Goal: Information Seeking & Learning: Learn about a topic

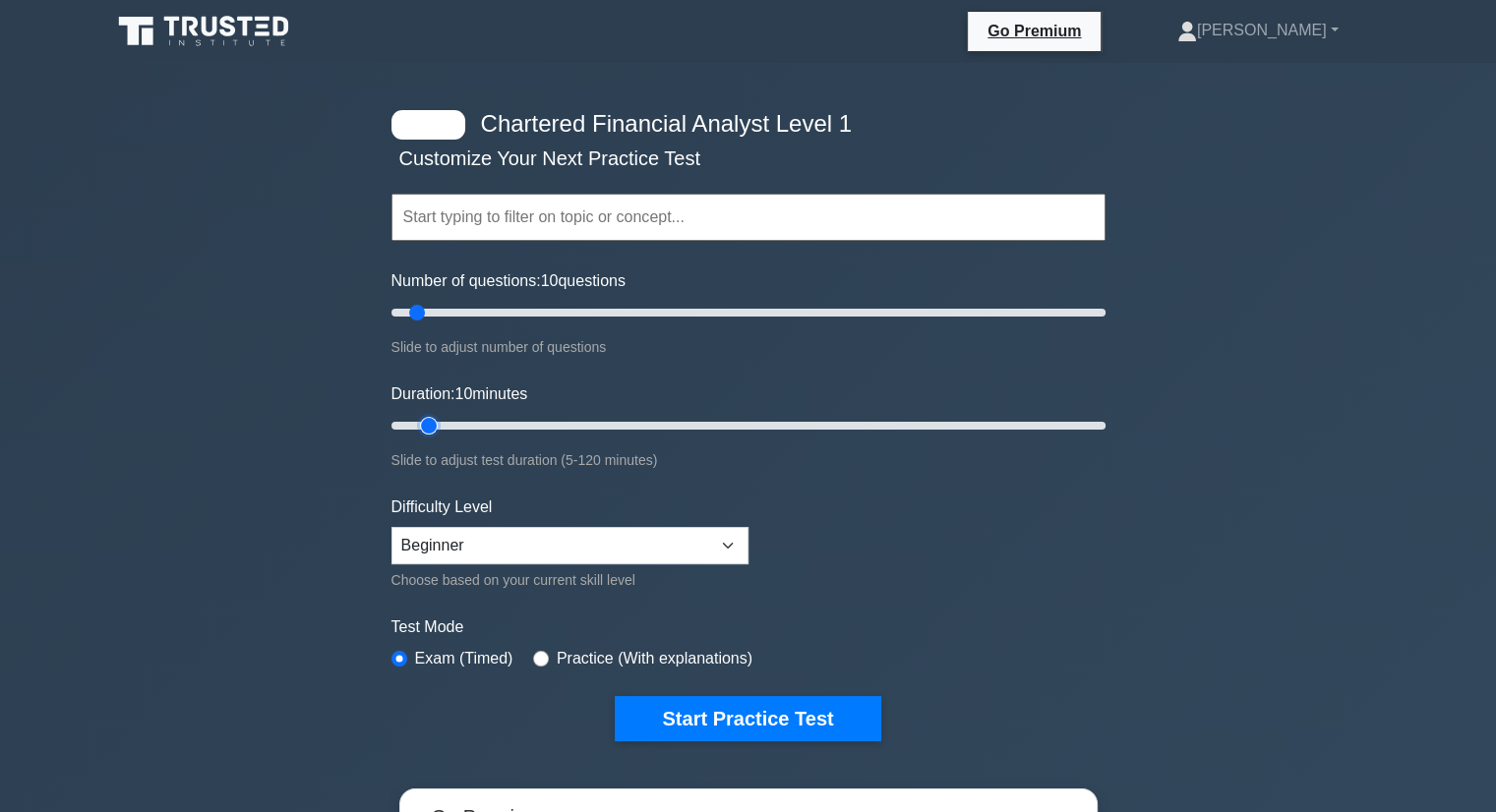
click at [429, 428] on input "Duration: 10 minutes" at bounding box center [748, 426] width 714 height 24
drag, startPoint x: 557, startPoint y: 430, endPoint x: 1138, endPoint y: 439, distance: 581.1
type input "120"
click at [1105, 438] on input "Duration: 120 minutes" at bounding box center [748, 426] width 714 height 24
drag, startPoint x: 412, startPoint y: 313, endPoint x: 911, endPoint y: 316, distance: 499.0
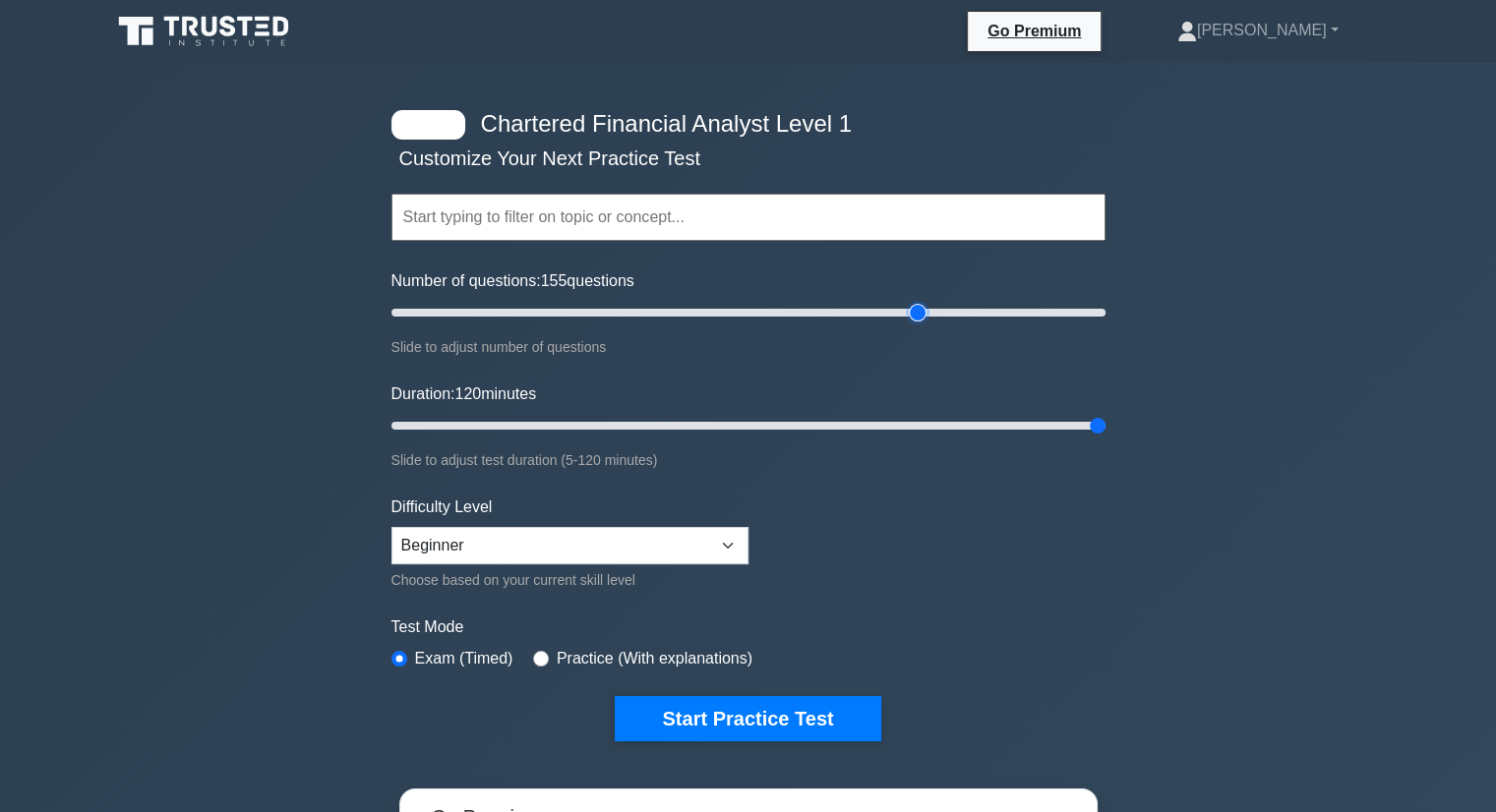
click at [913, 316] on input "Number of questions: 155 questions" at bounding box center [748, 313] width 714 height 24
drag, startPoint x: 911, startPoint y: 316, endPoint x: 874, endPoint y: 316, distance: 37.0
type input "140"
click at [874, 316] on input "Number of questions: 140 questions" at bounding box center [748, 313] width 714 height 24
click at [539, 653] on input "radio" at bounding box center [541, 659] width 16 height 16
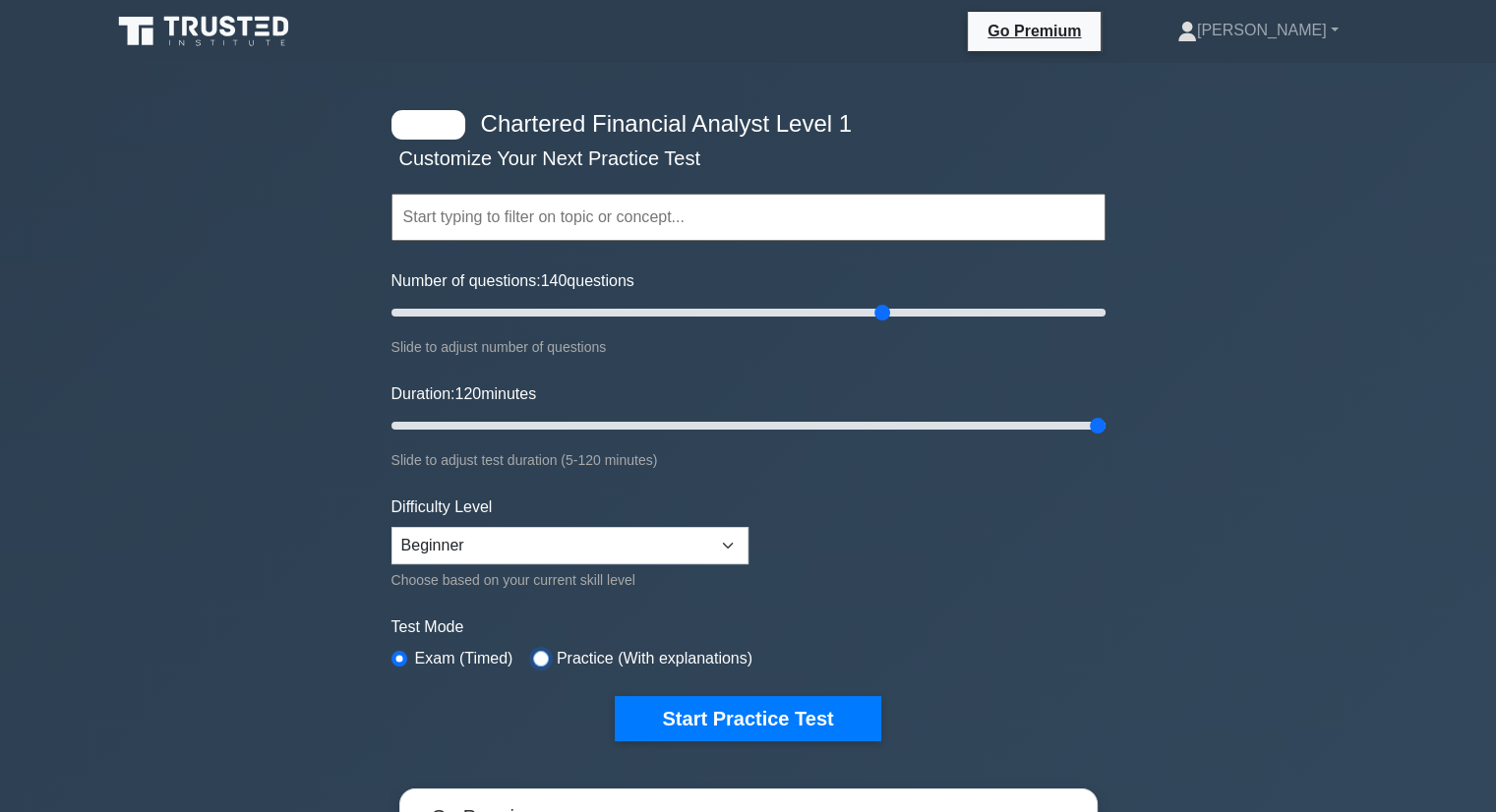
radio input "true"
click at [551, 549] on select "Beginner Intermediate Expert" at bounding box center [570, 546] width 357 height 38
click at [543, 544] on select "Beginner Intermediate Expert" at bounding box center [570, 546] width 357 height 38
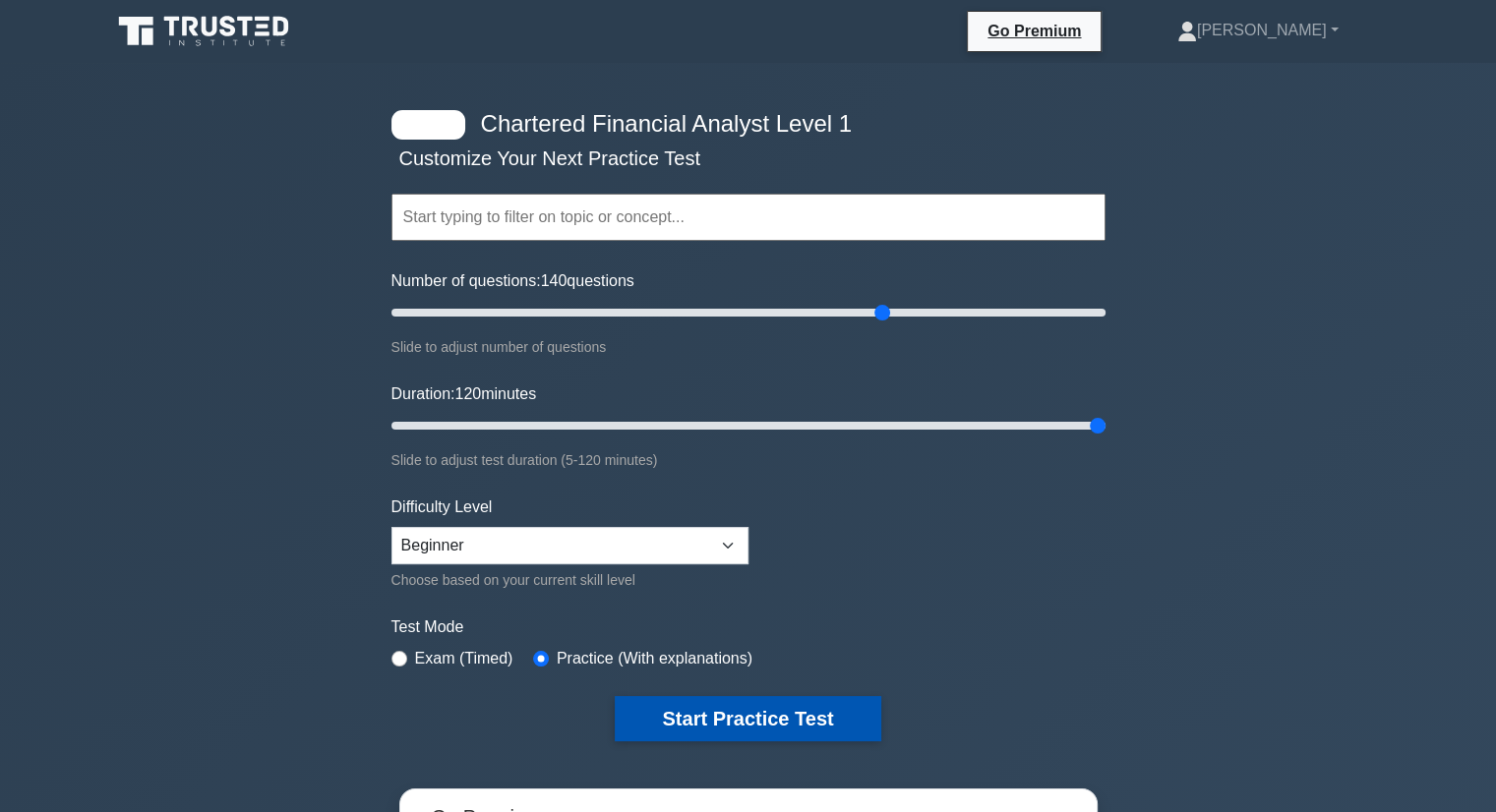
click at [741, 724] on button "Start Practice Test" at bounding box center [747, 719] width 265 height 46
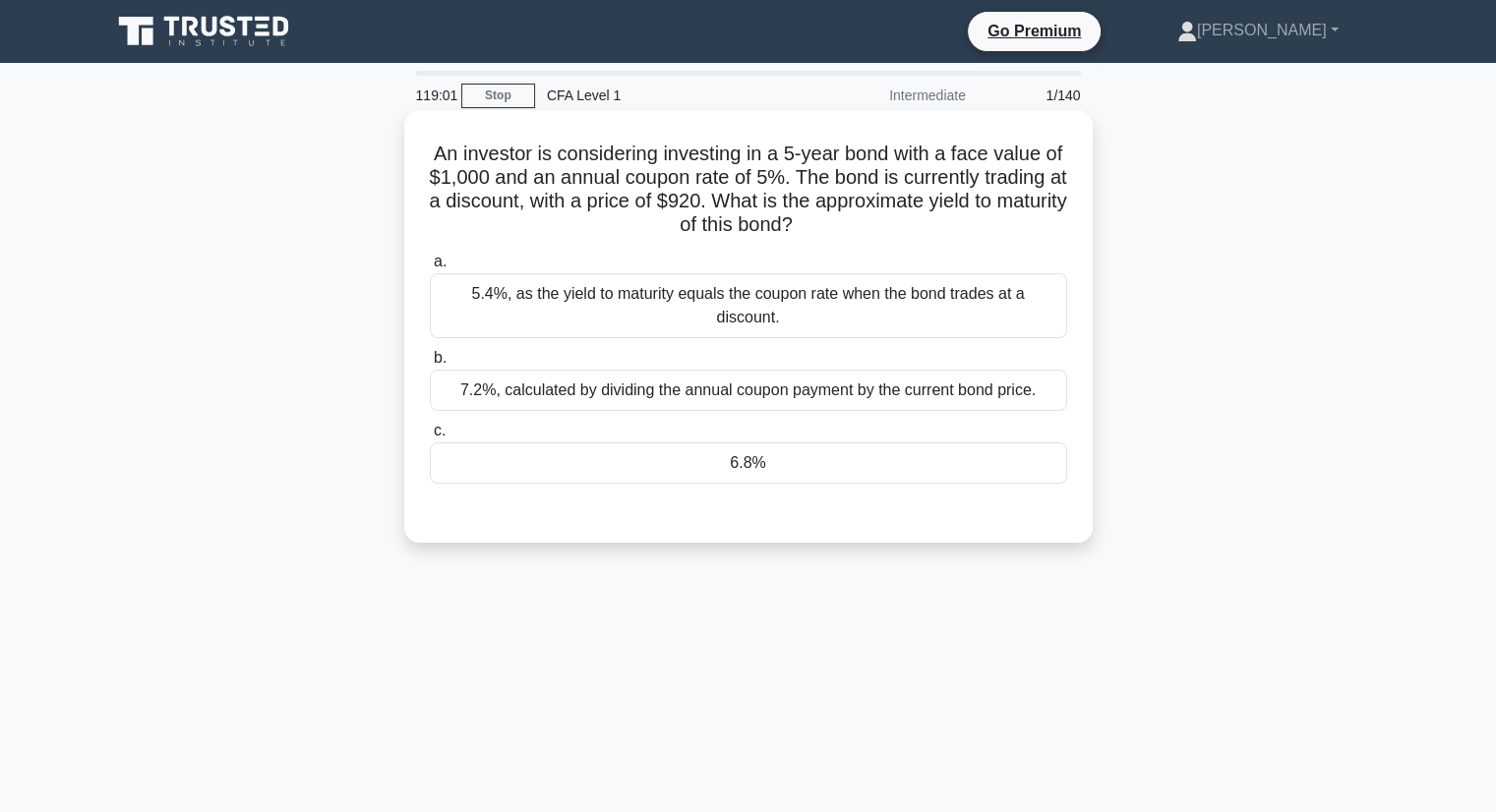
click at [588, 173] on h5 "An investor is considering investing in a 5-year bond with a face value of $1,0…" at bounding box center [748, 190] width 641 height 96
drag, startPoint x: 588, startPoint y: 173, endPoint x: 687, endPoint y: 176, distance: 99.0
click at [687, 176] on h5 "An investor is considering investing in a 5-year bond with a face value of $1,0…" at bounding box center [748, 190] width 641 height 96
click at [688, 176] on h5 "An investor is considering investing in a 5-year bond with a face value of $1,0…" at bounding box center [748, 190] width 641 height 96
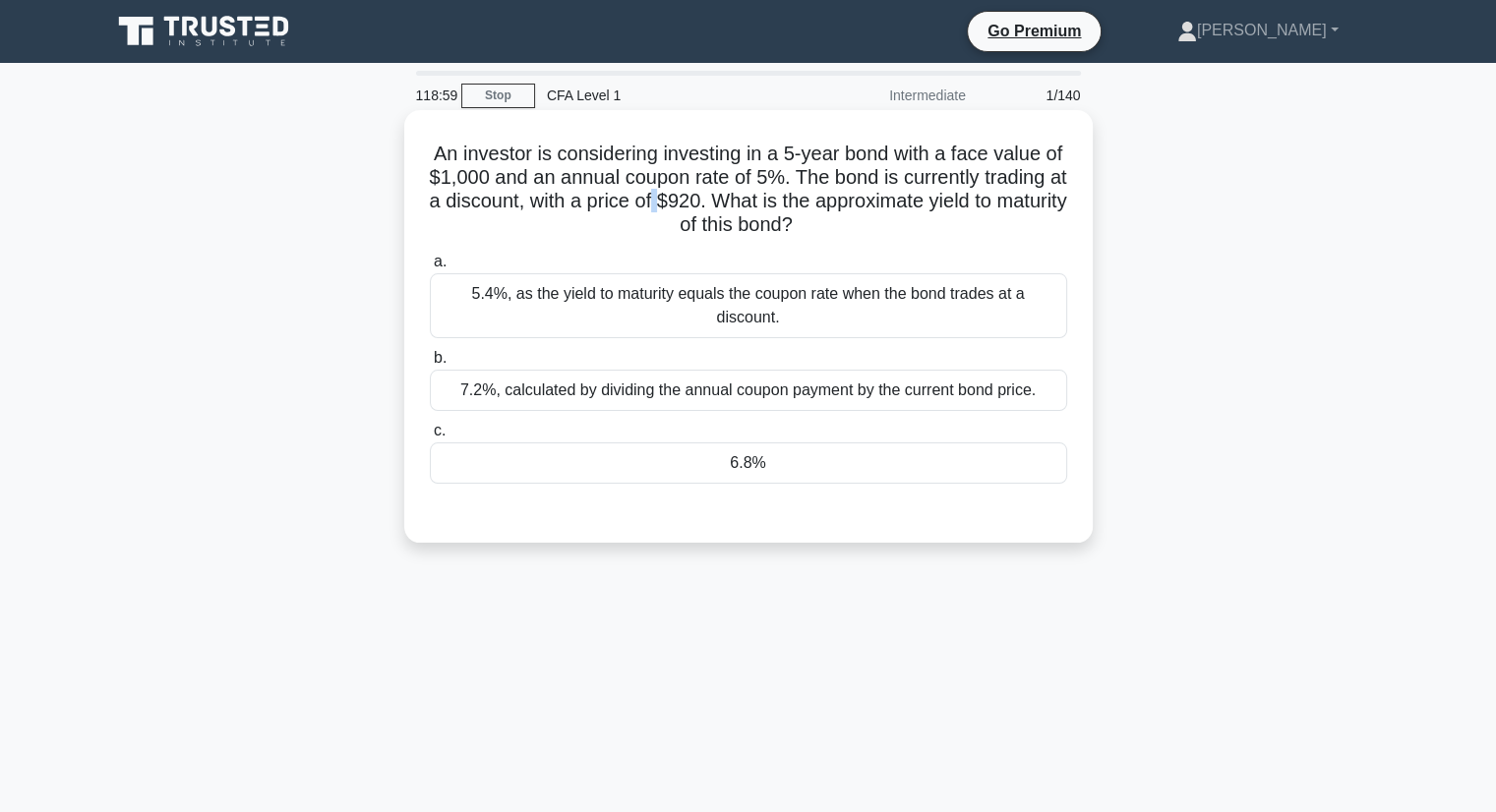
click at [773, 193] on h5 "An investor is considering investing in a 5-year bond with a face value of $1,0…" at bounding box center [748, 190] width 641 height 96
drag, startPoint x: 803, startPoint y: 182, endPoint x: 832, endPoint y: 183, distance: 29.0
click at [832, 183] on h5 "An investor is considering investing in a 5-year bond with a face value of $1,0…" at bounding box center [748, 190] width 641 height 96
click at [933, 184] on h5 "An investor is considering investing in a 5-year bond with a face value of $1,0…" at bounding box center [748, 190] width 641 height 96
click at [984, 194] on h5 "An investor is considering investing in a 5-year bond with a face value of $1,0…" at bounding box center [748, 190] width 641 height 96
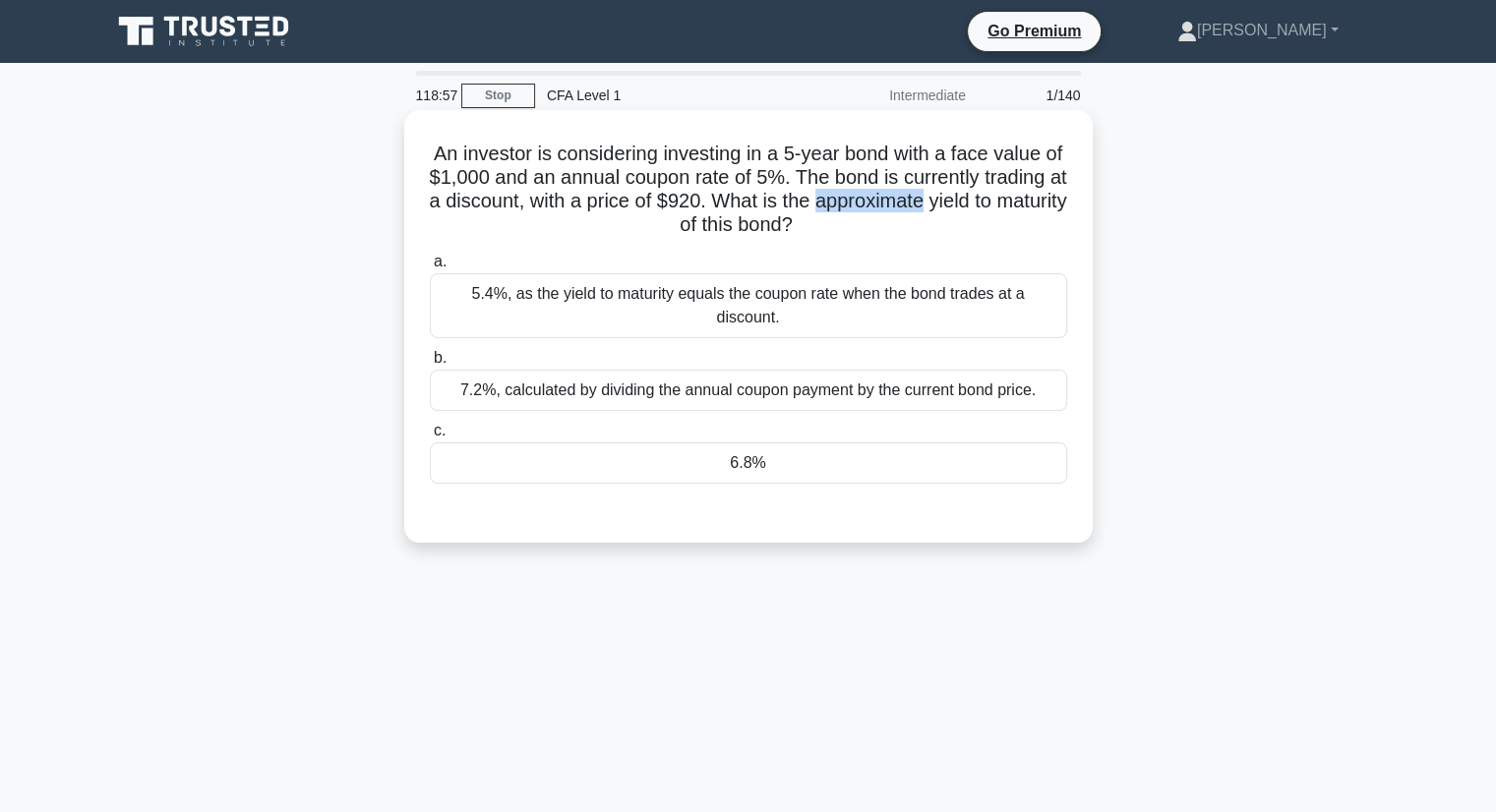
click at [986, 194] on h5 "An investor is considering investing in a 5-year bond with a face value of $1,0…" at bounding box center [748, 190] width 641 height 96
click at [1025, 238] on h5 "An investor is considering investing in a 5-year bond with a face value of $1,0…" at bounding box center [748, 190] width 641 height 96
drag, startPoint x: 707, startPoint y: 204, endPoint x: 879, endPoint y: 209, distance: 172.1
click at [879, 209] on h5 "An investor is considering investing in a 5-year bond with a face value of $1,0…" at bounding box center [748, 190] width 641 height 96
click at [999, 246] on div "An investor is considering investing in a 5-year bond with a face value of $1,0…" at bounding box center [748, 327] width 673 height 417
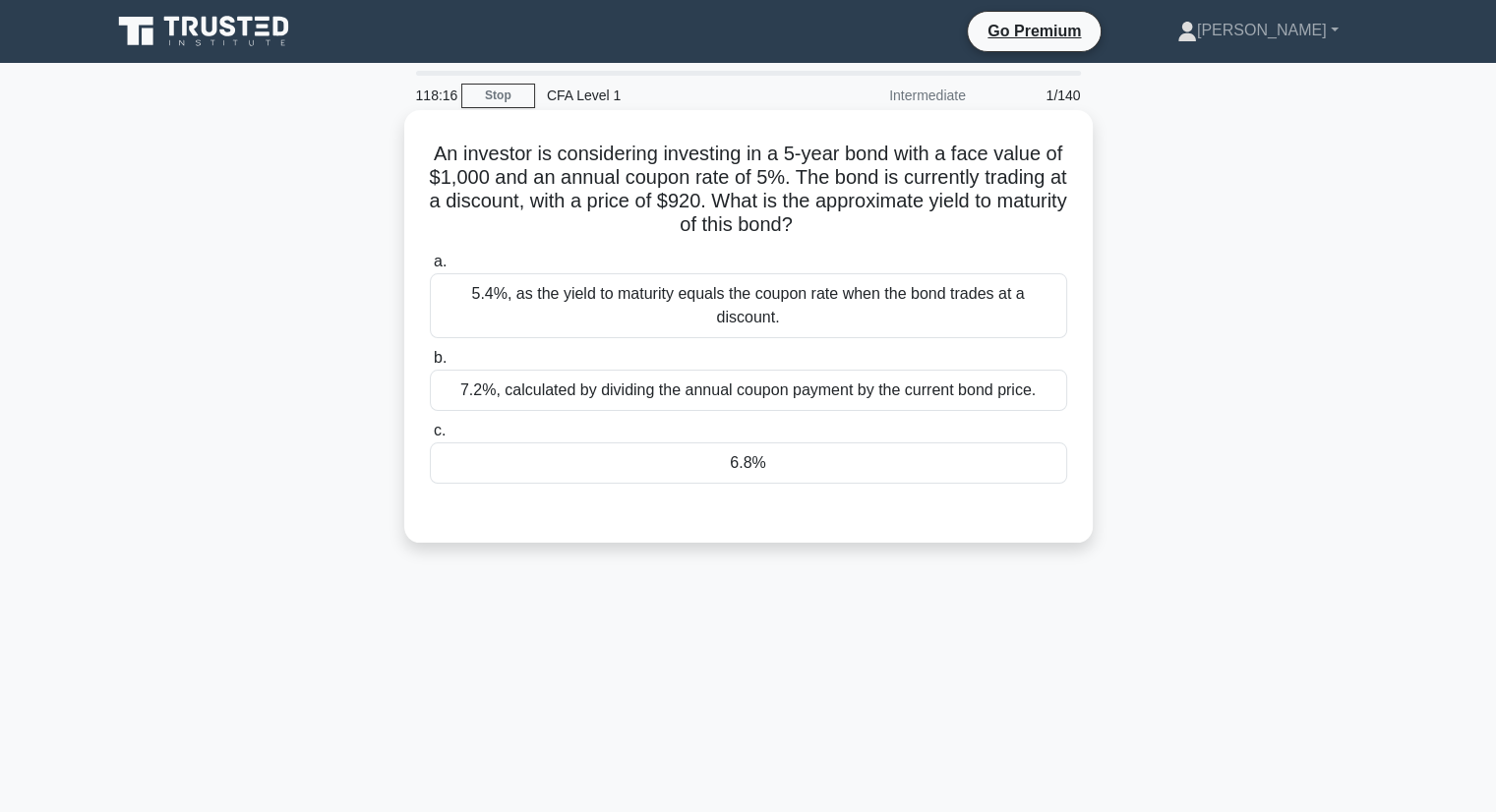
click at [677, 373] on div "7.2%, calculated by dividing the annual coupon payment by the current bond pric…" at bounding box center [748, 390] width 637 height 42
click at [430, 365] on input "b. 7.2%, calculated by dividing the annual coupon payment by the current bond p…" at bounding box center [430, 358] width 0 height 13
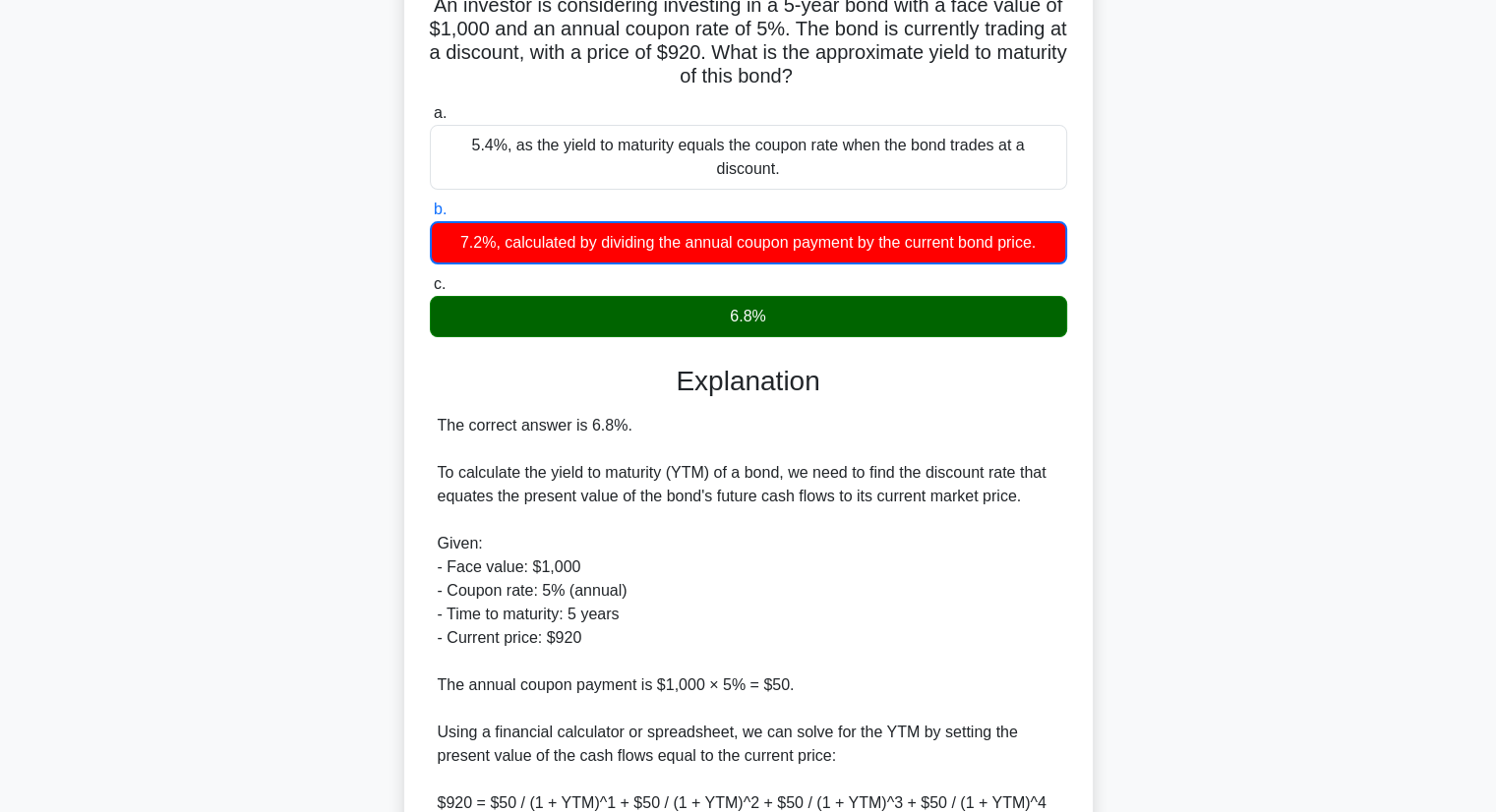
scroll to position [197, 0]
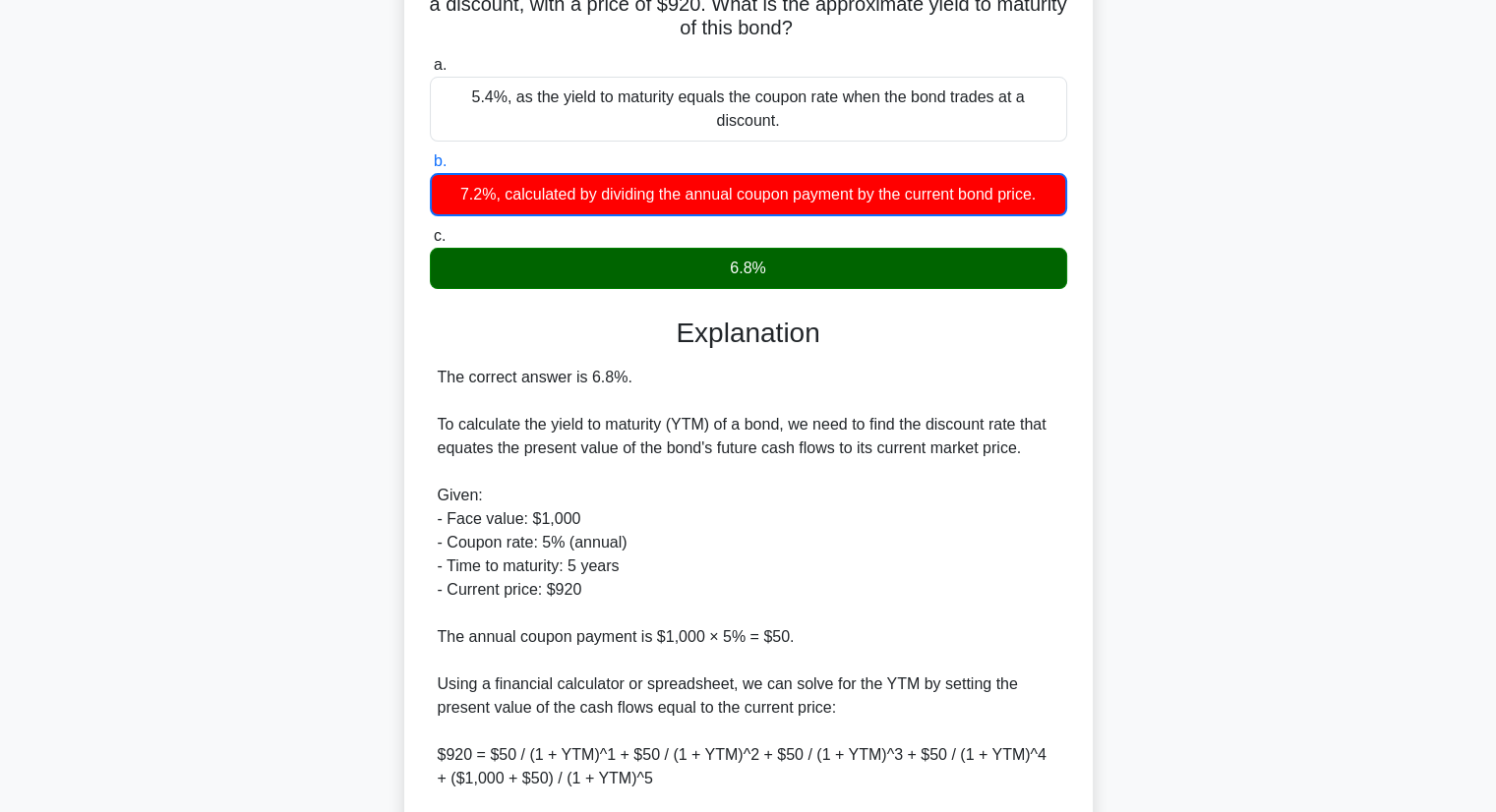
click at [548, 410] on div "The correct answer is 6.8%. To calculate the yield to maturity (YTM) of a bond,…" at bounding box center [748, 696] width 621 height 661
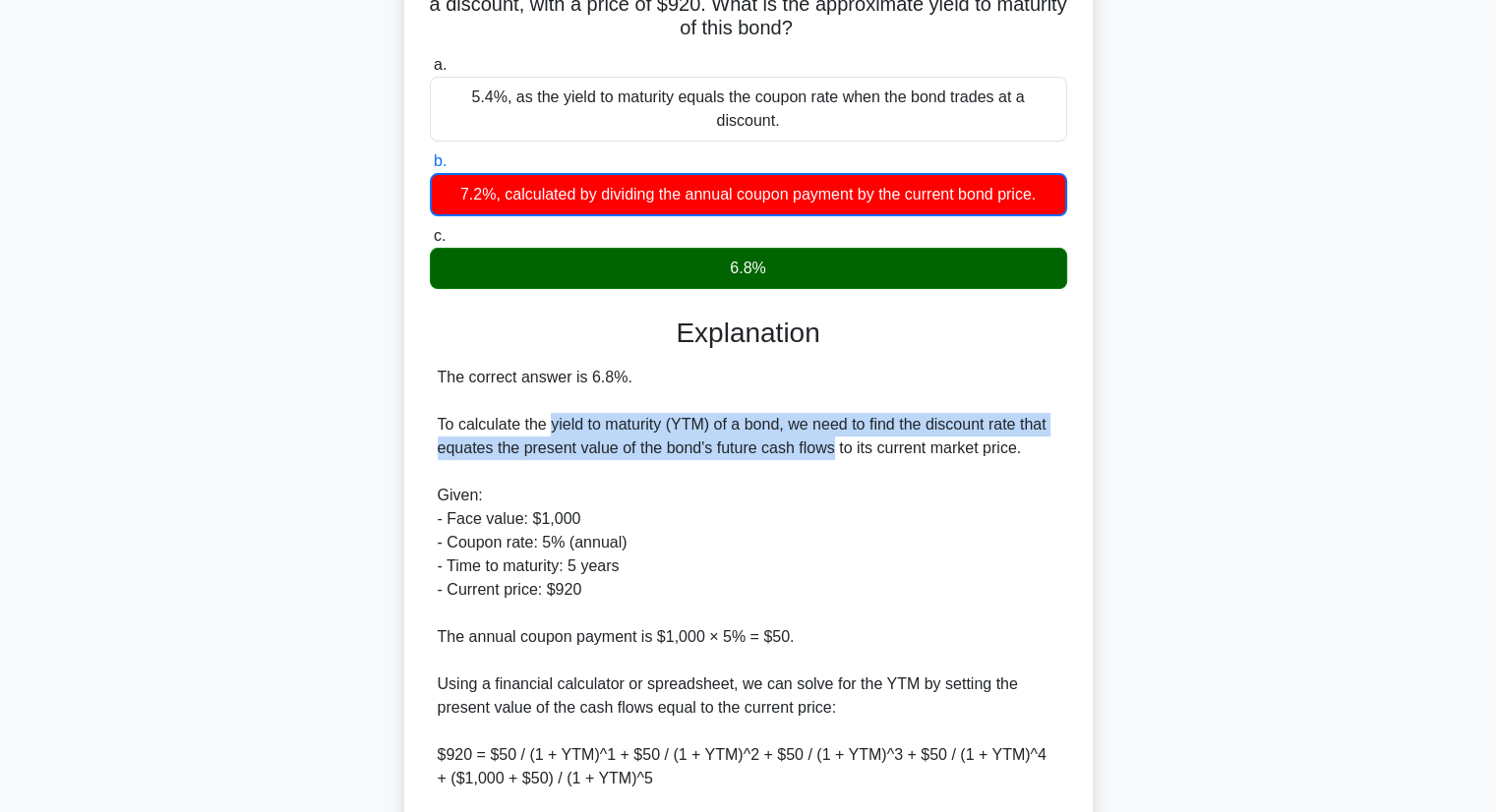
drag, startPoint x: 548, startPoint y: 410, endPoint x: 864, endPoint y: 431, distance: 316.7
click at [816, 431] on div "The correct answer is 6.8%. To calculate the yield to maturity (YTM) of a bond,…" at bounding box center [748, 696] width 621 height 661
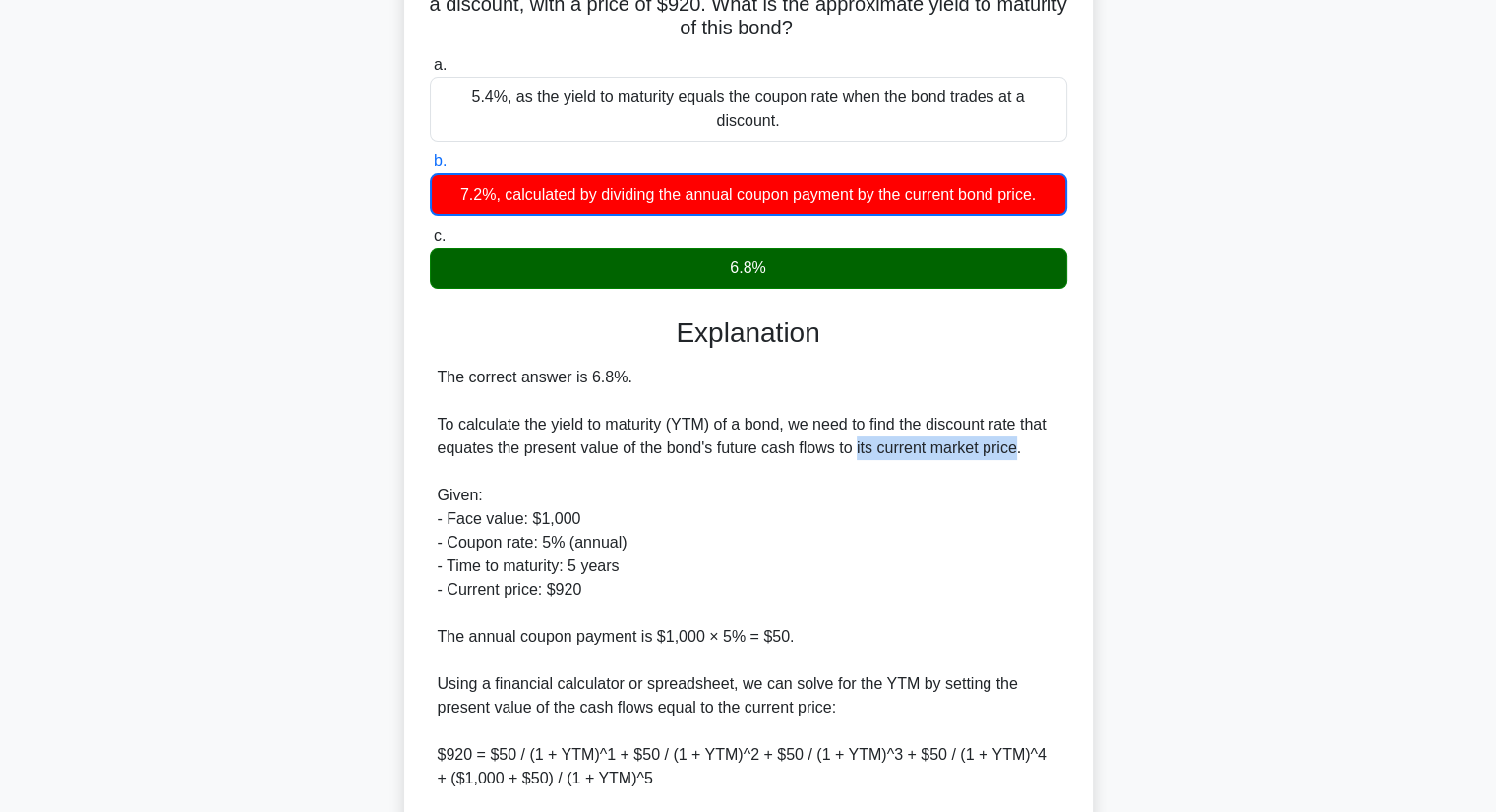
drag, startPoint x: 864, startPoint y: 431, endPoint x: 1015, endPoint y: 436, distance: 151.1
click at [1015, 436] on div "The correct answer is 6.8%. To calculate the yield to maturity (YTM) of a bond,…" at bounding box center [748, 696] width 621 height 661
click at [1011, 458] on div "The correct answer is 6.8%. To calculate the yield to maturity (YTM) of a bond,…" at bounding box center [748, 696] width 621 height 661
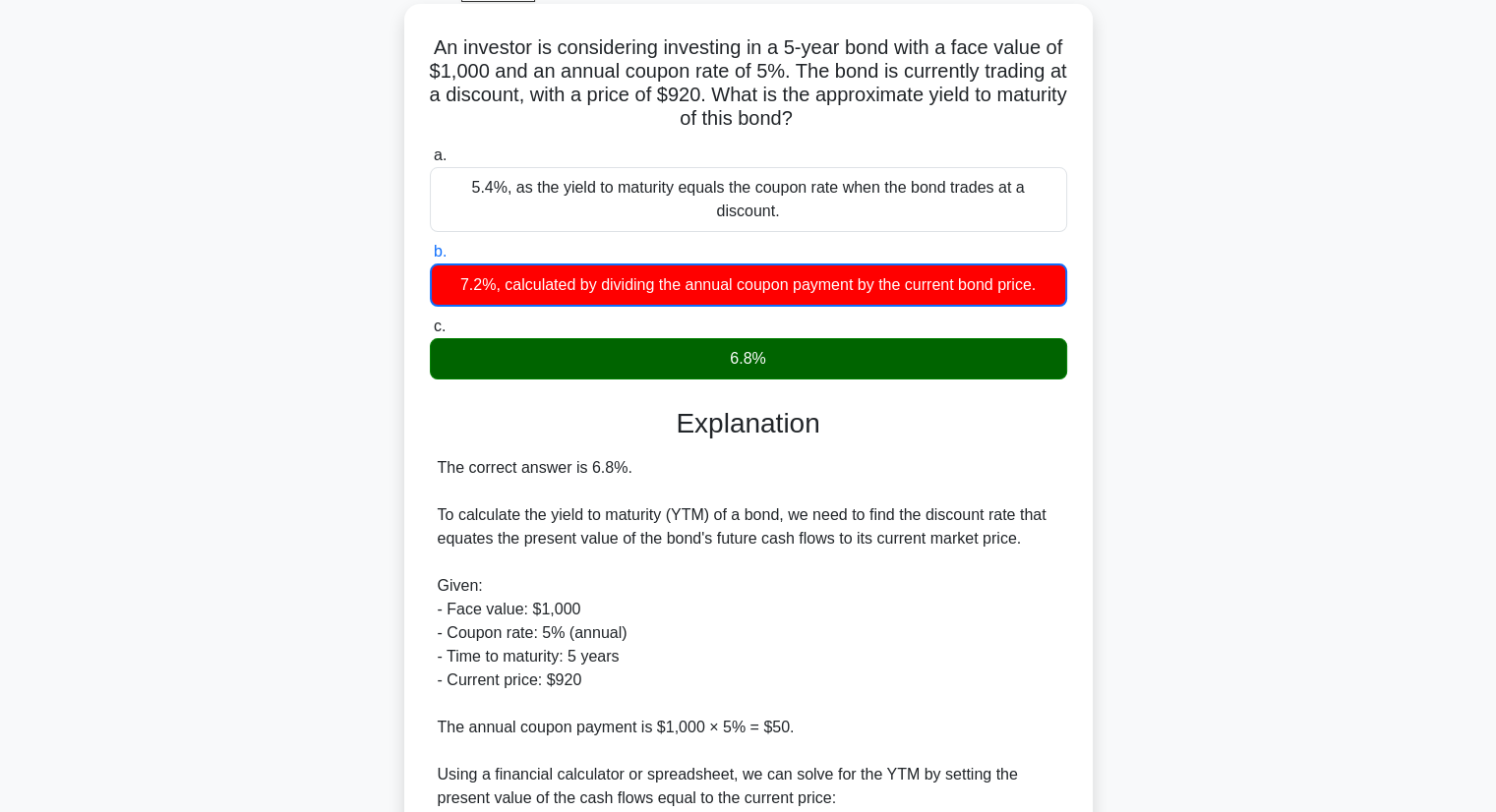
scroll to position [295, 0]
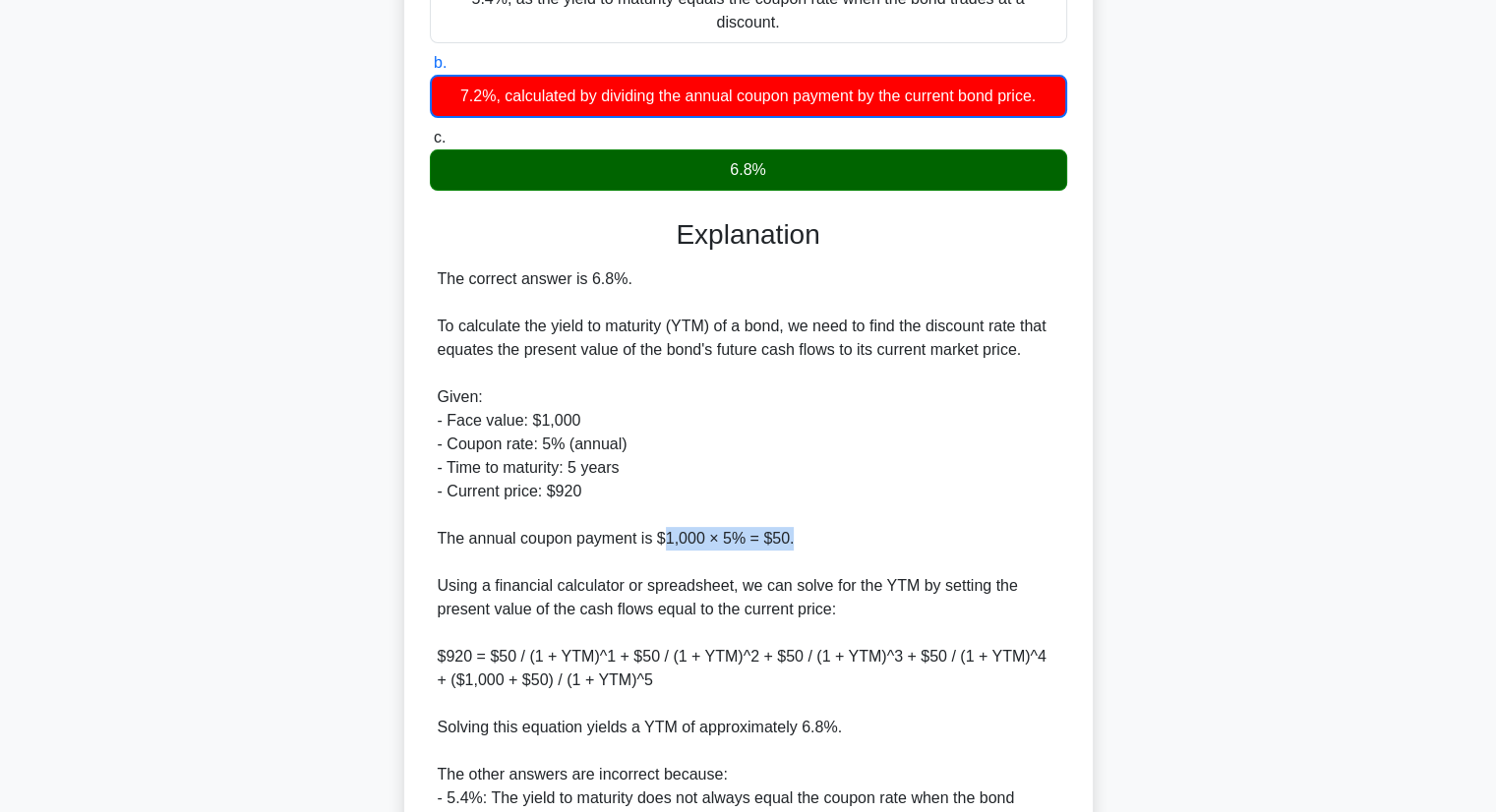
drag, startPoint x: 660, startPoint y: 516, endPoint x: 810, endPoint y: 512, distance: 150.1
click at [799, 512] on div "The correct answer is 6.8%. To calculate the yield to maturity (YTM) of a bond,…" at bounding box center [748, 598] width 621 height 661
click at [826, 516] on div "The correct answer is 6.8%. To calculate the yield to maturity (YTM) of a bond,…" at bounding box center [748, 598] width 621 height 661
drag, startPoint x: 775, startPoint y: 516, endPoint x: 822, endPoint y: 519, distance: 47.1
click at [822, 519] on div "The correct answer is 6.8%. To calculate the yield to maturity (YTM) of a bond,…" at bounding box center [748, 598] width 621 height 661
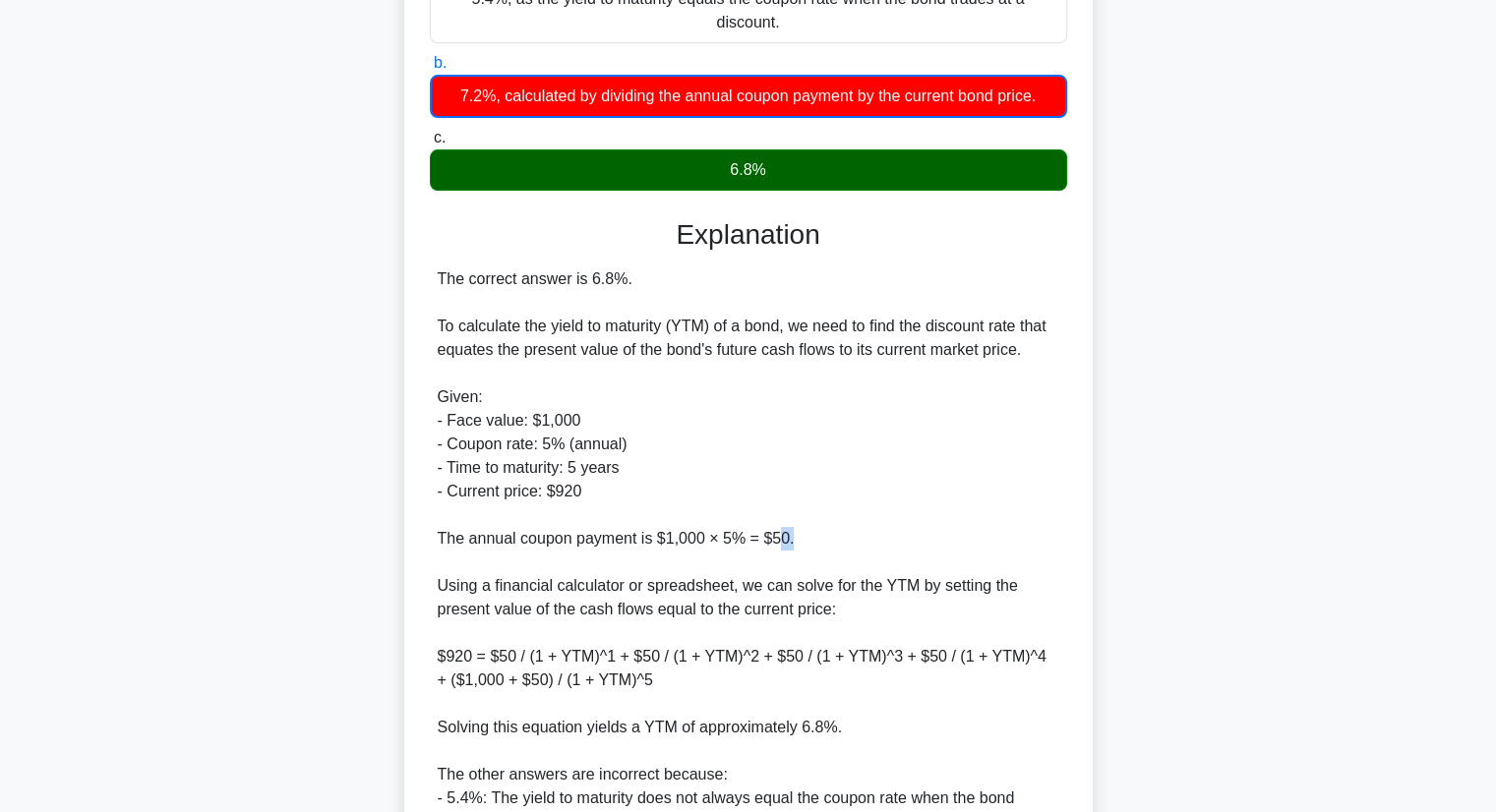
click at [833, 506] on div "The correct answer is 6.8%. To calculate the yield to maturity (YTM) of a bond,…" at bounding box center [748, 598] width 621 height 661
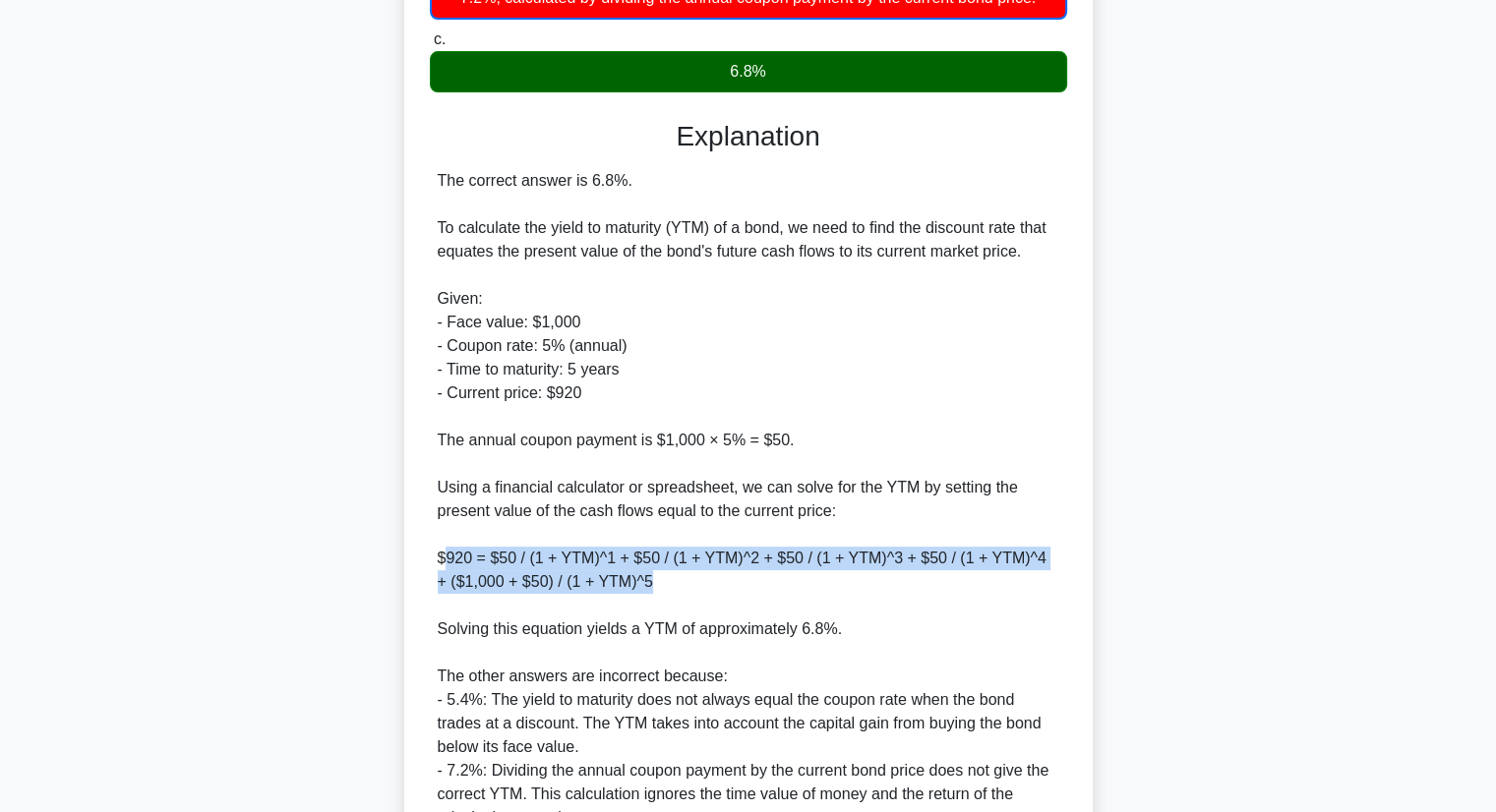
drag, startPoint x: 447, startPoint y: 536, endPoint x: 729, endPoint y: 552, distance: 282.5
click at [729, 552] on div "The correct answer is 6.8%. To calculate the yield to maturity (YTM) of a bond,…" at bounding box center [748, 499] width 621 height 661
click at [737, 562] on div "The correct answer is 6.8%. To calculate the yield to maturity (YTM) of a bond,…" at bounding box center [748, 499] width 621 height 661
click at [738, 562] on div "The correct answer is 6.8%. To calculate the yield to maturity (YTM) of a bond,…" at bounding box center [748, 499] width 621 height 661
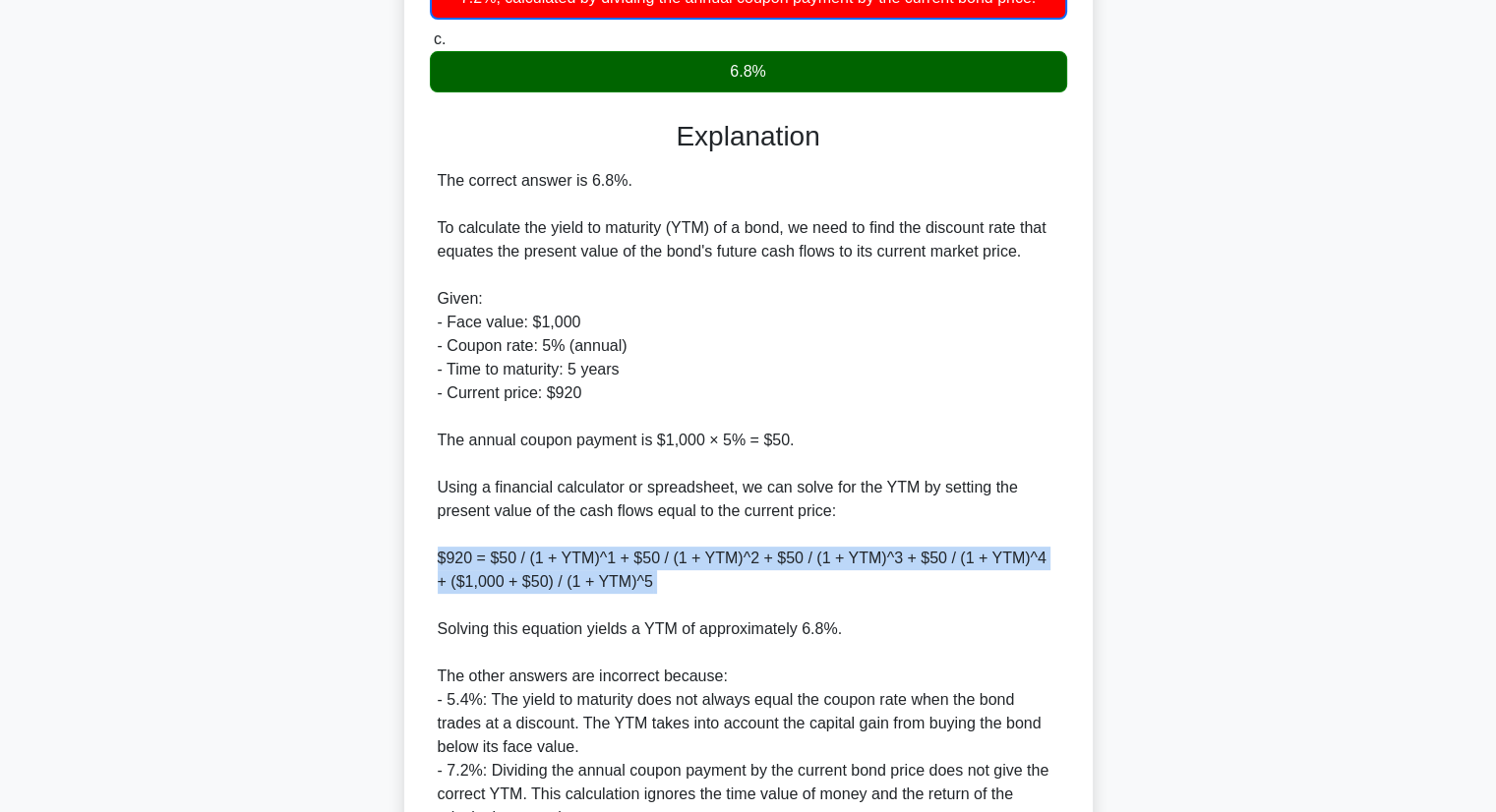
click at [698, 553] on div "The correct answer is 6.8%. To calculate the yield to maturity (YTM) of a bond,…" at bounding box center [748, 499] width 621 height 661
click at [710, 562] on div "The correct answer is 6.8%. To calculate the yield to maturity (YTM) of a bond,…" at bounding box center [748, 499] width 621 height 661
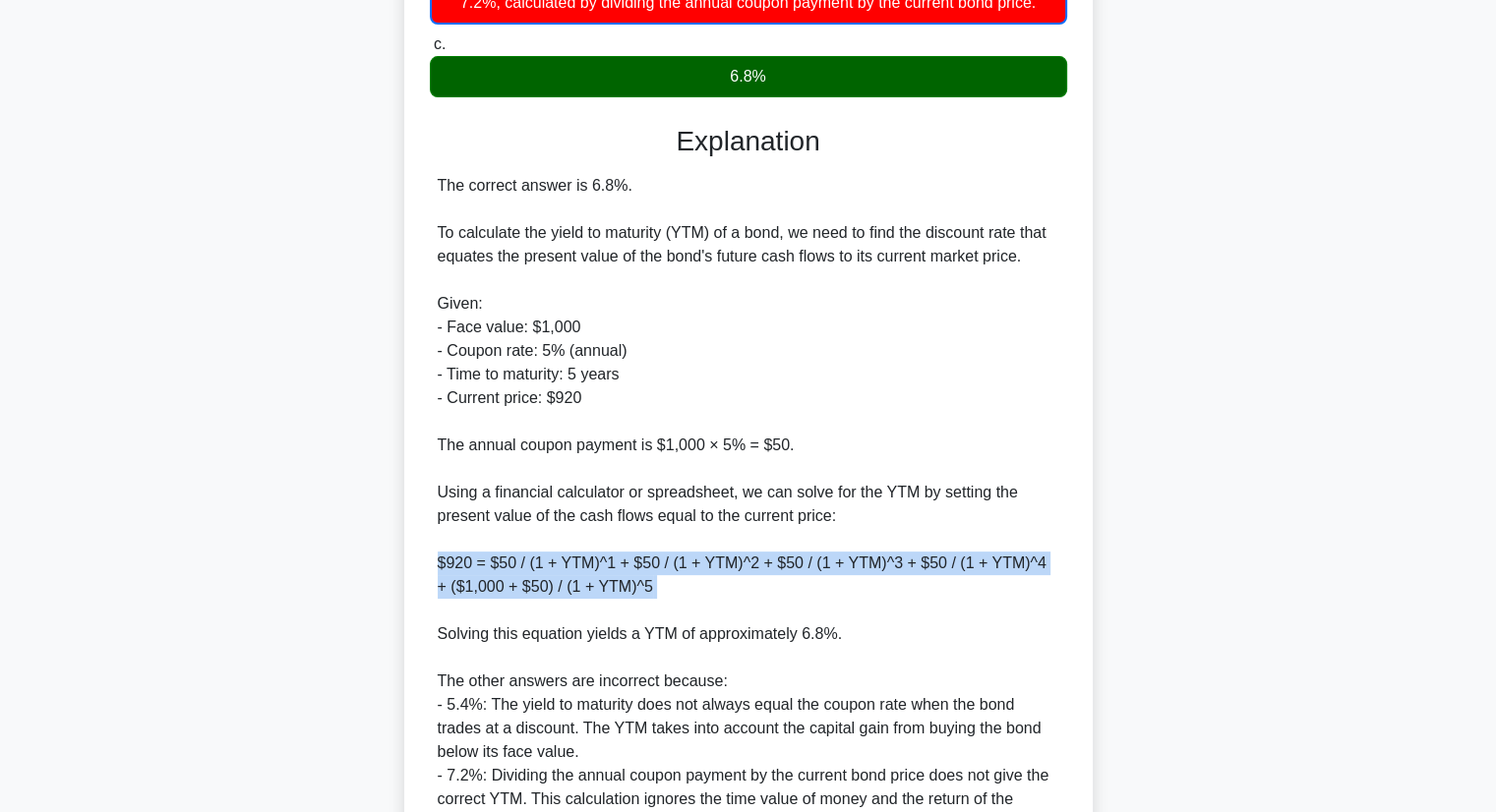
click at [270, 550] on div "An investor is considering investing in a 5-year bond with a face value of $1,0…" at bounding box center [748, 360] width 1298 height 1278
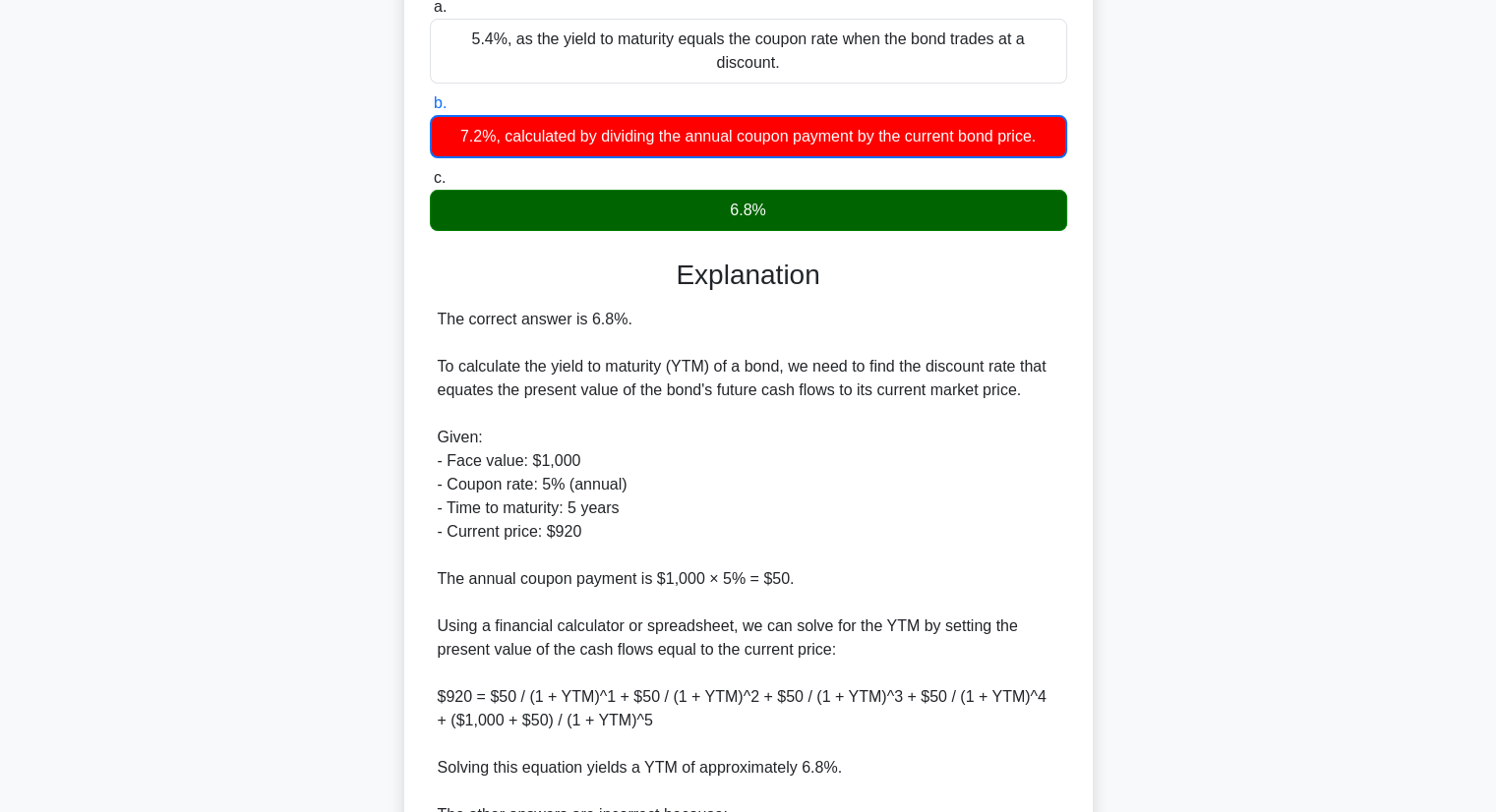
scroll to position [295, 0]
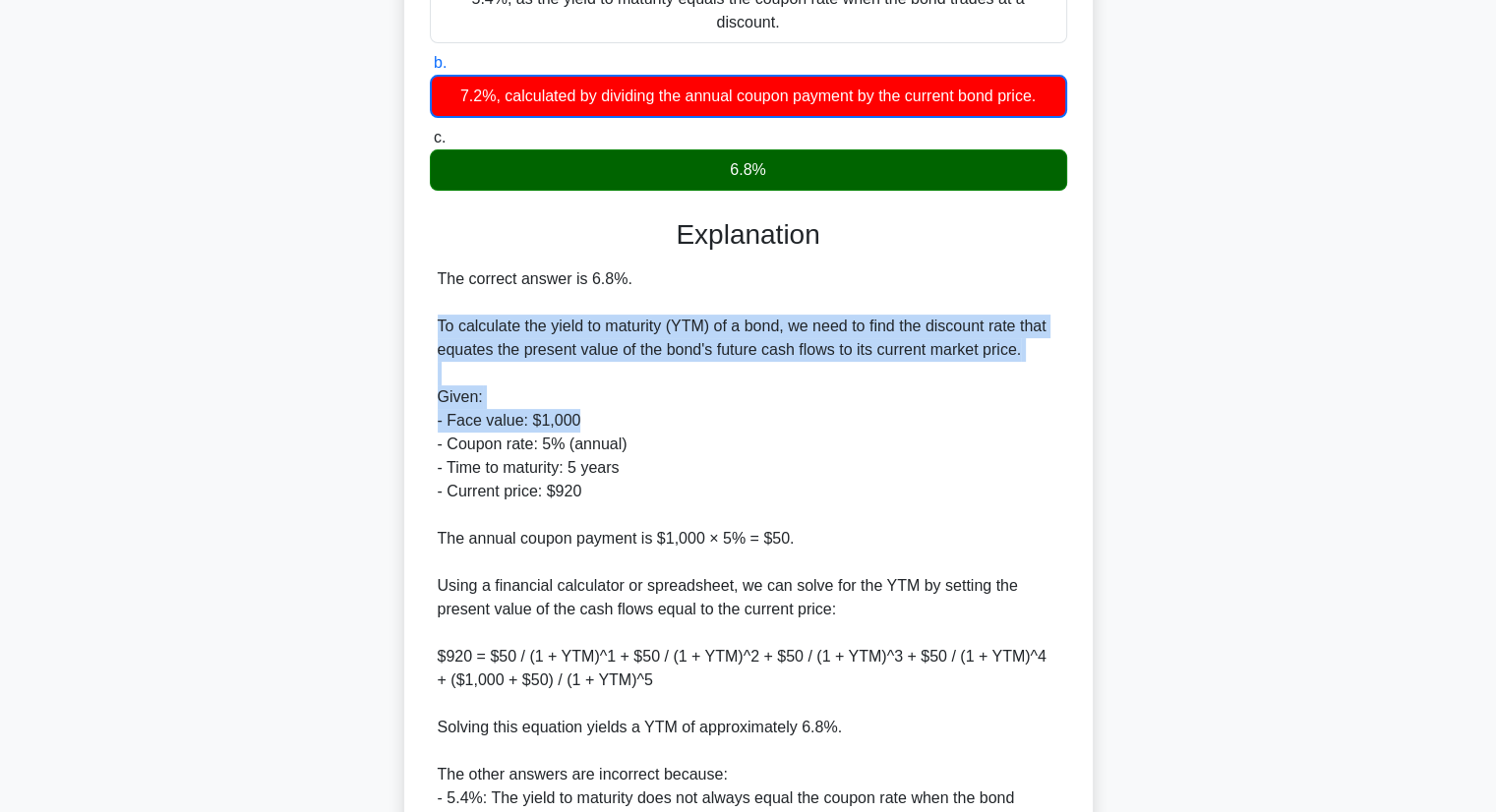
drag, startPoint x: 436, startPoint y: 298, endPoint x: 670, endPoint y: 398, distance: 254.5
click at [670, 398] on div "The correct answer is 6.8%. To calculate the yield to maturity (YTM) of a bond,…" at bounding box center [748, 598] width 637 height 661
click at [668, 461] on div "The correct answer is 6.8%. To calculate the yield to maturity (YTM) of a bond,…" at bounding box center [748, 598] width 621 height 661
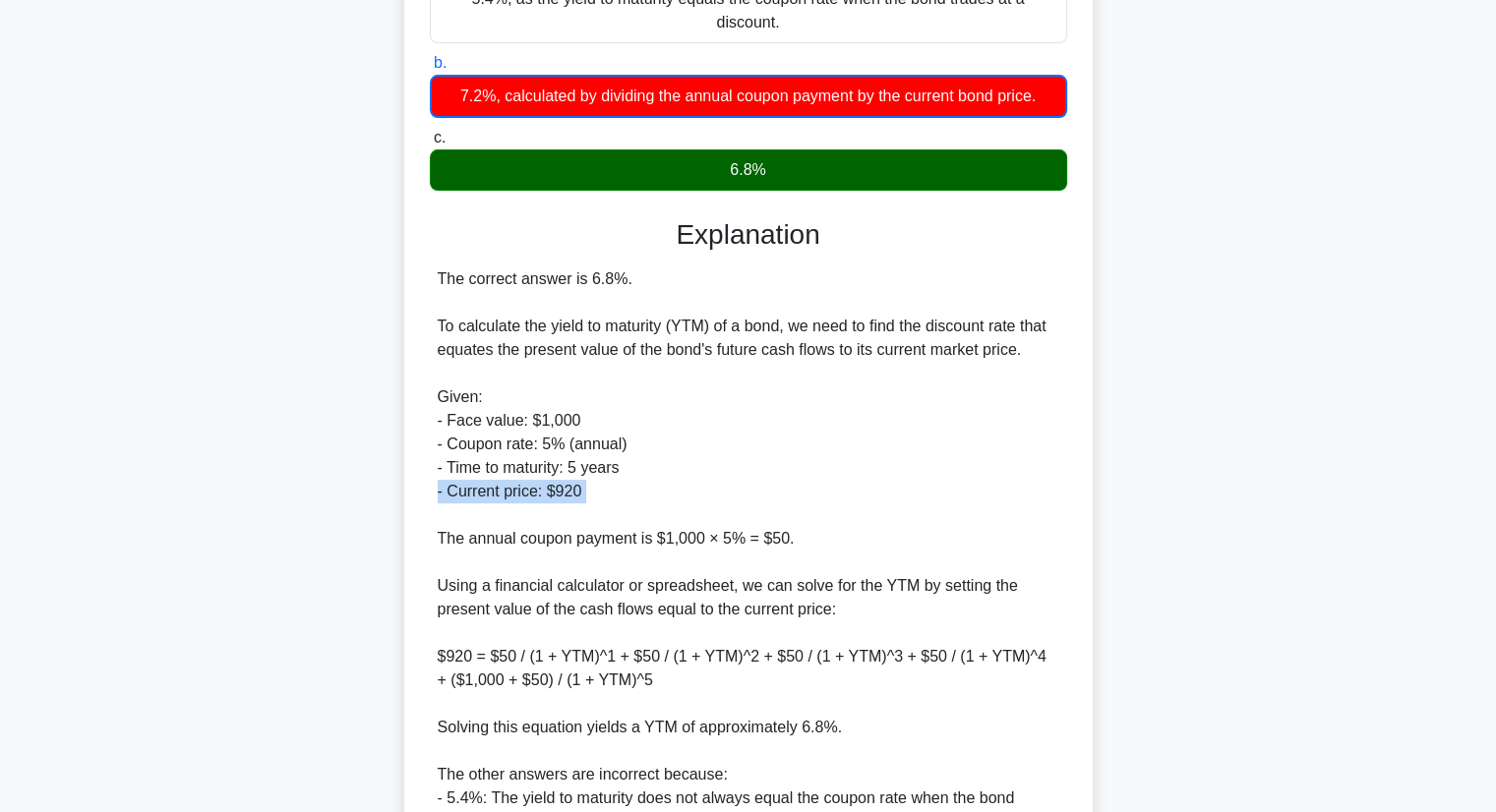
click at [668, 461] on div "The correct answer is 6.8%. To calculate the yield to maturity (YTM) of a bond,…" at bounding box center [748, 598] width 621 height 661
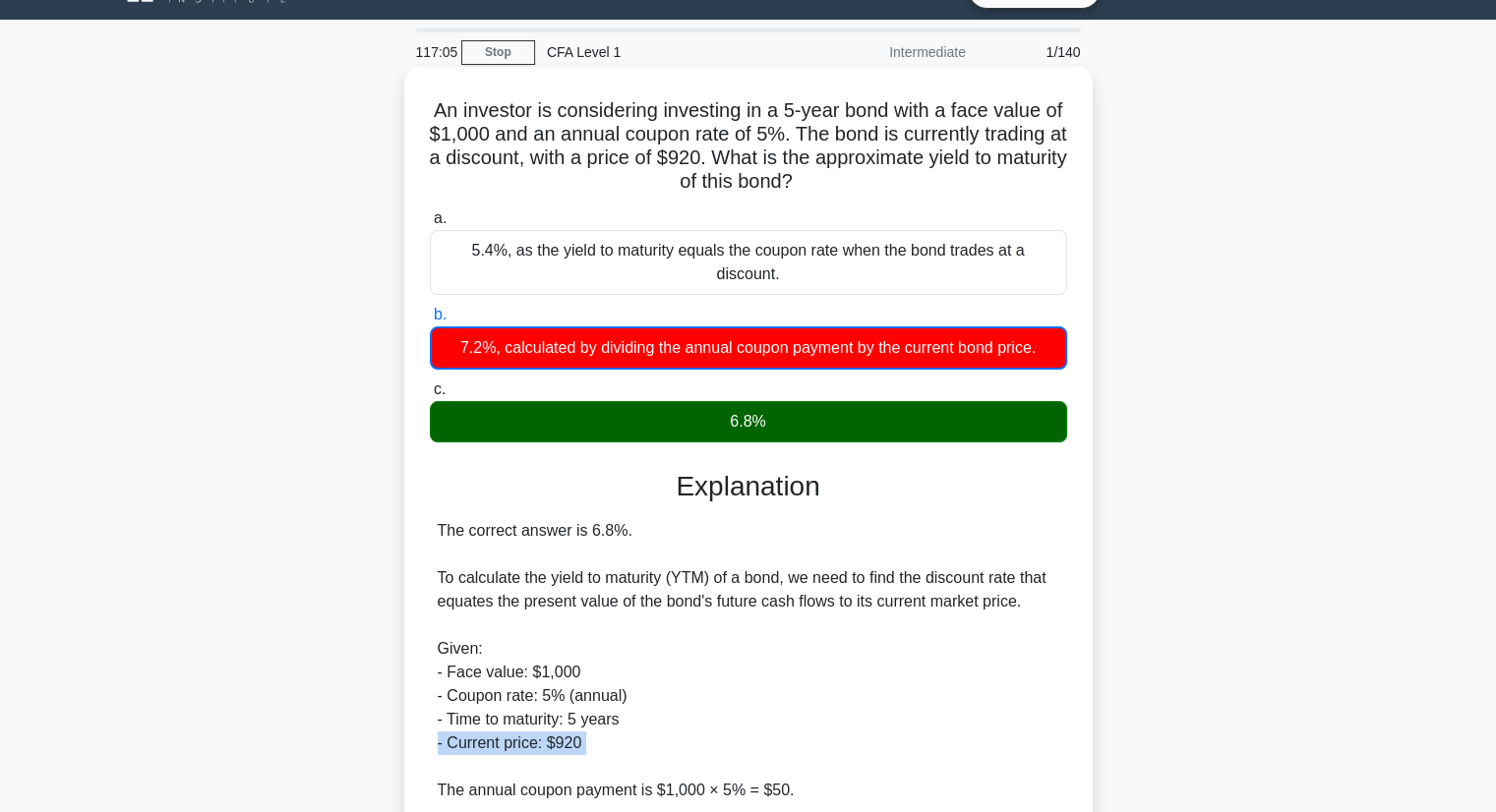
scroll to position [0, 0]
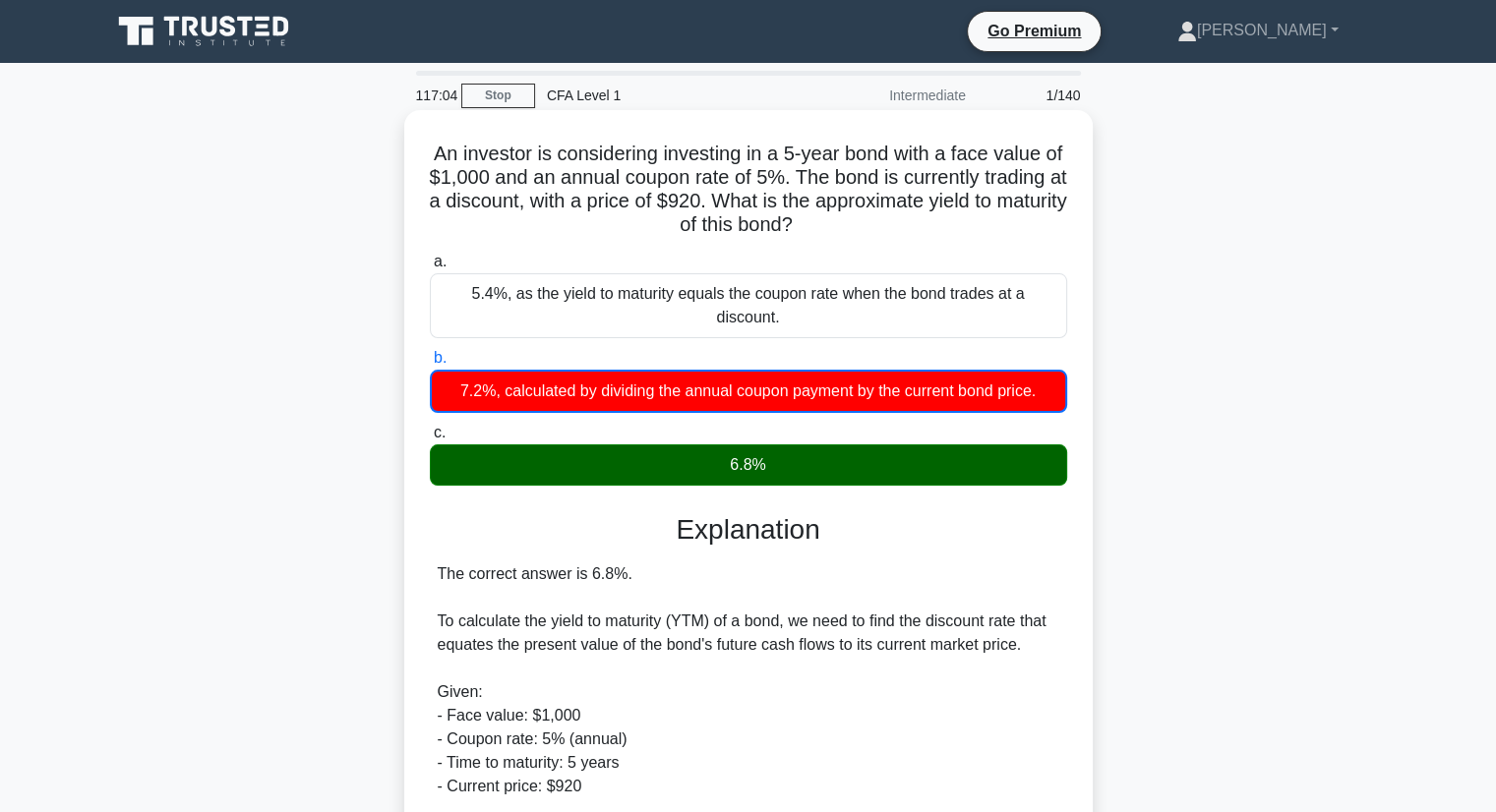
click at [421, 532] on div "An investor is considering investing in a 5-year bond with a face value of $1,0…" at bounding box center [748, 737] width 673 height 1238
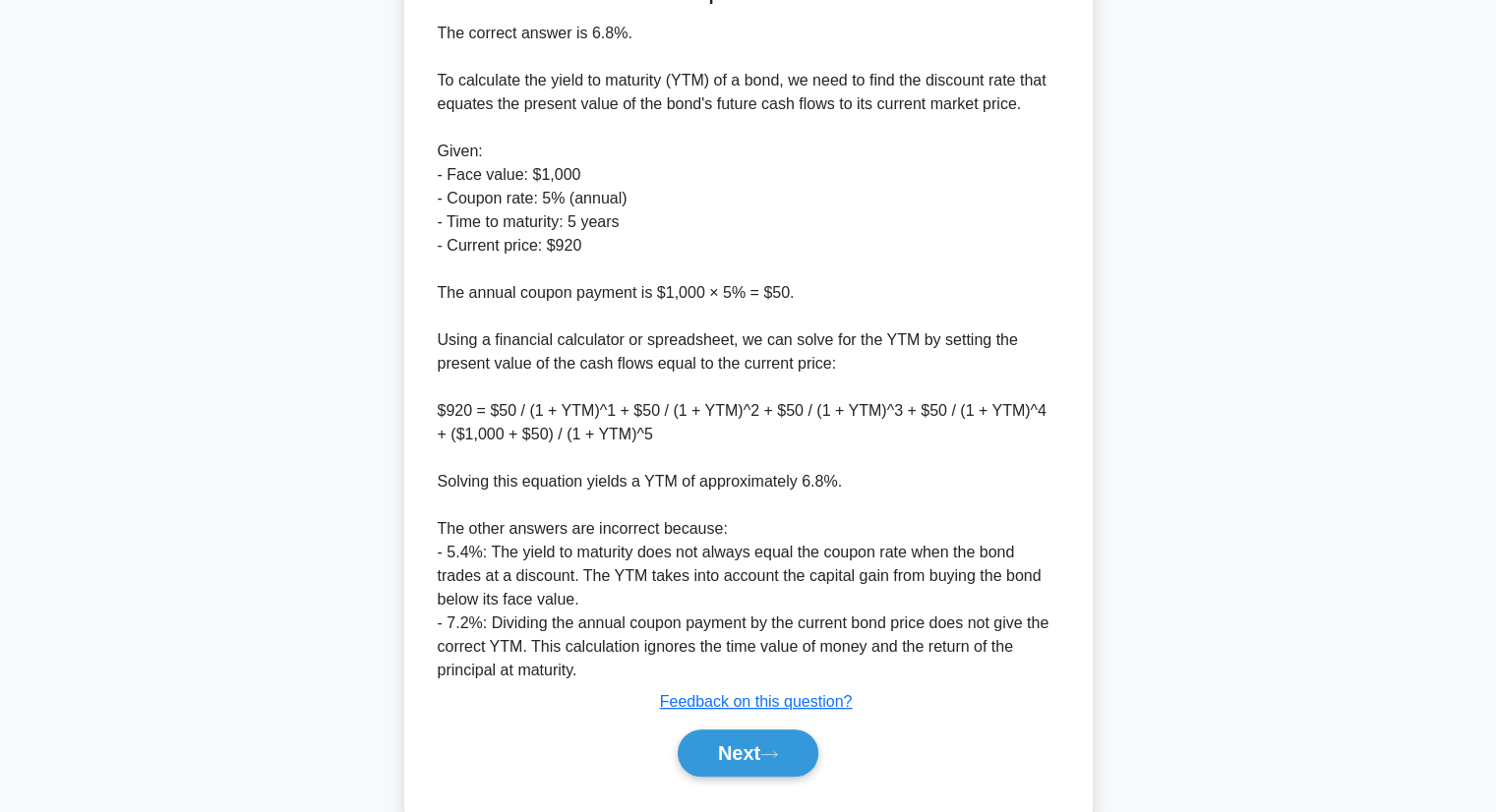
scroll to position [565, 0]
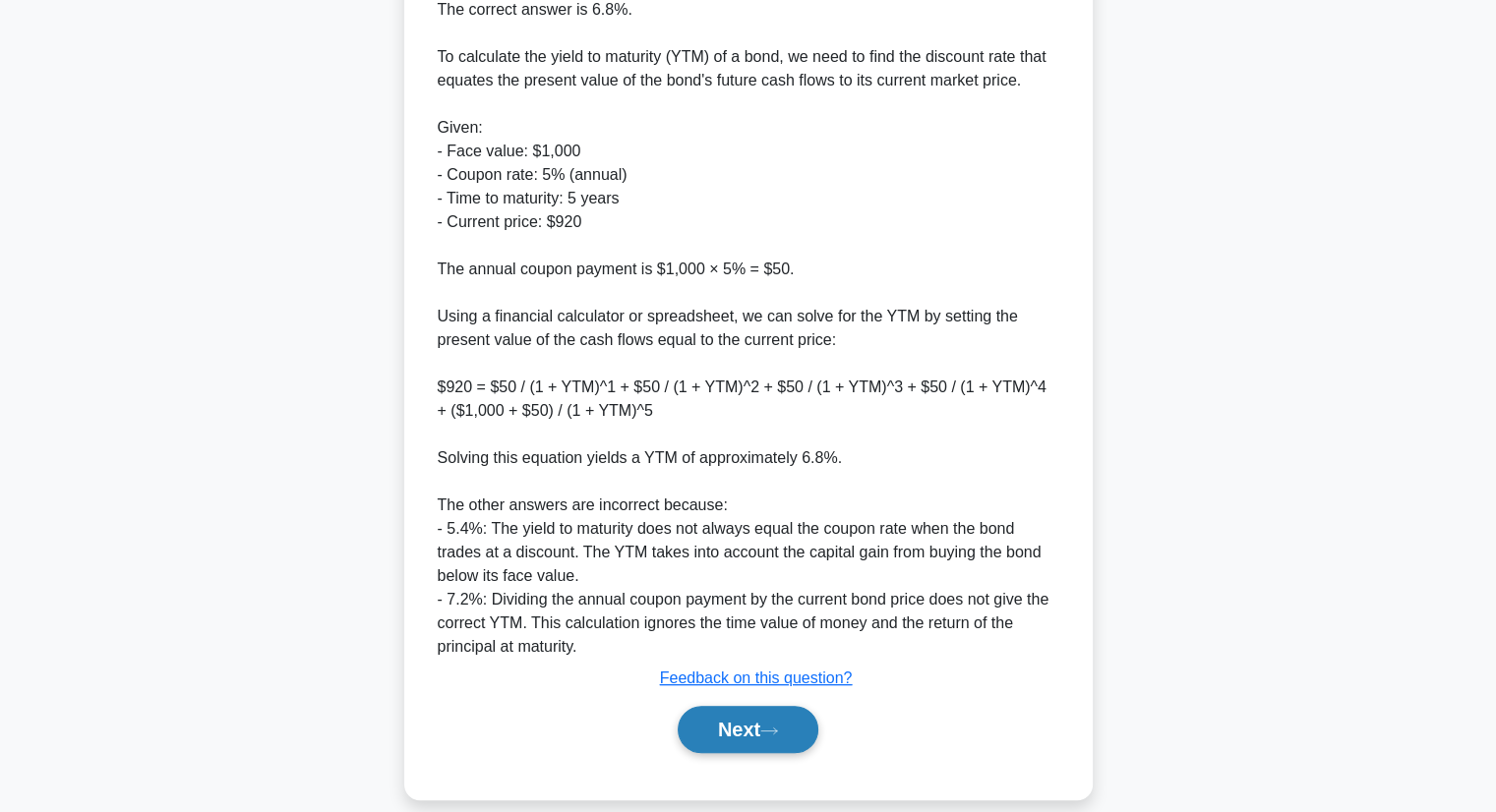
click at [783, 713] on button "Next" at bounding box center [748, 730] width 141 height 48
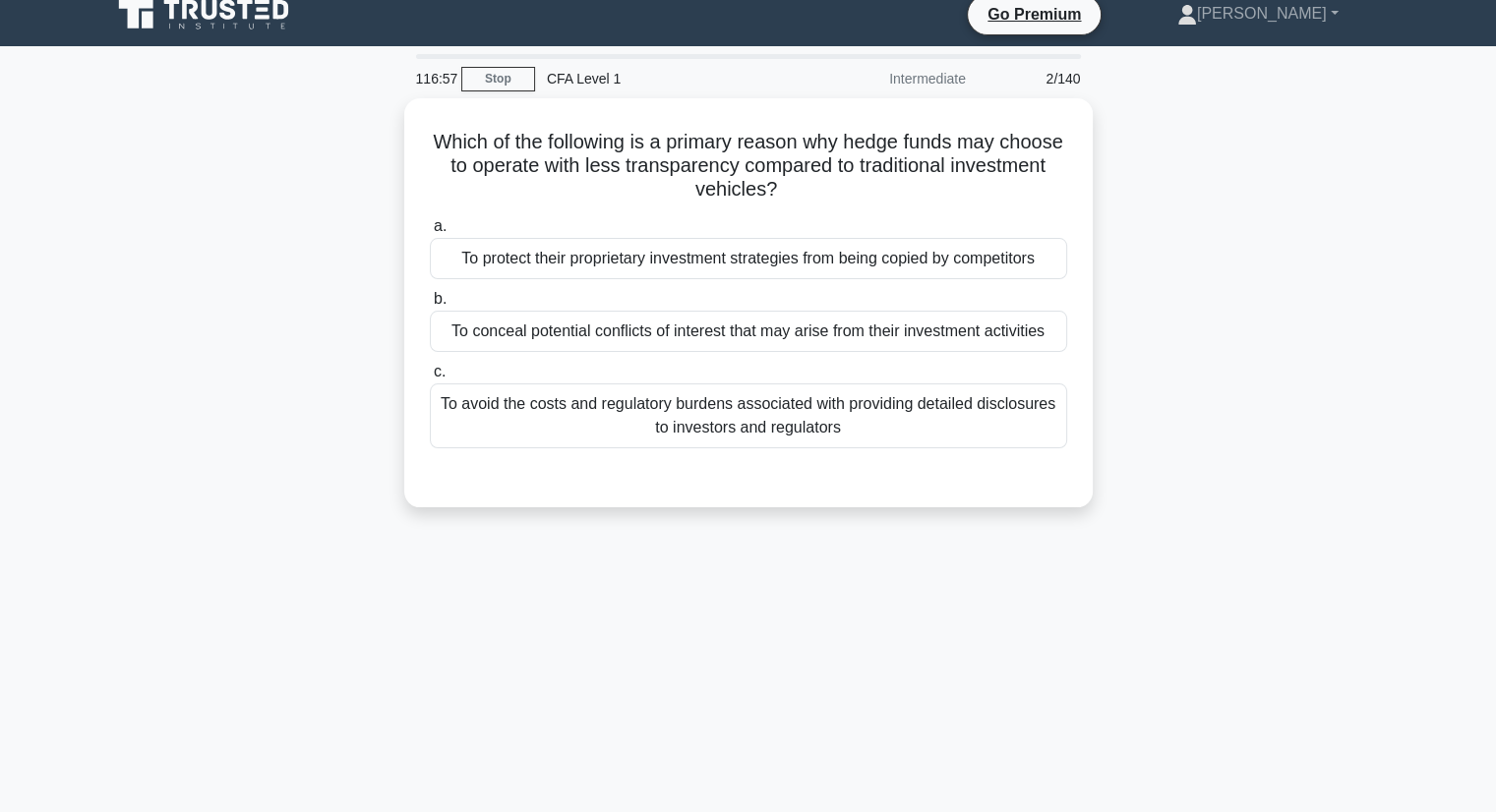
scroll to position [0, 0]
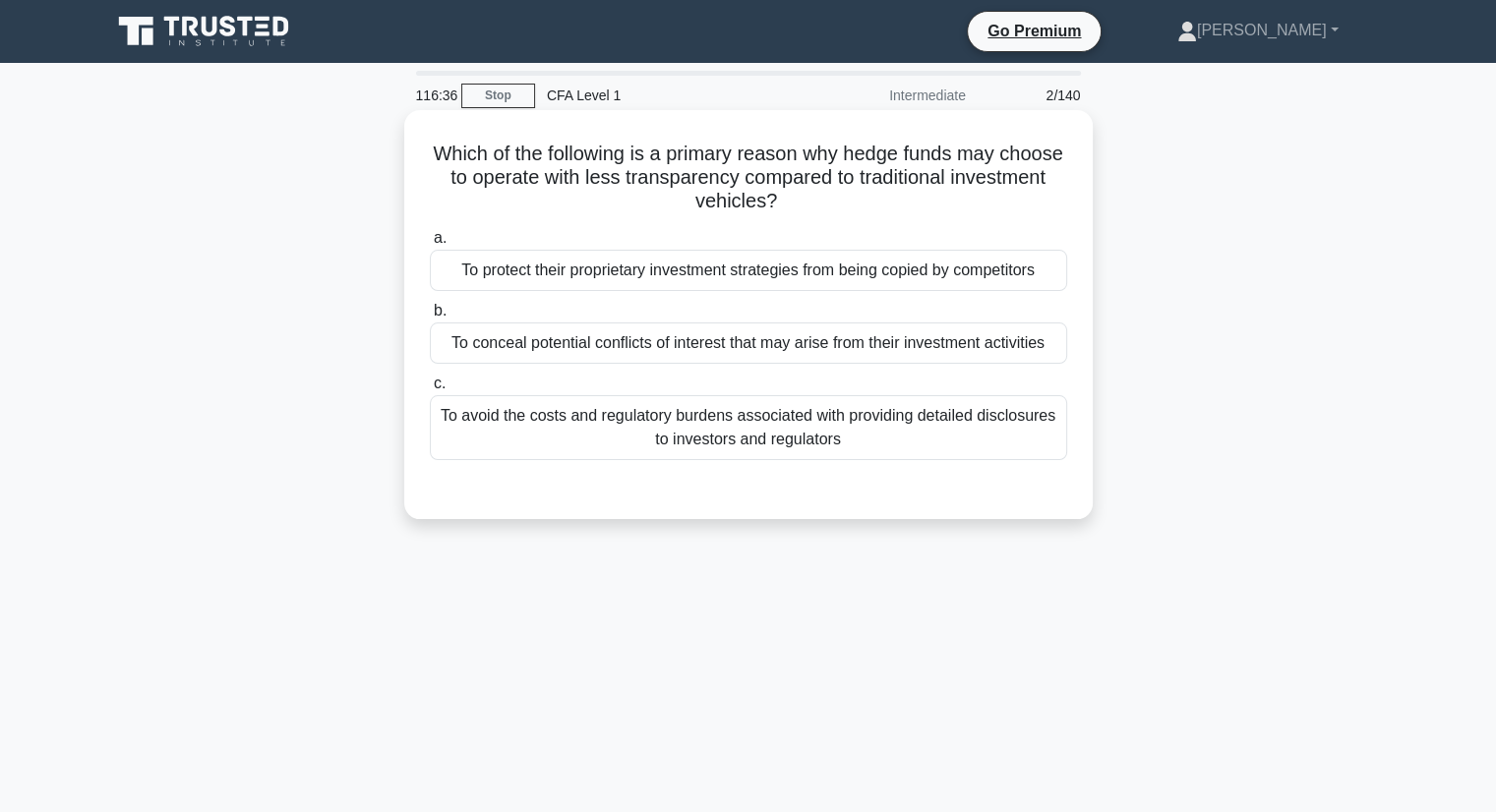
click at [511, 339] on div "To conceal potential conflicts of interest that may arise from their investment…" at bounding box center [748, 343] width 637 height 42
click at [430, 318] on input "b. To conceal potential conflicts of interest that may arise from their investm…" at bounding box center [430, 311] width 0 height 13
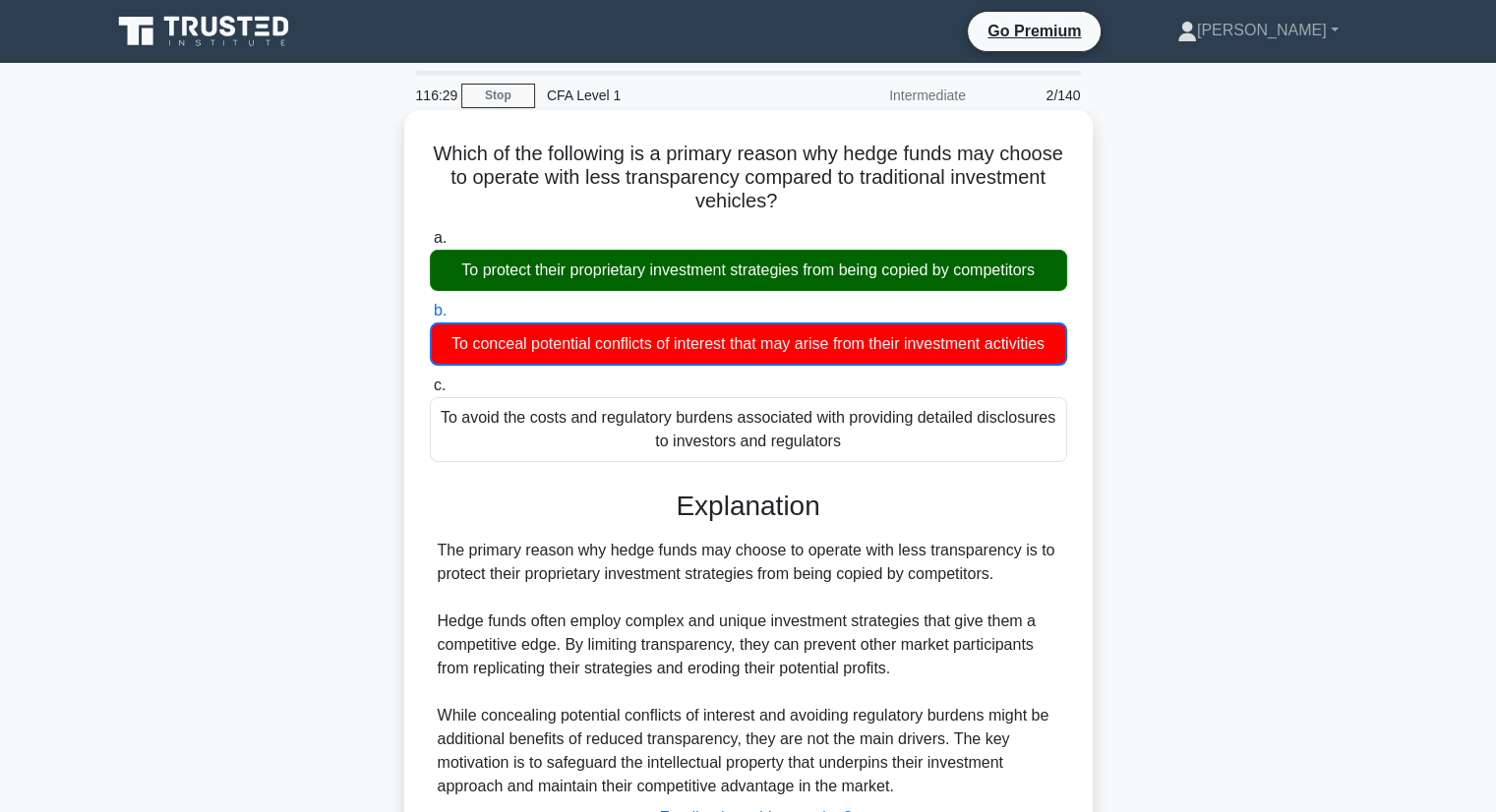
drag, startPoint x: 705, startPoint y: 275, endPoint x: 1088, endPoint y: 261, distance: 383.3
click at [1088, 261] on div "Which of the following is a primary reason why hedge funds may choose to operat…" at bounding box center [748, 524] width 688 height 829
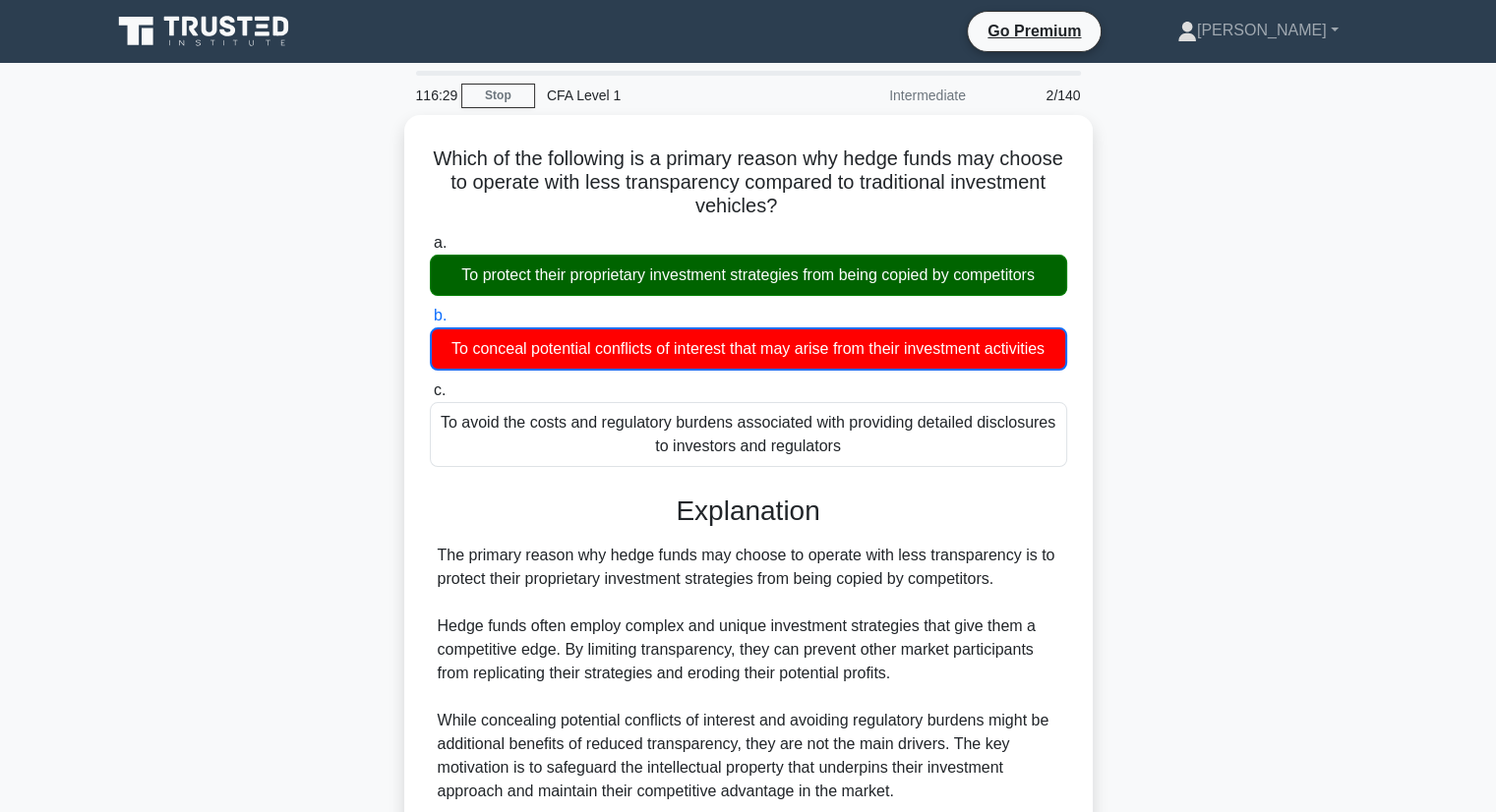
click at [1088, 261] on div "Which of the following is a primary reason why hedge funds may choose to operat…" at bounding box center [748, 529] width 688 height 829
click at [1178, 263] on div "Which of the following is a primary reason why hedge funds may choose to operat…" at bounding box center [748, 541] width 1298 height 853
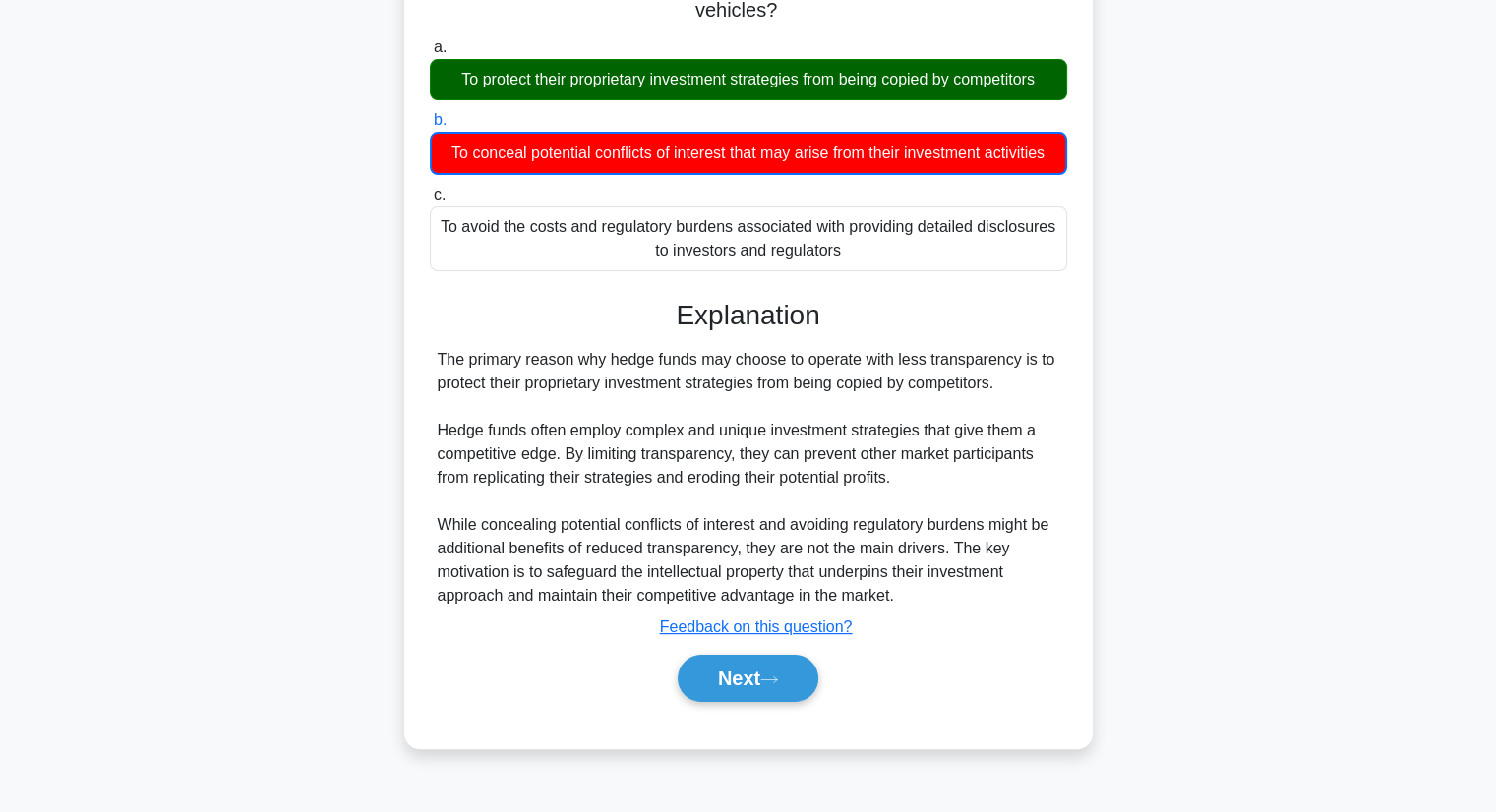
scroll to position [197, 0]
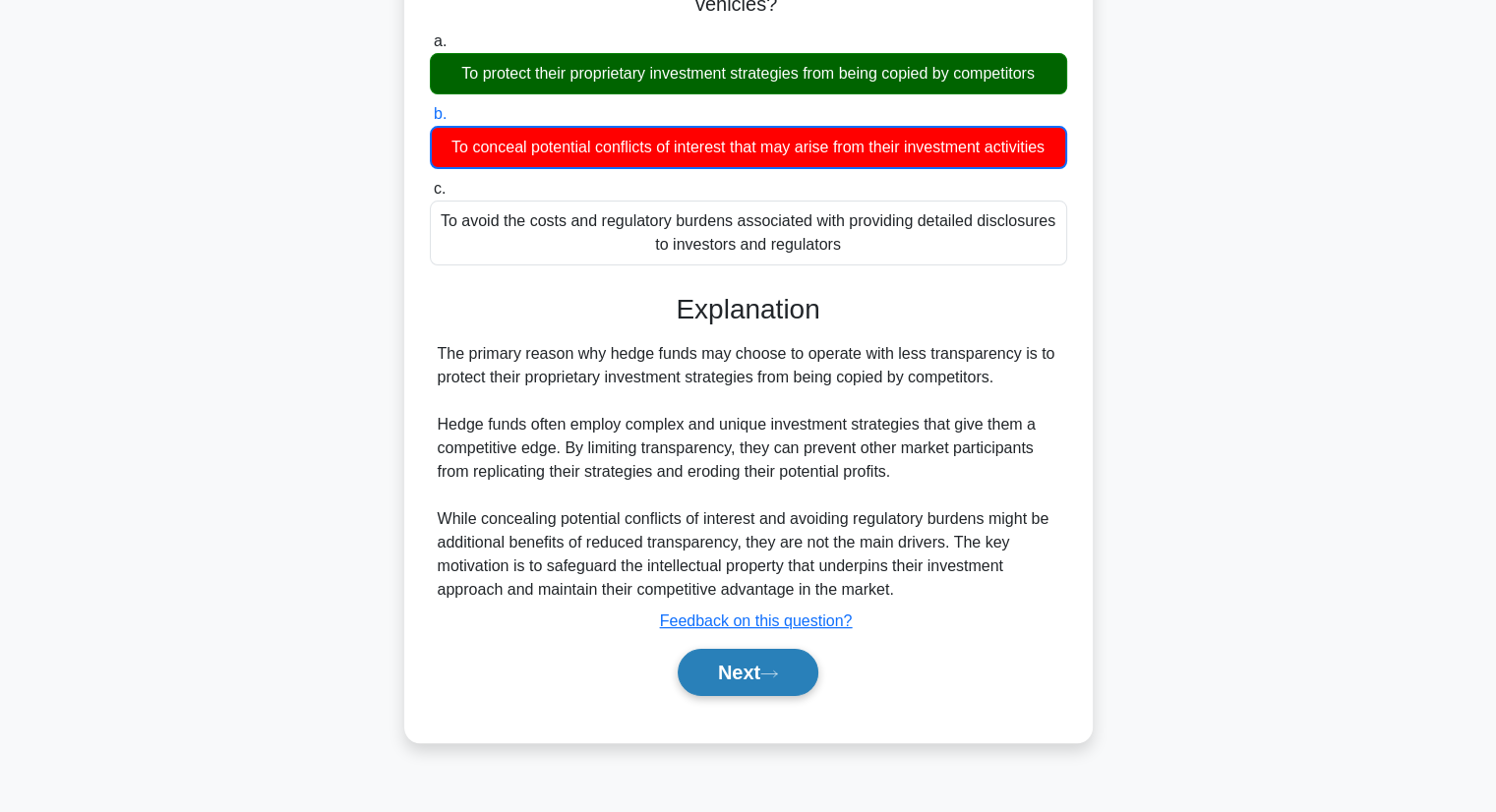
click at [718, 670] on button "Next" at bounding box center [748, 673] width 141 height 48
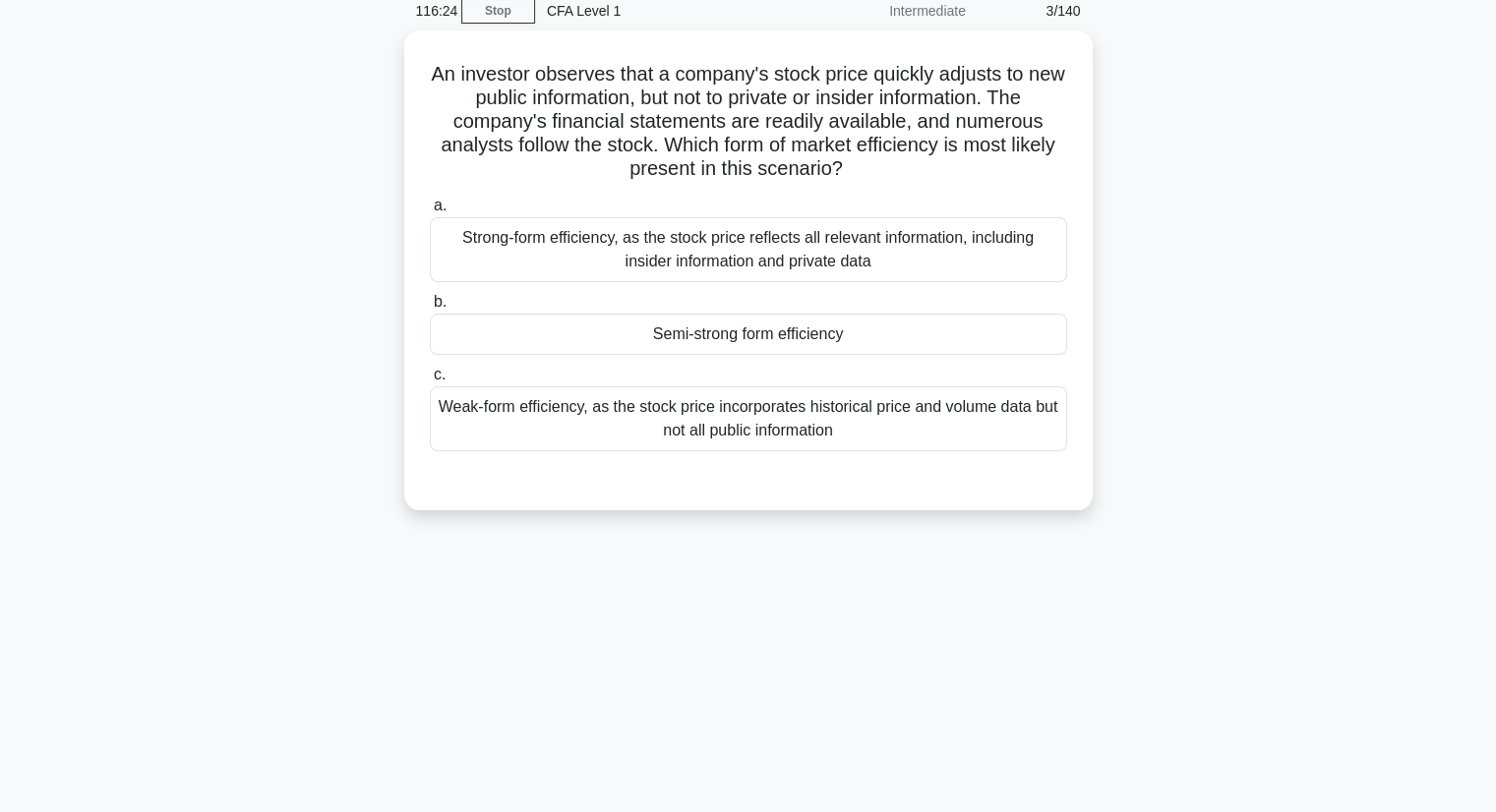
scroll to position [0, 0]
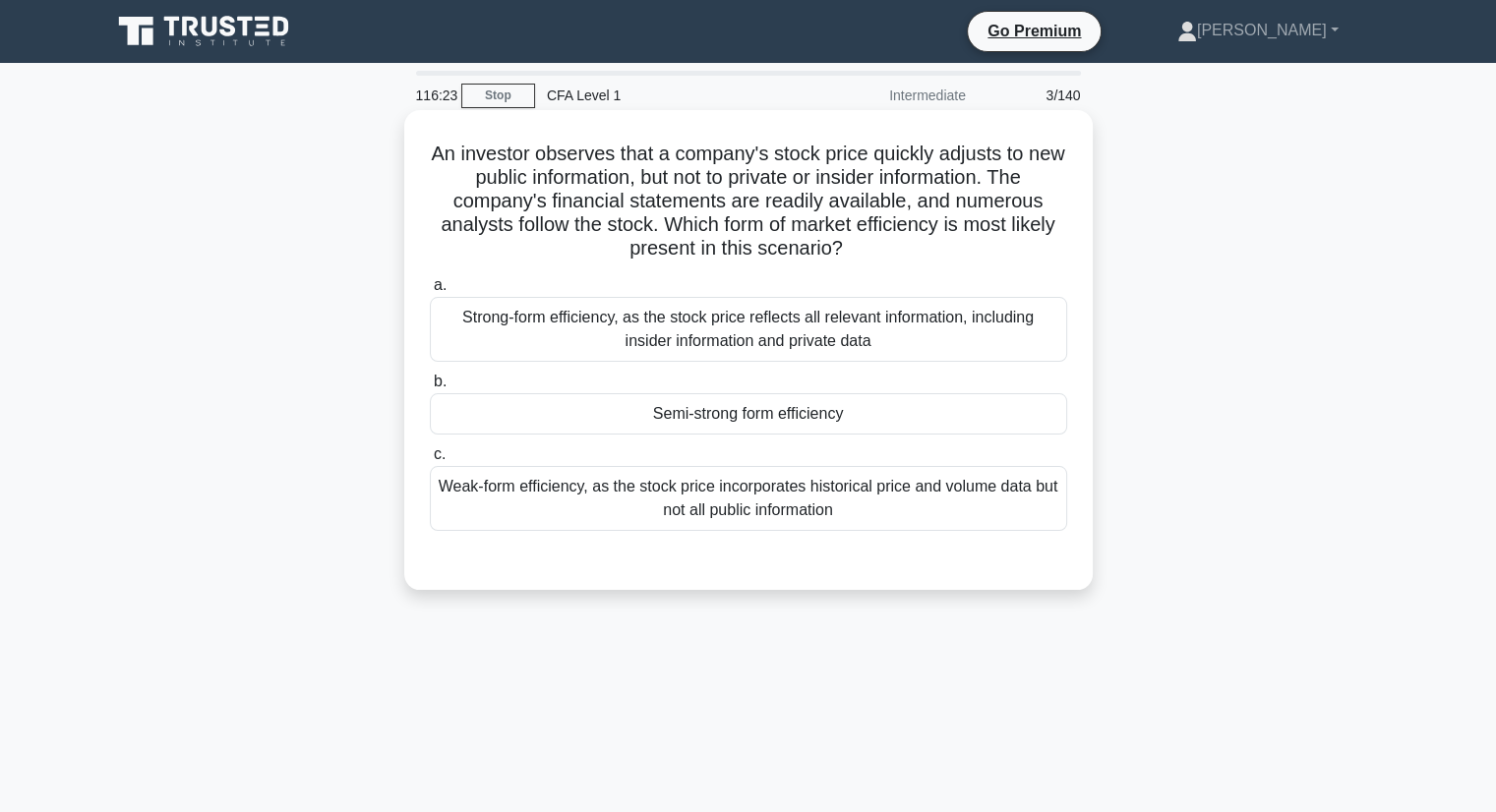
click at [453, 155] on h5 "An investor observes that a company's stock price quickly adjusts to new public…" at bounding box center [748, 202] width 641 height 120
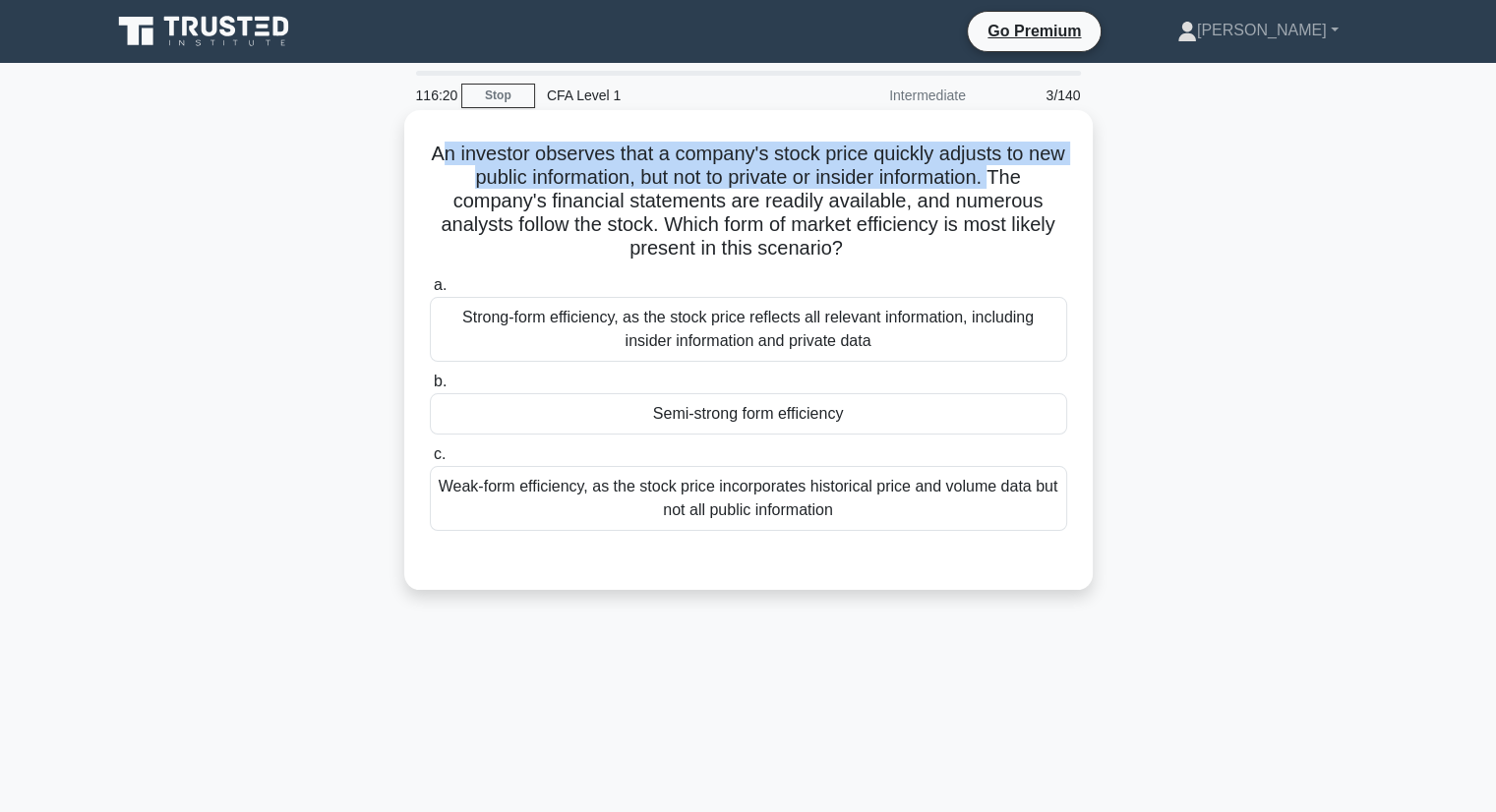
drag, startPoint x: 501, startPoint y: 155, endPoint x: 1021, endPoint y: 170, distance: 520.2
click at [1021, 170] on h5 "An investor observes that a company's stock price quickly adjusts to new public…" at bounding box center [748, 202] width 641 height 120
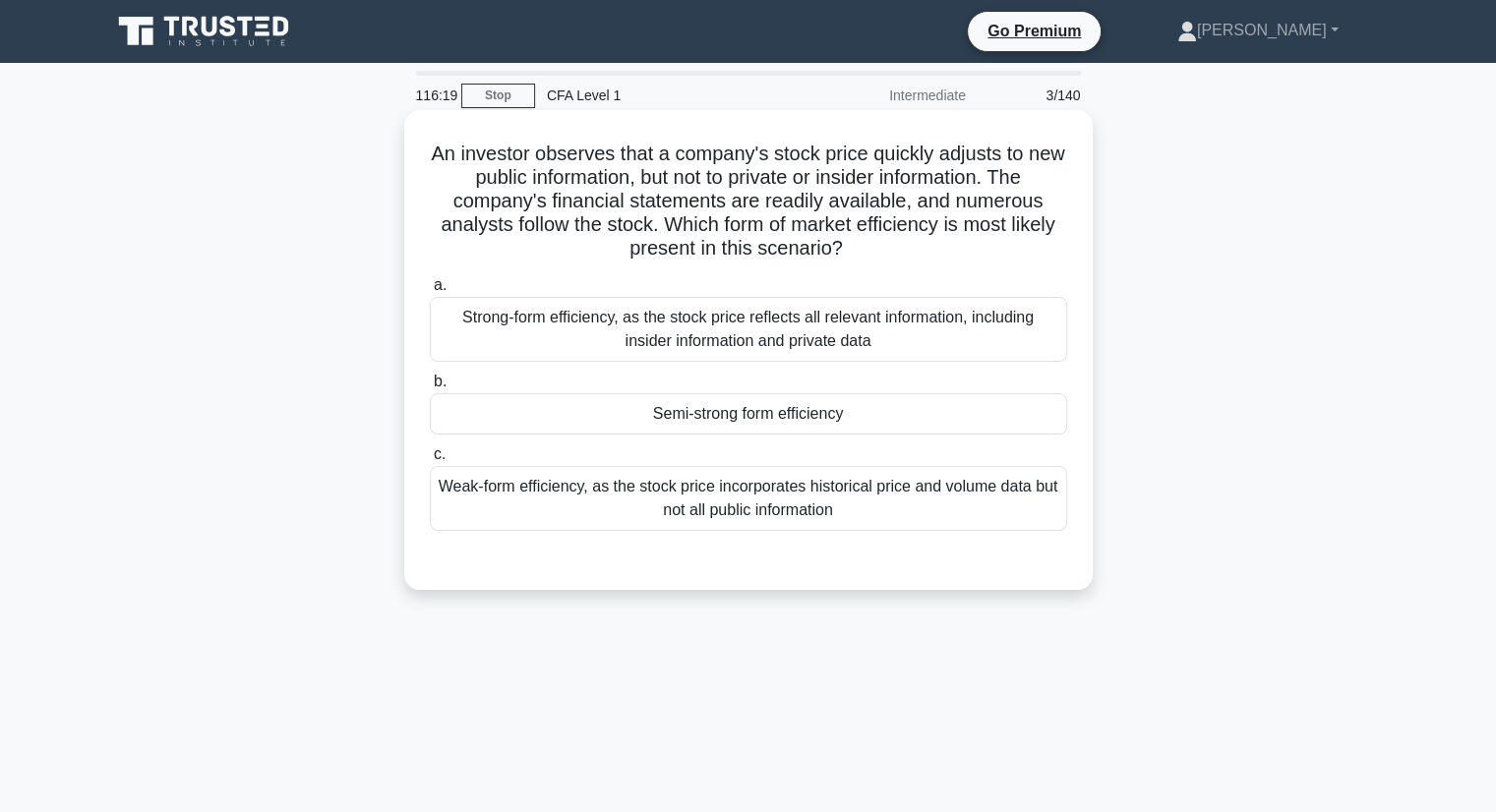
click at [1030, 194] on h5 "An investor observes that a company's stock price quickly adjusts to new public…" at bounding box center [748, 202] width 641 height 120
click at [845, 515] on div "Weak-form efficiency, as the stock price incorporates historical price and volu…" at bounding box center [748, 498] width 637 height 65
click at [430, 462] on input "c. Weak-form efficiency, as the stock price incorporates historical price and v…" at bounding box center [430, 455] width 0 height 13
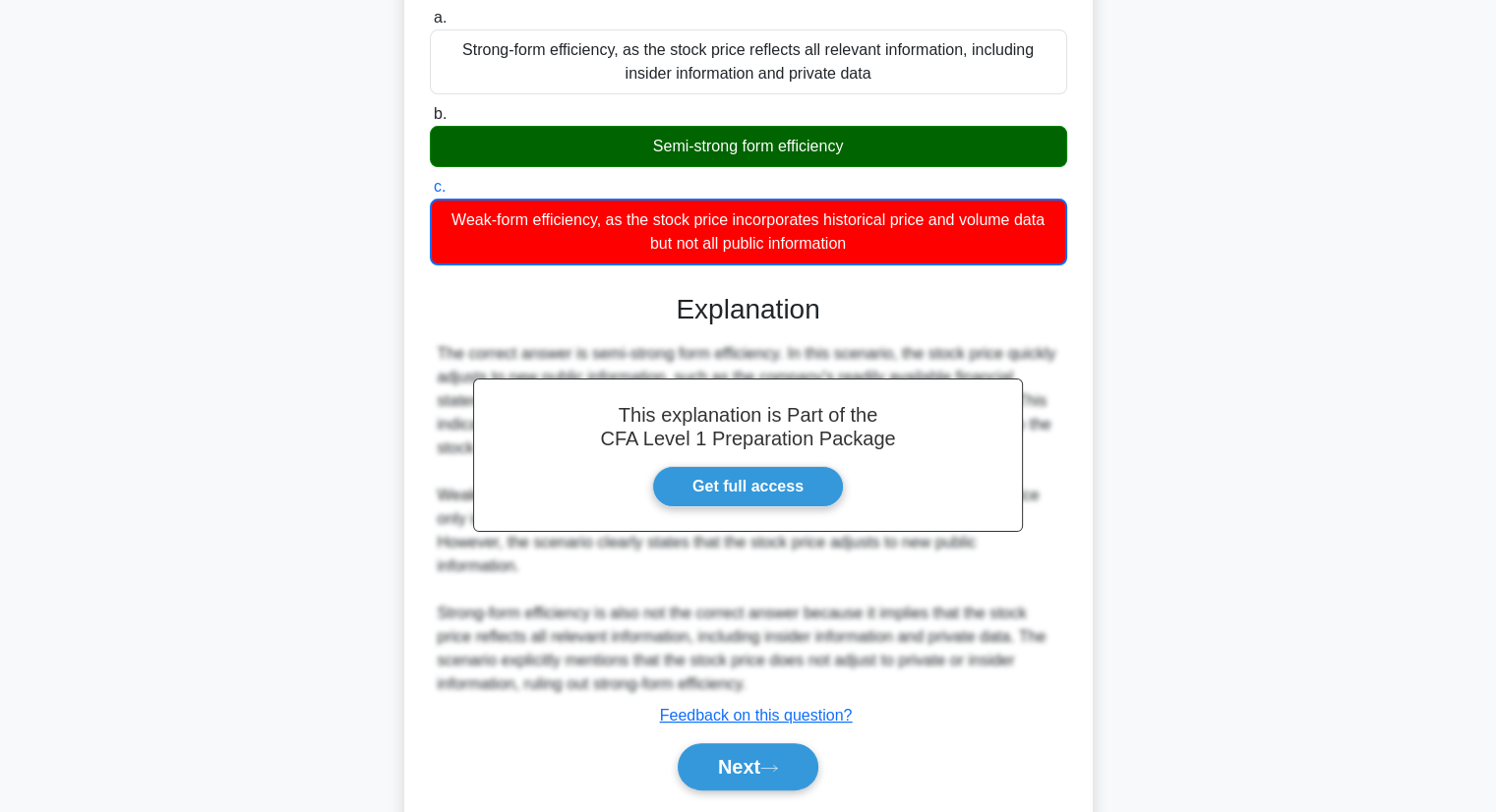
scroll to position [295, 0]
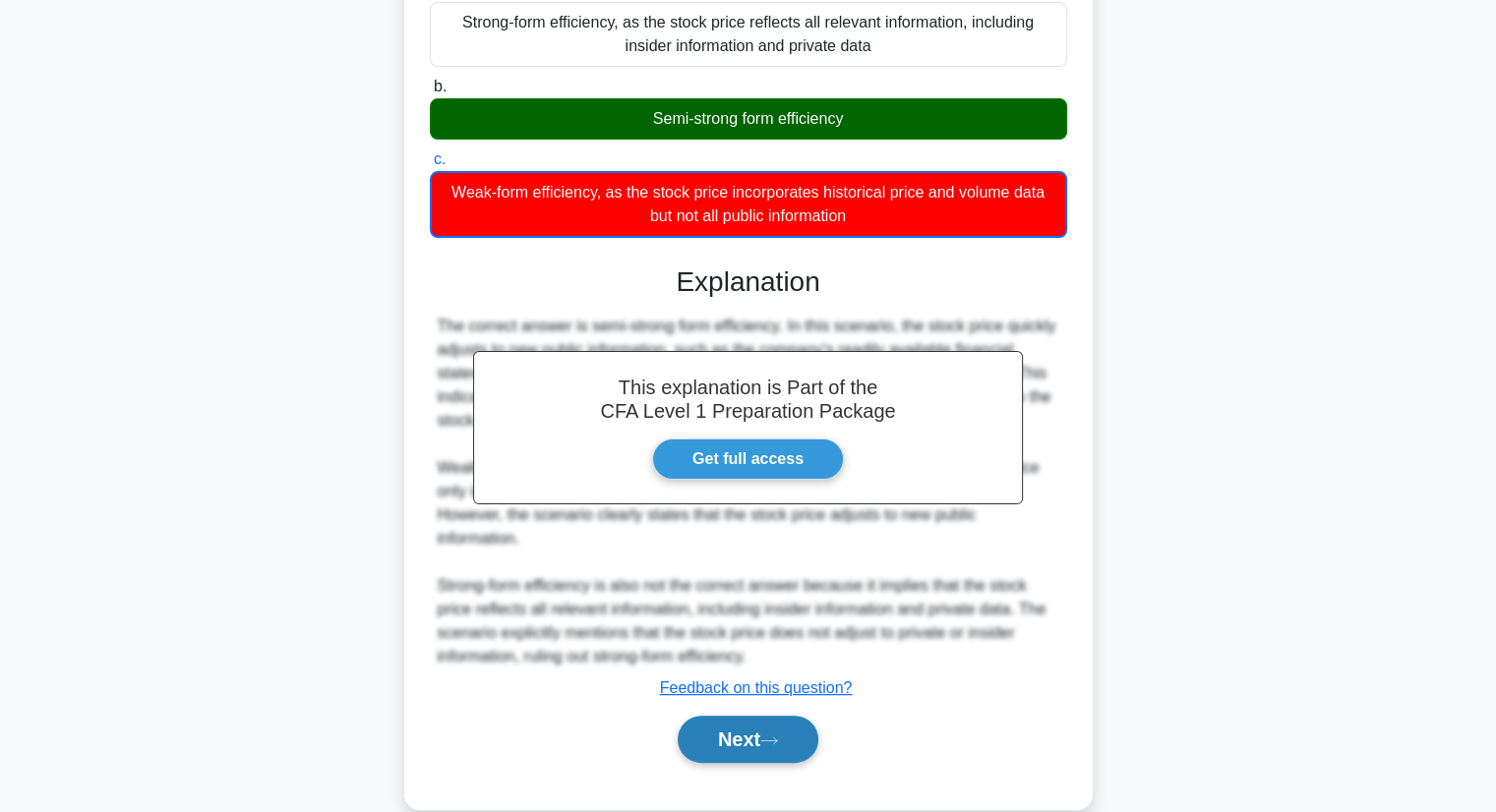
click at [794, 743] on button "Next" at bounding box center [748, 740] width 141 height 48
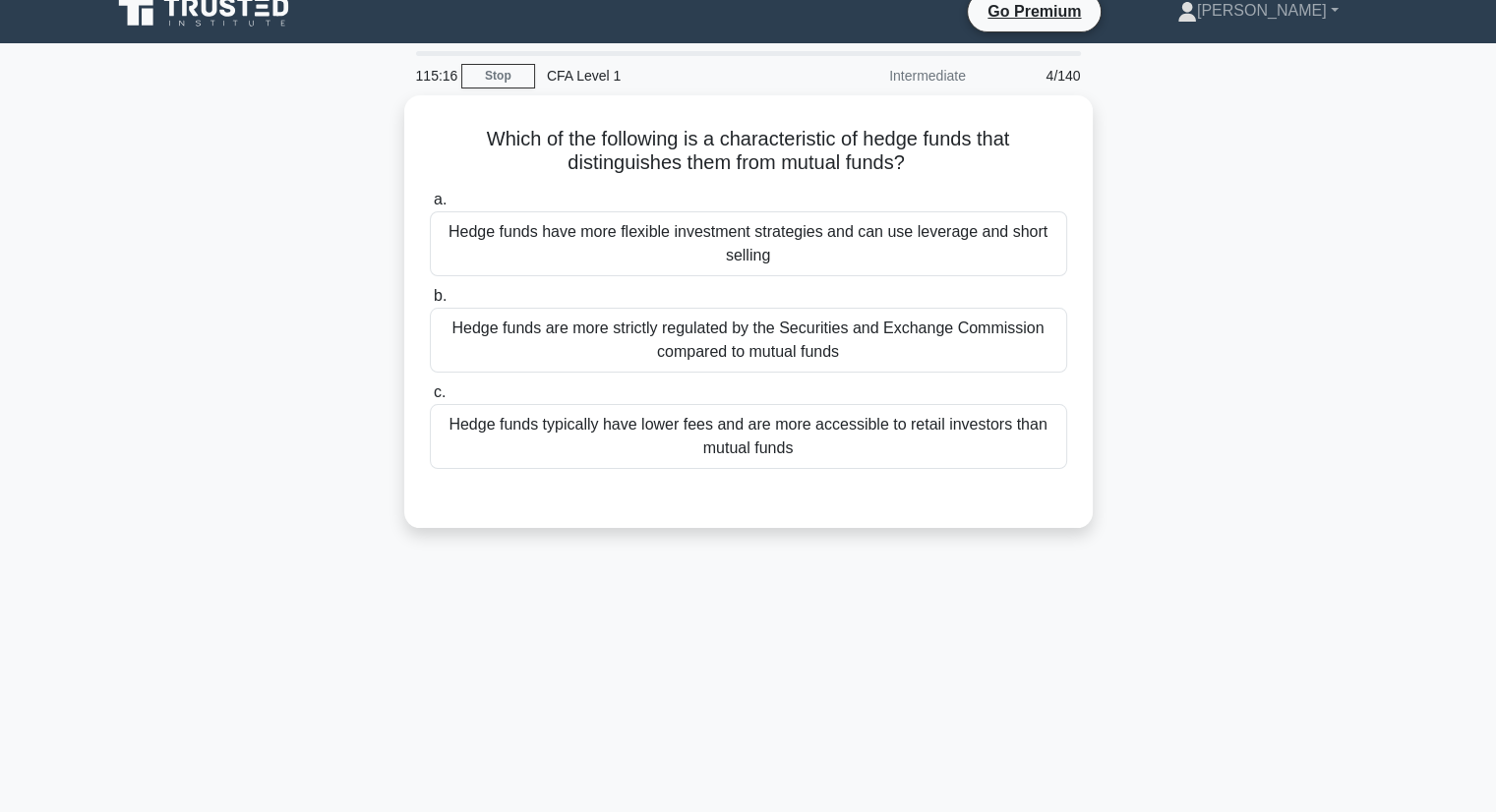
scroll to position [0, 0]
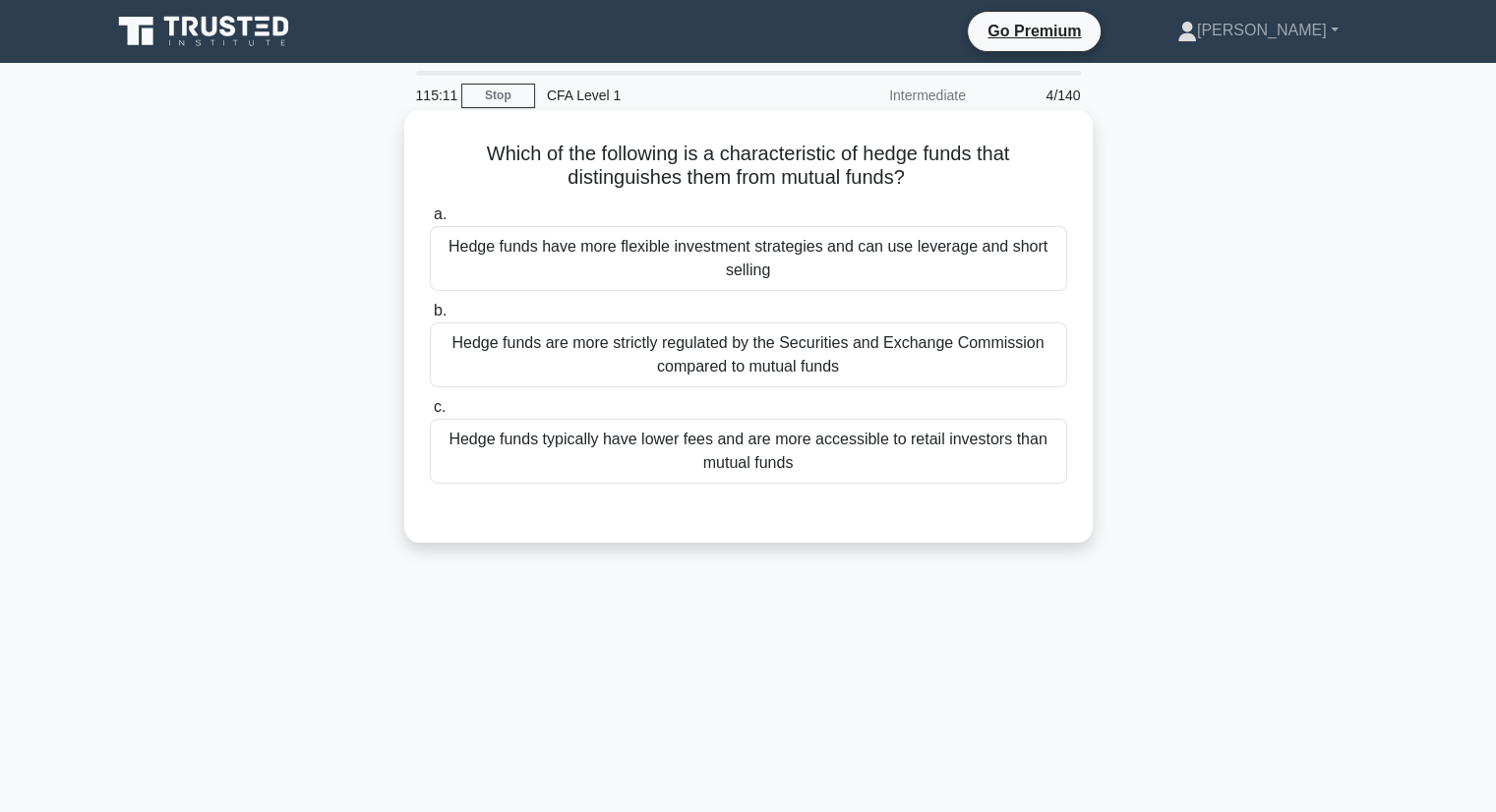
drag, startPoint x: 474, startPoint y: 151, endPoint x: 1022, endPoint y: 171, distance: 548.4
click at [1022, 171] on h5 "Which of the following is a characteristic of hedge funds that distinguishes th…" at bounding box center [748, 167] width 641 height 50
click at [906, 272] on div "Hedge funds have more flexible investment strategies and can use leverage and s…" at bounding box center [748, 258] width 637 height 65
click at [430, 221] on input "a. Hedge funds have more flexible investment strategies and can use leverage an…" at bounding box center [430, 214] width 0 height 13
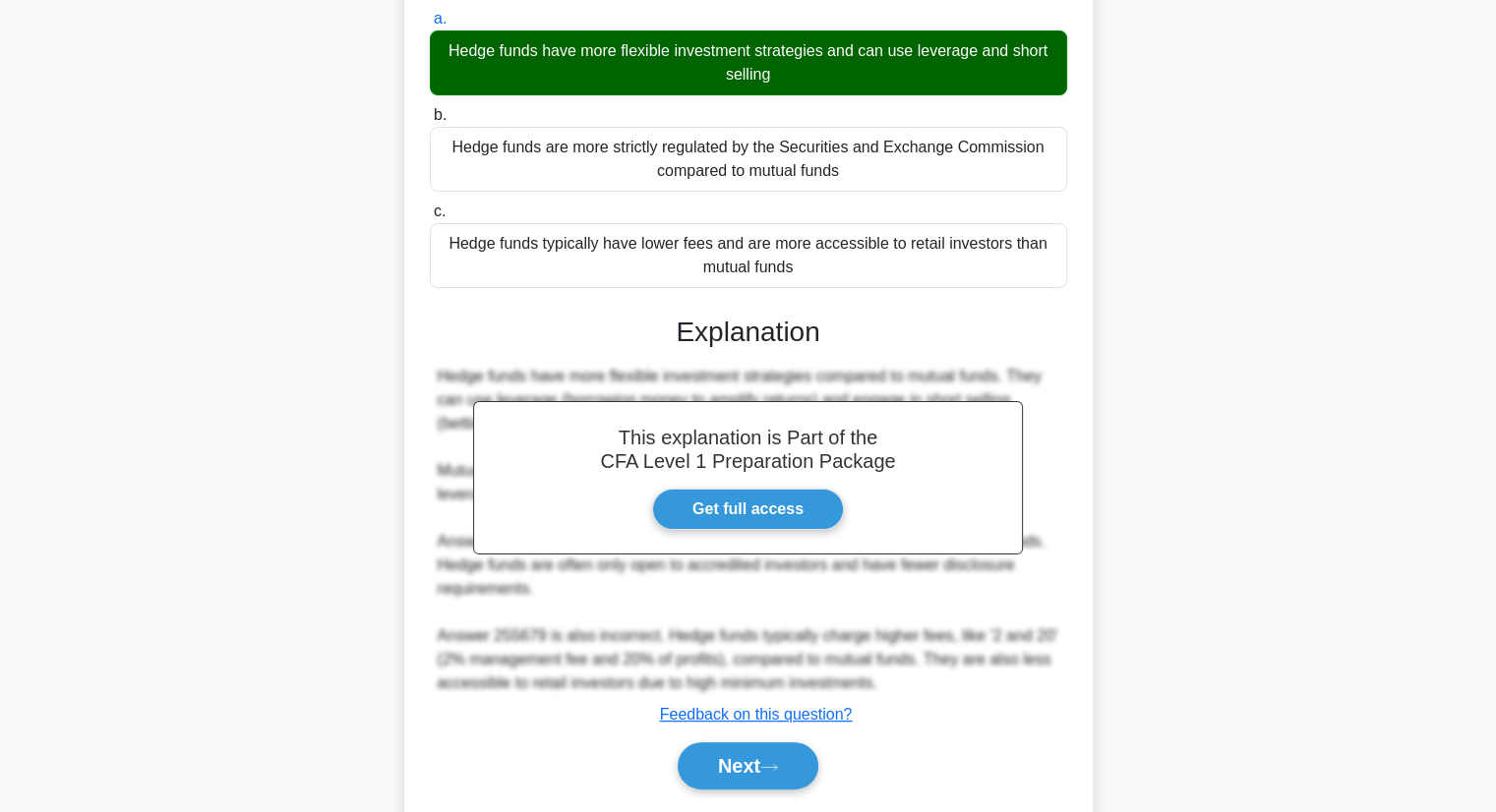
scroll to position [256, 0]
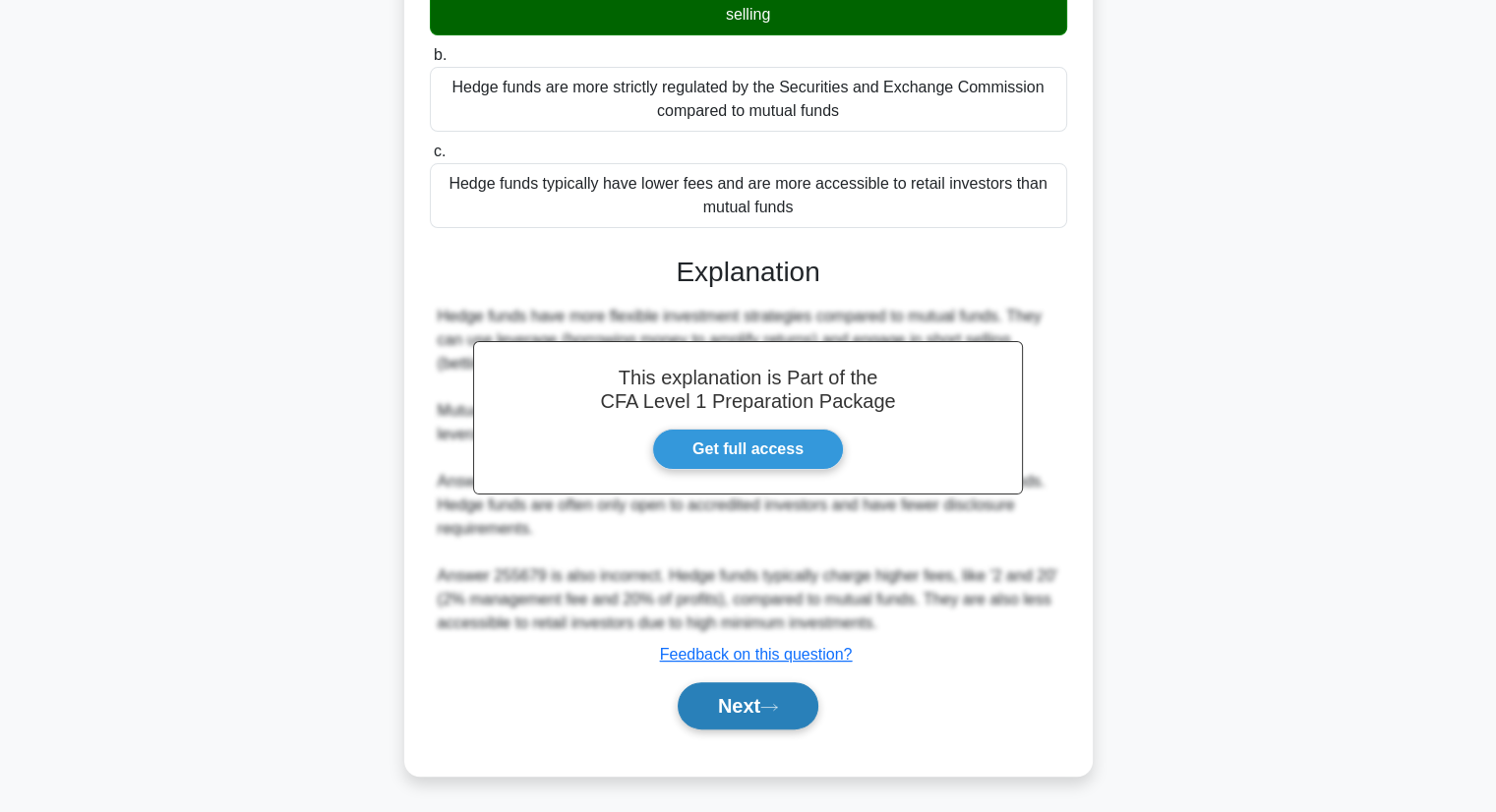
click at [791, 720] on button "Next" at bounding box center [748, 706] width 141 height 48
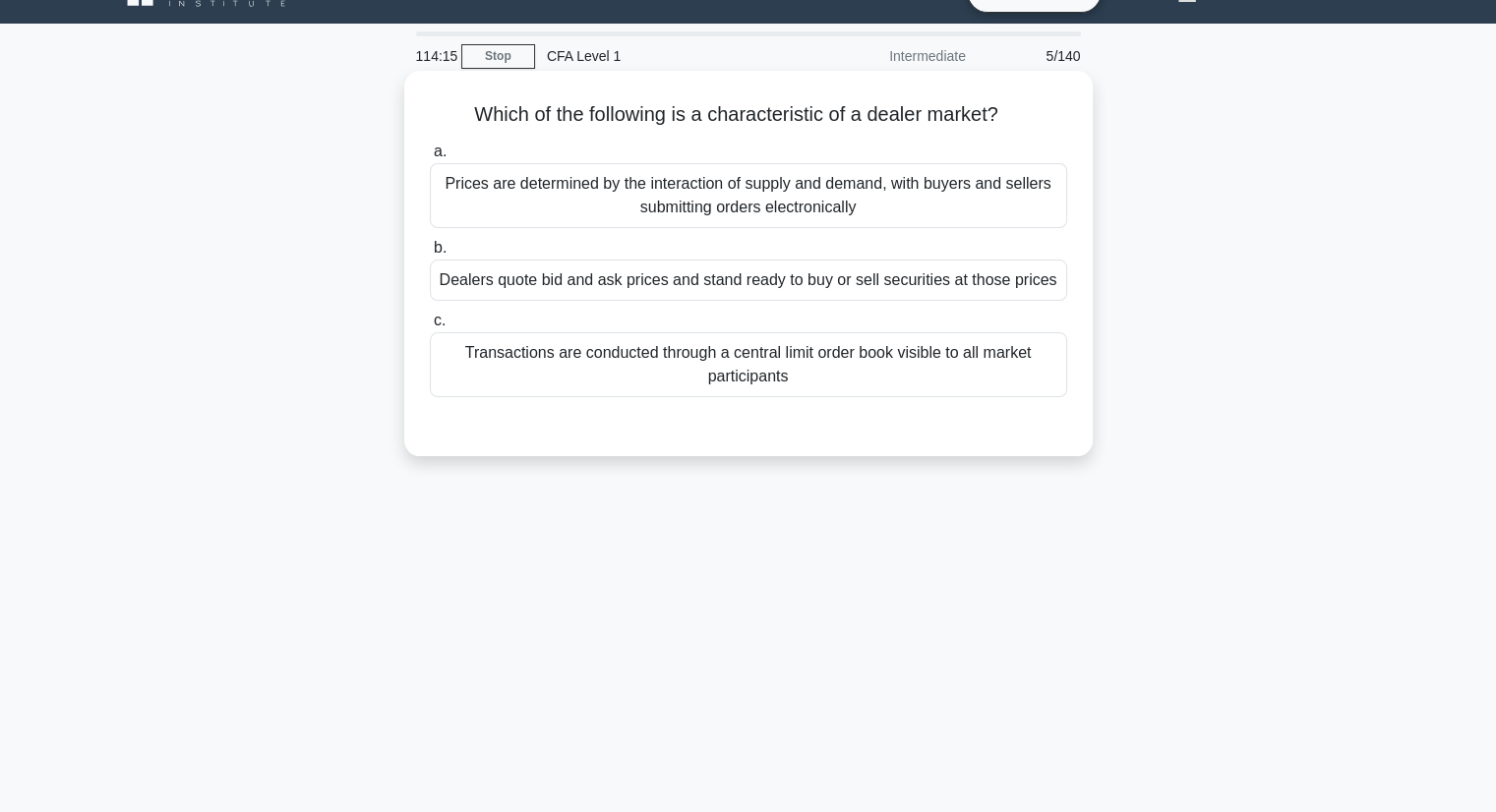
scroll to position [0, 0]
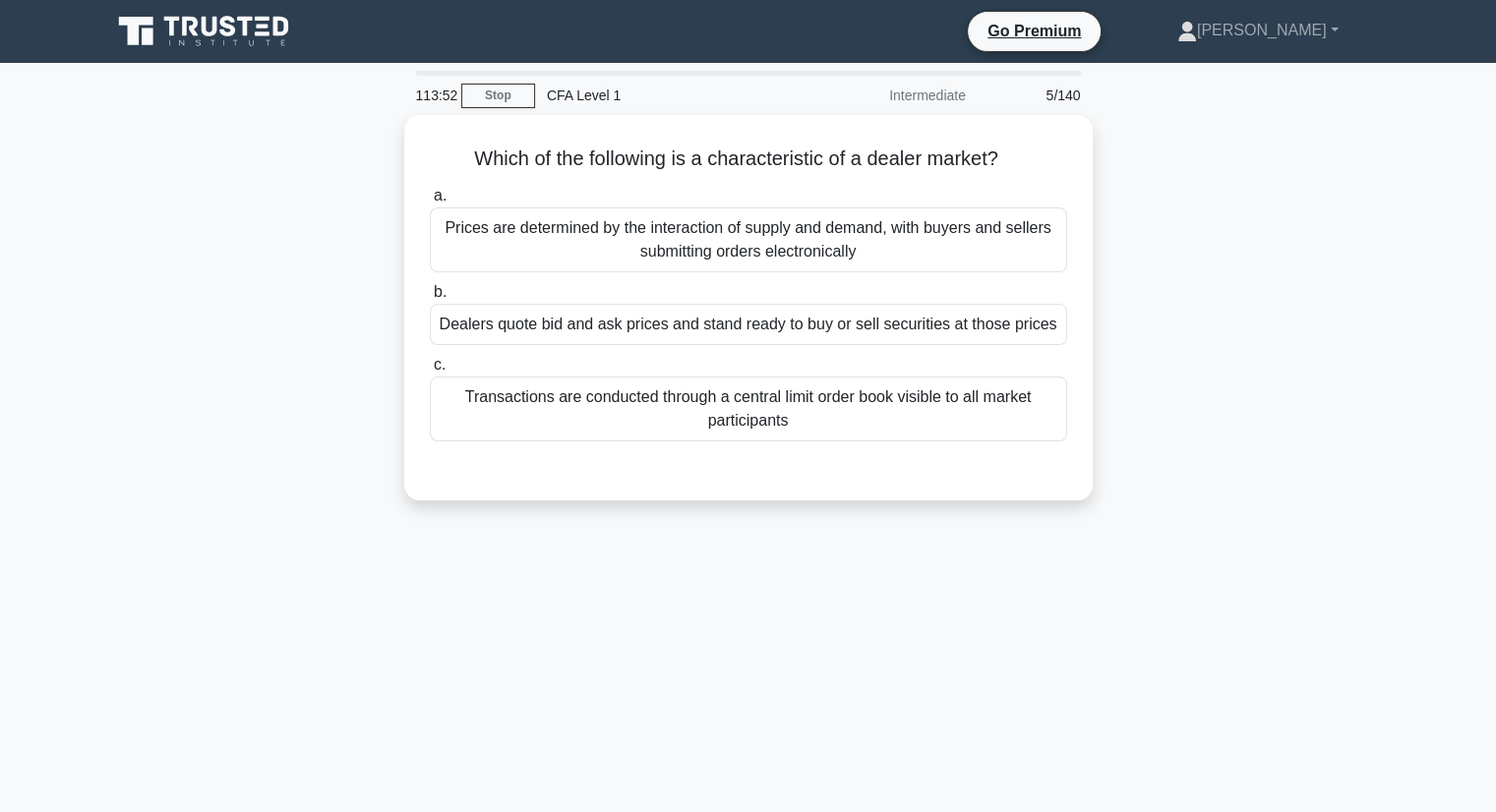
click at [1225, 341] on div "Which of the following is a characteristic of a dealer market? .spinner_0XTQ{tr…" at bounding box center [748, 320] width 1298 height 409
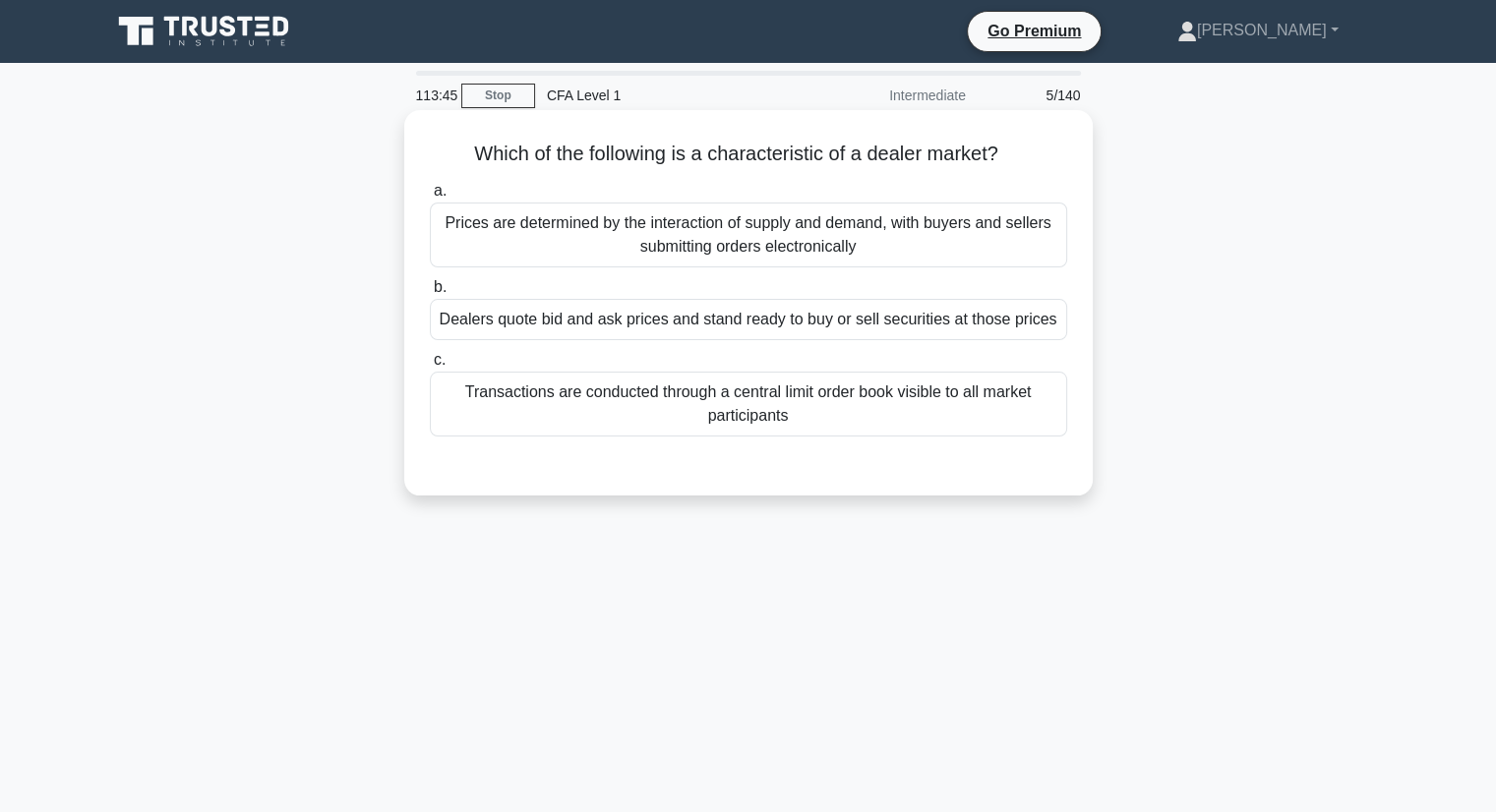
click at [990, 327] on div "Dealers quote bid and ask prices and stand ready to buy or sell securities at t…" at bounding box center [748, 320] width 637 height 42
click at [430, 294] on input "b. Dealers quote bid and ask prices and stand ready to buy or sell securities a…" at bounding box center [430, 287] width 0 height 13
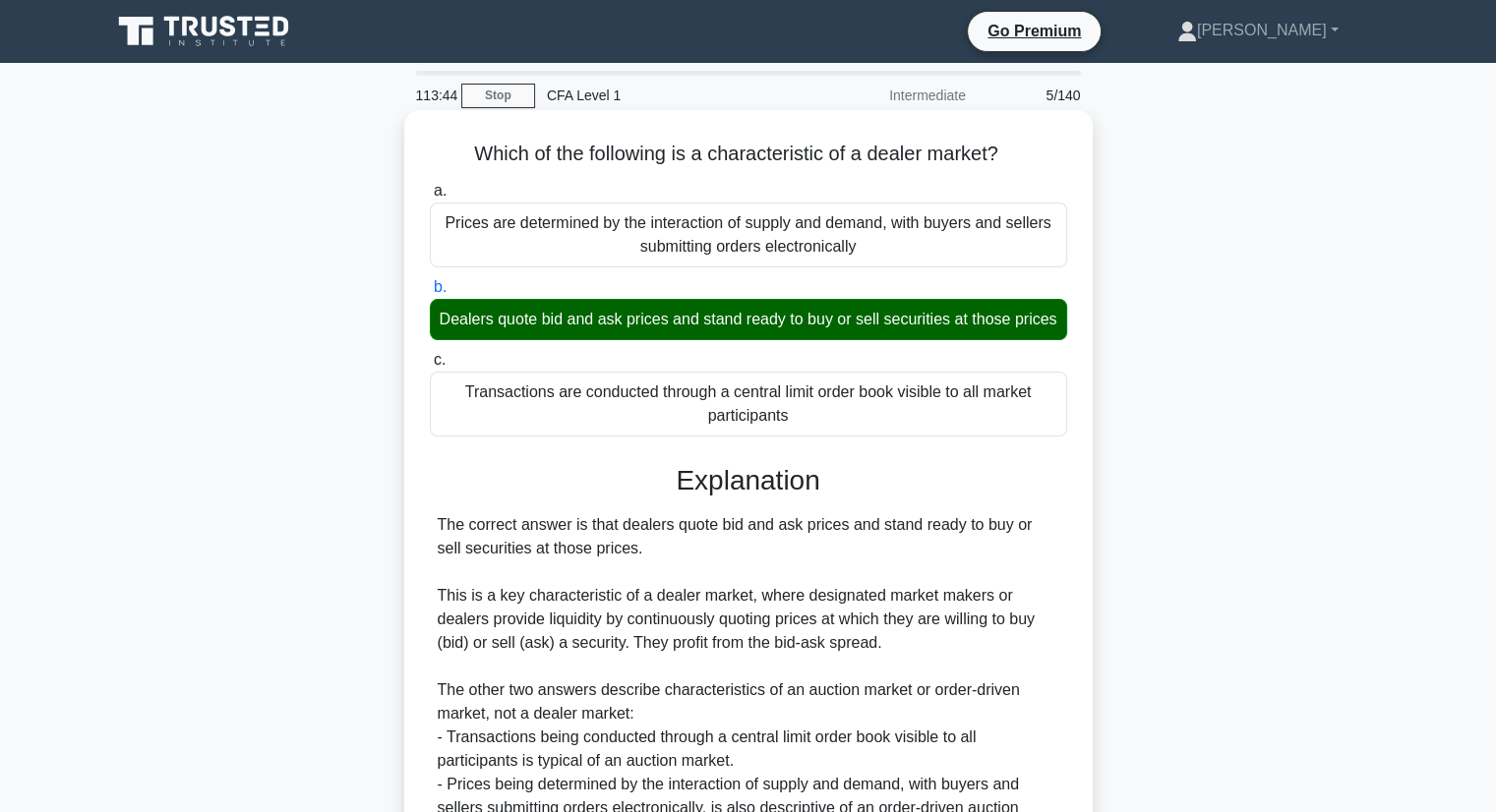
scroll to position [251, 0]
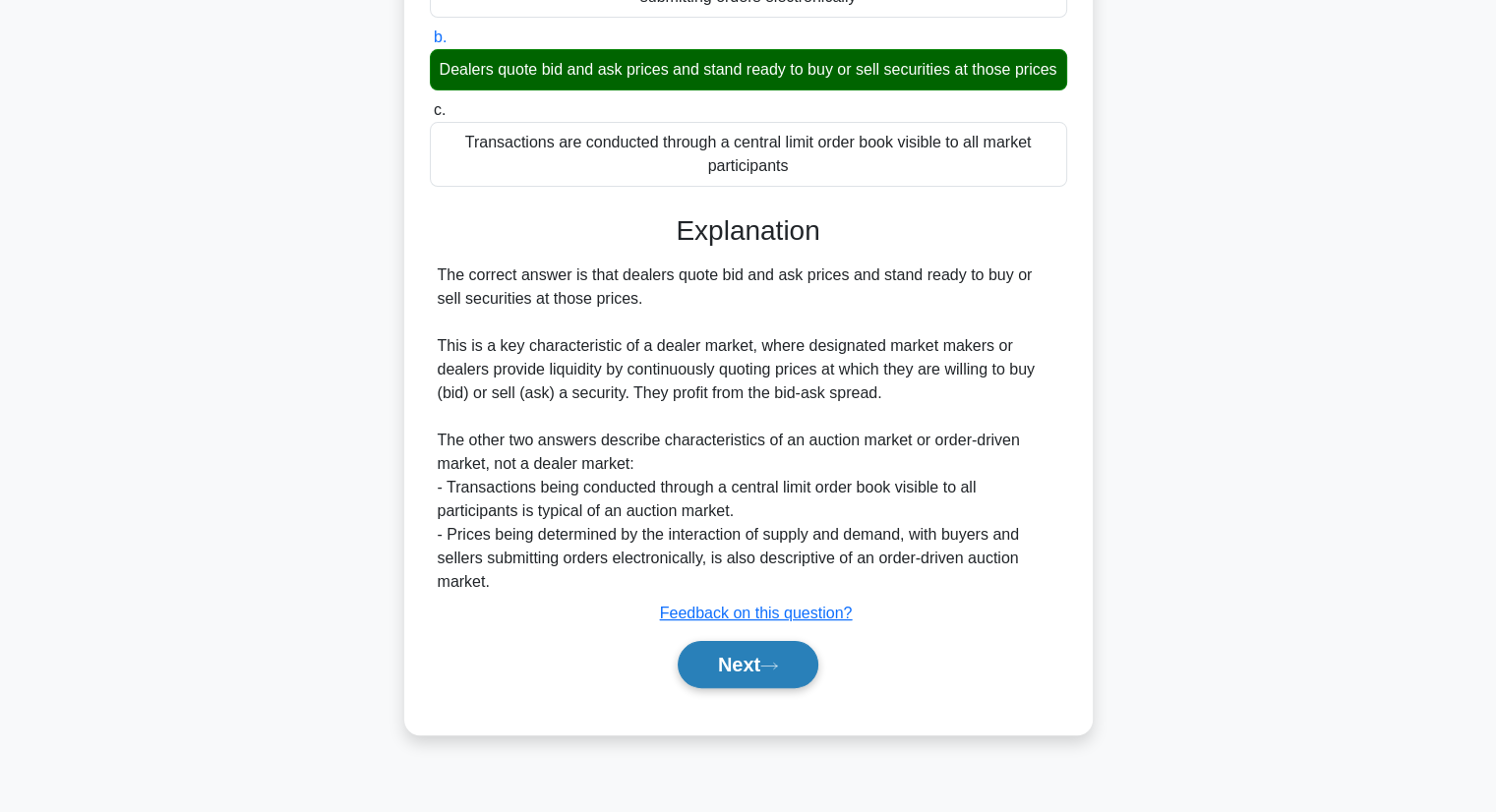
click at [804, 688] on button "Next" at bounding box center [748, 665] width 141 height 48
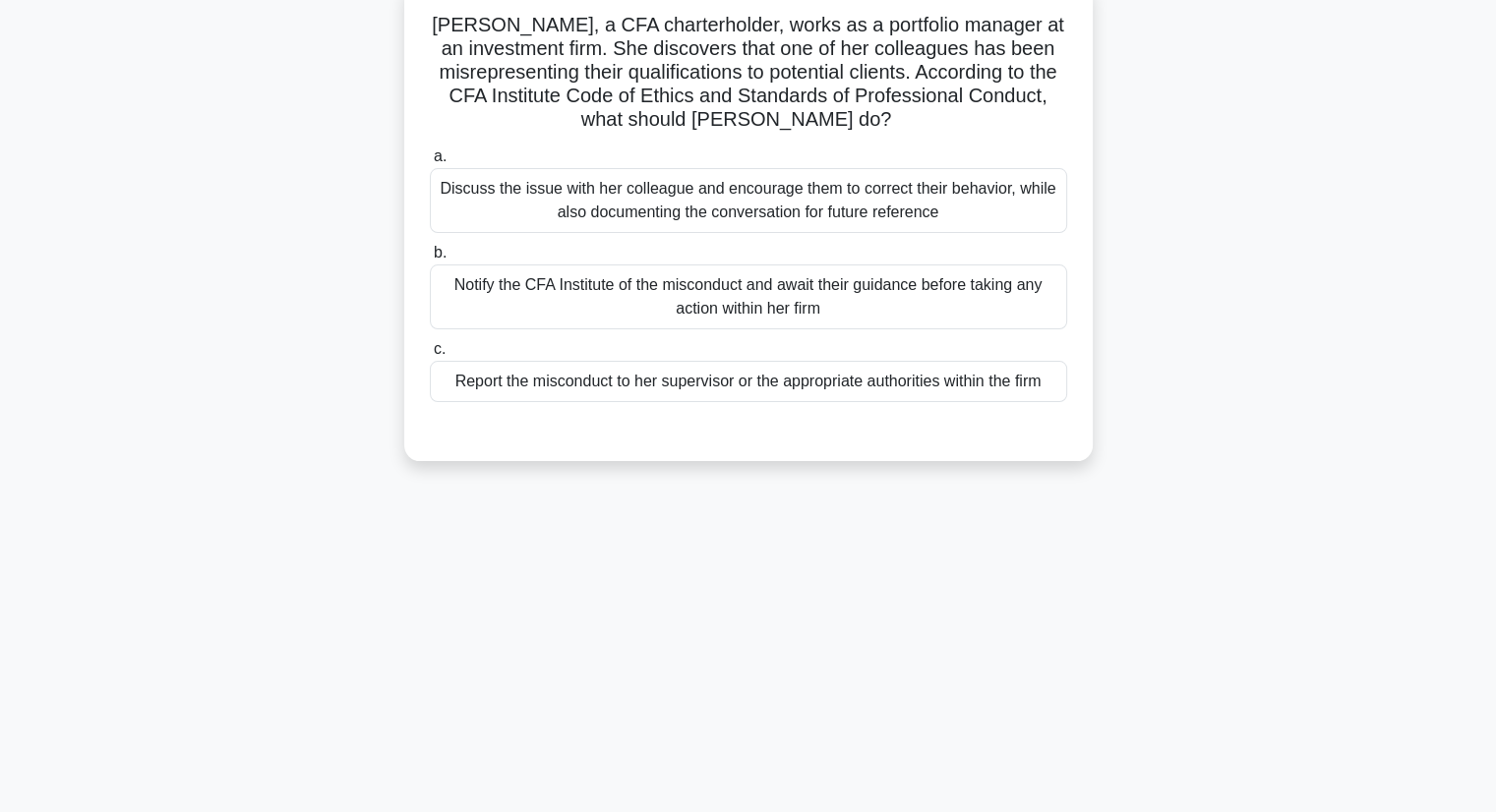
scroll to position [0, 0]
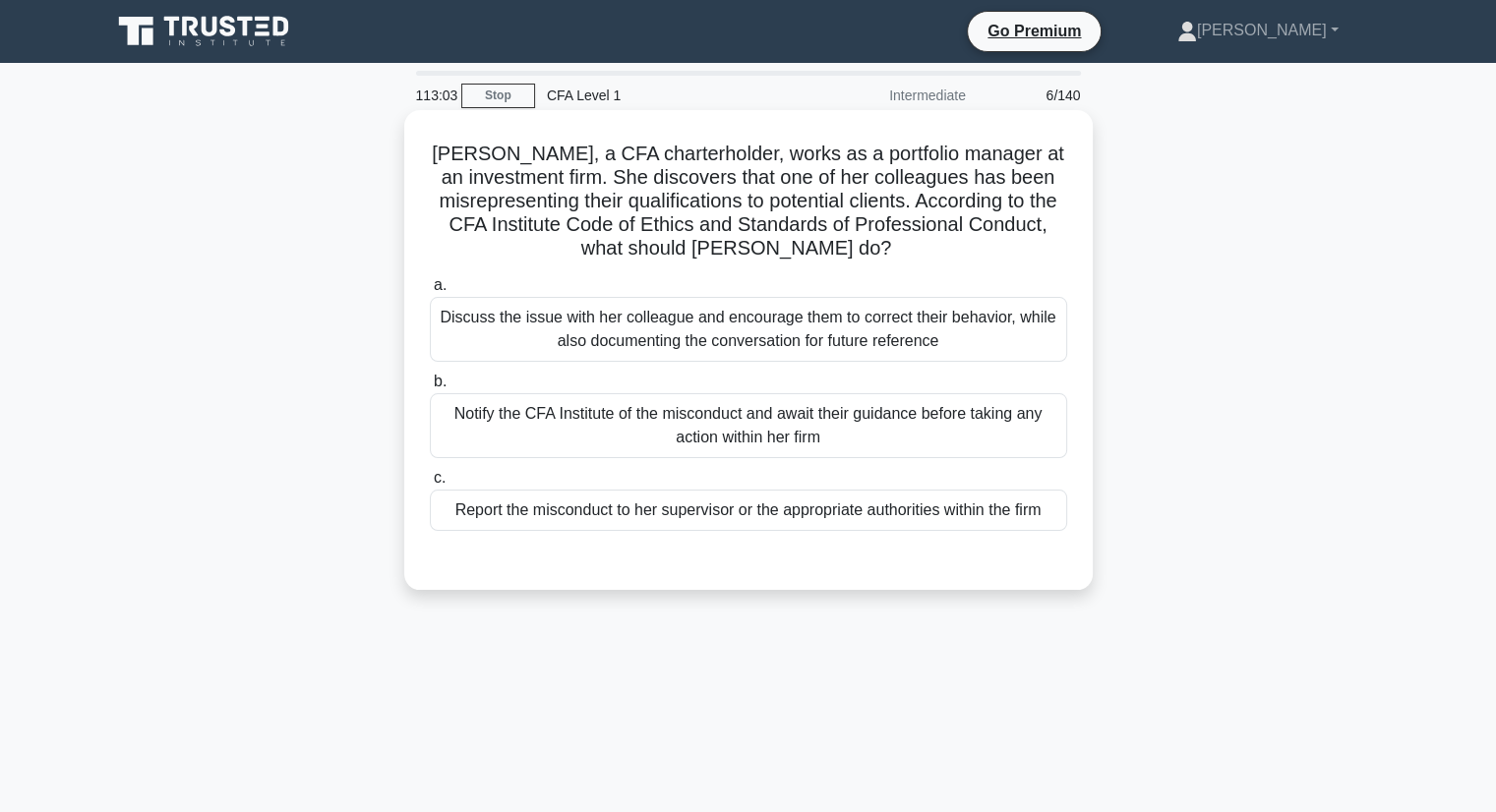
click at [481, 324] on div "Discuss the issue with her colleague and encourage them to correct their behavi…" at bounding box center [748, 329] width 637 height 65
click at [430, 292] on input "a. Discuss the issue with her colleague and encourage them to correct their beh…" at bounding box center [430, 285] width 0 height 13
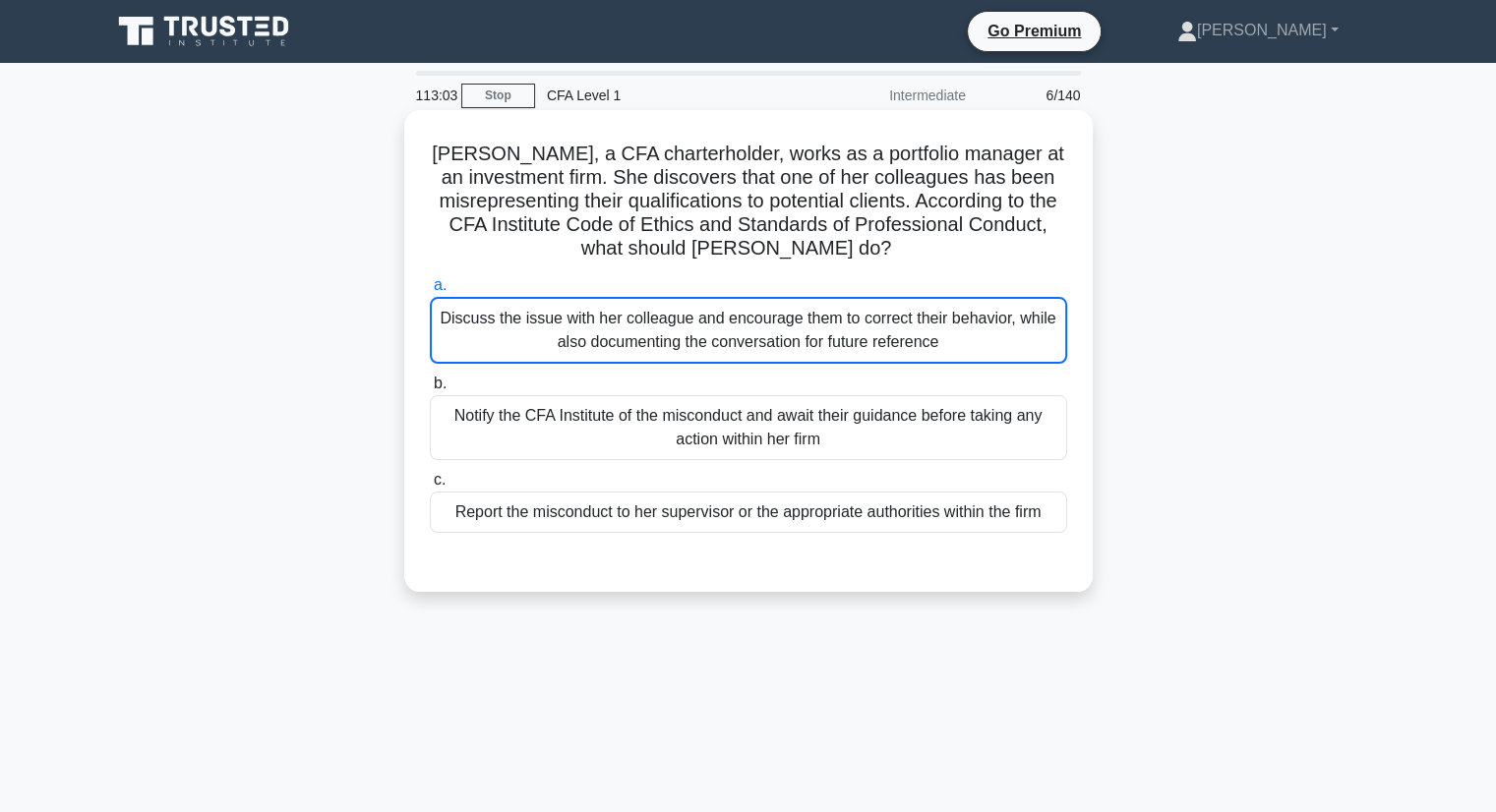
click at [481, 324] on div "Discuss the issue with her colleague and encourage them to correct their behavi…" at bounding box center [748, 330] width 637 height 67
click at [430, 292] on input "a. Discuss the issue with her colleague and encourage them to correct their beh…" at bounding box center [430, 285] width 0 height 13
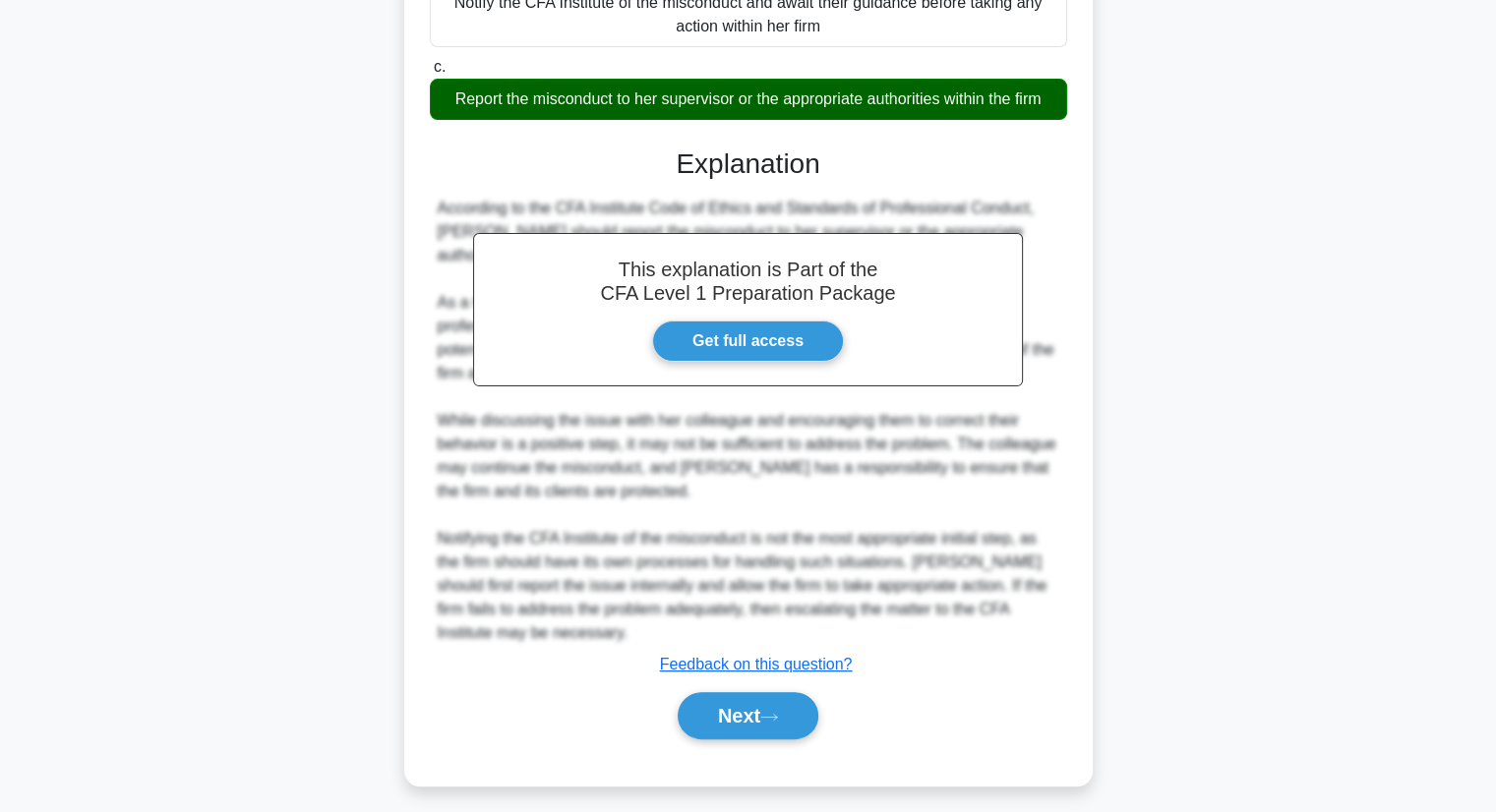
scroll to position [423, 0]
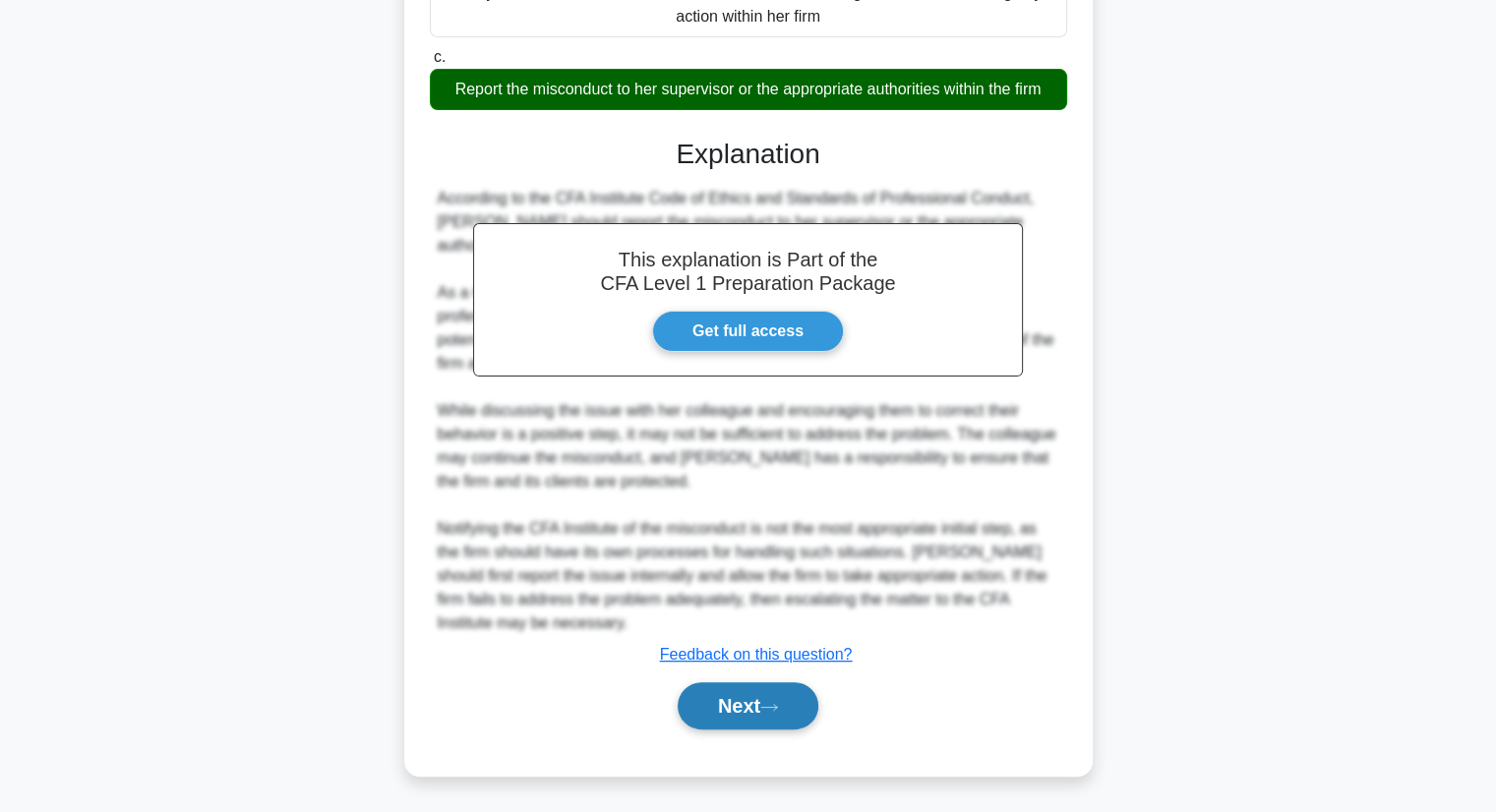
click at [757, 721] on button "Next" at bounding box center [748, 706] width 141 height 48
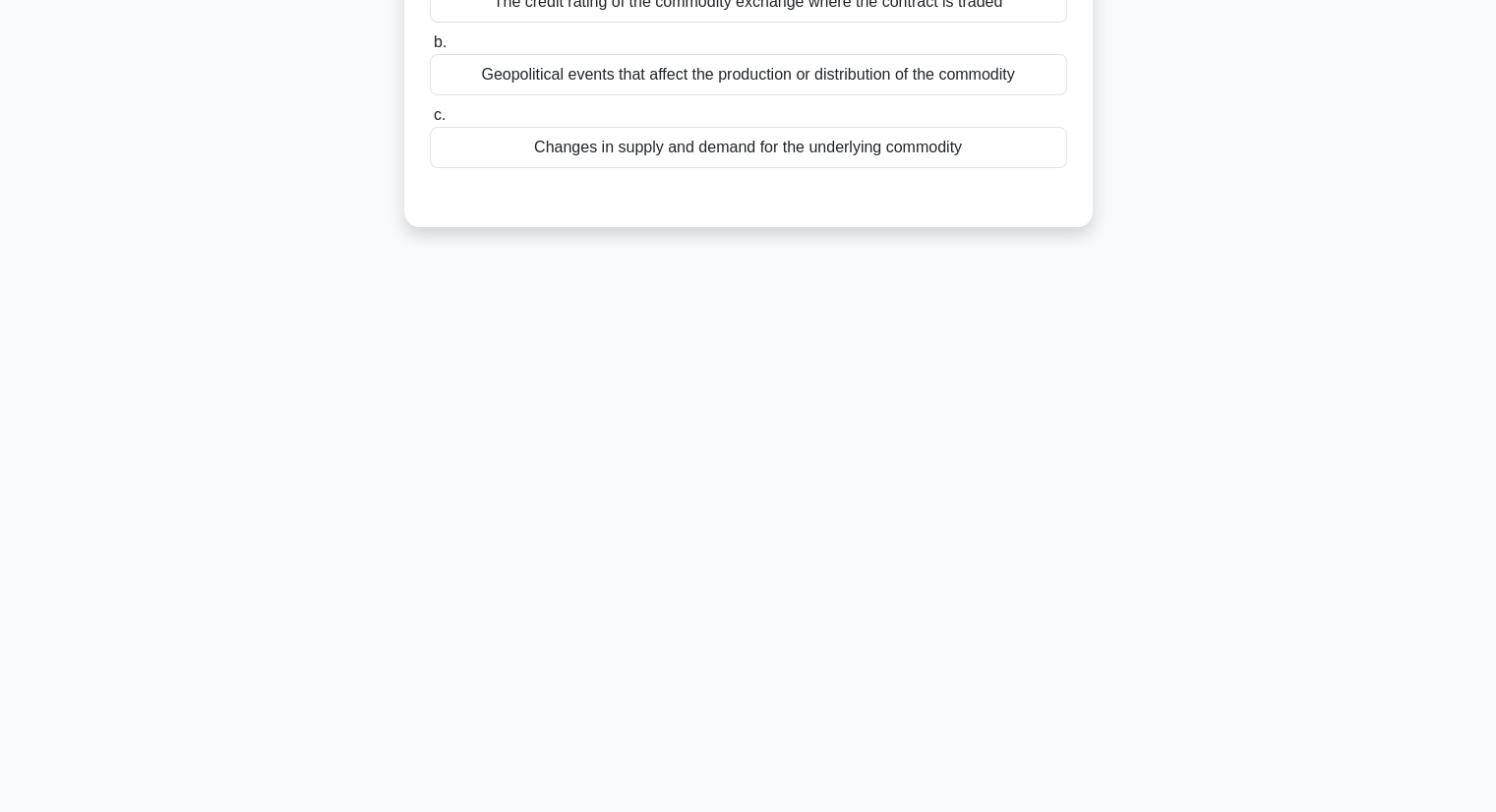
scroll to position [0, 0]
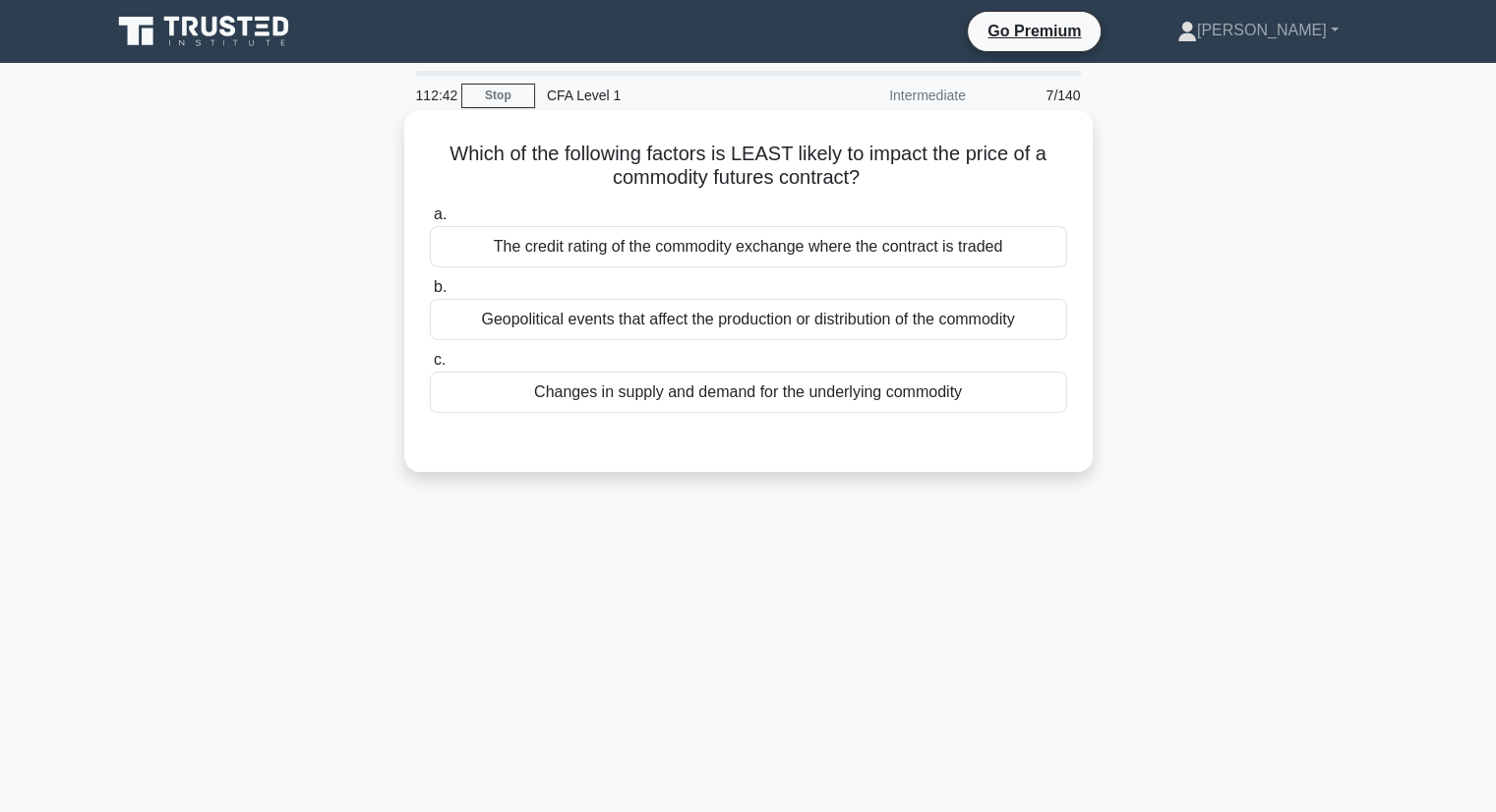
click at [728, 392] on div "Changes in supply and demand for the underlying commodity" at bounding box center [748, 392] width 637 height 42
click at [430, 366] on input "c. Changes in supply and demand for the underlying commodity" at bounding box center [430, 360] width 0 height 13
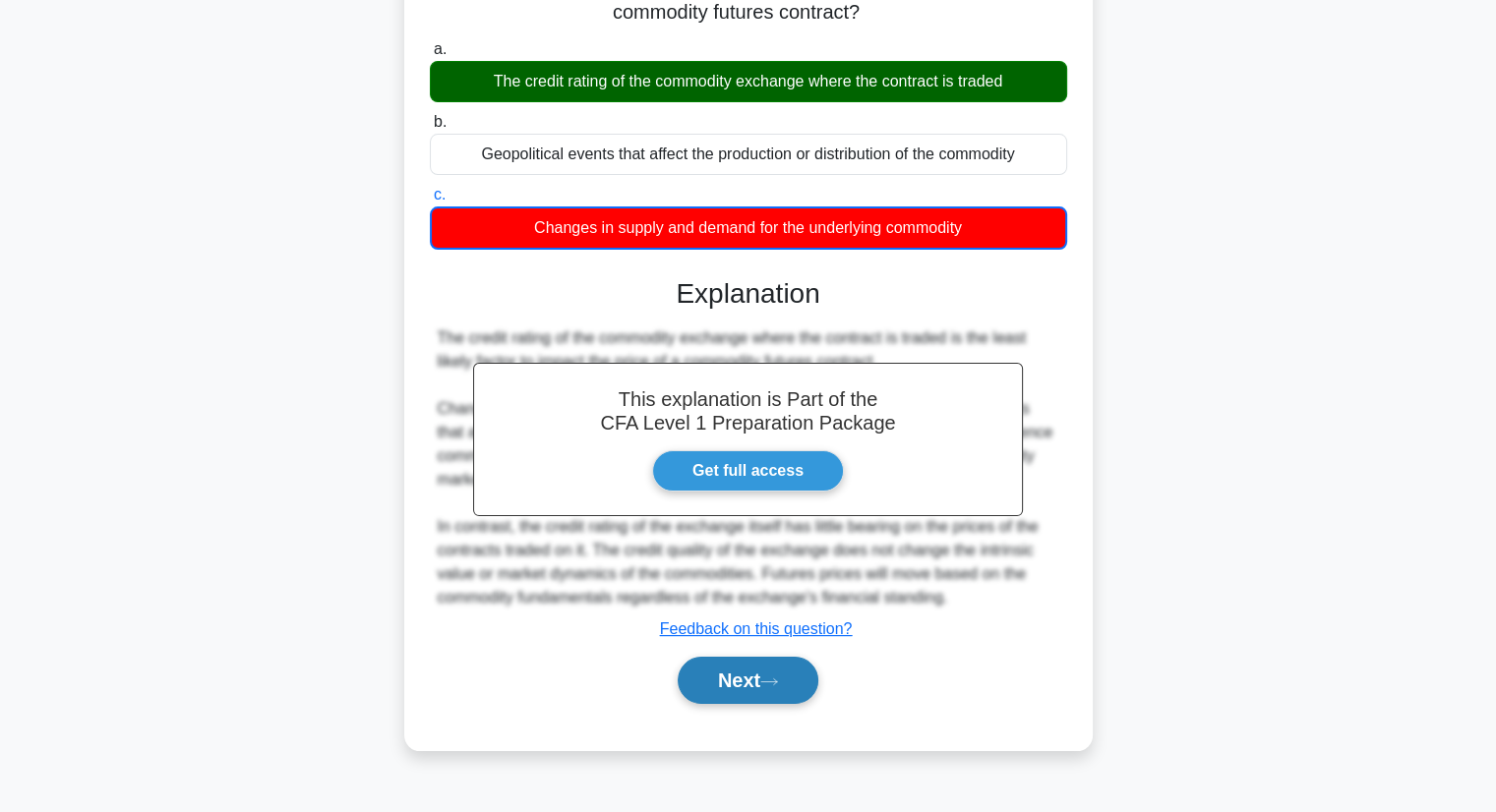
scroll to position [197, 0]
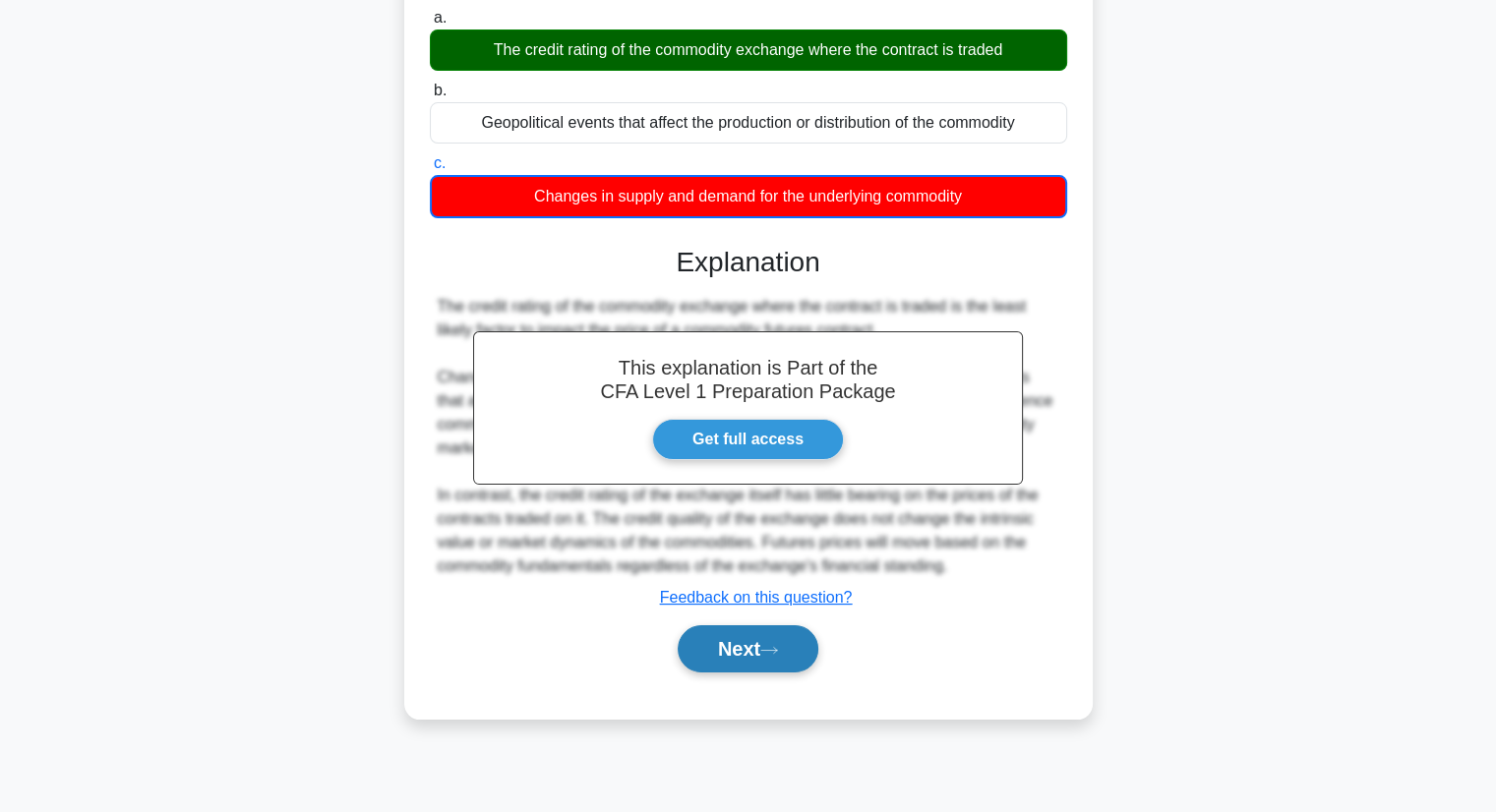
click at [774, 659] on button "Next" at bounding box center [748, 649] width 141 height 48
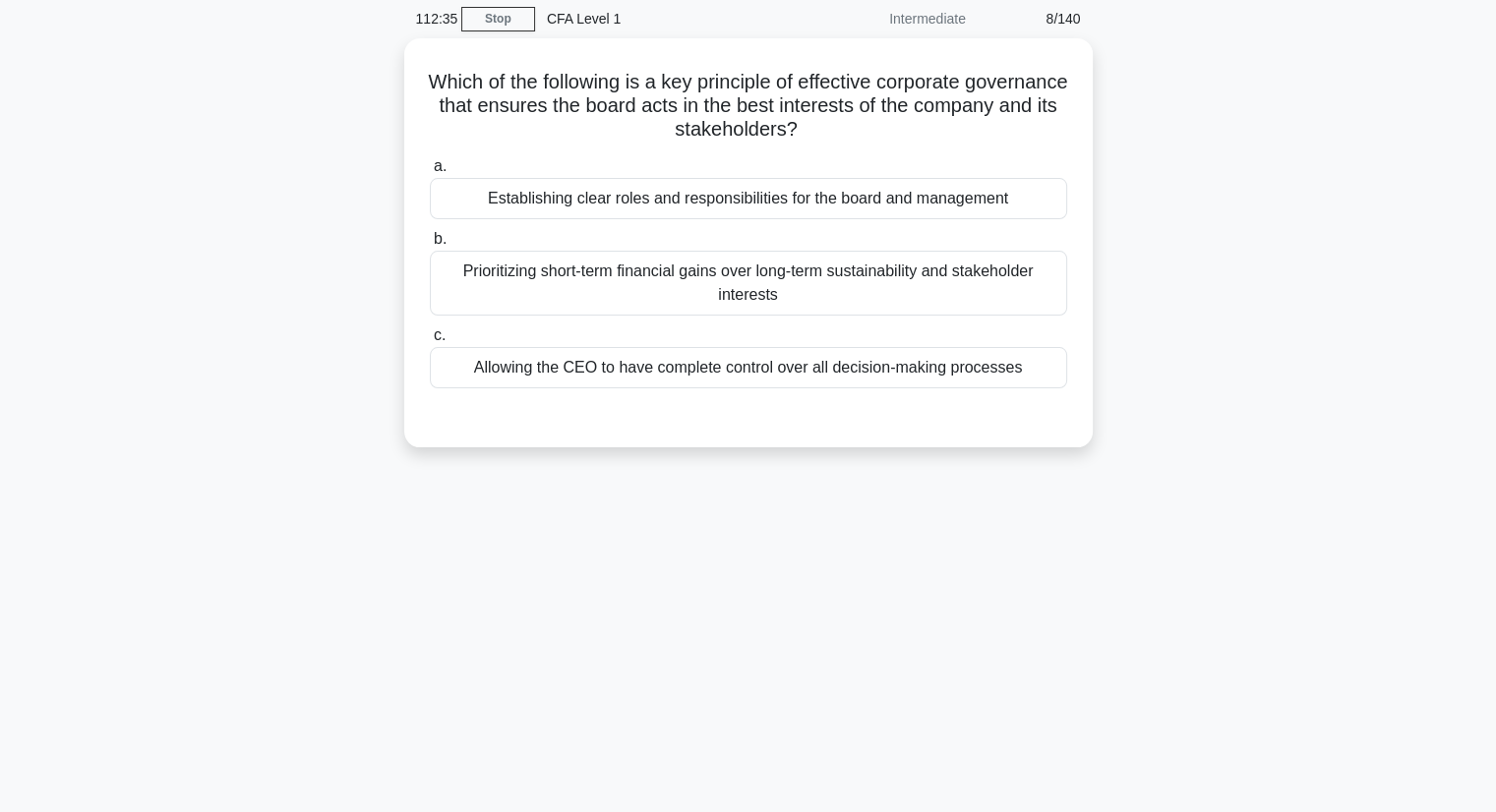
scroll to position [0, 0]
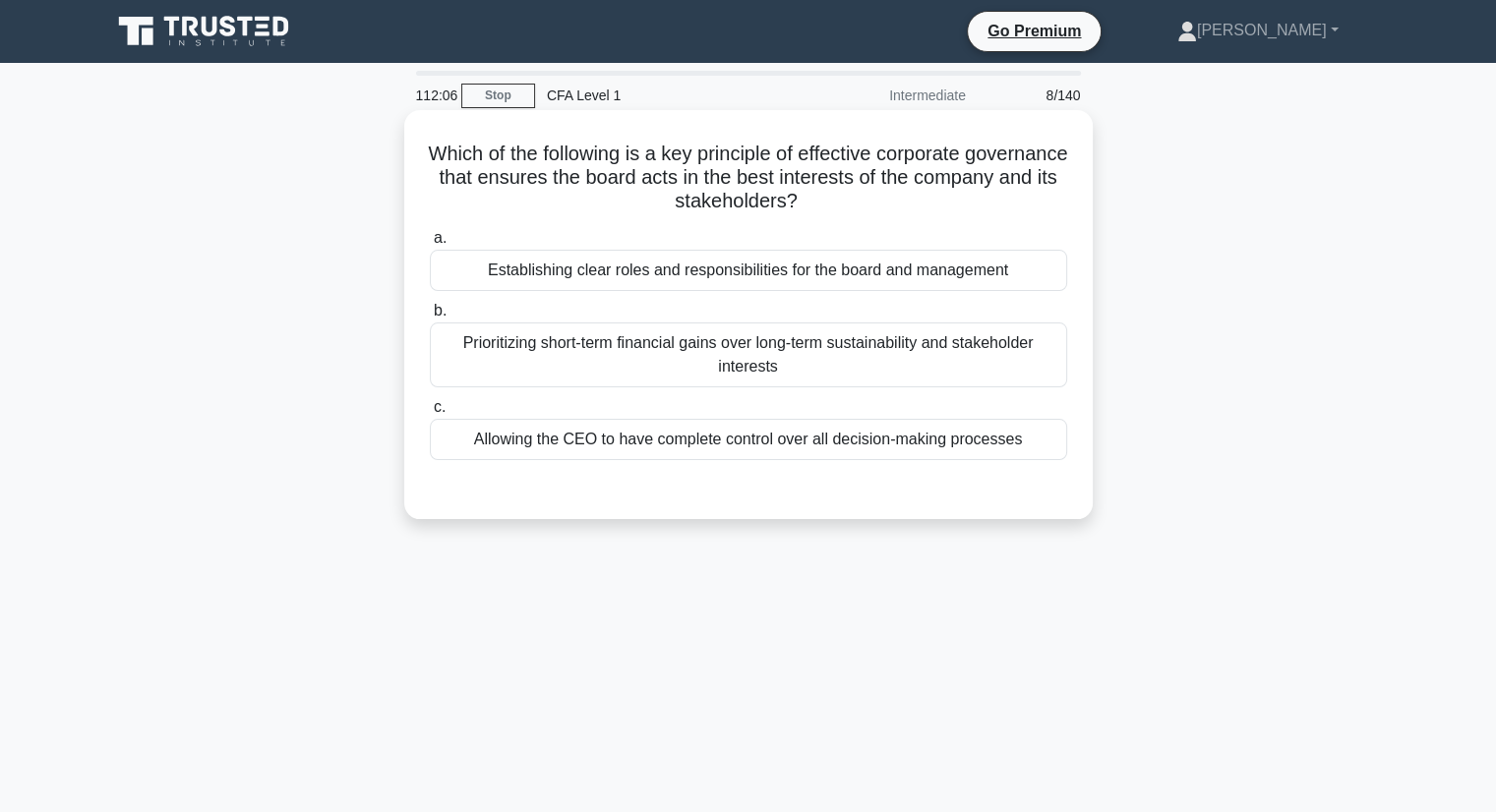
click at [814, 263] on div "Establishing clear roles and responsibilities for the board and management" at bounding box center [748, 271] width 637 height 42
click at [430, 245] on input "a. Establishing clear roles and responsibilities for the board and management" at bounding box center [430, 238] width 0 height 13
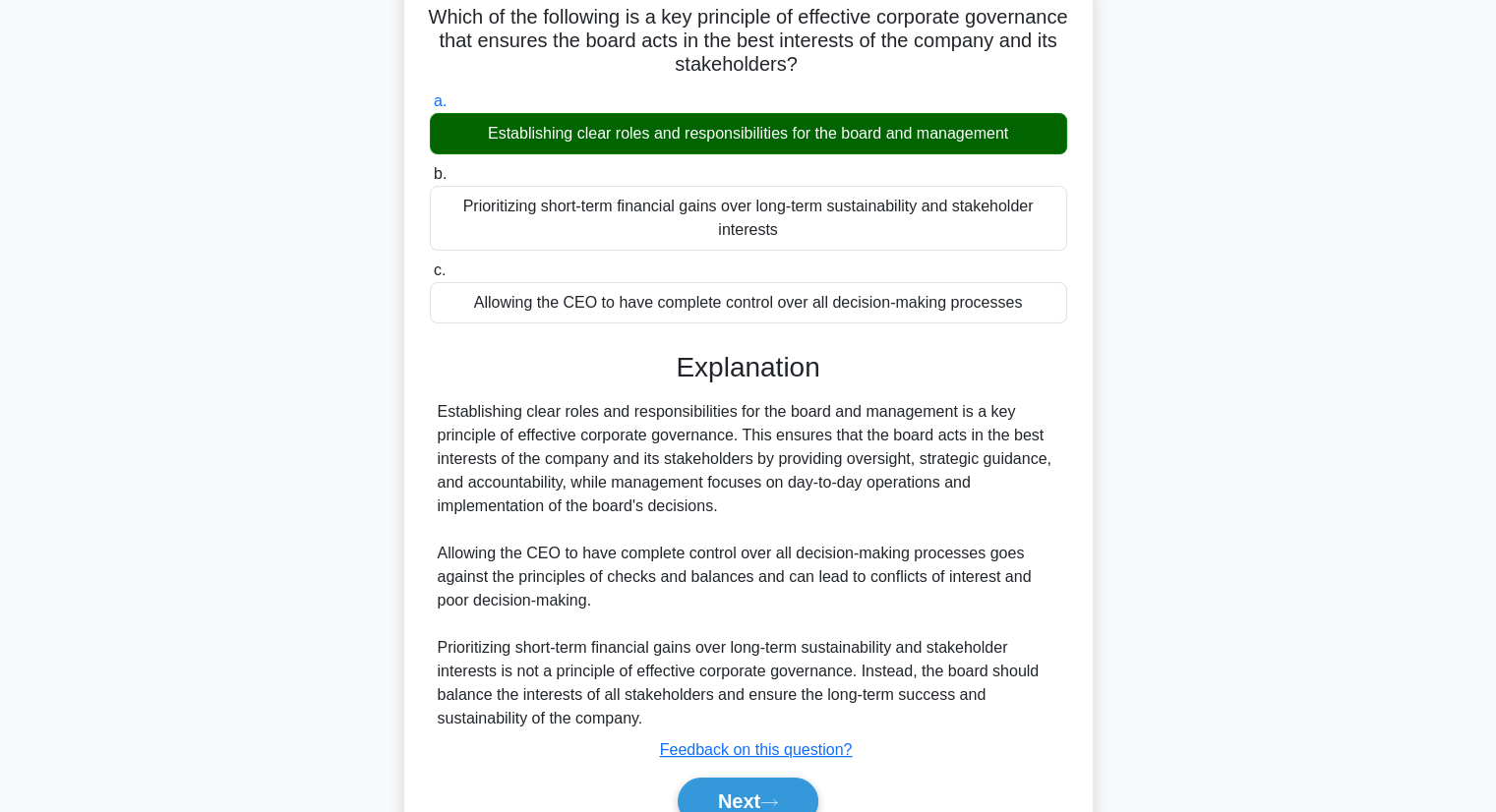
scroll to position [251, 0]
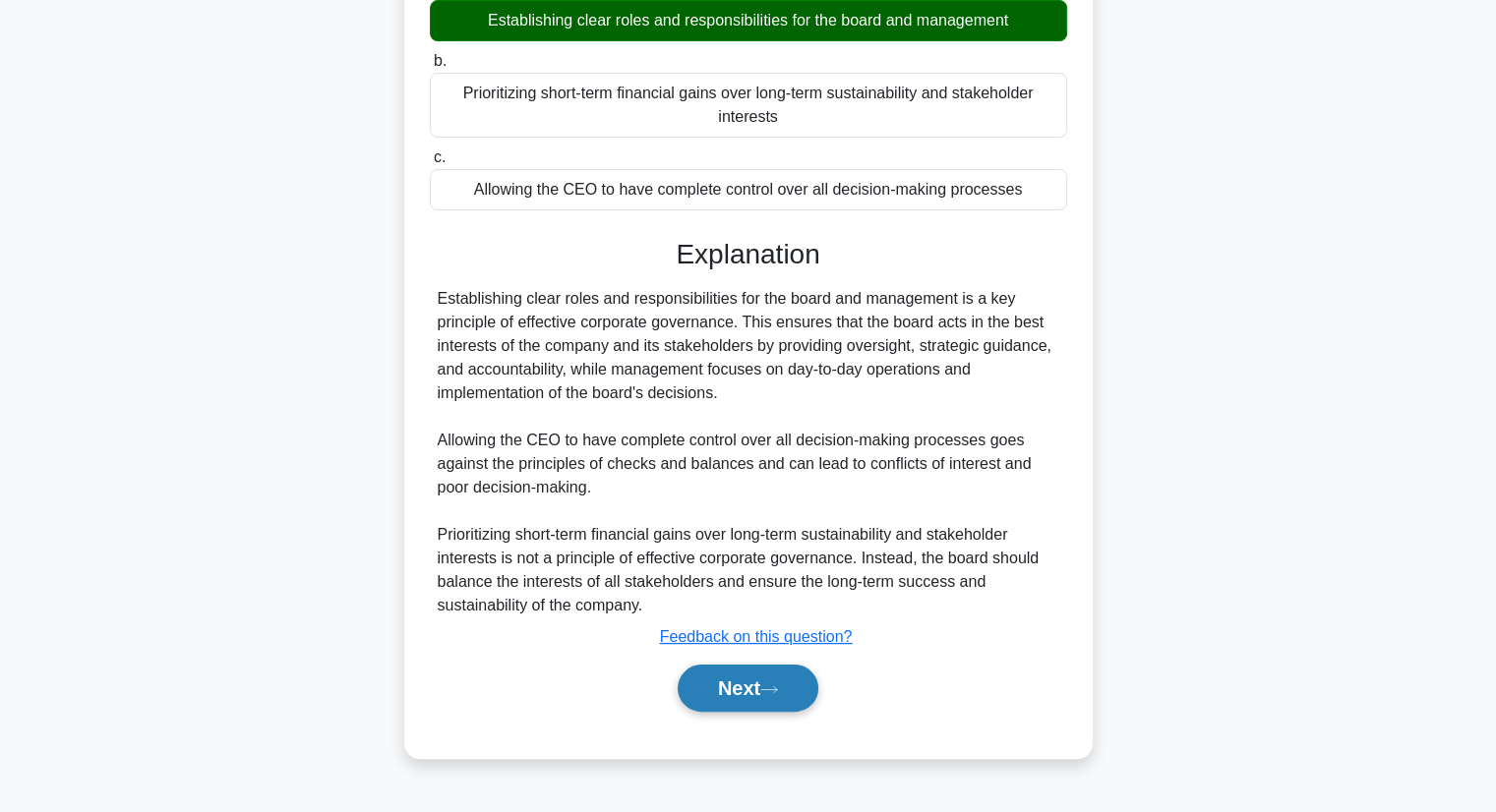
click at [769, 696] on button "Next" at bounding box center [748, 689] width 141 height 48
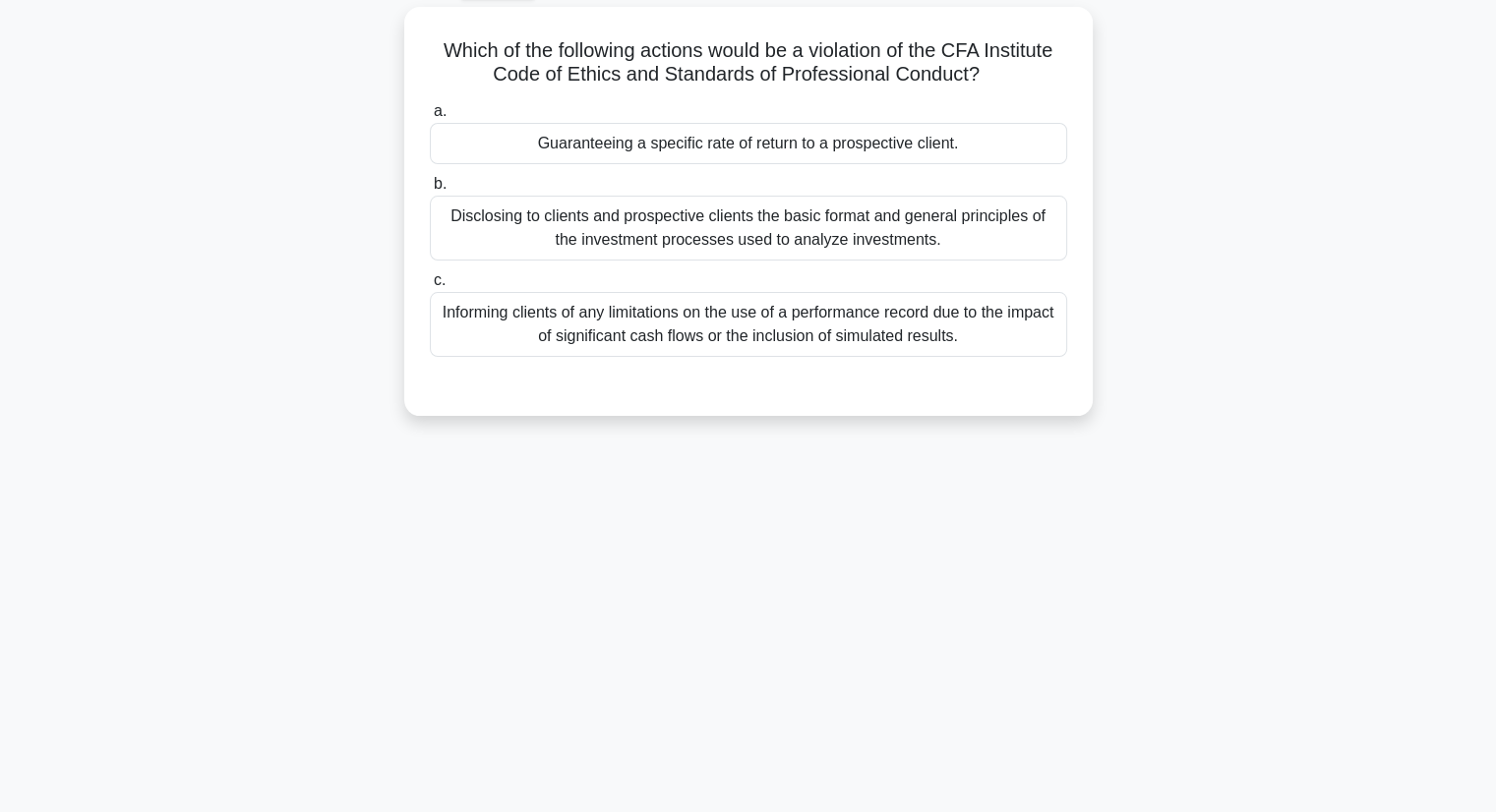
scroll to position [0, 0]
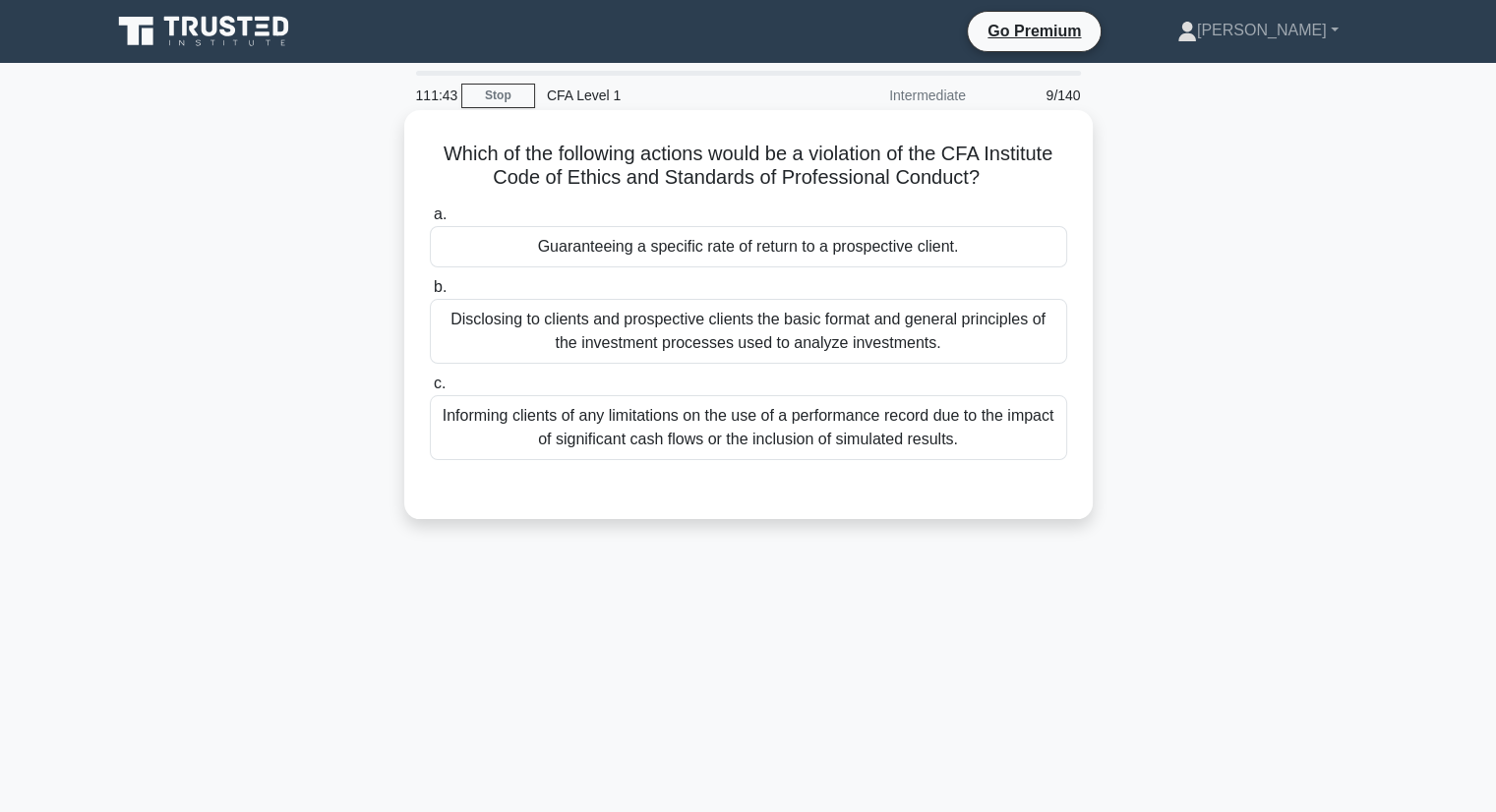
click at [999, 248] on div "Guaranteeing a specific rate of return to a prospective client." at bounding box center [748, 247] width 637 height 42
click at [430, 221] on input "a. Guaranteeing a specific rate of return to a prospective client." at bounding box center [430, 214] width 0 height 13
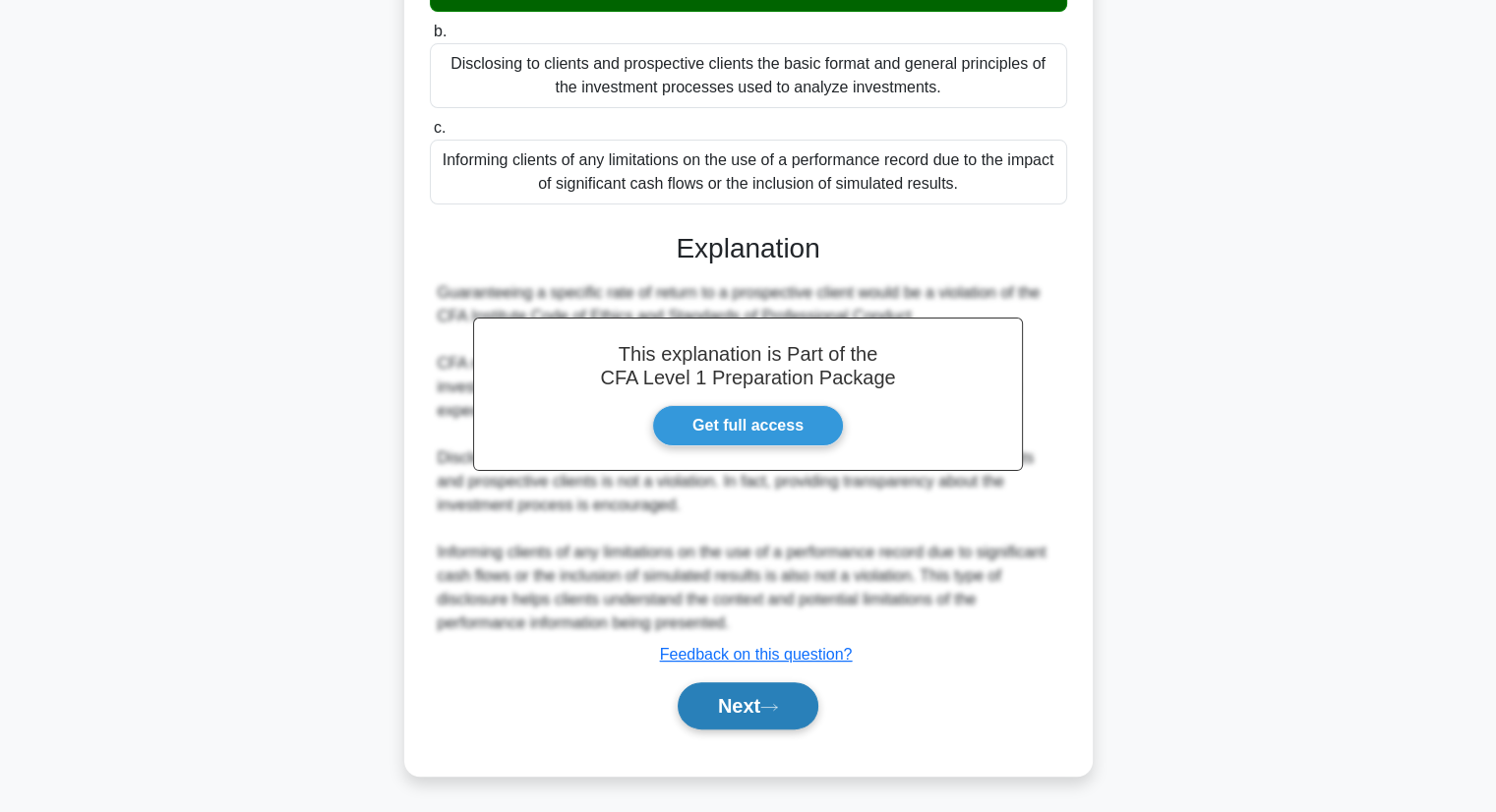
click at [754, 717] on button "Next" at bounding box center [748, 706] width 141 height 48
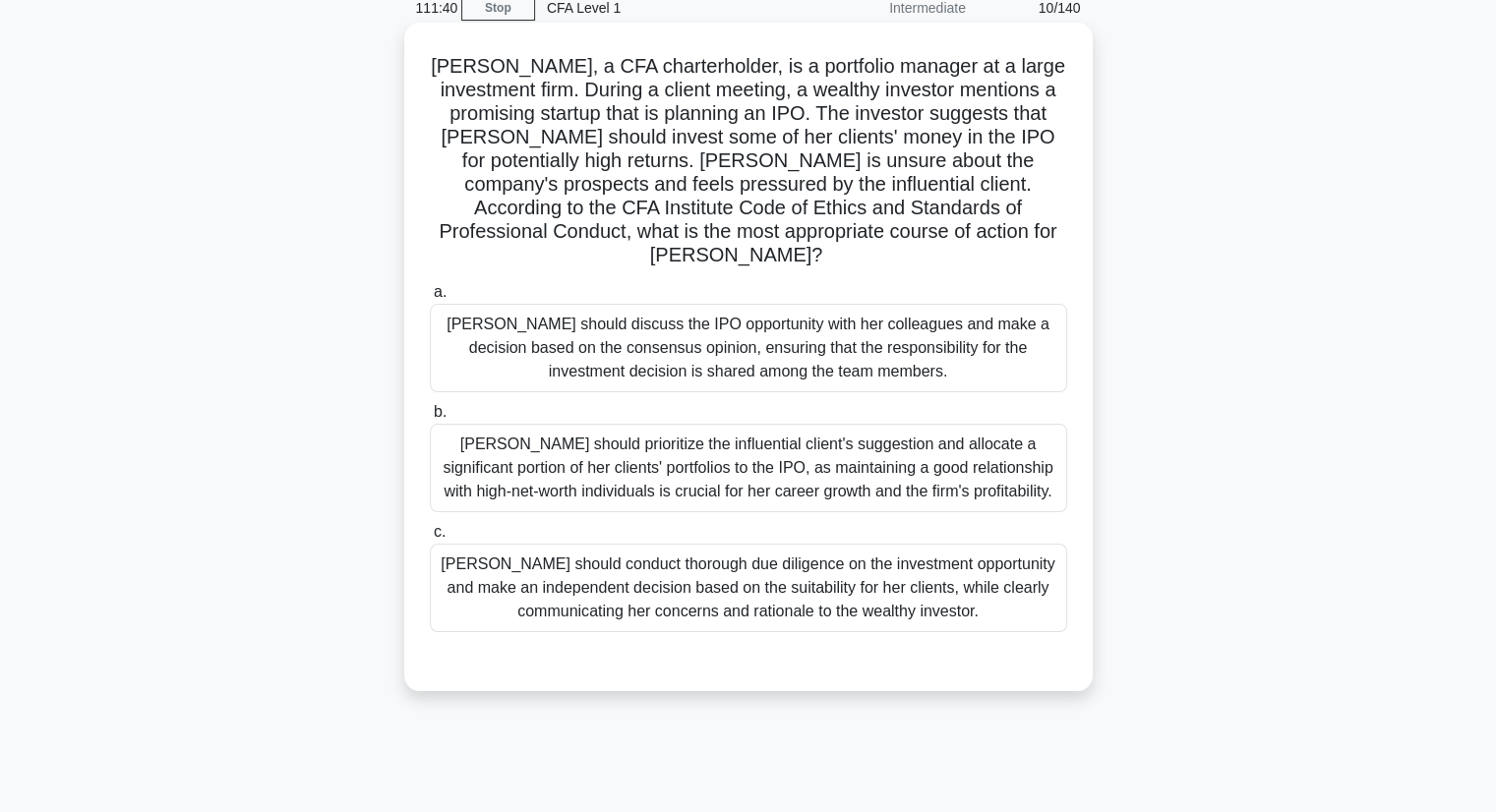
scroll to position [54, 0]
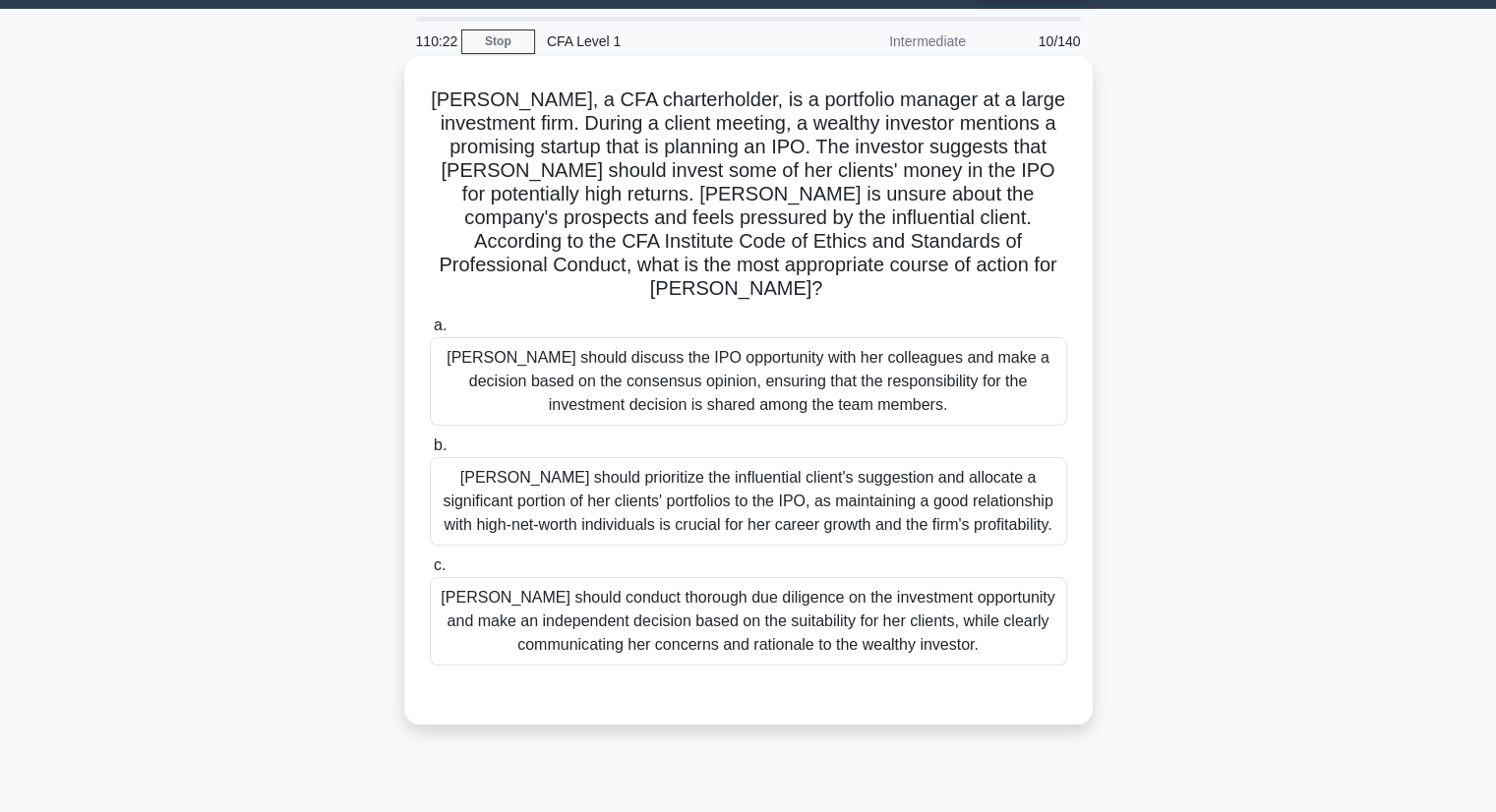
click at [983, 489] on div "Susan should prioritize the influential client's suggestion and allocate a sign…" at bounding box center [748, 501] width 637 height 88
click at [430, 453] on input "b. Susan should prioritize the influential client's suggestion and allocate a s…" at bounding box center [430, 446] width 0 height 13
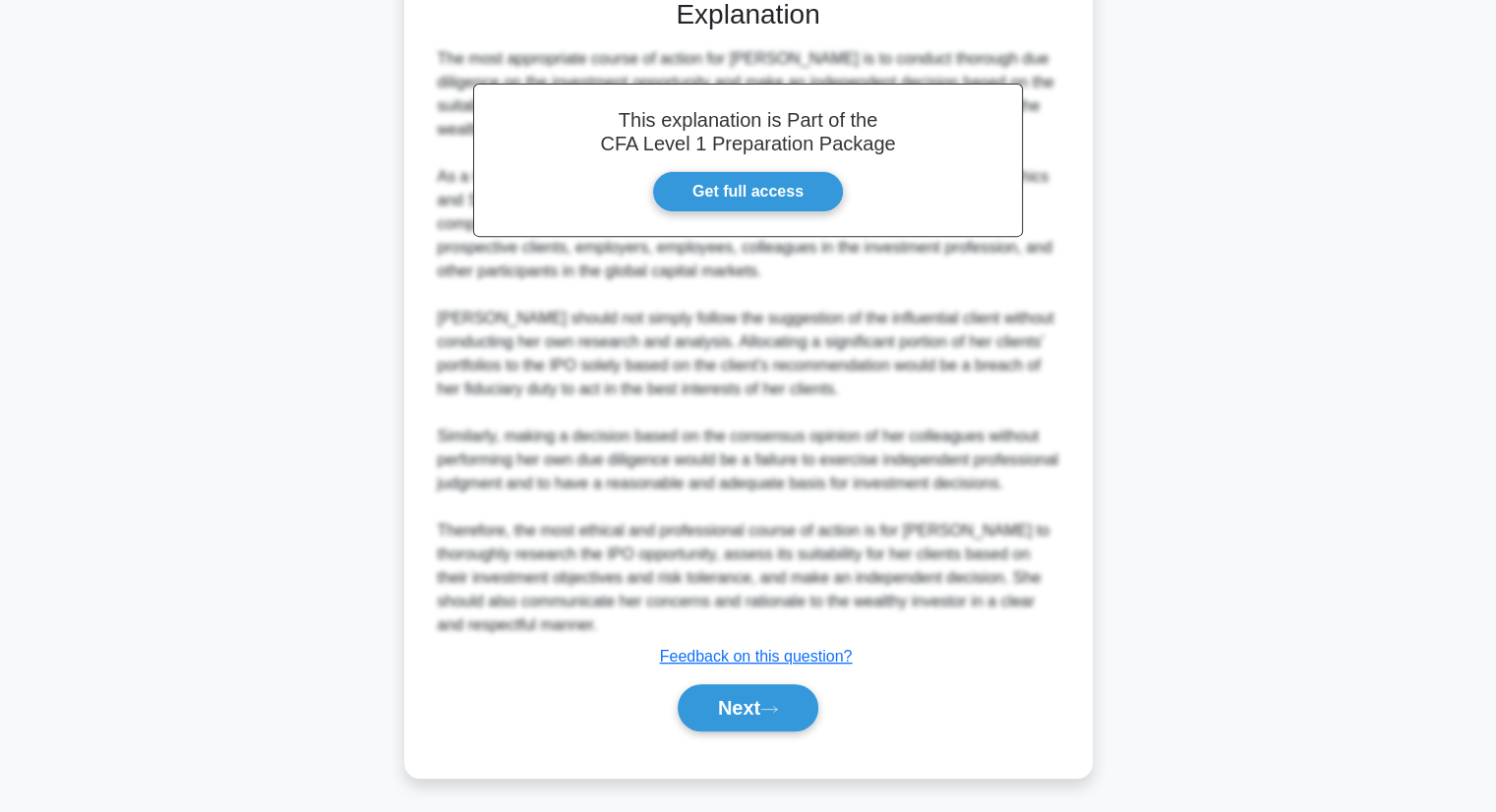
scroll to position [753, 0]
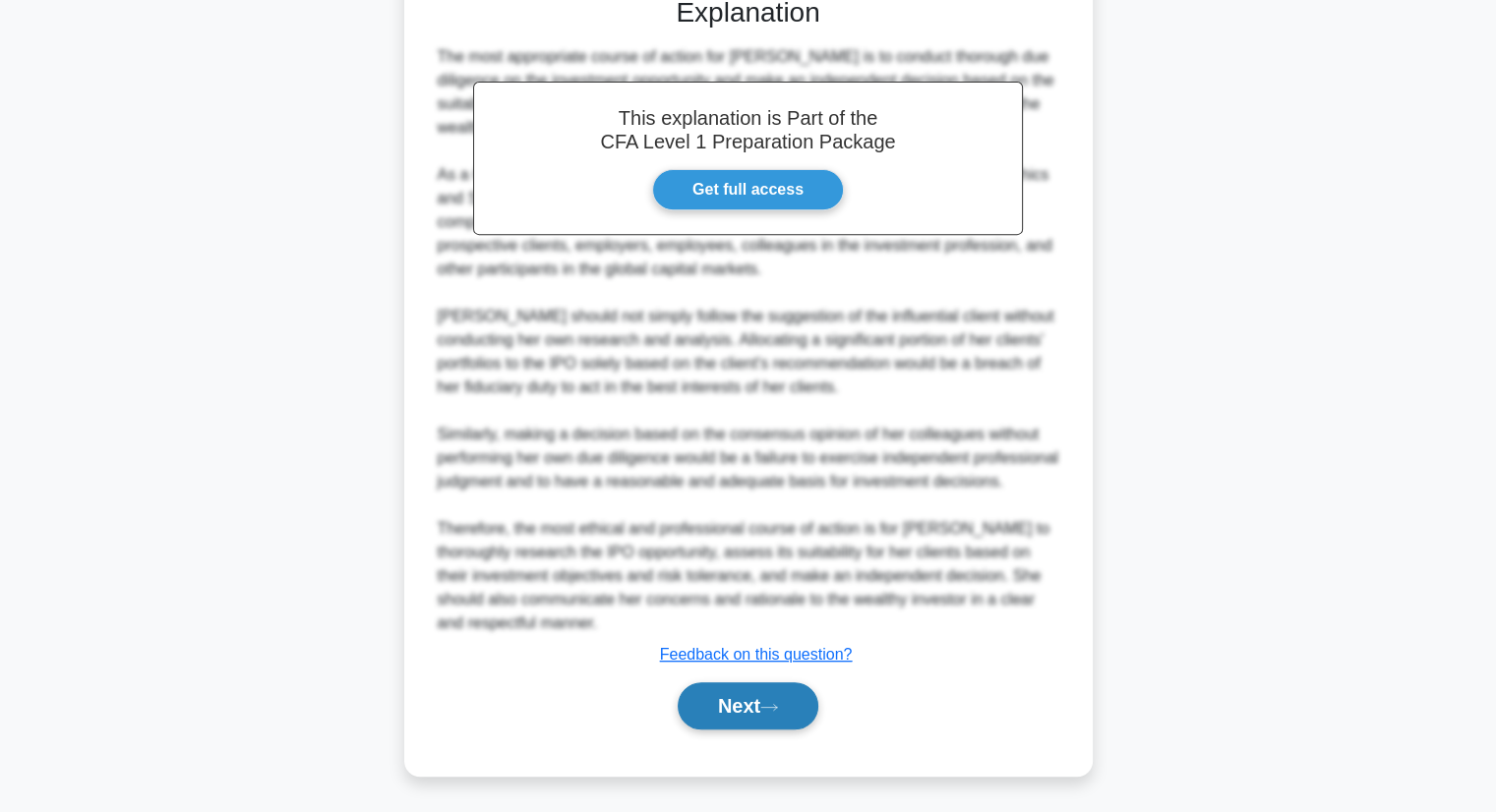
click at [701, 699] on button "Next" at bounding box center [748, 706] width 141 height 48
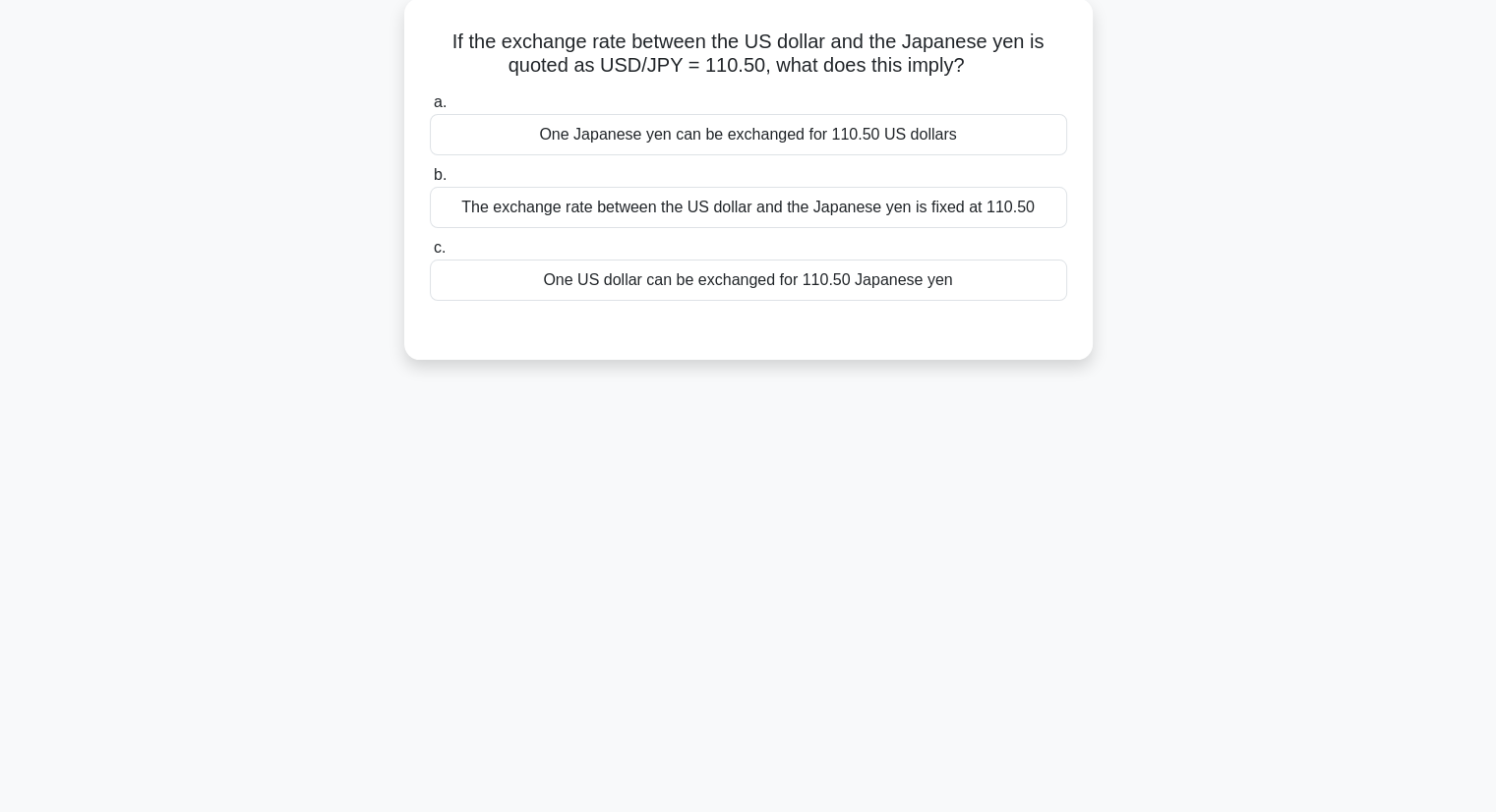
scroll to position [0, 0]
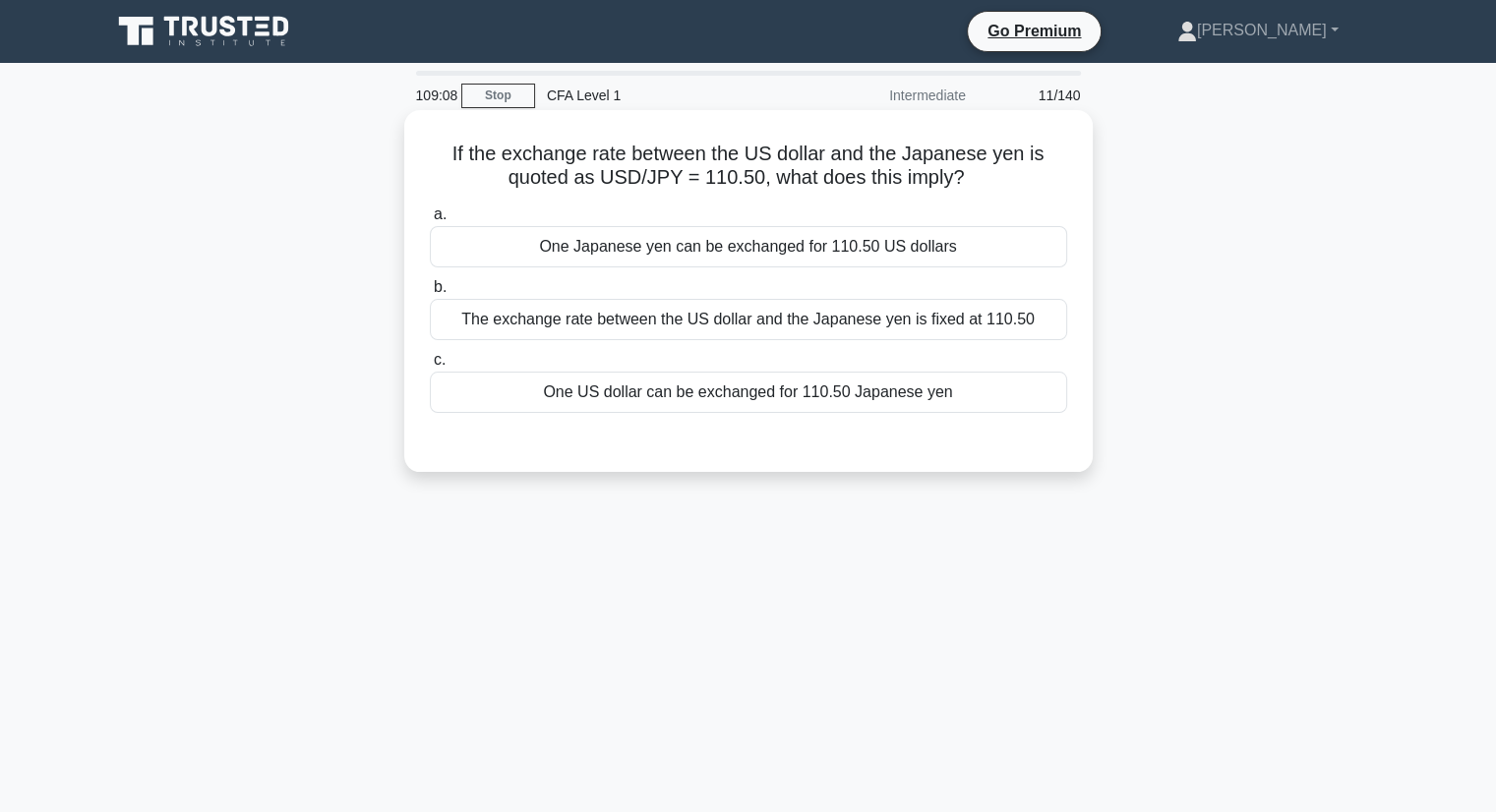
click at [930, 399] on div "One US dollar can be exchanged for 110.50 Japanese yen" at bounding box center [748, 392] width 637 height 42
click at [430, 366] on input "c. One US dollar can be exchanged for 110.50 Japanese yen" at bounding box center [430, 360] width 0 height 13
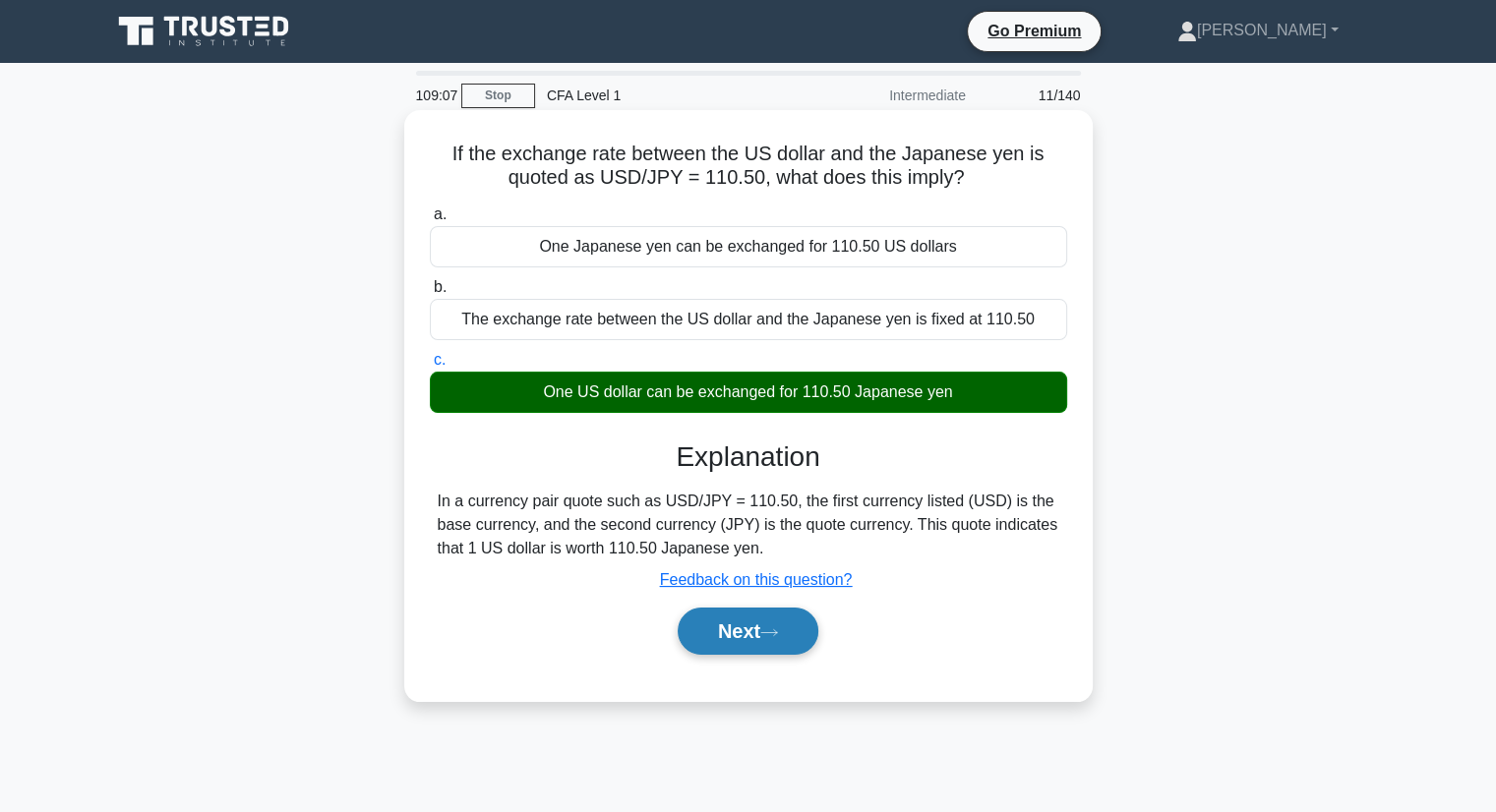
click at [745, 647] on button "Next" at bounding box center [748, 631] width 141 height 48
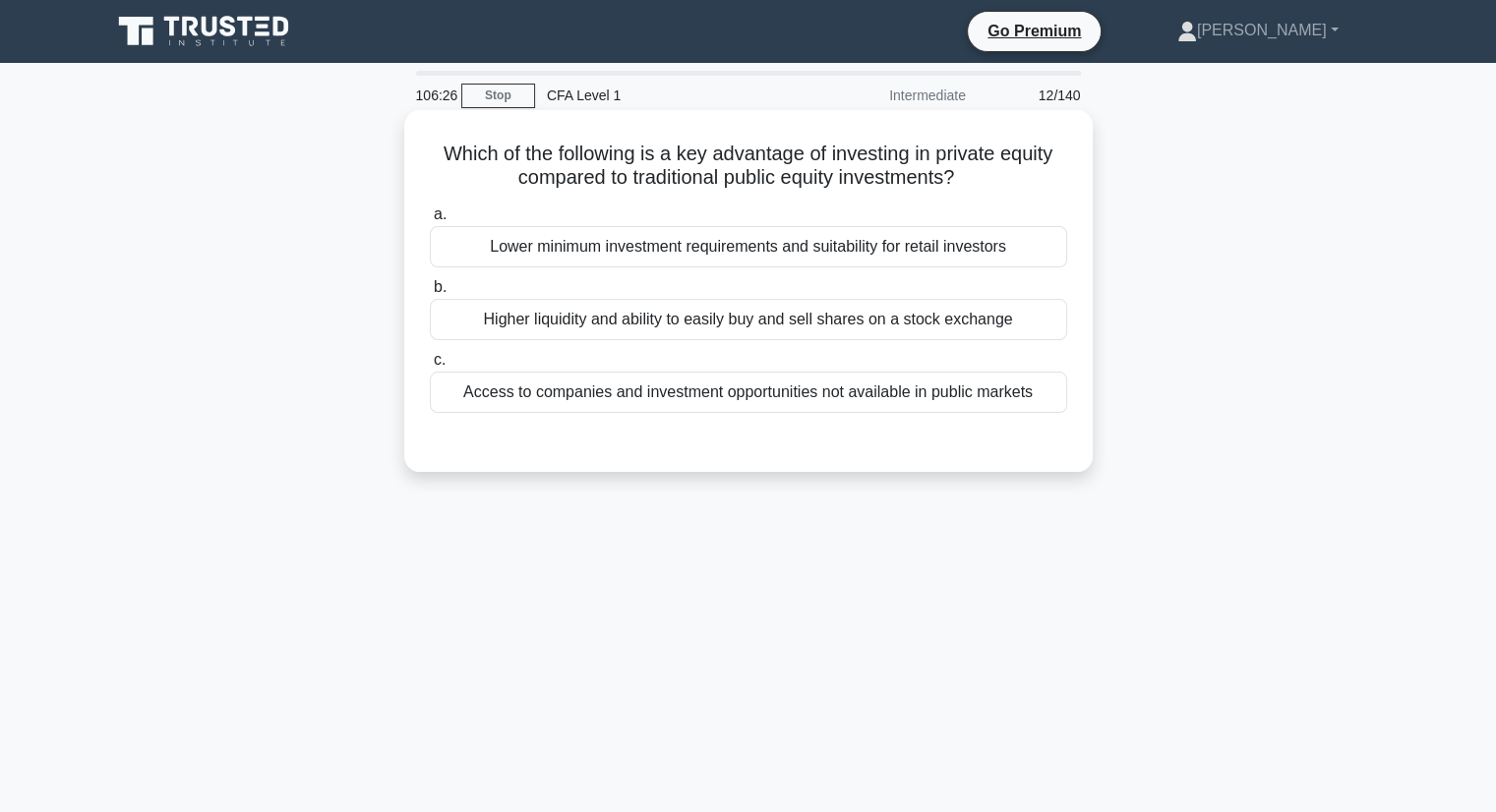
click at [957, 314] on div "Higher liquidity and ability to easily buy and sell shares on a stock exchange" at bounding box center [748, 320] width 637 height 42
click at [430, 294] on input "b. Higher liquidity and ability to easily buy and sell shares on a stock exchan…" at bounding box center [430, 287] width 0 height 13
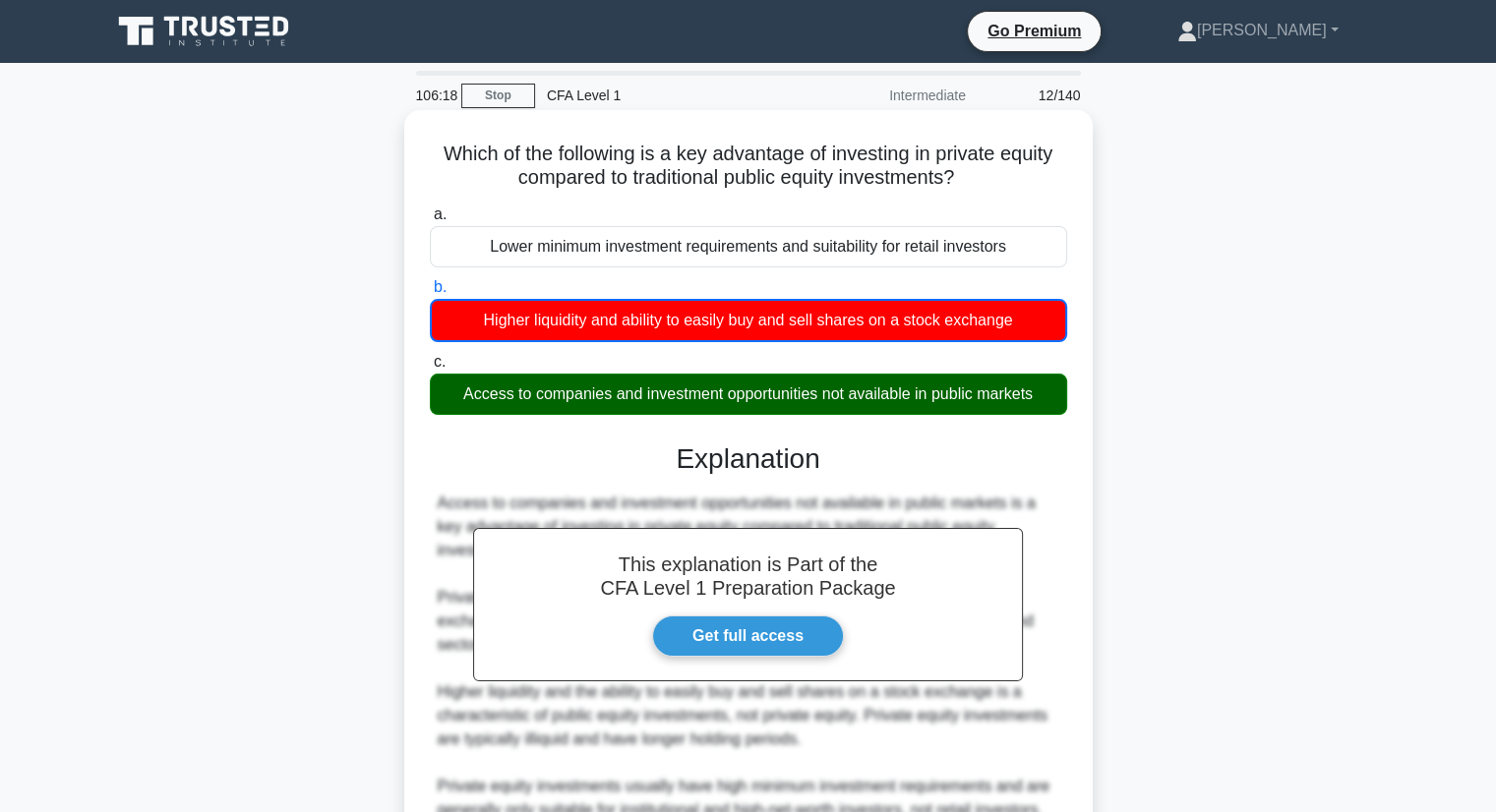
scroll to position [251, 0]
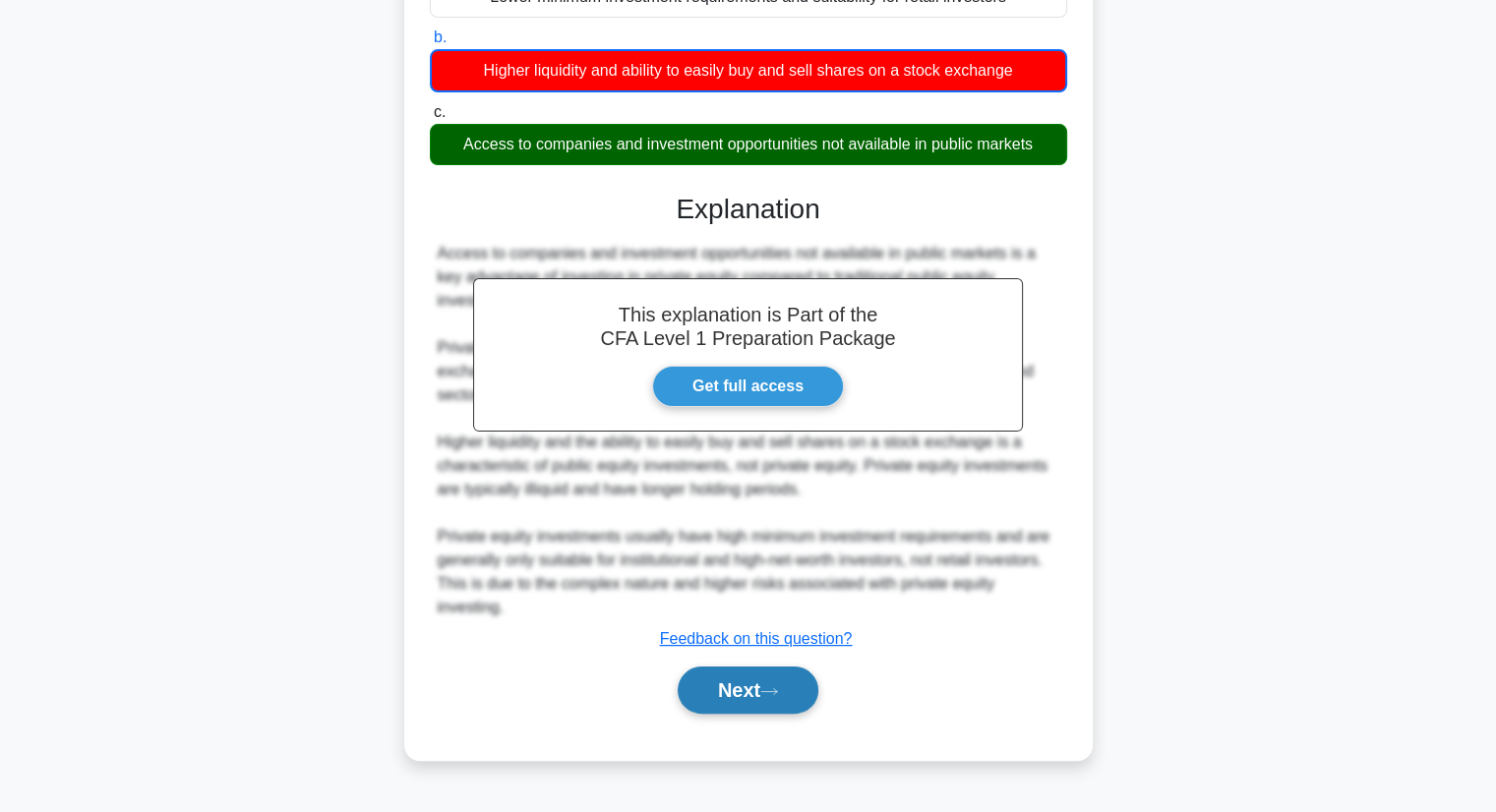
click at [793, 682] on button "Next" at bounding box center [748, 691] width 141 height 48
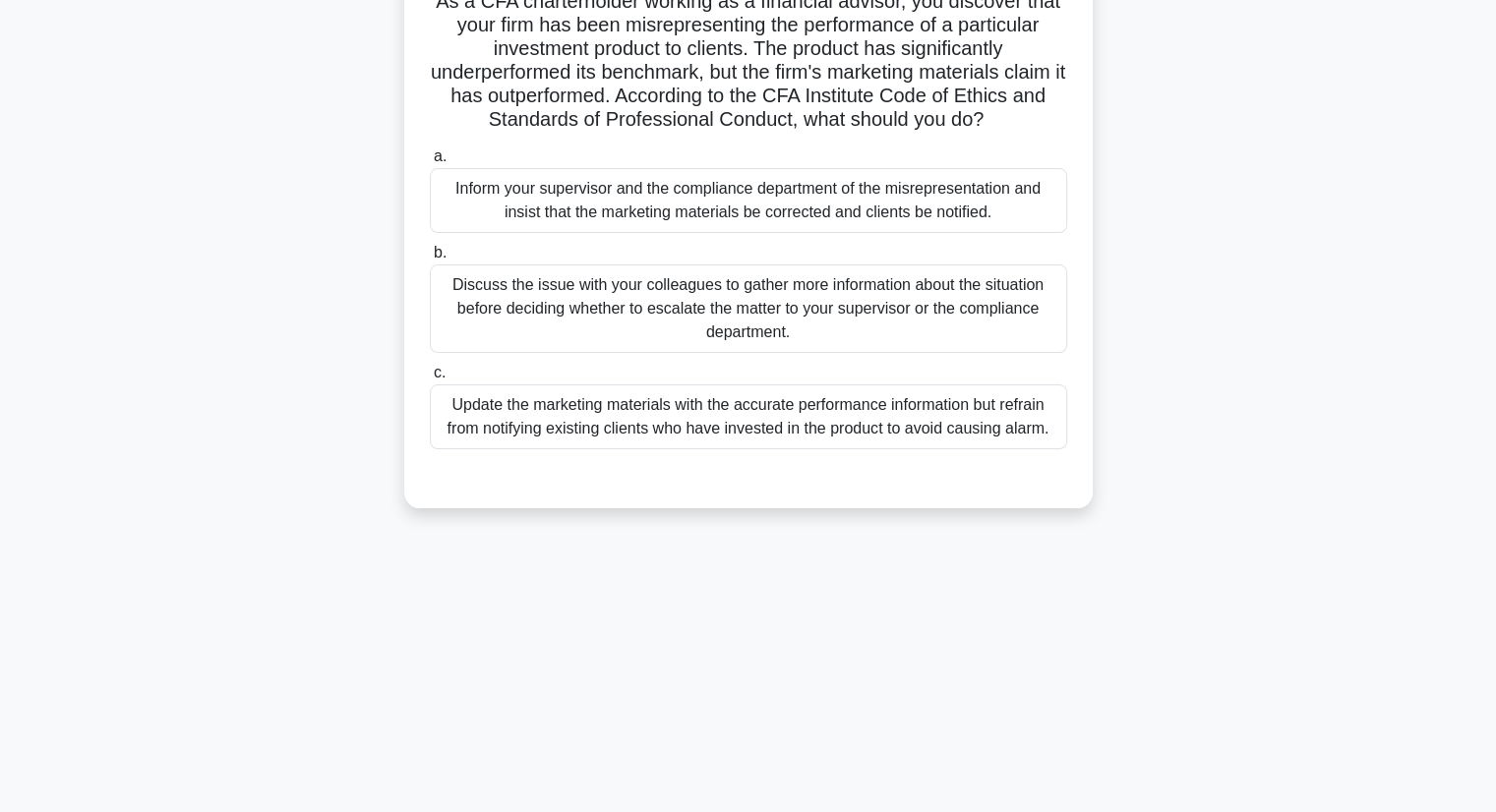
scroll to position [0, 0]
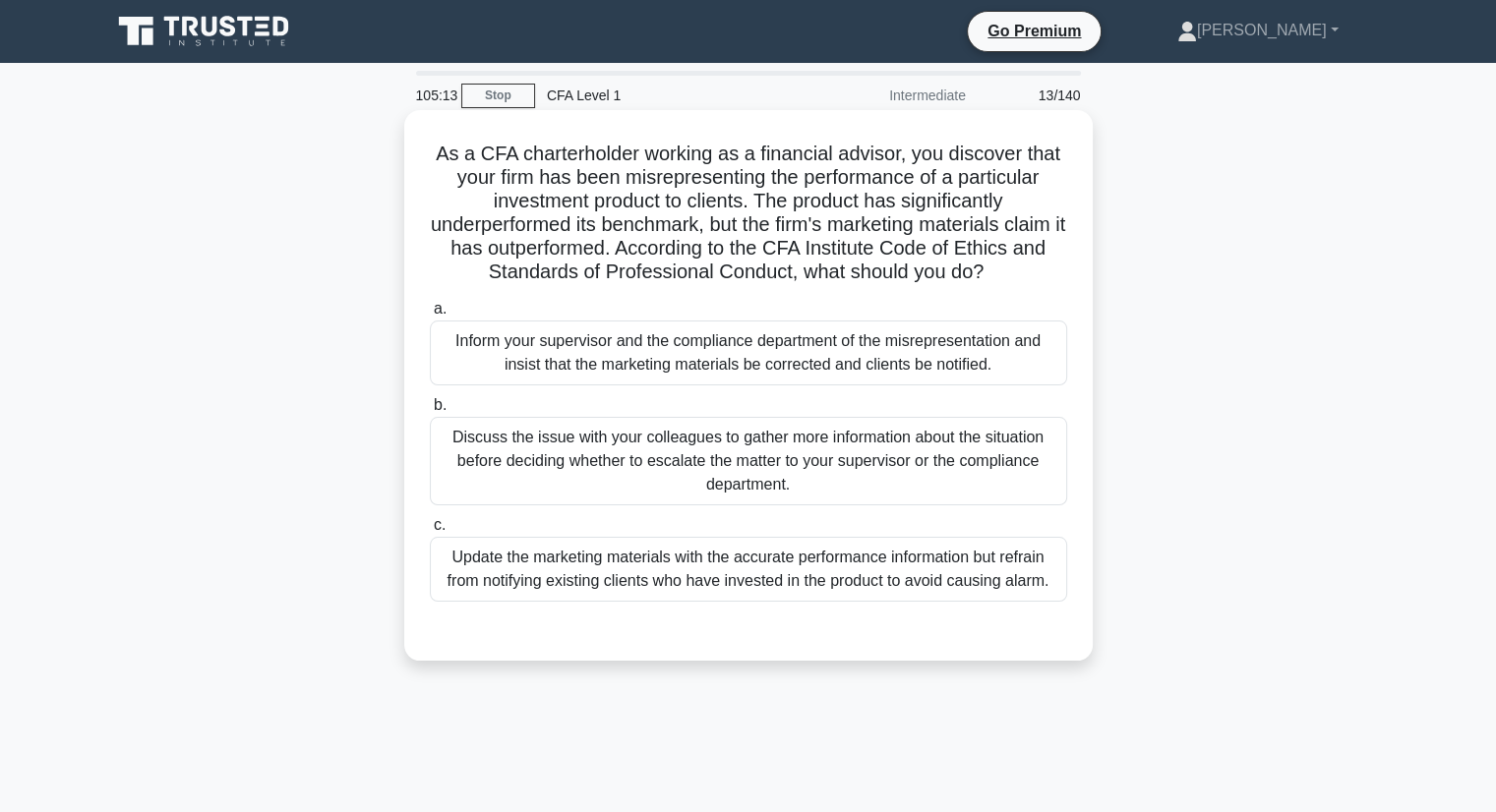
click at [889, 539] on div "Update the marketing materials with the accurate performance information but re…" at bounding box center [748, 569] width 637 height 65
click at [430, 532] on input "c. Update the marketing materials with the accurate performance information but…" at bounding box center [430, 525] width 0 height 13
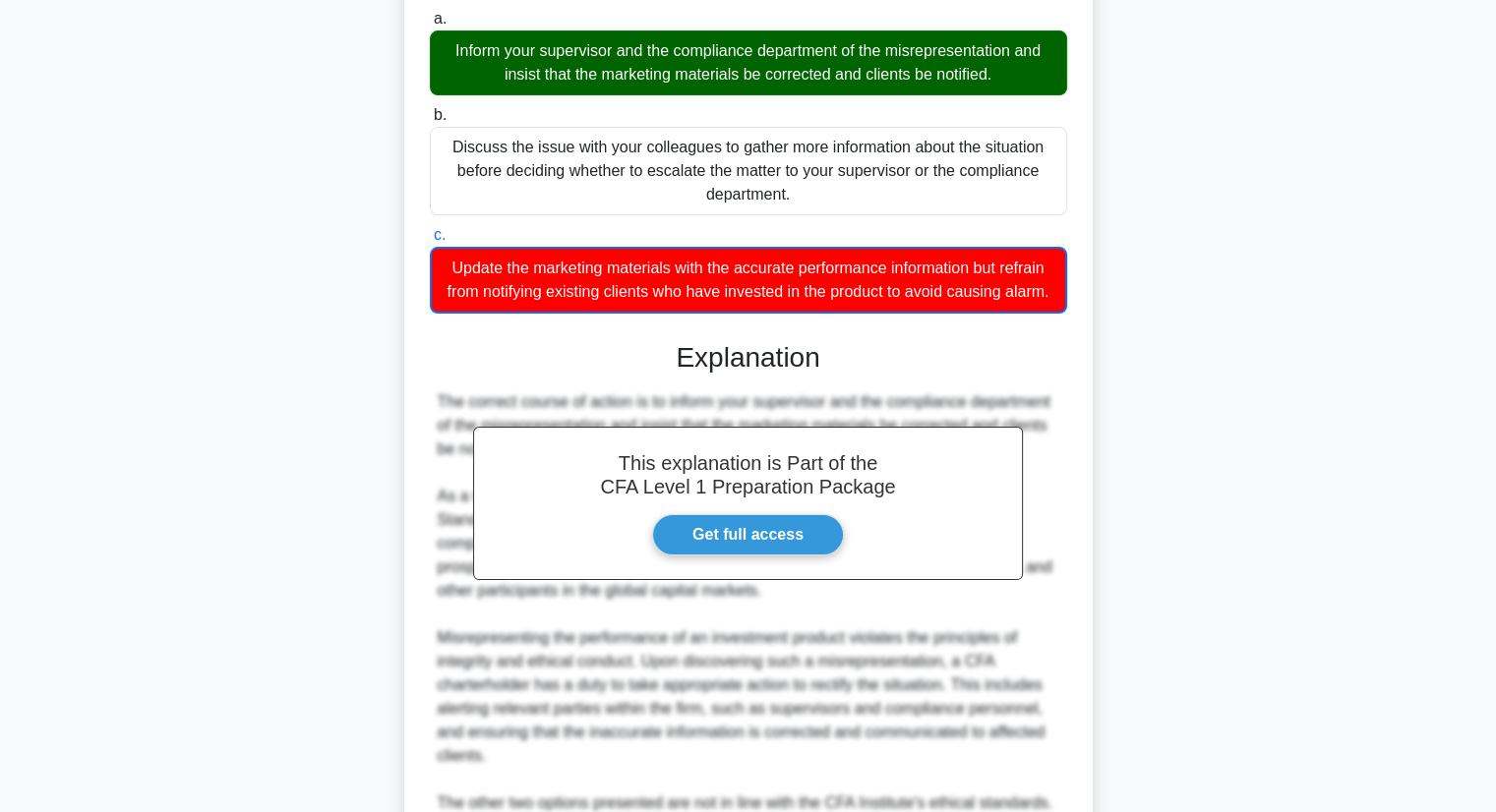
scroll to position [588, 0]
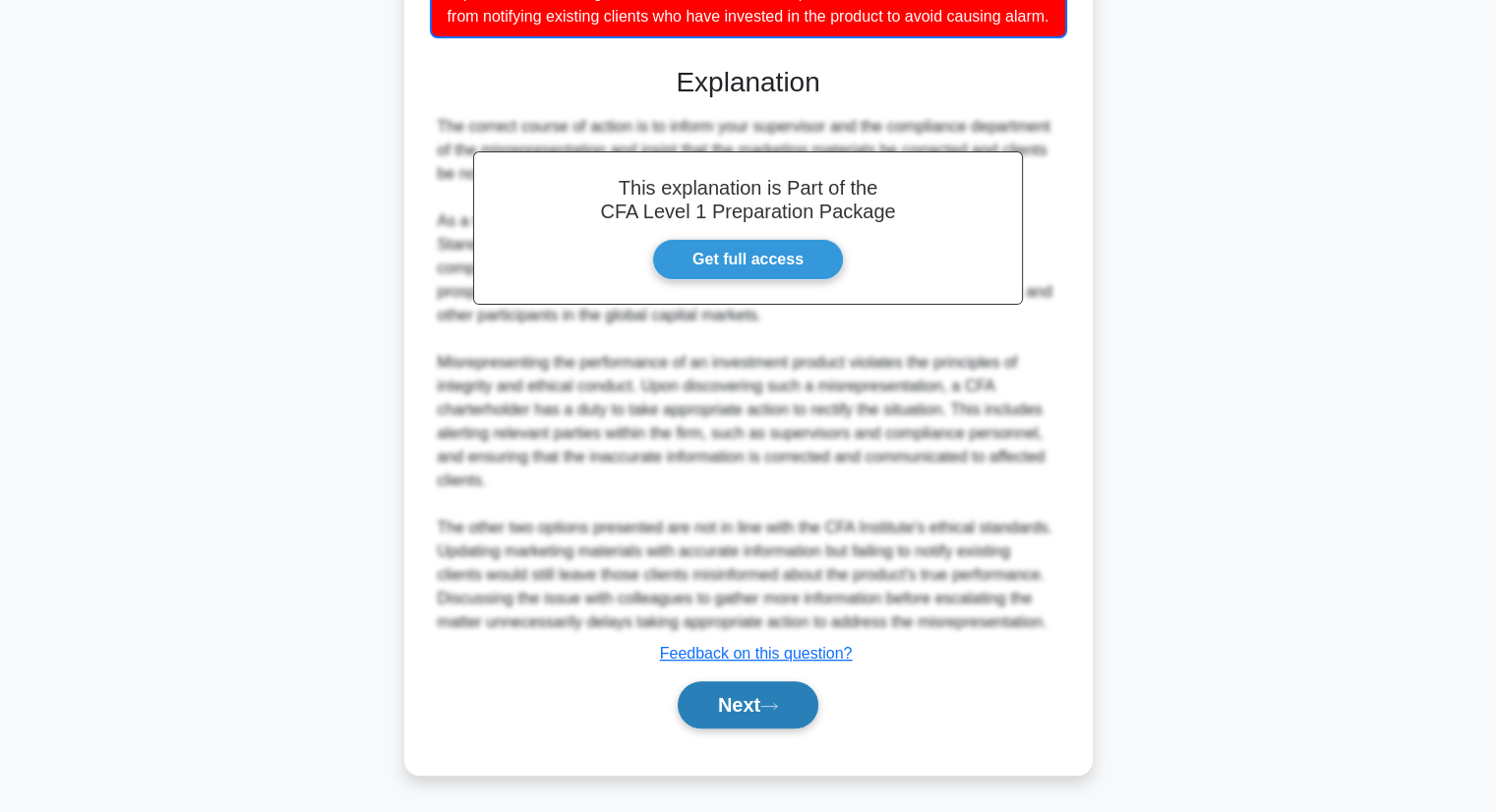
click at [777, 706] on icon at bounding box center [769, 706] width 16 height 6
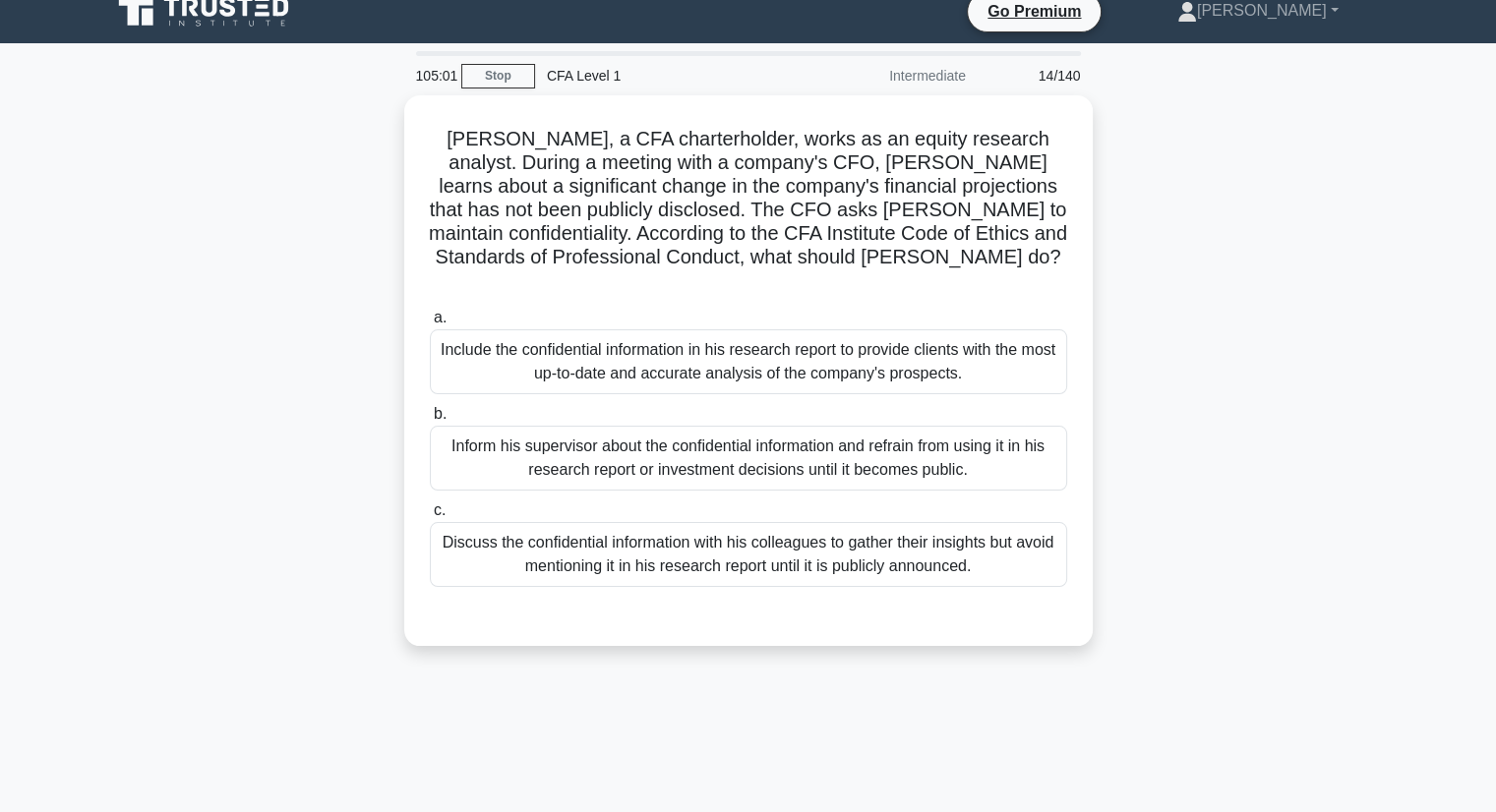
scroll to position [0, 0]
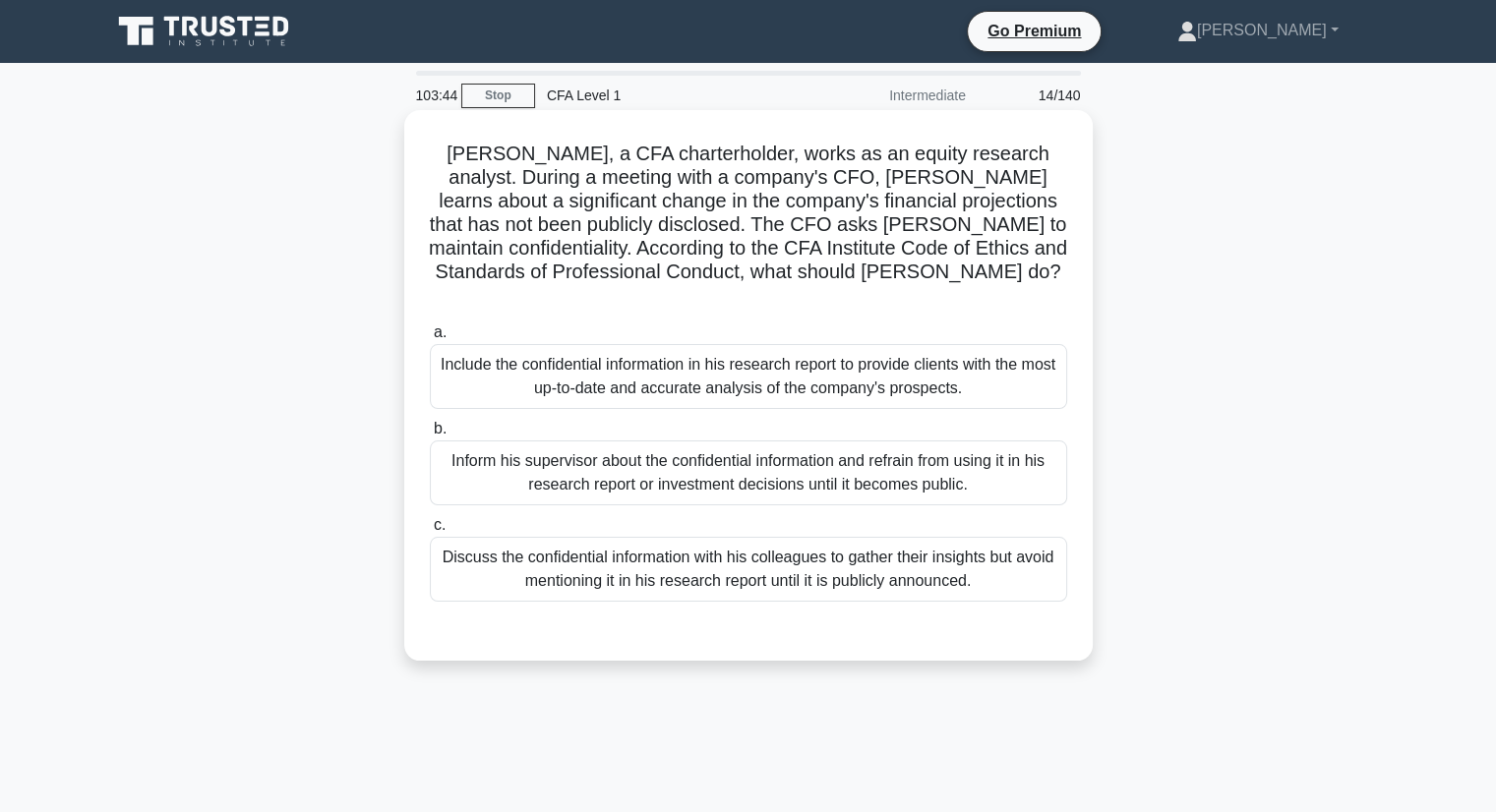
click at [862, 441] on div "Inform his supervisor about the confidential information and refrain from using…" at bounding box center [748, 473] width 637 height 65
click at [430, 436] on input "b. Inform his supervisor about the confidential information and refrain from us…" at bounding box center [430, 429] width 0 height 13
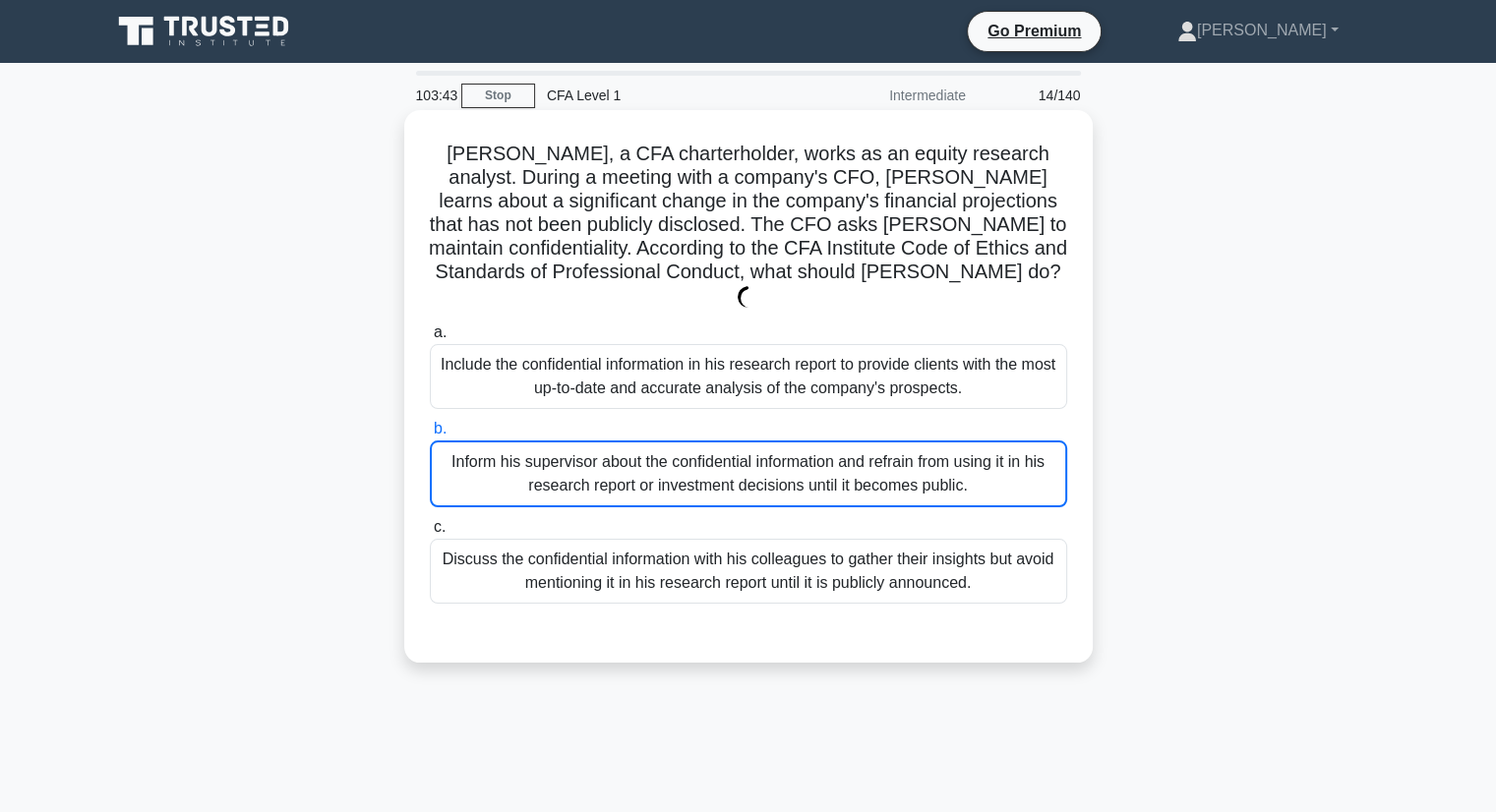
click at [862, 441] on div "Inform his supervisor about the confidential information and refrain from using…" at bounding box center [748, 474] width 637 height 67
click at [430, 436] on input "b. Inform his supervisor about the confidential information and refrain from us…" at bounding box center [430, 429] width 0 height 13
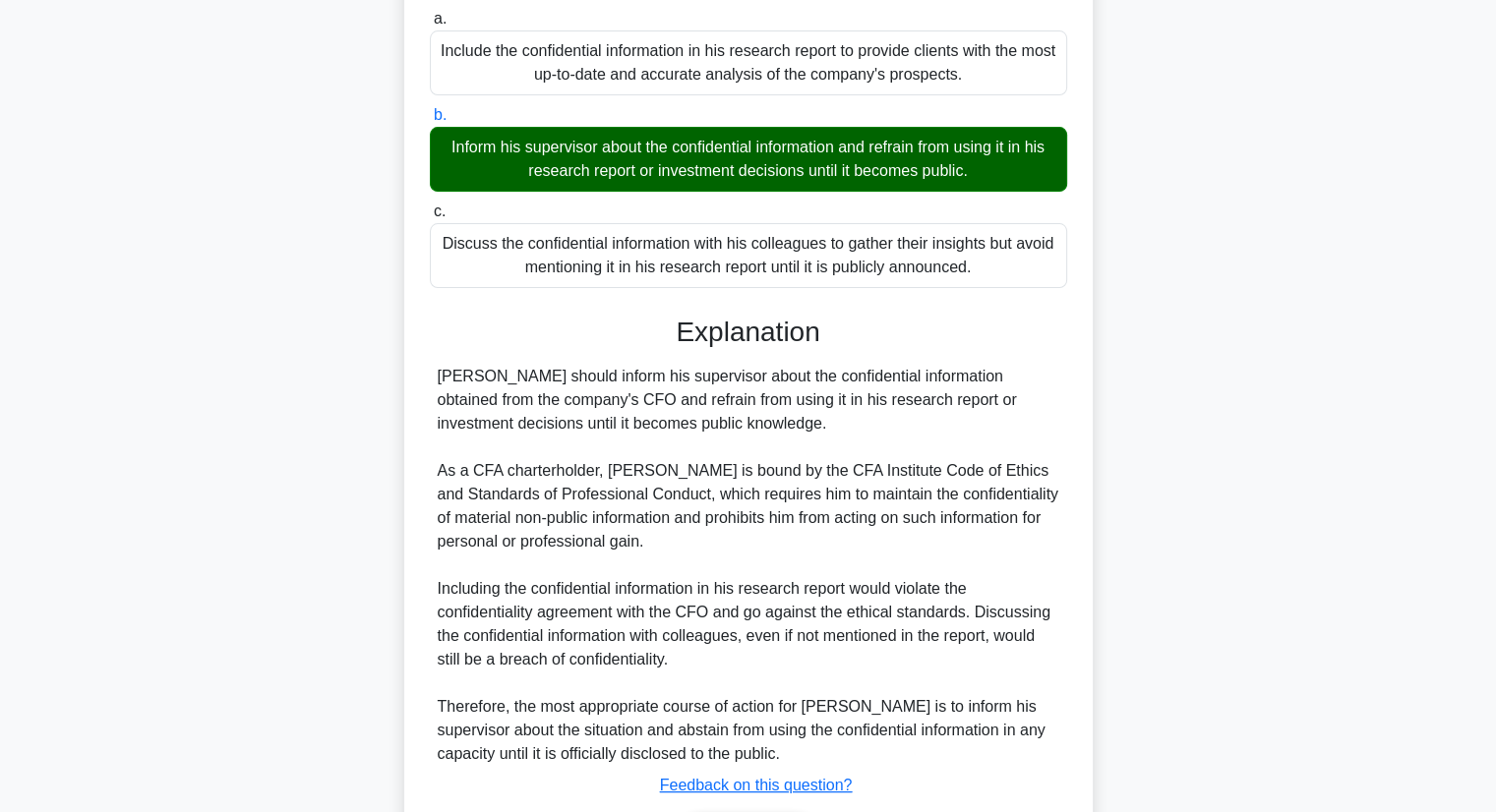
scroll to position [393, 0]
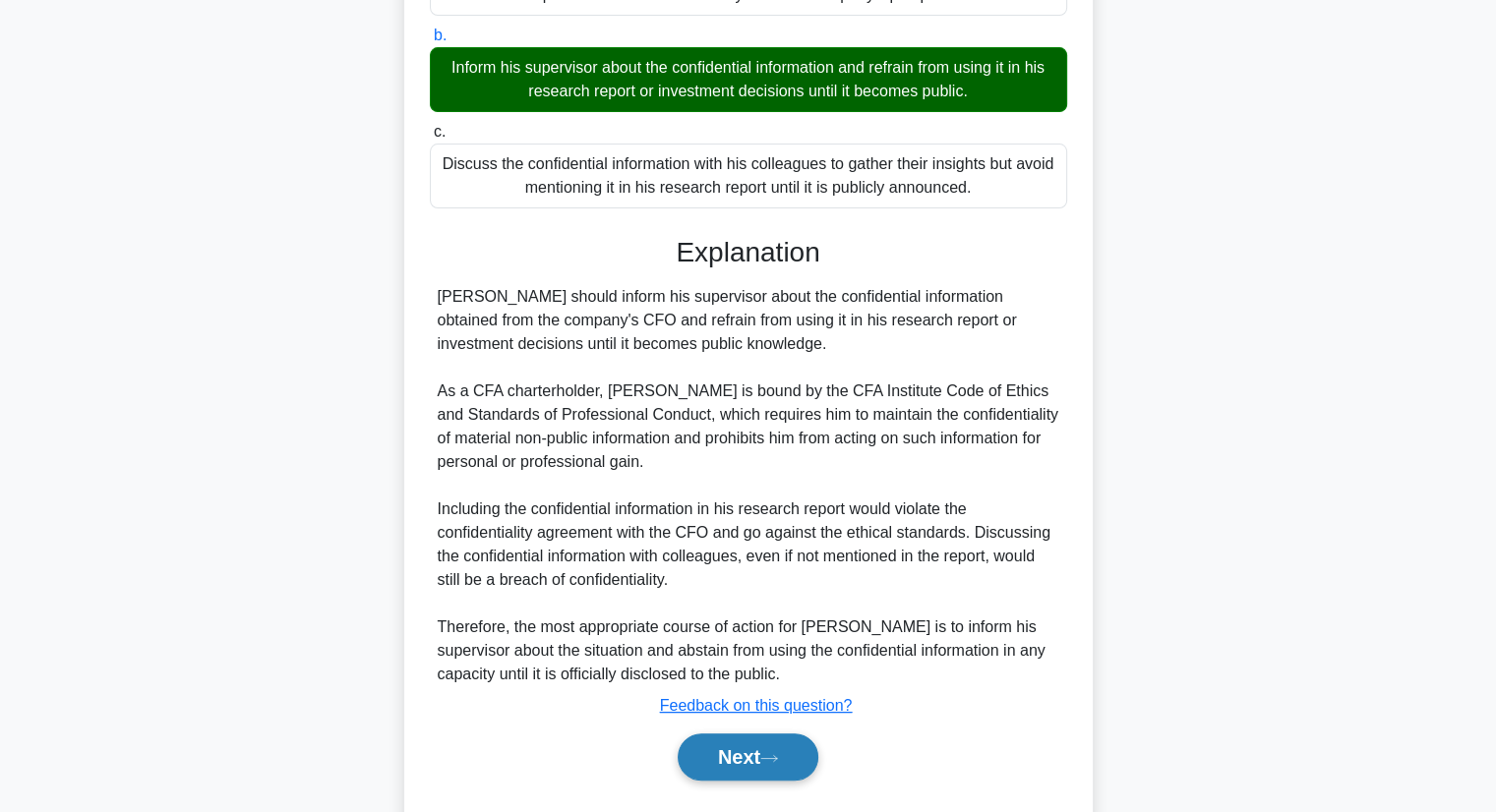
click at [794, 744] on button "Next" at bounding box center [748, 757] width 141 height 48
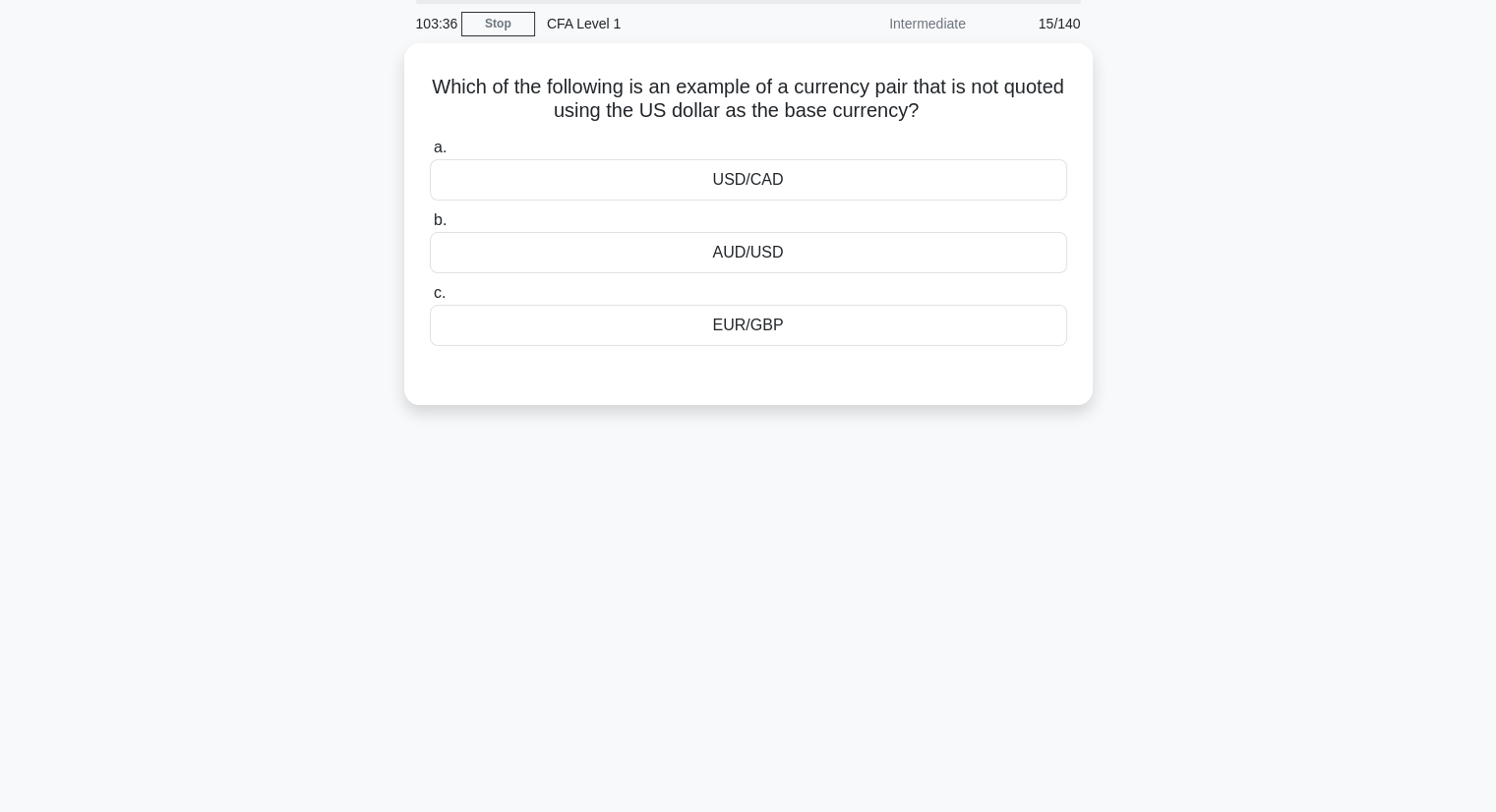
scroll to position [0, 0]
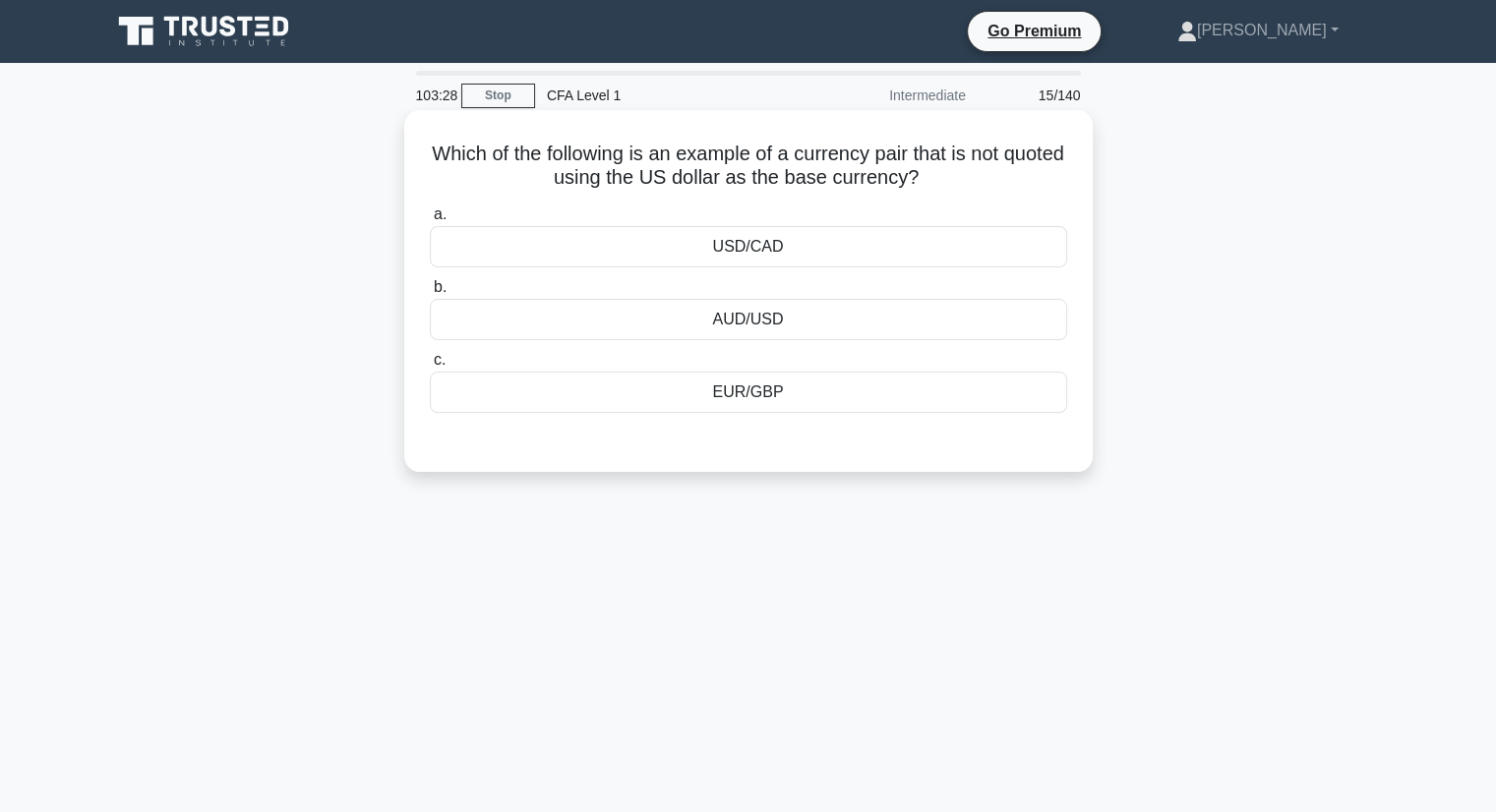
click at [740, 394] on div "EUR/GBP" at bounding box center [748, 392] width 637 height 42
click at [430, 366] on input "c. EUR/GBP" at bounding box center [430, 360] width 0 height 13
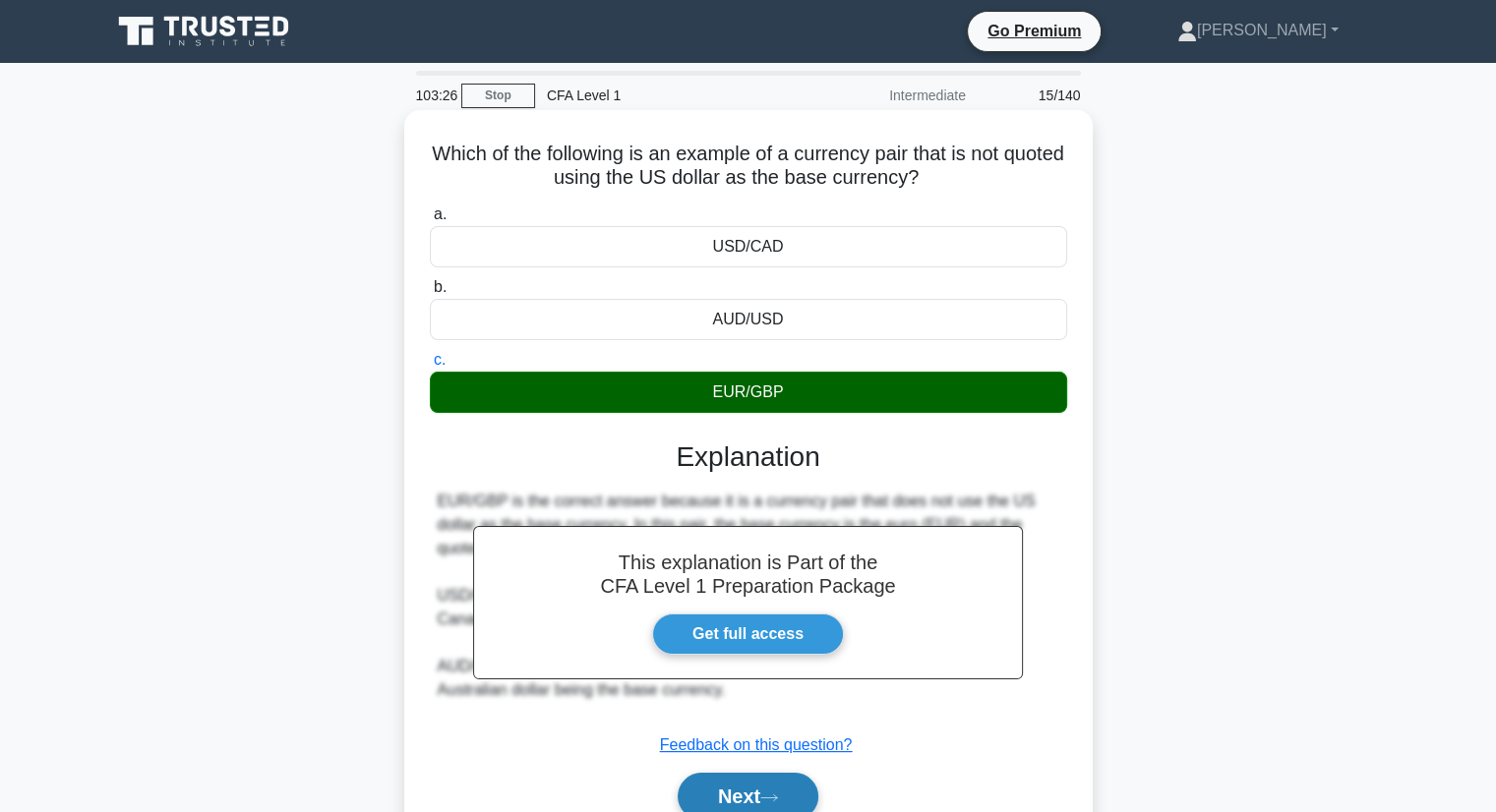
click at [748, 799] on button "Next" at bounding box center [748, 797] width 141 height 48
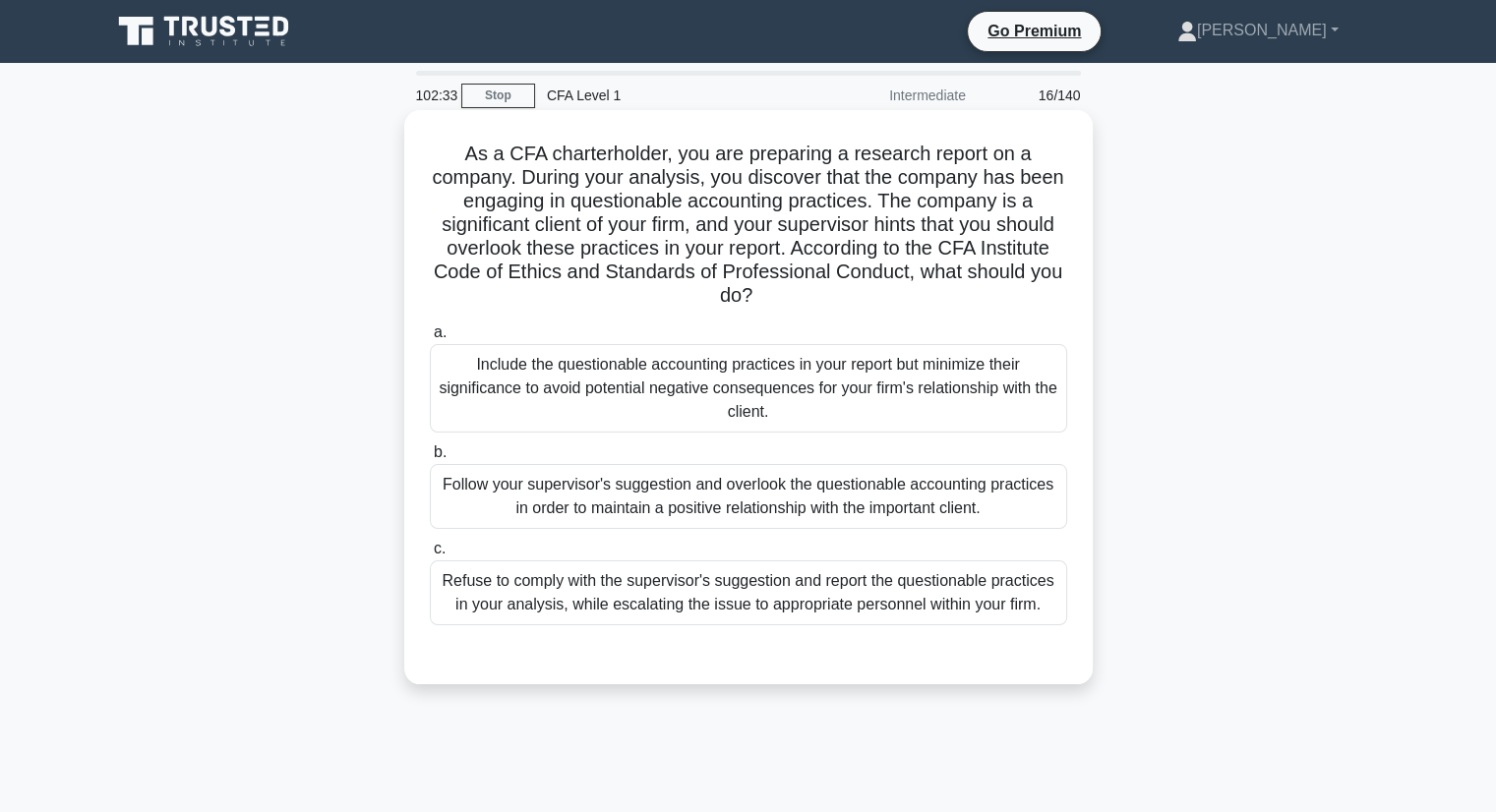
click at [833, 505] on div "Follow your supervisor's suggestion and overlook the questionable accounting pr…" at bounding box center [748, 496] width 637 height 65
click at [430, 460] on input "b. Follow your supervisor's suggestion and overlook the questionable accounting…" at bounding box center [430, 453] width 0 height 13
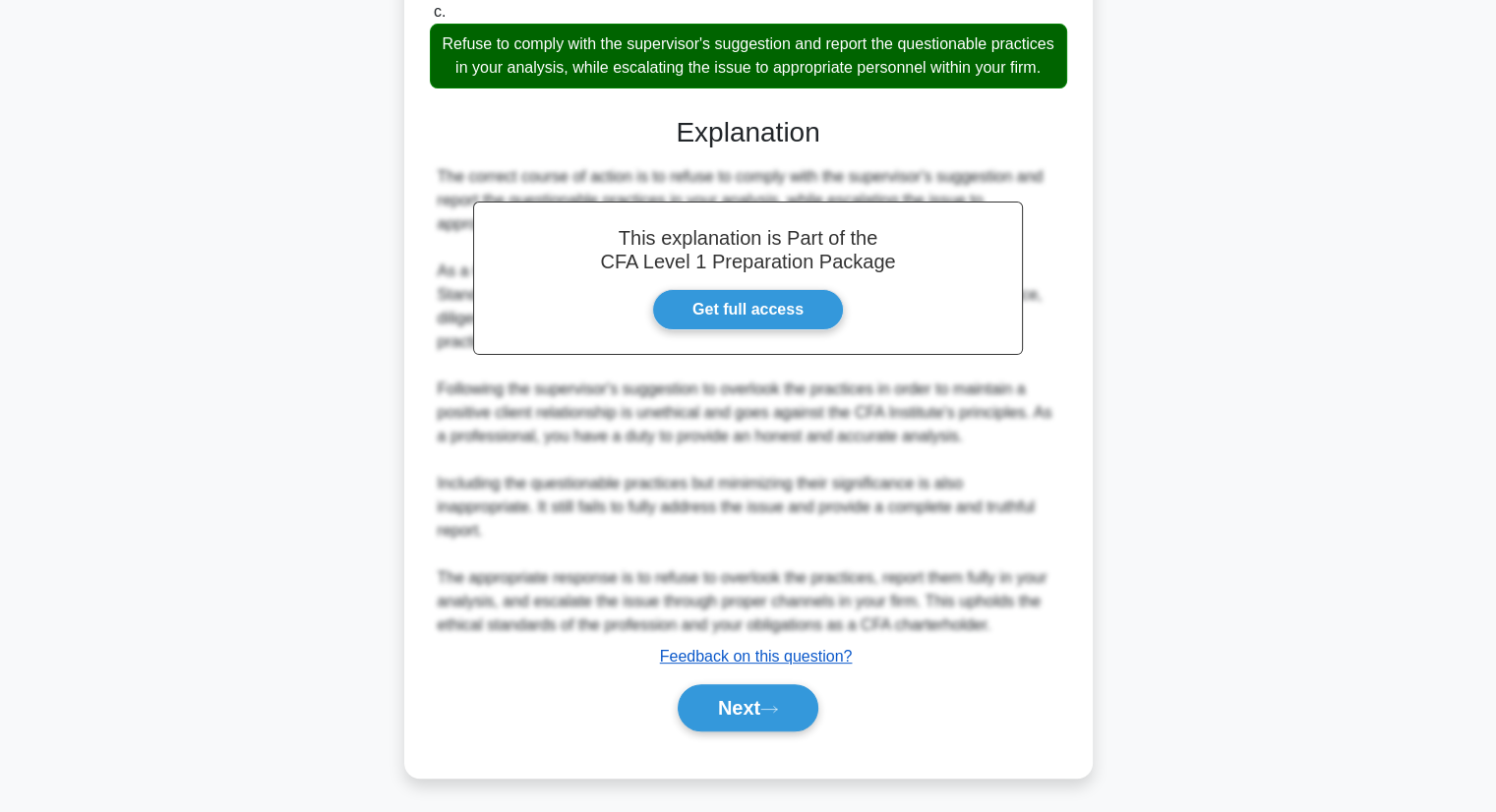
scroll to position [565, 0]
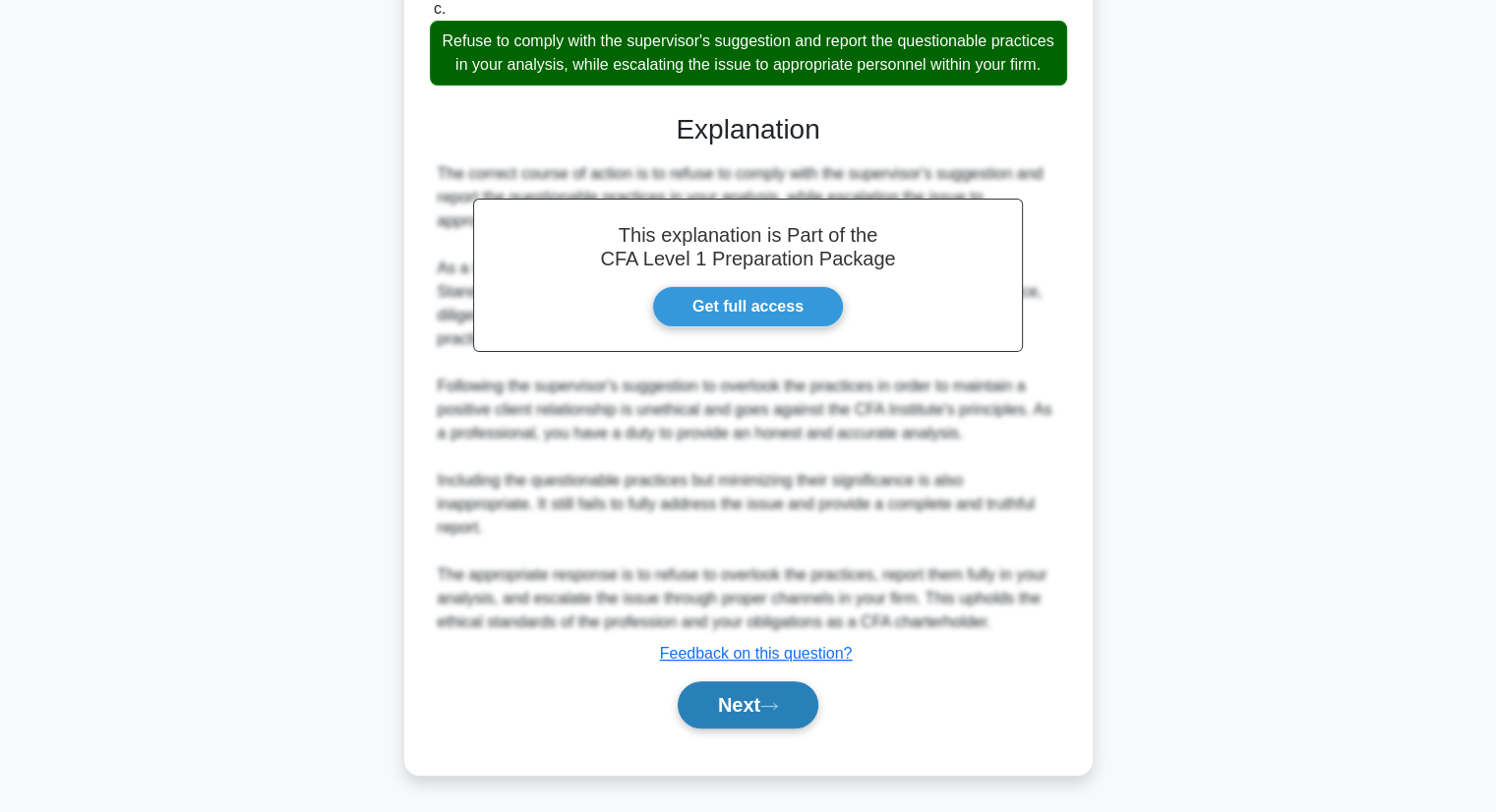
click at [744, 706] on button "Next" at bounding box center [748, 705] width 141 height 48
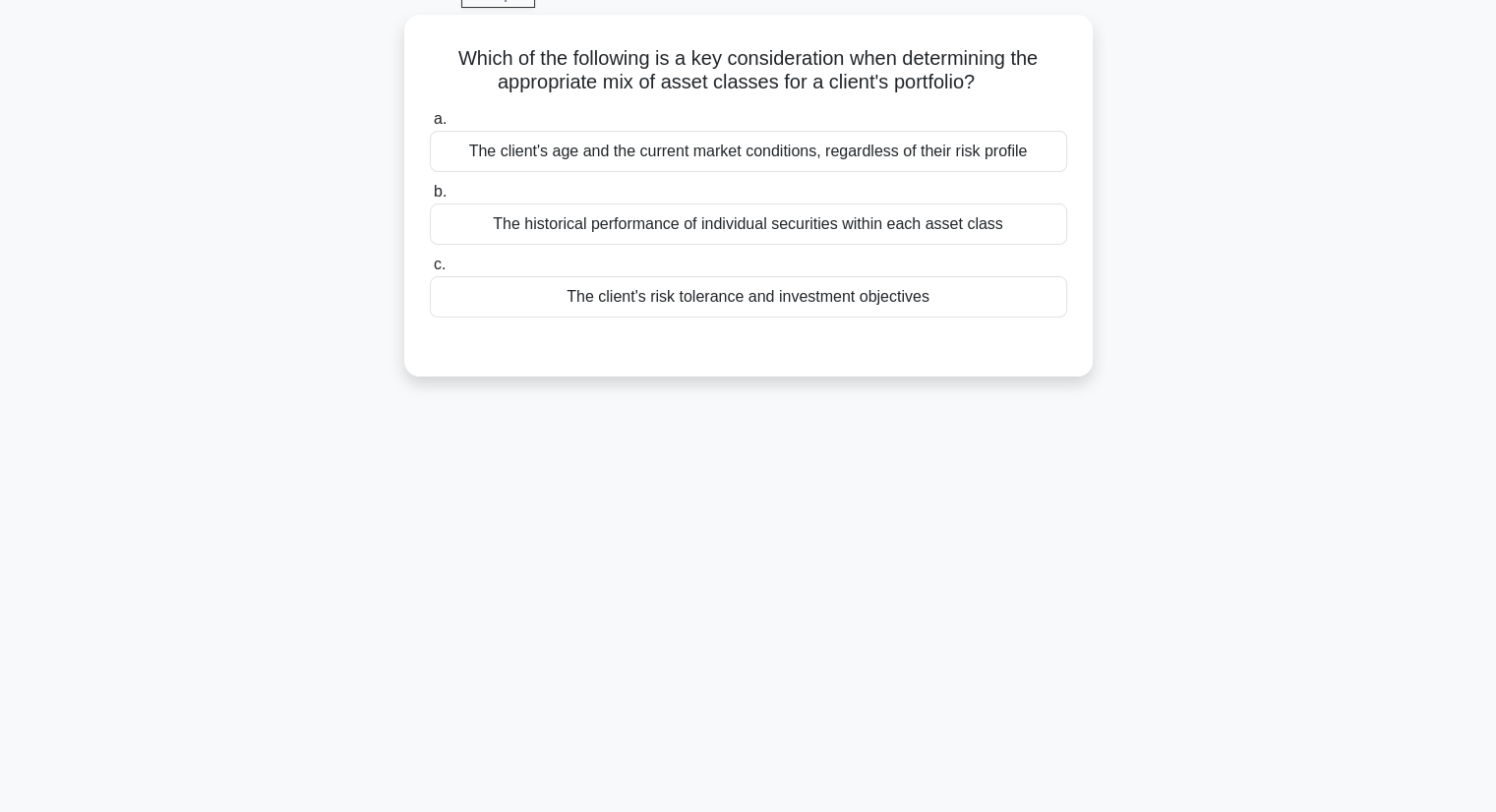
scroll to position [0, 0]
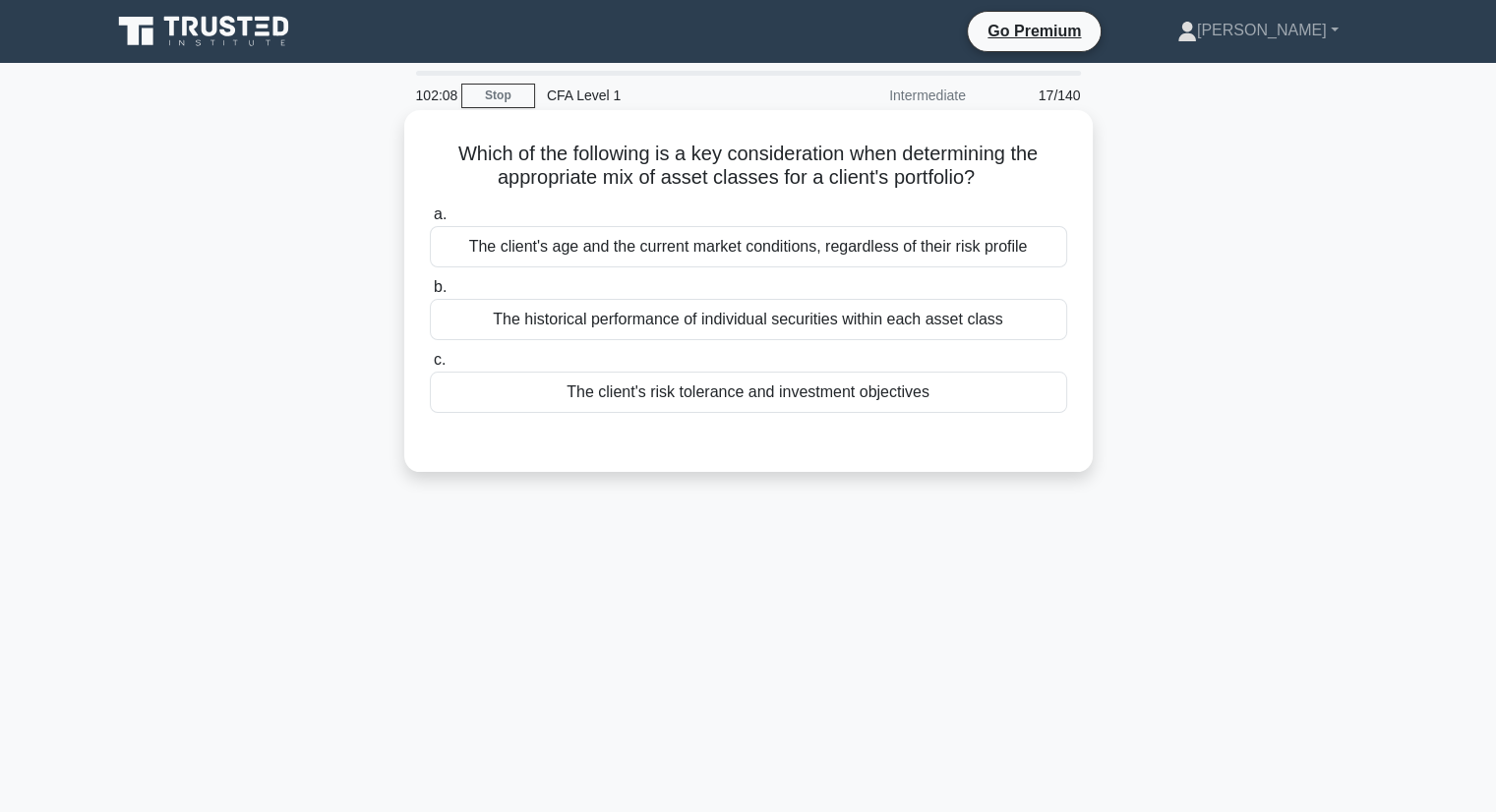
drag, startPoint x: 571, startPoint y: 163, endPoint x: 634, endPoint y: 155, distance: 63.5
click at [573, 162] on h5 "Which of the following is a key consideration when determining the appropriate …" at bounding box center [748, 167] width 641 height 50
drag, startPoint x: 634, startPoint y: 155, endPoint x: 1044, endPoint y: 152, distance: 410.0
click at [1019, 146] on h5 "Which of the following is a key consideration when determining the appropriate …" at bounding box center [748, 167] width 641 height 50
click at [1033, 150] on h5 "Which of the following is a key consideration when determining the appropriate …" at bounding box center [748, 167] width 641 height 50
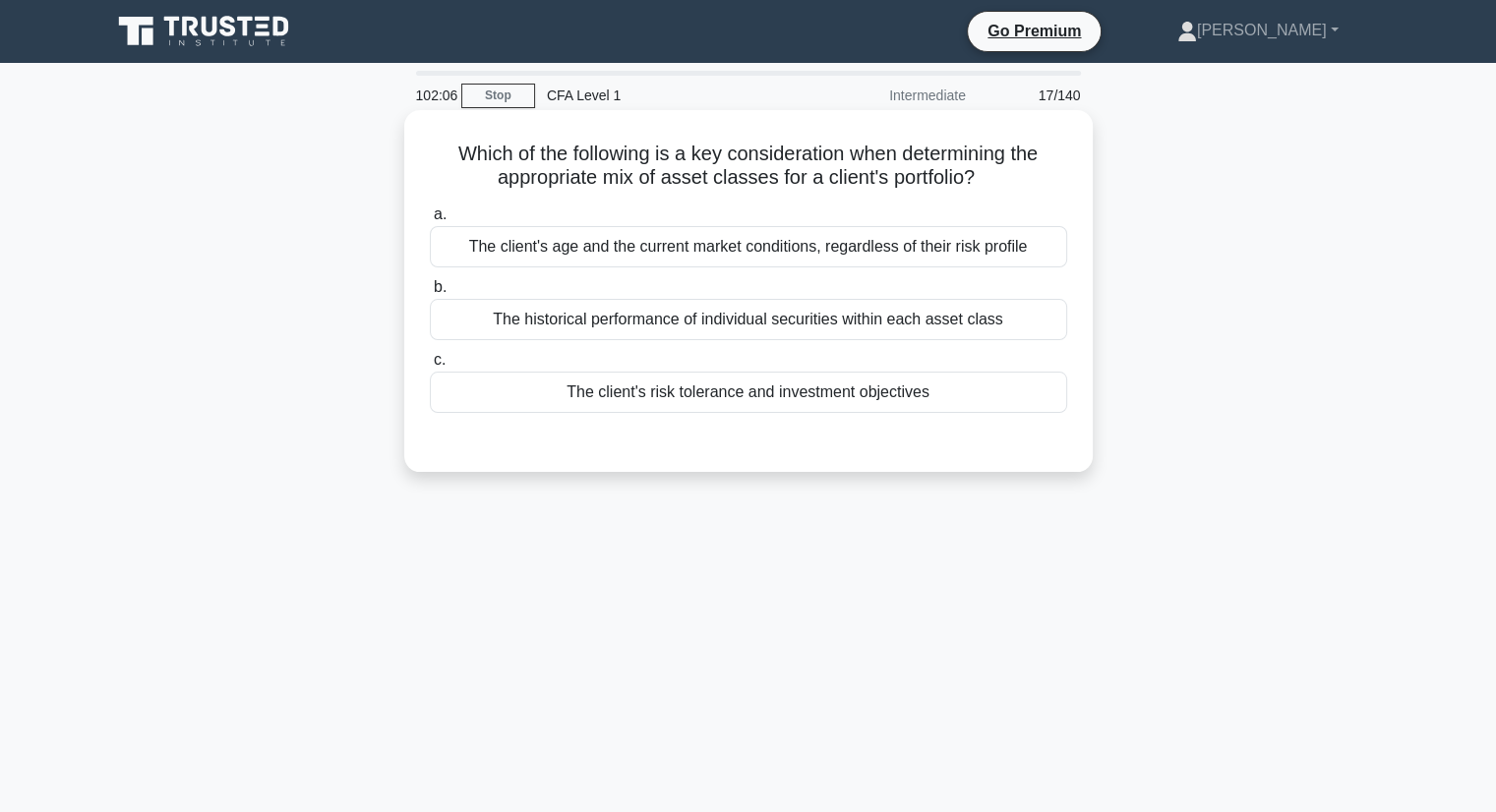
click at [1031, 182] on h5 "Which of the following is a key consideration when determining the appropriate …" at bounding box center [748, 167] width 641 height 50
click at [895, 391] on div "The client's risk tolerance and investment objectives" at bounding box center [748, 392] width 637 height 42
click at [430, 366] on input "c. The client's risk tolerance and investment objectives" at bounding box center [430, 360] width 0 height 13
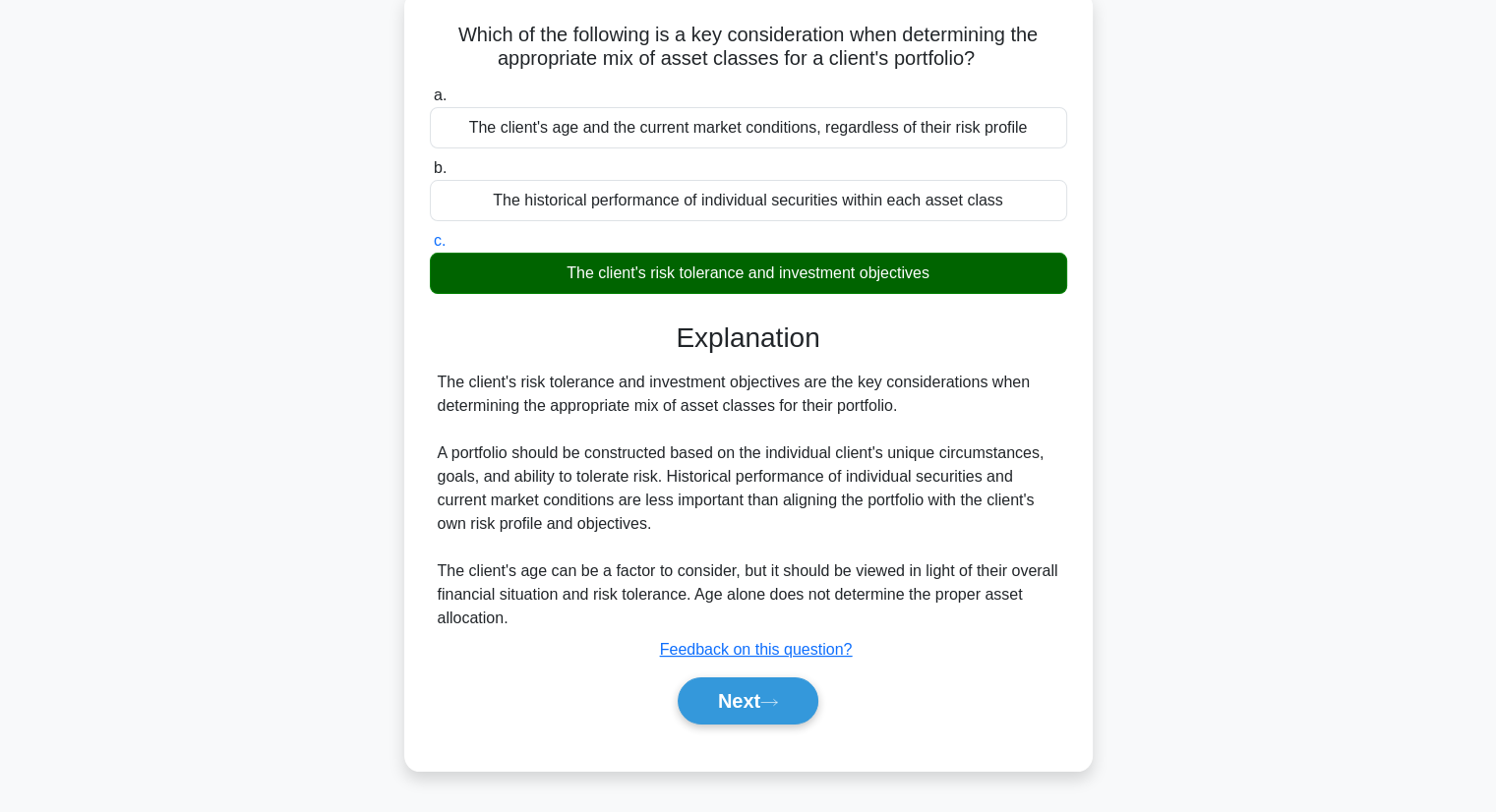
scroll to position [197, 0]
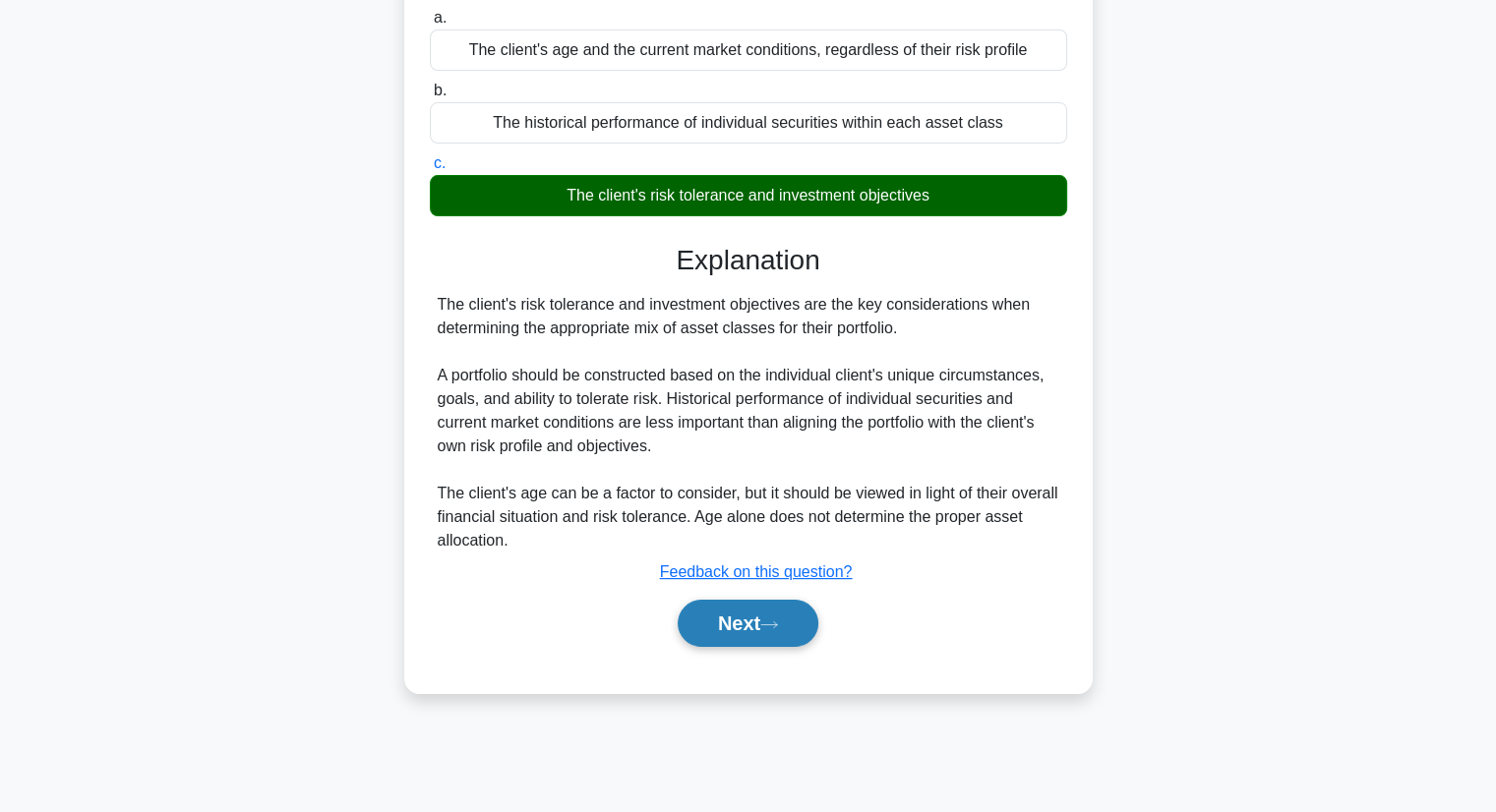
click at [717, 615] on button "Next" at bounding box center [748, 623] width 141 height 48
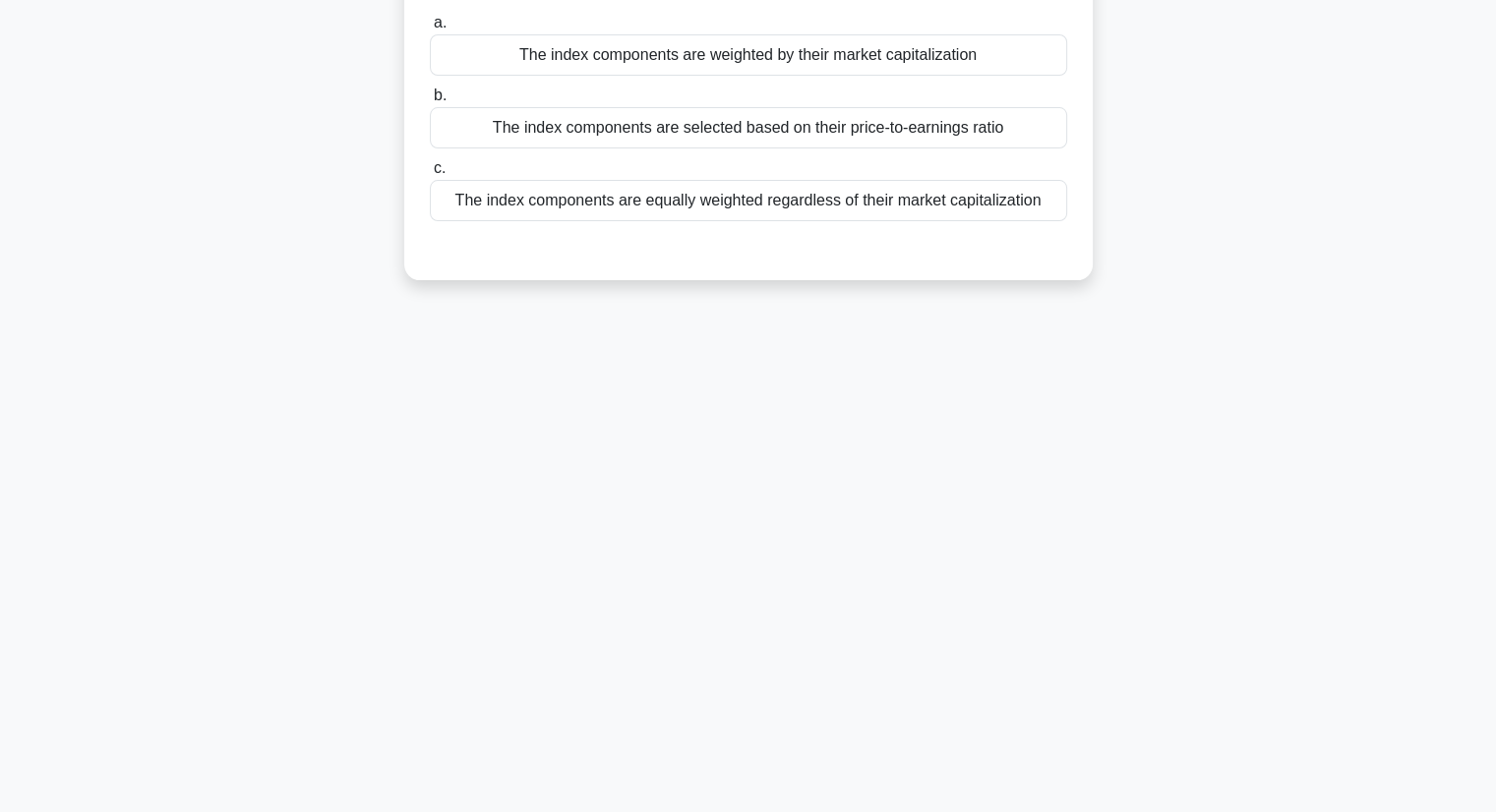
scroll to position [0, 0]
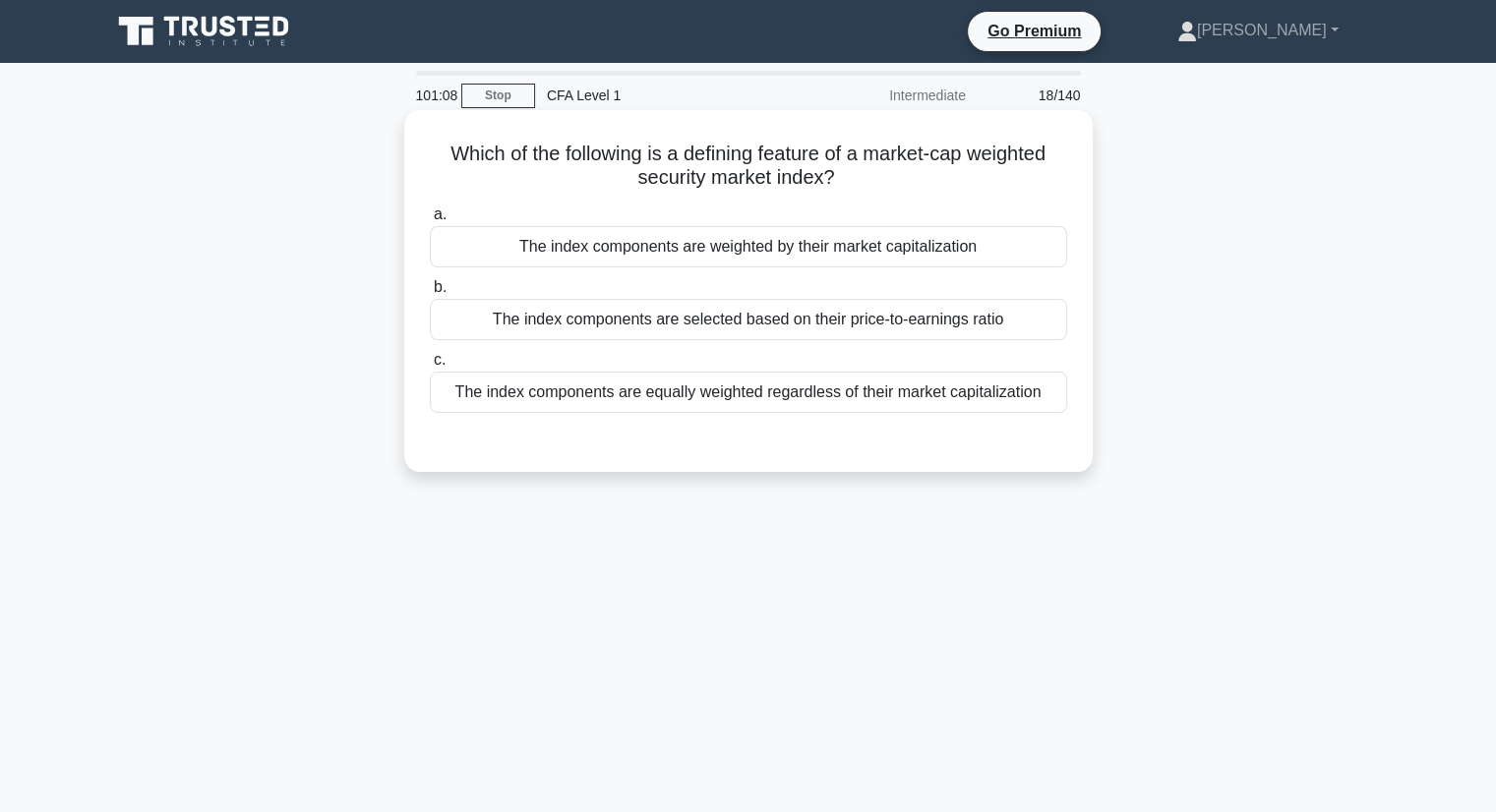
click at [714, 243] on div "The index components are weighted by their market capitalization" at bounding box center [748, 247] width 637 height 42
click at [430, 221] on input "a. The index components are weighted by their market capitalization" at bounding box center [430, 214] width 0 height 13
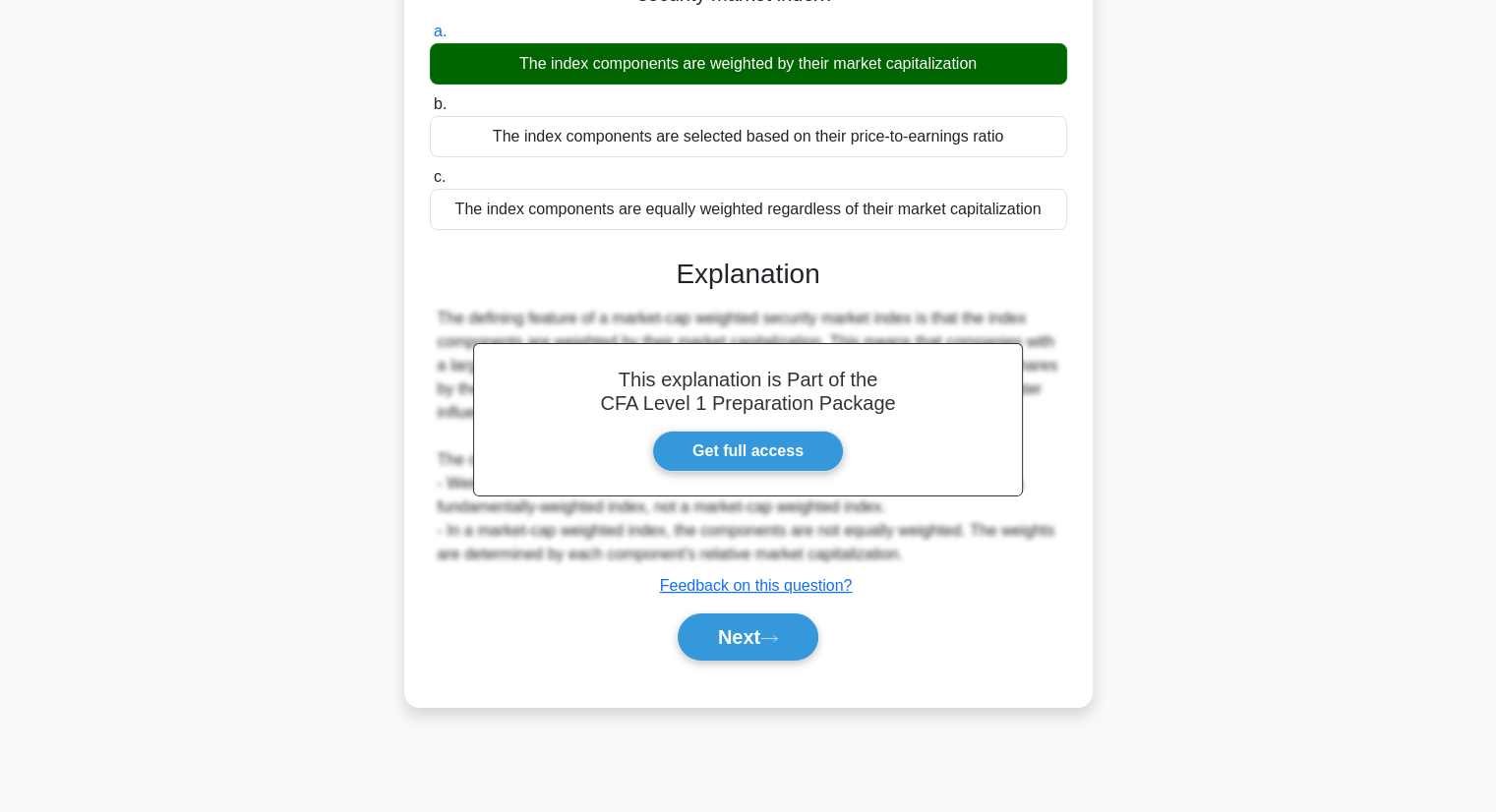
scroll to position [197, 0]
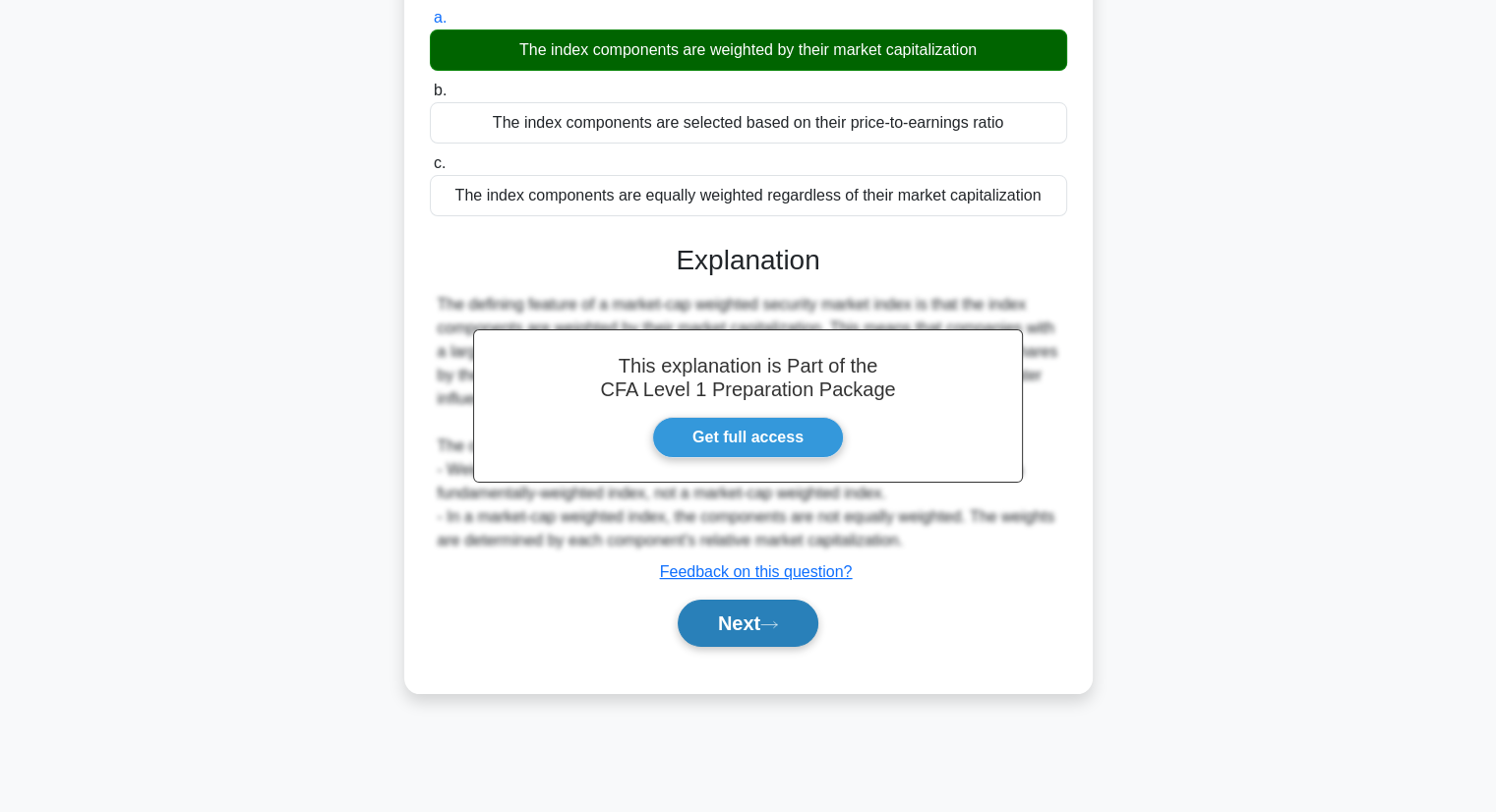
click at [744, 627] on button "Next" at bounding box center [748, 623] width 141 height 48
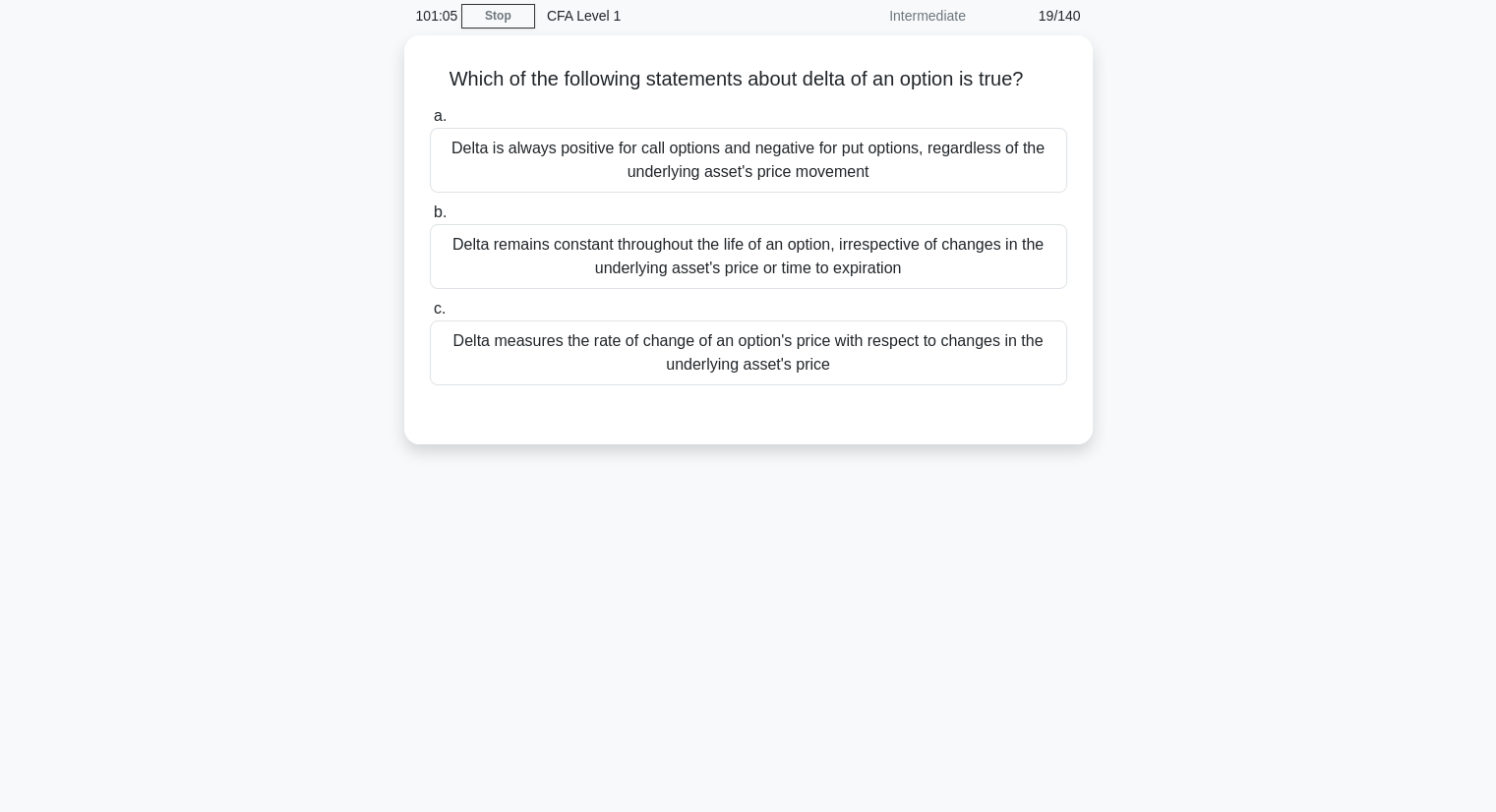
scroll to position [0, 0]
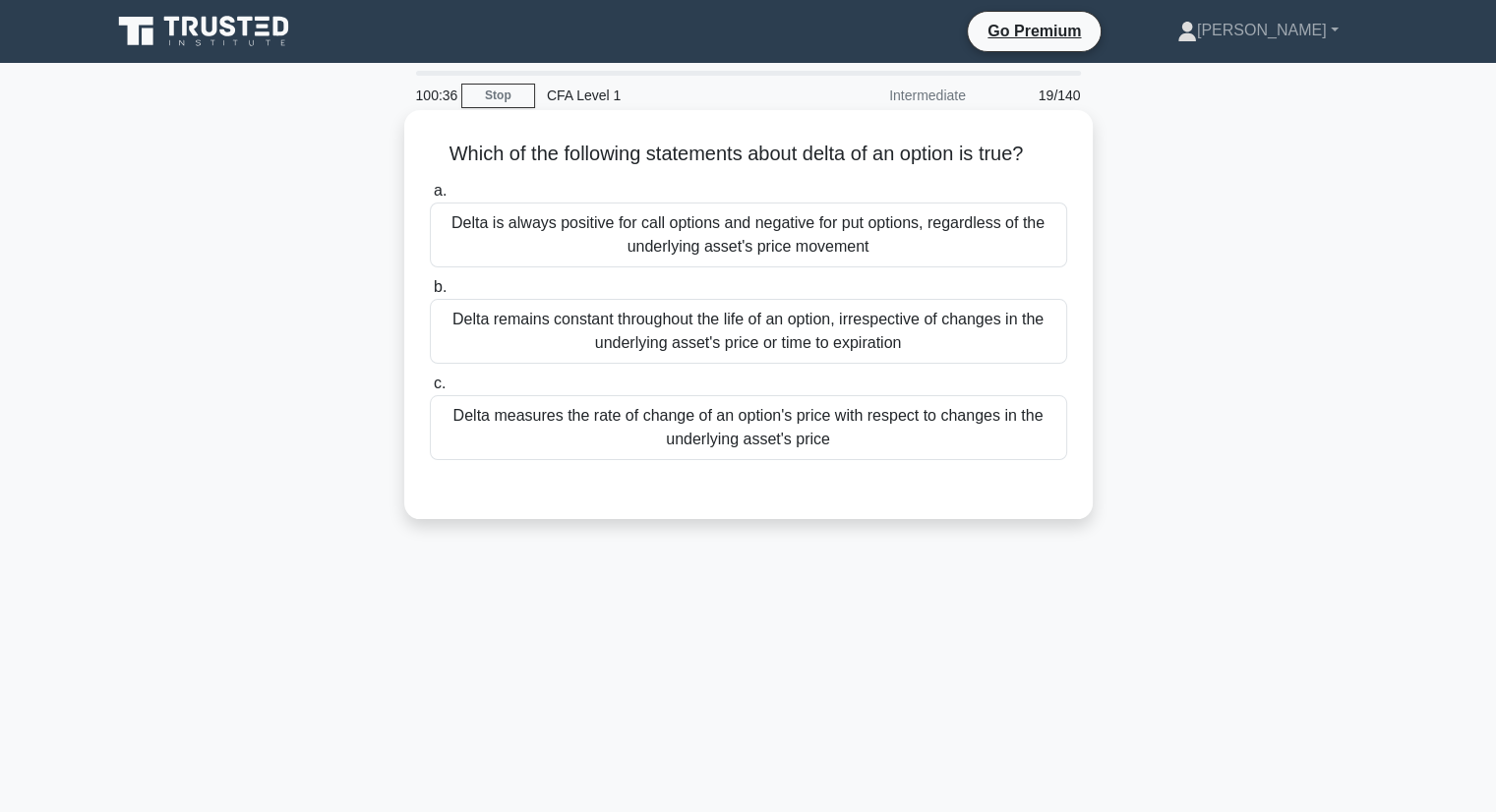
click at [826, 335] on div "Delta remains constant throughout the life of an option, irrespective of change…" at bounding box center [748, 331] width 637 height 65
click at [430, 294] on input "b. Delta remains constant throughout the life of an option, irrespective of cha…" at bounding box center [430, 287] width 0 height 13
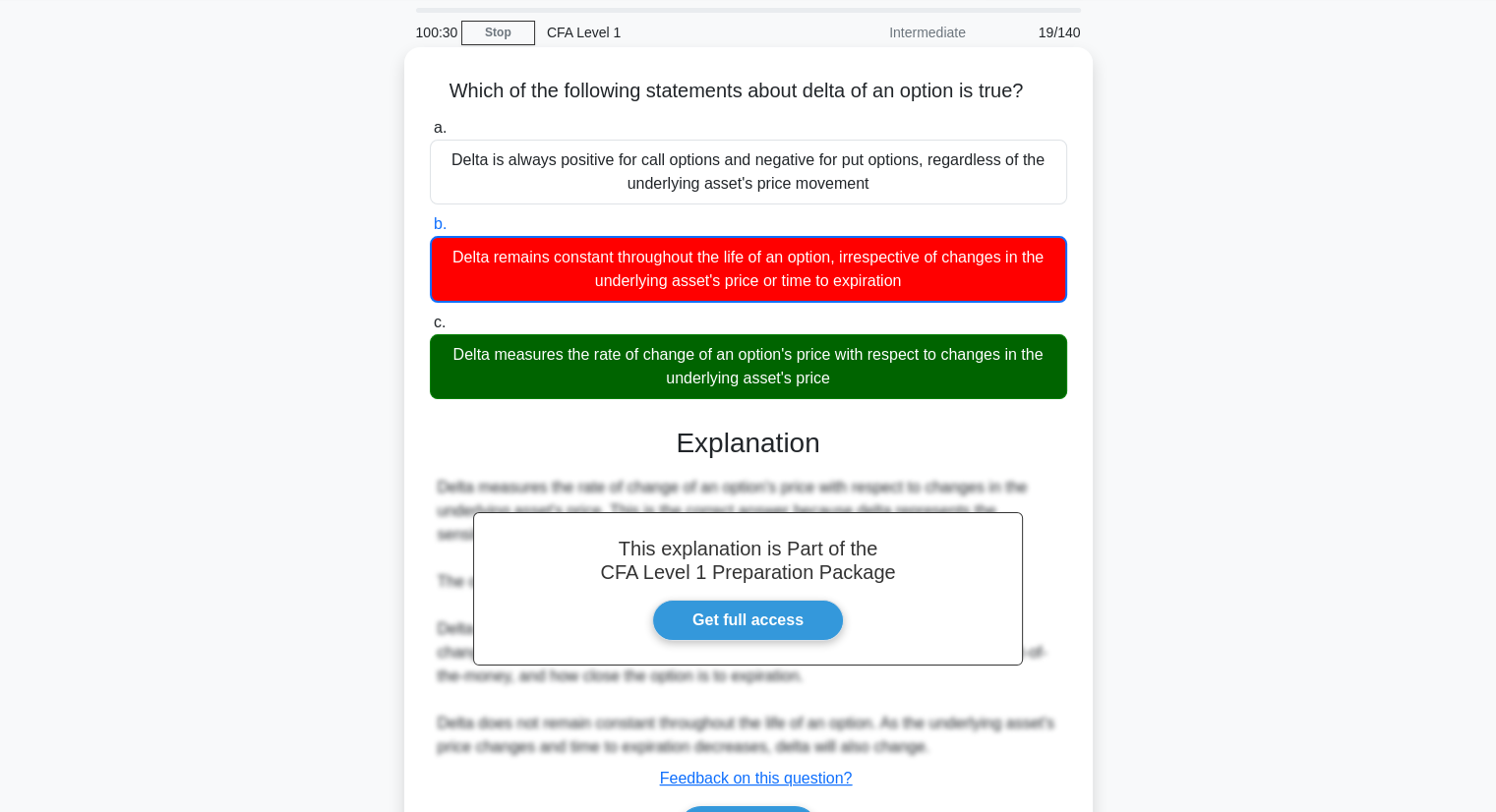
scroll to position [197, 0]
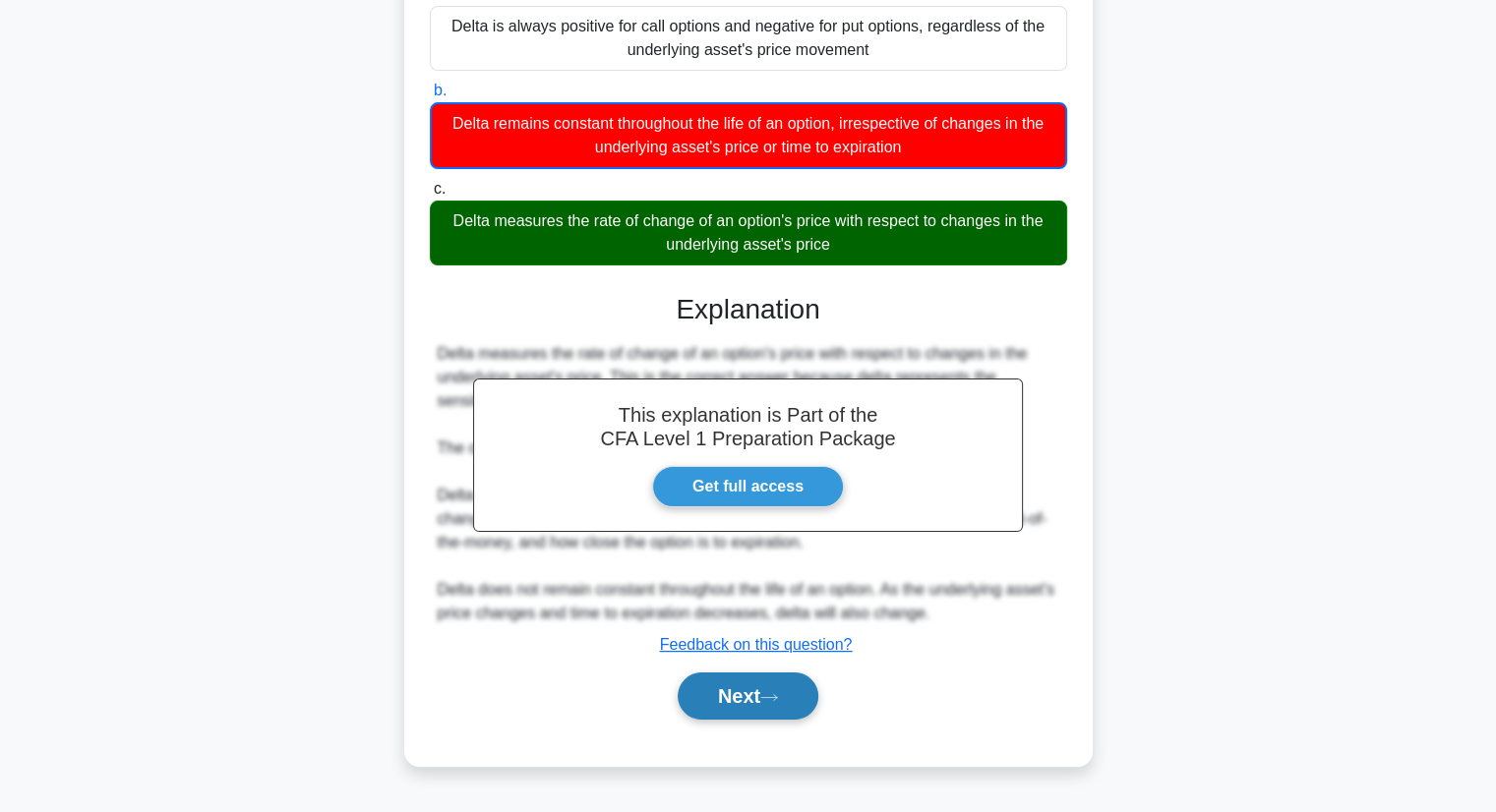
click at [740, 705] on button "Next" at bounding box center [748, 697] width 141 height 48
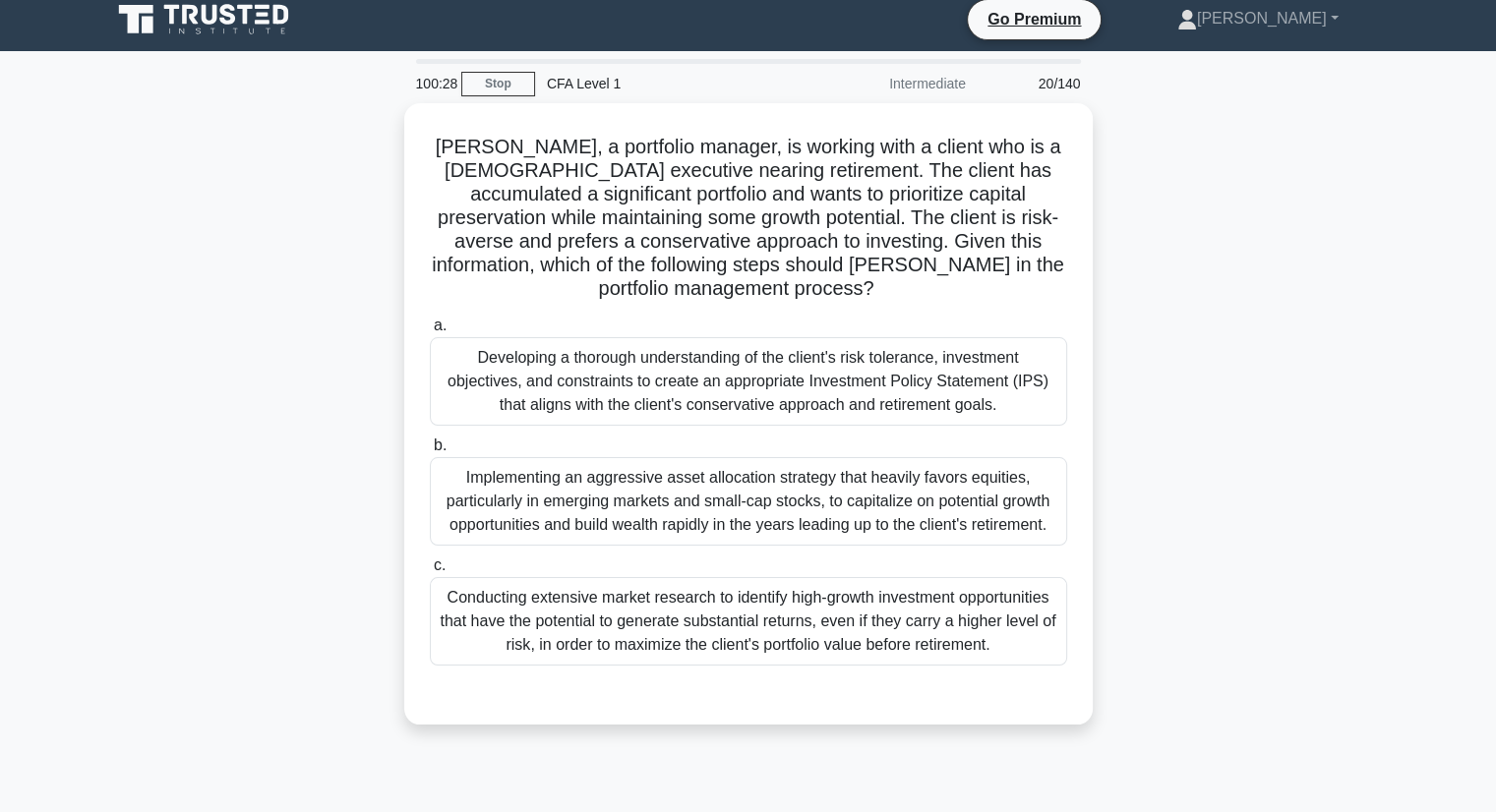
scroll to position [0, 0]
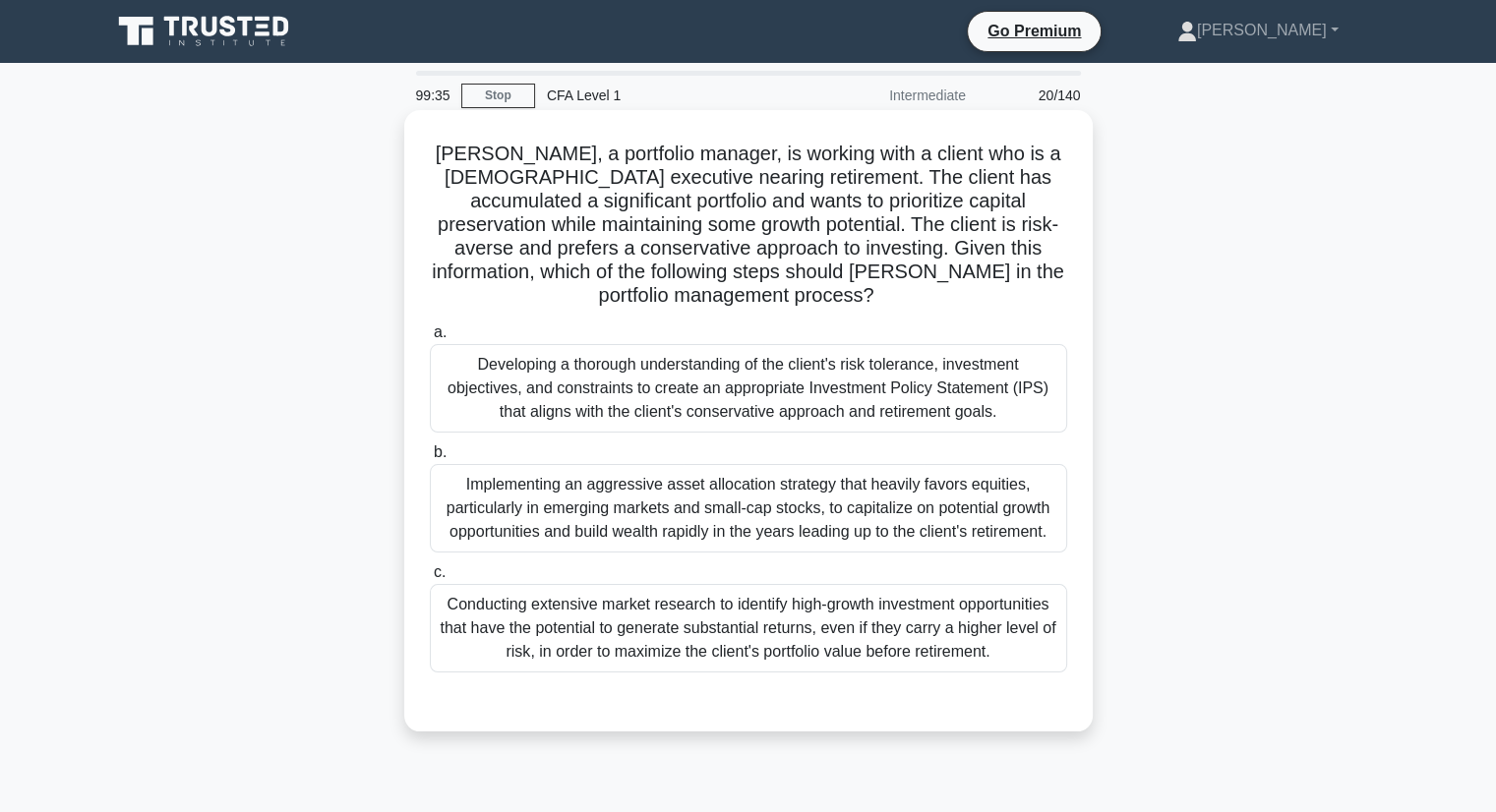
click at [1001, 410] on div "Developing a thorough understanding of the client's risk tolerance, investment …" at bounding box center [748, 388] width 637 height 88
click at [430, 339] on input "a. Developing a thorough understanding of the client's risk tolerance, investme…" at bounding box center [430, 333] width 0 height 13
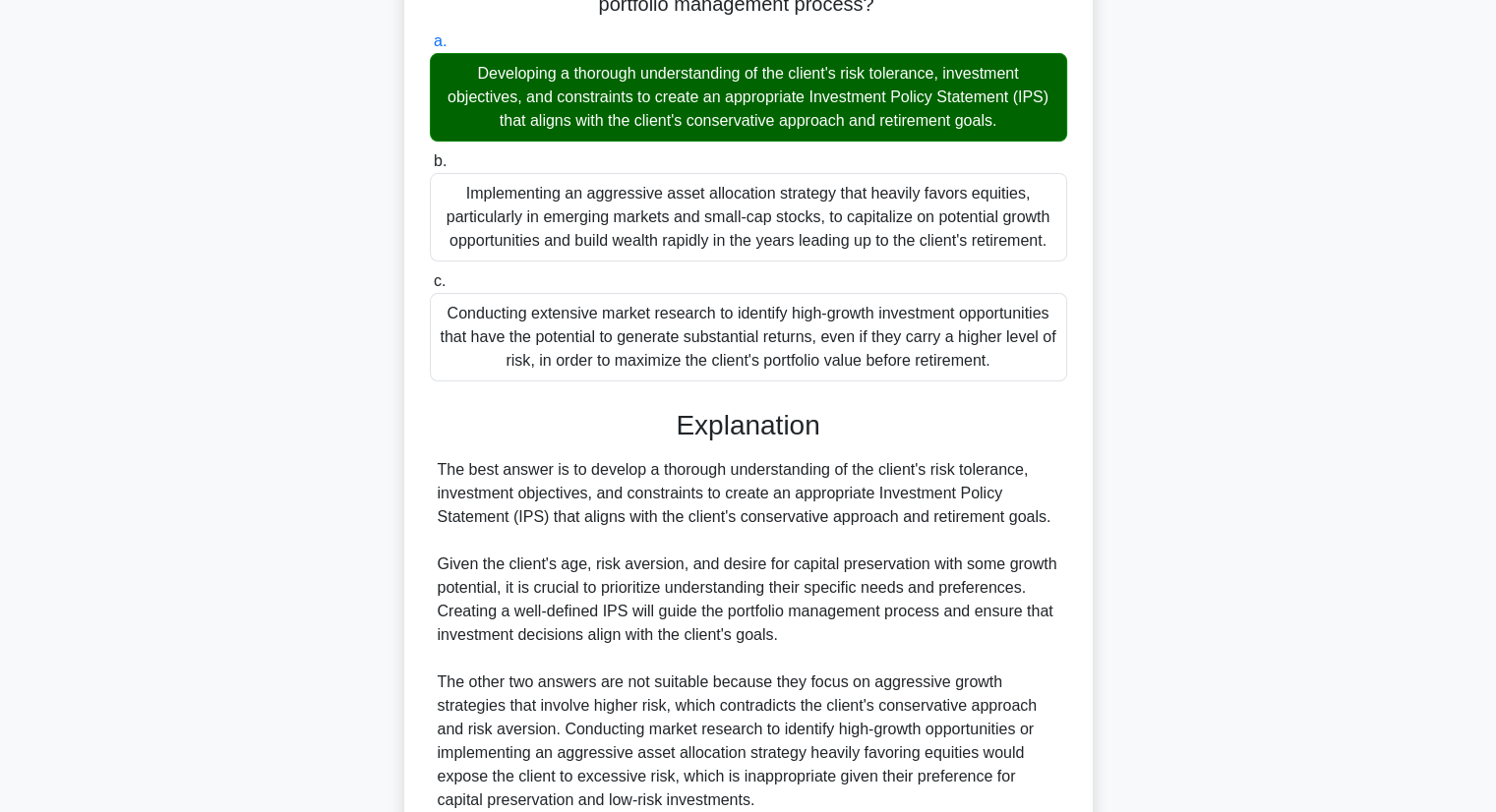
scroll to position [469, 0]
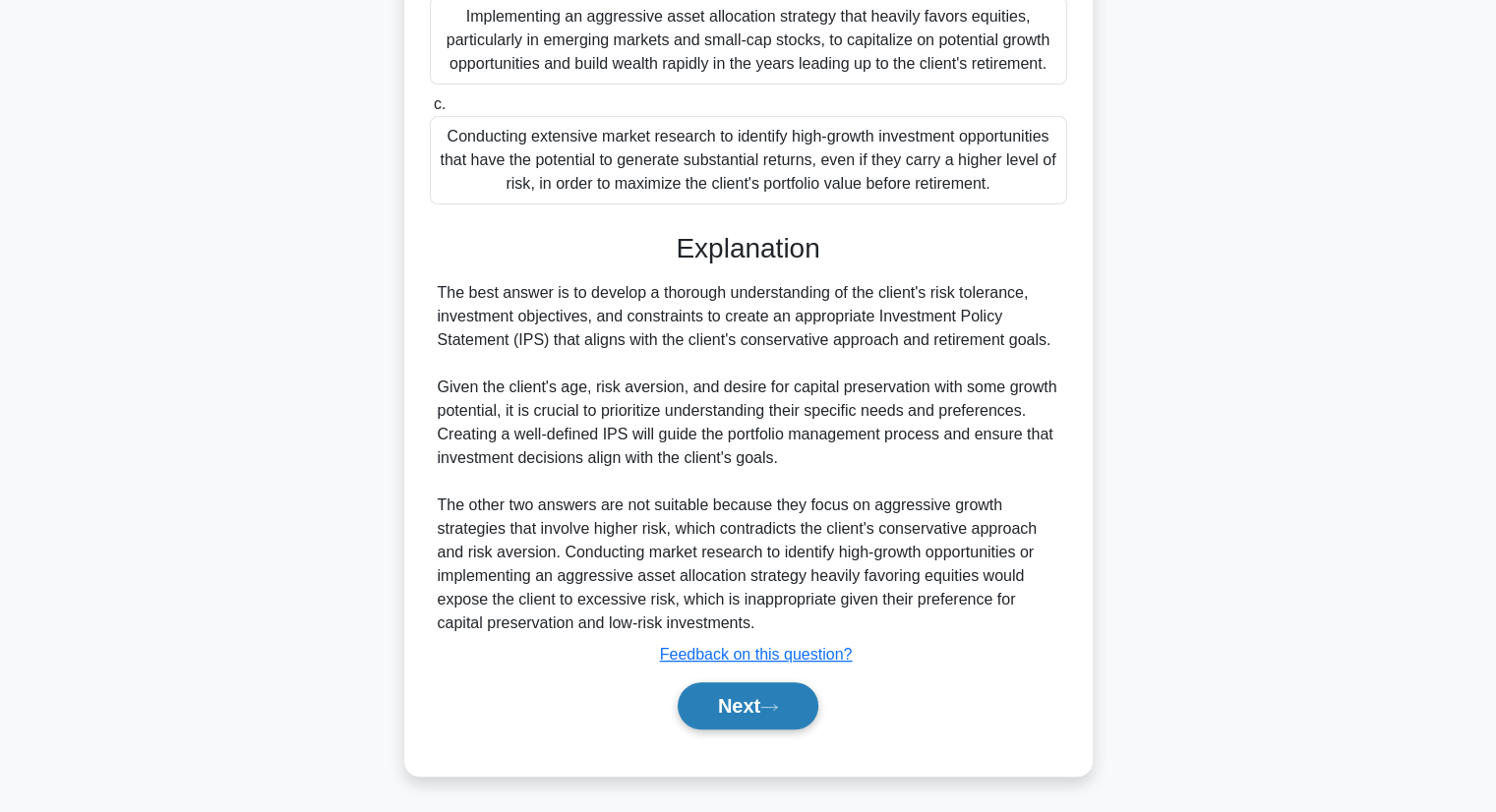
click at [733, 723] on button "Next" at bounding box center [748, 706] width 141 height 48
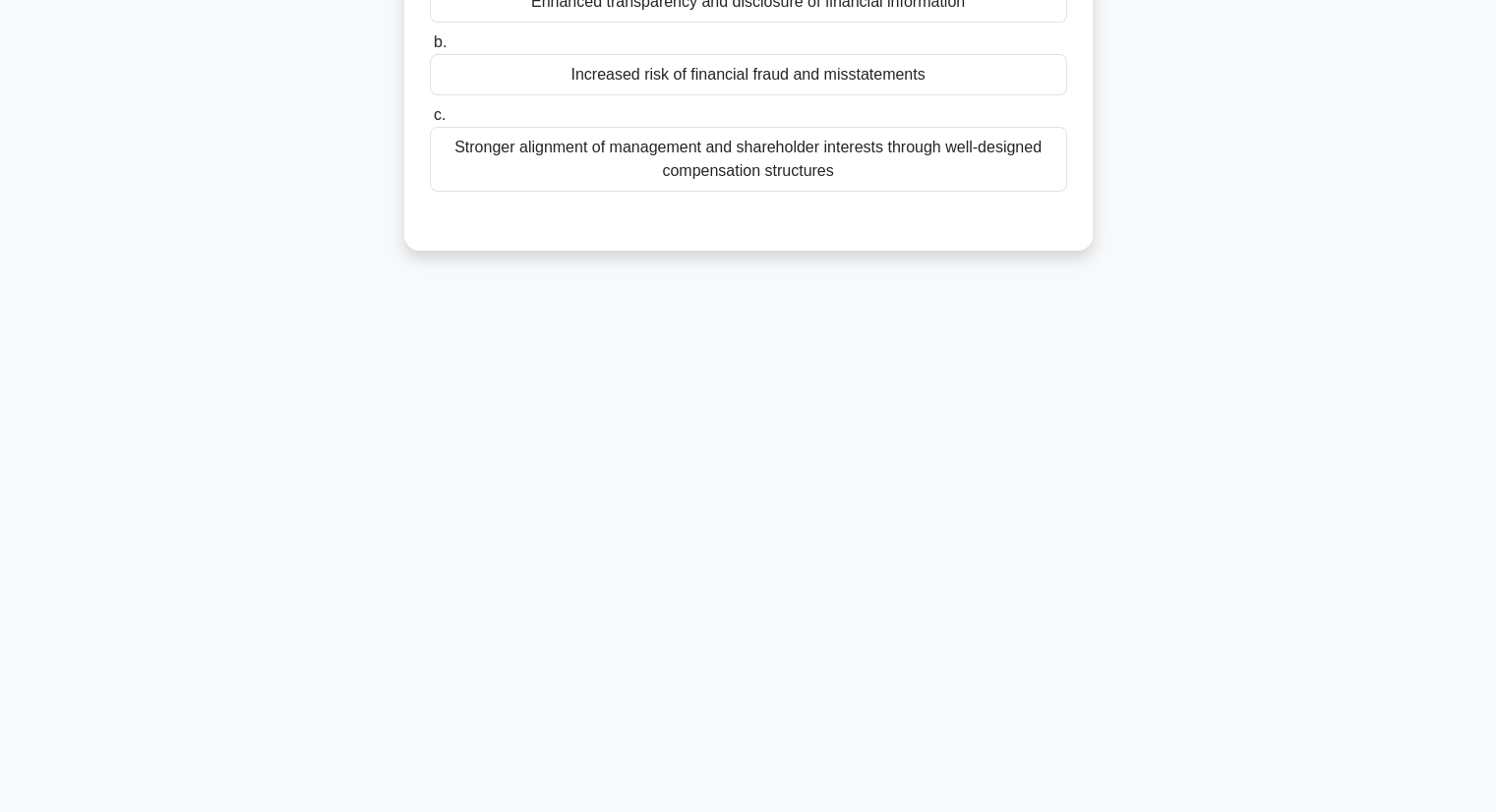
scroll to position [0, 0]
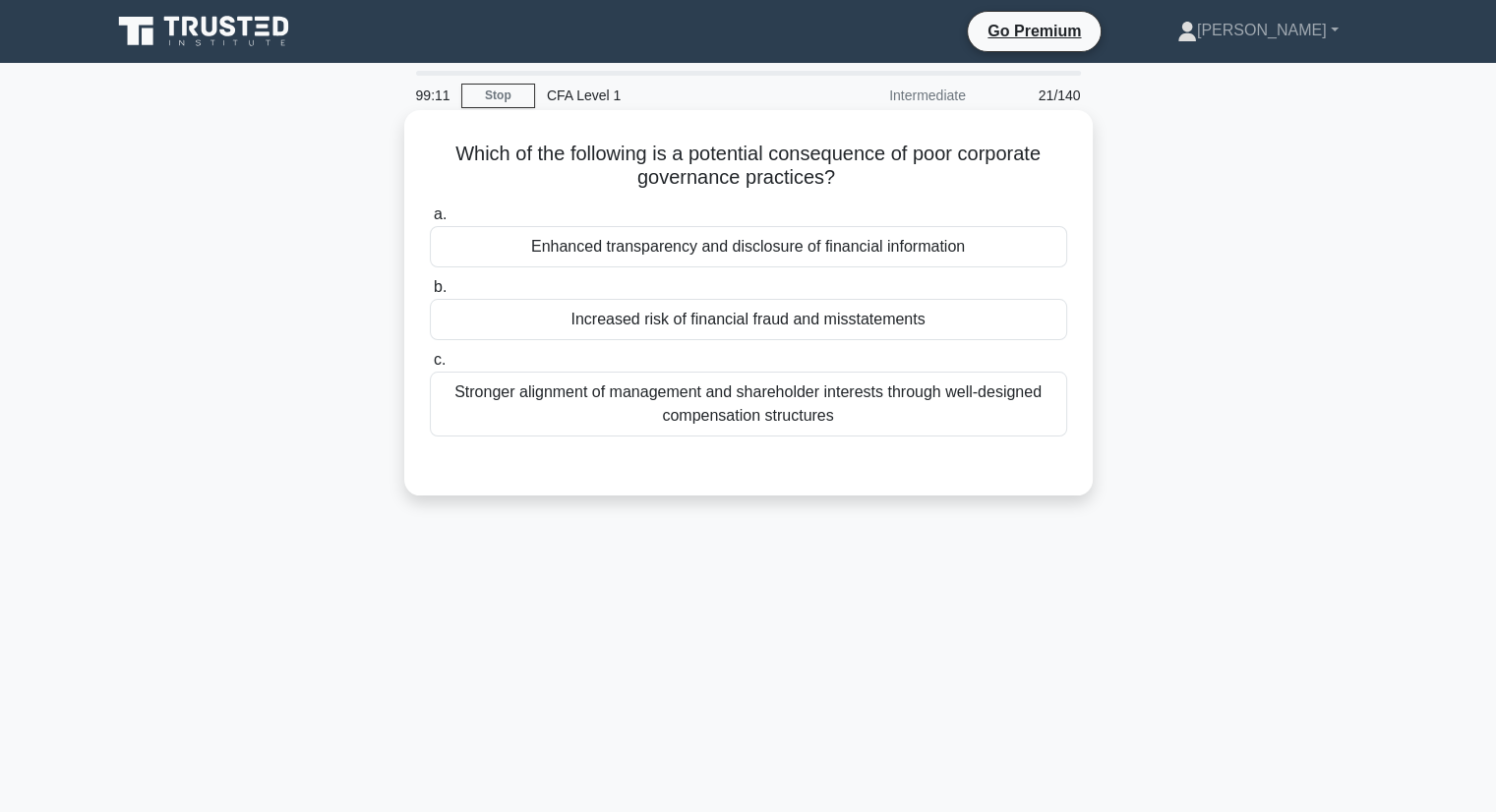
click at [934, 329] on div "Increased risk of financial fraud and misstatements" at bounding box center [748, 320] width 637 height 42
click at [430, 294] on input "b. Increased risk of financial fraud and misstatements" at bounding box center [430, 287] width 0 height 13
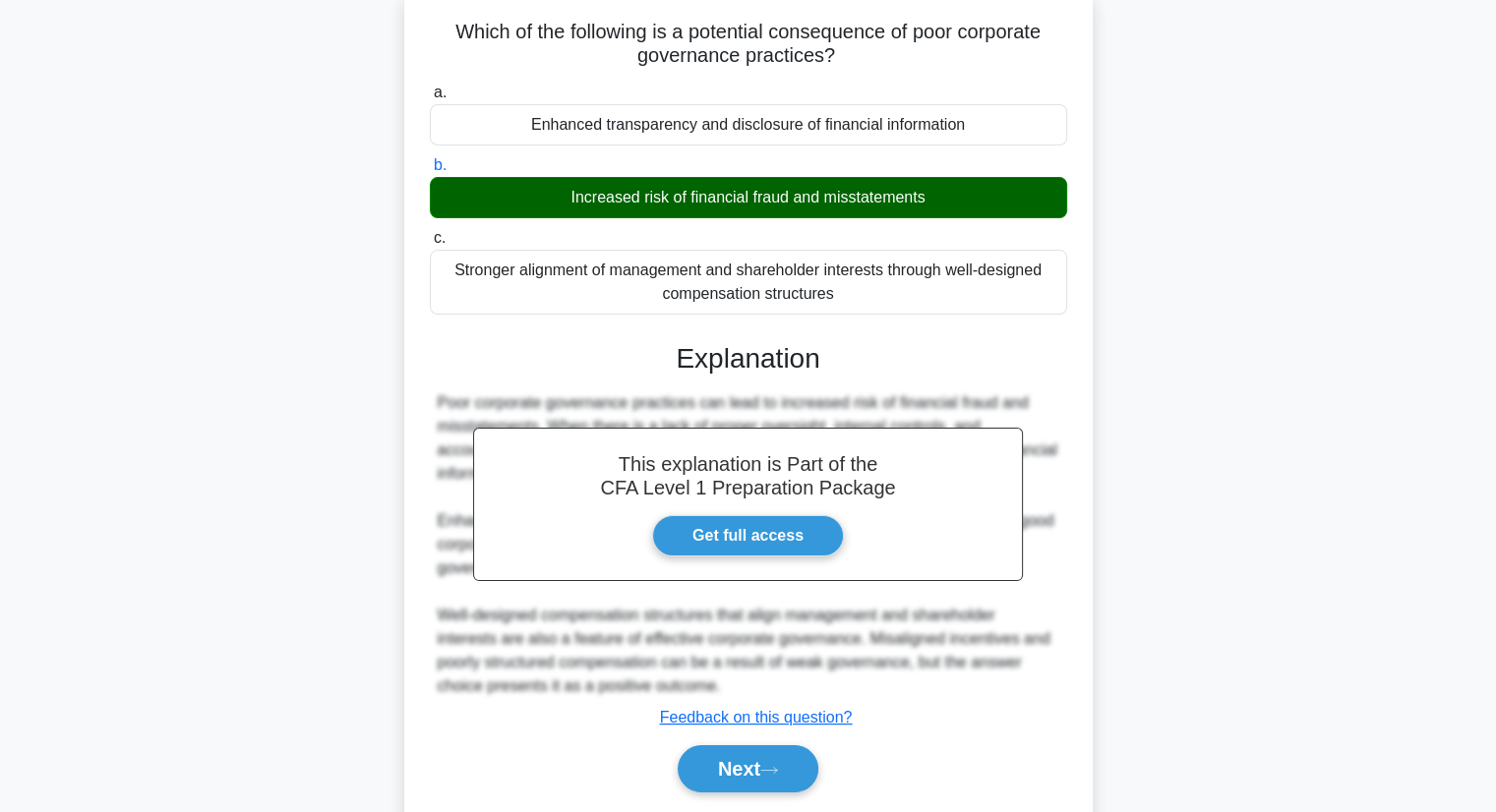
scroll to position [197, 0]
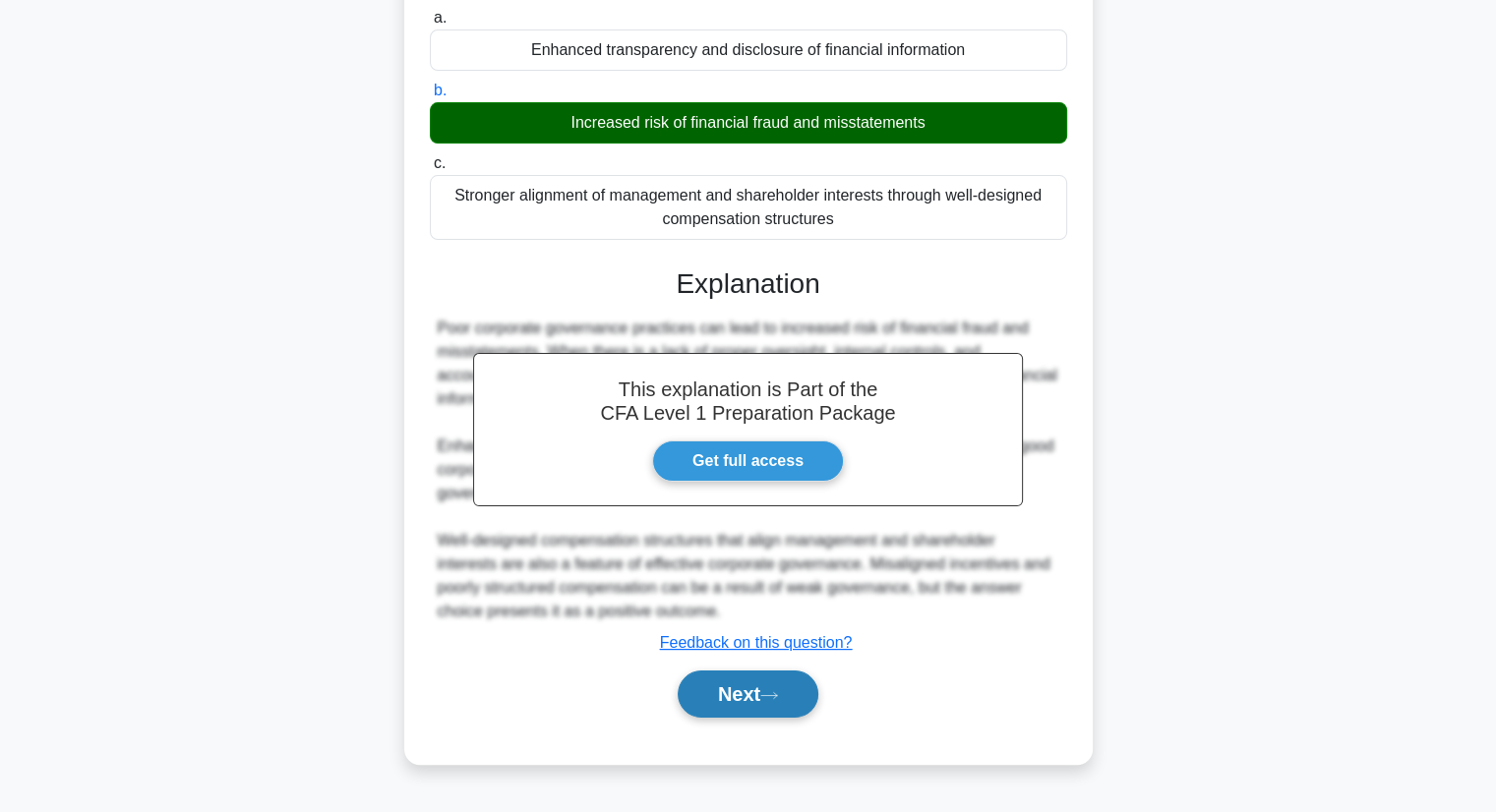
click at [743, 693] on button "Next" at bounding box center [748, 695] width 141 height 48
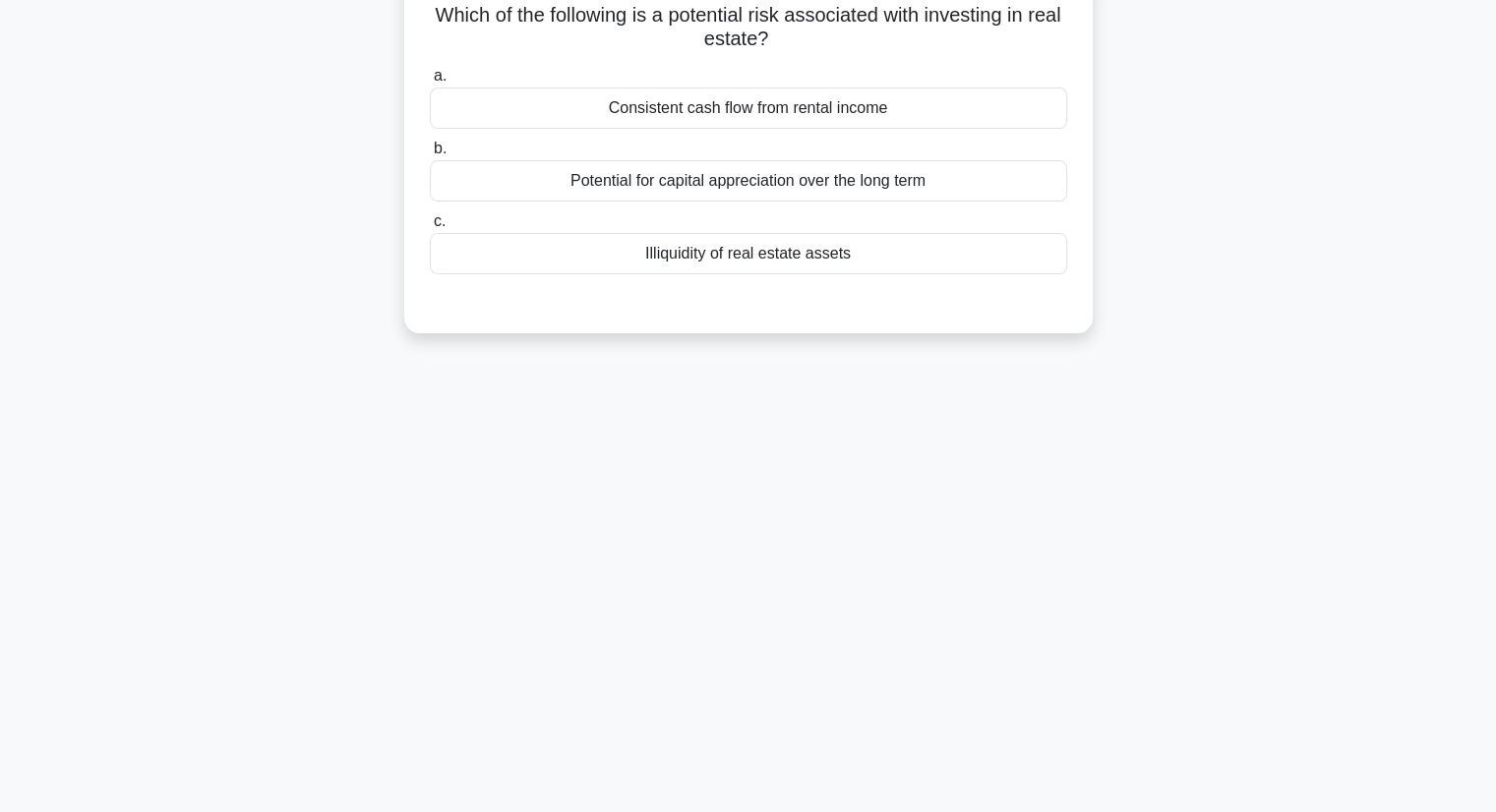
scroll to position [0, 0]
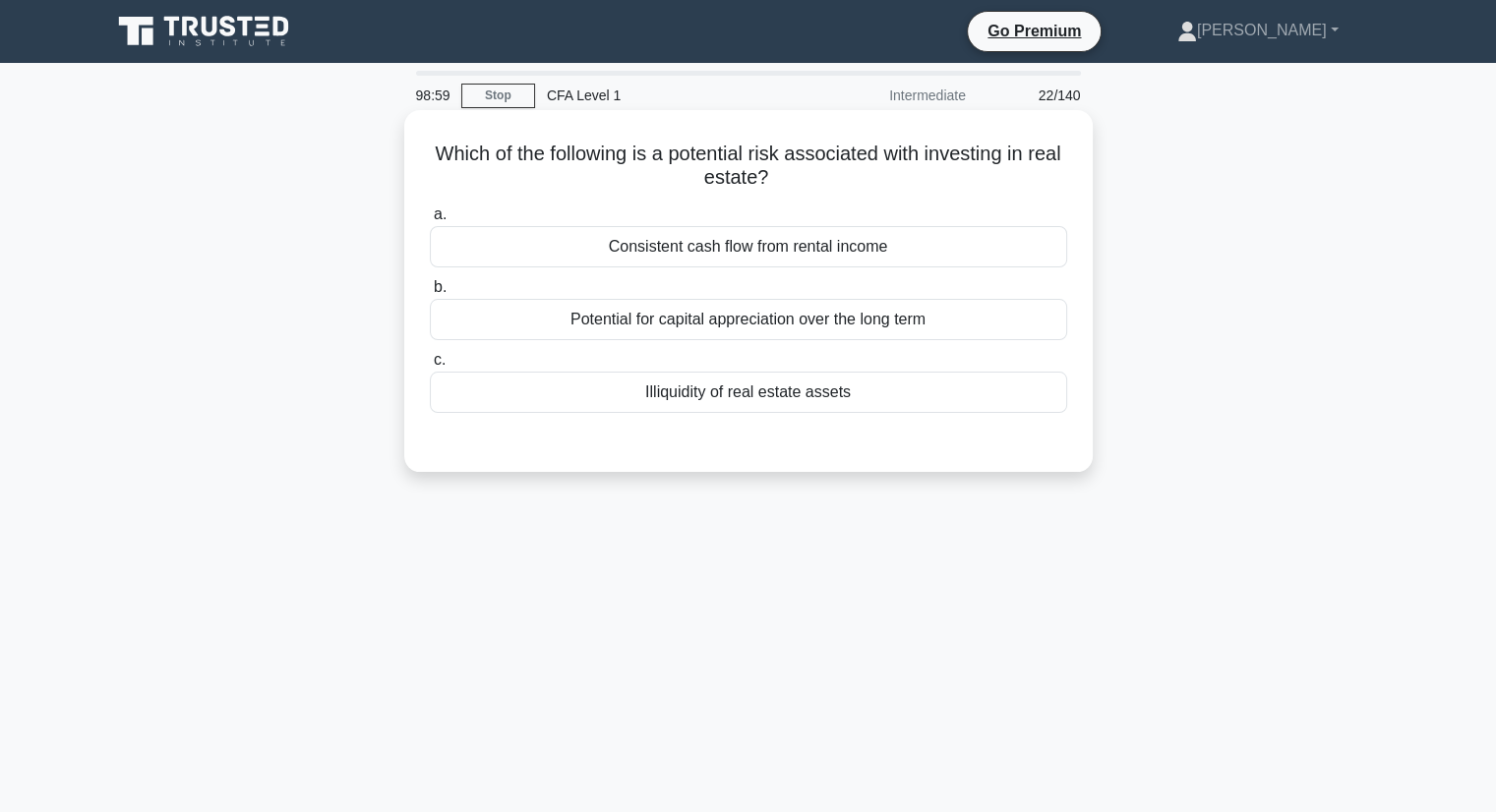
click at [834, 390] on div "Illiquidity of real estate assets" at bounding box center [748, 392] width 637 height 42
click at [430, 366] on input "c. Illiquidity of real estate assets" at bounding box center [430, 360] width 0 height 13
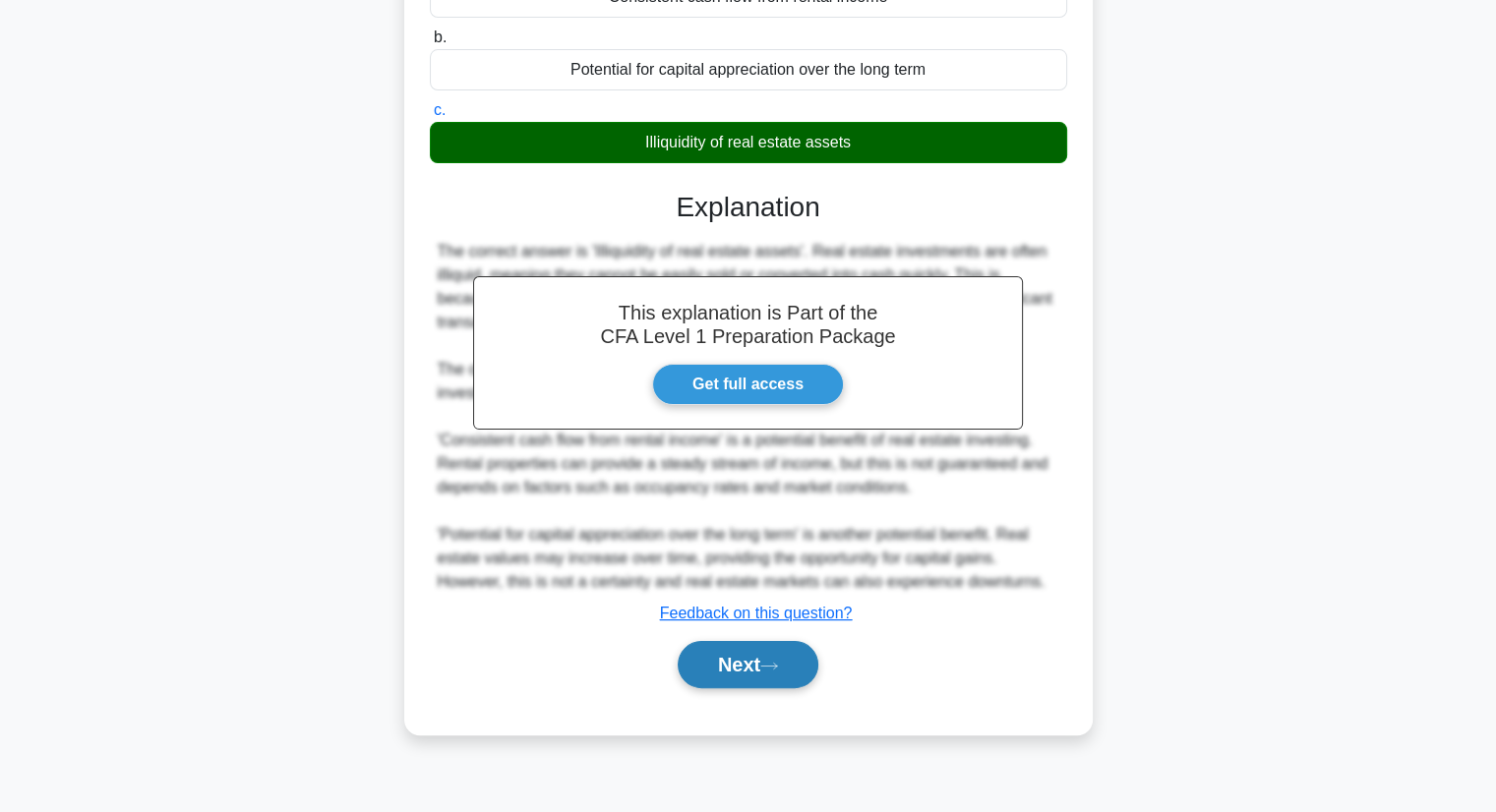
click at [741, 680] on button "Next" at bounding box center [748, 665] width 141 height 48
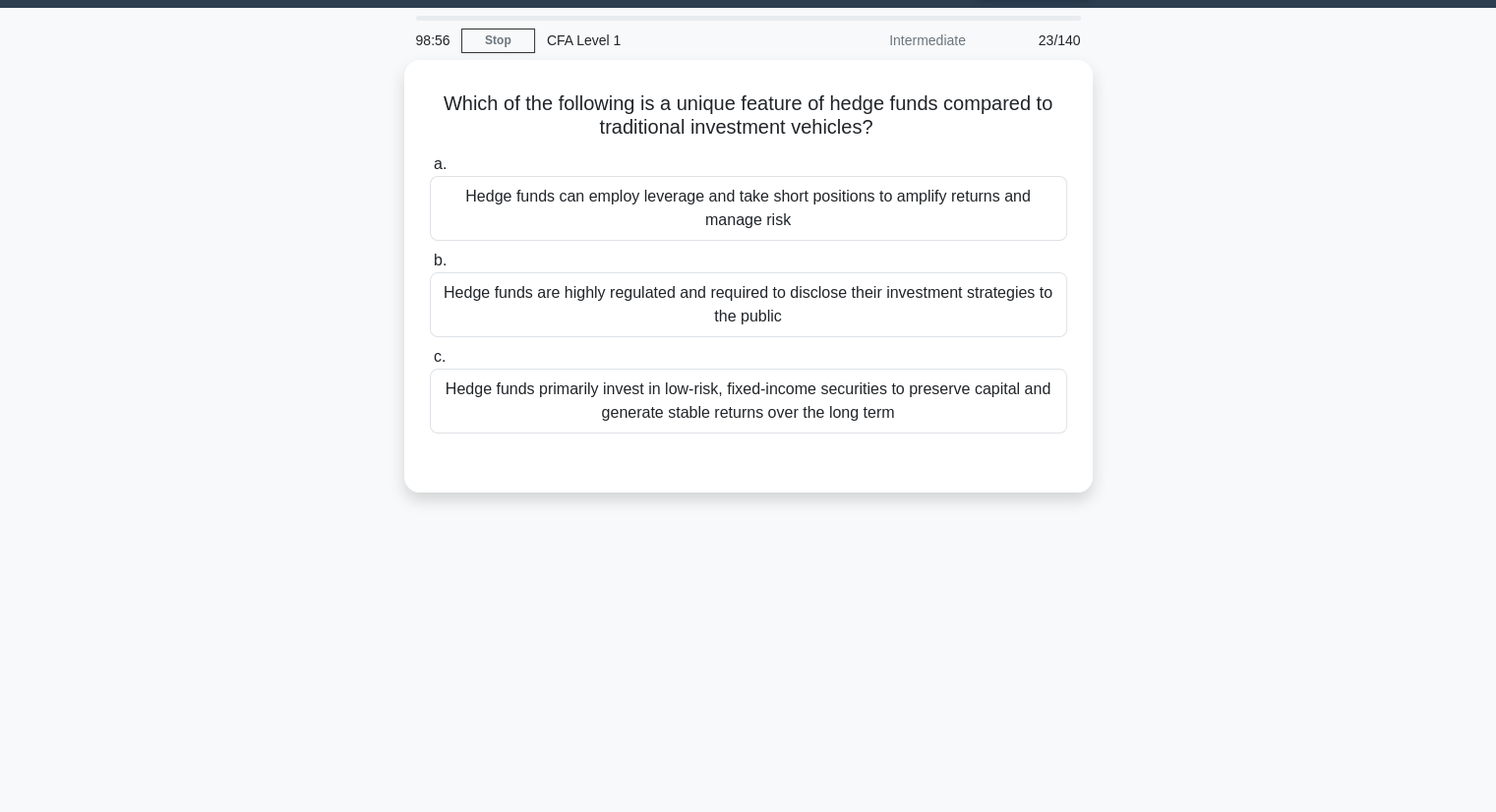
scroll to position [54, 0]
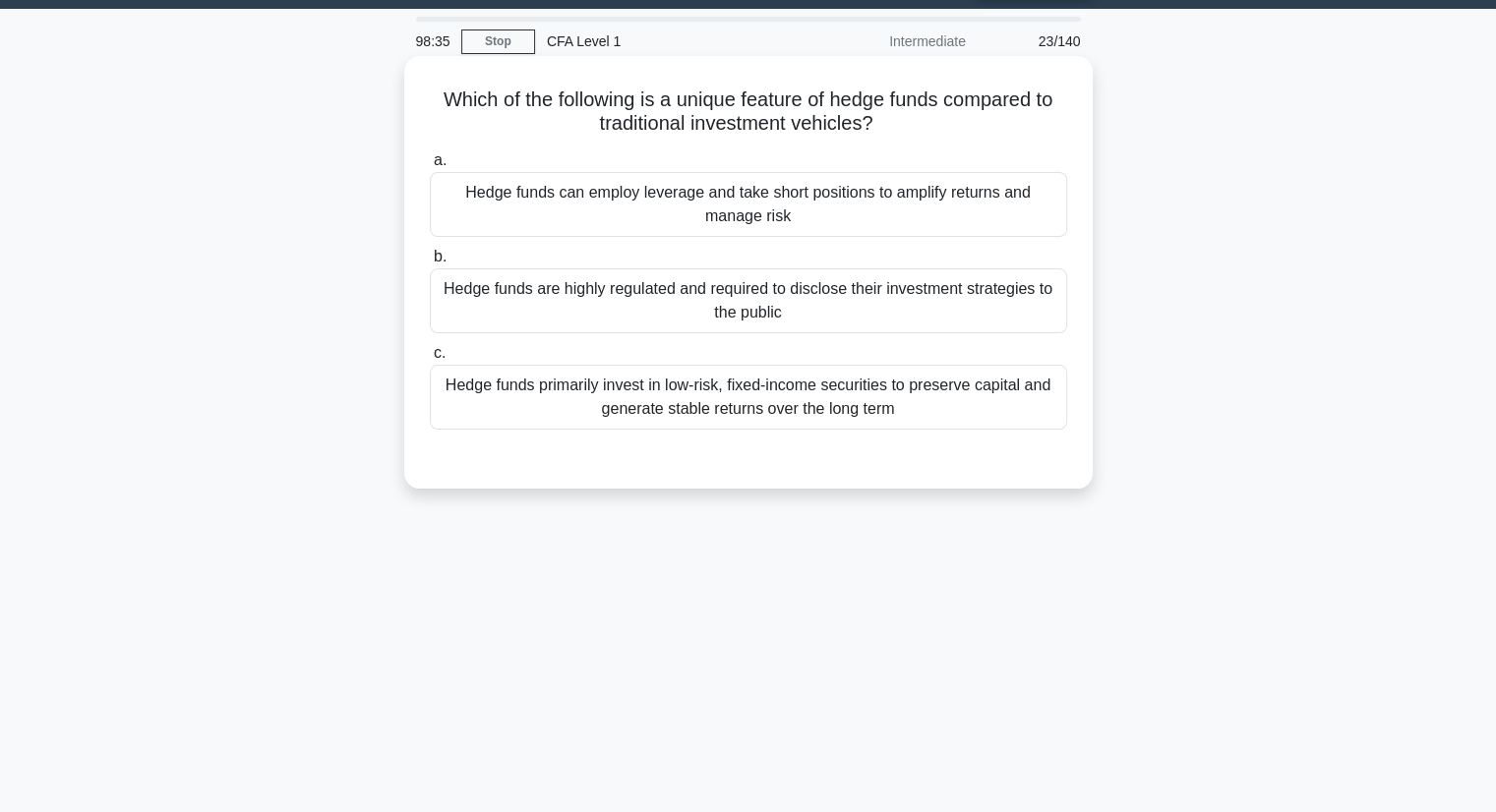
click at [927, 205] on div "Hedge funds can employ leverage and take short positions to amplify returns and…" at bounding box center [748, 203] width 637 height 65
click at [430, 167] on input "a. Hedge funds can employ leverage and take short positions to amplify returns …" at bounding box center [430, 161] width 0 height 13
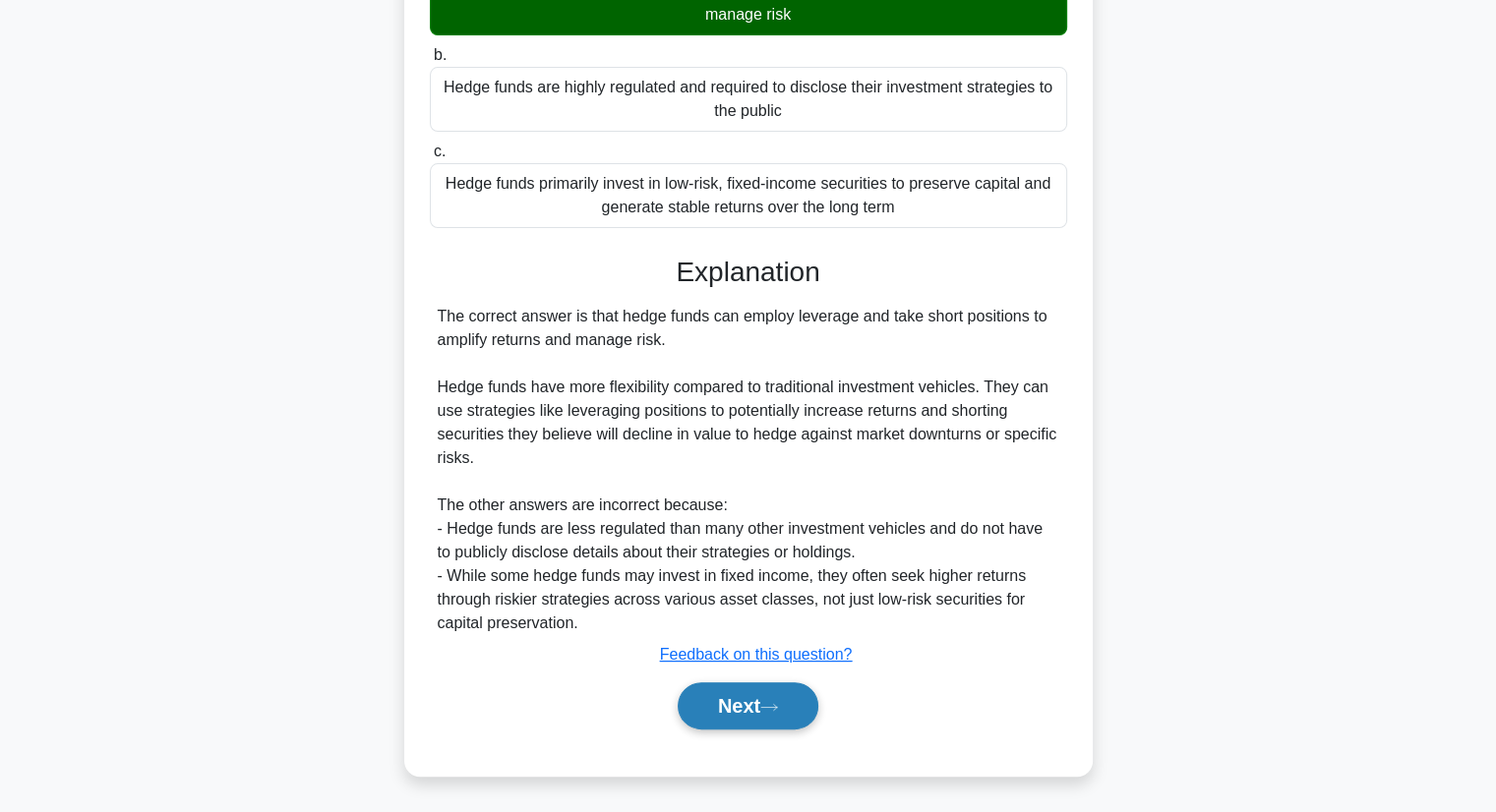
scroll to position [256, 0]
click at [737, 718] on button "Next" at bounding box center [748, 706] width 141 height 48
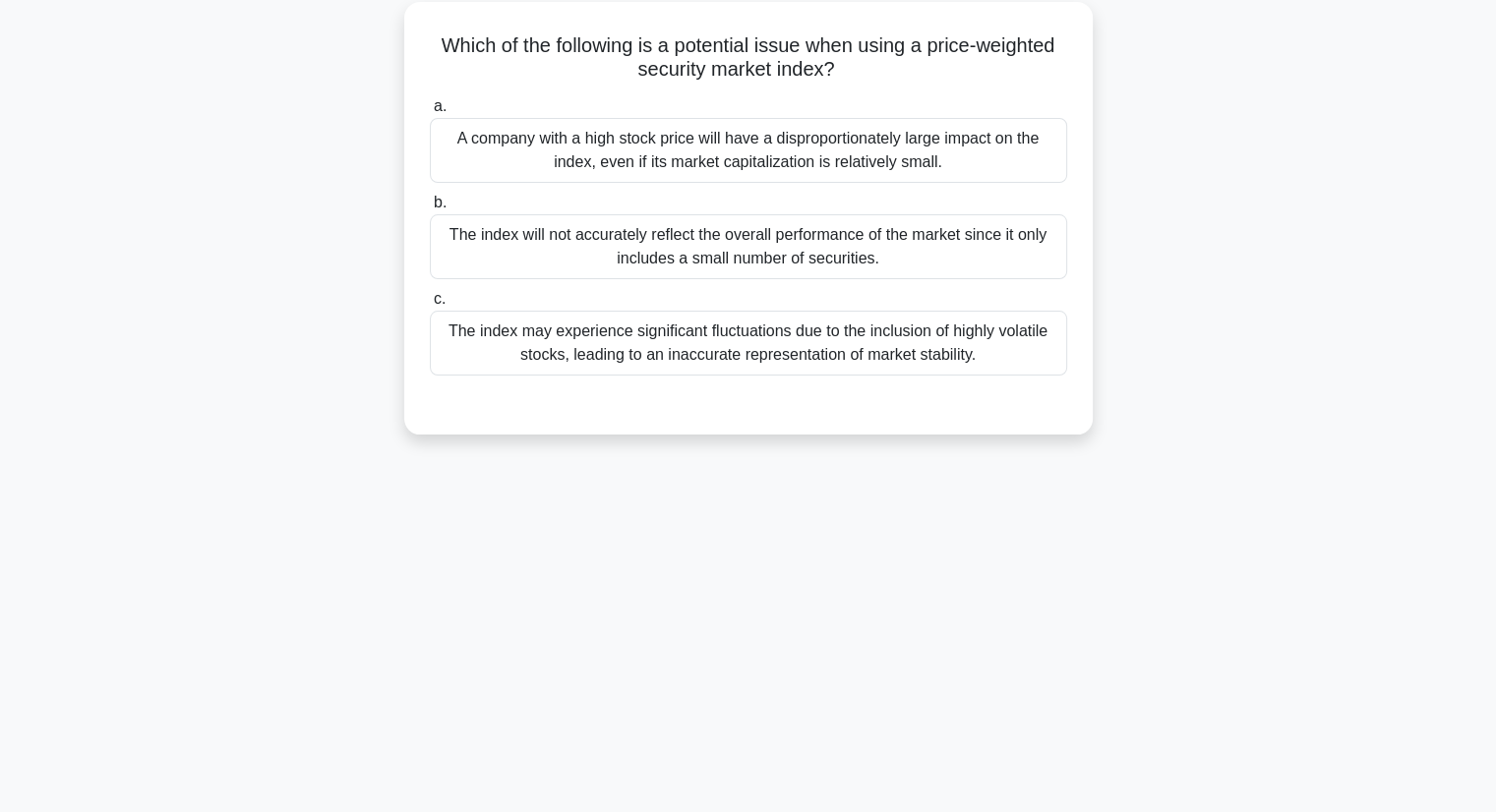
scroll to position [54, 0]
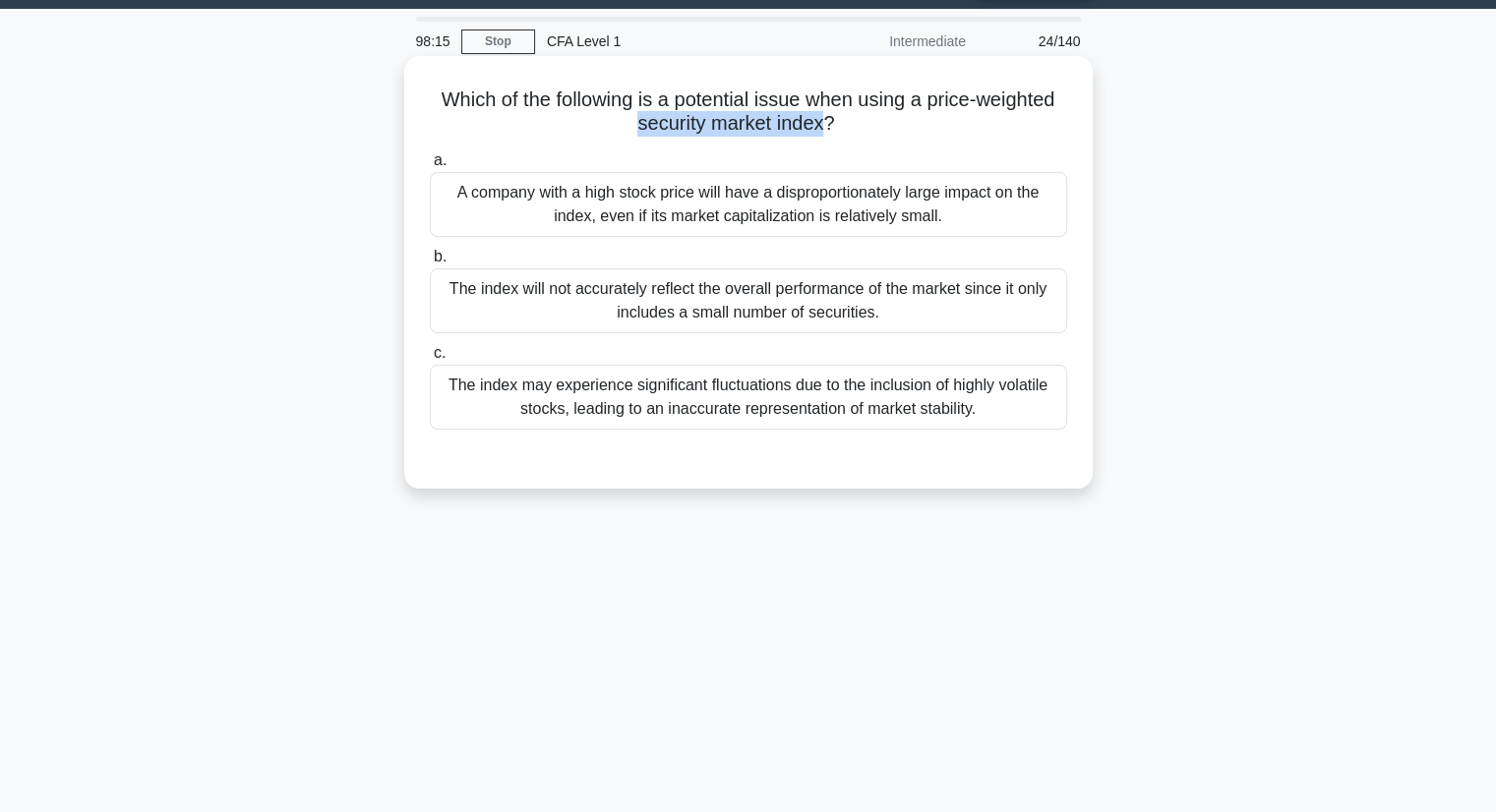
copy h5 "security market index"
drag, startPoint x: 627, startPoint y: 126, endPoint x: 823, endPoint y: 120, distance: 196.1
click at [823, 120] on h5 "Which of the following is a potential issue when using a price-weighted securit…" at bounding box center [748, 112] width 641 height 50
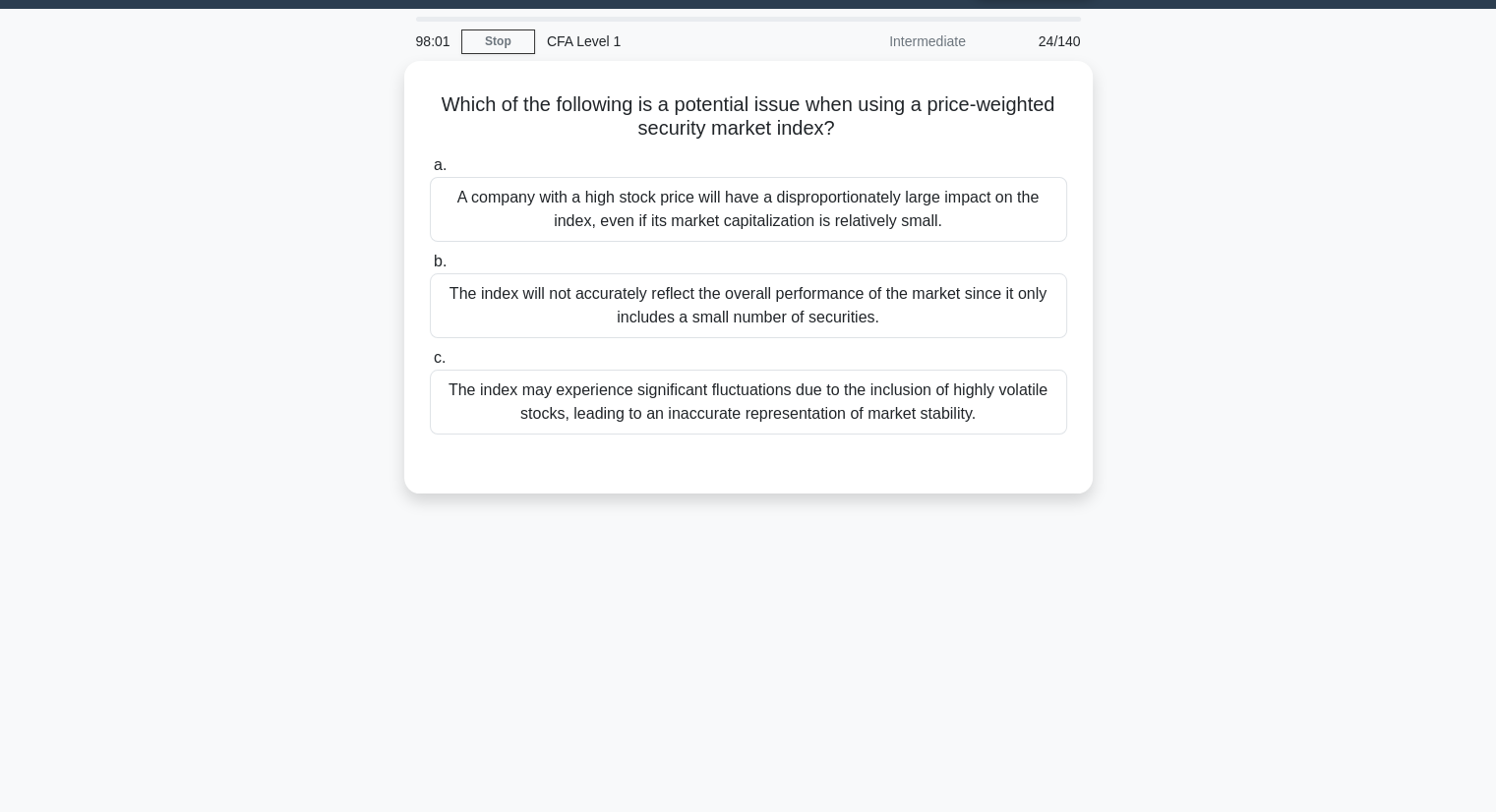
click at [1372, 139] on div "Which of the following is a potential issue when using a price-weighted securit…" at bounding box center [748, 289] width 1298 height 457
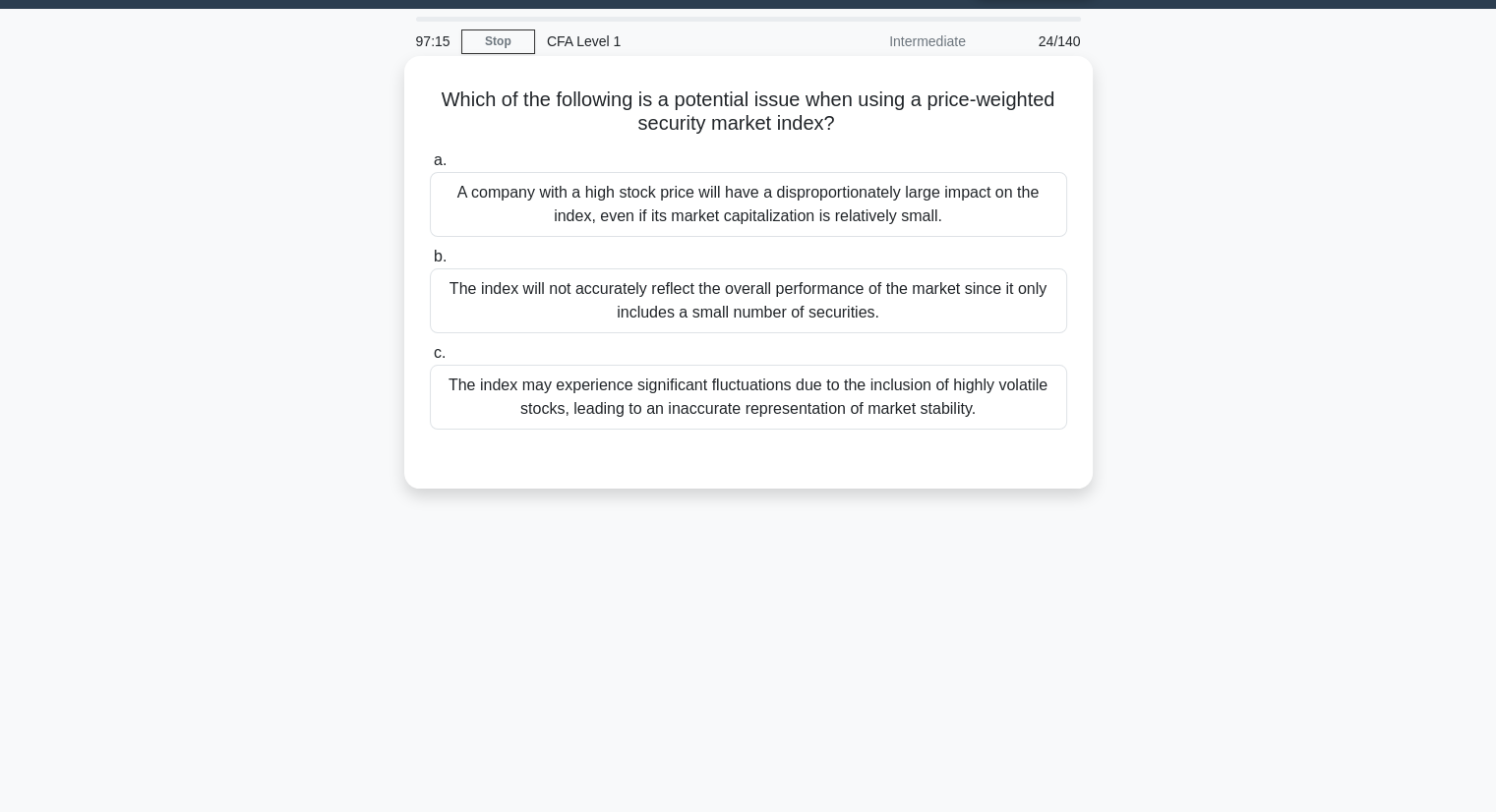
click at [1021, 390] on div "The index may experience significant fluctuations due to the inclusion of highl…" at bounding box center [748, 397] width 637 height 65
click at [430, 360] on input "c. The index may experience significant fluctuations due to the inclusion of hi…" at bounding box center [430, 353] width 0 height 13
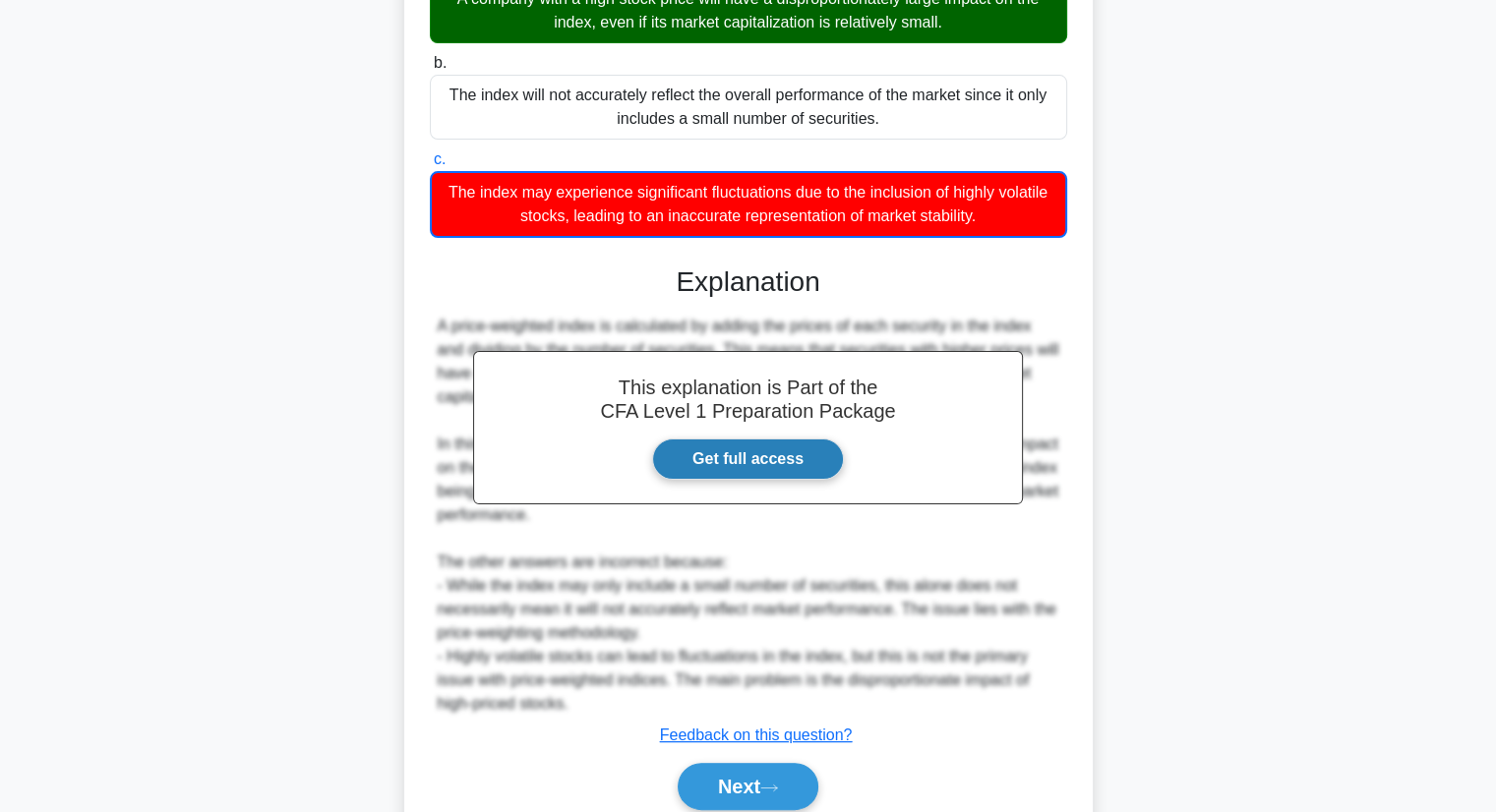
scroll to position [329, 0]
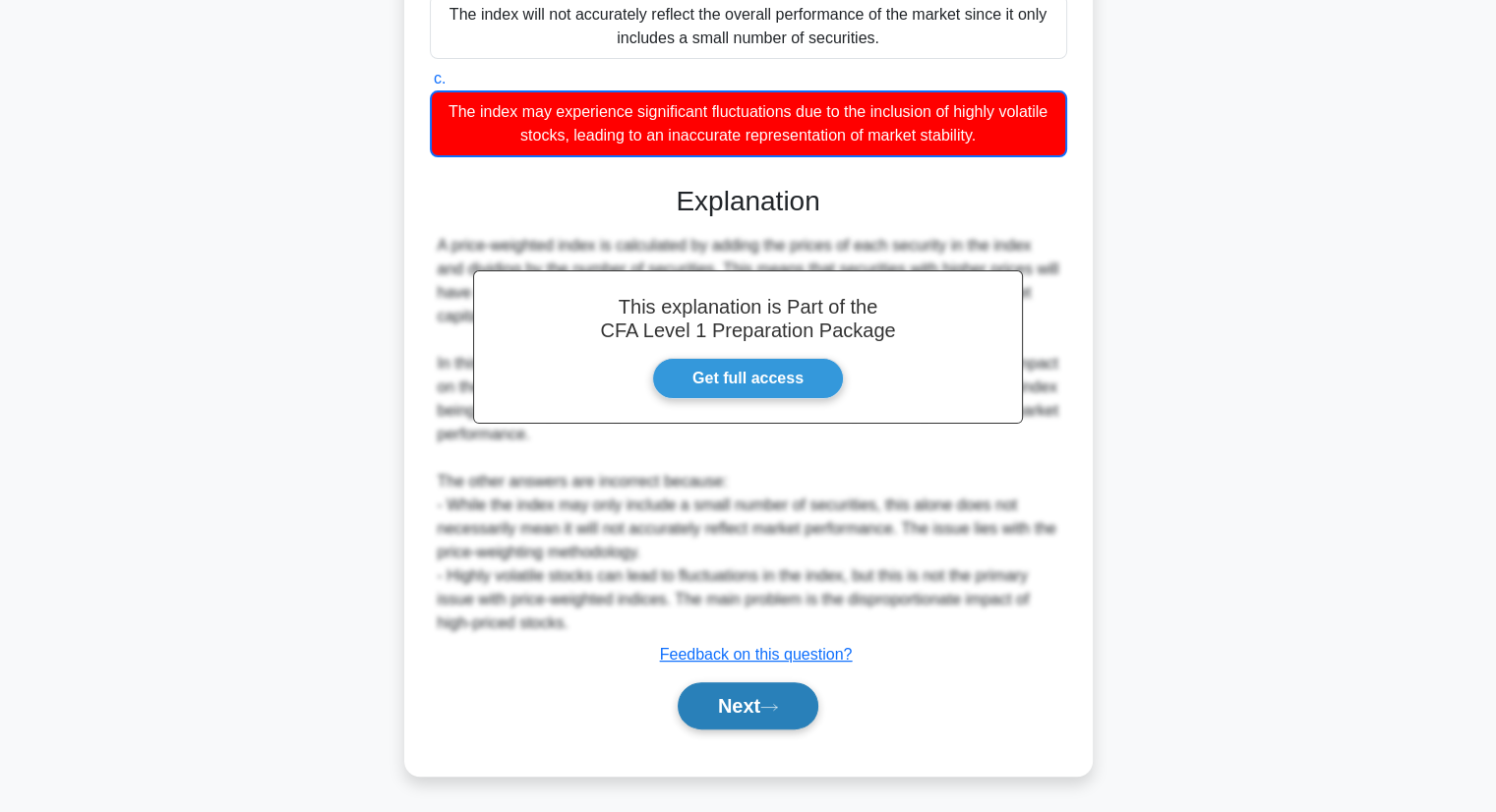
click at [751, 701] on button "Next" at bounding box center [748, 706] width 141 height 48
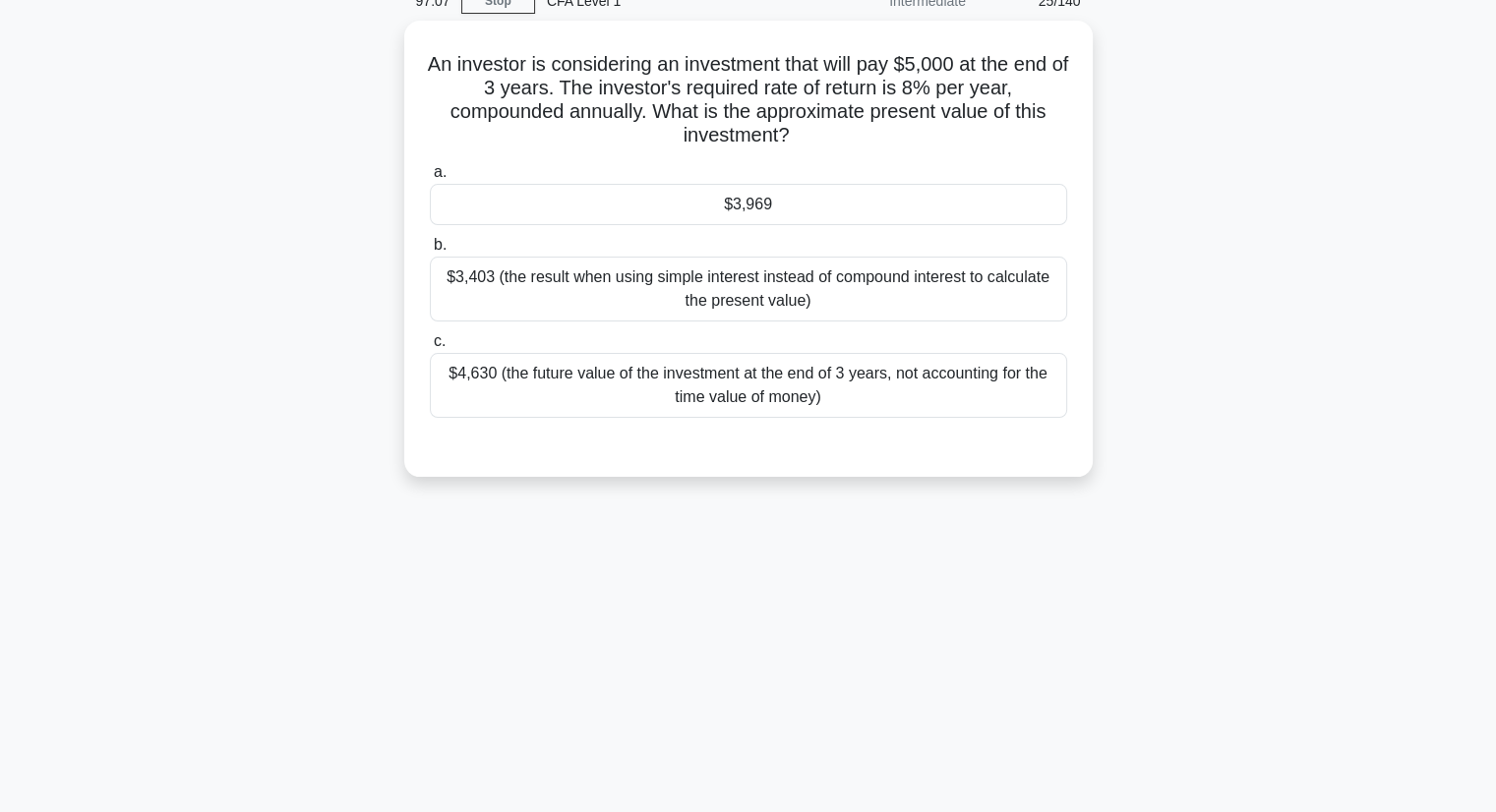
scroll to position [0, 0]
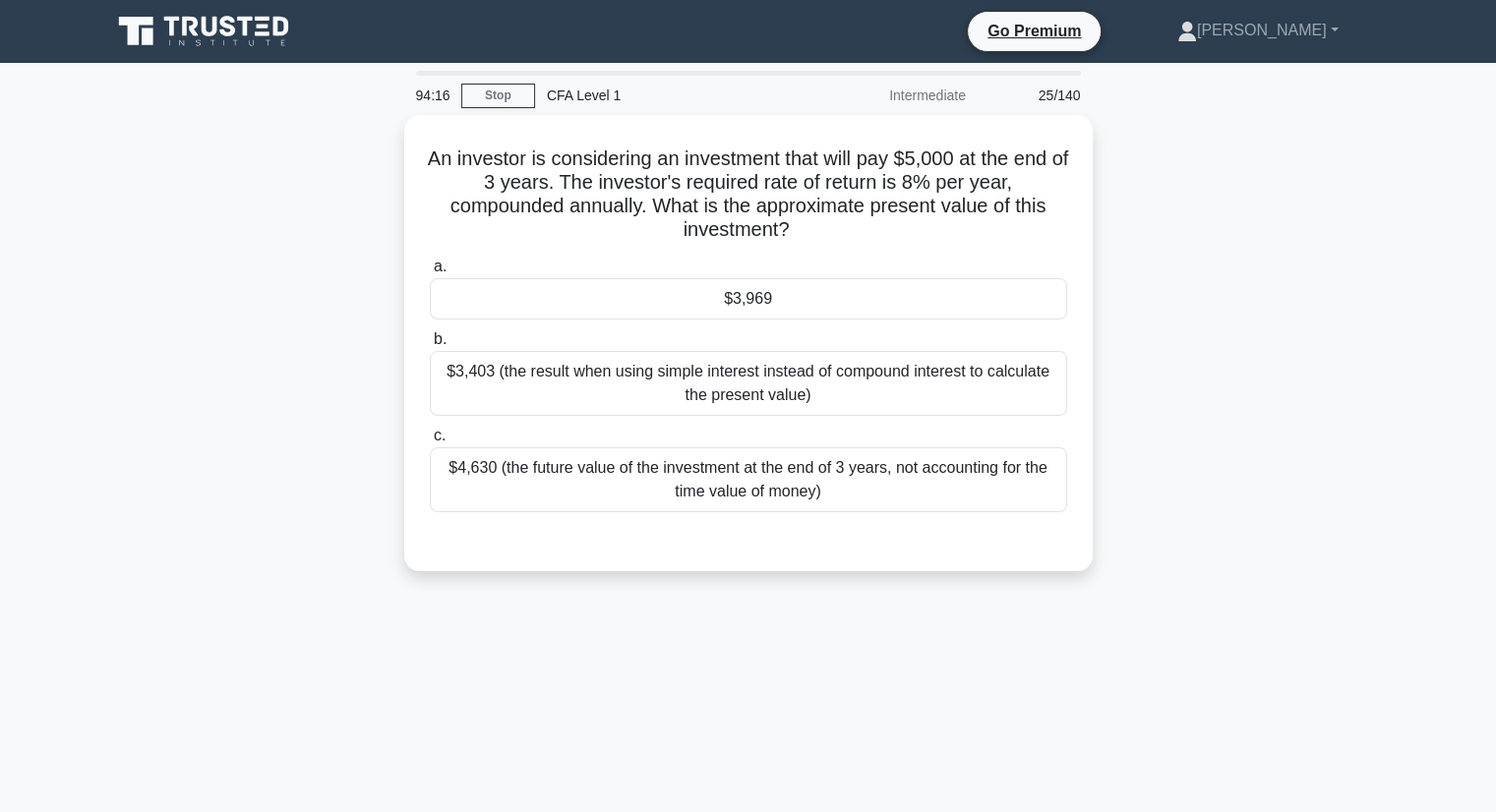
drag, startPoint x: 798, startPoint y: 221, endPoint x: 400, endPoint y: 157, distance: 403.1
click at [400, 157] on div "An investor is considering an investment that will pay $5,000 at the end of 3 y…" at bounding box center [748, 354] width 1298 height 479
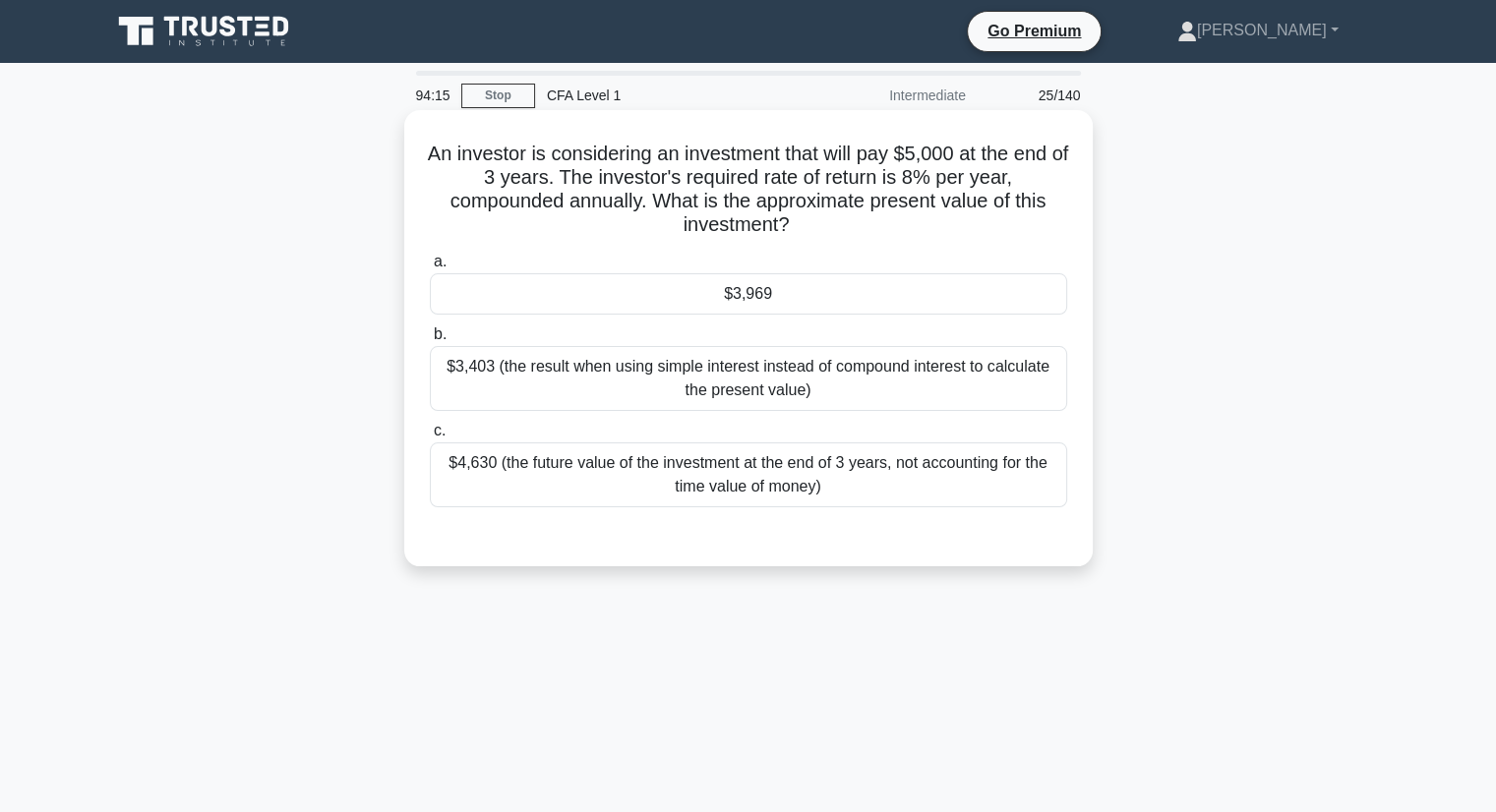
copy h5 "An investor is considering an investment that will pay $5,000 at the end of 3 y…"
click at [647, 281] on div "$3,969" at bounding box center [748, 294] width 637 height 42
click at [430, 268] on input "a. $3,969" at bounding box center [430, 262] width 0 height 13
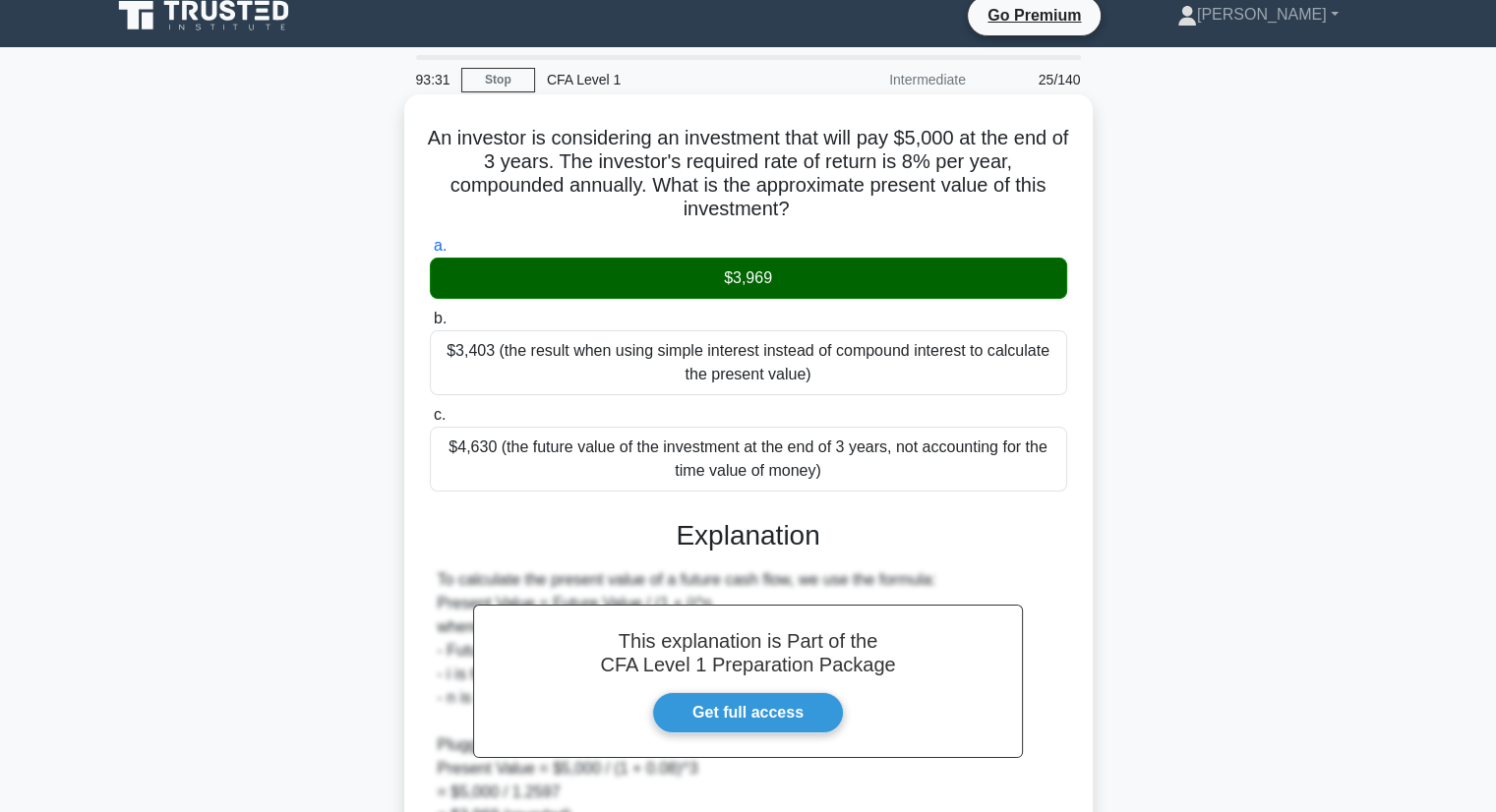
scroll to position [350, 0]
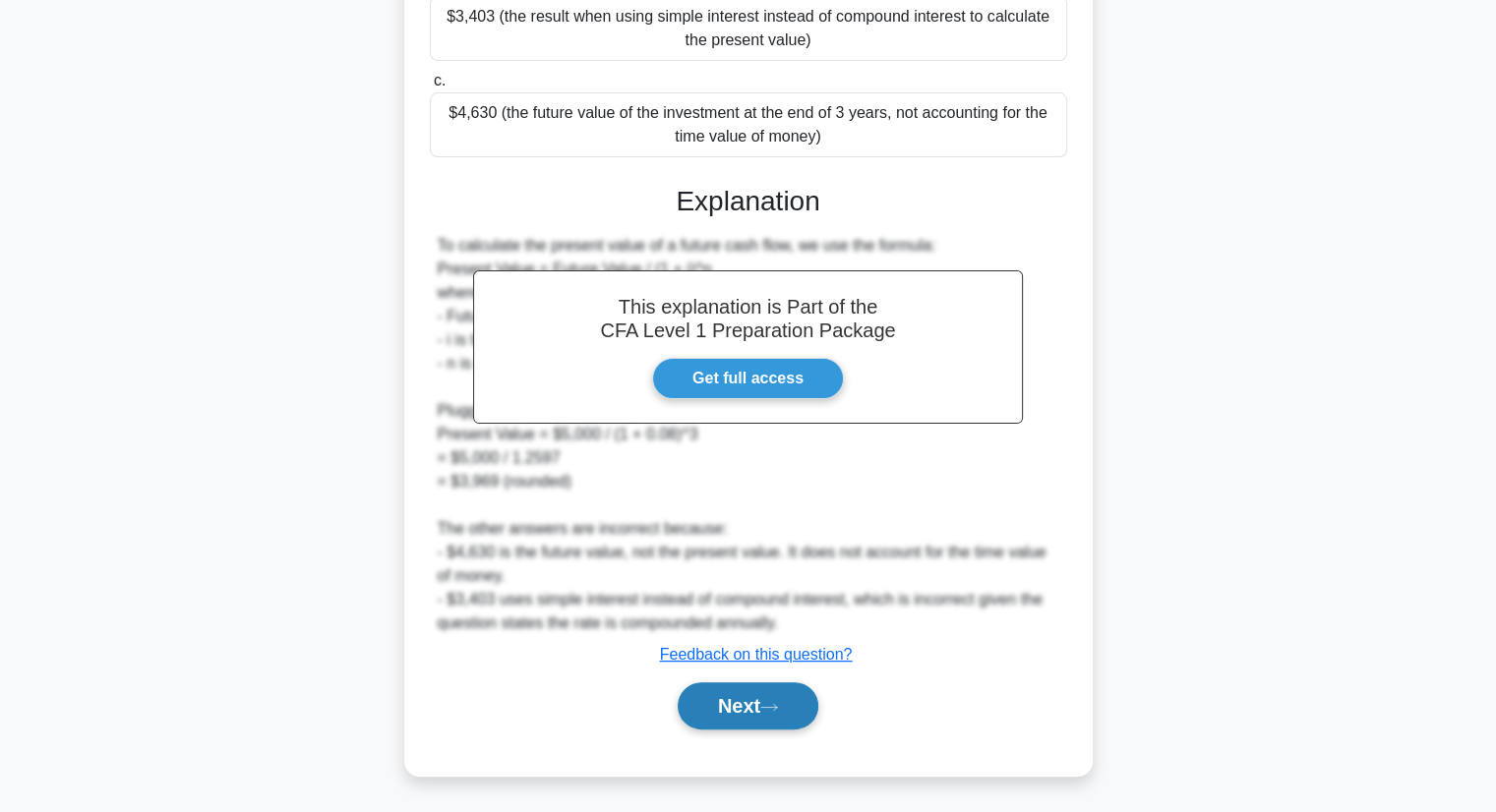
click at [732, 705] on button "Next" at bounding box center [748, 706] width 141 height 48
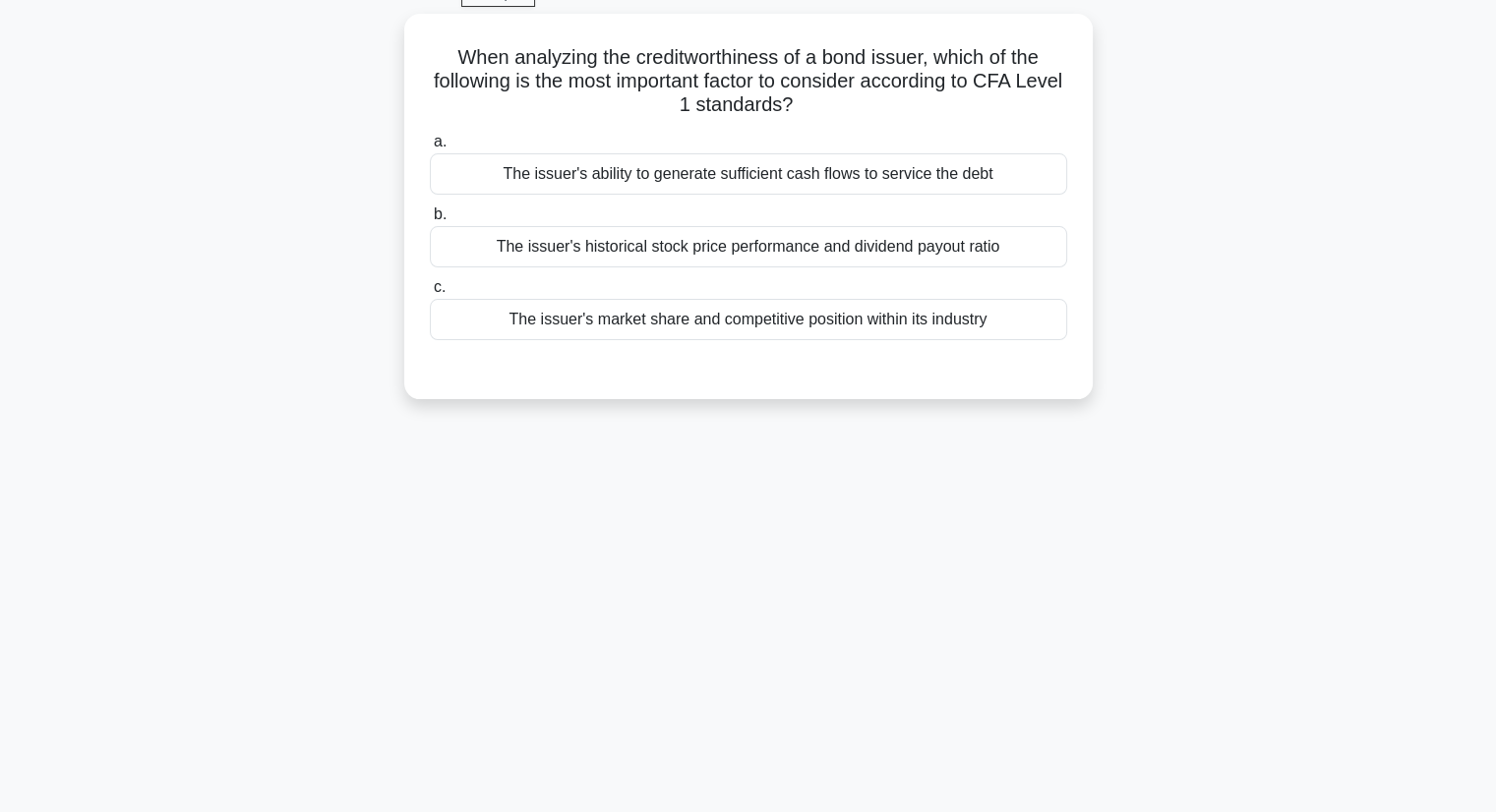
scroll to position [0, 0]
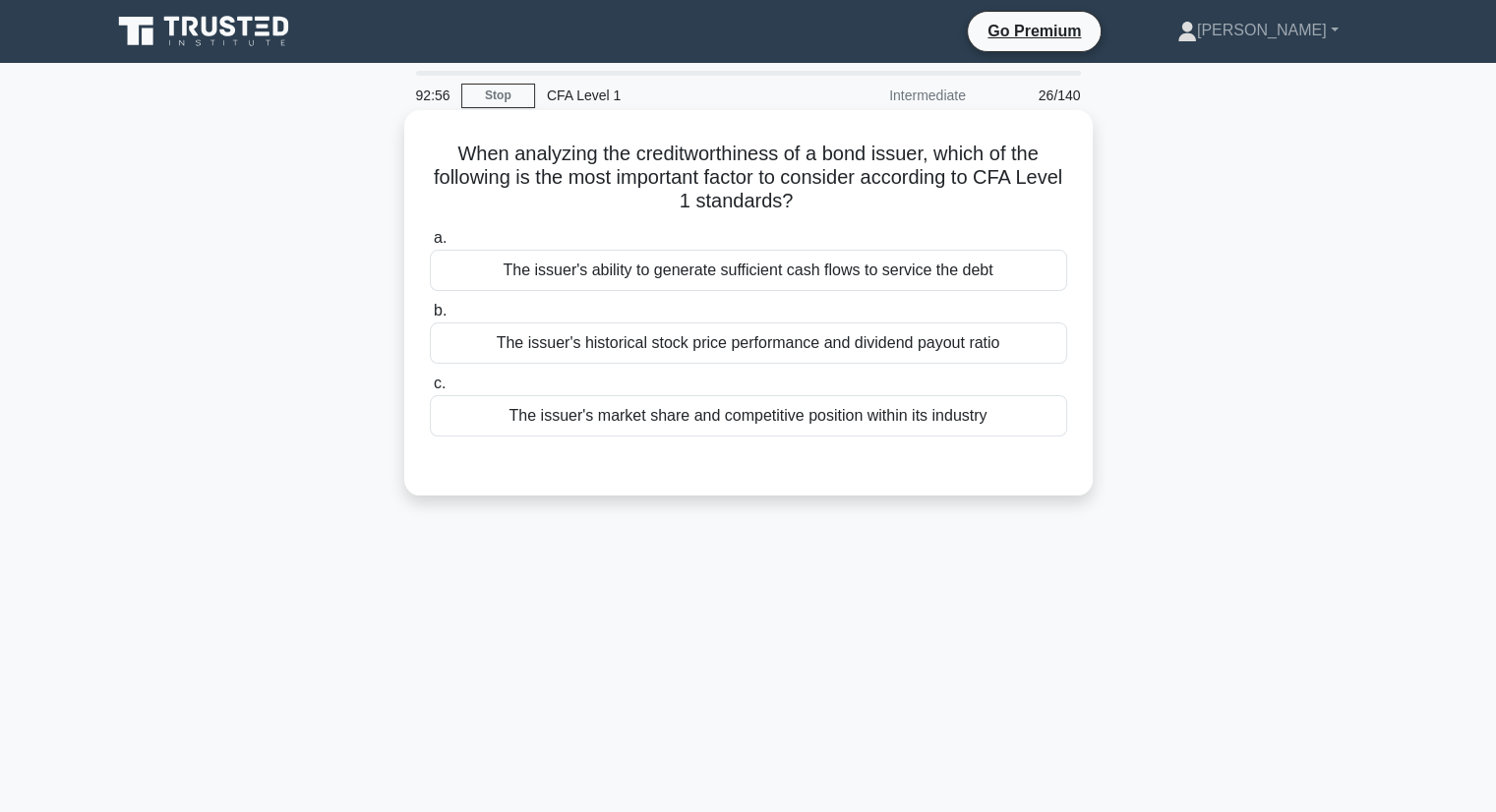
click at [834, 291] on div "The issuer's ability to generate sufficient cash flows to service the debt" at bounding box center [748, 271] width 637 height 42
click at [848, 273] on div "The issuer's ability to generate sufficient cash flows to service the debt" at bounding box center [748, 271] width 637 height 42
click at [430, 245] on input "a. The issuer's ability to generate sufficient cash flows to service the debt" at bounding box center [430, 238] width 0 height 13
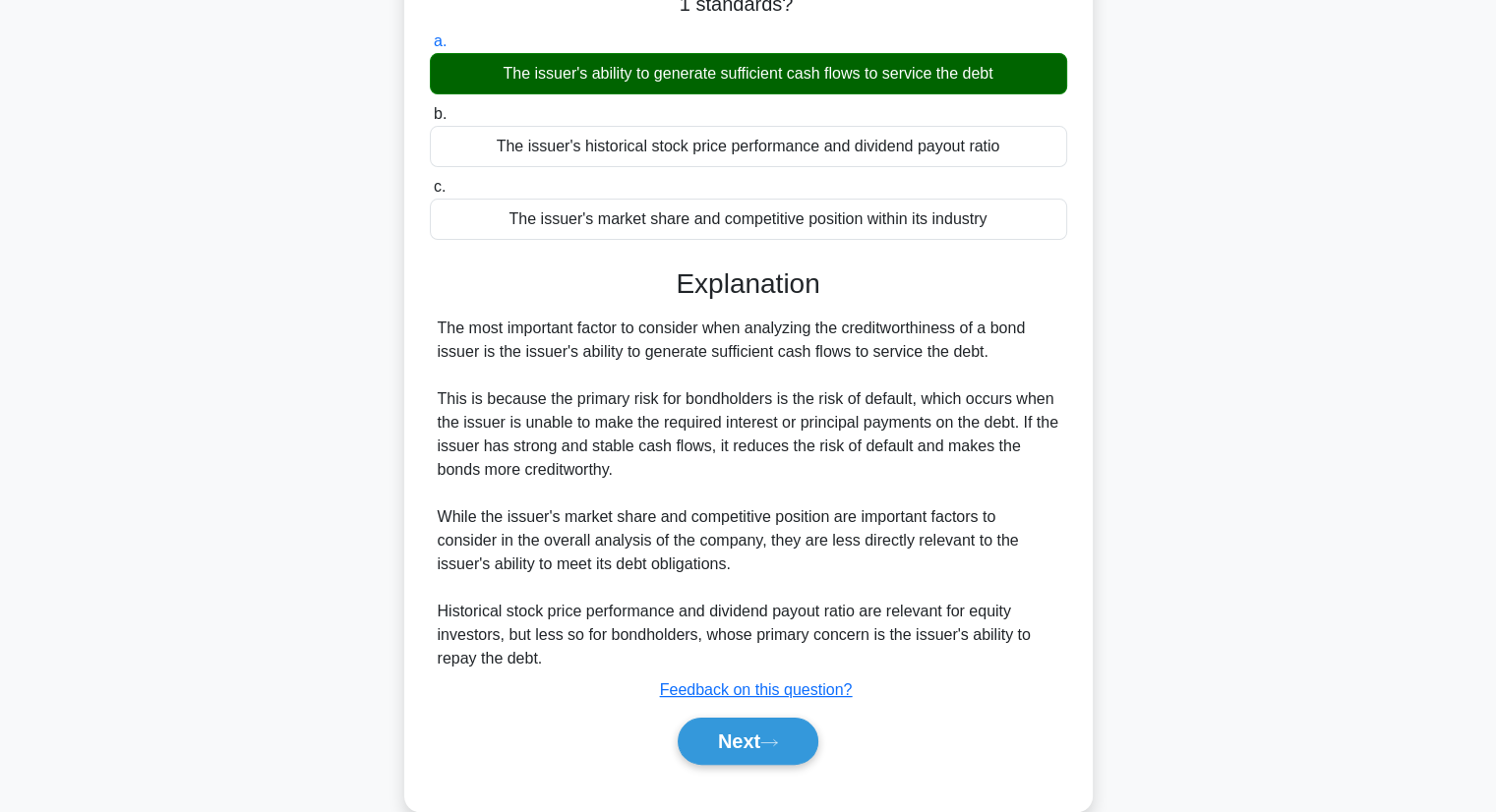
scroll to position [251, 0]
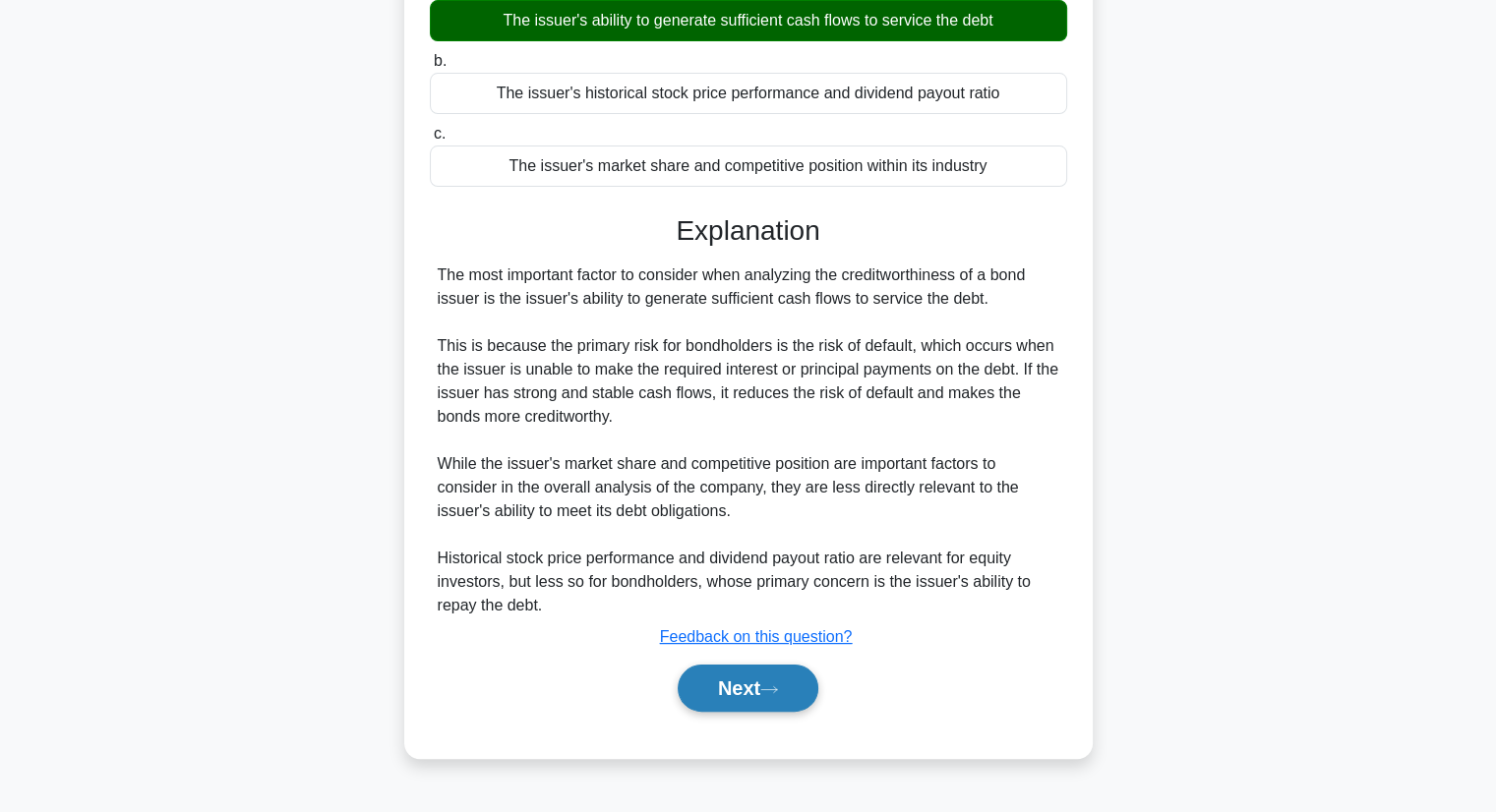
click at [776, 679] on button "Next" at bounding box center [748, 689] width 141 height 48
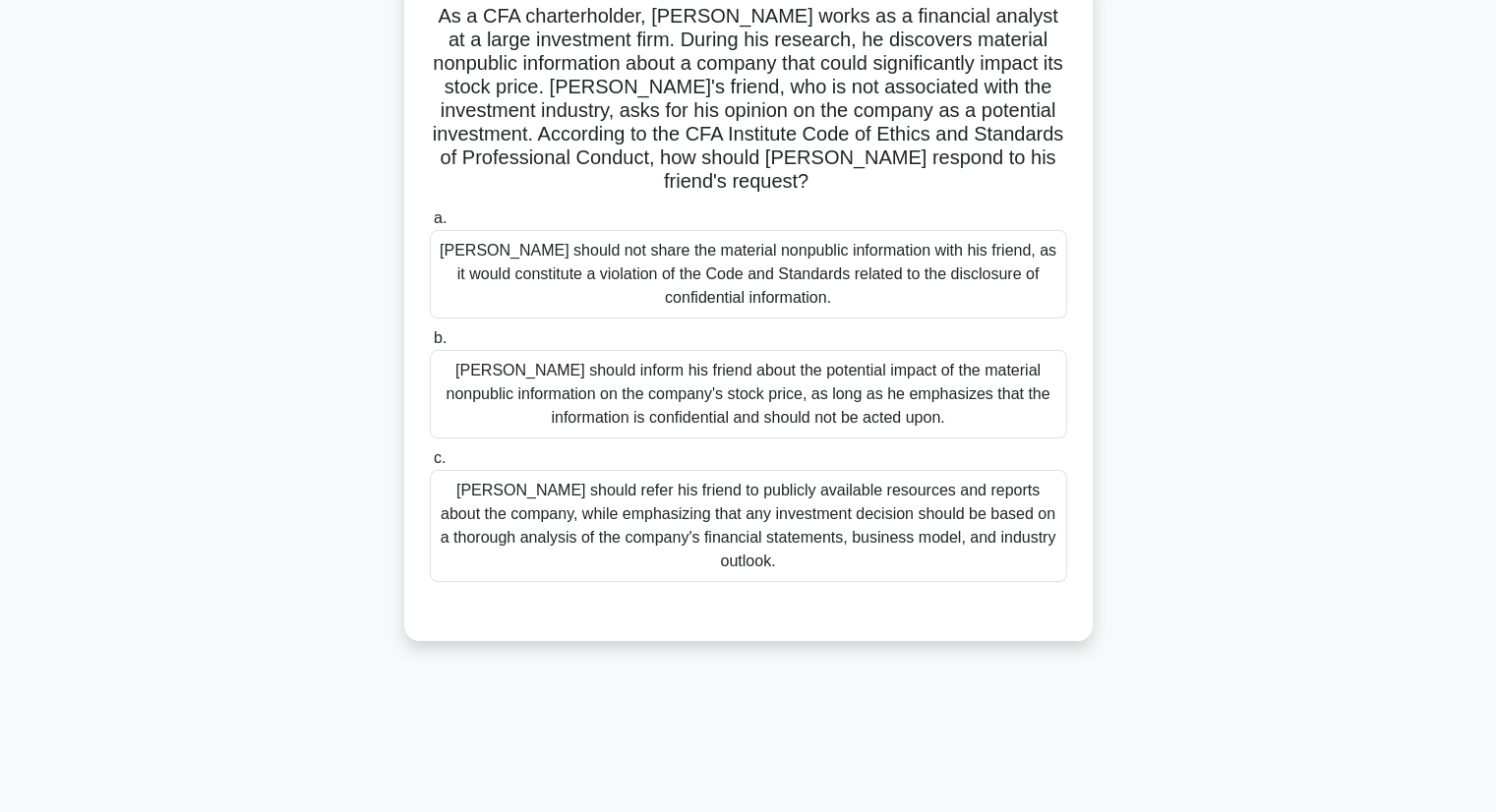
scroll to position [54, 0]
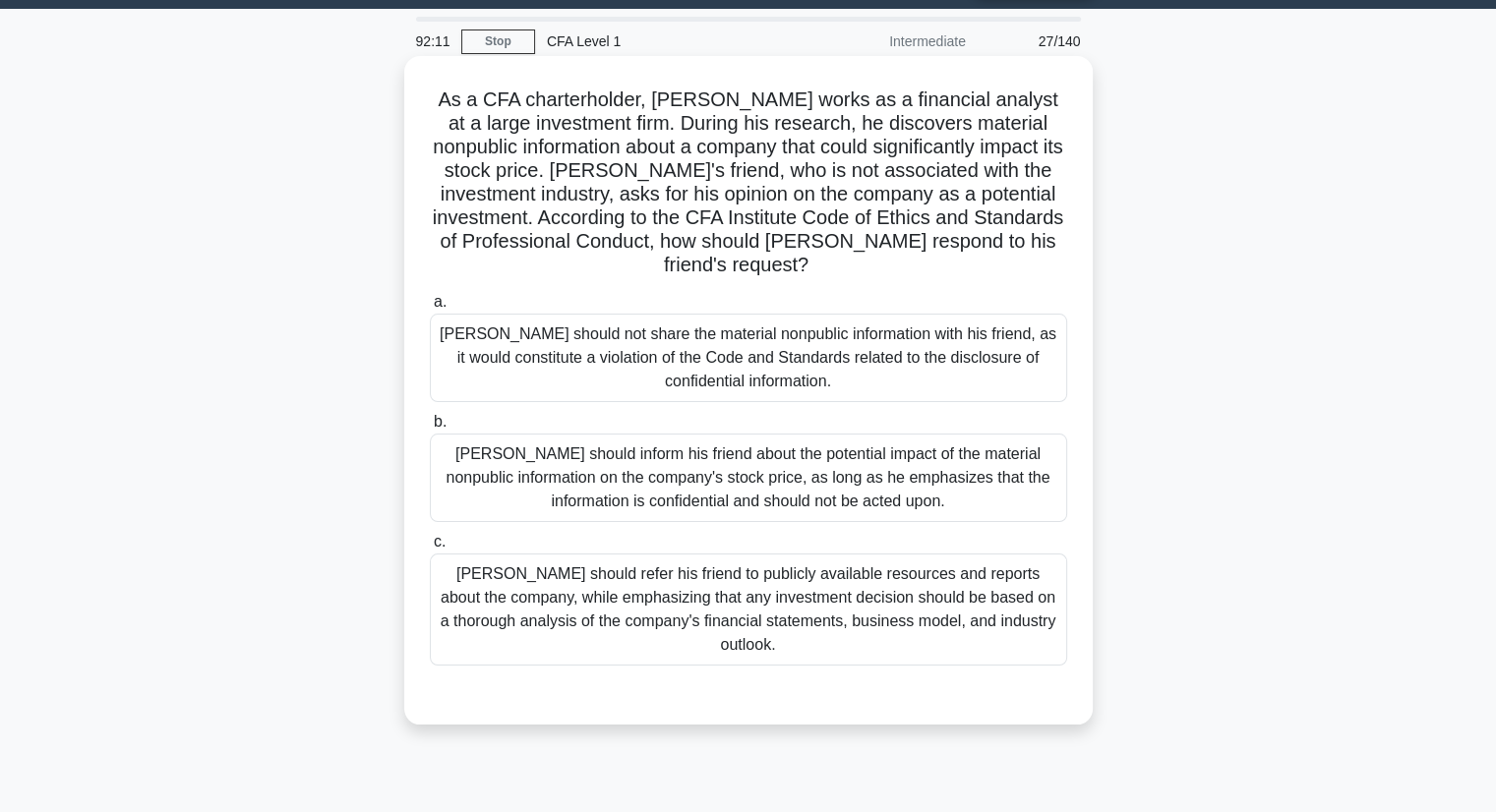
click at [812, 355] on div "Michael should not share the material nonpublic information with his friend, as…" at bounding box center [748, 357] width 637 height 88
click at [430, 309] on input "a. Michael should not share the material nonpublic information with his friend,…" at bounding box center [430, 302] width 0 height 13
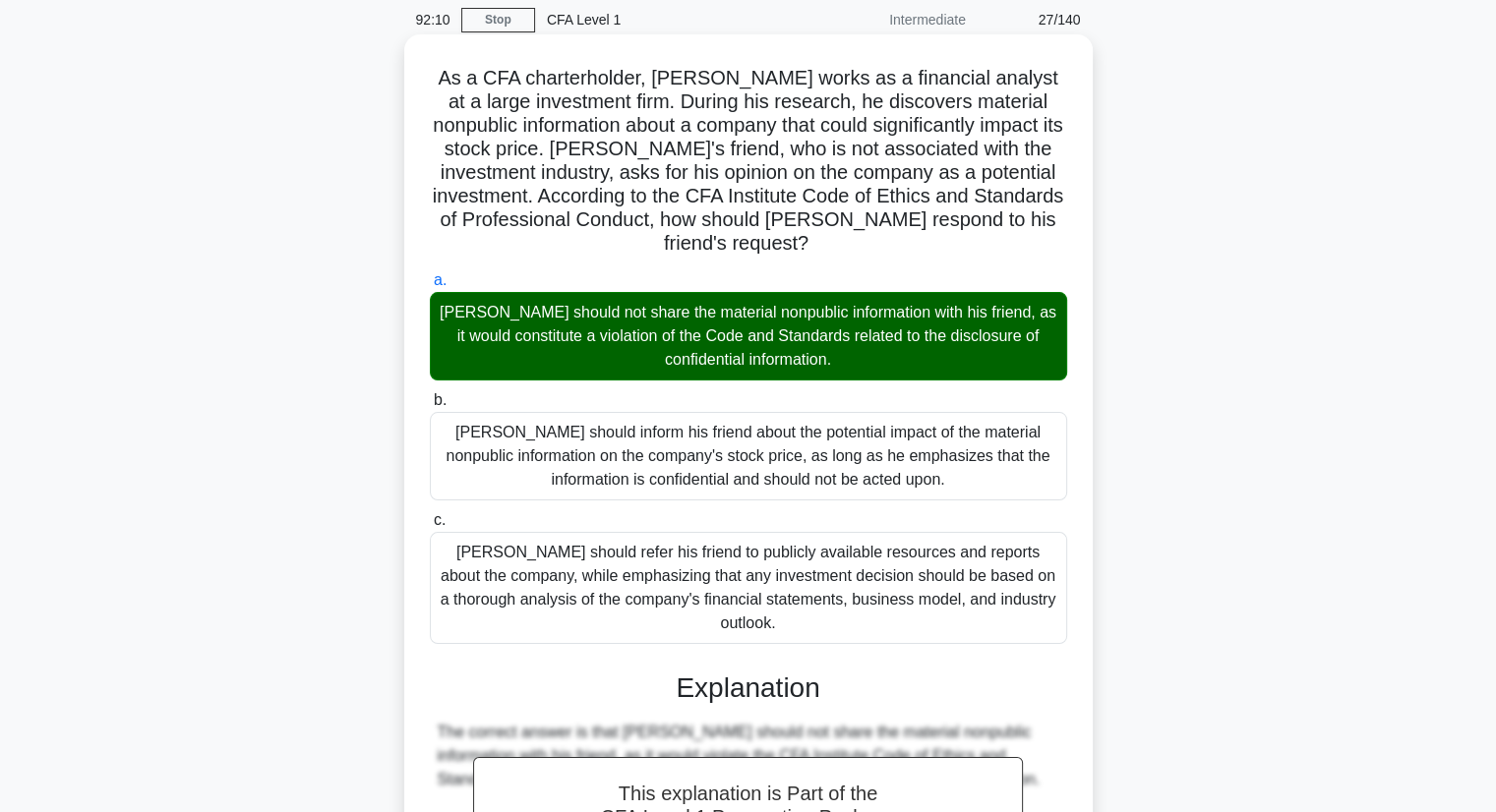
scroll to position [546, 0]
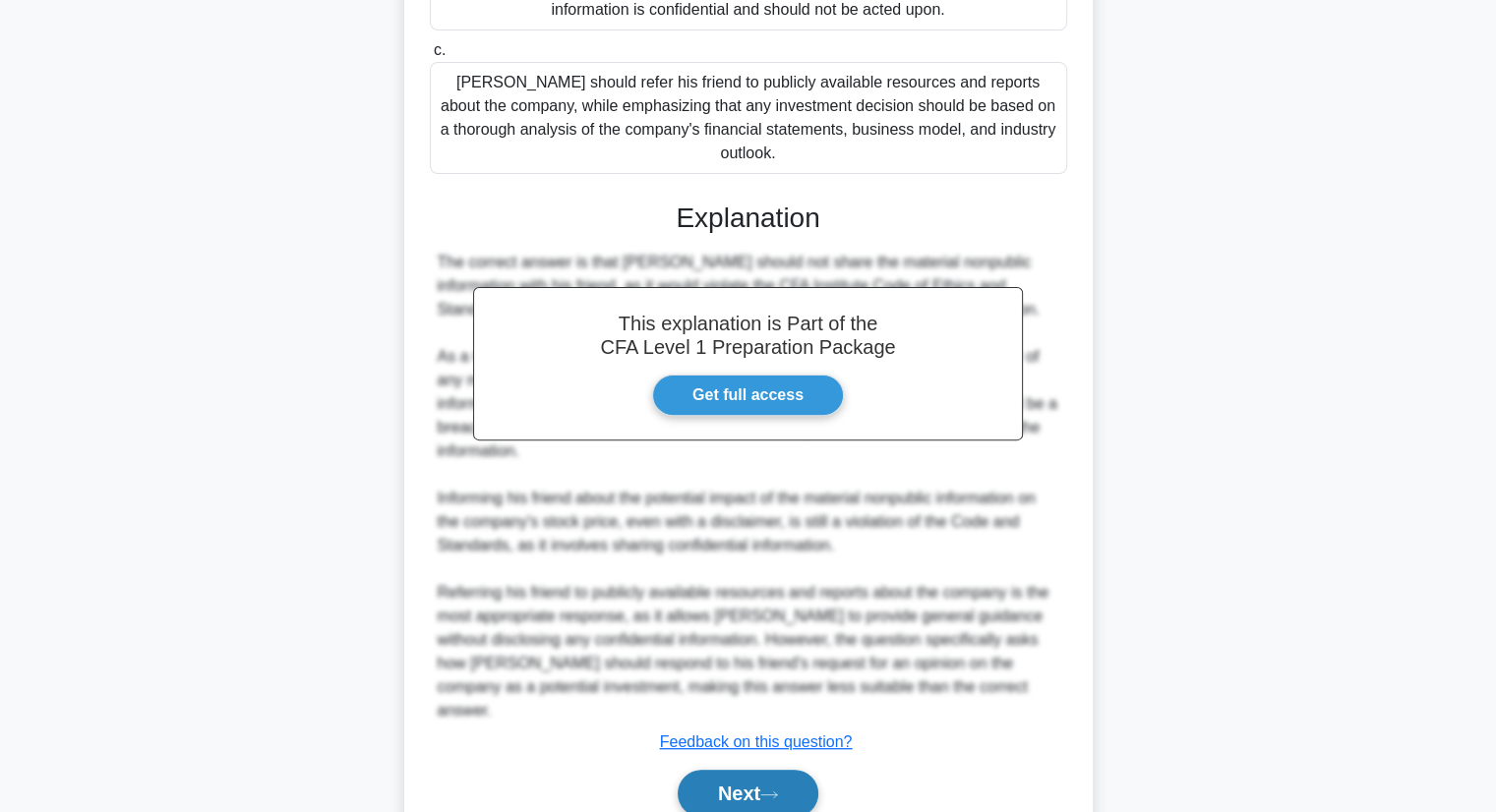
click at [786, 770] on button "Next" at bounding box center [748, 794] width 141 height 48
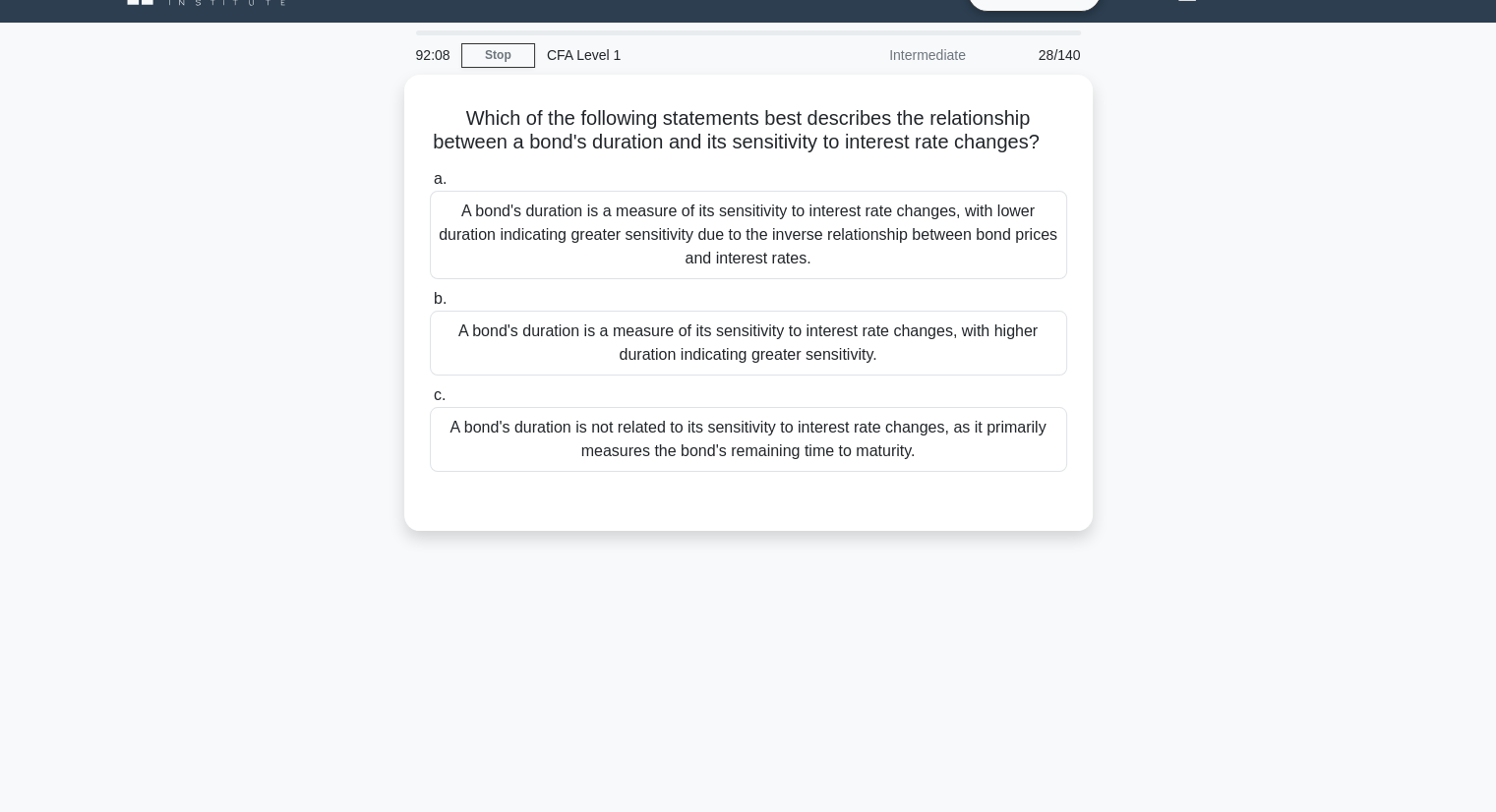
scroll to position [0, 0]
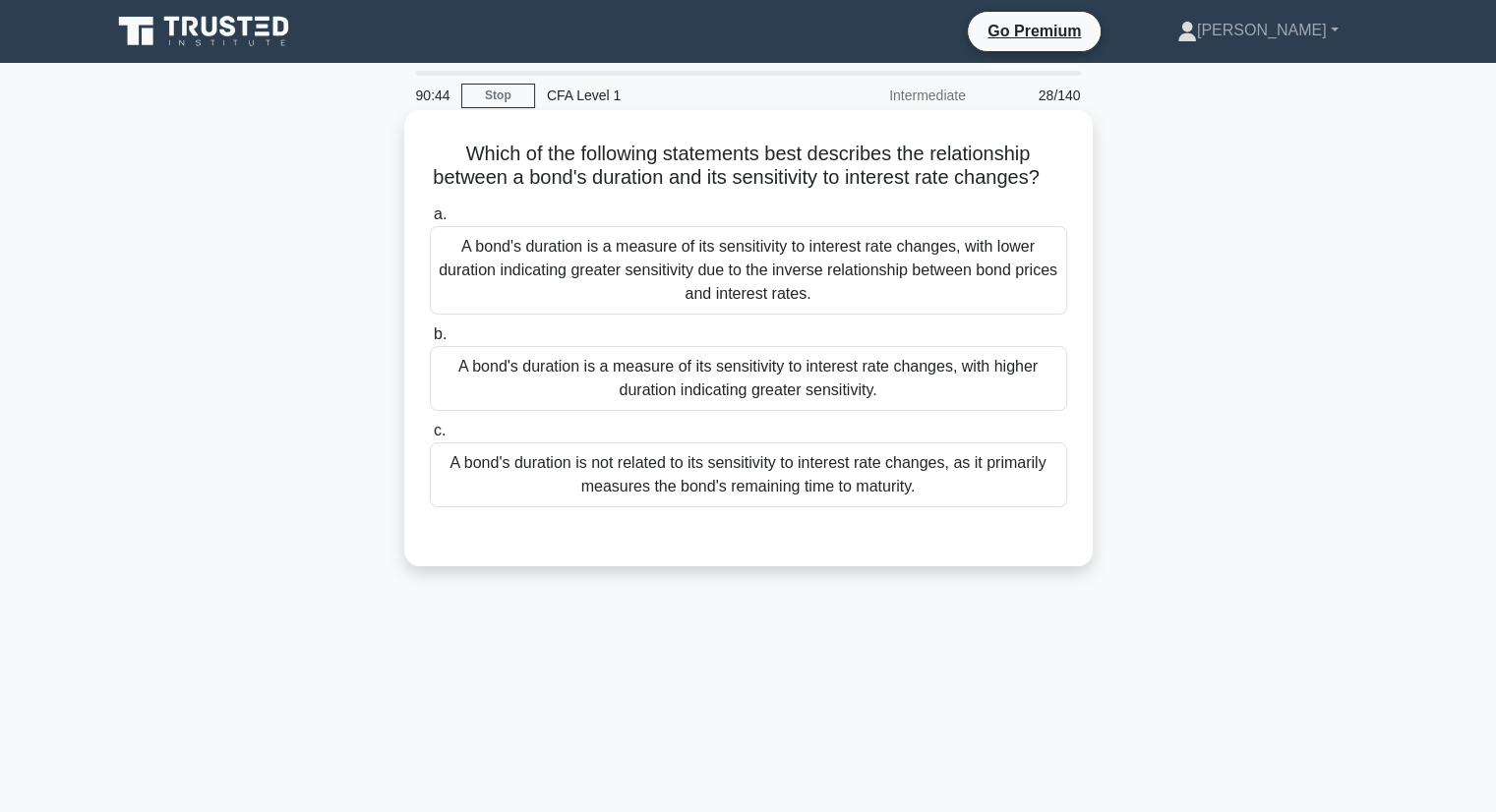
click at [924, 505] on div "A bond's duration is not related to its sensitivity to interest rate changes, a…" at bounding box center [748, 474] width 637 height 65
click at [430, 438] on input "c. A bond's duration is not related to its sensitivity to interest rate changes…" at bounding box center [430, 431] width 0 height 13
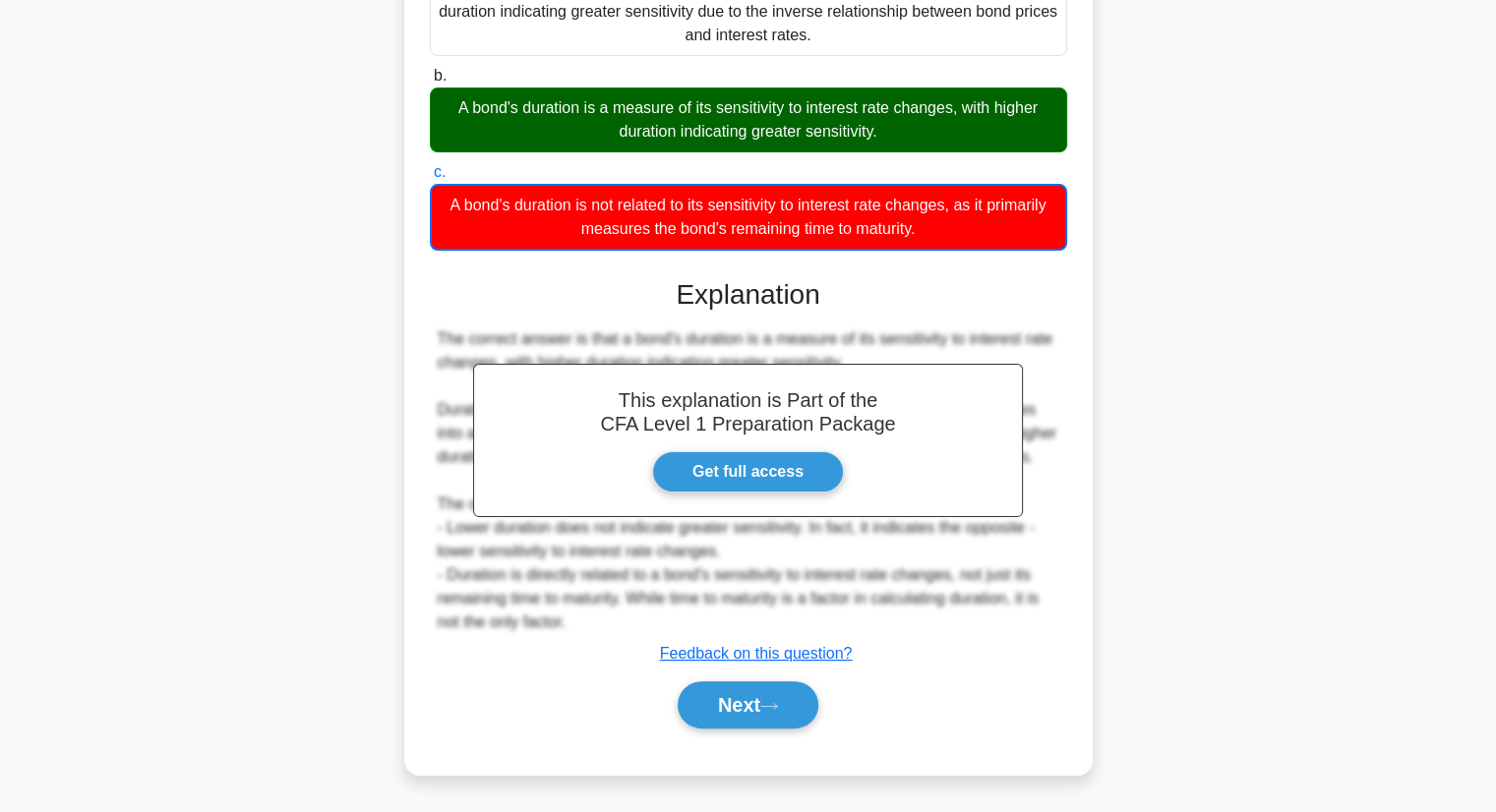
scroll to position [305, 0]
click at [718, 721] on button "Next" at bounding box center [748, 705] width 141 height 48
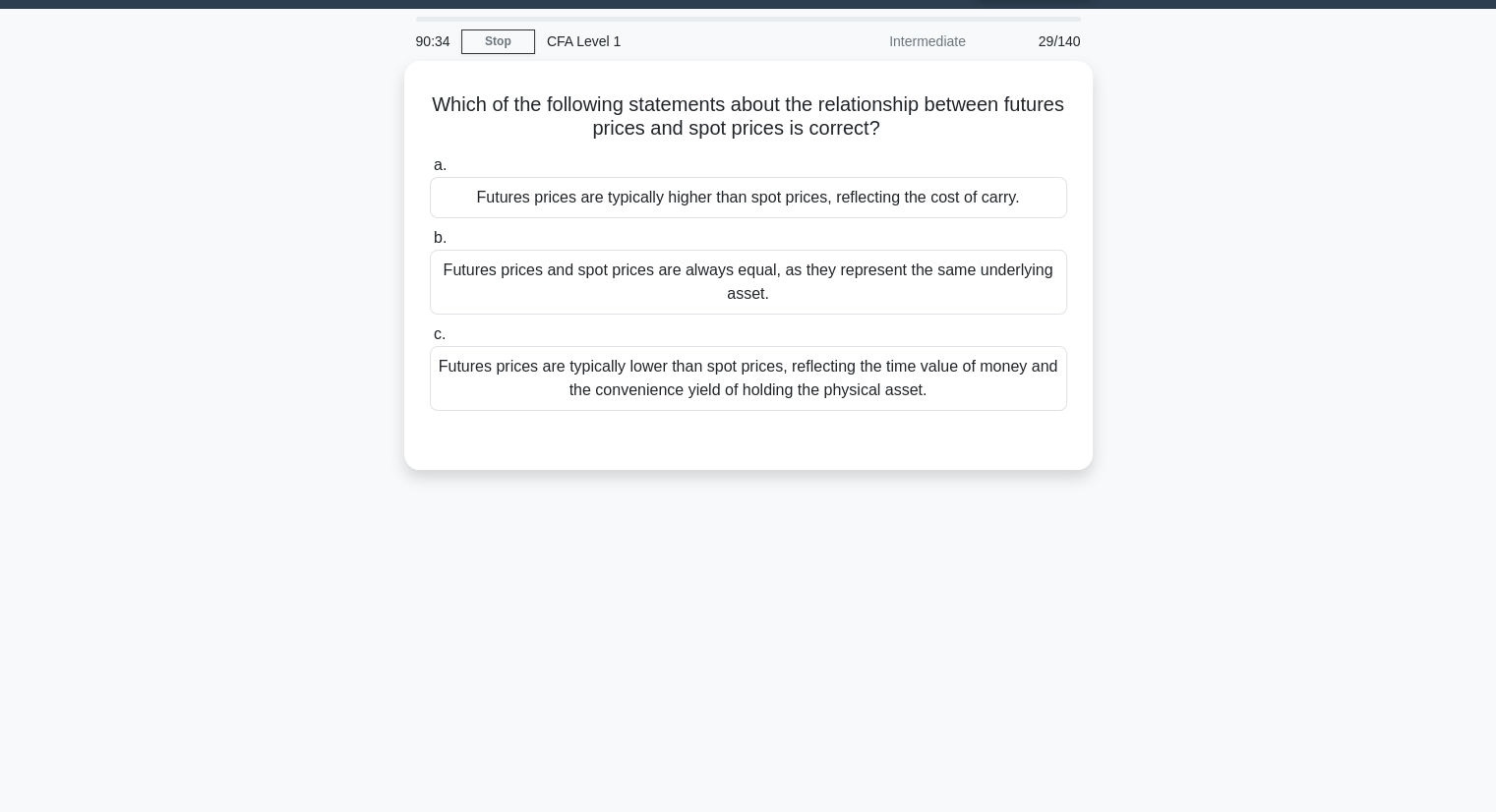
scroll to position [0, 0]
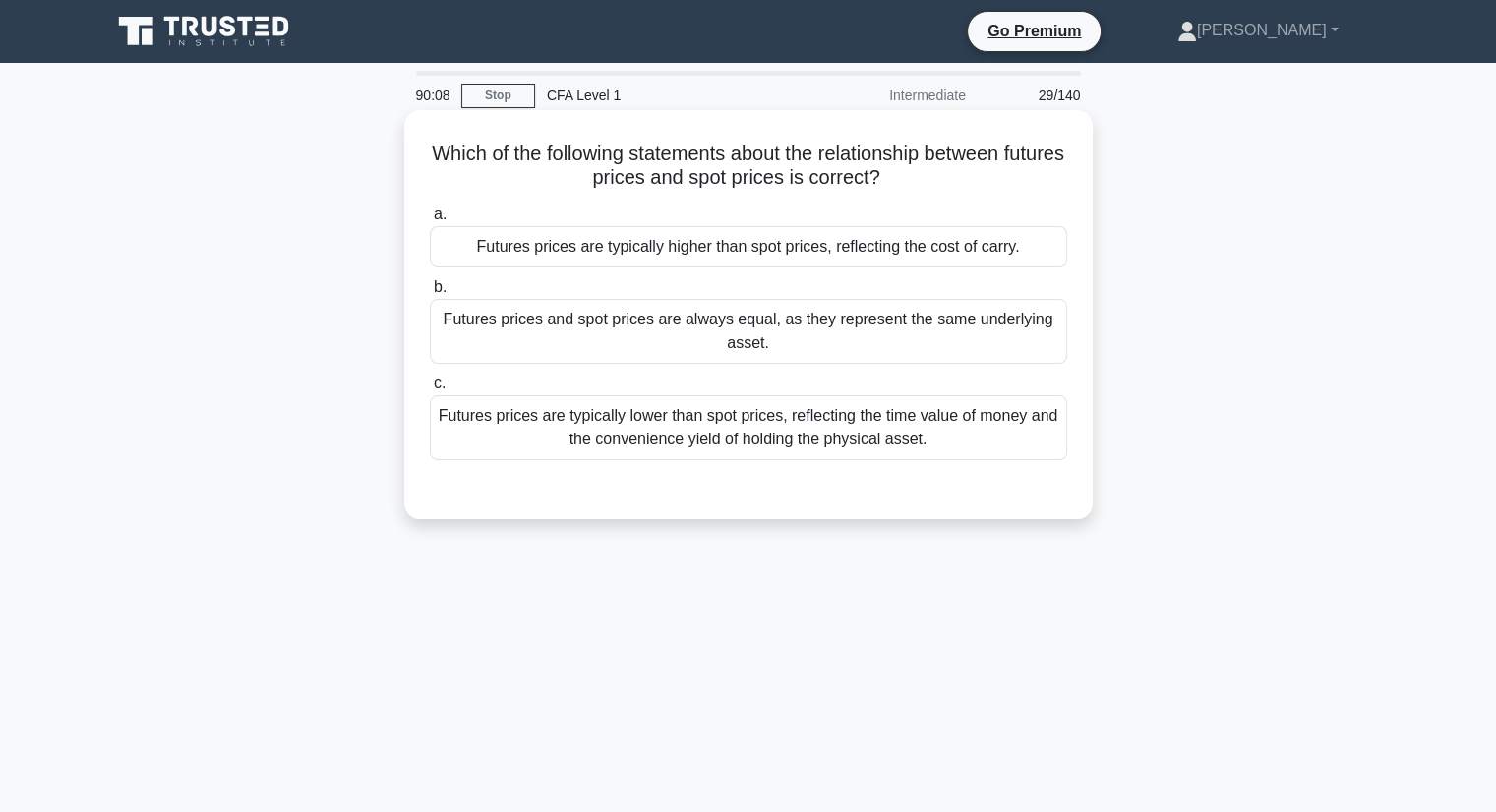
click at [886, 415] on div "Futures prices are typically lower than spot prices, reflecting the time value …" at bounding box center [748, 427] width 637 height 65
click at [430, 390] on input "c. Futures prices are typically lower than spot prices, reflecting the time val…" at bounding box center [430, 383] width 0 height 13
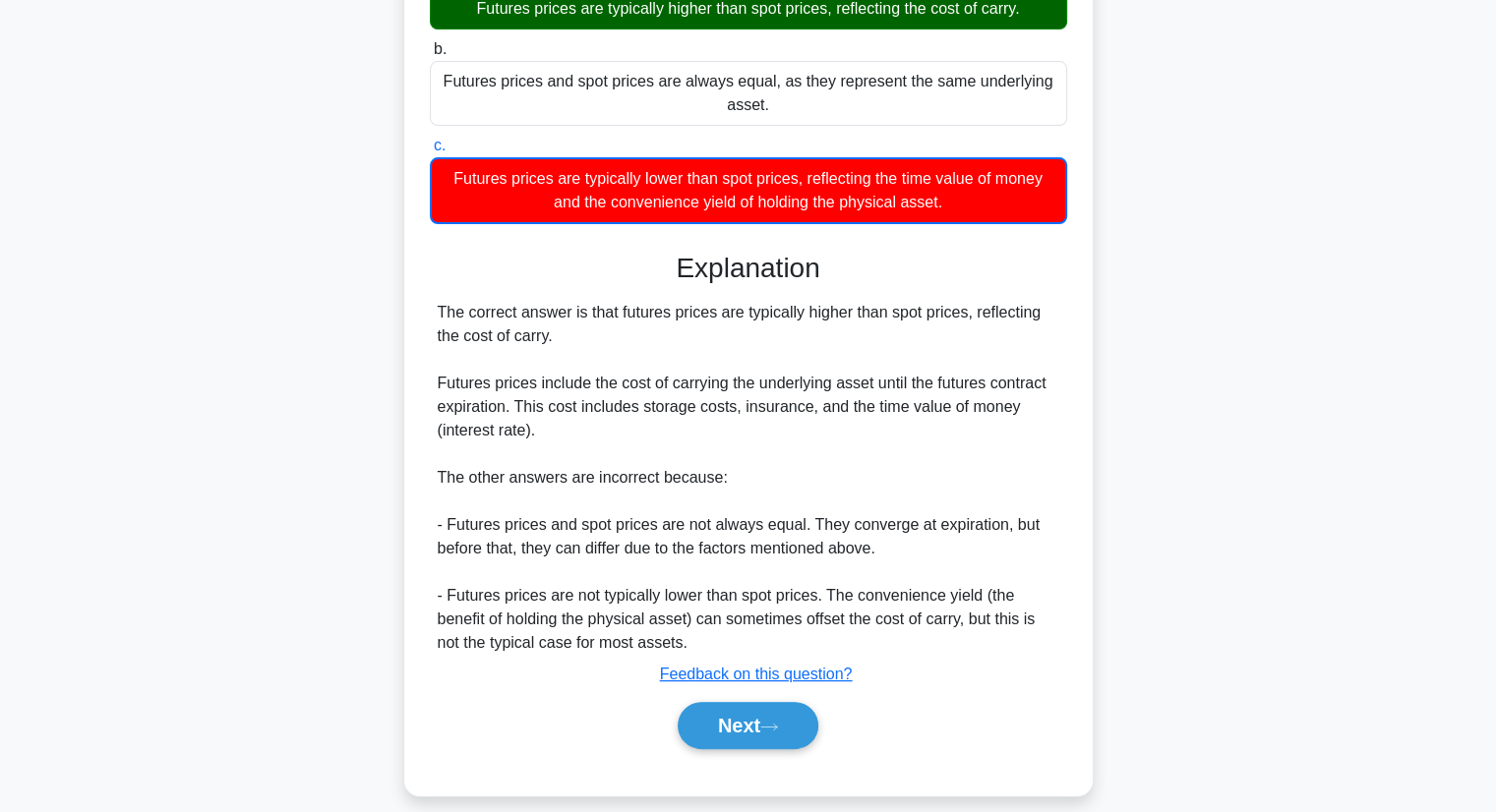
scroll to position [258, 0]
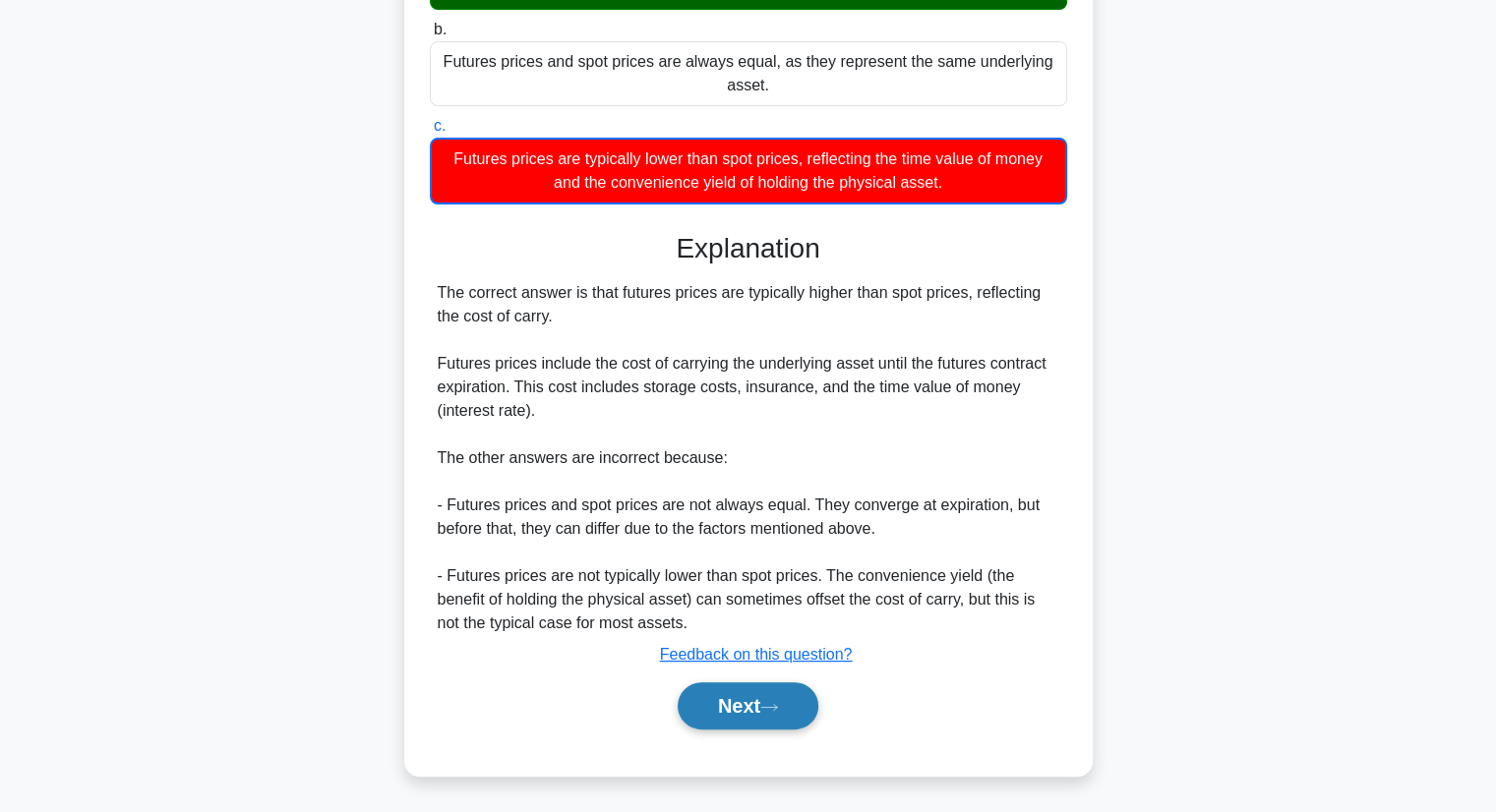
click at [771, 716] on button "Next" at bounding box center [748, 706] width 141 height 48
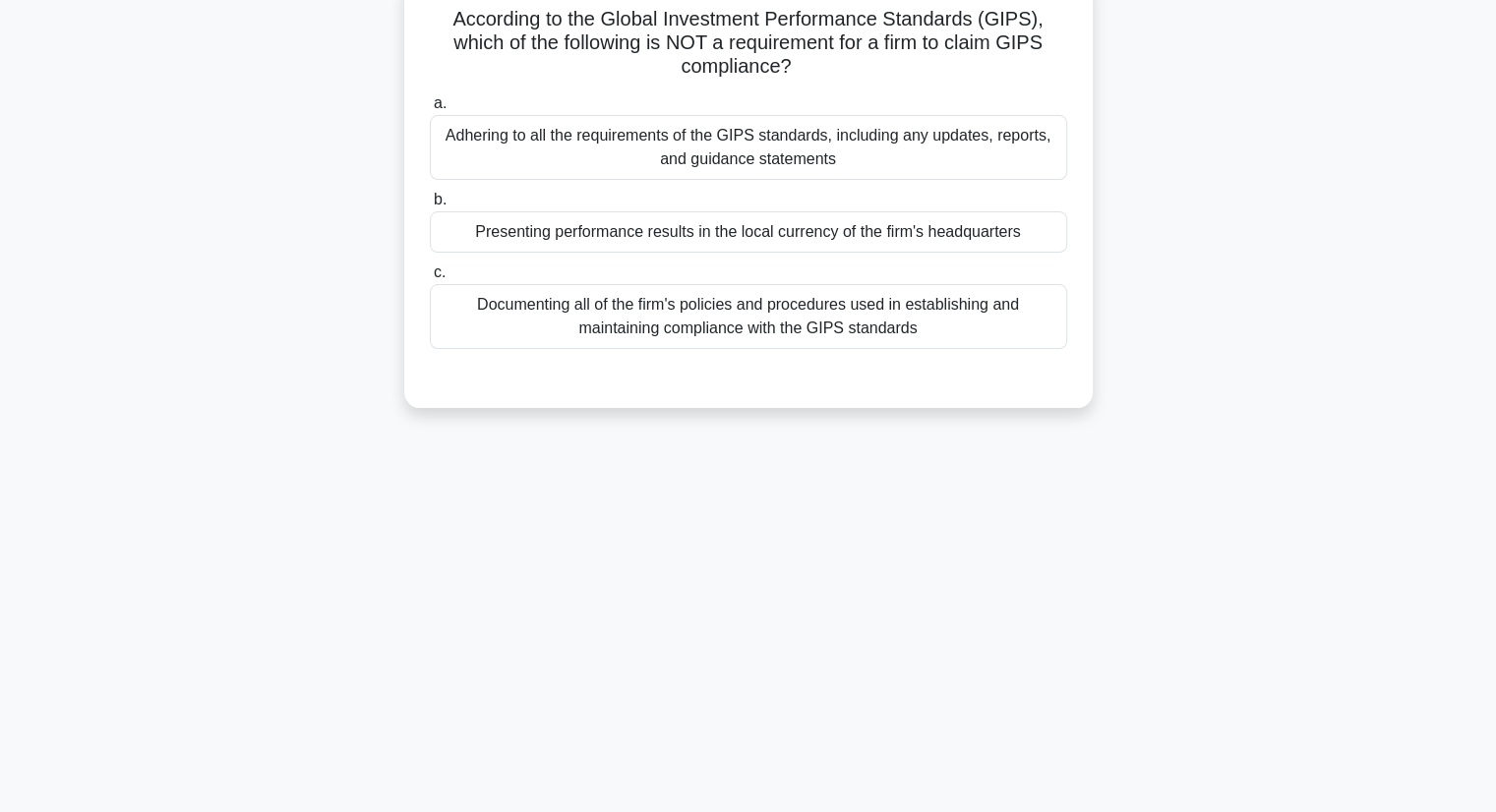
scroll to position [0, 0]
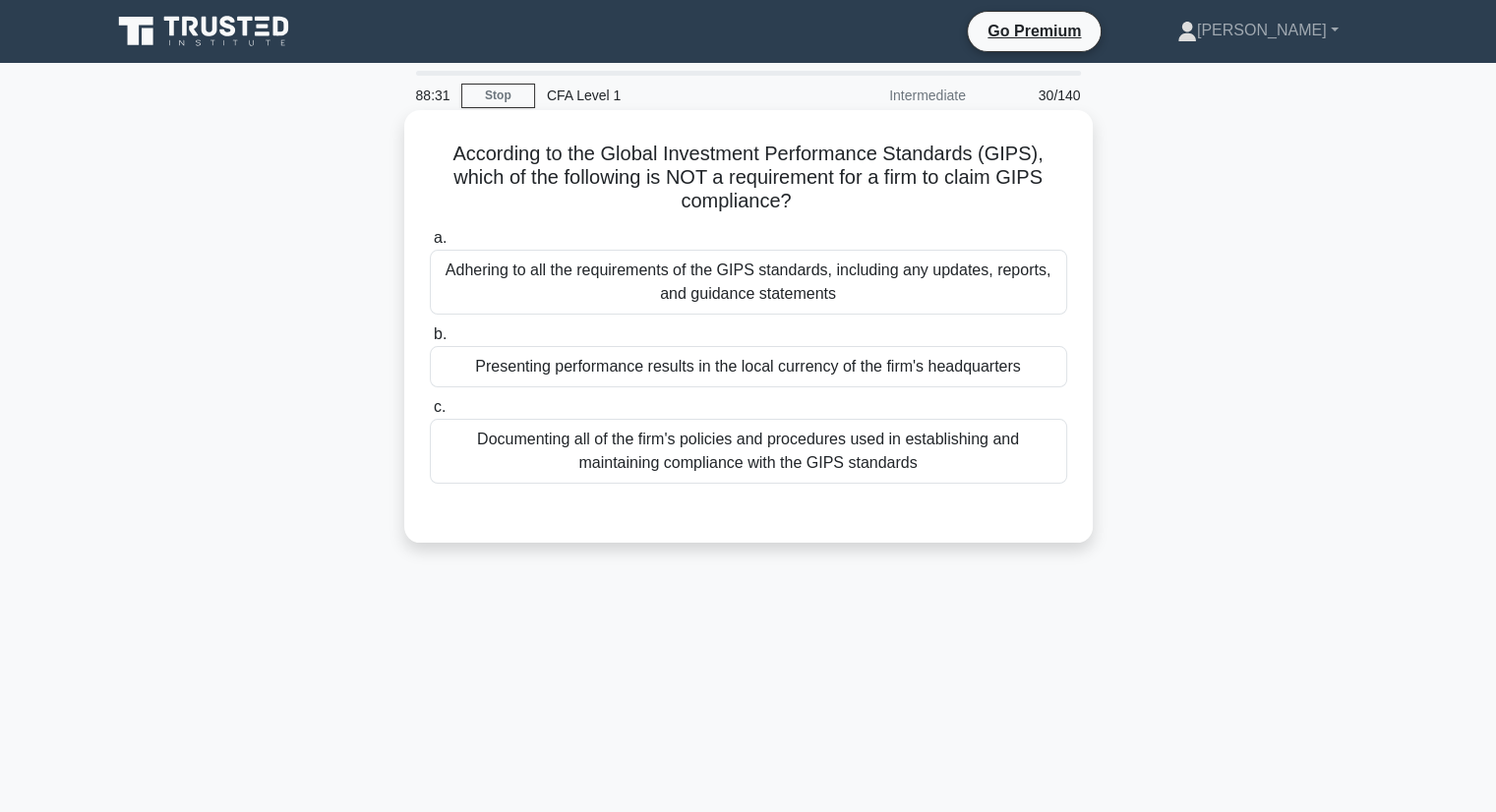
click at [1003, 466] on div "Documenting all of the firm's policies and procedures used in establishing and …" at bounding box center [748, 451] width 637 height 65
click at [430, 414] on input "c. Documenting all of the firm's policies and procedures used in establishing a…" at bounding box center [430, 407] width 0 height 13
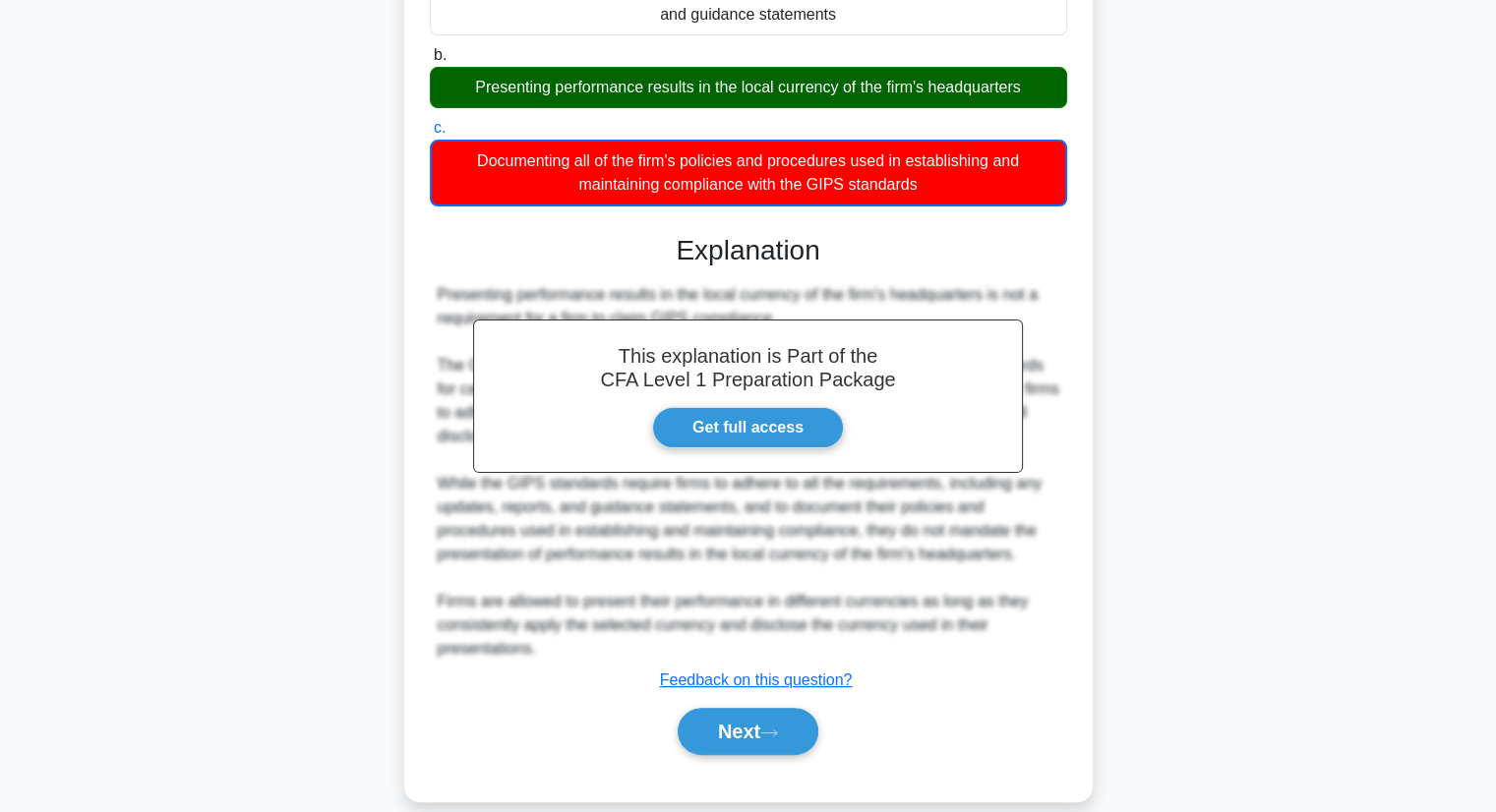
scroll to position [305, 0]
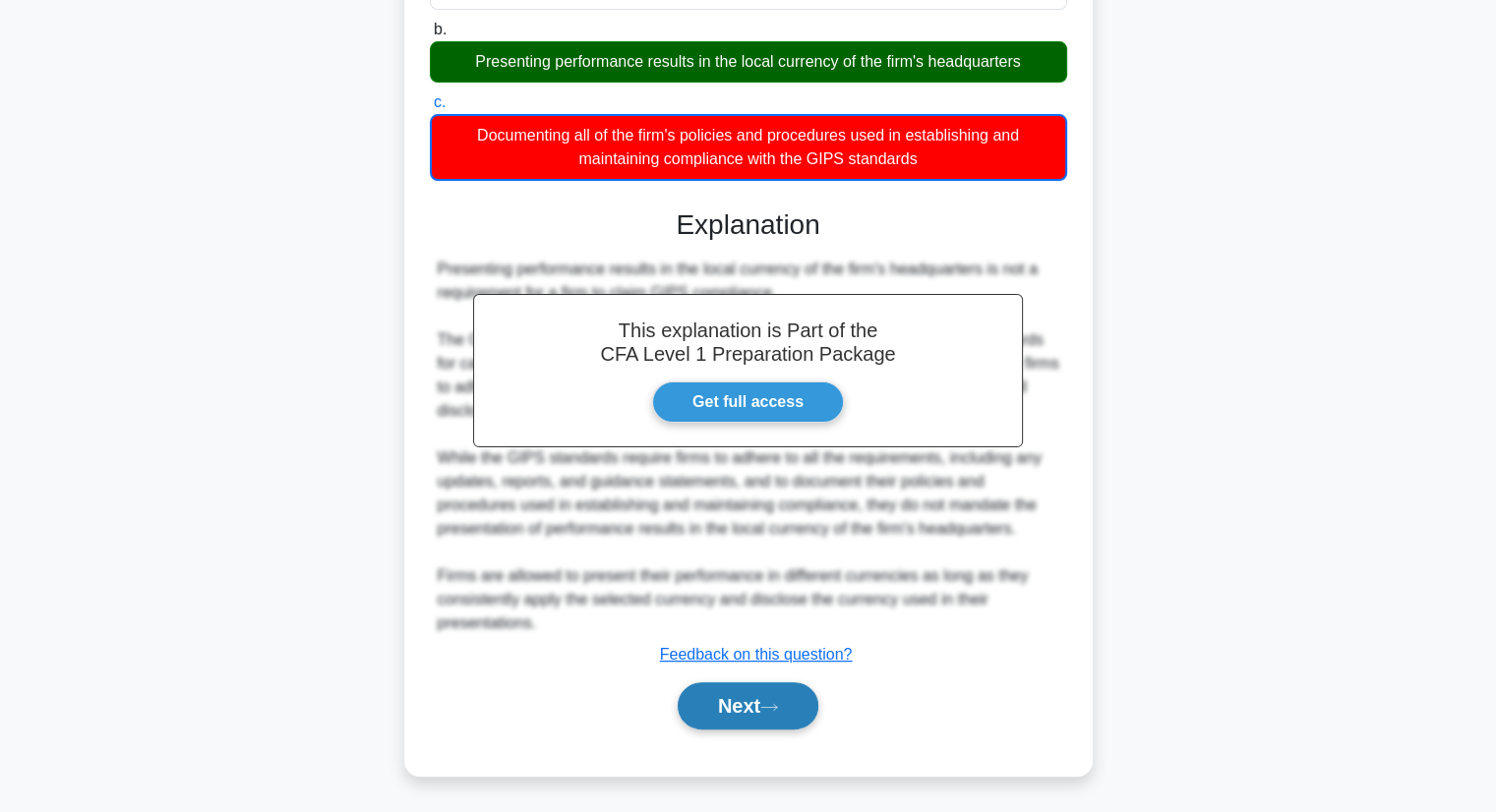
click at [754, 718] on button "Next" at bounding box center [748, 706] width 141 height 48
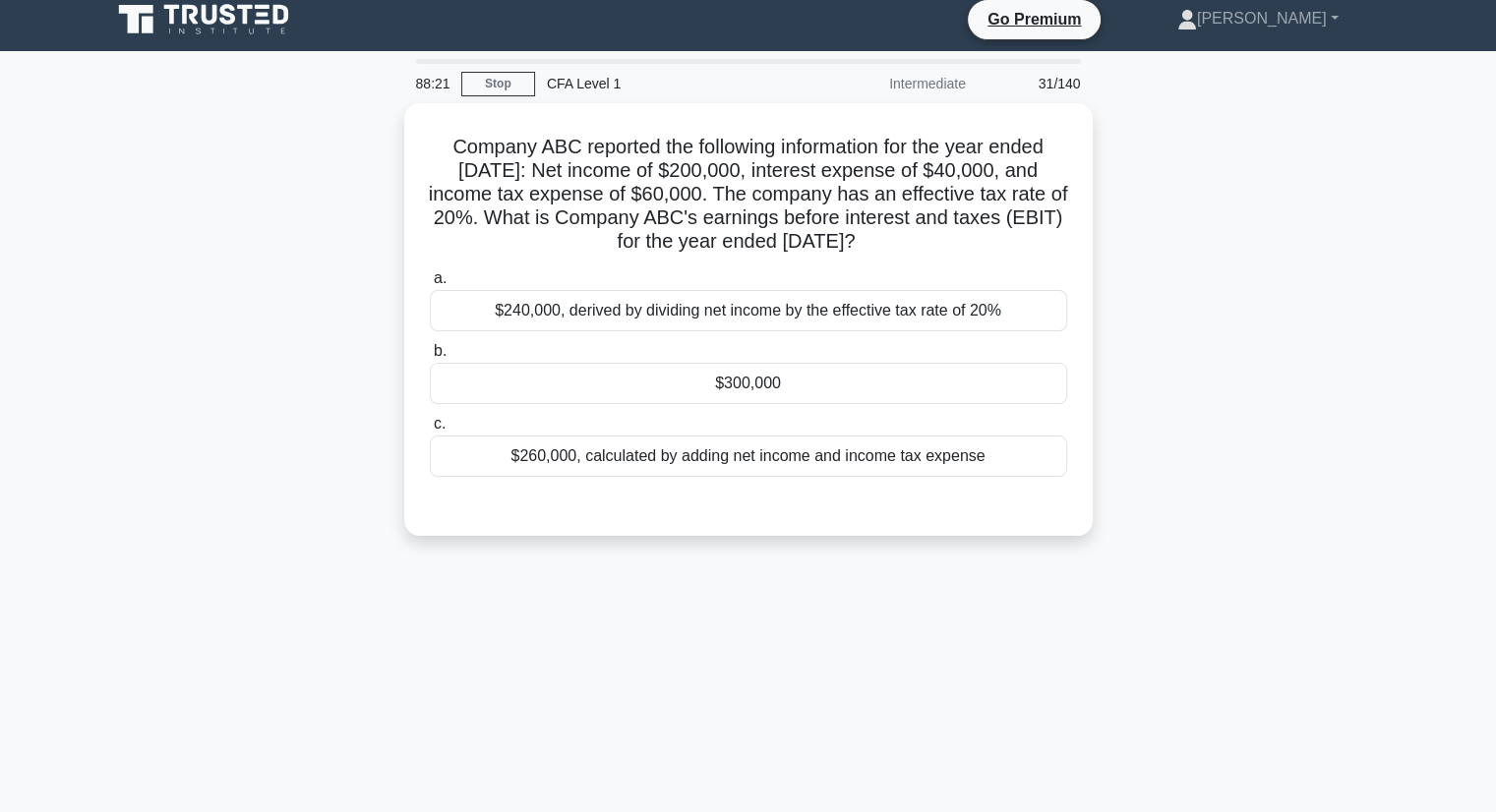
scroll to position [0, 0]
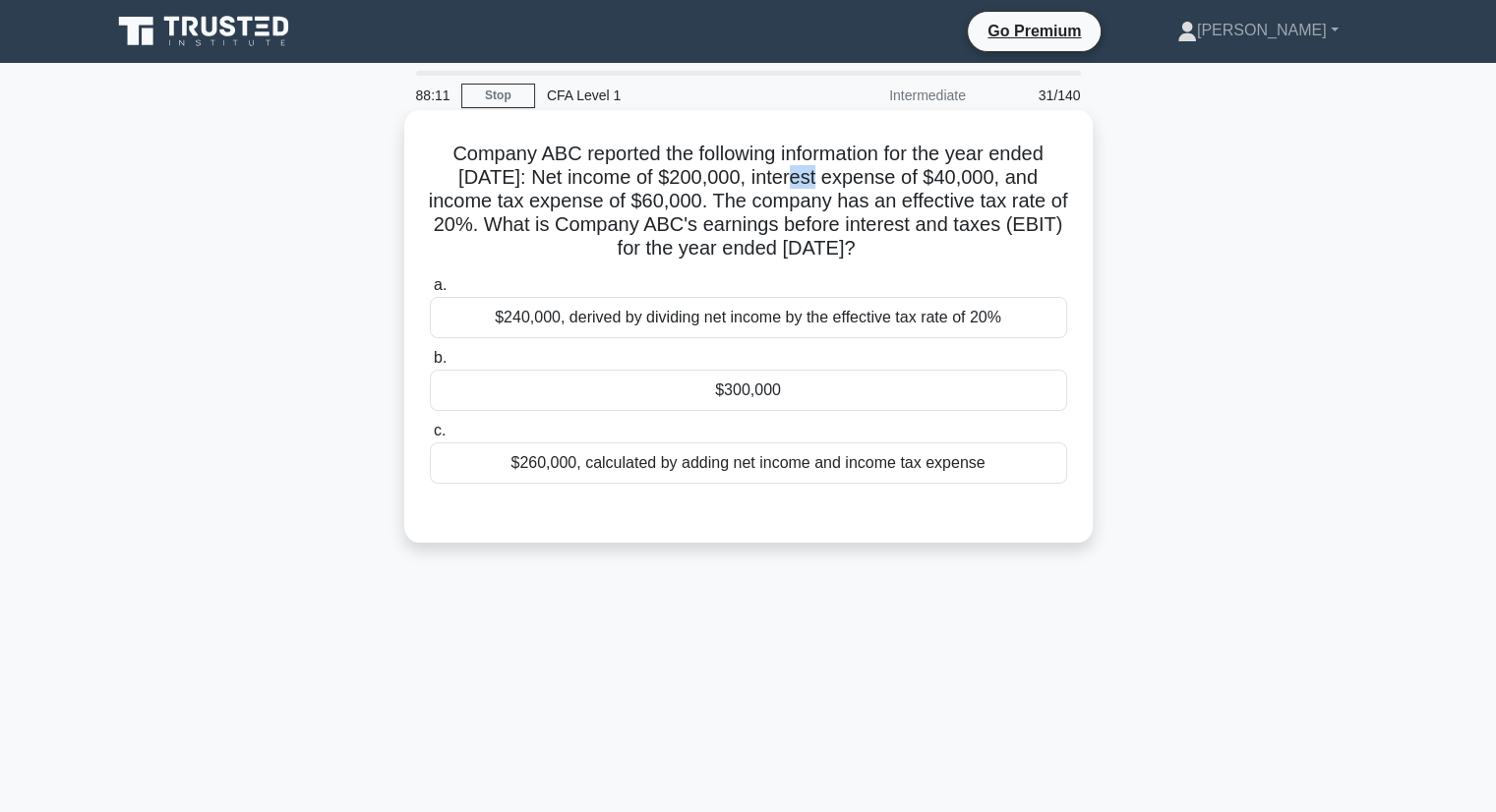
drag, startPoint x: 821, startPoint y: 185, endPoint x: 849, endPoint y: 186, distance: 28.0
click at [849, 186] on h5 "Company ABC reported the following information for the year ended December 31, …" at bounding box center [748, 202] width 641 height 120
click at [636, 211] on h5 "Company ABC reported the following information for the year ended December 31, …" at bounding box center [748, 202] width 641 height 120
drag, startPoint x: 643, startPoint y: 211, endPoint x: 692, endPoint y: 205, distance: 49.4
click at [692, 205] on h5 "Company ABC reported the following information for the year ended December 31, …" at bounding box center [748, 202] width 641 height 120
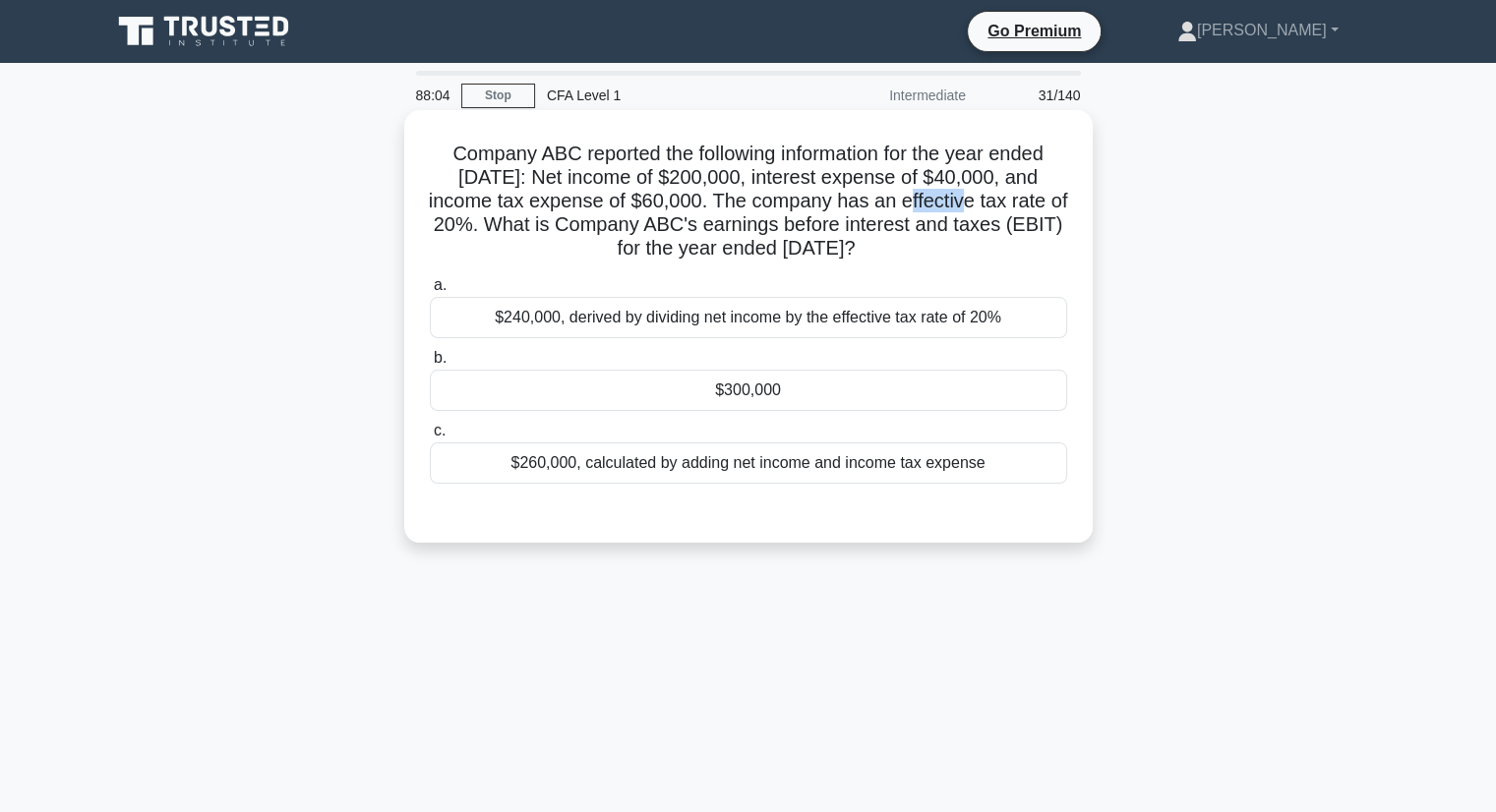
drag, startPoint x: 989, startPoint y: 204, endPoint x: 1020, endPoint y: 203, distance: 31.0
click at [1020, 203] on h5 "Company ABC reported the following information for the year ended December 31, …" at bounding box center [748, 202] width 641 height 120
click at [1022, 203] on h5 "Company ABC reported the following information for the year ended December 31, …" at bounding box center [748, 202] width 641 height 120
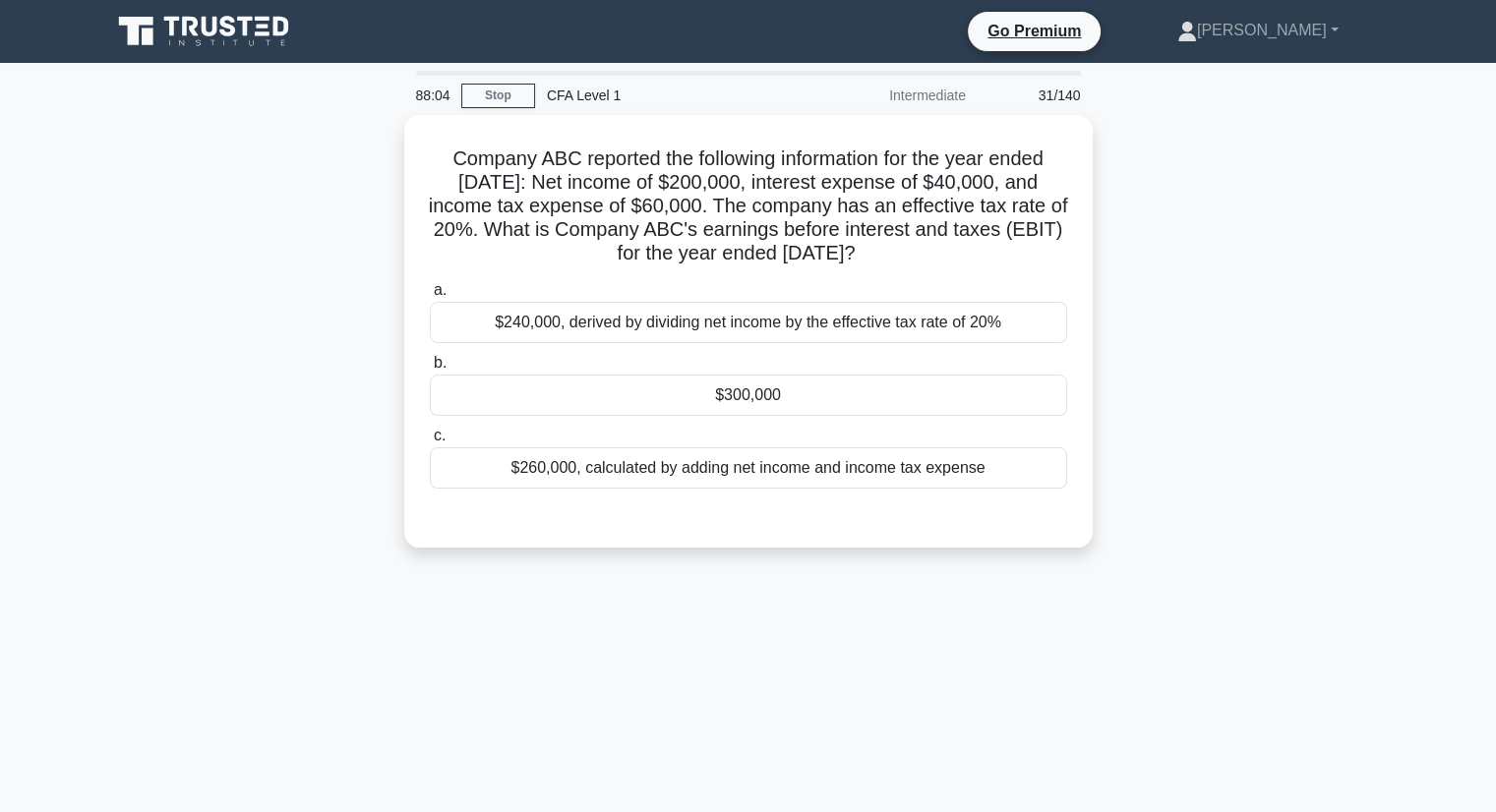
click at [1105, 229] on div "Company ABC reported the following information for the year ended December 31, …" at bounding box center [748, 343] width 1298 height 457
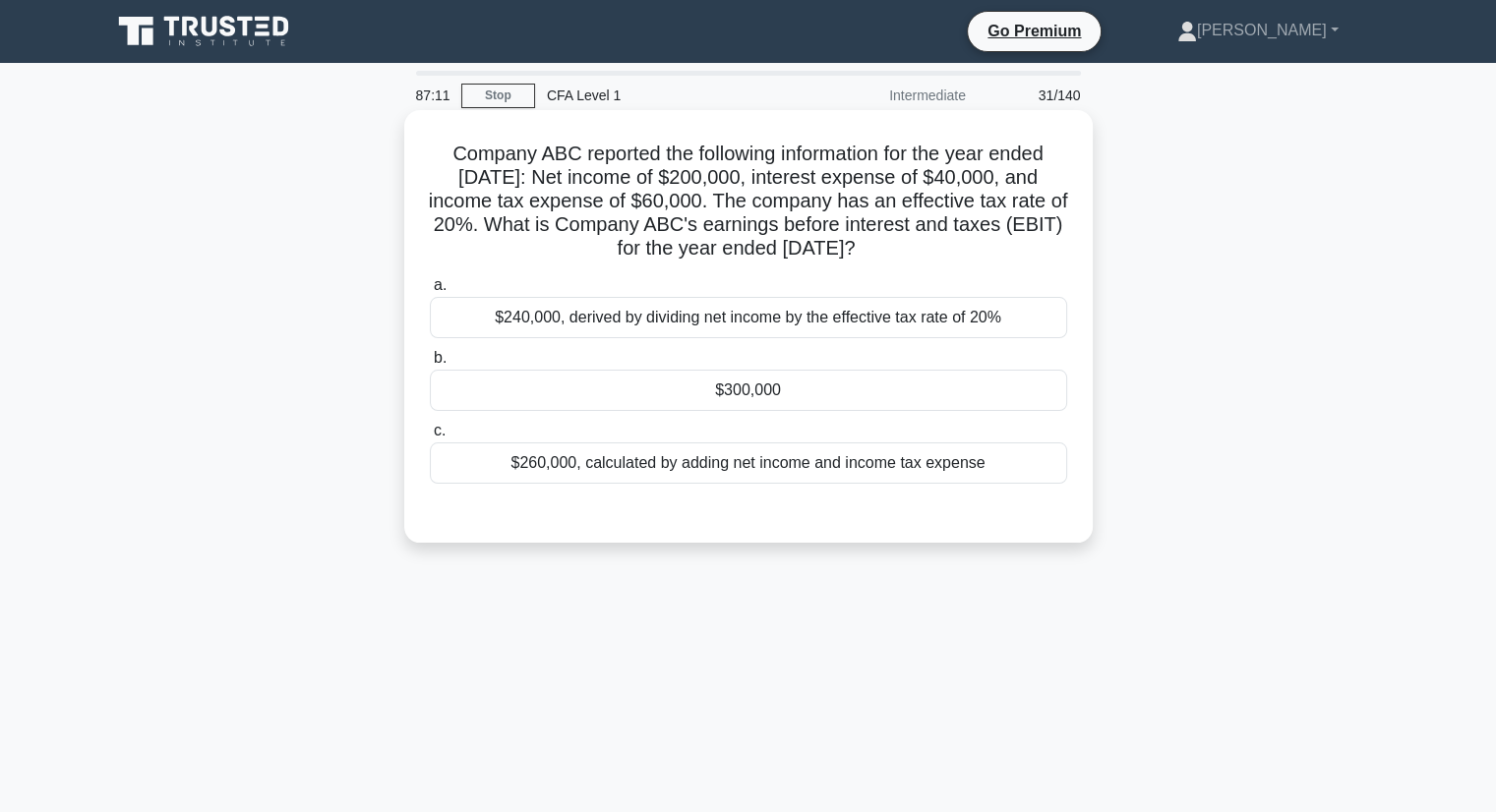
click at [707, 400] on div "$300,000" at bounding box center [748, 390] width 637 height 42
click at [430, 365] on input "b. $300,000" at bounding box center [430, 358] width 0 height 13
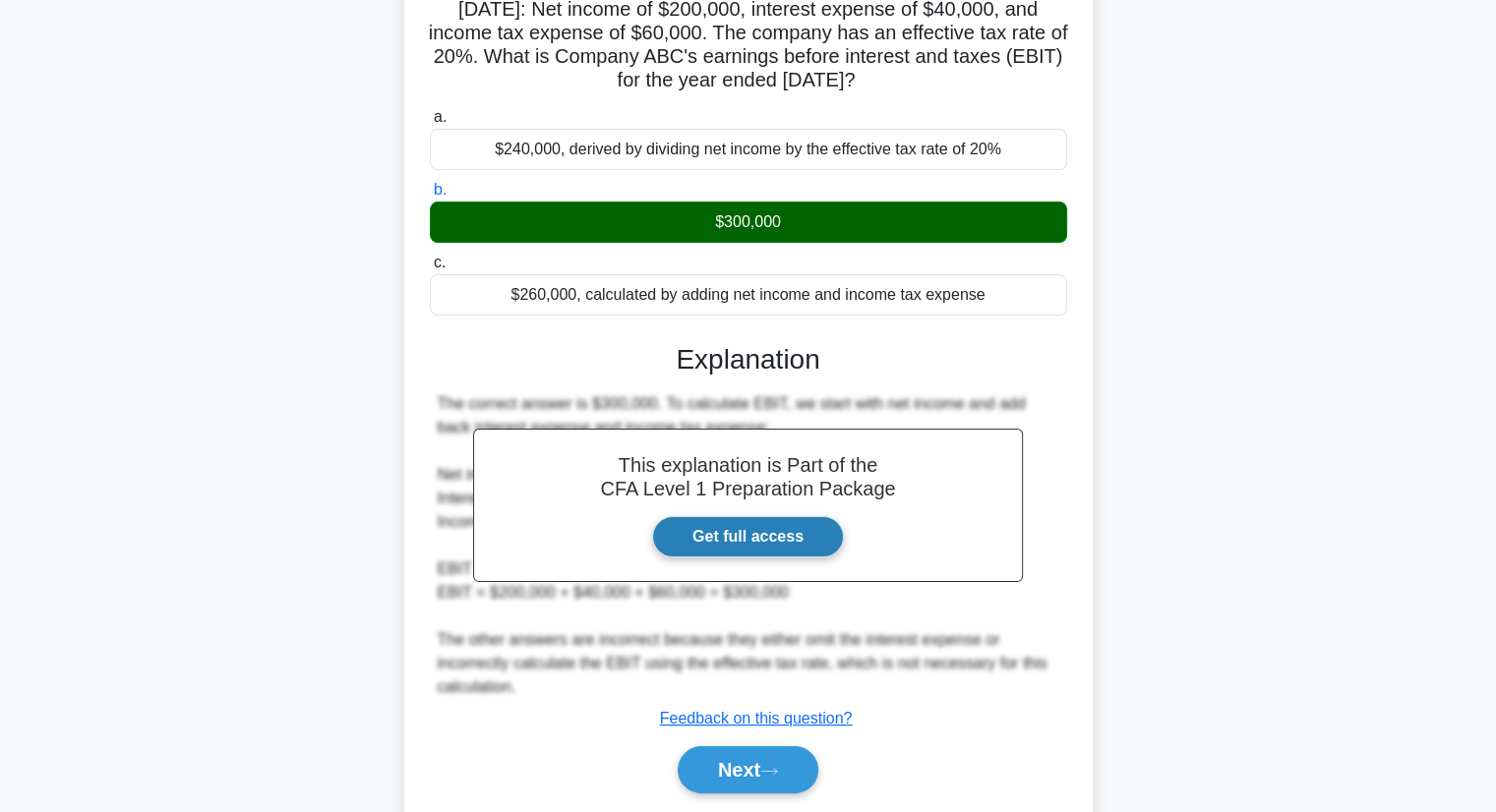
scroll to position [251, 0]
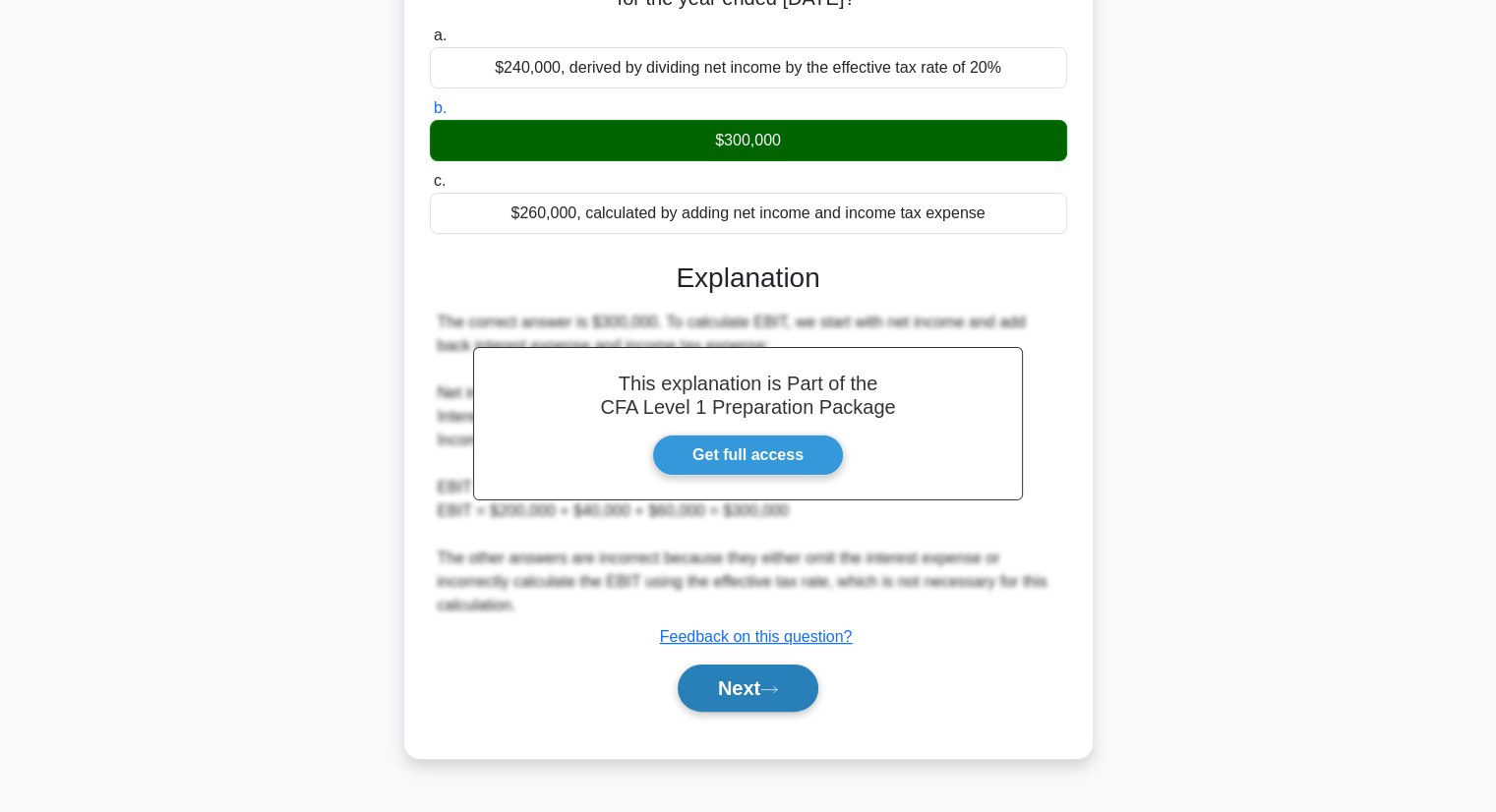
click at [778, 685] on icon at bounding box center [769, 689] width 18 height 11
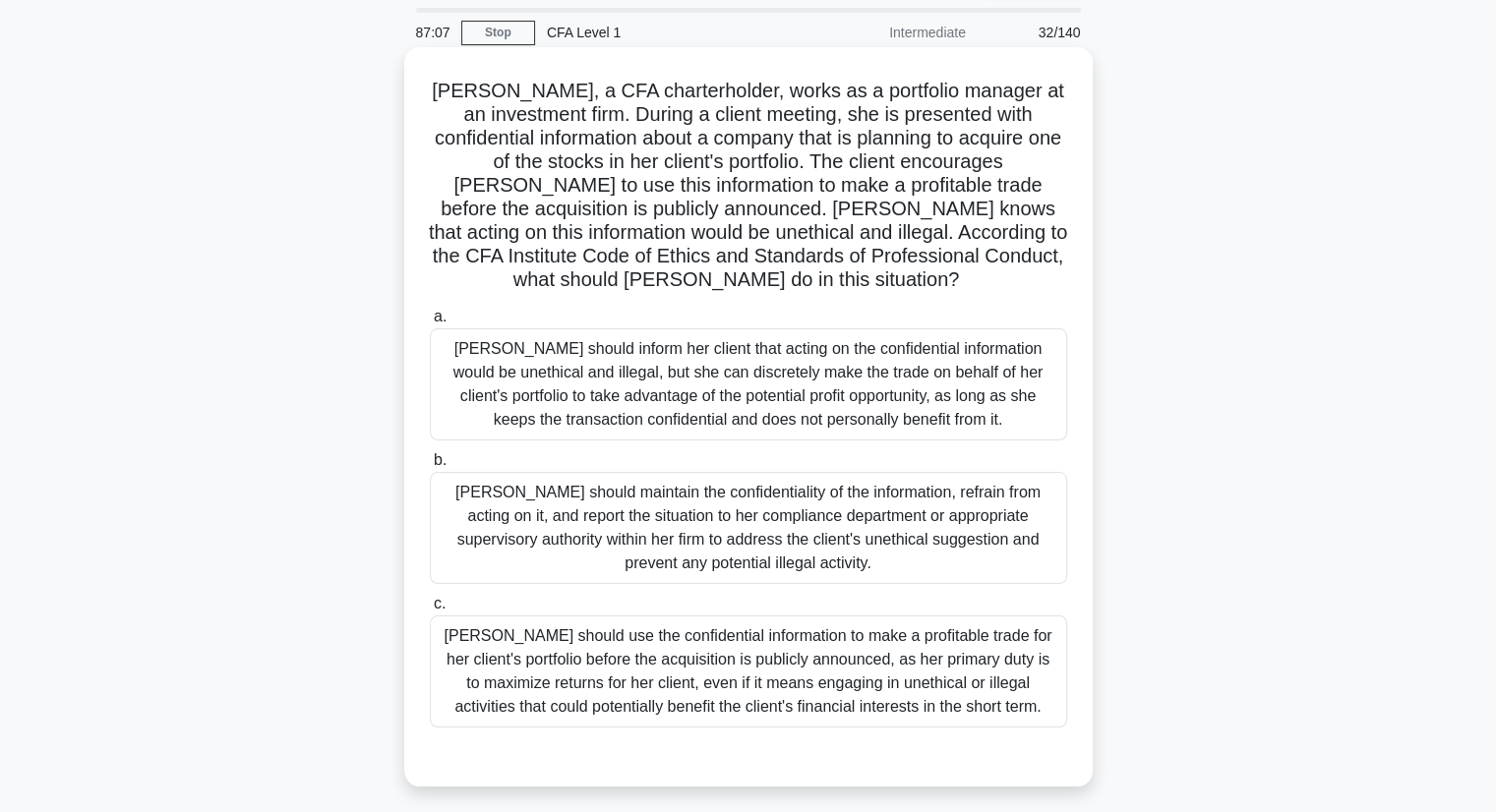
scroll to position [98, 0]
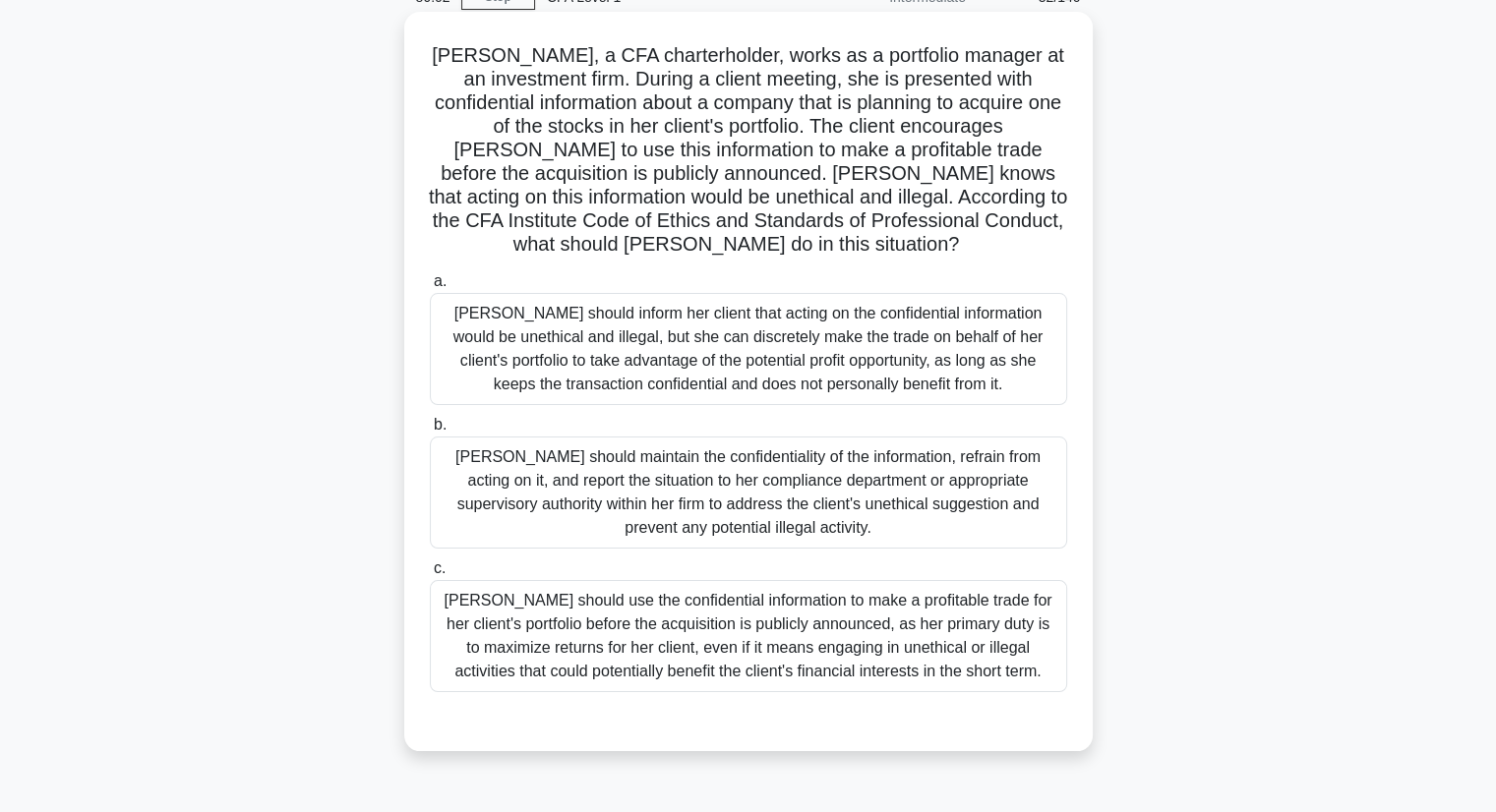
click at [932, 522] on div "Julia should maintain the confidentiality of the information, refrain from acti…" at bounding box center [748, 492] width 637 height 112
click at [430, 432] on input "b. Julia should maintain the confidentiality of the information, refrain from a…" at bounding box center [430, 425] width 0 height 13
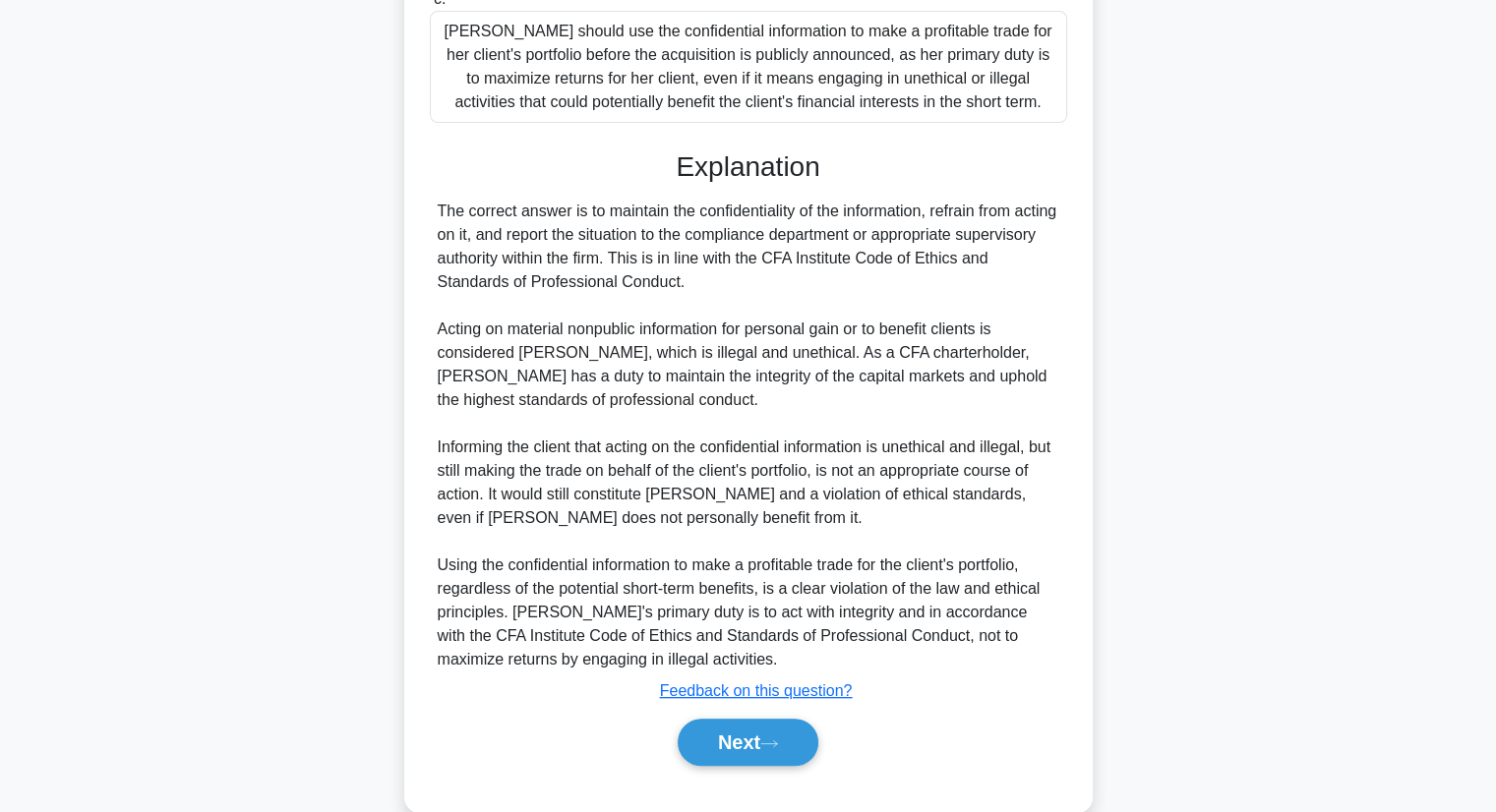
scroll to position [688, 0]
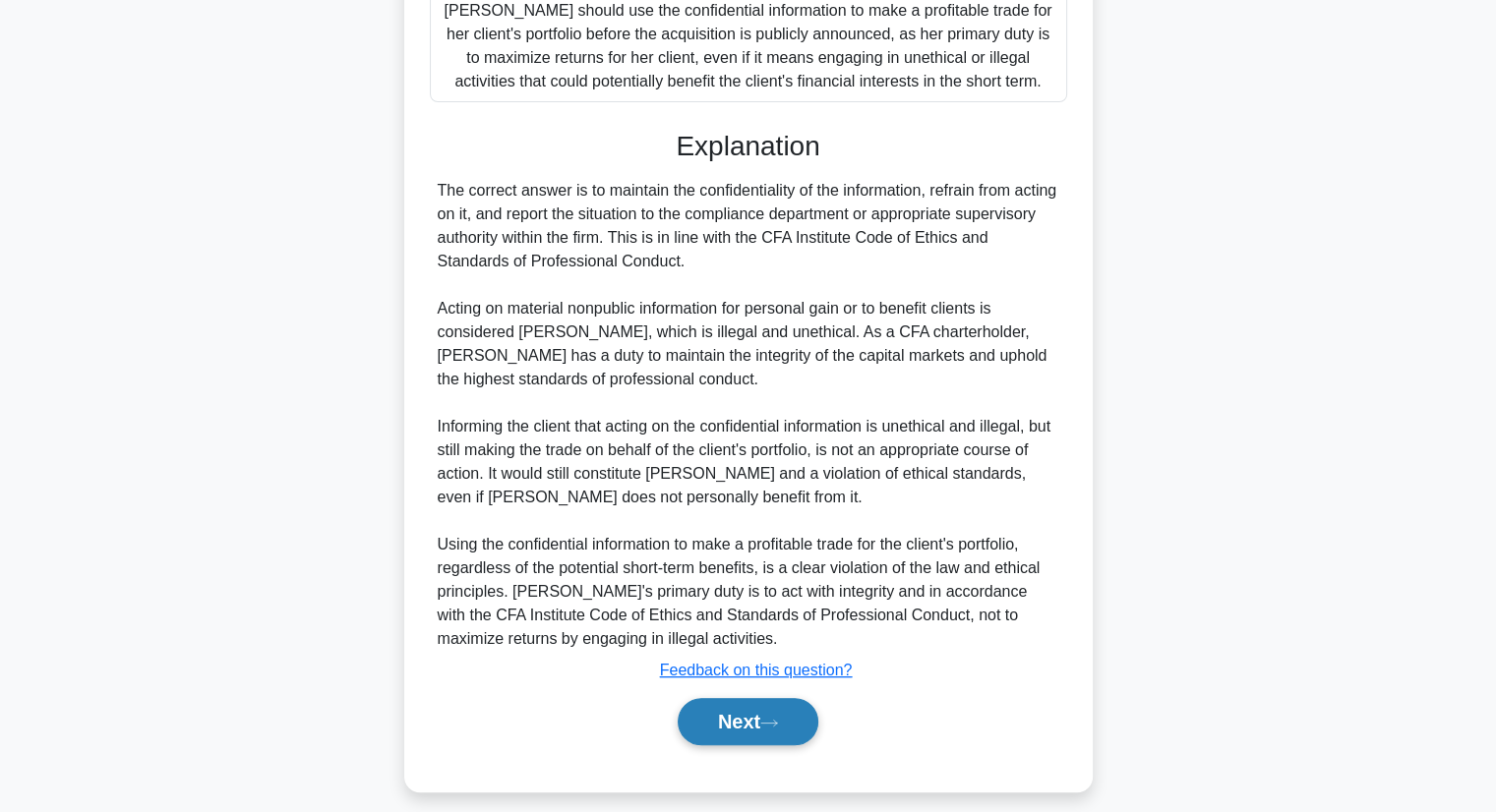
click at [746, 716] on button "Next" at bounding box center [748, 722] width 141 height 48
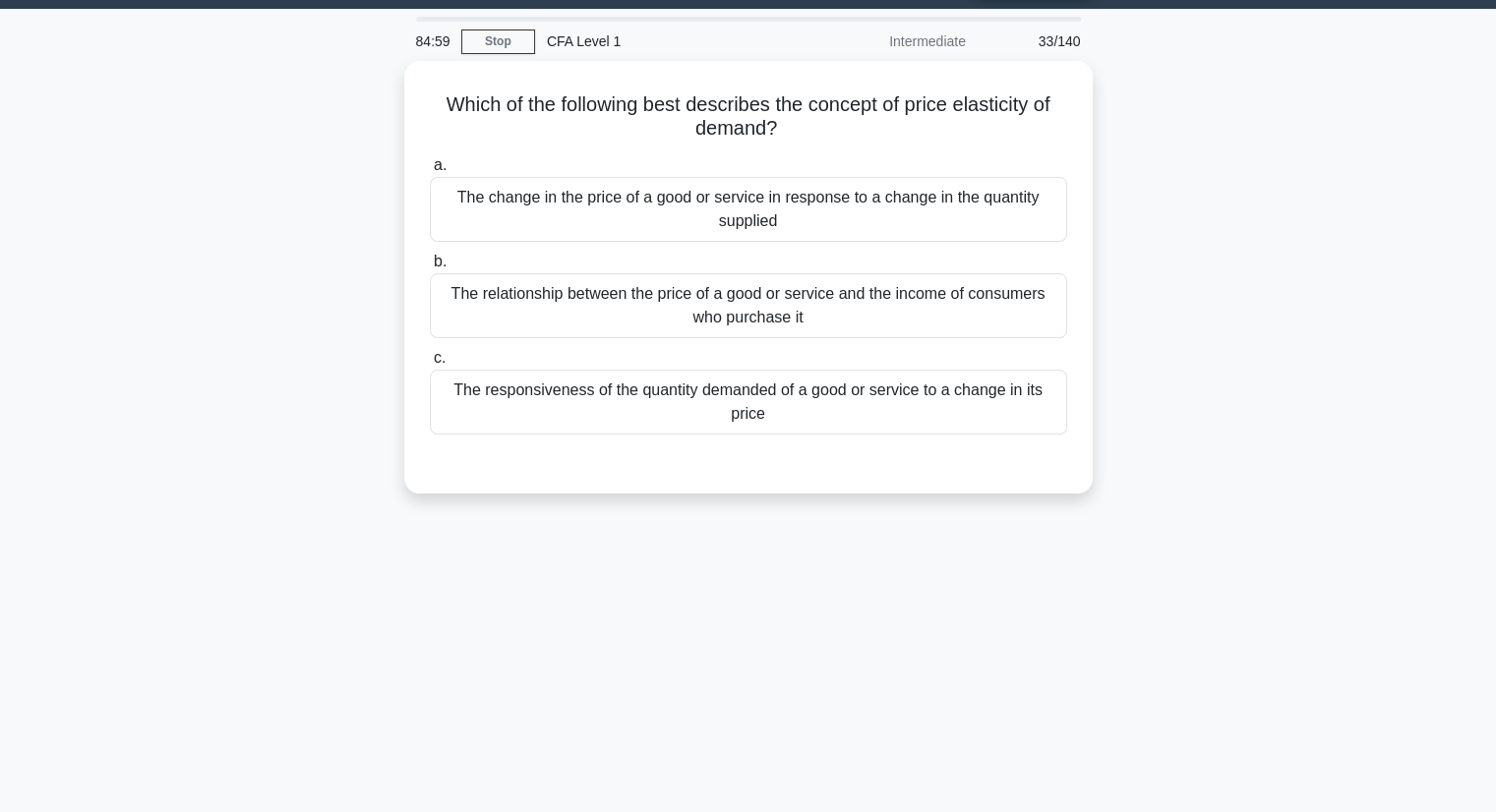
scroll to position [0, 0]
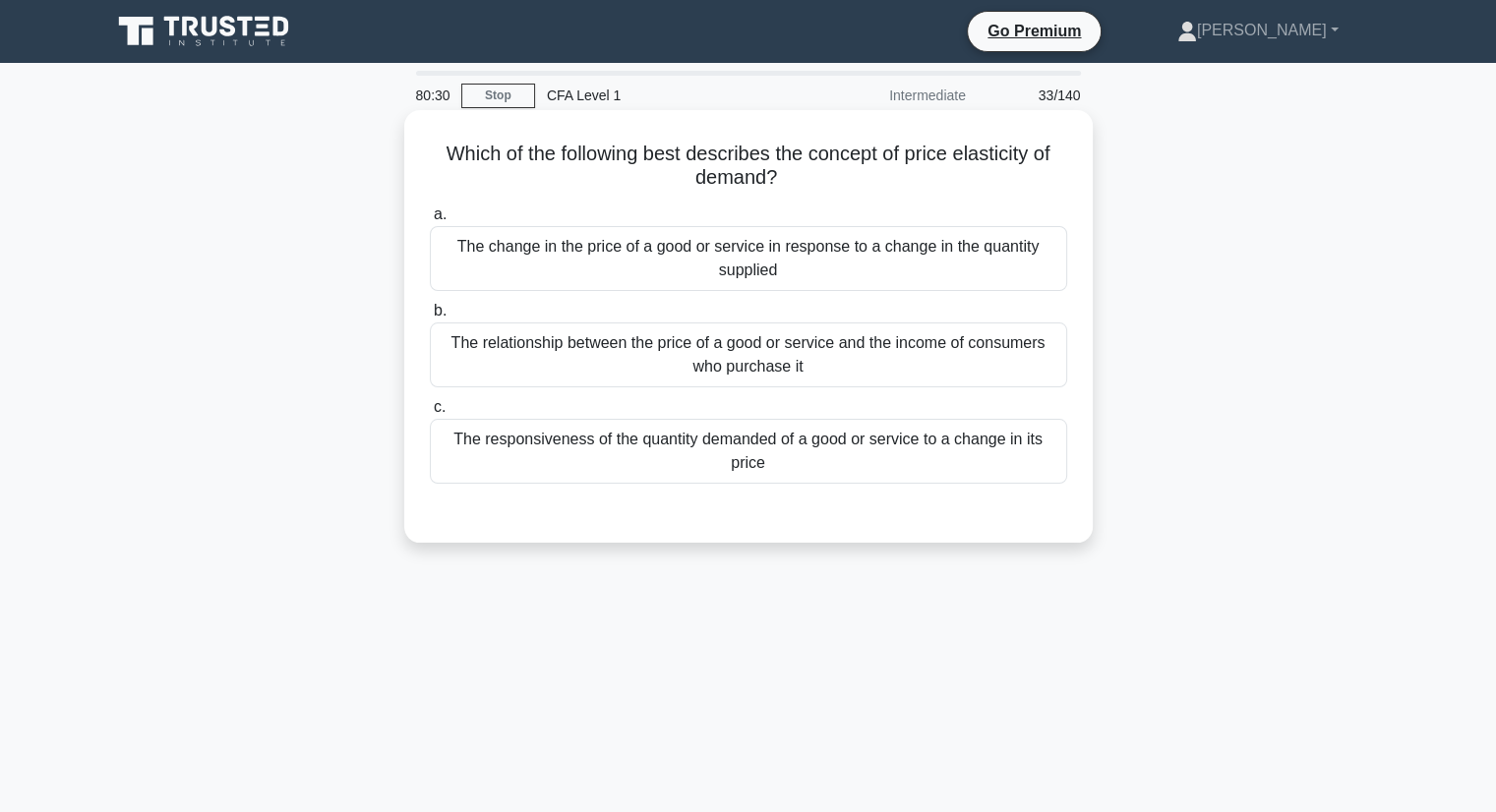
click at [1015, 433] on div "The responsiveness of the quantity demanded of a good or service to a change in…" at bounding box center [748, 451] width 637 height 65
click at [430, 414] on input "c. The responsiveness of the quantity demanded of a good or service to a change…" at bounding box center [430, 407] width 0 height 13
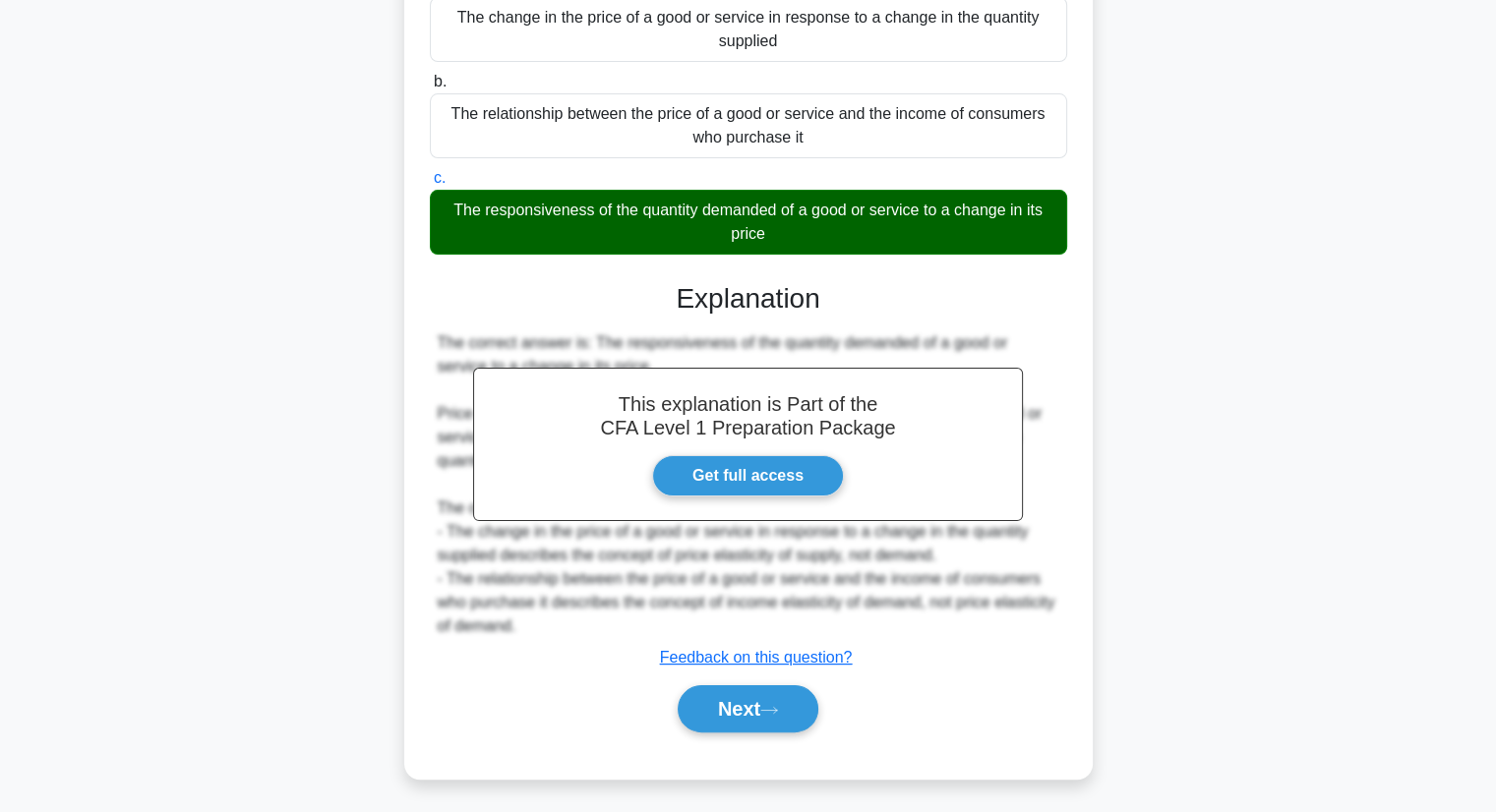
scroll to position [251, 0]
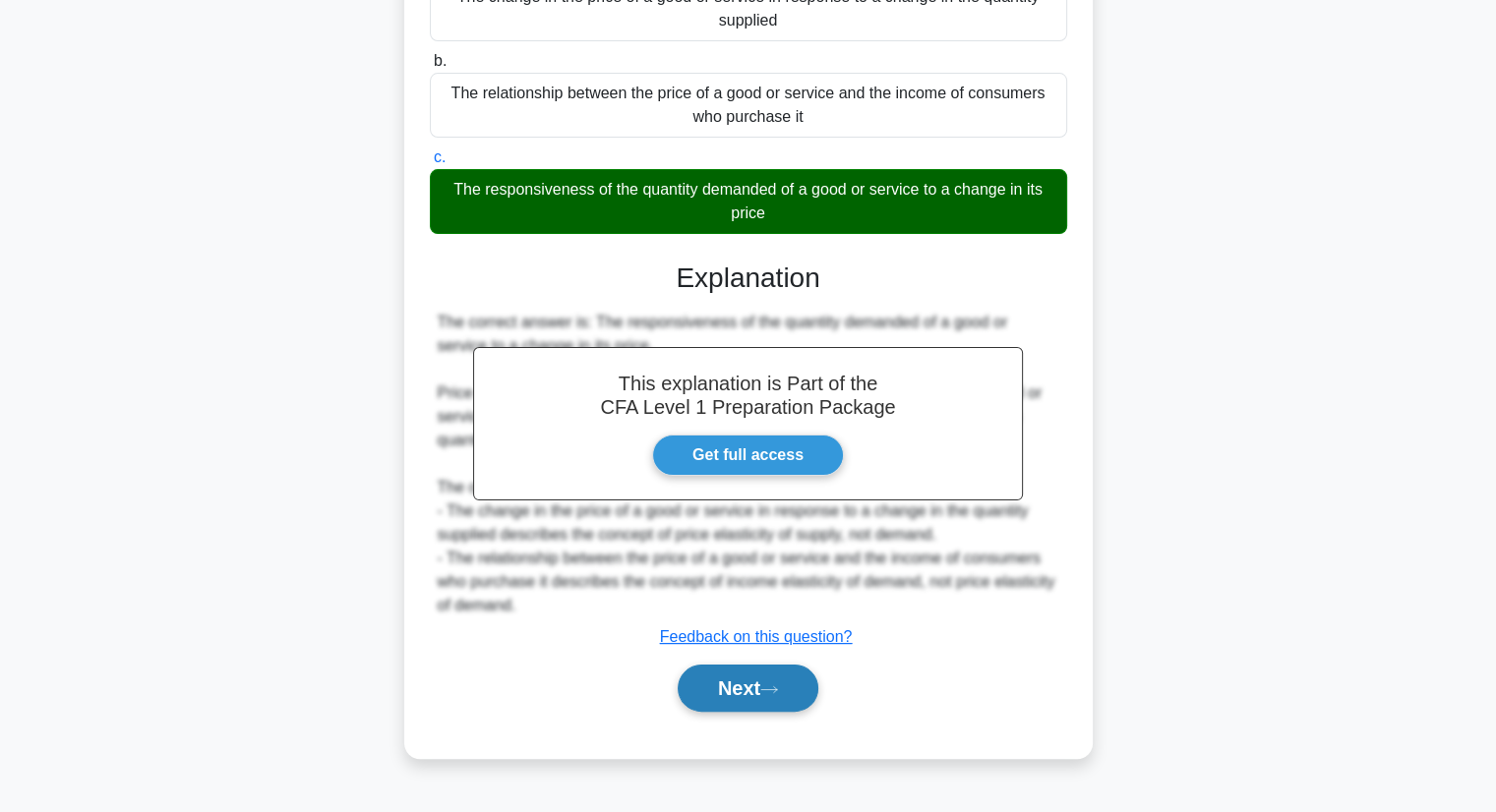
click at [771, 685] on icon at bounding box center [769, 689] width 18 height 11
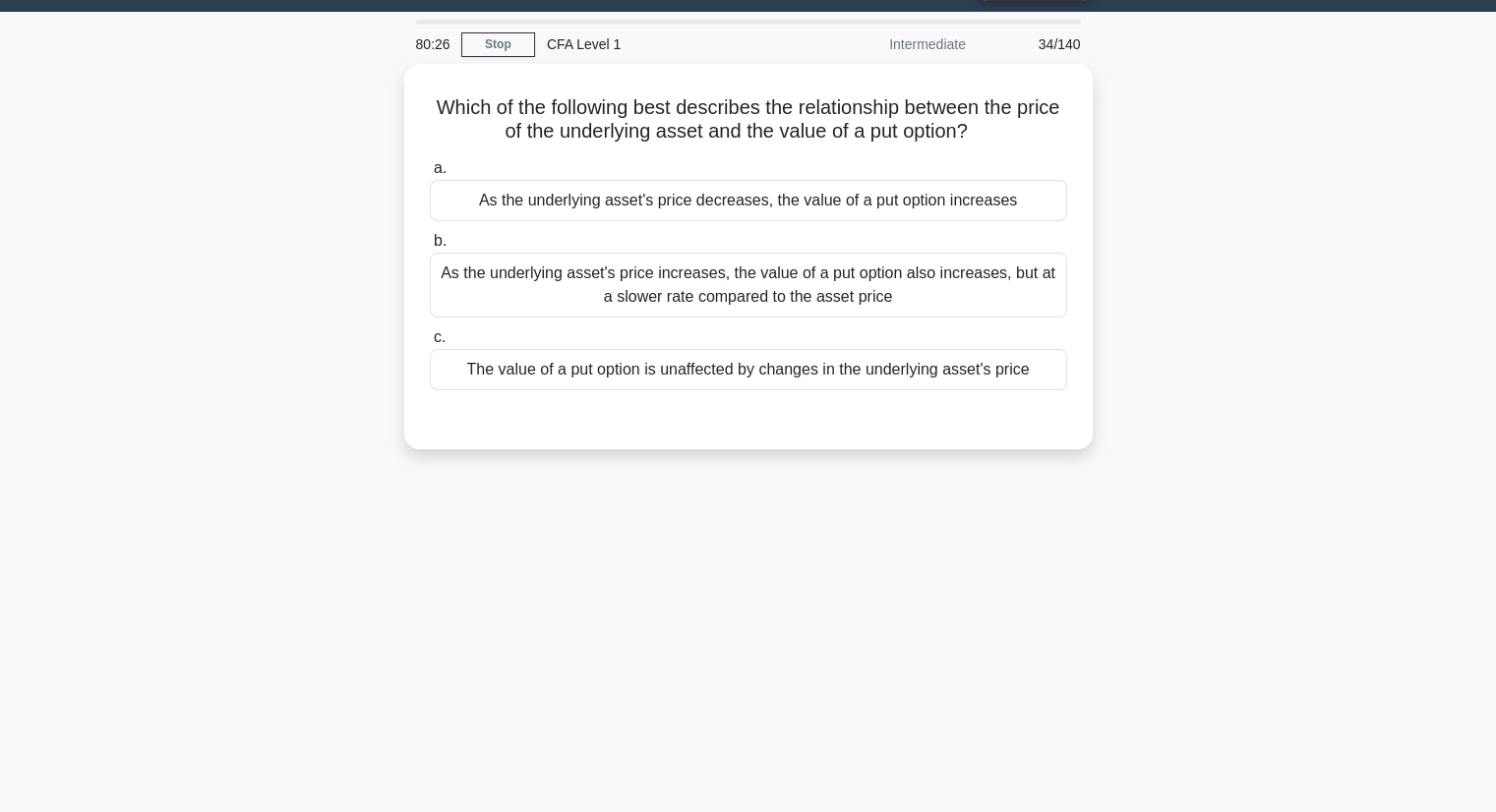
scroll to position [0, 0]
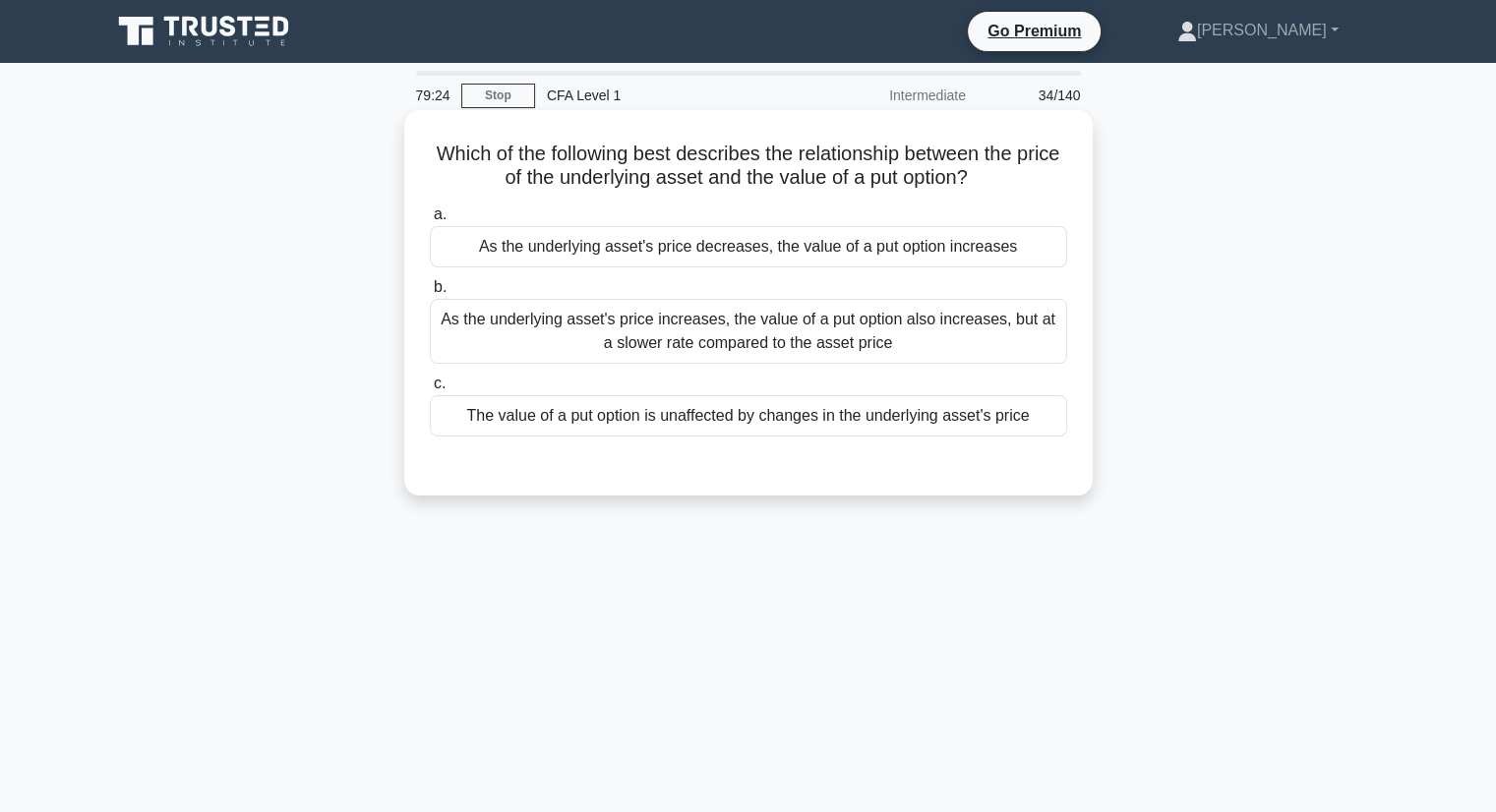
click at [493, 245] on div "As the underlying asset's price decreases, the value of a put option increases" at bounding box center [748, 247] width 637 height 42
click at [430, 221] on input "a. As the underlying asset's price decreases, the value of a put option increas…" at bounding box center [430, 214] width 0 height 13
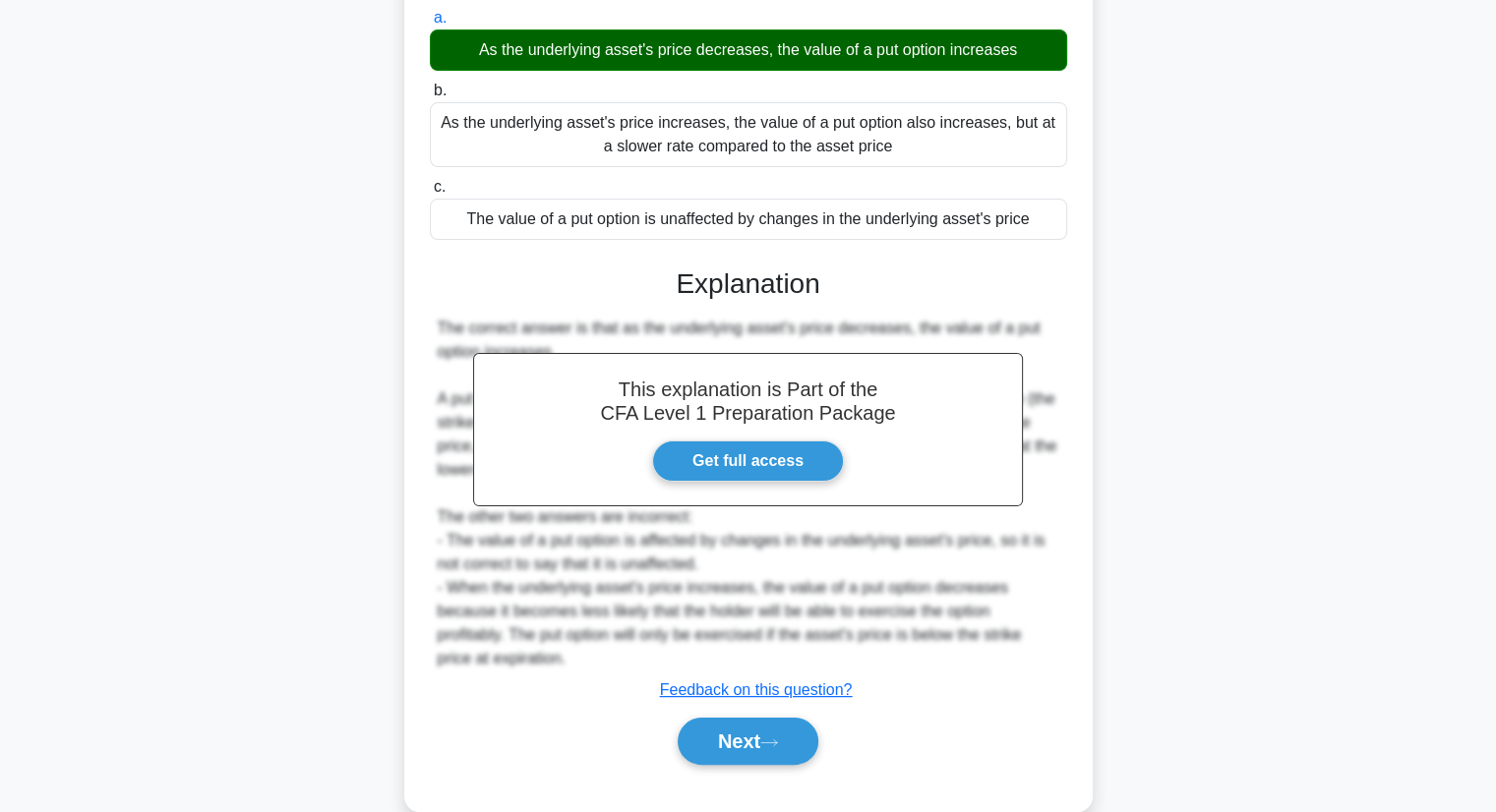
scroll to position [251, 0]
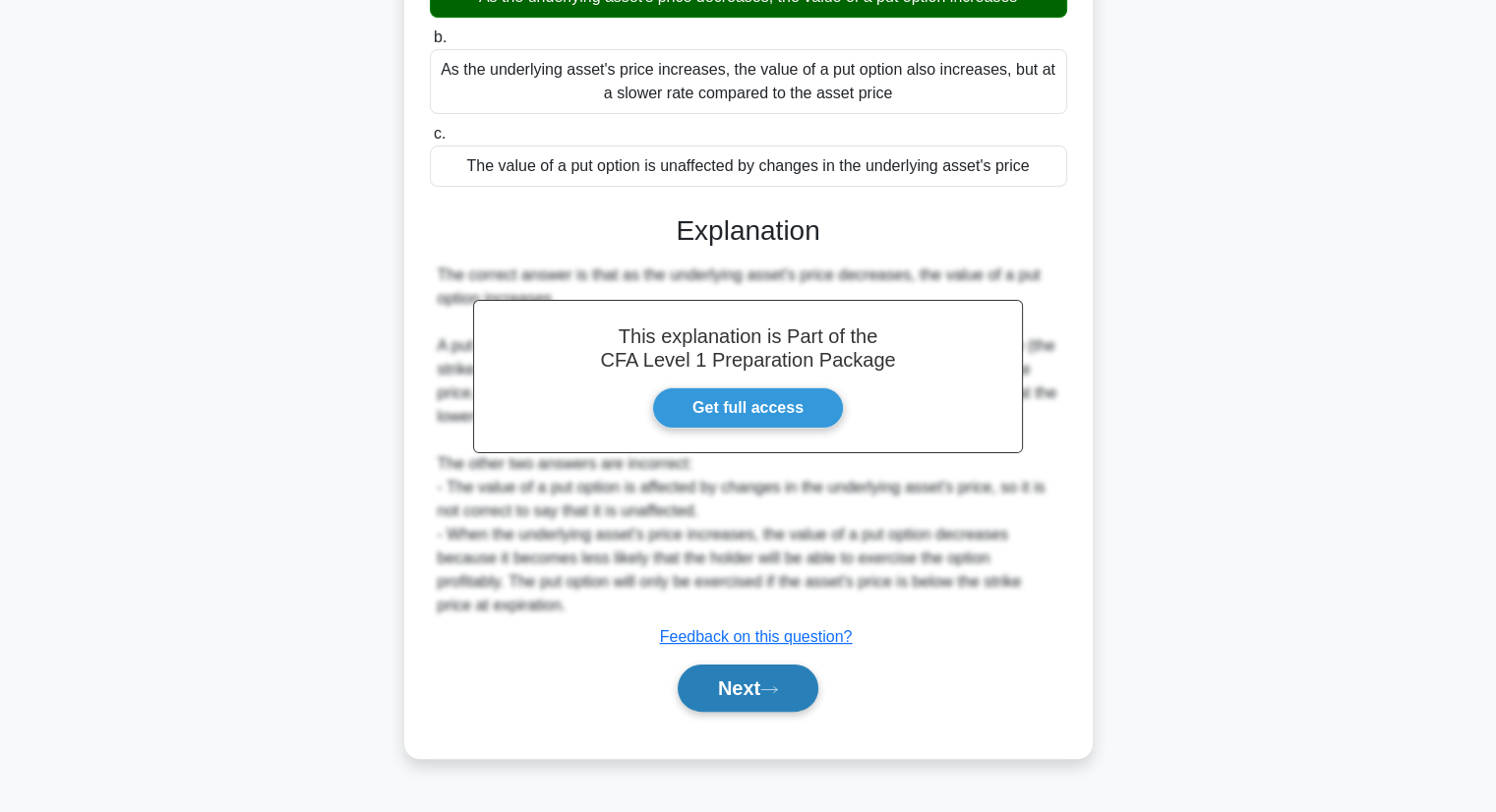
click at [720, 694] on button "Next" at bounding box center [748, 689] width 141 height 48
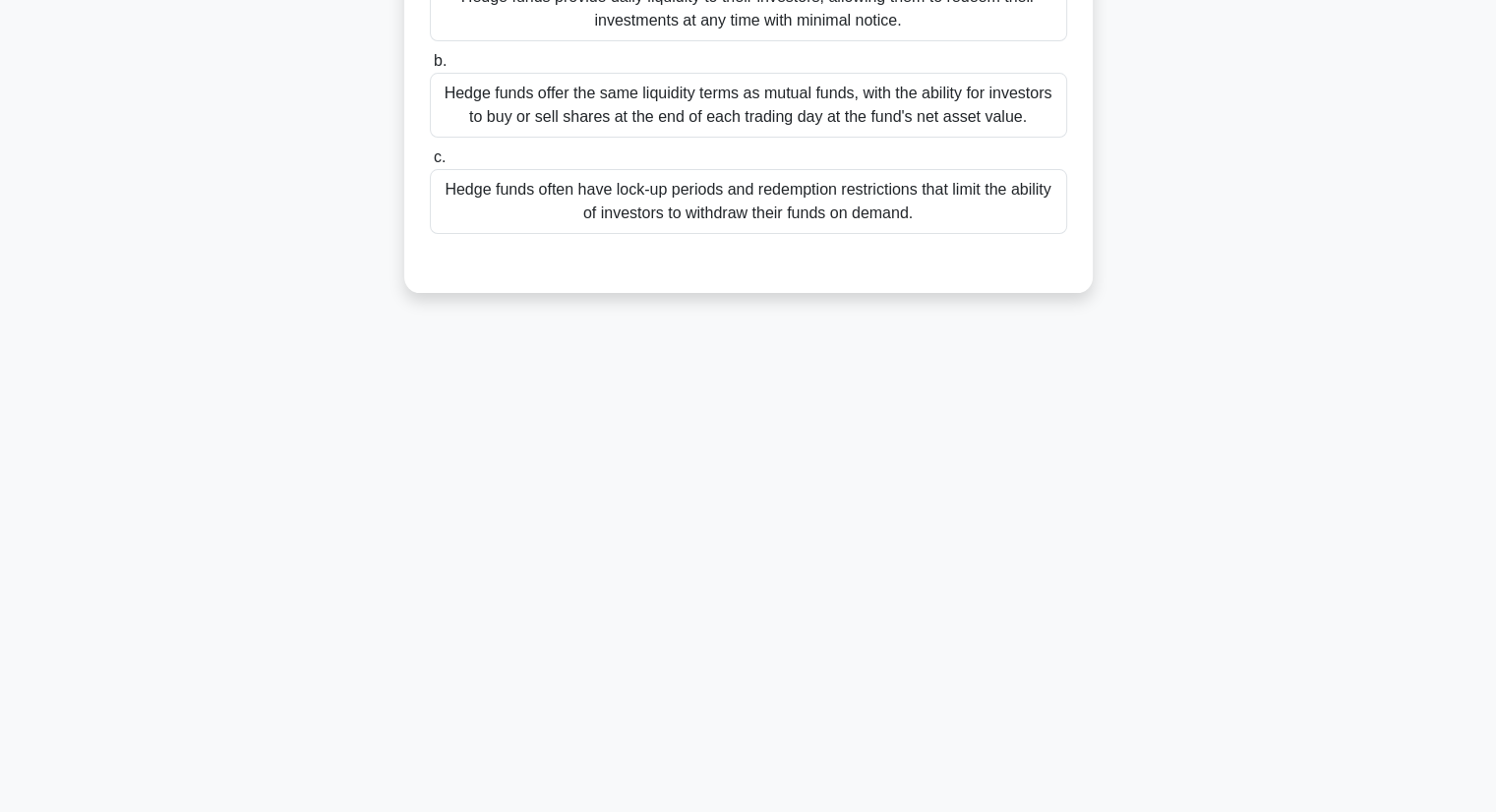
scroll to position [0, 0]
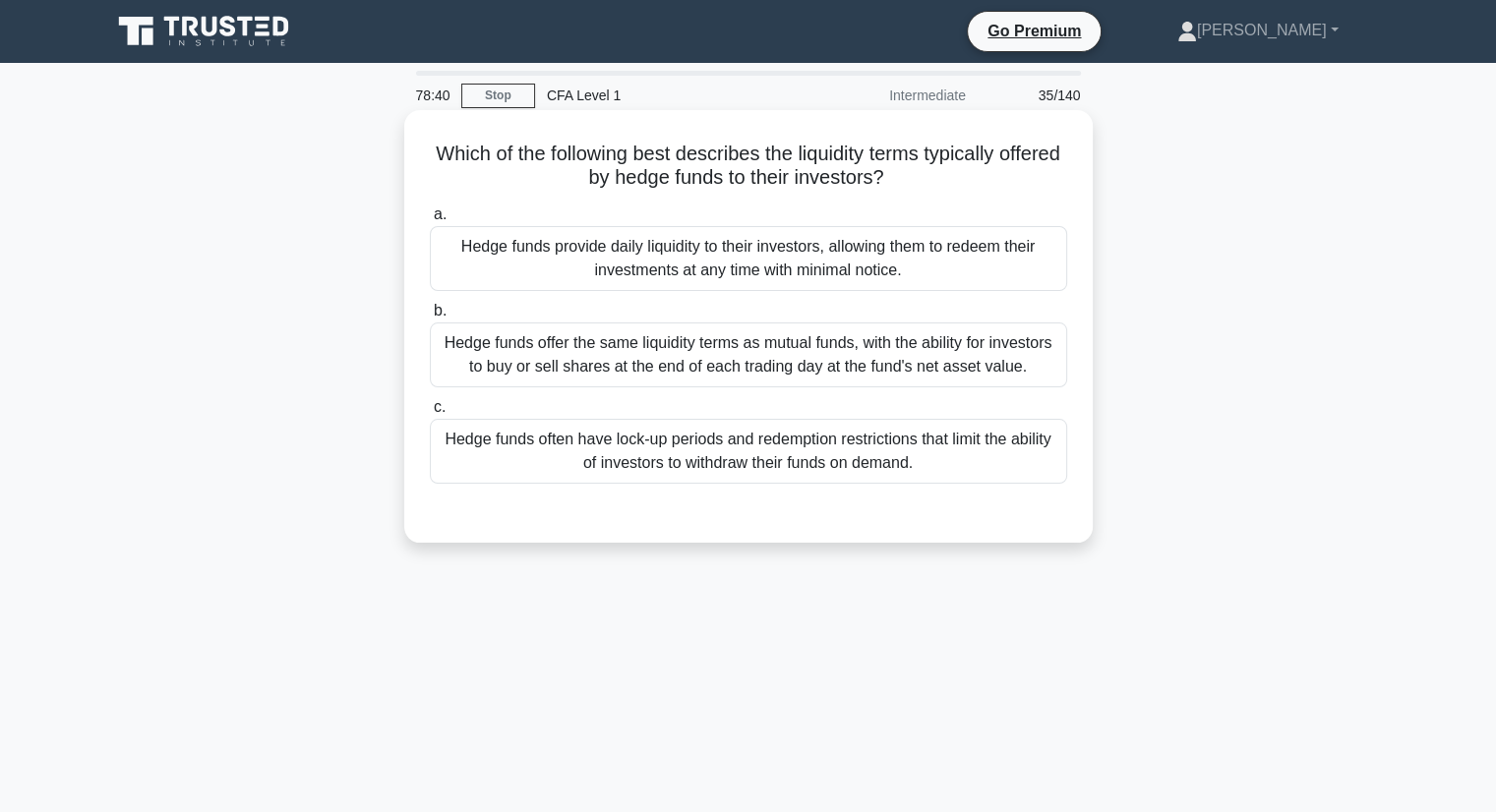
click at [679, 258] on div "Hedge funds provide daily liquidity to their investors, allowing them to redeem…" at bounding box center [748, 258] width 637 height 65
click at [430, 221] on input "a. Hedge funds provide daily liquidity to their investors, allowing them to red…" at bounding box center [430, 214] width 0 height 13
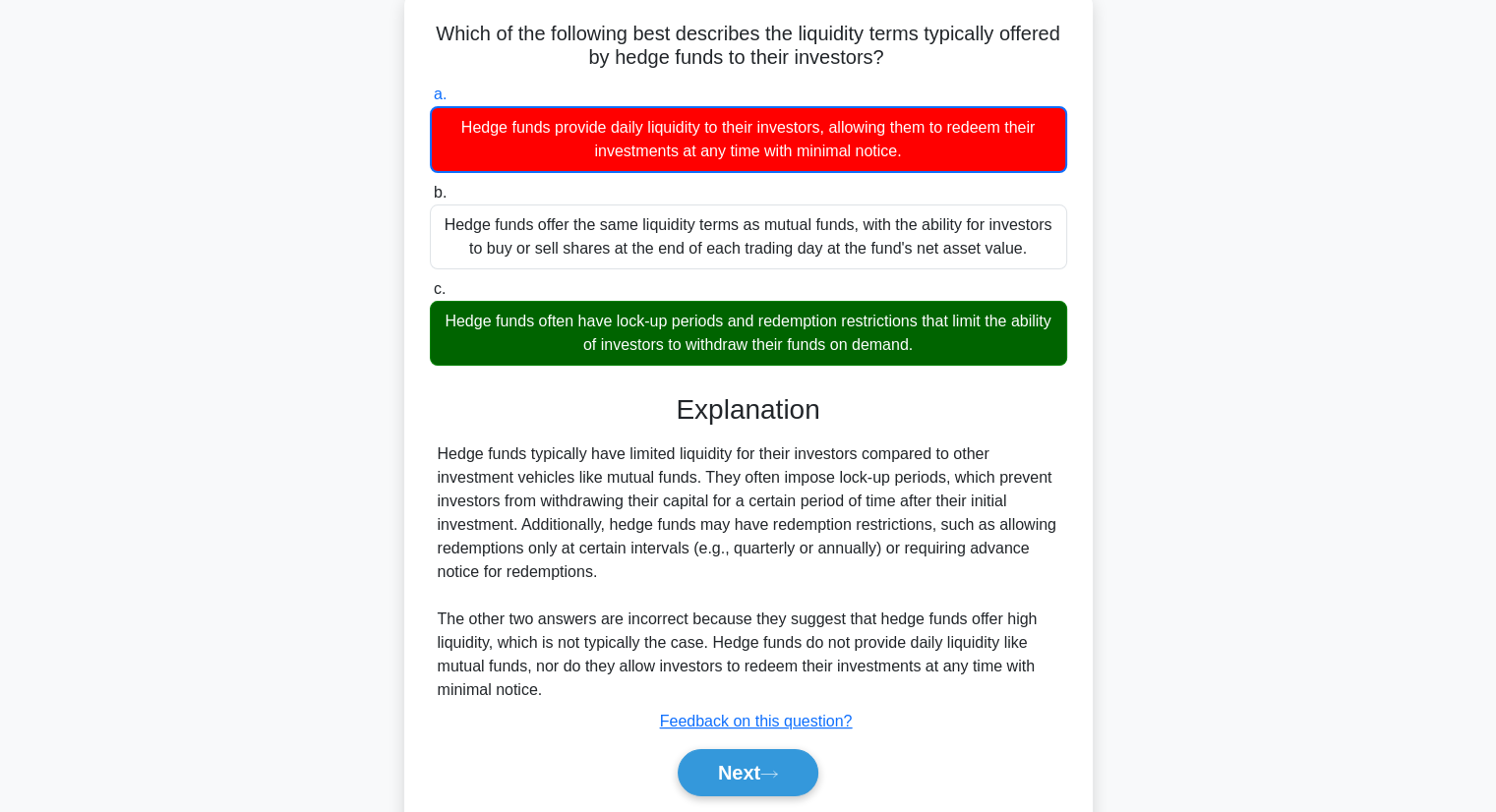
scroll to position [197, 0]
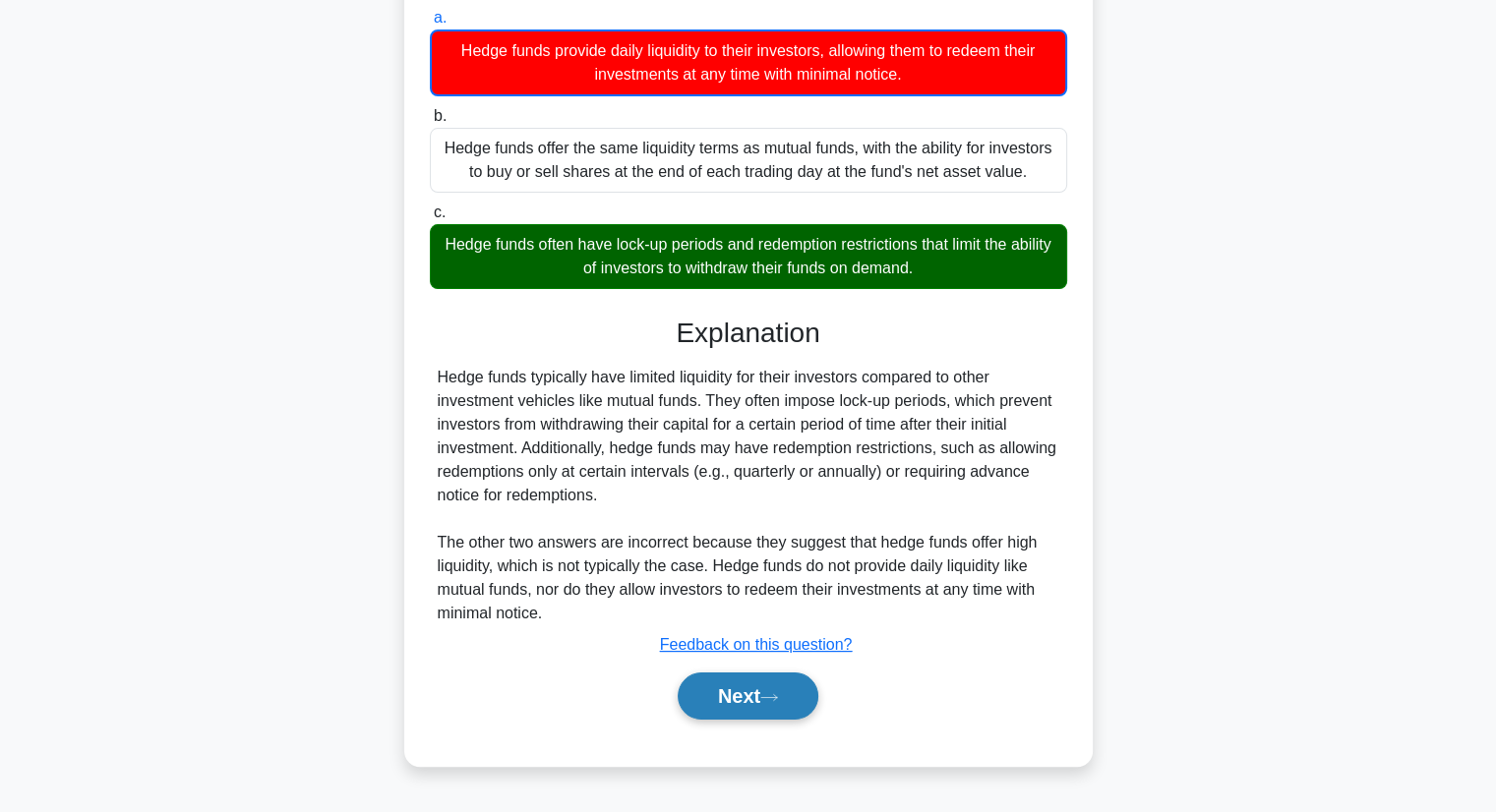
click at [757, 698] on button "Next" at bounding box center [748, 697] width 141 height 48
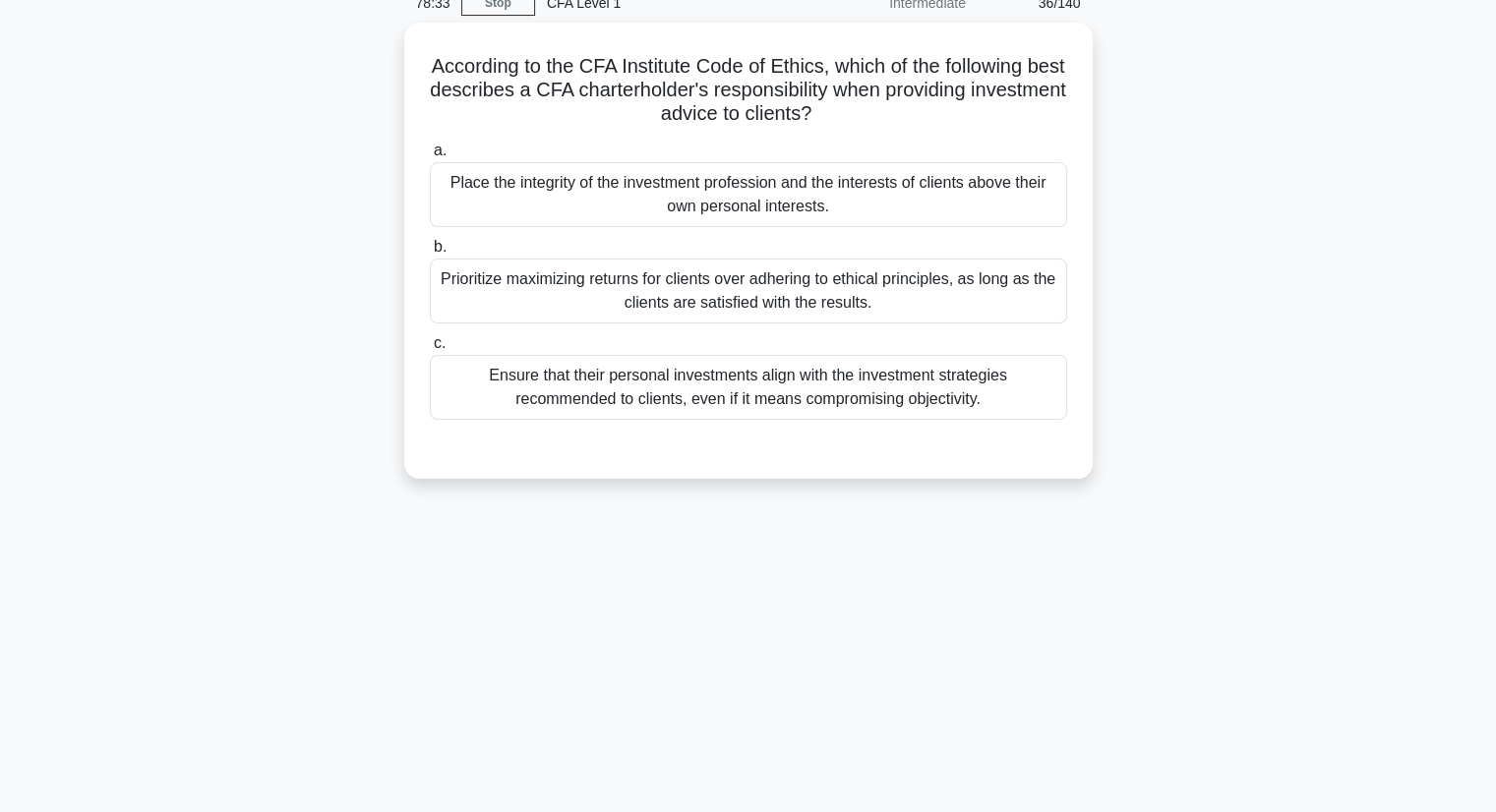
scroll to position [0, 0]
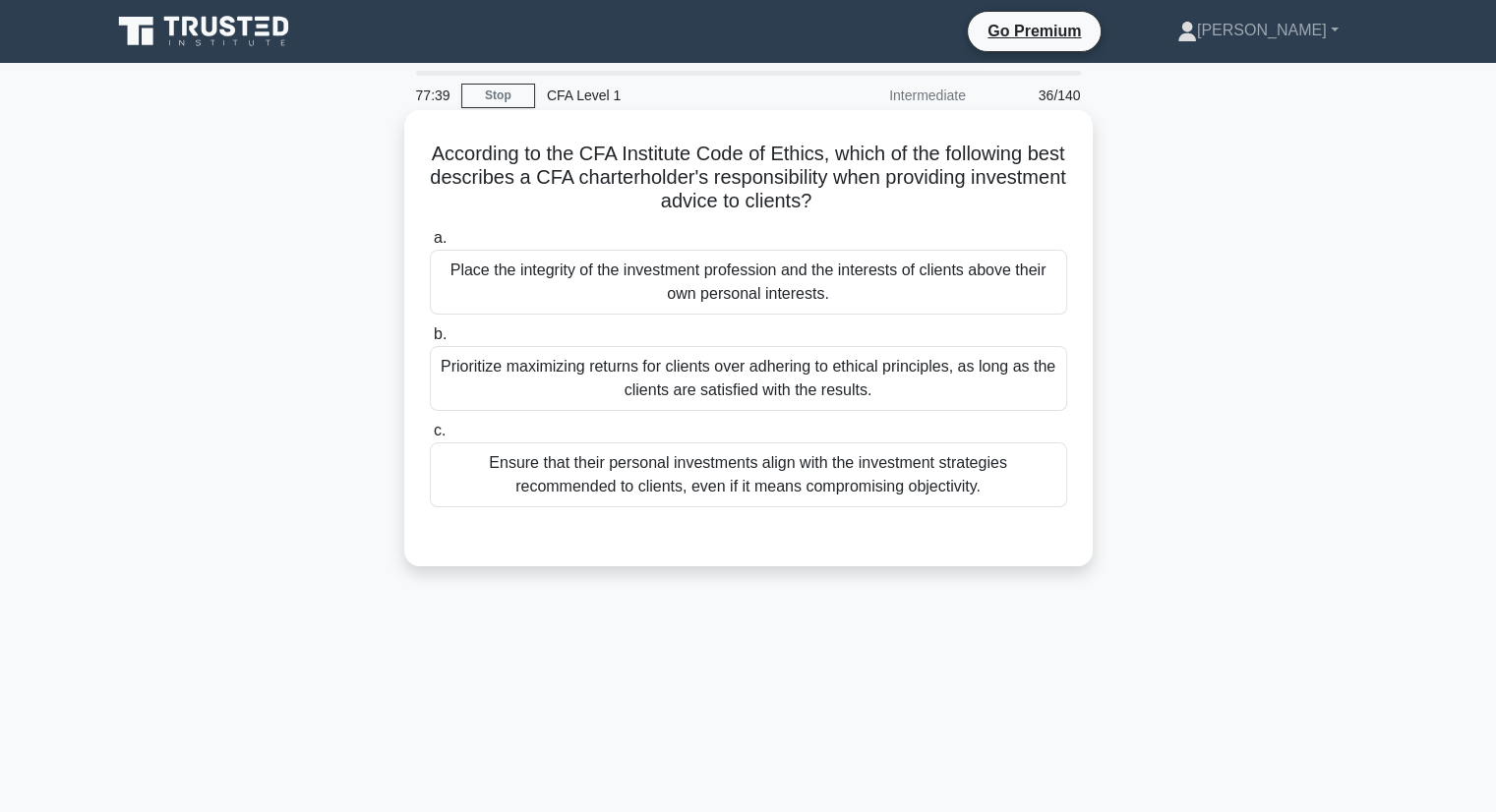
click at [1002, 494] on div "Ensure that their personal investments align with the investment strategies rec…" at bounding box center [748, 474] width 637 height 65
click at [430, 438] on input "c. Ensure that their personal investments align with the investment strategies …" at bounding box center [430, 431] width 0 height 13
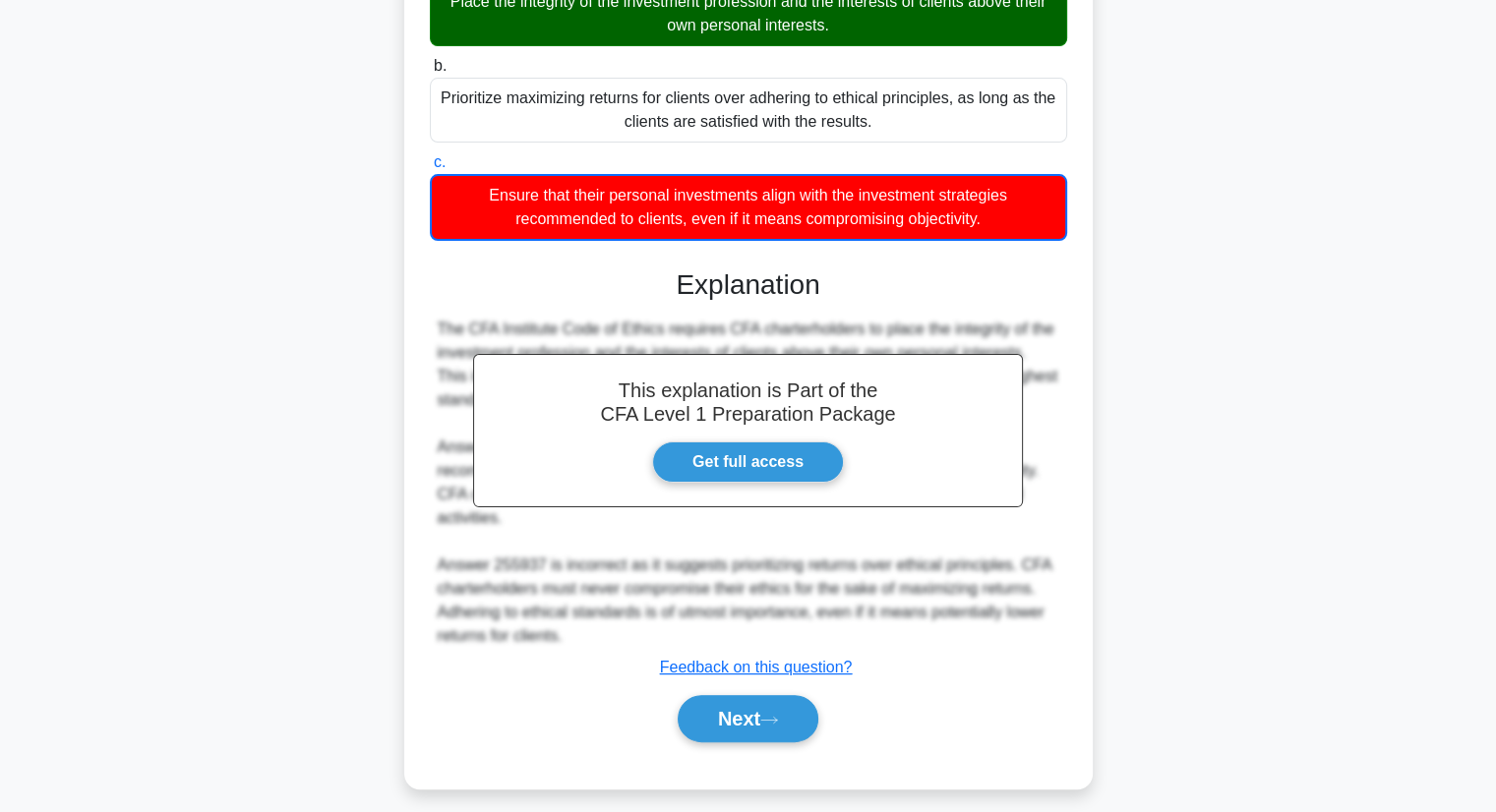
scroll to position [281, 0]
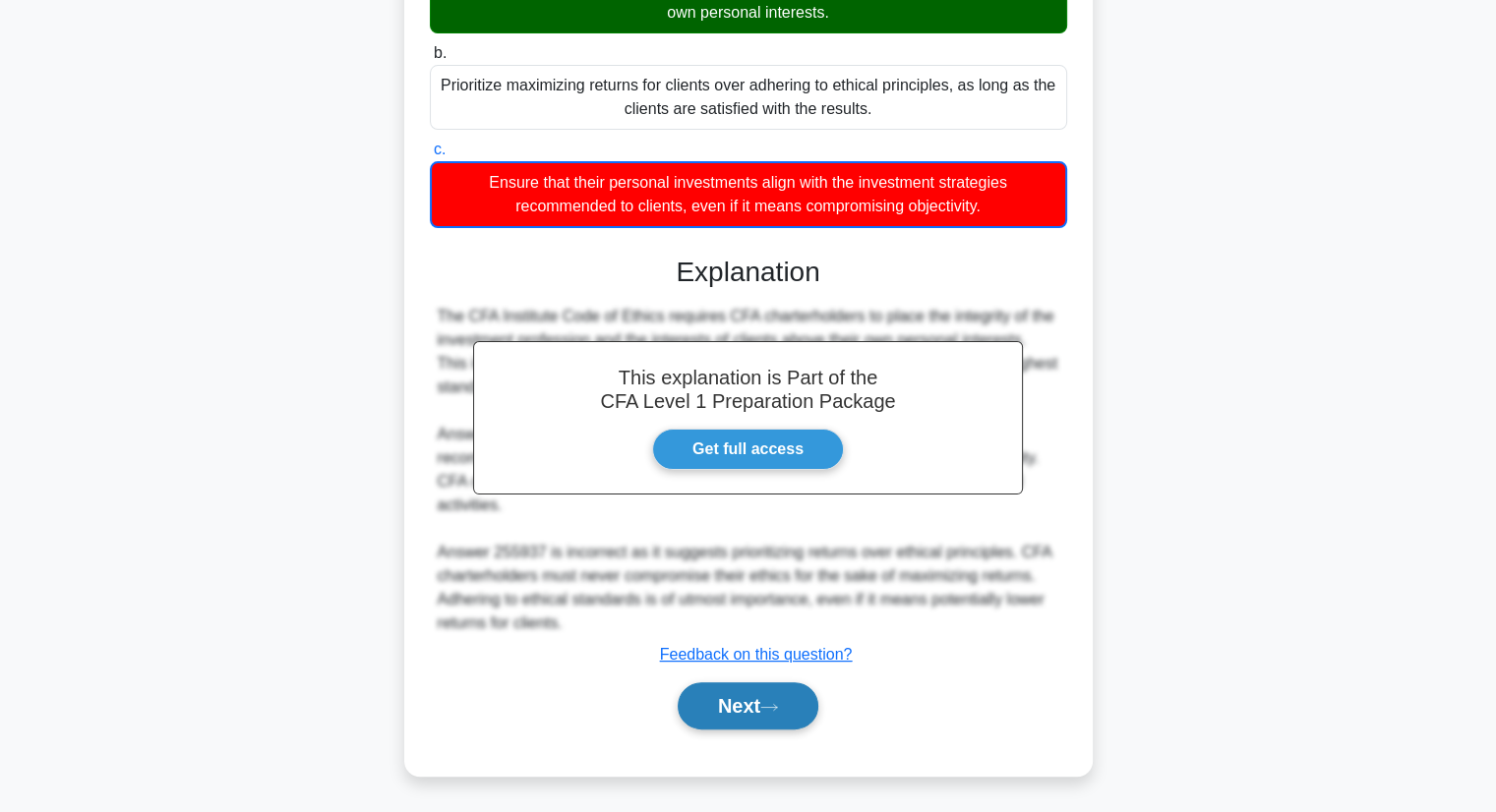
click at [792, 707] on button "Next" at bounding box center [748, 706] width 141 height 48
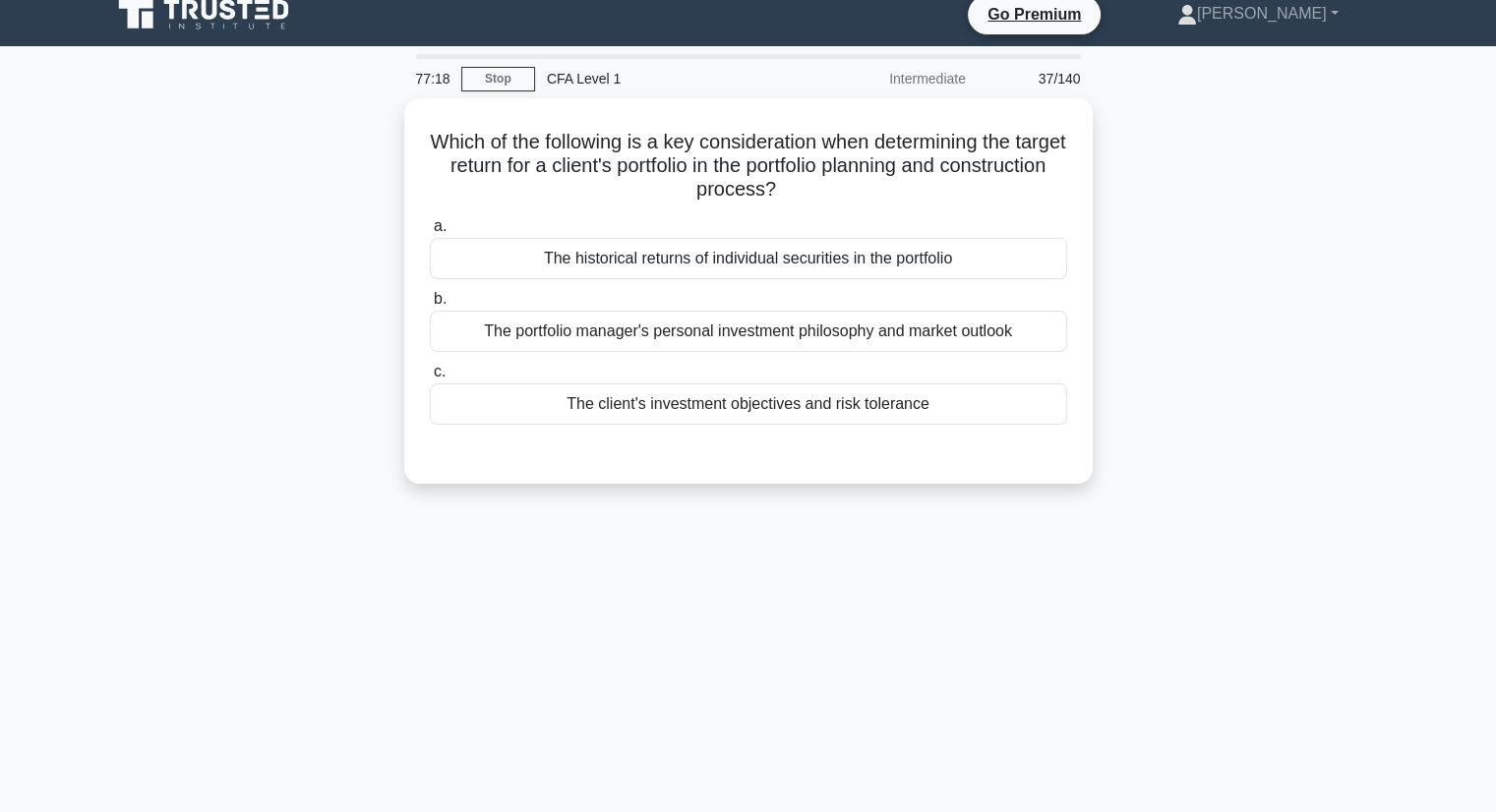
scroll to position [0, 0]
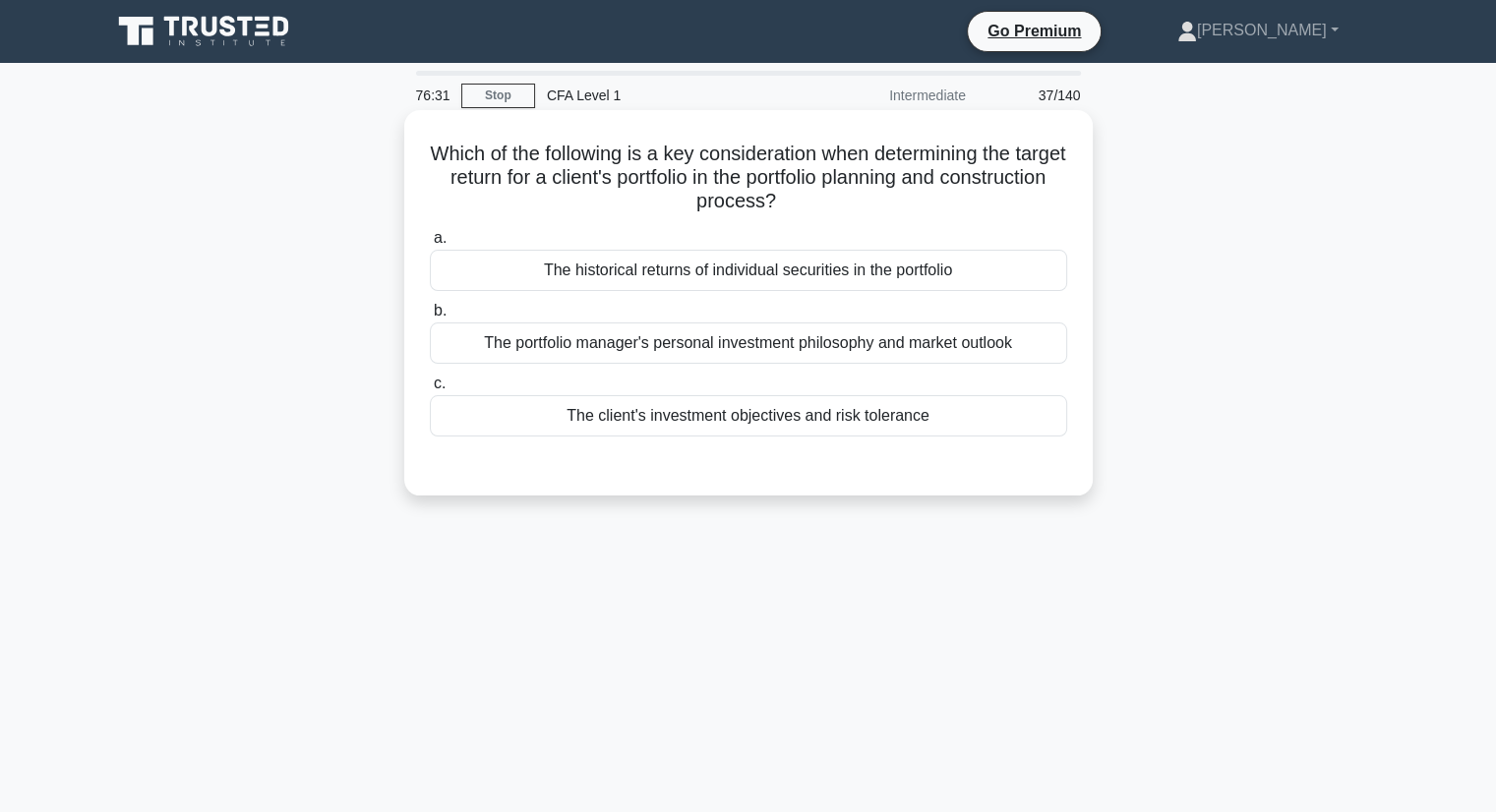
click at [985, 426] on div "The client's investment objectives and risk tolerance" at bounding box center [748, 416] width 637 height 42
click at [430, 390] on input "c. The client's investment objectives and risk tolerance" at bounding box center [430, 383] width 0 height 13
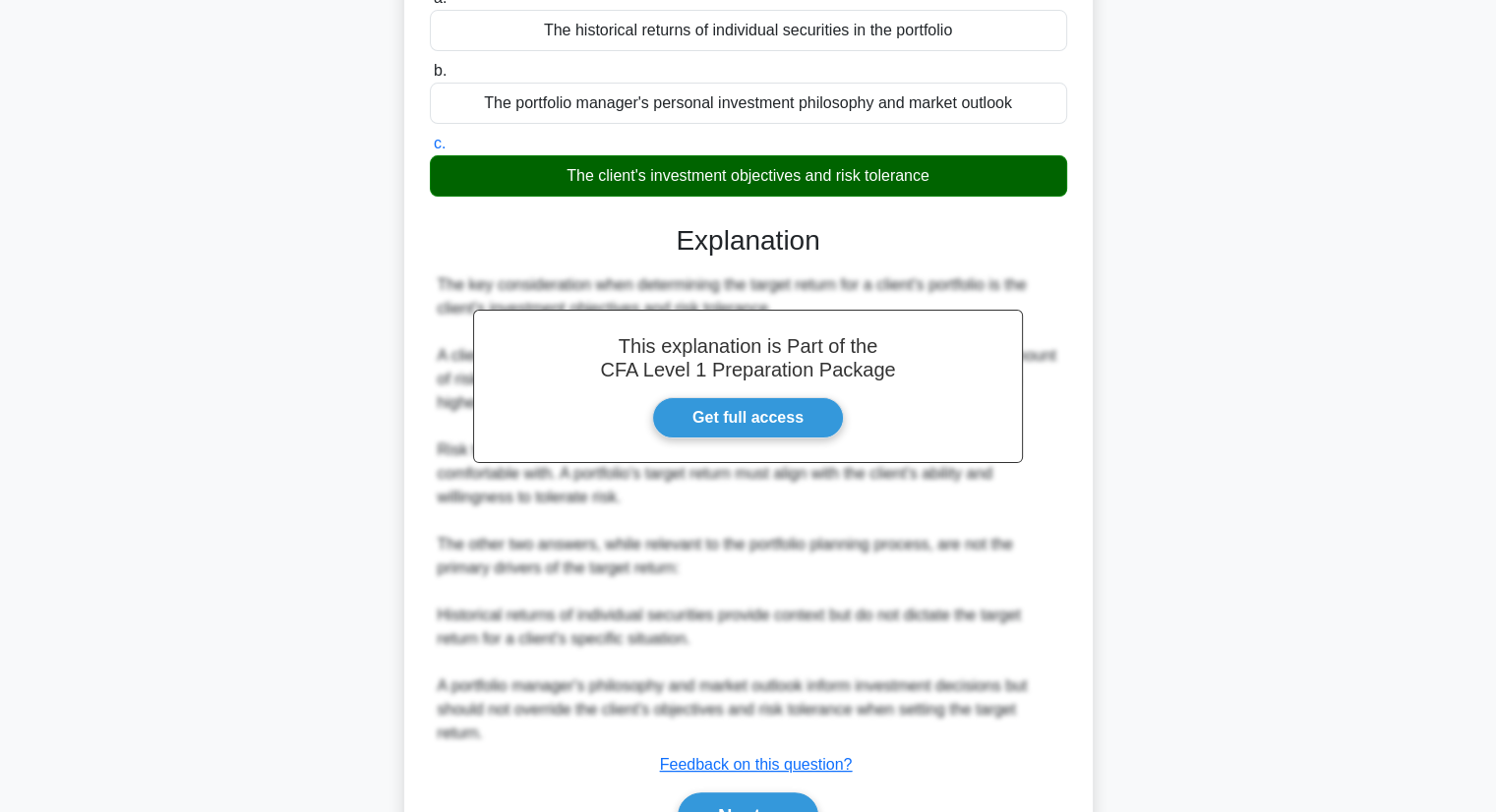
scroll to position [295, 0]
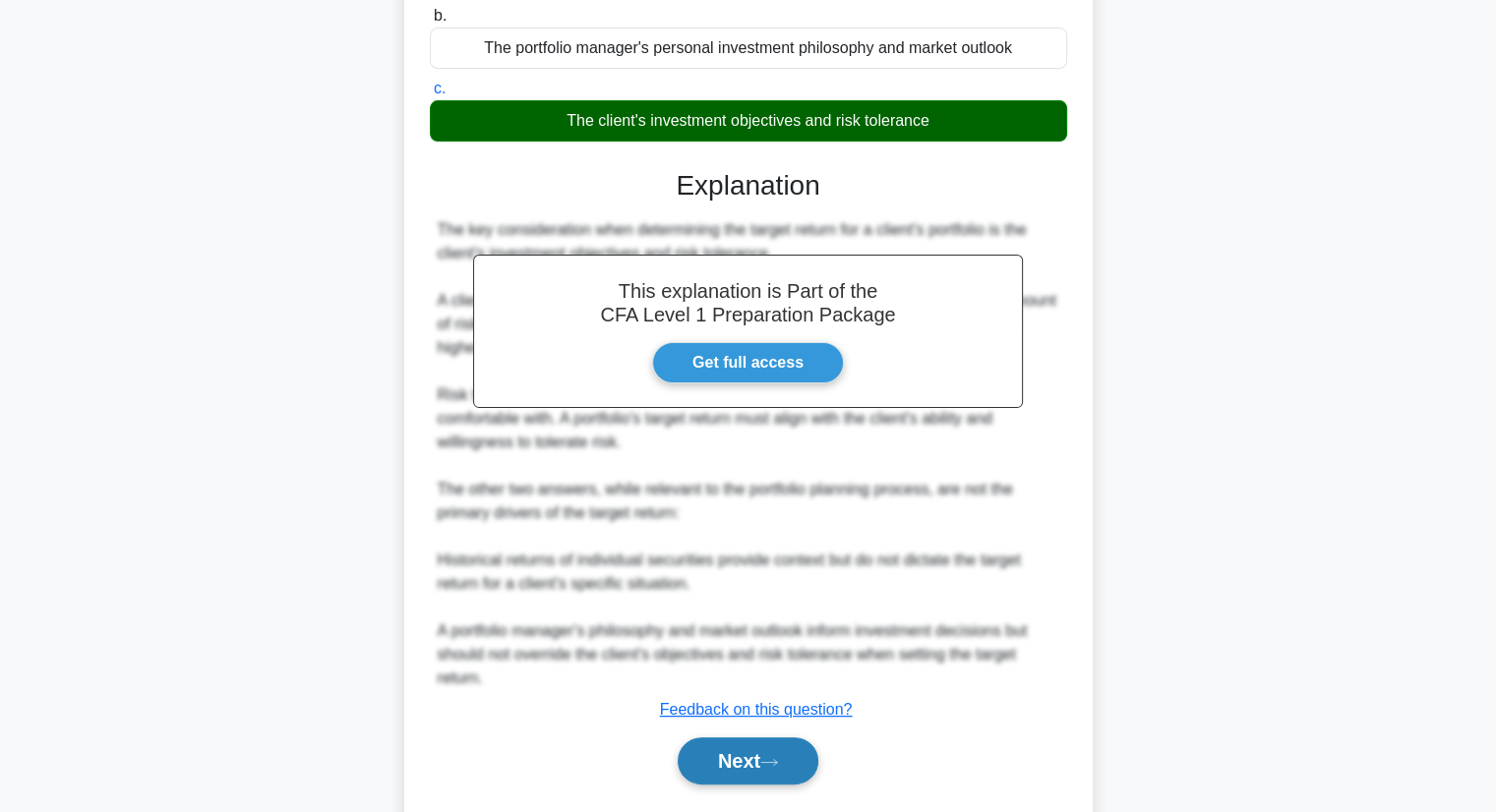
click at [778, 765] on icon at bounding box center [769, 762] width 18 height 11
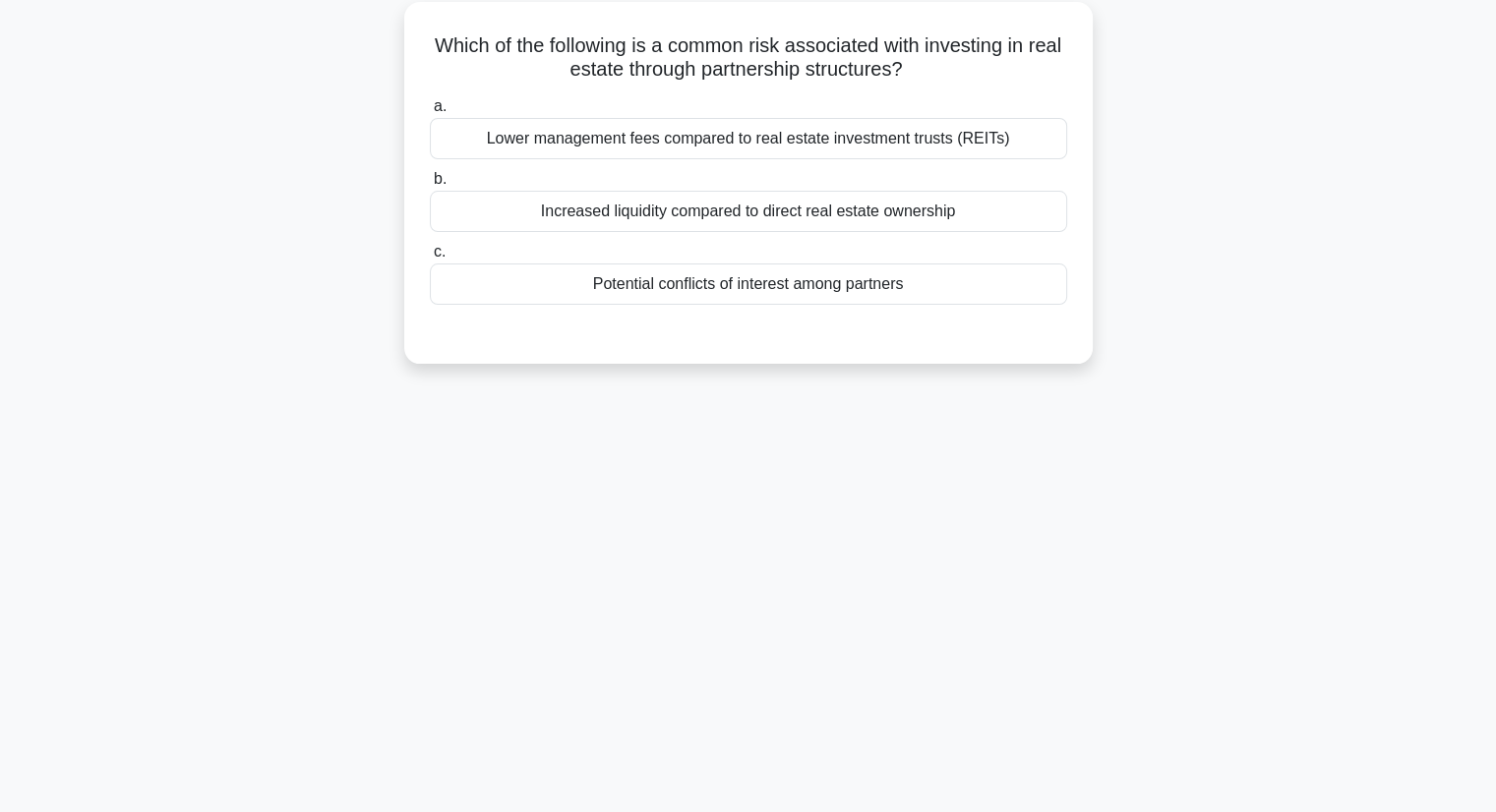
scroll to position [0, 0]
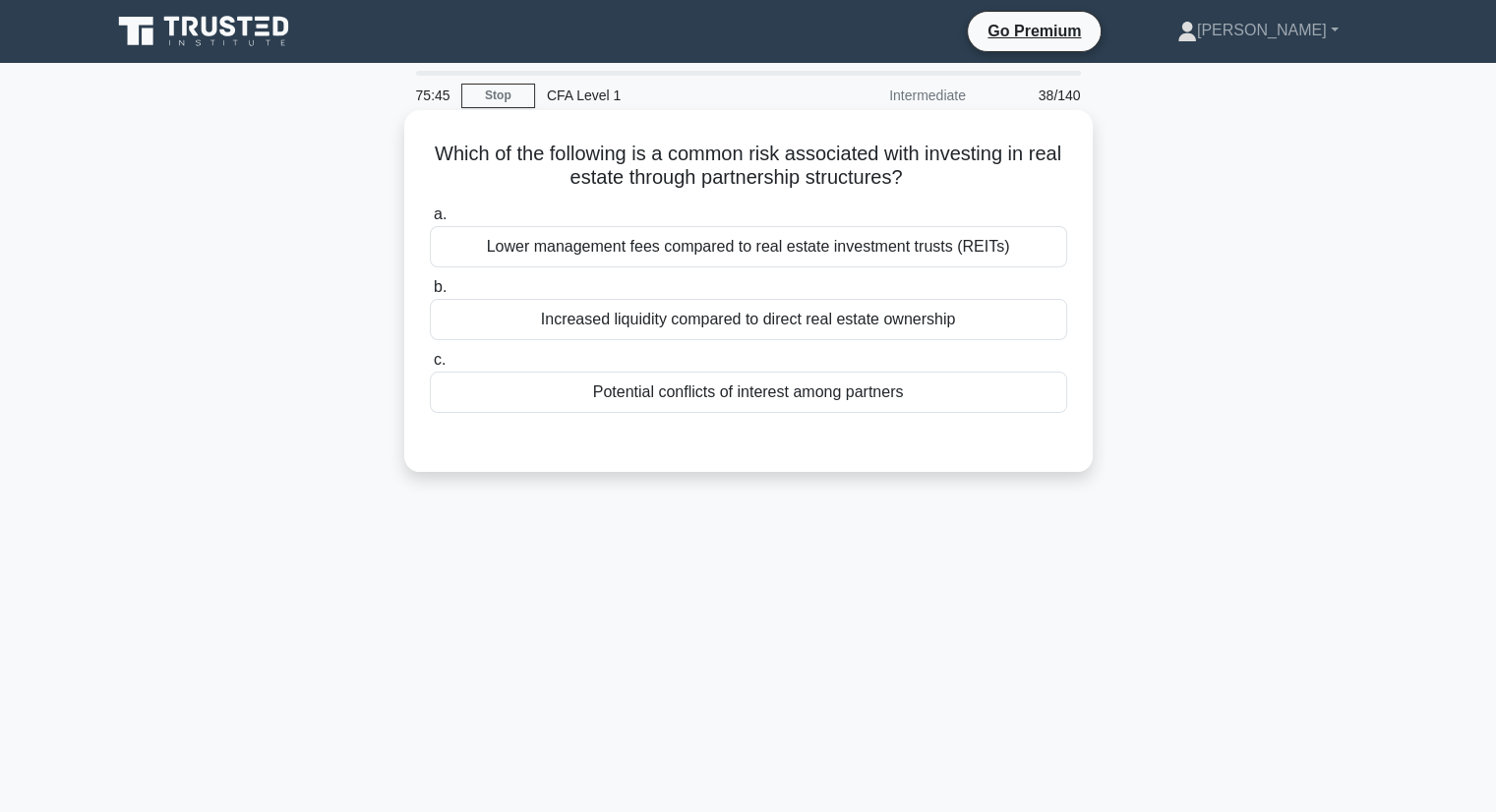
click at [681, 246] on div "Lower management fees compared to real estate investment trusts (REITs)" at bounding box center [748, 247] width 637 height 42
click at [430, 221] on input "a. Lower management fees compared to real estate investment trusts (REITs)" at bounding box center [430, 214] width 0 height 13
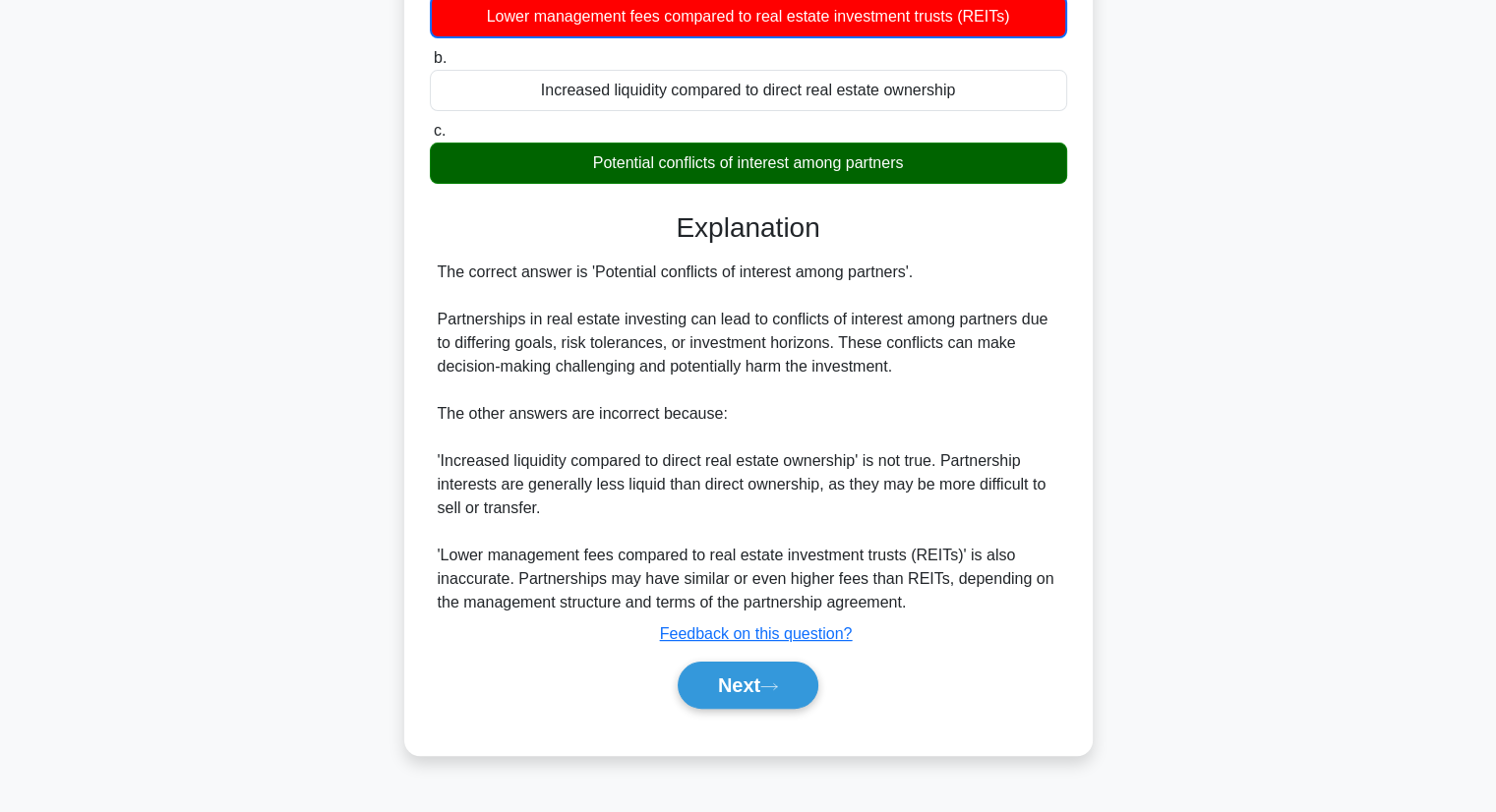
scroll to position [251, 0]
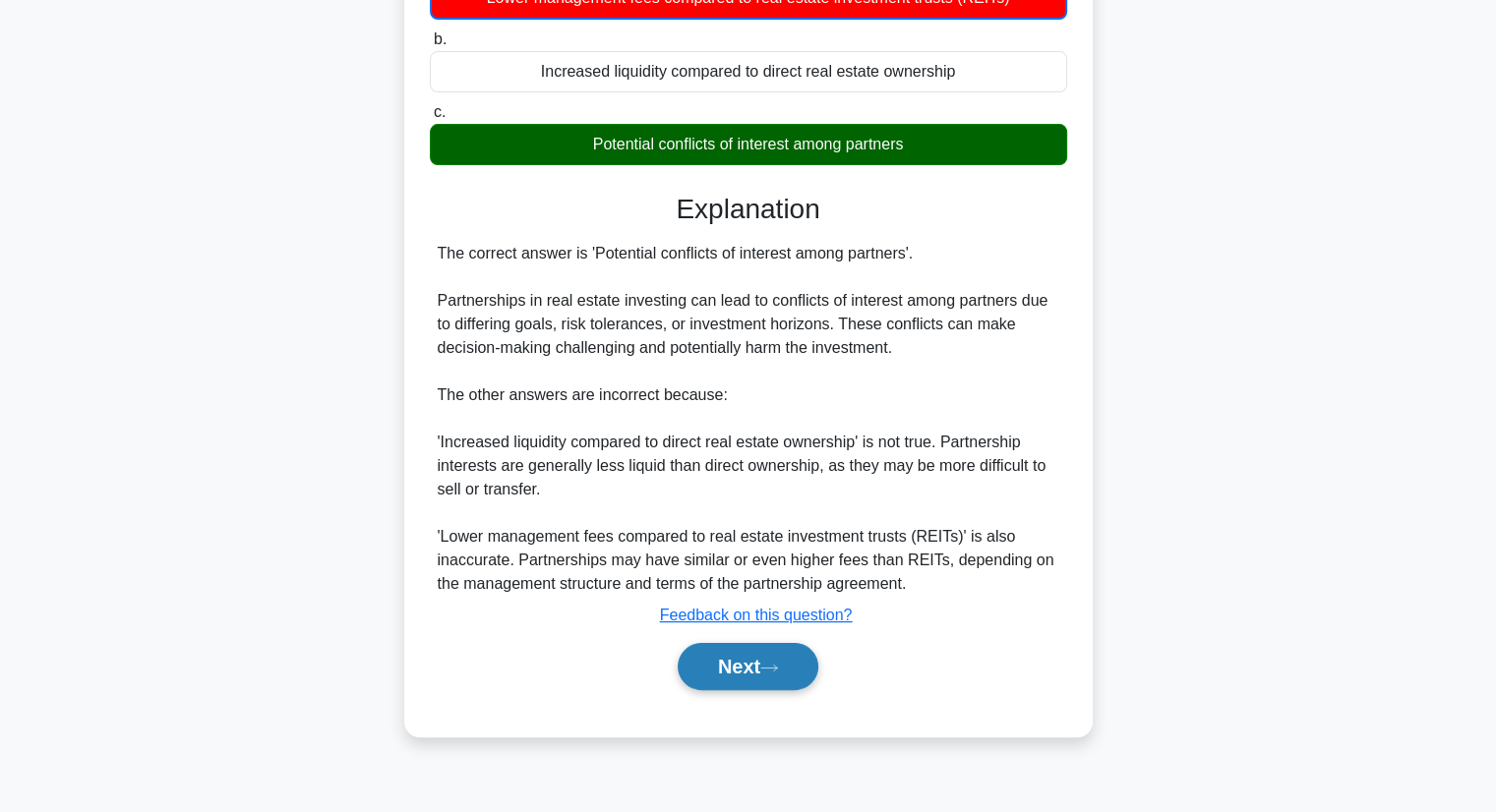
click at [762, 652] on button "Next" at bounding box center [748, 667] width 141 height 48
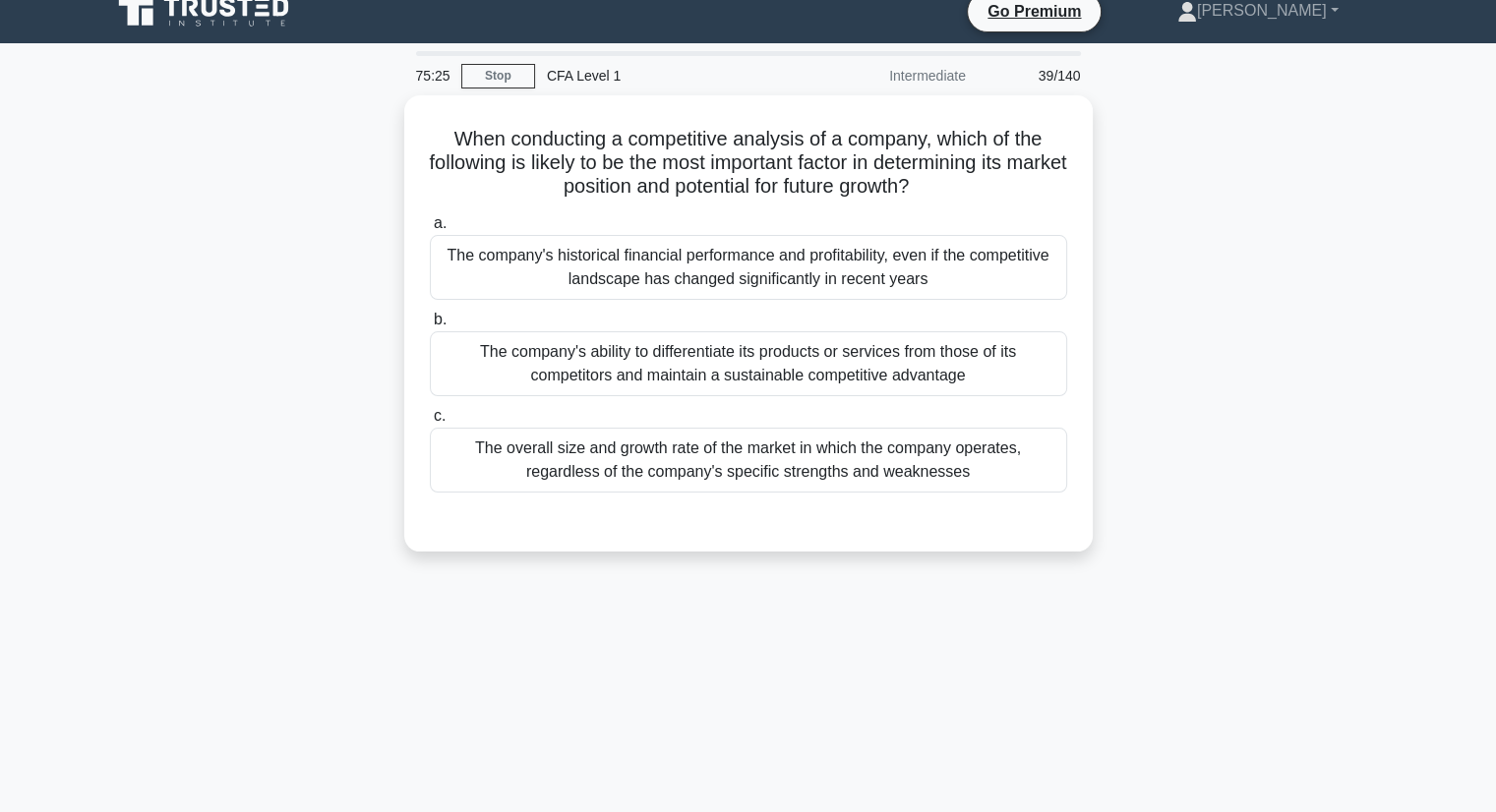
scroll to position [0, 0]
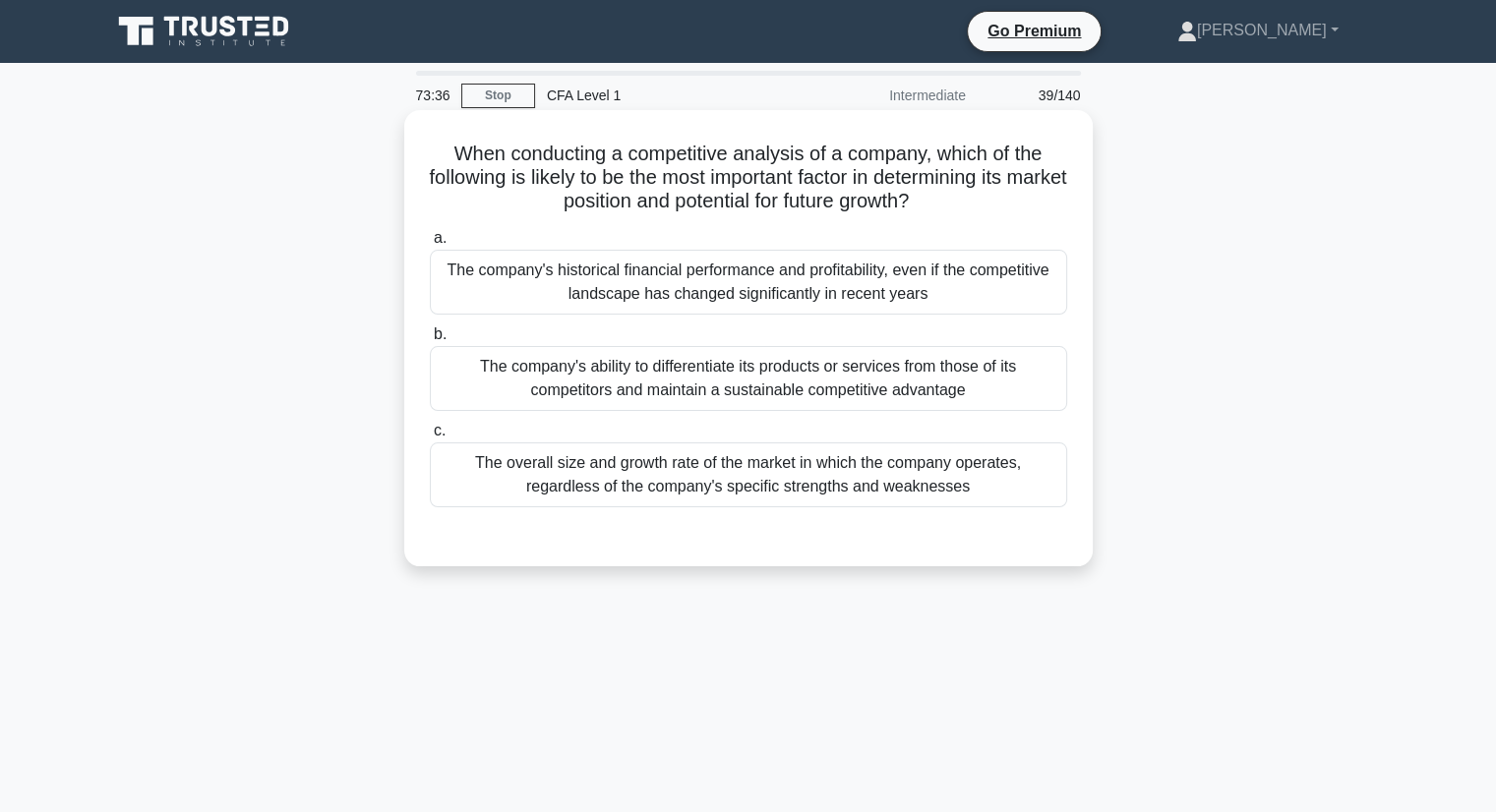
click at [745, 293] on div "The company's historical financial performance and profitability, even if the c…" at bounding box center [748, 282] width 637 height 65
click at [430, 245] on input "a. The company's historical financial performance and profitability, even if th…" at bounding box center [430, 238] width 0 height 13
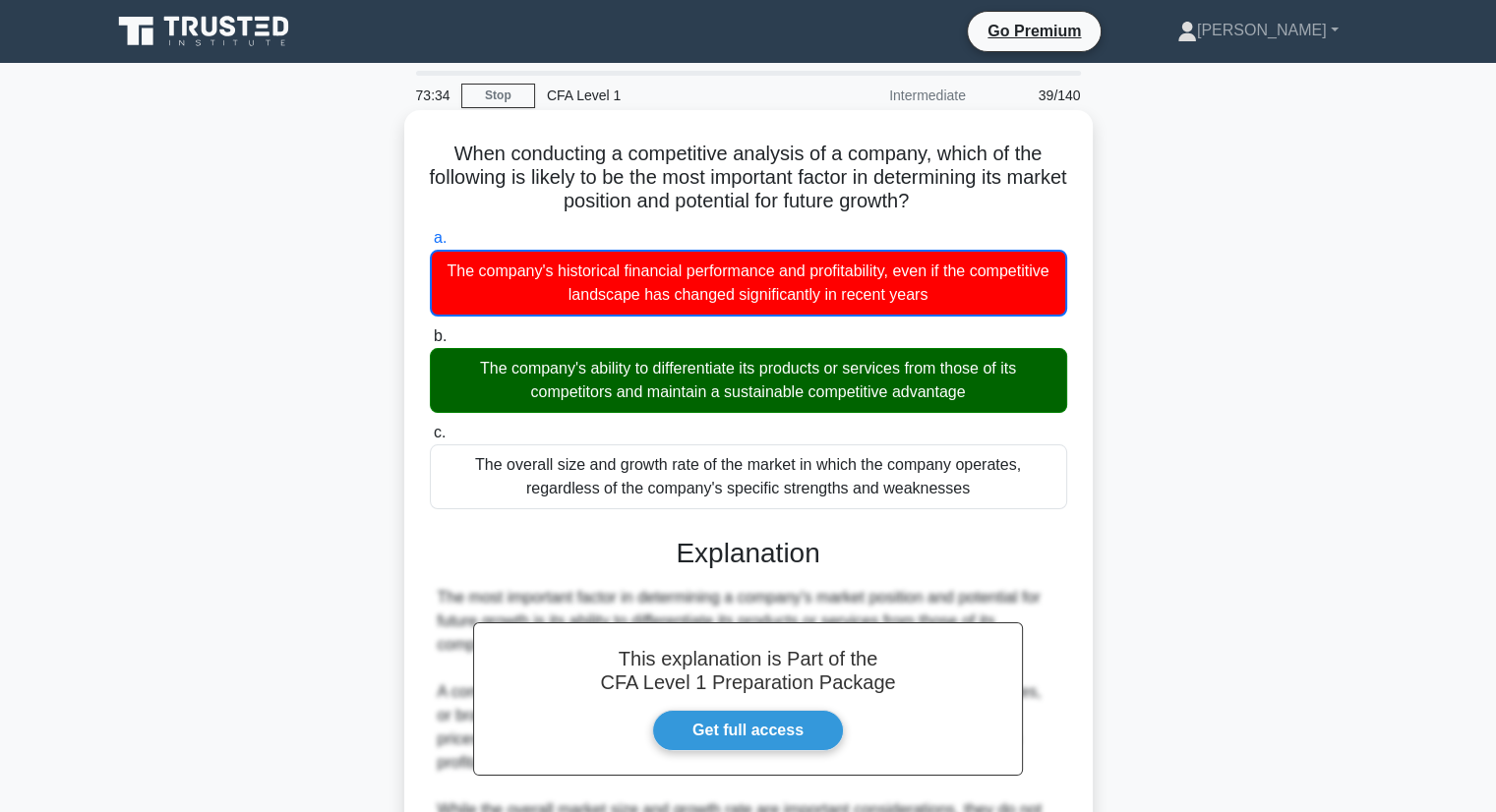
click at [739, 357] on div "The company's ability to differentiate its products or services from those of i…" at bounding box center [748, 380] width 637 height 65
click at [430, 343] on input "b. The company's ability to differentiate its products or services from those o…" at bounding box center [430, 337] width 0 height 13
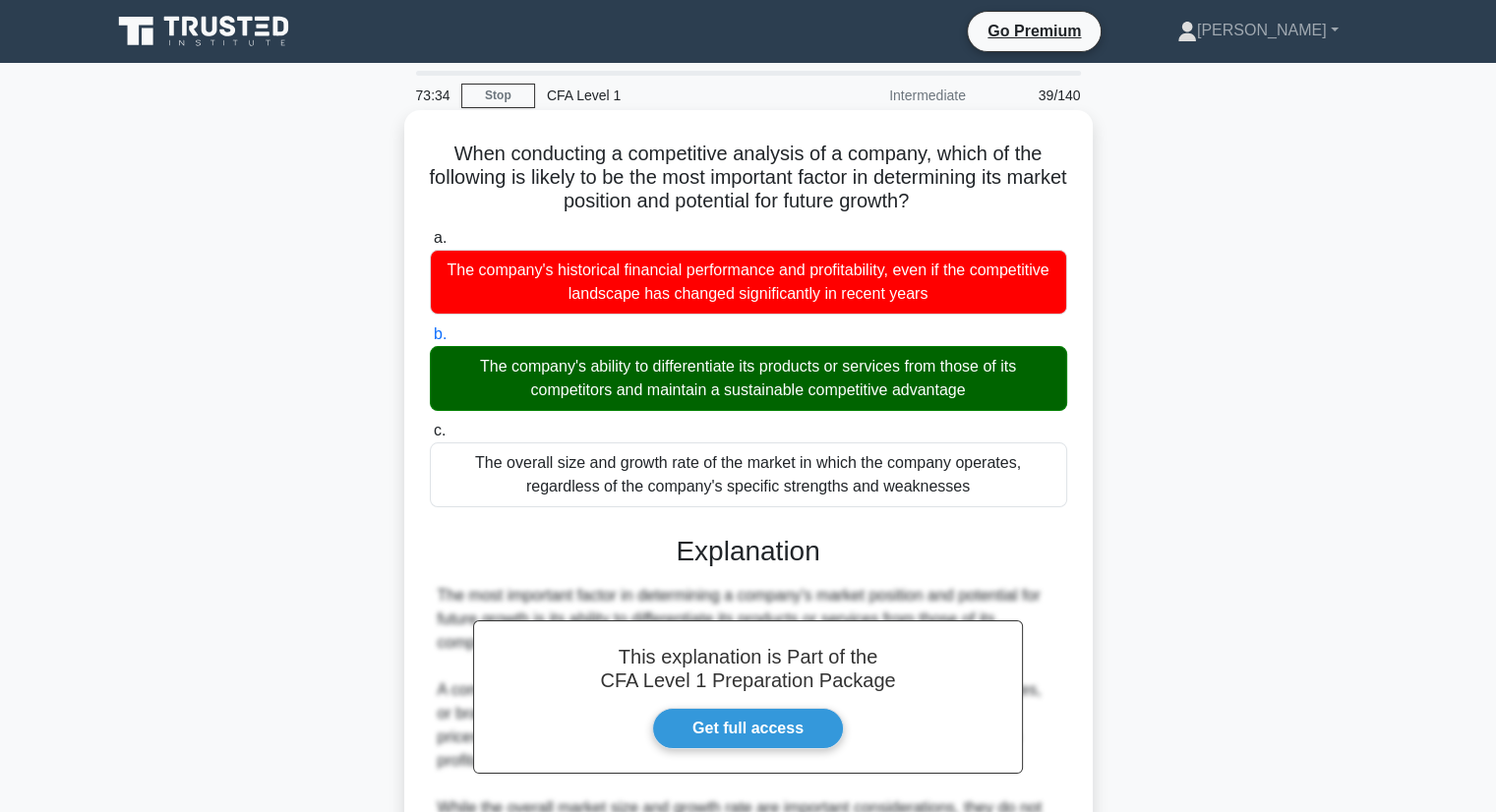
click at [739, 357] on div "The company's ability to differentiate its products or services from those of i…" at bounding box center [748, 378] width 637 height 65
click at [430, 341] on input "b. The company's ability to differentiate its products or services from those o…" at bounding box center [430, 335] width 0 height 13
click at [957, 380] on div "The company's ability to differentiate its products or services from those of i…" at bounding box center [748, 378] width 637 height 65
click at [430, 341] on input "b. The company's ability to differentiate its products or services from those o…" at bounding box center [430, 335] width 0 height 13
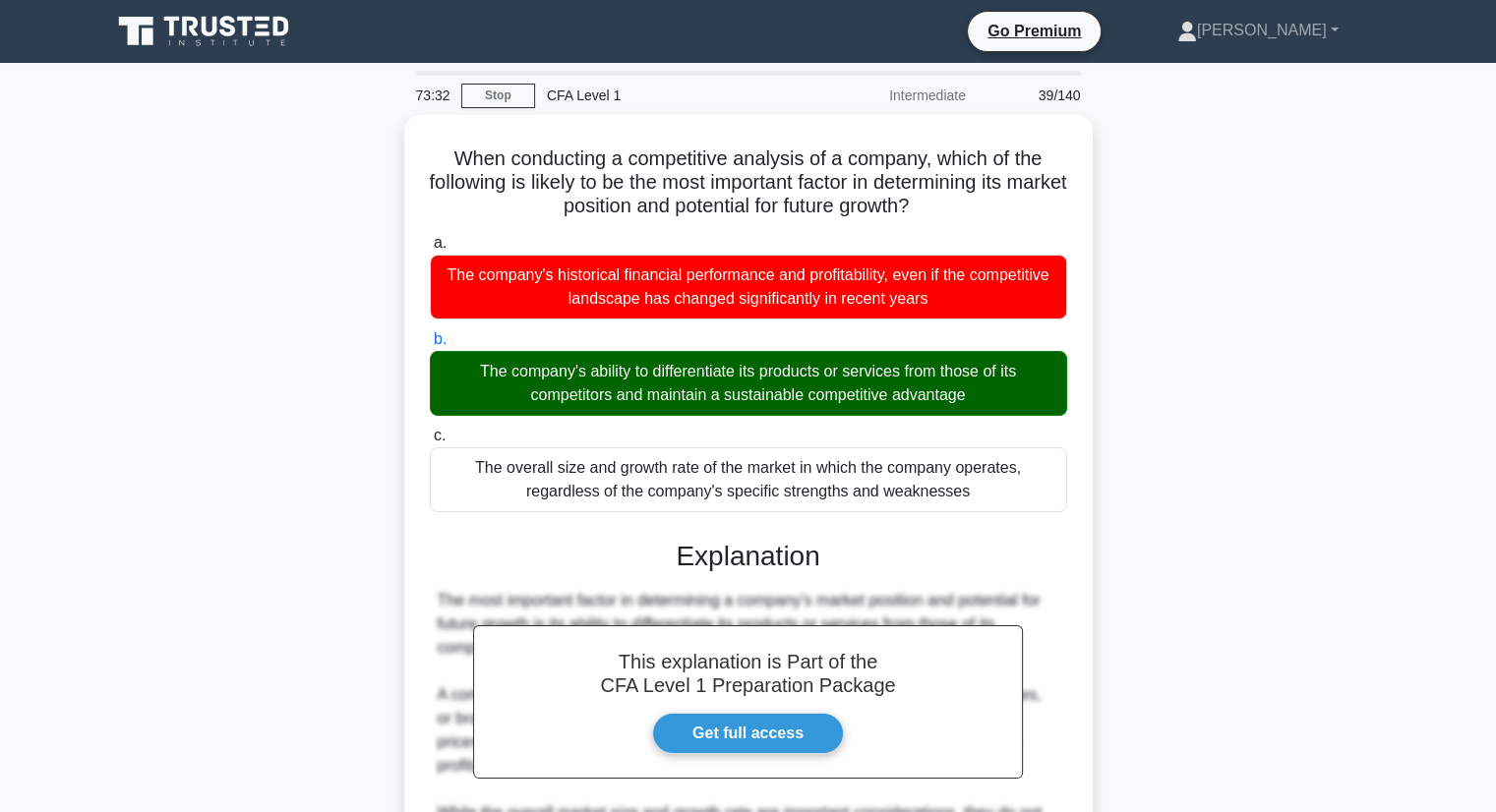
scroll to position [295, 0]
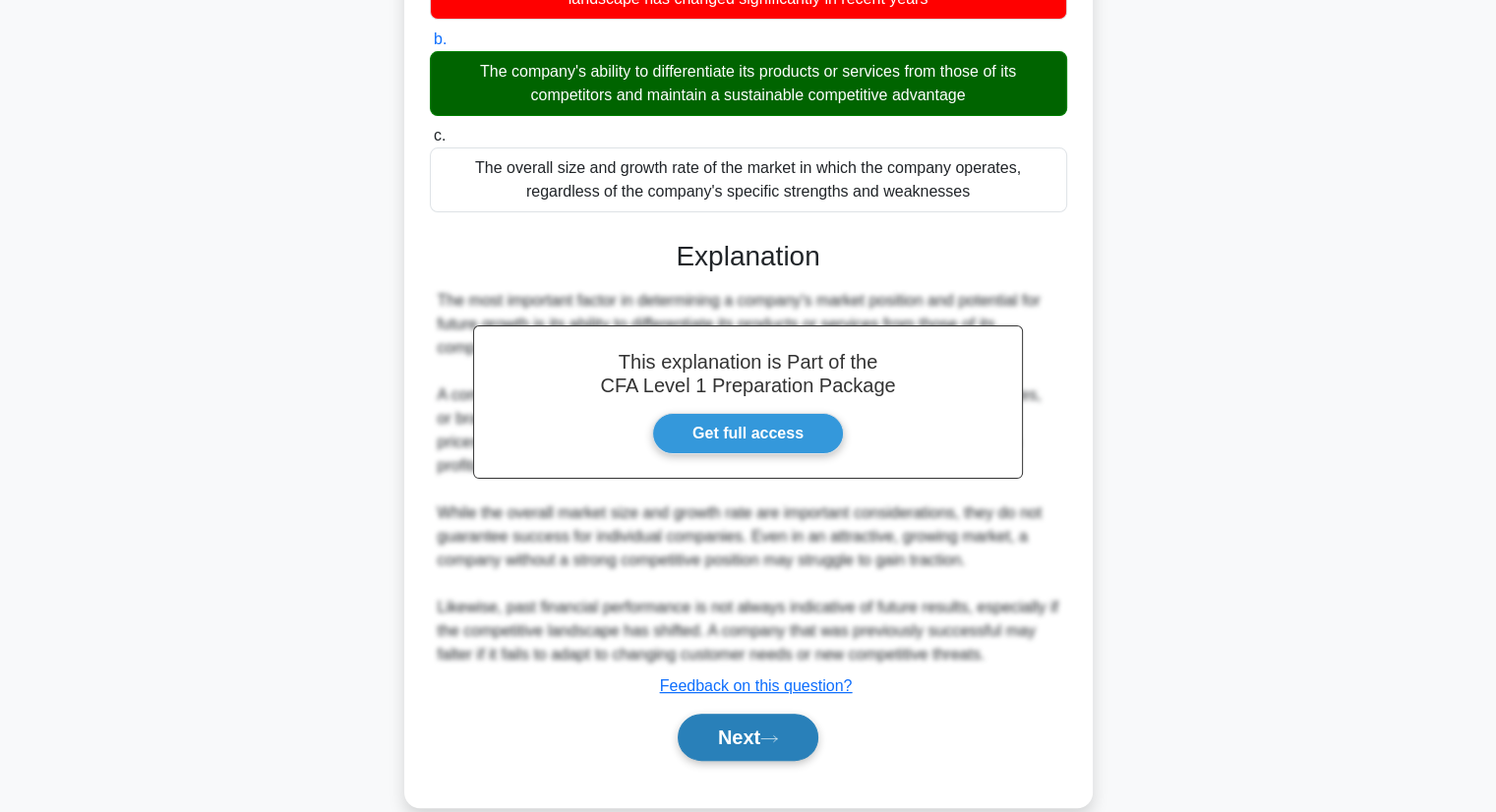
click at [749, 733] on button "Next" at bounding box center [748, 738] width 141 height 48
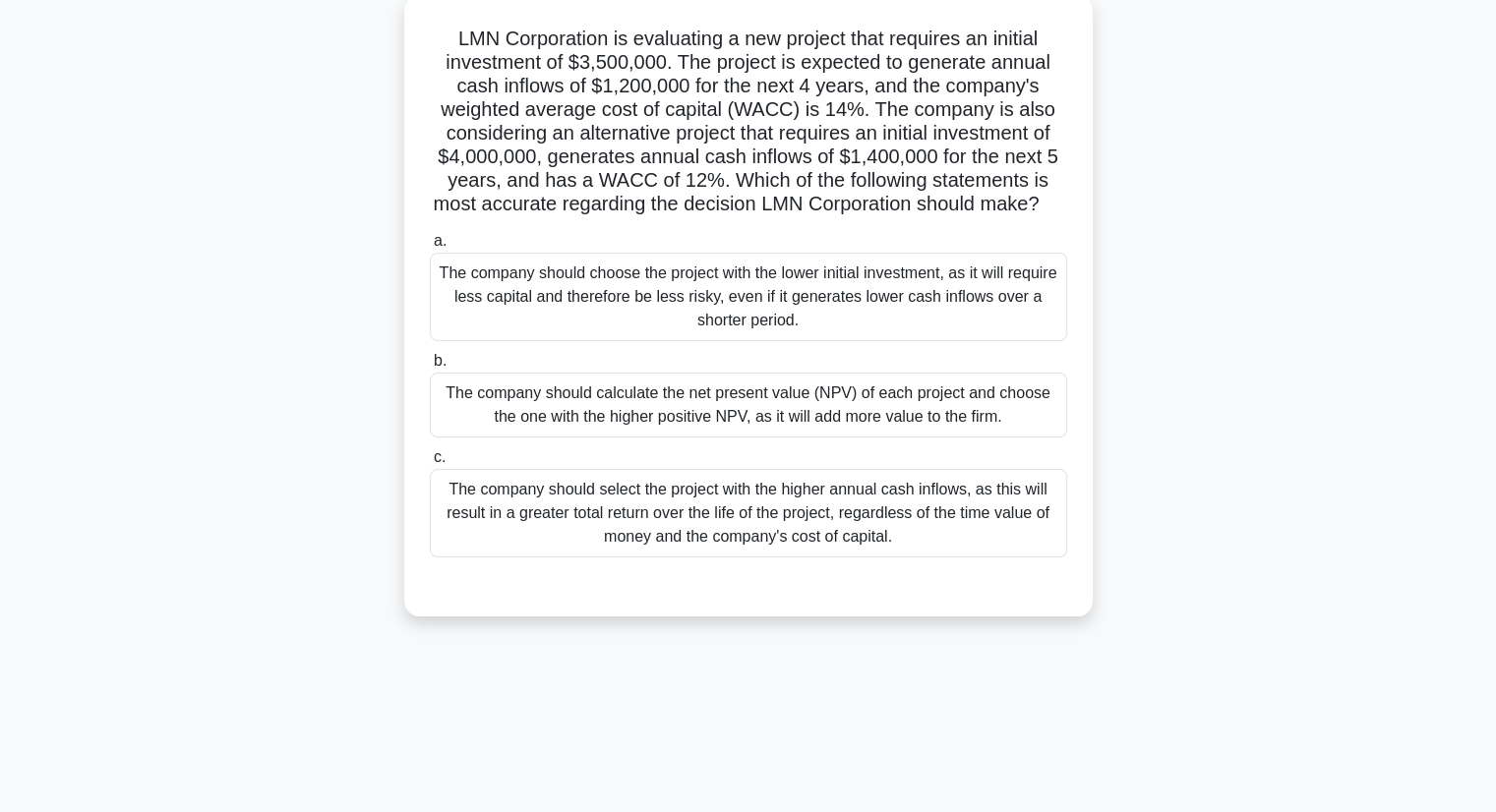
scroll to position [0, 0]
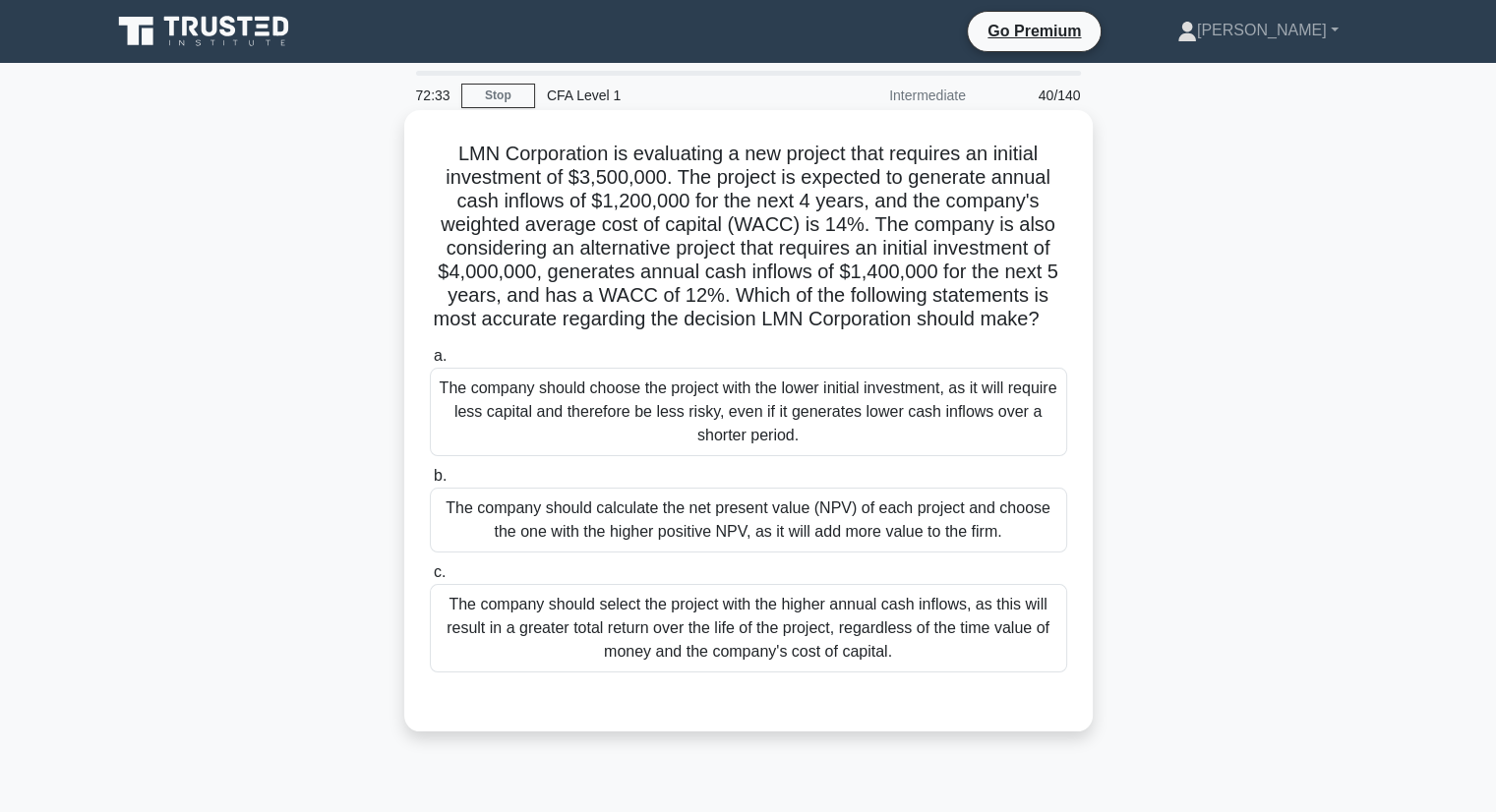
click at [927, 528] on div "The company should calculate the net present value (NPV) of each project and ch…" at bounding box center [748, 519] width 637 height 65
click at [430, 482] on input "b. The company should calculate the net present value (NPV) of each project and…" at bounding box center [430, 475] width 0 height 13
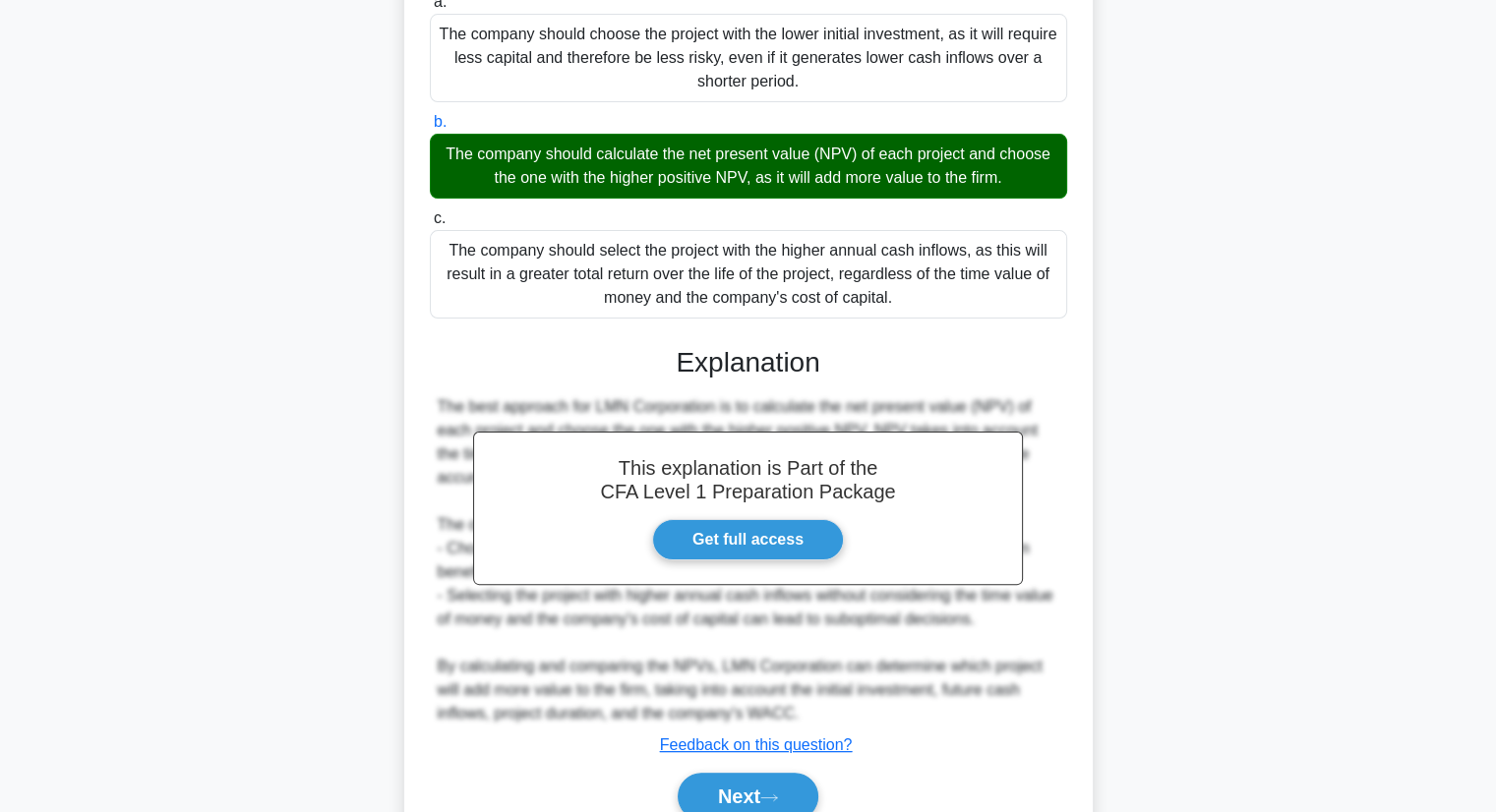
scroll to position [469, 0]
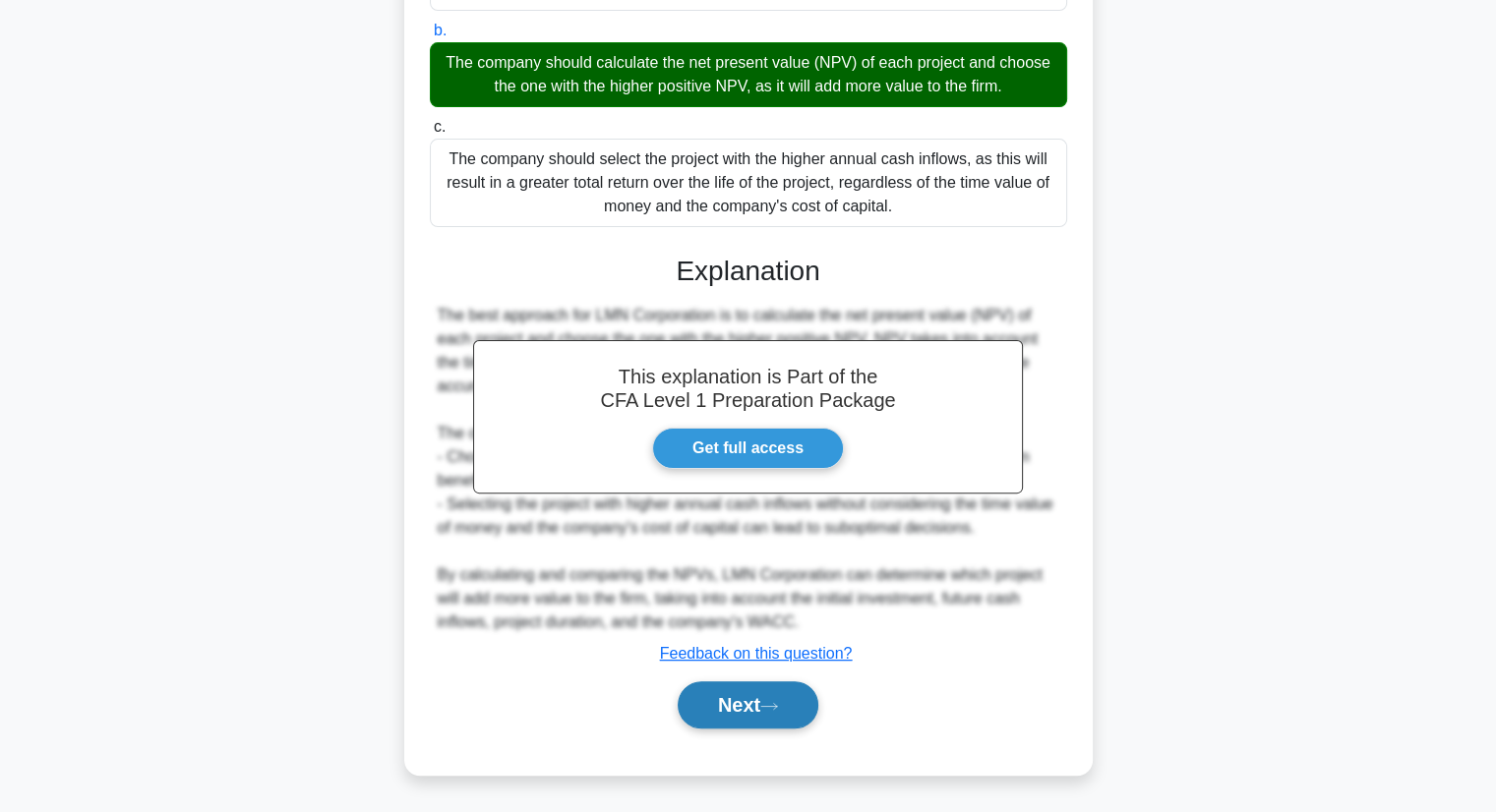
click at [731, 709] on button "Next" at bounding box center [748, 705] width 141 height 48
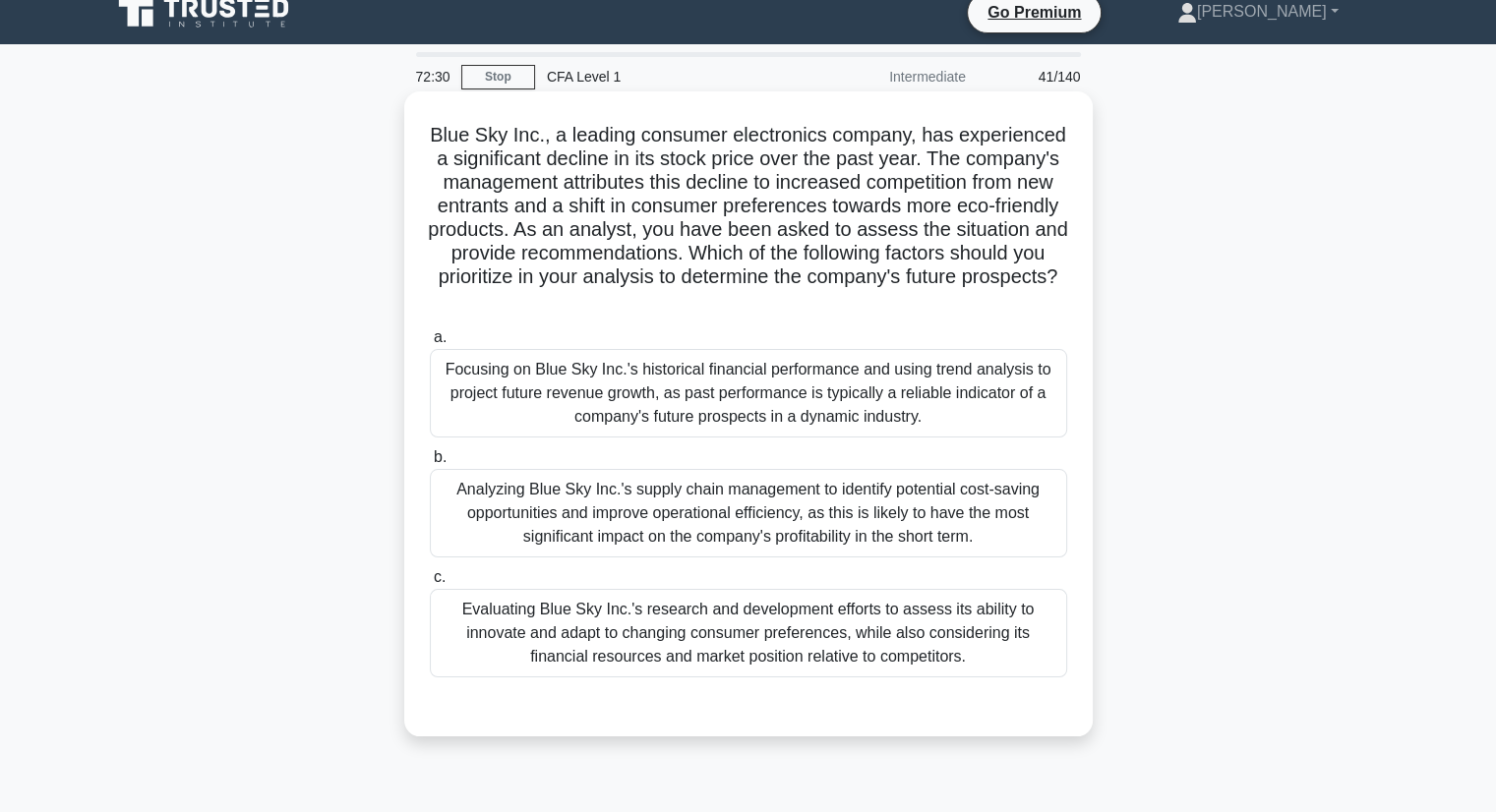
scroll to position [0, 0]
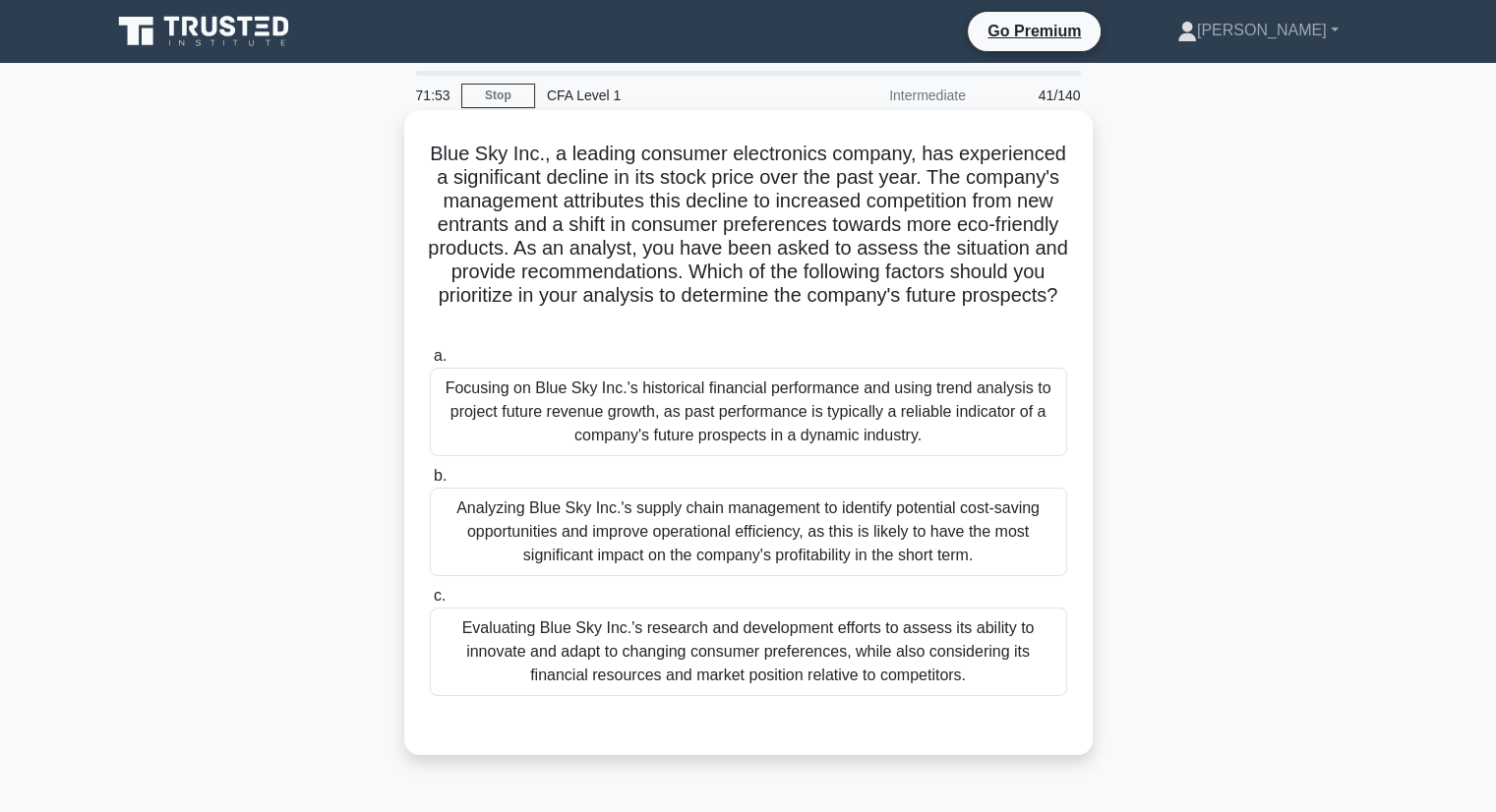
click at [965, 379] on div "Focusing on Blue Sky Inc.'s historical financial performance and using trend an…" at bounding box center [748, 411] width 637 height 88
click at [430, 363] on input "a. Focusing on Blue Sky Inc.'s historical financial performance and using trend…" at bounding box center [430, 356] width 0 height 13
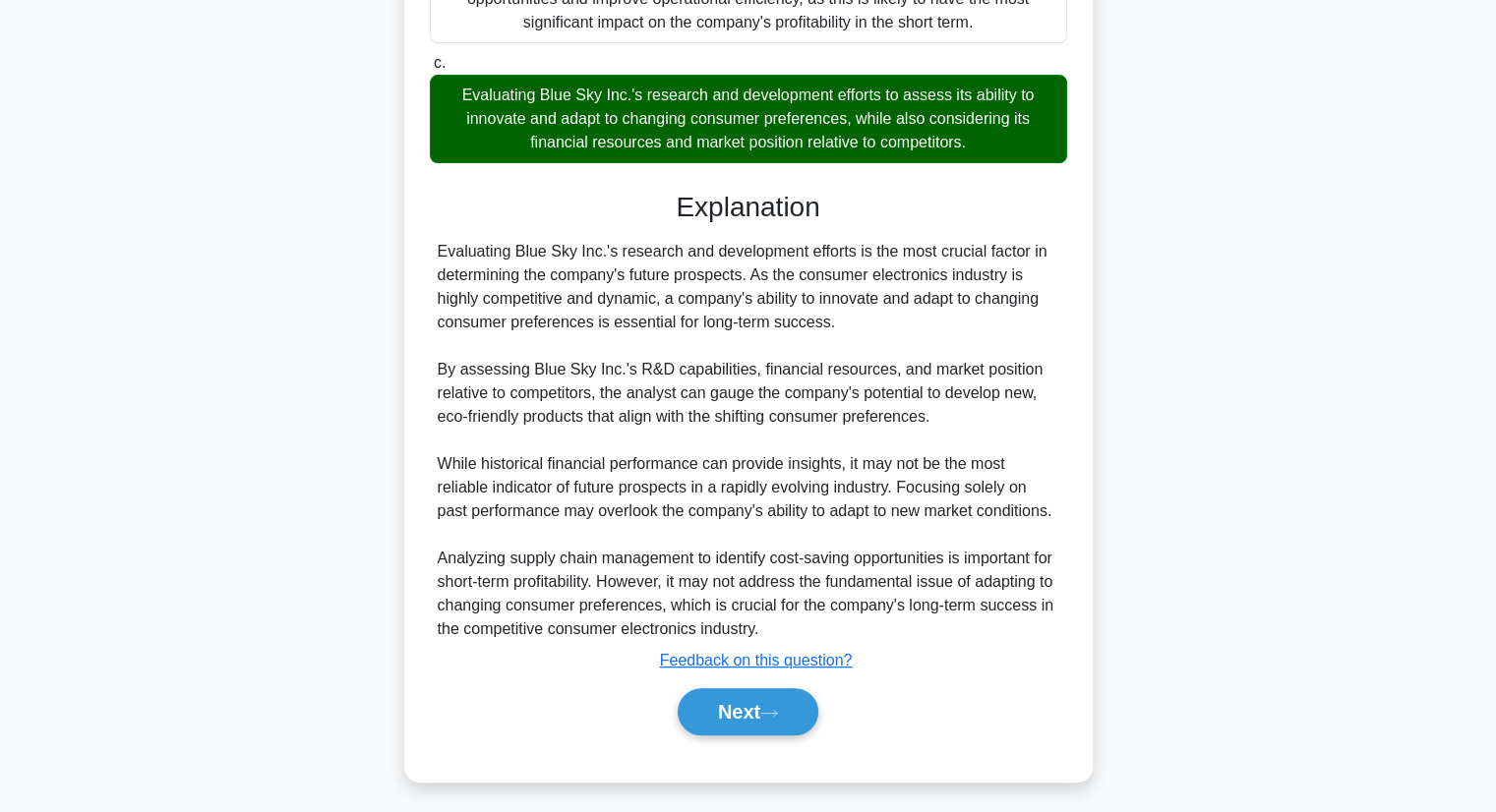
scroll to position [541, 0]
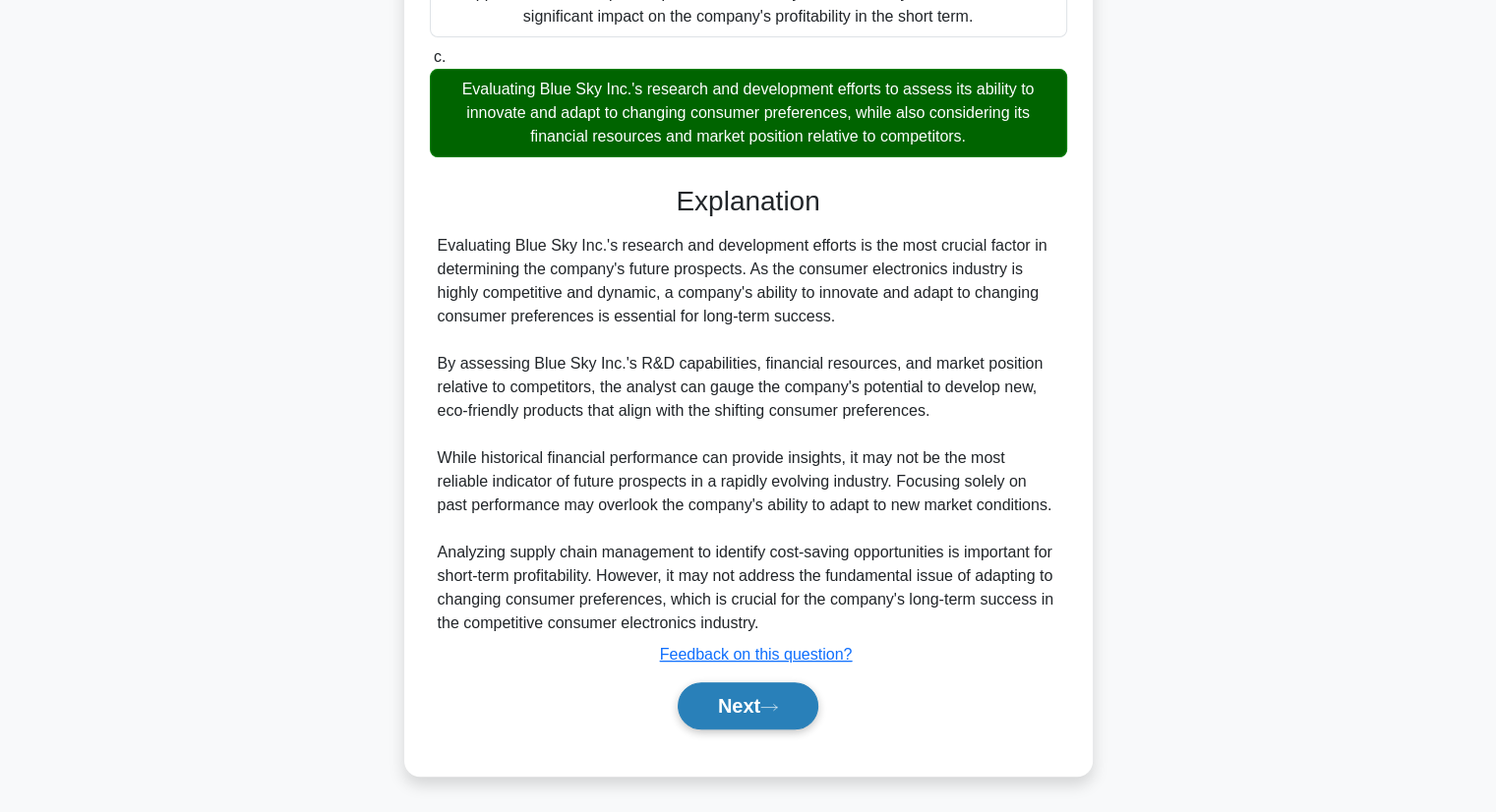
click at [778, 713] on button "Next" at bounding box center [748, 706] width 141 height 48
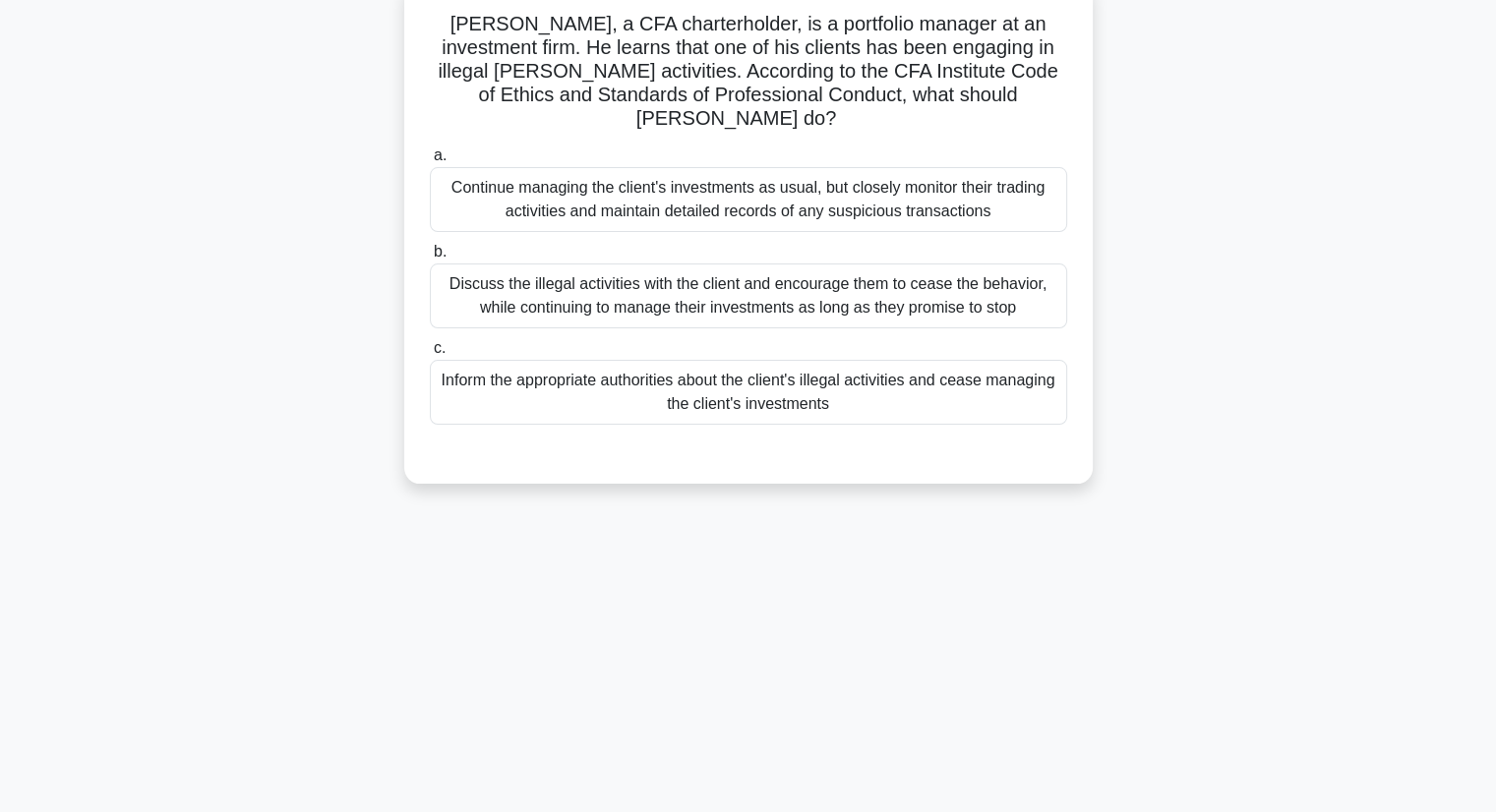
scroll to position [0, 0]
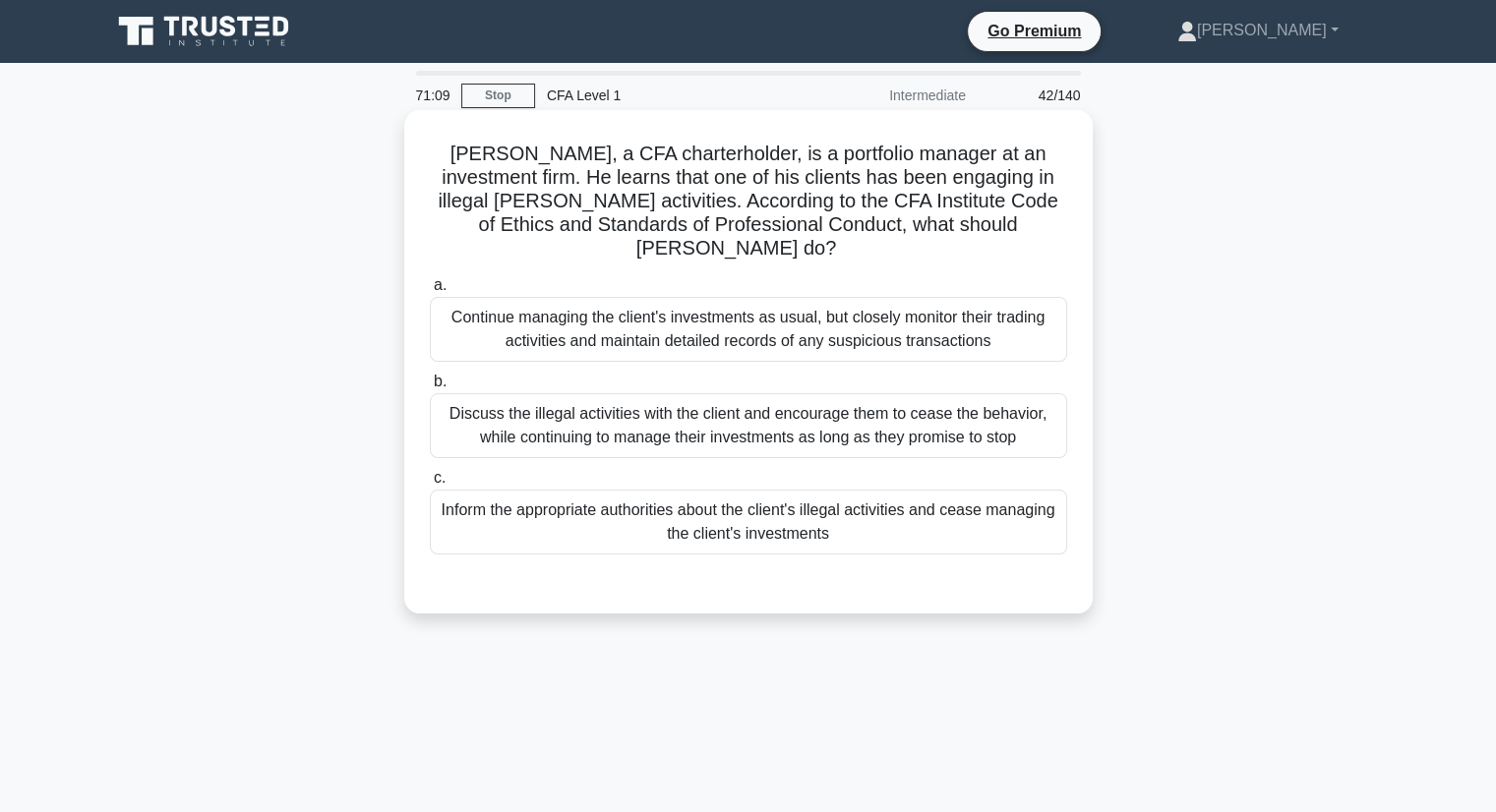
click at [592, 491] on div "Inform the appropriate authorities about the client's illegal activities and ce…" at bounding box center [748, 521] width 637 height 65
click at [430, 484] on input "c. Inform the appropriate authorities about the client's illegal activities and…" at bounding box center [430, 477] width 0 height 13
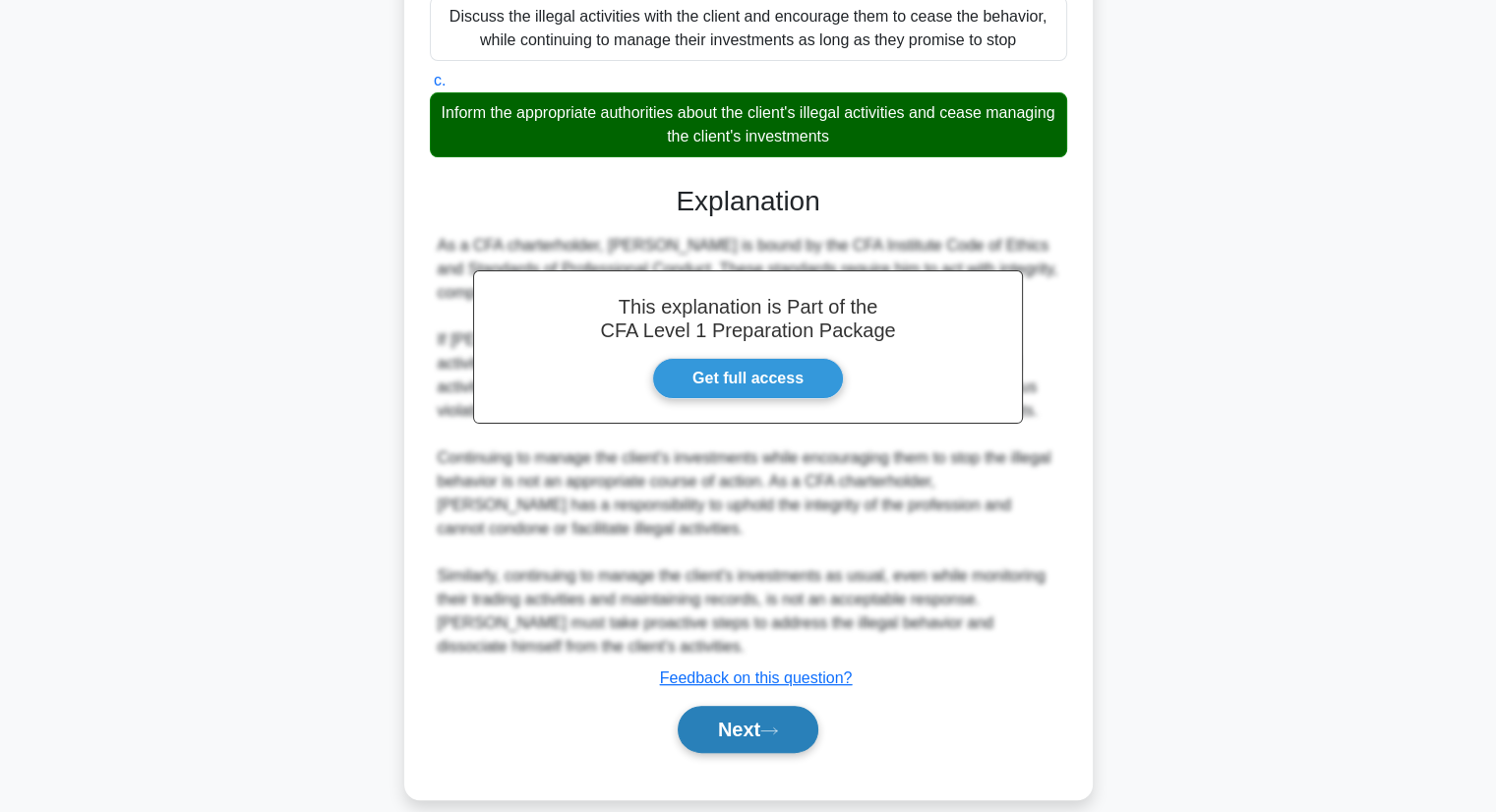
click at [727, 706] on button "Next" at bounding box center [748, 730] width 141 height 48
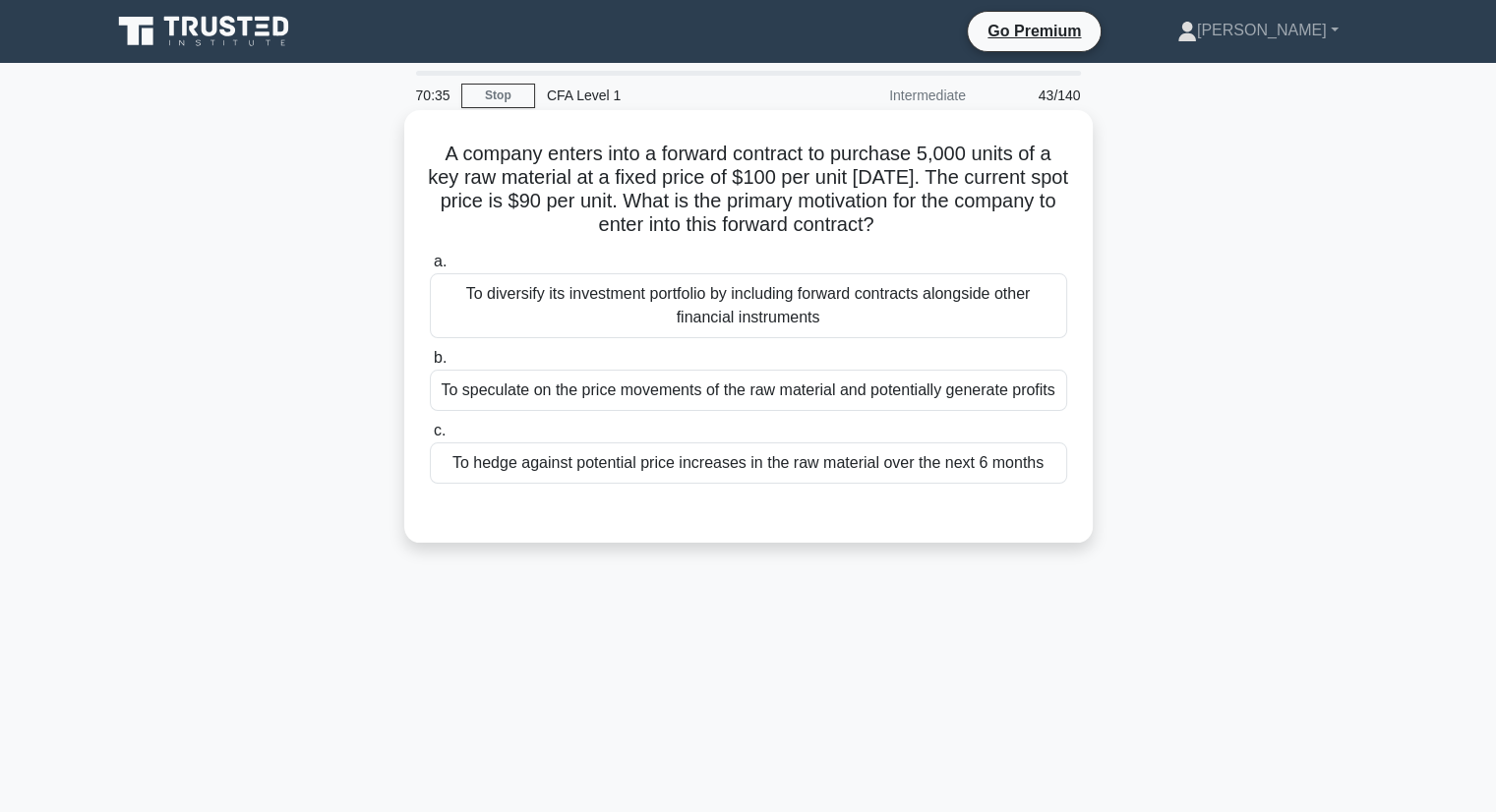
click at [745, 469] on div "To hedge against potential price increases in the raw material over the next 6 …" at bounding box center [748, 464] width 637 height 42
click at [430, 438] on input "c. To hedge against potential price increases in the raw material over the next…" at bounding box center [430, 431] width 0 height 13
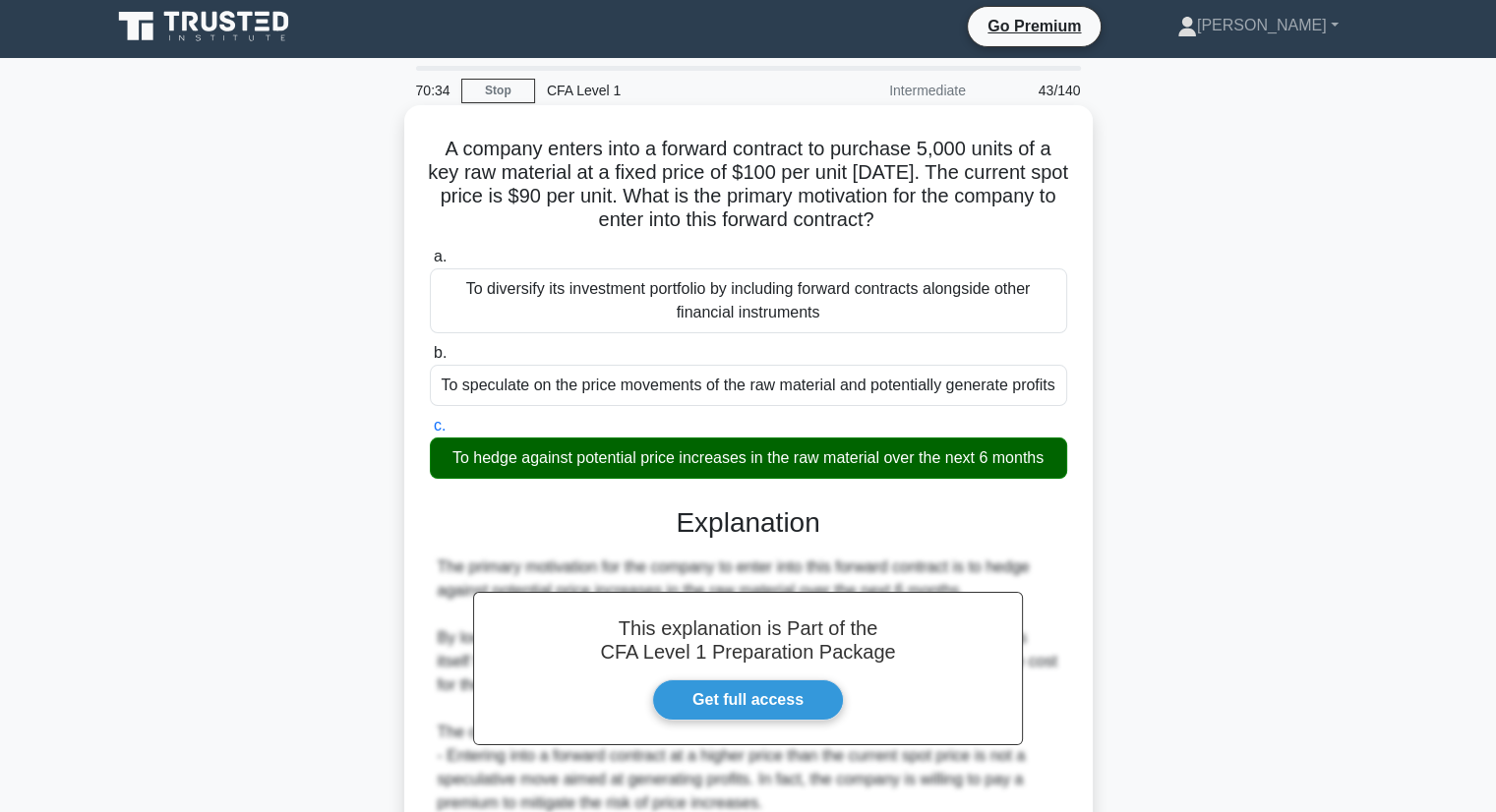
scroll to position [256, 0]
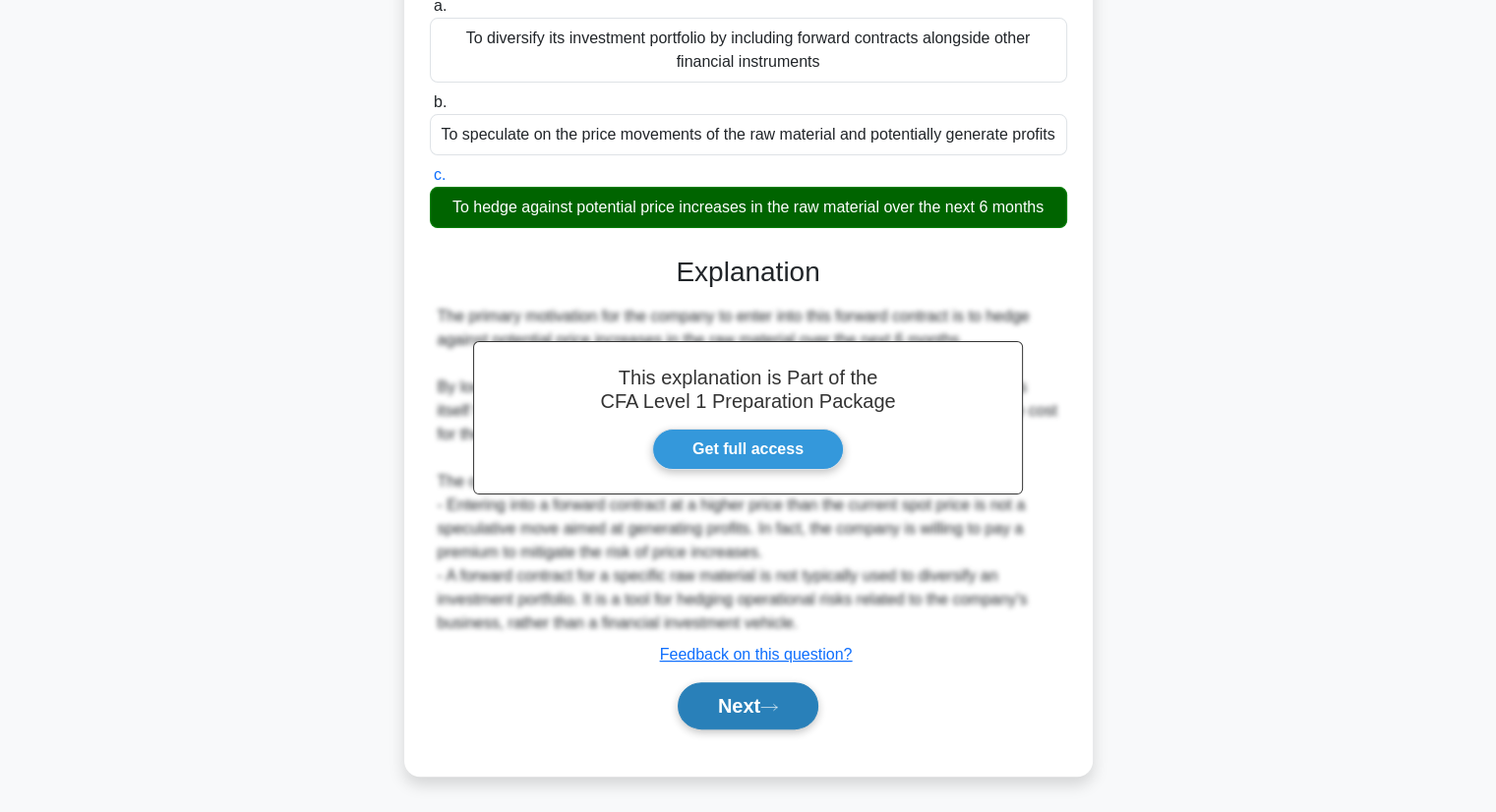
click at [748, 706] on button "Next" at bounding box center [748, 706] width 141 height 48
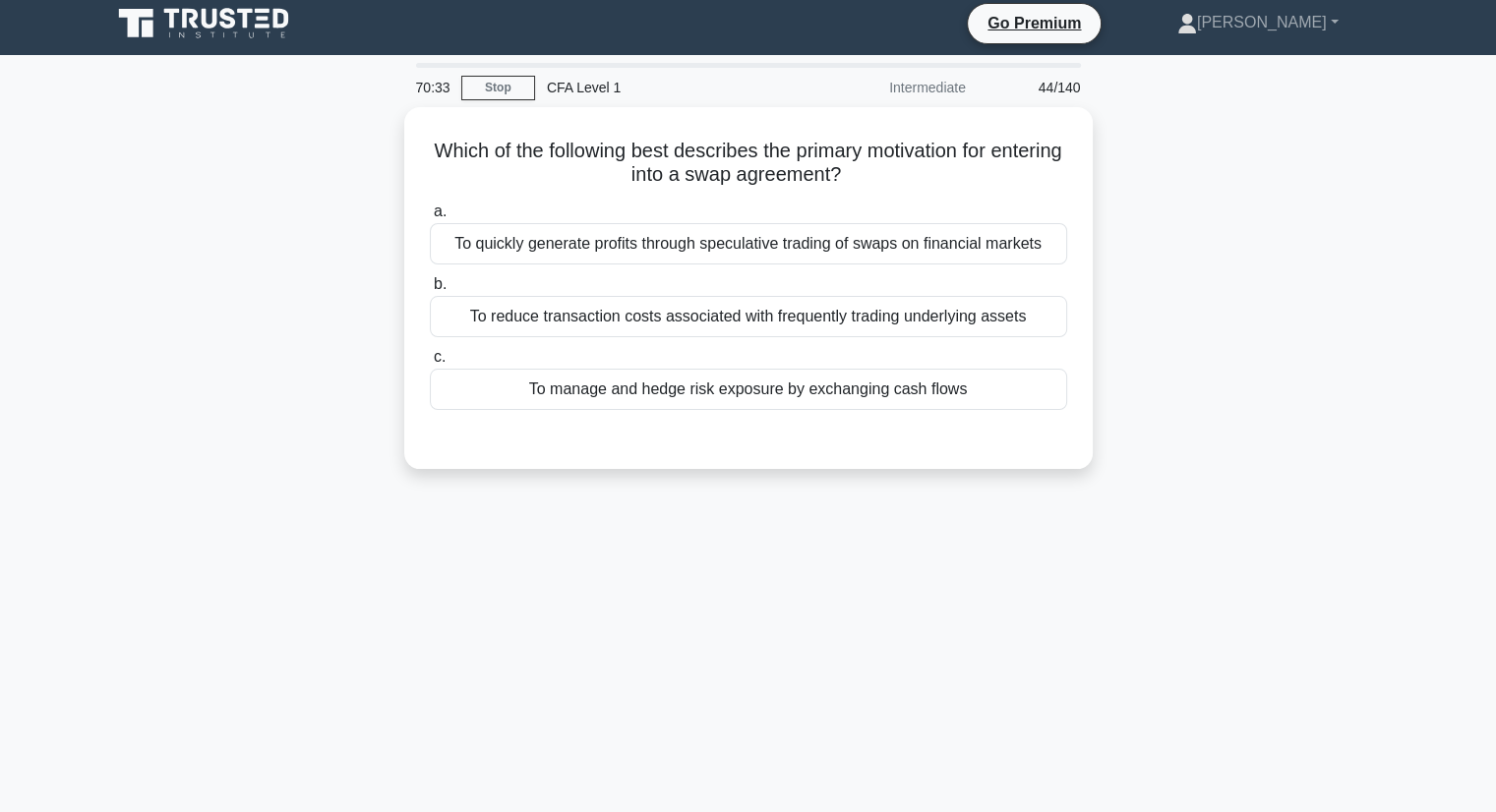
scroll to position [0, 0]
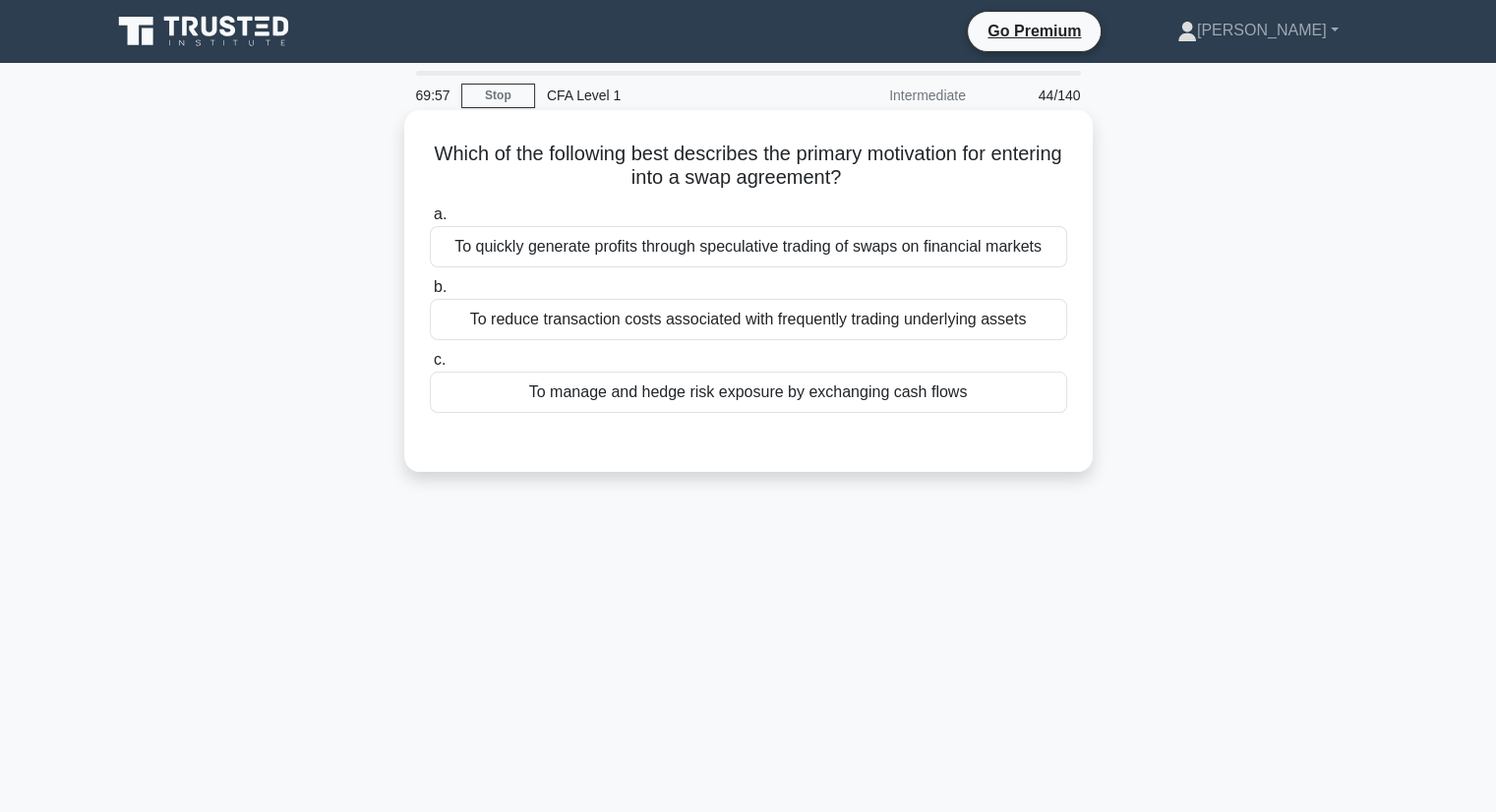
click at [550, 388] on div "To manage and hedge risk exposure by exchanging cash flows" at bounding box center [748, 392] width 637 height 42
click at [430, 366] on input "c. To manage and hedge risk exposure by exchanging cash flows" at bounding box center [430, 360] width 0 height 13
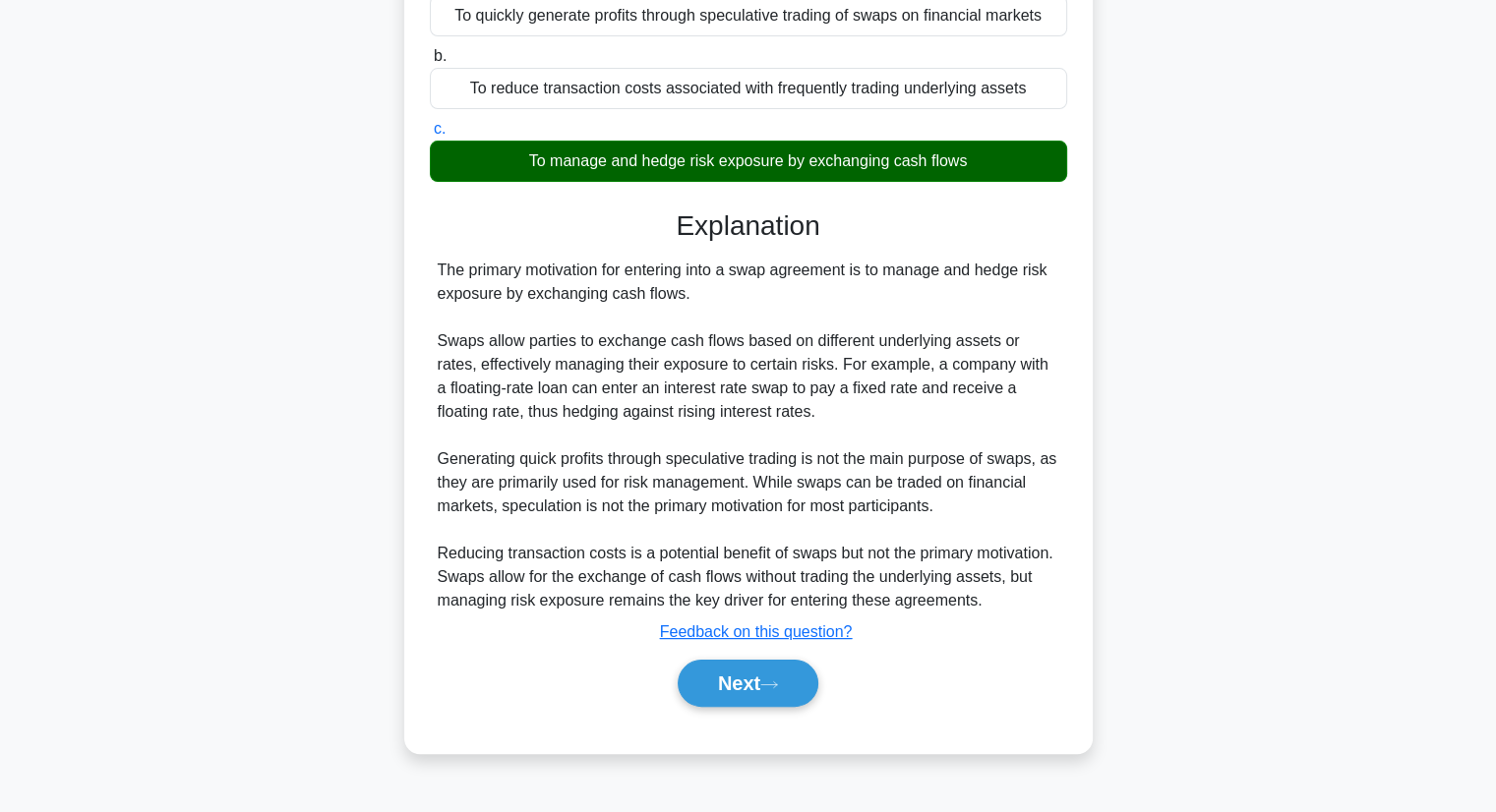
scroll to position [251, 0]
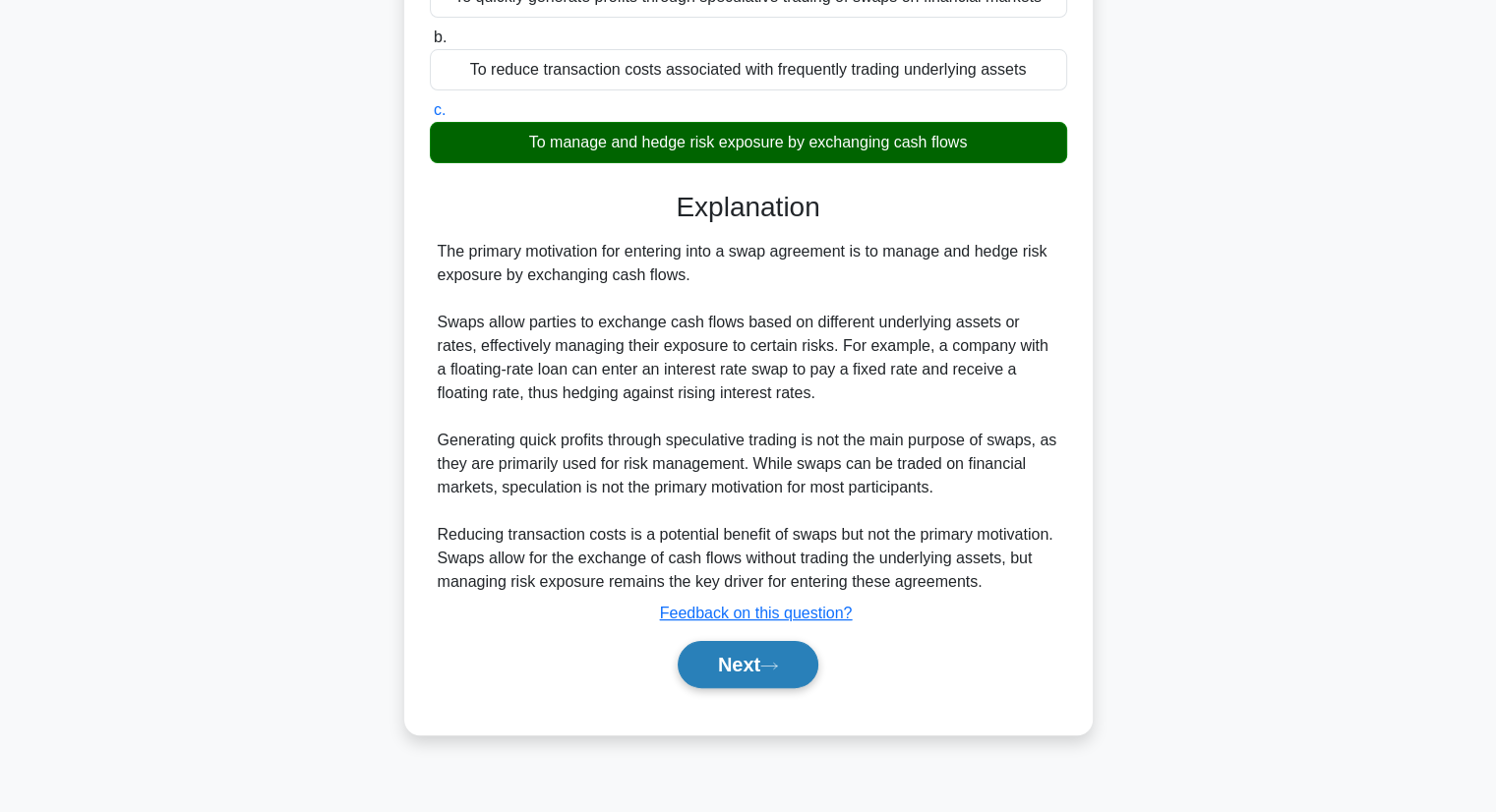
click at [767, 672] on button "Next" at bounding box center [748, 665] width 141 height 48
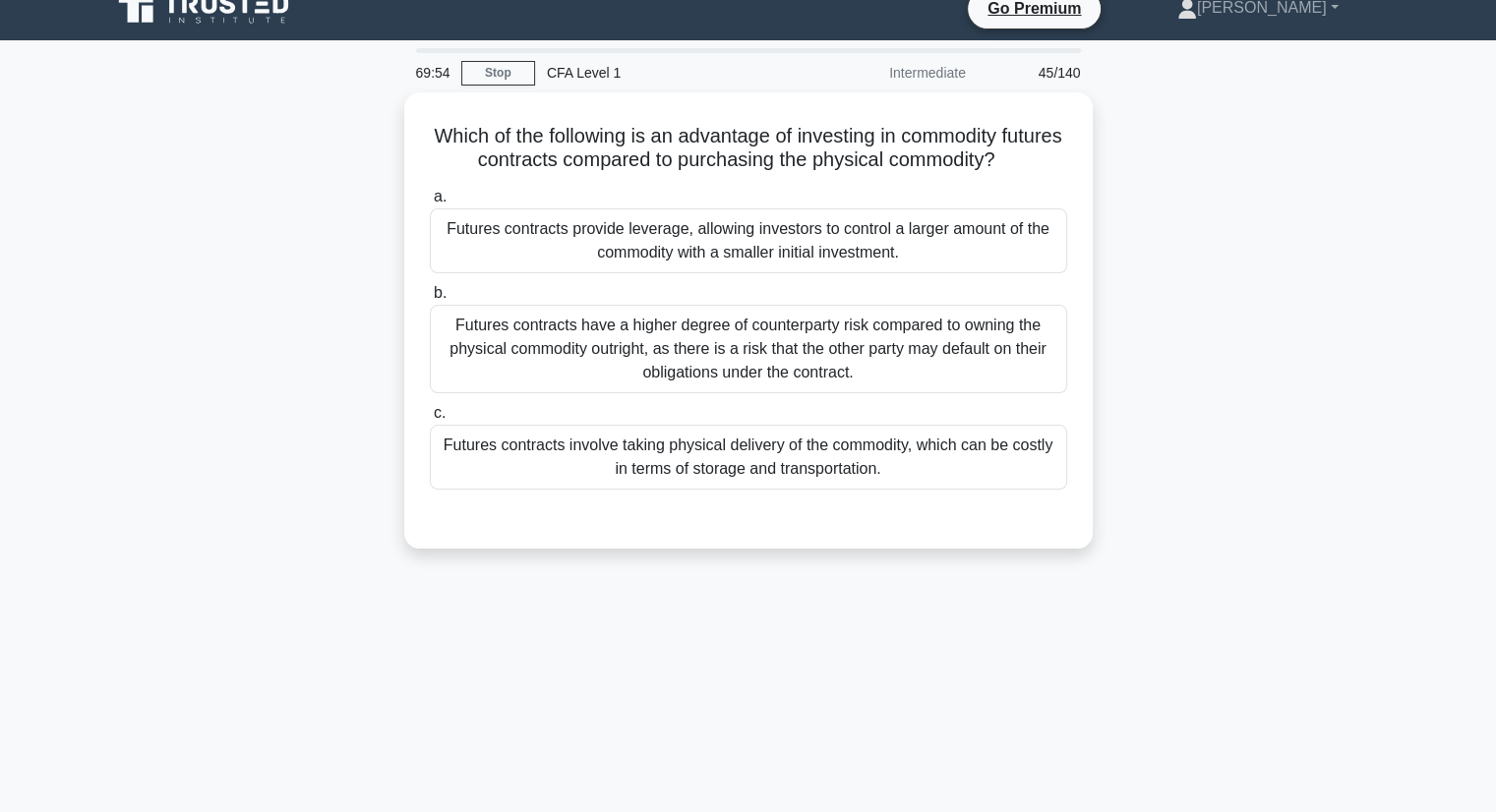
scroll to position [0, 0]
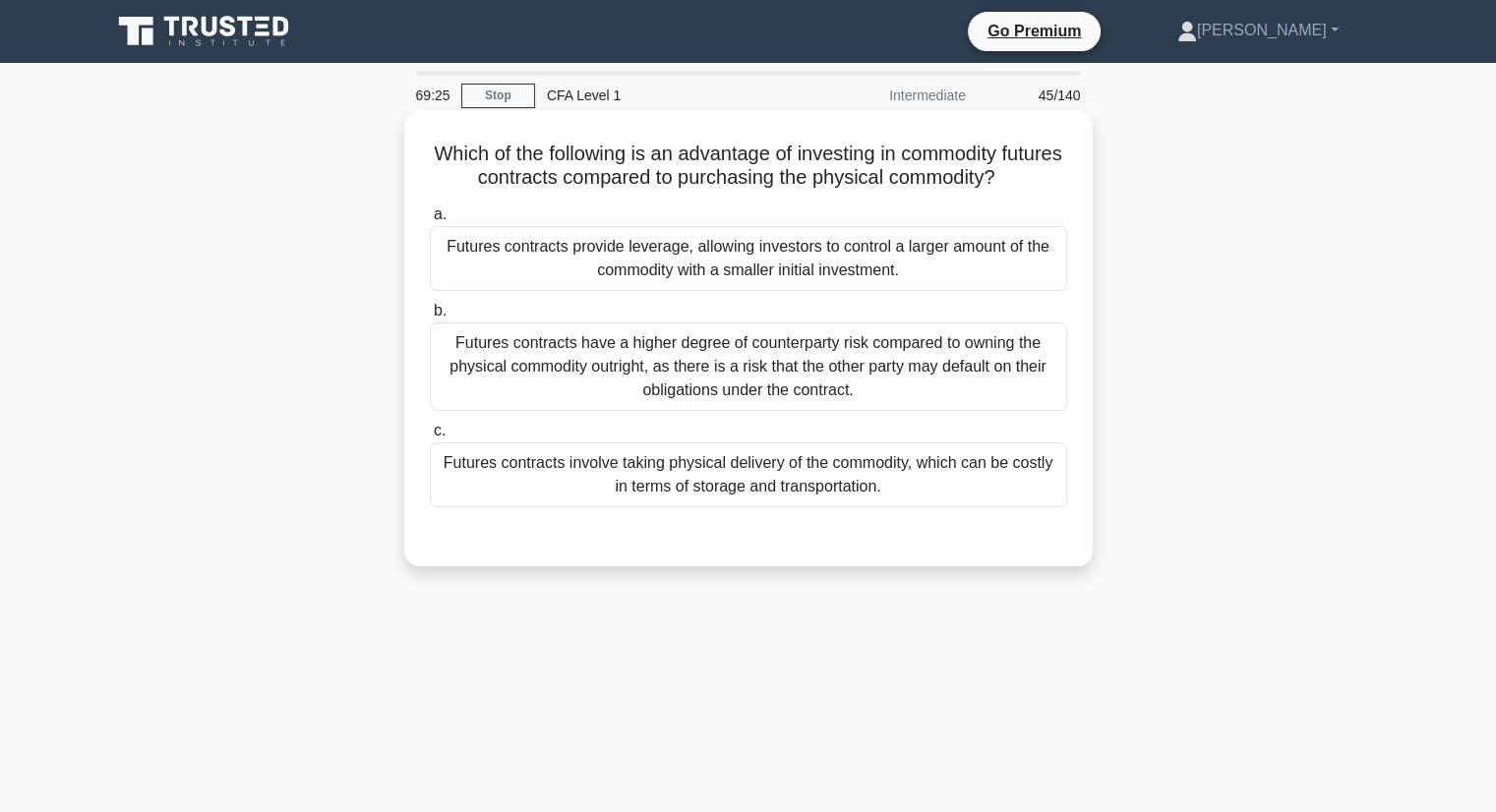
click at [713, 475] on div "Futures contracts involve taking physical delivery of the commodity, which can …" at bounding box center [748, 474] width 637 height 65
click at [430, 438] on input "c. Futures contracts involve taking physical delivery of the commodity, which c…" at bounding box center [430, 431] width 0 height 13
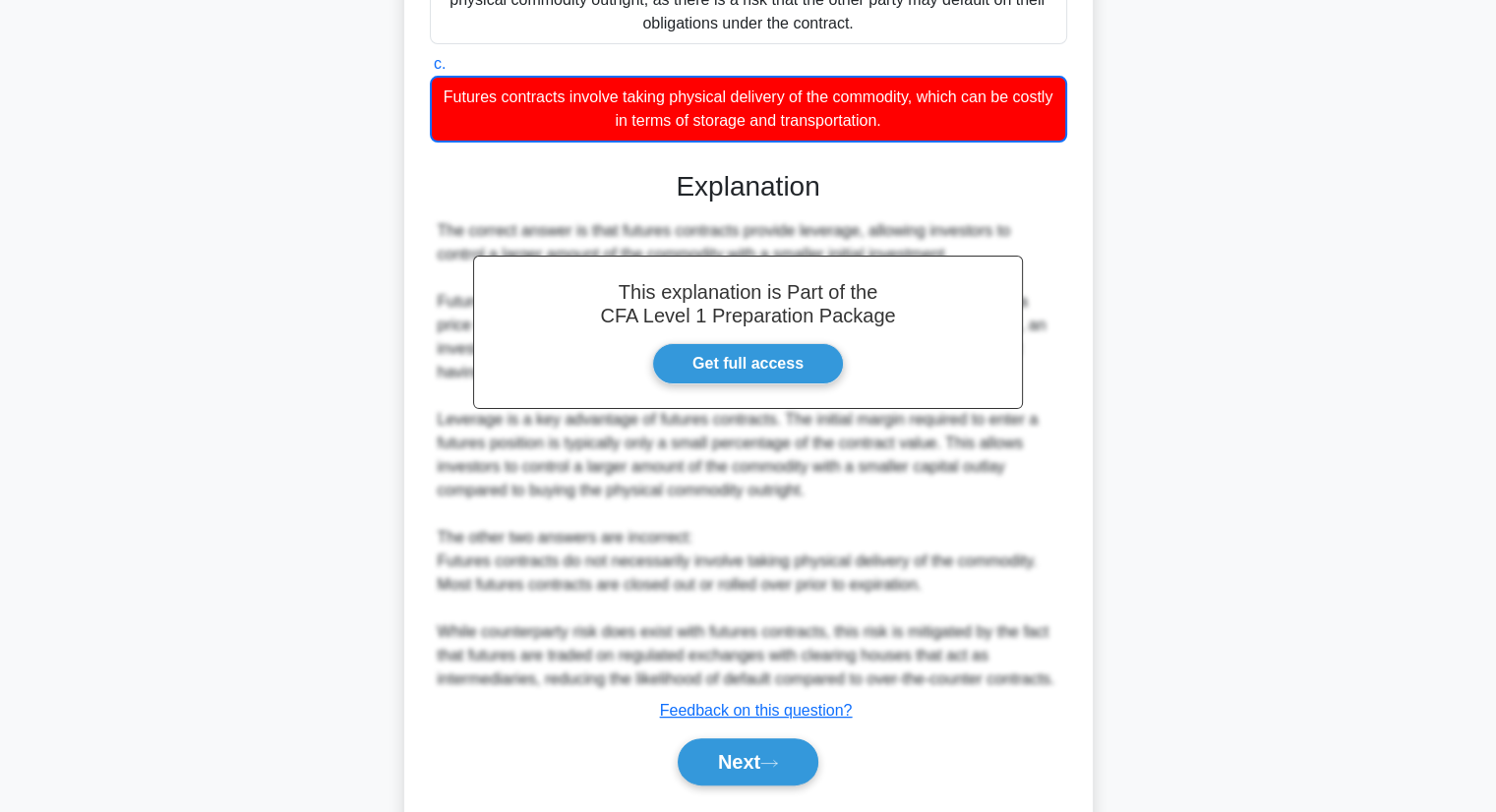
scroll to position [447, 0]
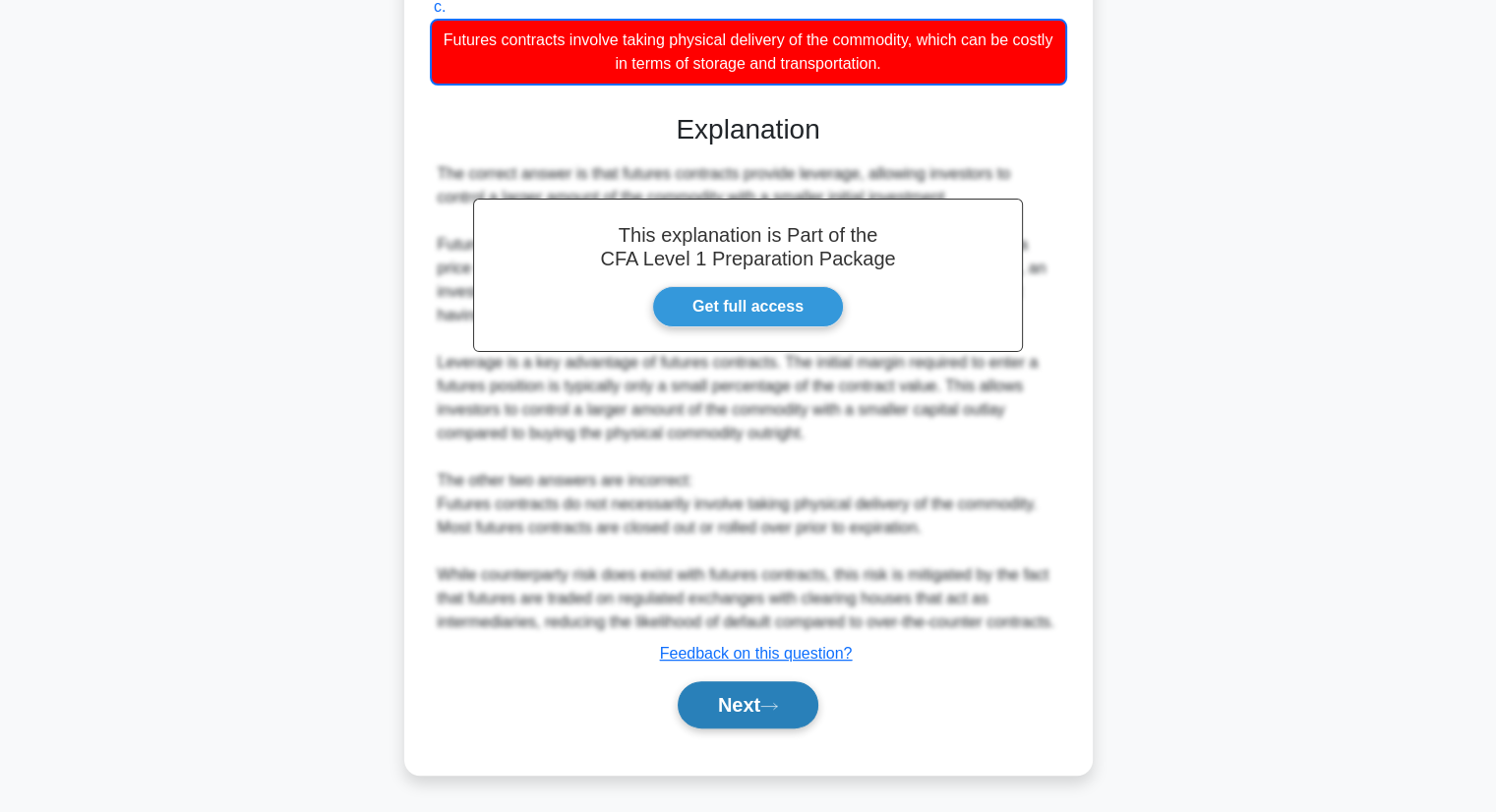
click at [759, 700] on button "Next" at bounding box center [748, 705] width 141 height 48
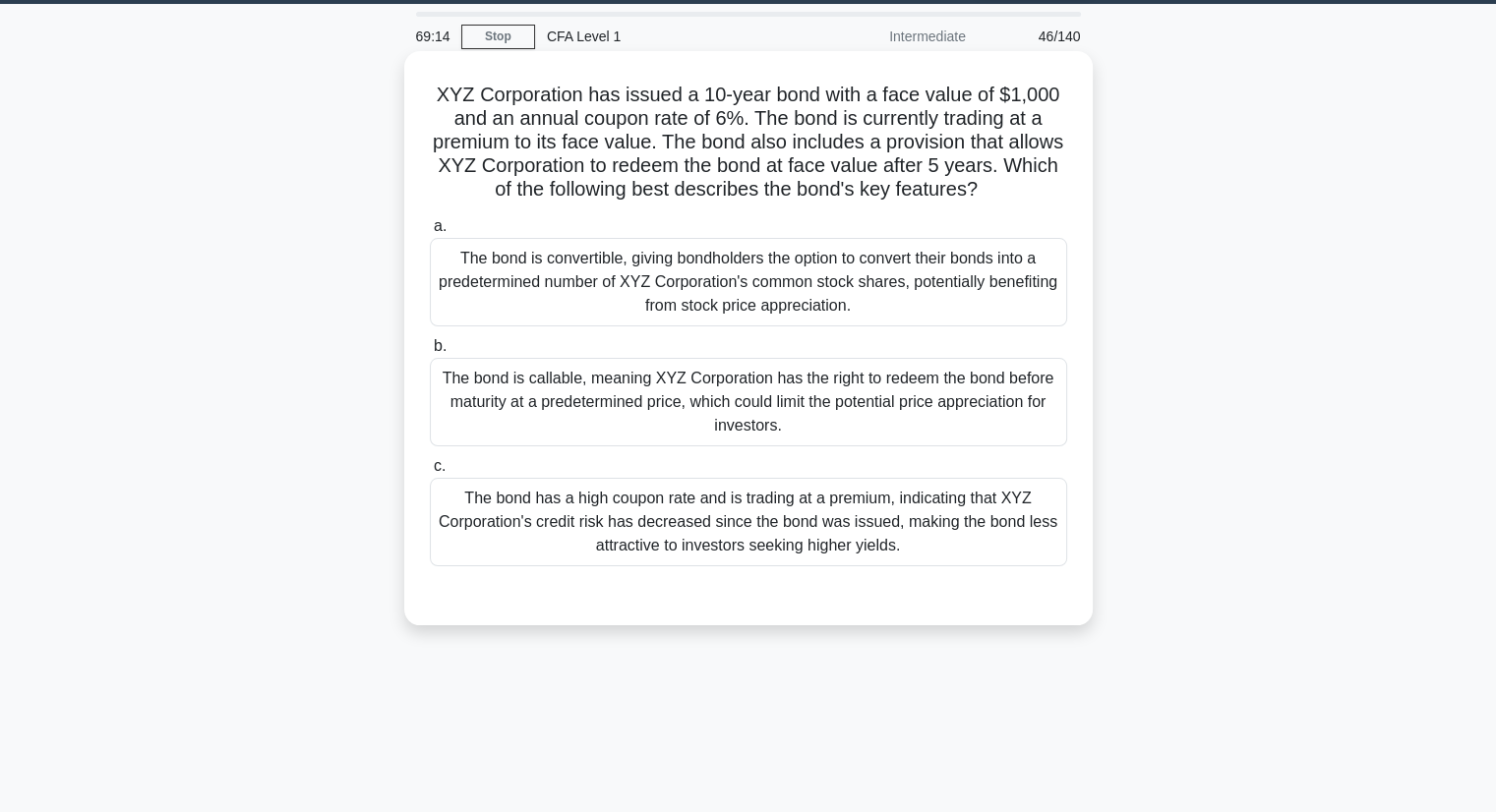
scroll to position [54, 0]
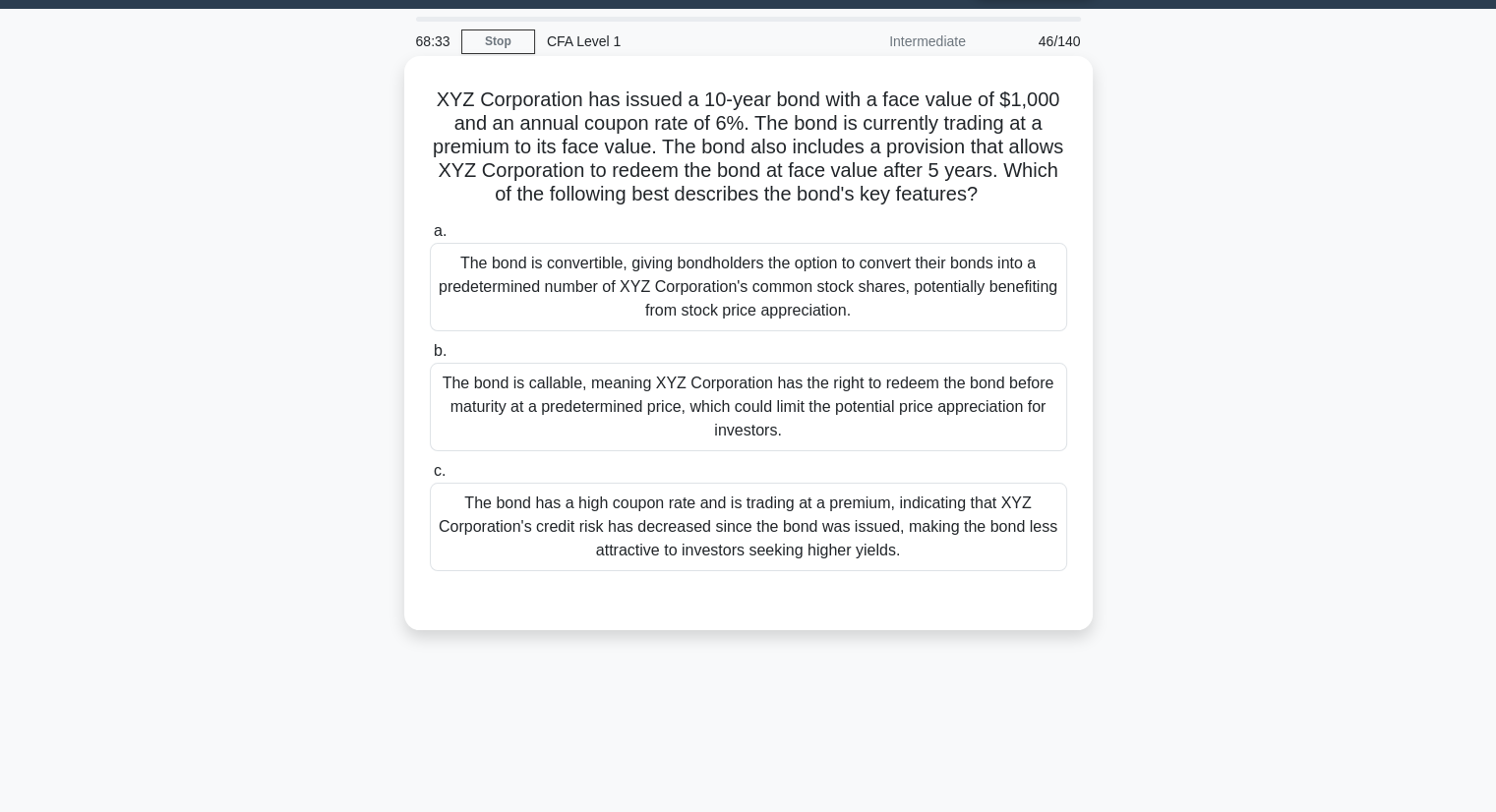
click at [841, 288] on div "The bond is convertible, giving bondholders the option to convert their bonds i…" at bounding box center [748, 287] width 637 height 88
click at [430, 238] on input "a. The bond is convertible, giving bondholders the option to convert their bond…" at bounding box center [430, 231] width 0 height 13
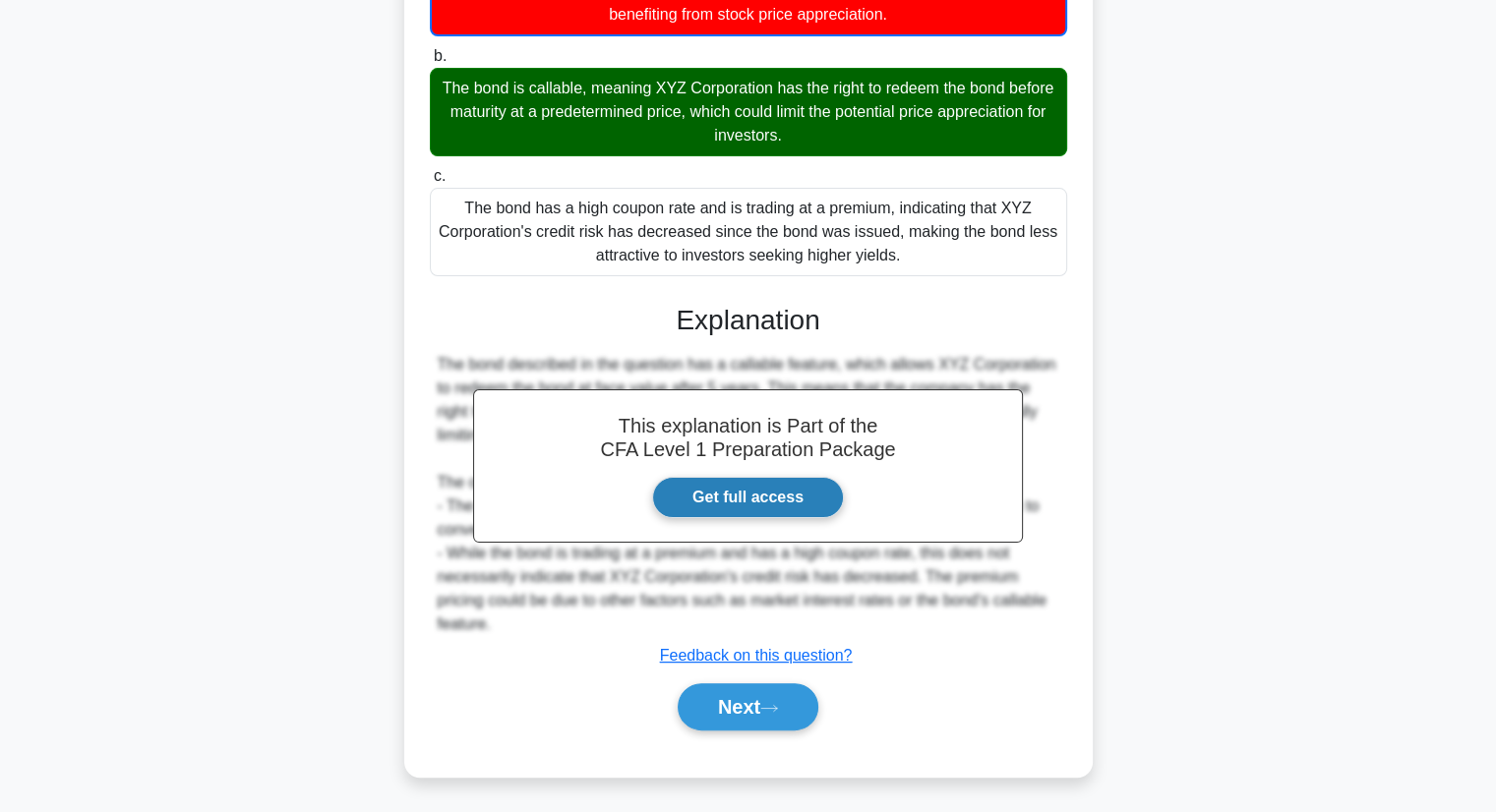
scroll to position [352, 0]
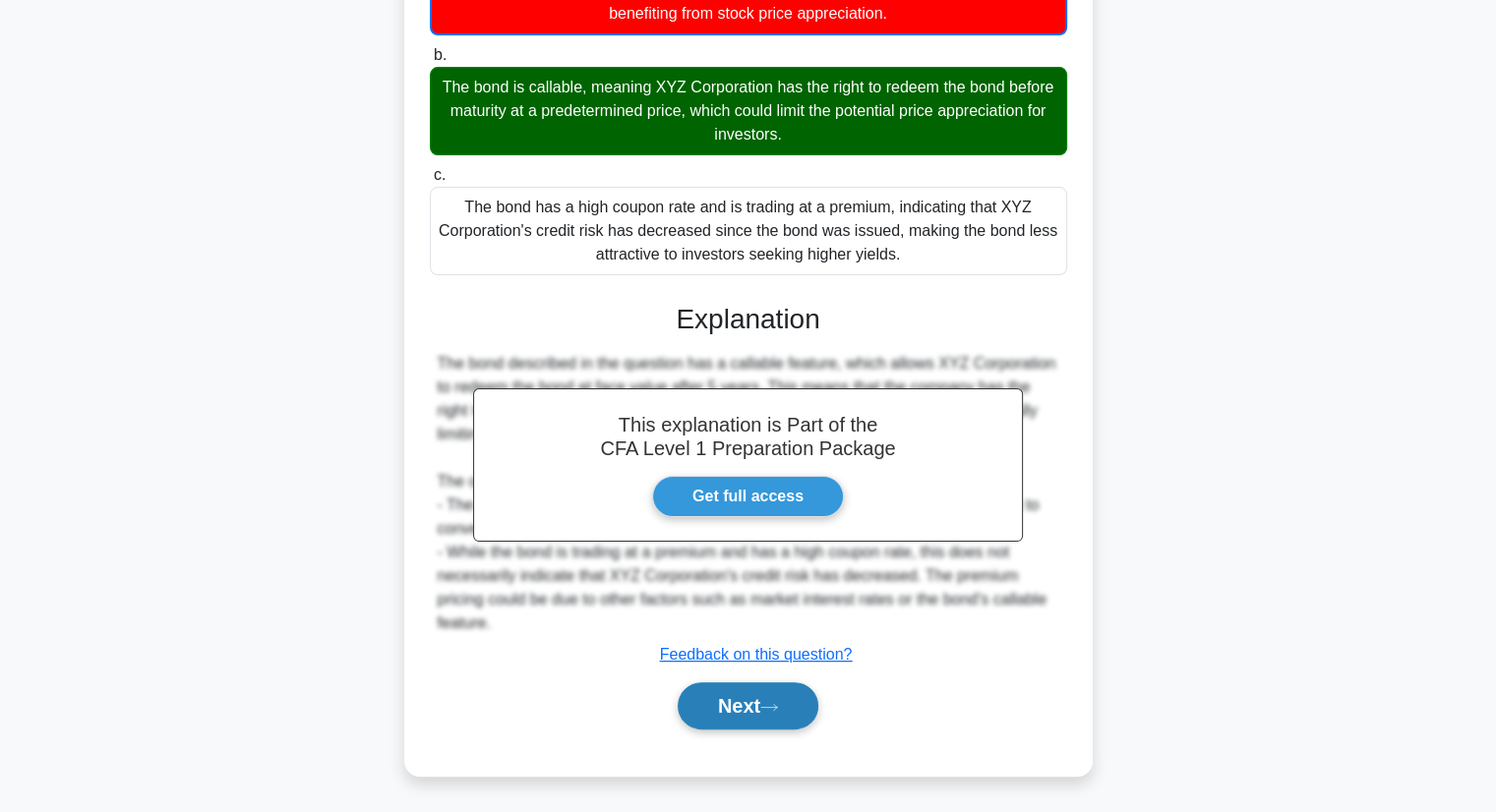
click at [745, 706] on button "Next" at bounding box center [748, 706] width 141 height 48
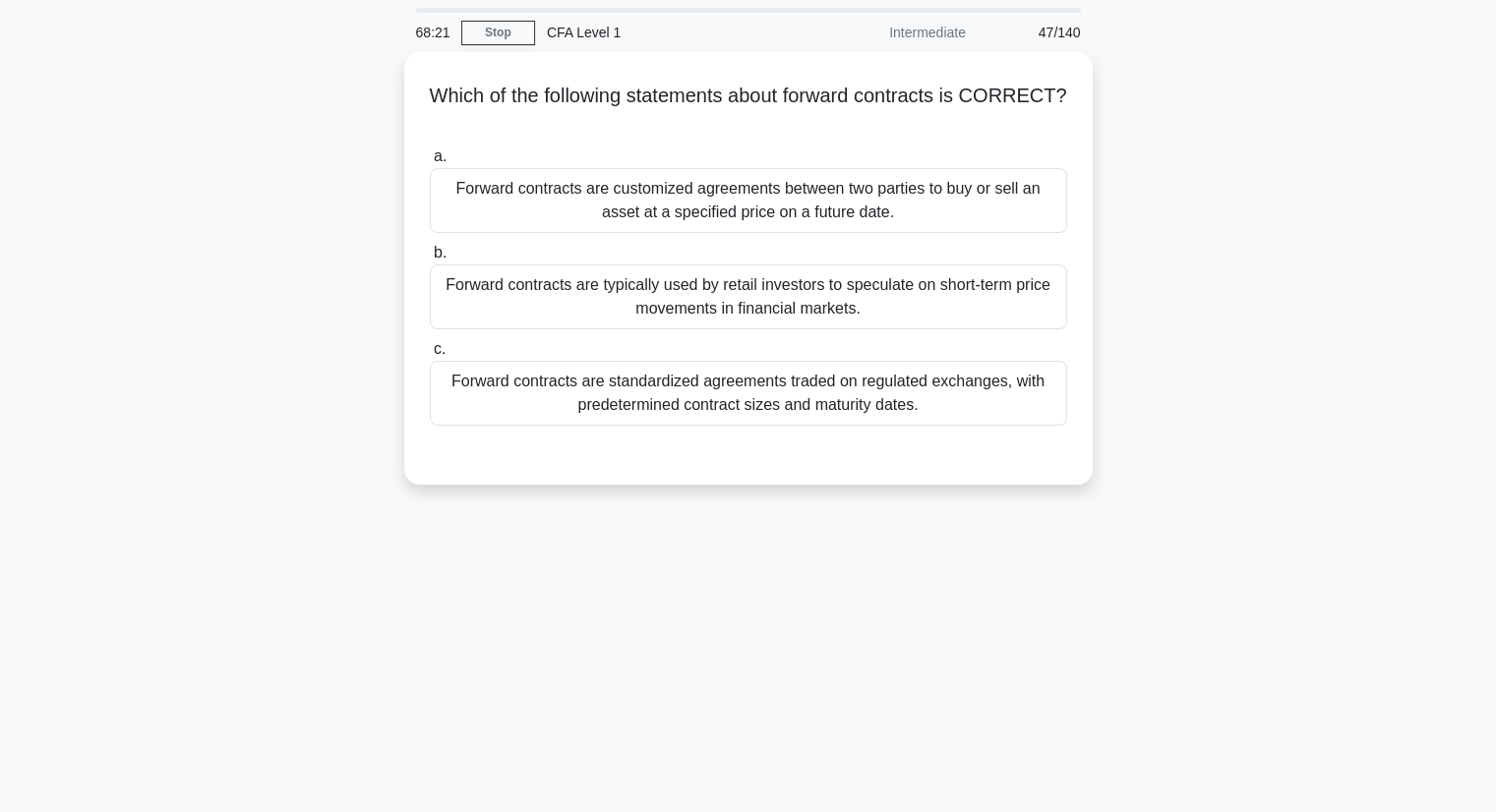
scroll to position [54, 0]
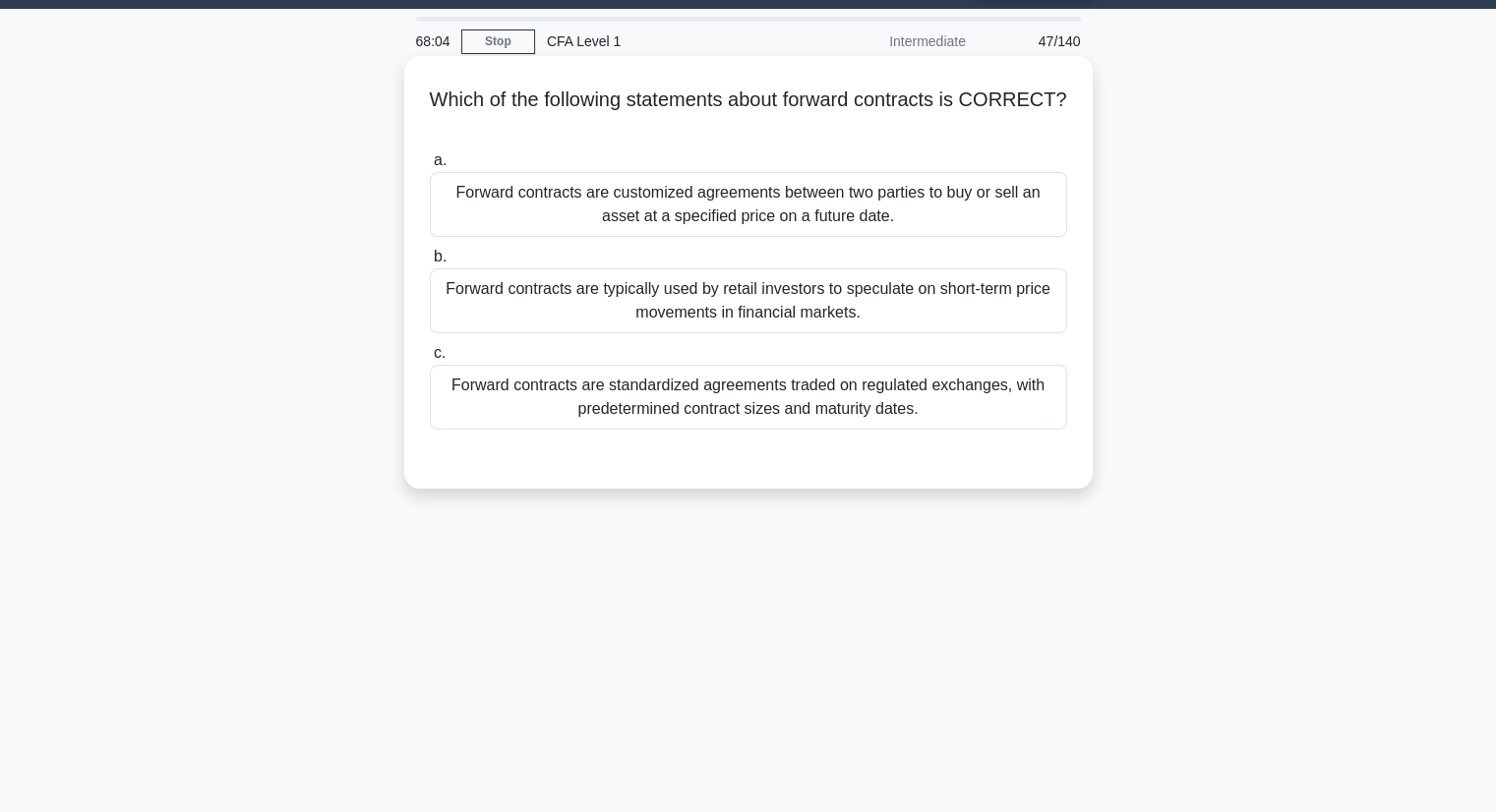
click at [673, 192] on div "Forward contracts are customized agreements between two parties to buy or sell …" at bounding box center [748, 203] width 637 height 65
click at [430, 167] on input "a. Forward contracts are customized agreements between two parties to buy or se…" at bounding box center [430, 161] width 0 height 13
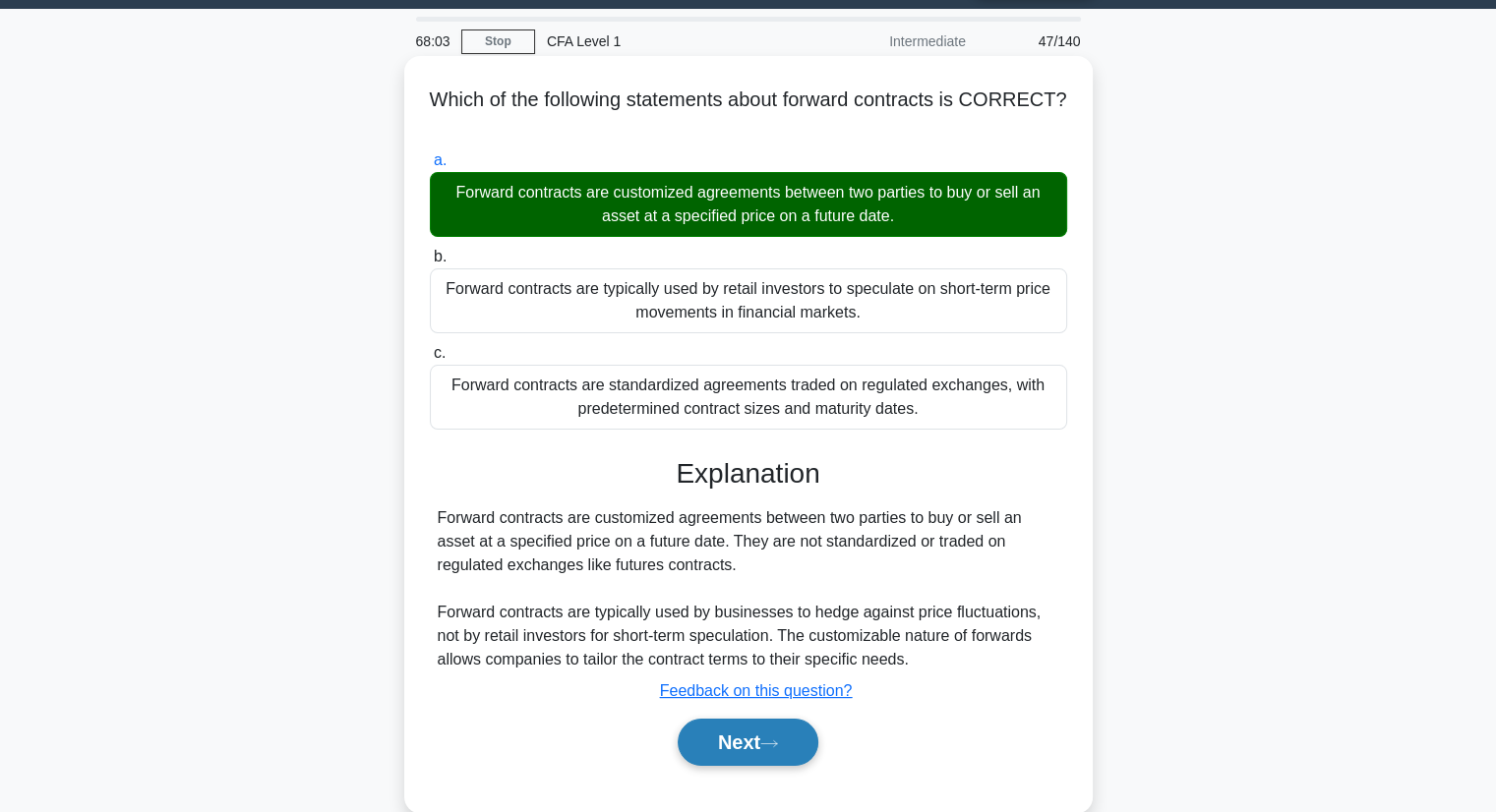
click at [756, 757] on button "Next" at bounding box center [748, 743] width 141 height 48
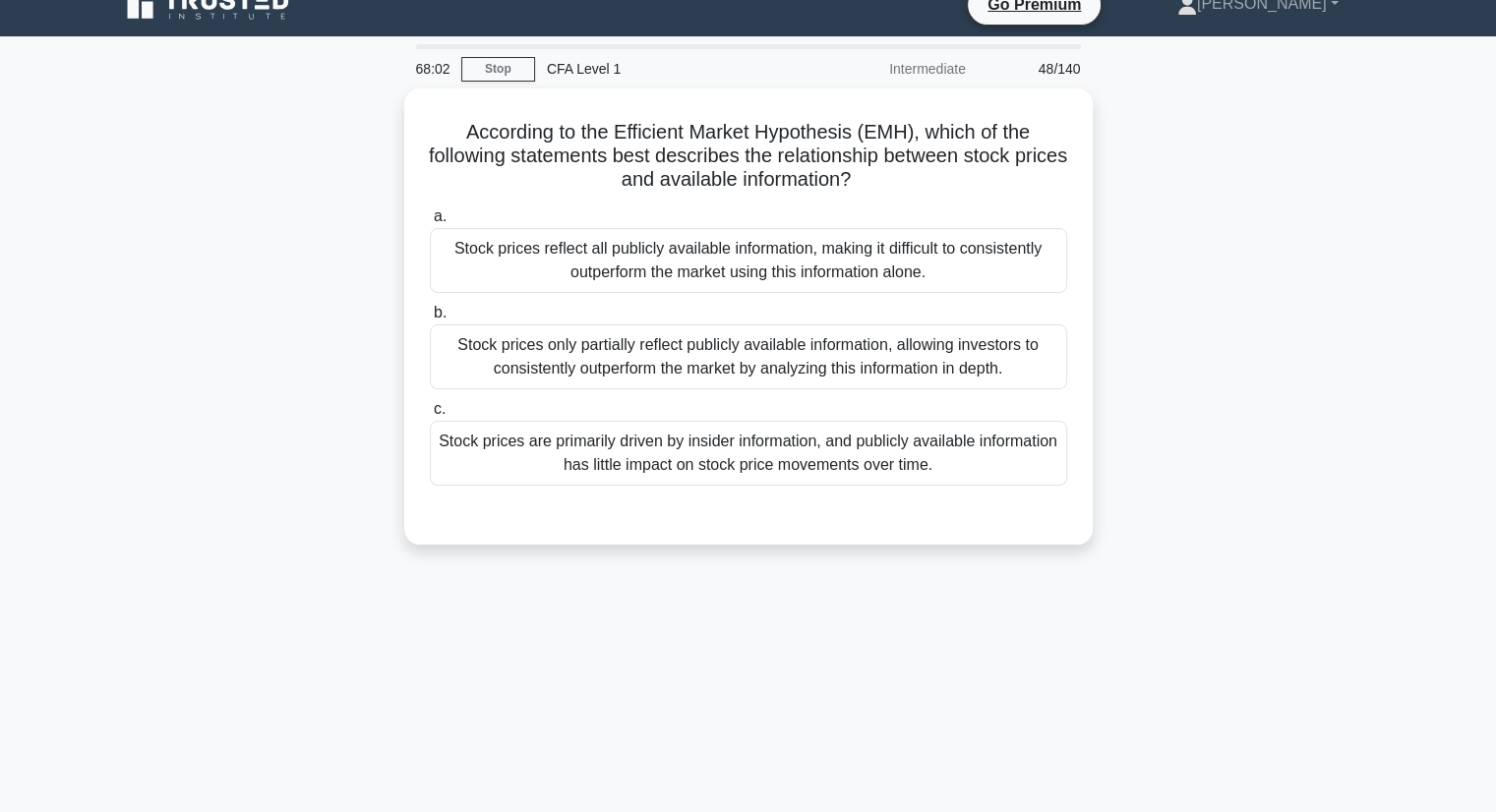
scroll to position [0, 0]
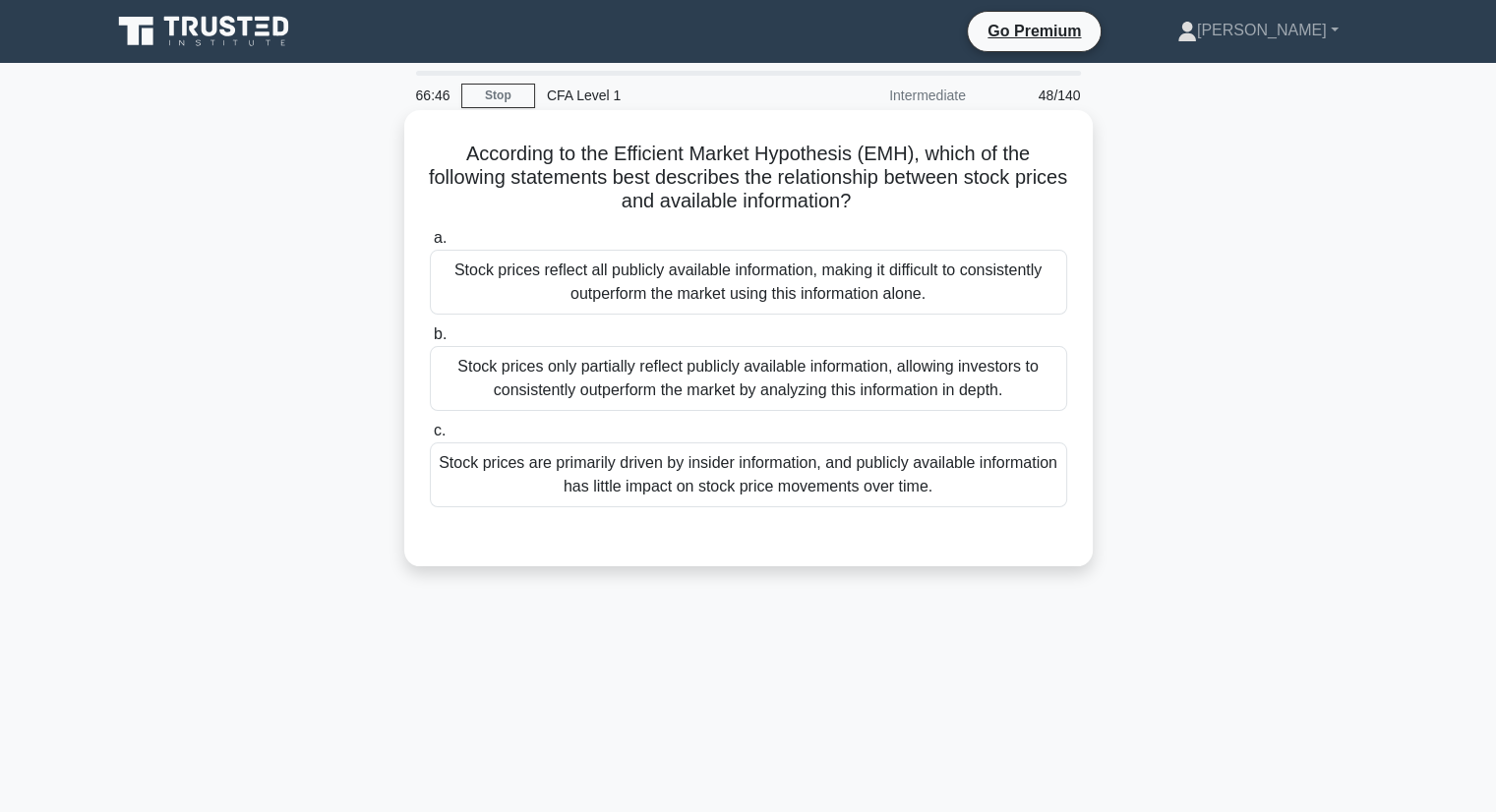
click at [884, 386] on div "Stock prices only partially reflect publicly available information, allowing in…" at bounding box center [748, 378] width 637 height 65
click at [430, 341] on input "b. Stock prices only partially reflect publicly available information, allowing…" at bounding box center [430, 335] width 0 height 13
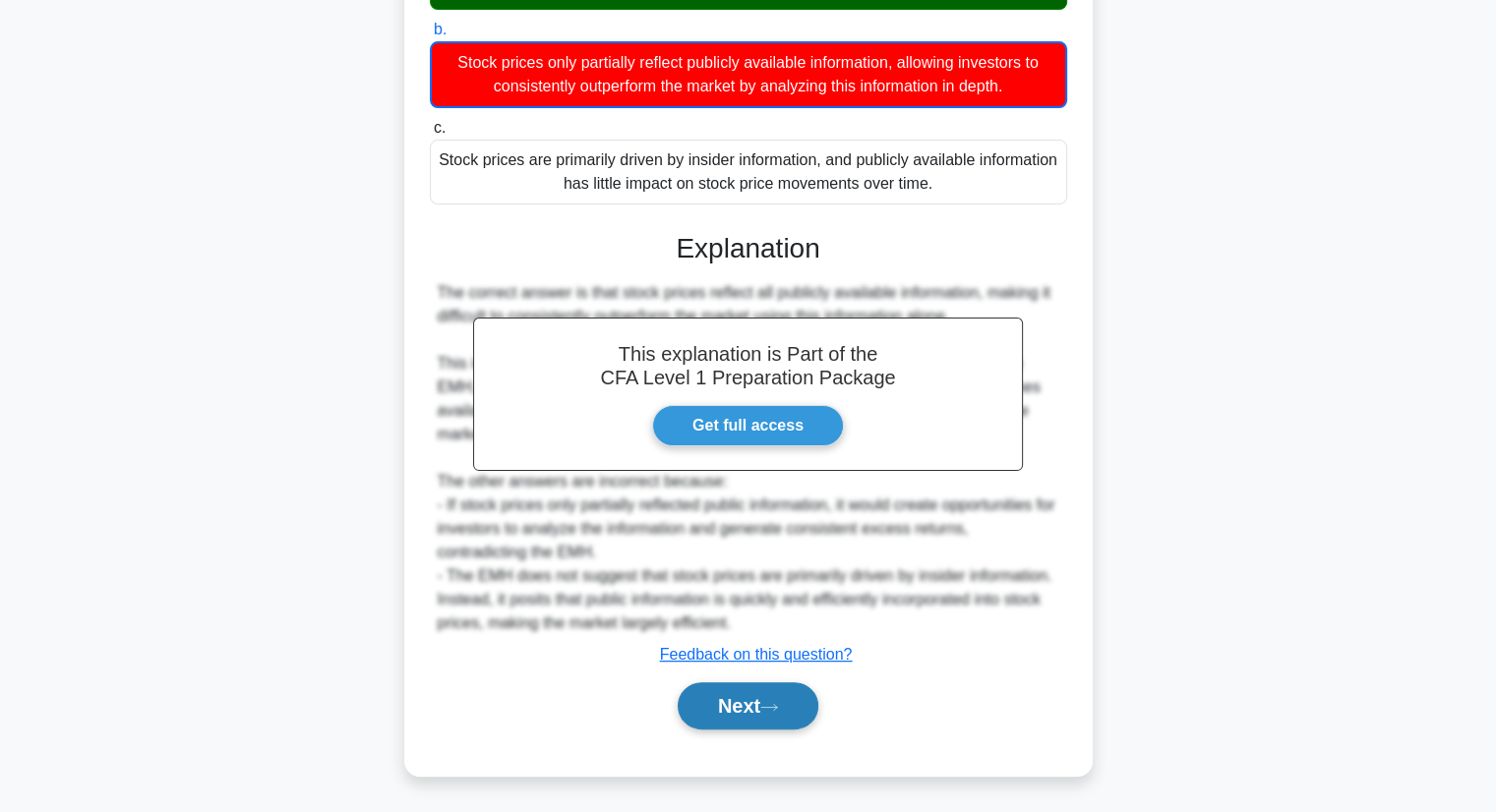
click at [769, 709] on icon at bounding box center [769, 707] width 18 height 11
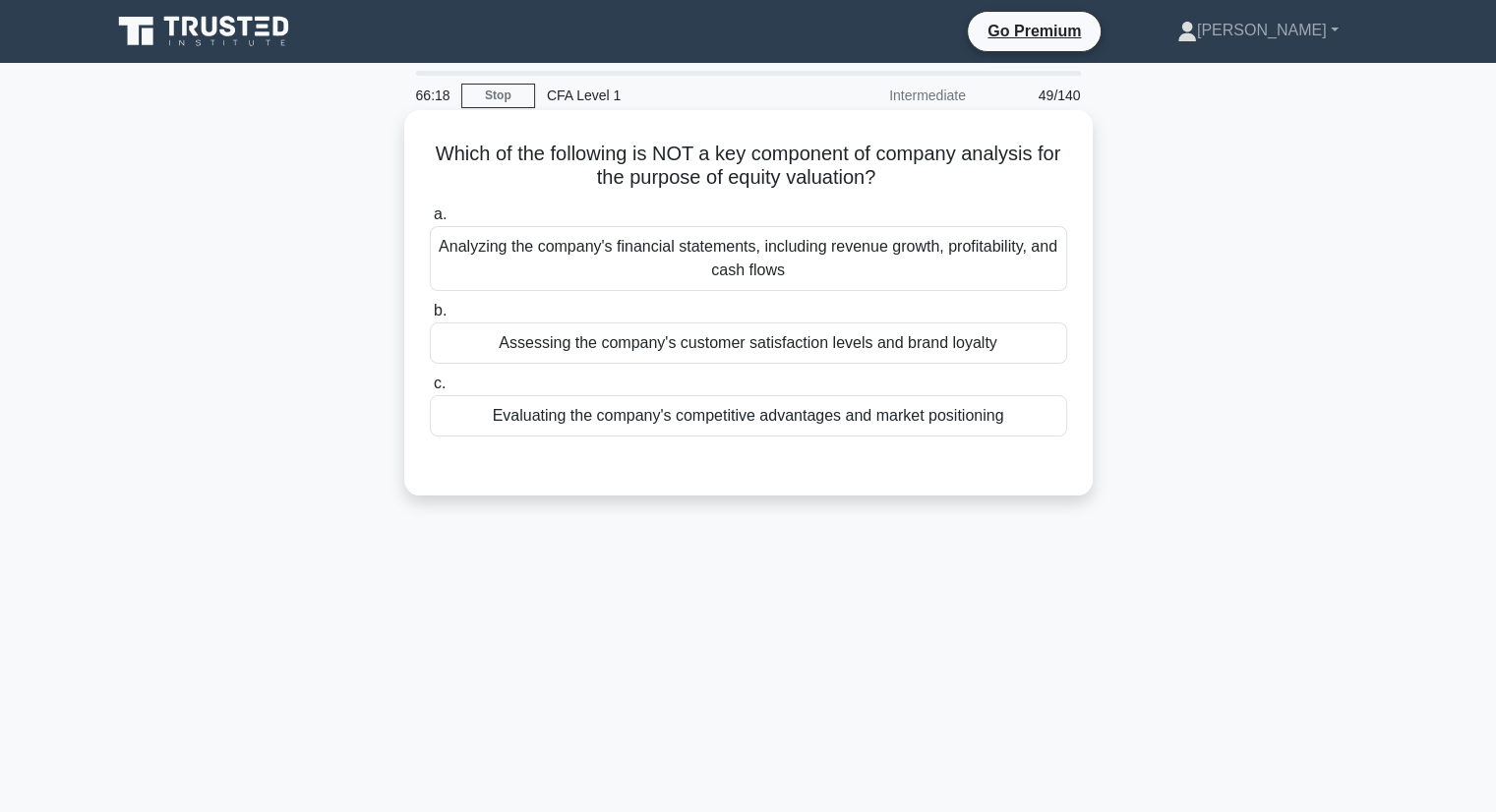
click at [999, 340] on div "Assessing the company's customer satisfaction levels and brand loyalty" at bounding box center [748, 343] width 637 height 42
click at [430, 318] on input "b. Assessing the company's customer satisfaction levels and brand loyalty" at bounding box center [430, 311] width 0 height 13
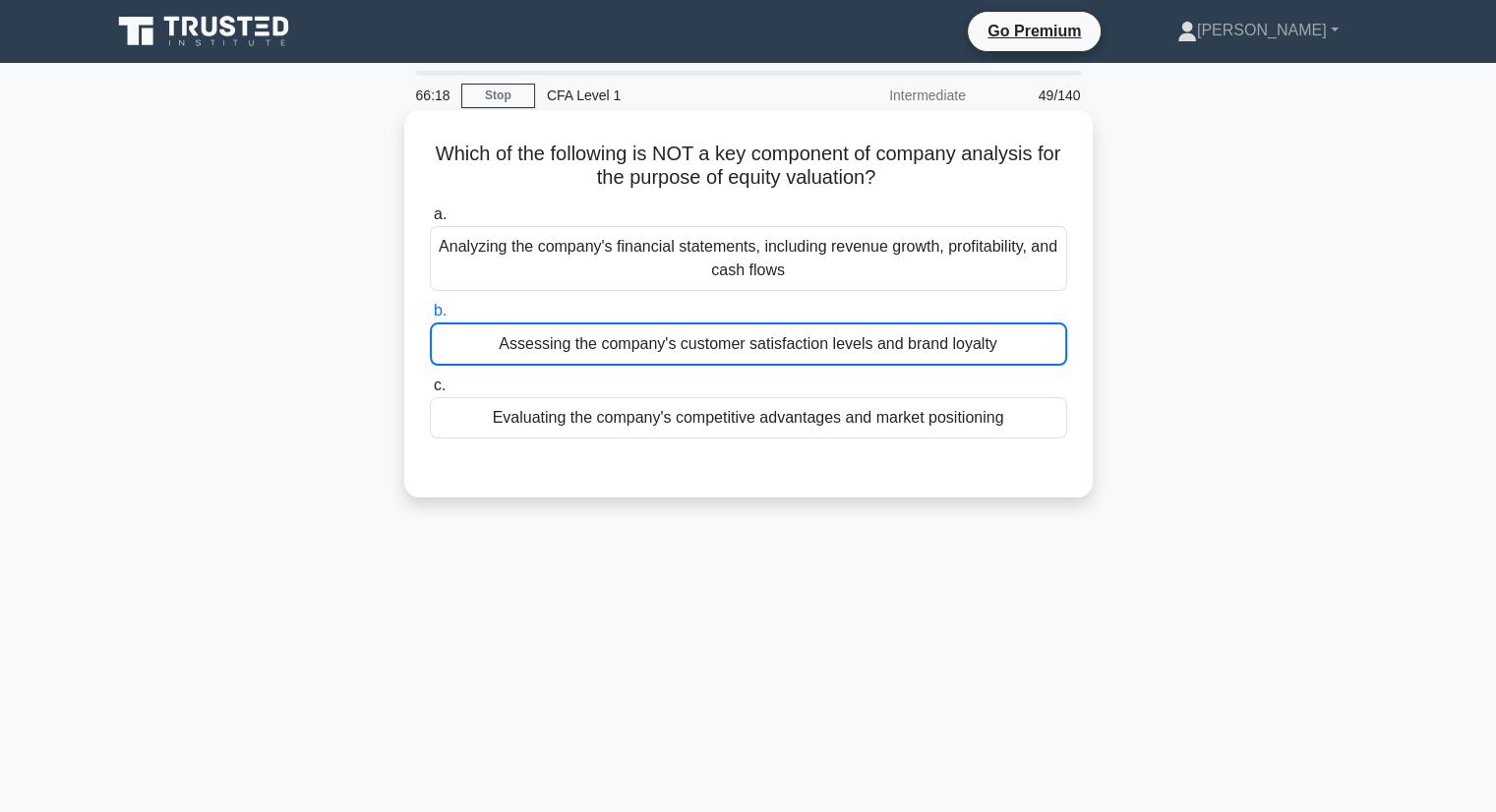
click at [999, 340] on div "Assessing the company's customer satisfaction levels and brand loyalty" at bounding box center [748, 344] width 637 height 44
click at [430, 318] on input "b. Assessing the company's customer satisfaction levels and brand loyalty" at bounding box center [430, 311] width 0 height 13
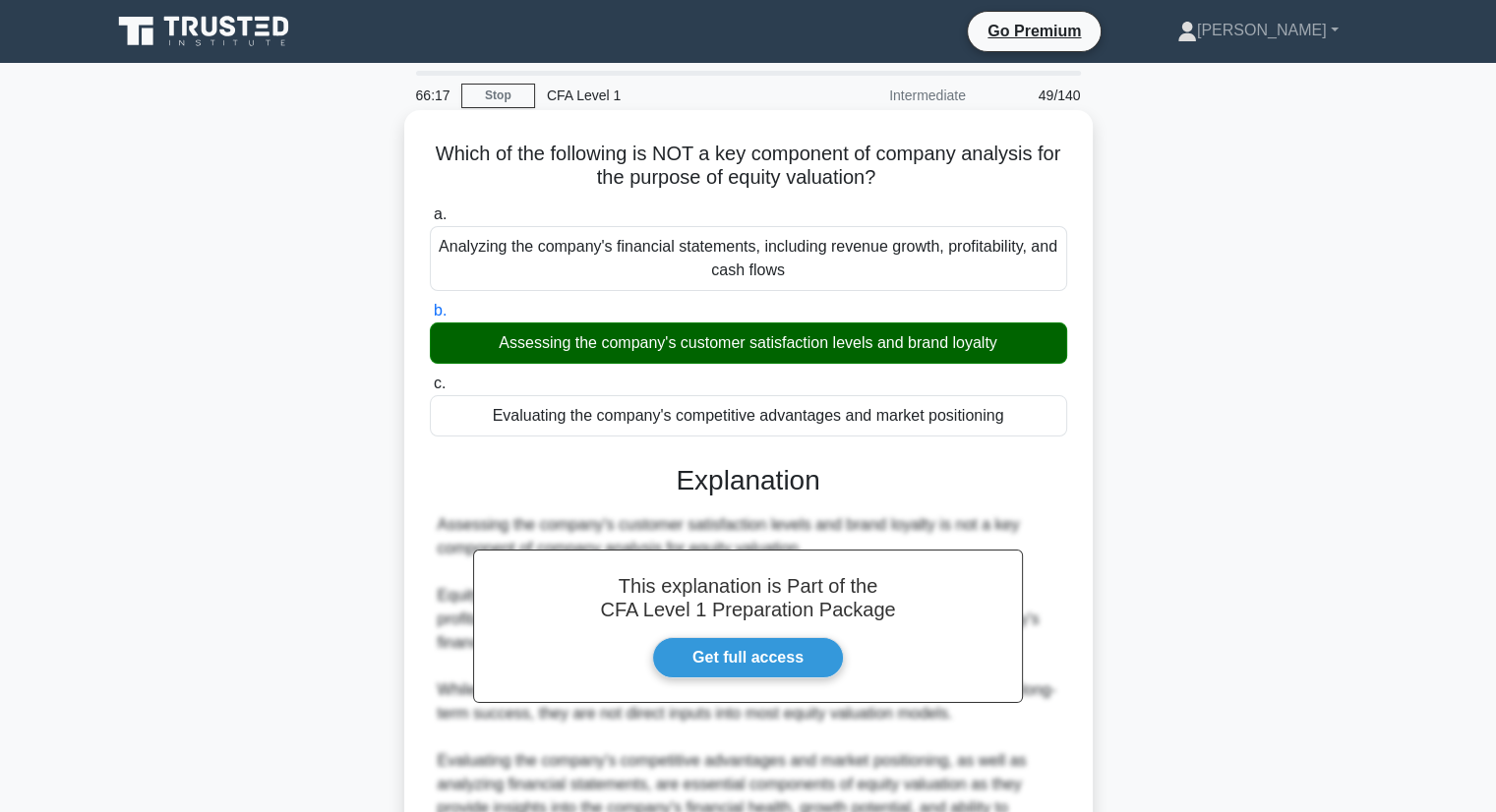
scroll to position [251, 0]
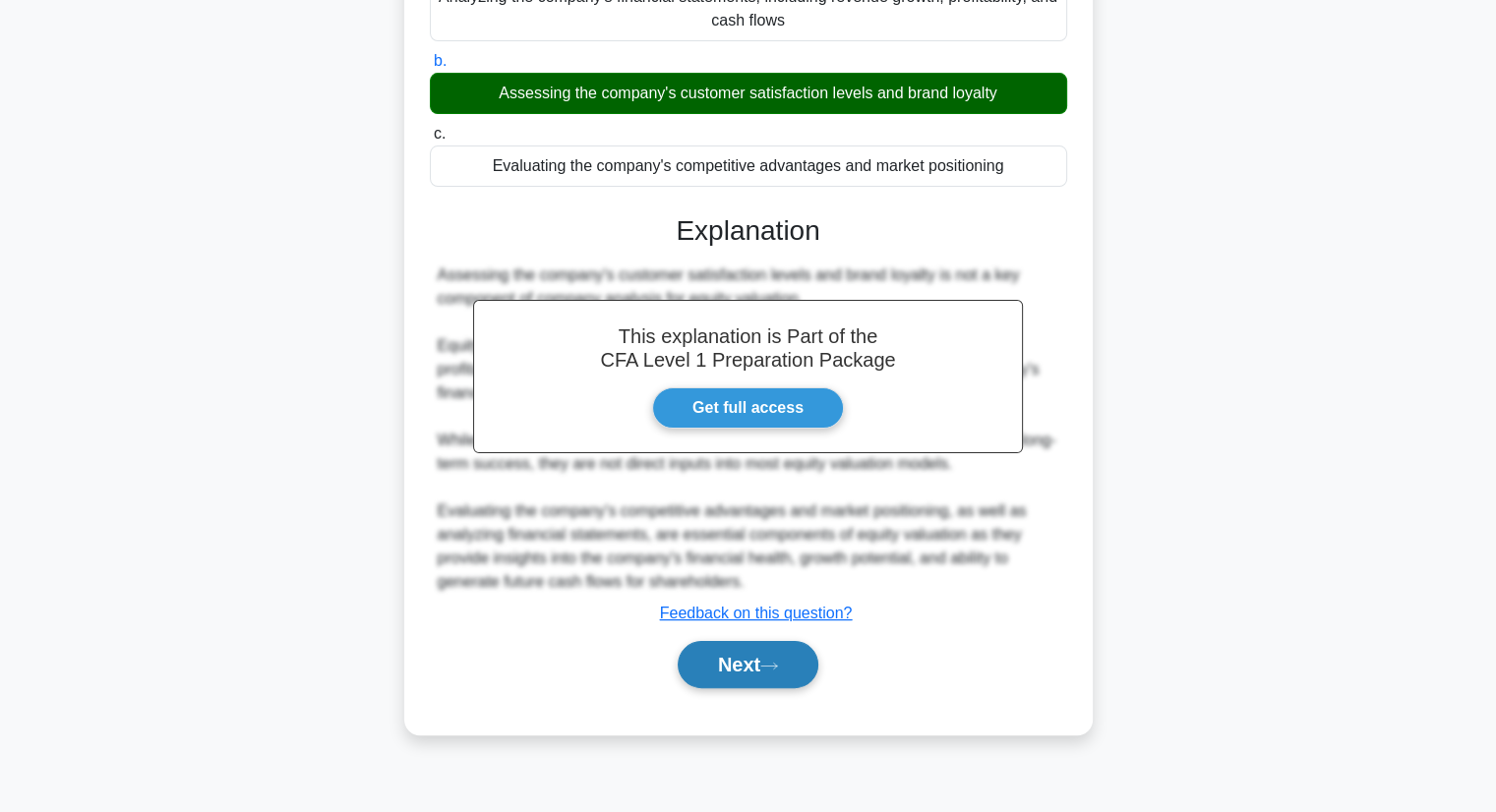
click at [760, 674] on button "Next" at bounding box center [748, 665] width 141 height 48
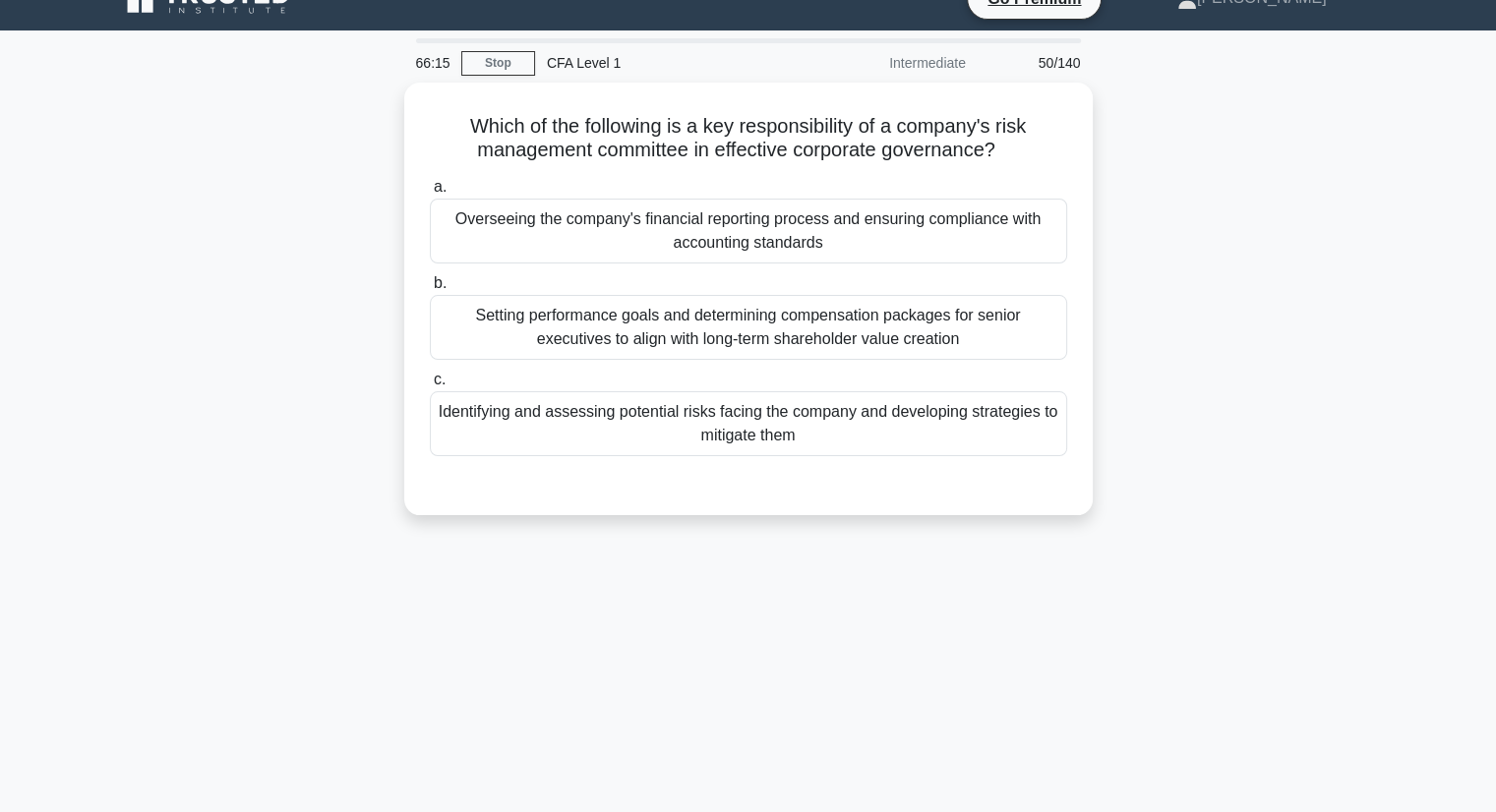
scroll to position [0, 0]
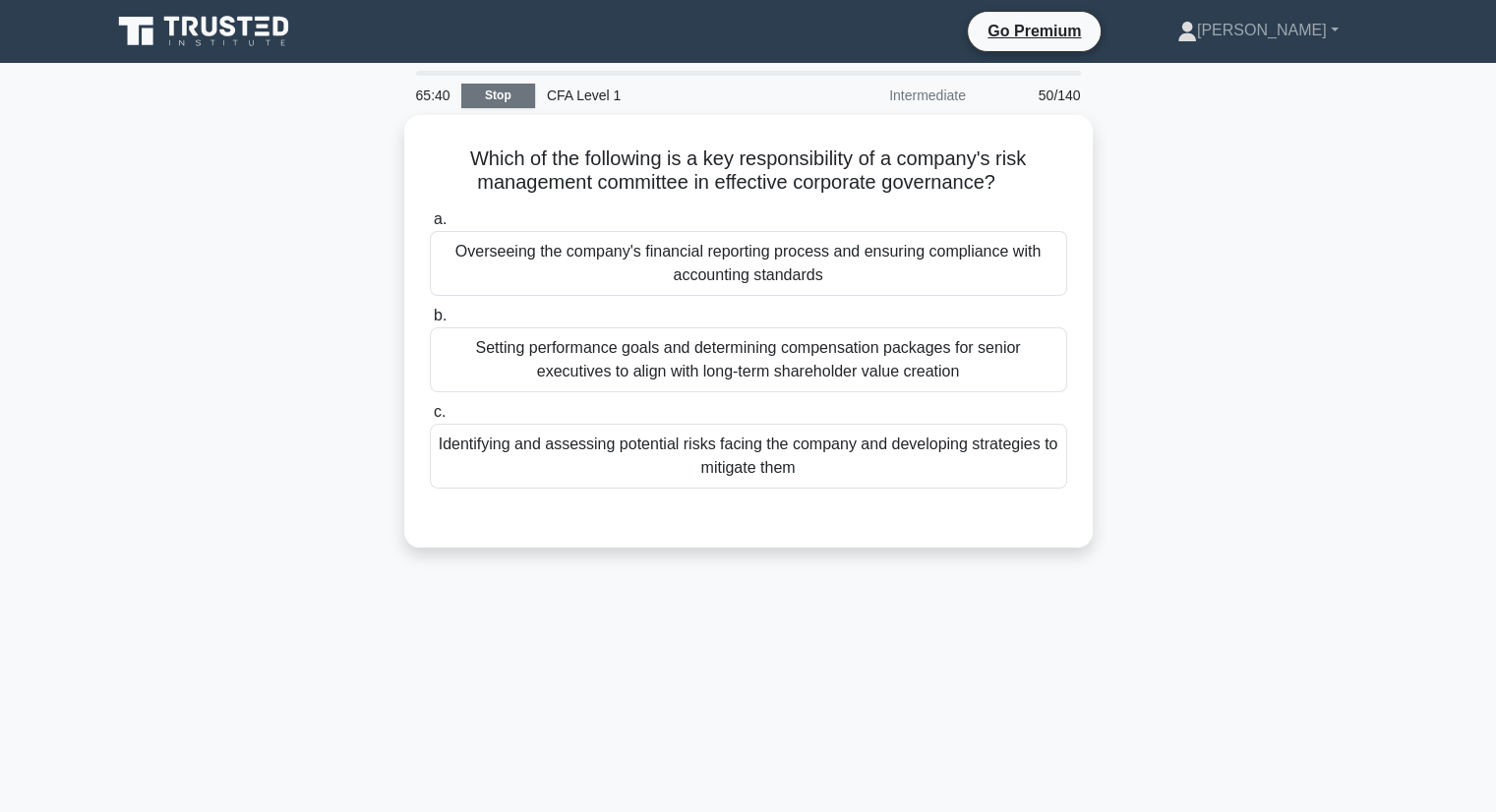
click at [509, 91] on link "Stop" at bounding box center [498, 95] width 73 height 25
click at [508, 91] on link "Stop" at bounding box center [498, 95] width 73 height 25
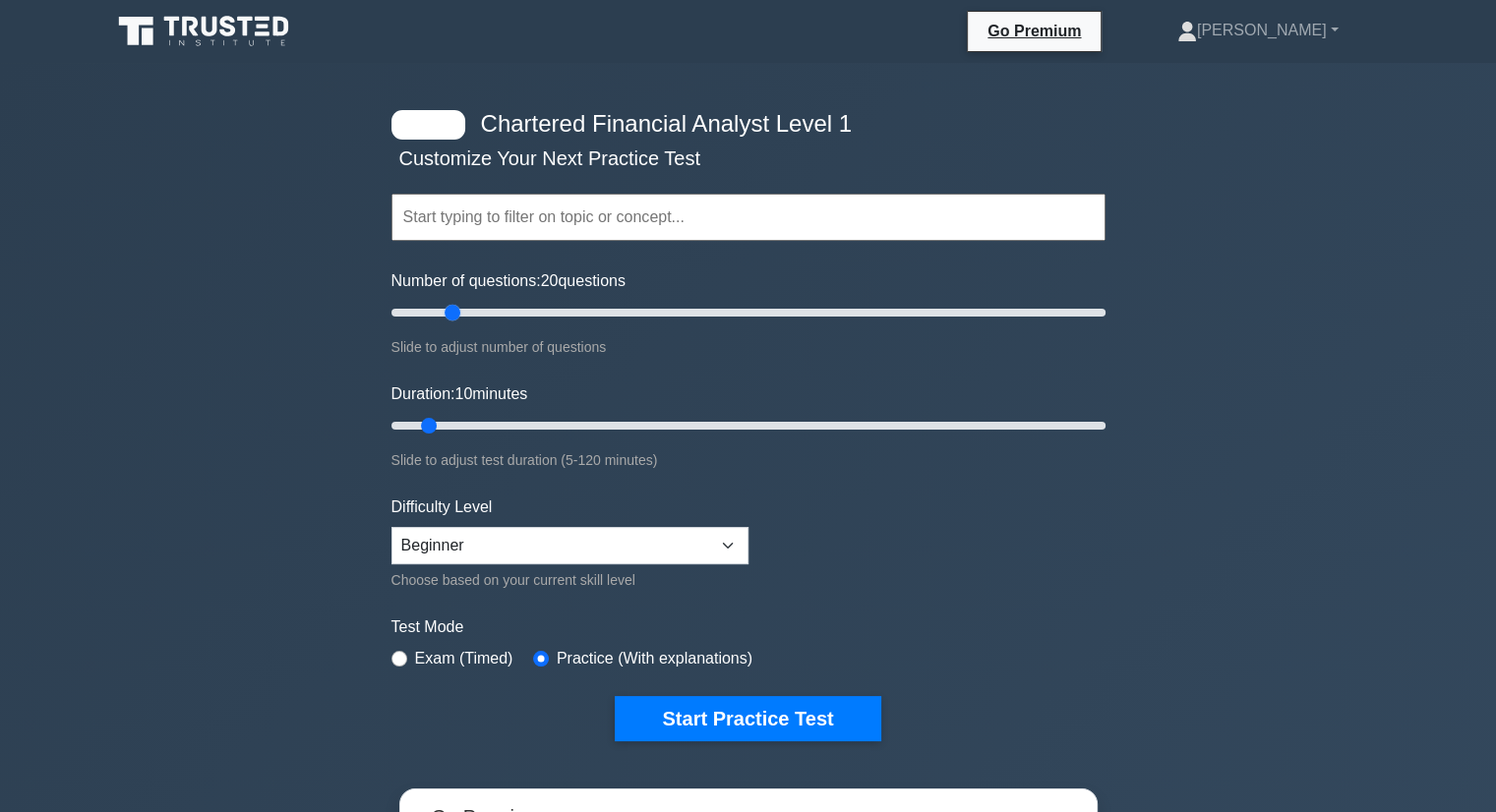
drag, startPoint x: 421, startPoint y: 306, endPoint x: 460, endPoint y: 306, distance: 39.0
type input "20"
click at [460, 306] on input "Number of questions: 20 questions" at bounding box center [748, 313] width 714 height 24
click at [428, 425] on input "Duration: 10 minutes" at bounding box center [748, 426] width 714 height 24
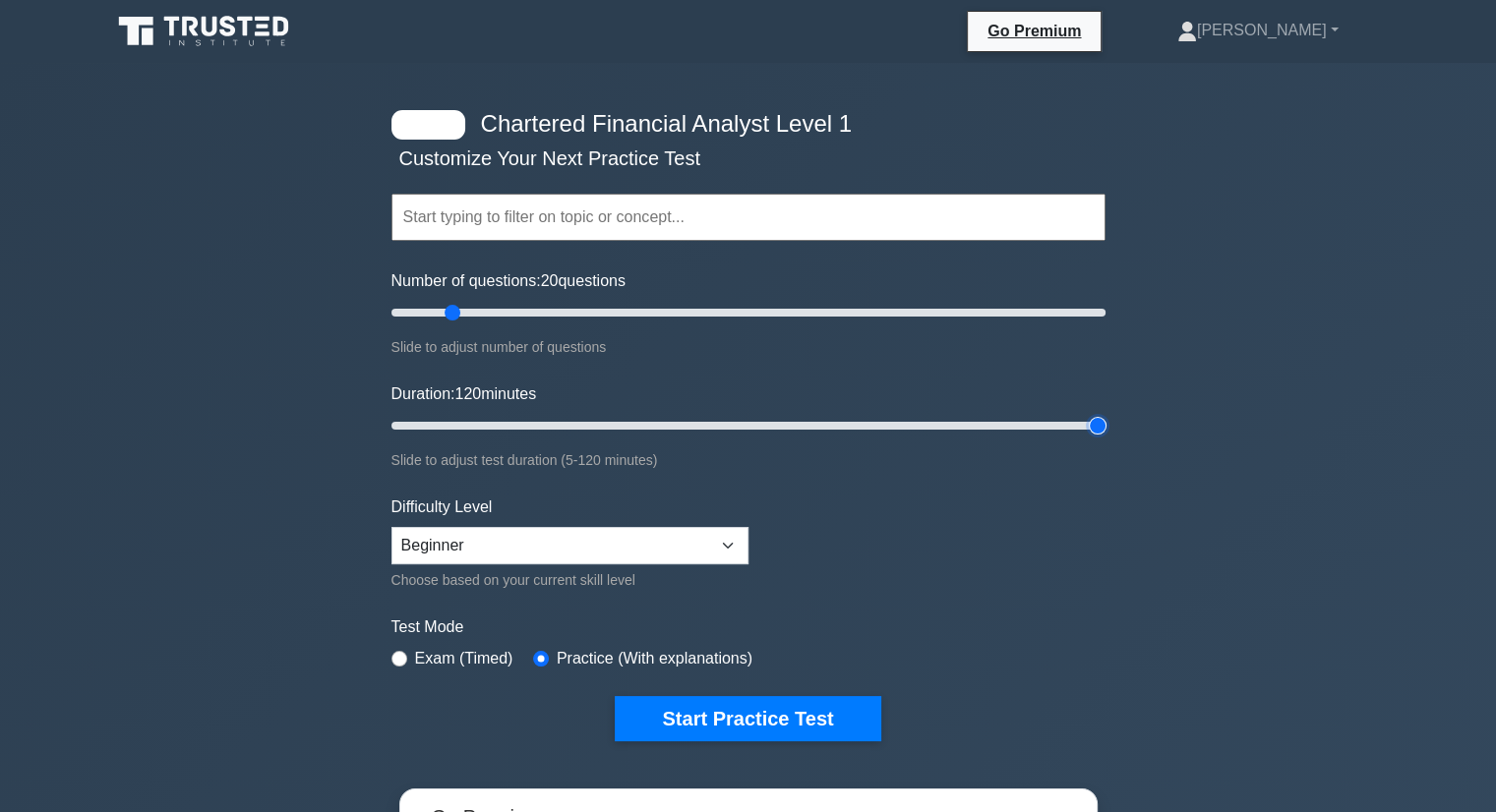
drag, startPoint x: 428, startPoint y: 425, endPoint x: 1133, endPoint y: 476, distance: 706.8
type input "120"
click at [1105, 438] on input "Duration: 120 minutes" at bounding box center [748, 426] width 714 height 24
click at [674, 723] on button "Start Practice Test" at bounding box center [747, 719] width 265 height 46
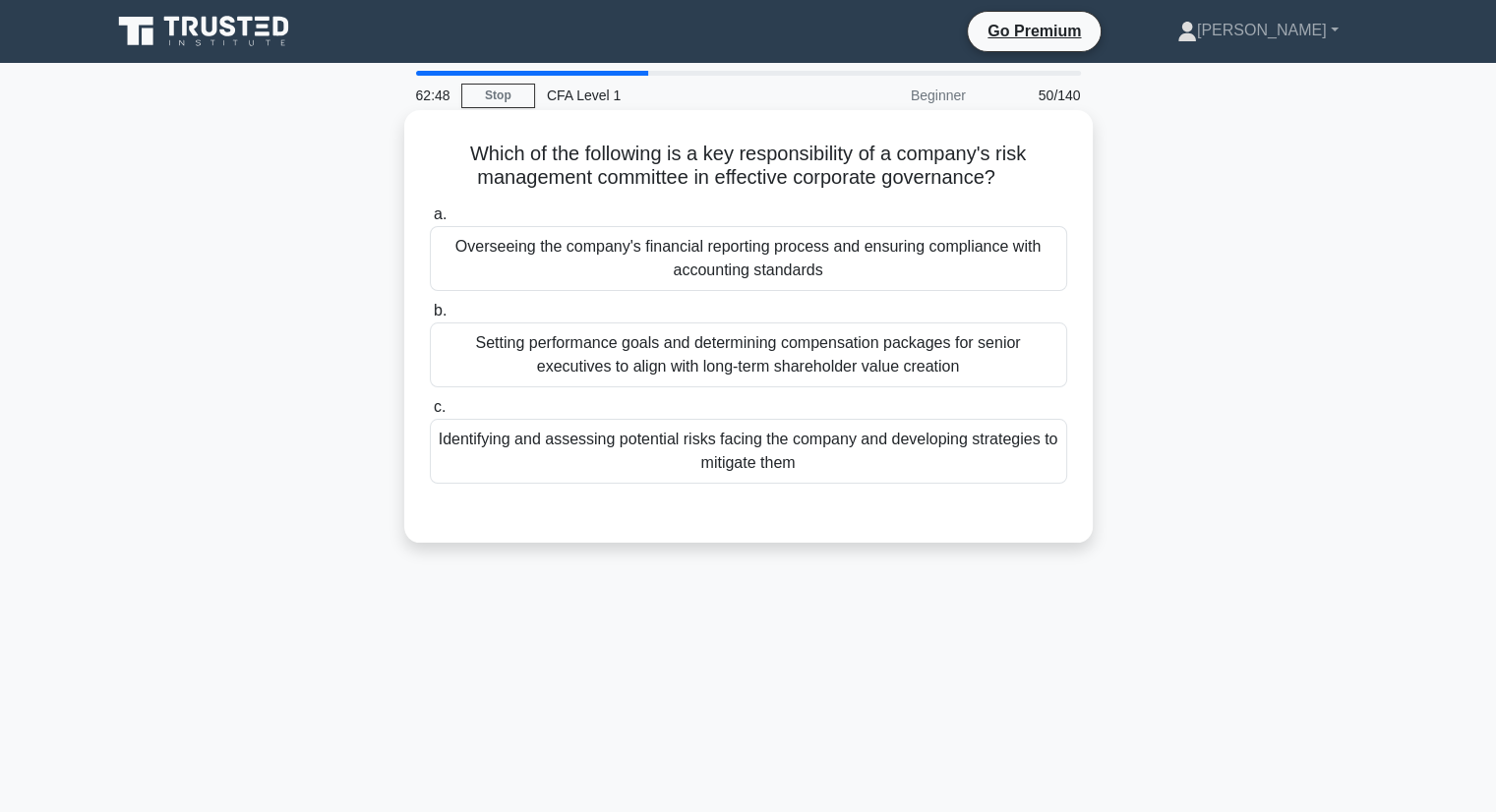
click at [723, 261] on div "Overseeing the company's financial reporting process and ensuring compliance wi…" at bounding box center [748, 258] width 637 height 65
click at [430, 221] on input "a. Overseeing the company's financial reporting process and ensuring compliance…" at bounding box center [430, 214] width 0 height 13
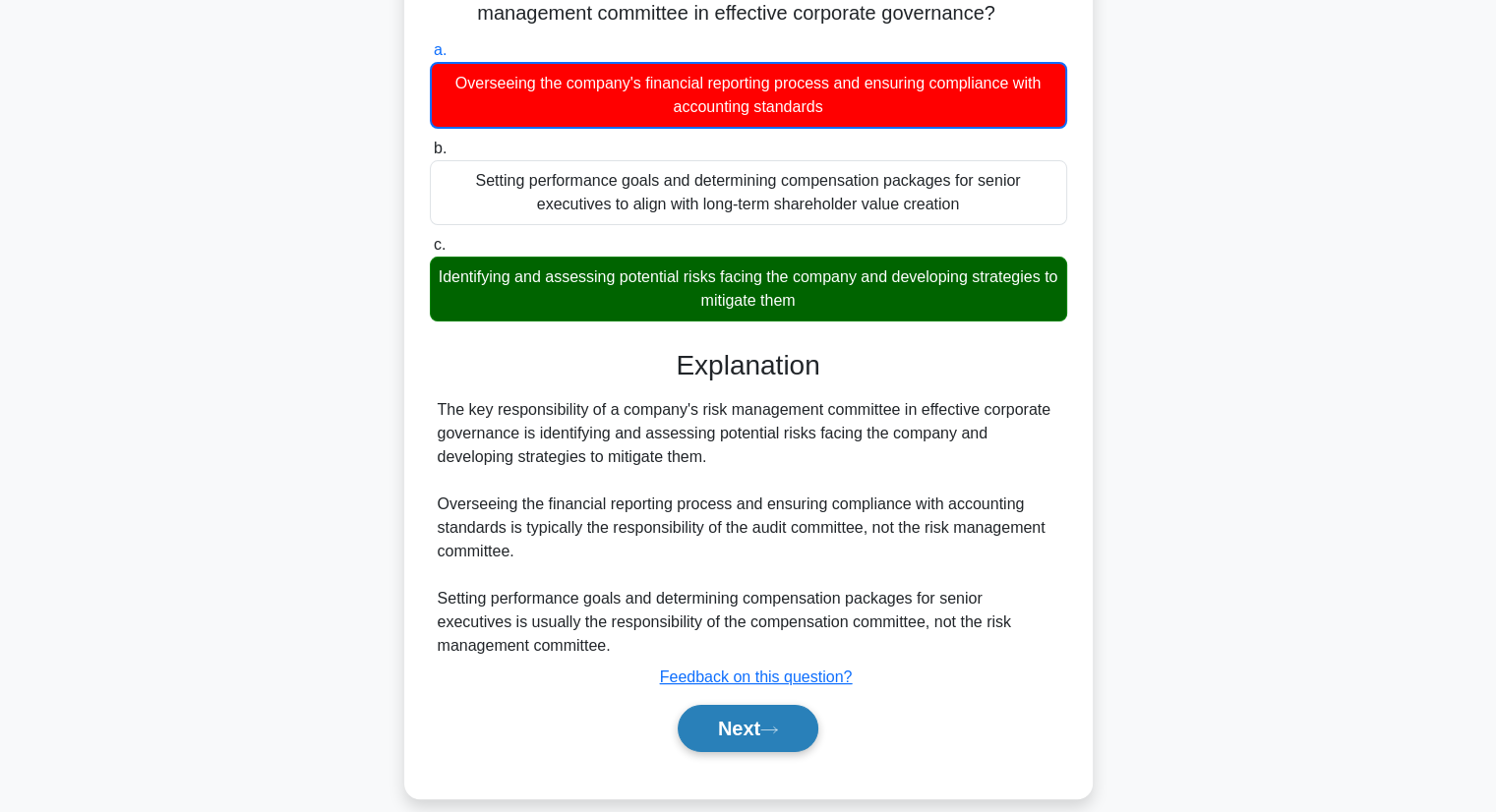
scroll to position [251, 0]
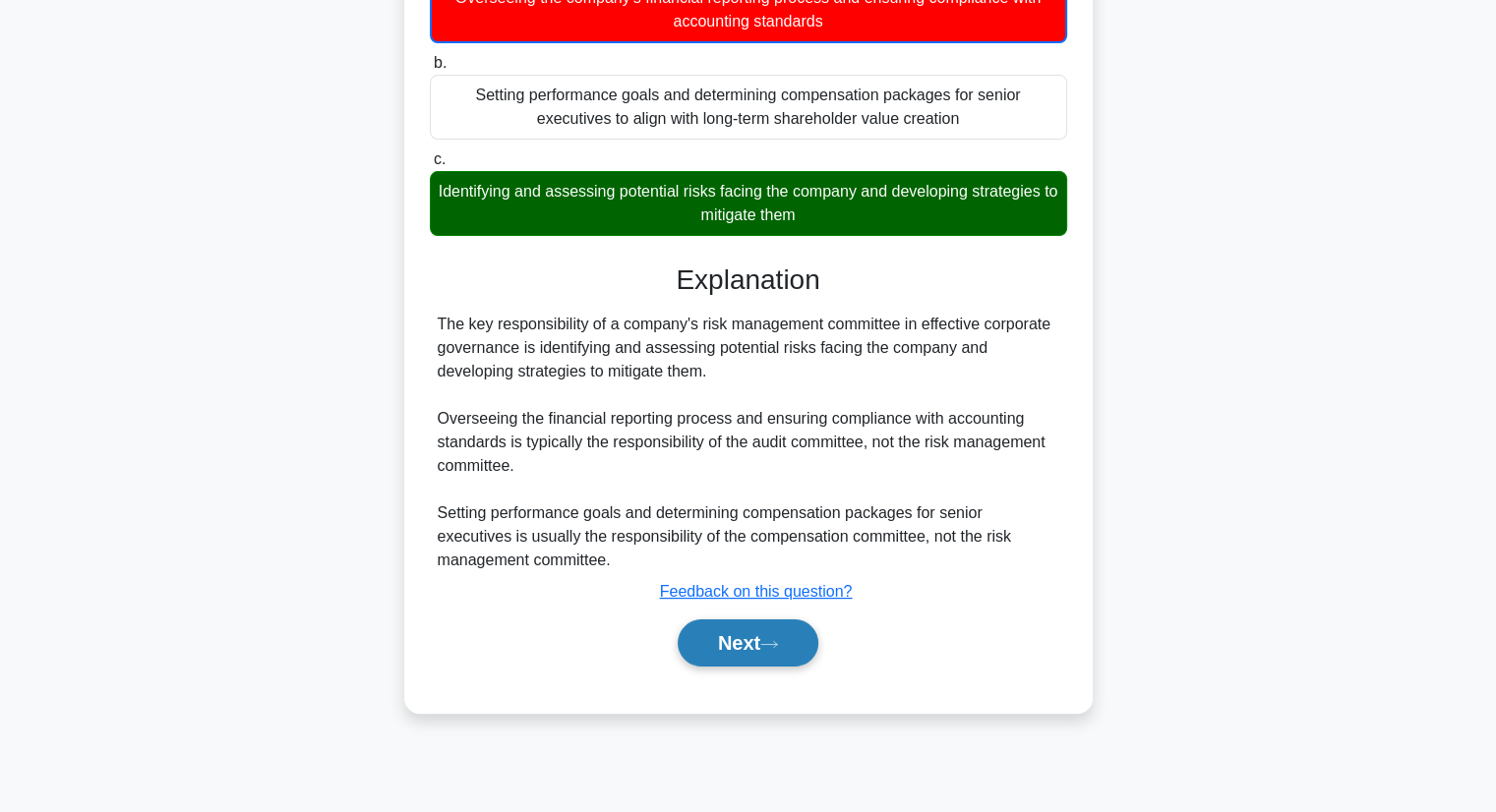
click at [760, 644] on button "Next" at bounding box center [748, 643] width 141 height 48
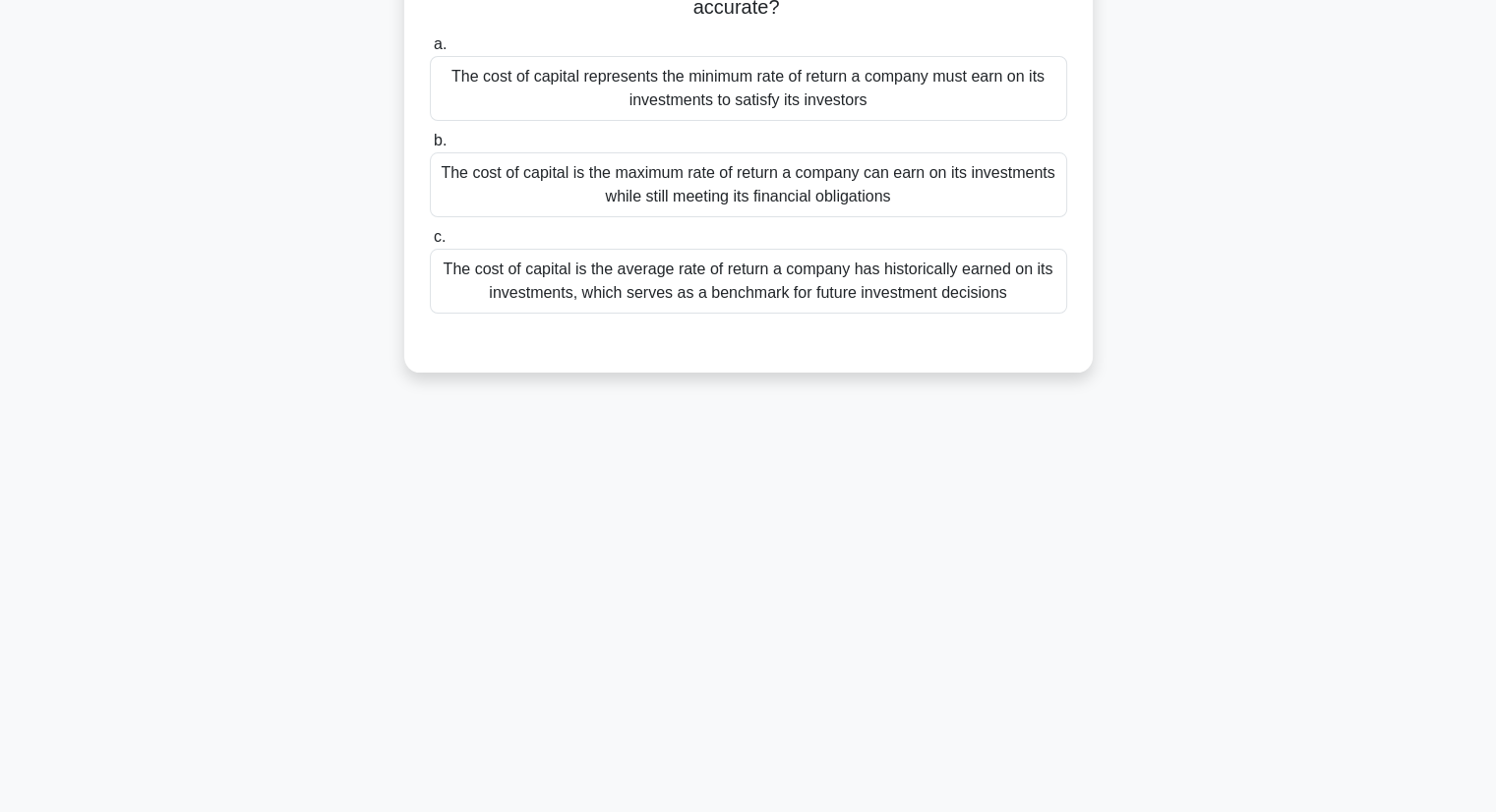
scroll to position [54, 0]
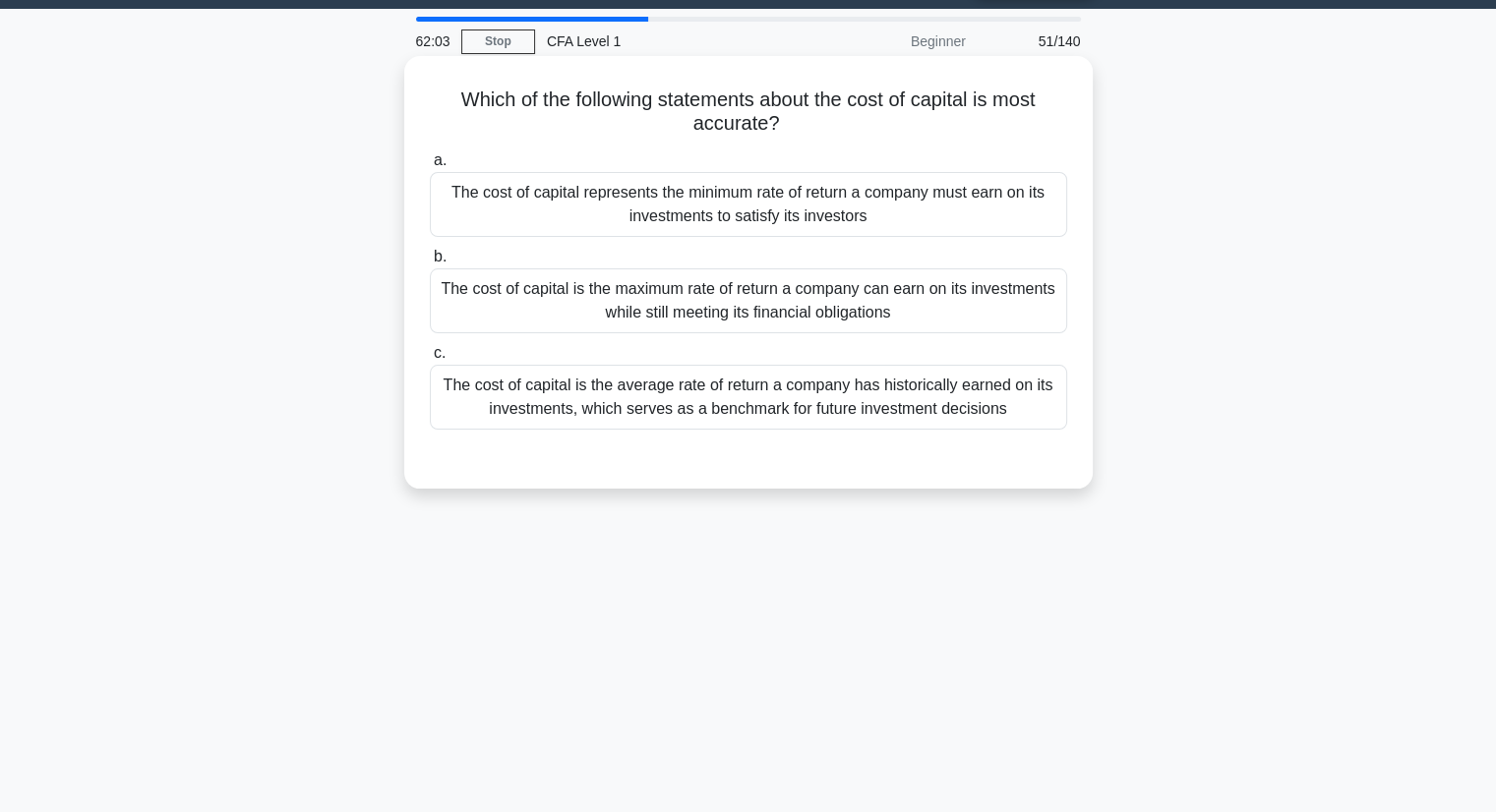
click at [1015, 389] on div "The cost of capital is the average rate of return a company has historically ea…" at bounding box center [748, 397] width 637 height 65
click at [430, 360] on input "c. The cost of capital is the average rate of return a company has historically…" at bounding box center [430, 353] width 0 height 13
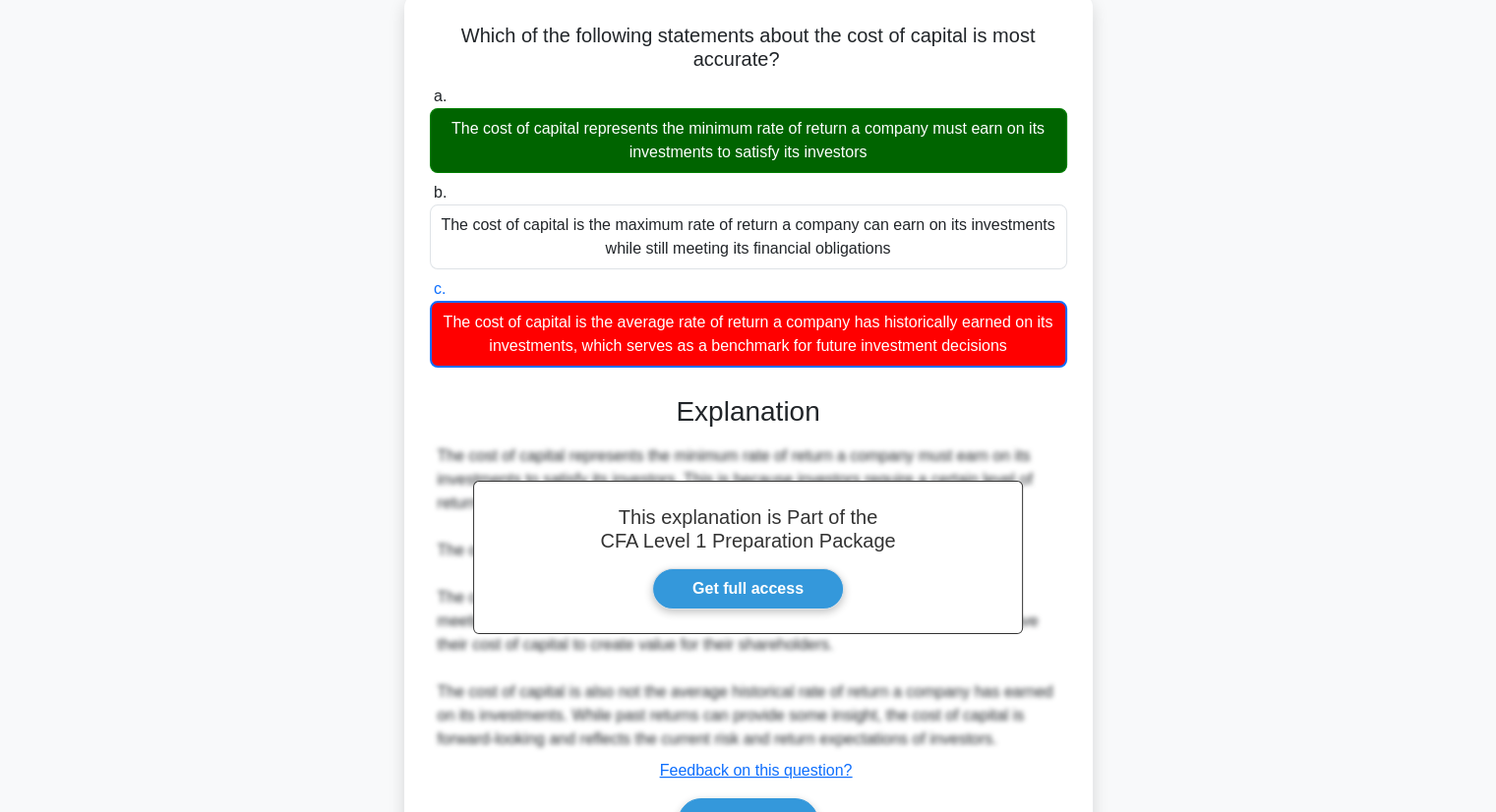
scroll to position [251, 0]
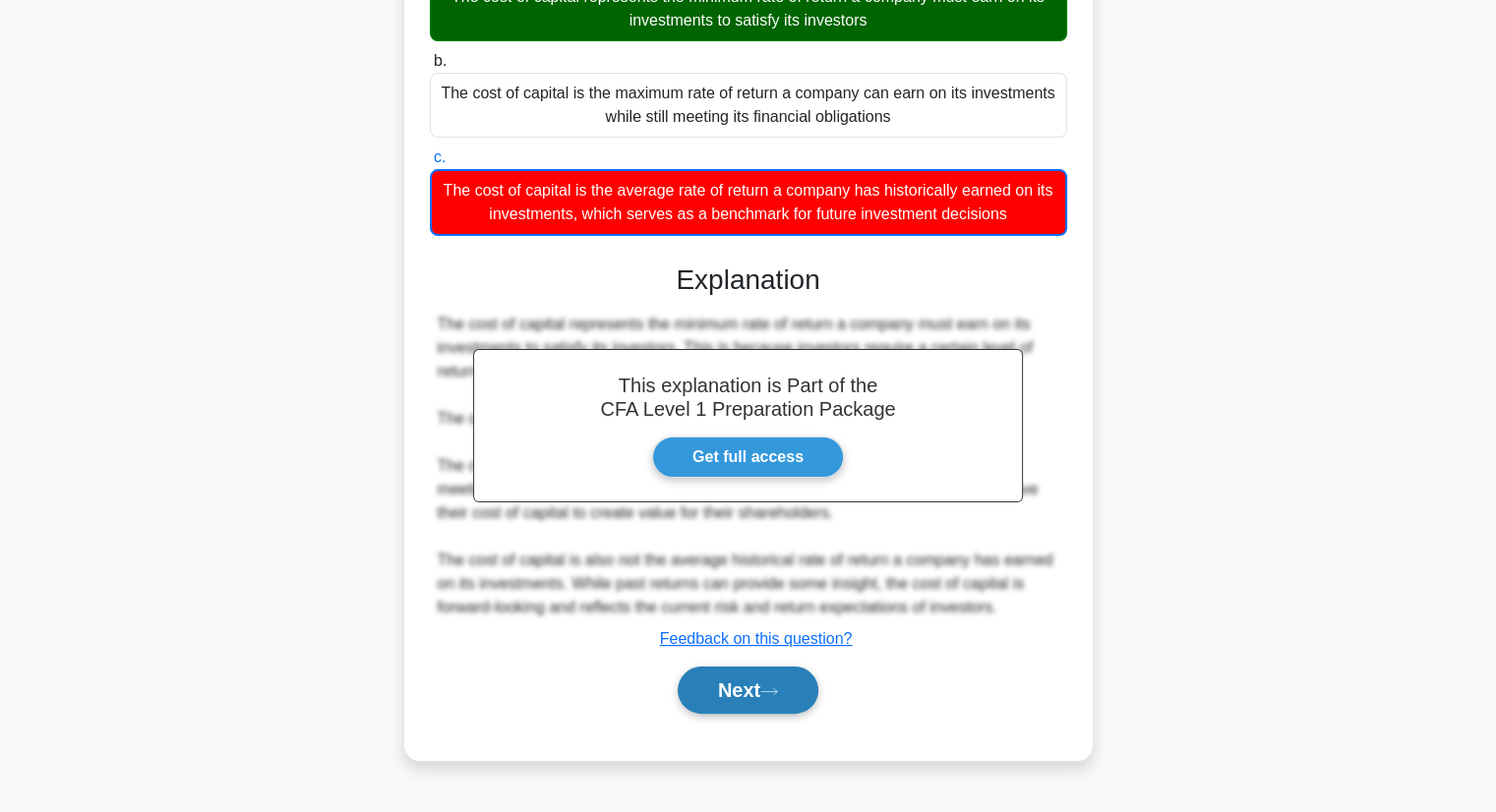
click at [768, 699] on button "Next" at bounding box center [748, 691] width 141 height 48
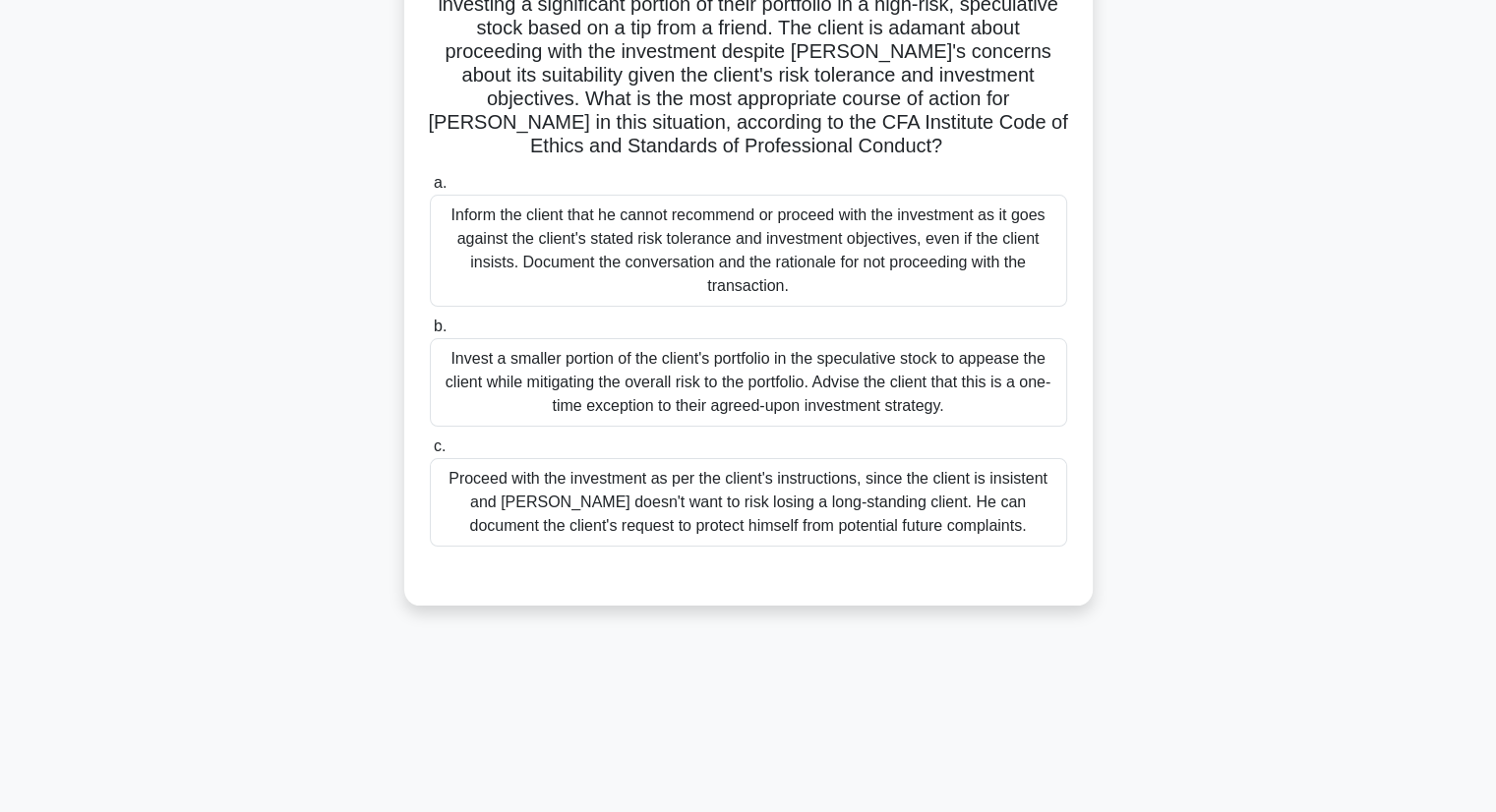
scroll to position [98, 0]
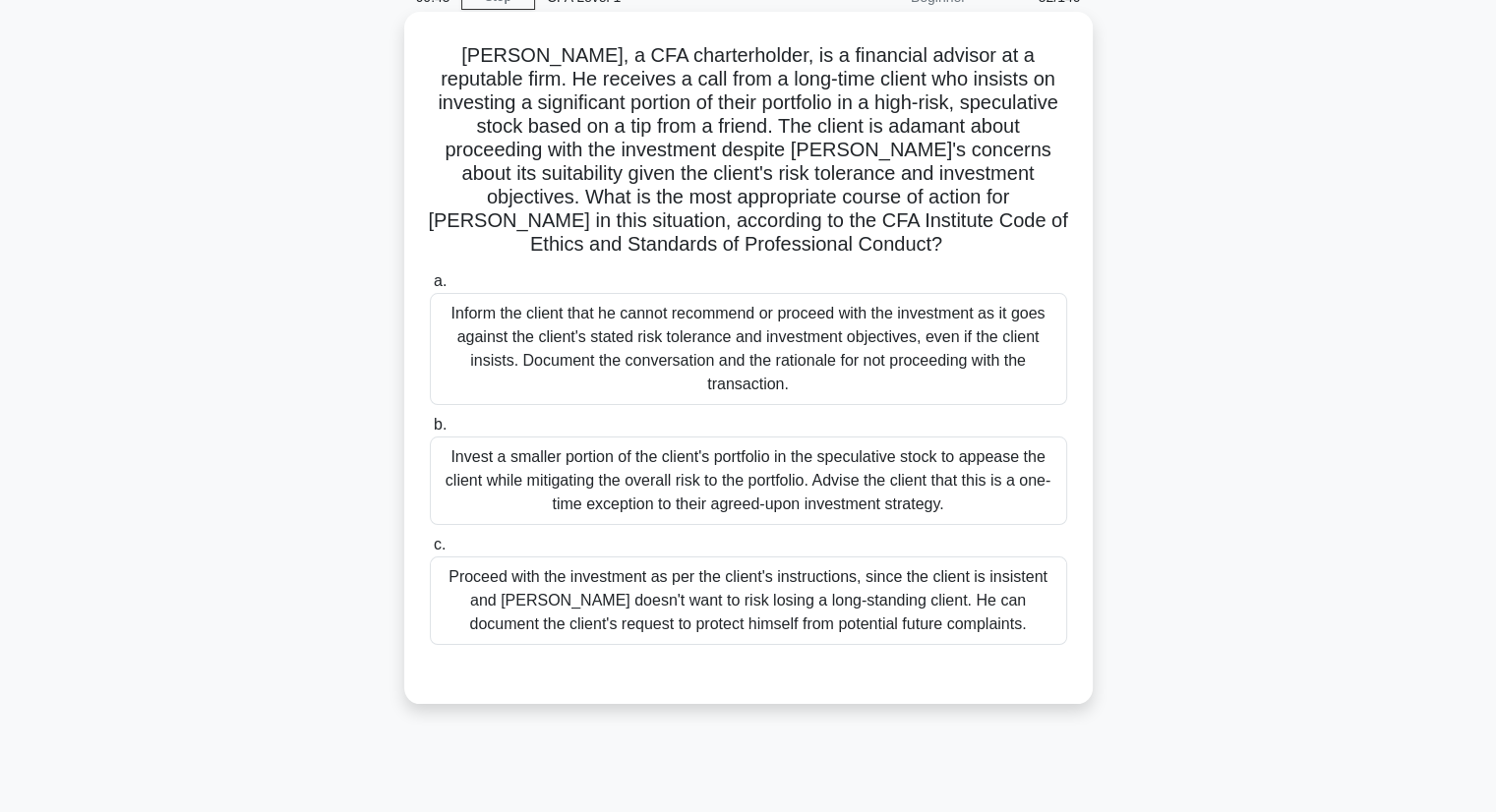
click at [625, 463] on div "Invest a smaller portion of the client's portfolio in the speculative stock to …" at bounding box center [748, 480] width 637 height 88
click at [430, 432] on input "b. Invest a smaller portion of the client's portfolio in the speculative stock …" at bounding box center [430, 425] width 0 height 13
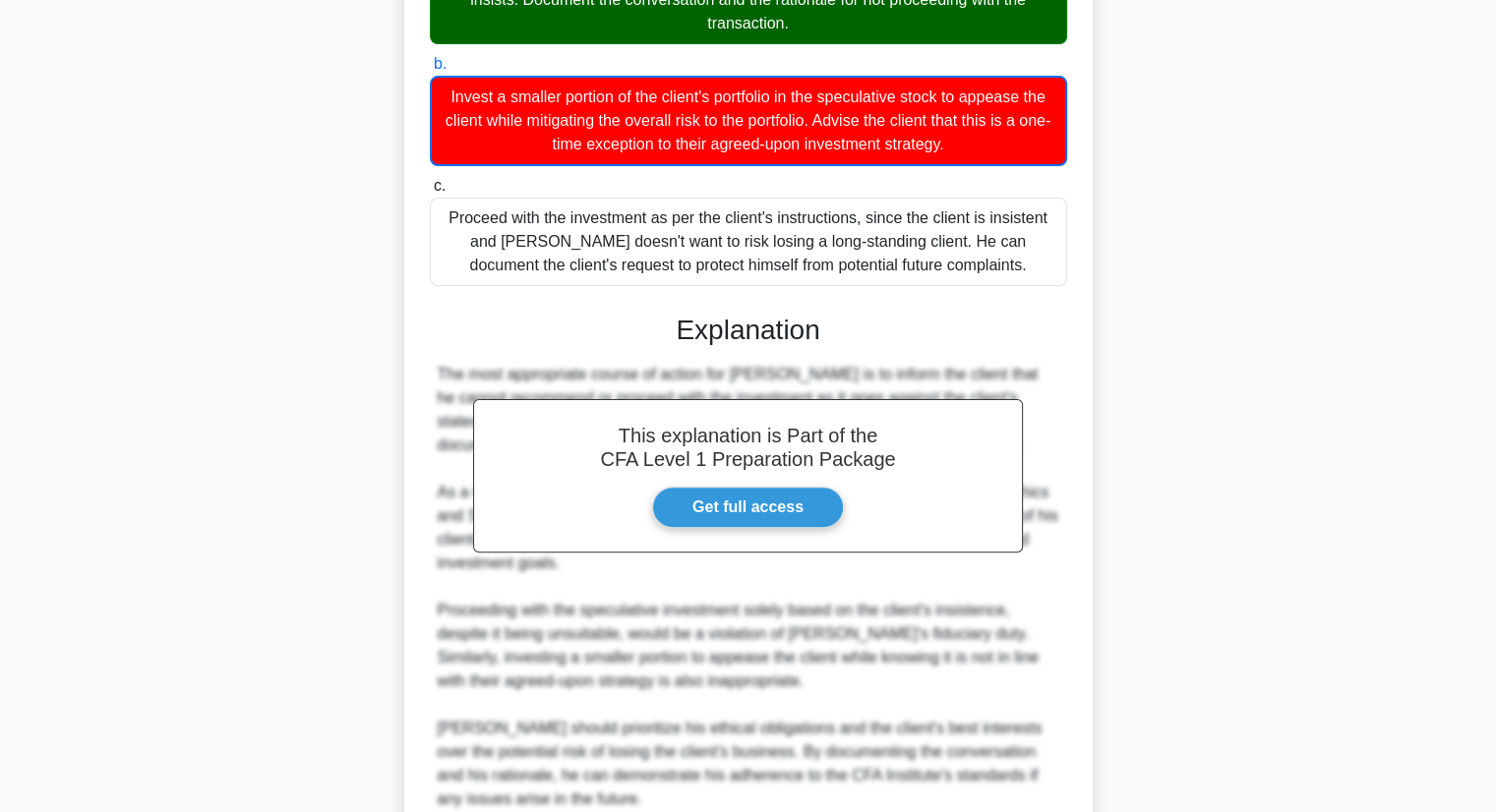
scroll to position [491, 0]
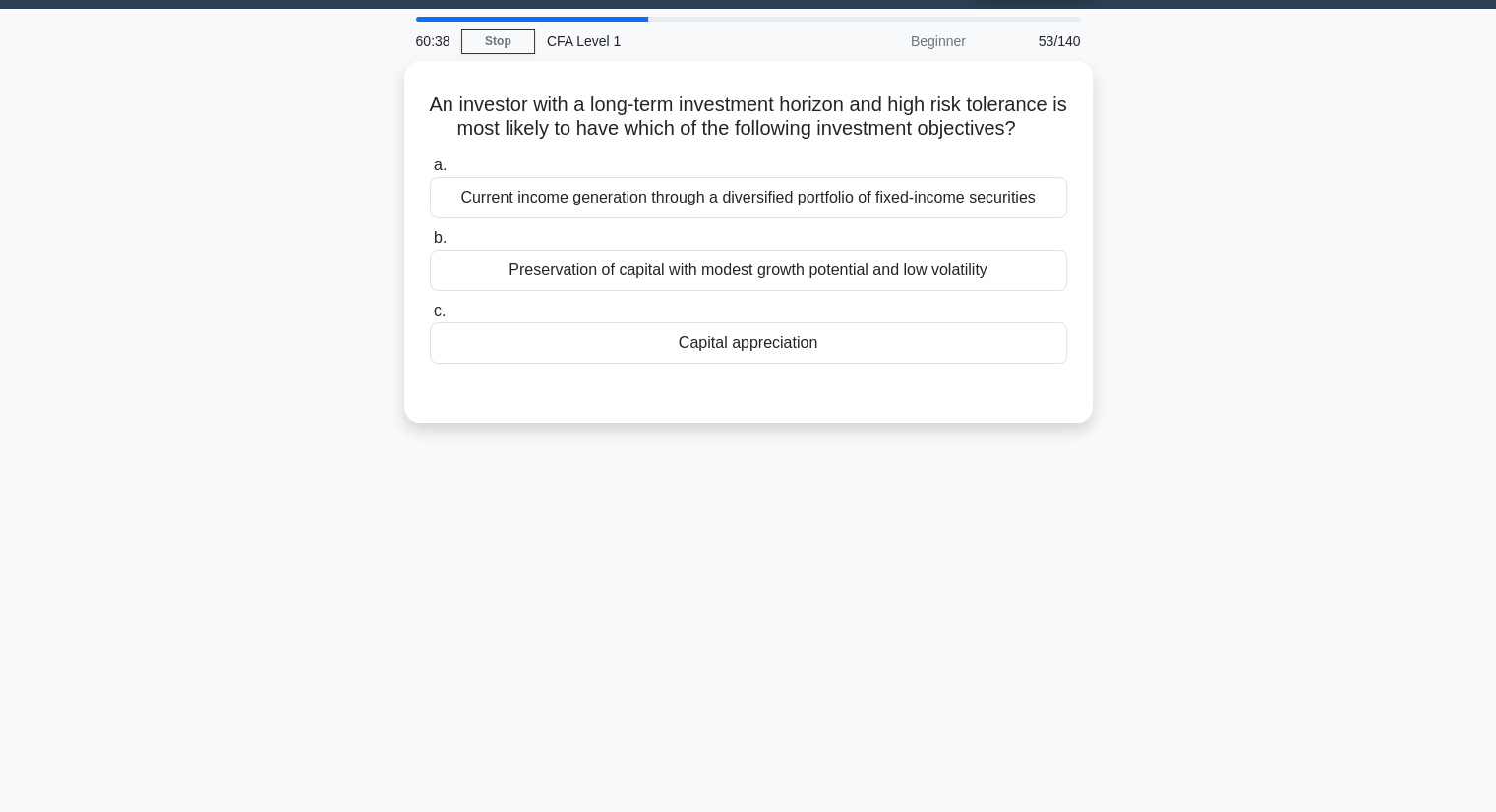
scroll to position [0, 0]
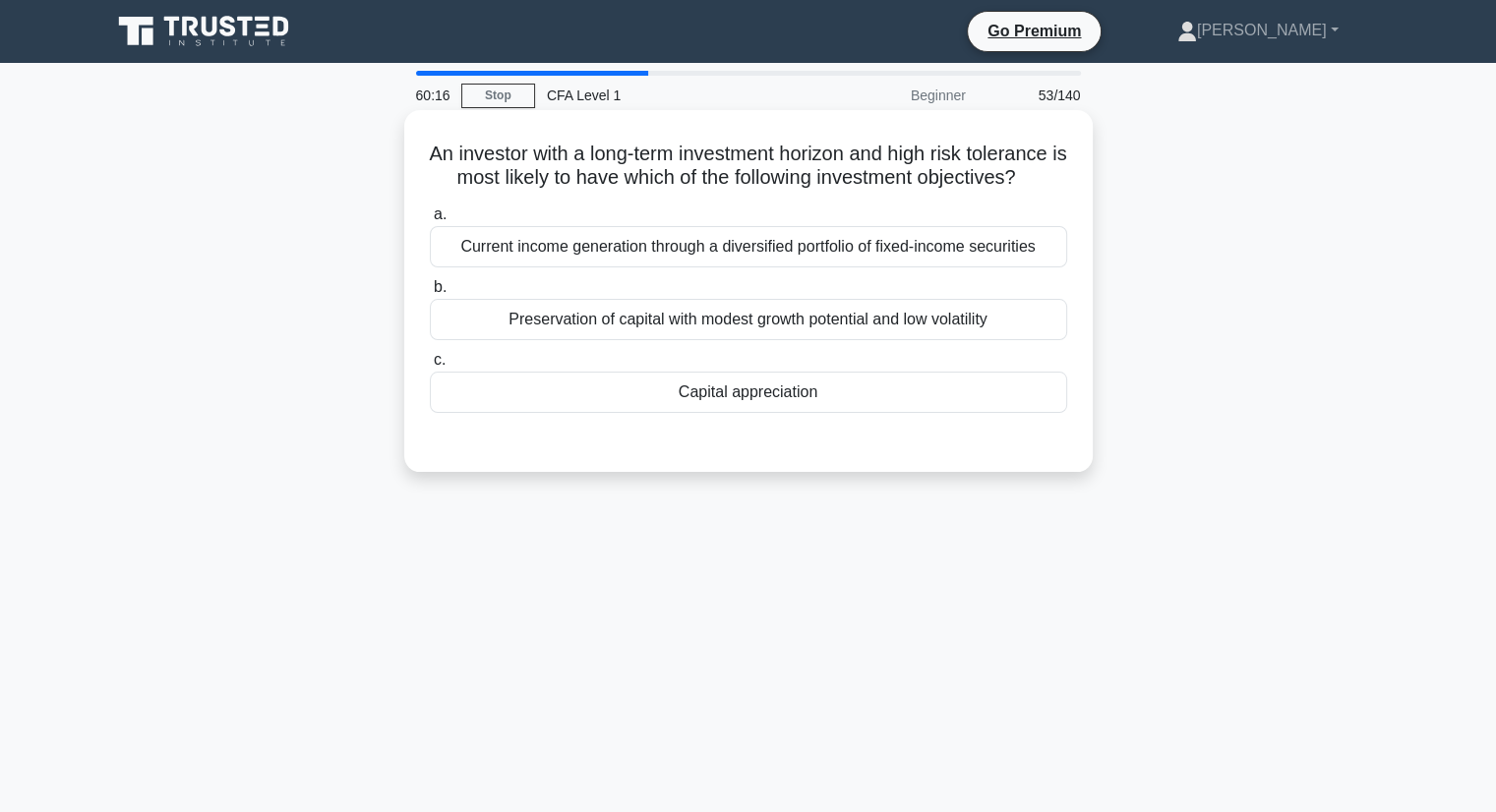
click at [751, 340] on div "Preservation of capital with modest growth potential and low volatility" at bounding box center [748, 320] width 637 height 42
click at [430, 294] on input "b. Preservation of capital with modest growth potential and low volatility" at bounding box center [430, 287] width 0 height 13
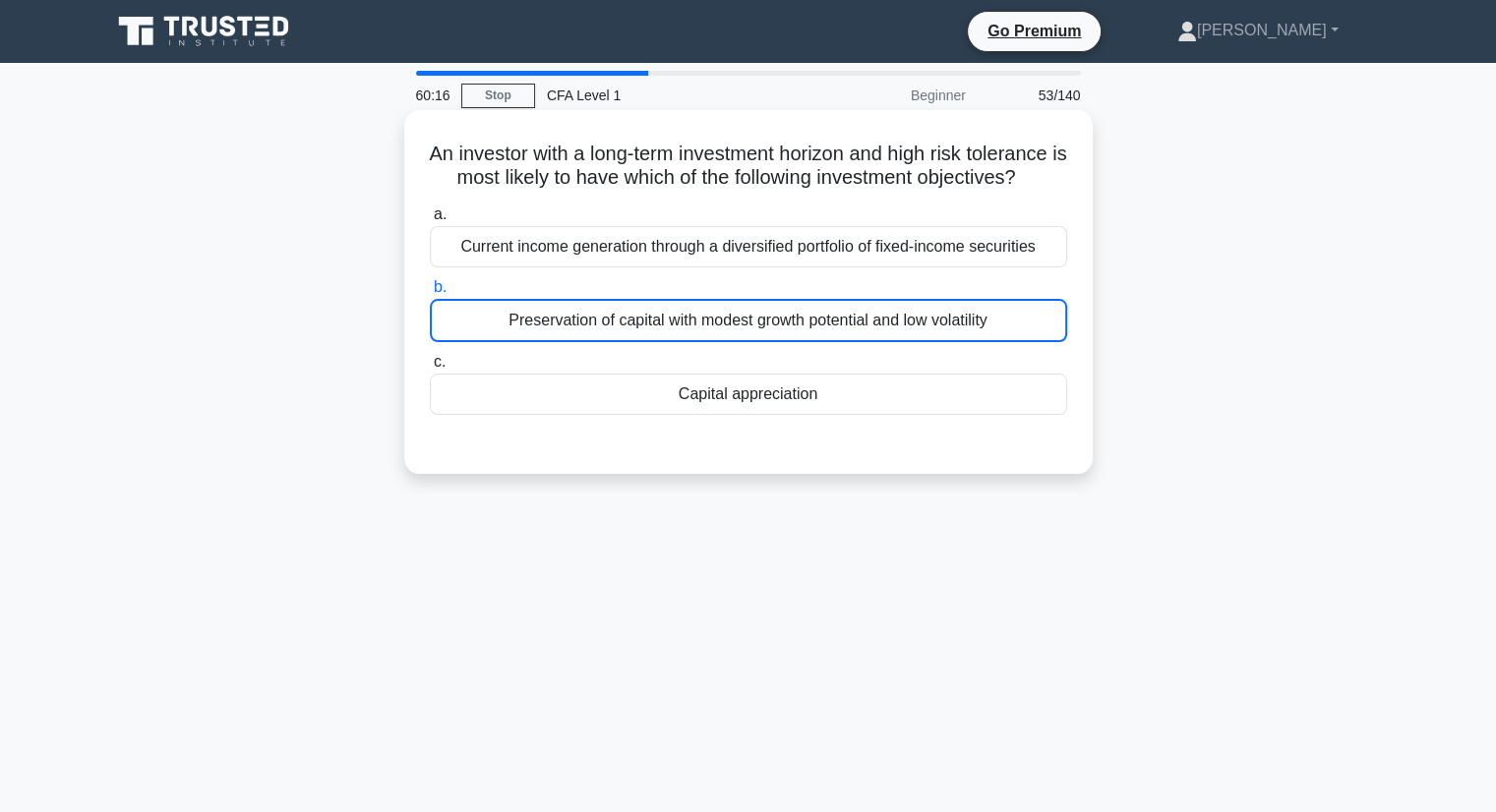
click at [751, 342] on div "Preservation of capital with modest growth potential and low volatility" at bounding box center [748, 321] width 637 height 44
click at [430, 294] on input "b. Preservation of capital with modest growth potential and low volatility" at bounding box center [430, 287] width 0 height 13
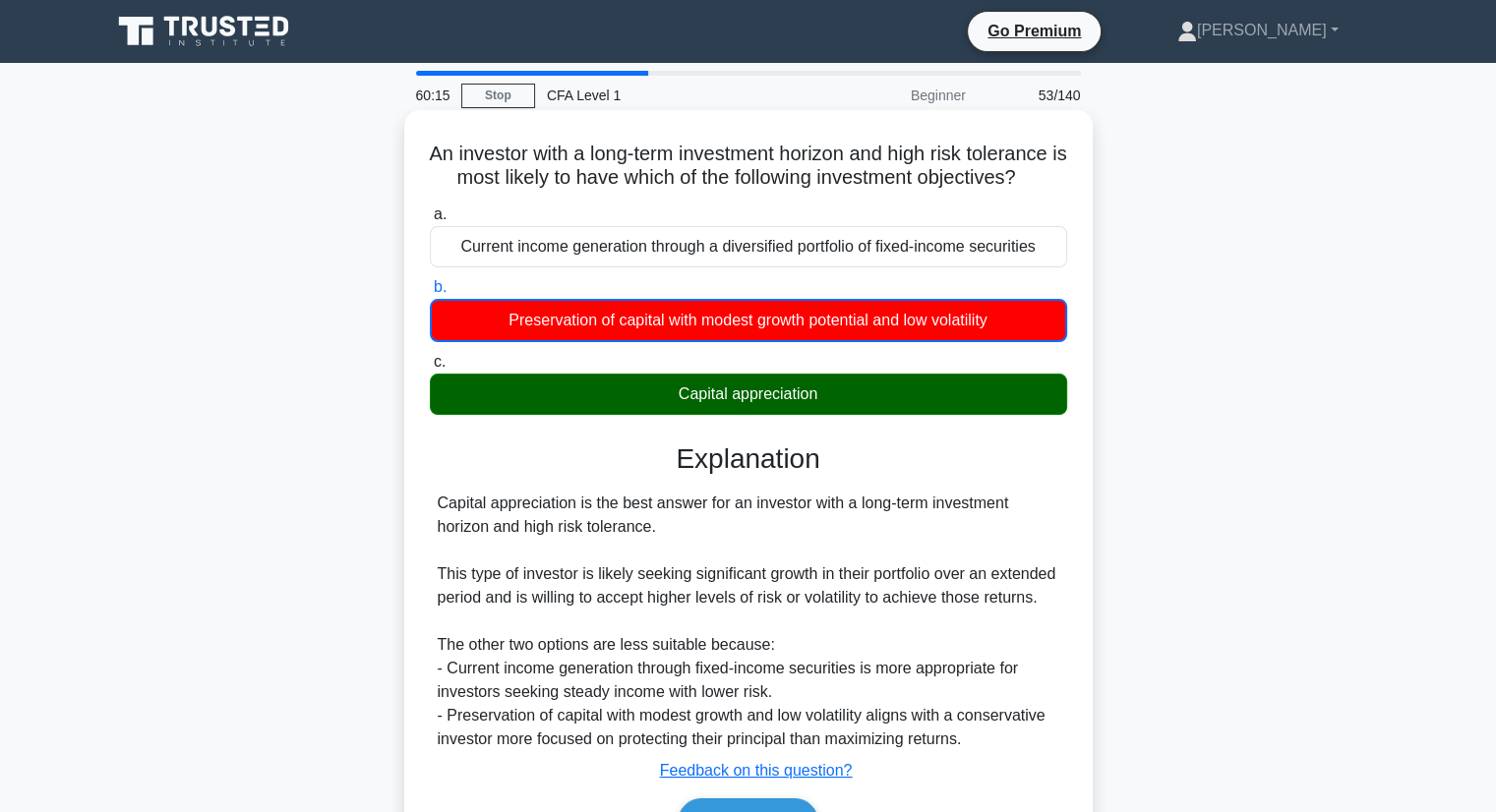
click at [743, 391] on label "c. Capital appreciation" at bounding box center [748, 382] width 637 height 65
click at [430, 368] on input "c. Capital appreciation" at bounding box center [430, 362] width 0 height 13
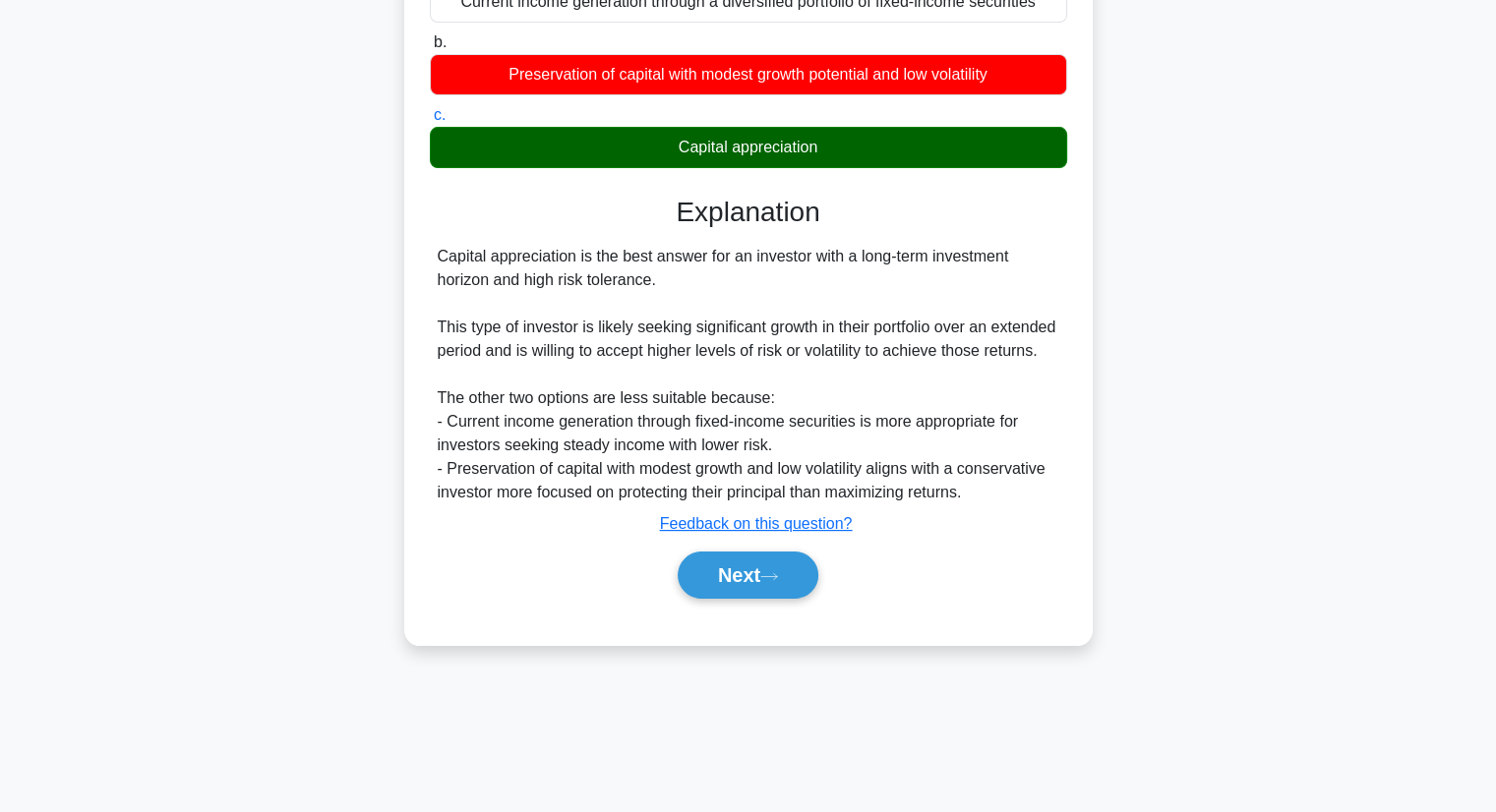
scroll to position [251, 0]
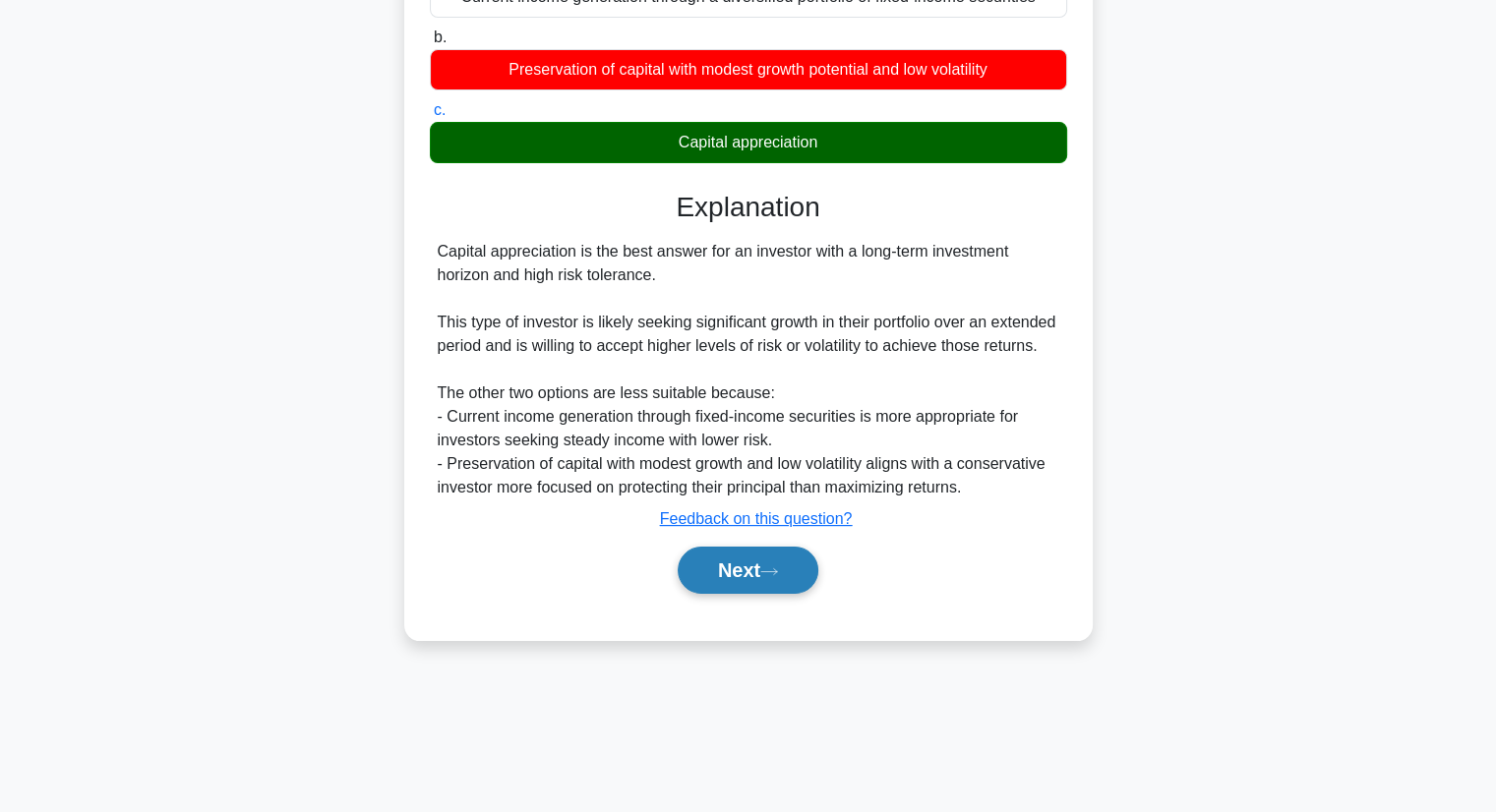
click at [787, 594] on button "Next" at bounding box center [748, 571] width 141 height 48
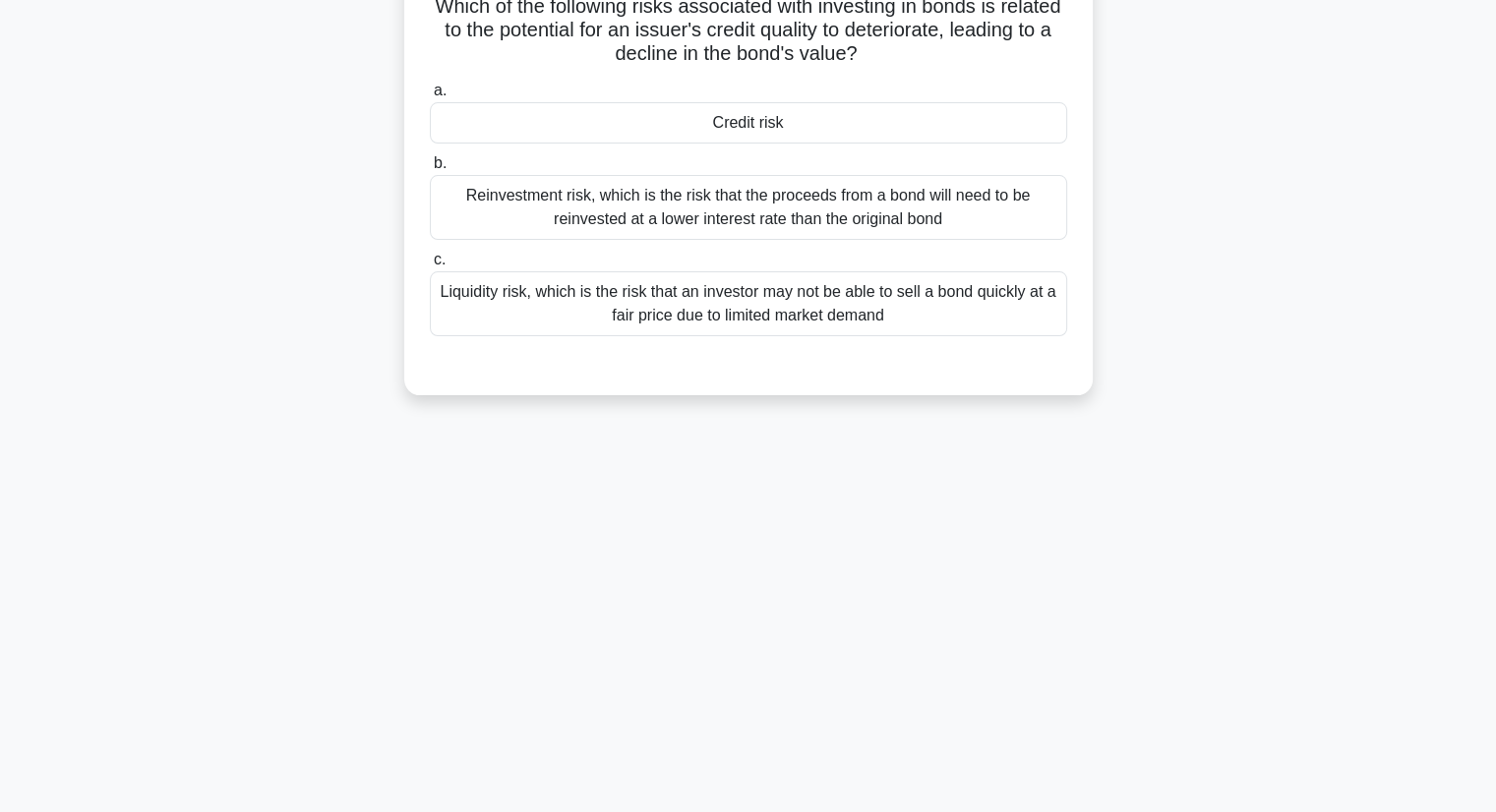
scroll to position [0, 0]
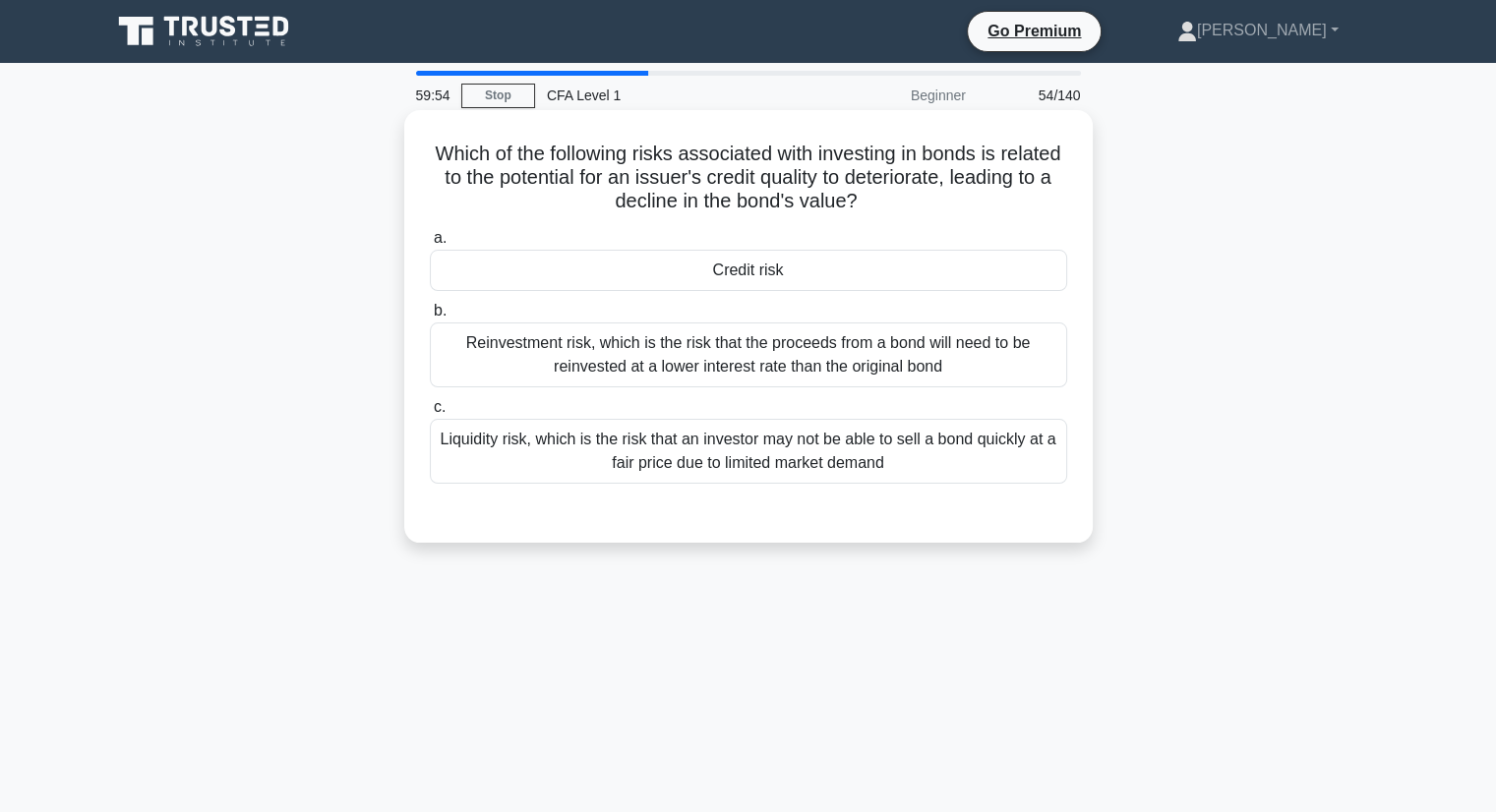
click at [741, 476] on div "Liquidity risk, which is the risk that an investor may not be able to sell a bo…" at bounding box center [748, 451] width 637 height 65
click at [430, 414] on input "c. Liquidity risk, which is the risk that an investor may not be able to sell a…" at bounding box center [430, 407] width 0 height 13
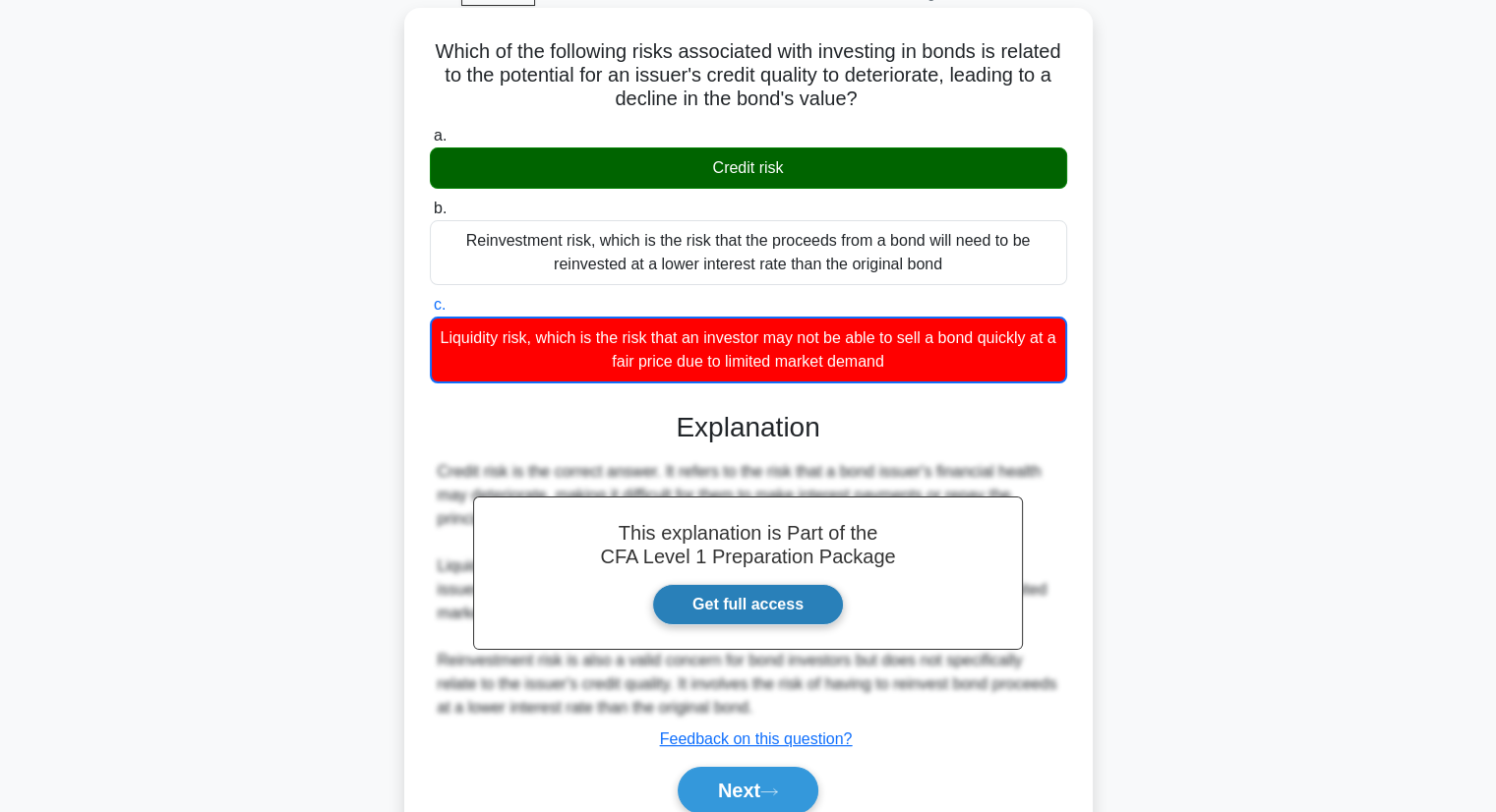
scroll to position [197, 0]
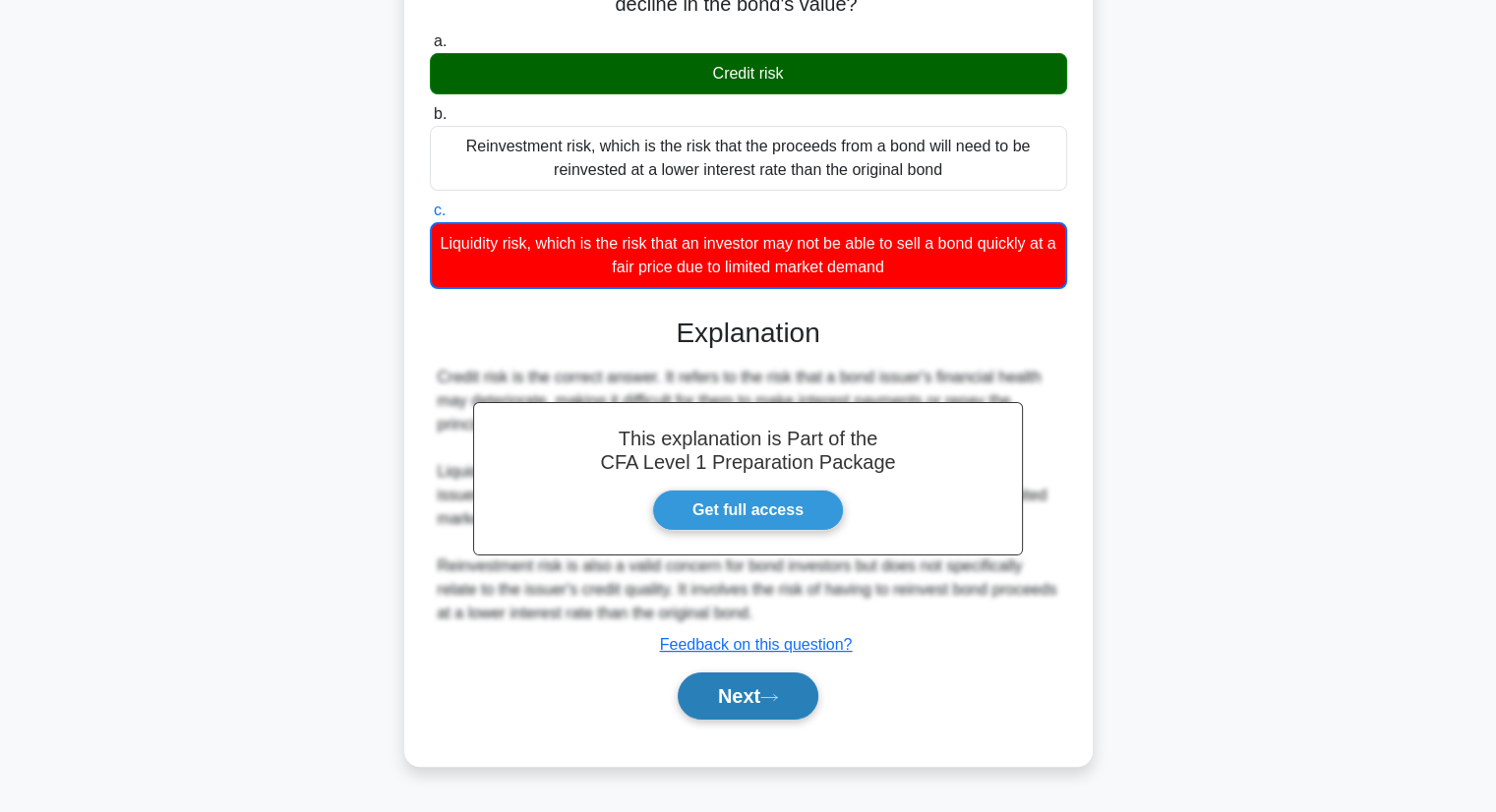
click at [744, 705] on button "Next" at bounding box center [748, 697] width 141 height 48
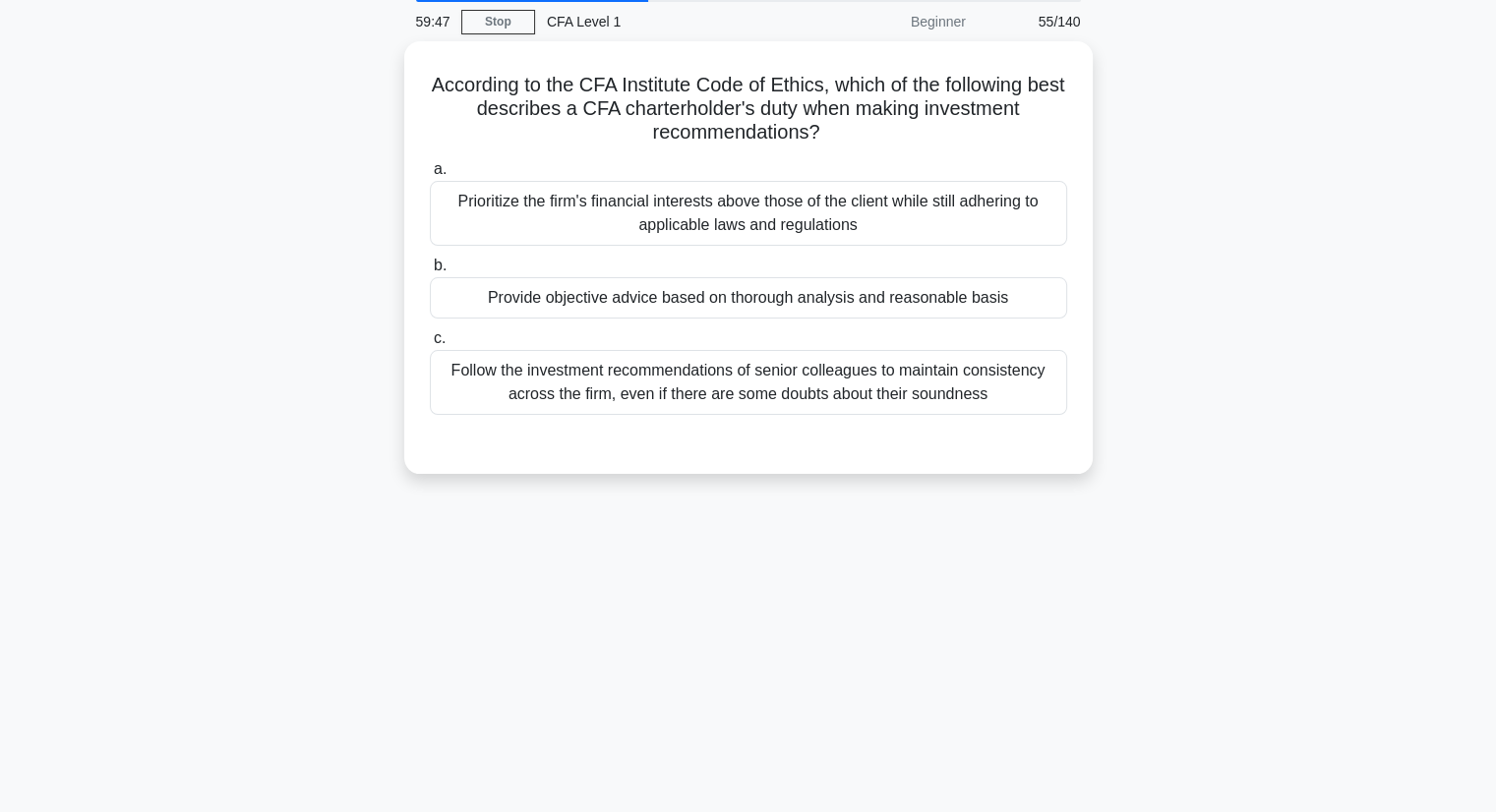
scroll to position [0, 0]
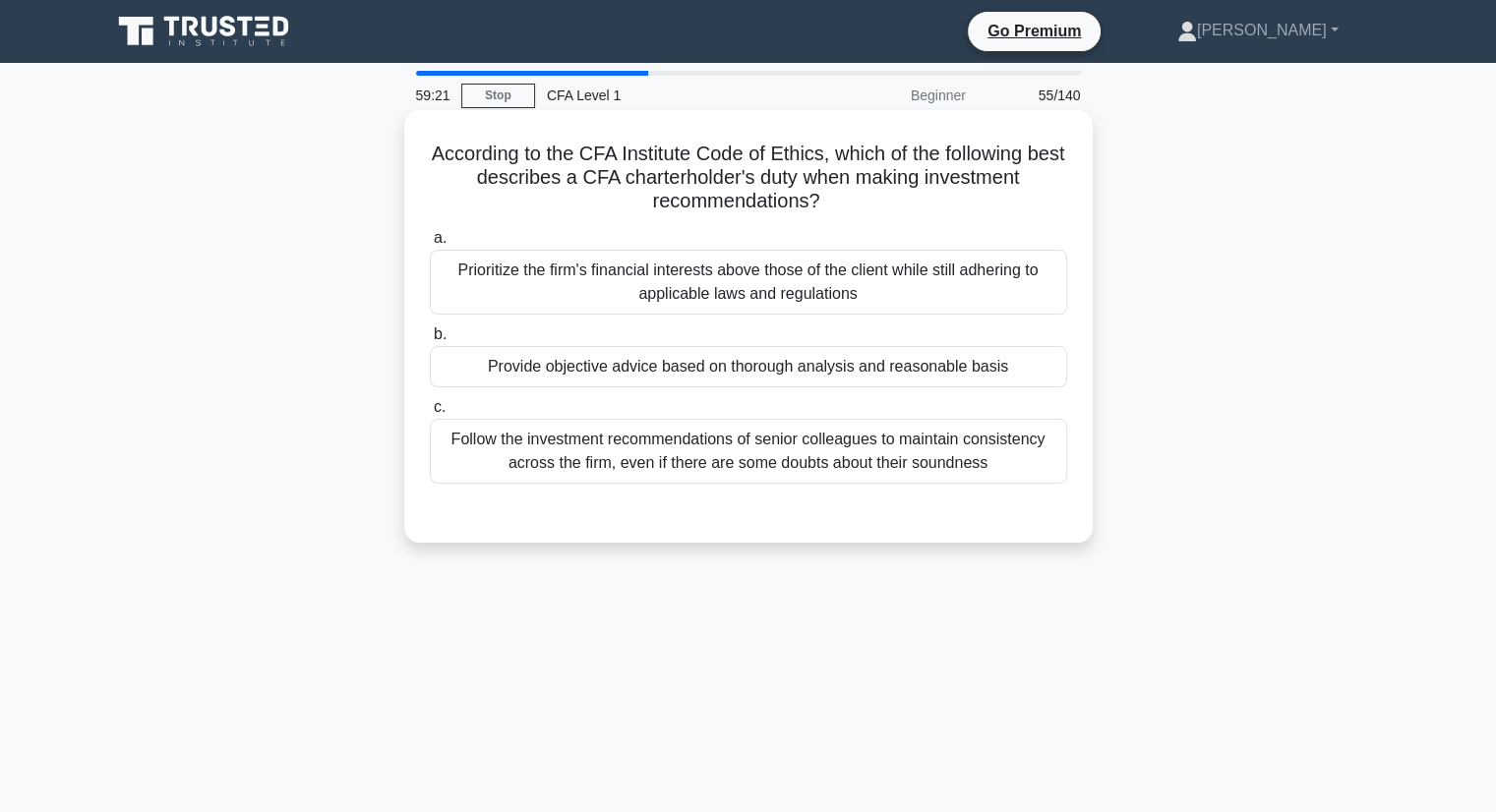
click at [810, 376] on div "Provide objective advice based on thorough analysis and reasonable basis" at bounding box center [748, 367] width 637 height 42
click at [430, 341] on input "b. Provide objective advice based on thorough analysis and reasonable basis" at bounding box center [430, 335] width 0 height 13
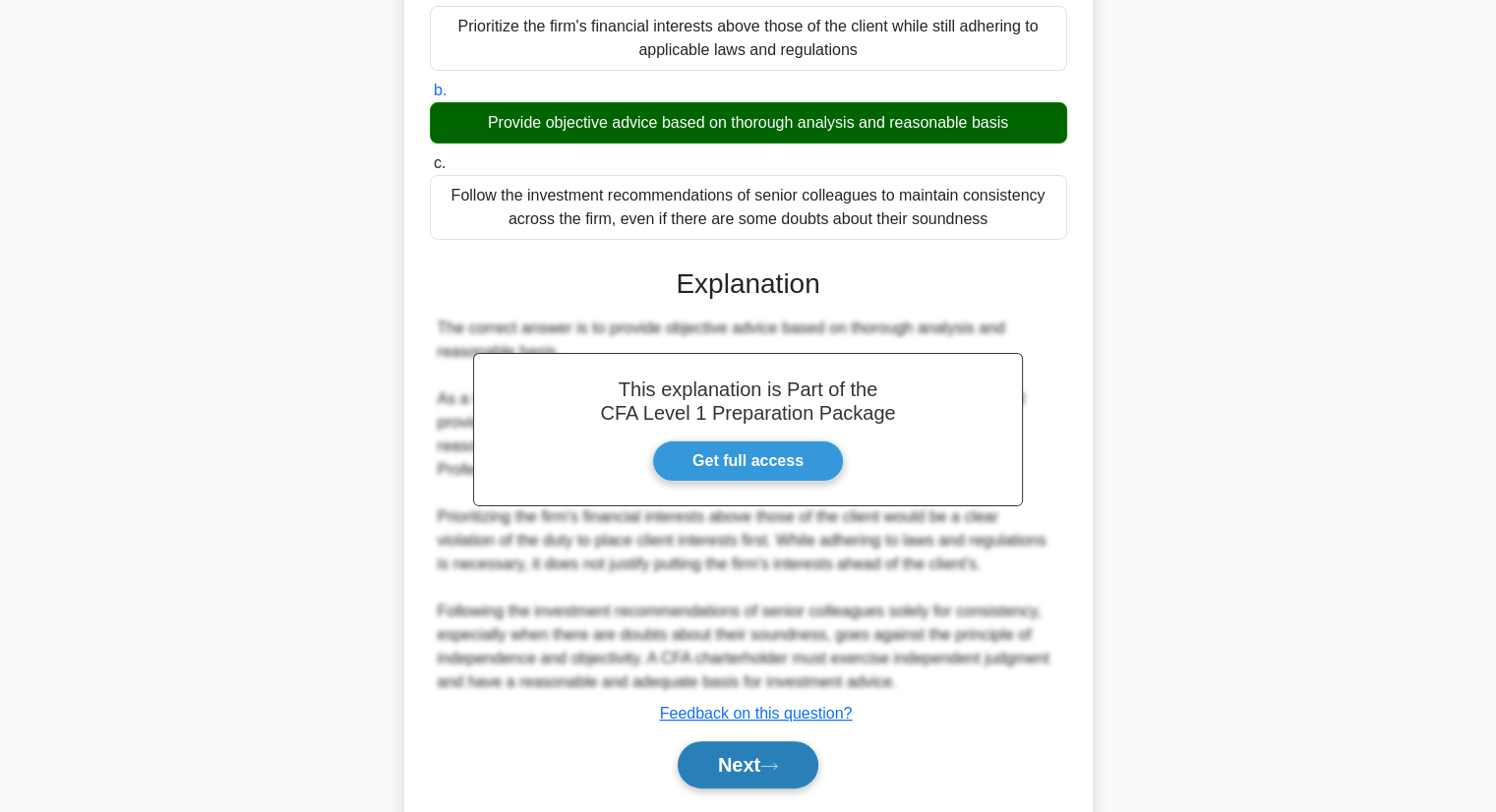
scroll to position [303, 0]
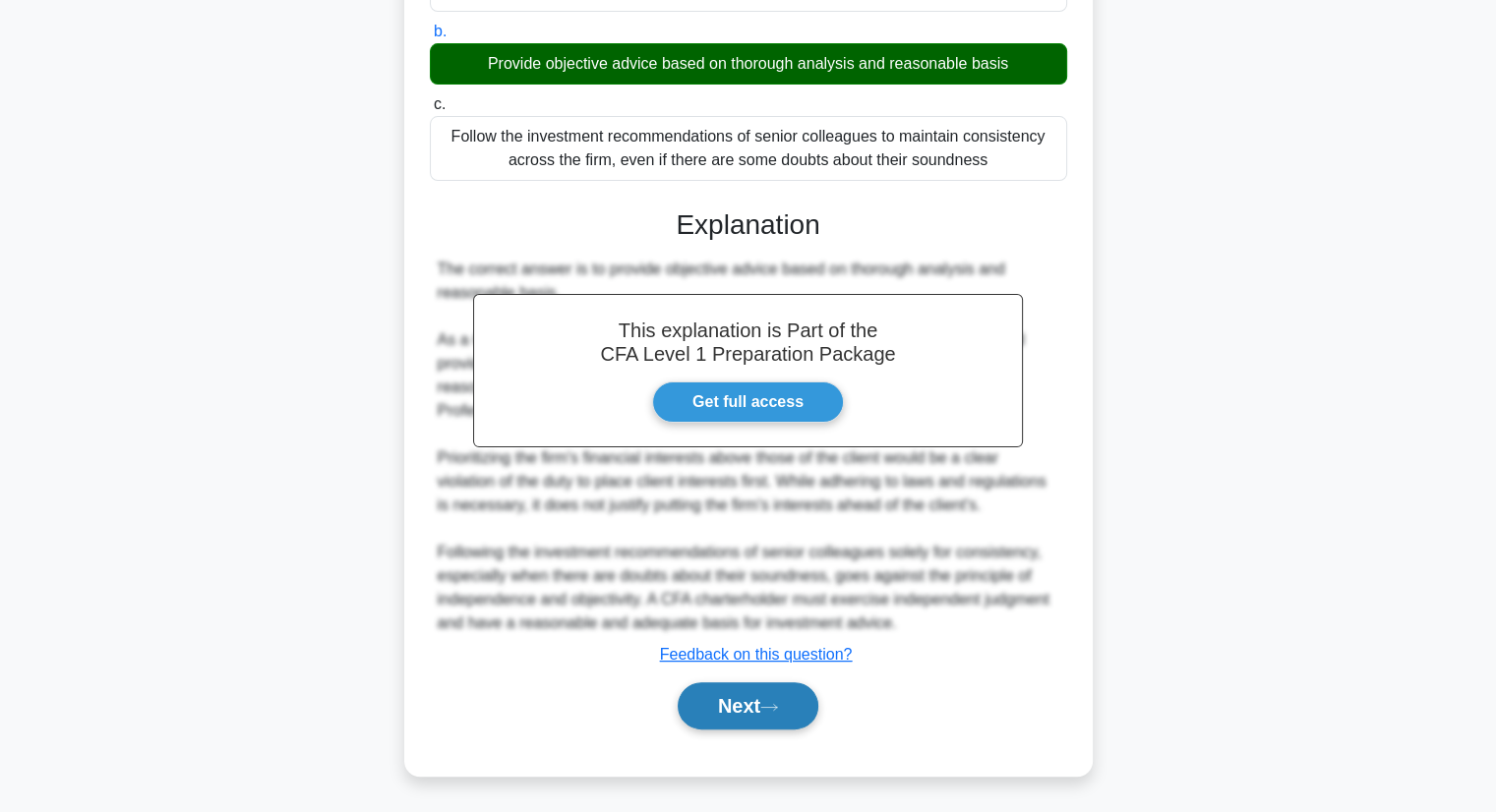
click at [771, 694] on button "Next" at bounding box center [748, 706] width 141 height 48
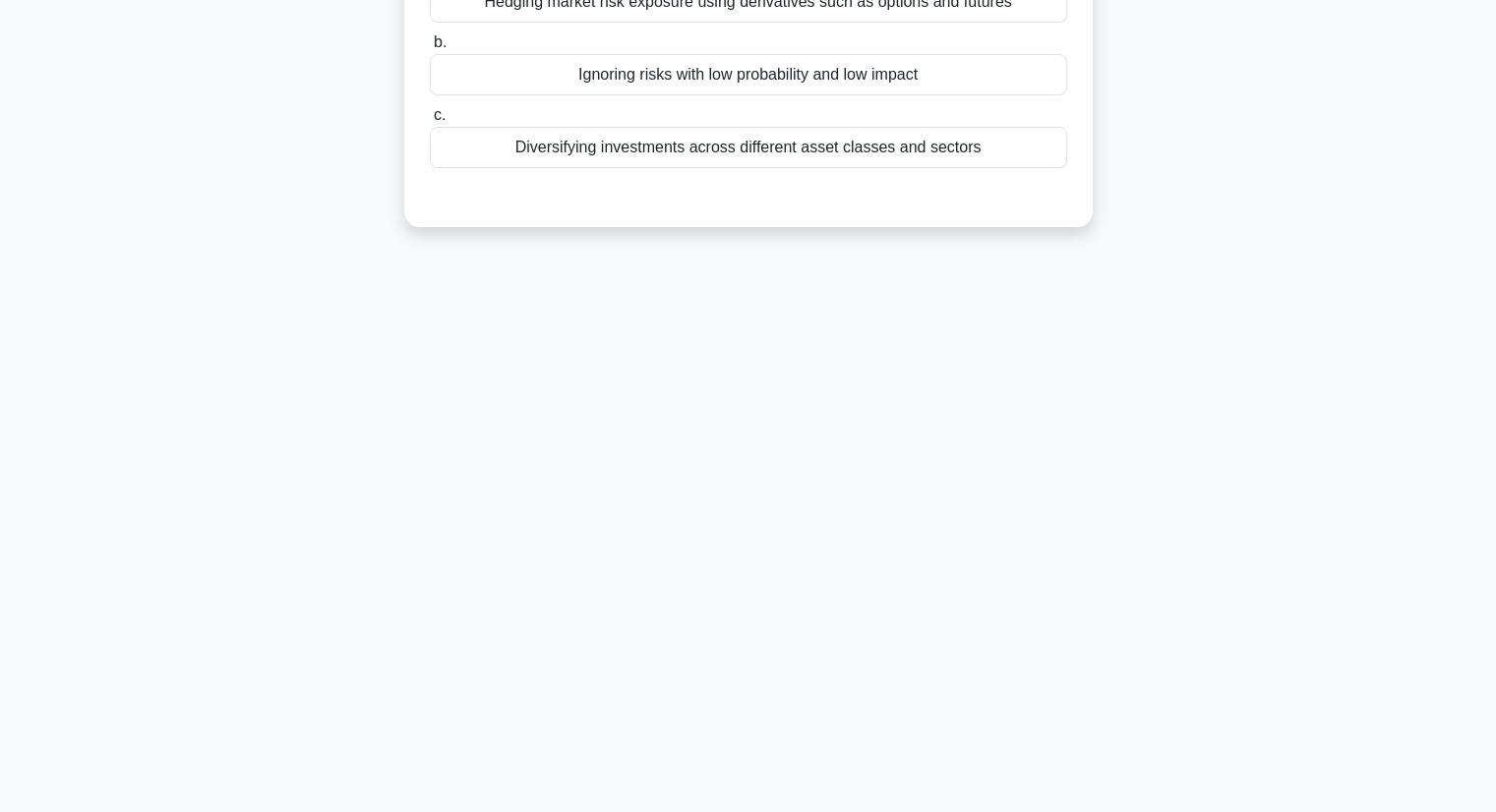
scroll to position [0, 0]
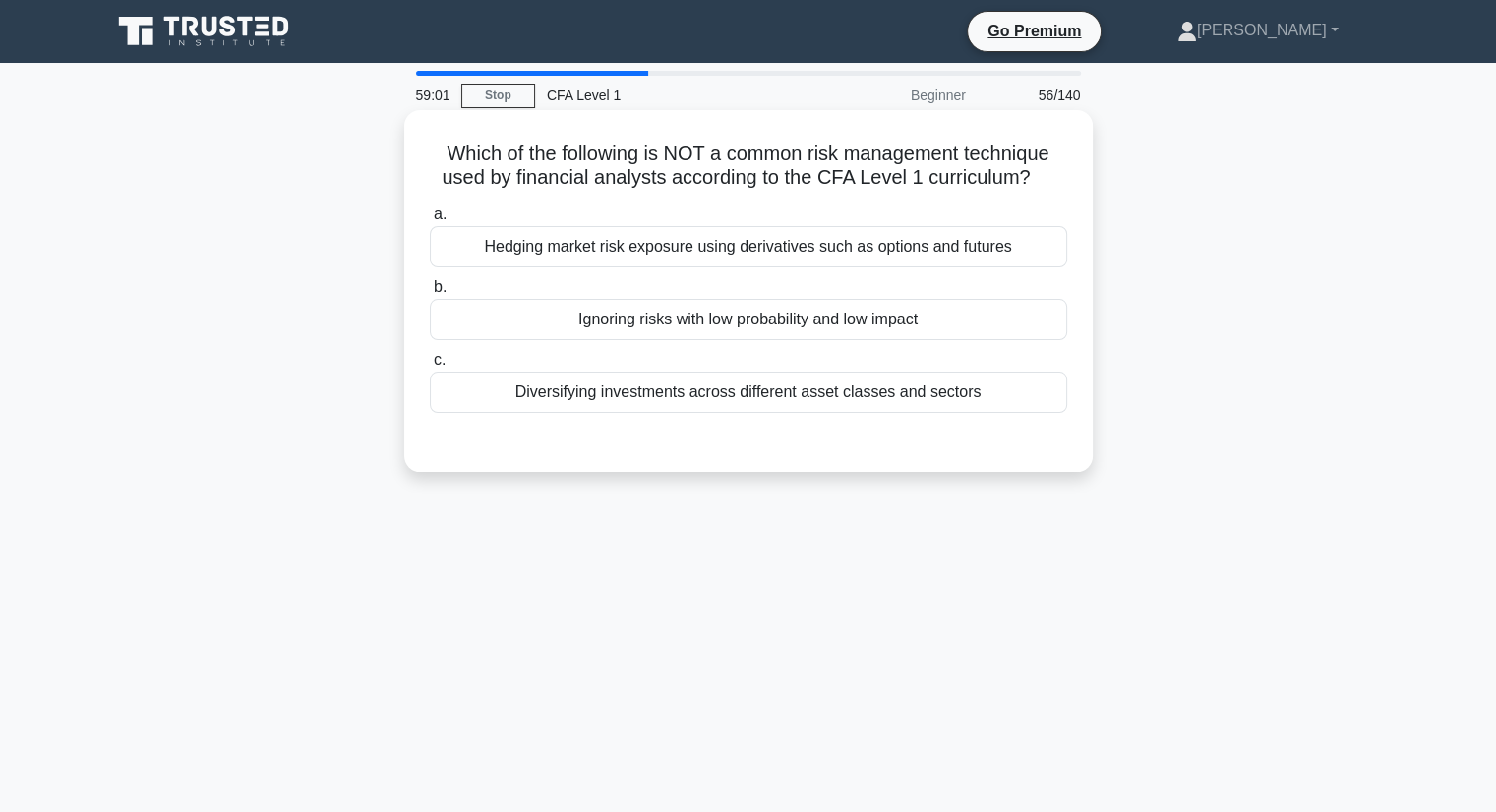
click at [777, 329] on div "Ignoring risks with low probability and low impact" at bounding box center [748, 320] width 637 height 42
click at [430, 294] on input "b. Ignoring risks with low probability and low impact" at bounding box center [430, 287] width 0 height 13
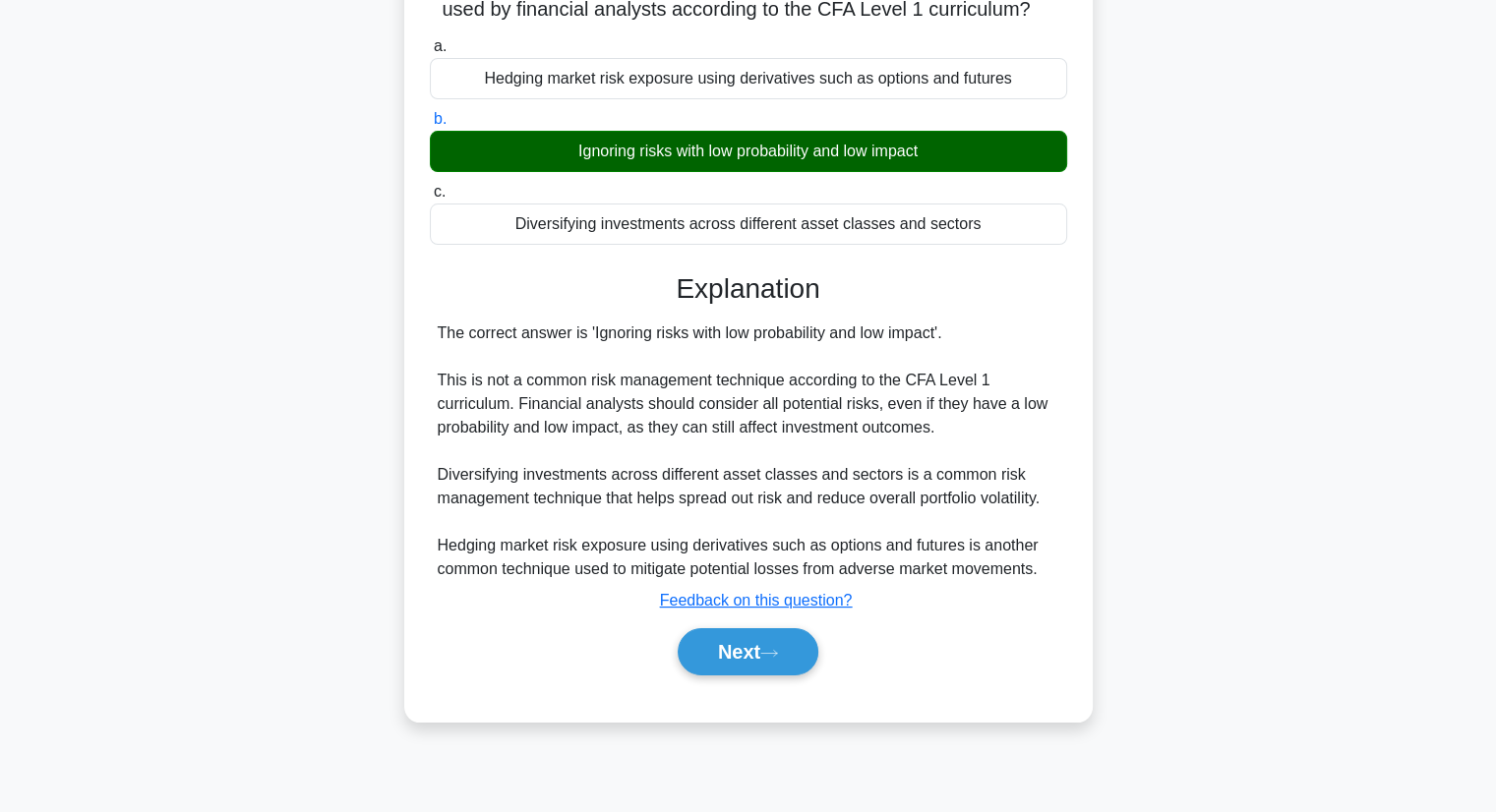
scroll to position [251, 0]
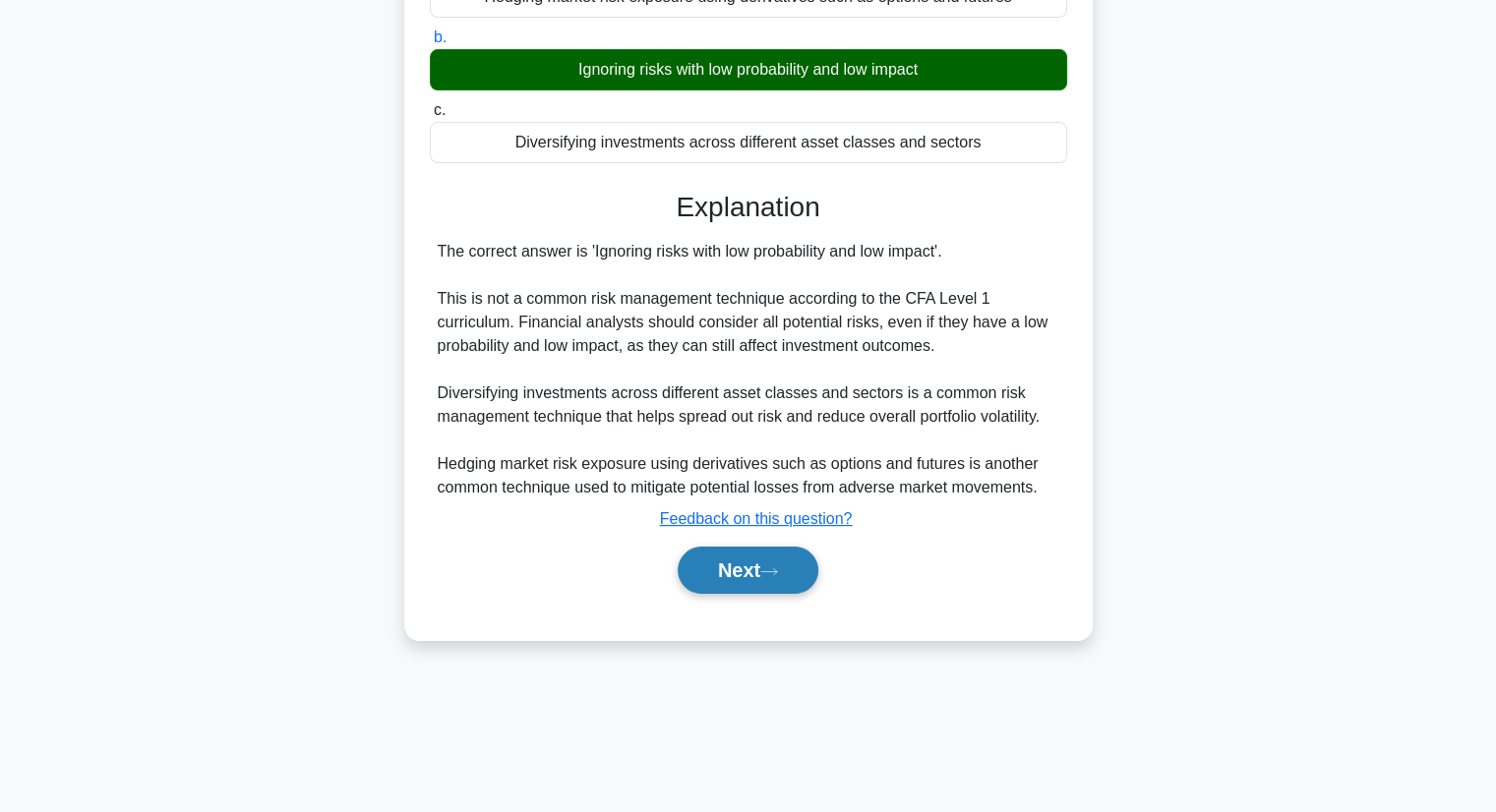
click at [756, 560] on button "Next" at bounding box center [748, 571] width 141 height 48
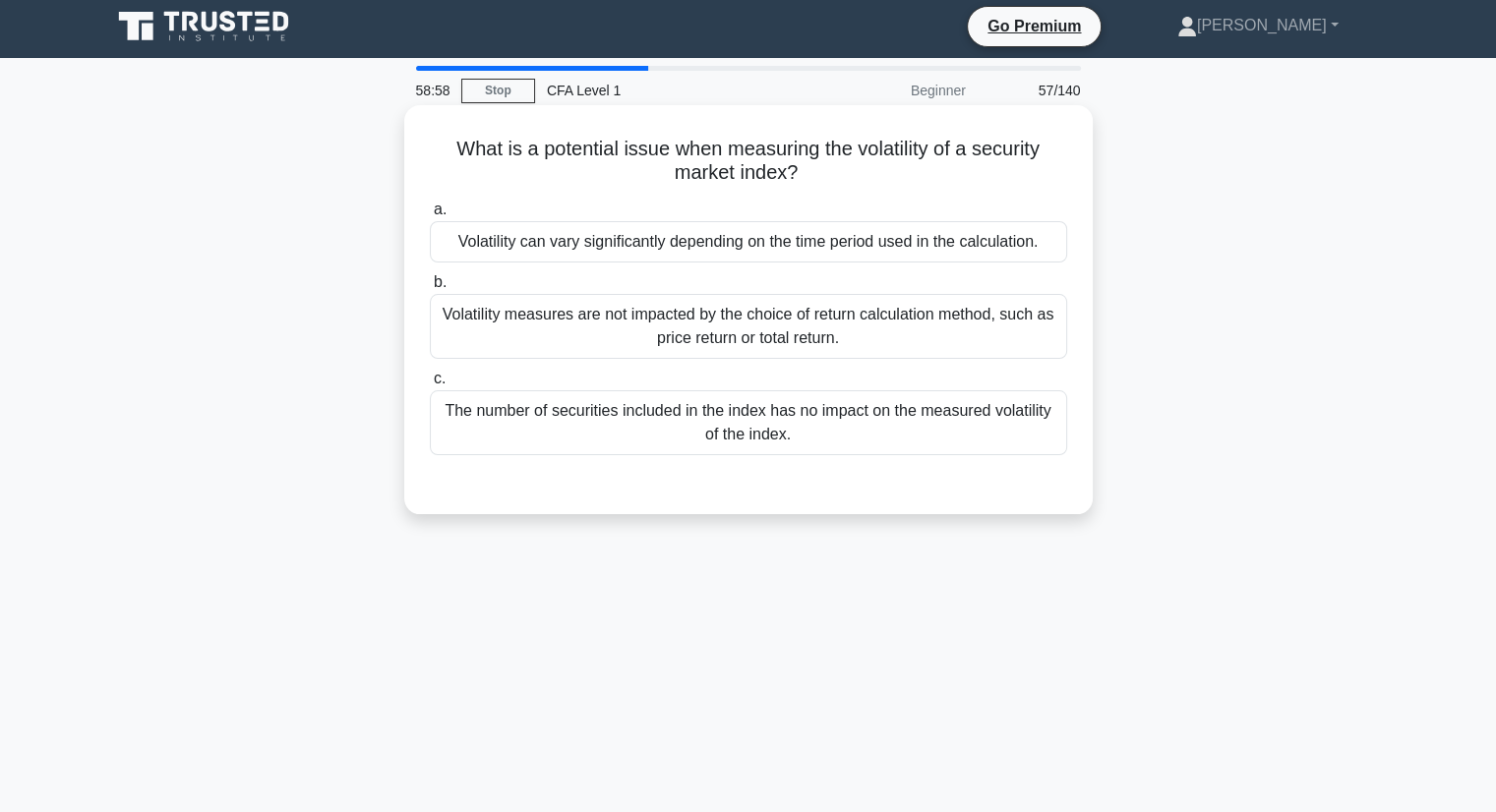
scroll to position [0, 0]
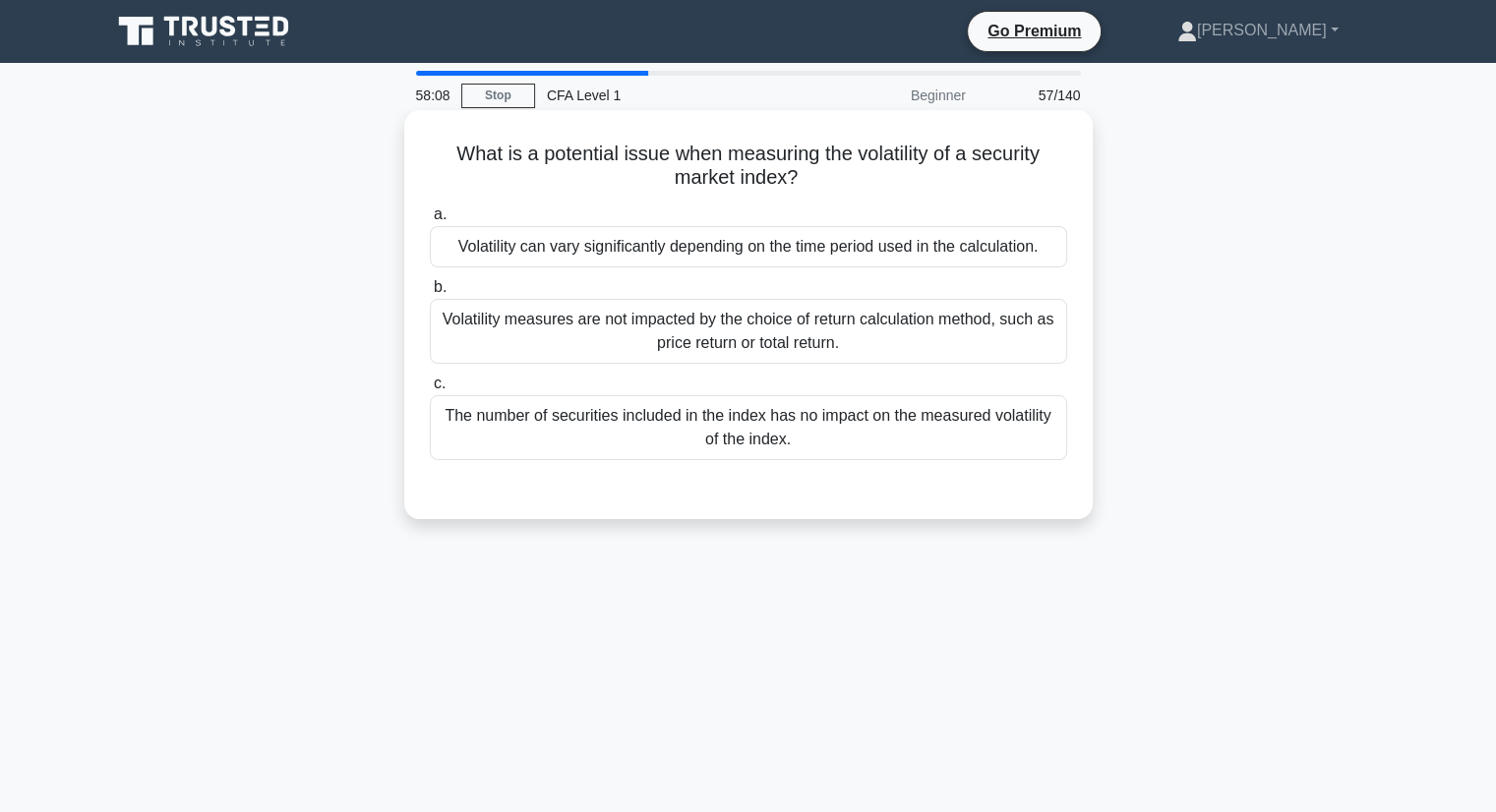
click at [808, 350] on div "Volatility measures are not impacted by the choice of return calculation method…" at bounding box center [748, 331] width 637 height 65
click at [430, 294] on input "b. Volatility measures are not impacted by the choice of return calculation met…" at bounding box center [430, 287] width 0 height 13
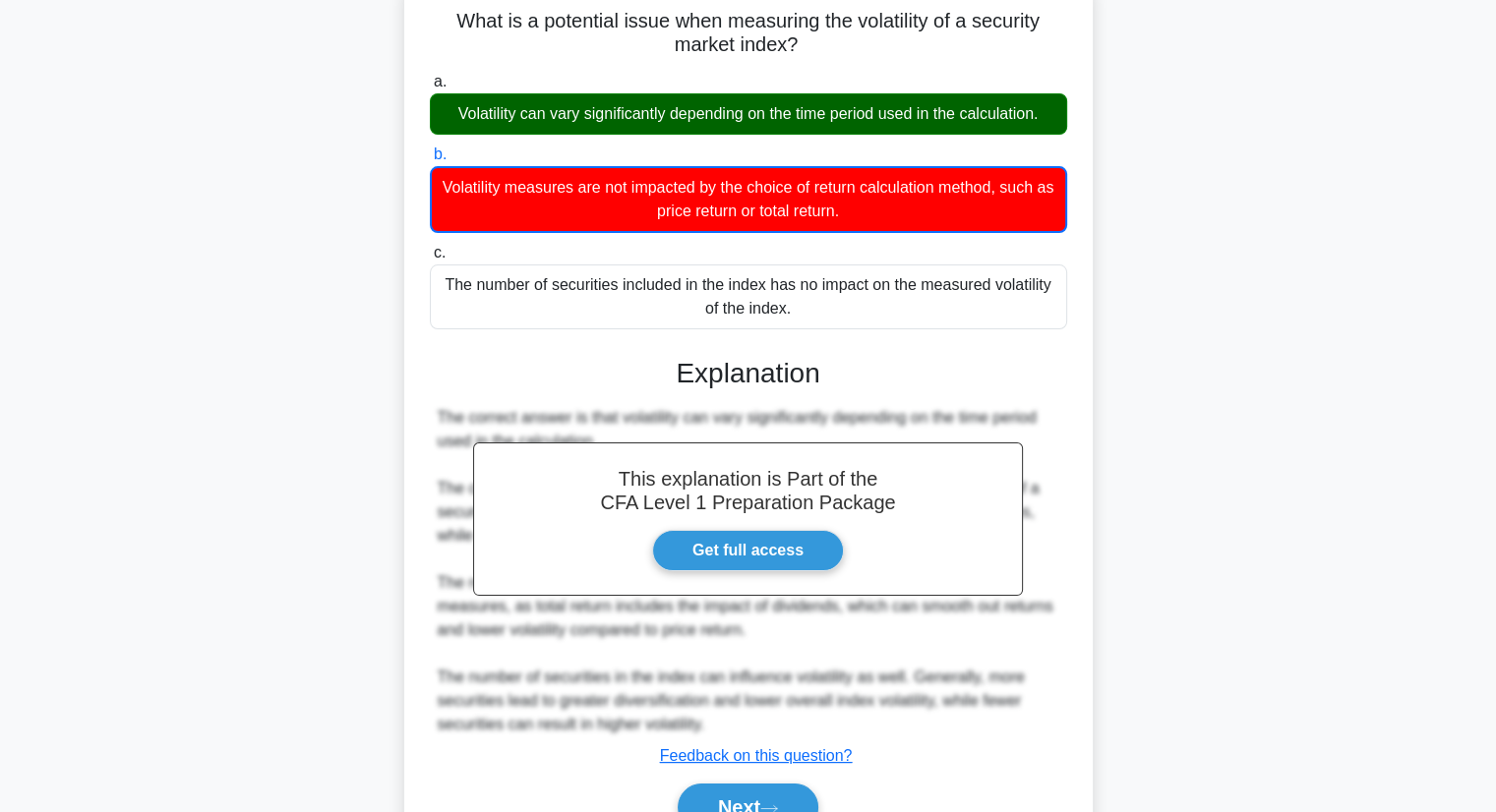
scroll to position [251, 0]
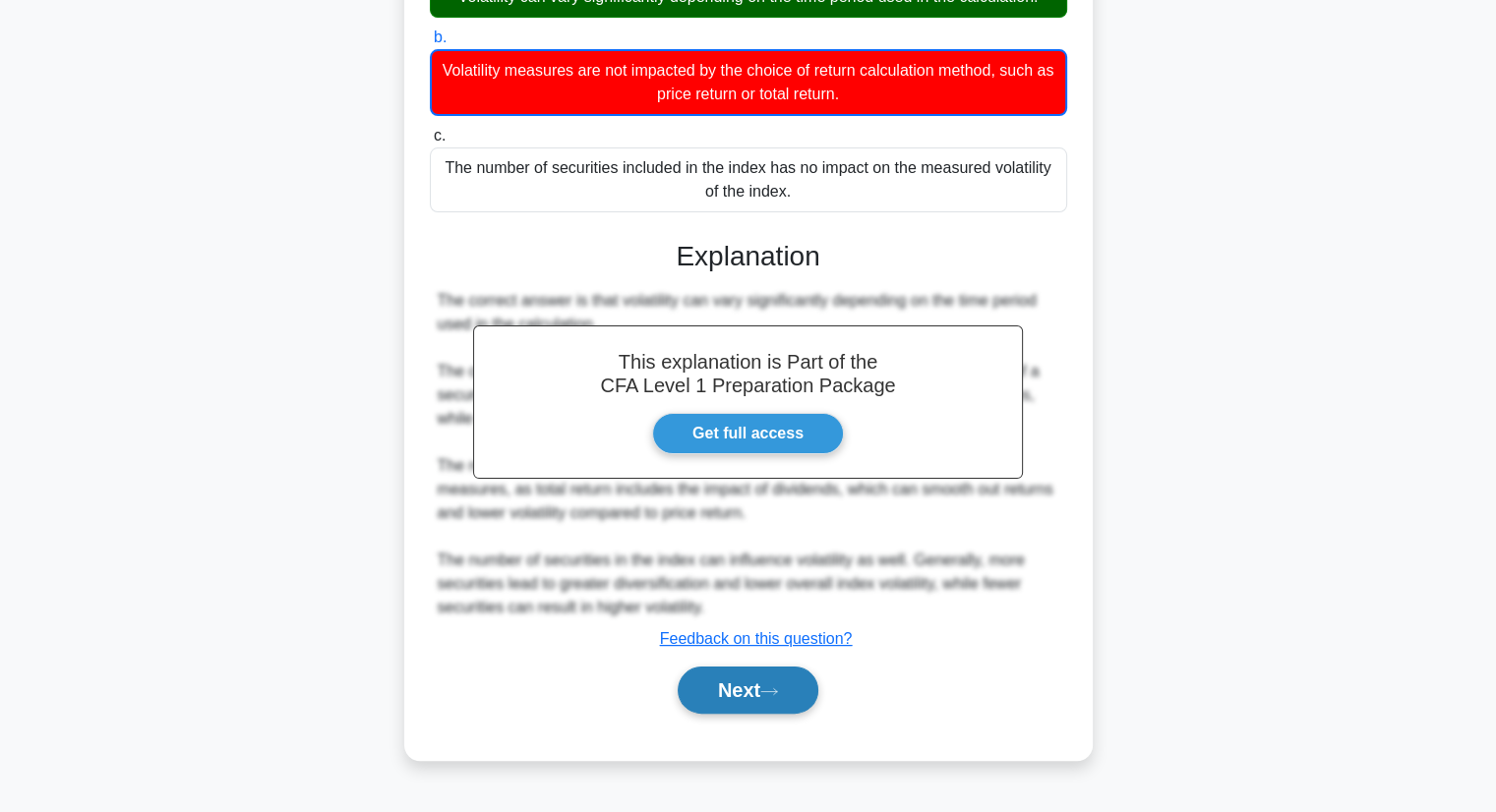
click at [744, 695] on button "Next" at bounding box center [748, 691] width 141 height 48
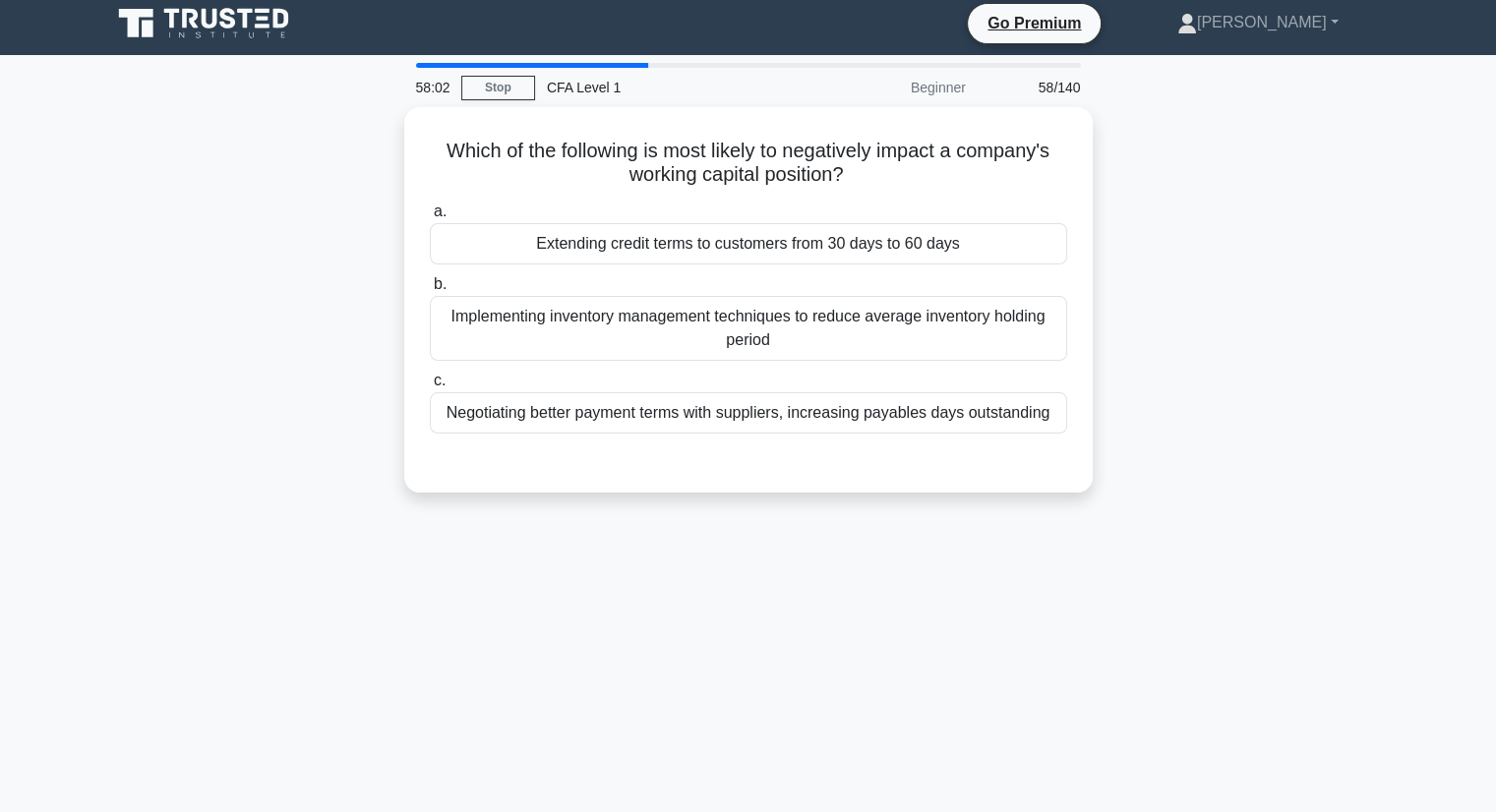
scroll to position [0, 0]
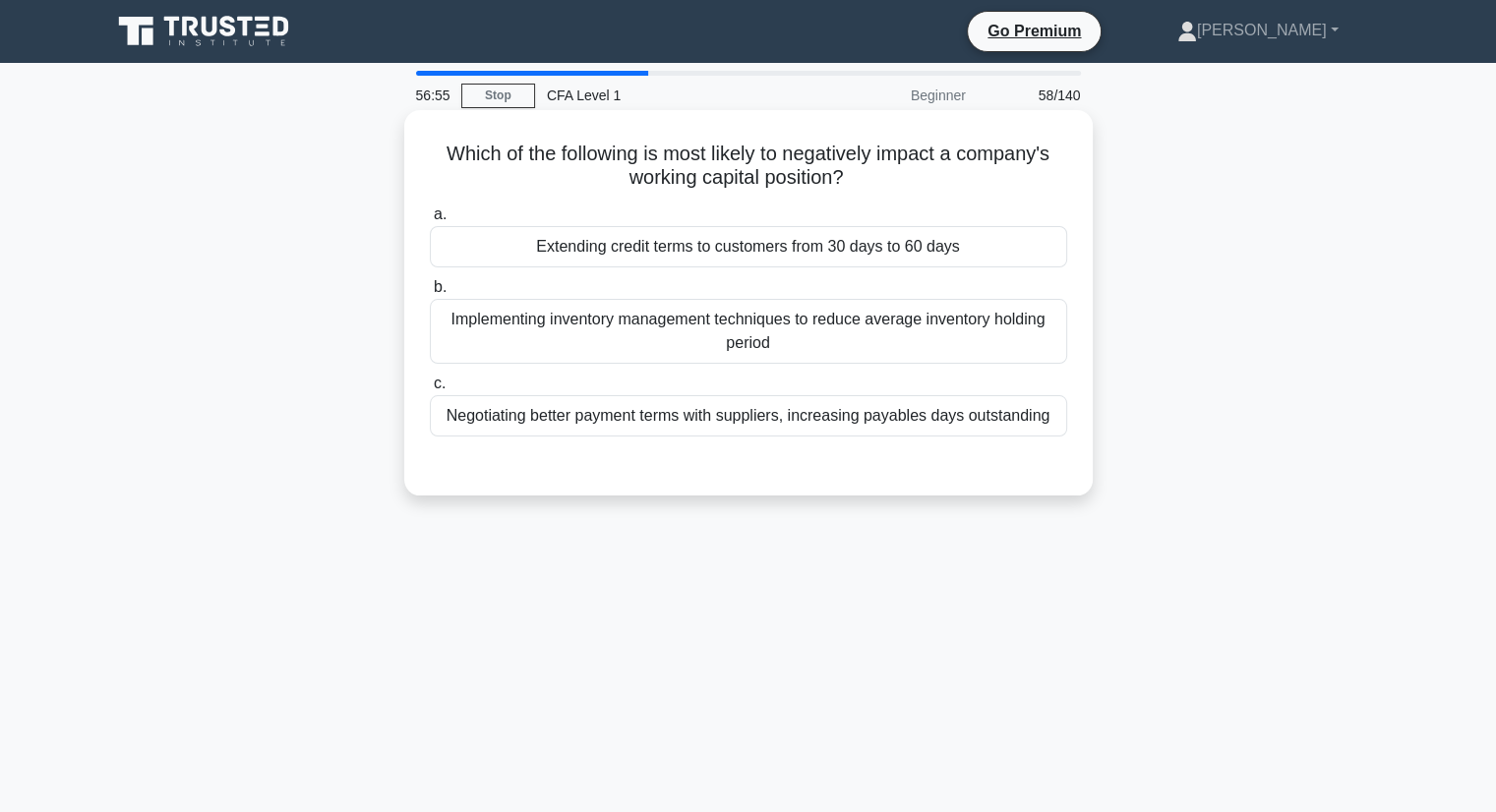
click at [808, 238] on div "Extending credit terms to customers from 30 days to 60 days" at bounding box center [748, 247] width 637 height 42
click at [430, 221] on input "a. Extending credit terms to customers from 30 days to 60 days" at bounding box center [430, 214] width 0 height 13
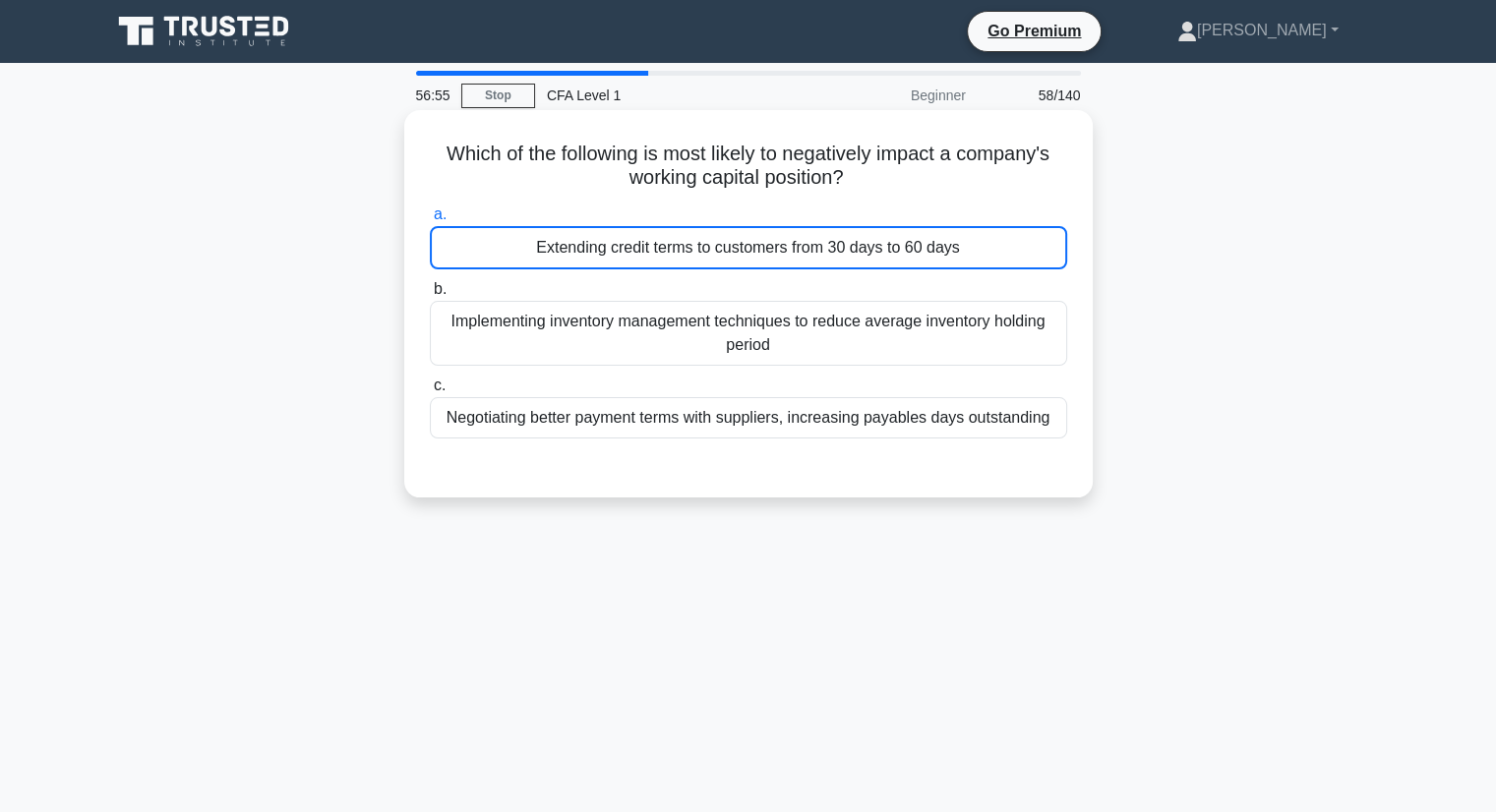
click at [808, 238] on div "Extending credit terms to customers from 30 days to 60 days" at bounding box center [748, 248] width 637 height 44
click at [430, 221] on input "a. Extending credit terms to customers from 30 days to 60 days" at bounding box center [430, 214] width 0 height 13
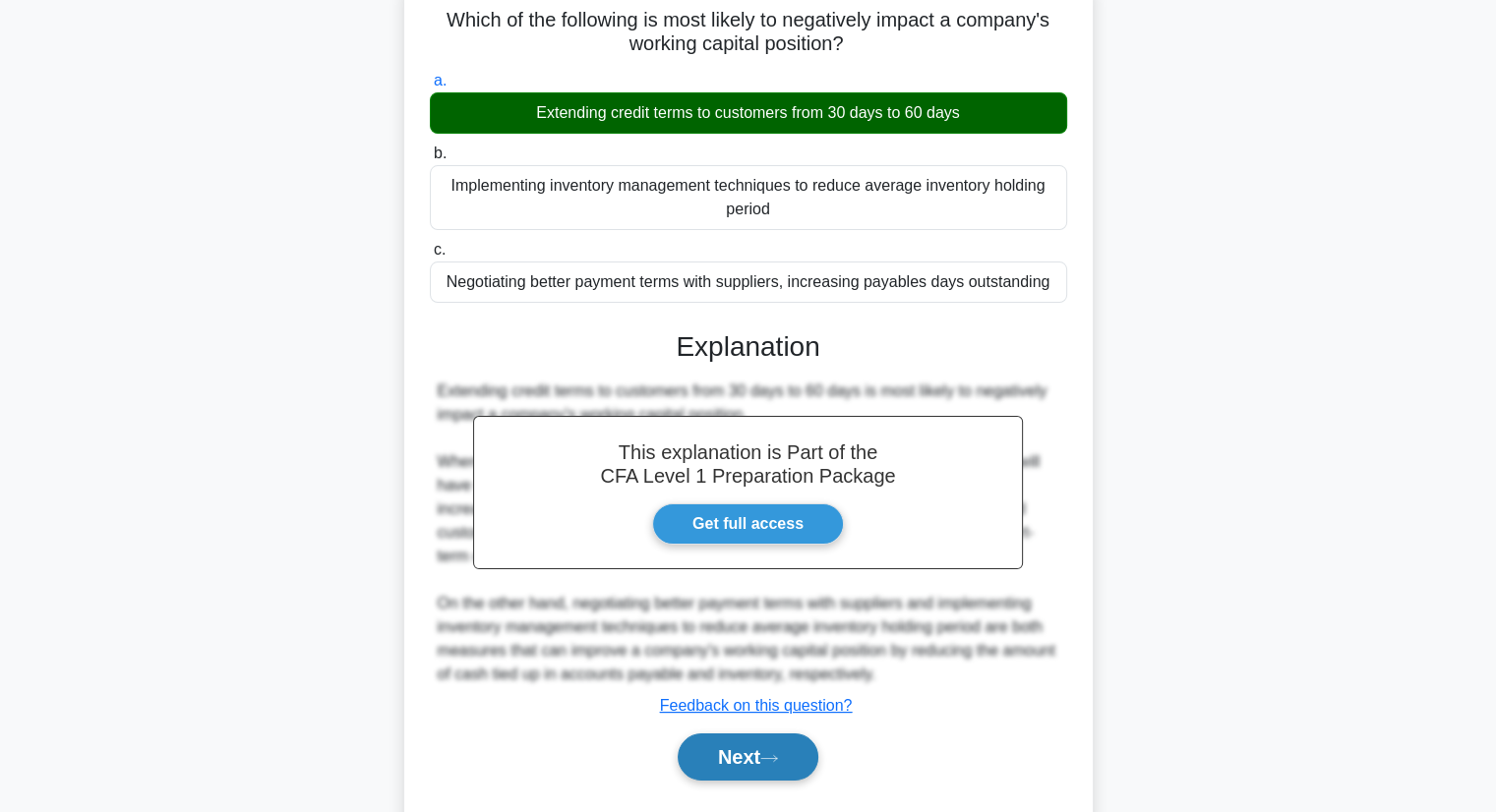
scroll to position [251, 0]
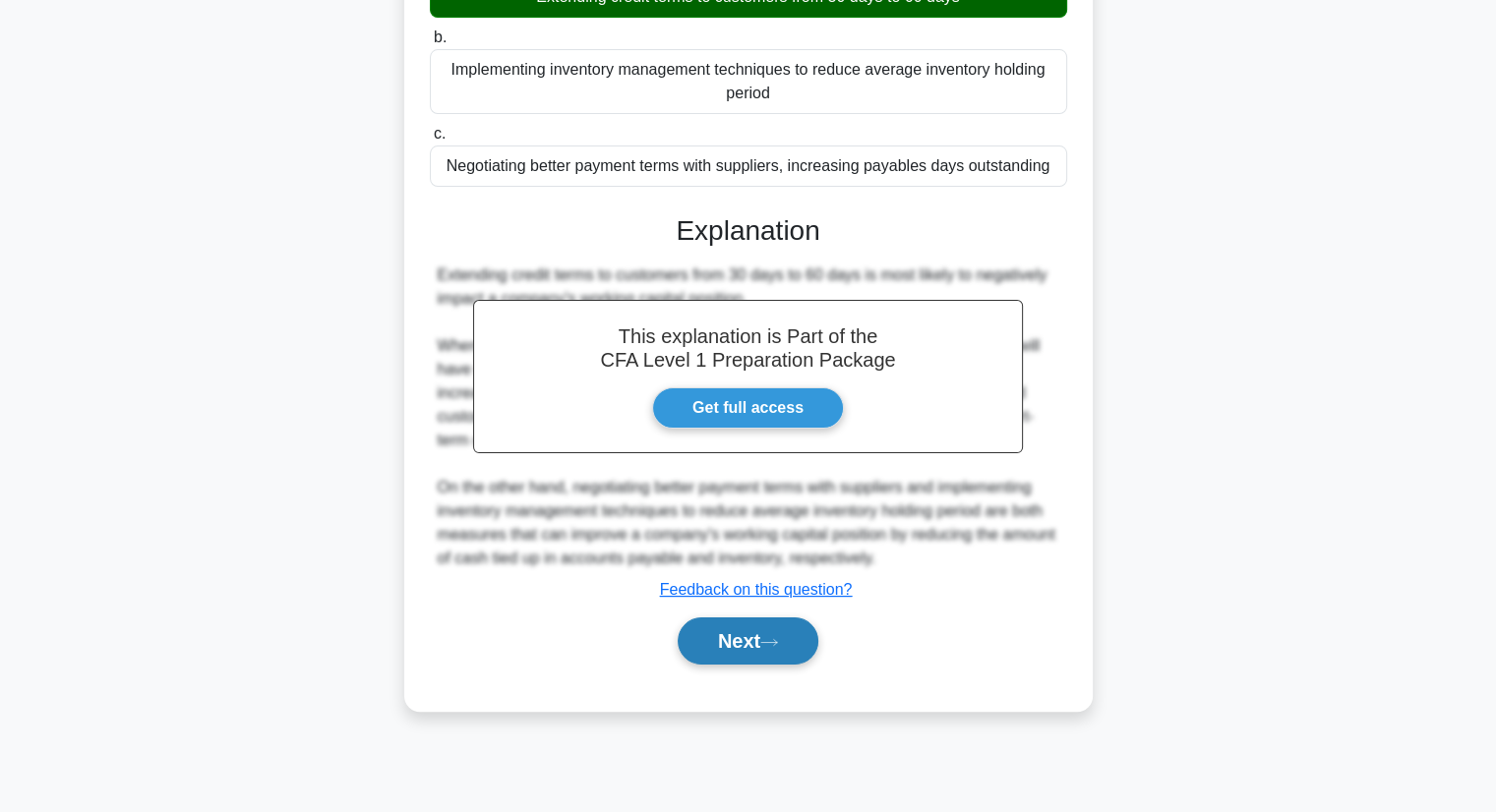
click at [759, 647] on button "Next" at bounding box center [748, 641] width 141 height 48
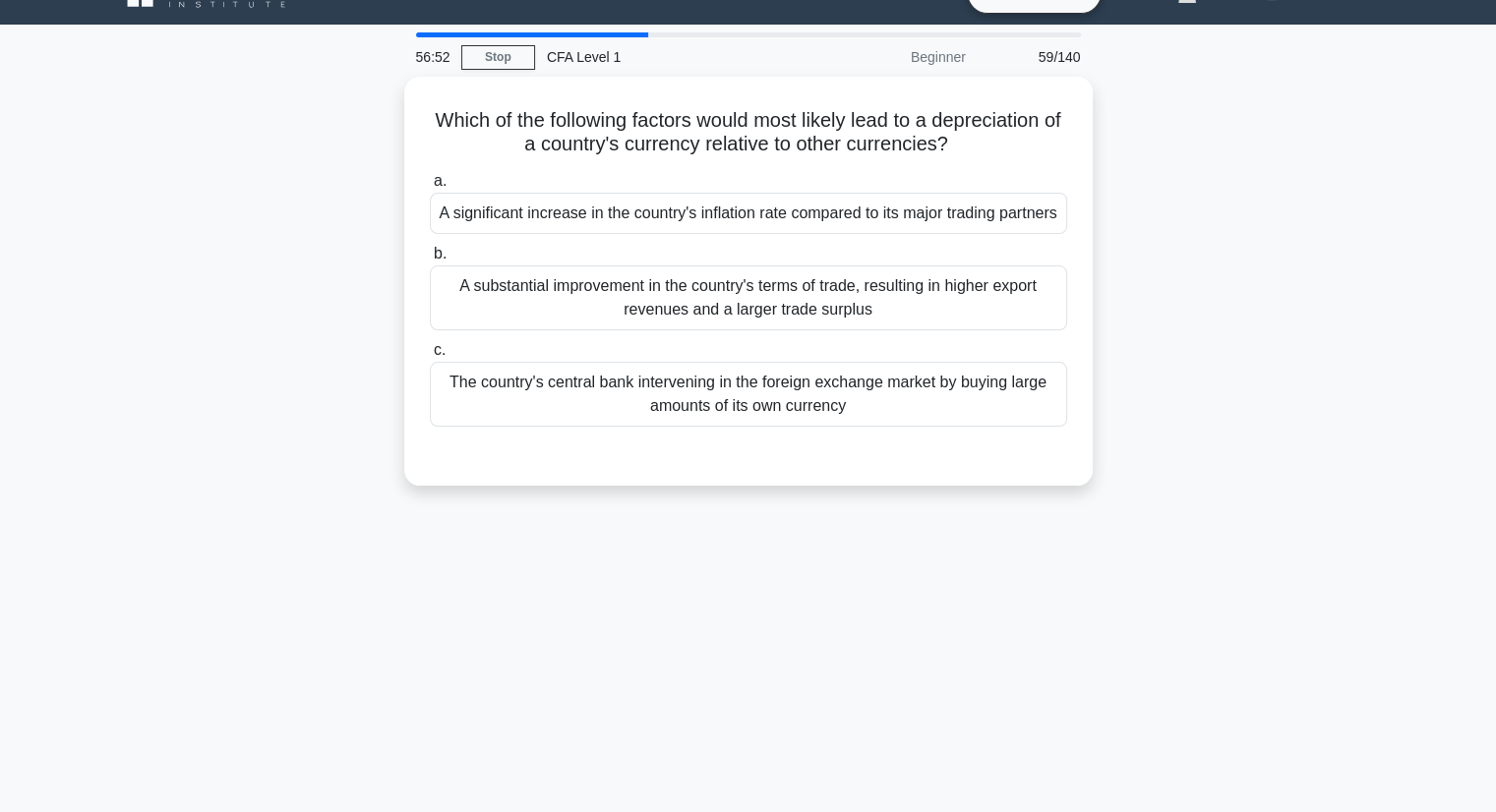
scroll to position [0, 0]
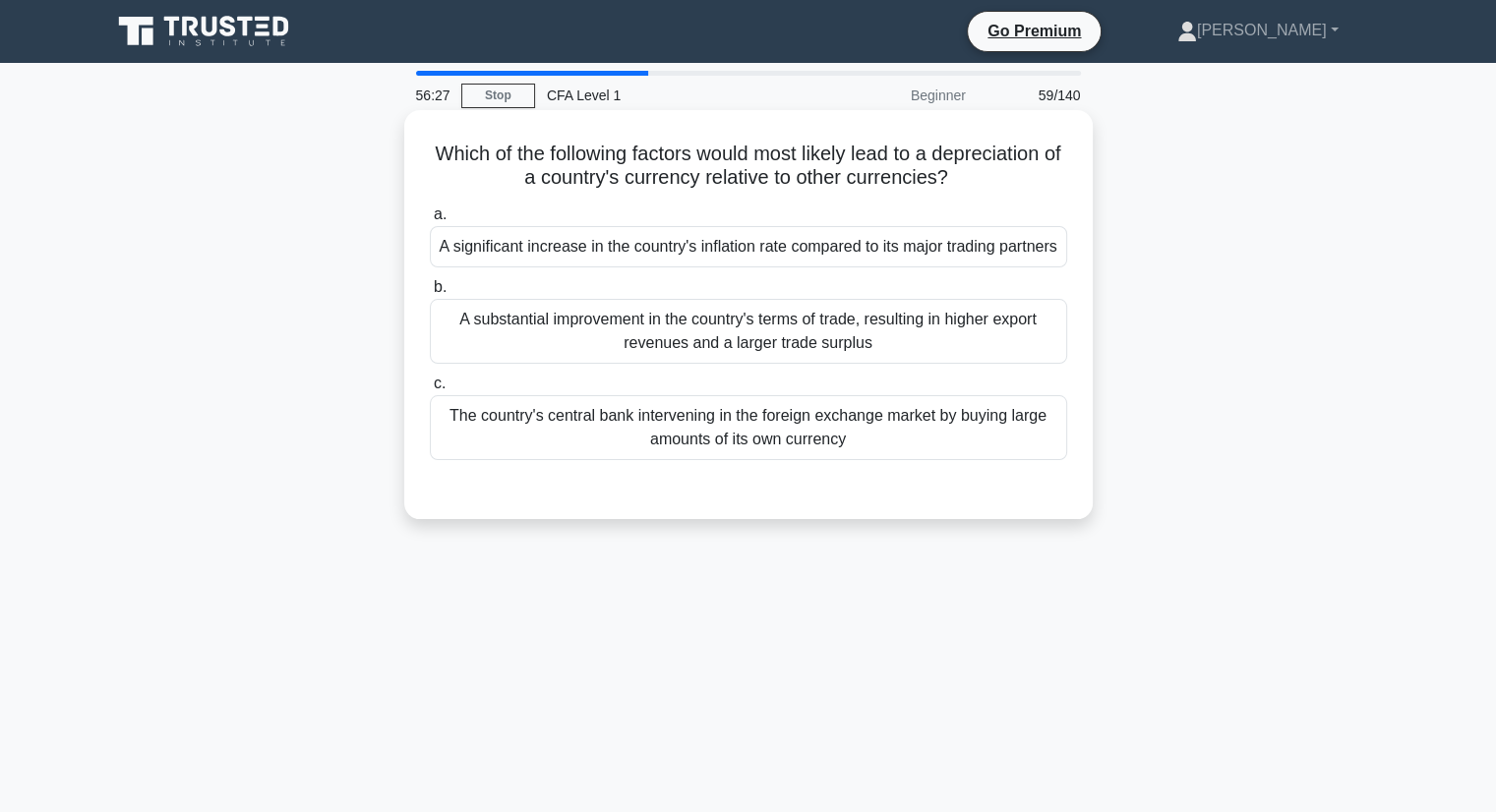
click at [820, 461] on div "The country's central bank intervening in the foreign exchange market by buying…" at bounding box center [748, 427] width 637 height 65
click at [430, 390] on input "c. The country's central bank intervening in the foreign exchange market by buy…" at bounding box center [430, 383] width 0 height 13
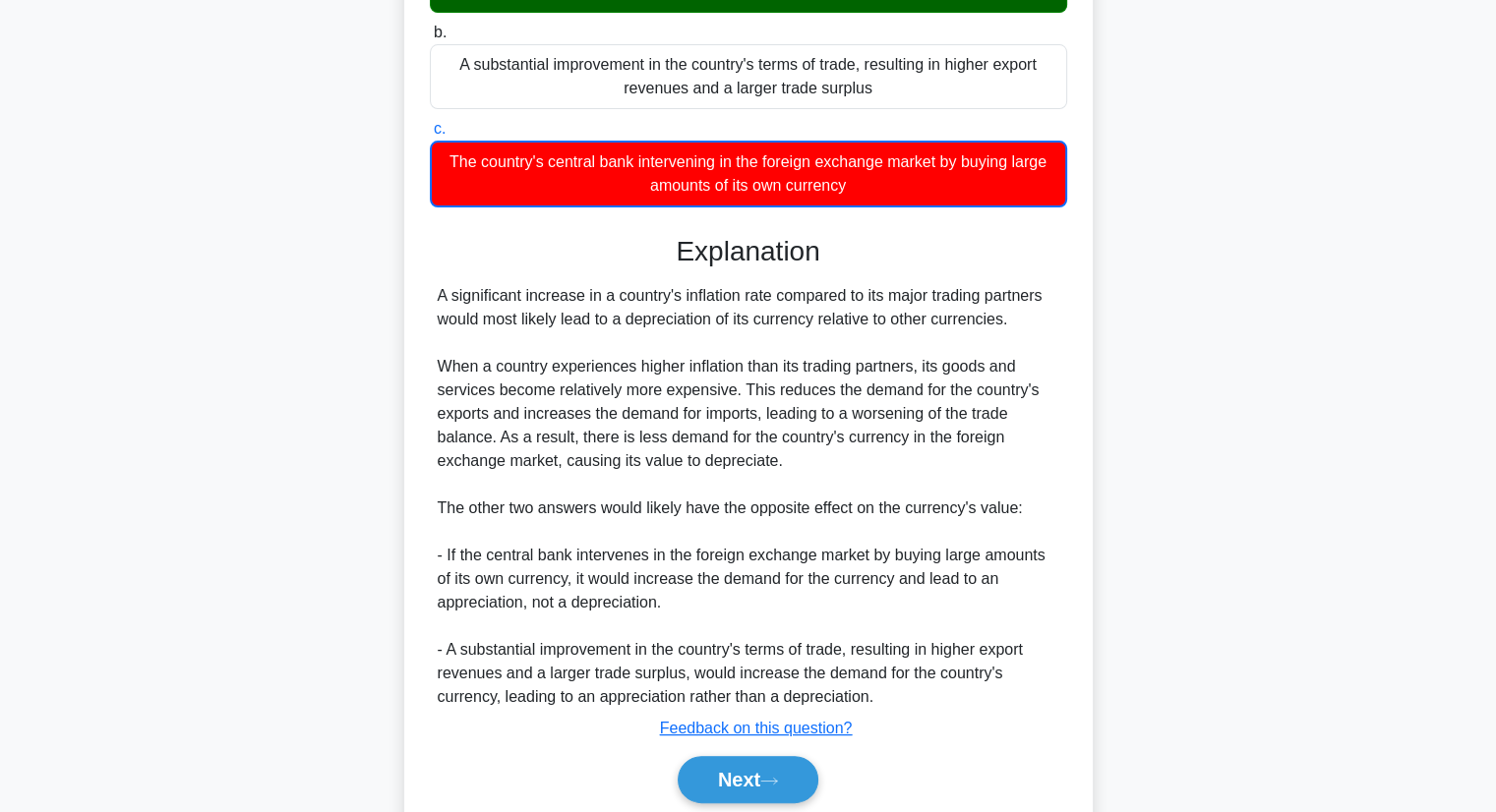
scroll to position [352, 0]
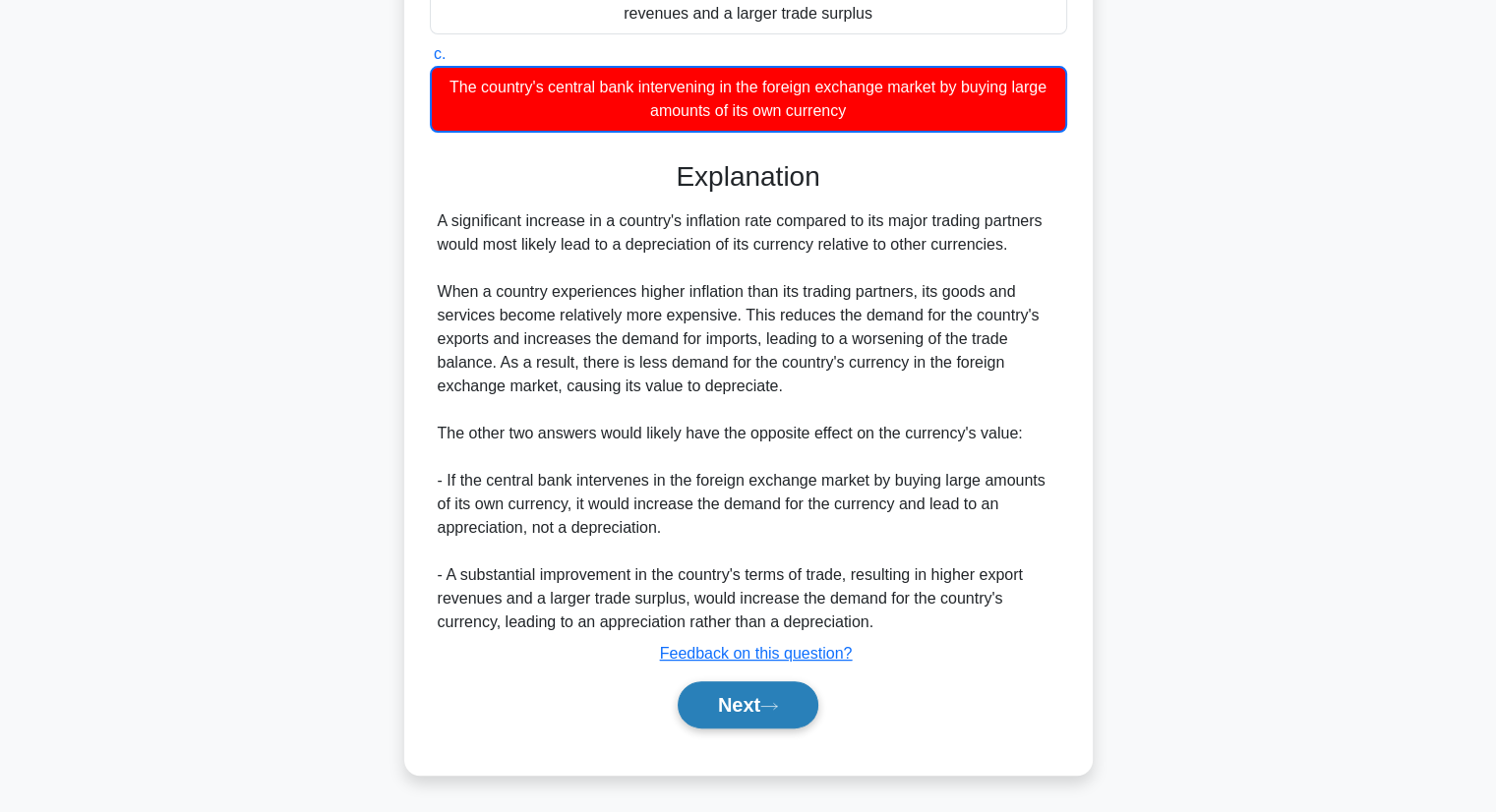
click at [793, 697] on button "Next" at bounding box center [748, 705] width 141 height 48
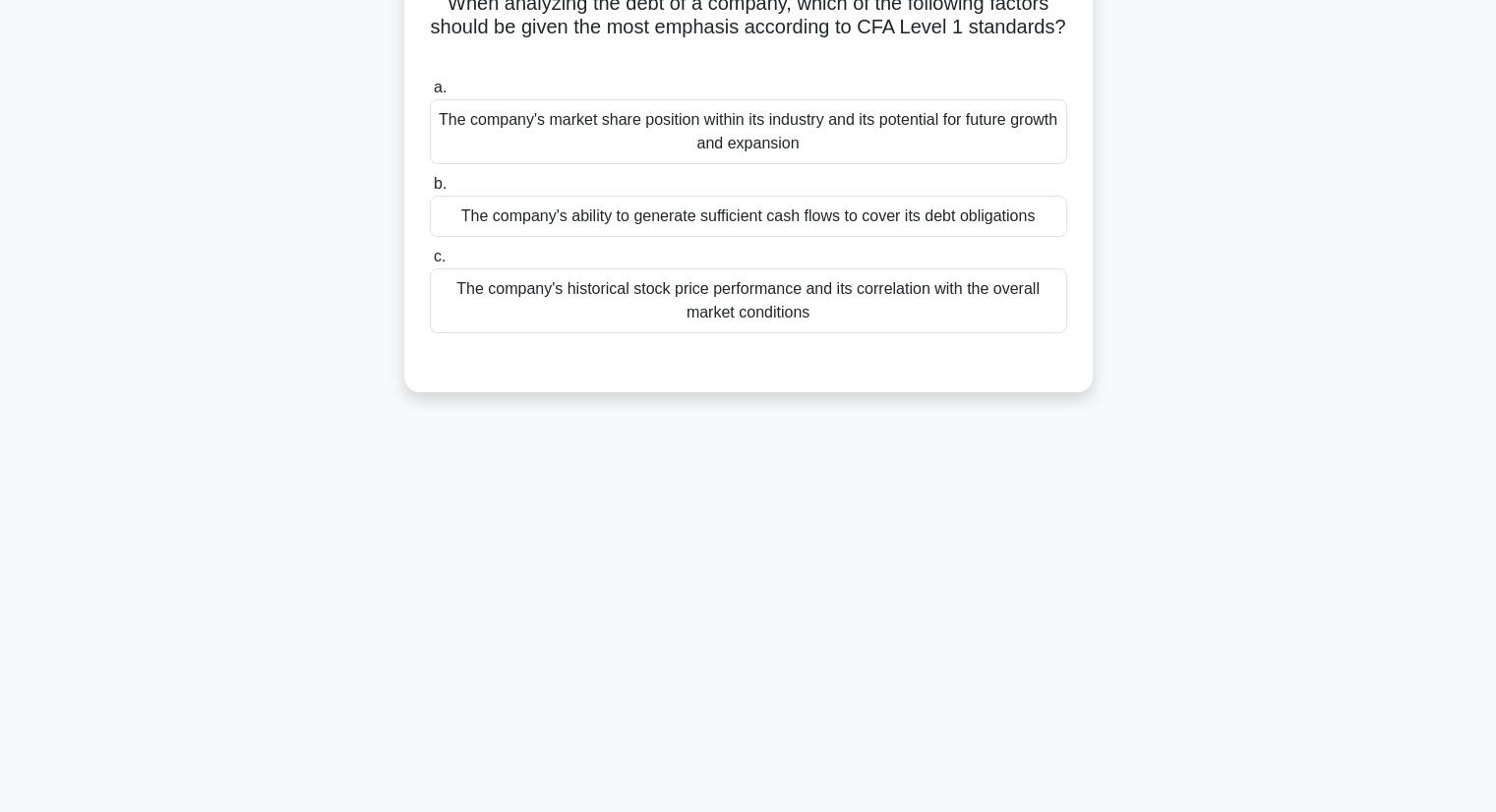
scroll to position [0, 0]
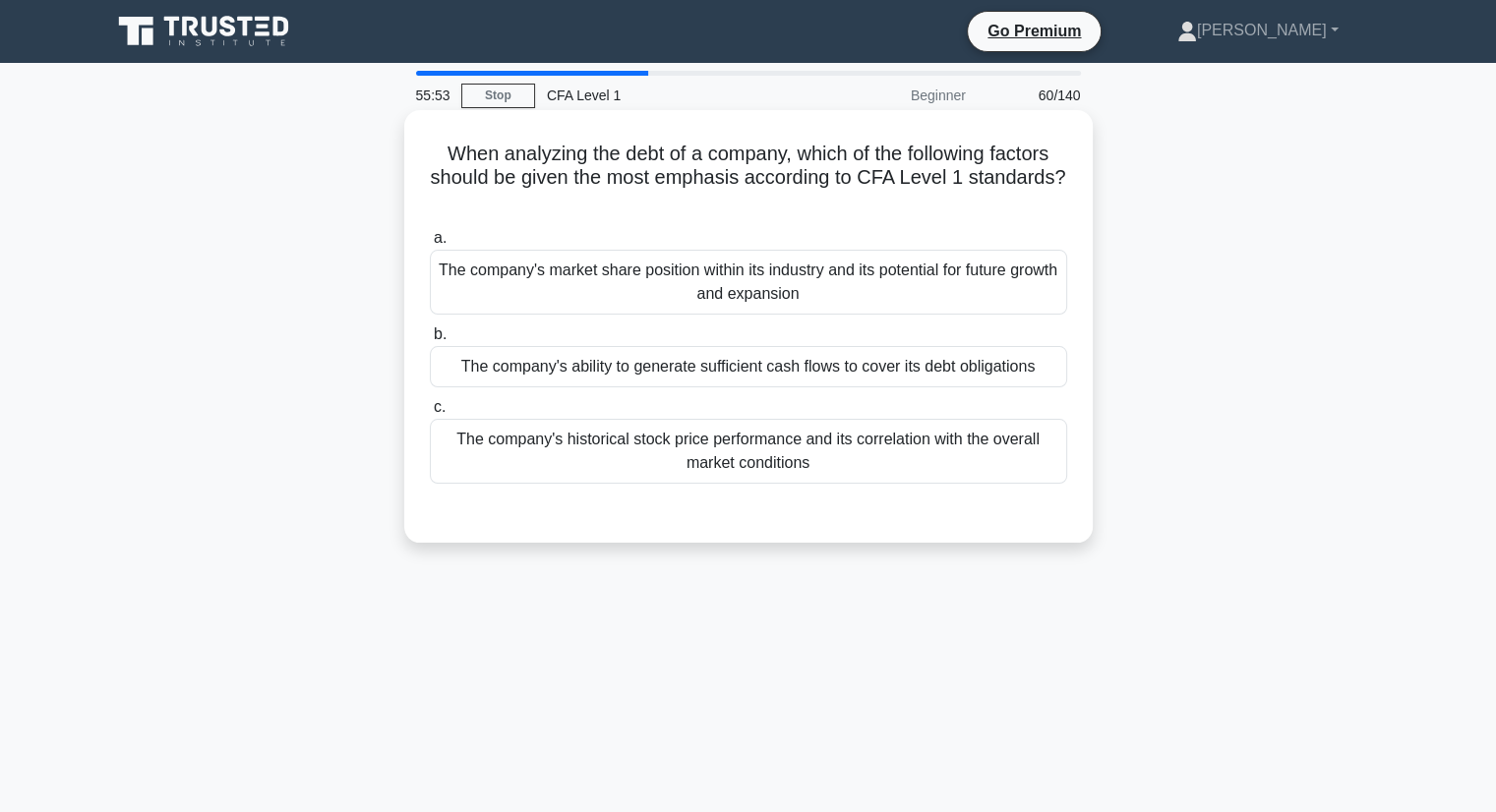
click at [854, 476] on div "The company's historical stock price performance and its correlation with the o…" at bounding box center [748, 451] width 637 height 65
click at [430, 414] on input "c. The company's historical stock price performance and its correlation with th…" at bounding box center [430, 407] width 0 height 13
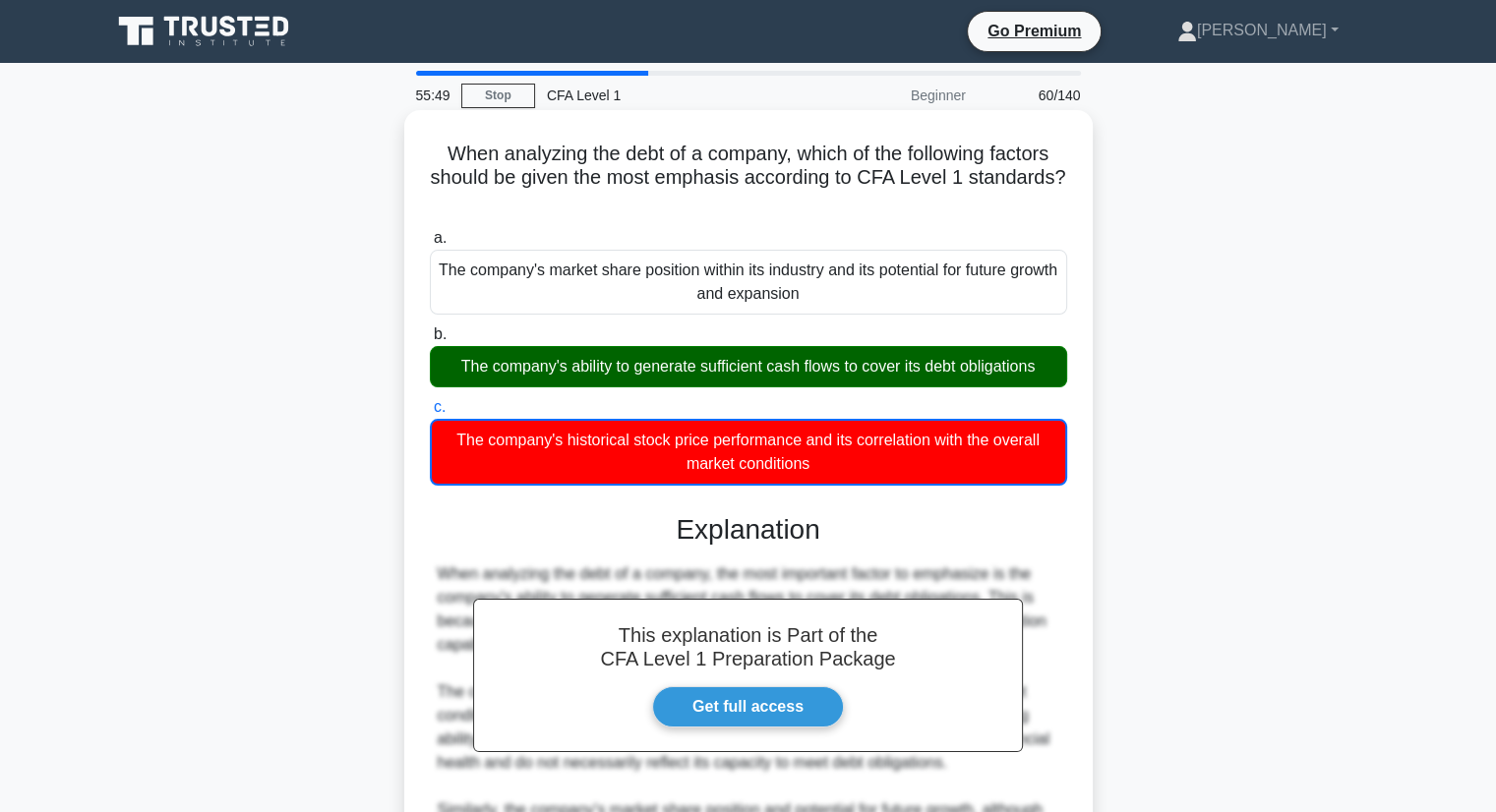
scroll to position [197, 0]
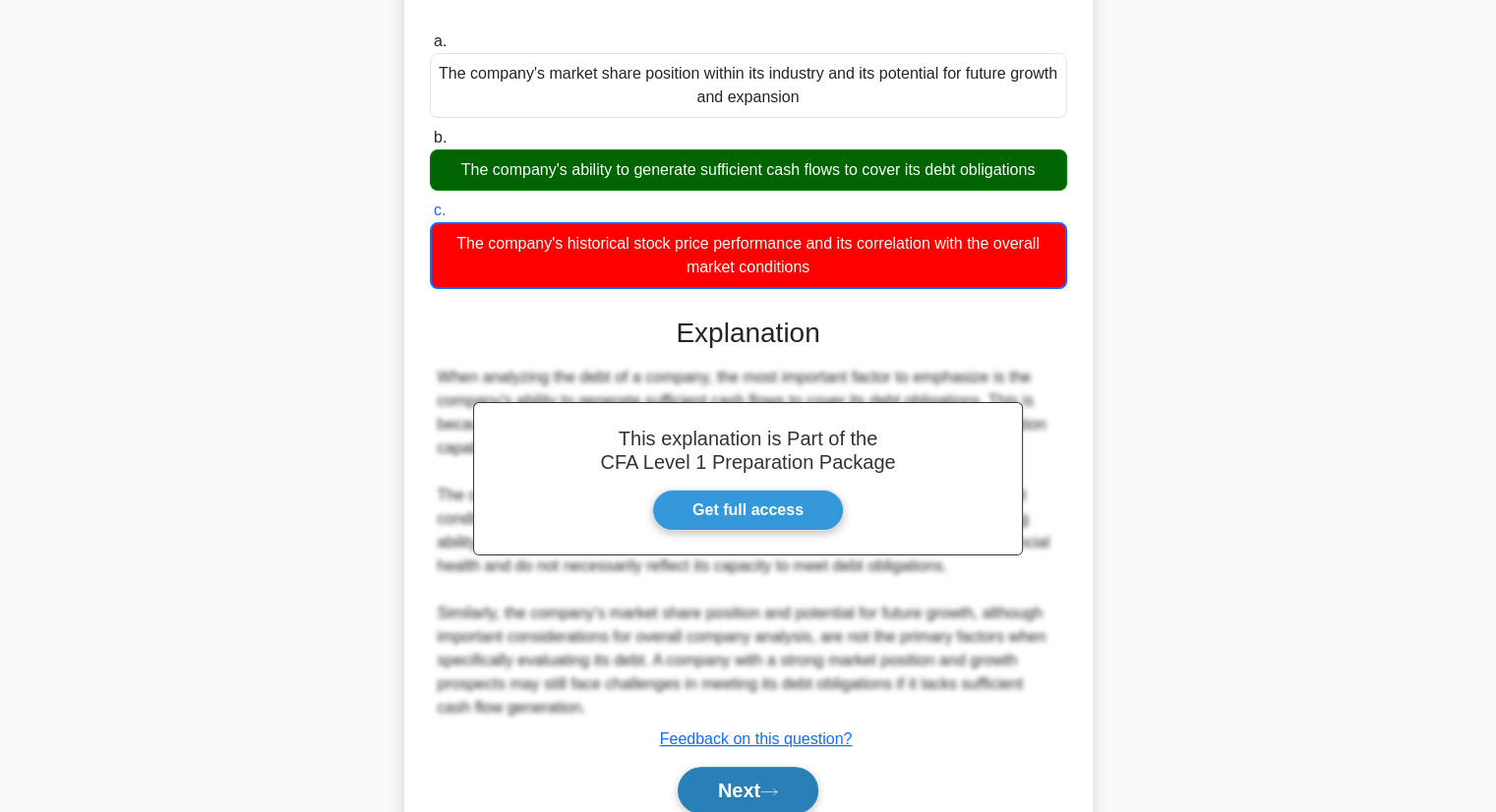
click at [748, 787] on button "Next" at bounding box center [748, 791] width 141 height 48
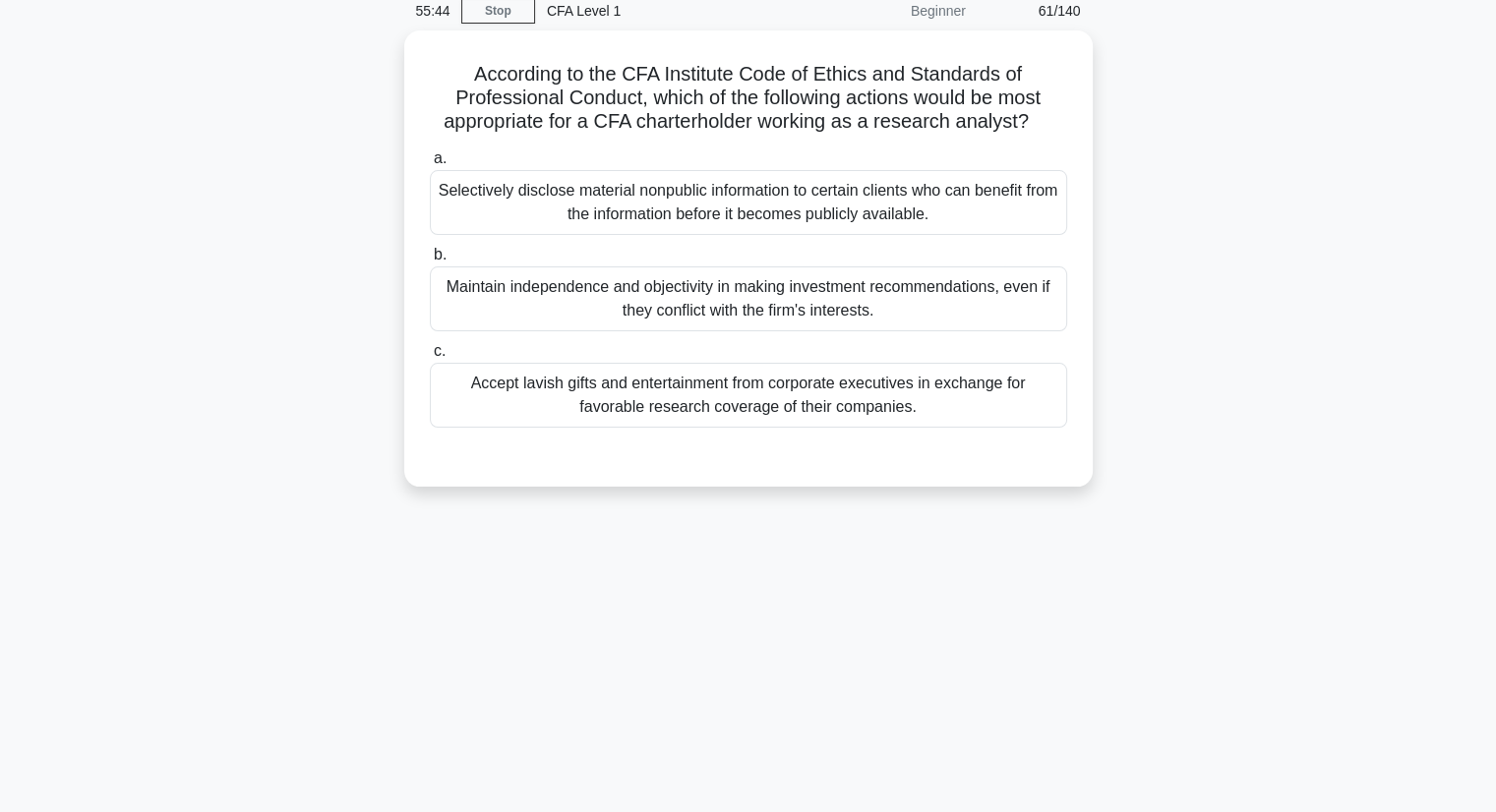
scroll to position [0, 0]
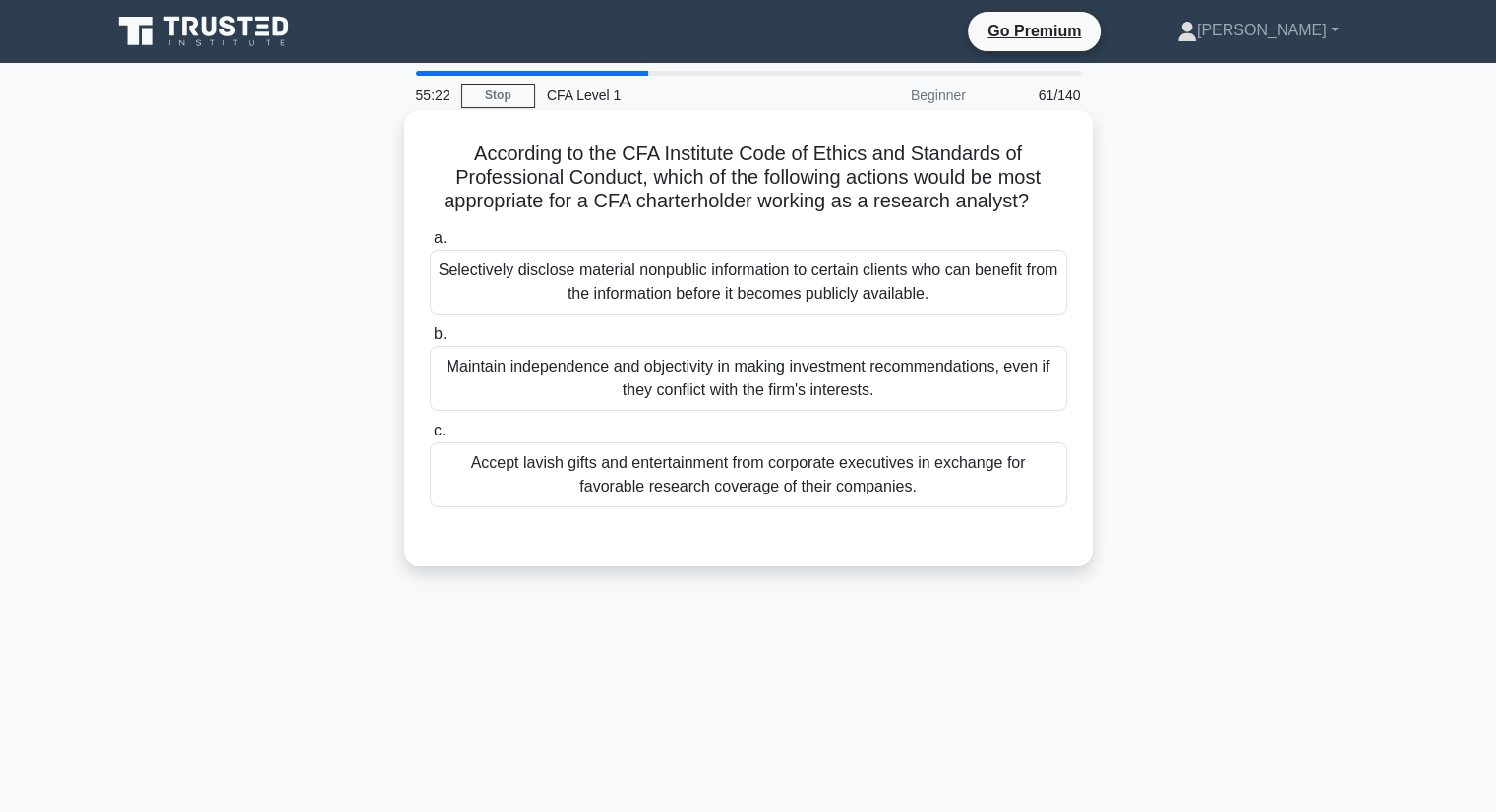
click at [629, 392] on div "Maintain independence and objectivity in making investment recommendations, eve…" at bounding box center [748, 378] width 637 height 65
click at [430, 341] on input "b. Maintain independence and objectivity in making investment recommendations, …" at bounding box center [430, 335] width 0 height 13
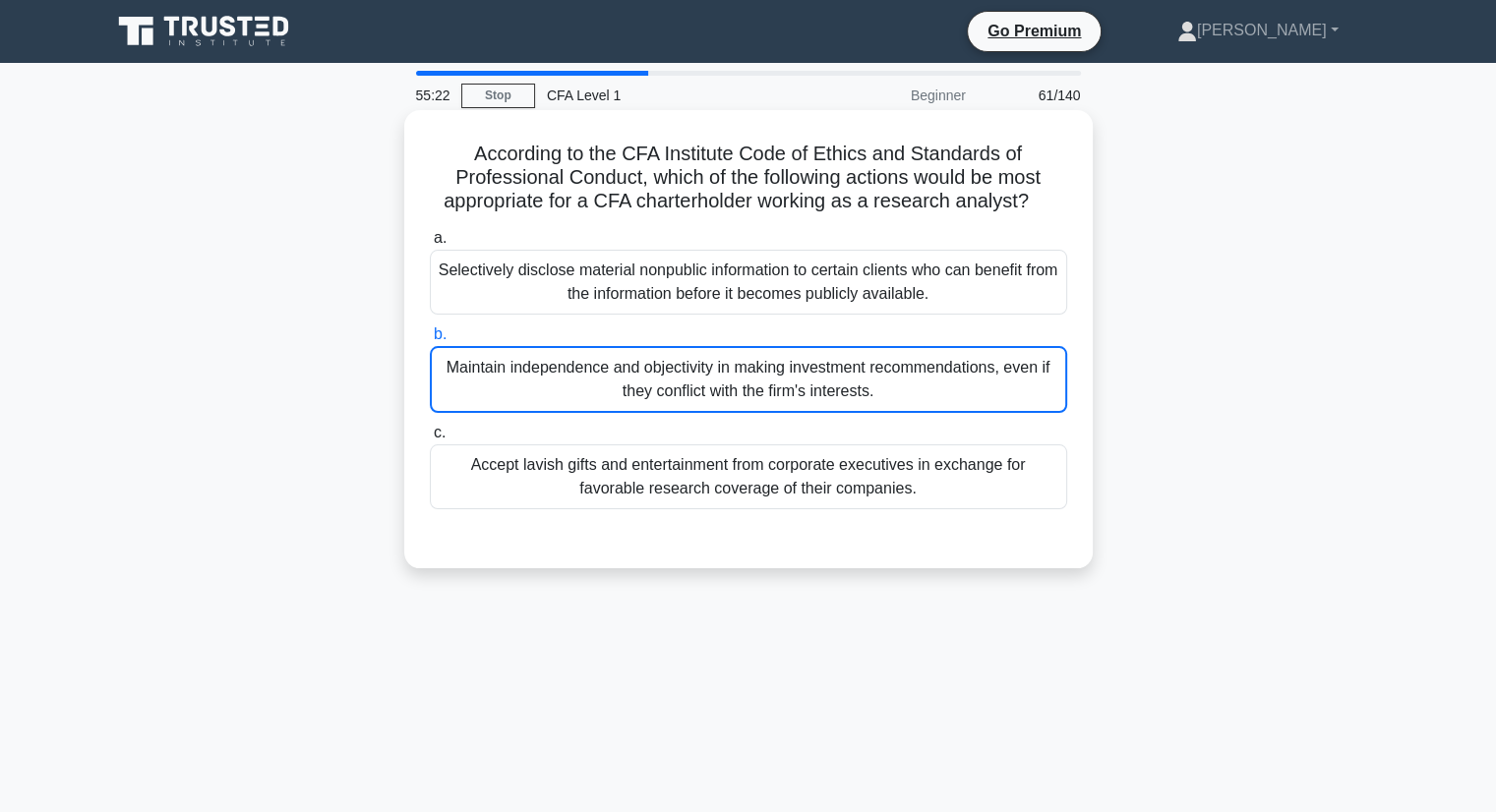
click at [629, 392] on div "Maintain independence and objectivity in making investment recommendations, eve…" at bounding box center [748, 379] width 637 height 67
click at [430, 341] on input "b. Maintain independence and objectivity in making investment recommendations, …" at bounding box center [430, 335] width 0 height 13
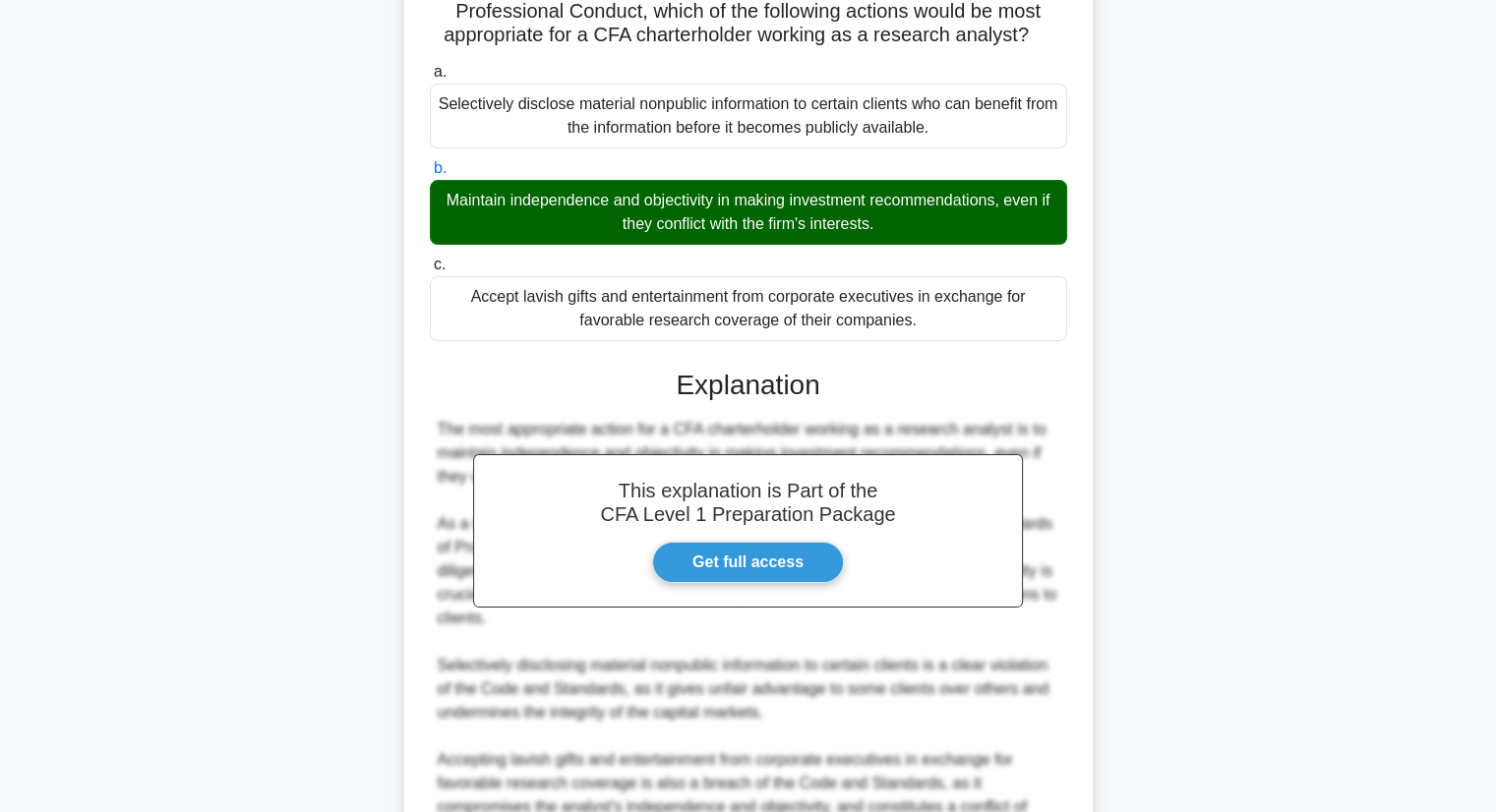
scroll to position [295, 0]
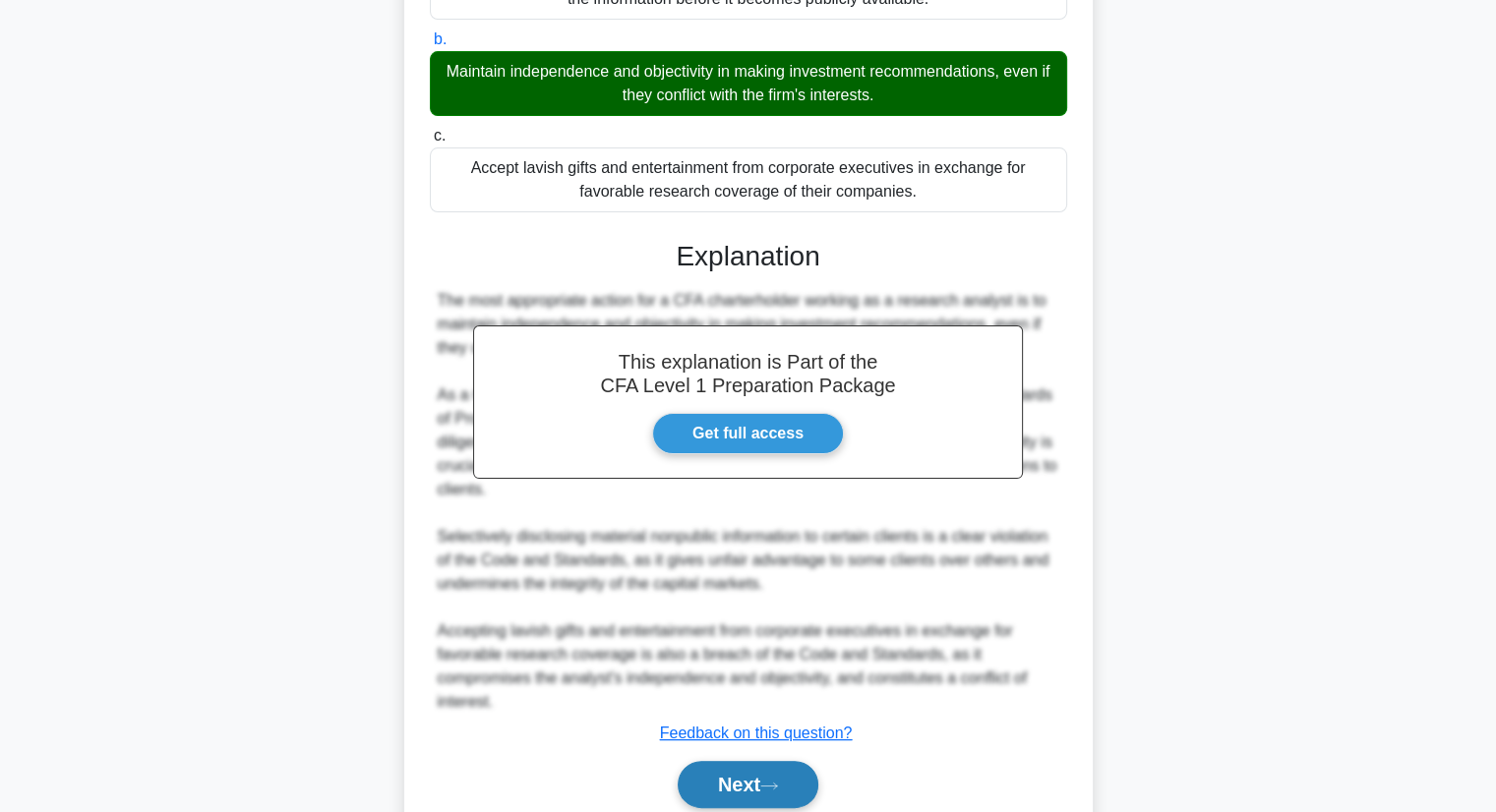
click at [730, 792] on button "Next" at bounding box center [748, 785] width 141 height 48
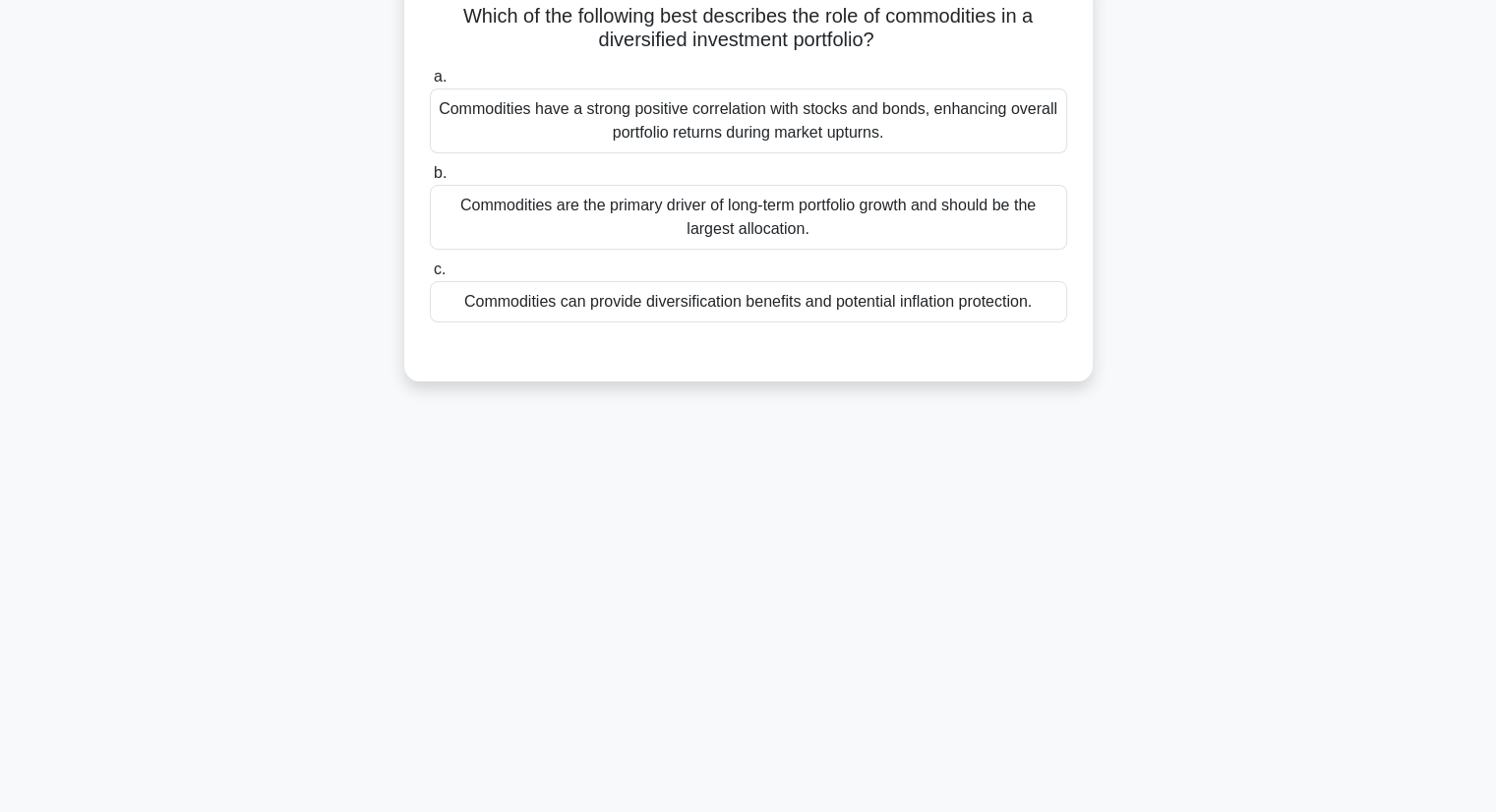
scroll to position [0, 0]
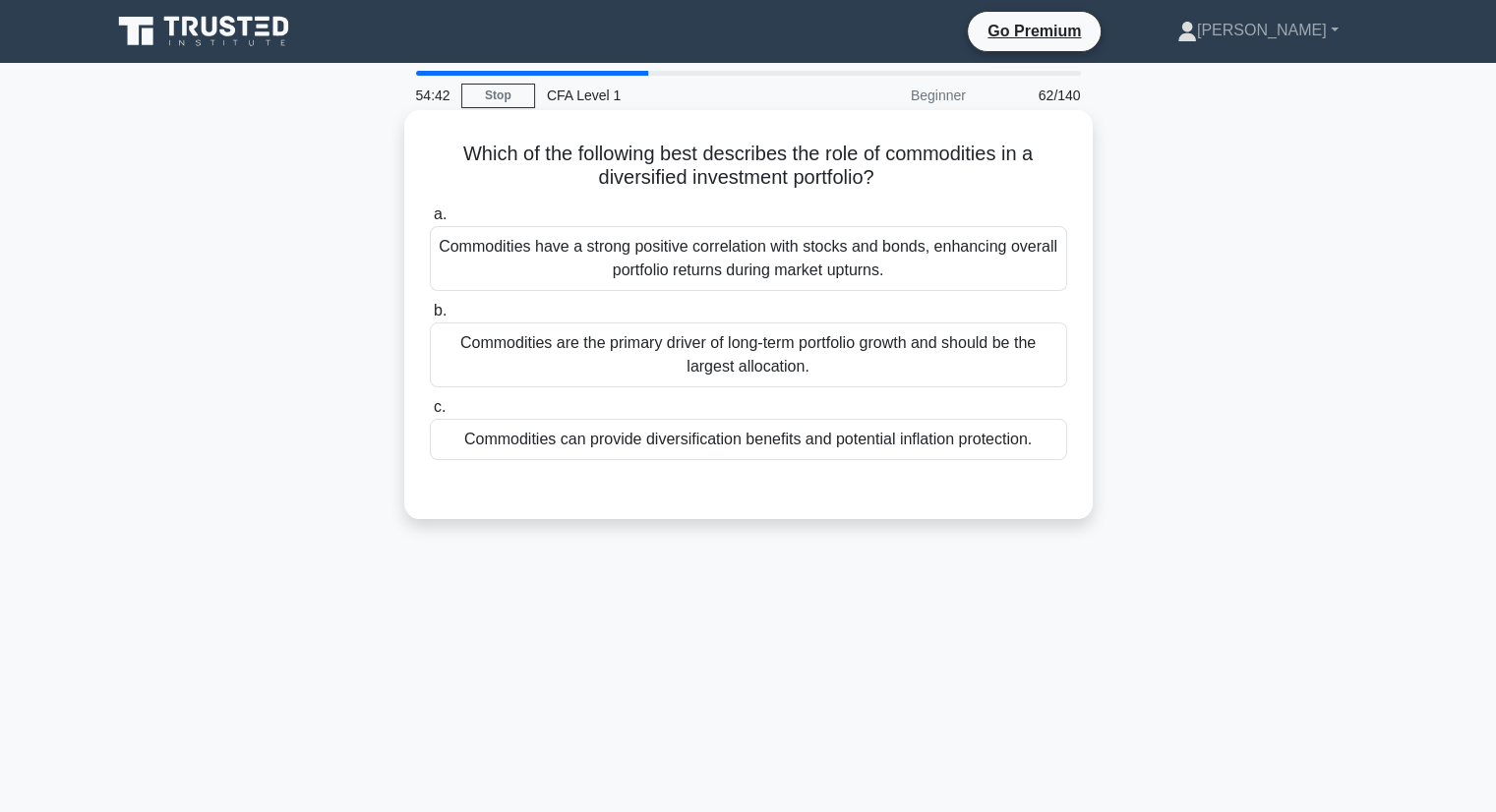
click at [613, 194] on div "Which of the following best describes the role of commodities in a diversified …" at bounding box center [748, 315] width 673 height 393
drag, startPoint x: 689, startPoint y: 181, endPoint x: 776, endPoint y: 174, distance: 87.3
click at [776, 174] on h5 "Which of the following best describes the role of commodities in a diversified …" at bounding box center [748, 167] width 641 height 50
click at [962, 182] on h5 "Which of the following best describes the role of commodities in a diversified …" at bounding box center [748, 167] width 641 height 50
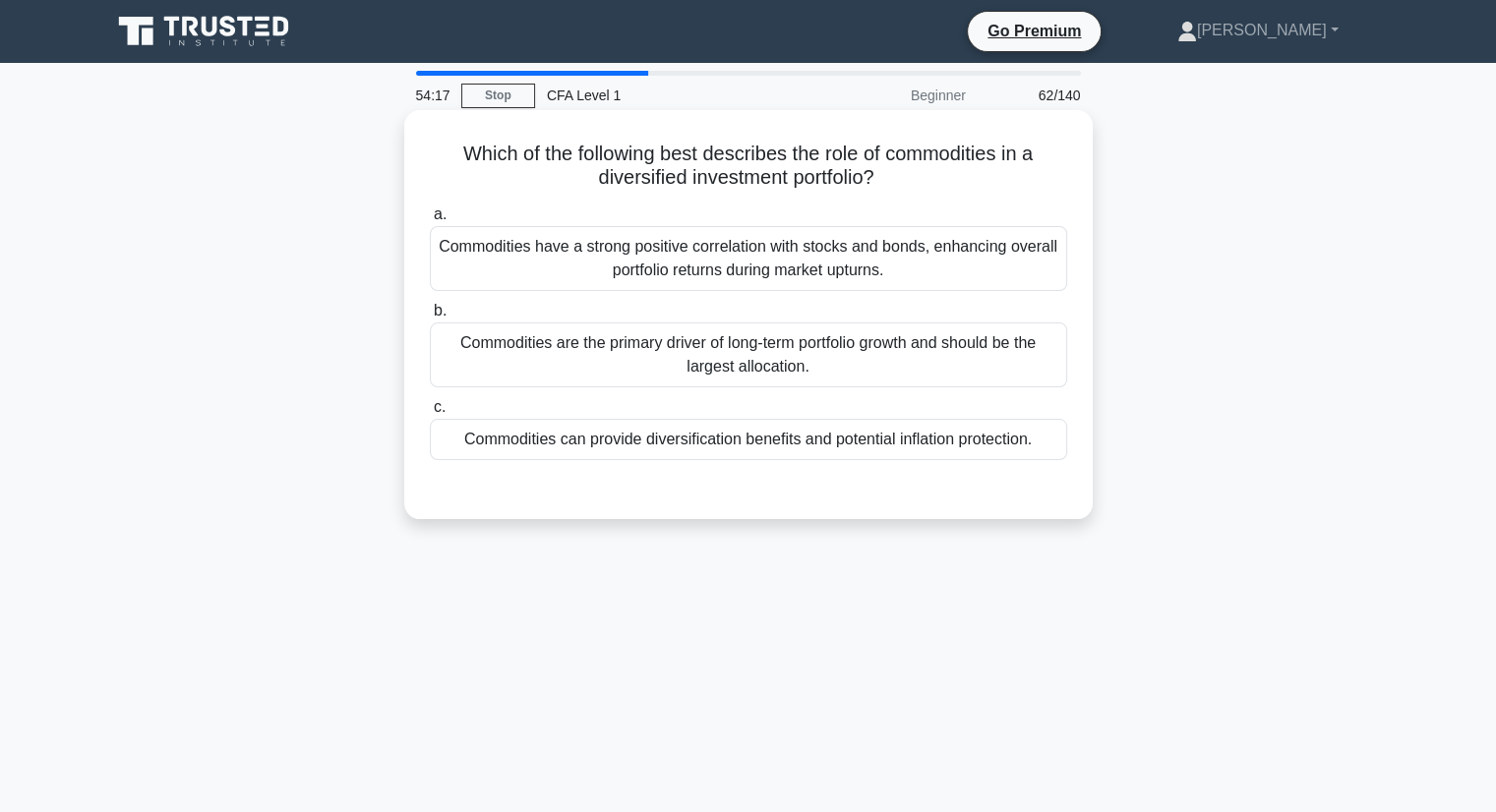
click at [881, 451] on div "Commodities can provide diversification benefits and potential inflation protec…" at bounding box center [748, 440] width 637 height 42
click at [430, 414] on input "c. Commodities can provide diversification benefits and potential inflation pro…" at bounding box center [430, 407] width 0 height 13
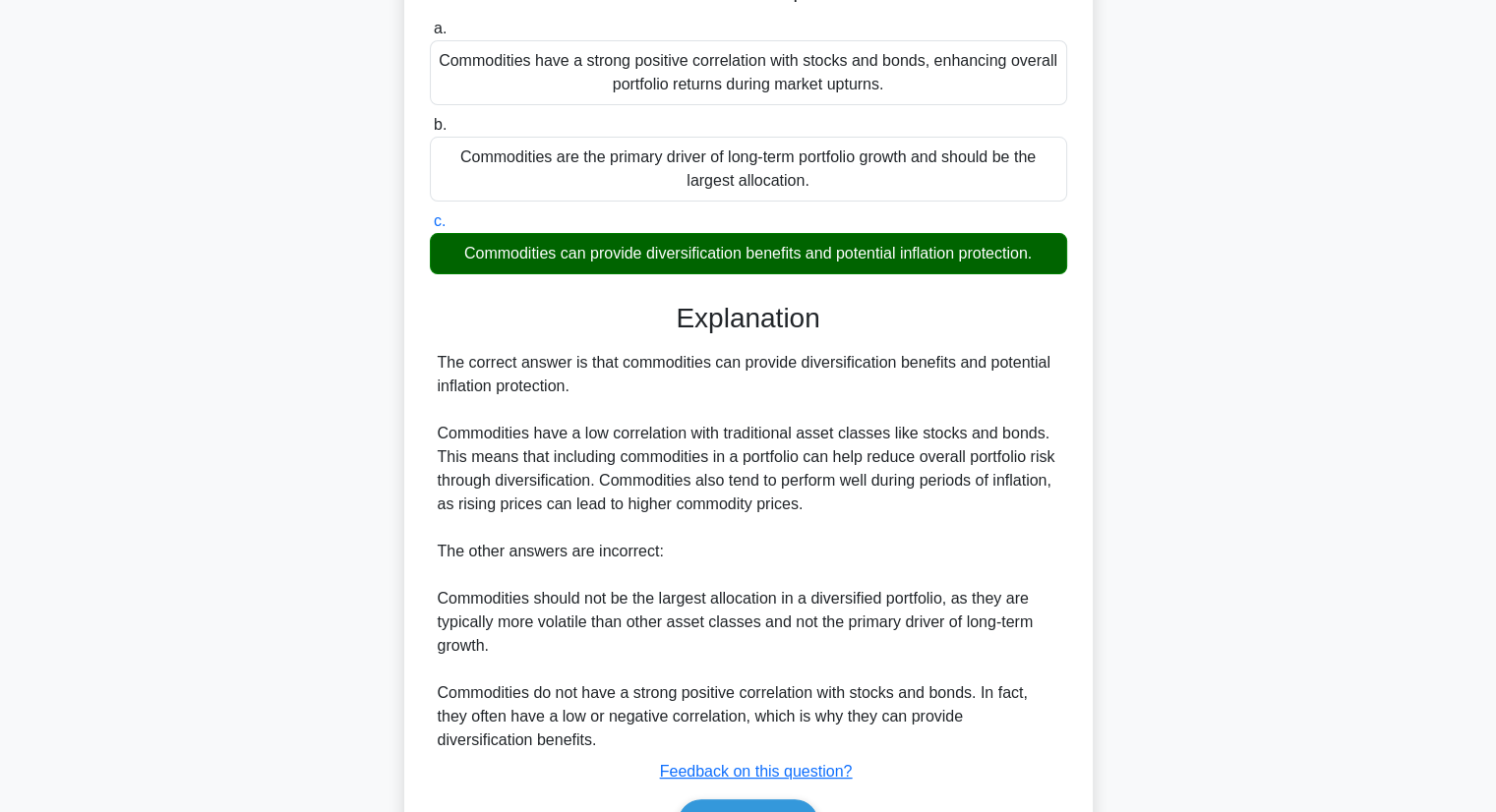
scroll to position [295, 0]
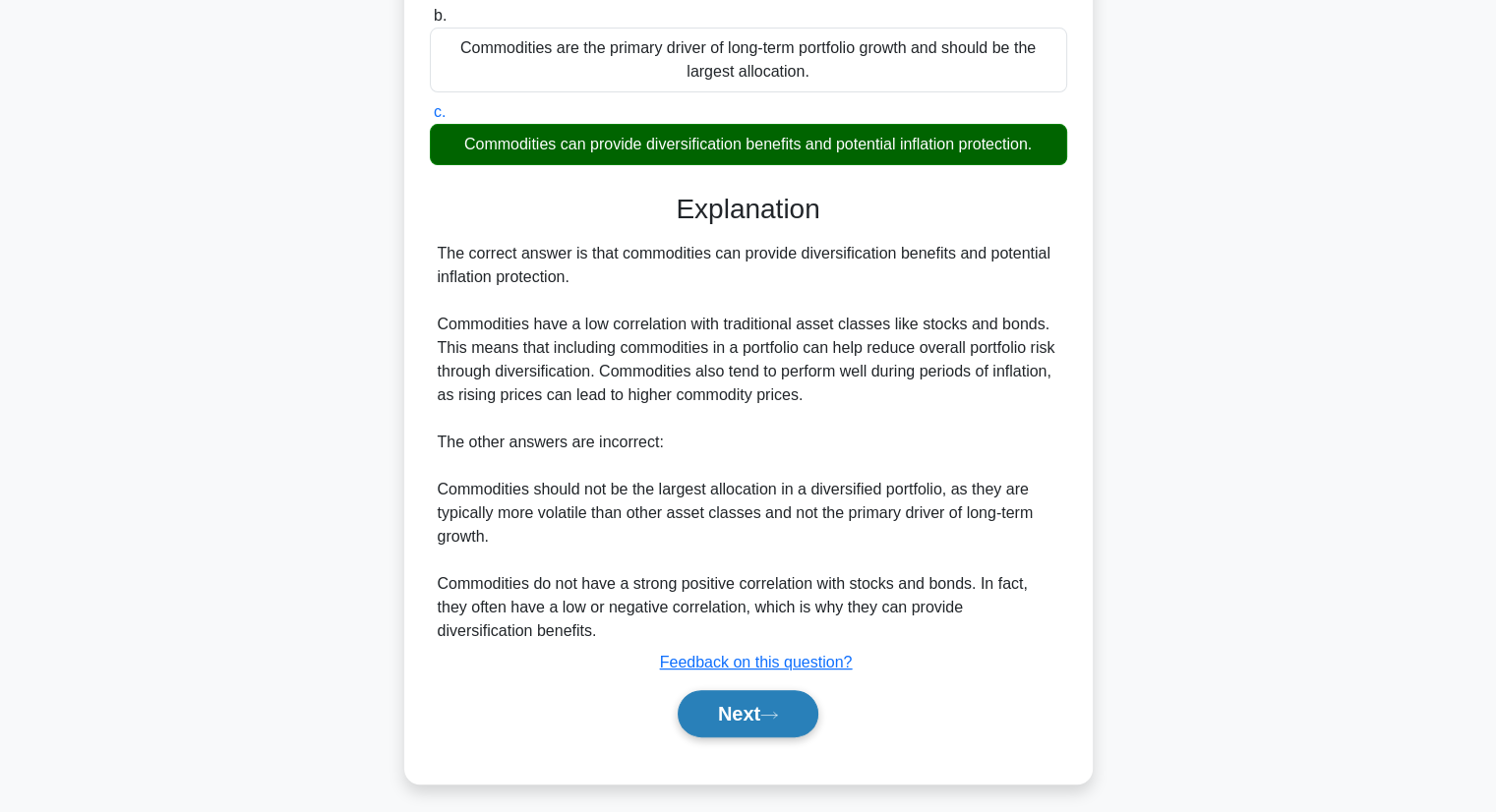
click at [768, 717] on icon at bounding box center [769, 715] width 18 height 11
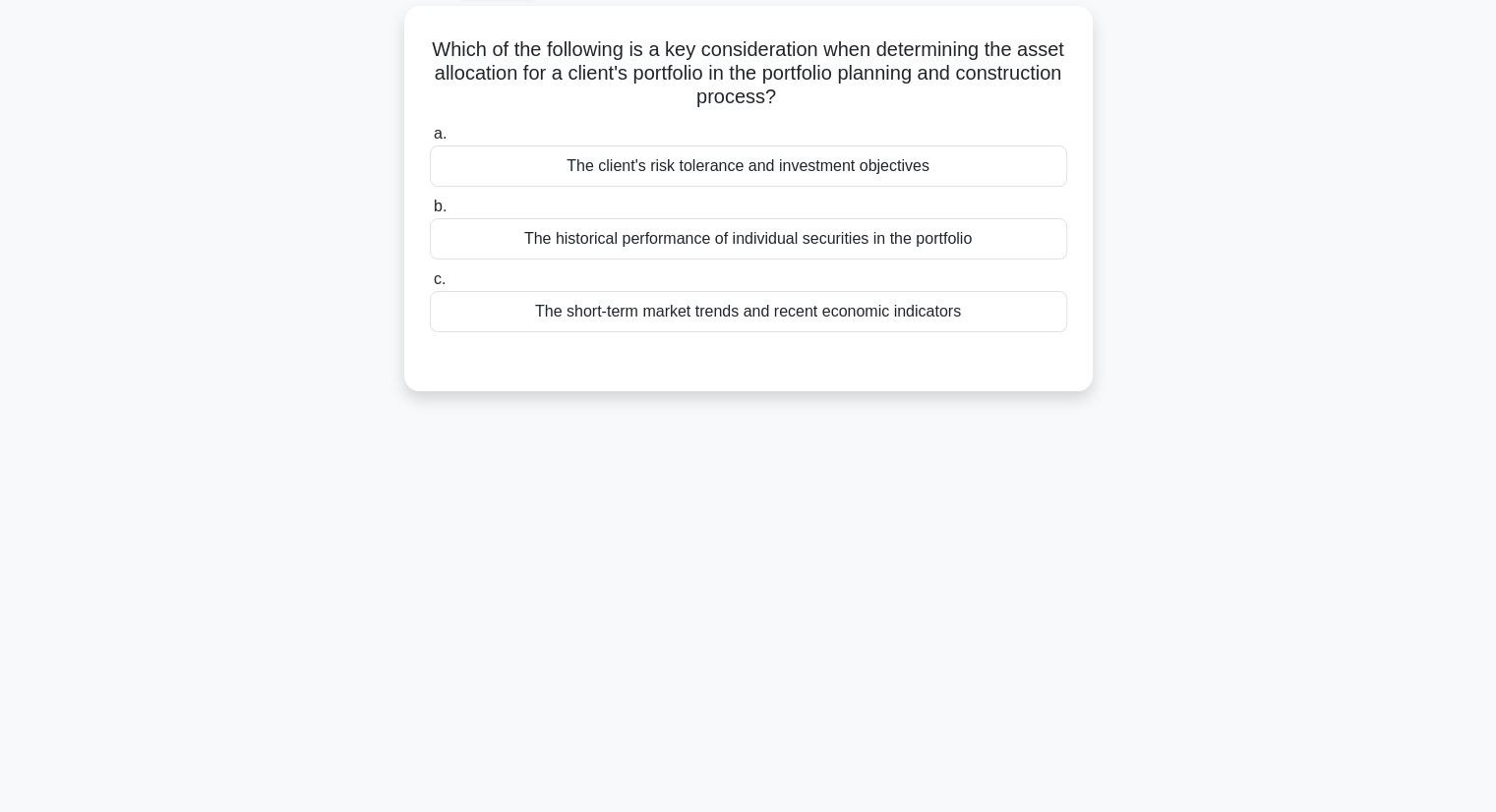
scroll to position [0, 0]
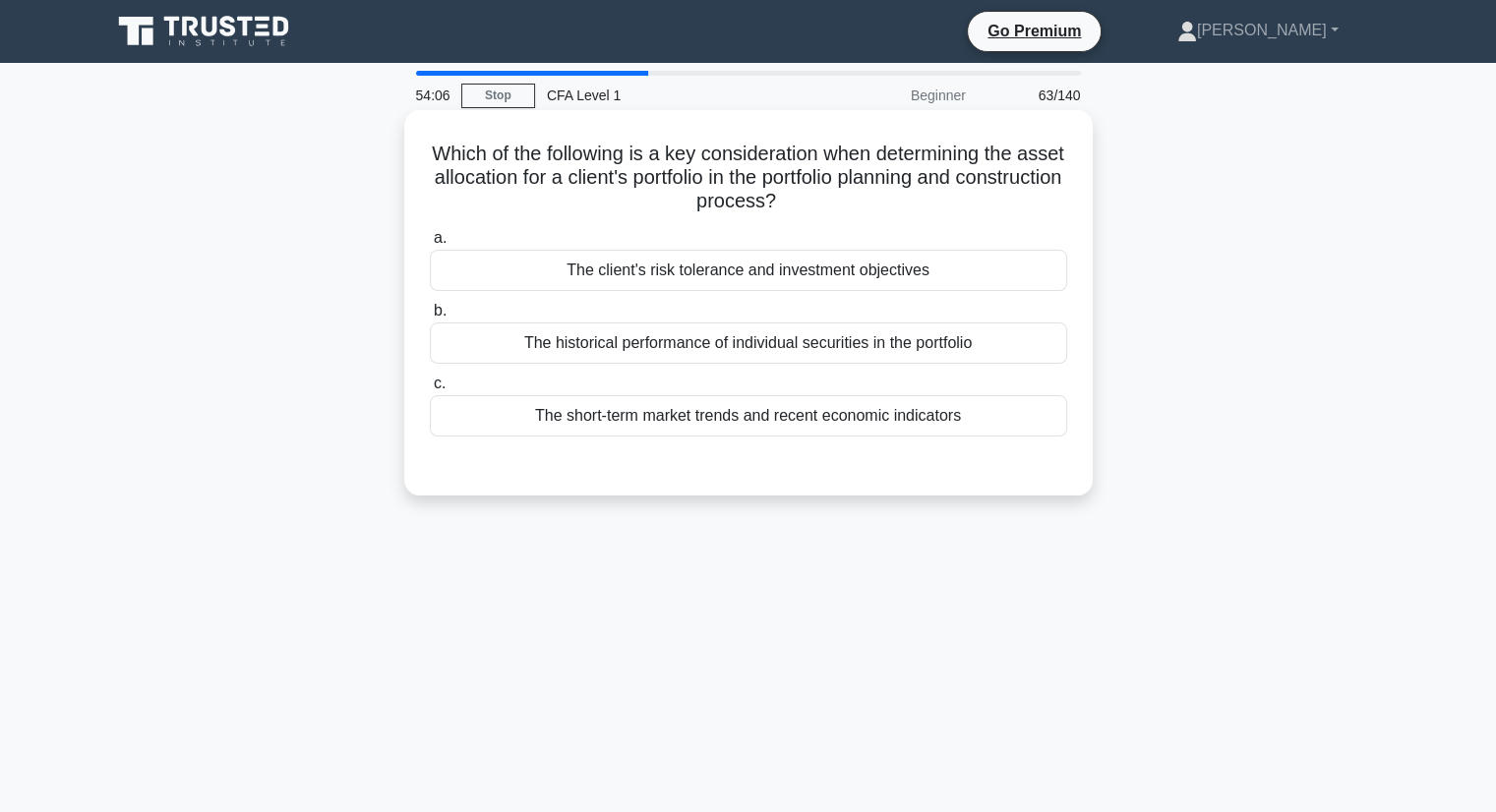
click at [781, 268] on div "The client's risk tolerance and investment objectives" at bounding box center [748, 271] width 637 height 42
click at [430, 245] on input "a. The client's risk tolerance and investment objectives" at bounding box center [430, 238] width 0 height 13
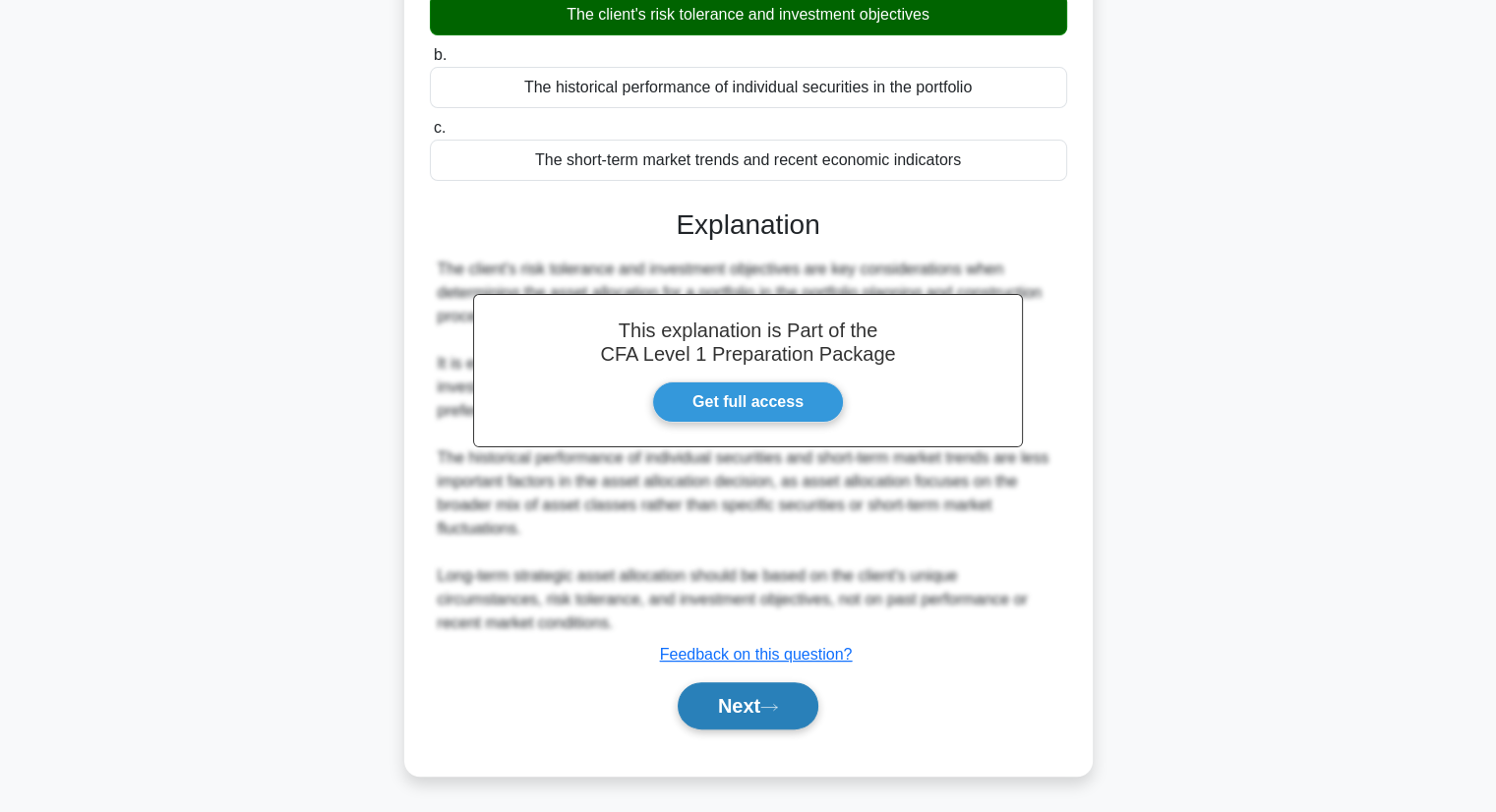
click at [732, 707] on button "Next" at bounding box center [748, 706] width 141 height 48
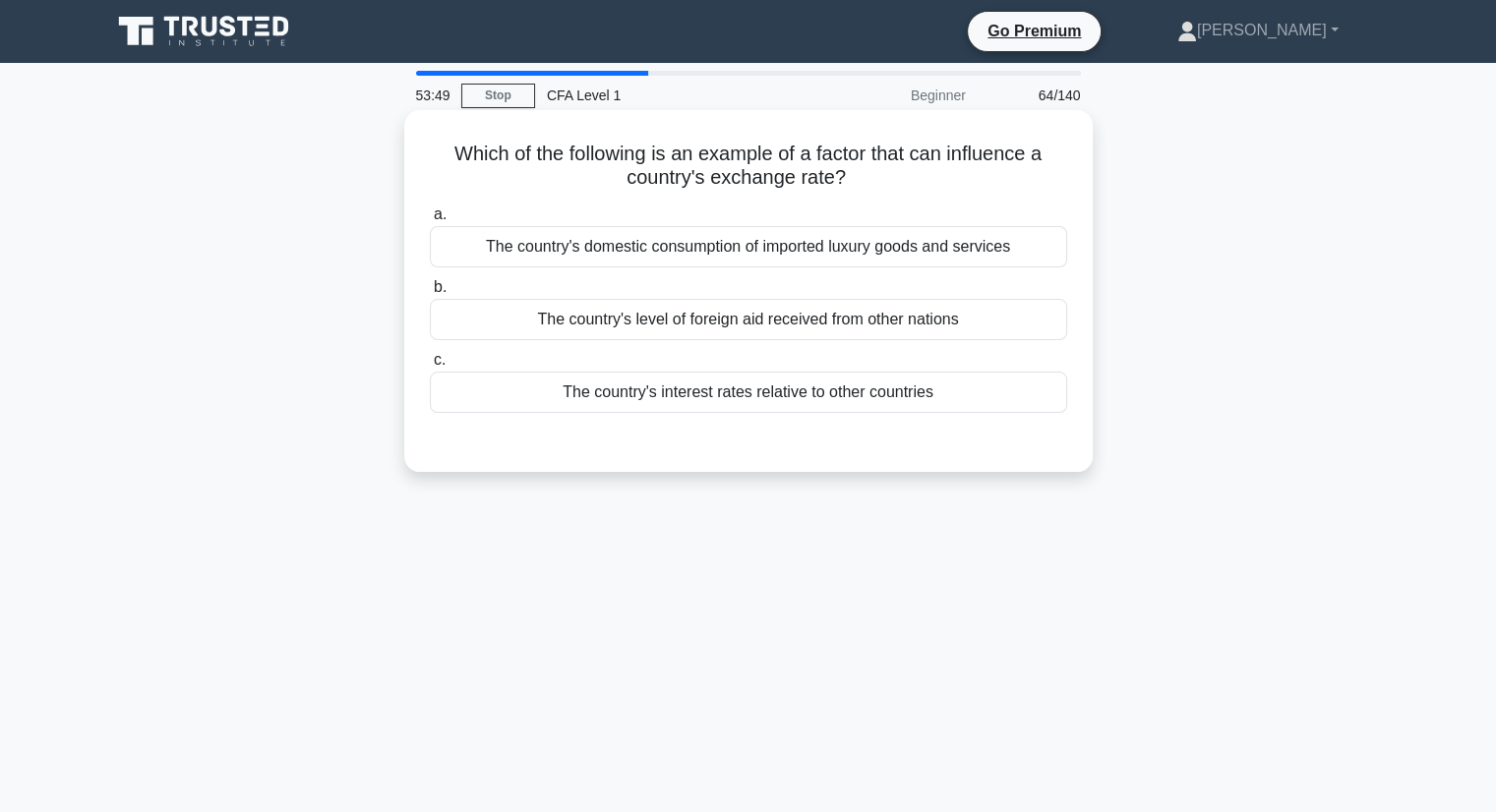
click at [722, 398] on div "The country's interest rates relative to other countries" at bounding box center [748, 392] width 637 height 42
click at [430, 366] on input "c. The country's interest rates relative to other countries" at bounding box center [430, 360] width 0 height 13
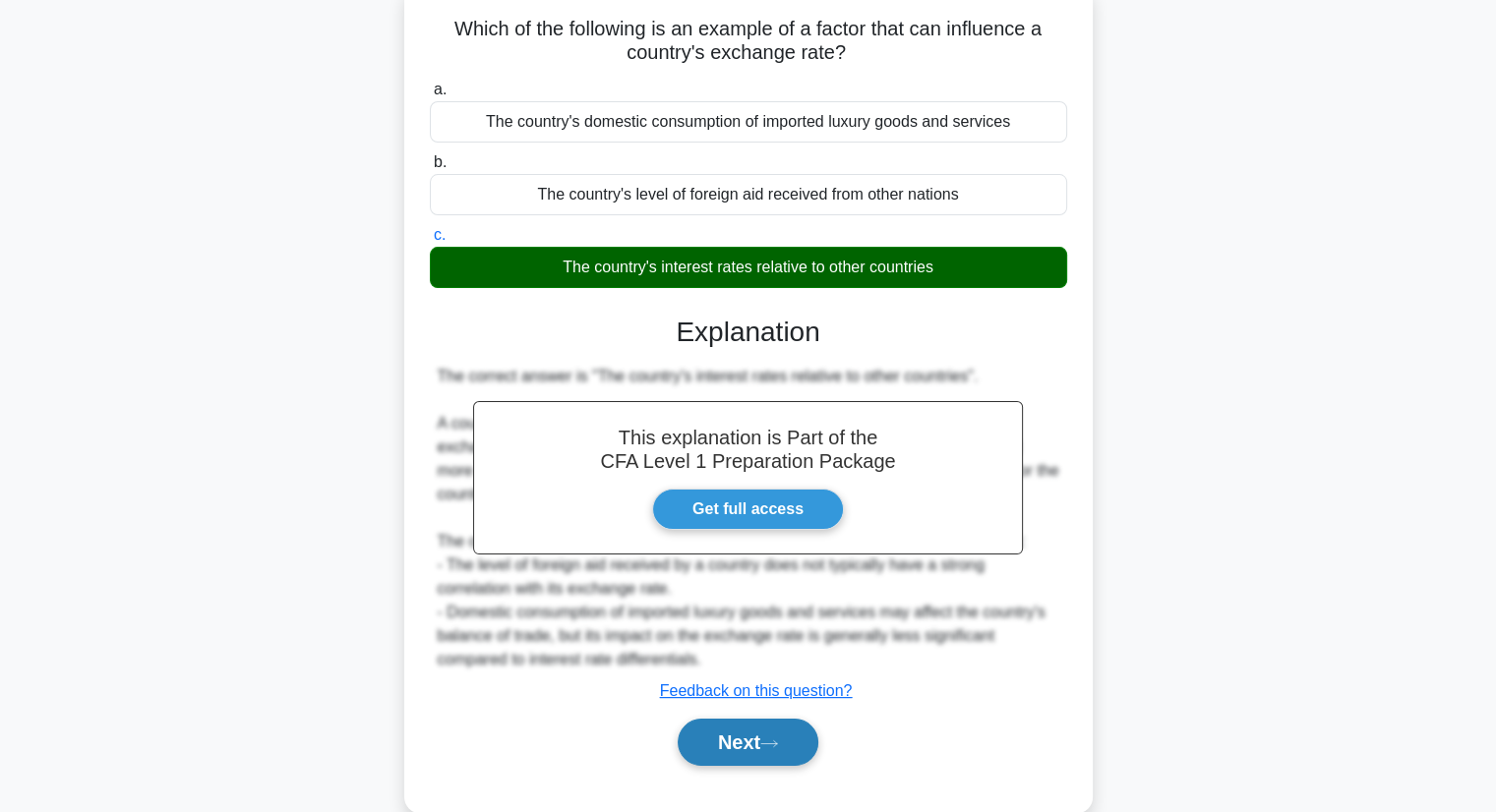
scroll to position [251, 0]
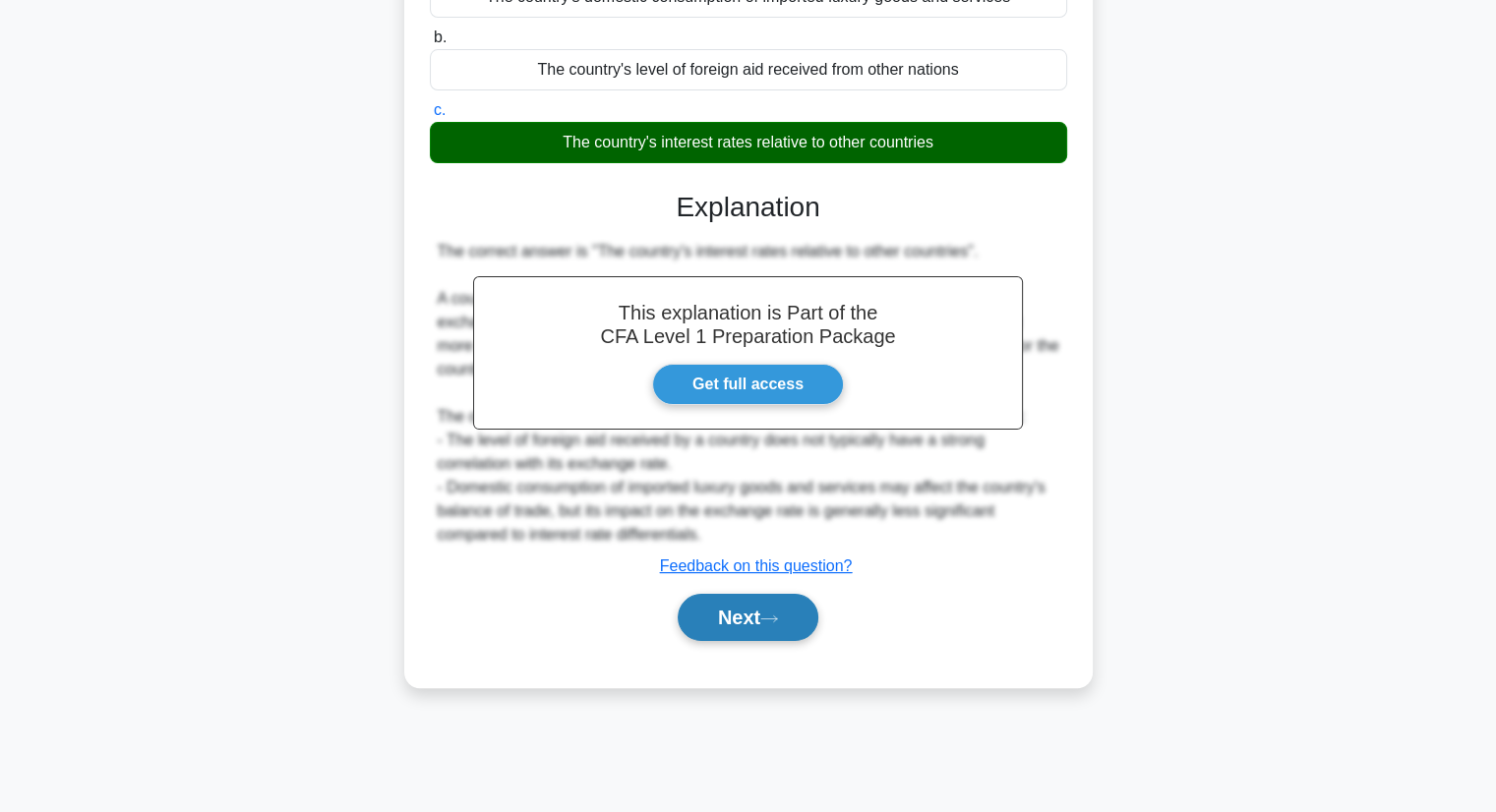
click at [764, 626] on button "Next" at bounding box center [748, 617] width 141 height 48
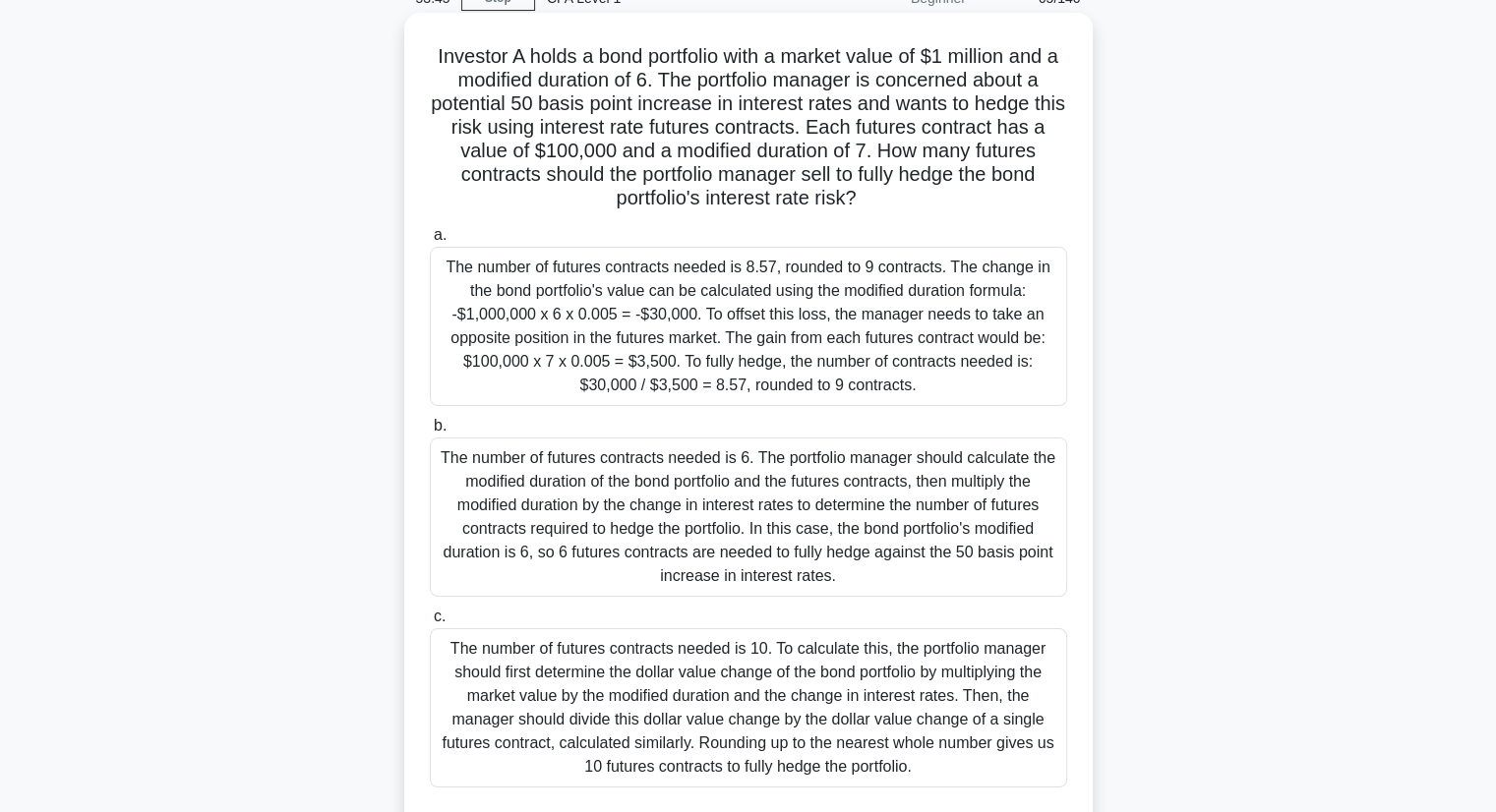
scroll to position [98, 0]
click at [1000, 512] on div "The number of futures contracts needed is 6. The portfolio manager should calcu…" at bounding box center [748, 516] width 637 height 159
click at [430, 432] on input "b. The number of futures contracts needed is 6. The portfolio manager should ca…" at bounding box center [430, 425] width 0 height 13
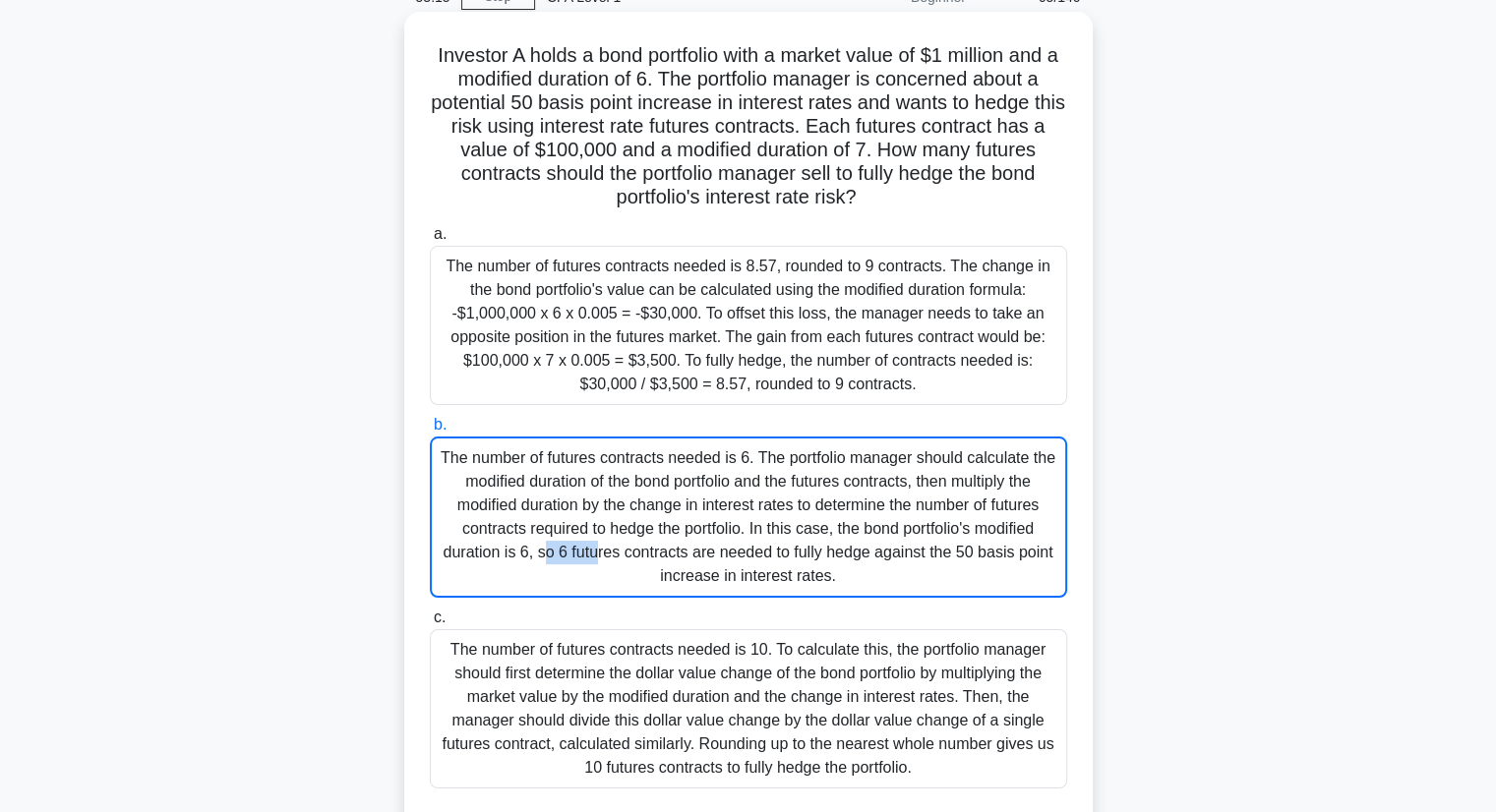
click at [1000, 512] on div "The number of futures contracts needed is 6. The portfolio manager should calcu…" at bounding box center [748, 517] width 637 height 161
click at [430, 432] on input "b. The number of futures contracts needed is 6. The portfolio manager should ca…" at bounding box center [430, 425] width 0 height 13
click at [1000, 512] on div "The number of futures contracts needed is 6. The portfolio manager should calcu…" at bounding box center [748, 517] width 637 height 161
click at [430, 432] on input "b. The number of futures contracts needed is 6. The portfolio manager should ca…" at bounding box center [430, 425] width 0 height 13
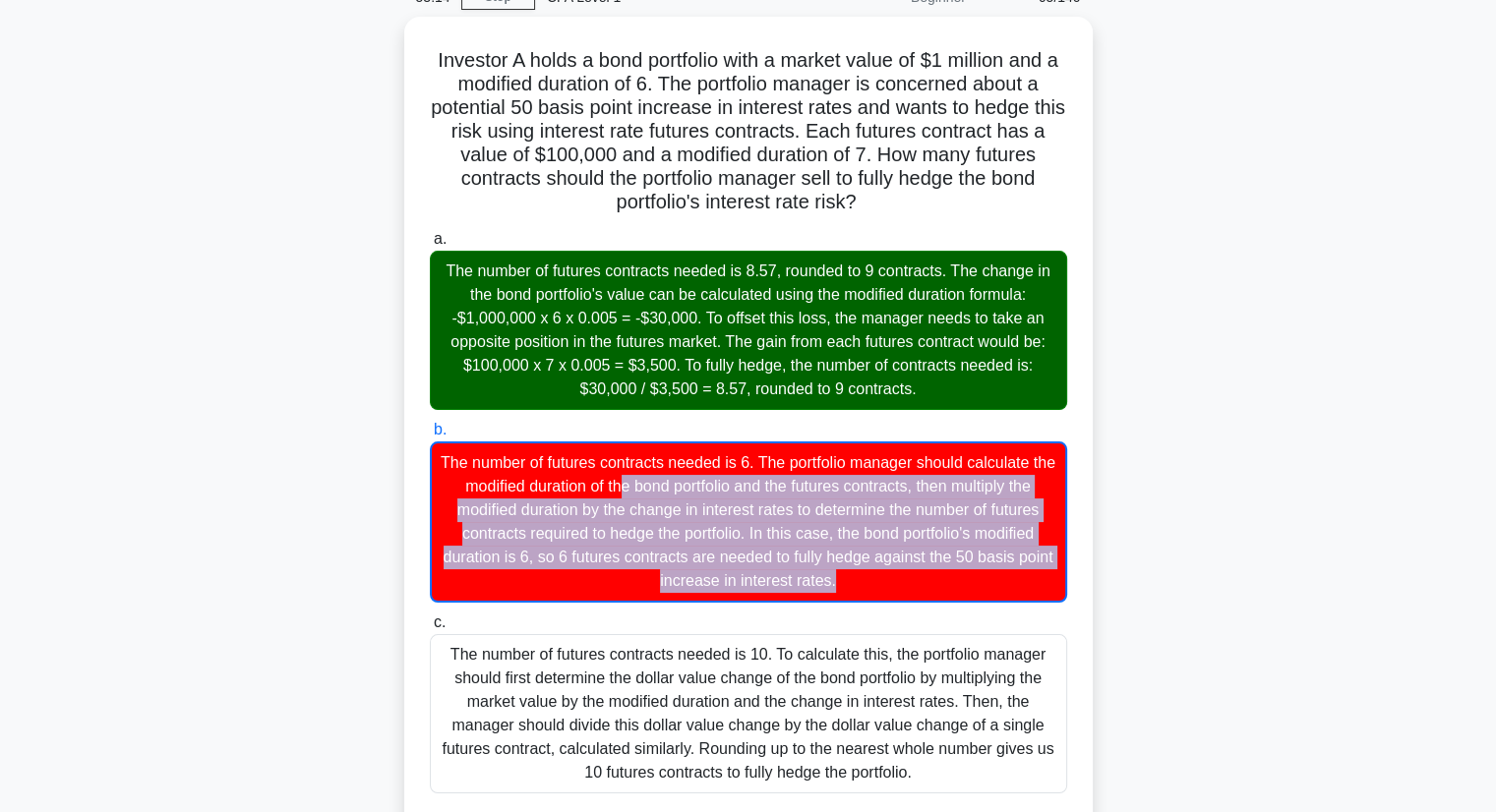
click at [1265, 474] on div "Investor A holds a bond portfolio with a market value of $1 million and a modif…" at bounding box center [748, 773] width 1298 height 1514
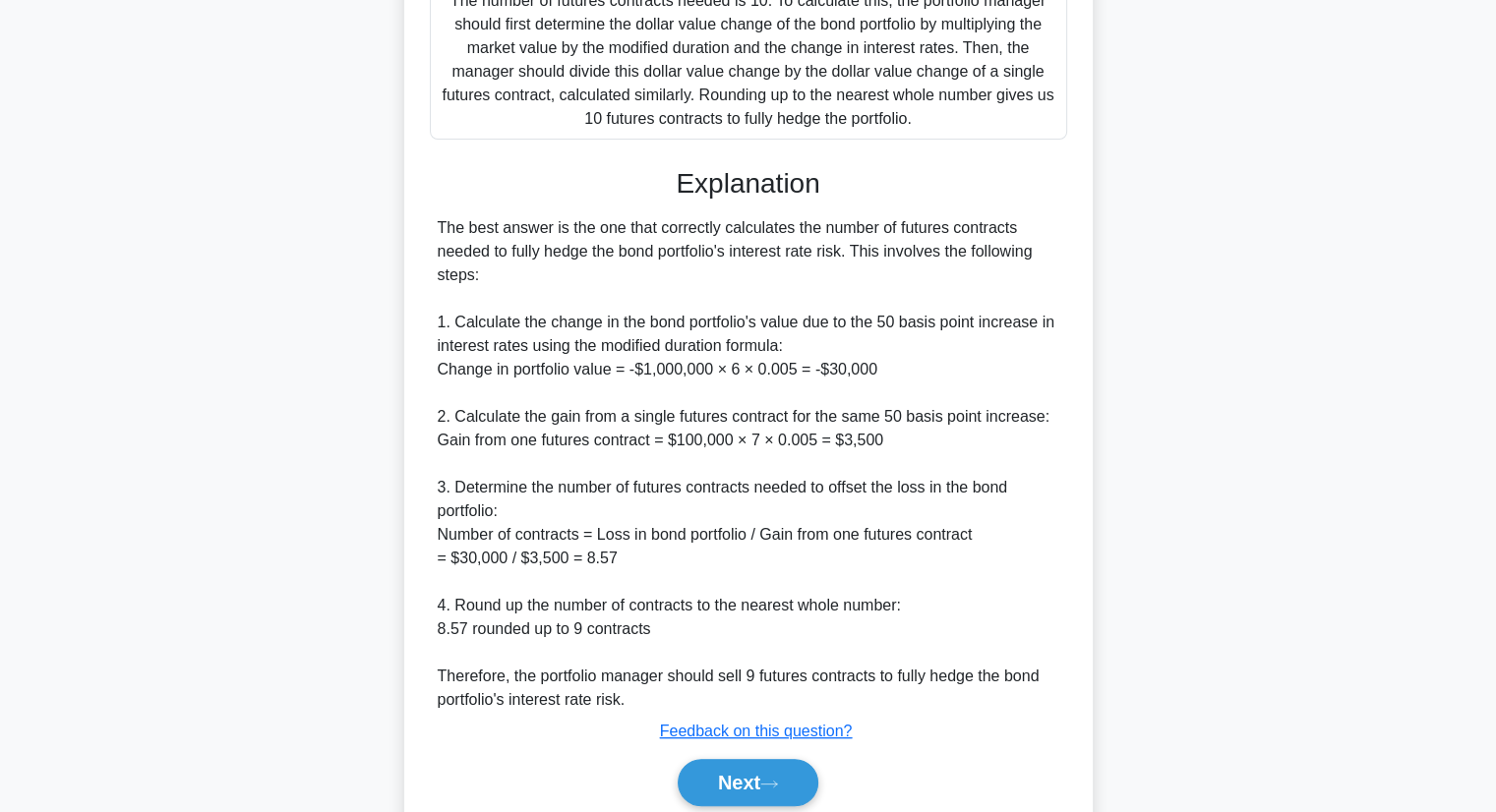
scroll to position [786, 0]
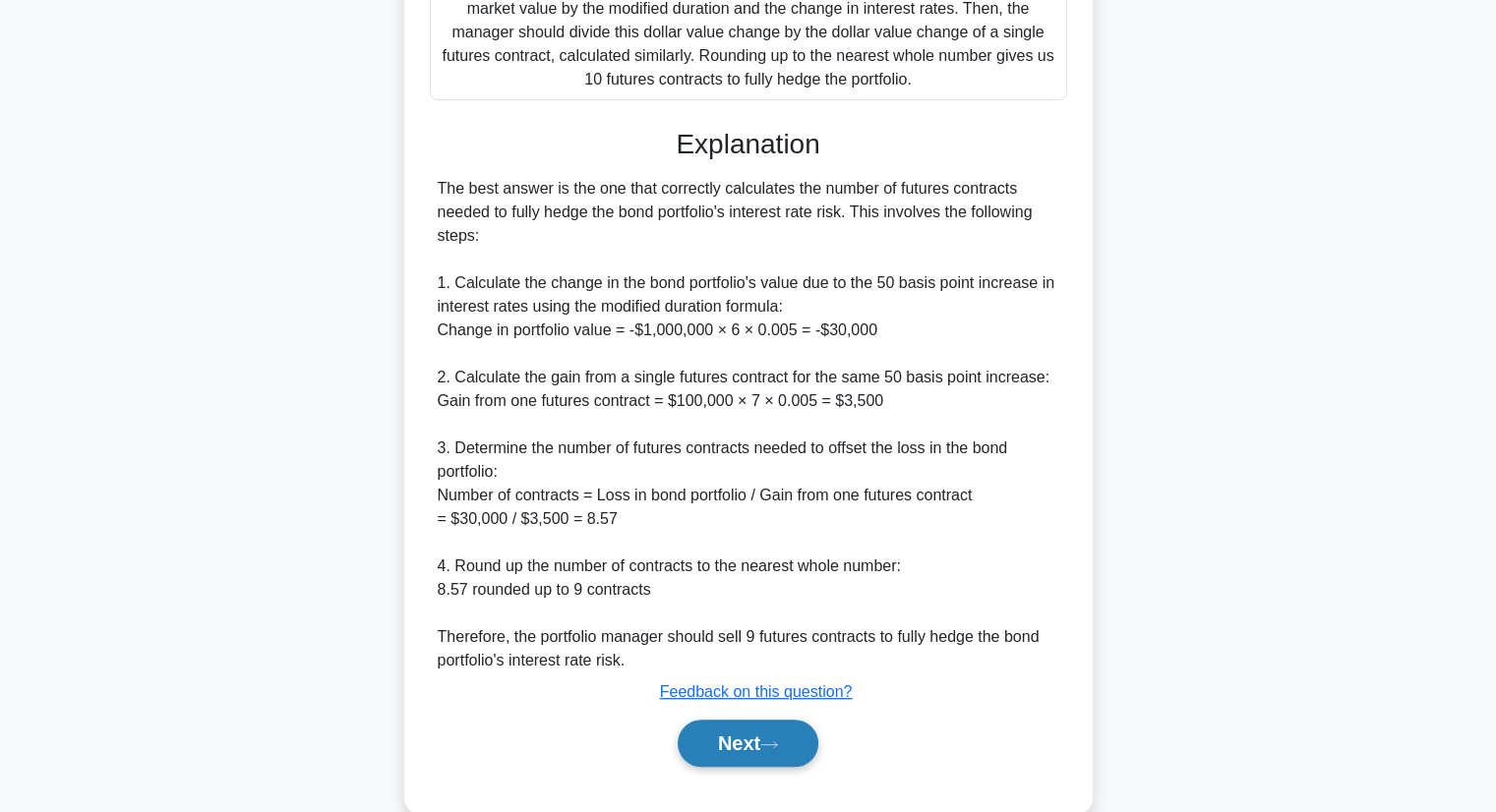
click at [715, 748] on button "Next" at bounding box center [748, 744] width 141 height 48
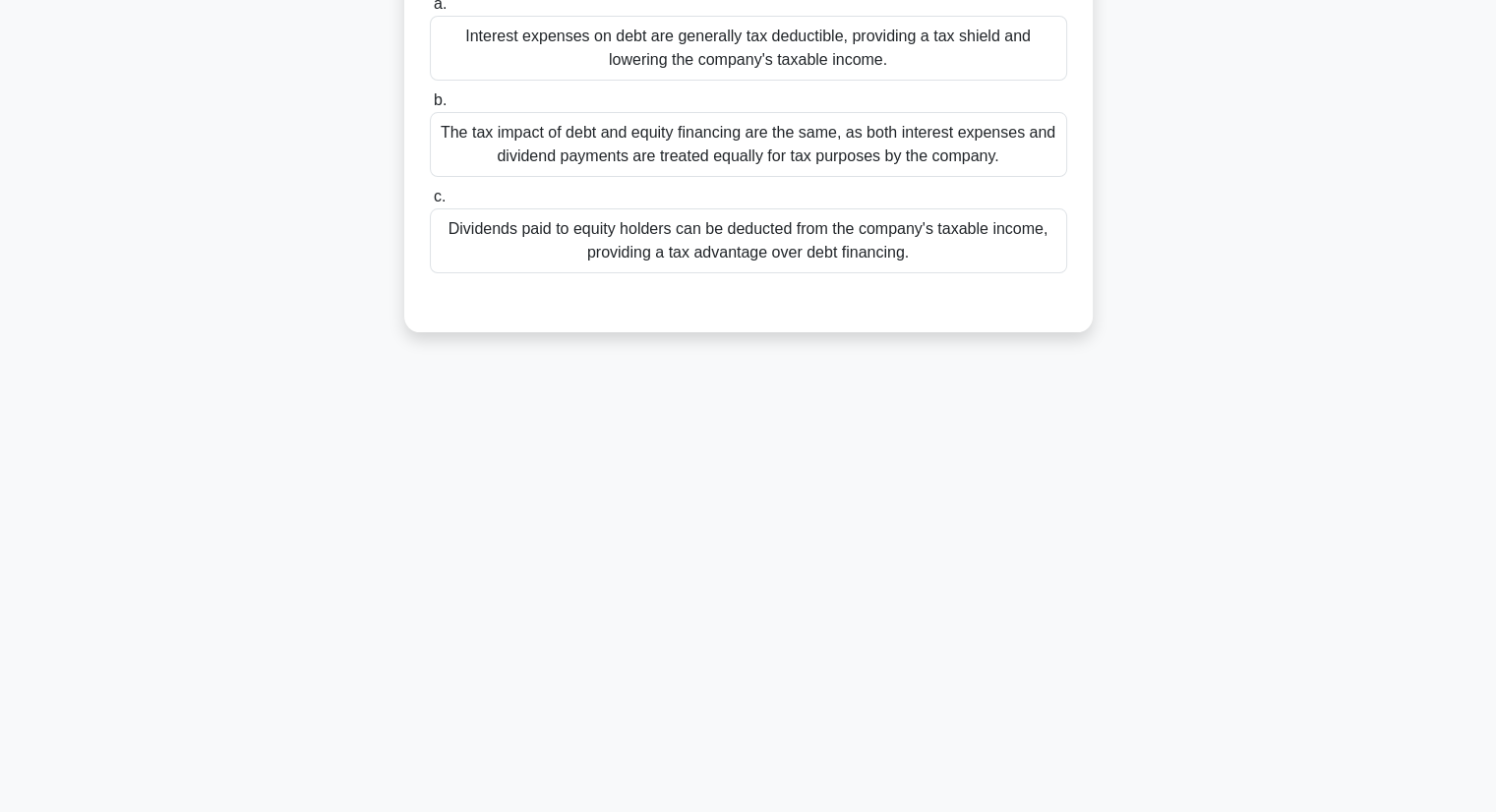
scroll to position [0, 0]
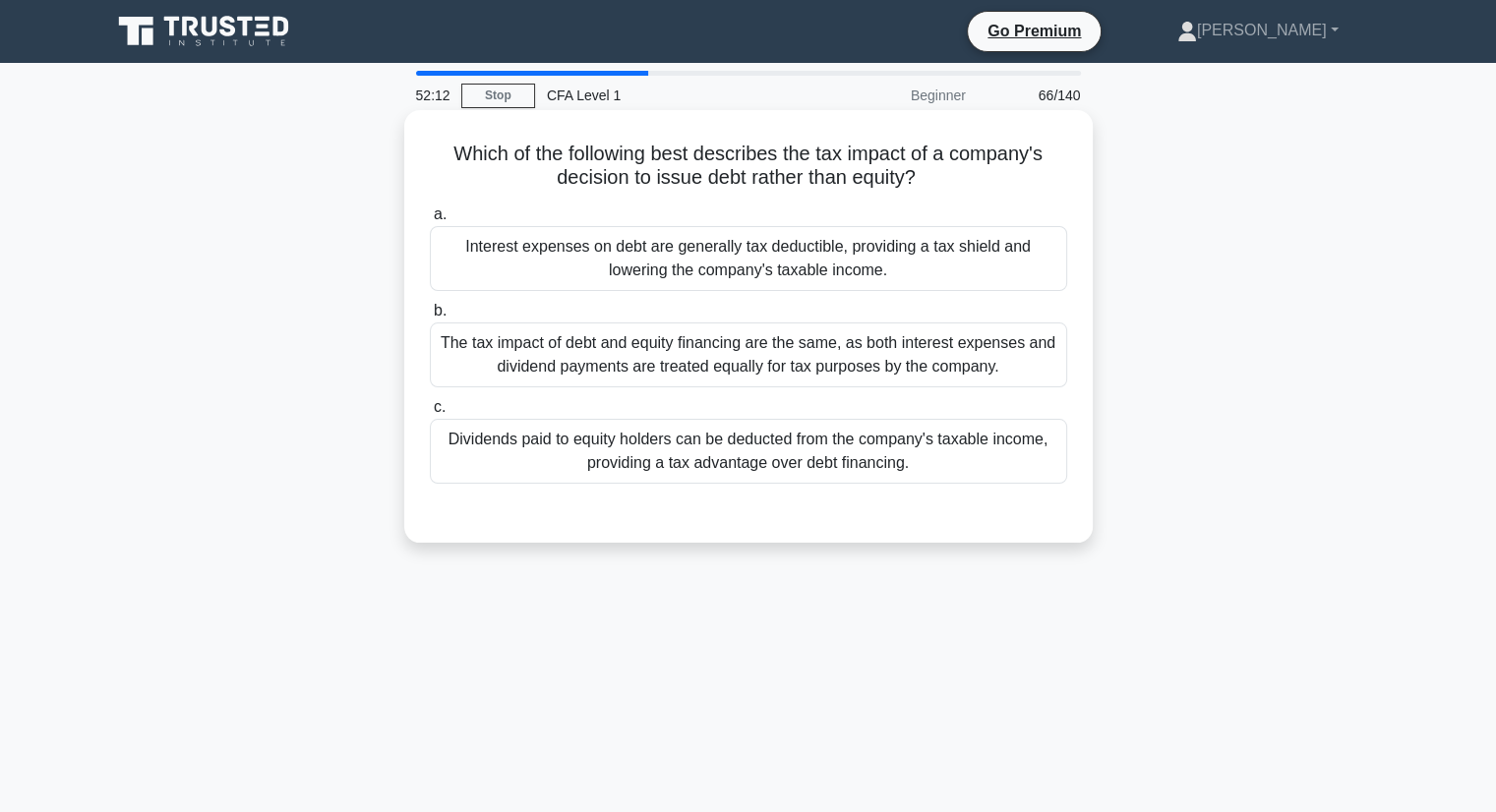
click at [936, 266] on div "Interest expenses on debt are generally tax deductible, providing a tax shield …" at bounding box center [748, 258] width 637 height 65
click at [430, 221] on input "a. Interest expenses on debt are generally tax deductible, providing a tax shie…" at bounding box center [430, 214] width 0 height 13
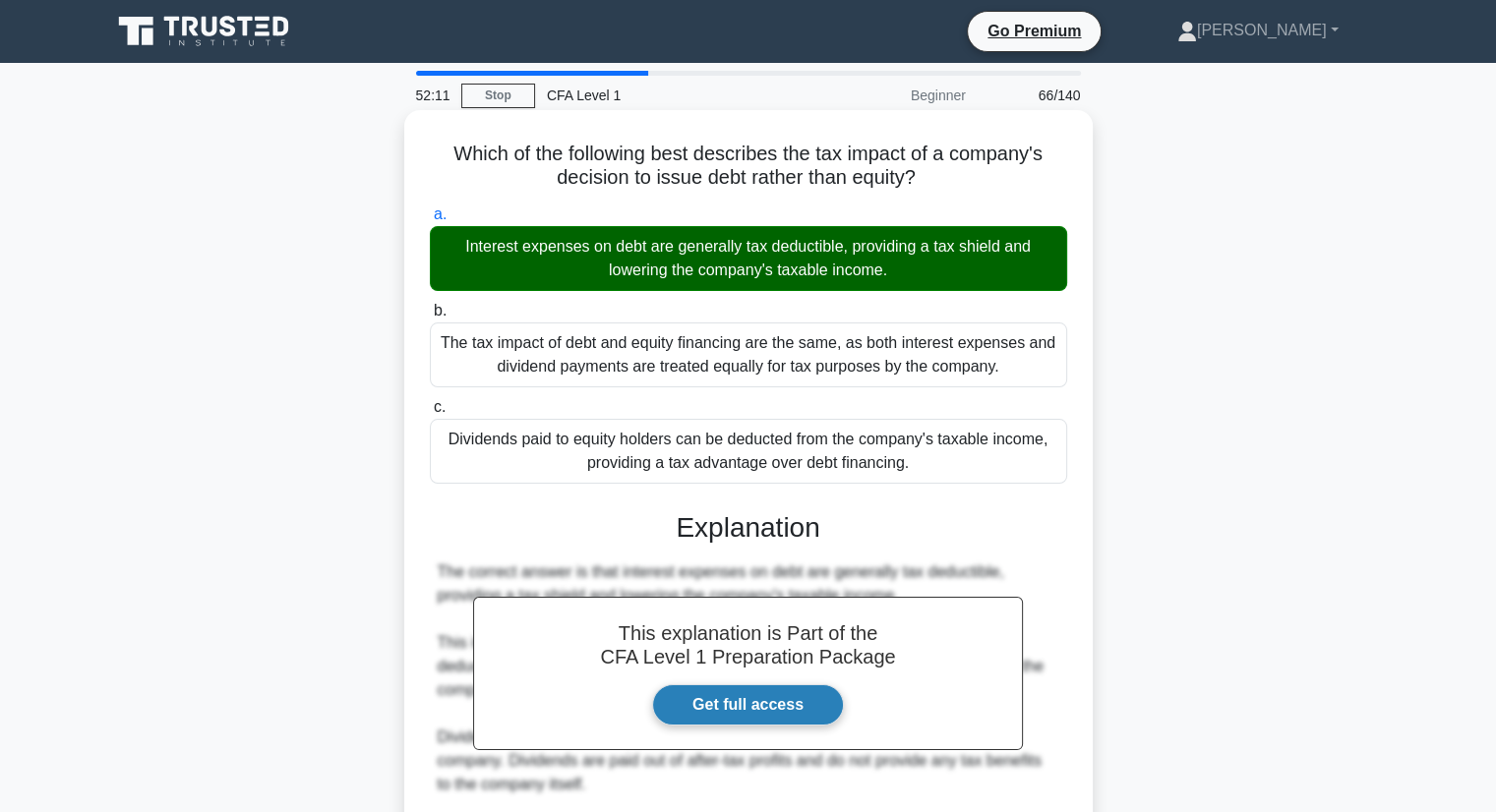
scroll to position [256, 0]
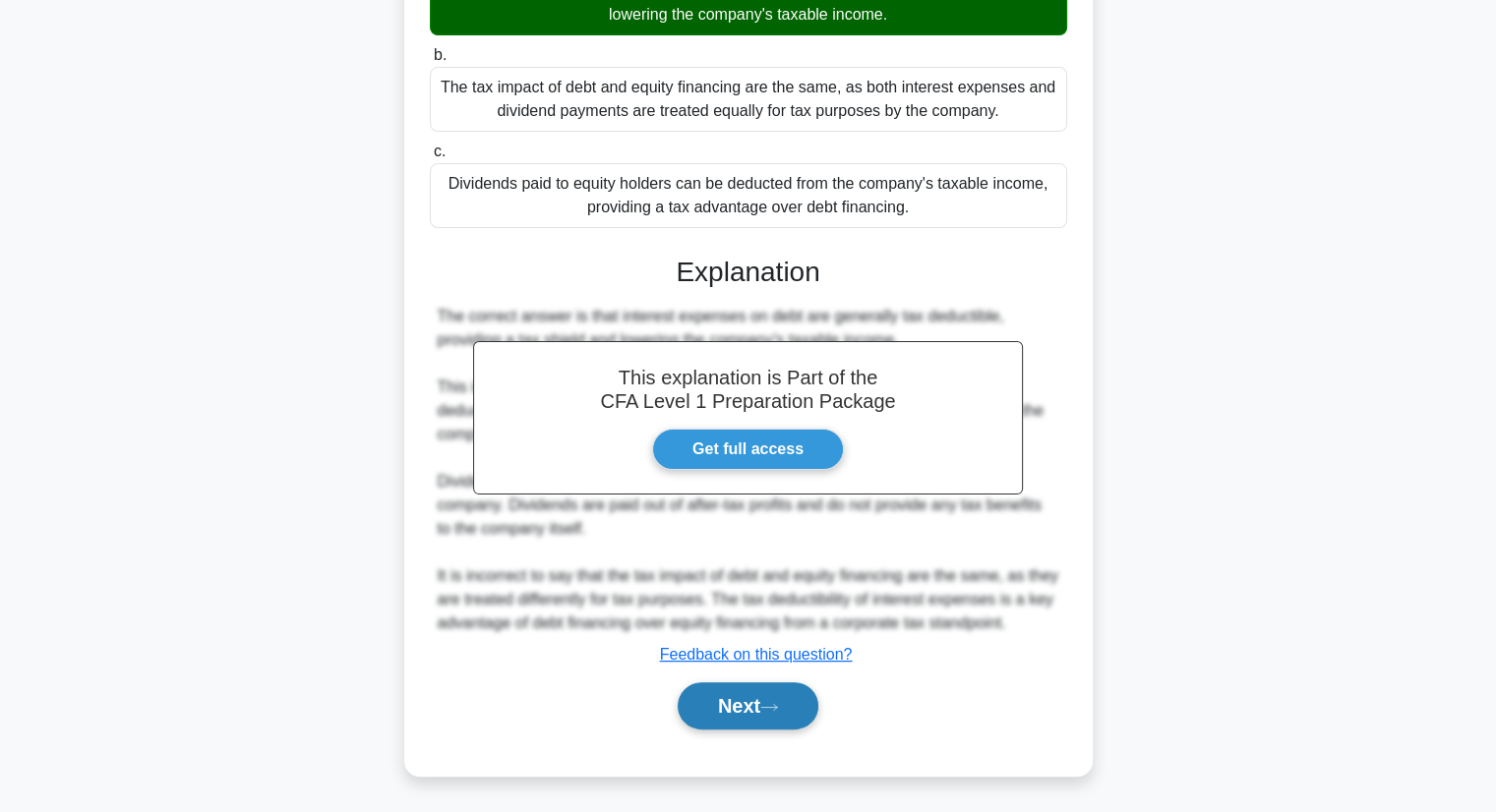
click at [753, 703] on button "Next" at bounding box center [748, 706] width 141 height 48
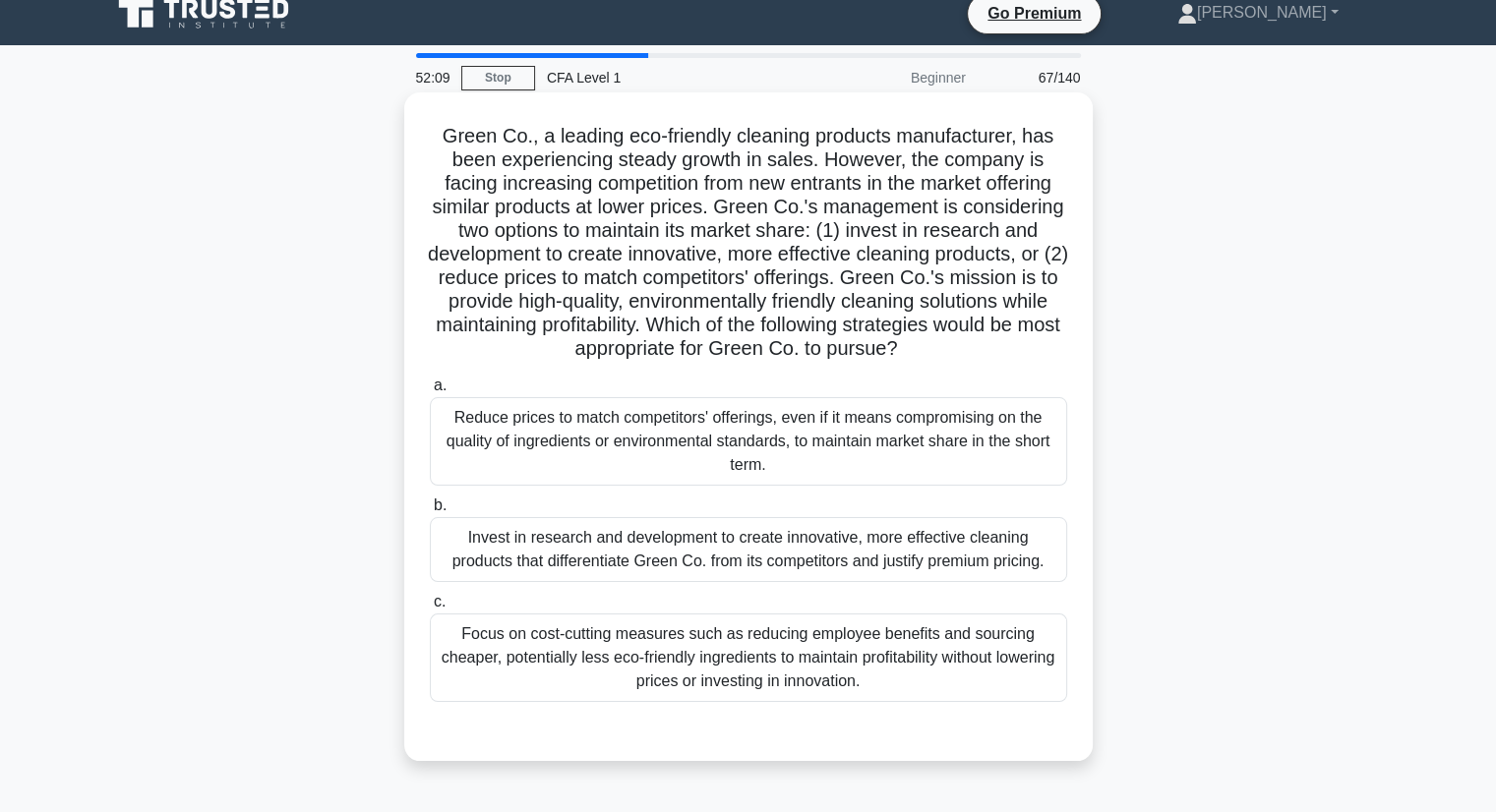
scroll to position [0, 0]
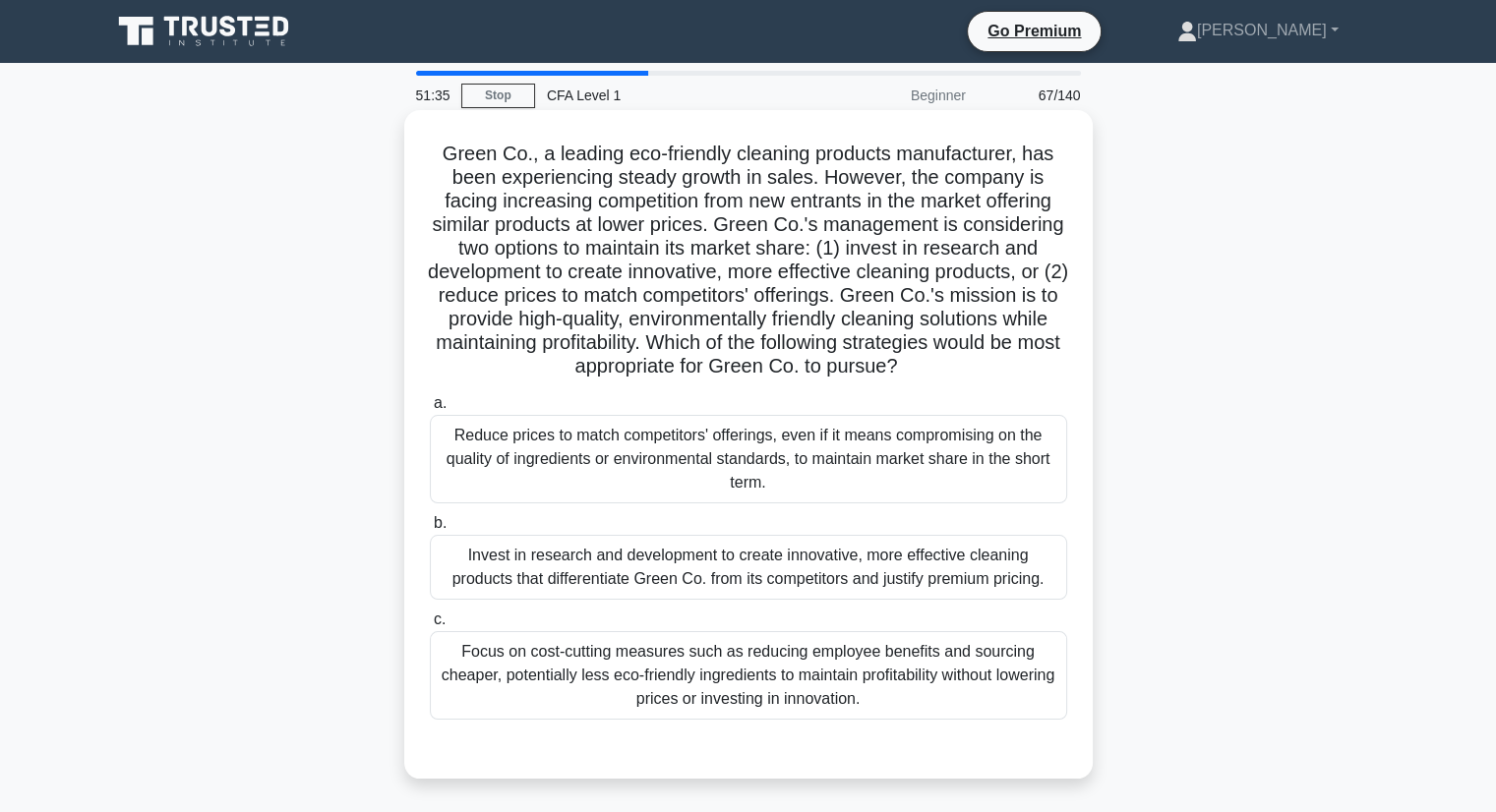
click at [492, 562] on div "Invest in research and development to create innovative, more effective cleanin…" at bounding box center [748, 567] width 637 height 65
click at [430, 530] on input "b. Invest in research and development to create innovative, more effective clea…" at bounding box center [430, 523] width 0 height 13
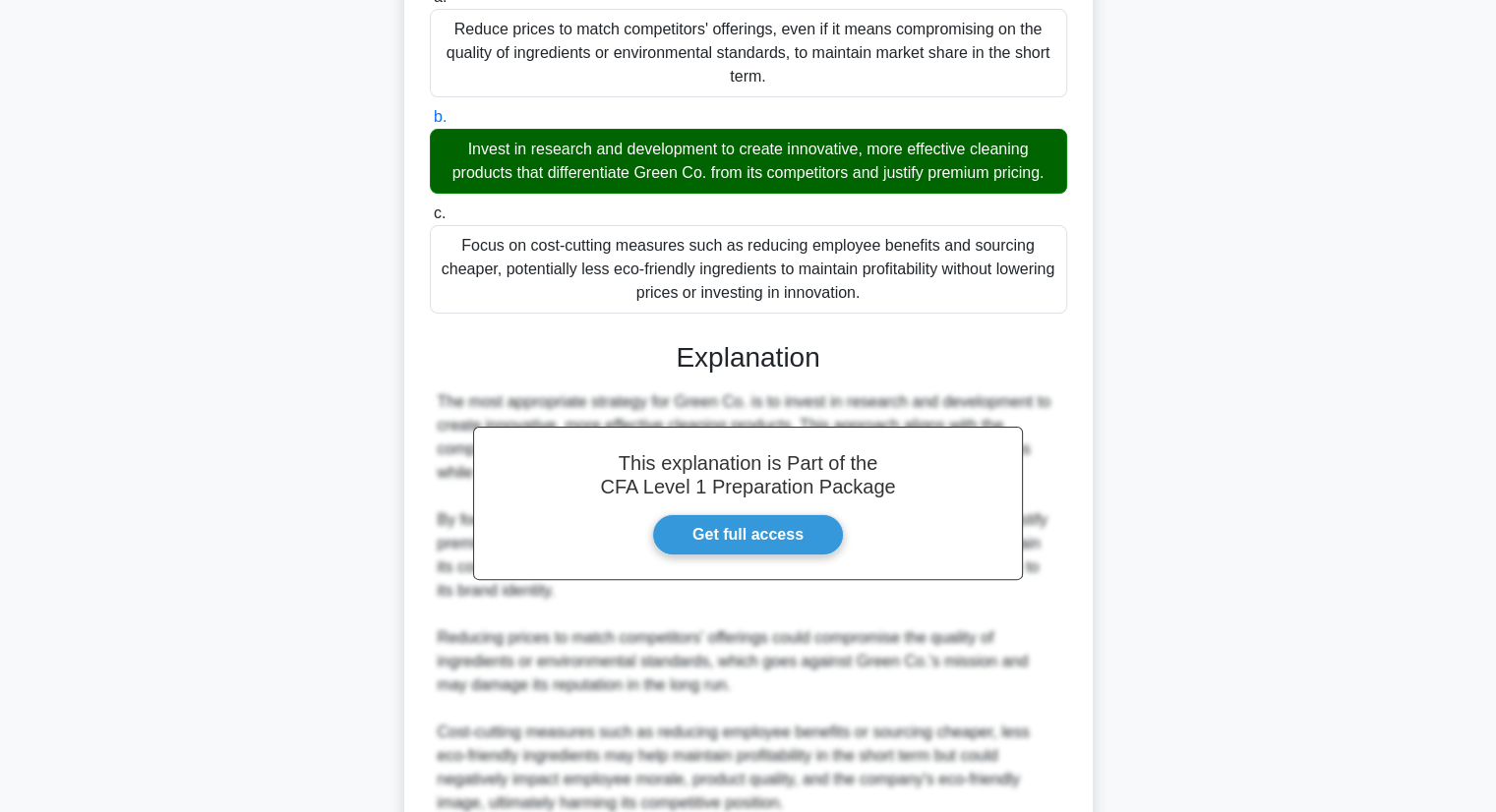
scroll to position [491, 0]
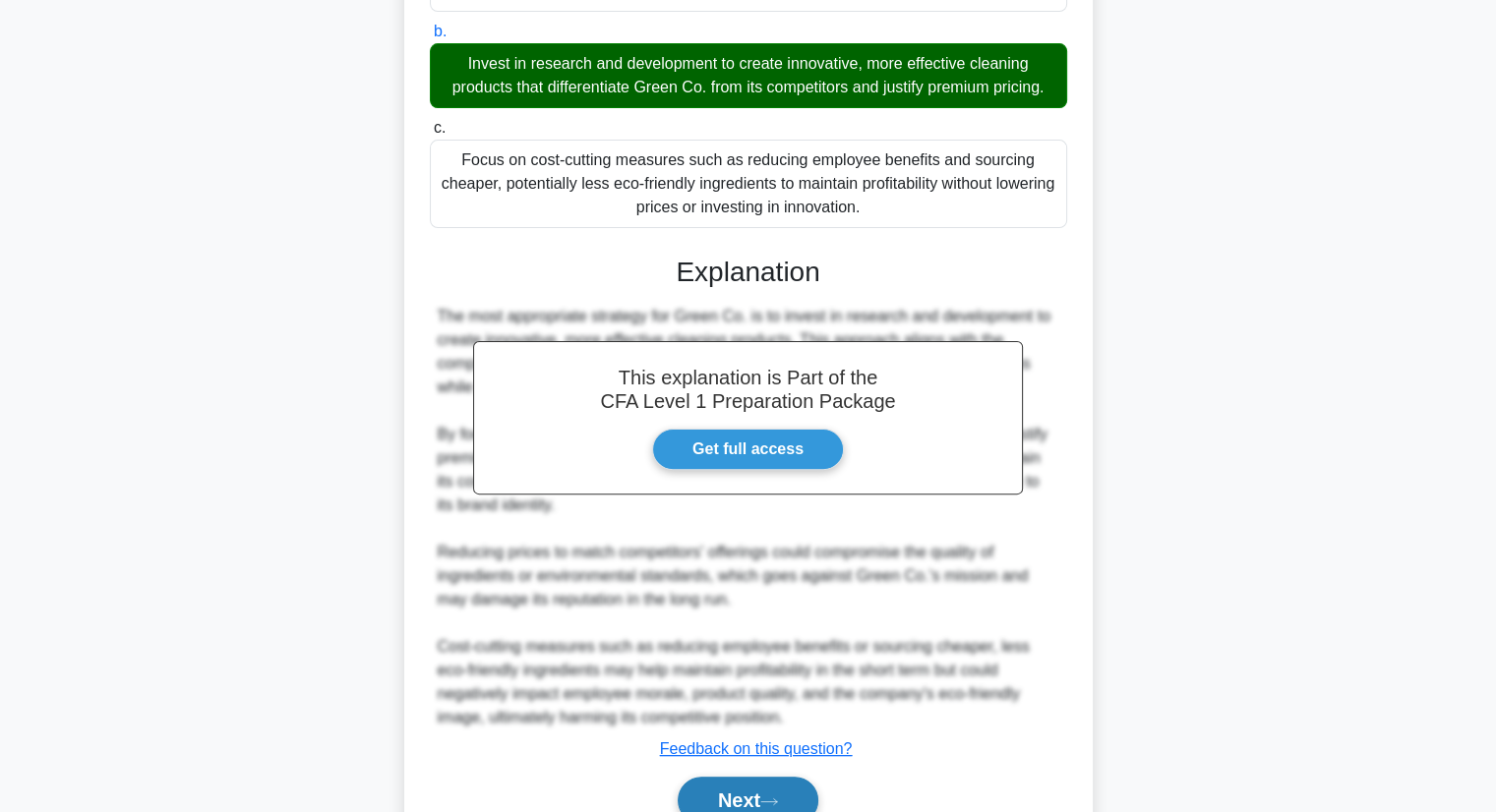
click at [728, 791] on button "Next" at bounding box center [748, 801] width 141 height 48
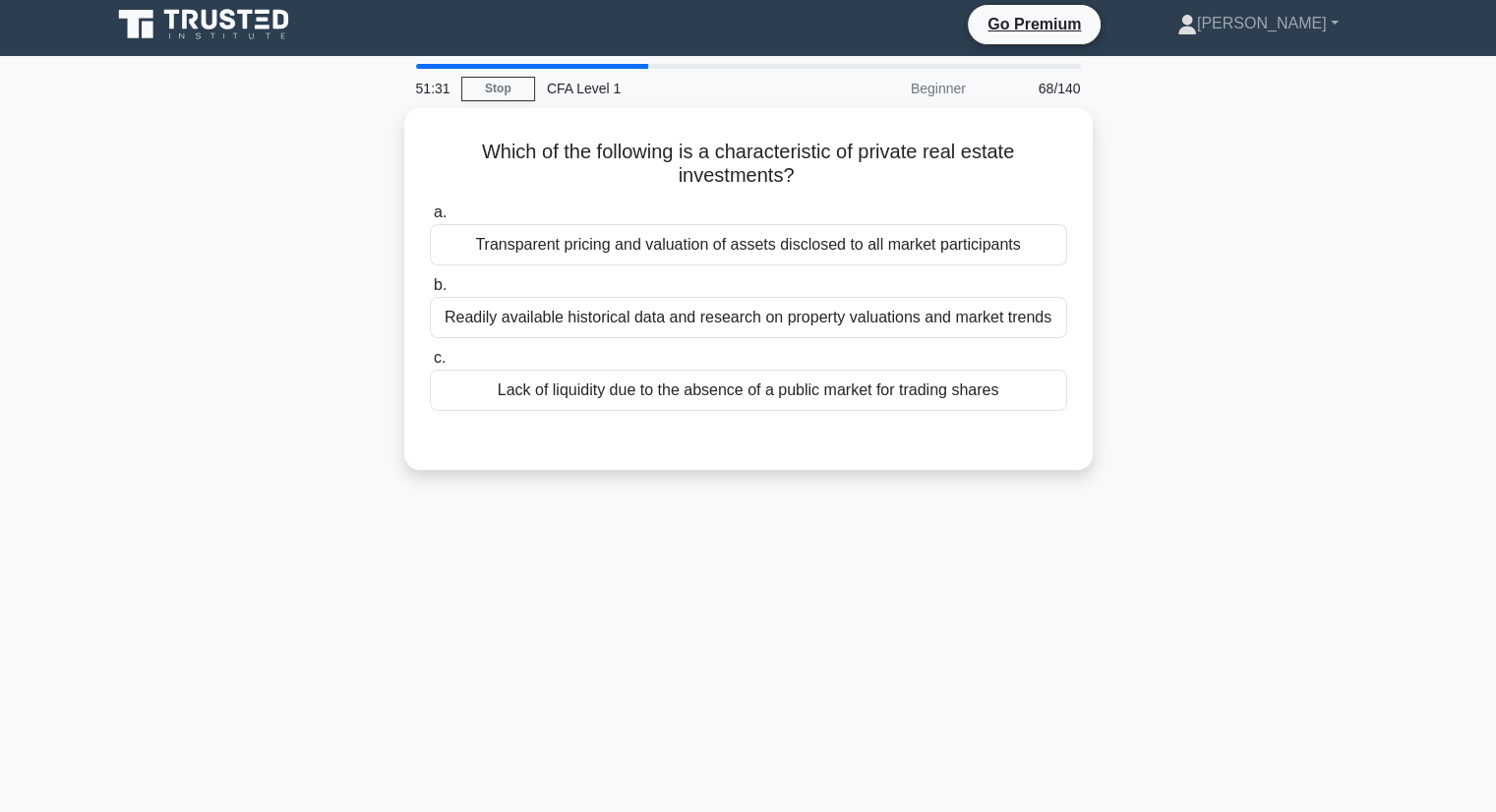
scroll to position [0, 0]
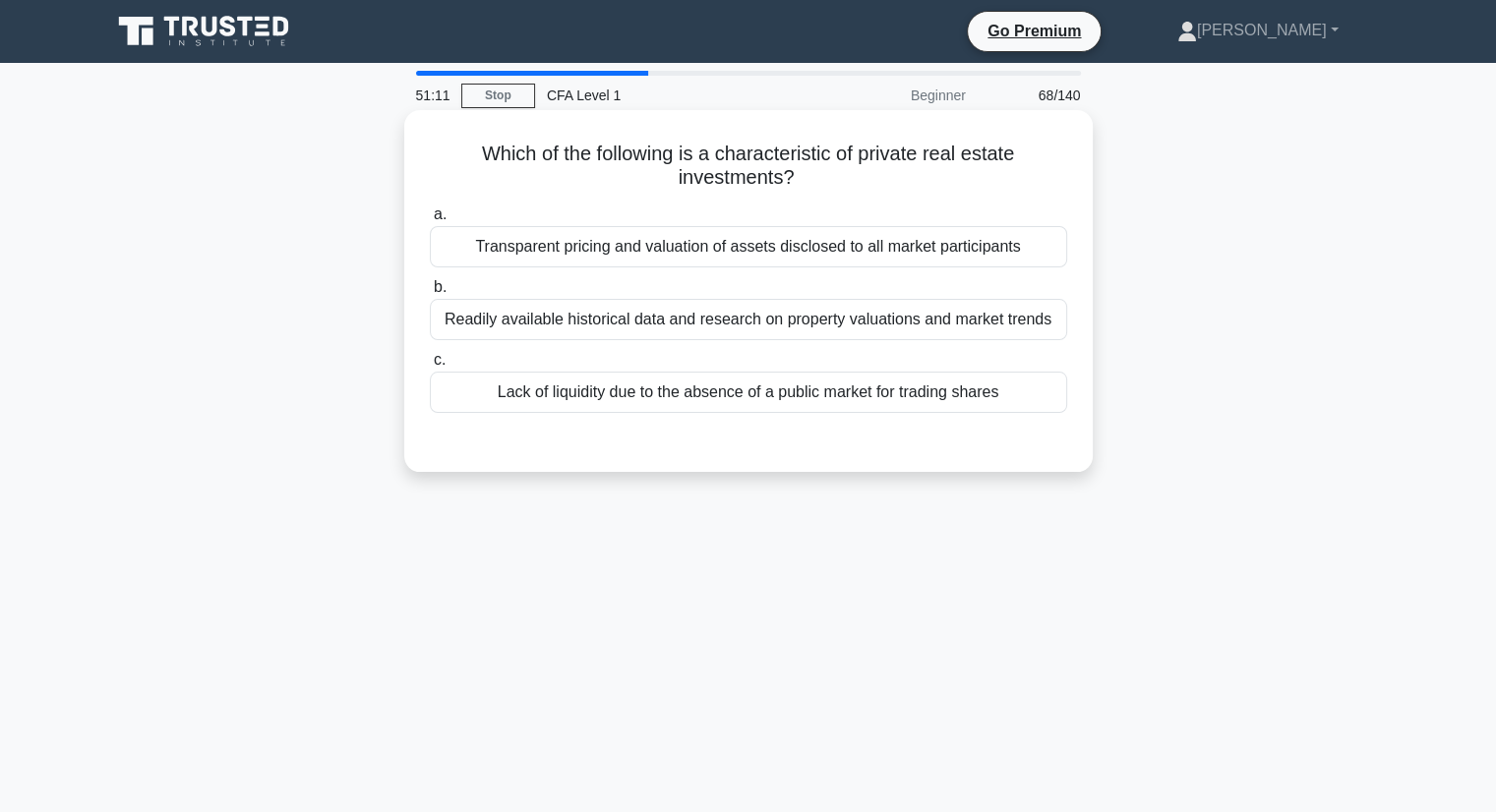
click at [929, 389] on div "Lack of liquidity due to the absence of a public market for trading shares" at bounding box center [748, 392] width 637 height 42
click at [430, 366] on input "c. Lack of liquidity due to the absence of a public market for trading shares" at bounding box center [430, 360] width 0 height 13
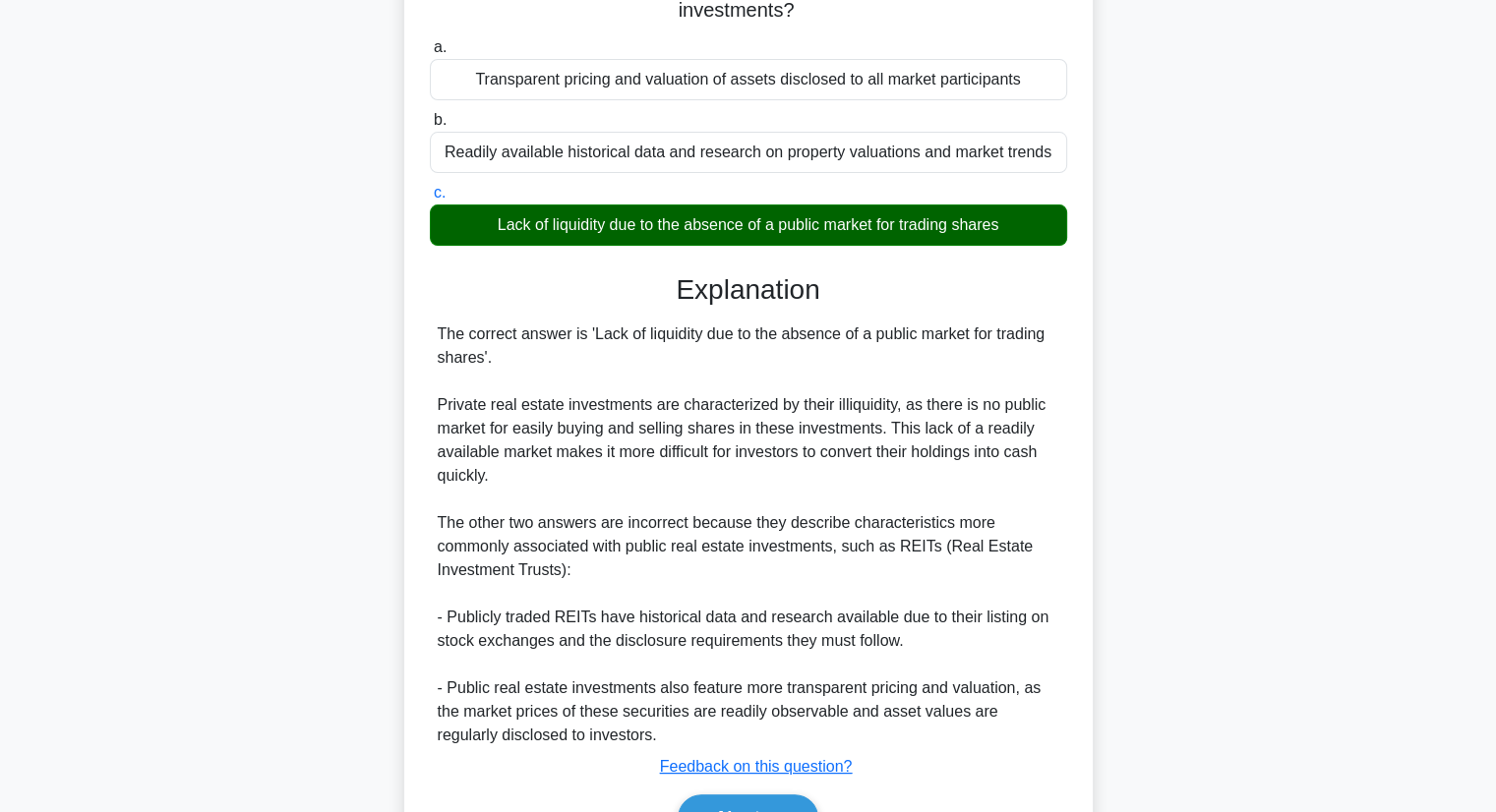
scroll to position [279, 0]
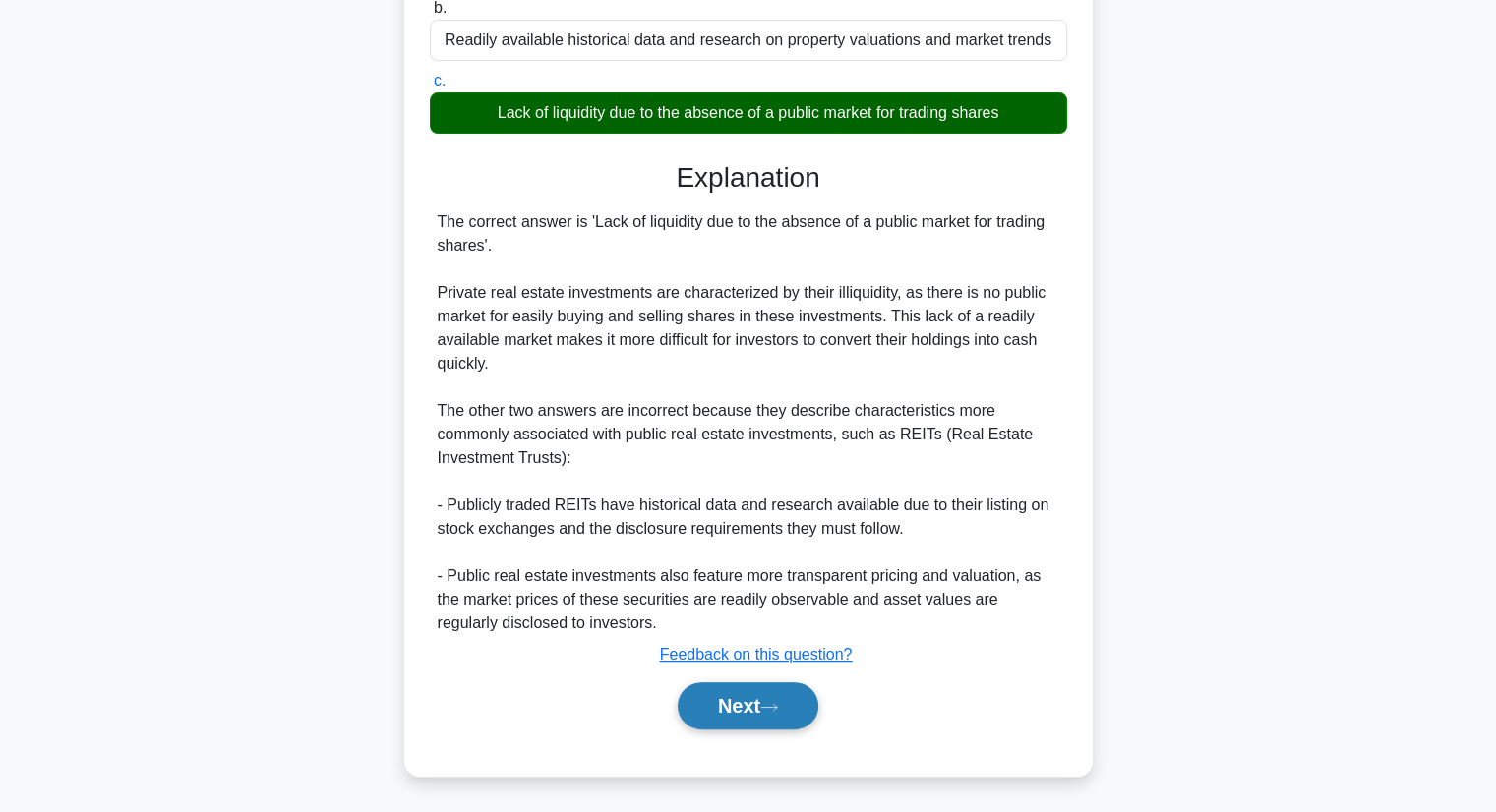
click at [736, 701] on button "Next" at bounding box center [748, 706] width 141 height 48
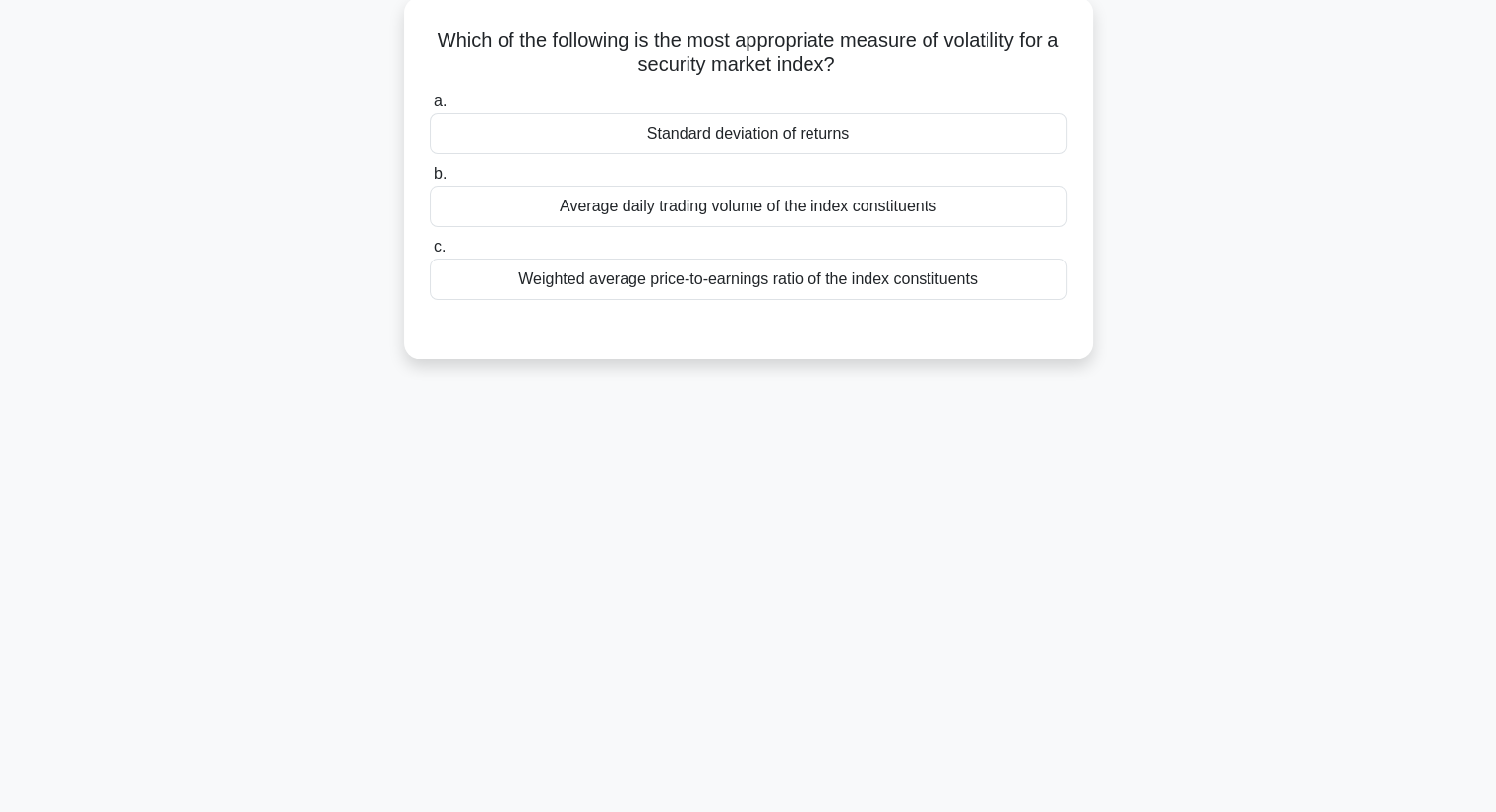
scroll to position [0, 0]
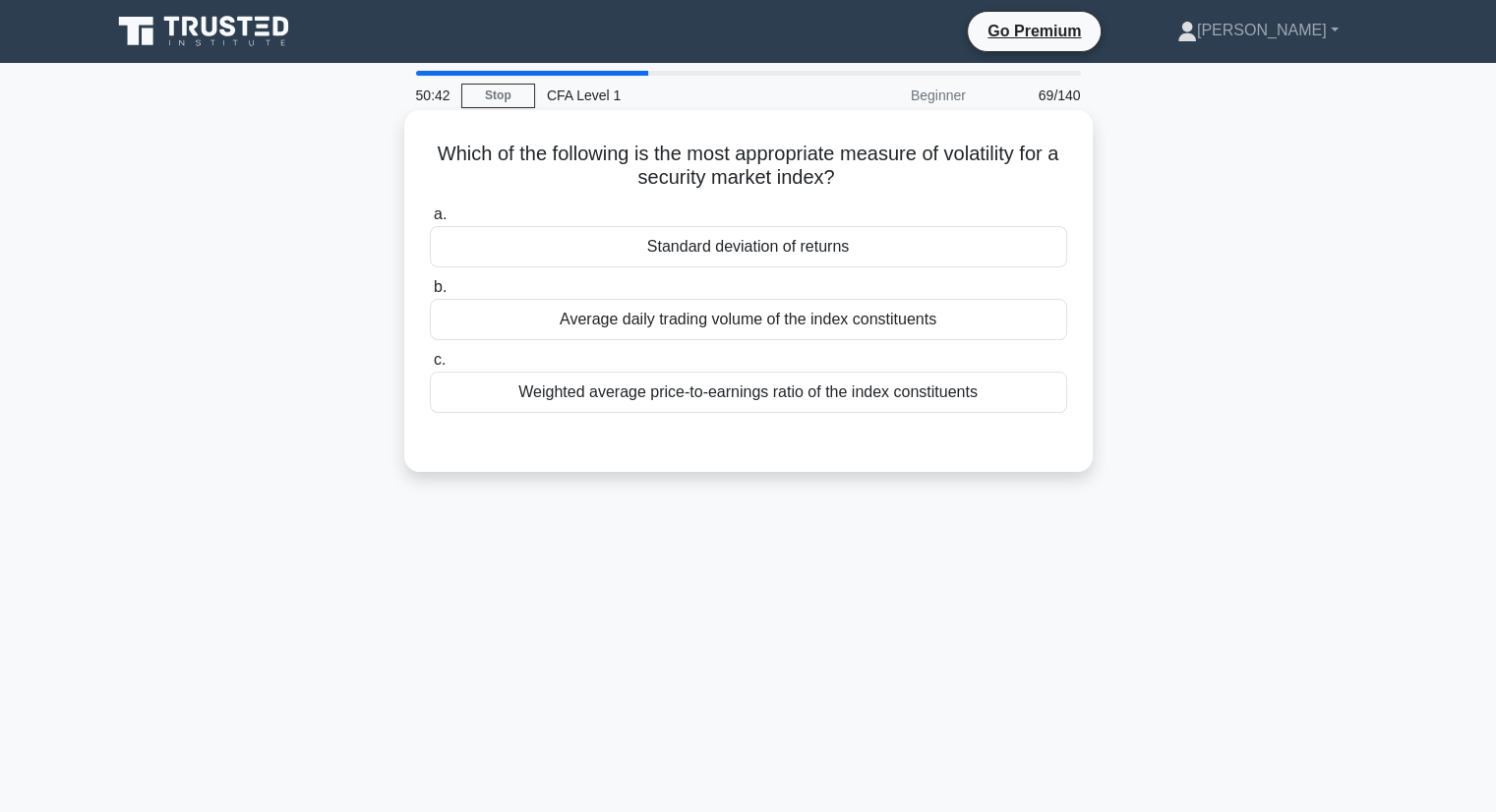
click at [830, 411] on div "Weighted average price-to-earnings ratio of the index constituents" at bounding box center [748, 392] width 637 height 42
click at [430, 366] on input "c. Weighted average price-to-earnings ratio of the index constituents" at bounding box center [430, 360] width 0 height 13
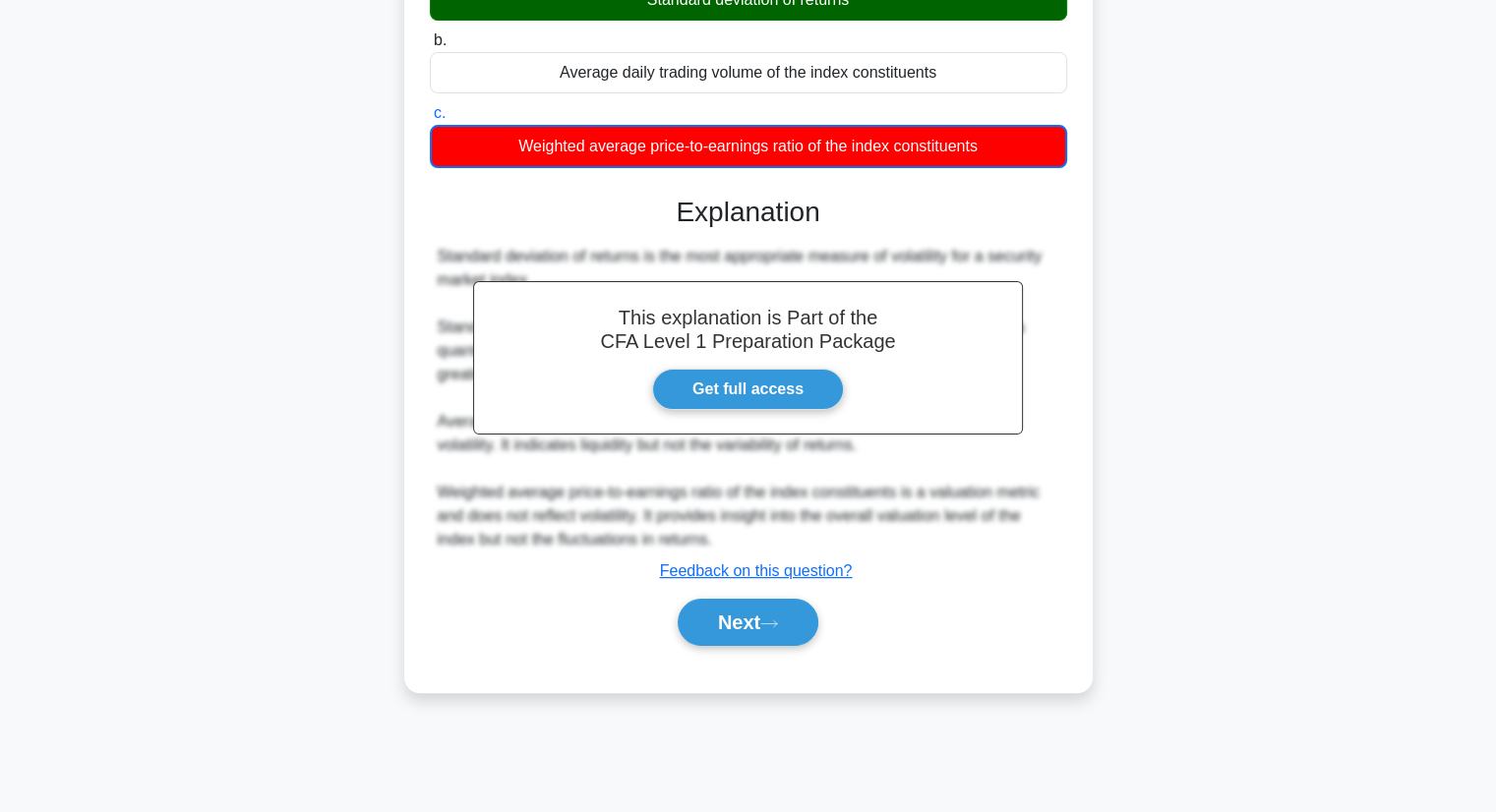
scroll to position [251, 0]
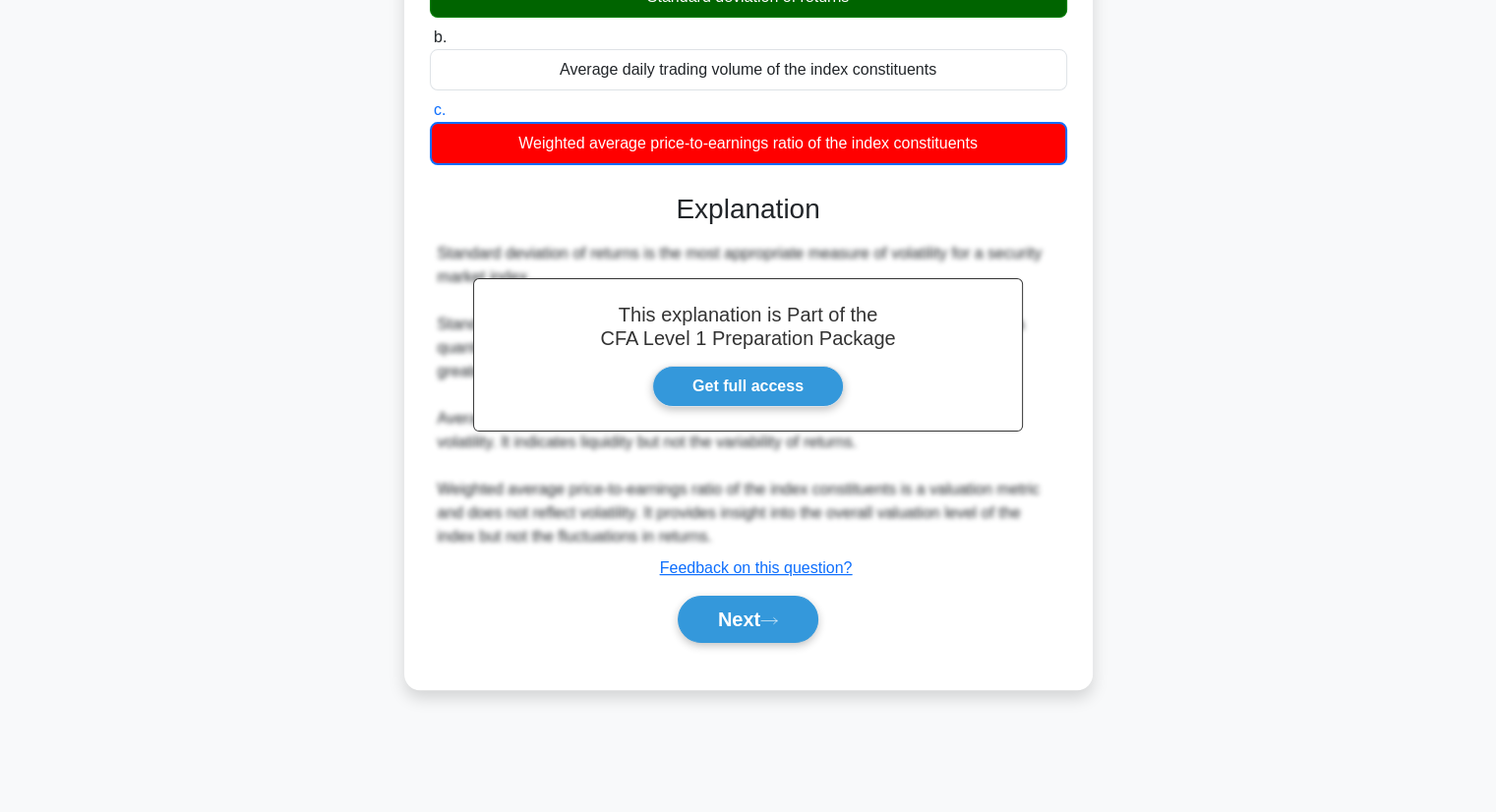
click at [771, 646] on div "Next" at bounding box center [748, 618] width 637 height 63
click at [755, 638] on button "Next" at bounding box center [748, 619] width 141 height 48
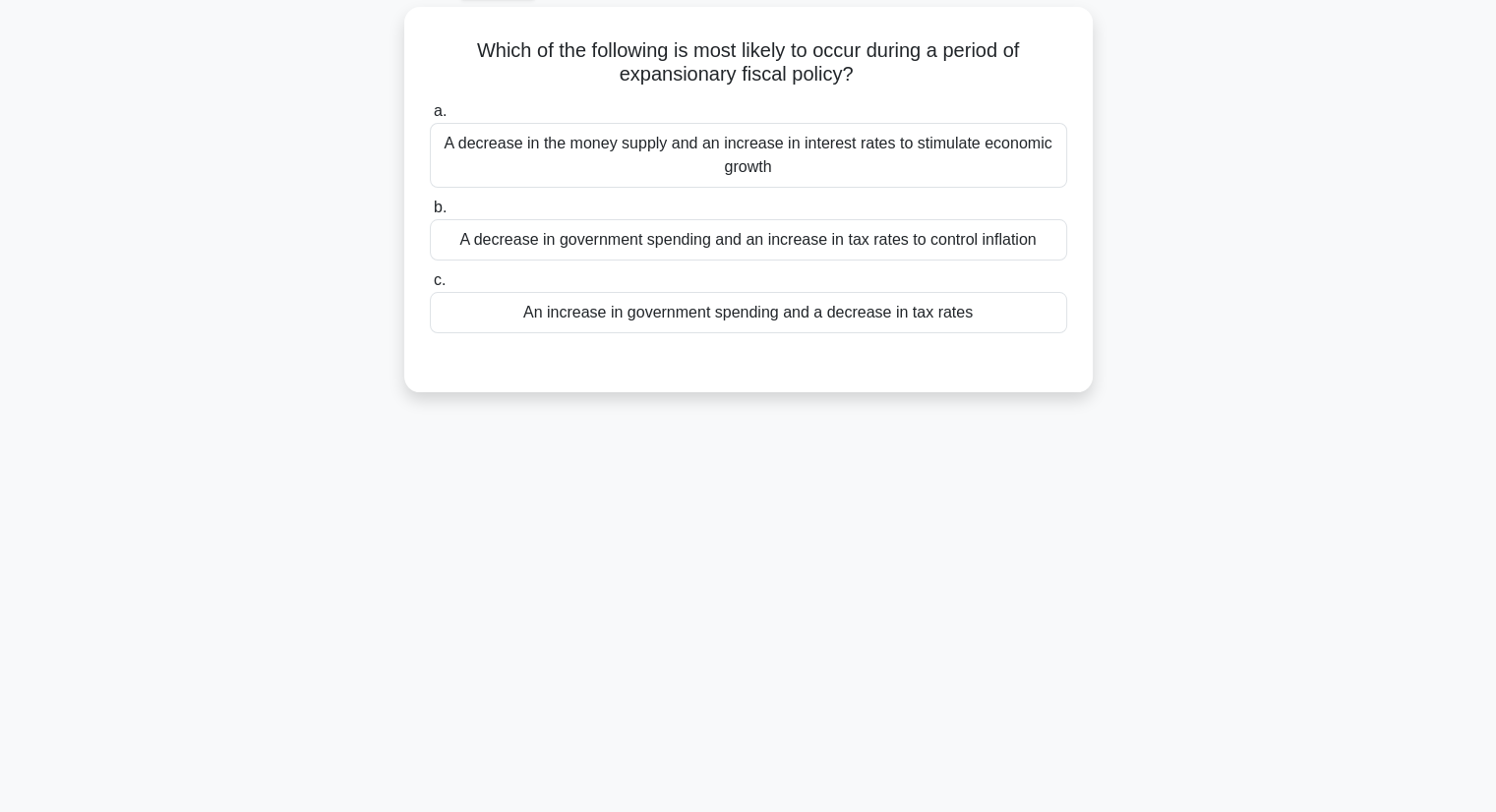
scroll to position [0, 0]
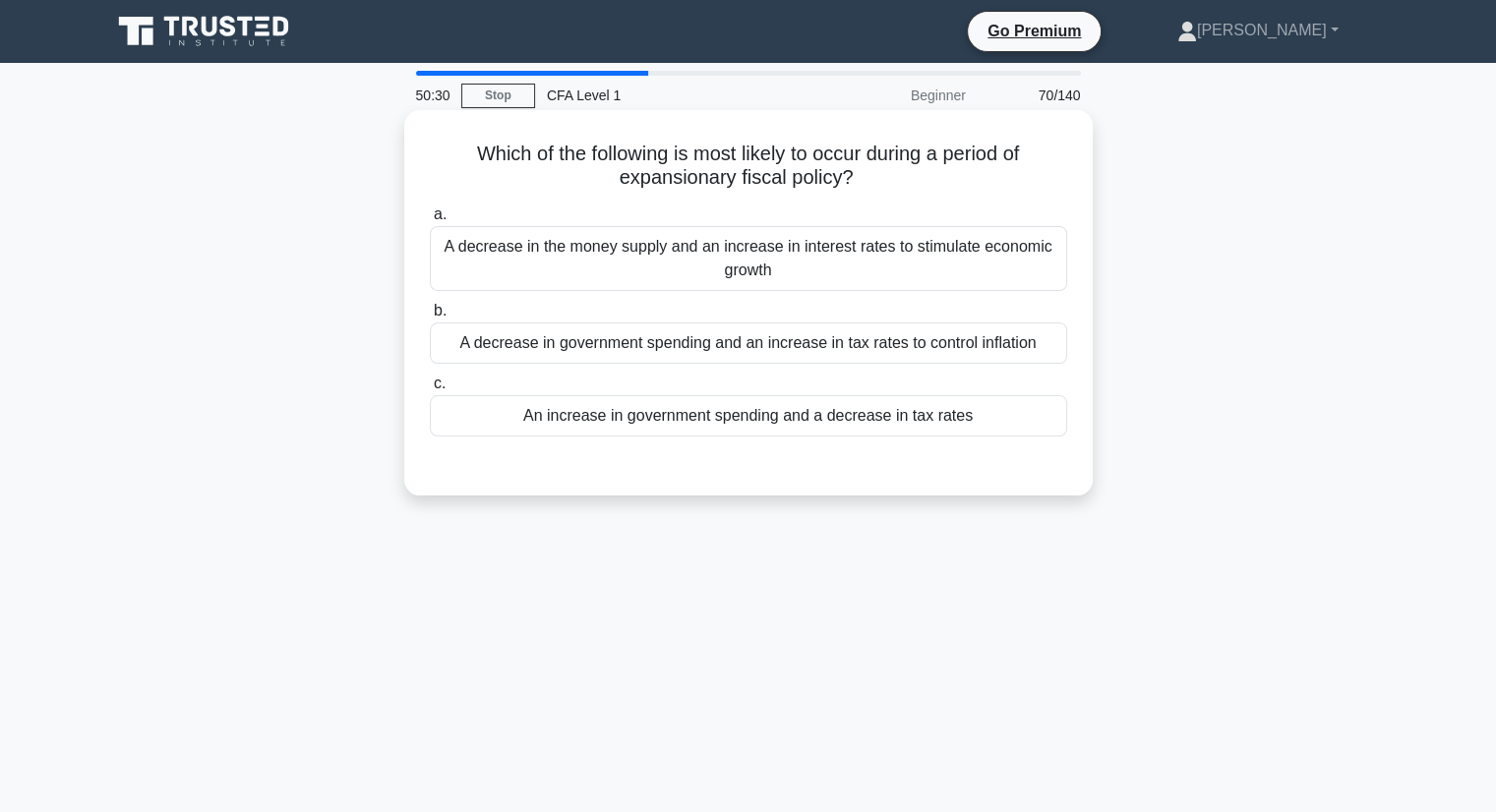
click at [612, 182] on h5 "Which of the following is most likely to occur during a period of expansionary …" at bounding box center [748, 167] width 641 height 50
copy h5 "expansionary fiscal policy"
drag, startPoint x: 612, startPoint y: 182, endPoint x: 822, endPoint y: 177, distance: 210.1
click at [822, 177] on h5 "Which of the following is most likely to occur during a period of expansionary …" at bounding box center [748, 167] width 641 height 50
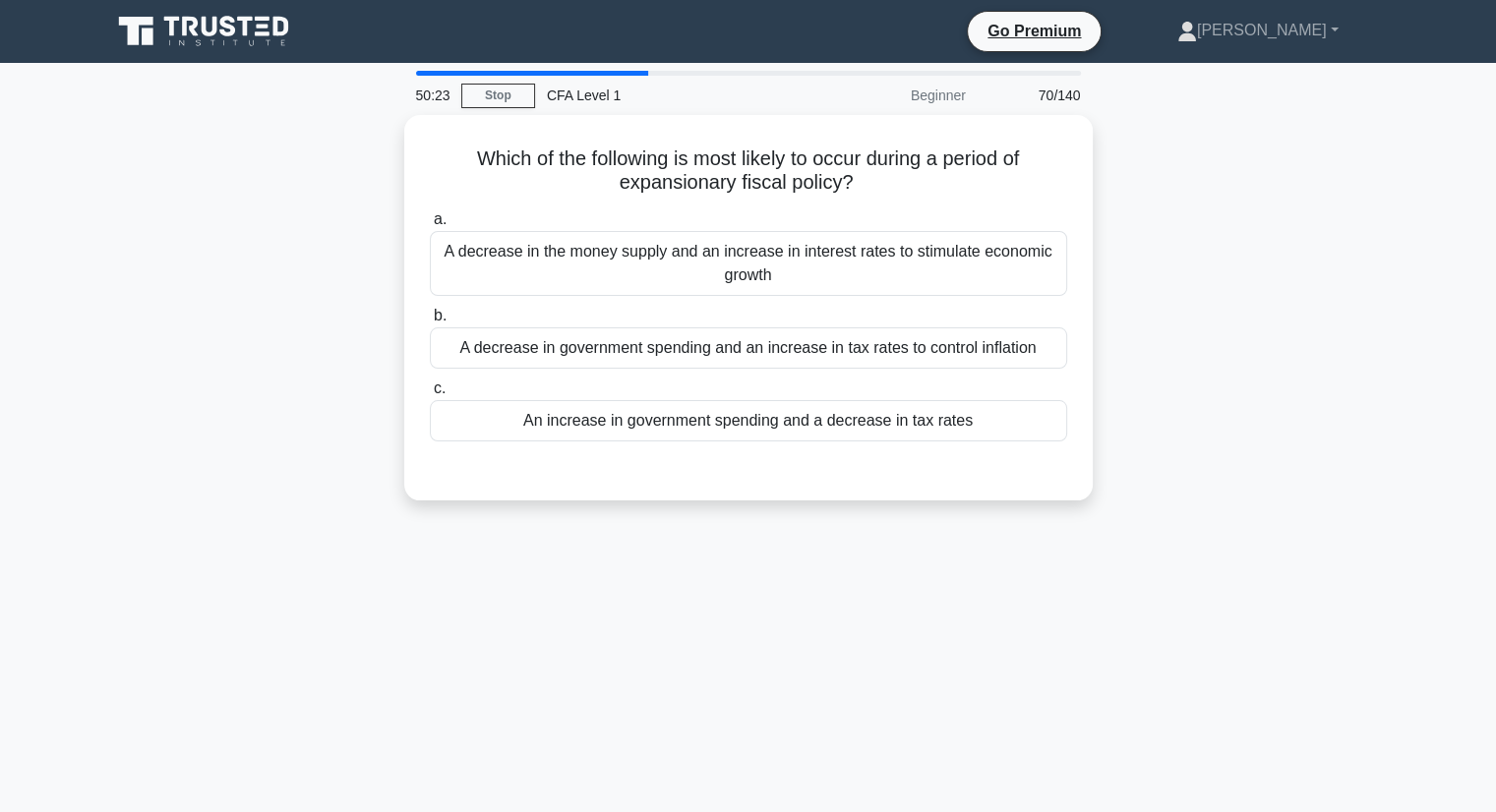
click at [1258, 261] on div "Which of the following is most likely to occur during a period of expansionary …" at bounding box center [748, 320] width 1298 height 409
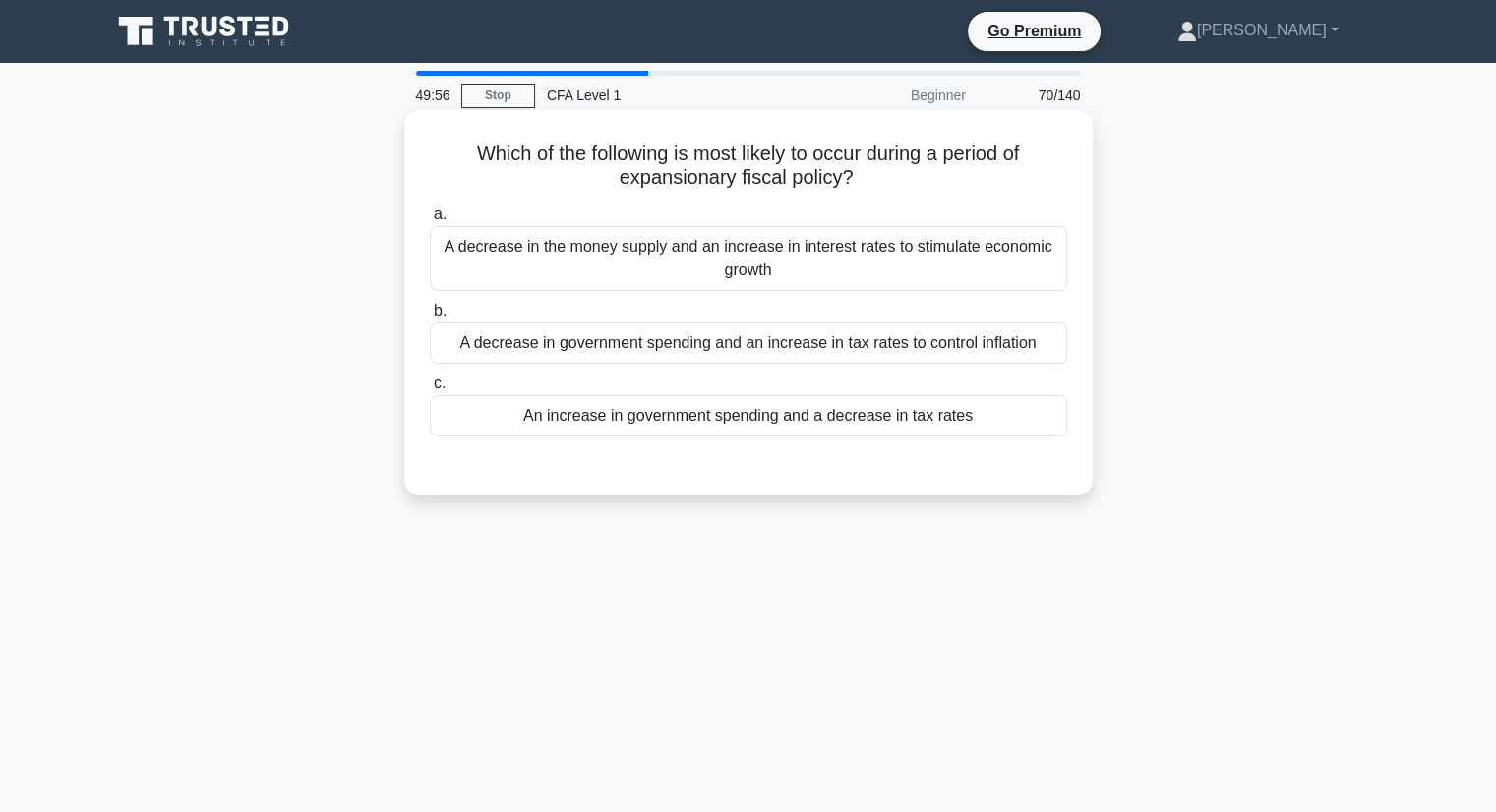
click at [594, 248] on div "A decrease in the money supply and an increase in interest rates to stimulate e…" at bounding box center [748, 258] width 637 height 65
click at [430, 221] on input "a. A decrease in the money supply and an increase in interest rates to stimulat…" at bounding box center [430, 214] width 0 height 13
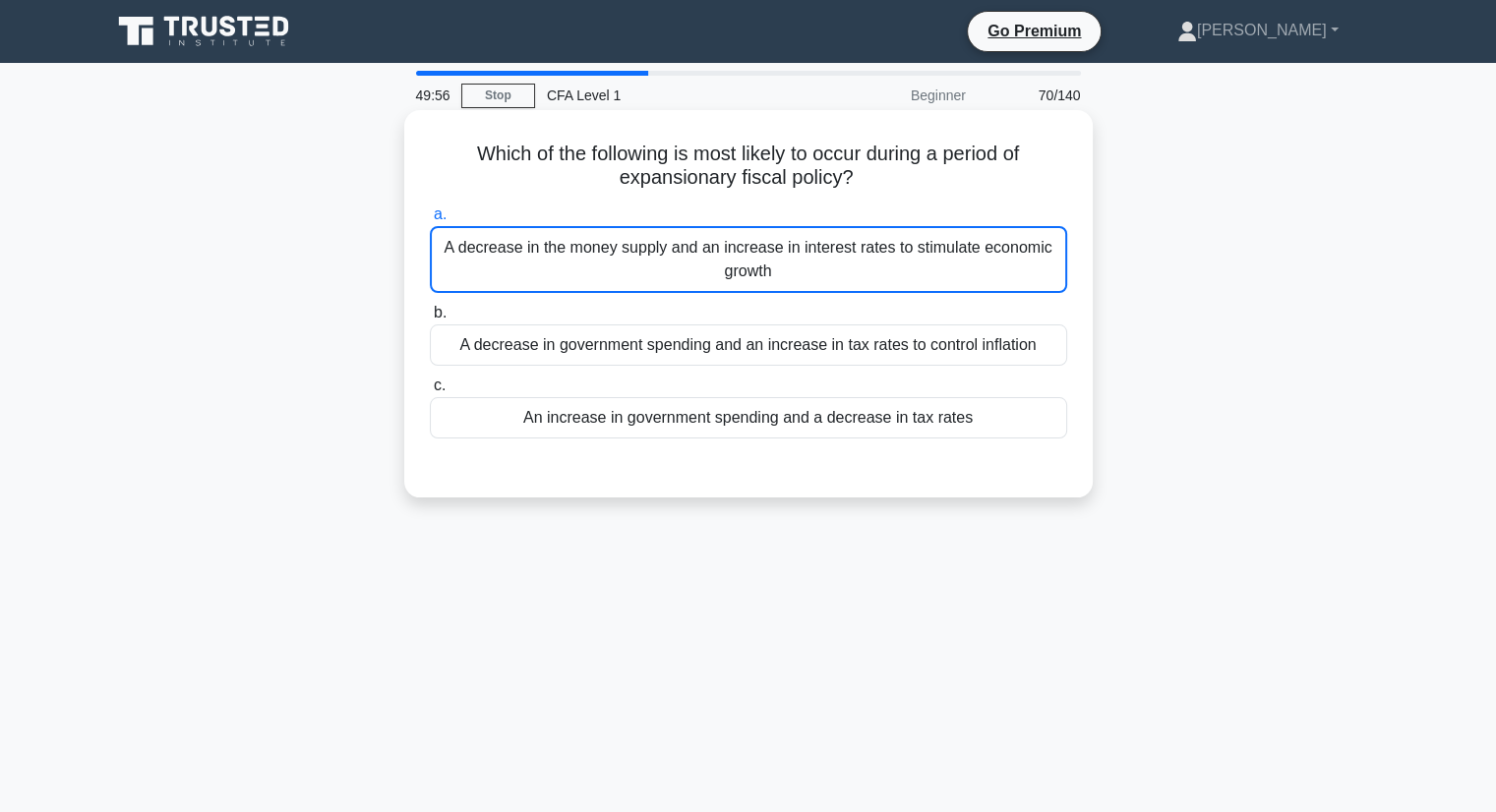
click at [594, 248] on div "A decrease in the money supply and an increase in interest rates to stimulate e…" at bounding box center [748, 259] width 637 height 67
click at [430, 221] on input "a. A decrease in the money supply and an increase in interest rates to stimulat…" at bounding box center [430, 214] width 0 height 13
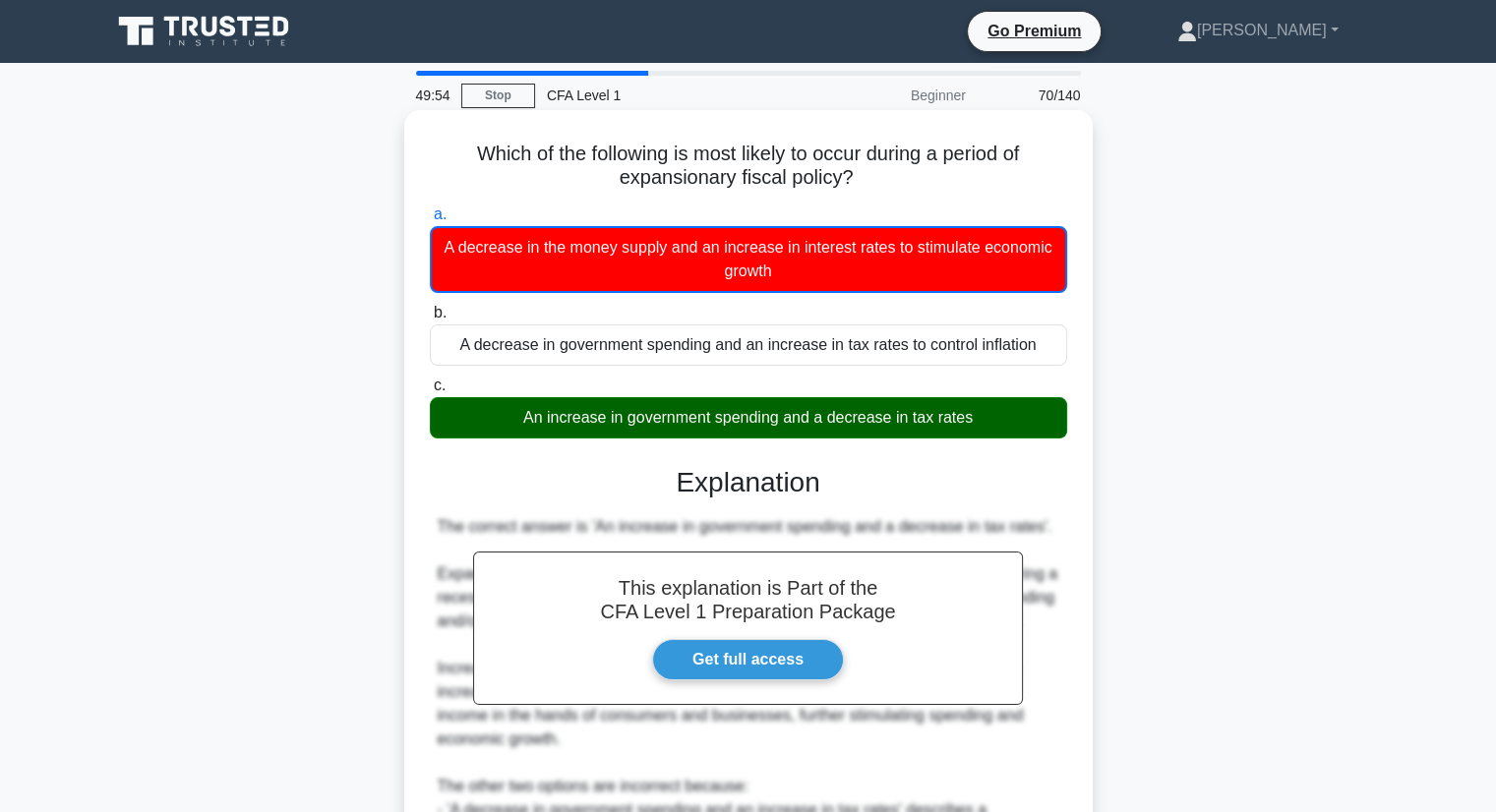
click at [1062, 496] on div "Explanation" at bounding box center [748, 483] width 637 height 34
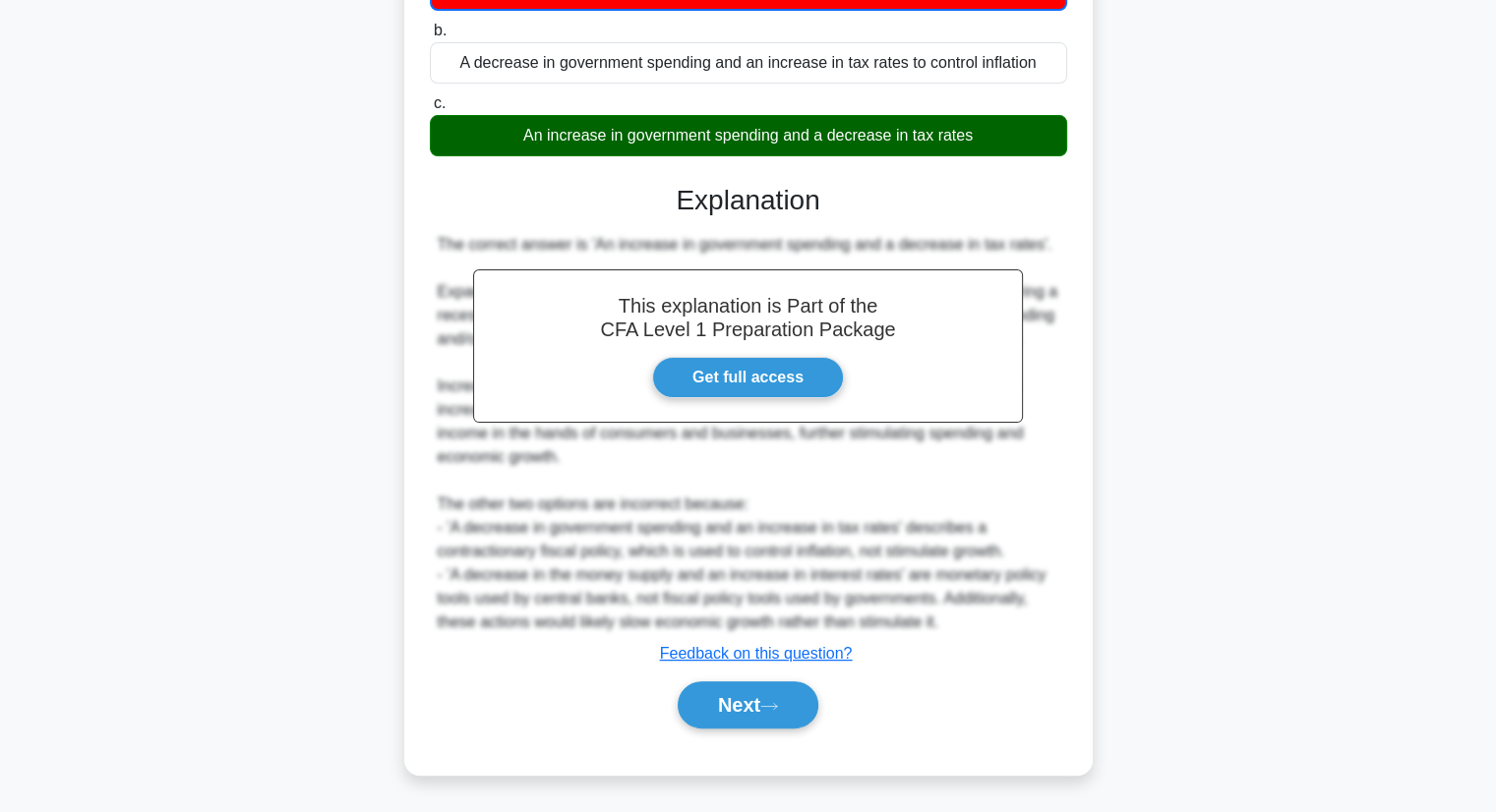
scroll to position [305, 0]
click at [765, 701] on button "Next" at bounding box center [748, 705] width 141 height 48
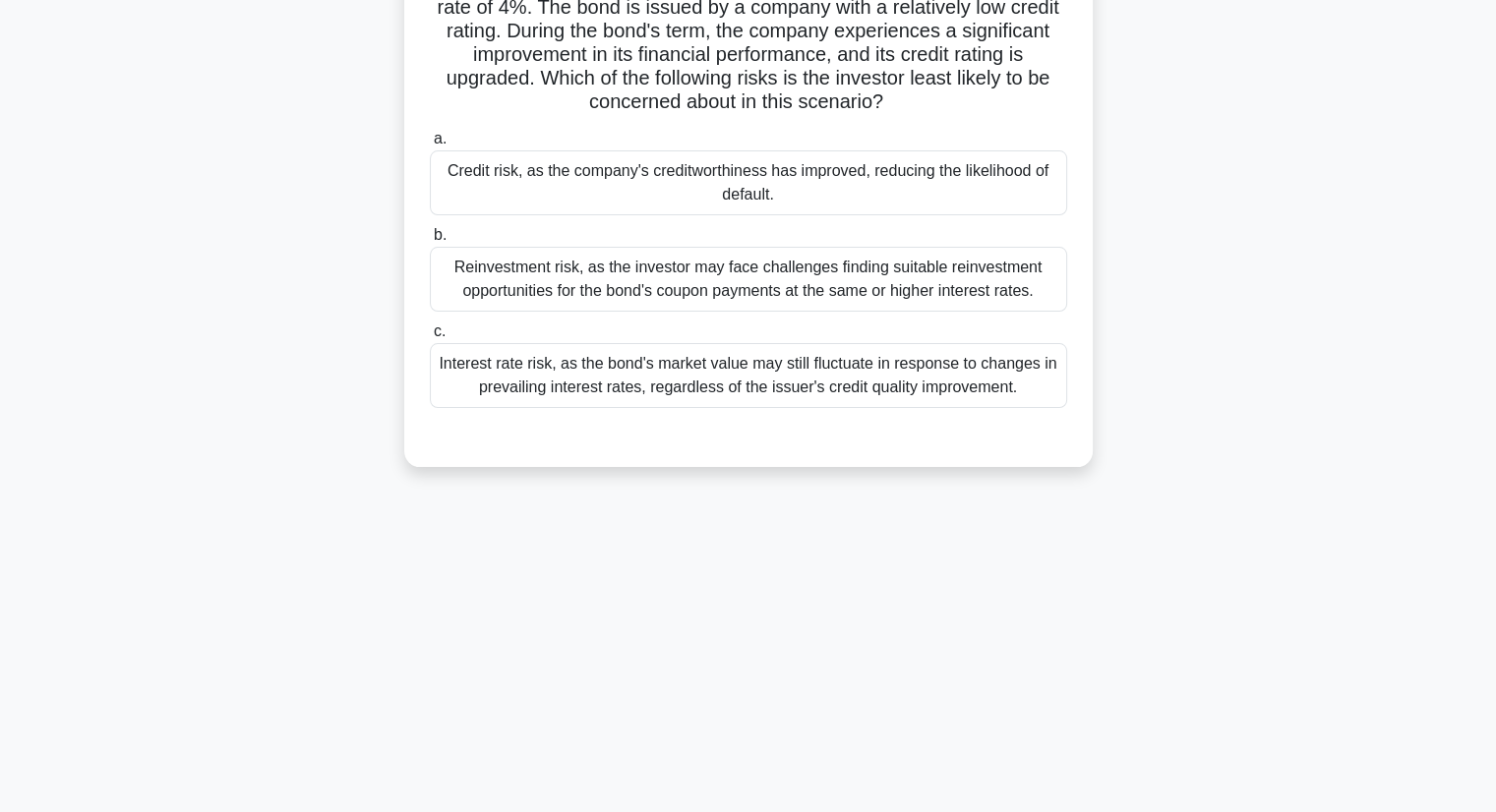
scroll to position [54, 0]
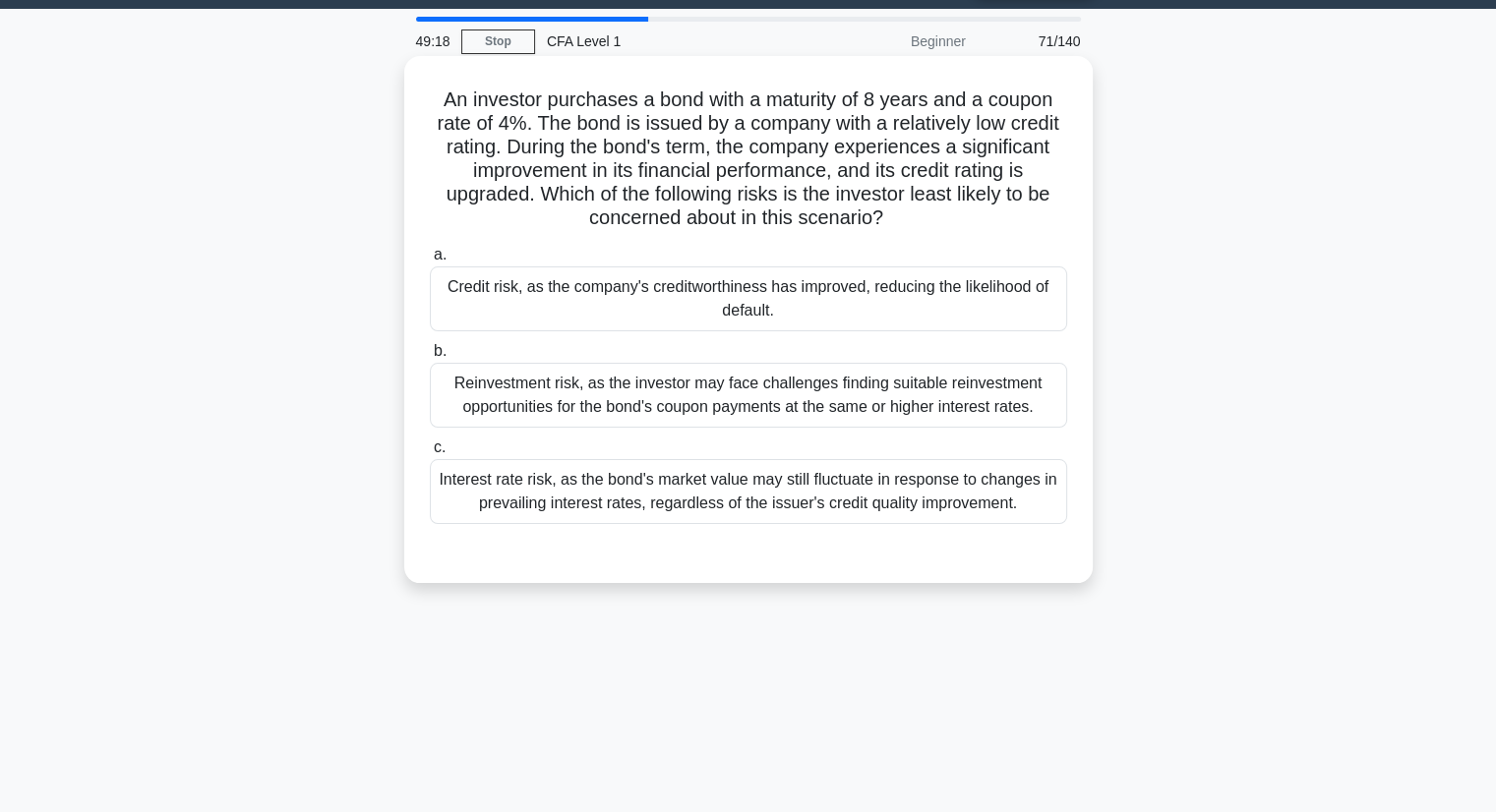
click at [823, 308] on div "Credit risk, as the company's creditworthiness has improved, reducing the likel…" at bounding box center [748, 298] width 637 height 65
click at [430, 261] on input "a. Credit risk, as the company's creditworthiness has improved, reducing the li…" at bounding box center [430, 255] width 0 height 13
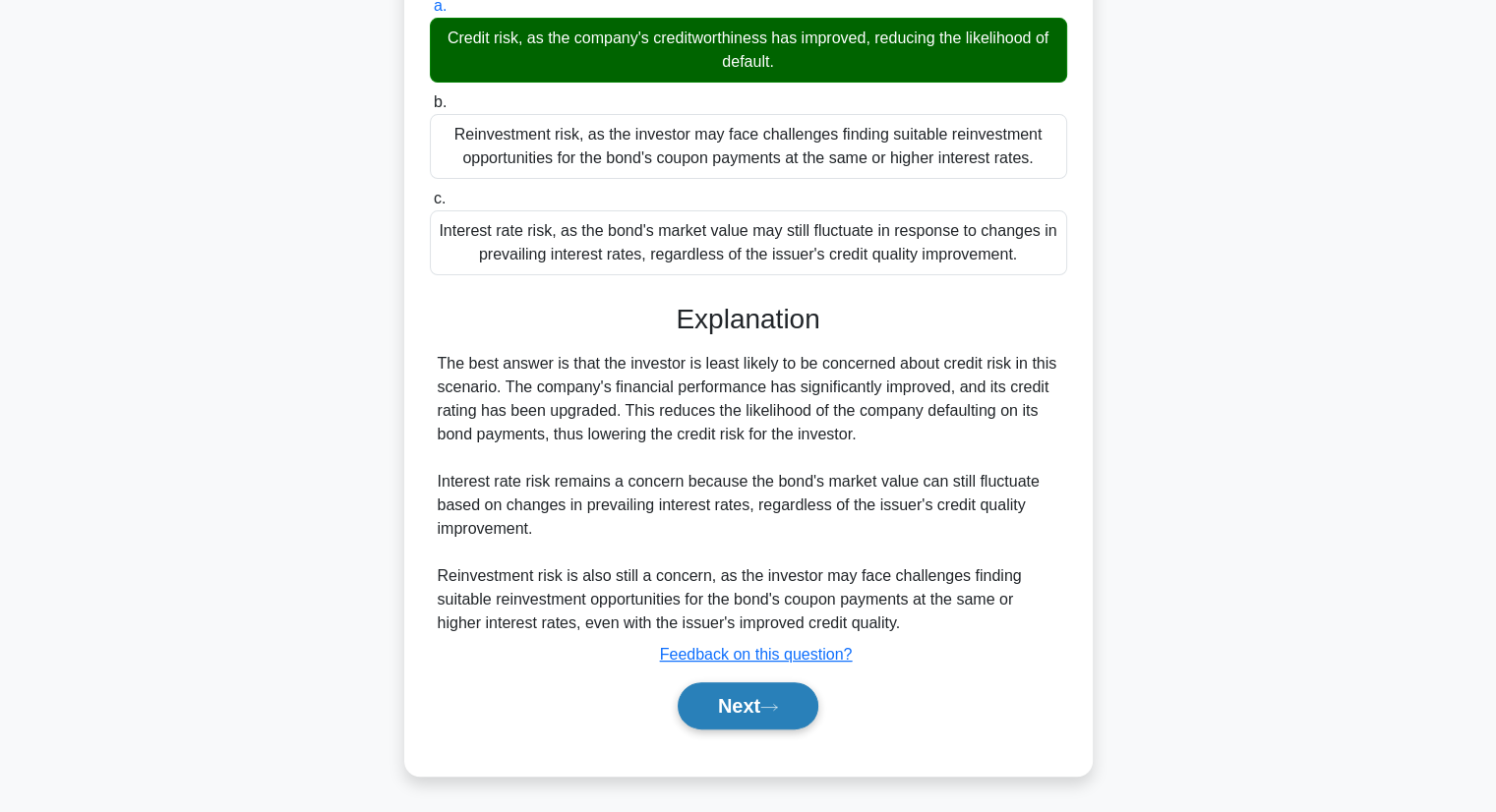
click at [734, 717] on button "Next" at bounding box center [748, 706] width 141 height 48
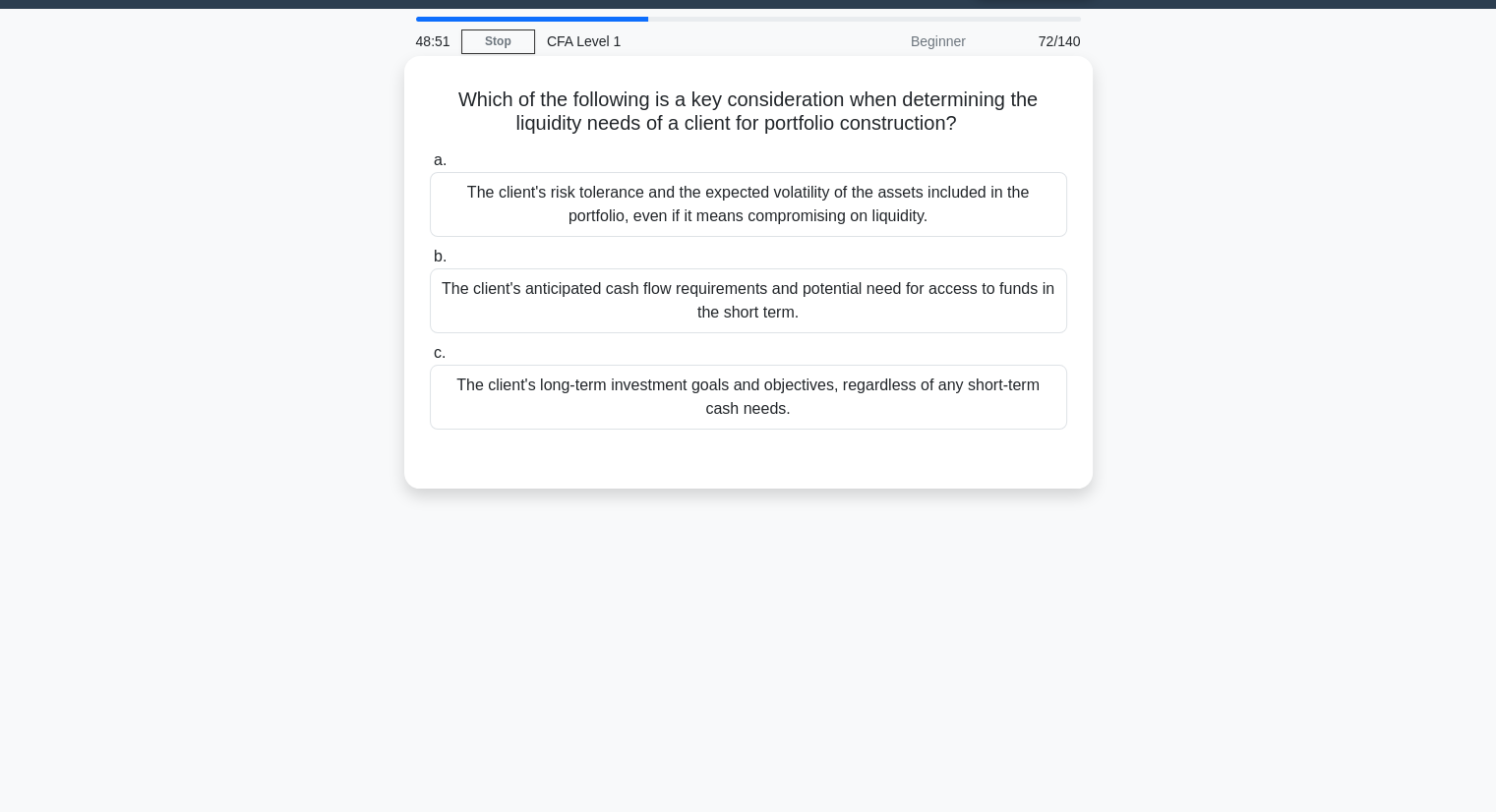
click at [734, 196] on div "The client's risk tolerance and the expected volatility of the assets included …" at bounding box center [748, 203] width 637 height 65
click at [430, 167] on input "a. The client's risk tolerance and the expected volatility of the assets includ…" at bounding box center [430, 161] width 0 height 13
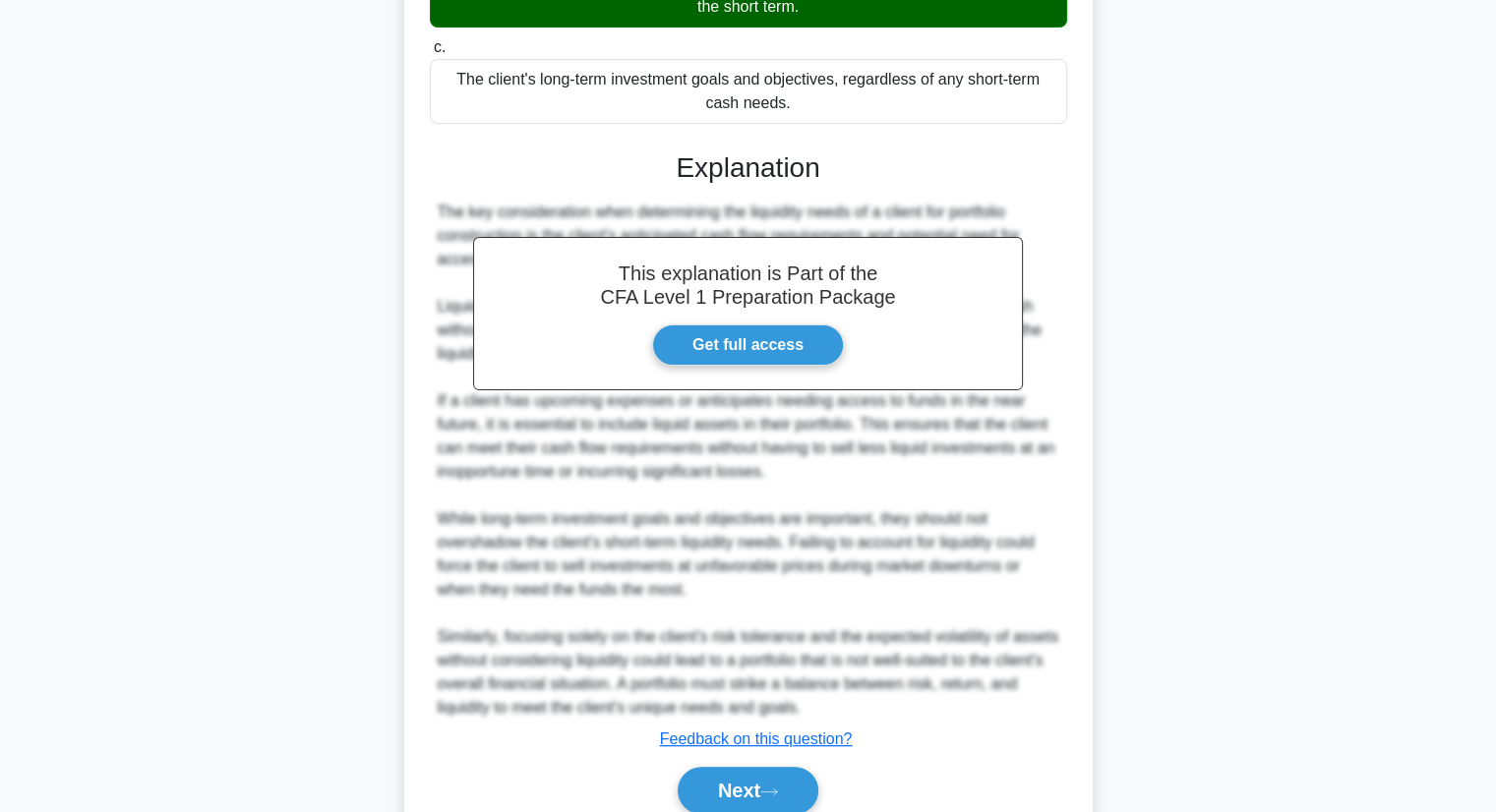
scroll to position [447, 0]
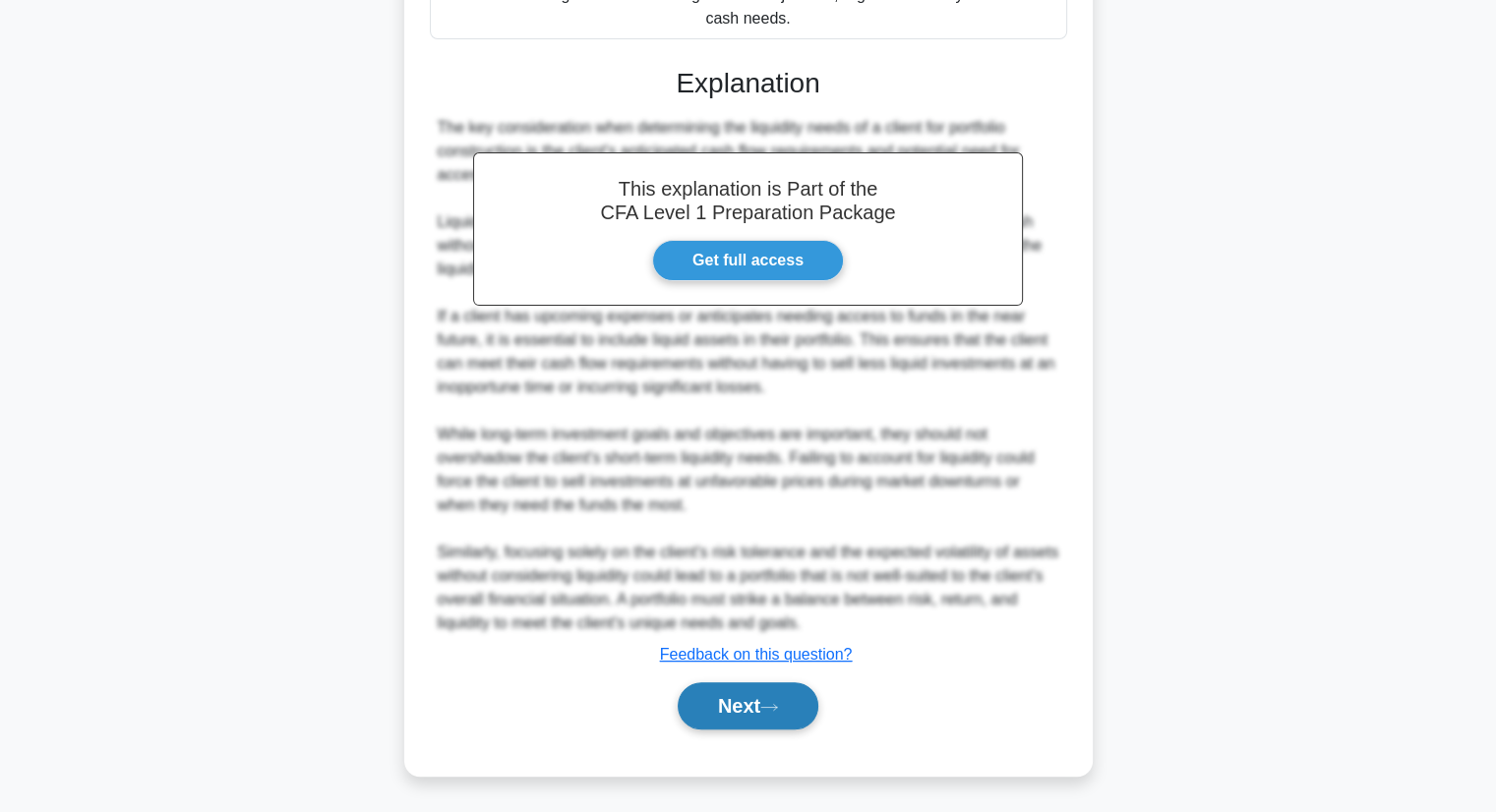
click at [804, 700] on button "Next" at bounding box center [748, 706] width 141 height 48
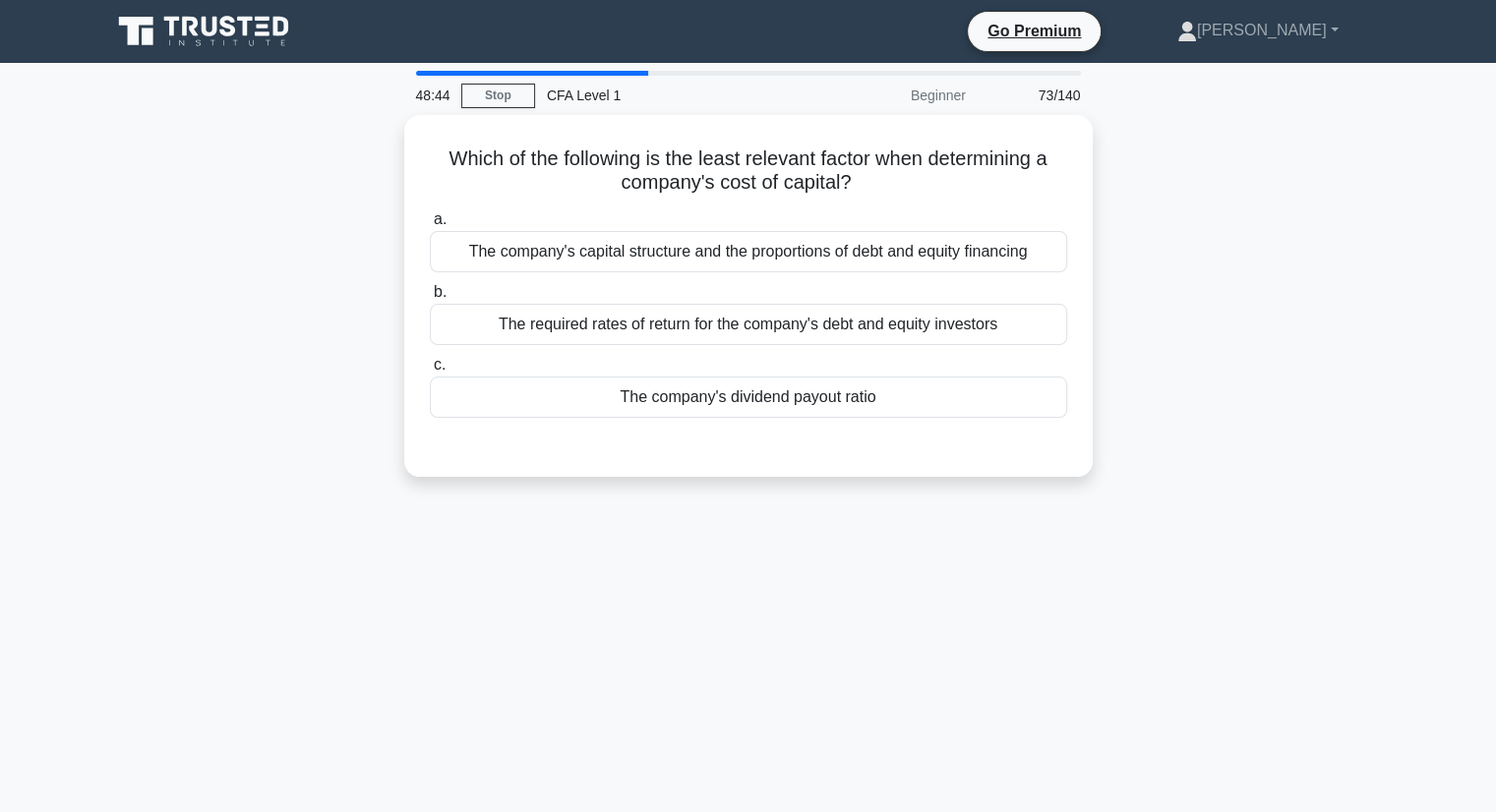
scroll to position [0, 0]
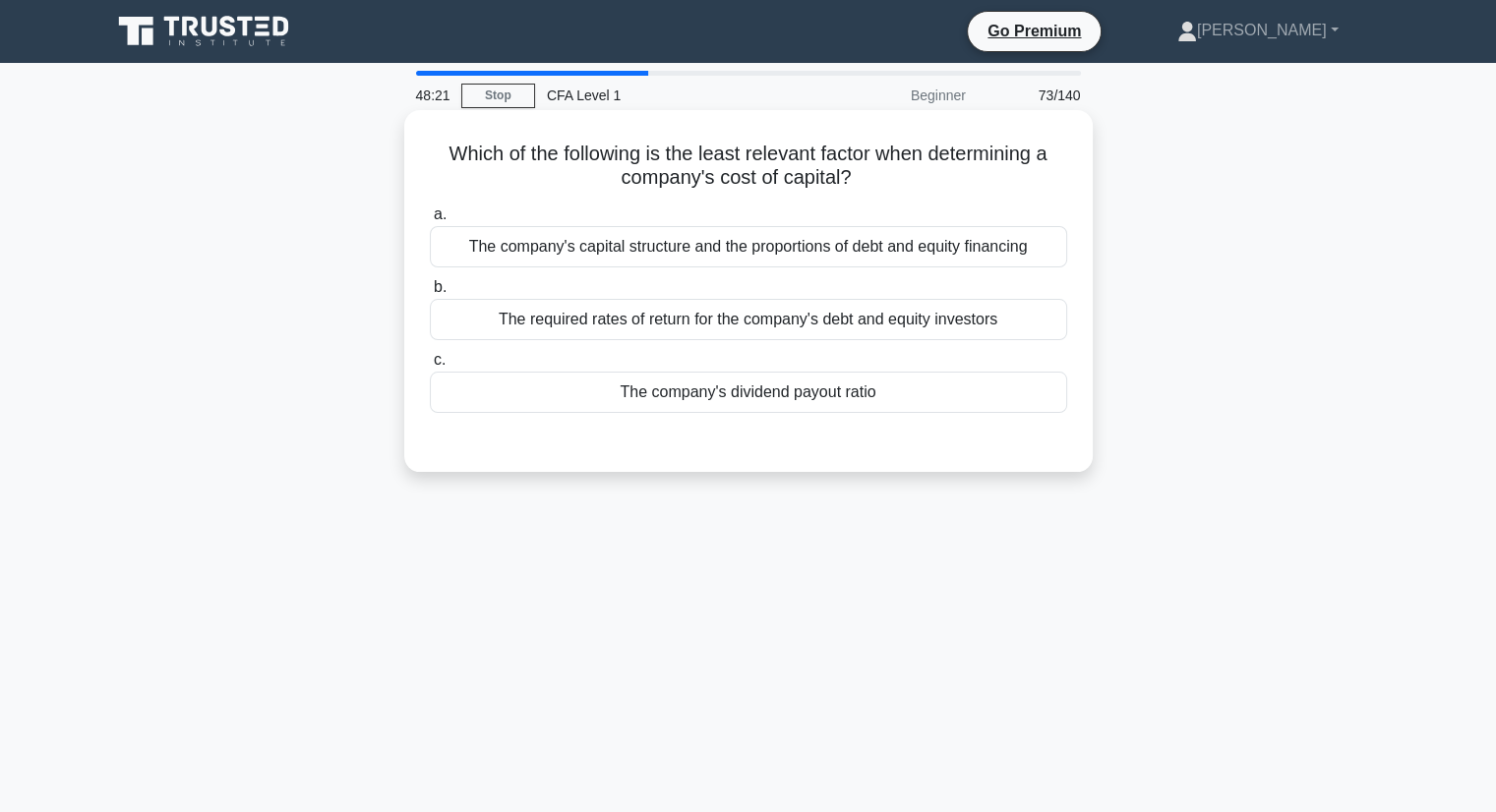
click at [799, 394] on div "The company's dividend payout ratio" at bounding box center [748, 392] width 637 height 42
click at [430, 366] on input "c. The company's dividend payout ratio" at bounding box center [430, 360] width 0 height 13
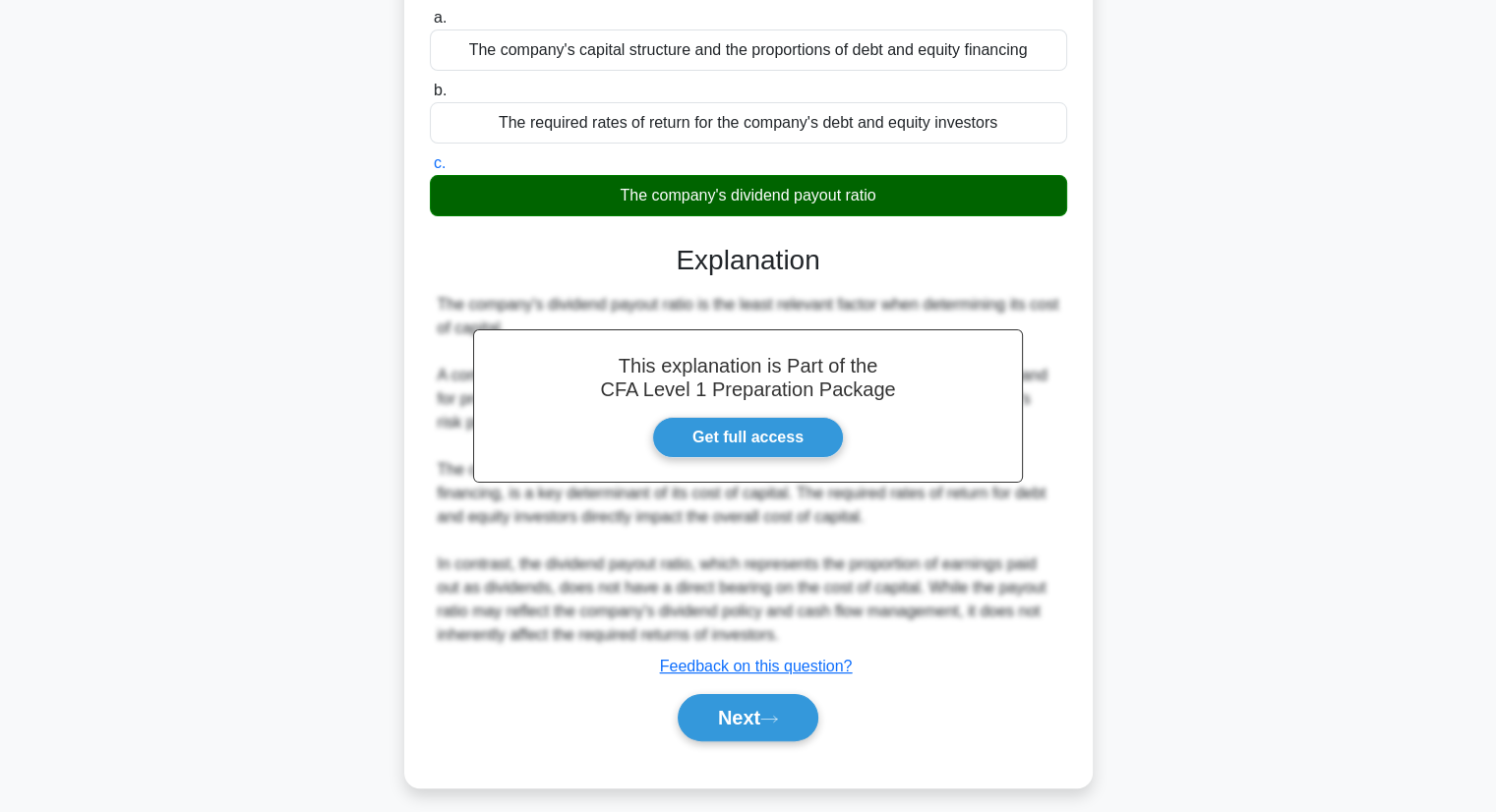
scroll to position [251, 0]
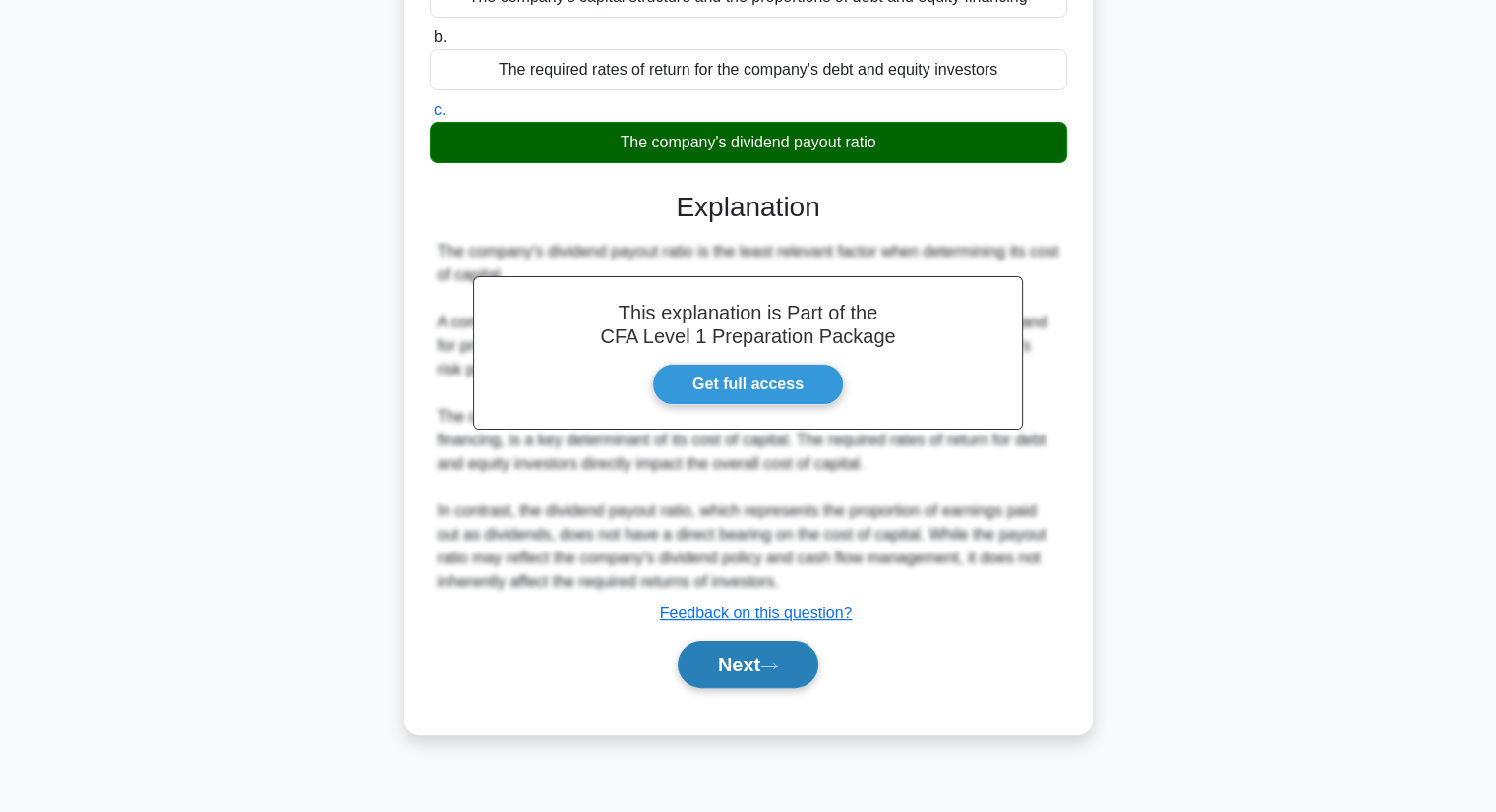
click at [775, 657] on button "Next" at bounding box center [748, 665] width 141 height 48
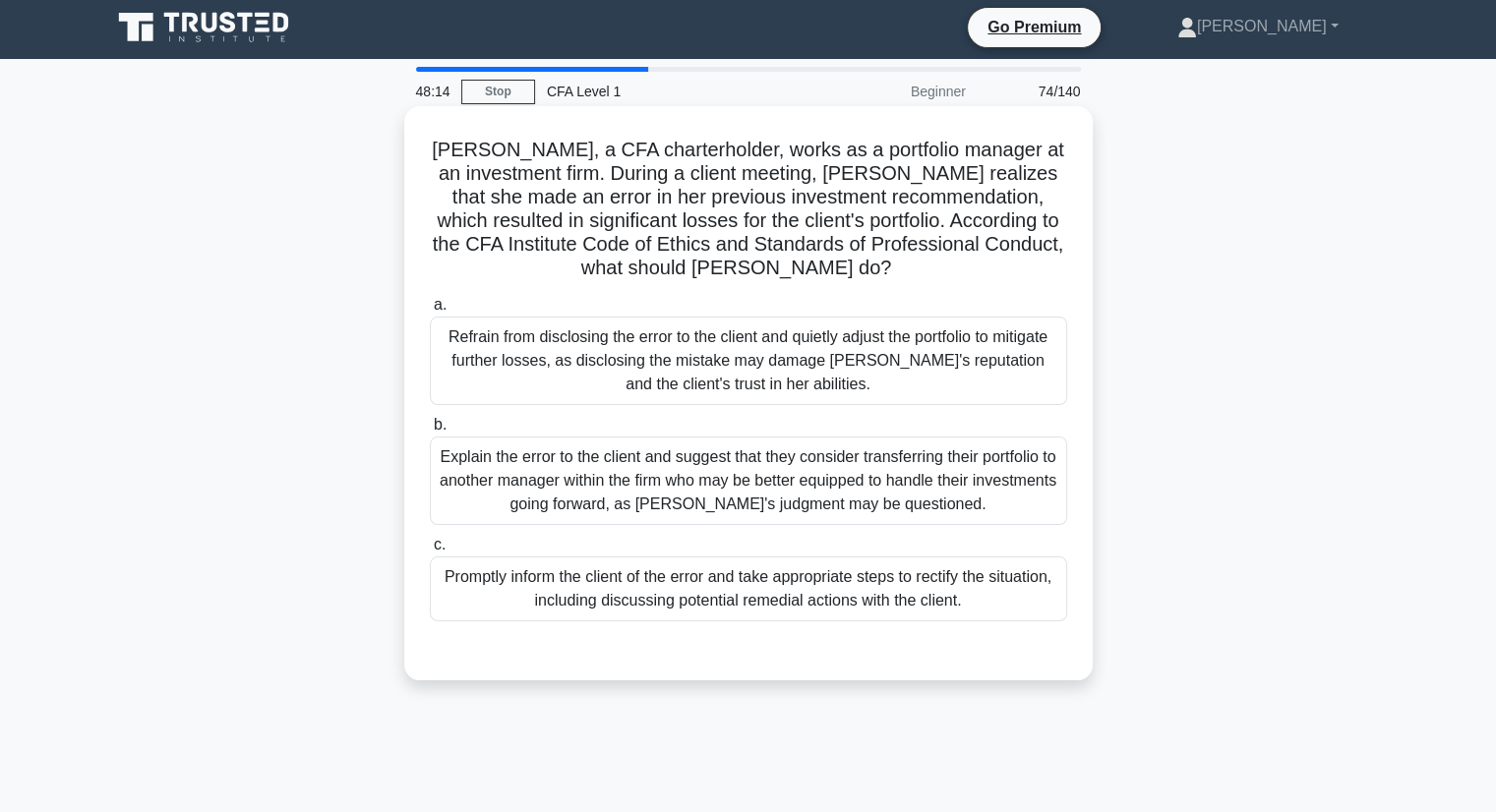
scroll to position [0, 0]
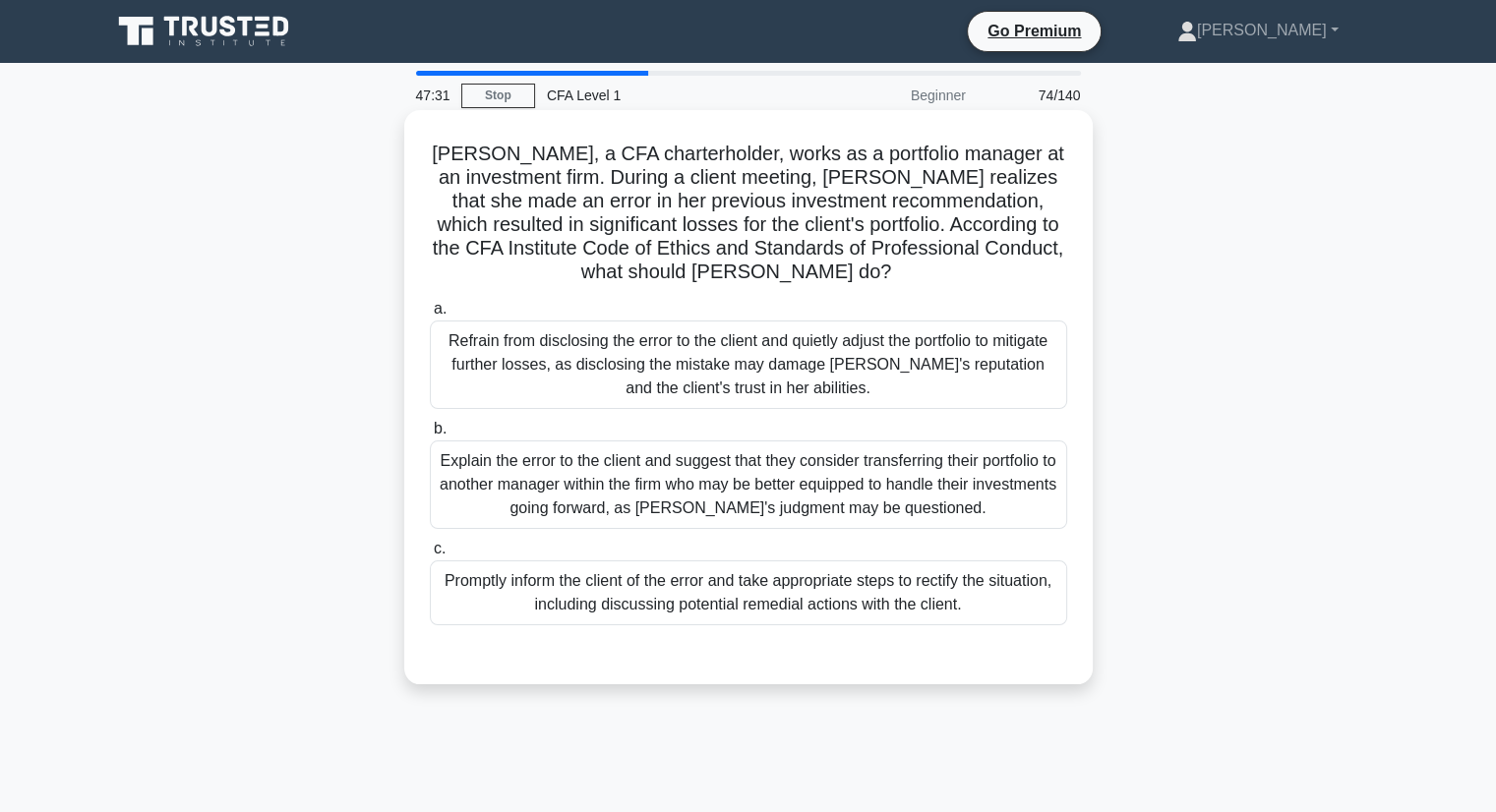
click at [819, 596] on div "Promptly inform the client of the error and take appropriate steps to rectify t…" at bounding box center [748, 593] width 637 height 65
click at [430, 556] on input "c. Promptly inform the client of the error and take appropriate steps to rectif…" at bounding box center [430, 549] width 0 height 13
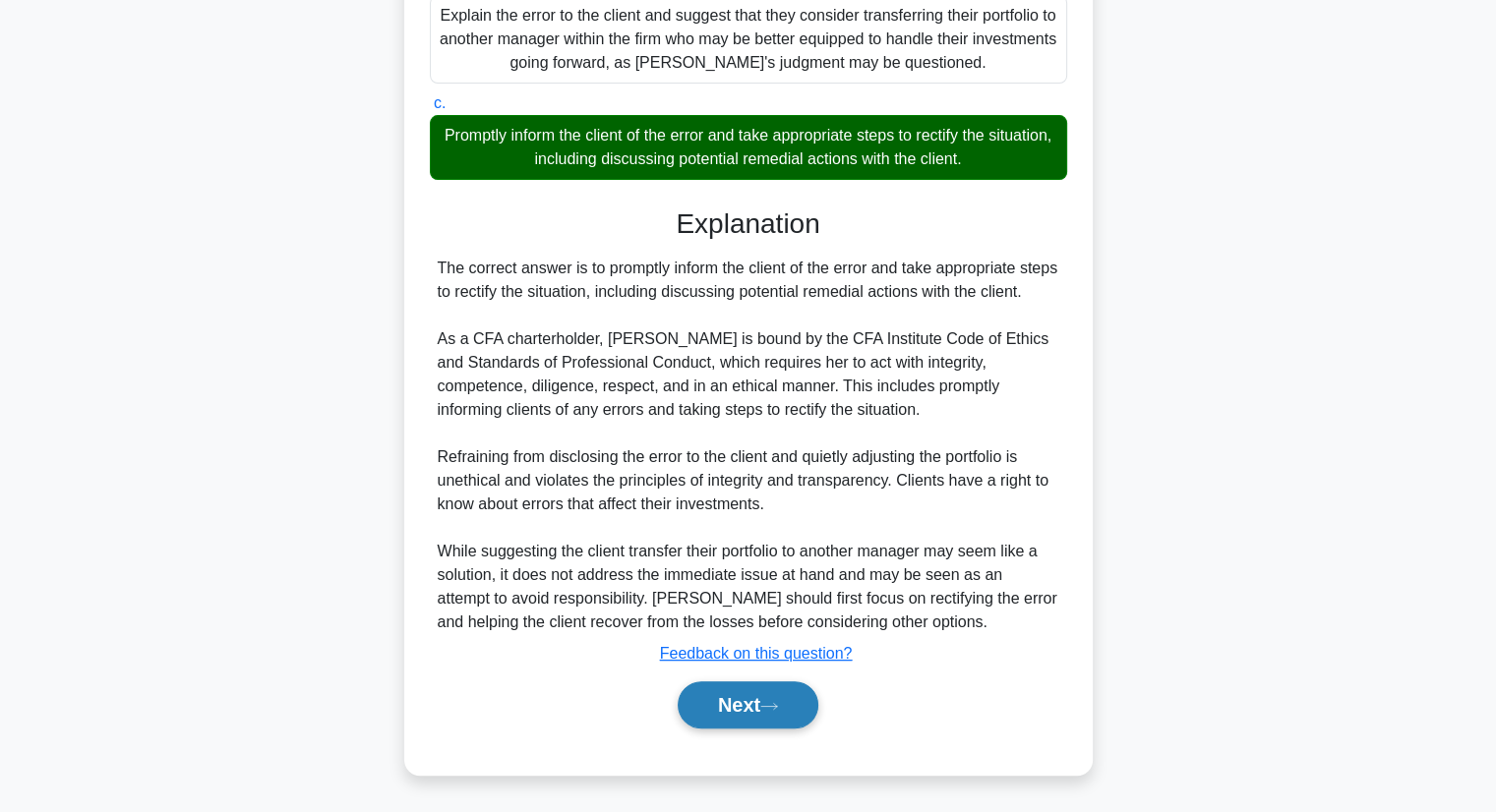
click at [710, 701] on button "Next" at bounding box center [748, 705] width 141 height 48
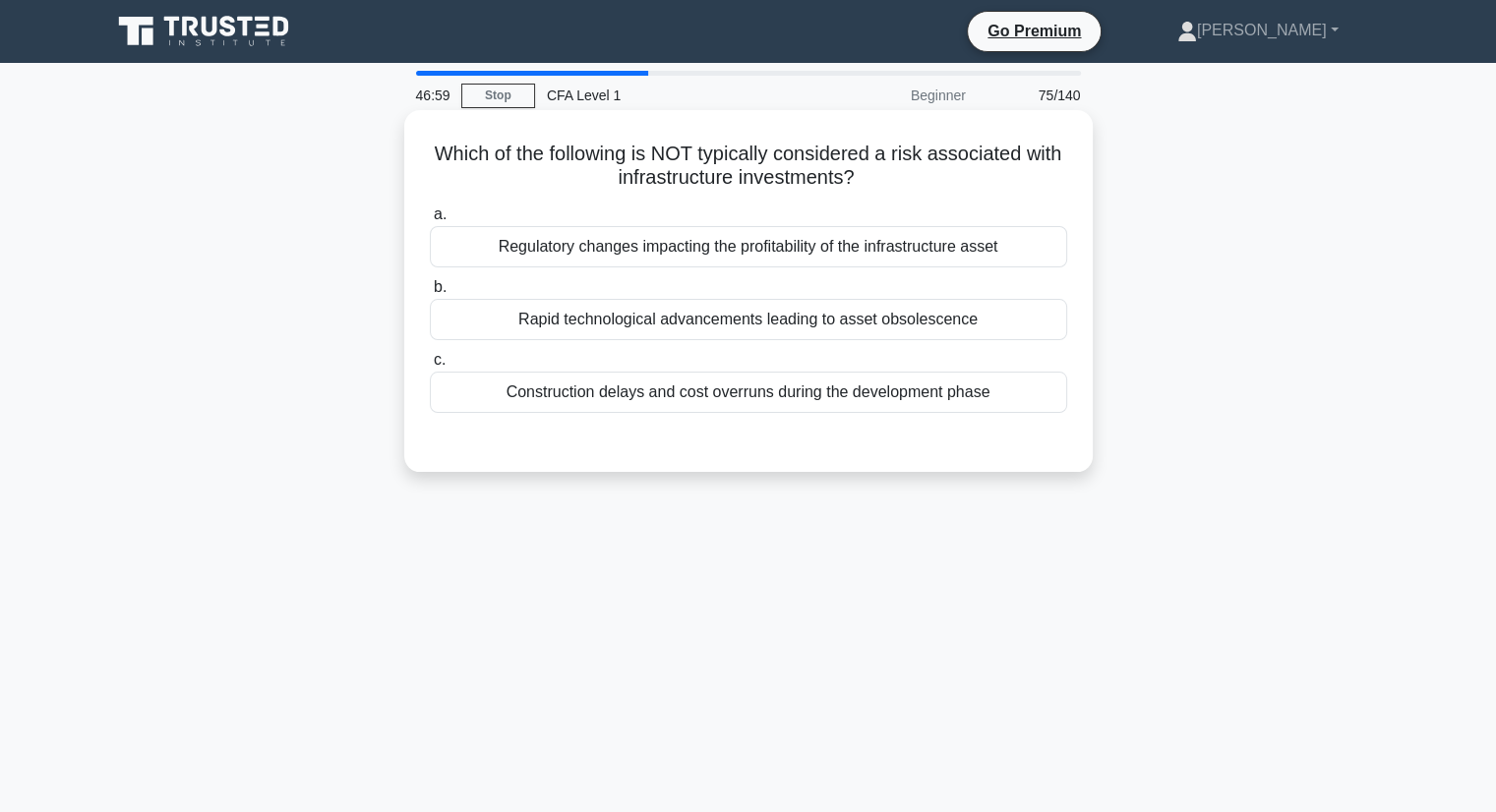
click at [701, 329] on div "Rapid technological advancements leading to asset obsolescence" at bounding box center [748, 320] width 637 height 42
click at [430, 294] on input "b. Rapid technological advancements leading to asset obsolescence" at bounding box center [430, 287] width 0 height 13
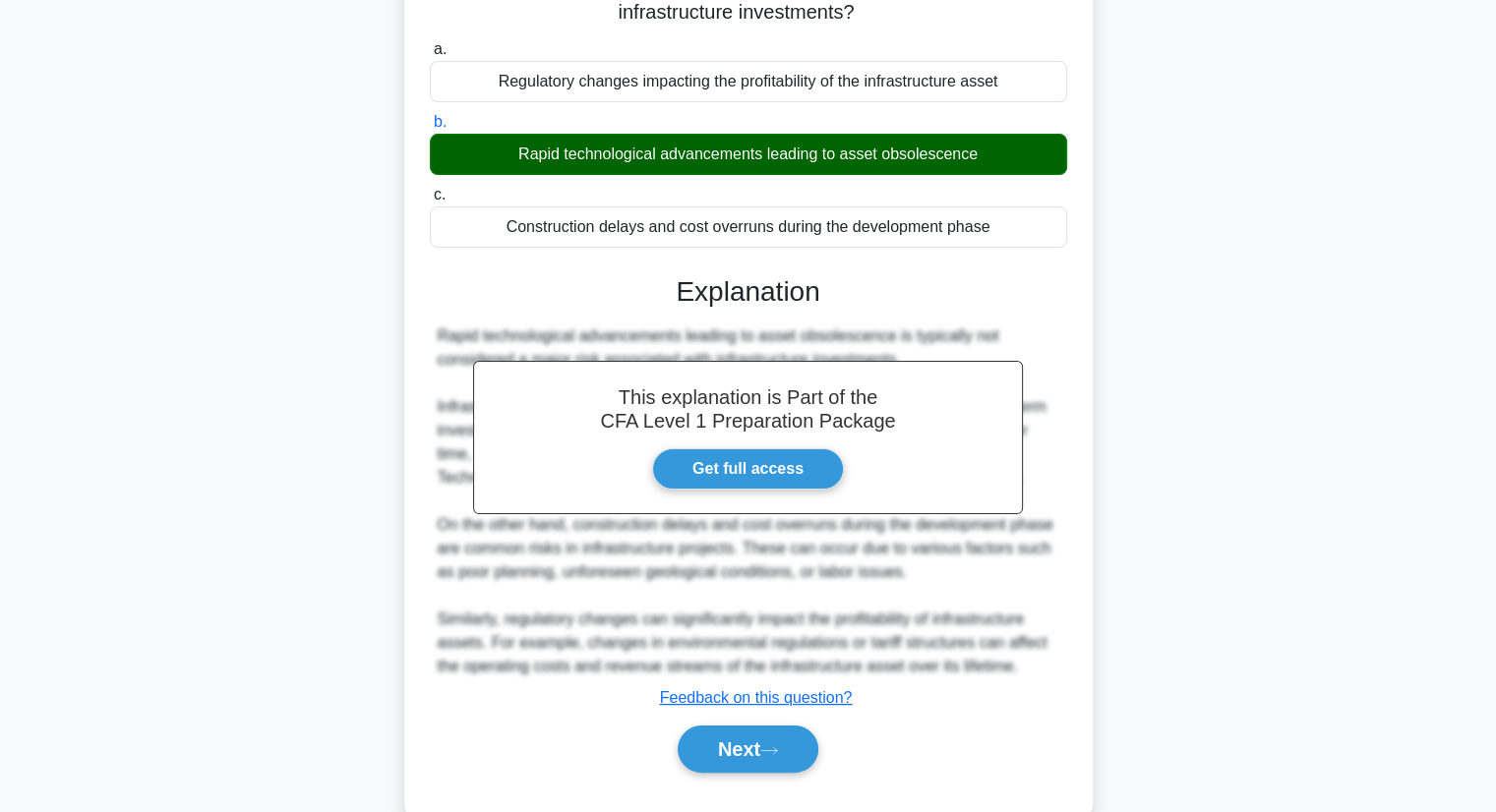
scroll to position [251, 0]
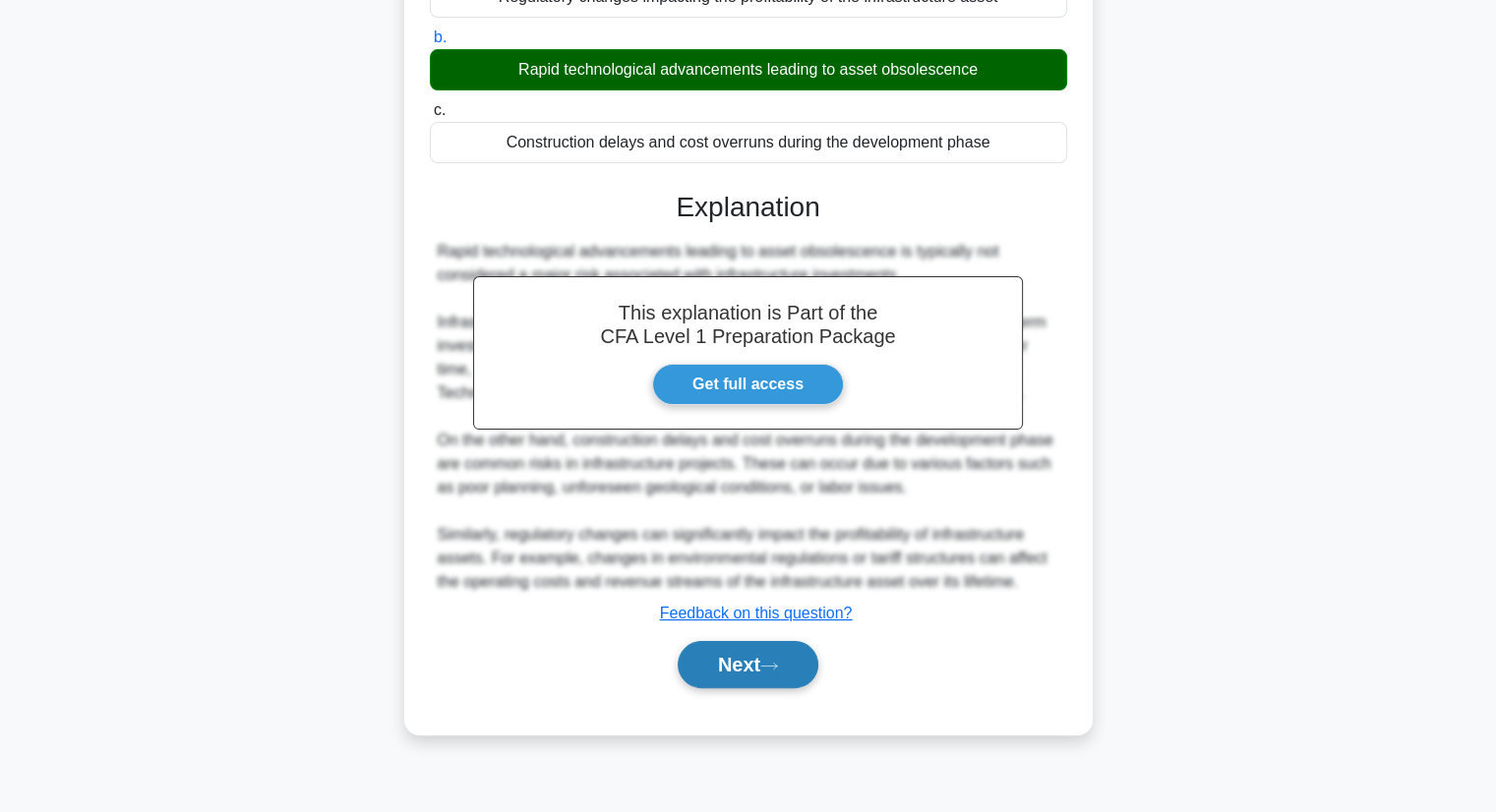
click at [793, 663] on button "Next" at bounding box center [748, 665] width 141 height 48
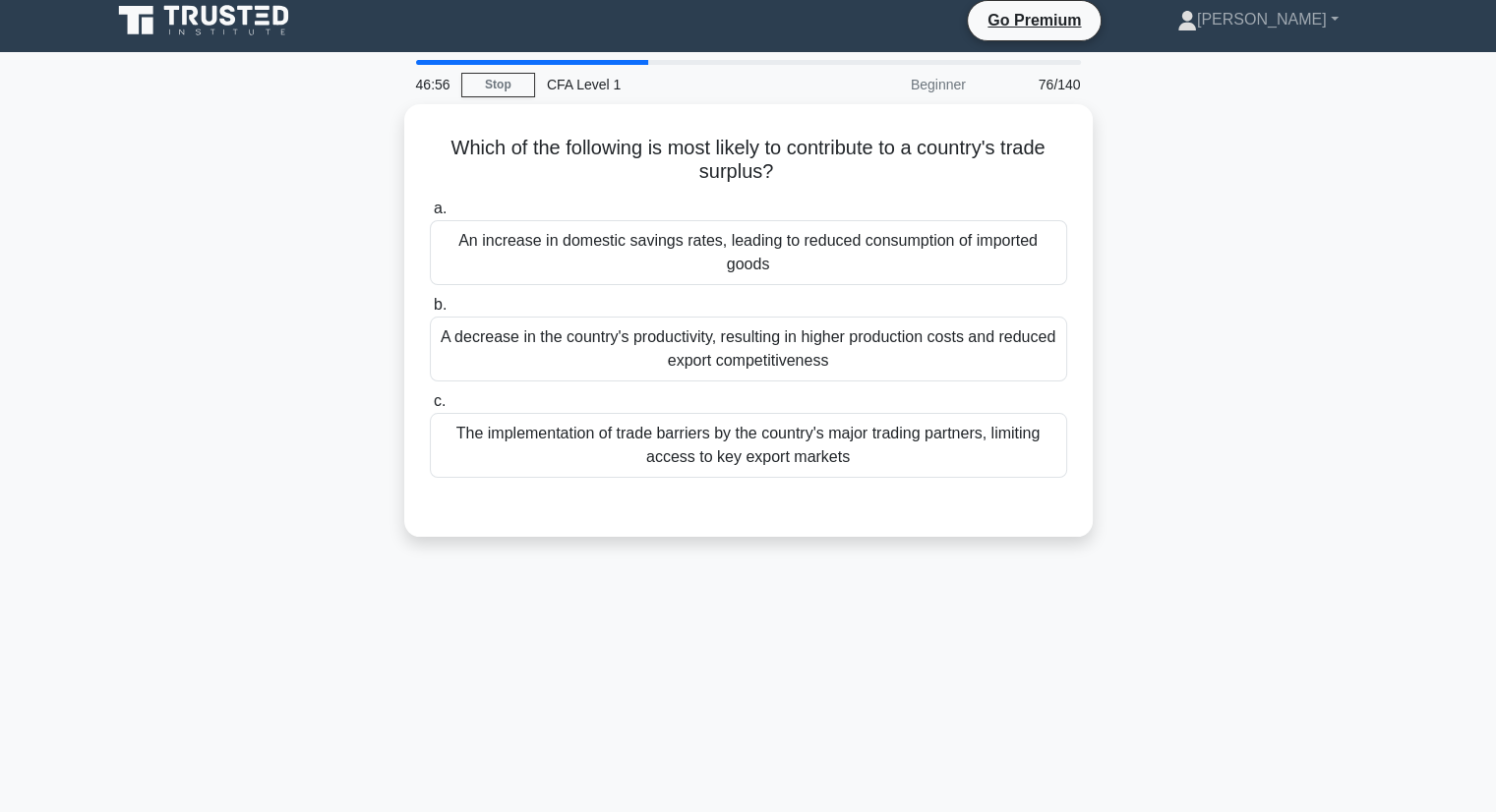
scroll to position [0, 0]
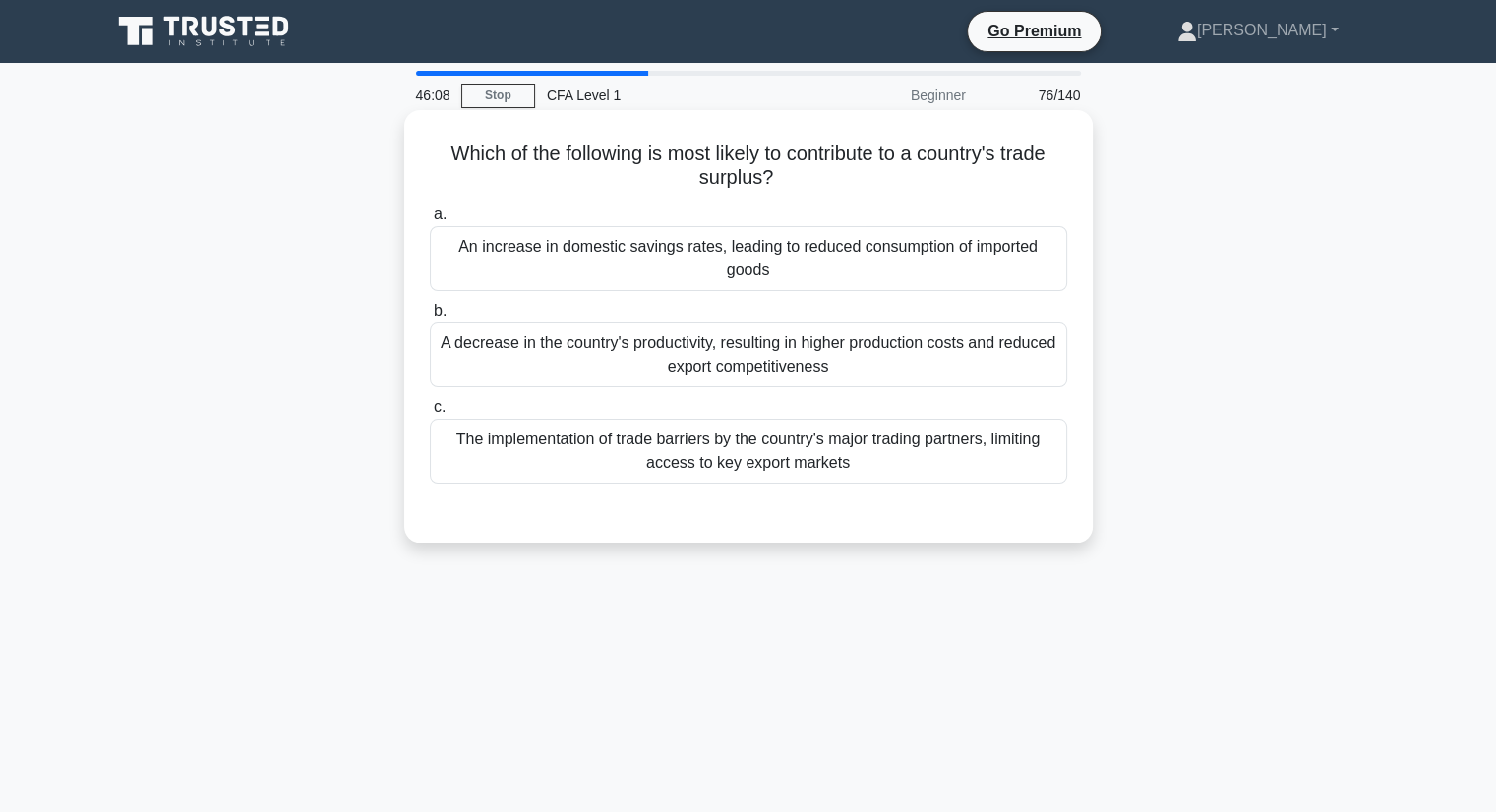
click at [810, 415] on label "c. The implementation of trade barriers by the country's major trading partners…" at bounding box center [748, 439] width 637 height 88
click at [430, 414] on input "c. The implementation of trade barriers by the country's major trading partners…" at bounding box center [430, 407] width 0 height 13
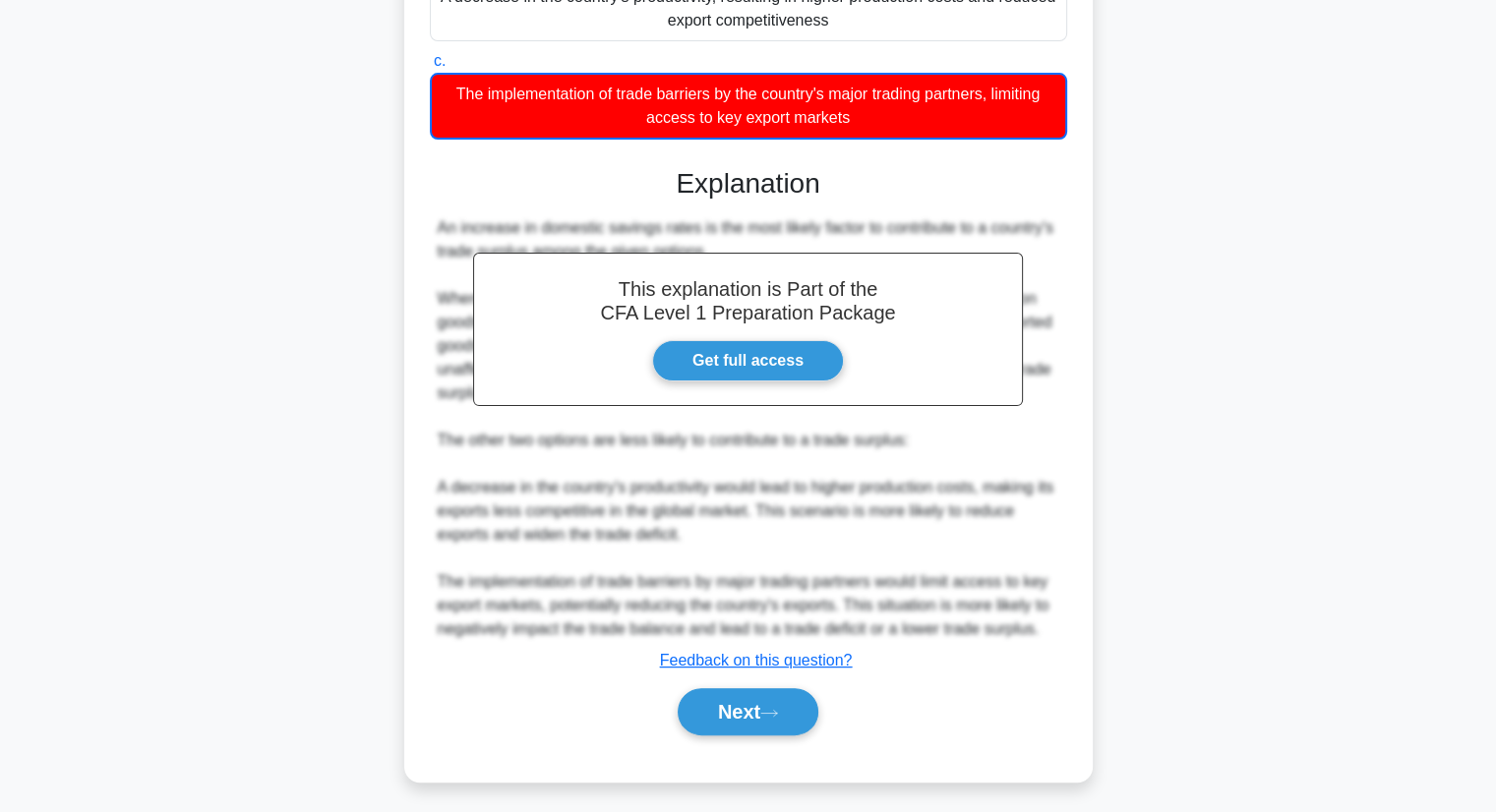
scroll to position [352, 0]
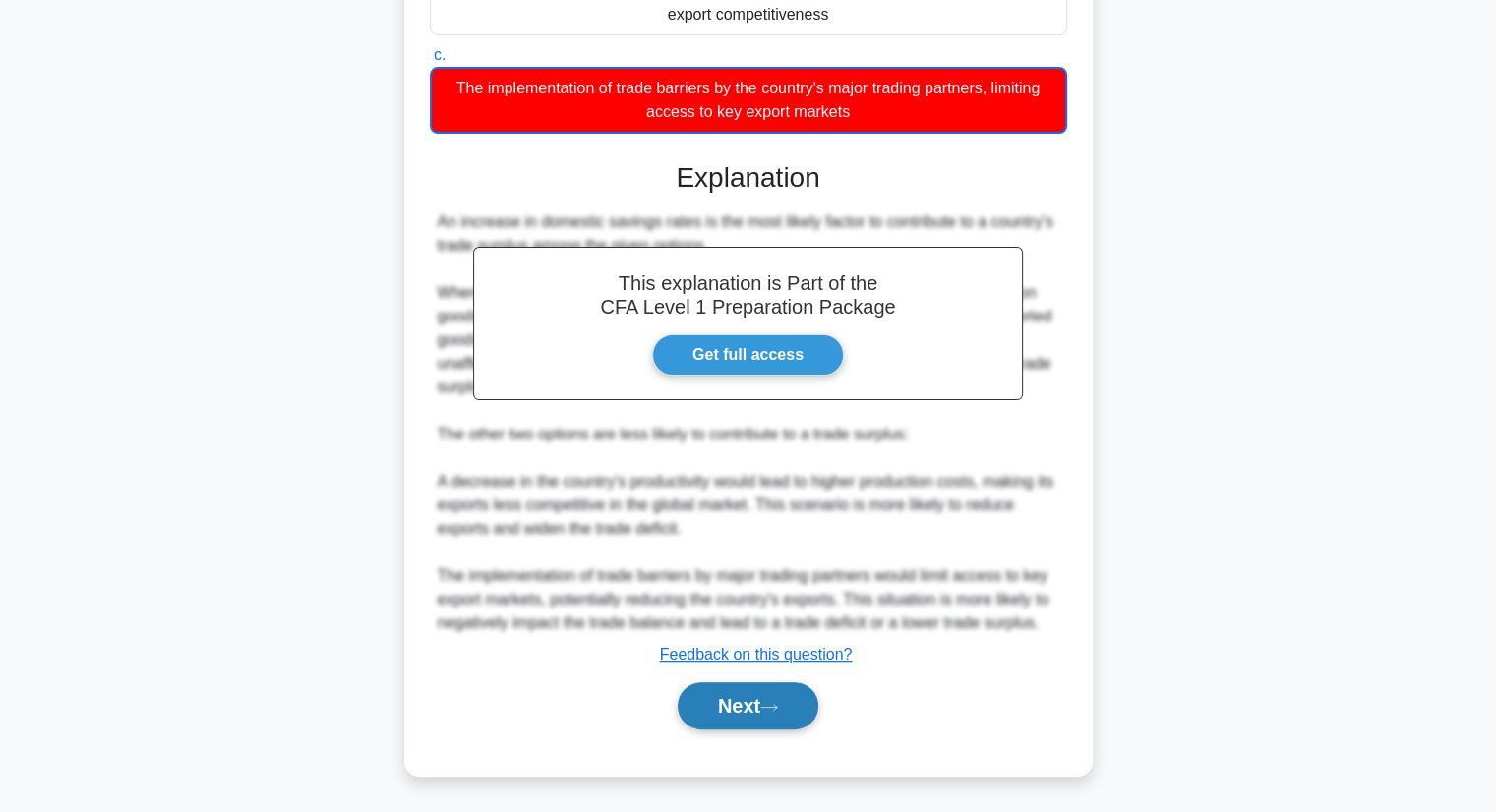
click at [748, 707] on button "Next" at bounding box center [748, 706] width 141 height 48
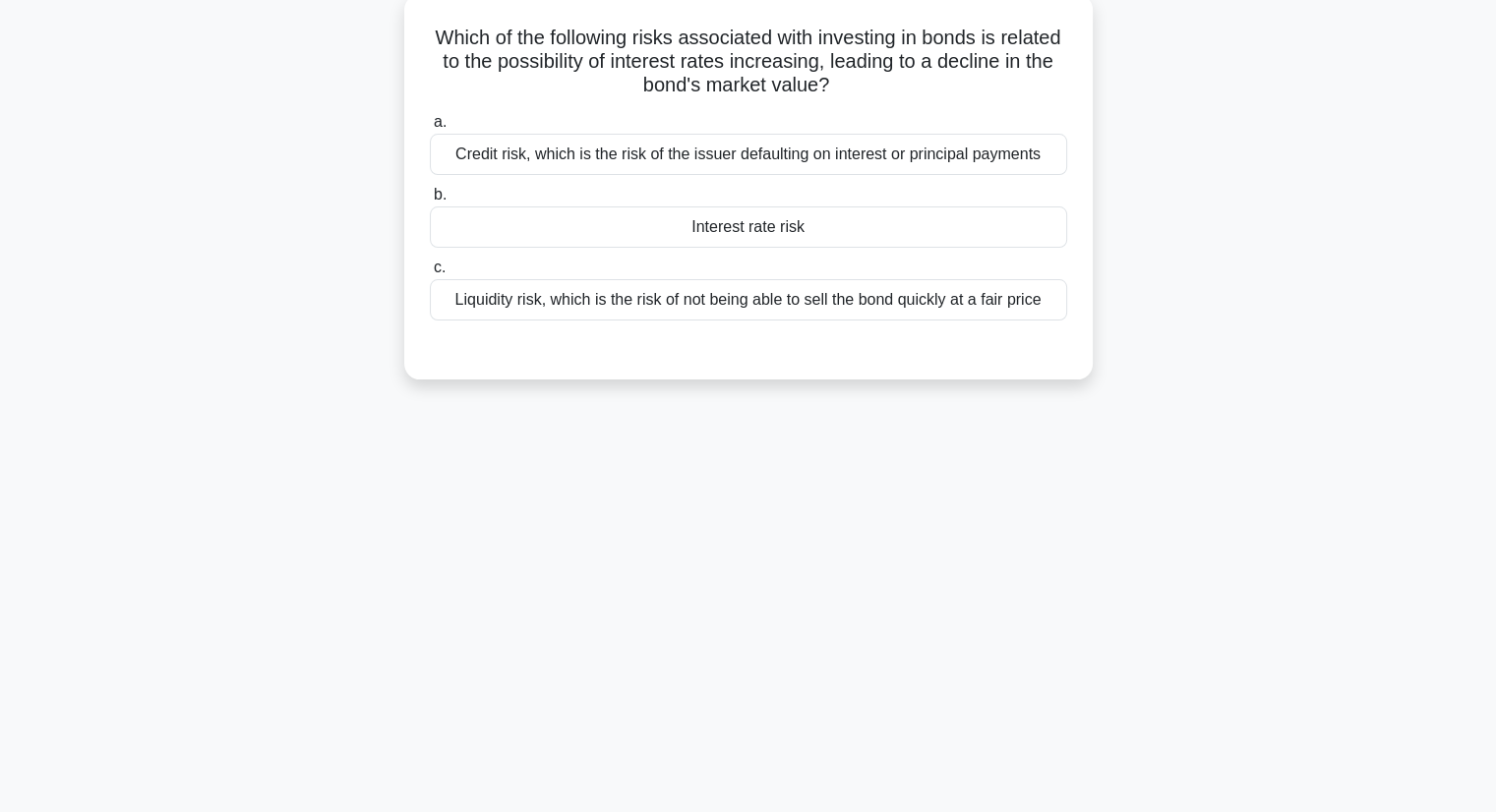
scroll to position [0, 0]
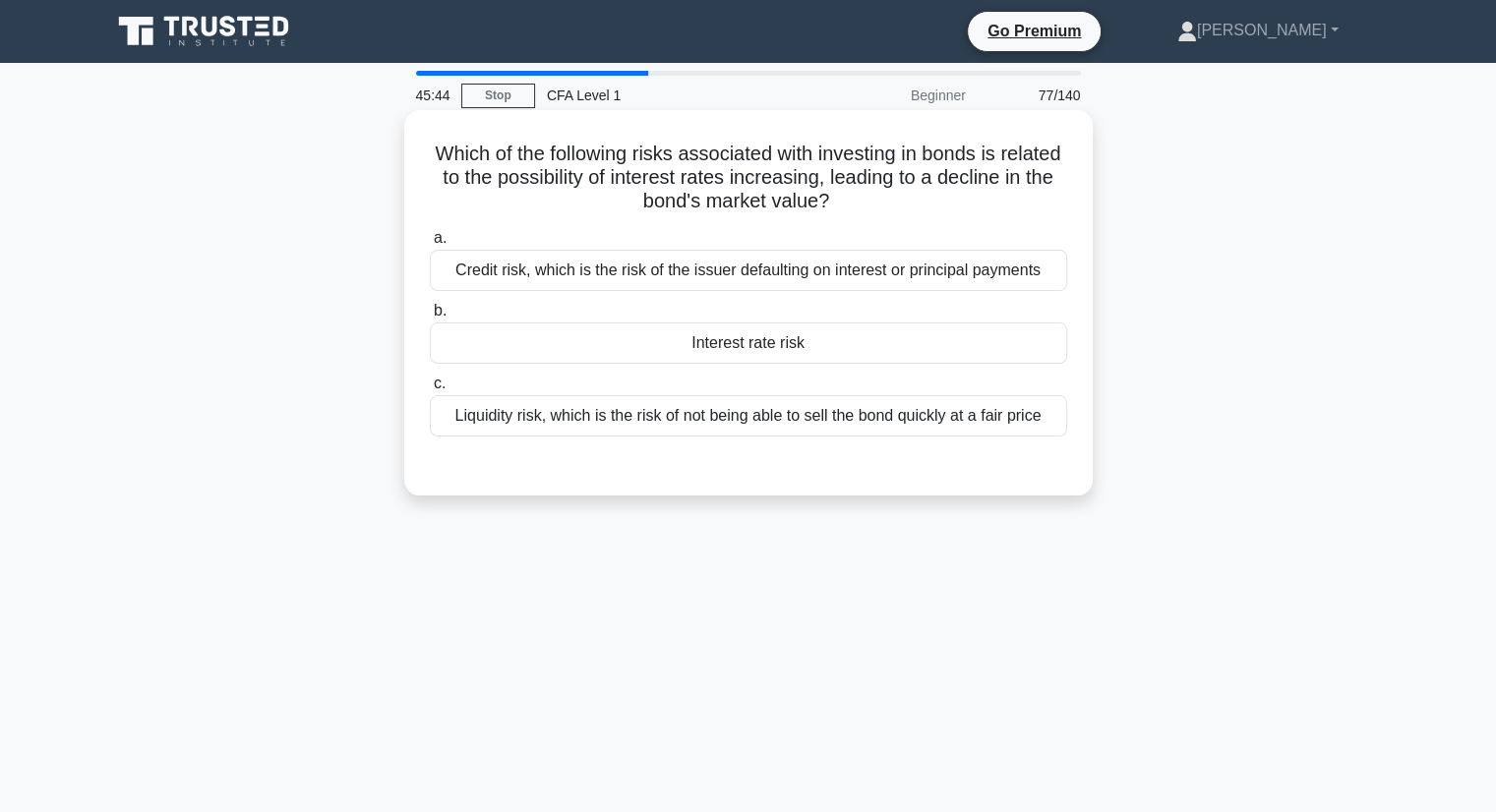
click at [754, 268] on div "Credit risk, which is the risk of the issuer defaulting on interest or principa…" at bounding box center [748, 271] width 637 height 42
click at [430, 245] on input "a. Credit risk, which is the risk of the issuer defaulting on interest or princ…" at bounding box center [430, 238] width 0 height 13
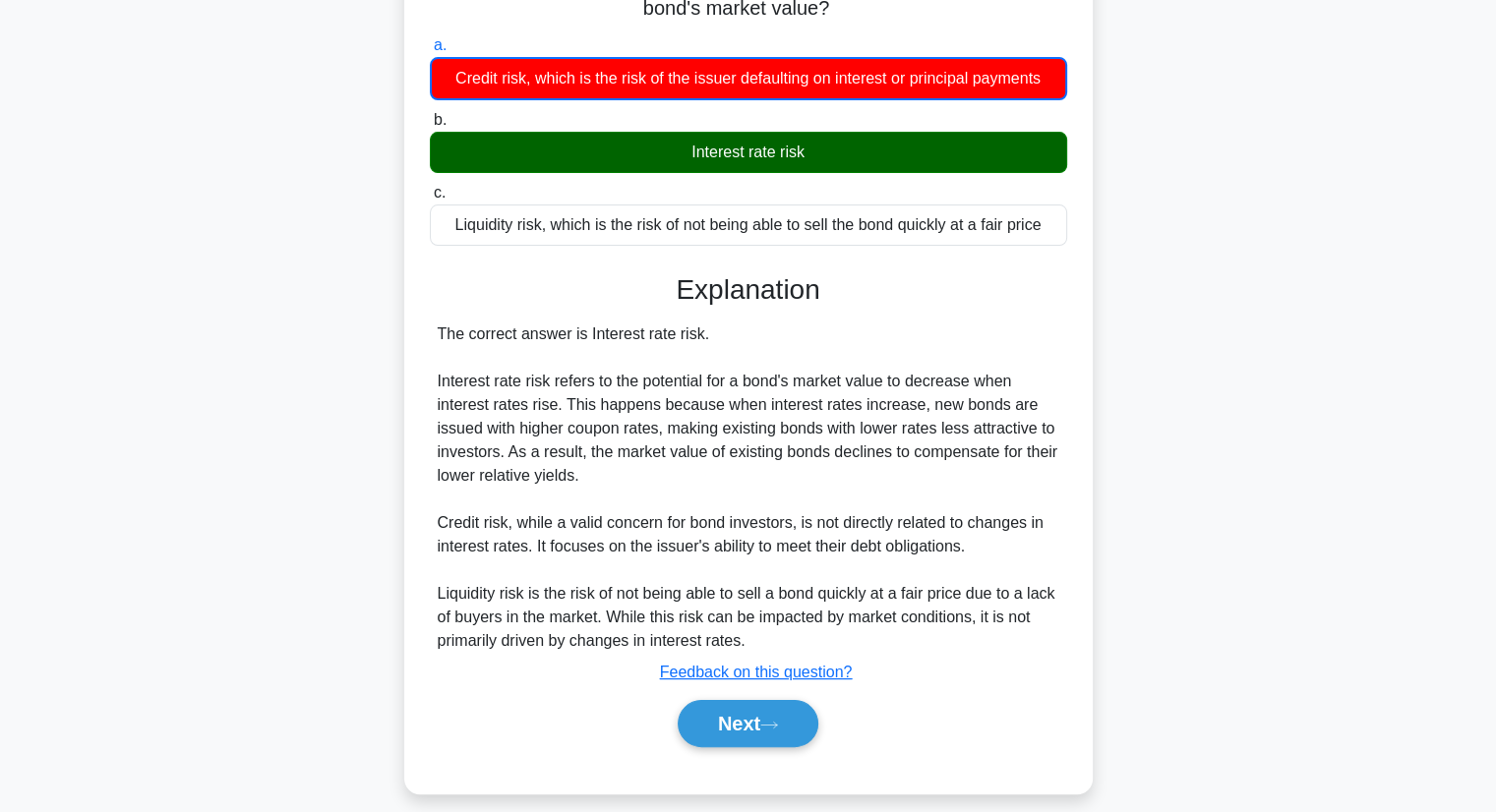
scroll to position [251, 0]
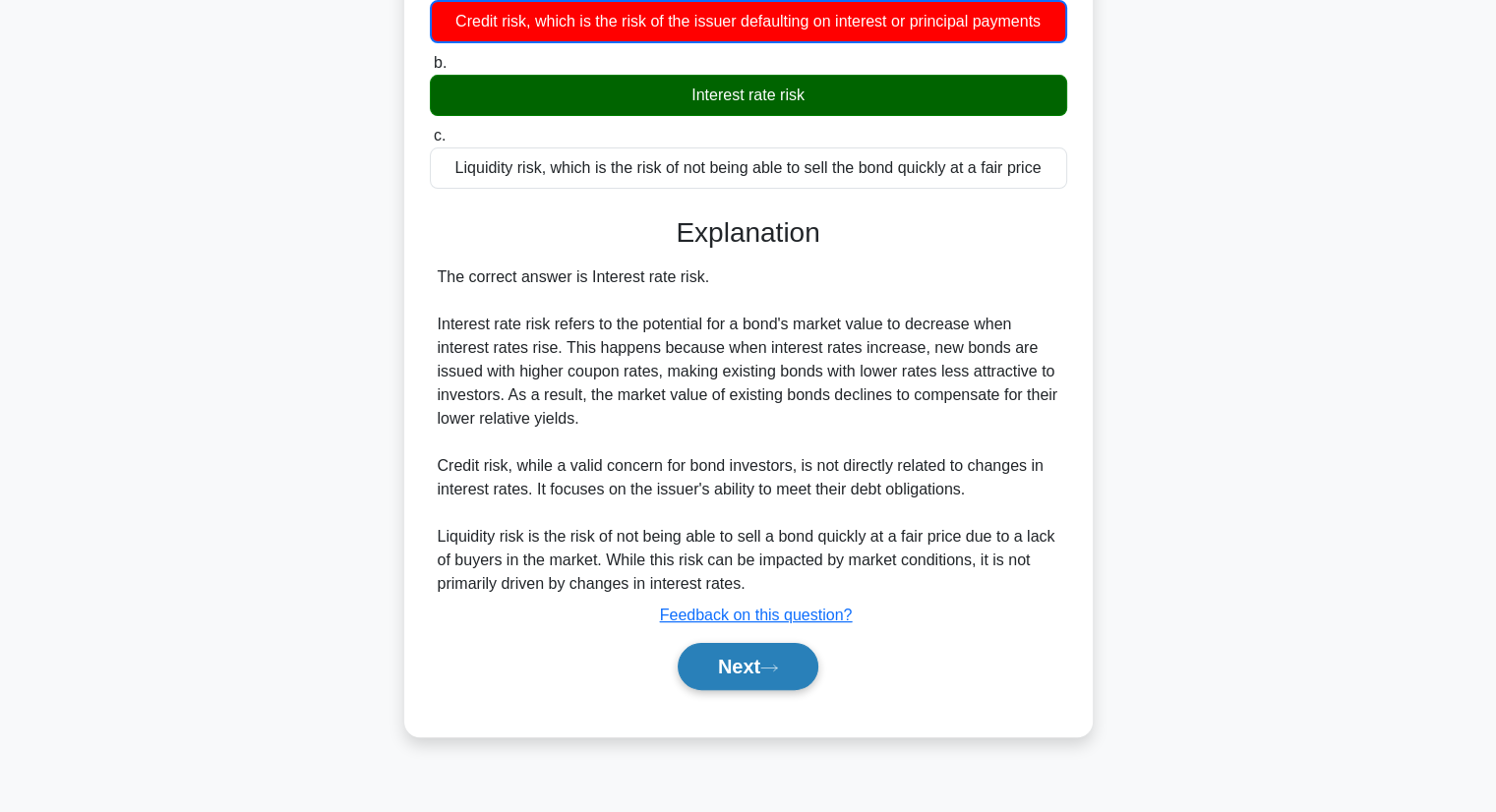
click at [738, 665] on button "Next" at bounding box center [748, 667] width 141 height 48
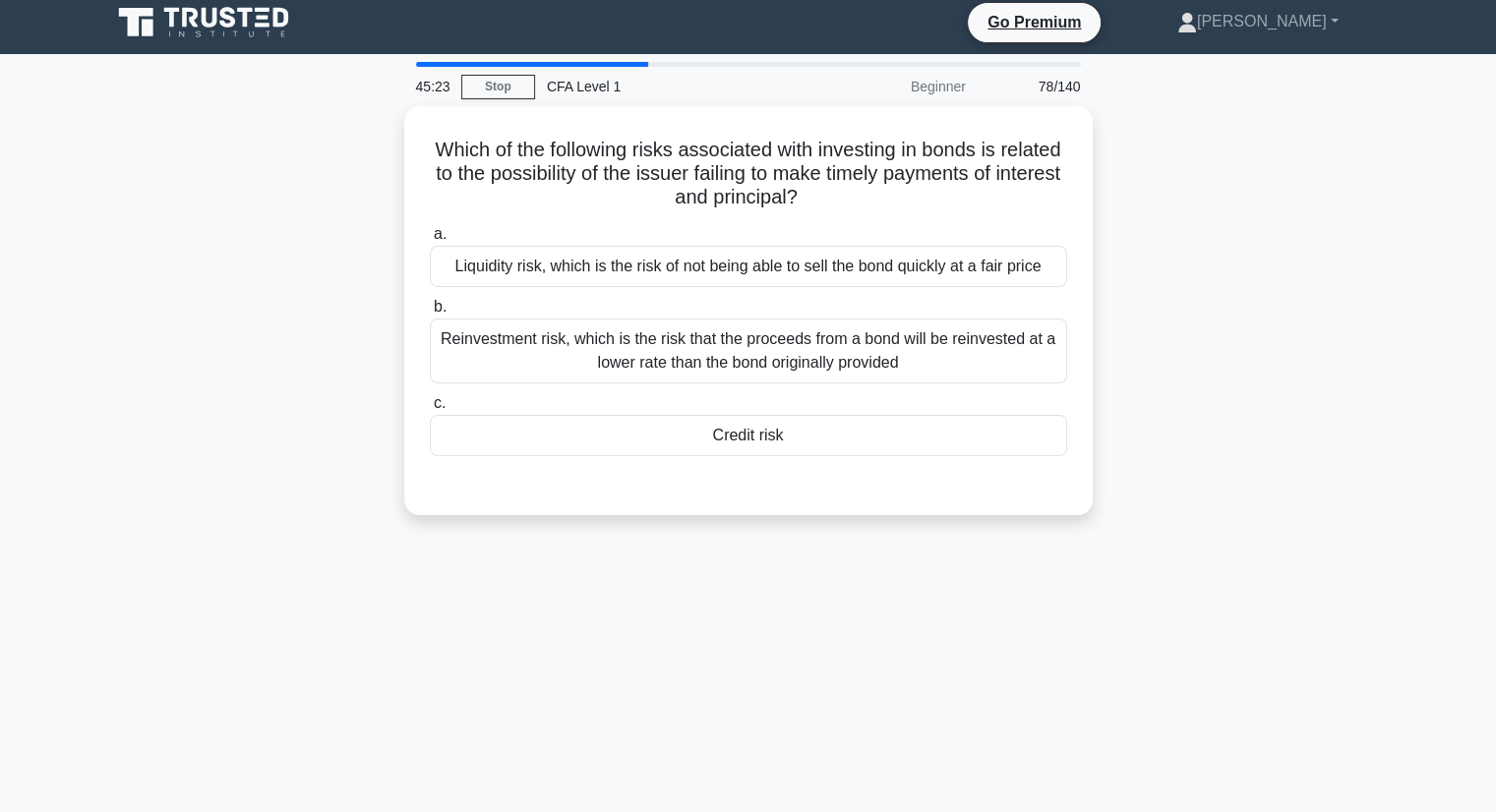
scroll to position [0, 0]
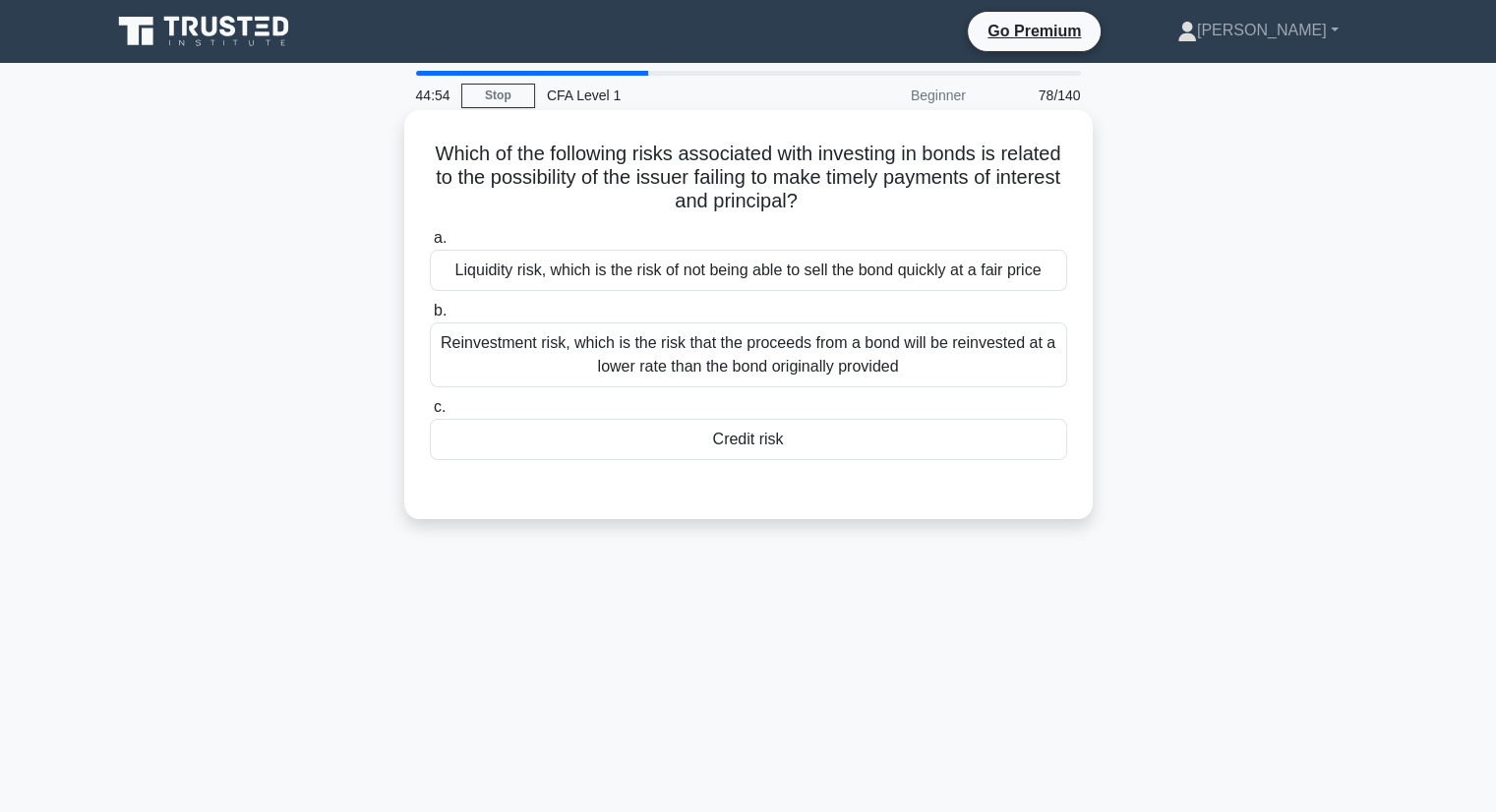
click at [743, 418] on label "c. Credit risk" at bounding box center [748, 427] width 637 height 65
click at [430, 414] on input "c. Credit risk" at bounding box center [430, 407] width 0 height 13
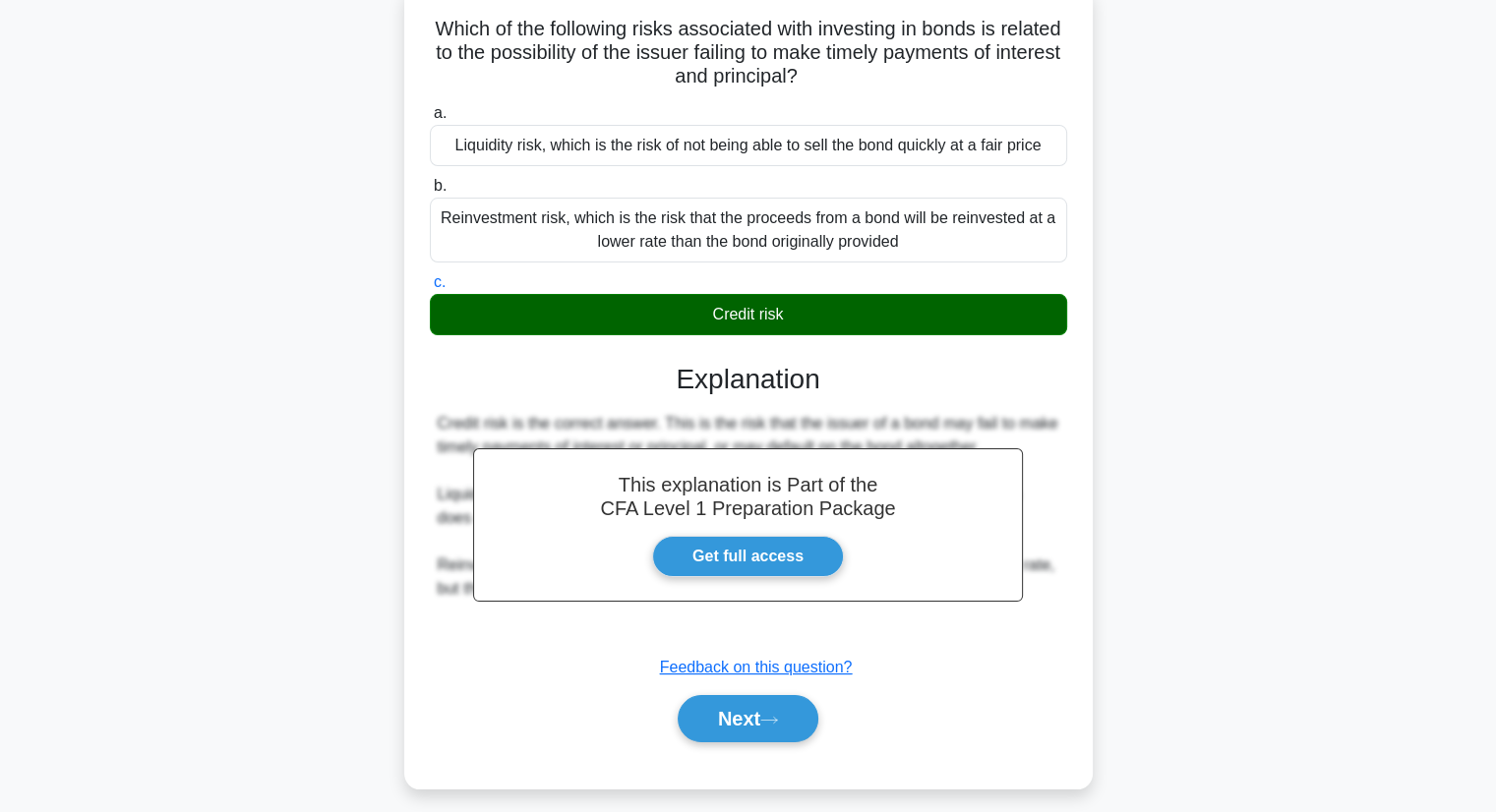
scroll to position [251, 0]
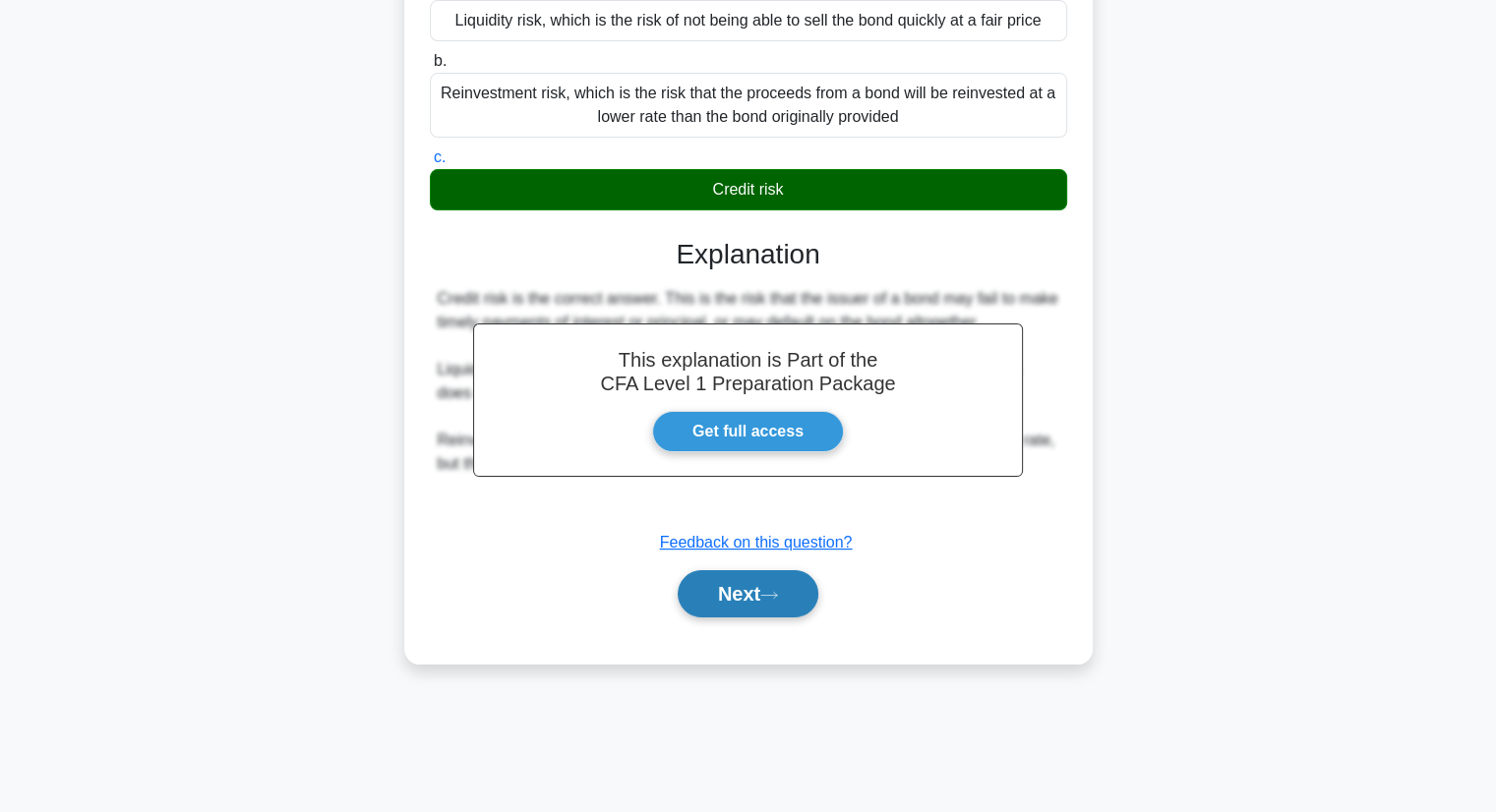
click at [760, 596] on button "Next" at bounding box center [748, 595] width 141 height 48
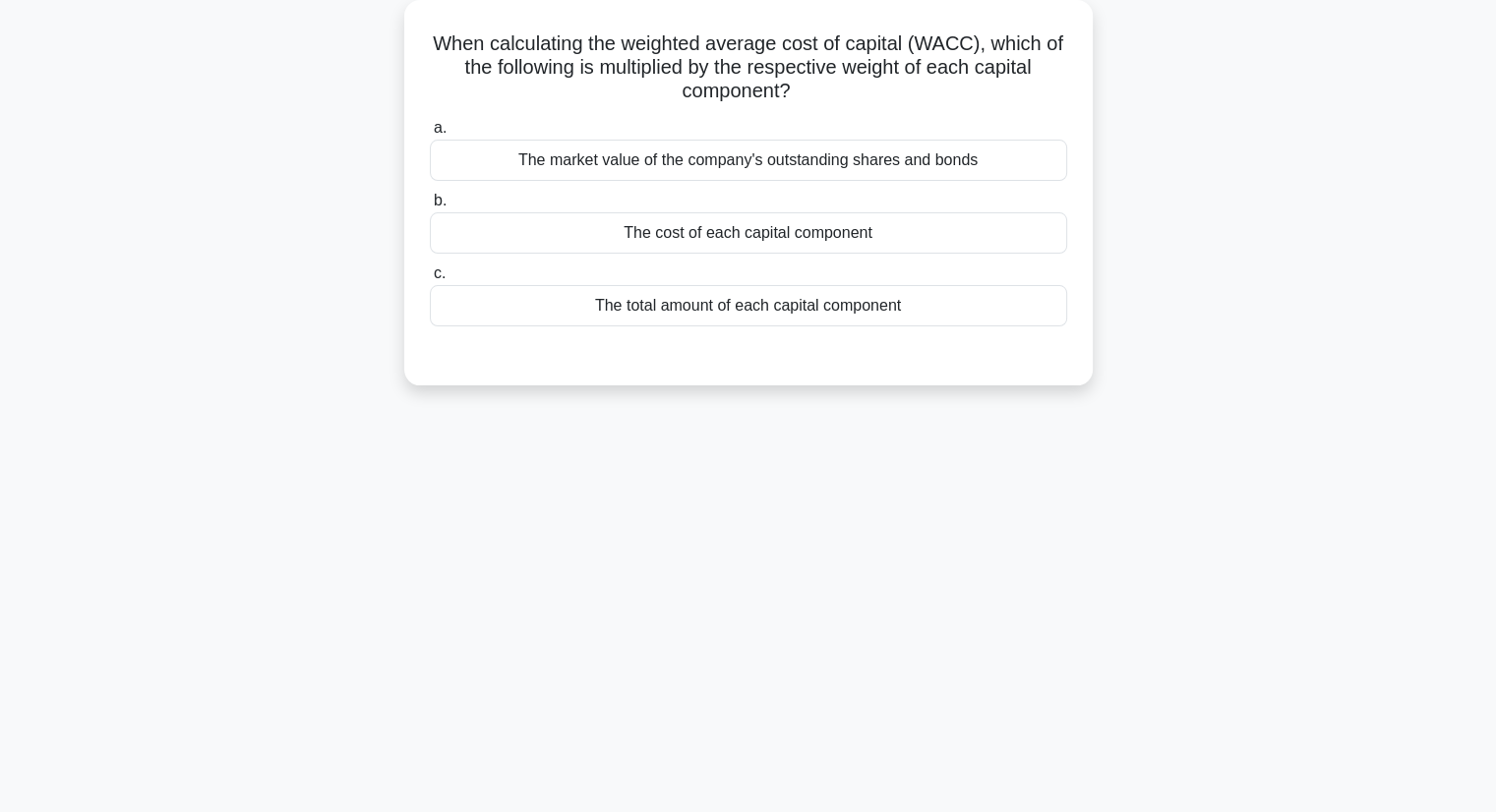
scroll to position [0, 0]
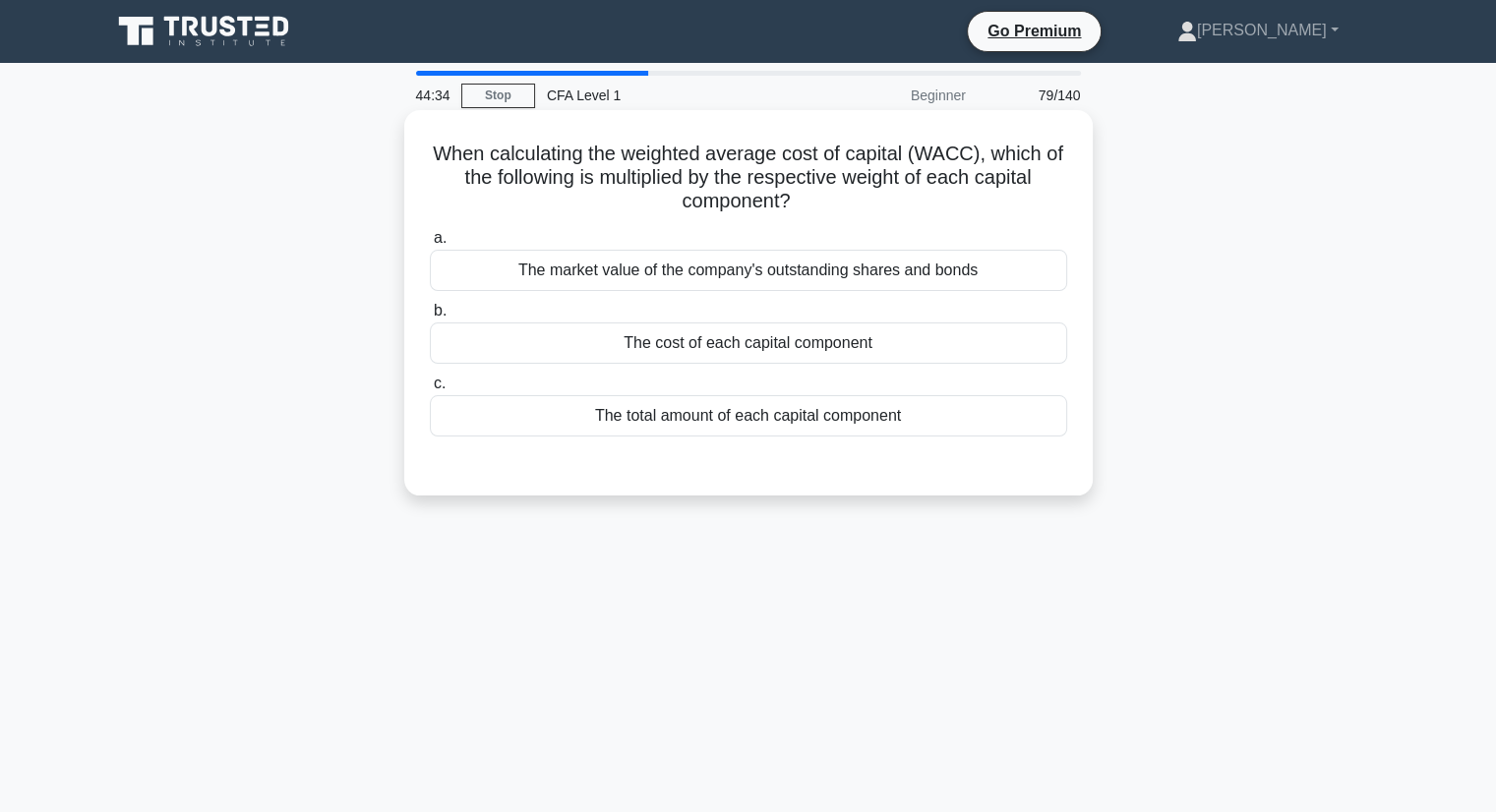
click at [838, 274] on div "The market value of the company's outstanding shares and bonds" at bounding box center [748, 271] width 637 height 42
click at [430, 245] on input "a. The market value of the company's outstanding shares and bonds" at bounding box center [430, 238] width 0 height 13
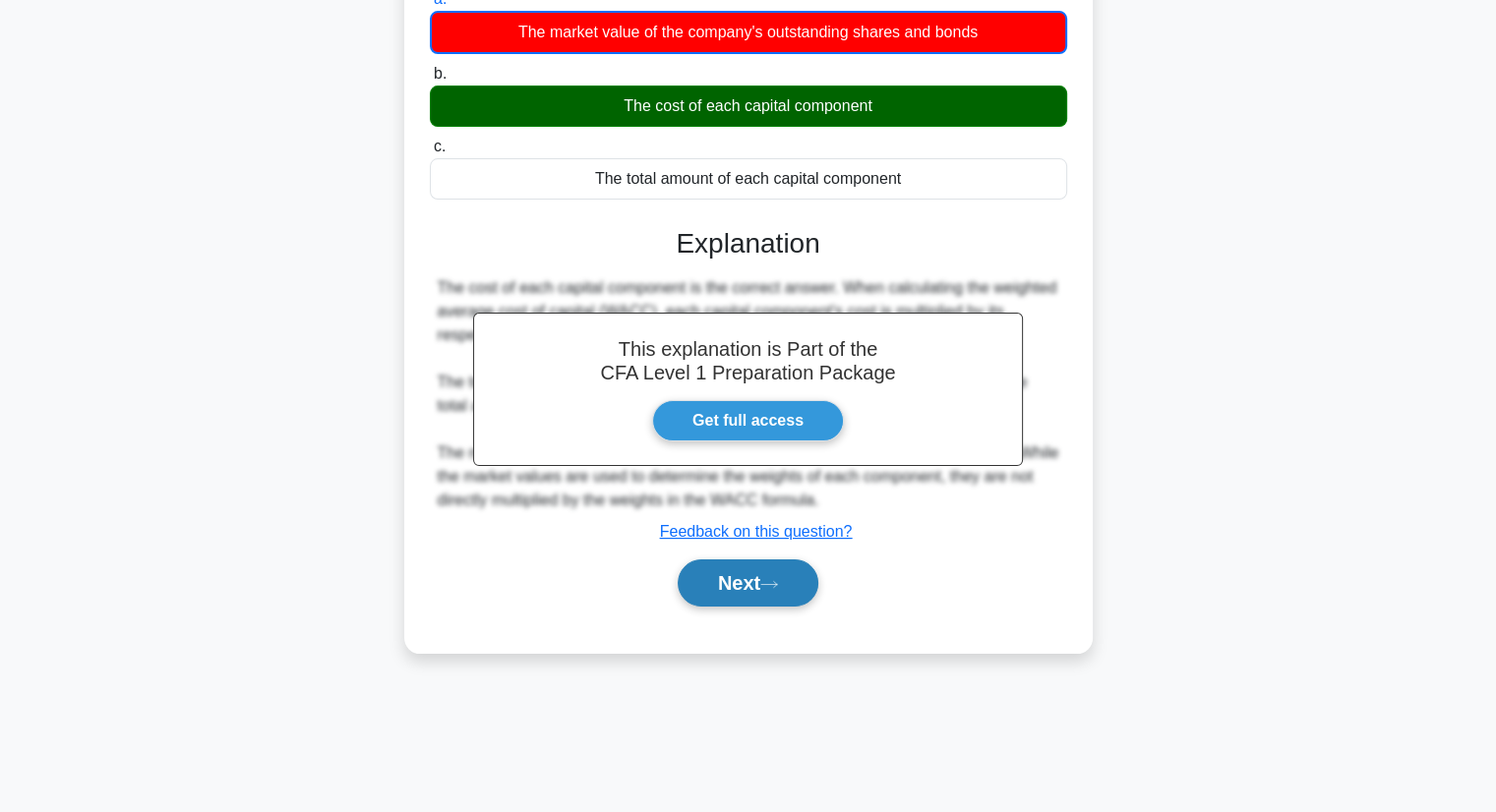
scroll to position [251, 0]
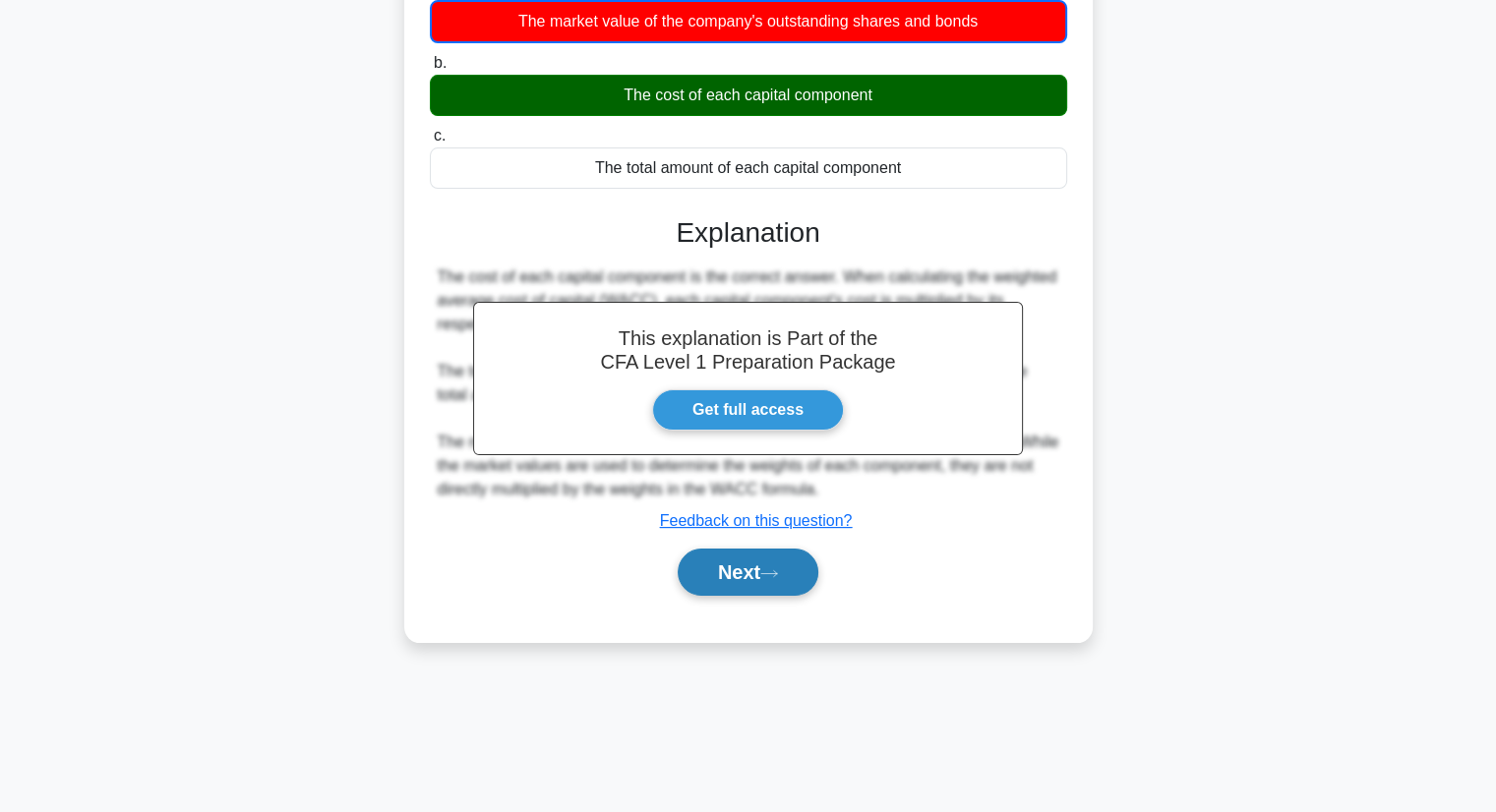
click at [748, 574] on button "Next" at bounding box center [748, 573] width 141 height 48
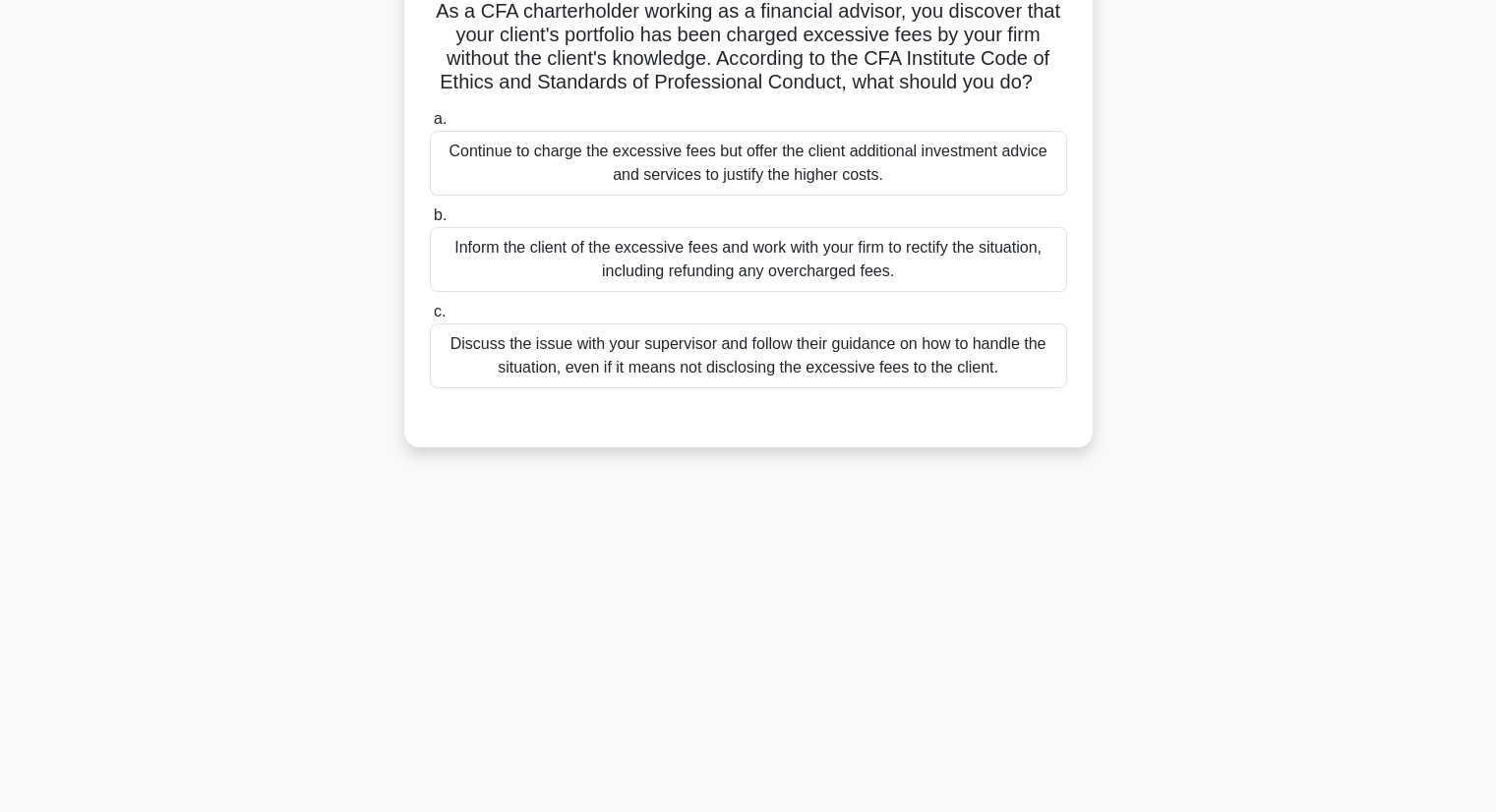
scroll to position [0, 0]
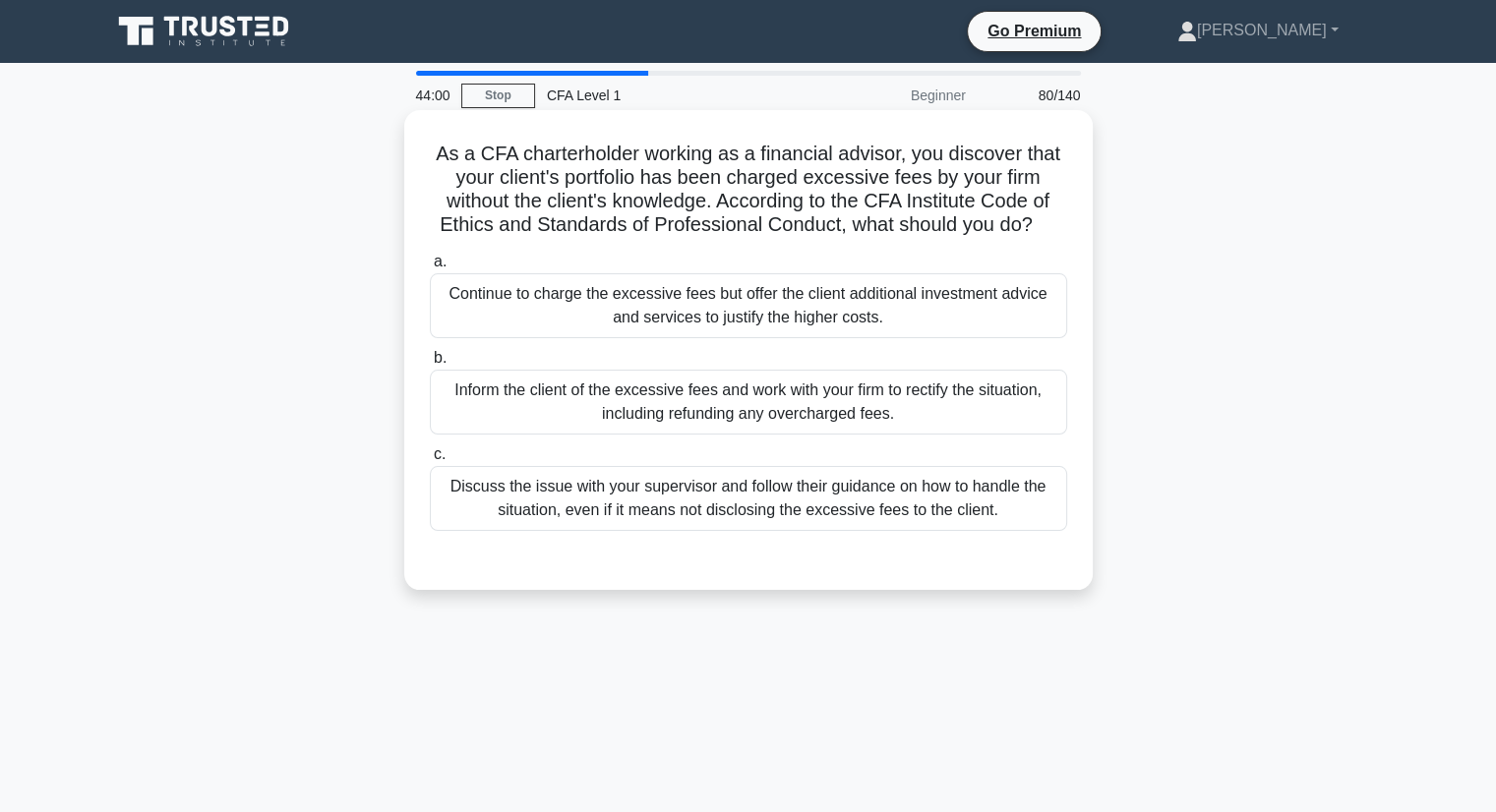
click at [712, 418] on div "Inform the client of the excessive fees and work with your firm to rectify the …" at bounding box center [748, 401] width 637 height 65
click at [430, 365] on input "b. Inform the client of the excessive fees and work with your firm to rectify t…" at bounding box center [430, 358] width 0 height 13
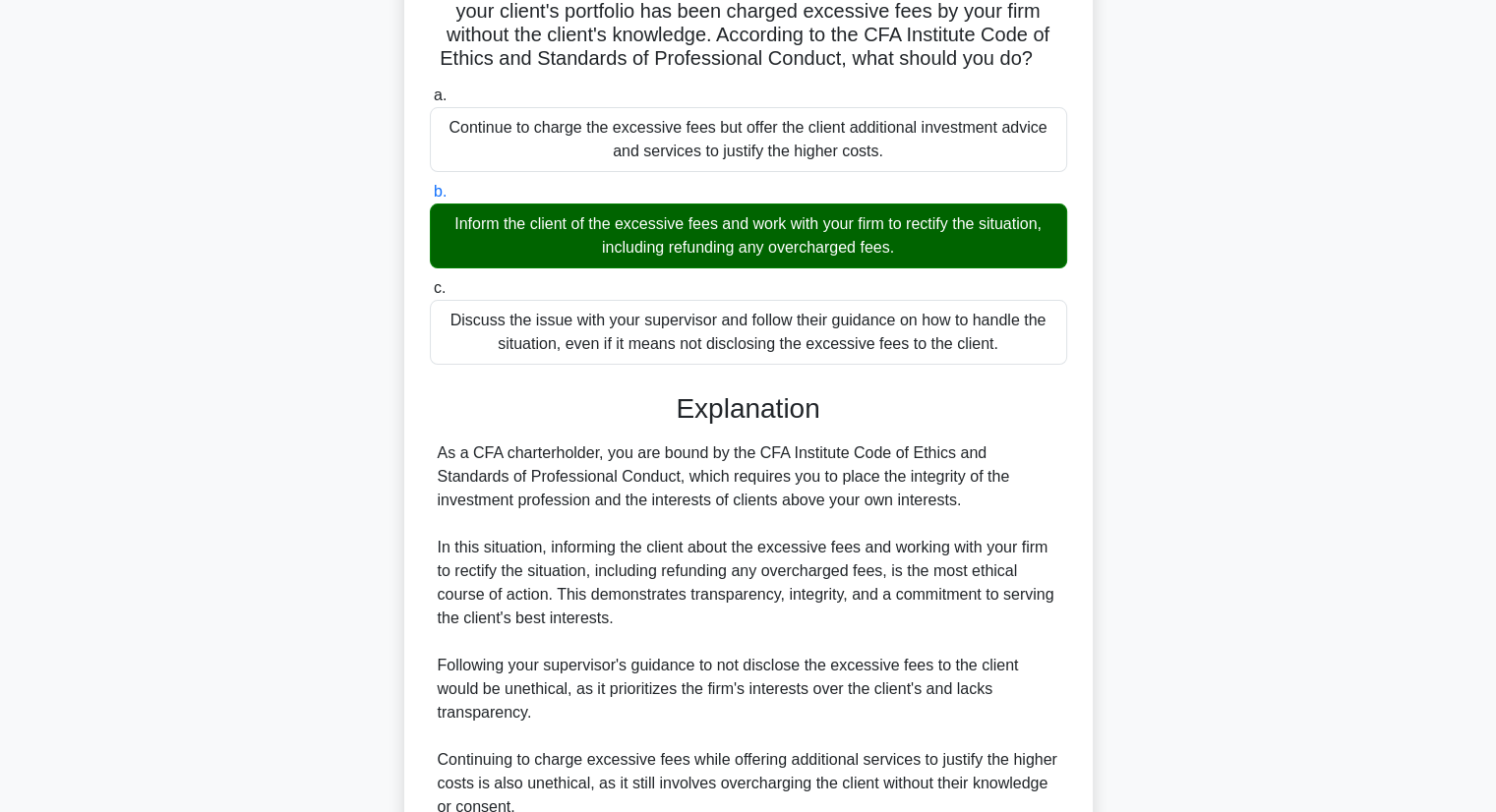
scroll to position [350, 0]
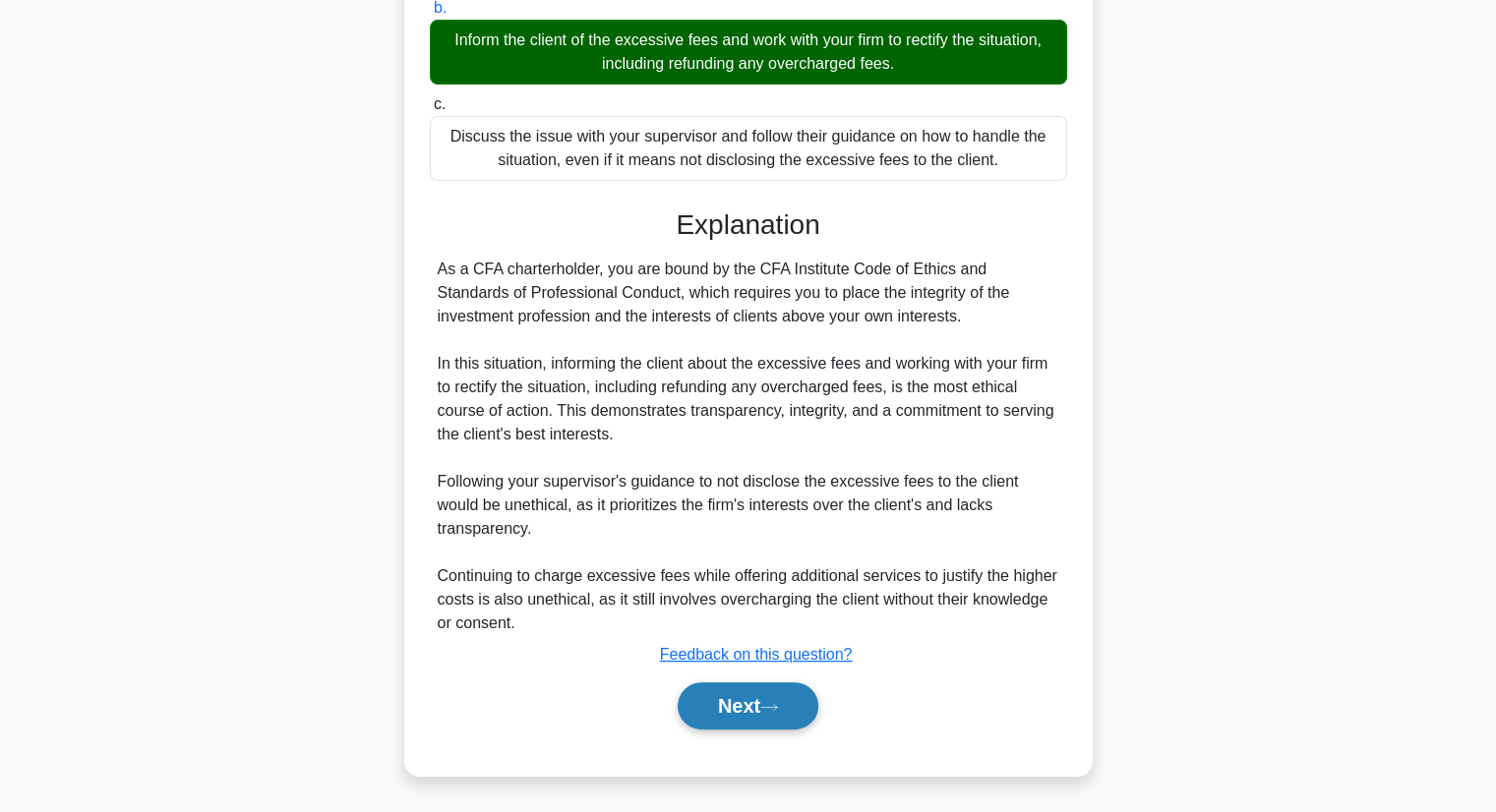
click at [749, 721] on button "Next" at bounding box center [748, 706] width 141 height 48
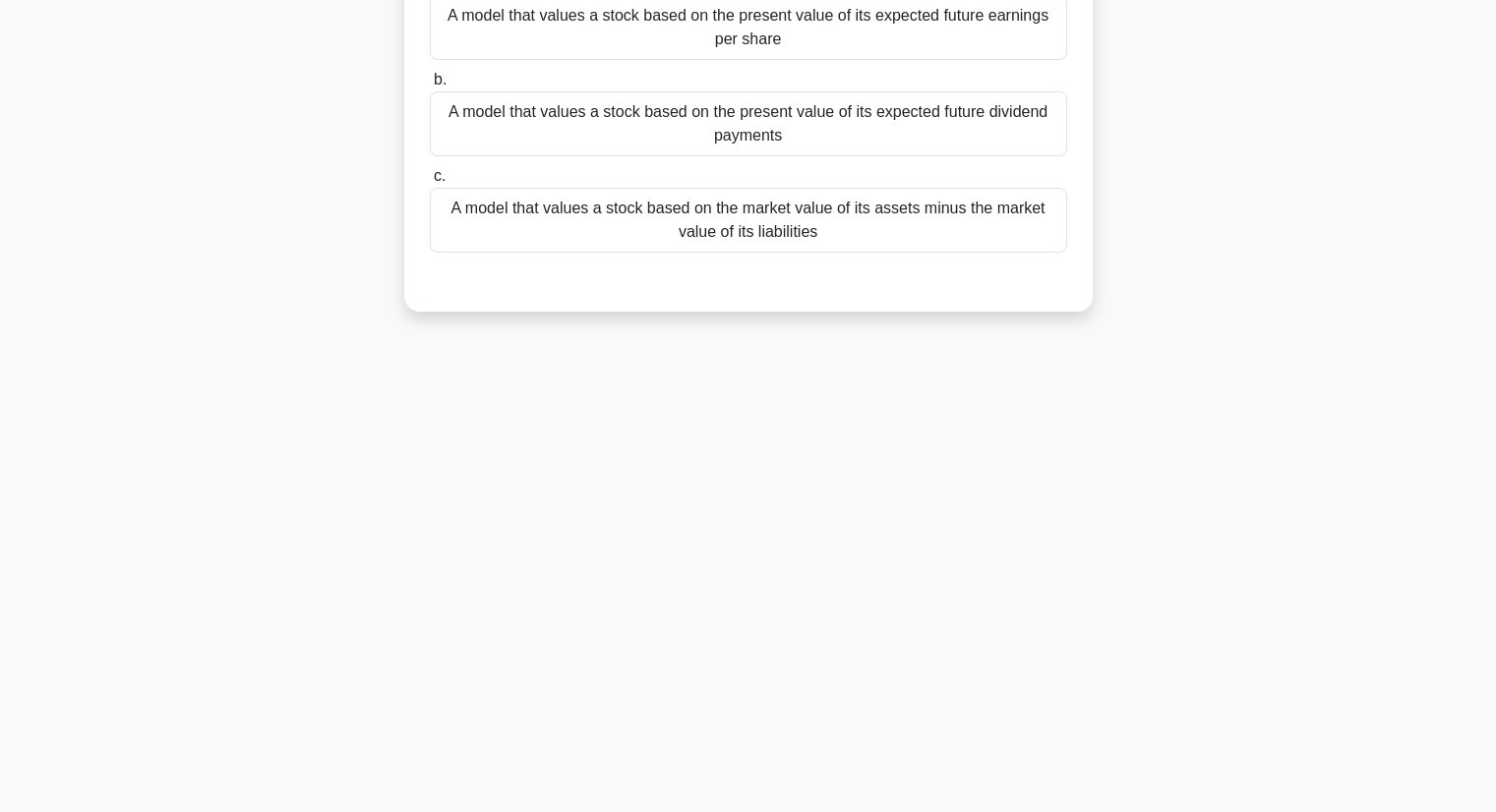
scroll to position [0, 0]
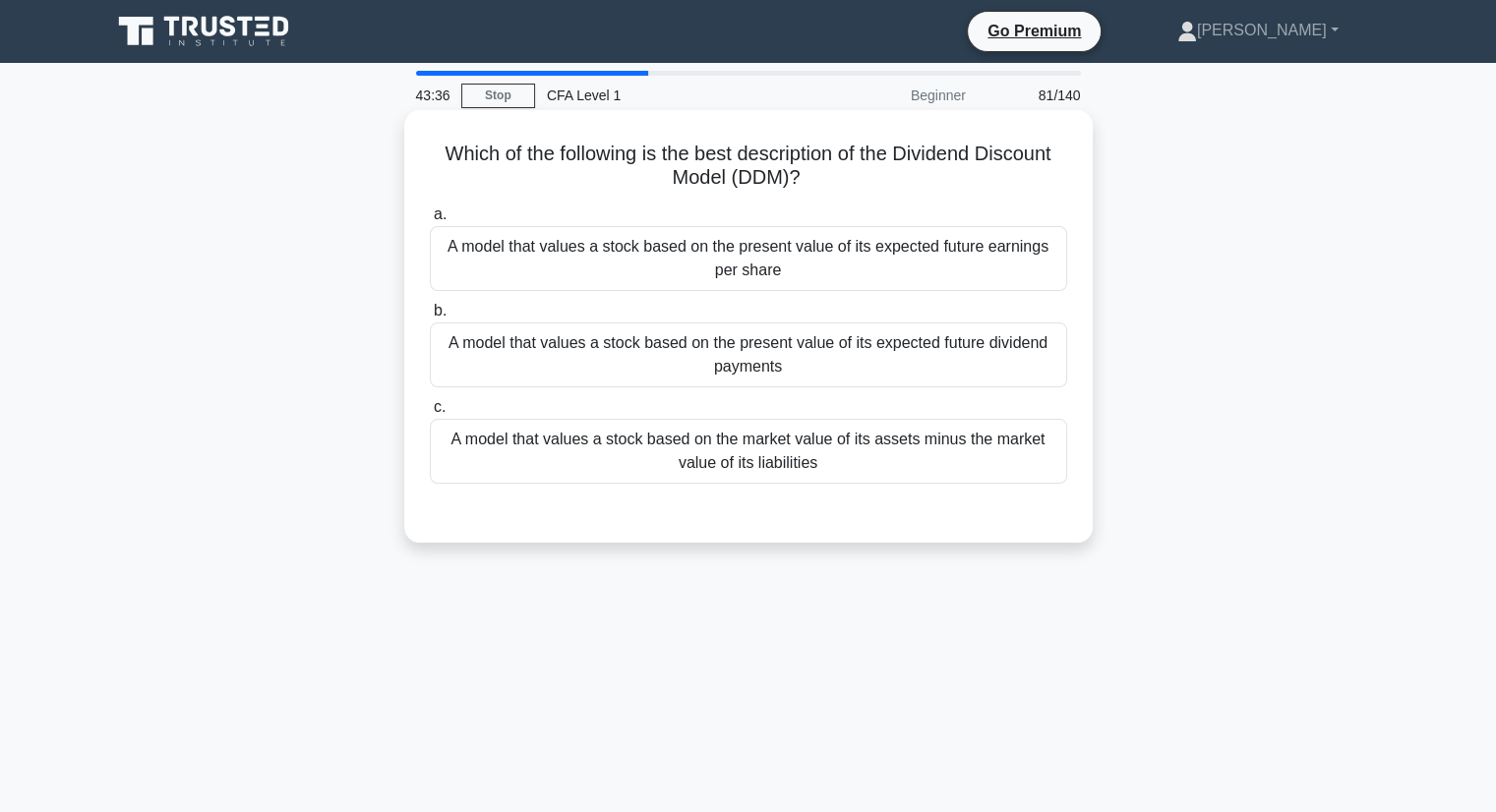
click at [640, 261] on div "A model that values a stock based on the present value of its expected future e…" at bounding box center [748, 258] width 637 height 65
click at [430, 221] on input "a. A model that values a stock based on the present value of its expected futur…" at bounding box center [430, 214] width 0 height 13
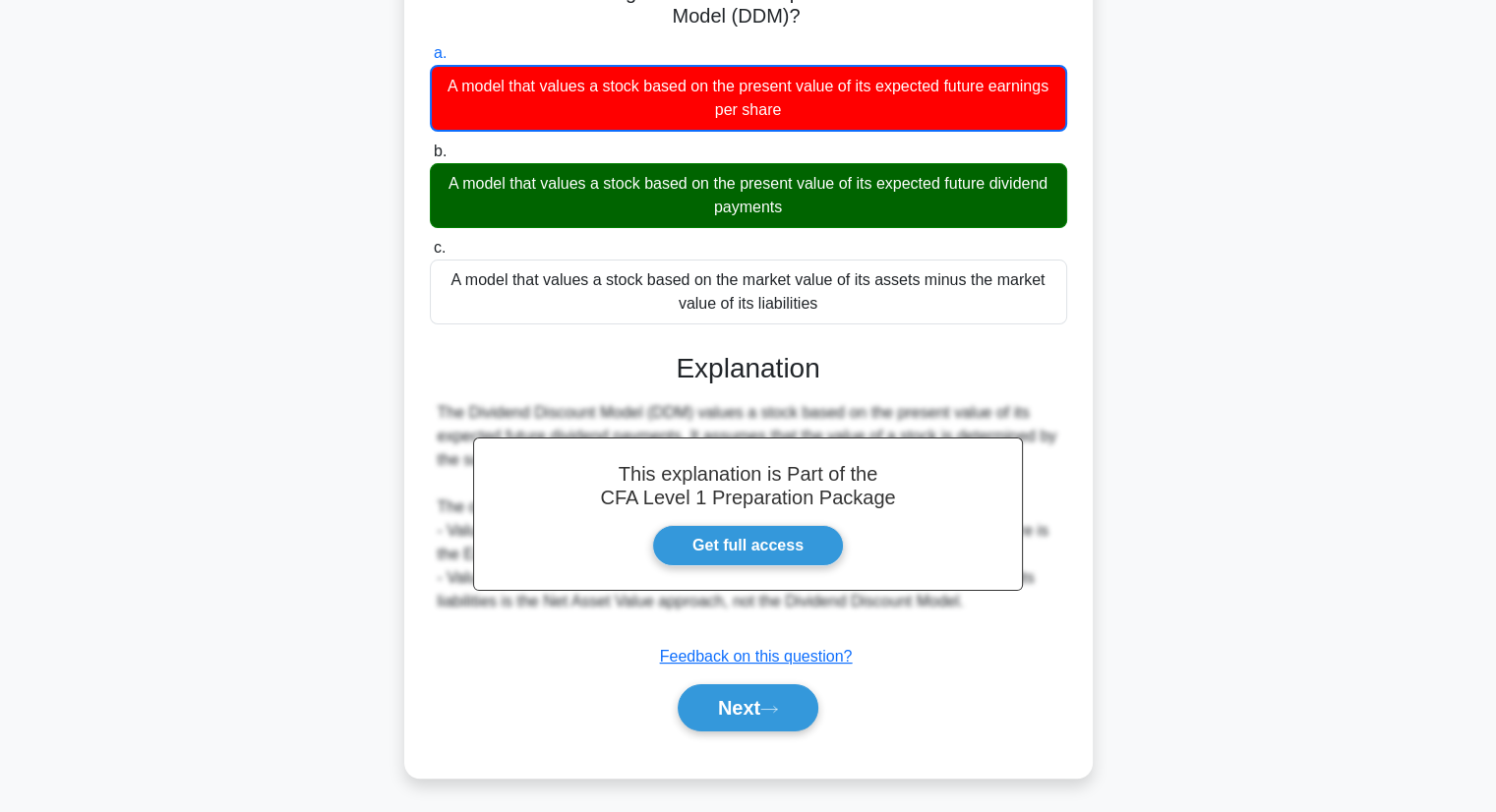
scroll to position [197, 0]
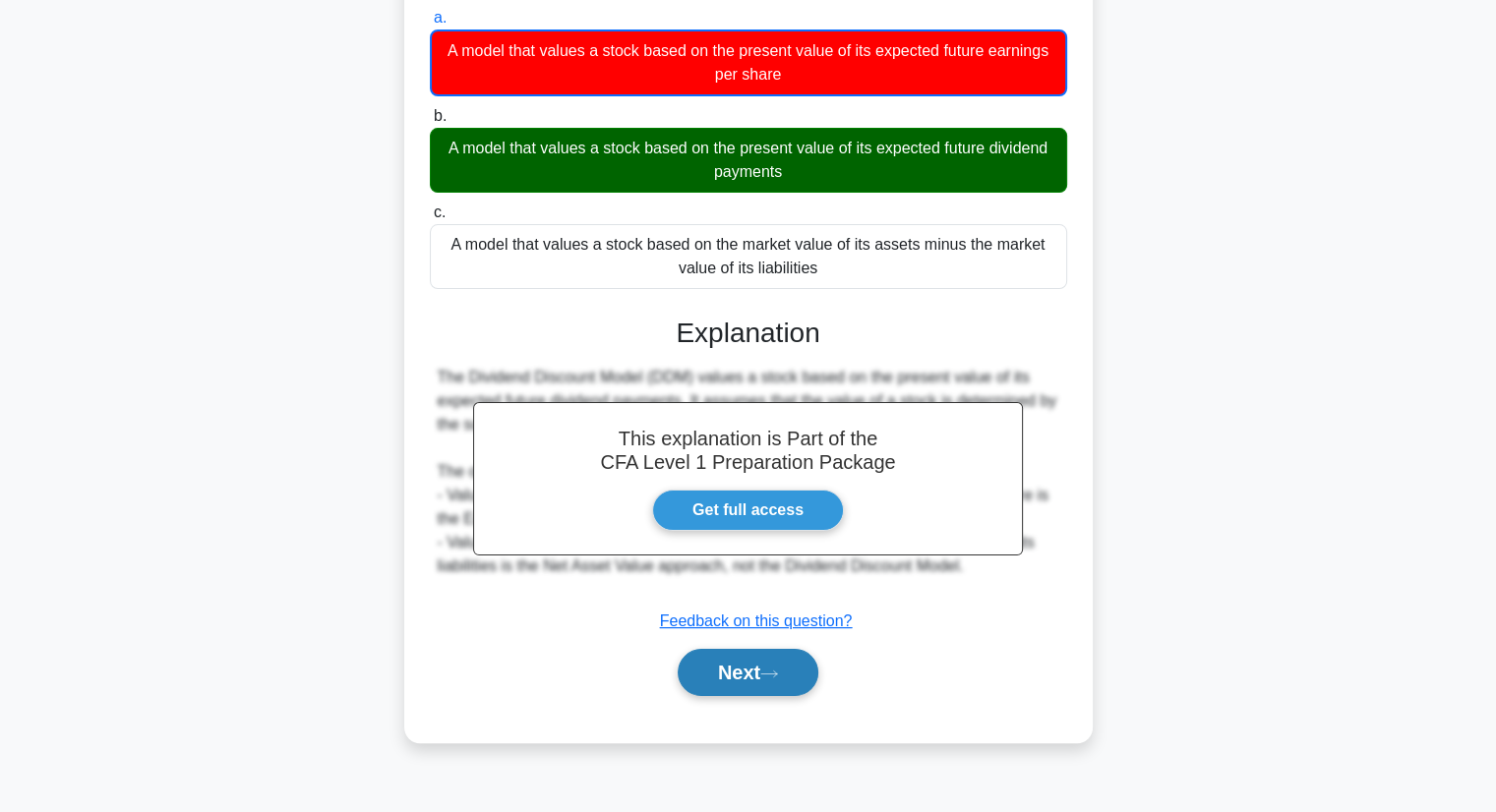
click at [744, 669] on button "Next" at bounding box center [748, 673] width 141 height 48
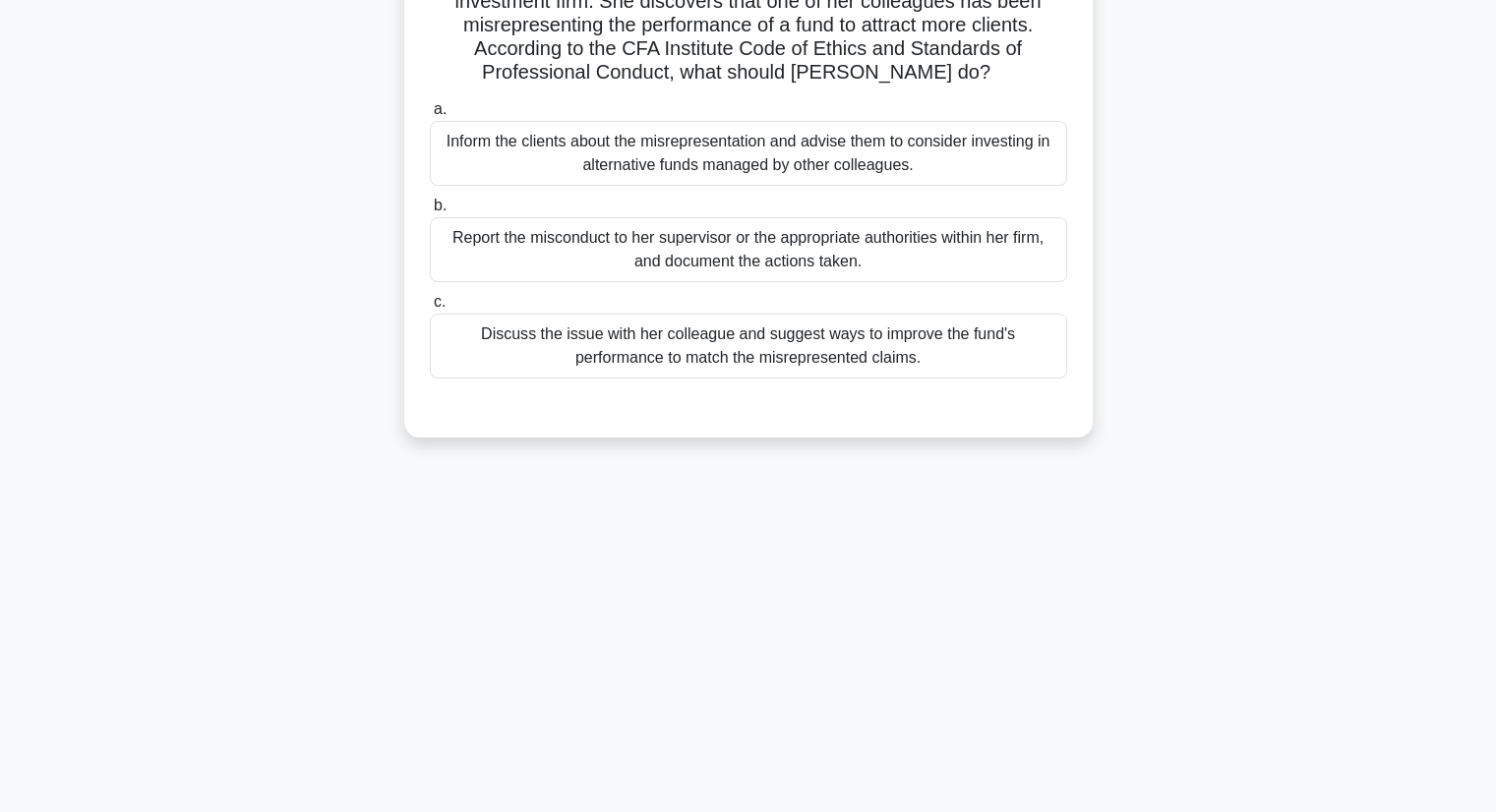
scroll to position [0, 0]
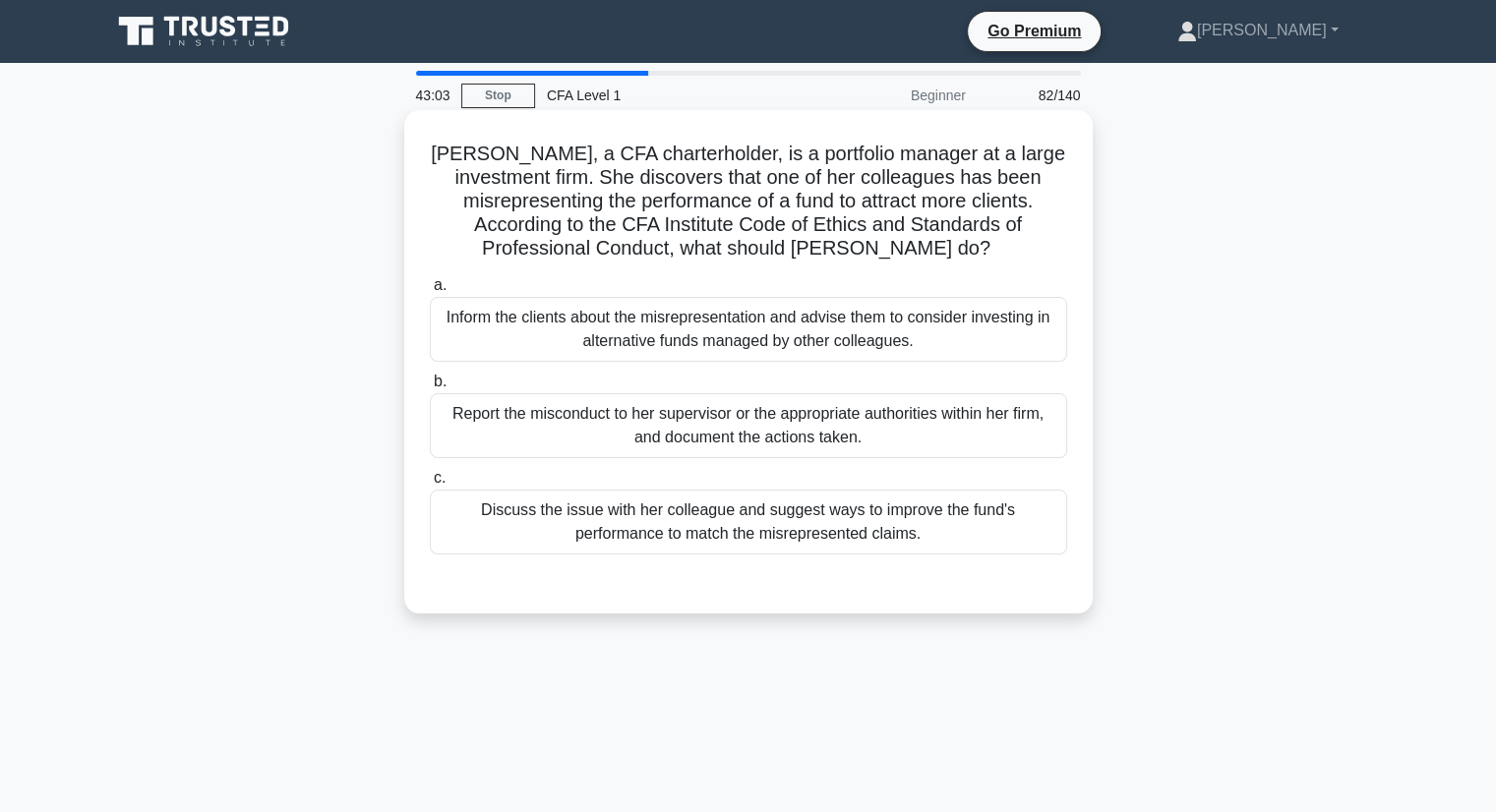
click at [677, 498] on div "Discuss the issue with her colleague and suggest ways to improve the fund's per…" at bounding box center [748, 521] width 637 height 65
click at [430, 484] on input "c. Discuss the issue with her colleague and suggest ways to improve the fund's …" at bounding box center [430, 477] width 0 height 13
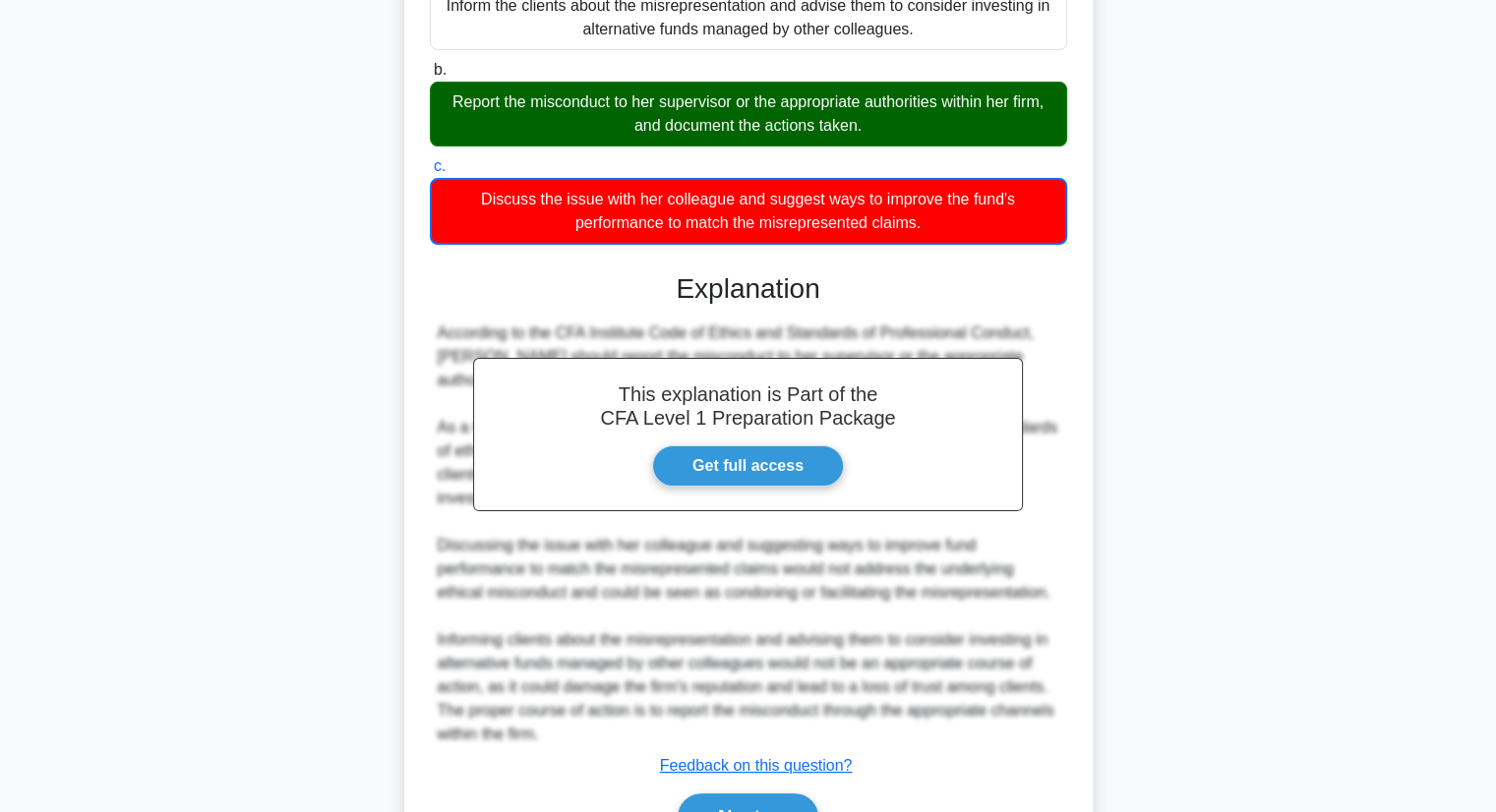
scroll to position [399, 0]
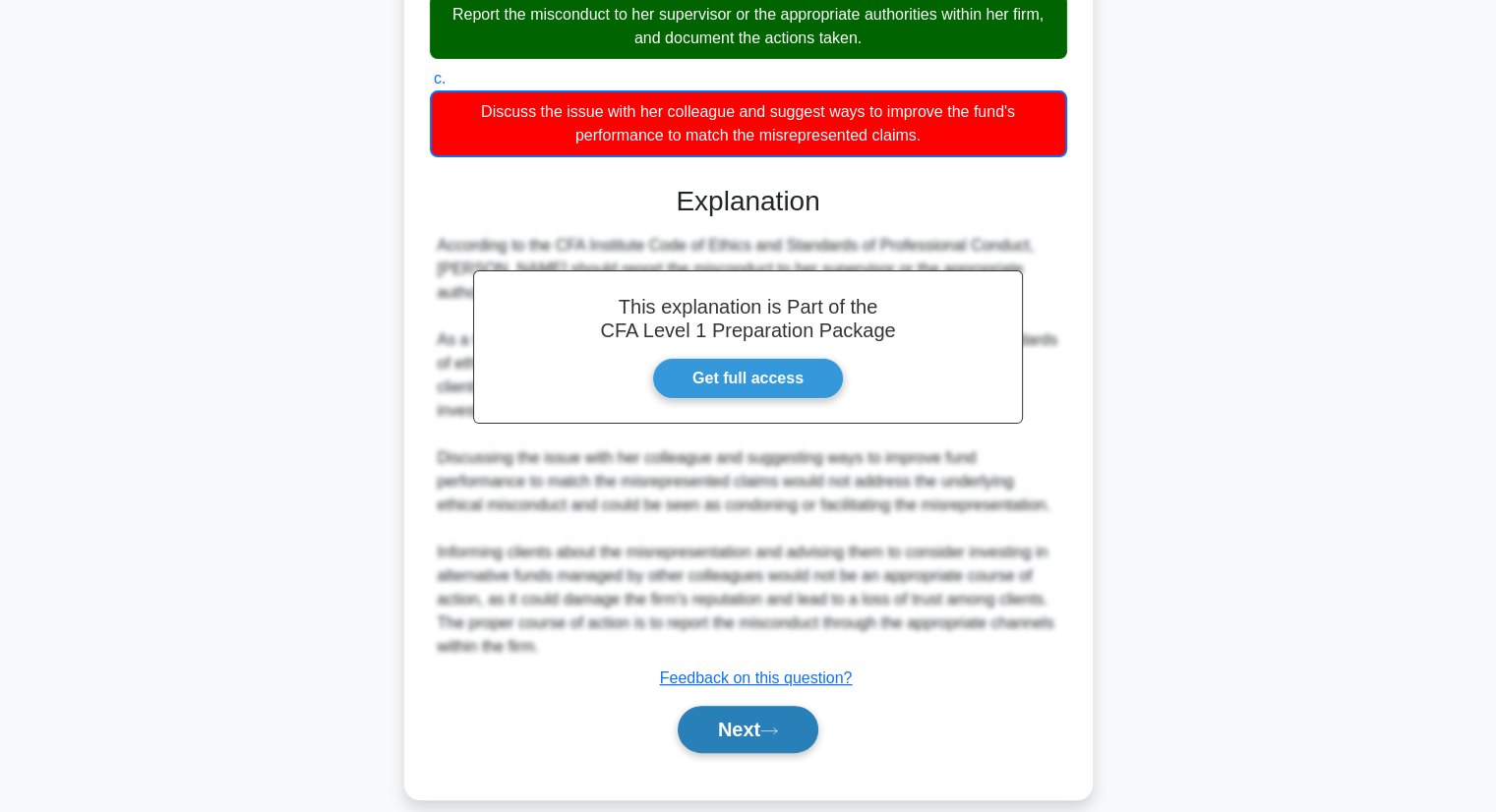
click at [726, 706] on button "Next" at bounding box center [748, 730] width 141 height 48
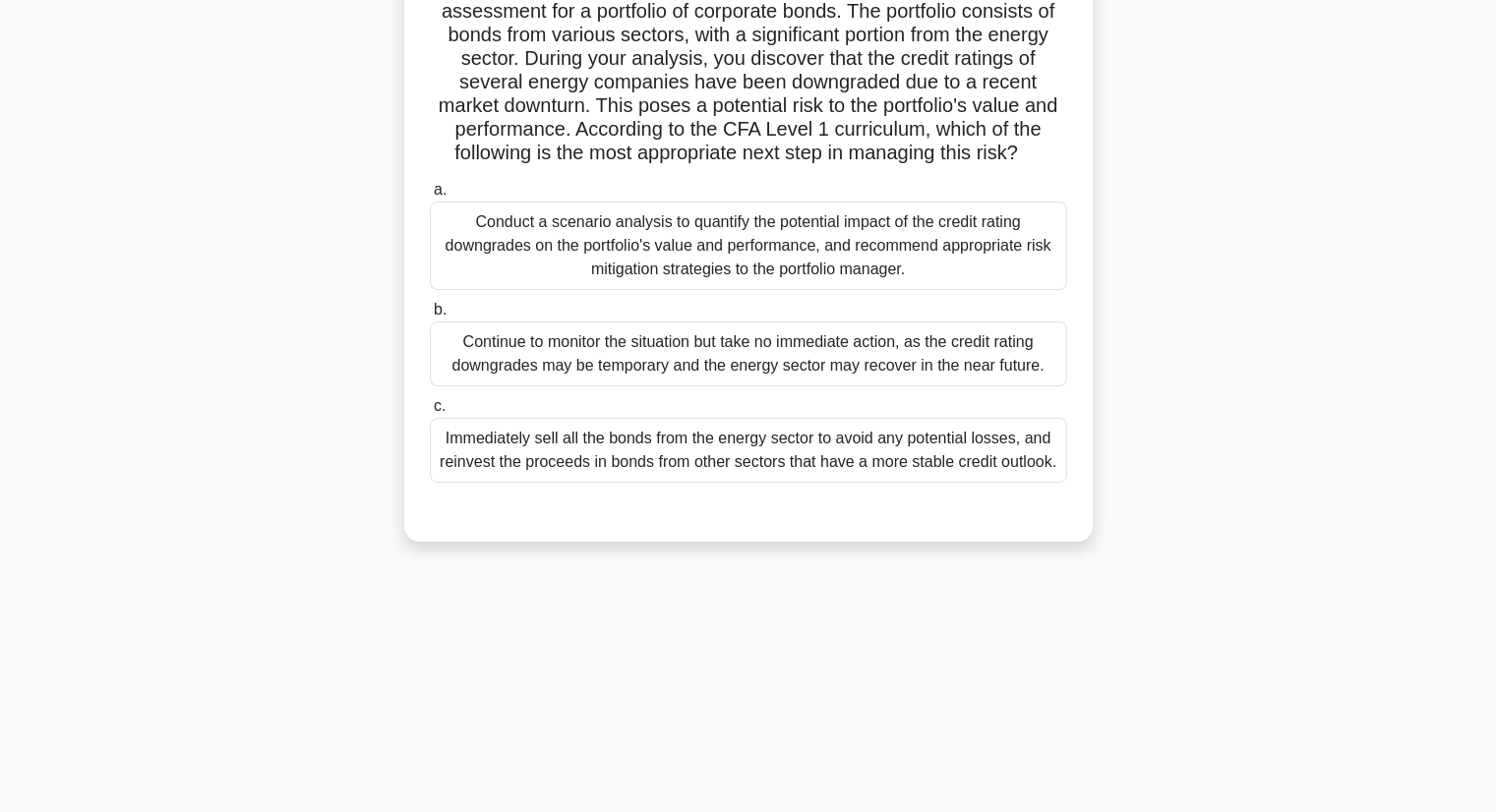
scroll to position [54, 0]
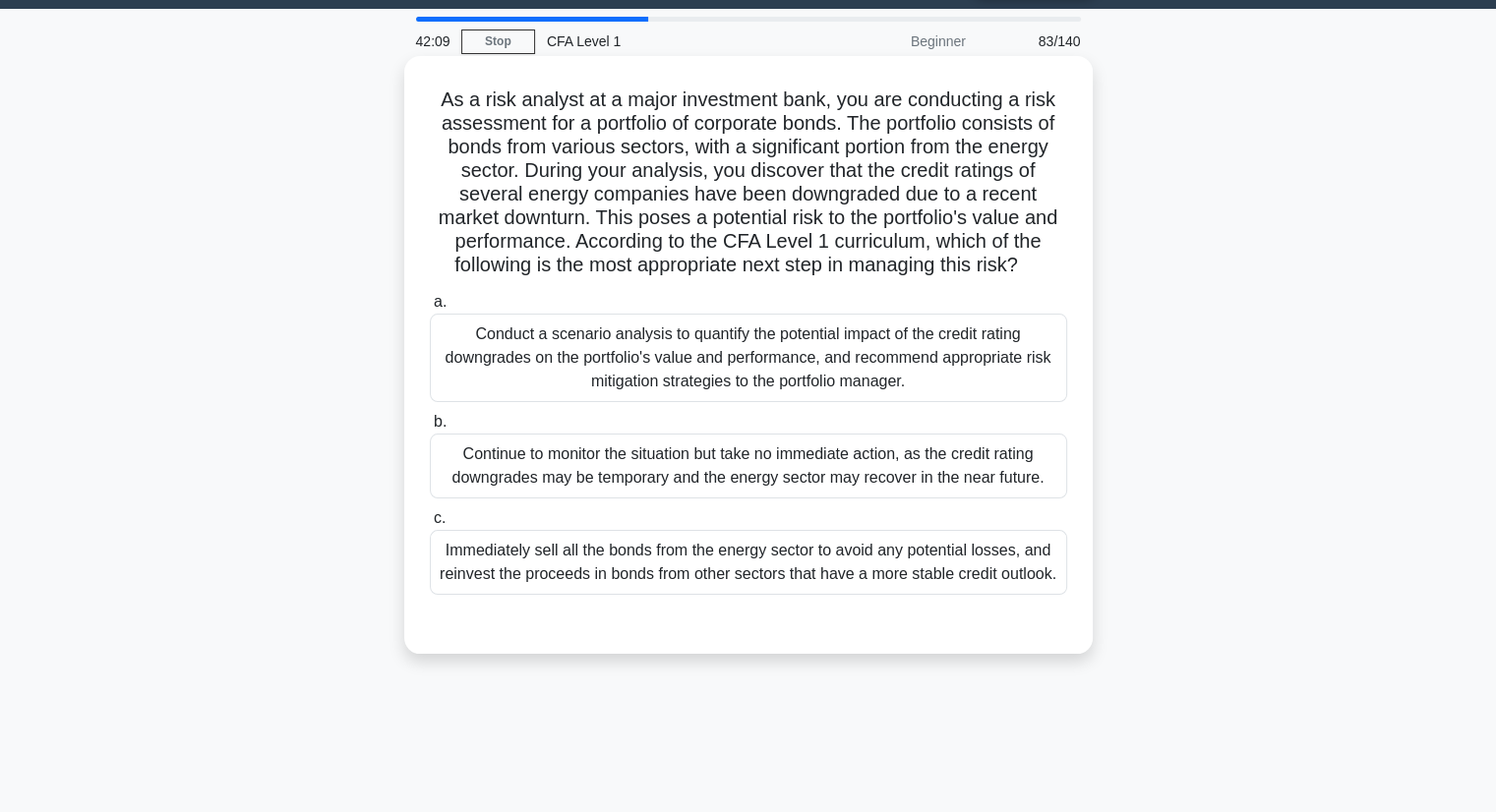
click at [949, 466] on div "Continue to monitor the situation but take no immediate action, as the credit r…" at bounding box center [748, 466] width 637 height 65
click at [430, 429] on input "b. Continue to monitor the situation but take no immediate action, as the credi…" at bounding box center [430, 422] width 0 height 13
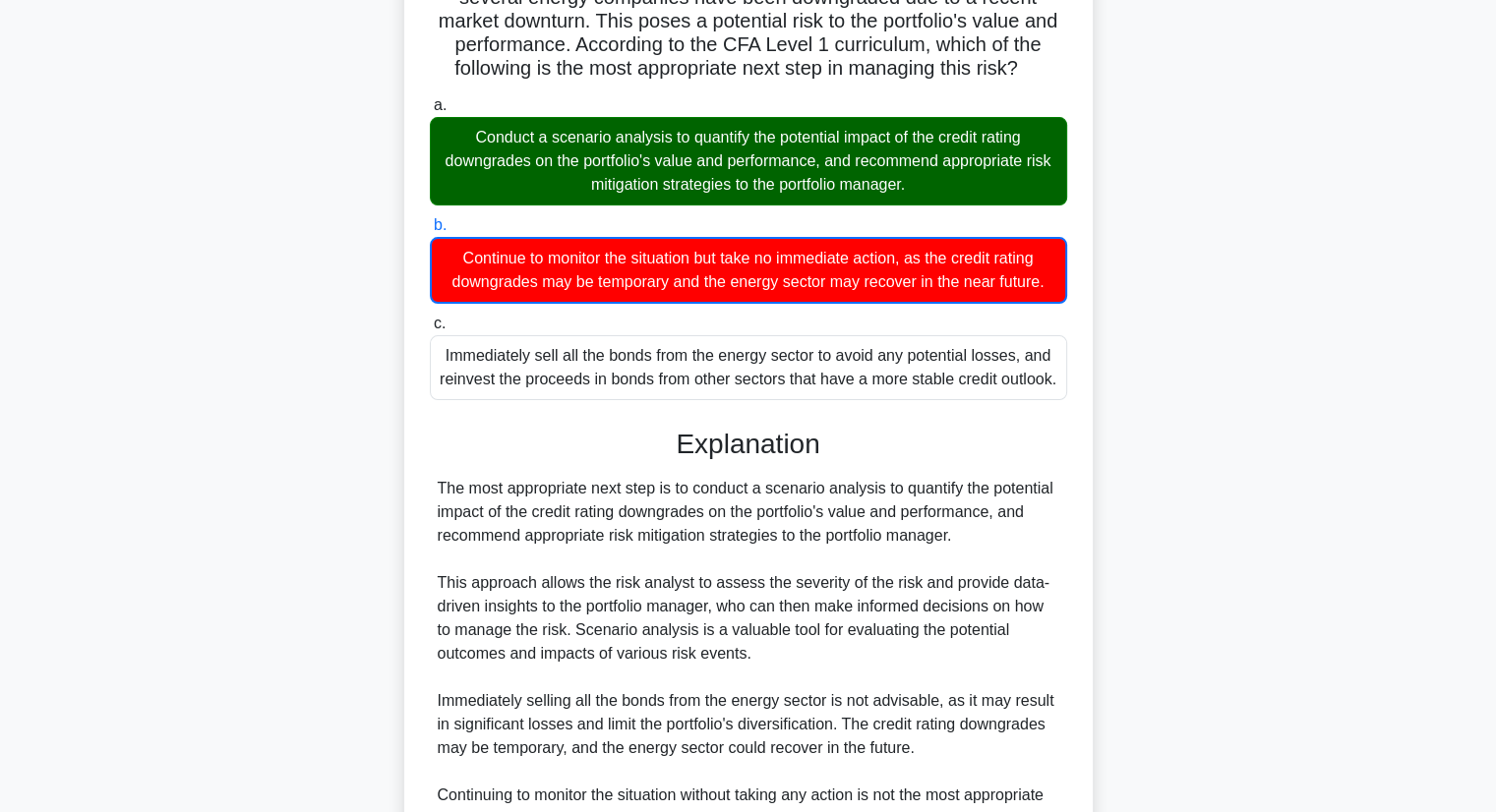
scroll to position [470, 0]
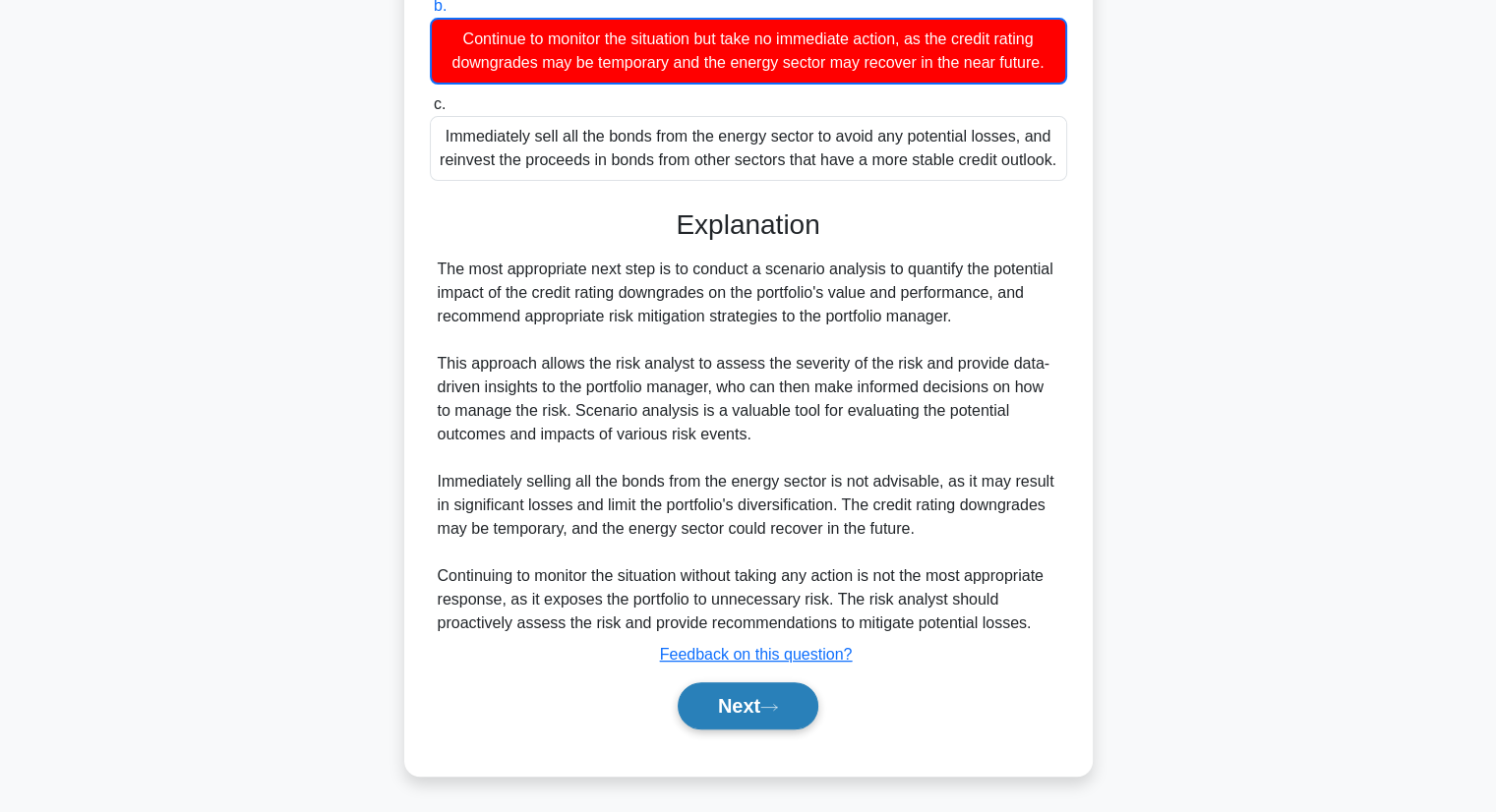
click at [772, 706] on icon at bounding box center [769, 707] width 18 height 11
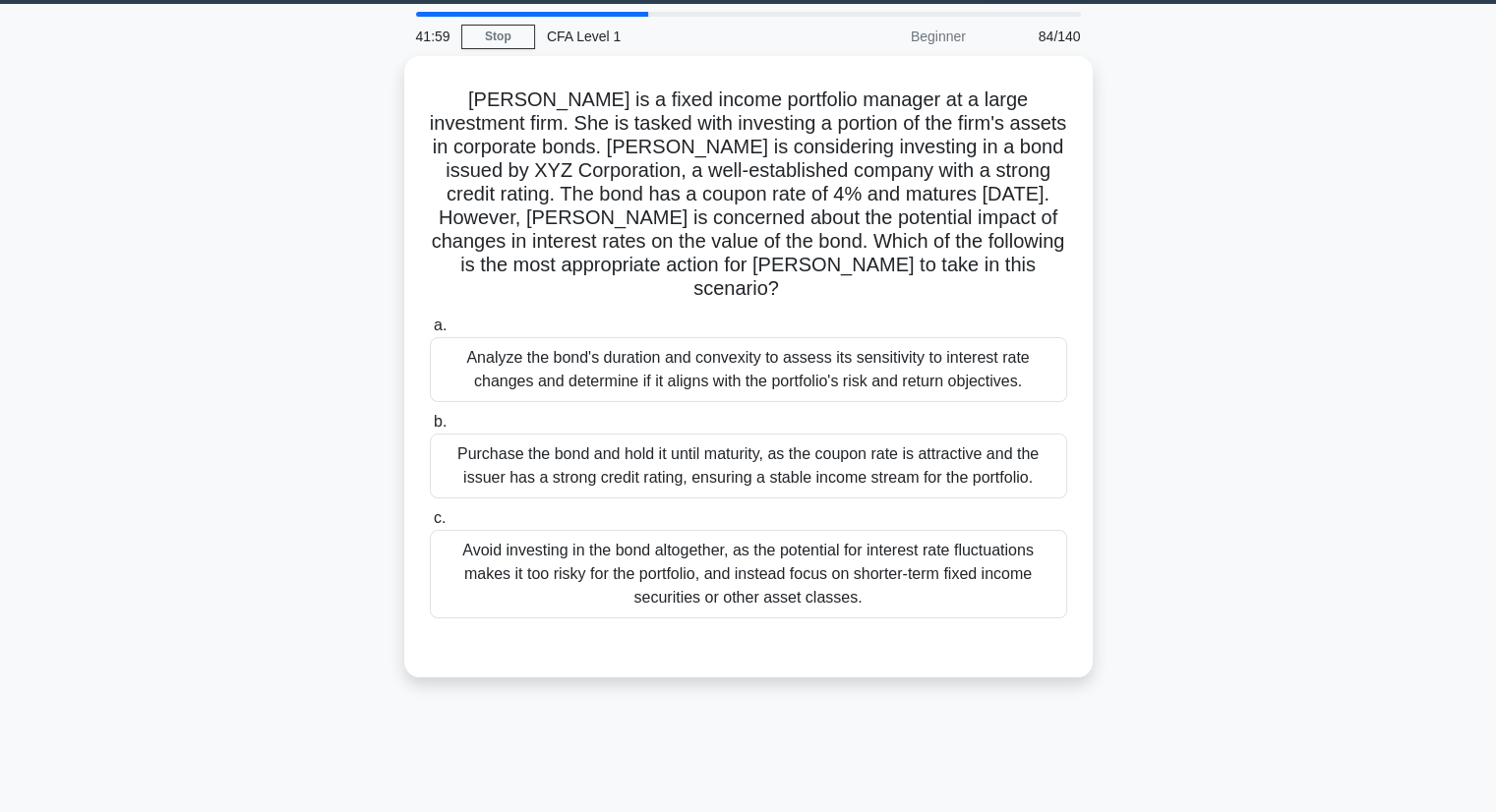
scroll to position [54, 0]
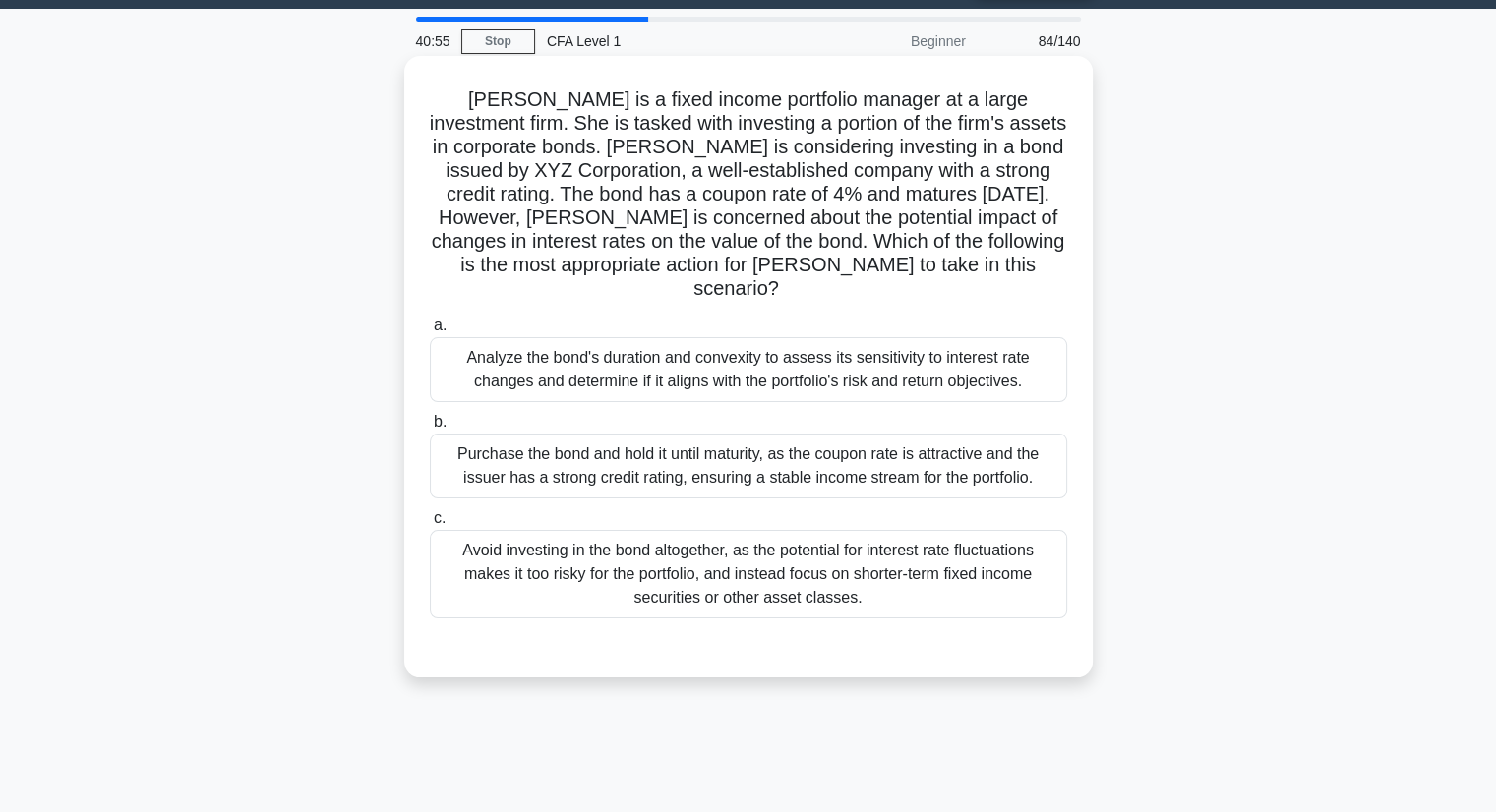
click at [988, 361] on div "Analyze the bond's duration and convexity to assess its sensitivity to interest…" at bounding box center [748, 369] width 637 height 65
click at [430, 333] on input "a. Analyze the bond's duration and convexity to assess its sensitivity to inter…" at bounding box center [430, 326] width 0 height 13
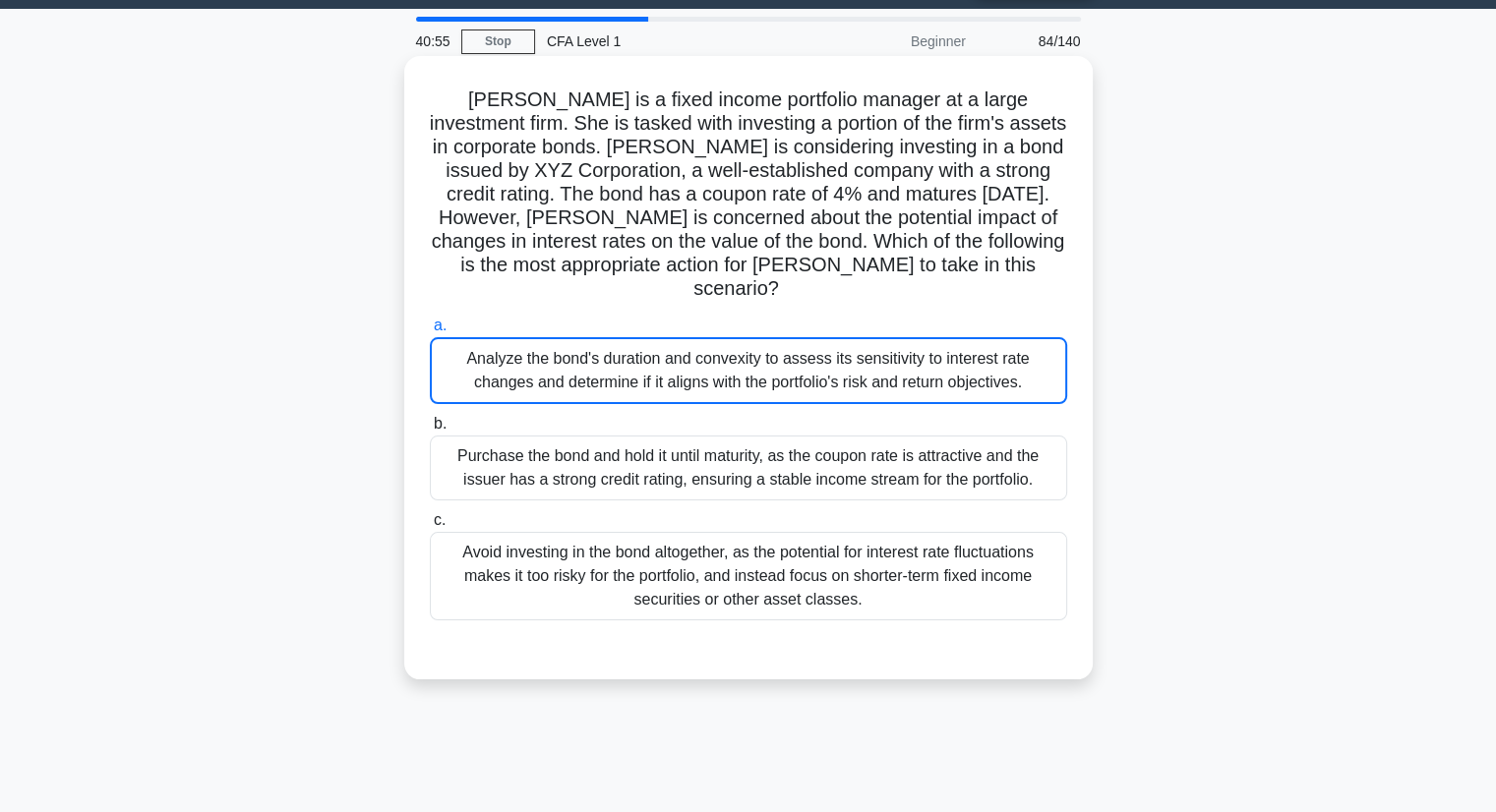
click at [988, 361] on div "Analyze the bond's duration and convexity to assess its sensitivity to interest…" at bounding box center [748, 370] width 637 height 67
click at [430, 333] on input "a. Analyze the bond's duration and convexity to assess its sensitivity to inter…" at bounding box center [430, 326] width 0 height 13
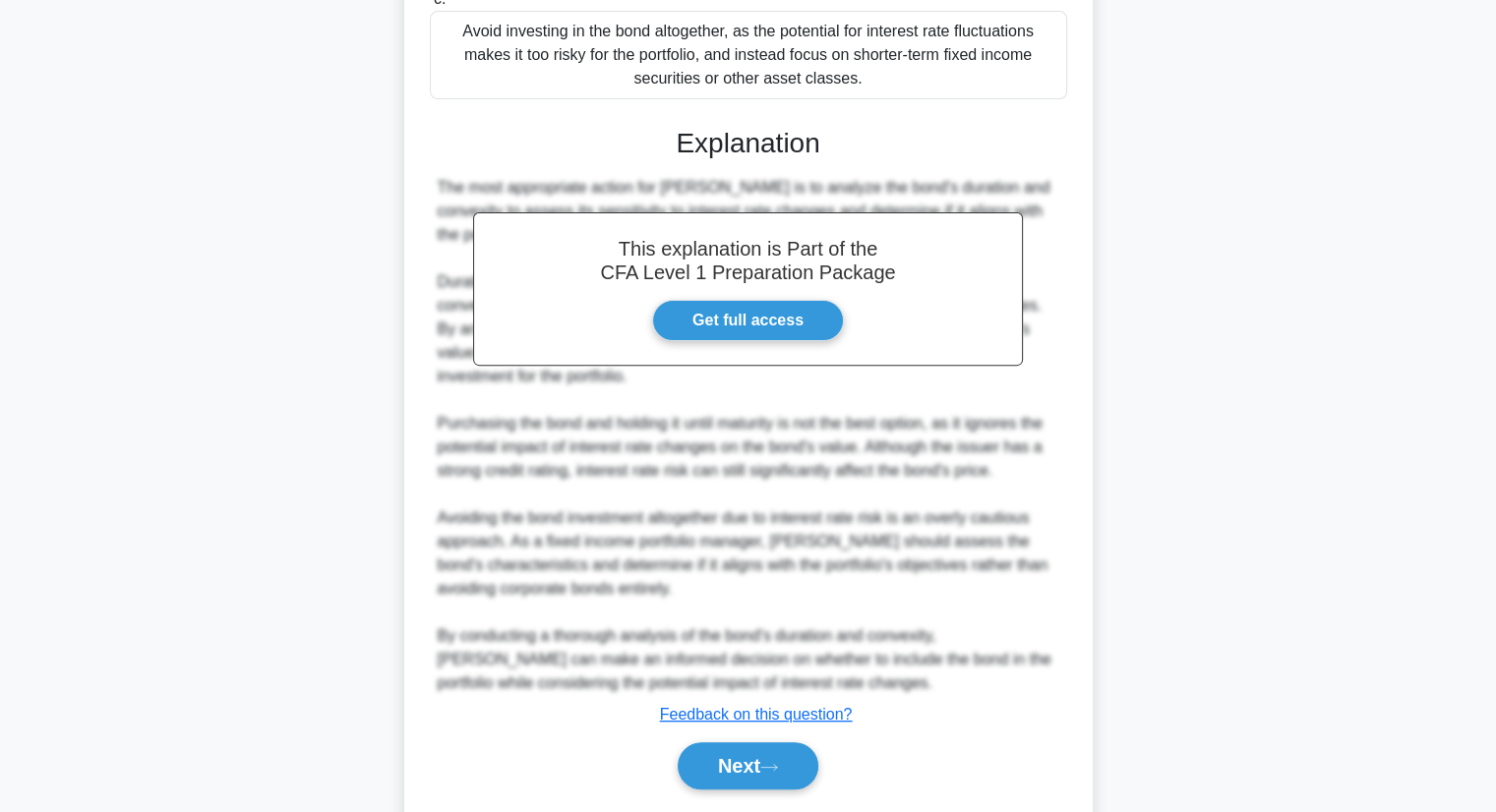
scroll to position [609, 0]
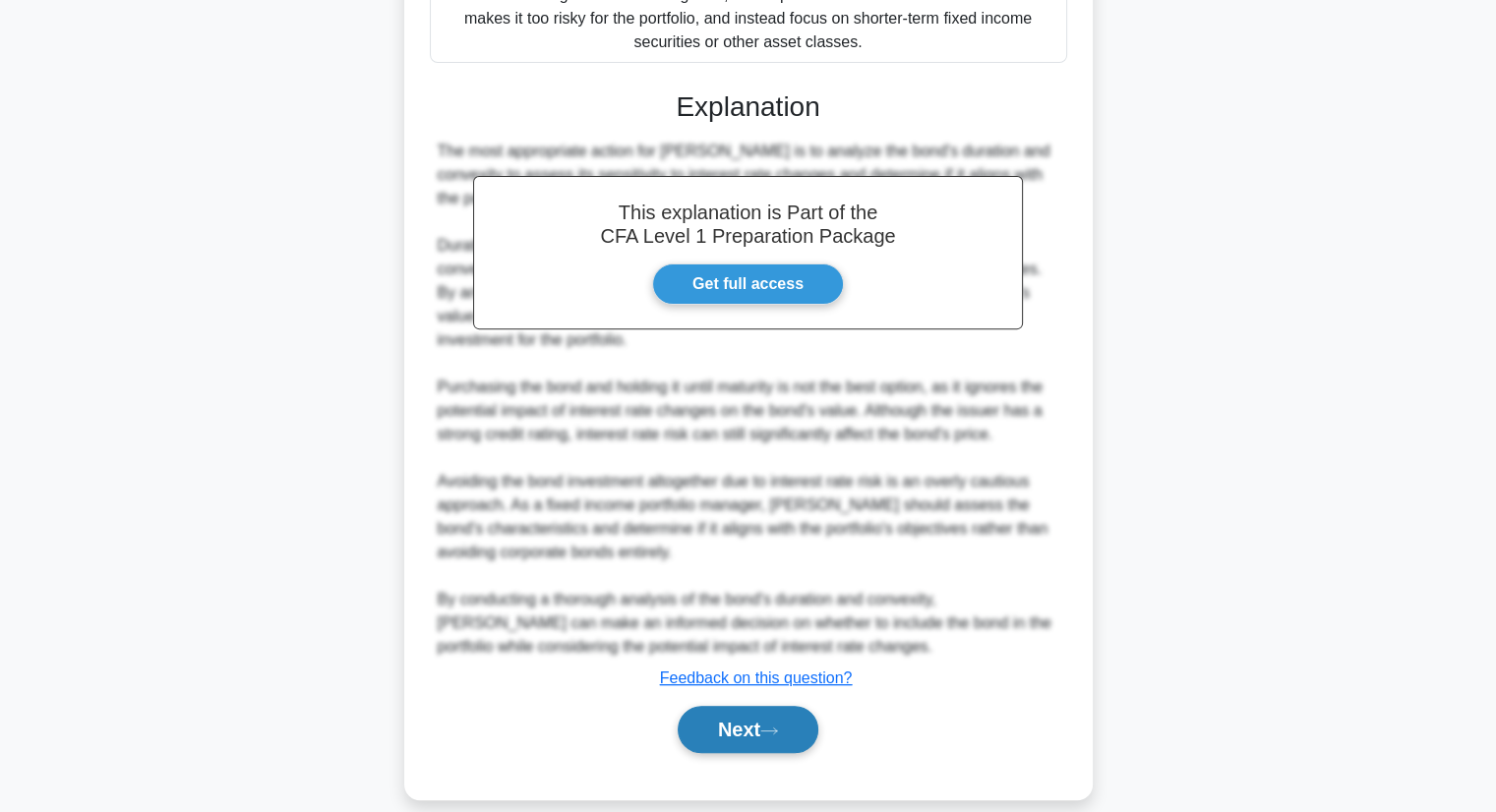
click at [749, 706] on button "Next" at bounding box center [748, 730] width 141 height 48
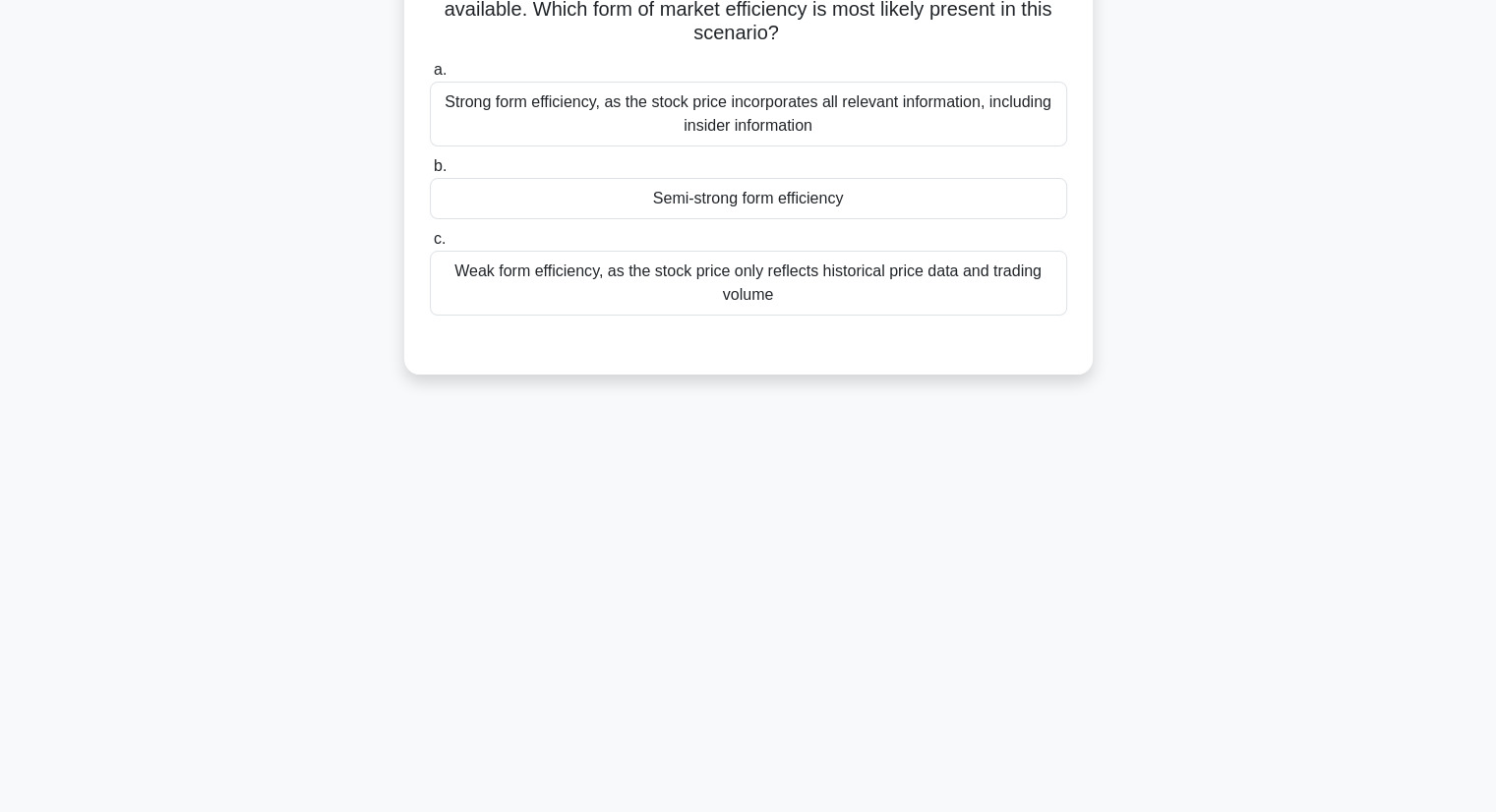
scroll to position [0, 0]
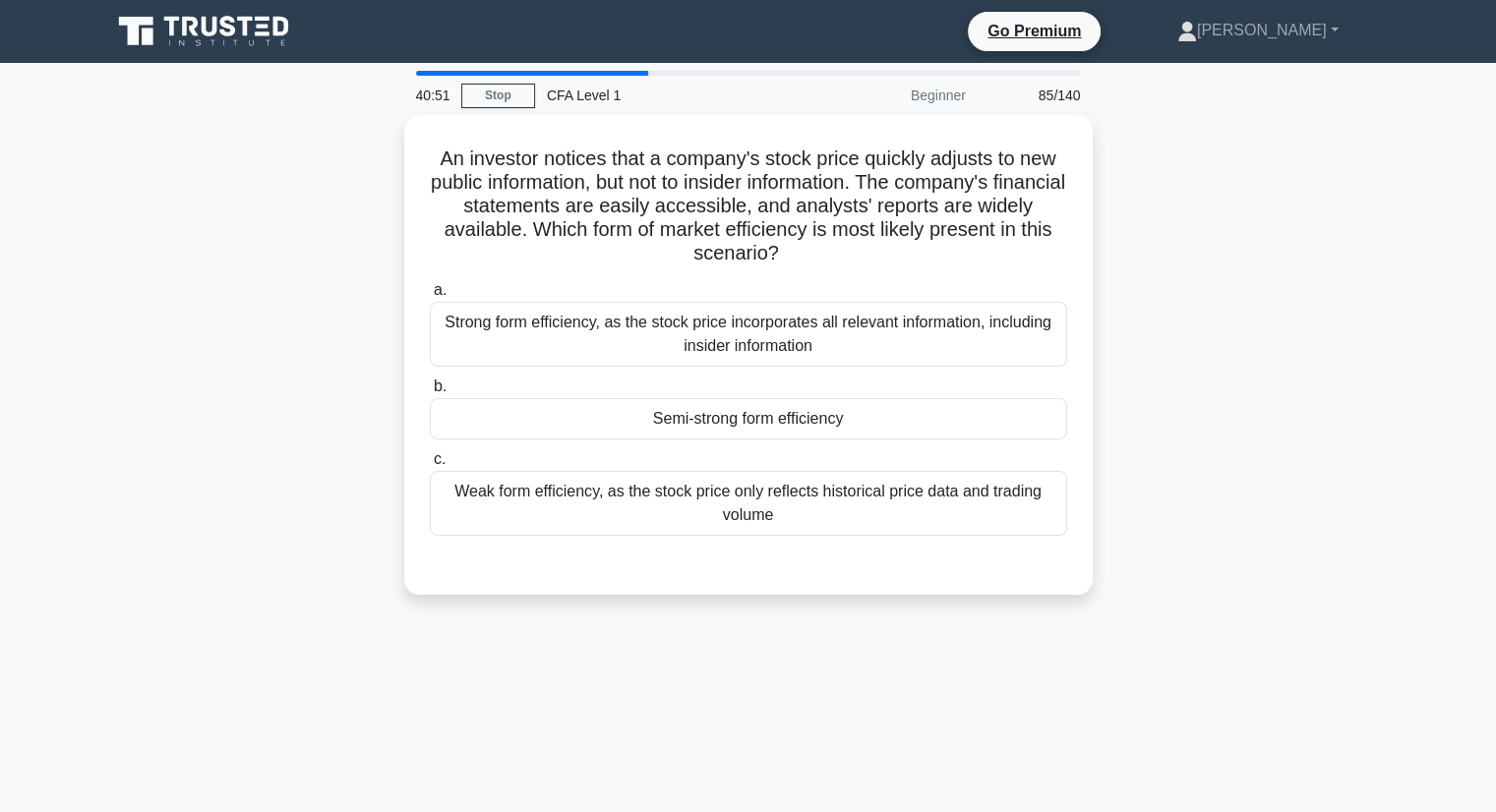
click at [1446, 505] on main "40:51 Stop CFA Level 1 Beginner 85/140 An investor notices that a company's sto…" at bounding box center [748, 562] width 1496 height 999
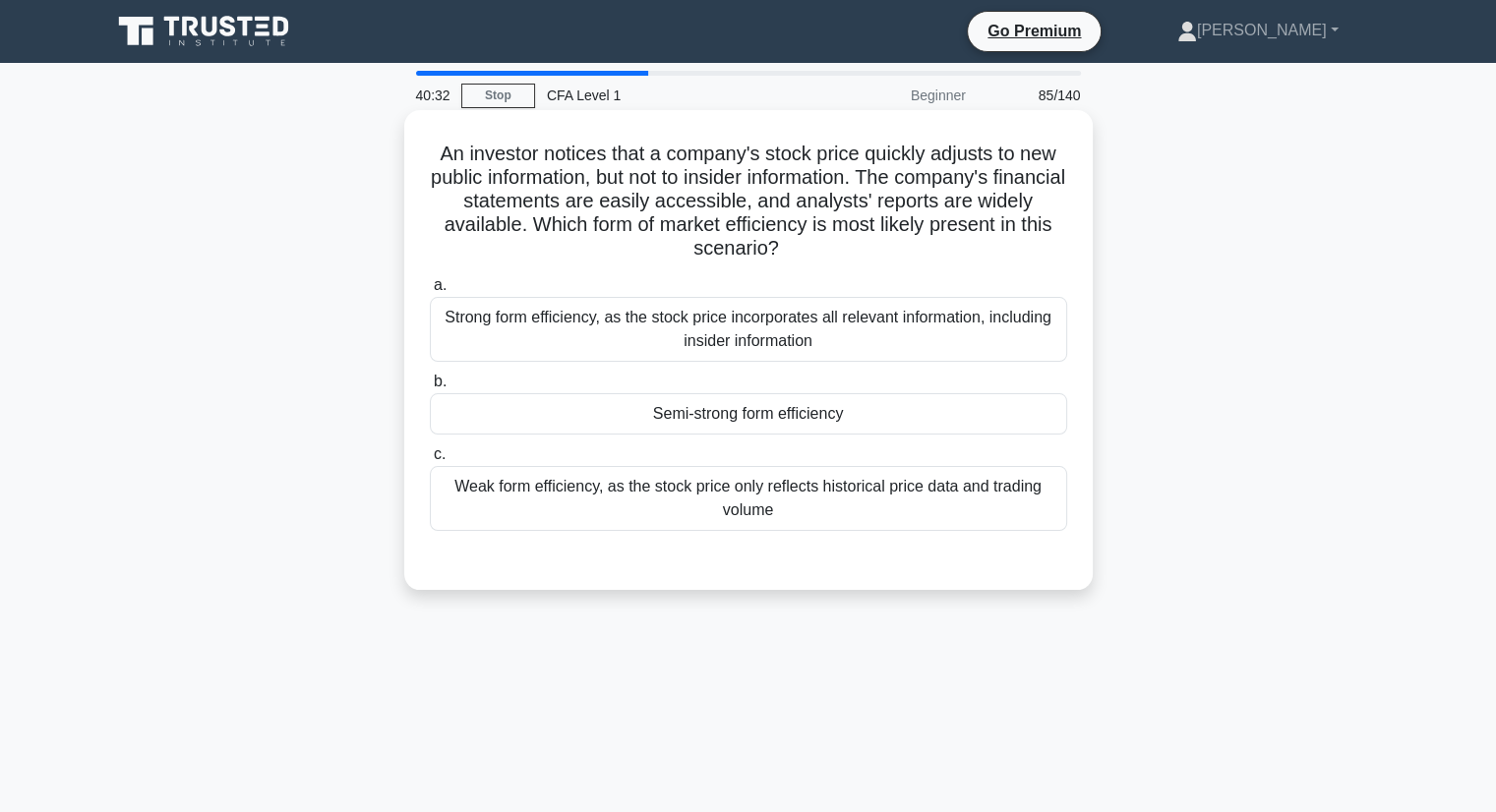
click at [920, 406] on div "Semi-strong form efficiency" at bounding box center [748, 414] width 637 height 42
click at [430, 388] on input "b. Semi-strong form efficiency" at bounding box center [430, 381] width 0 height 13
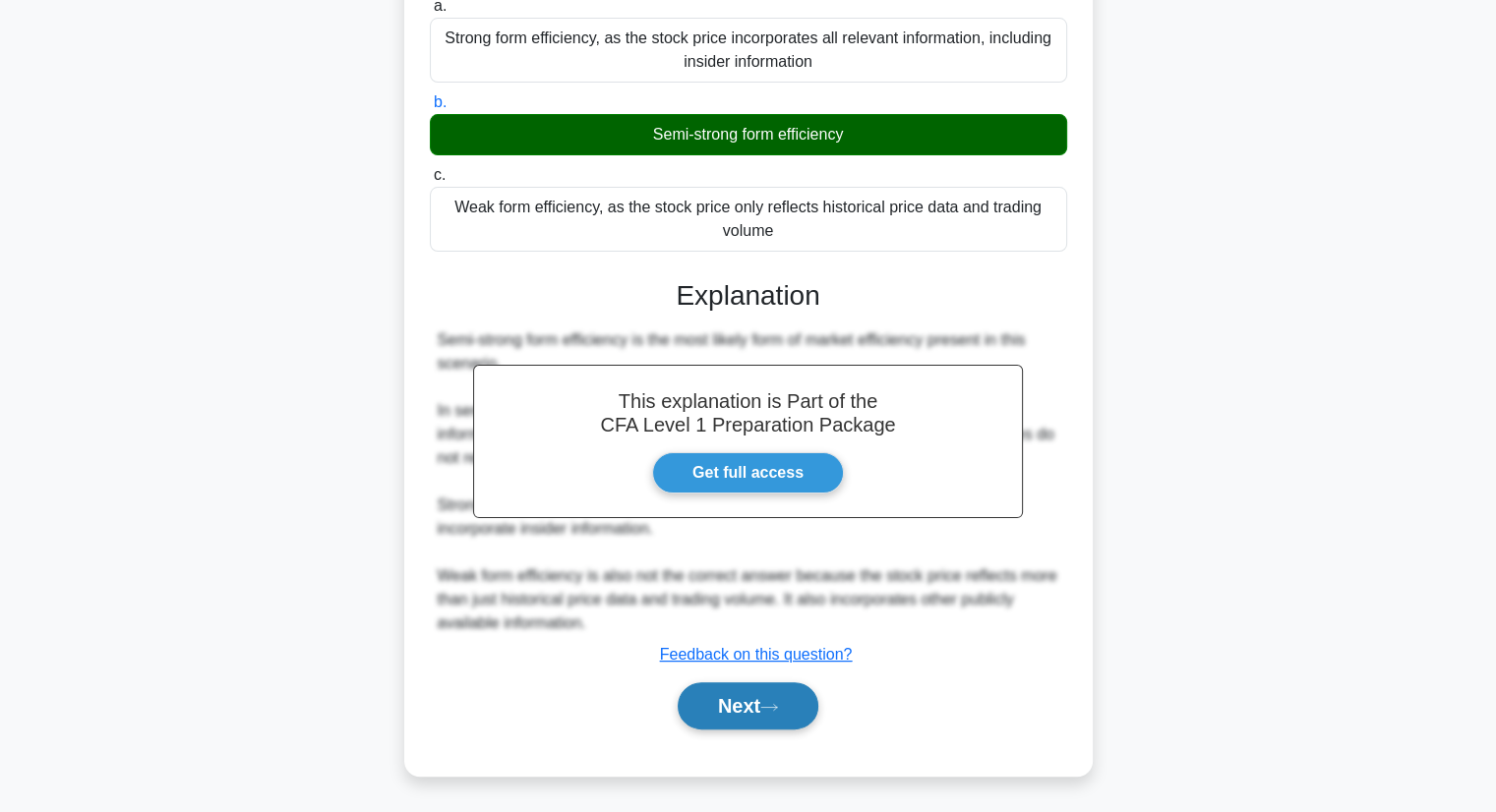
click at [776, 703] on icon at bounding box center [769, 707] width 18 height 11
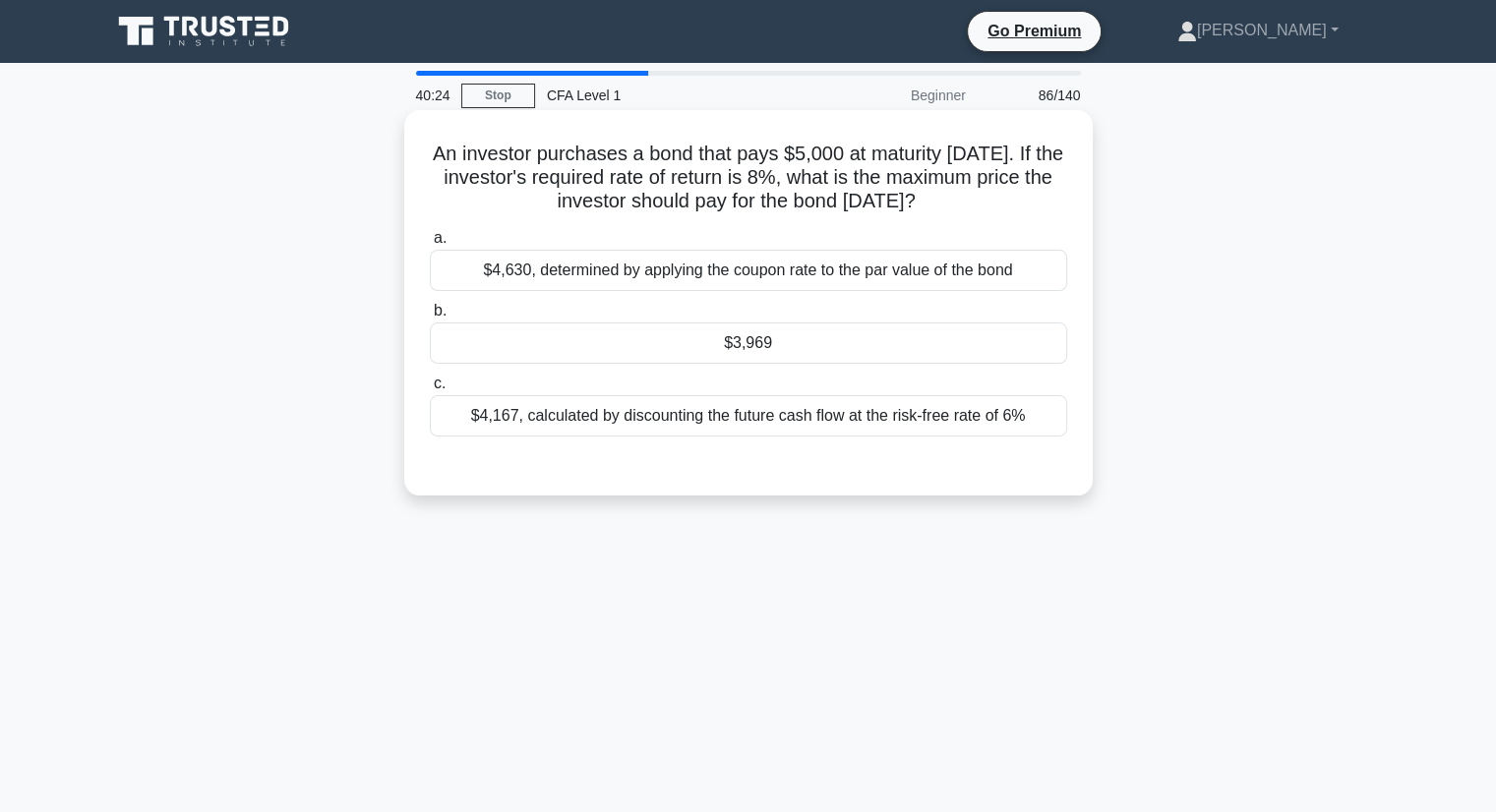
click at [688, 355] on div "$3,969" at bounding box center [748, 343] width 637 height 42
click at [430, 318] on input "b. $3,969" at bounding box center [430, 311] width 0 height 13
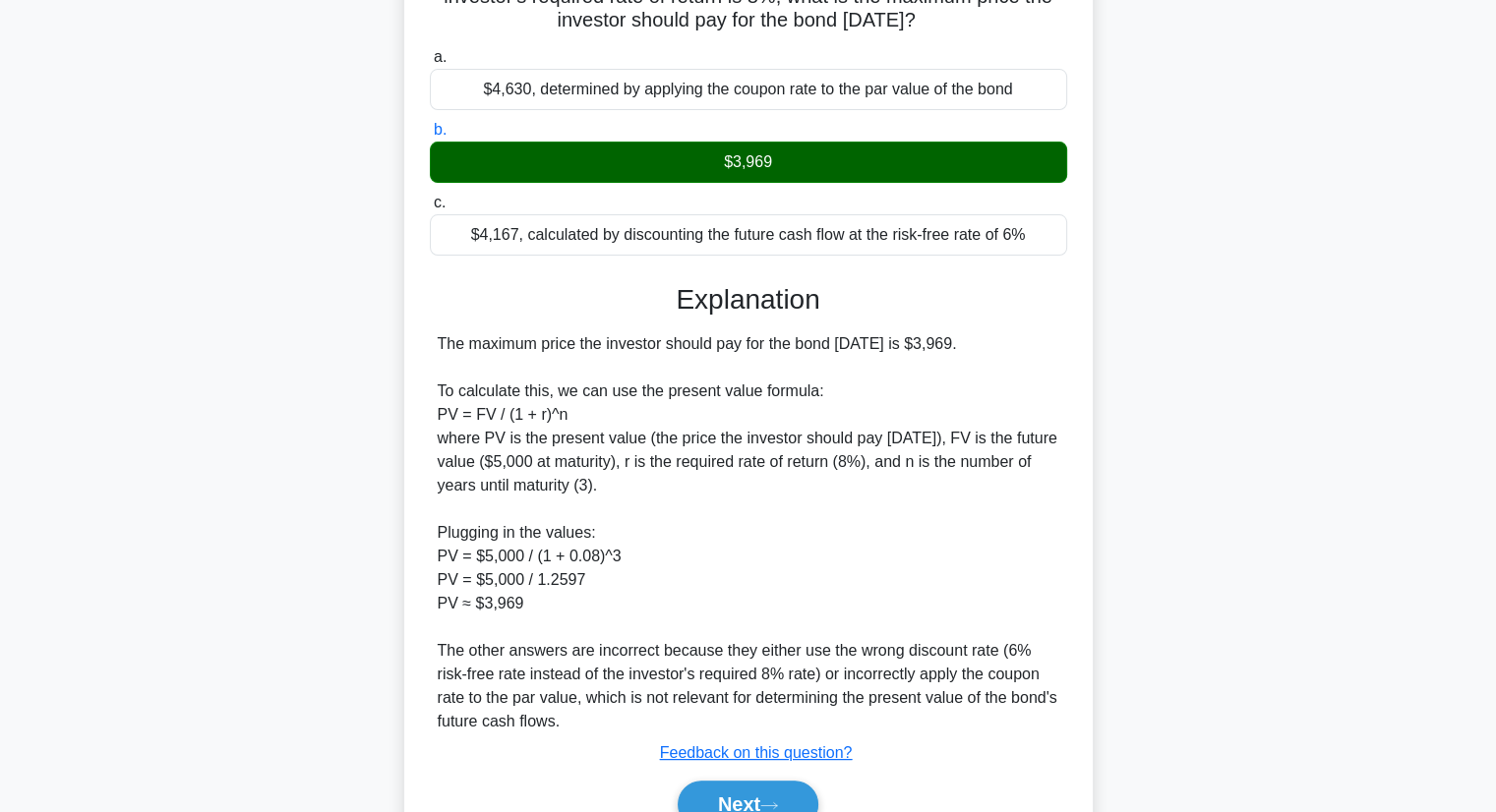
scroll to position [279, 0]
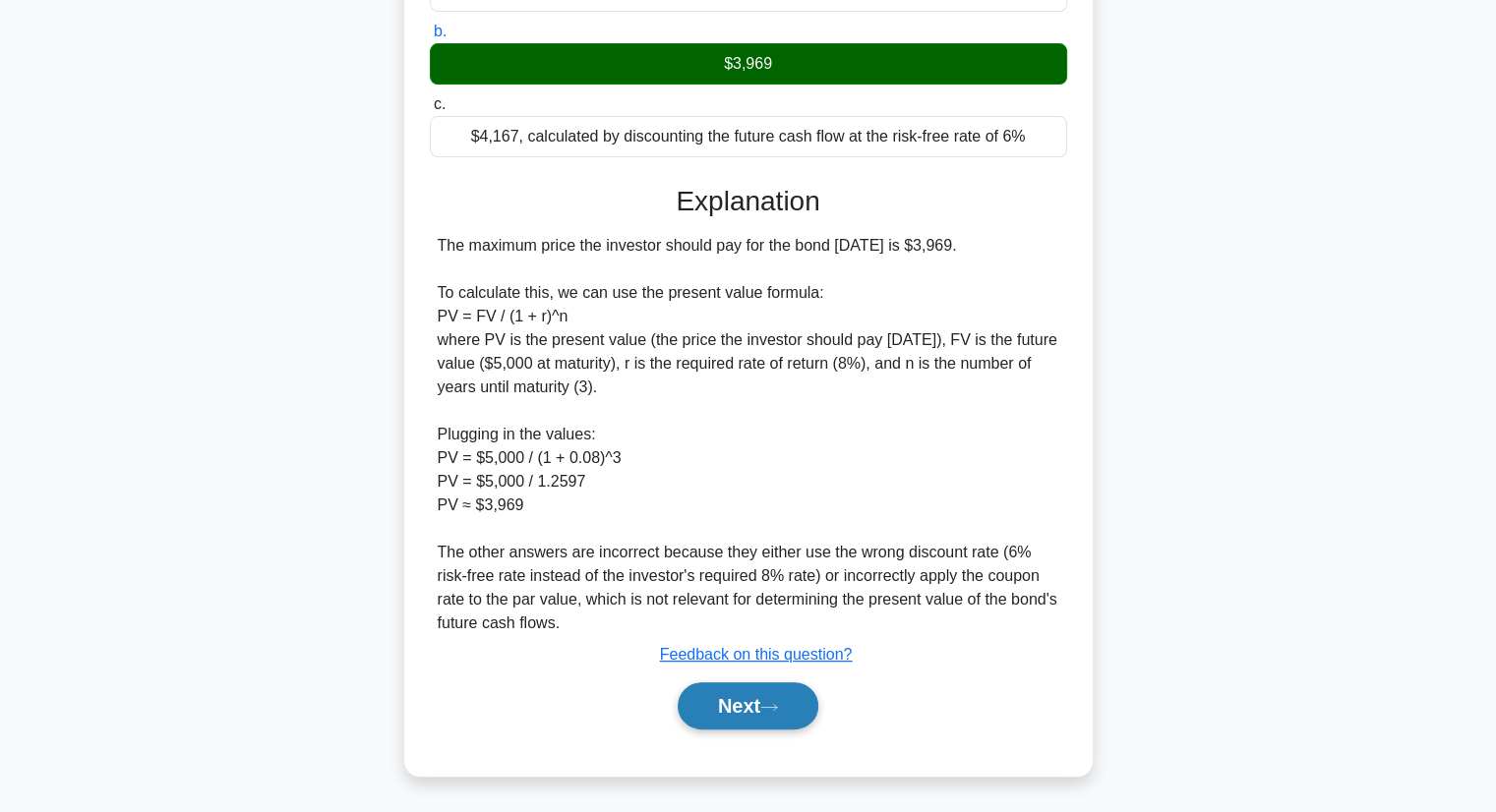
click at [786, 706] on button "Next" at bounding box center [748, 706] width 141 height 48
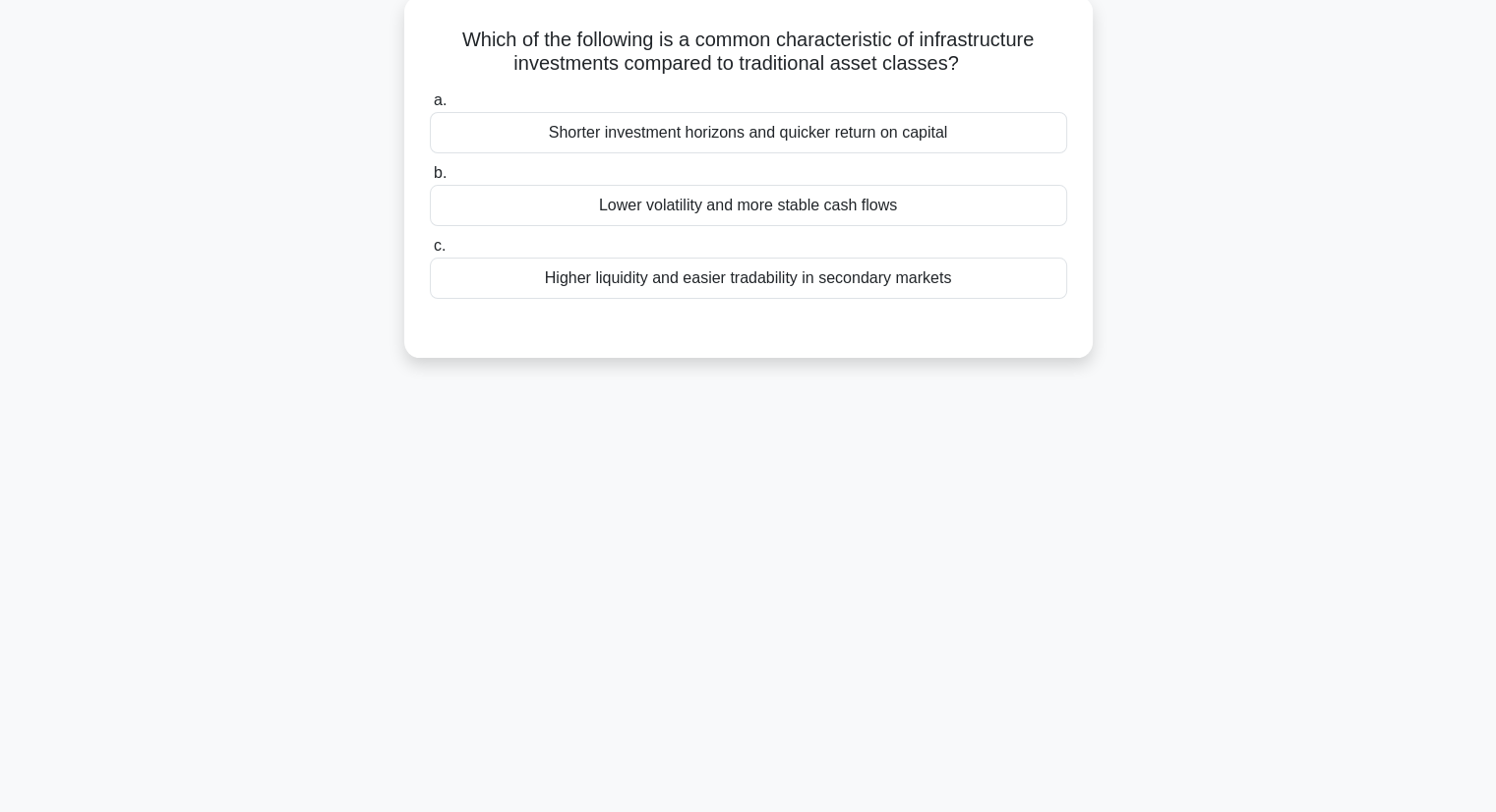
scroll to position [0, 0]
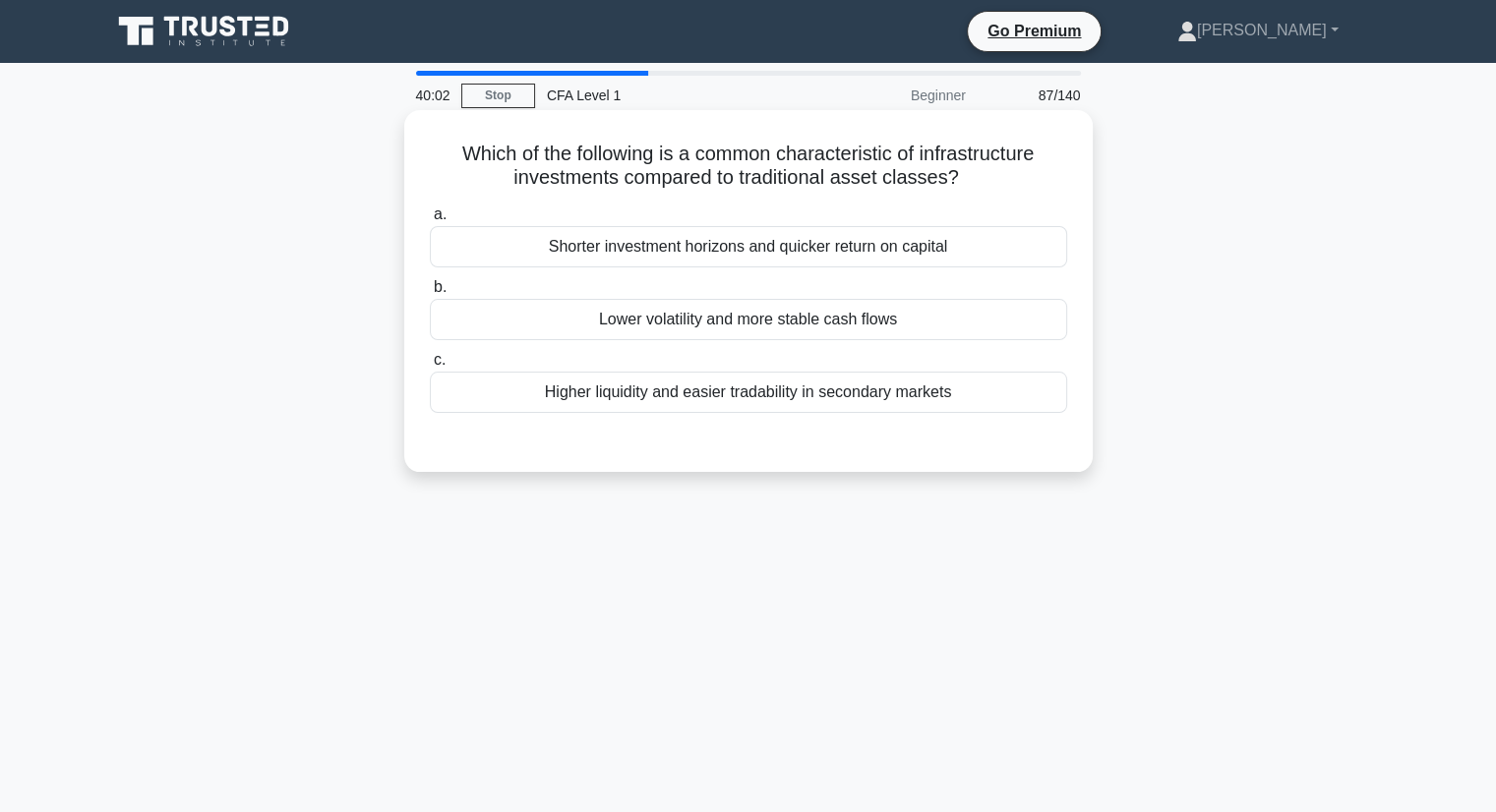
click at [820, 330] on div "Lower volatility and more stable cash flows" at bounding box center [748, 320] width 637 height 42
click at [430, 294] on input "b. Lower volatility and more stable cash flows" at bounding box center [430, 287] width 0 height 13
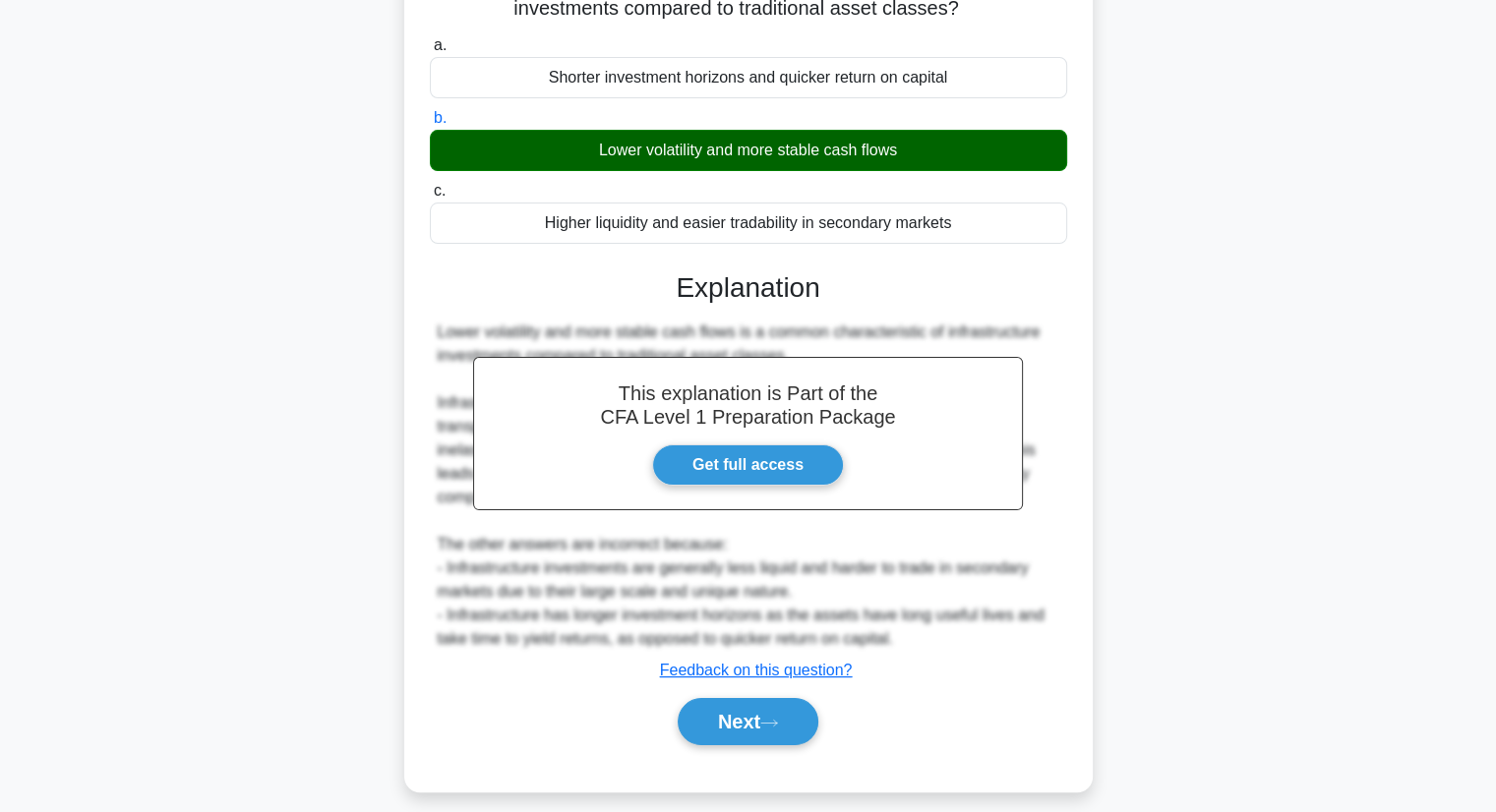
scroll to position [251, 0]
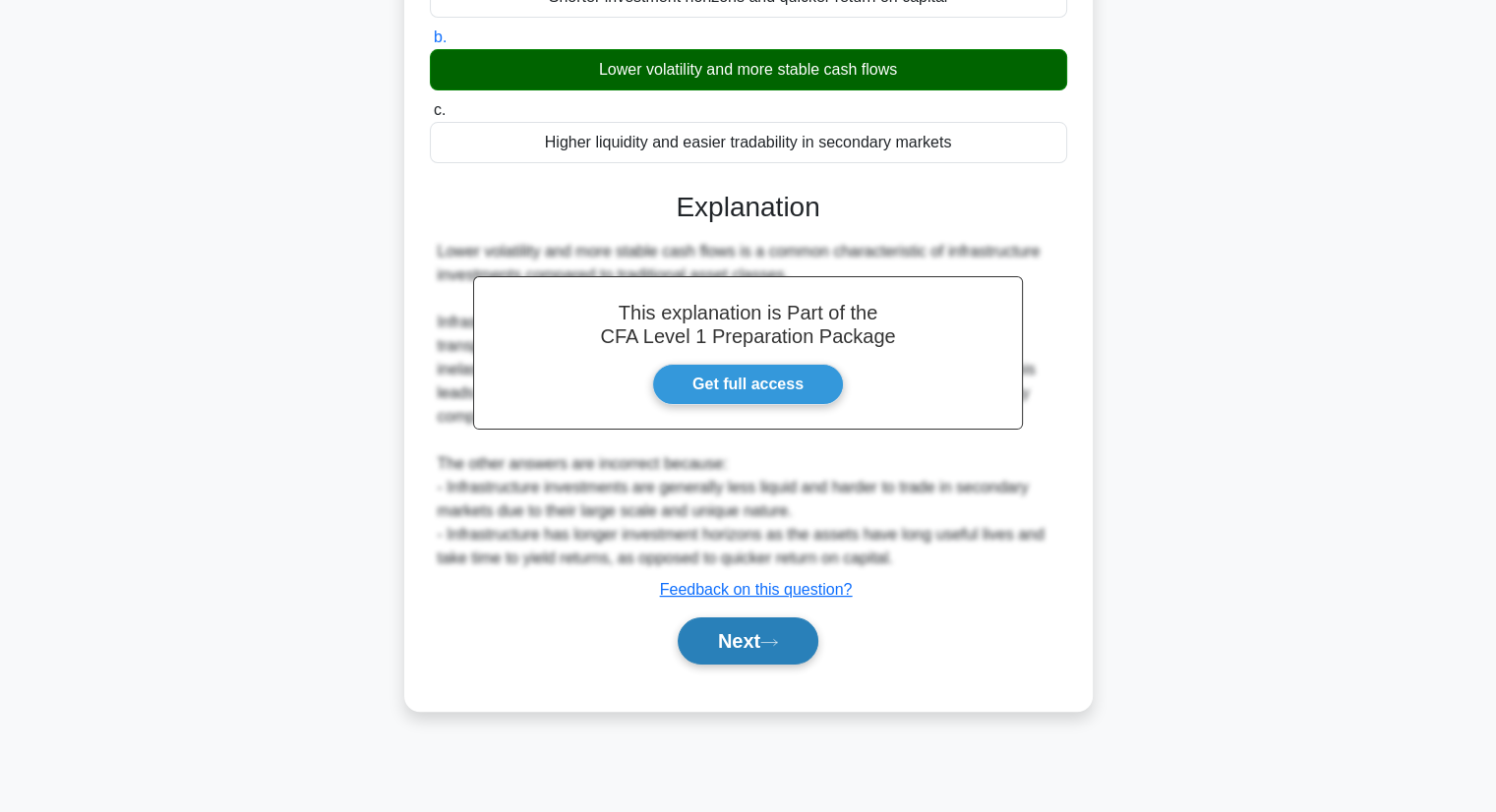
click at [741, 652] on button "Next" at bounding box center [748, 641] width 141 height 48
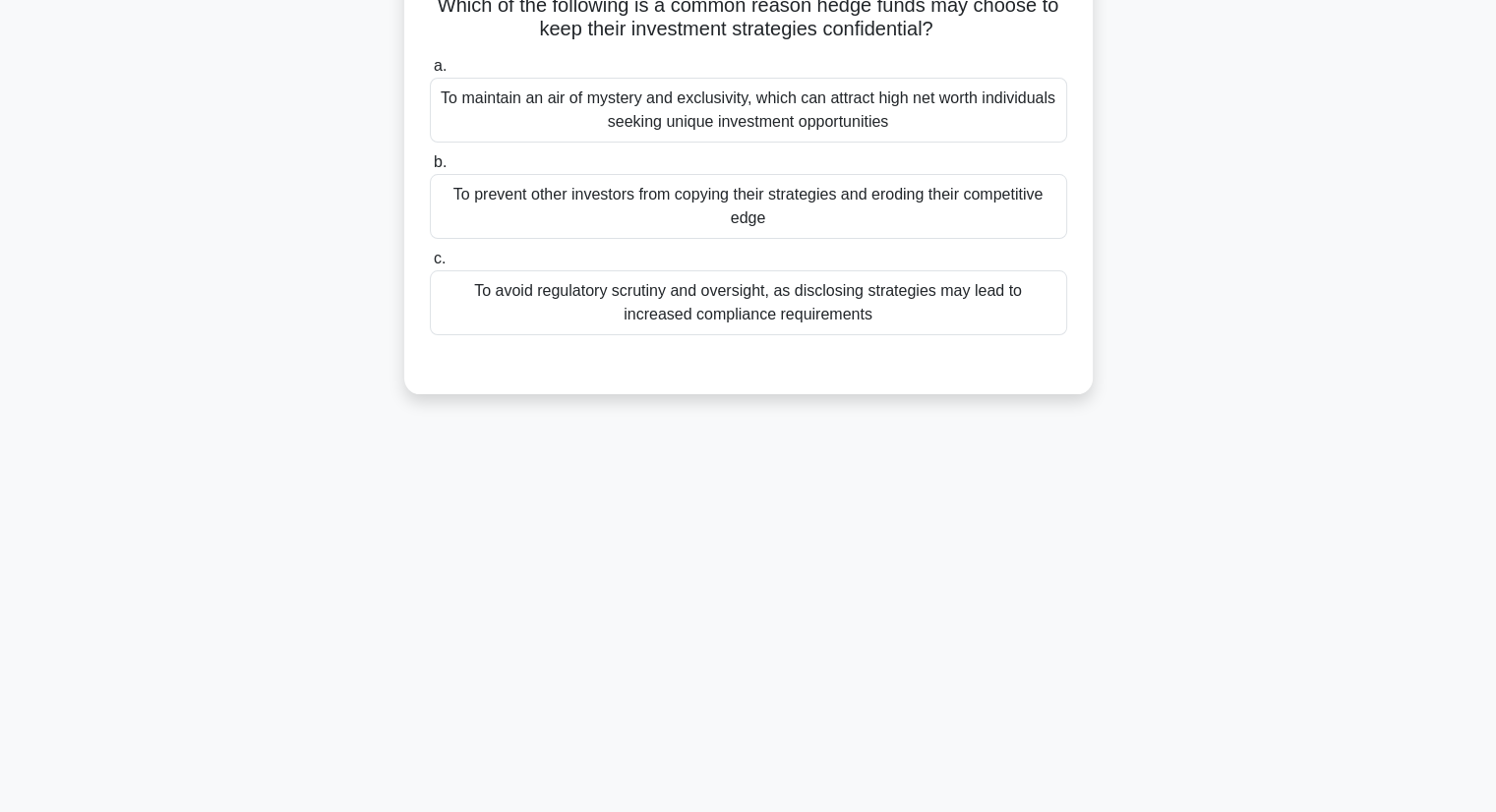
scroll to position [0, 0]
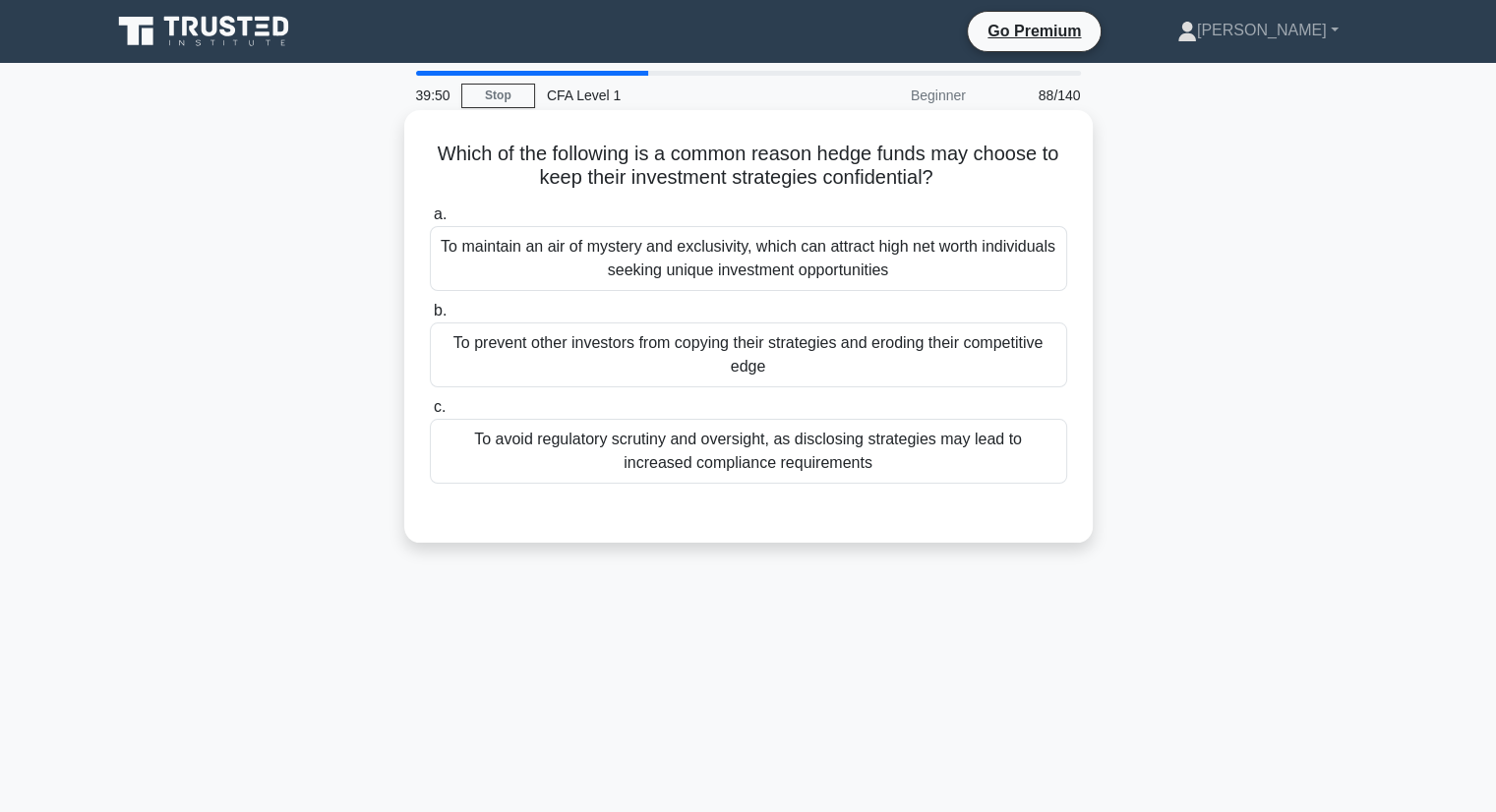
click at [748, 278] on div "To maintain an air of mystery and exclusivity, which can attract high net worth…" at bounding box center [748, 258] width 637 height 65
click at [430, 221] on input "a. To maintain an air of mystery and exclusivity, which can attract high net wo…" at bounding box center [430, 214] width 0 height 13
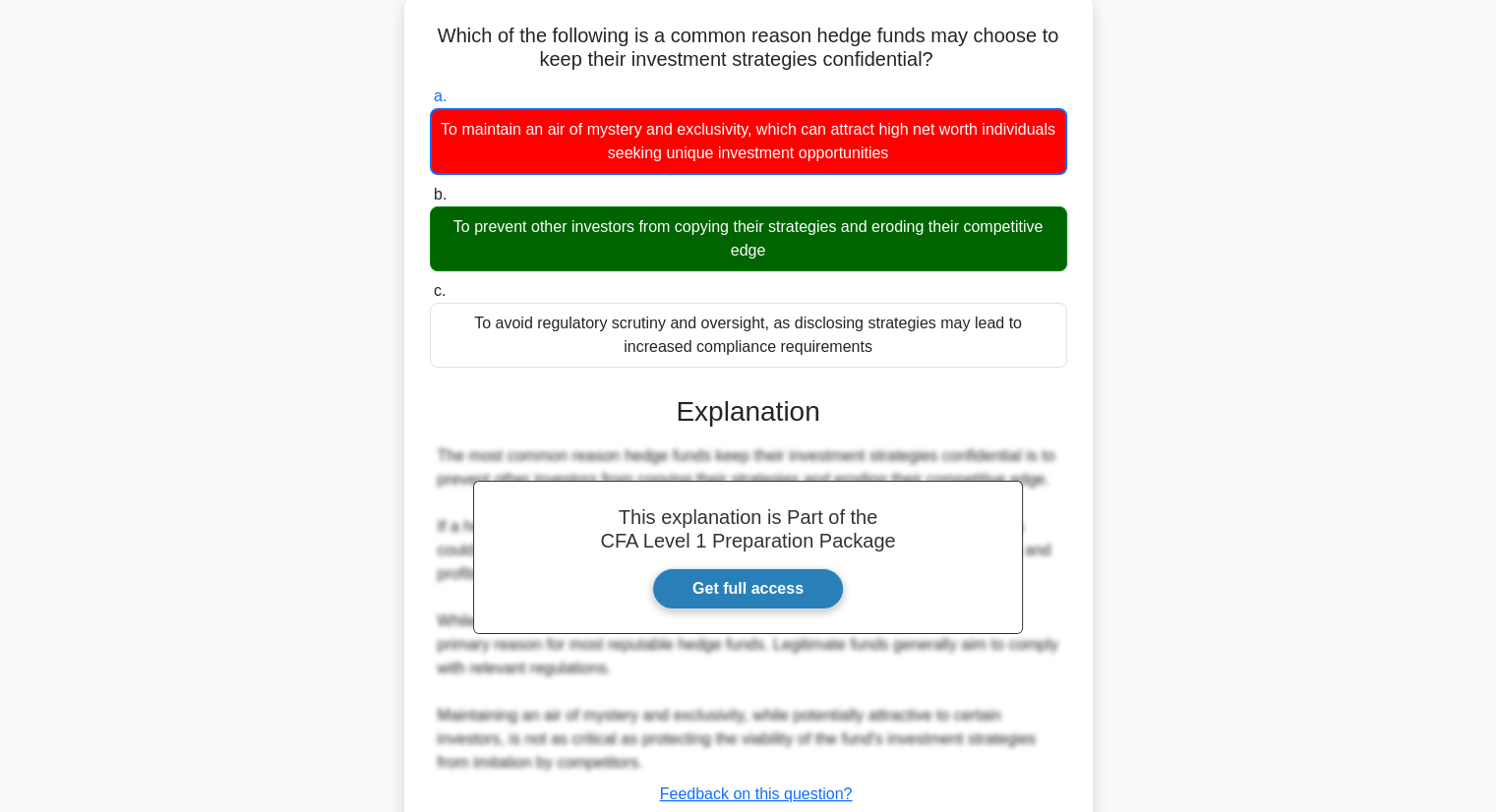
scroll to position [258, 0]
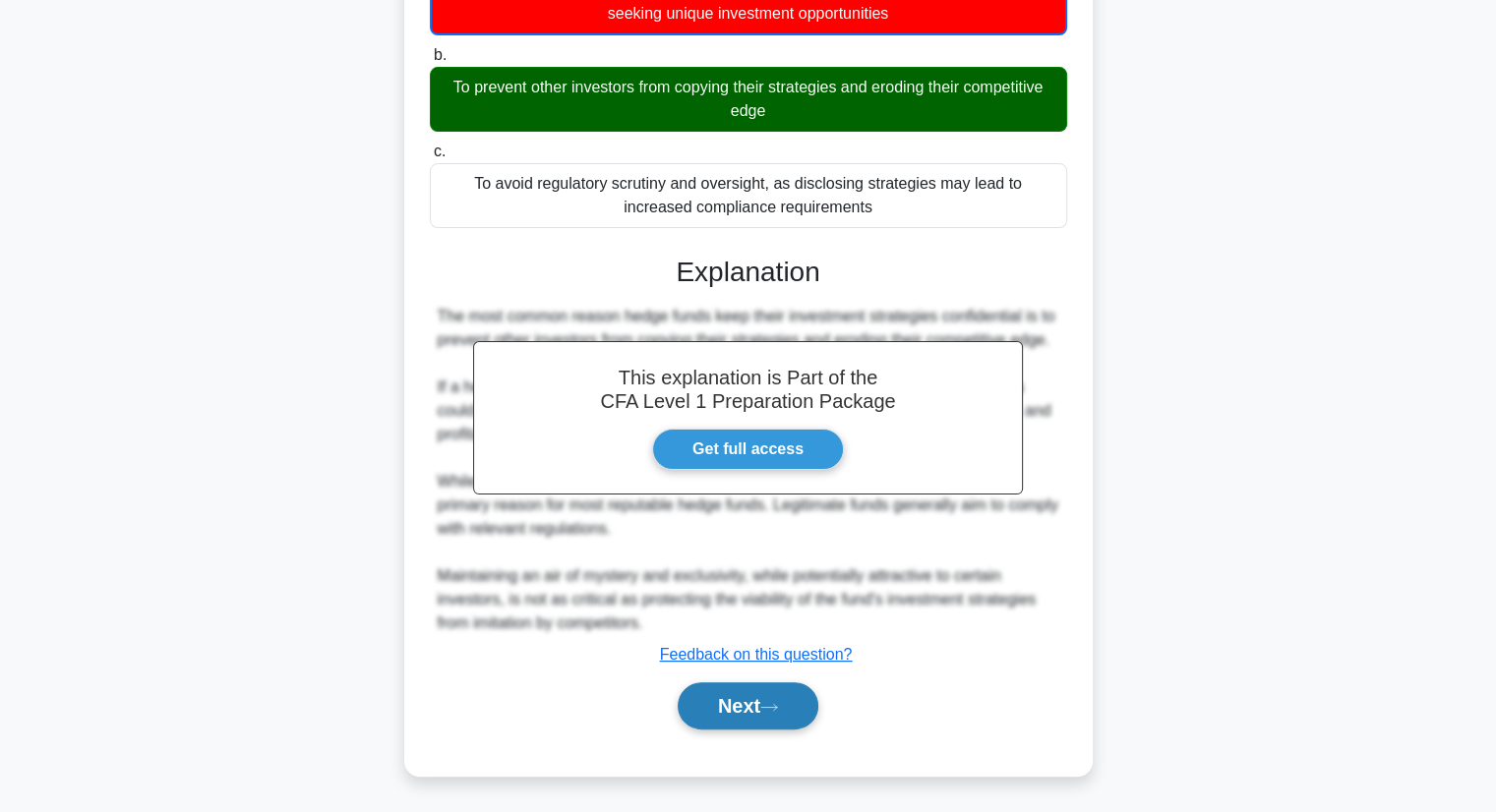
click at [778, 703] on icon at bounding box center [769, 707] width 18 height 11
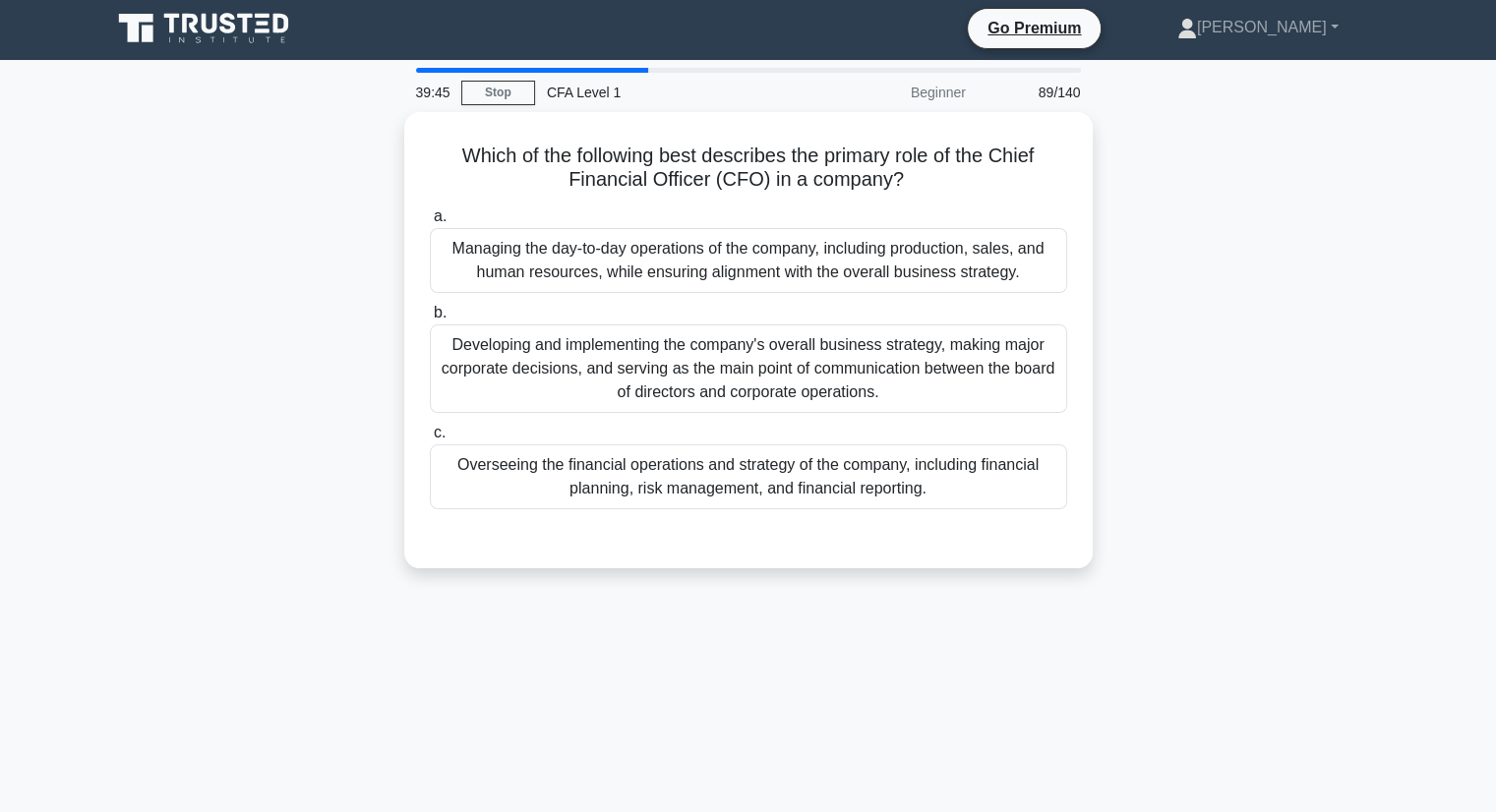
scroll to position [0, 0]
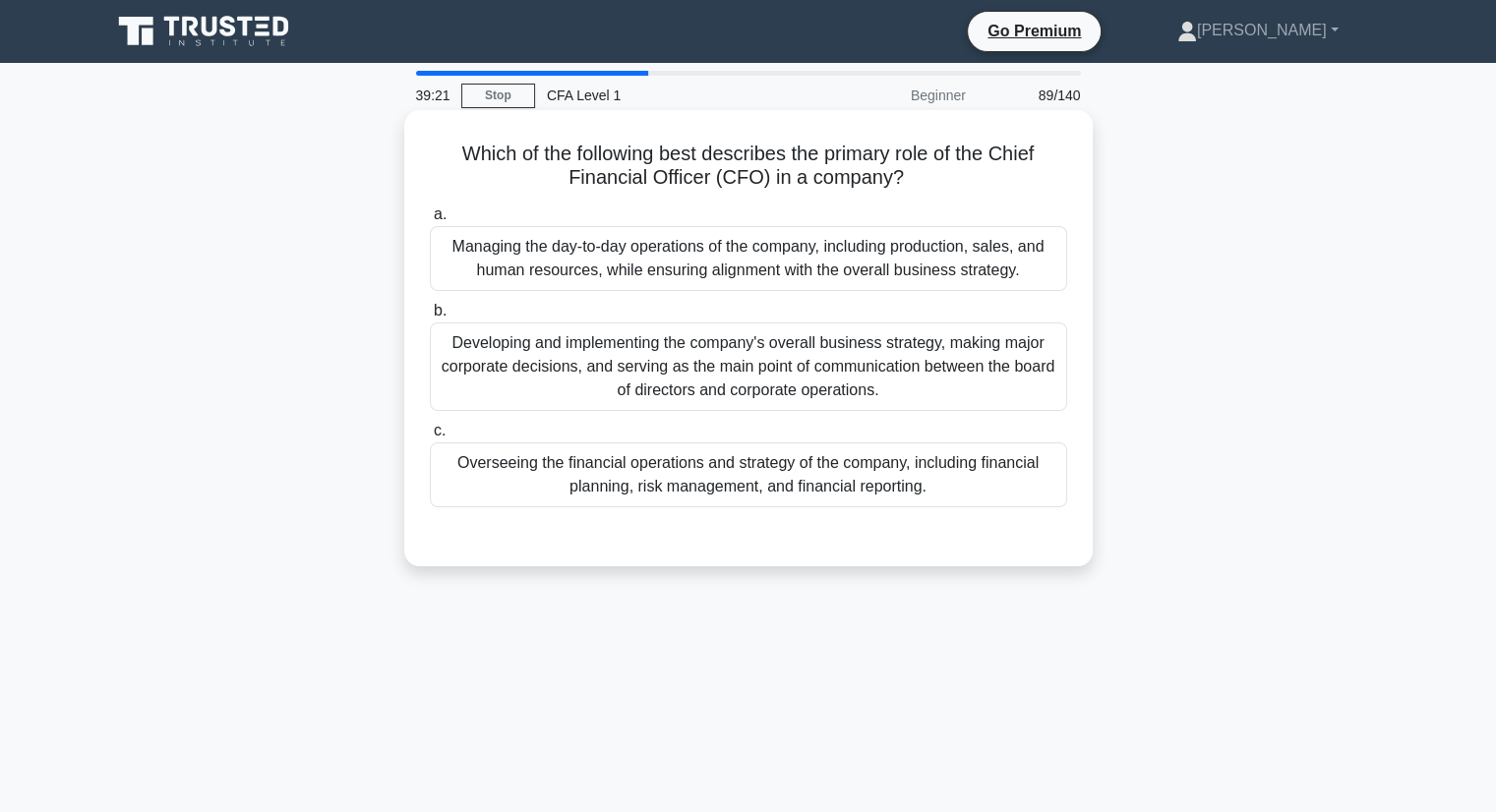
click at [984, 472] on div "Overseeing the financial operations and strategy of the company, including fina…" at bounding box center [748, 474] width 637 height 65
click at [430, 438] on input "c. Overseeing the financial operations and strategy of the company, including f…" at bounding box center [430, 431] width 0 height 13
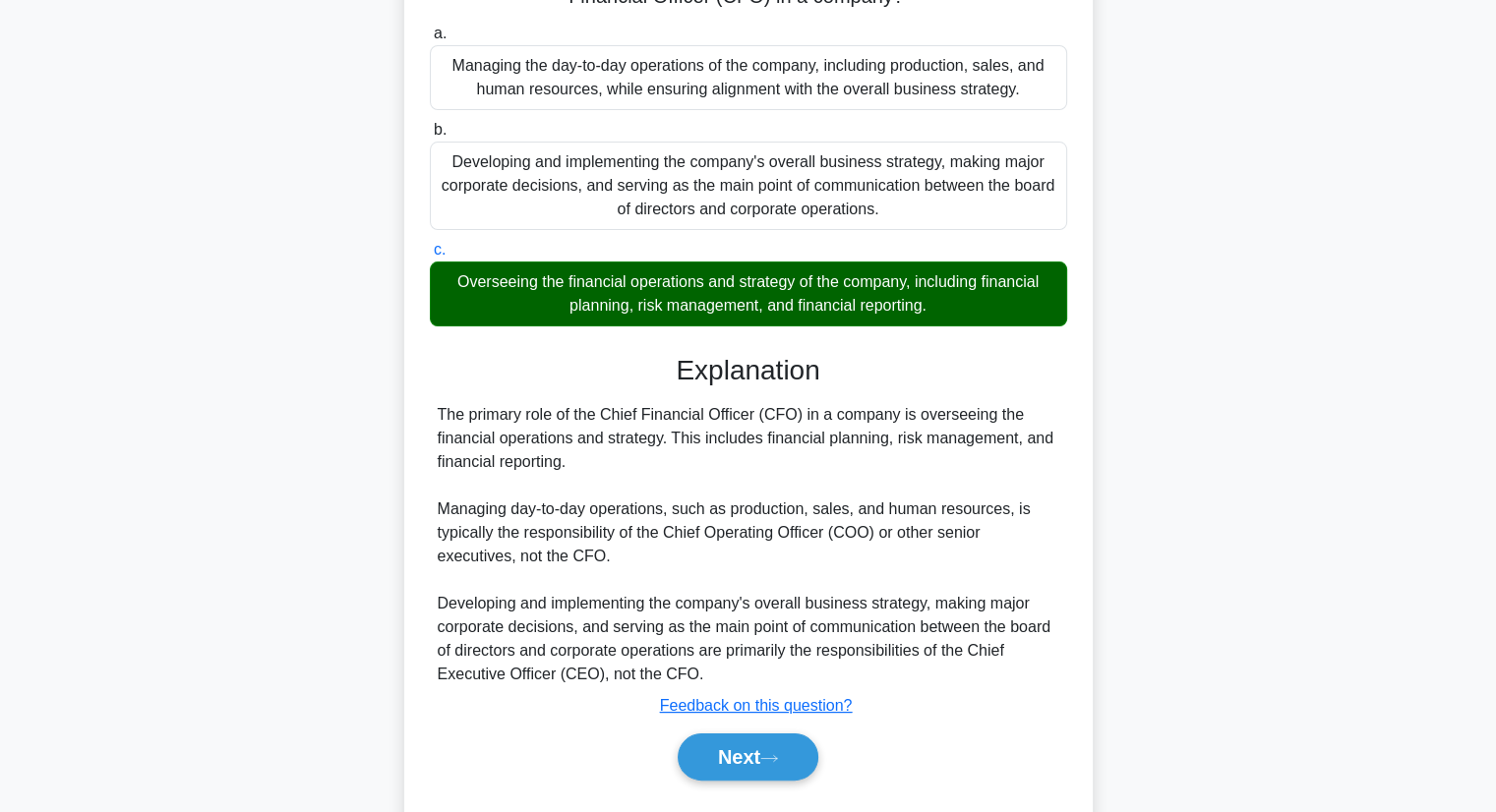
scroll to position [251, 0]
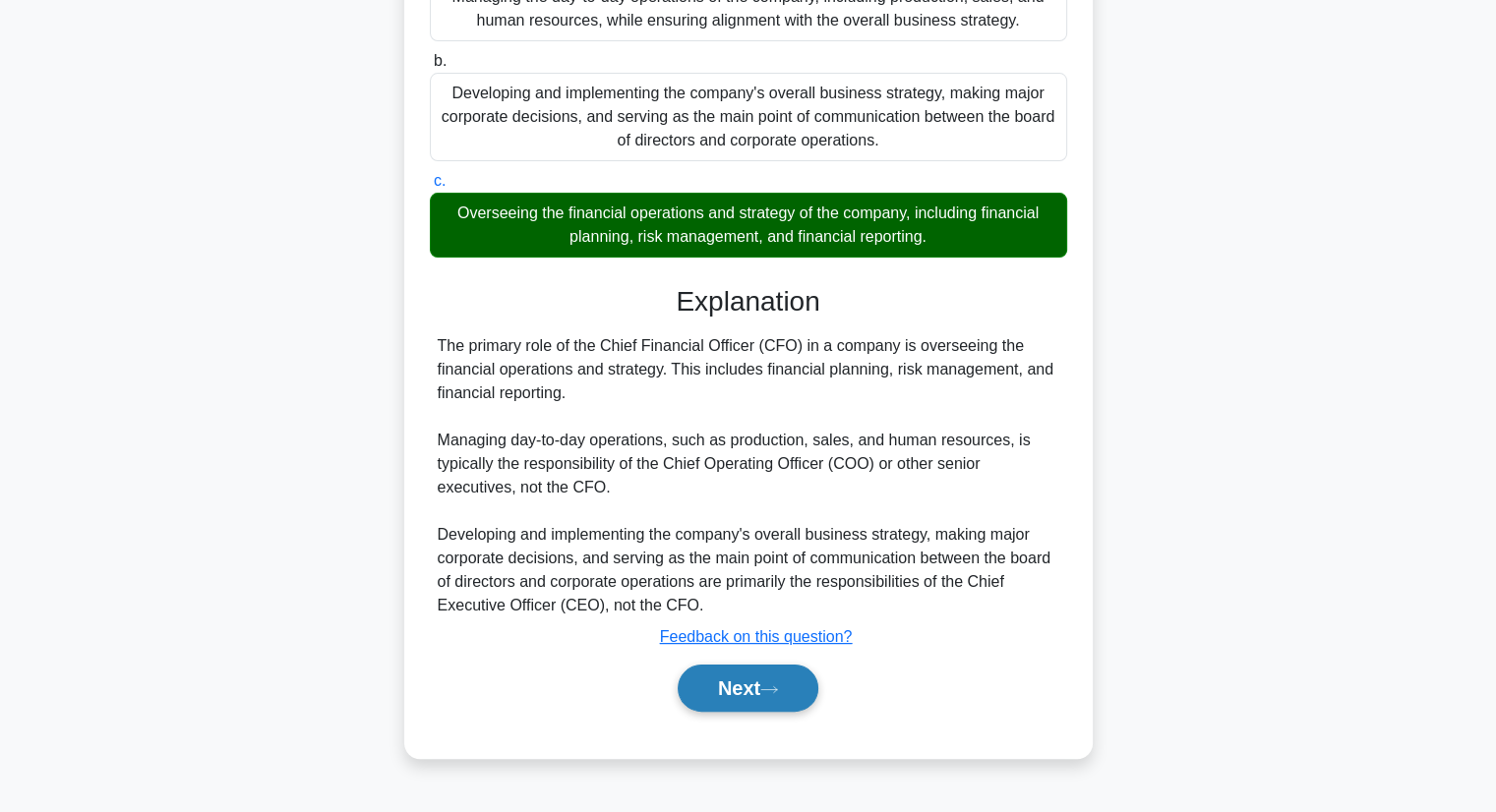
click at [775, 681] on button "Next" at bounding box center [748, 689] width 141 height 48
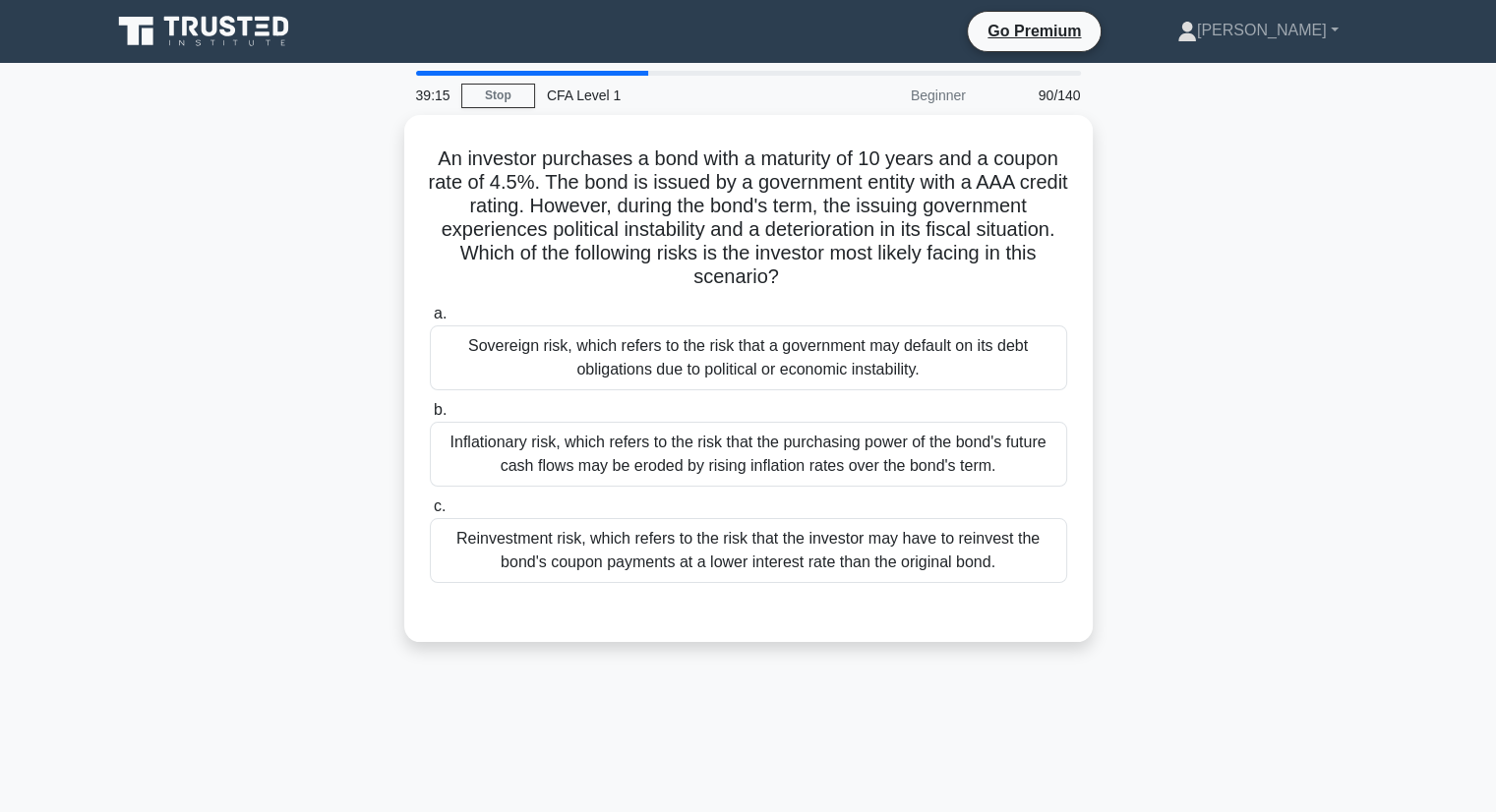
scroll to position [0, 0]
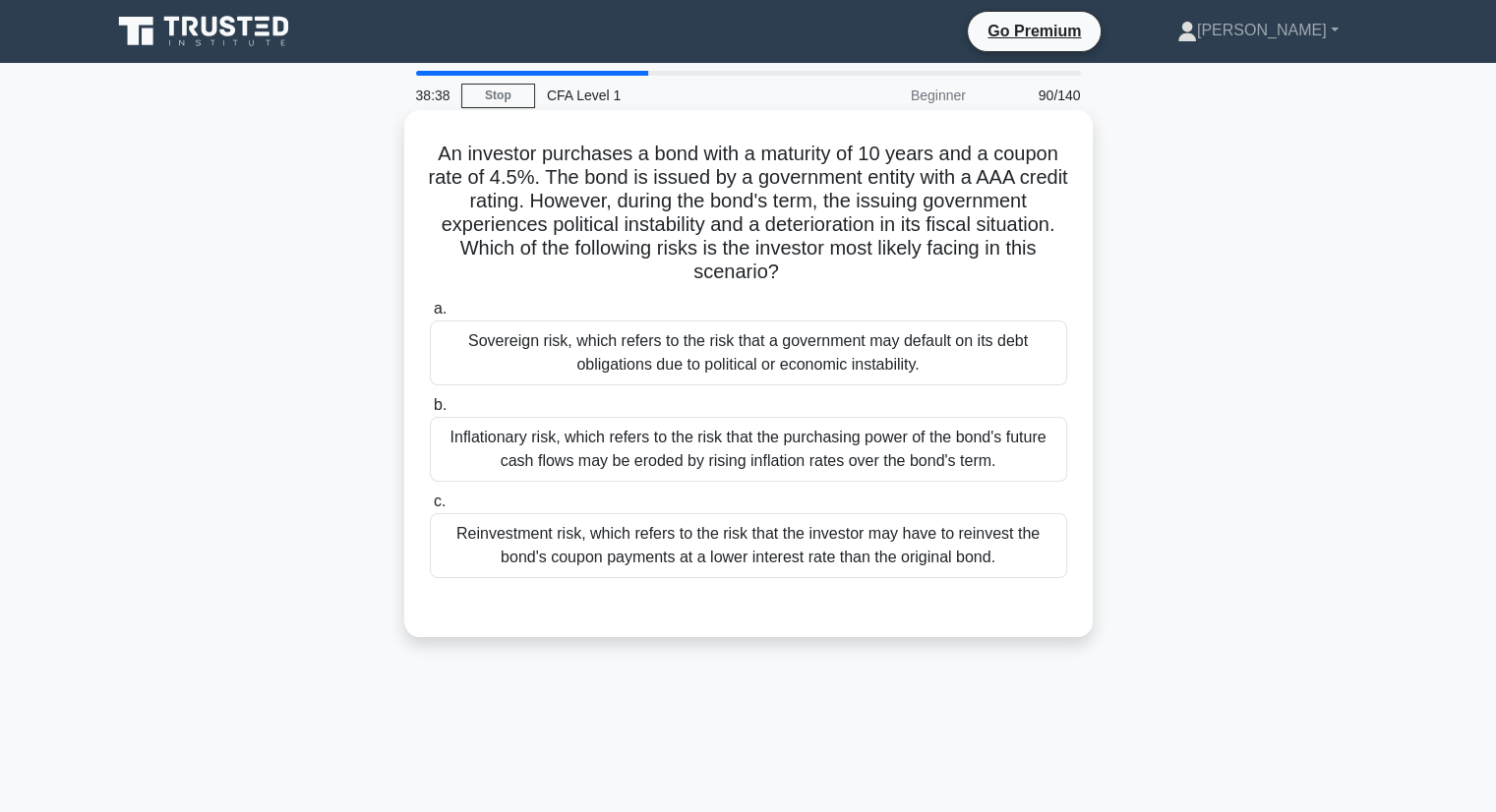
click at [871, 370] on div "Sovereign risk, which refers to the risk that a government may default on its d…" at bounding box center [748, 352] width 637 height 65
click at [430, 316] on input "a. Sovereign risk, which refers to the risk that a government may default on it…" at bounding box center [430, 309] width 0 height 13
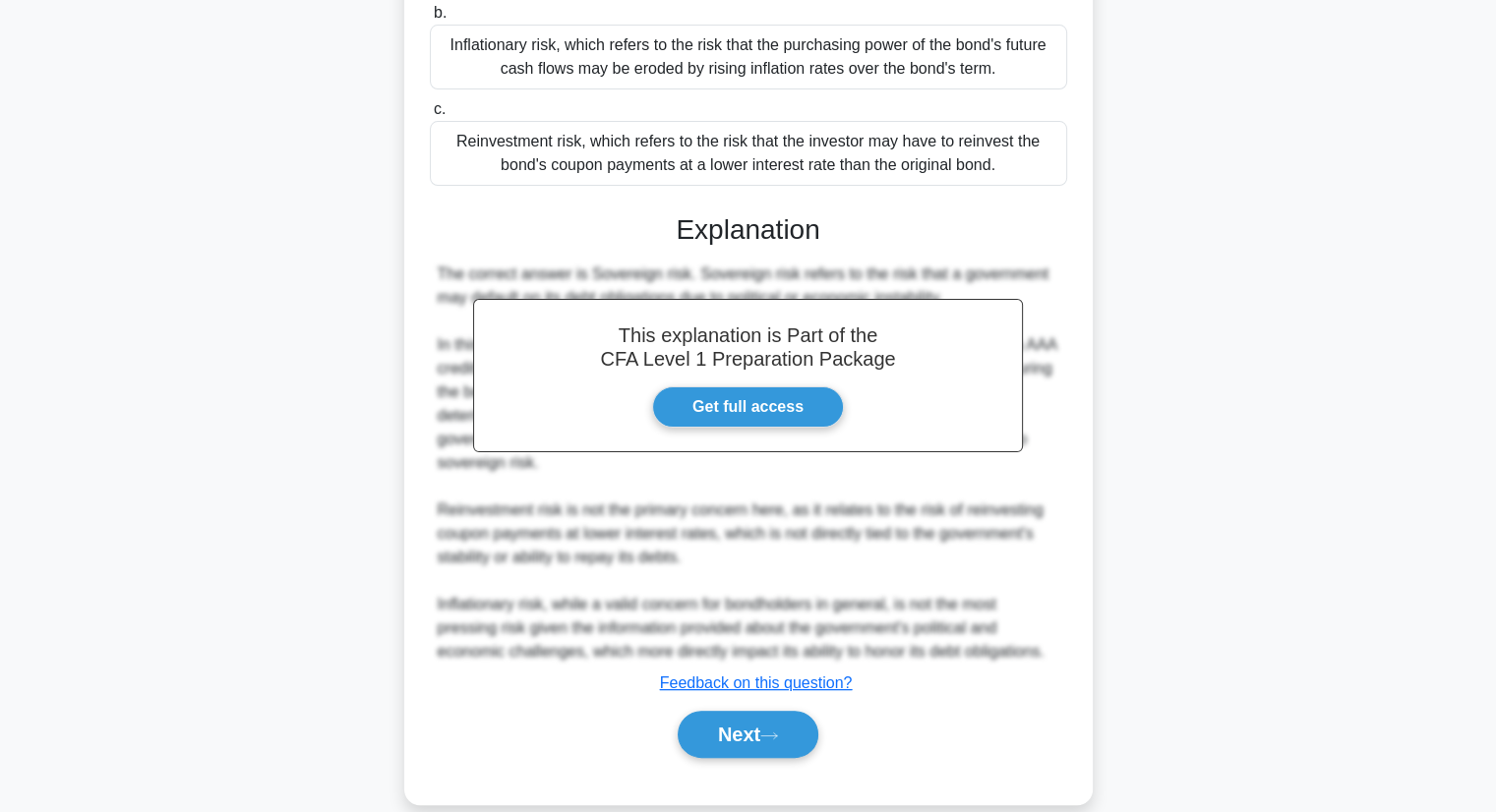
scroll to position [421, 0]
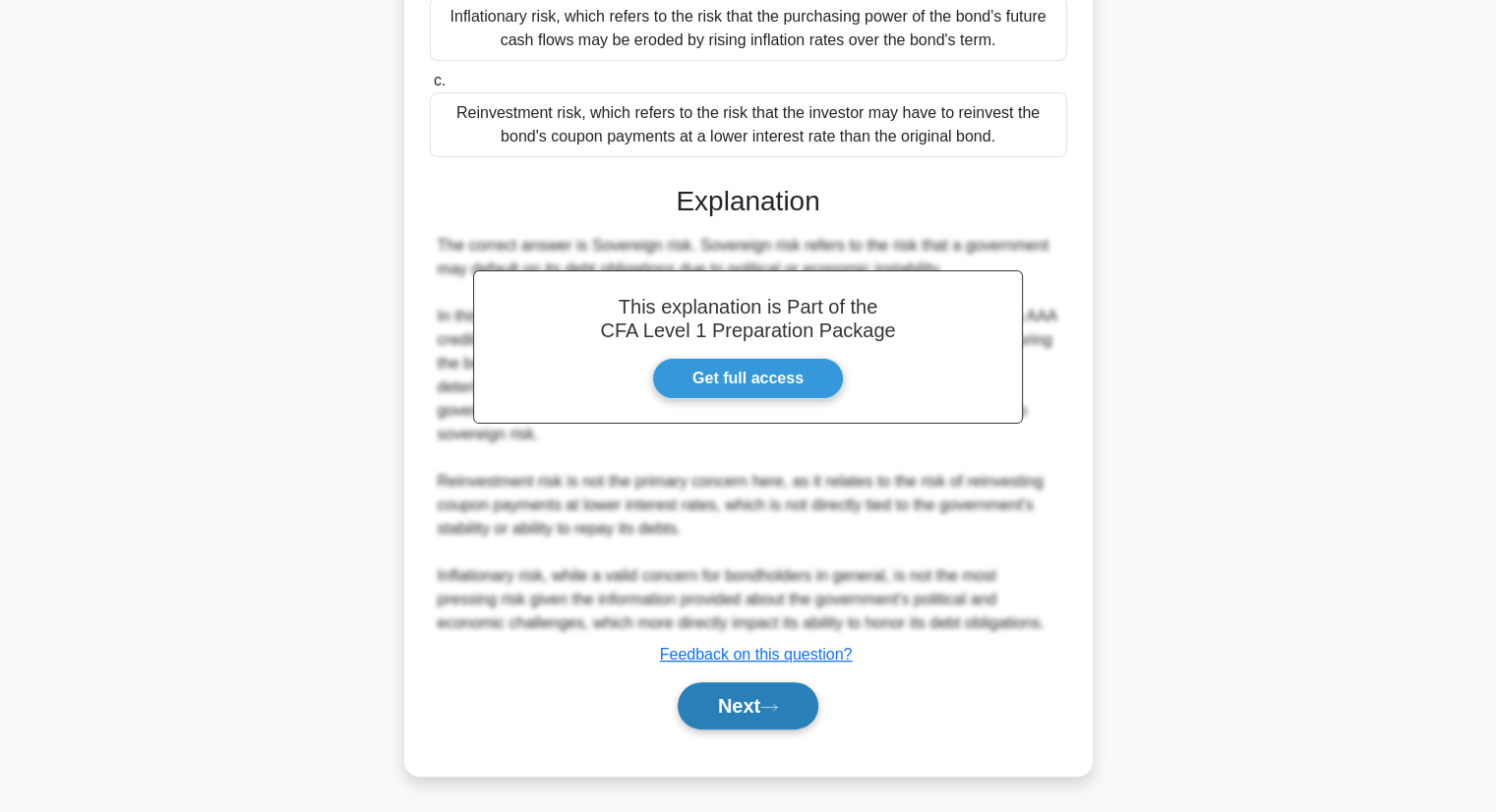
click at [769, 710] on icon at bounding box center [769, 707] width 18 height 11
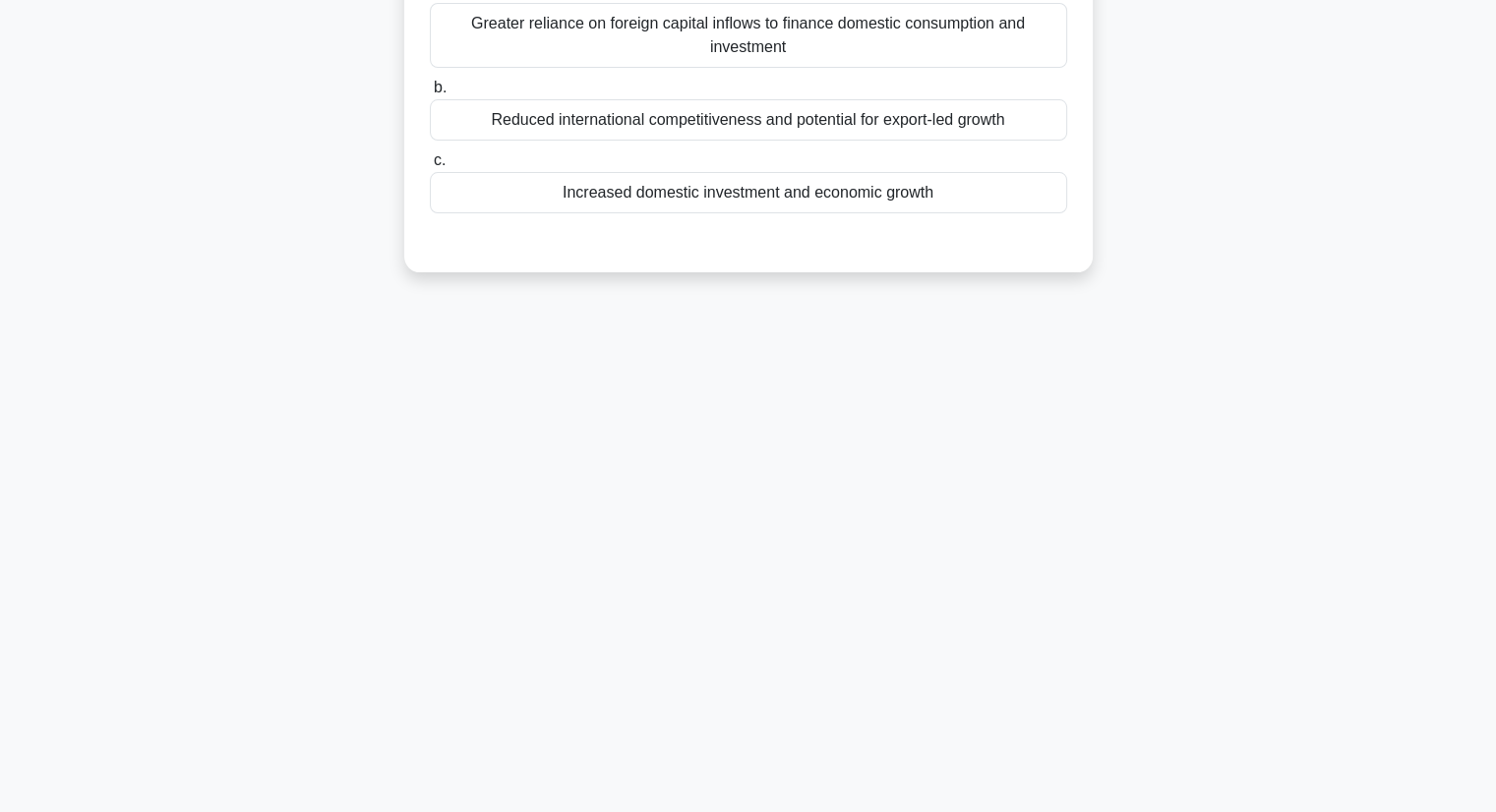
scroll to position [0, 0]
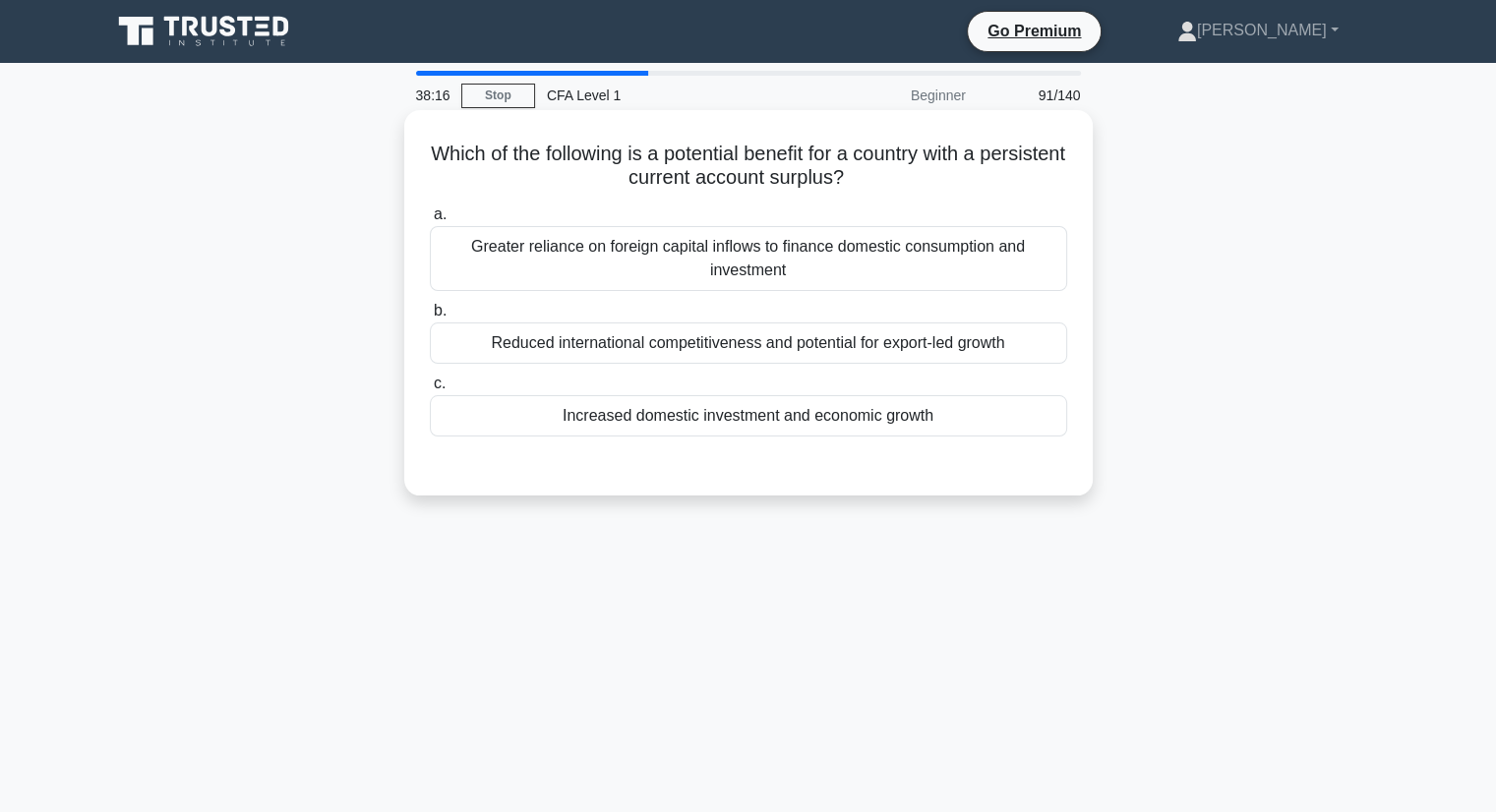
click at [828, 422] on div "Increased domestic investment and economic growth" at bounding box center [748, 416] width 637 height 42
click at [430, 390] on input "c. Increased domestic investment and economic growth" at bounding box center [430, 383] width 0 height 13
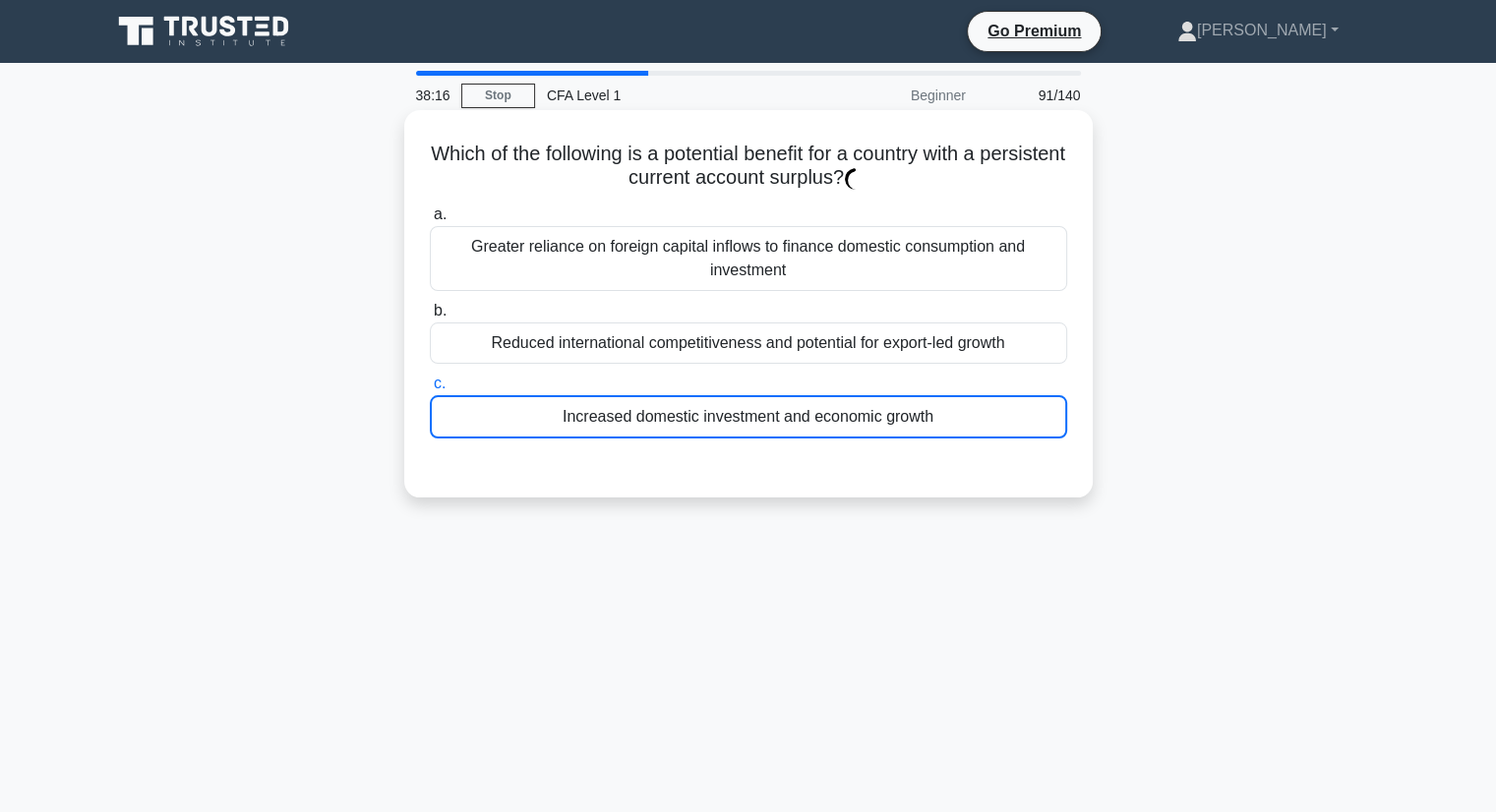
click at [828, 422] on div "Increased domestic investment and economic growth" at bounding box center [748, 417] width 637 height 44
click at [430, 390] on input "c. Increased domestic investment and economic growth" at bounding box center [430, 383] width 0 height 13
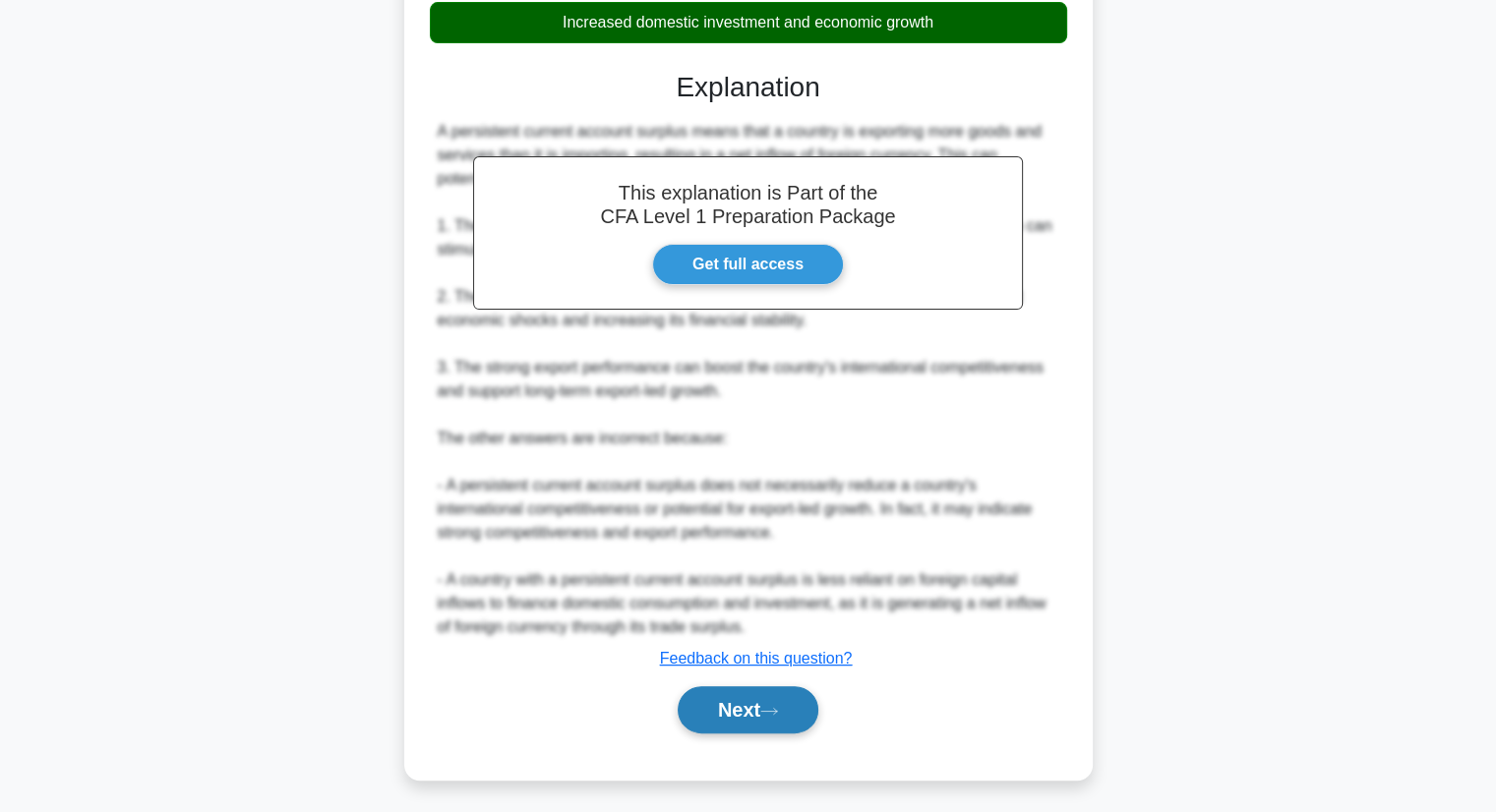
click at [797, 698] on button "Next" at bounding box center [748, 710] width 141 height 48
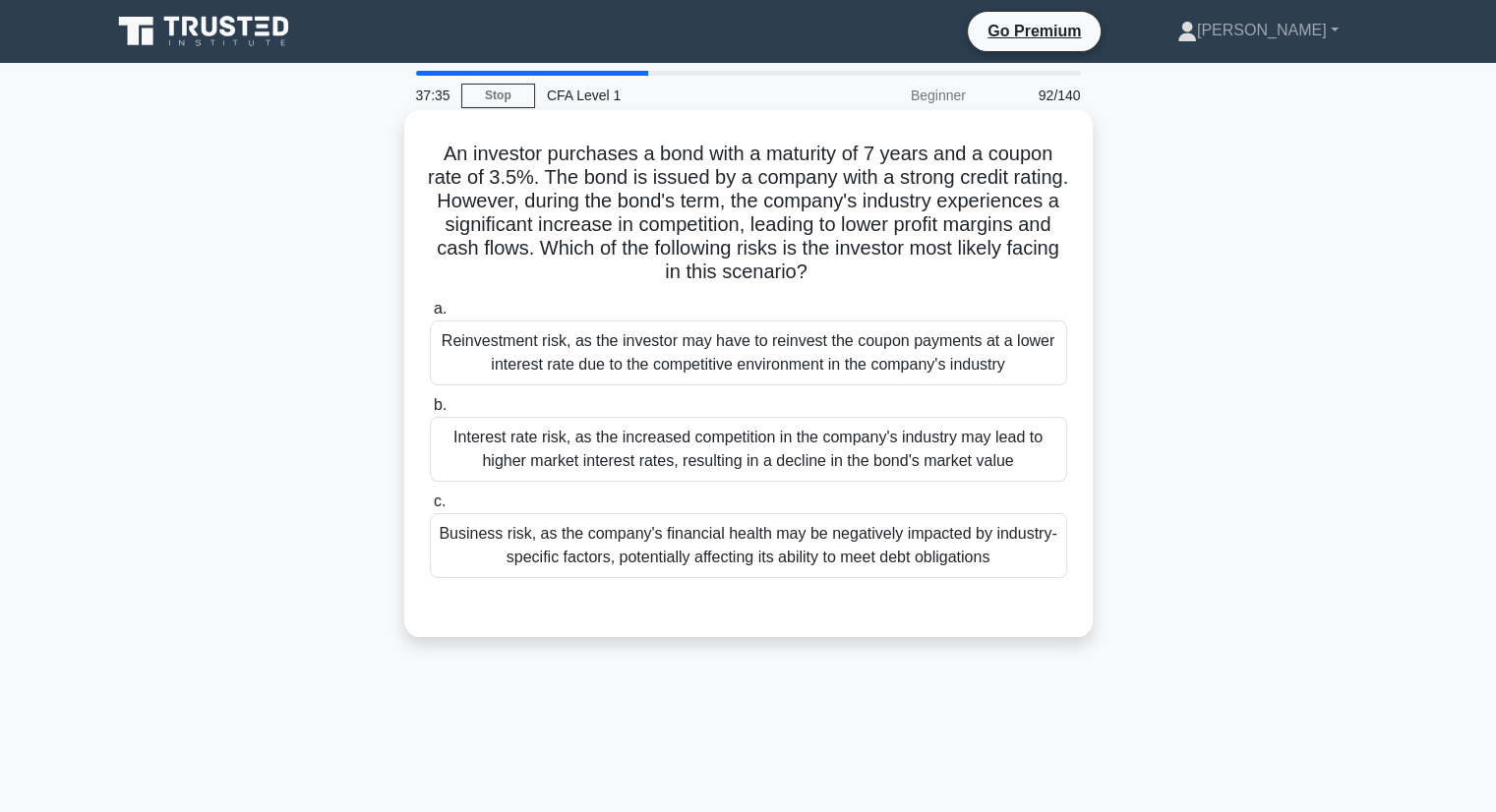
click at [931, 547] on div "Business risk, as the company's financial health may be negatively impacted by …" at bounding box center [748, 545] width 637 height 65
click at [430, 508] on input "c. Business risk, as the company's financial health may be negatively impacted …" at bounding box center [430, 501] width 0 height 13
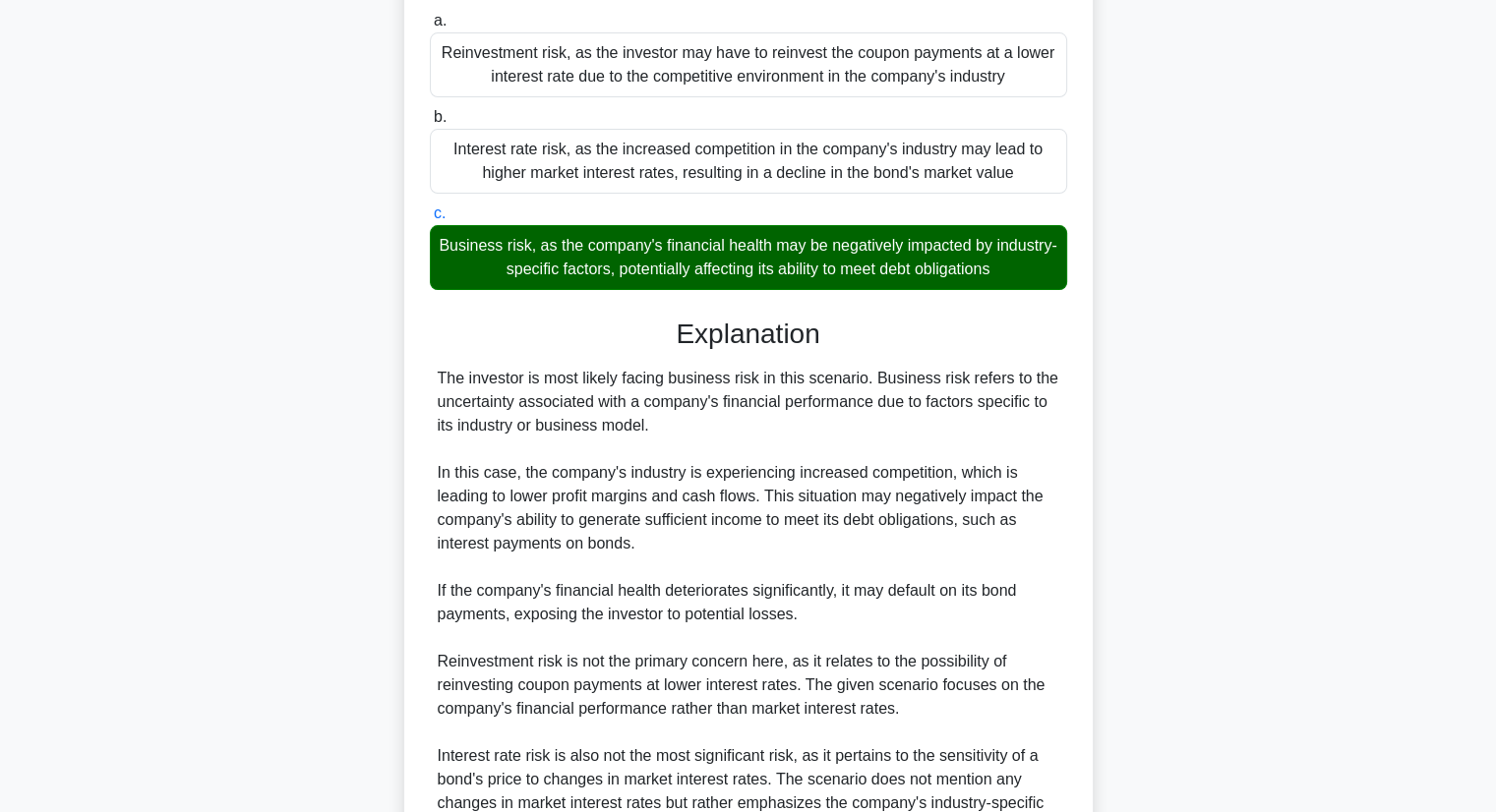
scroll to position [393, 0]
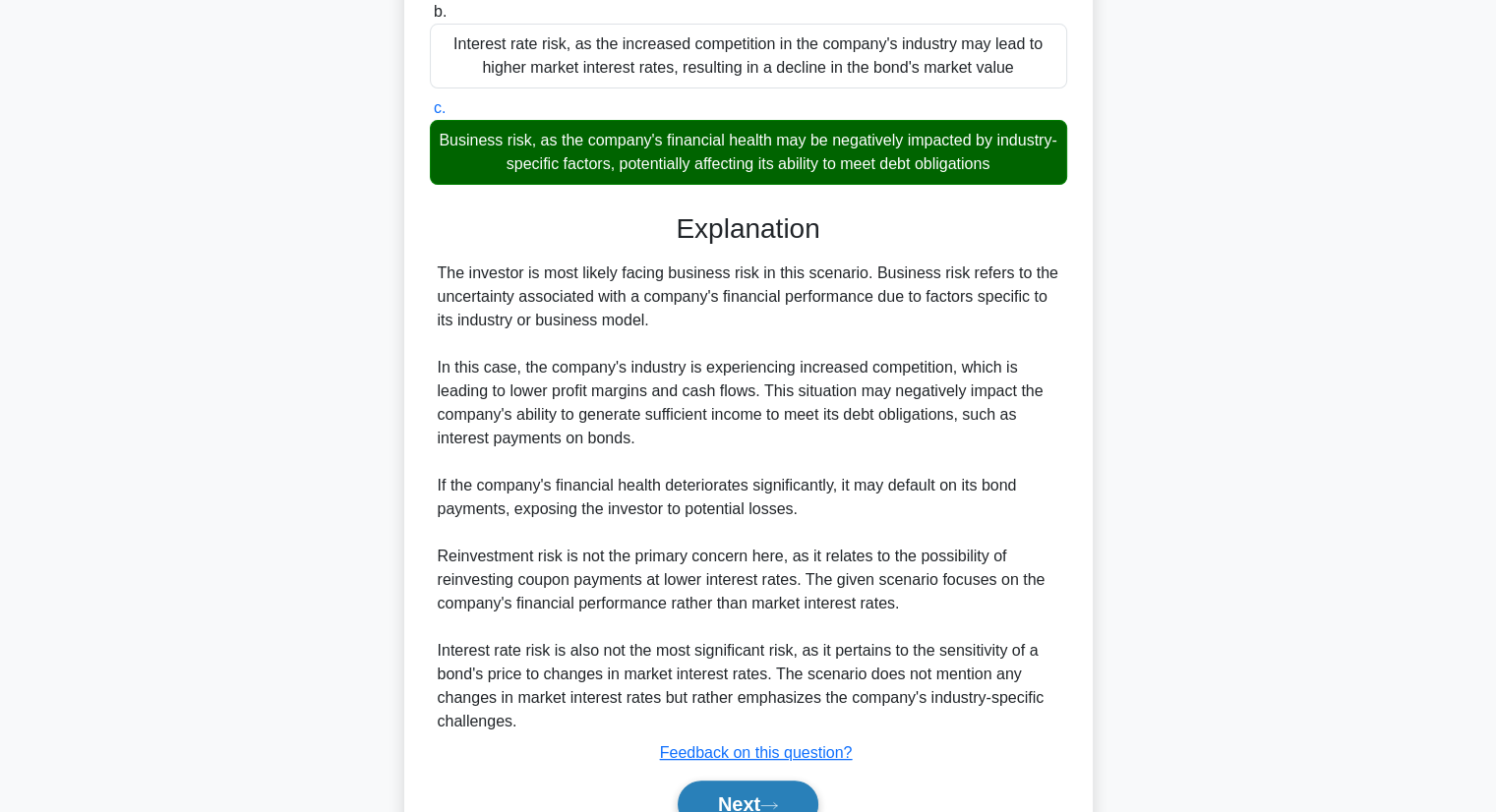
click at [731, 791] on button "Next" at bounding box center [748, 805] width 141 height 48
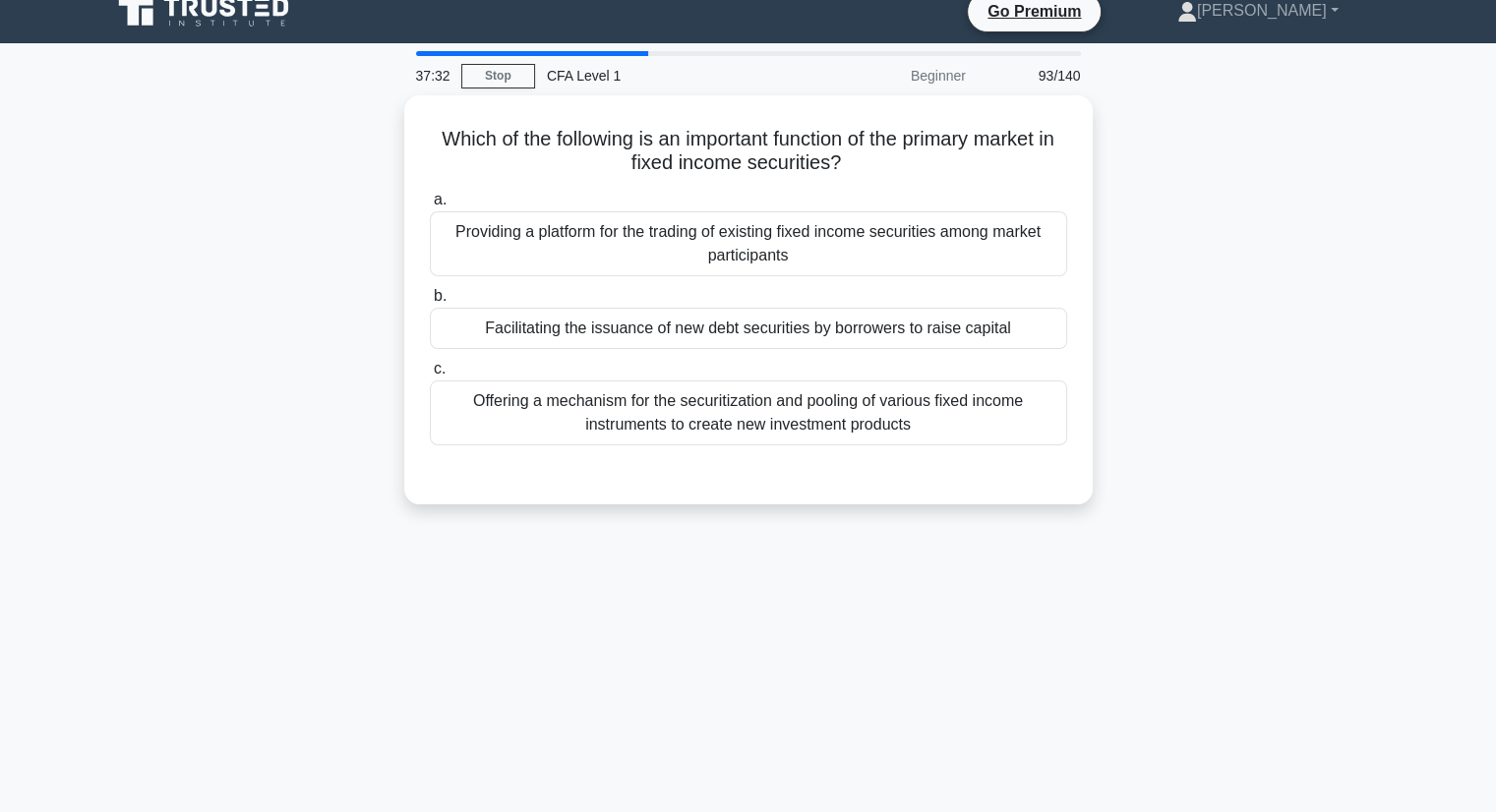
scroll to position [0, 0]
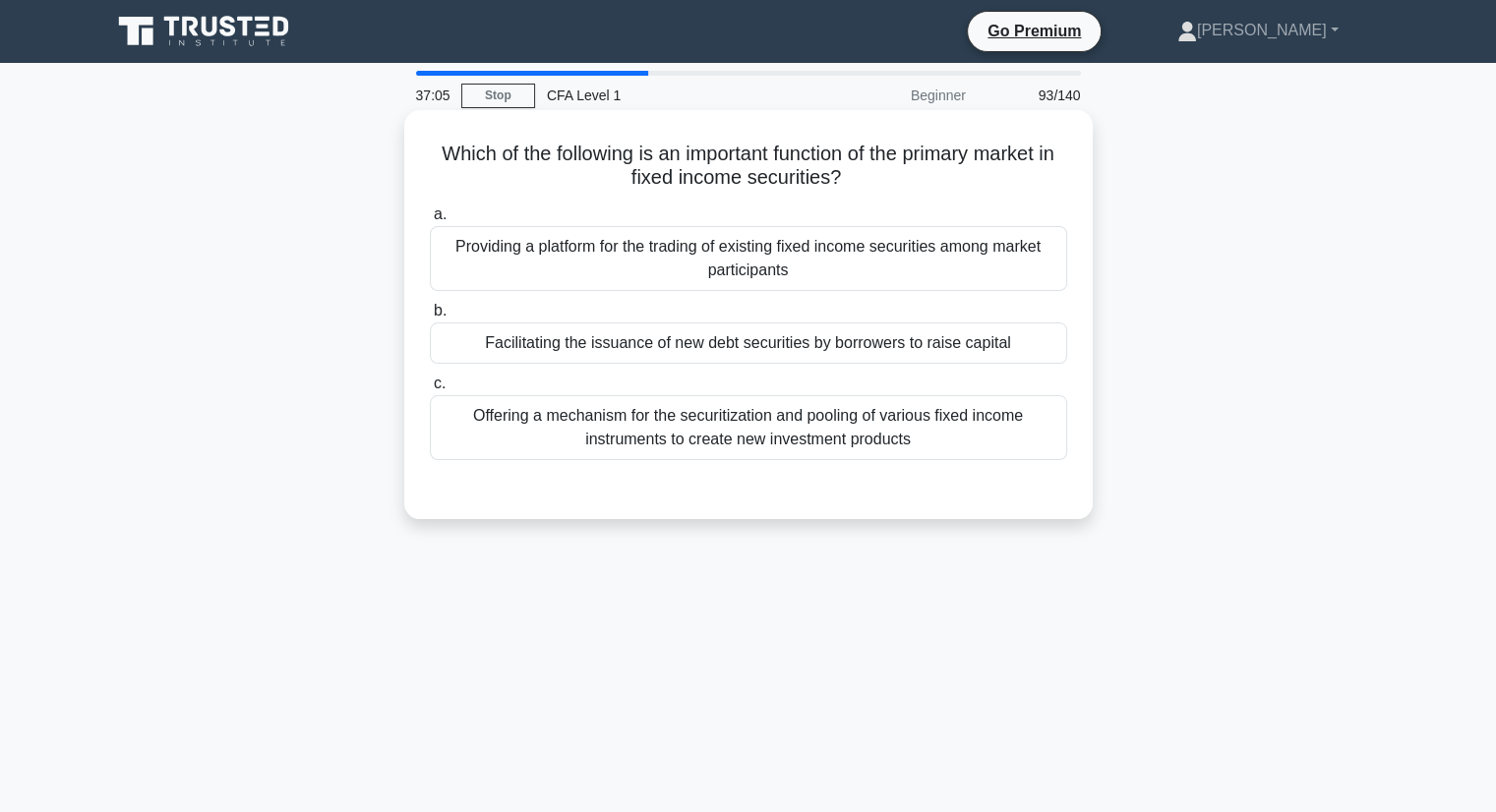
click at [988, 446] on div "Offering a mechanism for the securitization and pooling of various fixed income…" at bounding box center [748, 427] width 637 height 65
click at [430, 390] on input "c. Offering a mechanism for the securitization and pooling of various fixed inc…" at bounding box center [430, 383] width 0 height 13
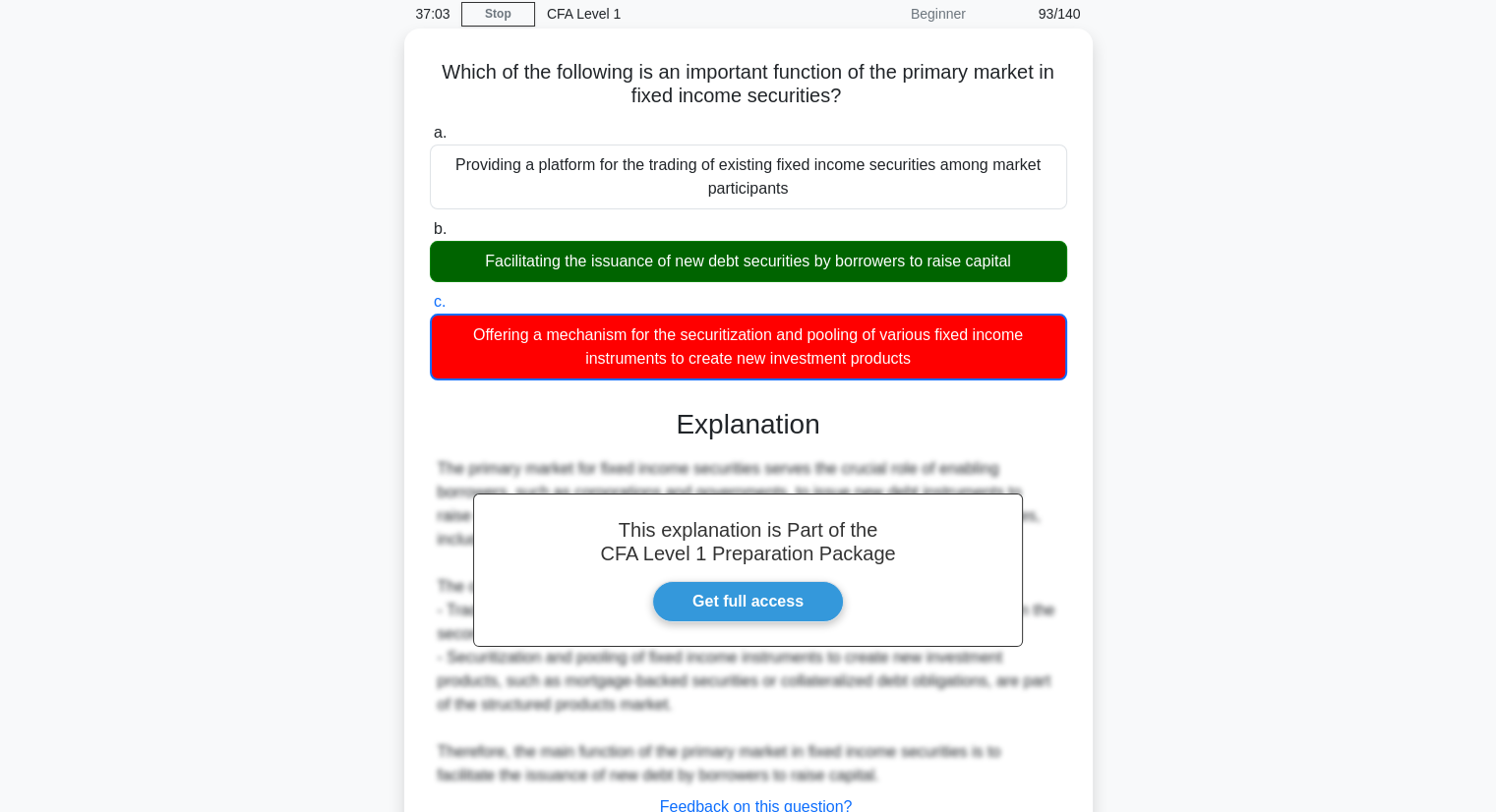
scroll to position [251, 0]
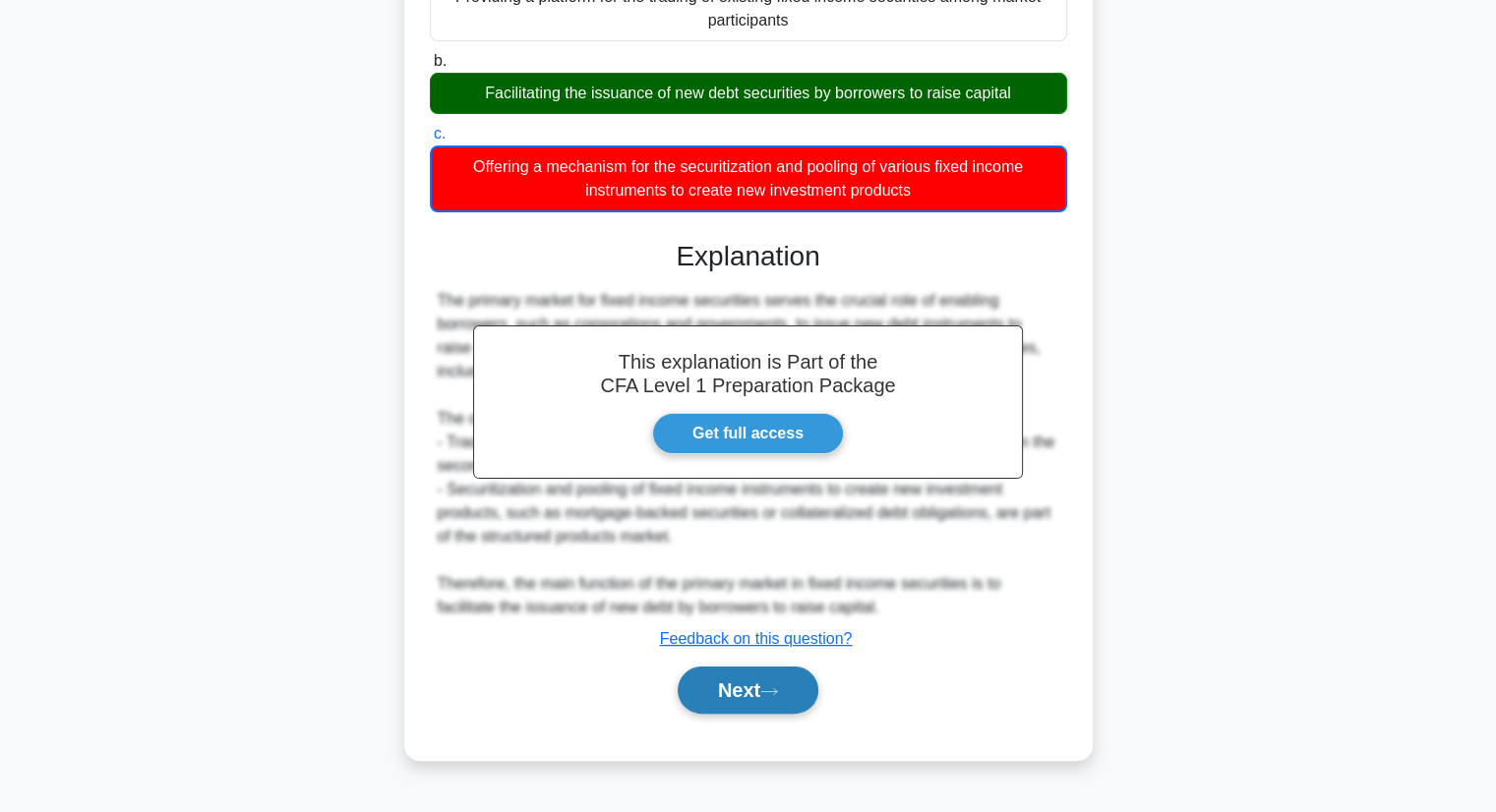
click at [786, 689] on button "Next" at bounding box center [748, 691] width 141 height 48
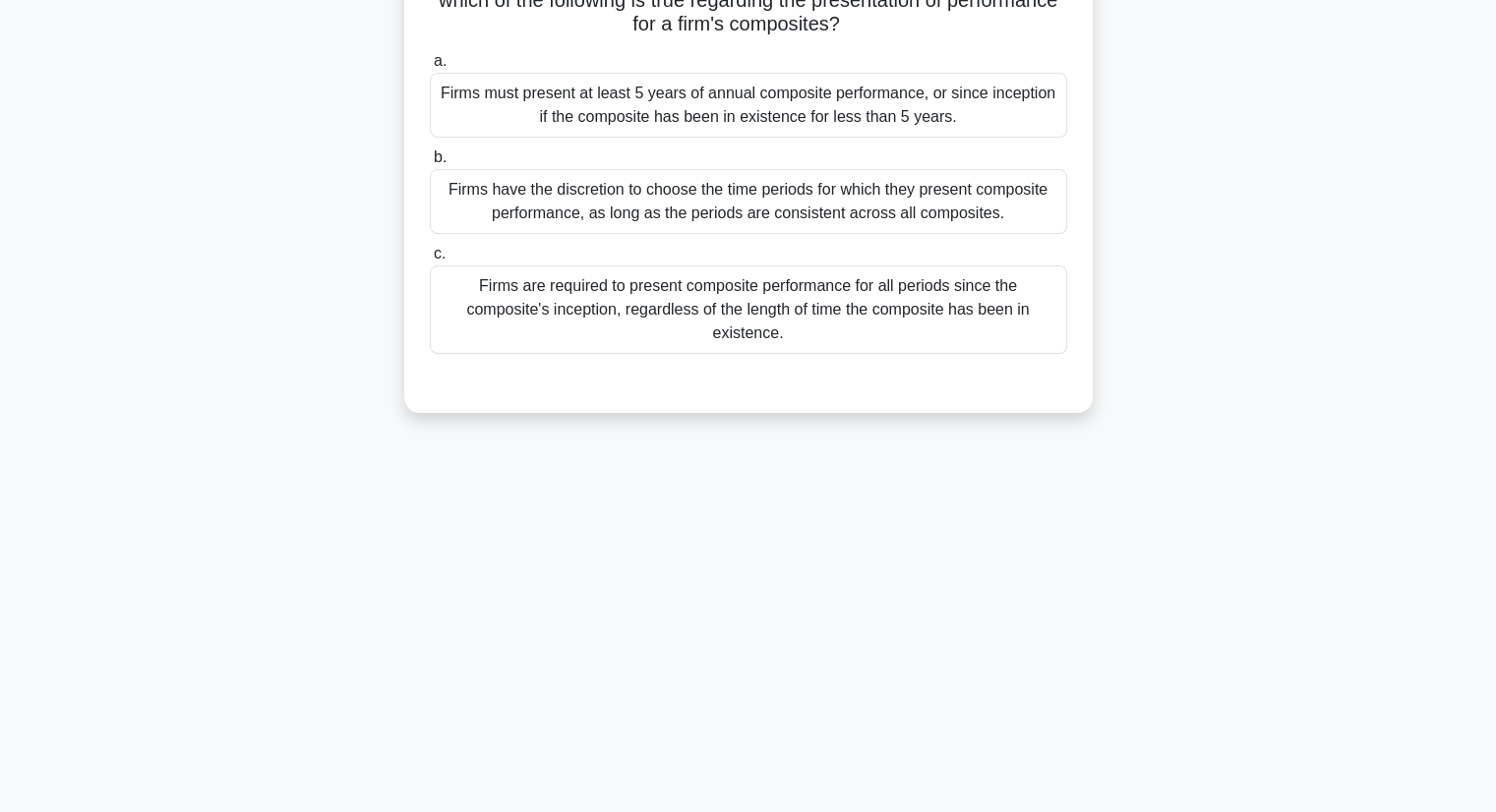
scroll to position [54, 0]
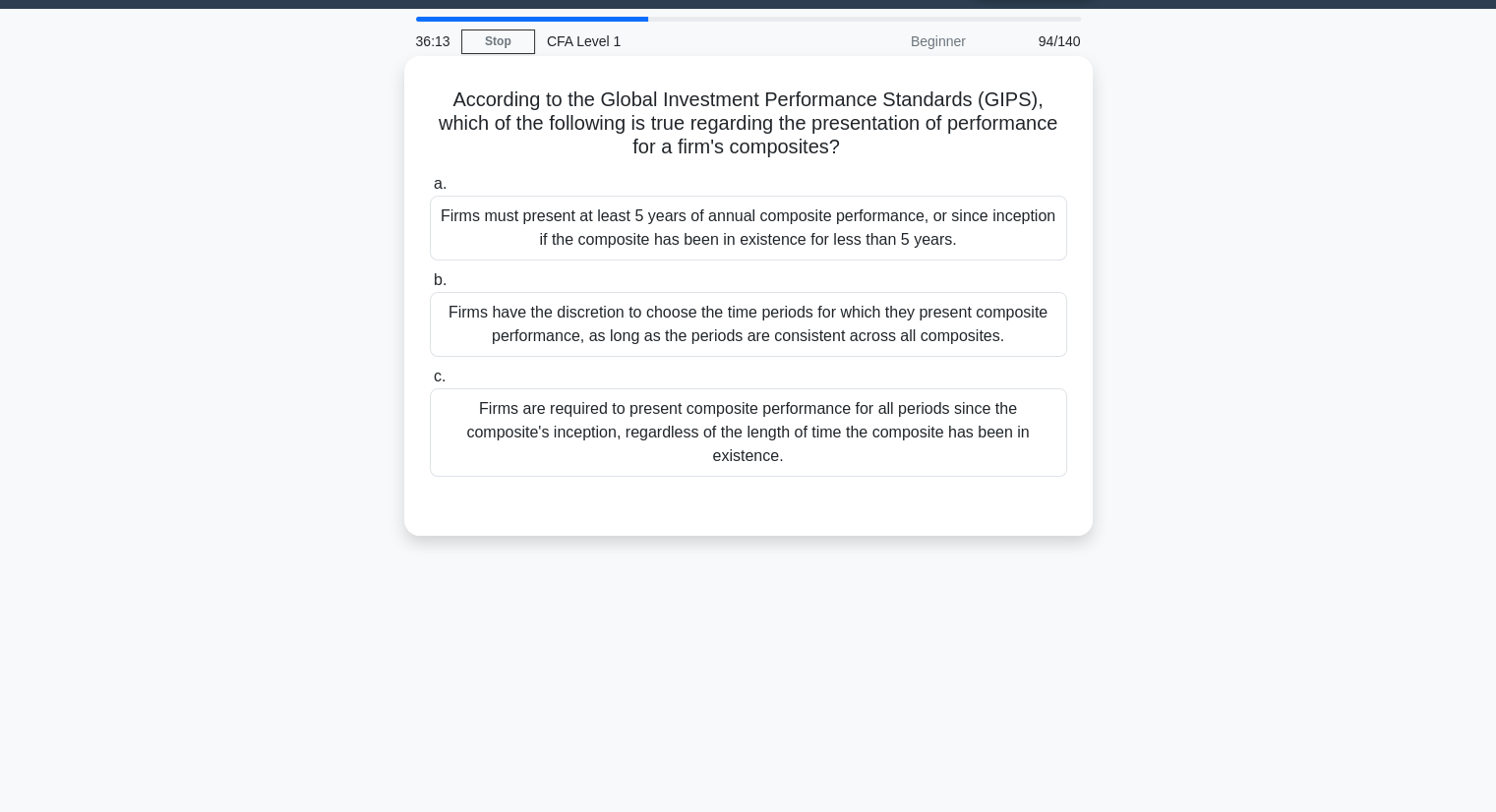
click at [616, 416] on div "Firms are required to present composite performance for all periods since the c…" at bounding box center [748, 432] width 637 height 88
click at [430, 383] on input "c. Firms are required to present composite performance for all periods since th…" at bounding box center [430, 376] width 0 height 13
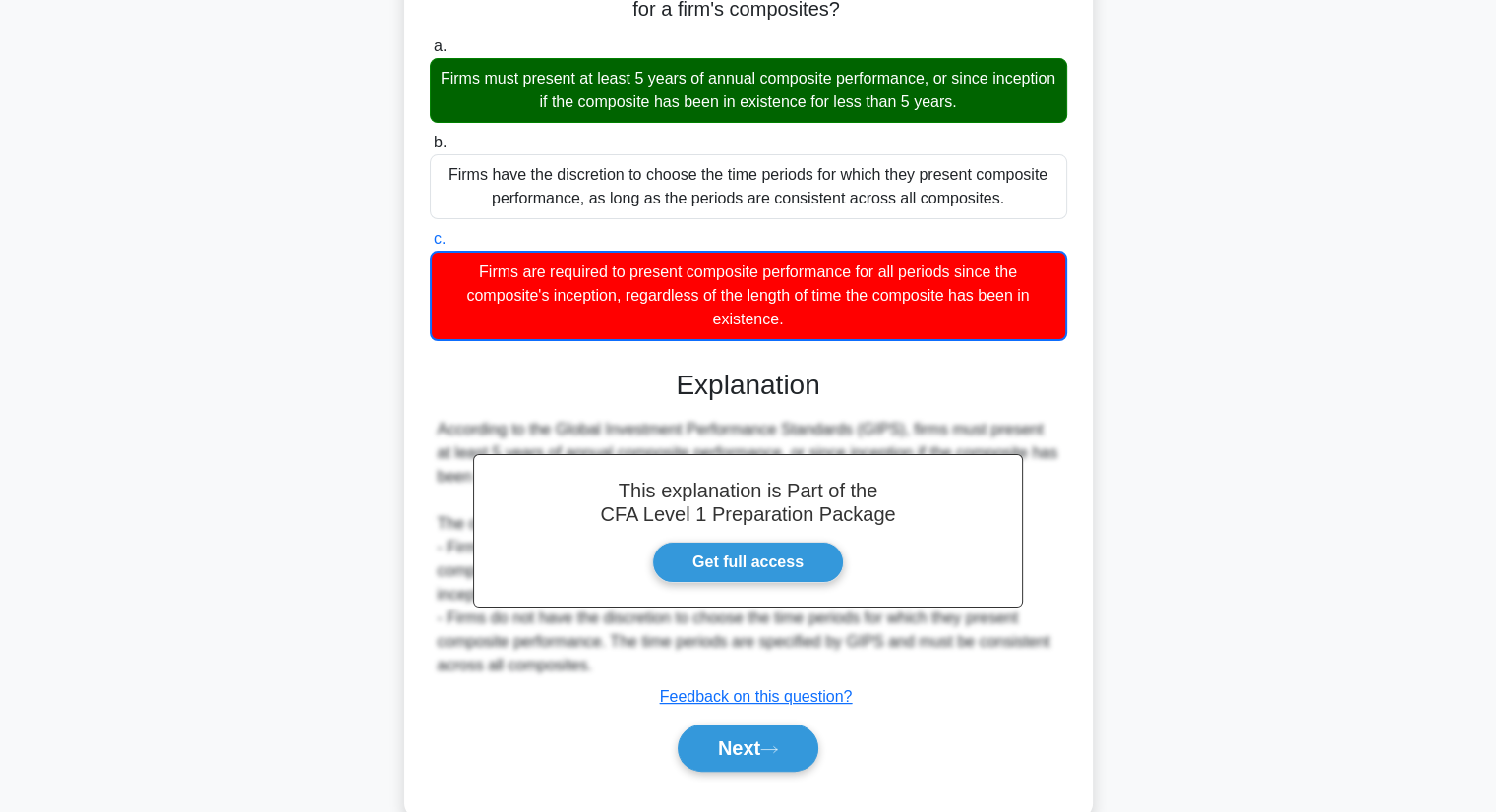
scroll to position [251, 0]
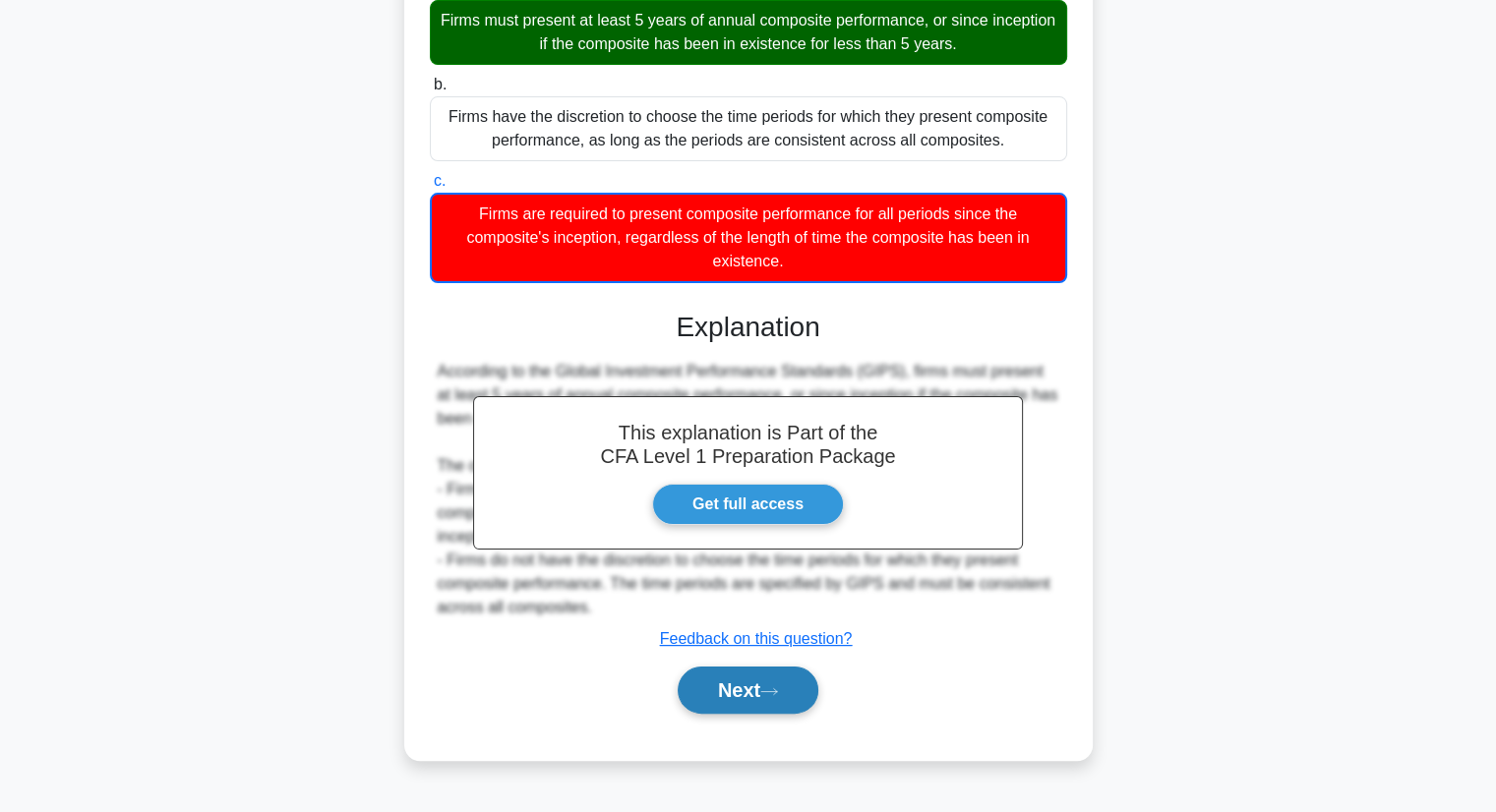
click at [750, 679] on button "Next" at bounding box center [748, 691] width 141 height 48
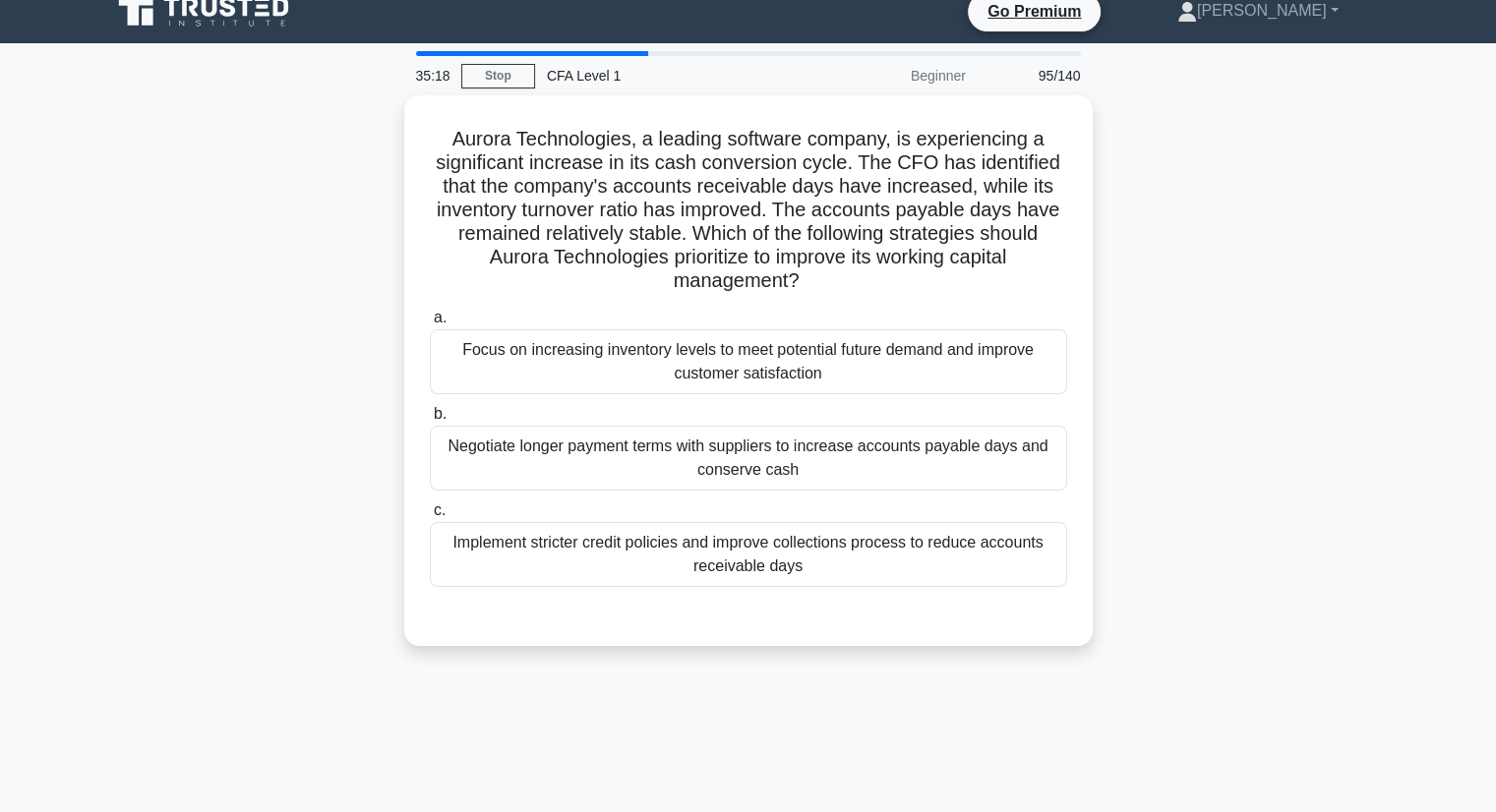
scroll to position [0, 0]
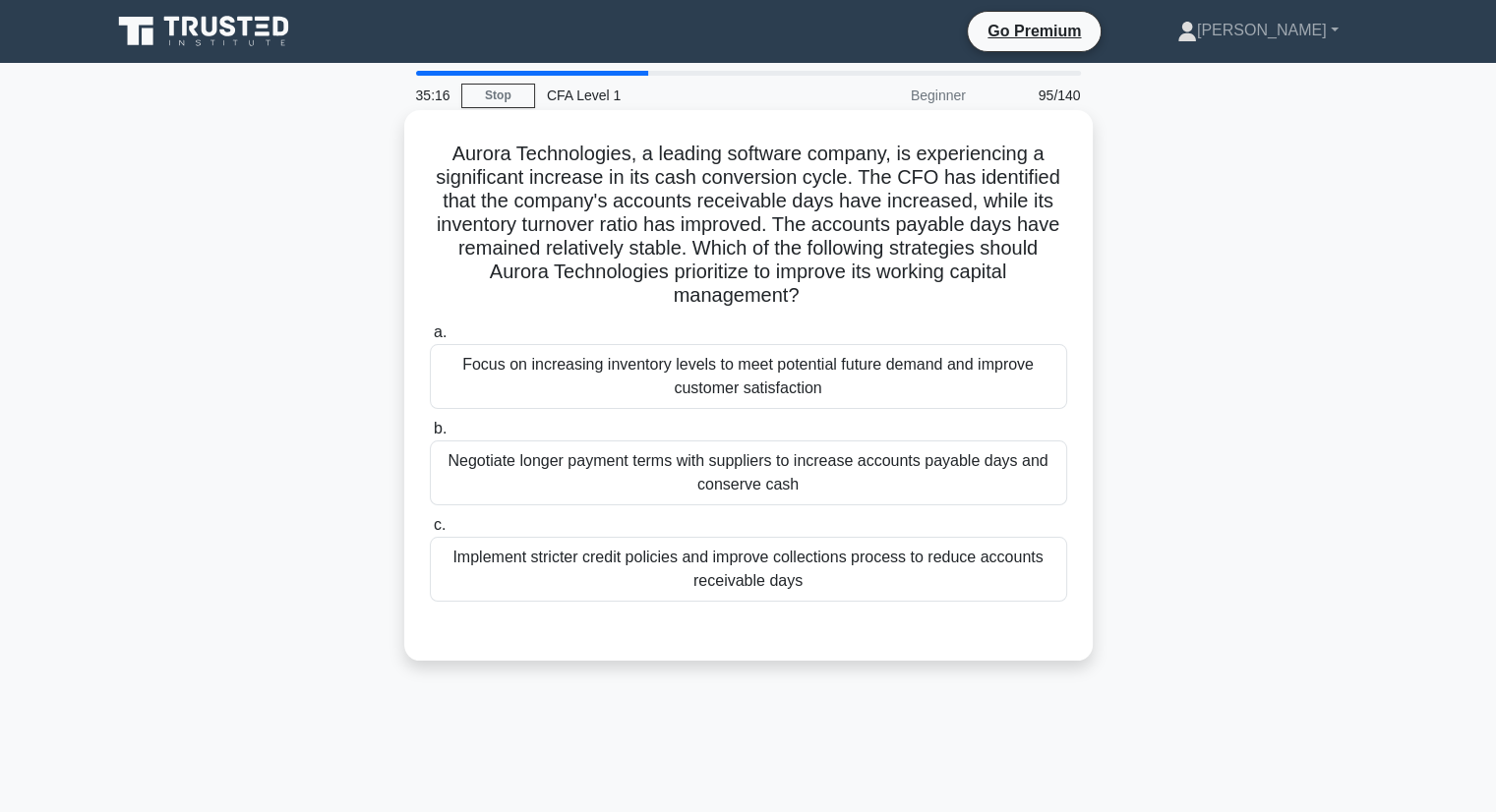
click at [744, 577] on div "Implement stricter credit policies and improve collections process to reduce ac…" at bounding box center [748, 569] width 637 height 65
click at [430, 532] on input "c. Implement stricter credit policies and improve collections process to reduce…" at bounding box center [430, 525] width 0 height 13
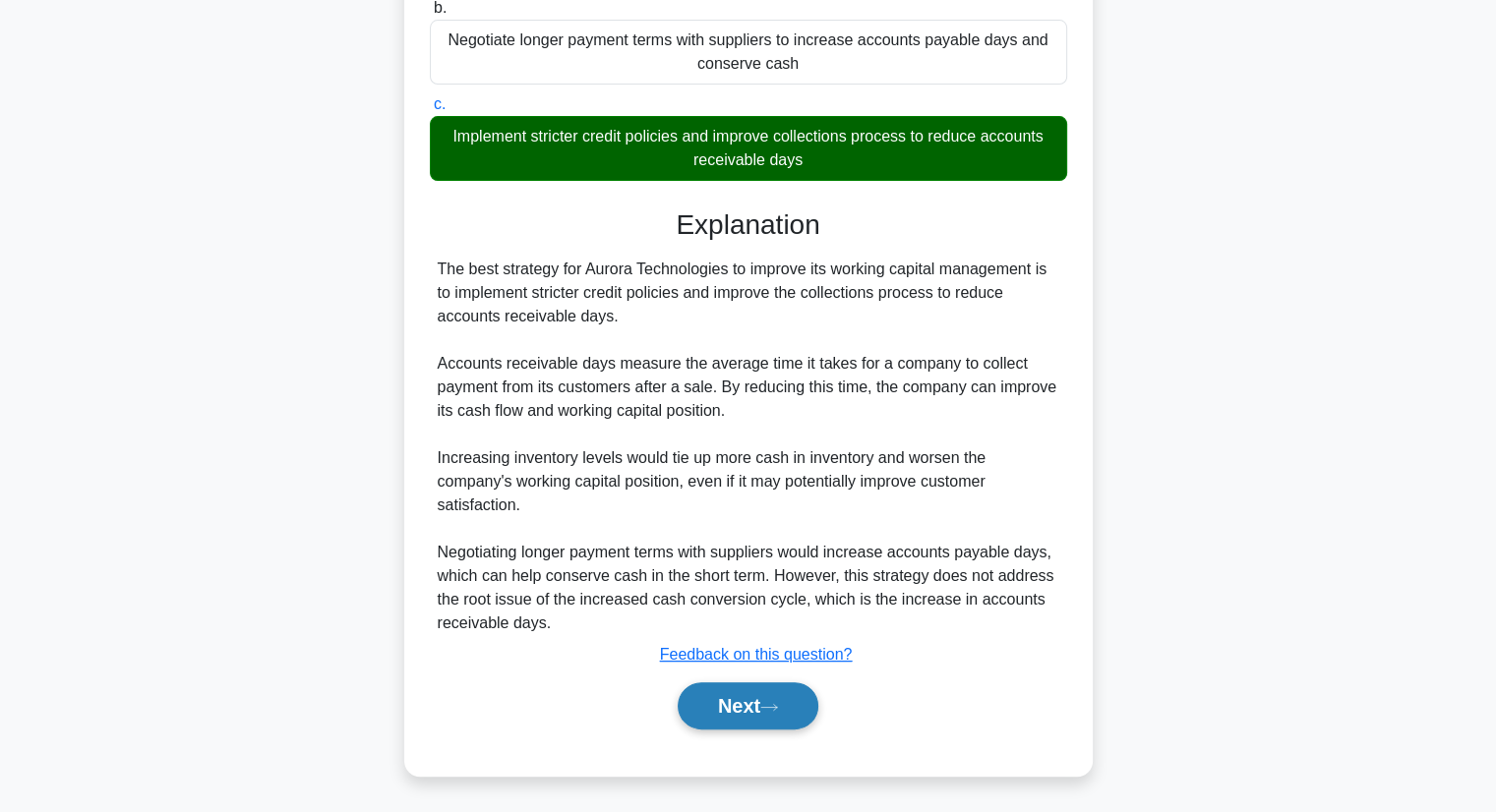
click at [703, 714] on button "Next" at bounding box center [748, 706] width 141 height 48
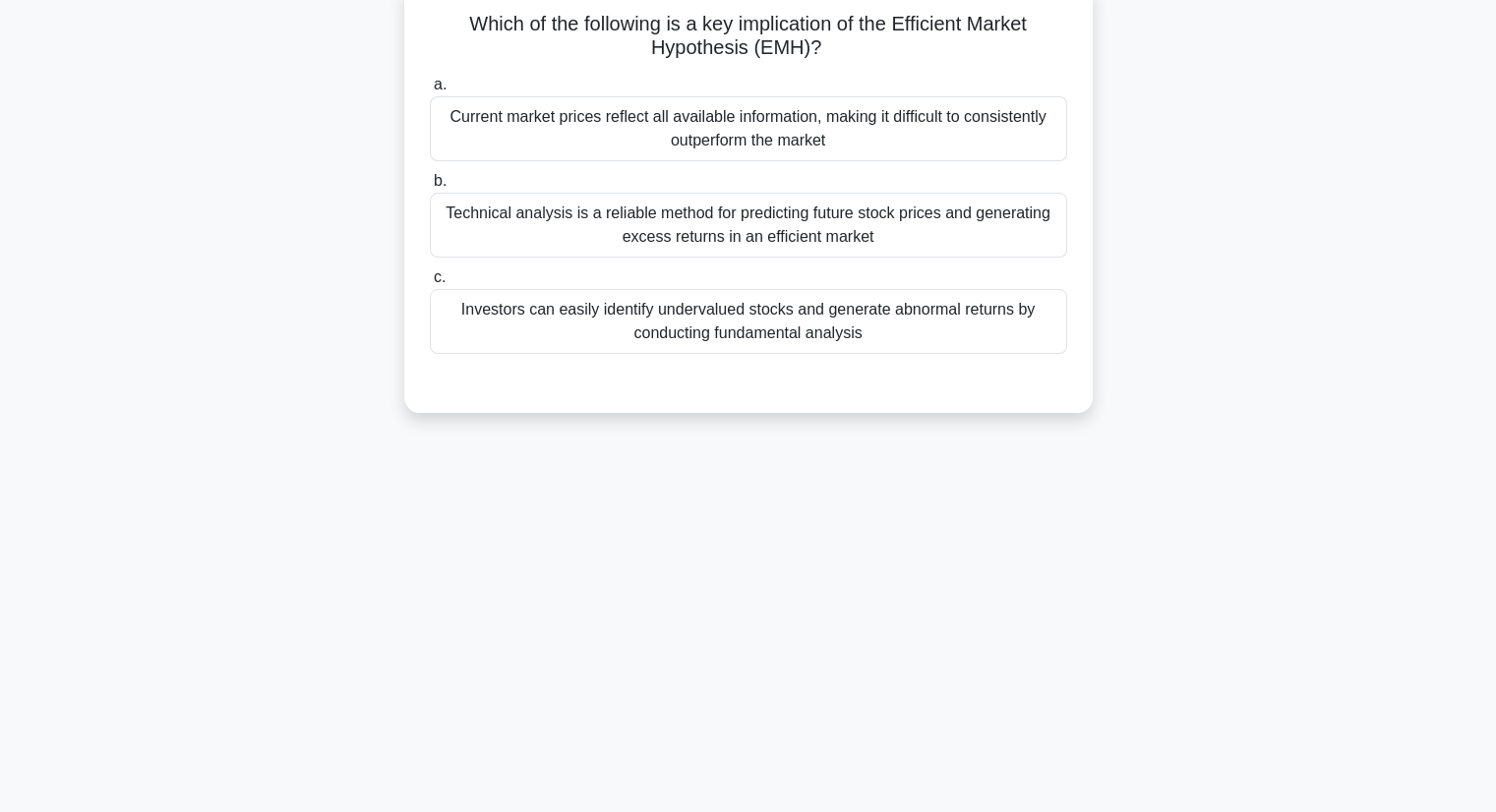
scroll to position [54, 0]
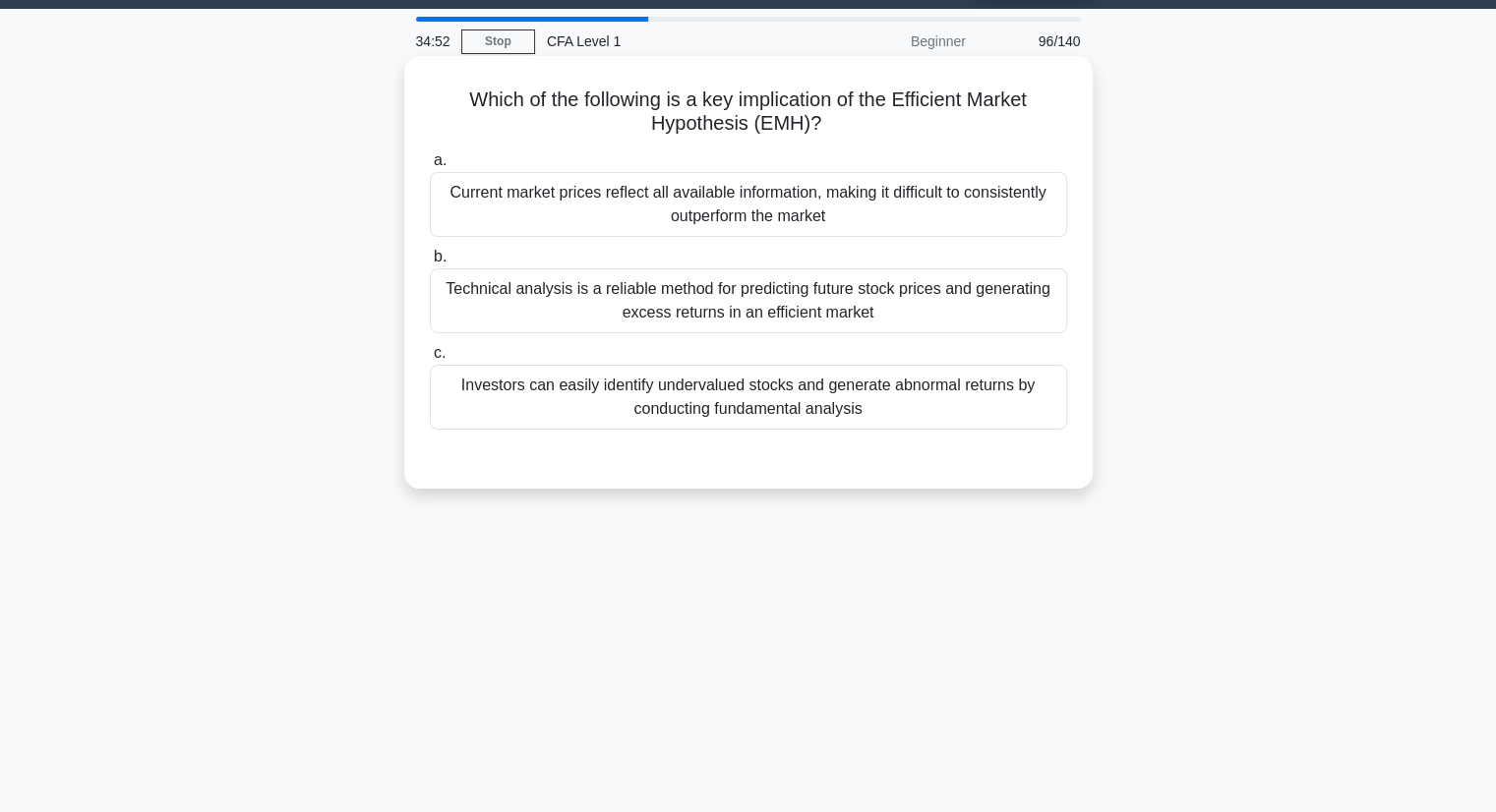
click at [658, 317] on div "Technical analysis is a reliable method for predicting future stock prices and …" at bounding box center [748, 300] width 637 height 65
click at [430, 263] on input "b. Technical analysis is a reliable method for predicting future stock prices a…" at bounding box center [430, 257] width 0 height 13
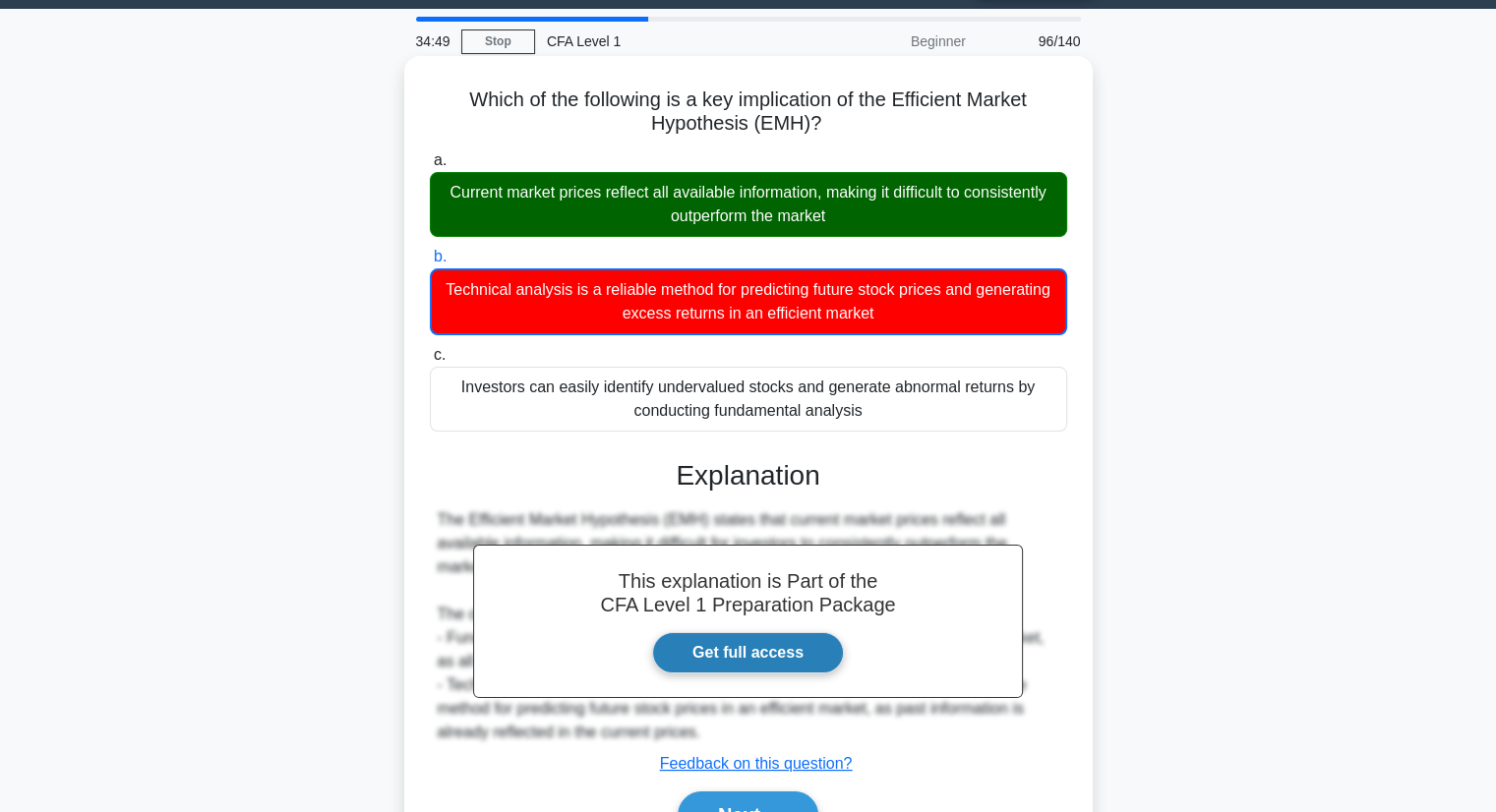
scroll to position [153, 0]
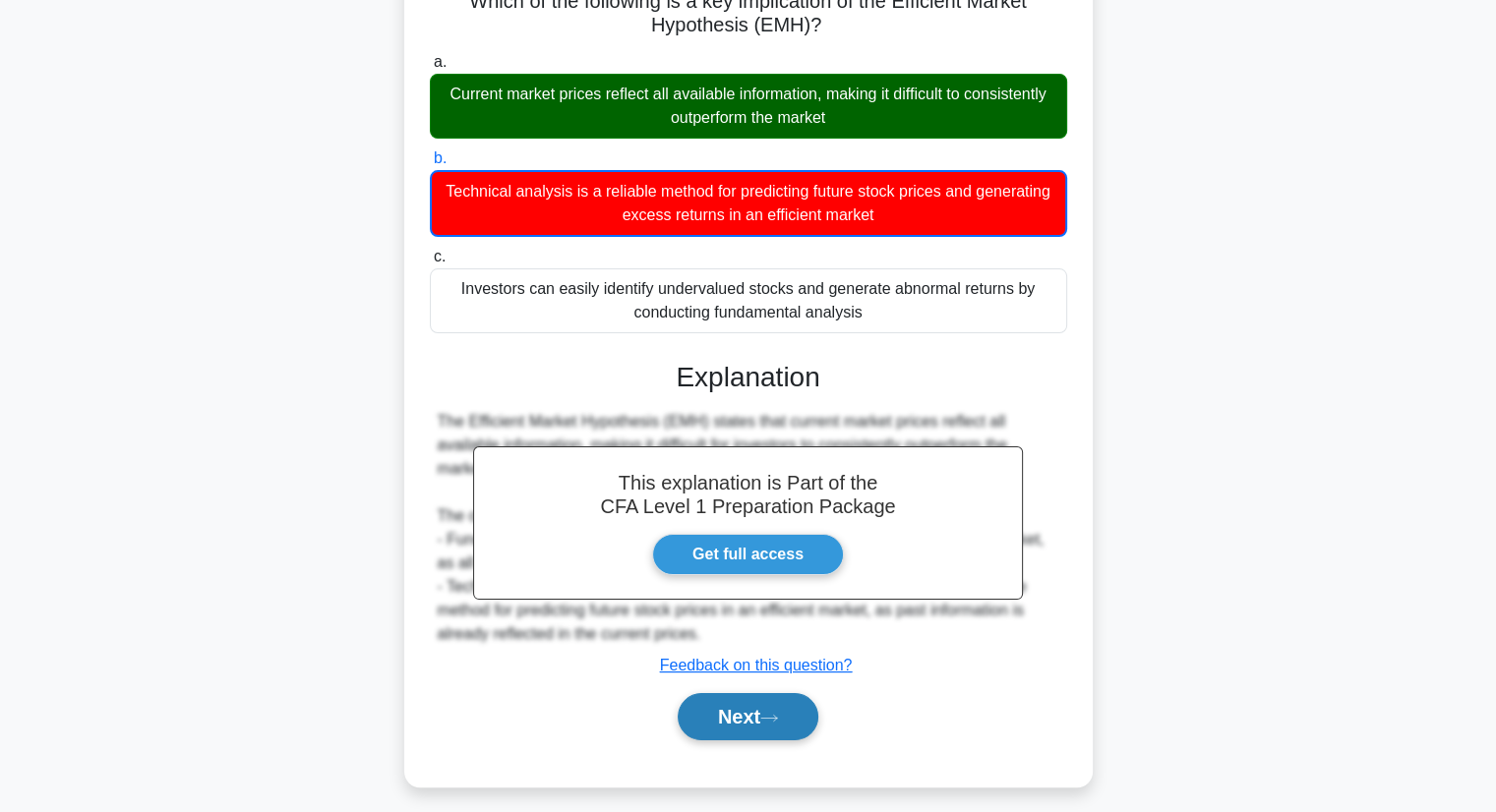
click at [786, 705] on button "Next" at bounding box center [748, 717] width 141 height 48
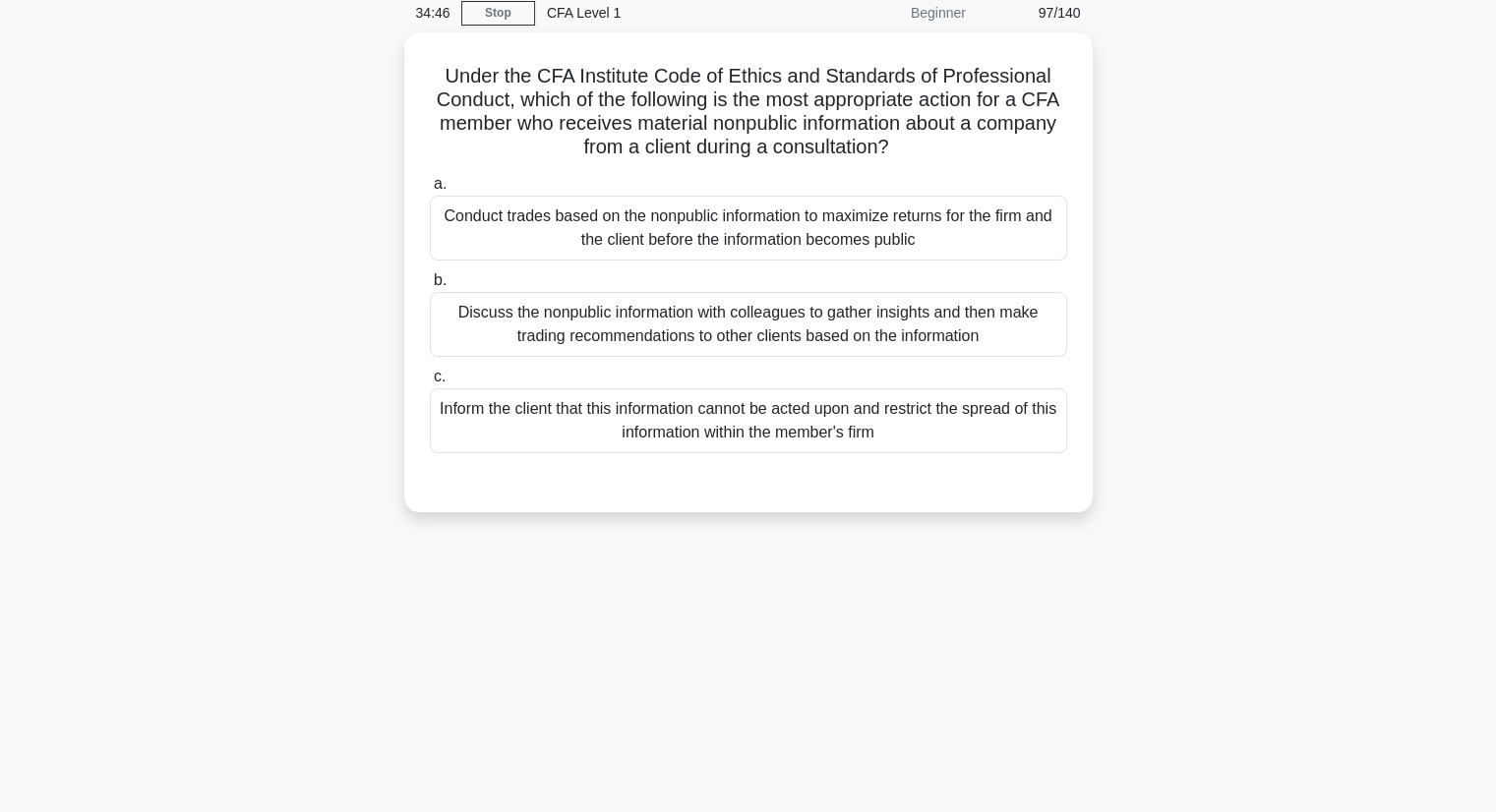
scroll to position [0, 0]
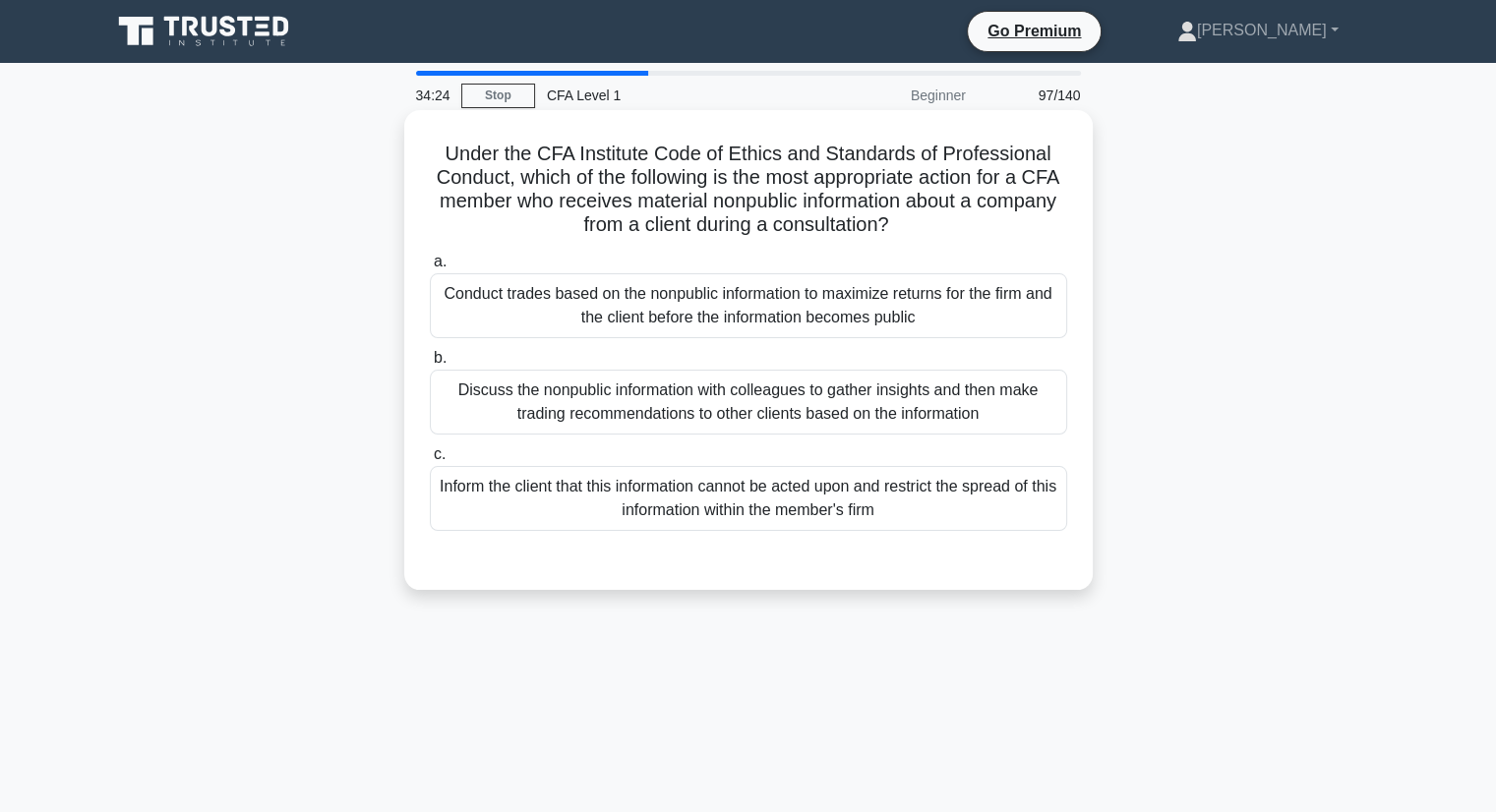
click at [815, 400] on div "Discuss the nonpublic information with colleagues to gather insights and then m…" at bounding box center [748, 401] width 637 height 65
click at [430, 365] on input "b. Discuss the nonpublic information with colleagues to gather insights and the…" at bounding box center [430, 358] width 0 height 13
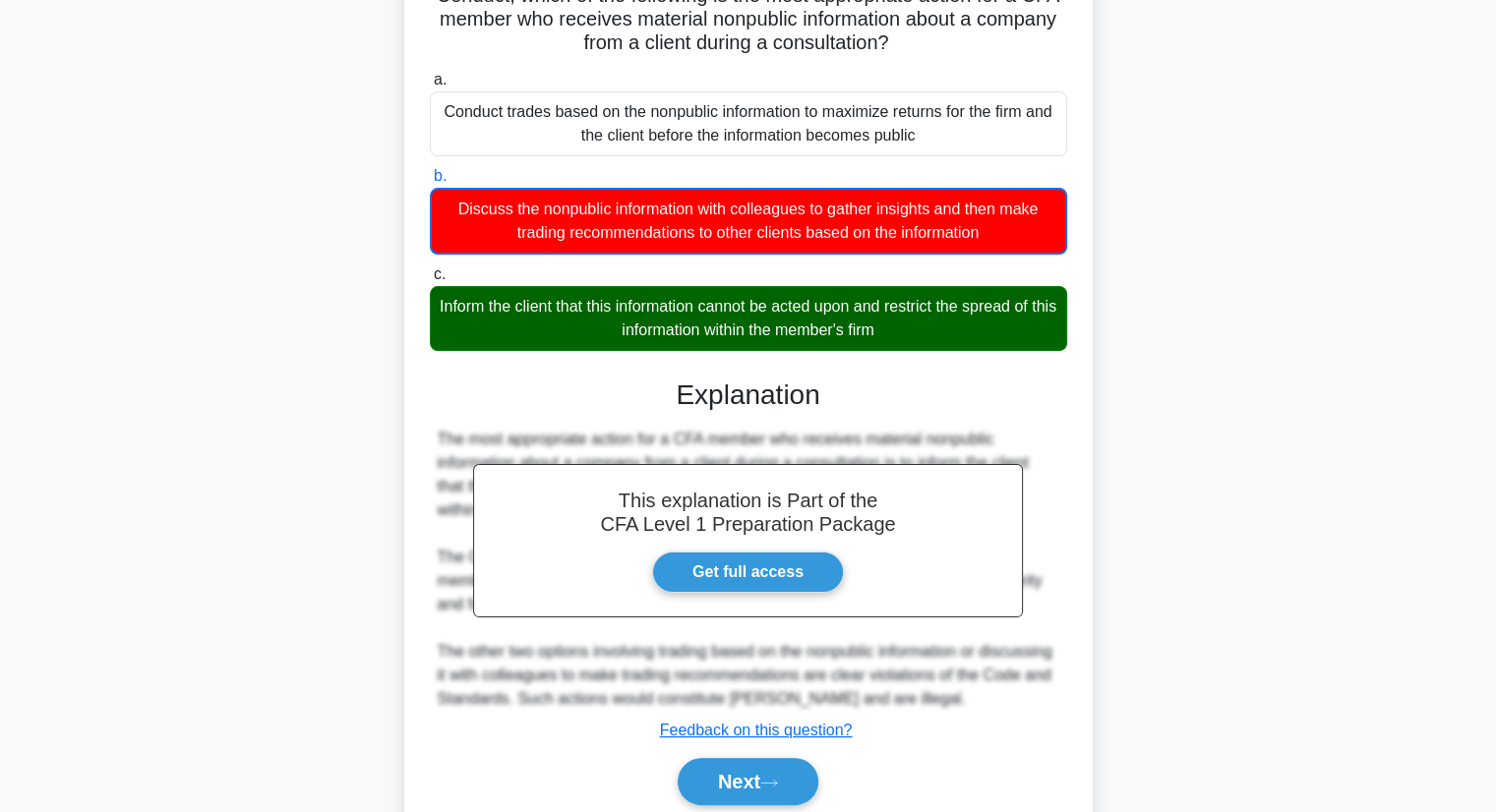
scroll to position [258, 0]
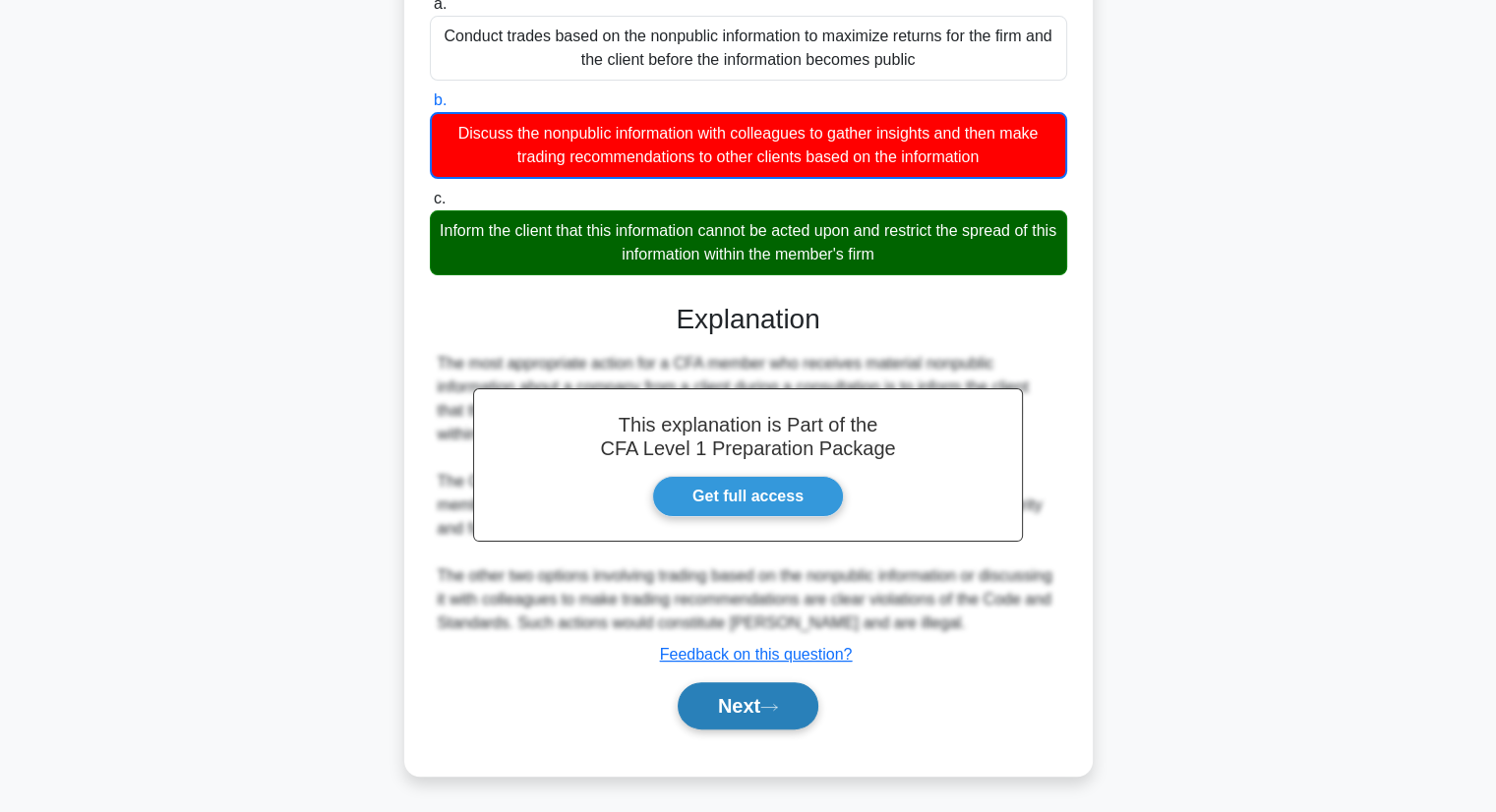
click at [790, 706] on button "Next" at bounding box center [748, 706] width 141 height 48
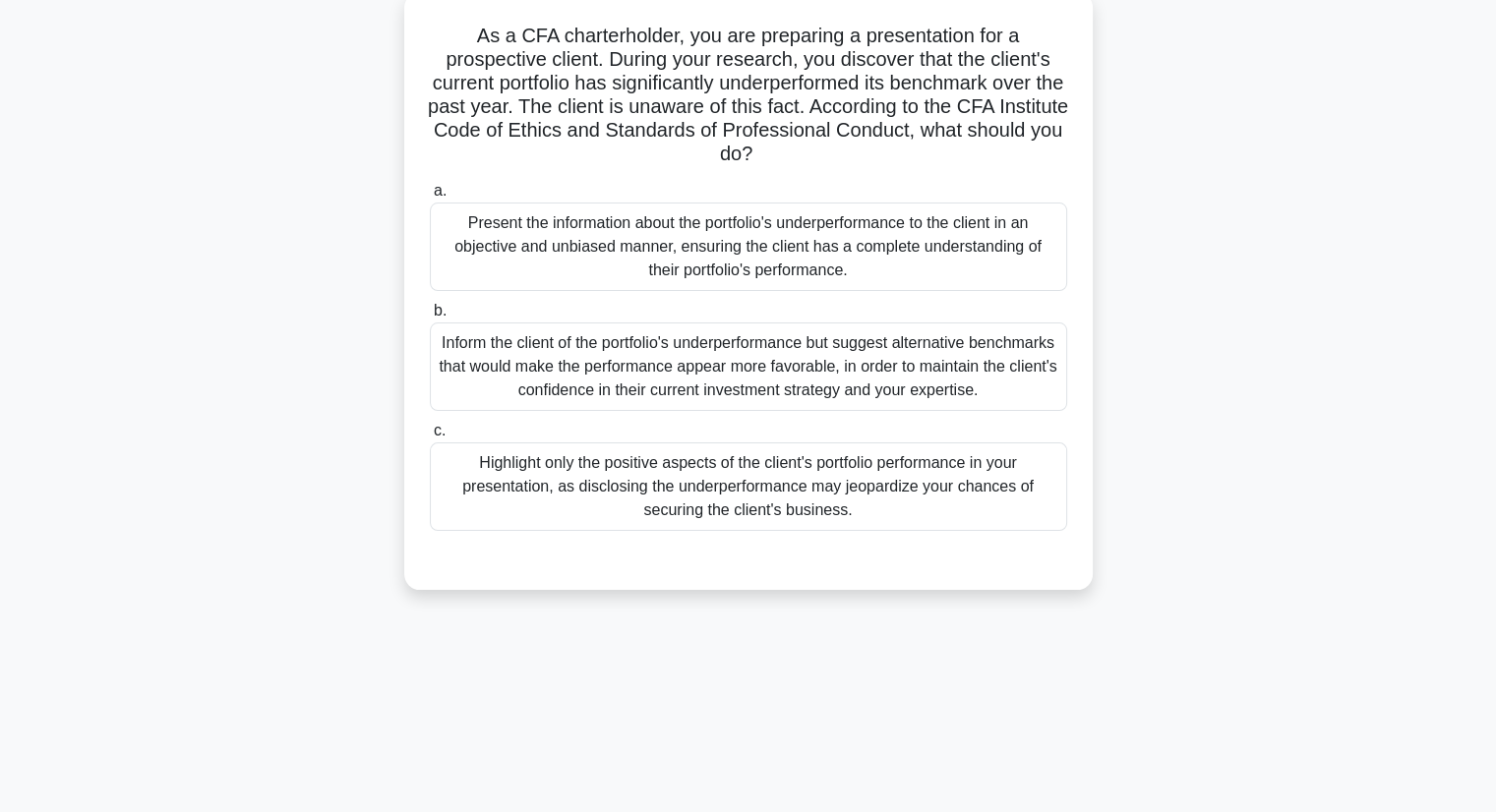
scroll to position [153, 0]
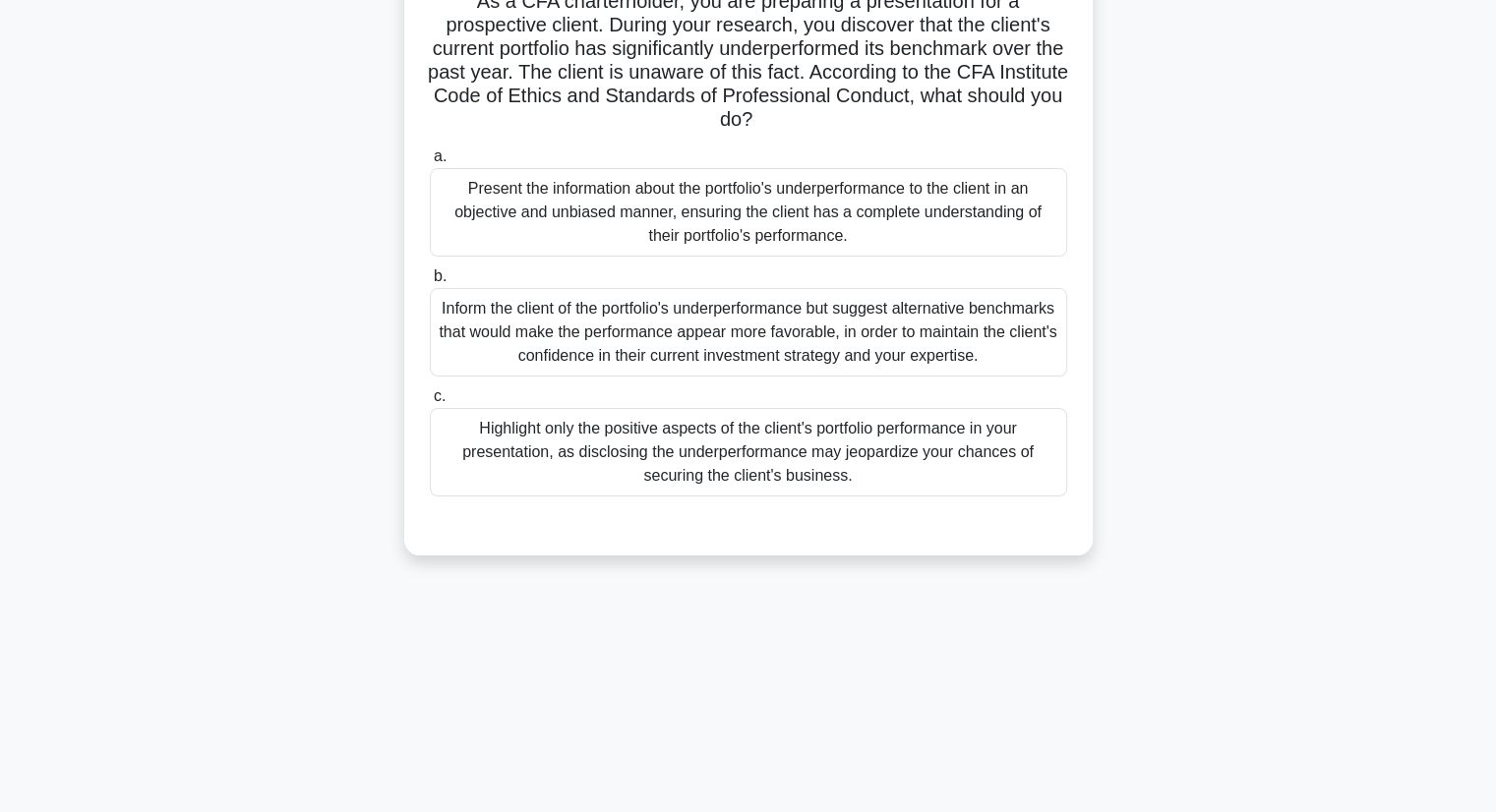
click at [697, 229] on div "Present the information about the portfolio's underperformance to the client in…" at bounding box center [748, 211] width 637 height 88
click at [430, 163] on input "a. Present the information about the portfolio's underperformance to the client…" at bounding box center [430, 157] width 0 height 13
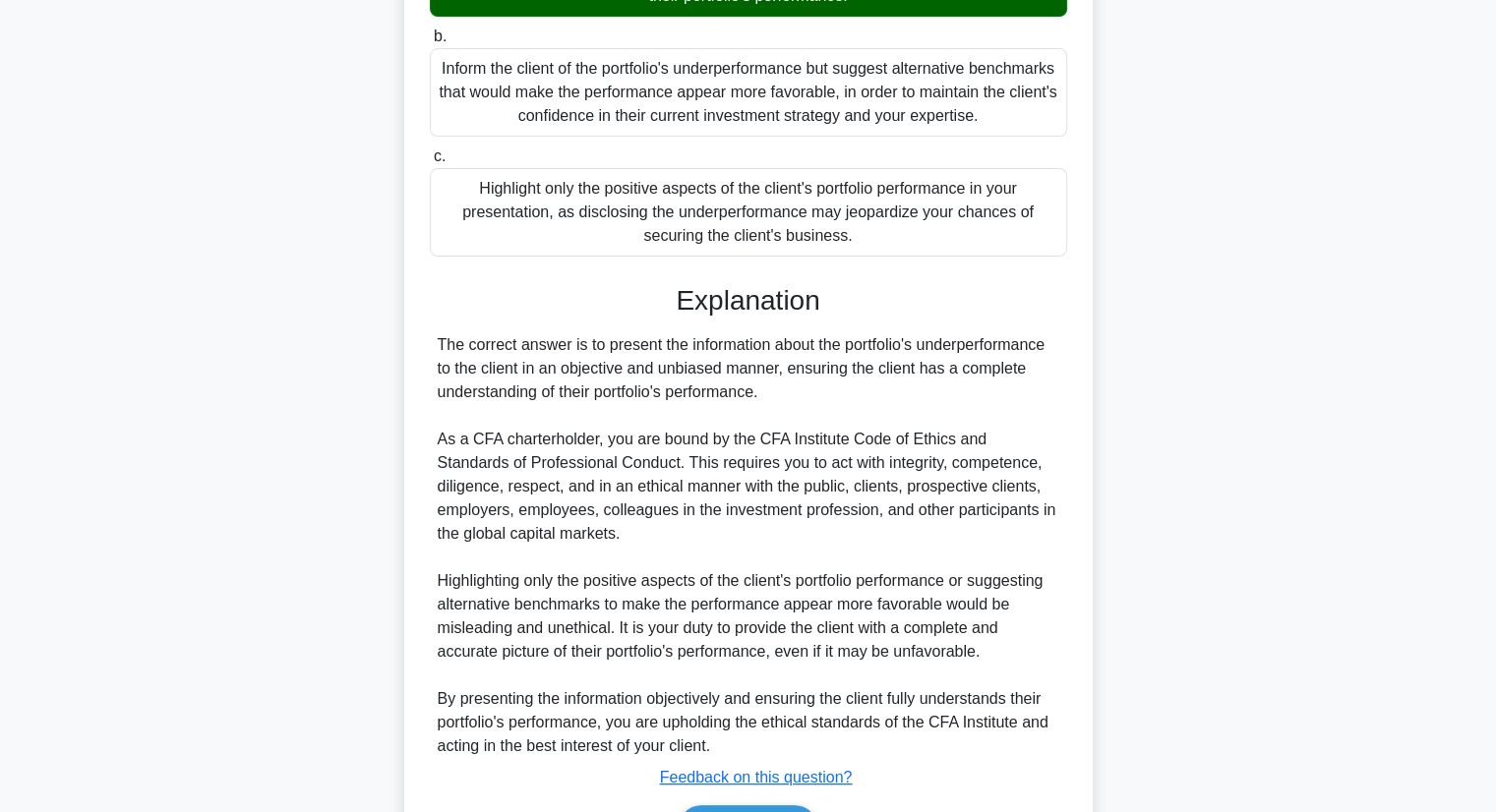
scroll to position [515, 0]
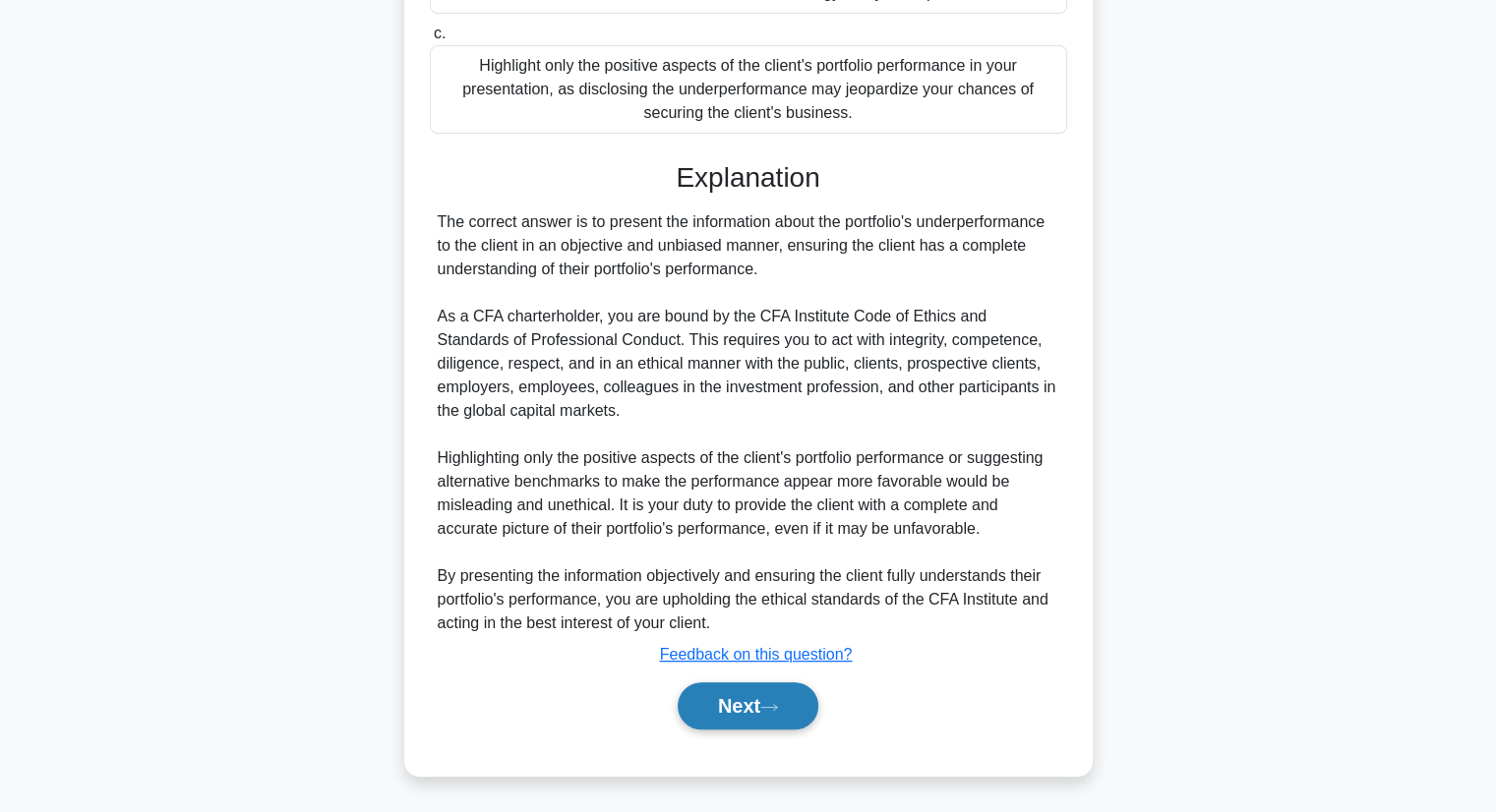
click at [734, 692] on button "Next" at bounding box center [748, 706] width 141 height 48
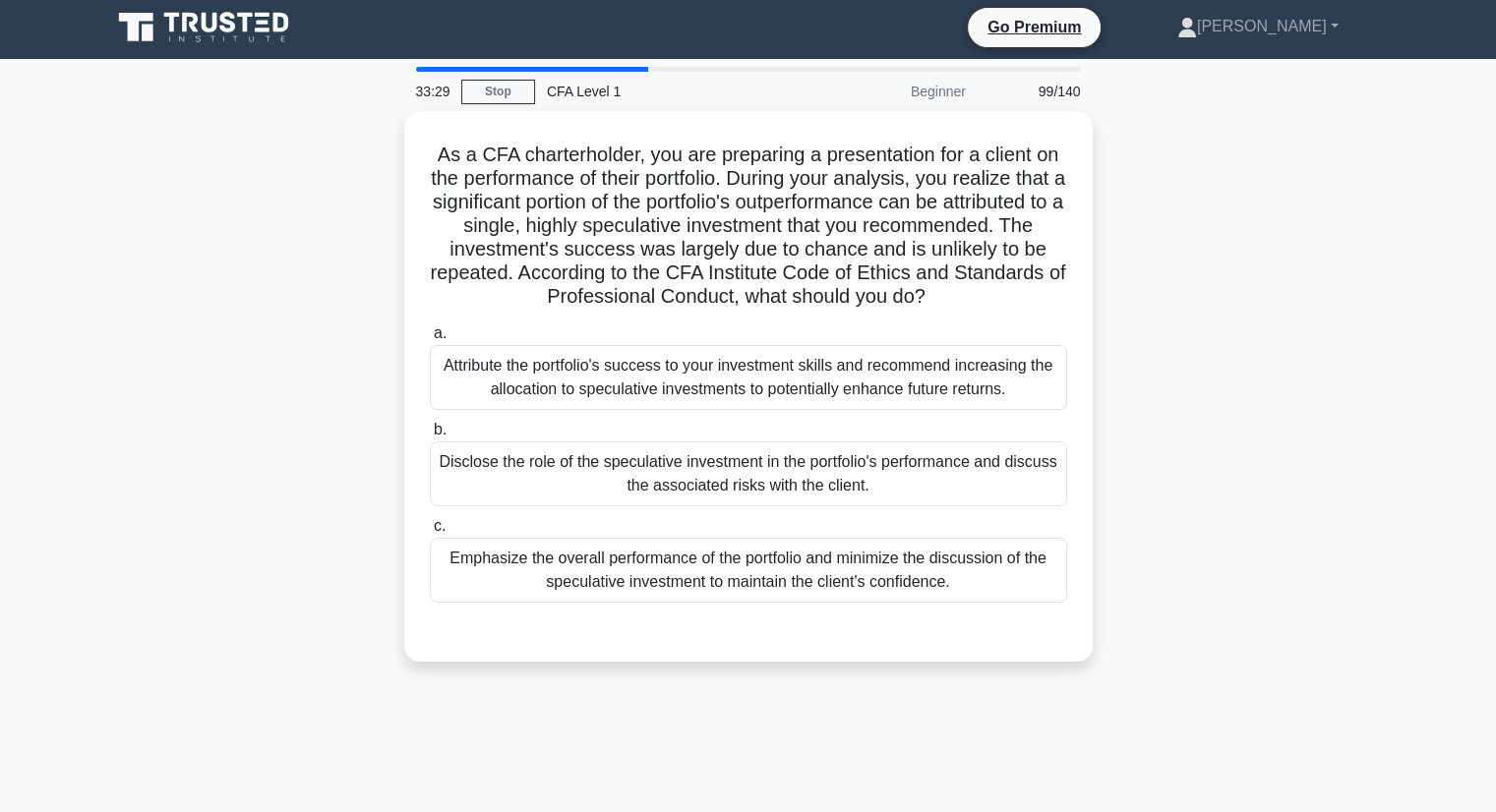
scroll to position [0, 0]
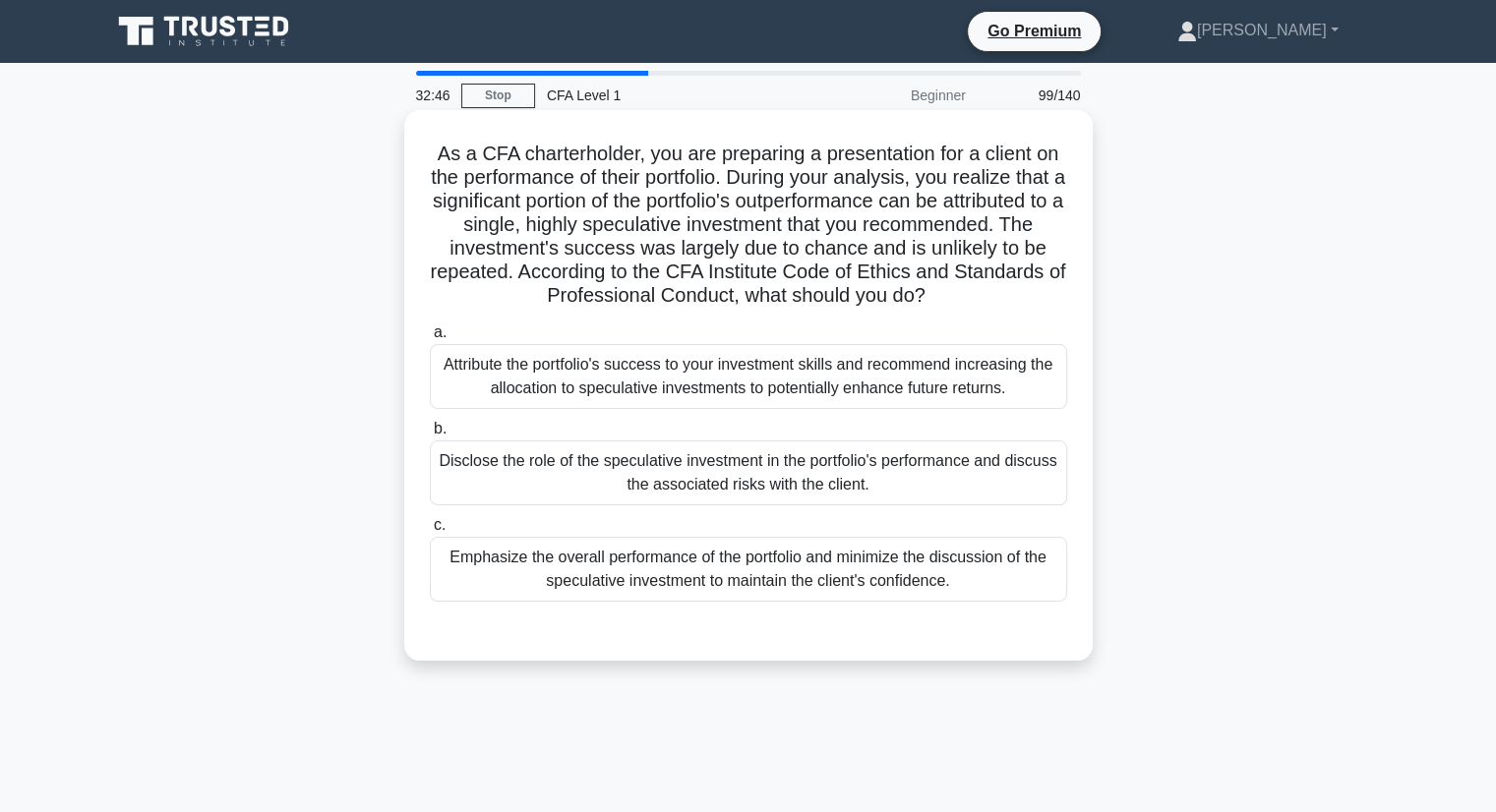
click at [599, 483] on div "Disclose the role of the speculative investment in the portfolio's performance …" at bounding box center [748, 473] width 637 height 65
click at [430, 436] on input "b. Disclose the role of the speculative investment in the portfolio's performan…" at bounding box center [430, 429] width 0 height 13
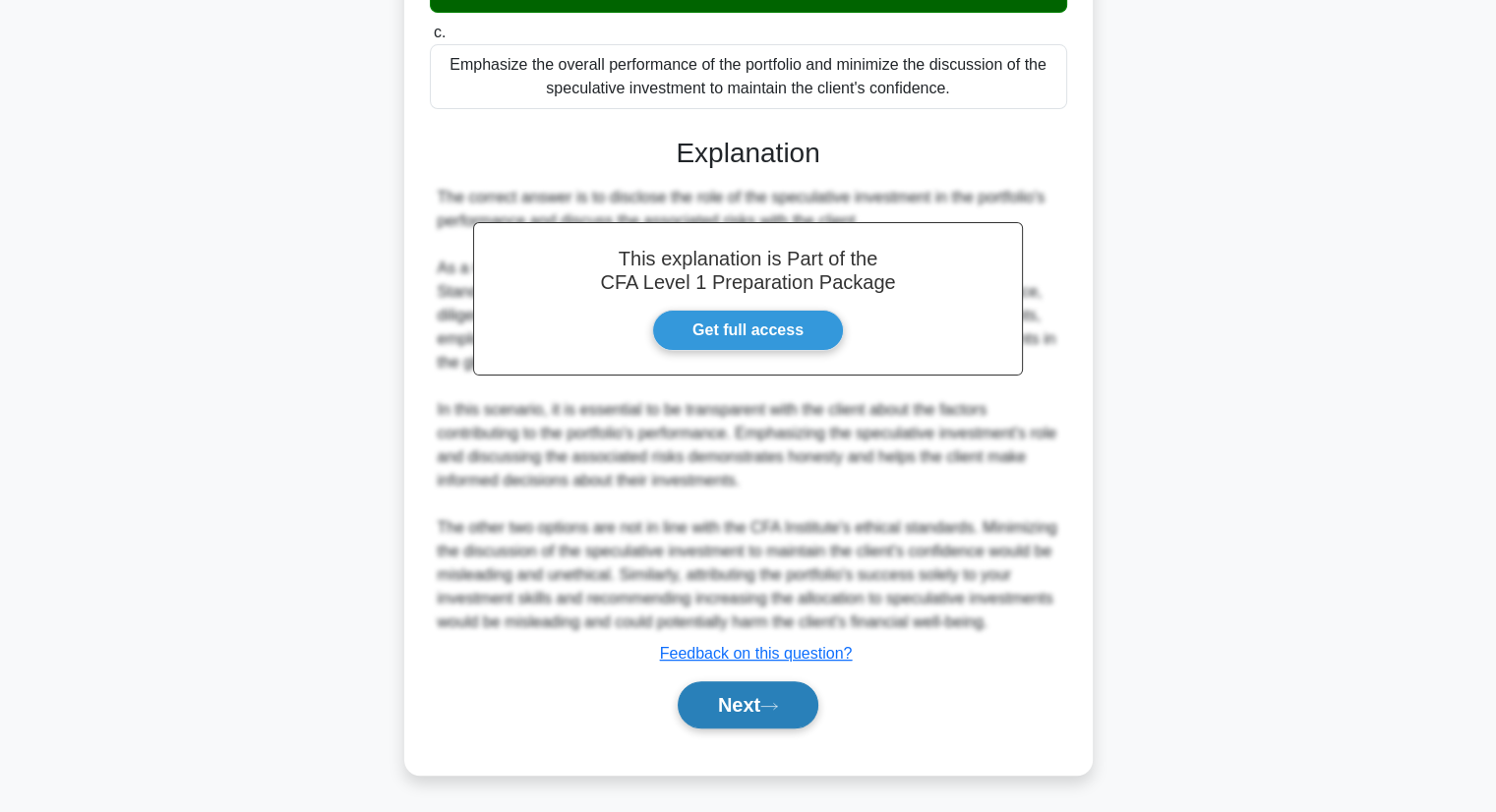
click at [733, 709] on button "Next" at bounding box center [748, 705] width 141 height 48
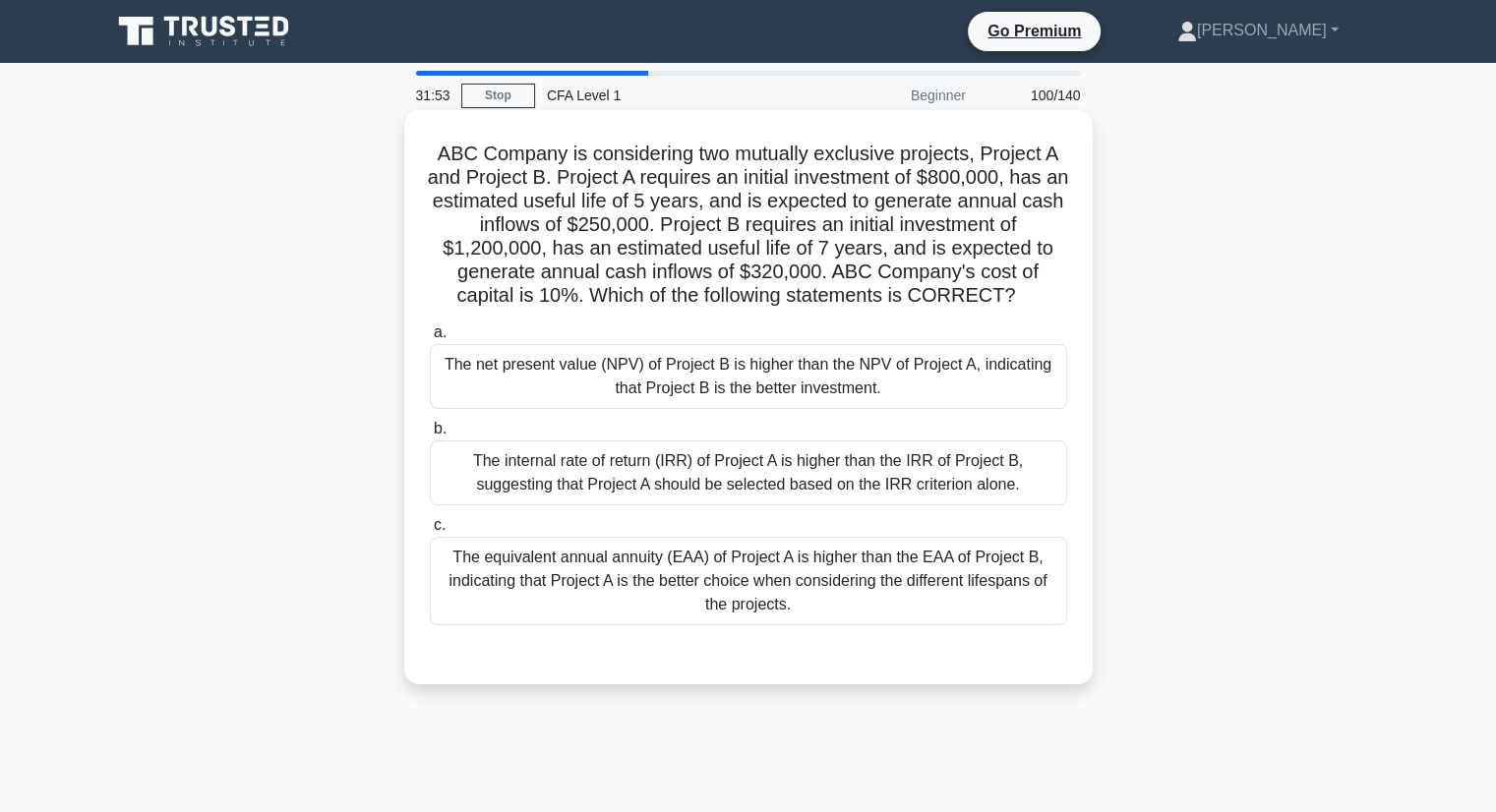
click at [1016, 565] on div "The equivalent annual annuity (EAA) of Project A is higher than the EAA of Proj…" at bounding box center [748, 581] width 637 height 88
click at [430, 532] on input "c. The equivalent annual annuity (EAA) of Project A is higher than the EAA of P…" at bounding box center [430, 525] width 0 height 13
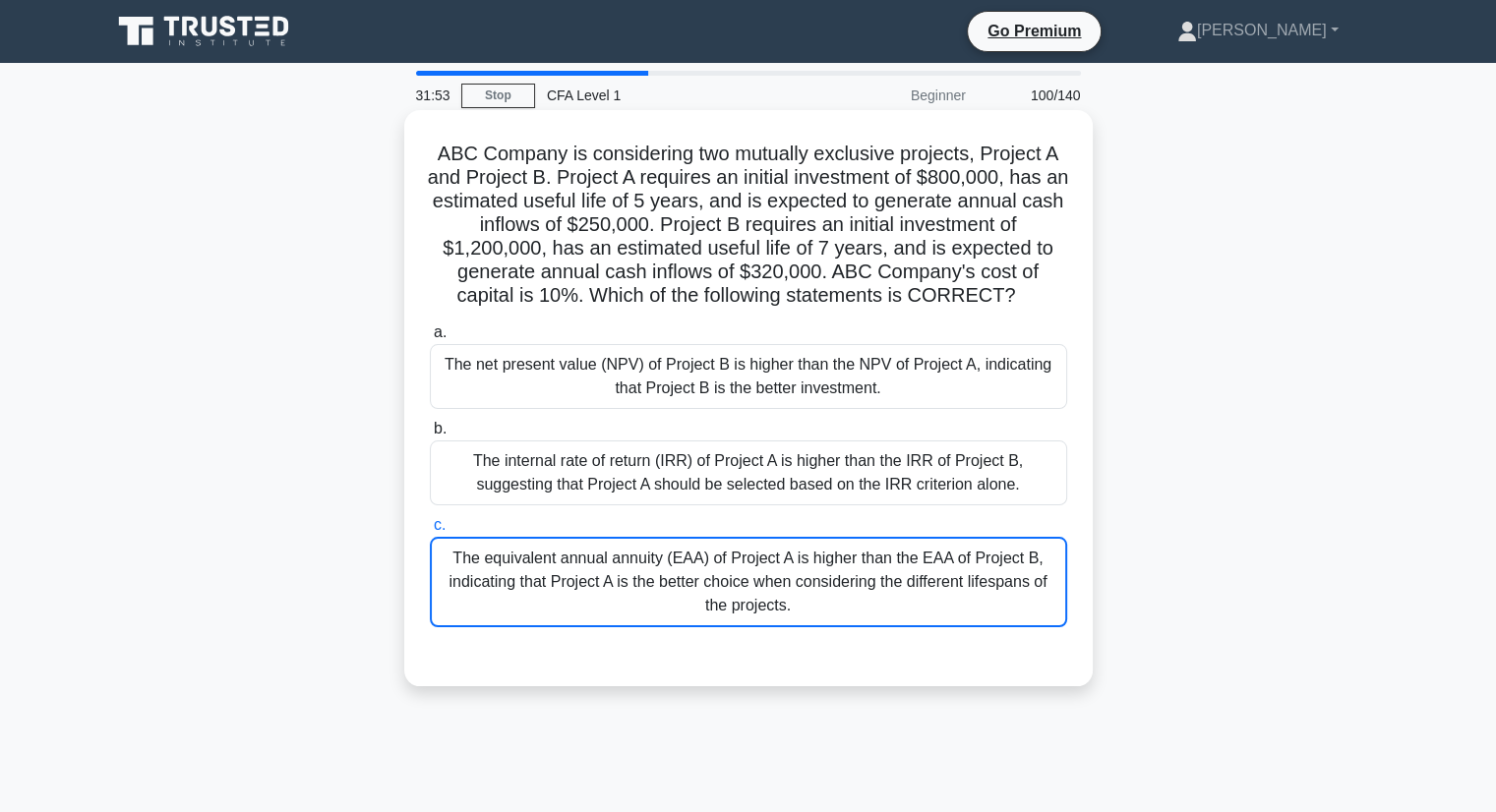
click at [1016, 565] on div "The equivalent annual annuity (EAA) of Project A is higher than the EAA of Proj…" at bounding box center [748, 582] width 637 height 90
click at [430, 532] on input "c. The equivalent annual annuity (EAA) of Project A is higher than the EAA of P…" at bounding box center [430, 525] width 0 height 13
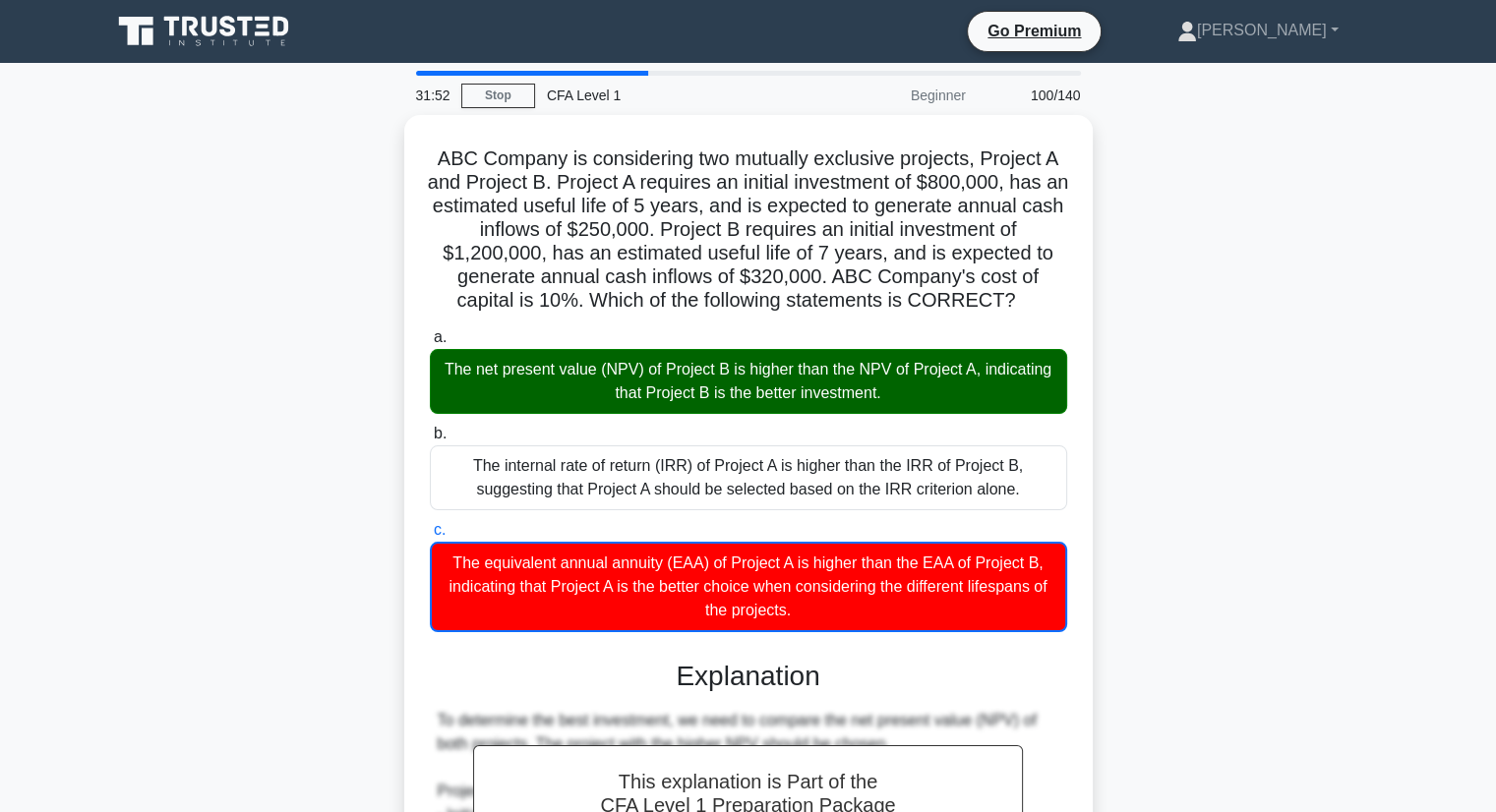
click at [1172, 535] on div "ABC Company is considering two mutually exclusive projects, Project A and Proje…" at bounding box center [748, 824] width 1298 height 1419
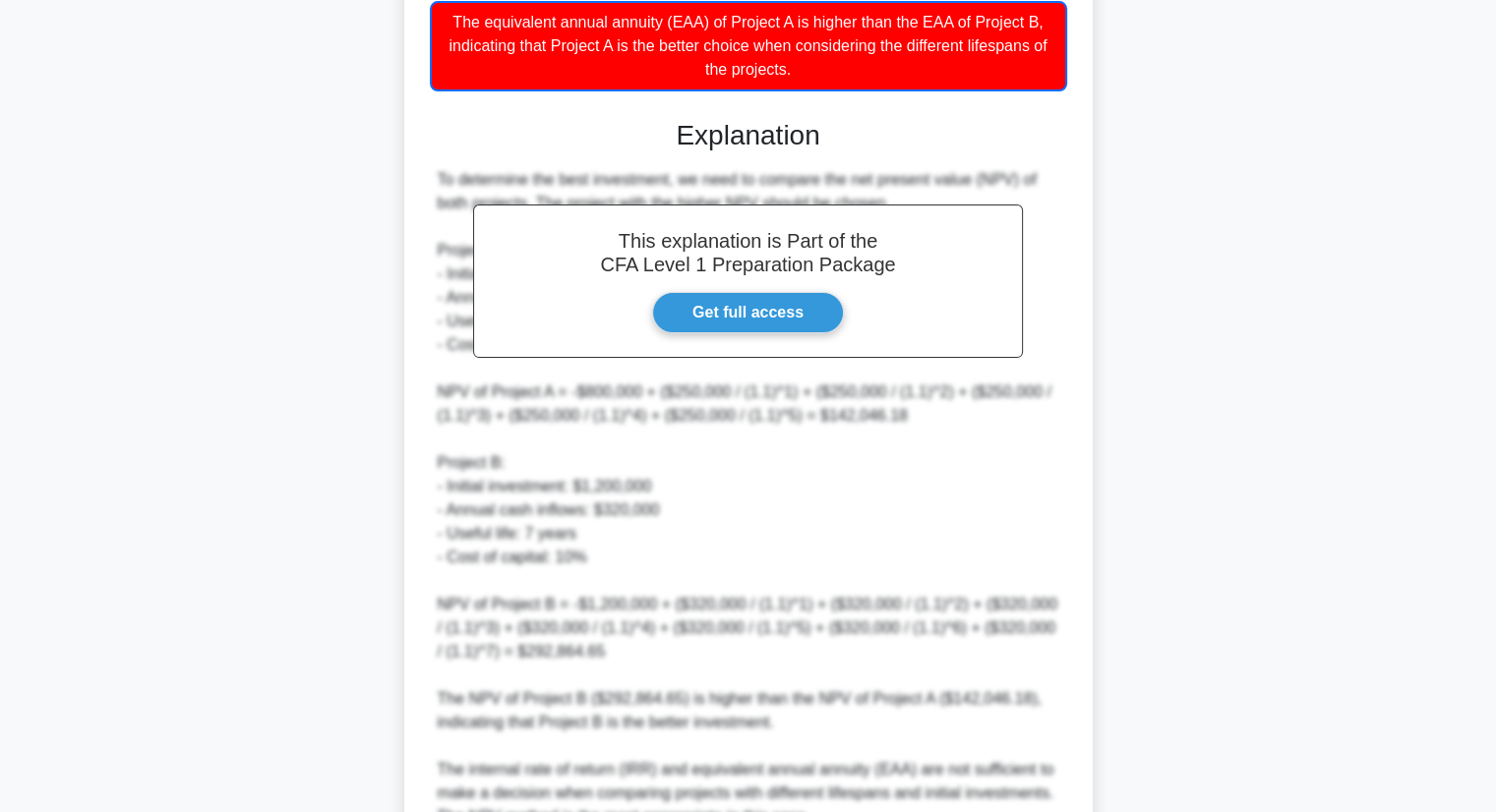
scroll to position [688, 0]
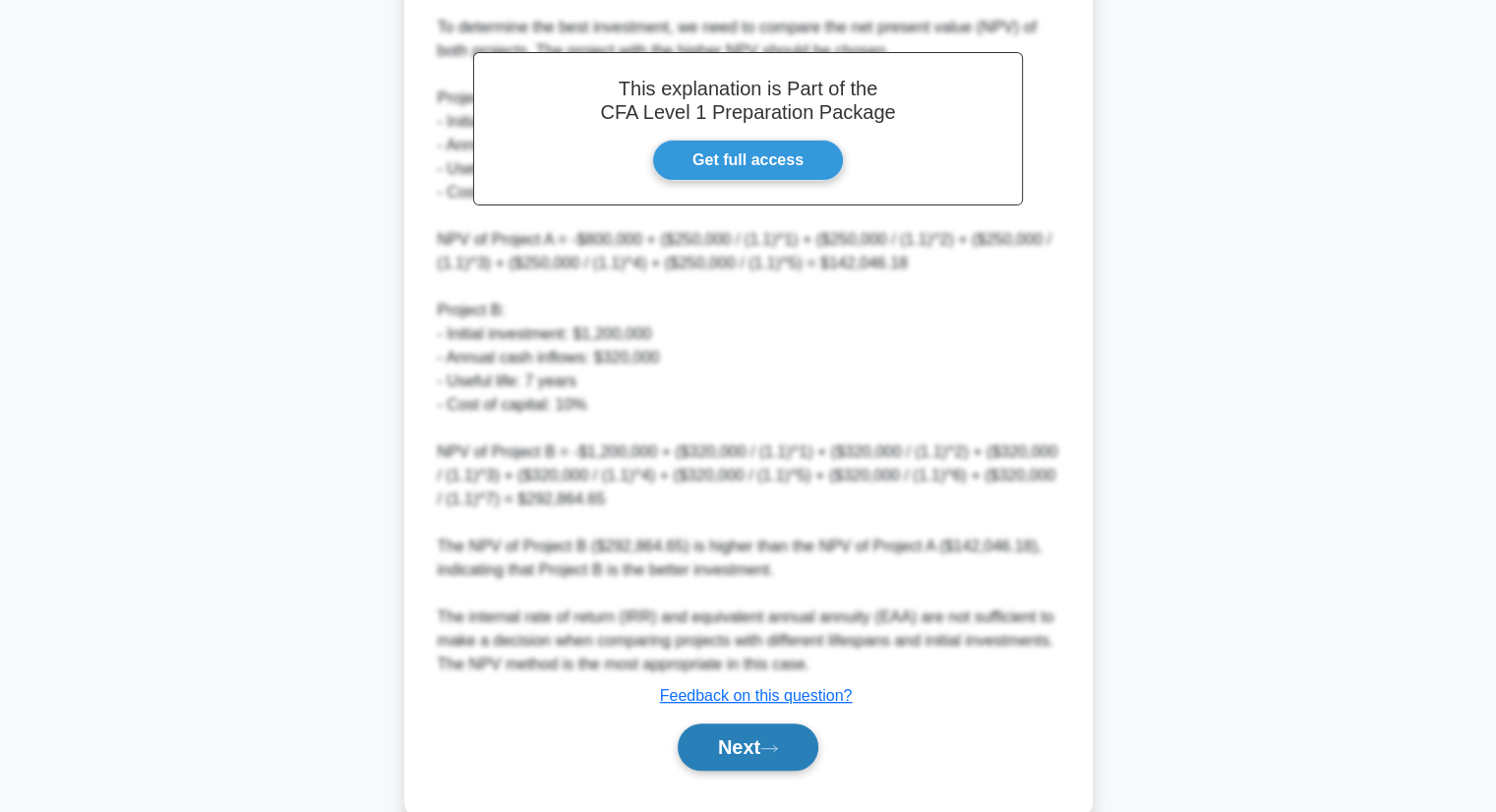
click at [761, 743] on button "Next" at bounding box center [748, 747] width 141 height 48
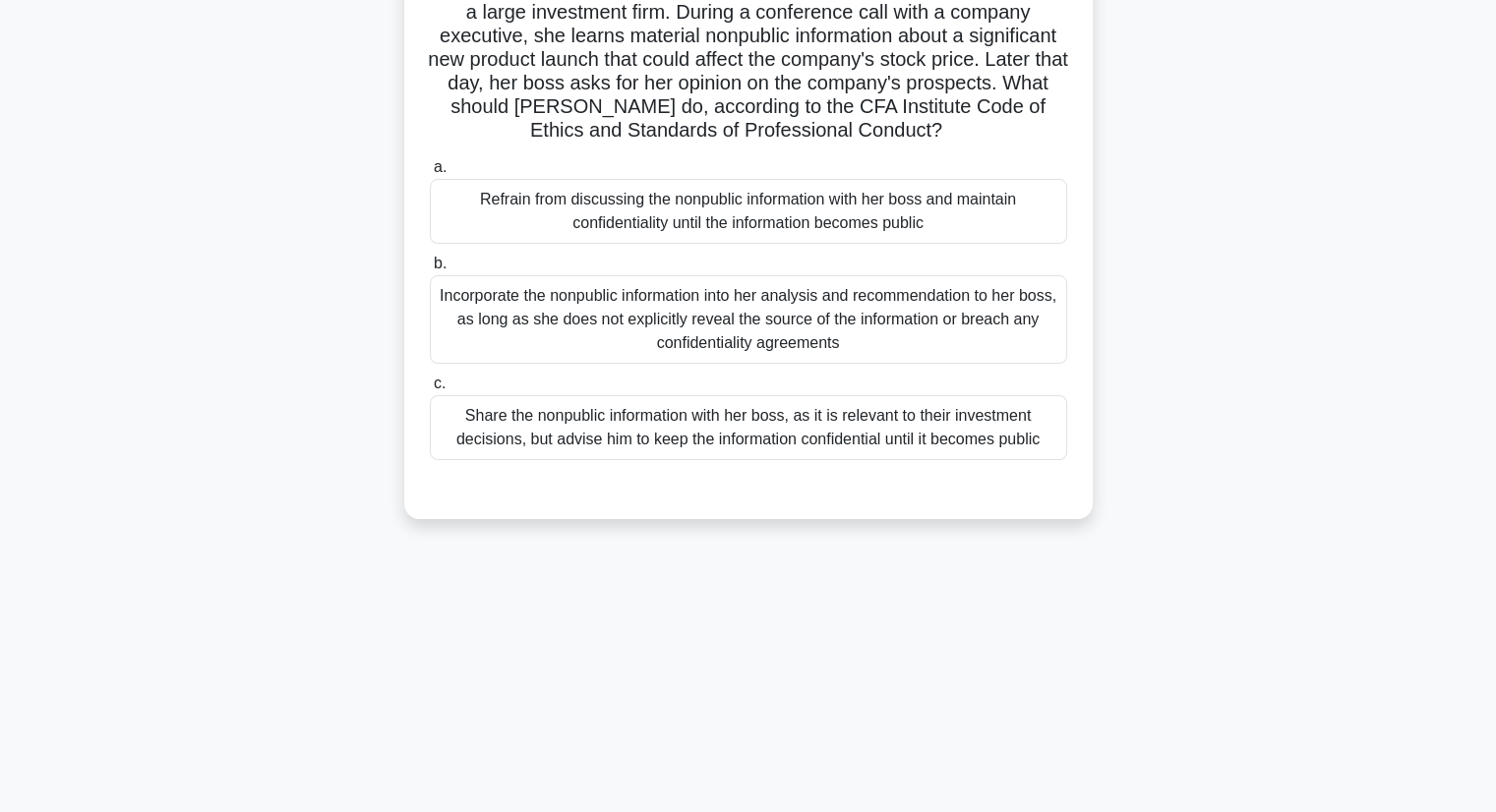
scroll to position [54, 0]
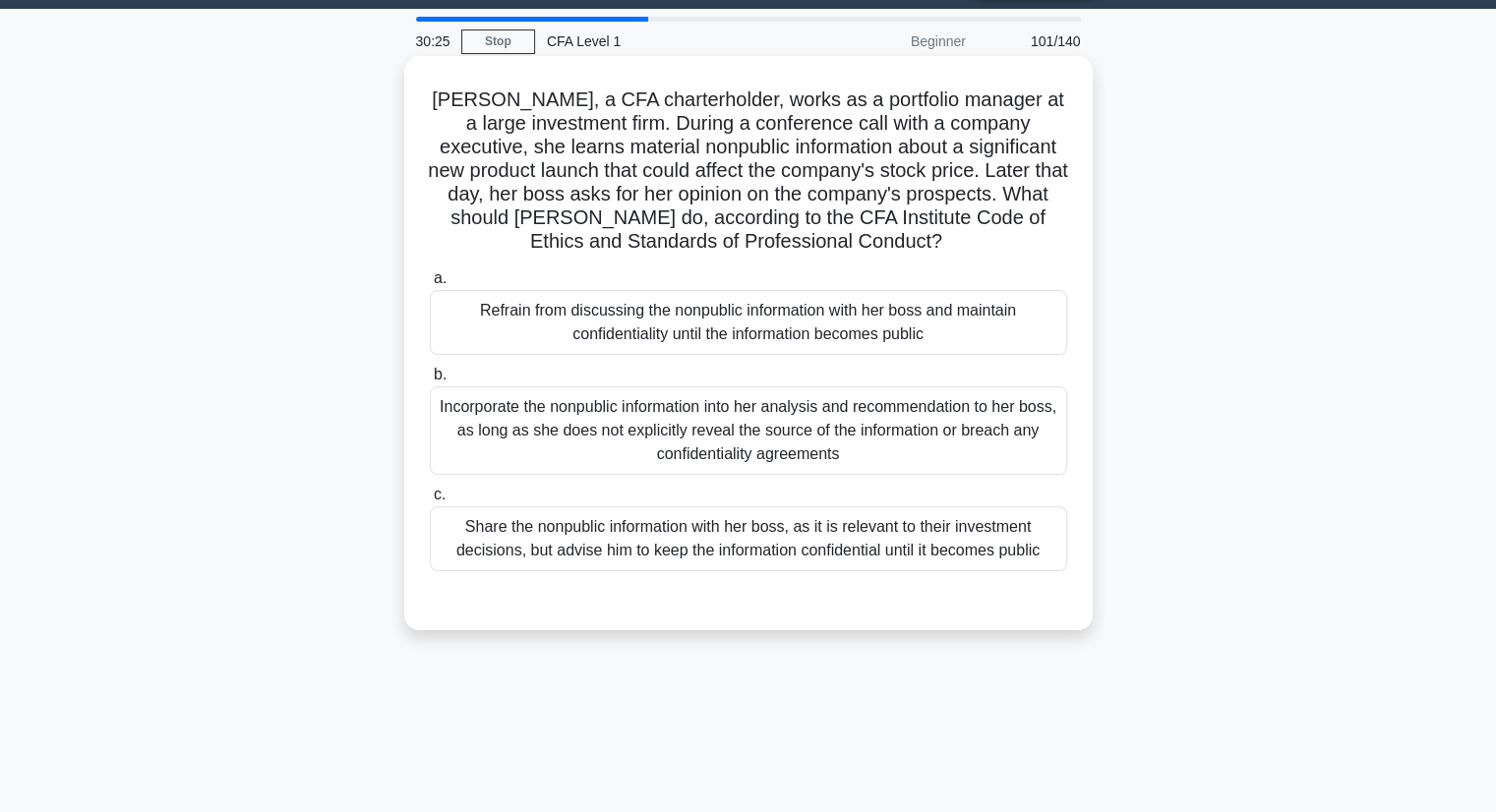
click at [968, 338] on div "Refrain from discussing the nonpublic information with her boss and maintain co…" at bounding box center [748, 322] width 637 height 65
click at [430, 285] on input "a. Refrain from discussing the nonpublic information with her boss and maintain…" at bounding box center [430, 278] width 0 height 13
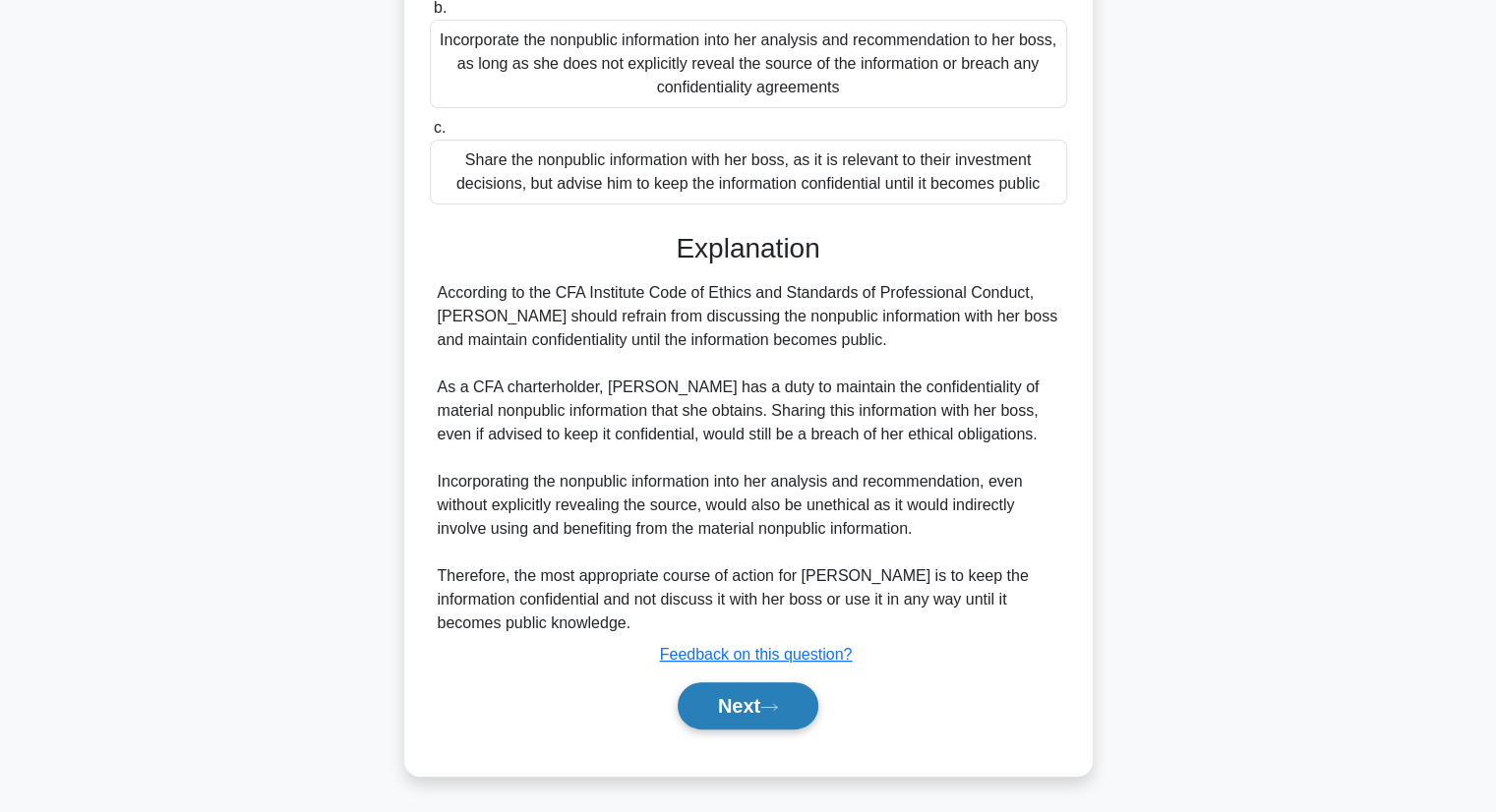
click at [742, 705] on button "Next" at bounding box center [748, 706] width 141 height 48
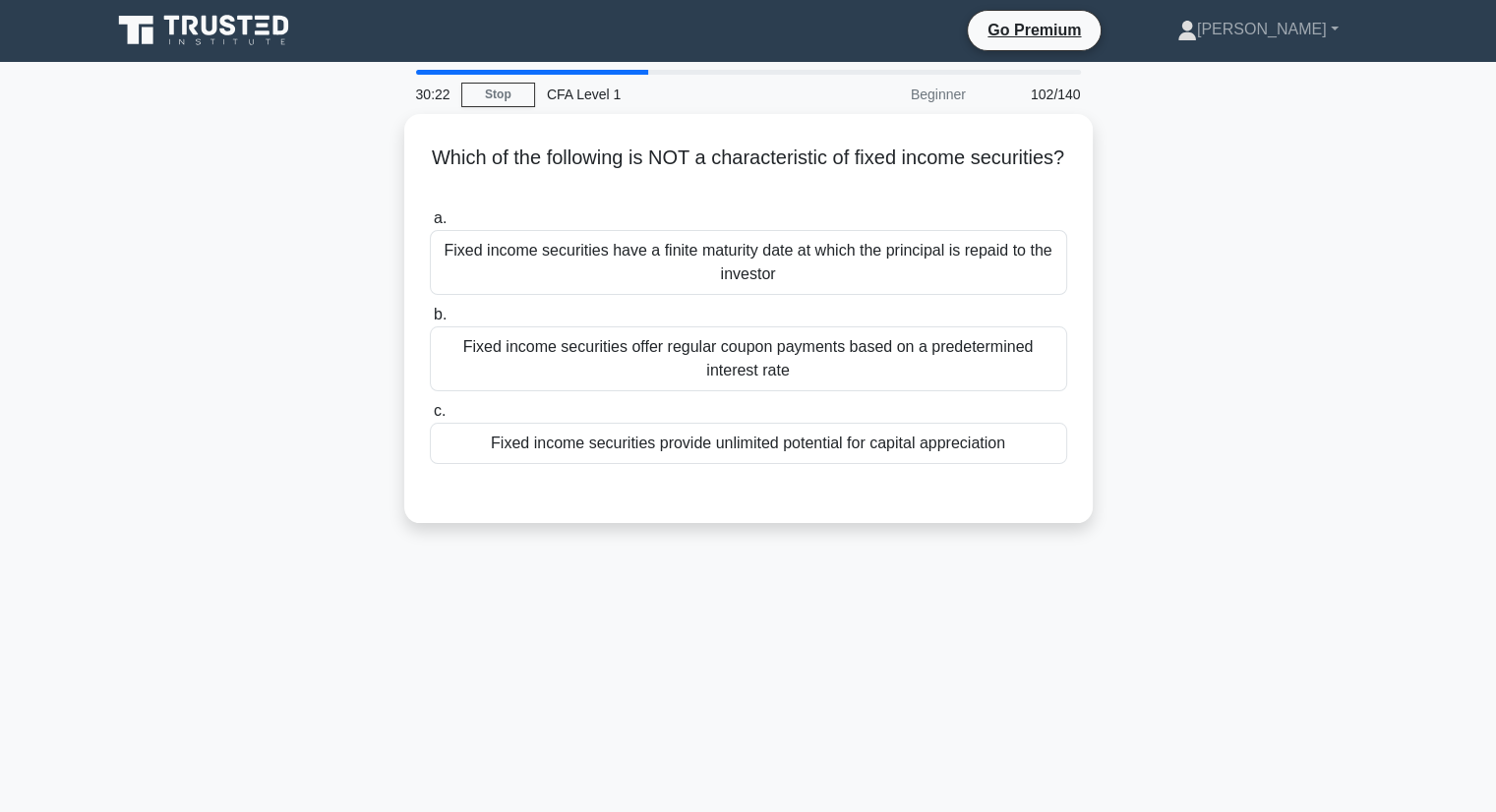
scroll to position [0, 0]
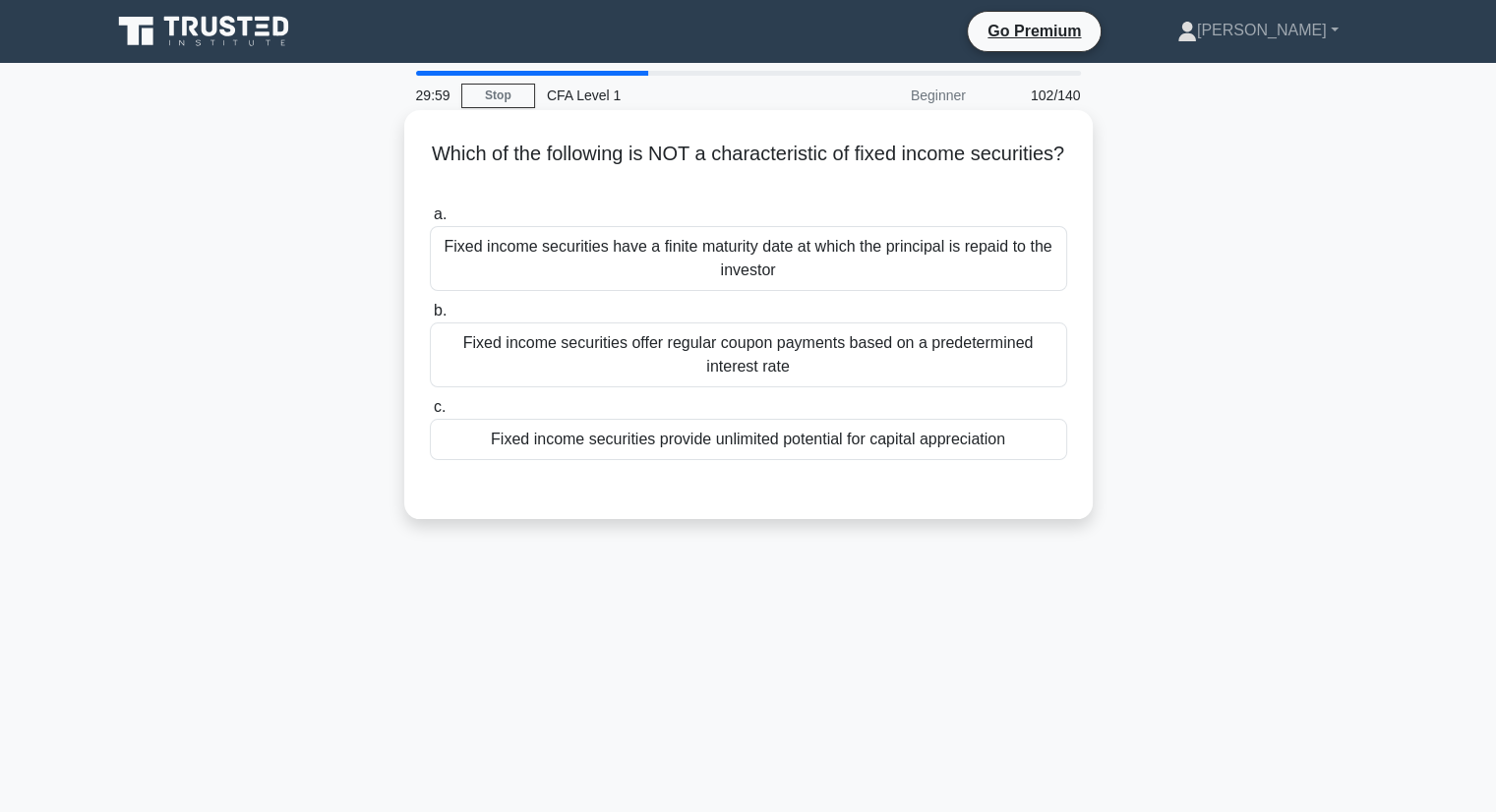
click at [887, 441] on div "Fixed income securities provide unlimited potential for capital appreciation" at bounding box center [748, 440] width 637 height 42
click at [430, 414] on input "c. Fixed income securities provide unlimited potential for capital appreciation" at bounding box center [430, 407] width 0 height 13
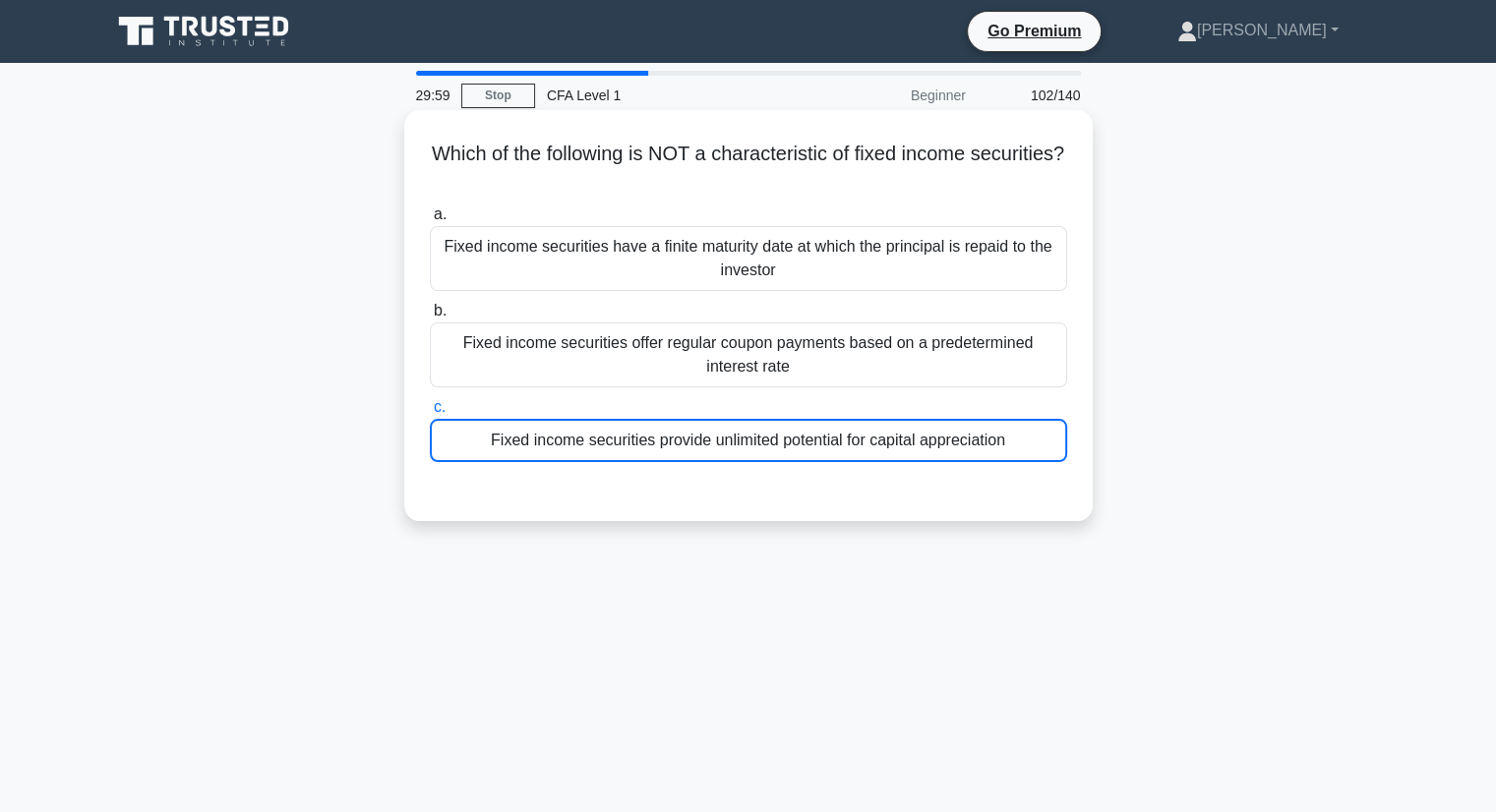
click at [887, 441] on div "Fixed income securities provide unlimited potential for capital appreciation" at bounding box center [748, 441] width 637 height 44
click at [430, 414] on input "c. Fixed income securities provide unlimited potential for capital appreciation" at bounding box center [430, 407] width 0 height 13
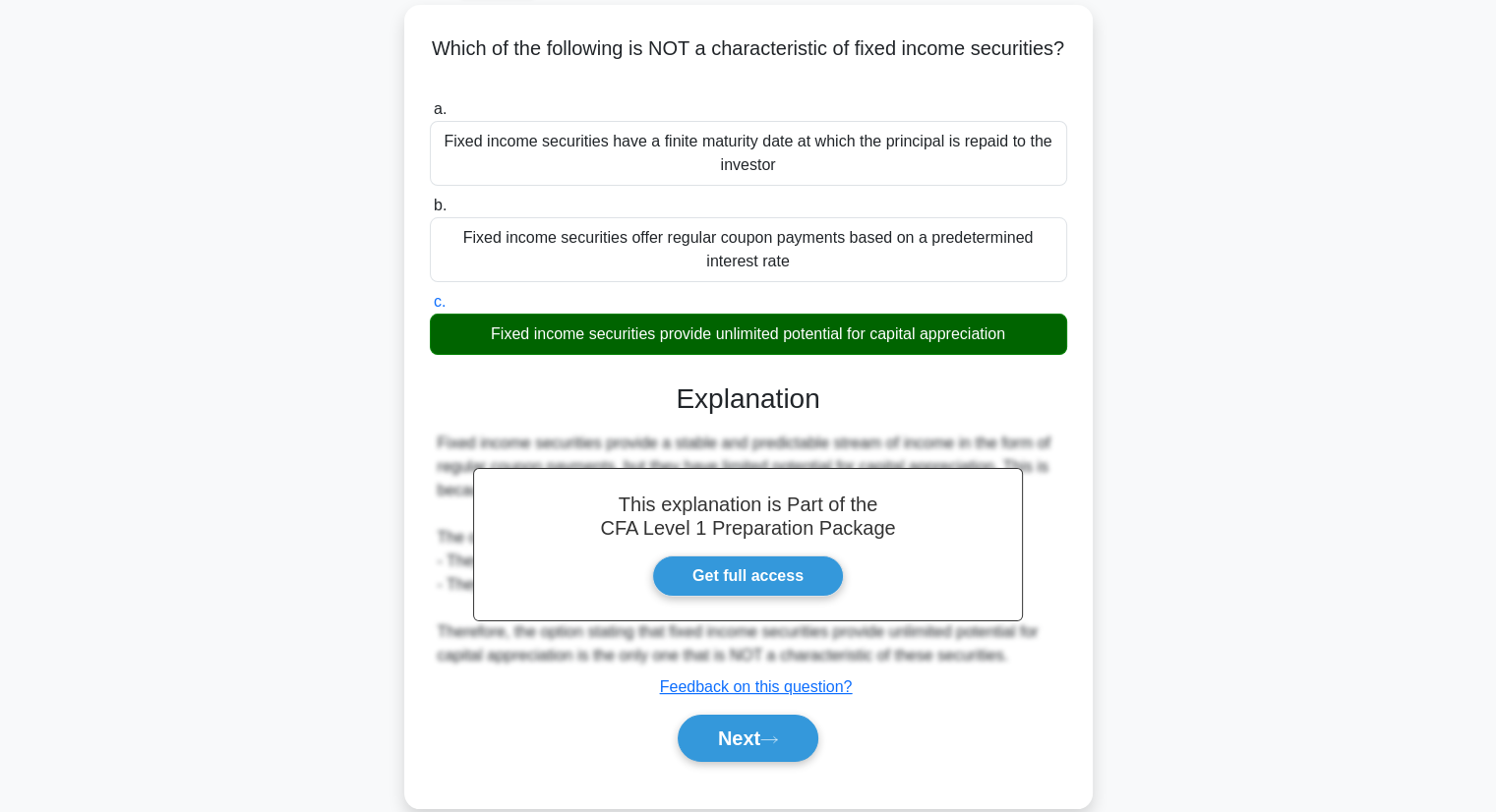
scroll to position [251, 0]
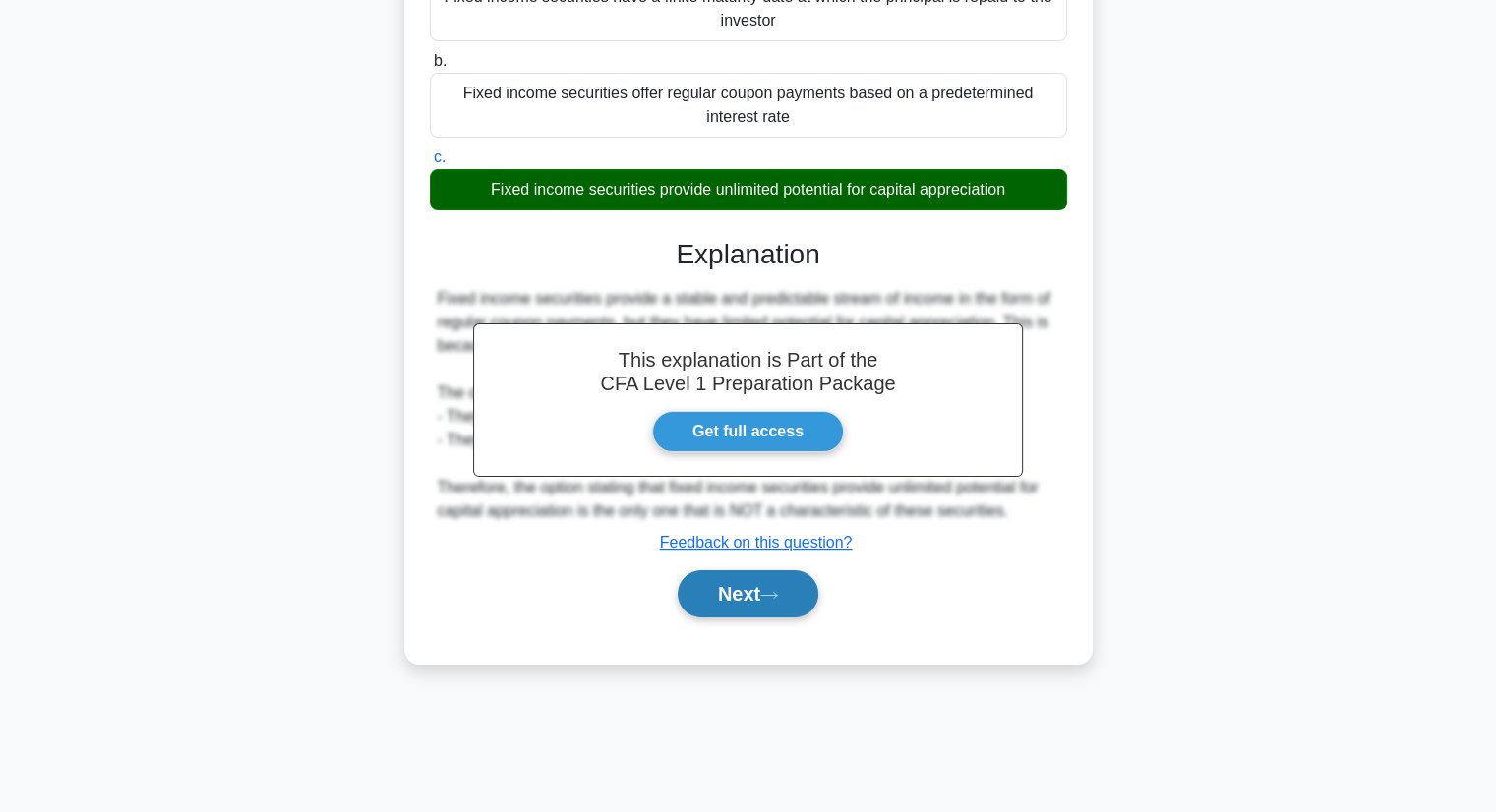
click at [754, 605] on button "Next" at bounding box center [748, 595] width 141 height 48
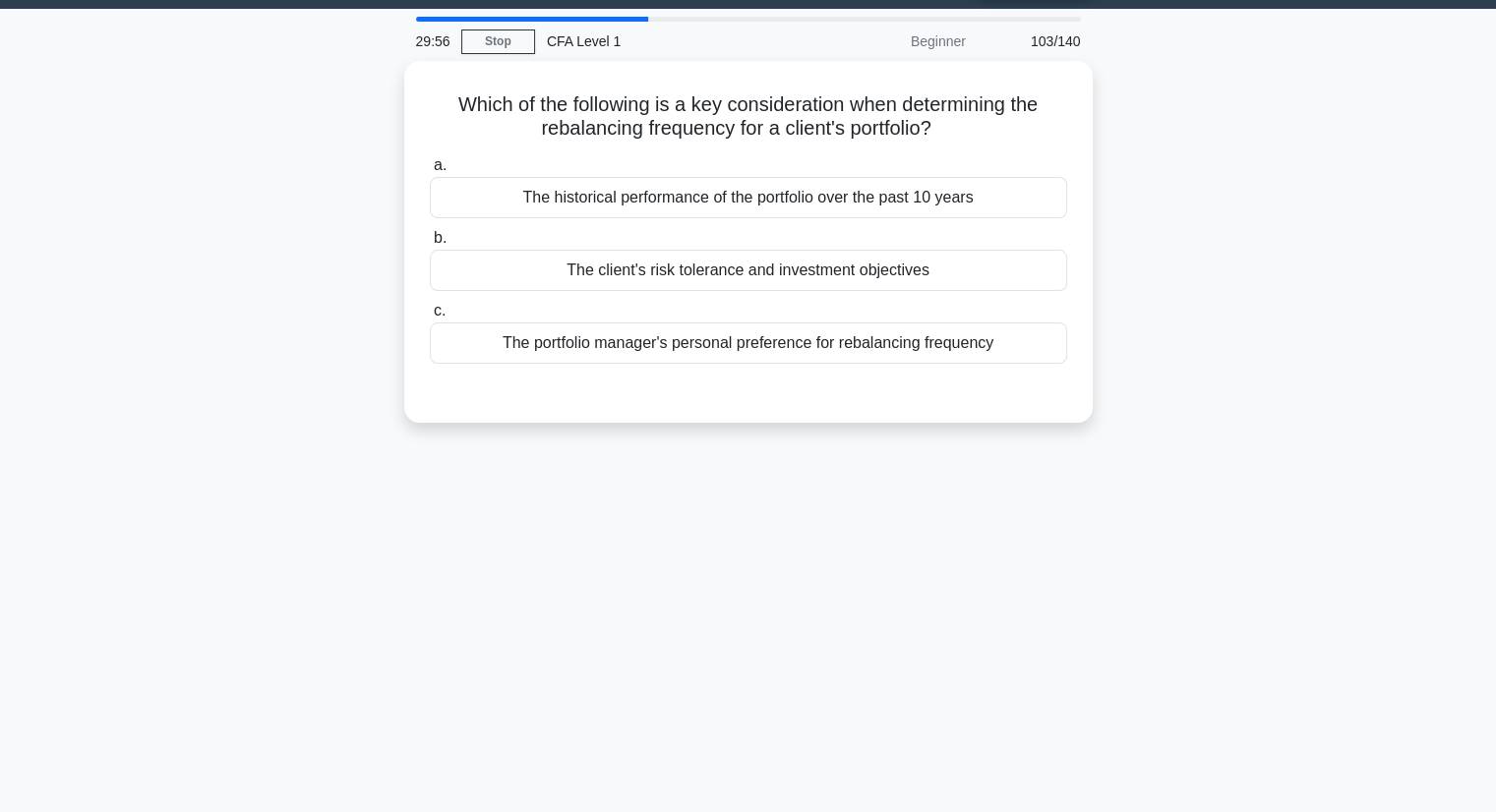
scroll to position [0, 0]
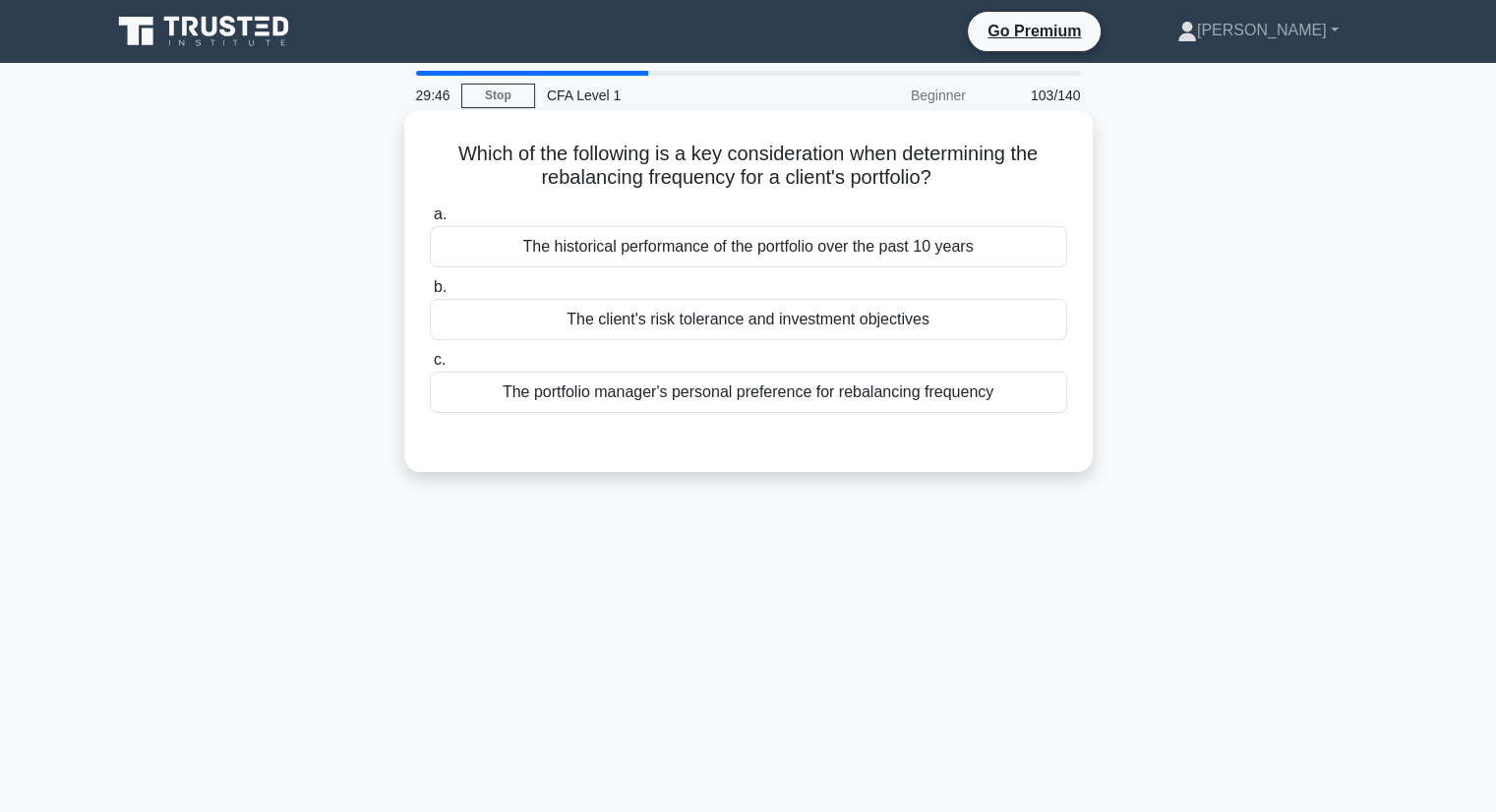
click at [973, 331] on div "The client's risk tolerance and investment objectives" at bounding box center [748, 320] width 637 height 42
click at [430, 294] on input "b. The client's risk tolerance and investment objectives" at bounding box center [430, 287] width 0 height 13
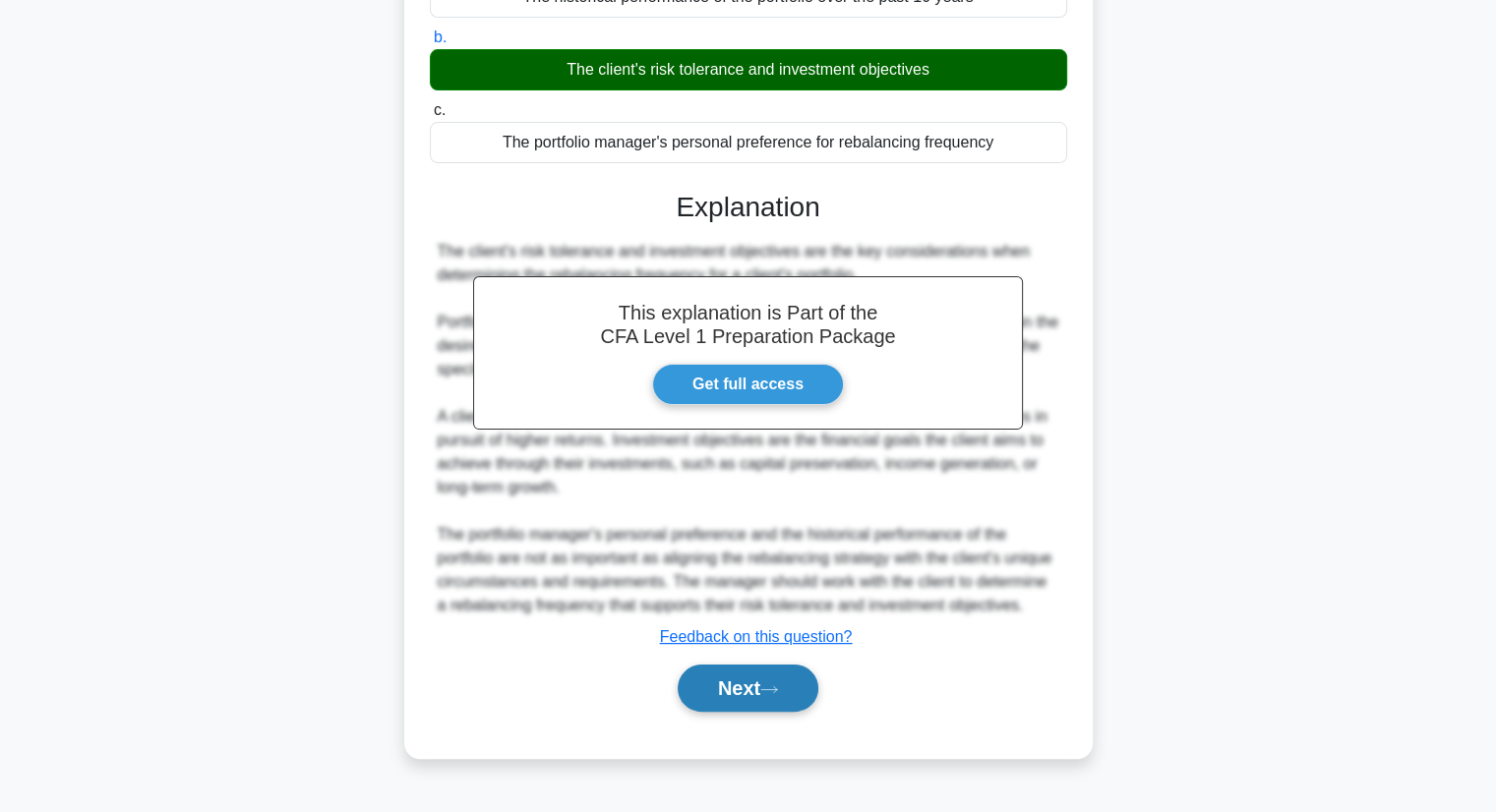
click at [778, 712] on button "Next" at bounding box center [748, 689] width 141 height 48
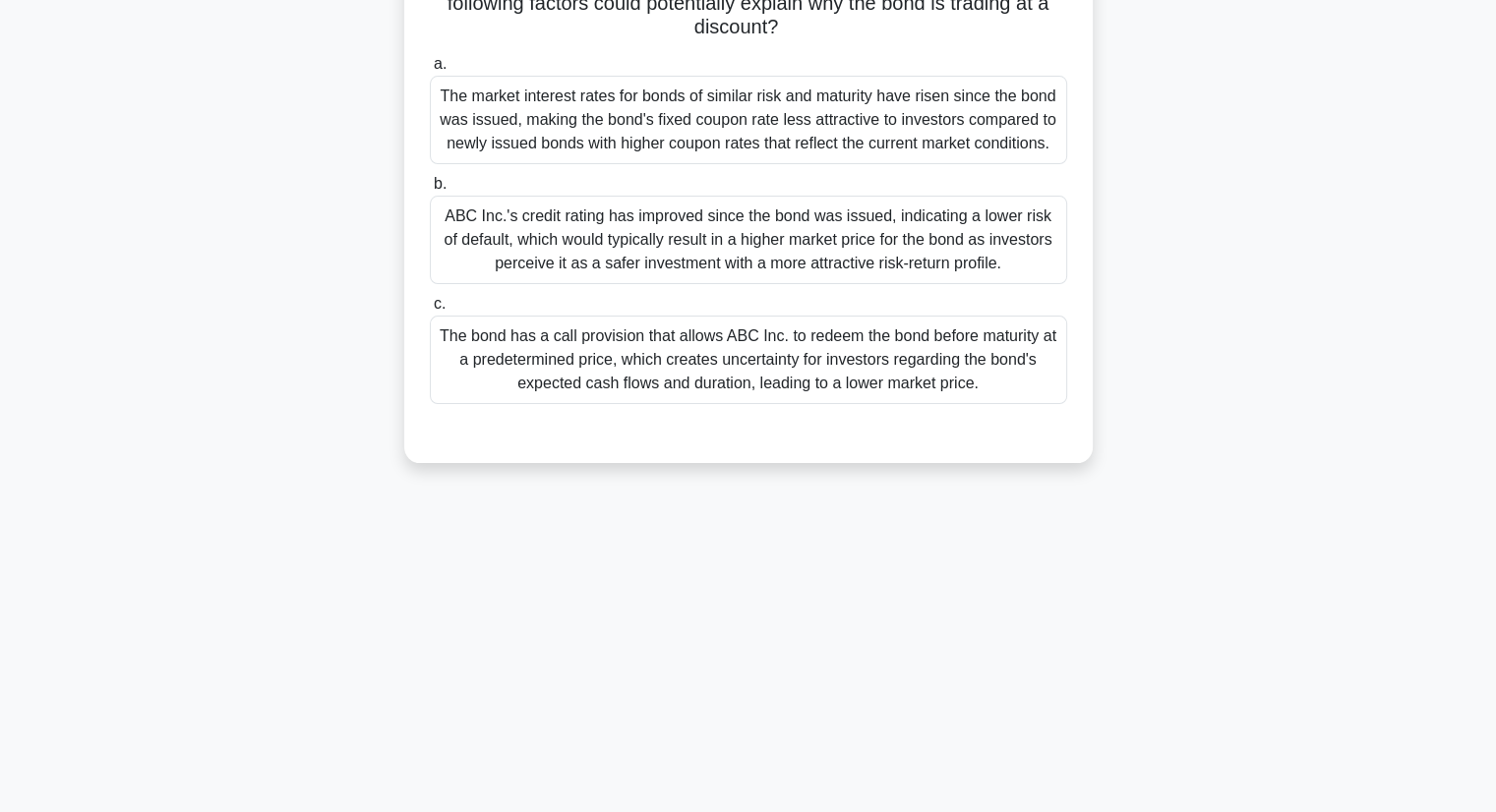
scroll to position [54, 0]
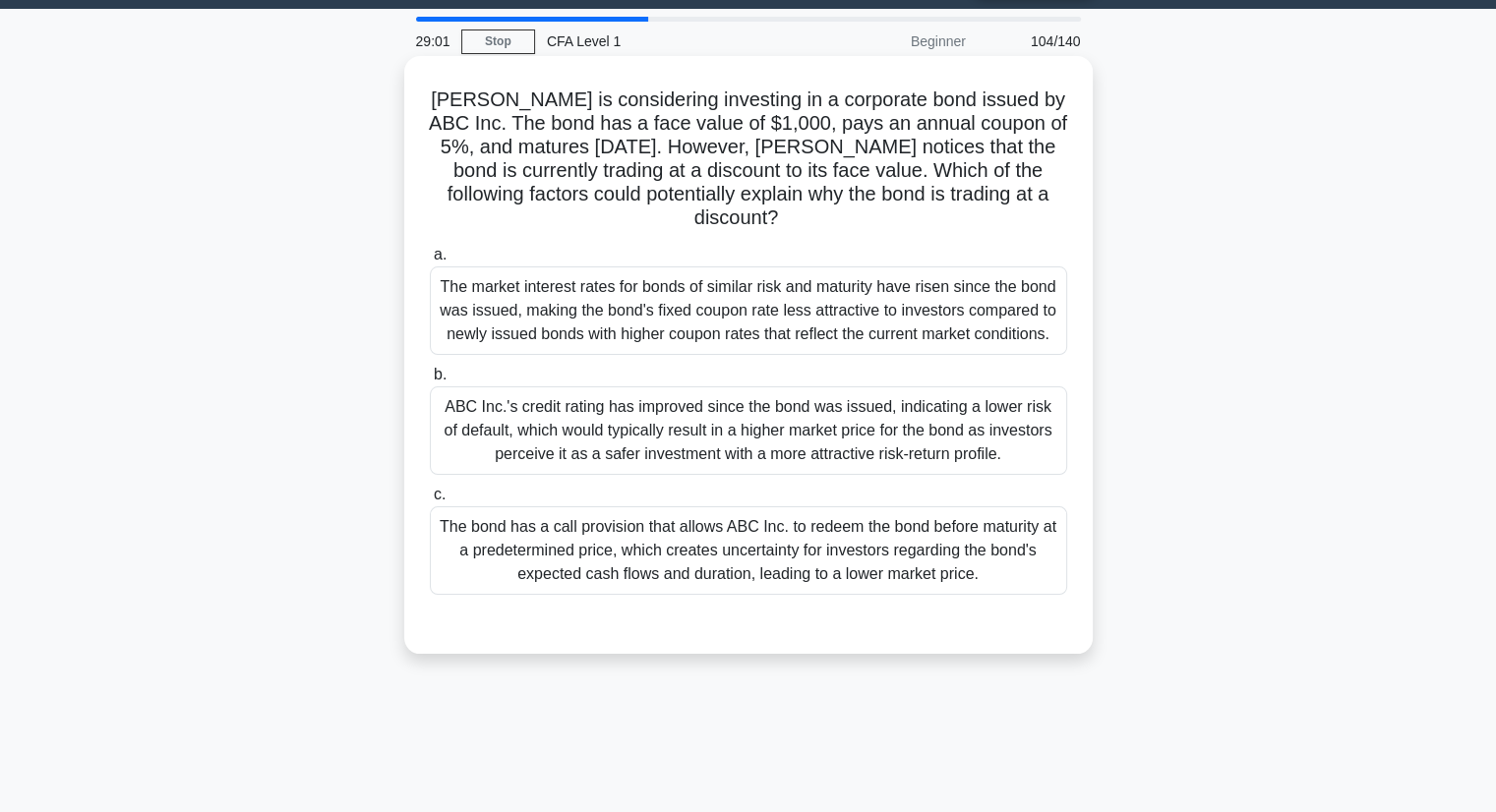
click at [627, 520] on div "The bond has a call provision that allows ABC Inc. to redeem the bond before ma…" at bounding box center [748, 550] width 637 height 88
click at [430, 501] on input "c. The bond has a call provision that allows ABC Inc. to redeem the bond before…" at bounding box center [430, 494] width 0 height 13
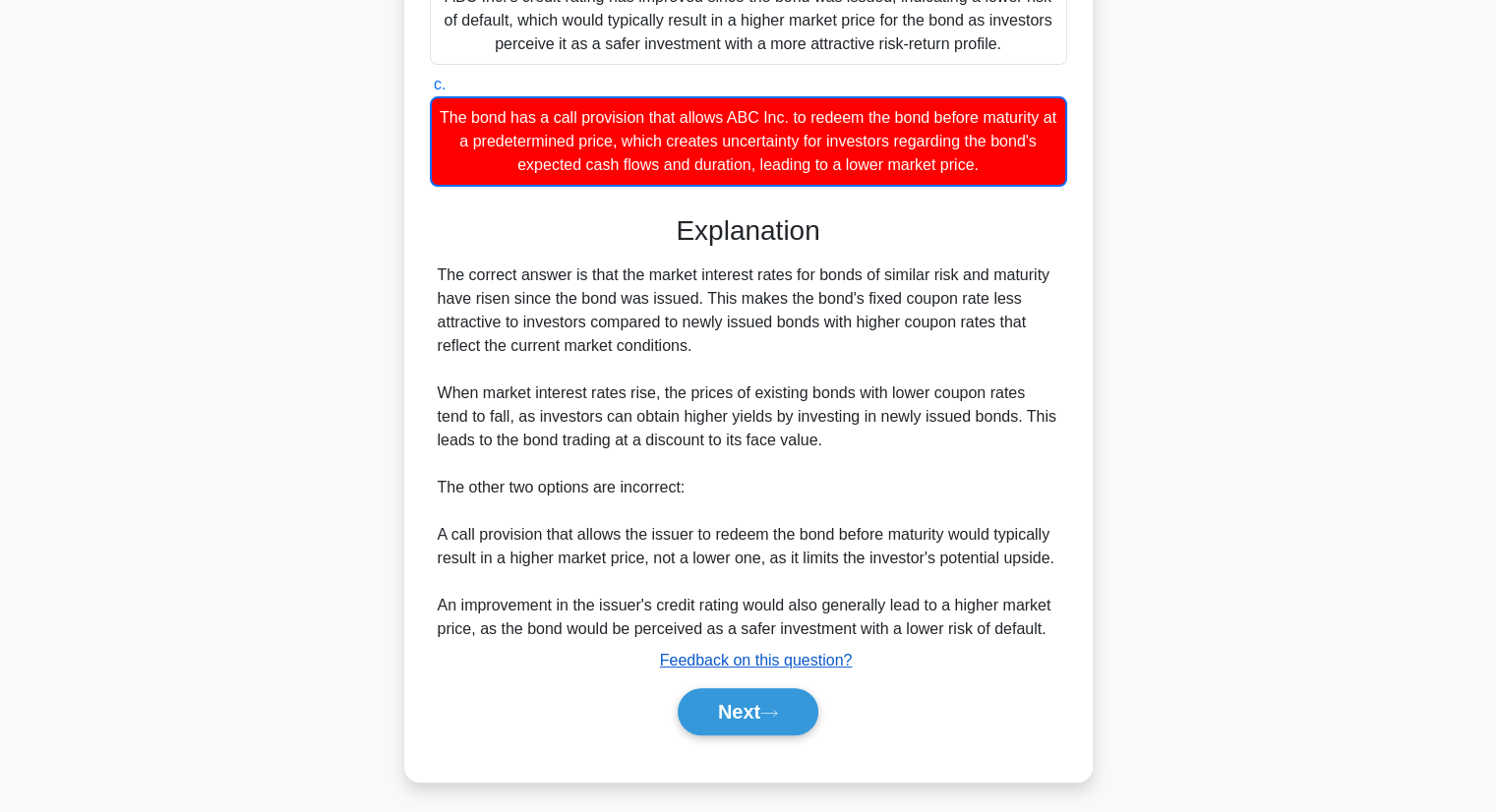
scroll to position [470, 0]
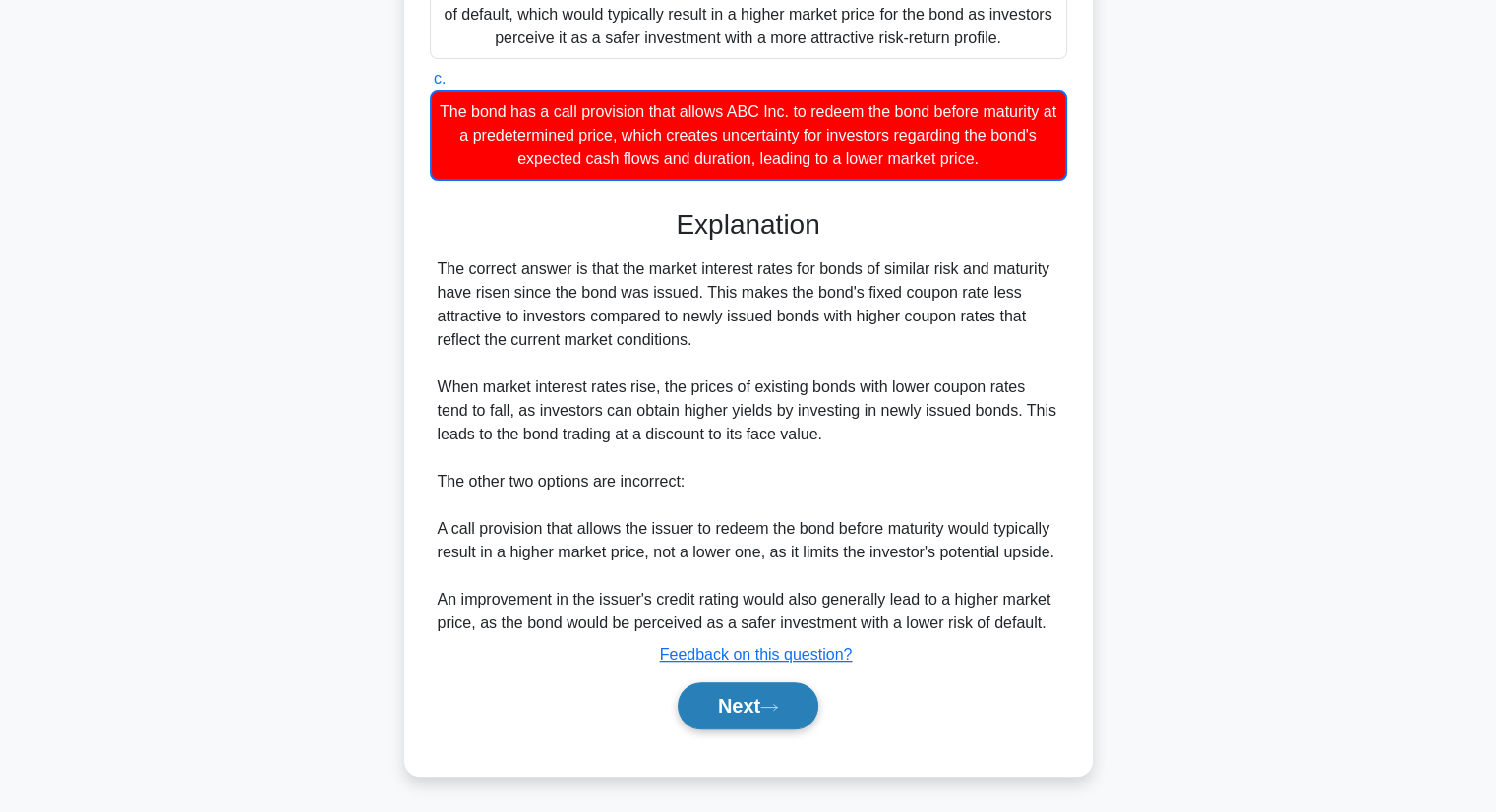
click at [782, 719] on button "Next" at bounding box center [748, 706] width 141 height 48
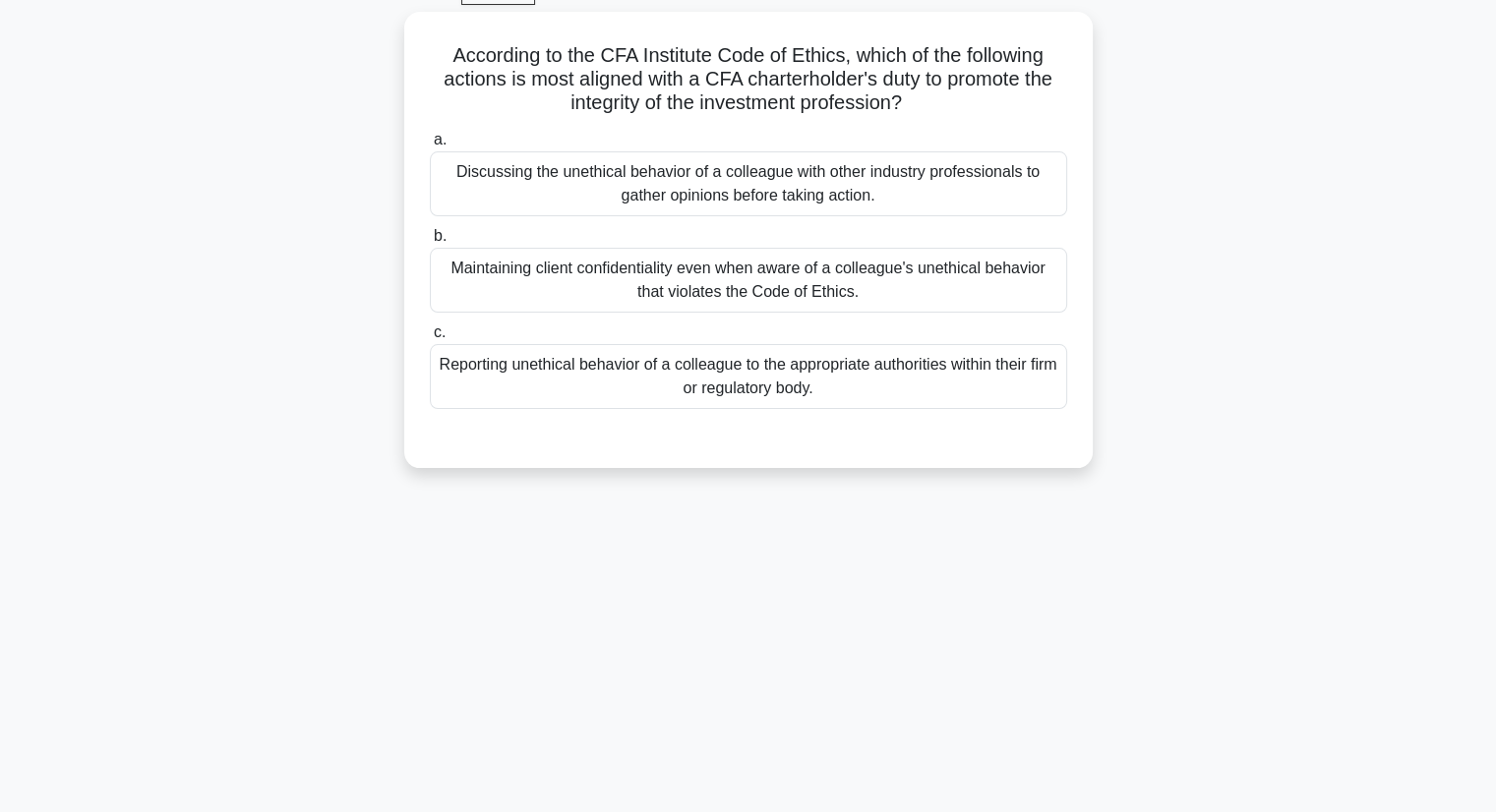
scroll to position [0, 0]
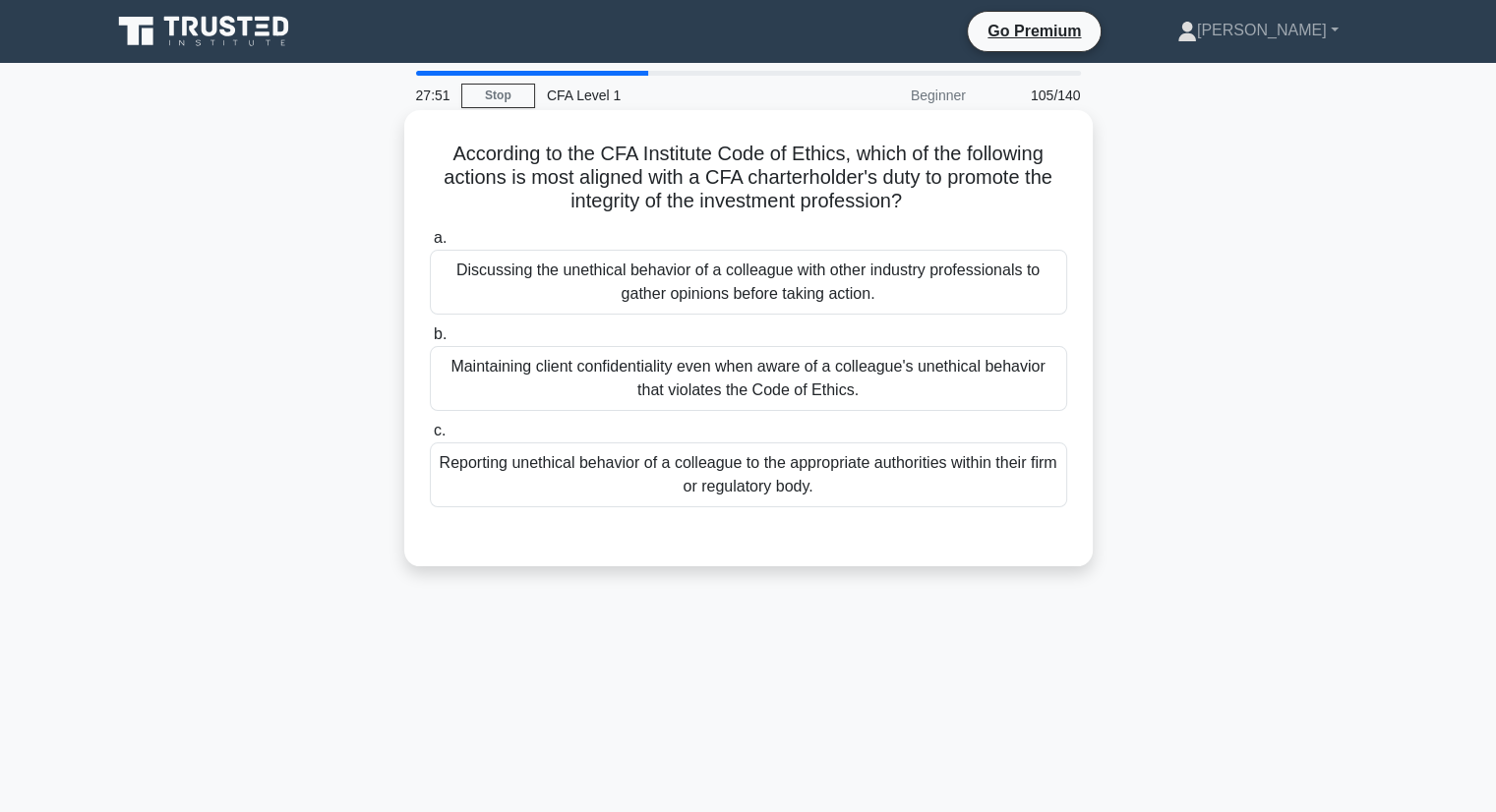
click at [988, 394] on div "Maintaining client confidentiality even when aware of a colleague's unethical b…" at bounding box center [748, 378] width 637 height 65
click at [430, 341] on input "b. Maintaining client confidentiality even when aware of a colleague's unethica…" at bounding box center [430, 335] width 0 height 13
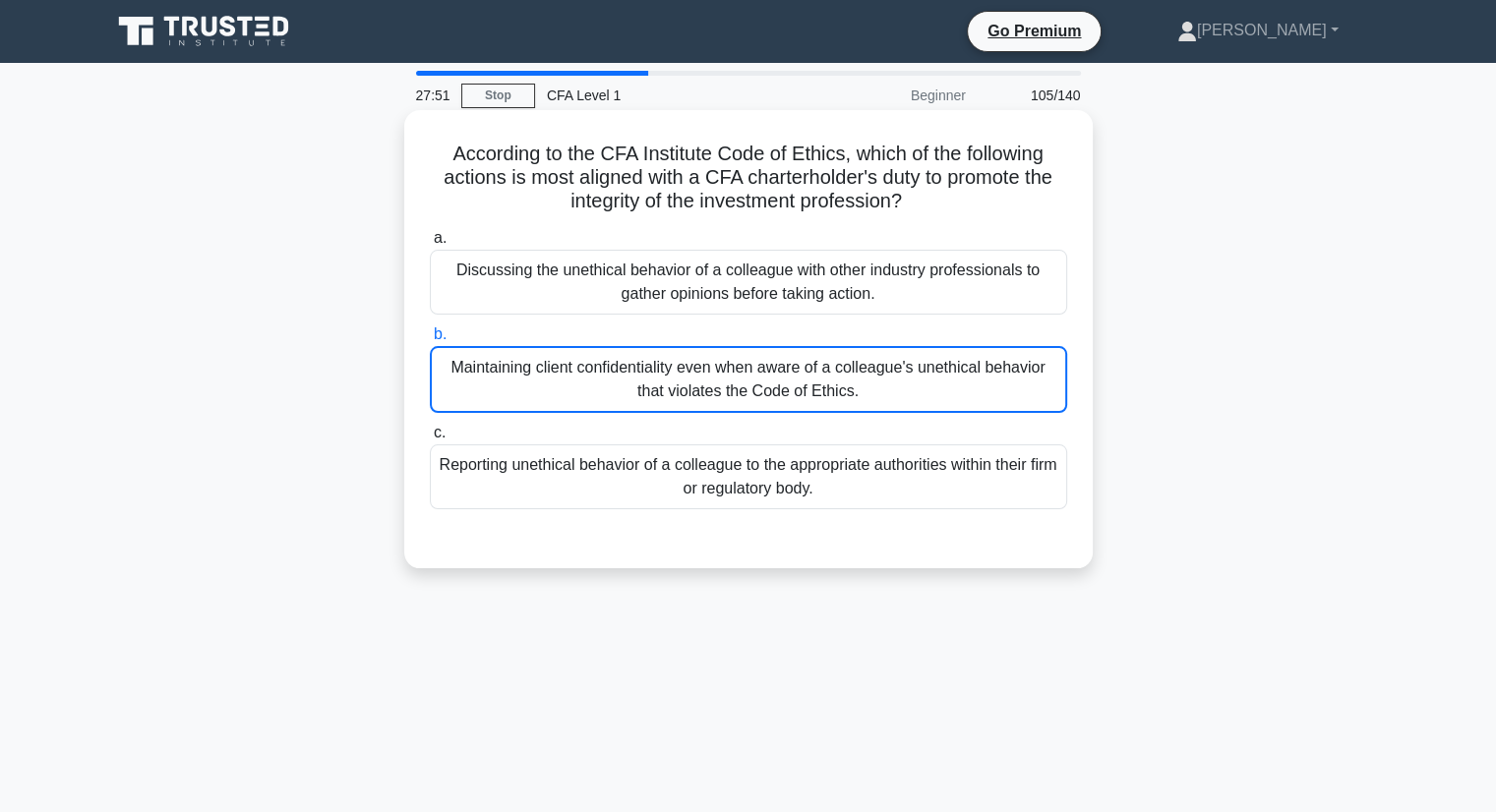
click at [988, 394] on div "Maintaining client confidentiality even when aware of a colleague's unethical b…" at bounding box center [748, 379] width 637 height 67
click at [430, 341] on input "b. Maintaining client confidentiality even when aware of a colleague's unethica…" at bounding box center [430, 335] width 0 height 13
click at [988, 394] on div "Maintaining client confidentiality even when aware of a colleague's unethical b…" at bounding box center [748, 379] width 637 height 67
click at [430, 341] on input "b. Maintaining client confidentiality even when aware of a colleague's unethica…" at bounding box center [430, 335] width 0 height 13
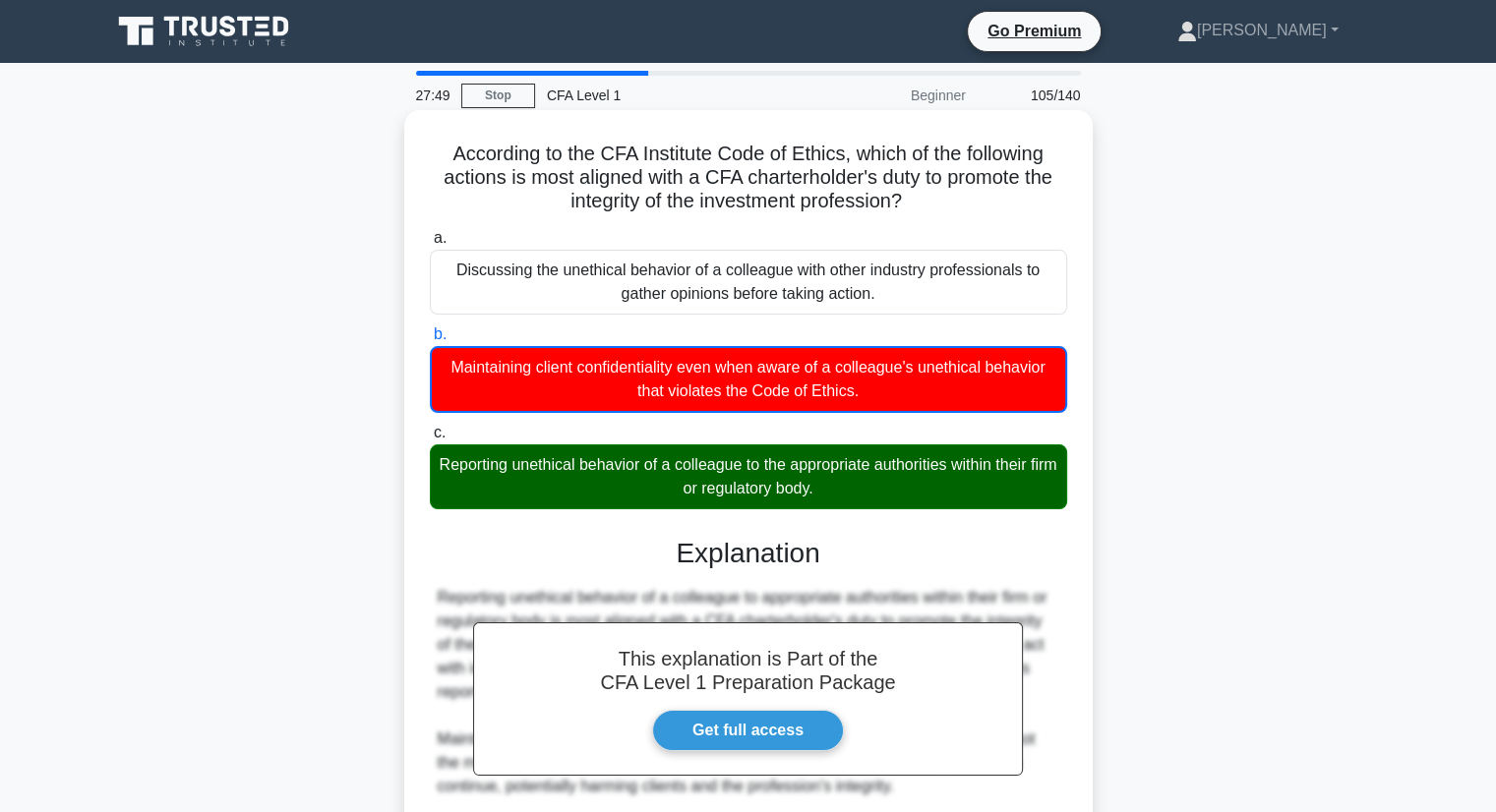
click at [992, 463] on div "Reporting unethical behavior of a colleague to the appropriate authorities with…" at bounding box center [748, 476] width 637 height 65
click at [430, 440] on input "c. Reporting unethical behavior of a colleague to the appropriate authorities w…" at bounding box center [430, 433] width 0 height 13
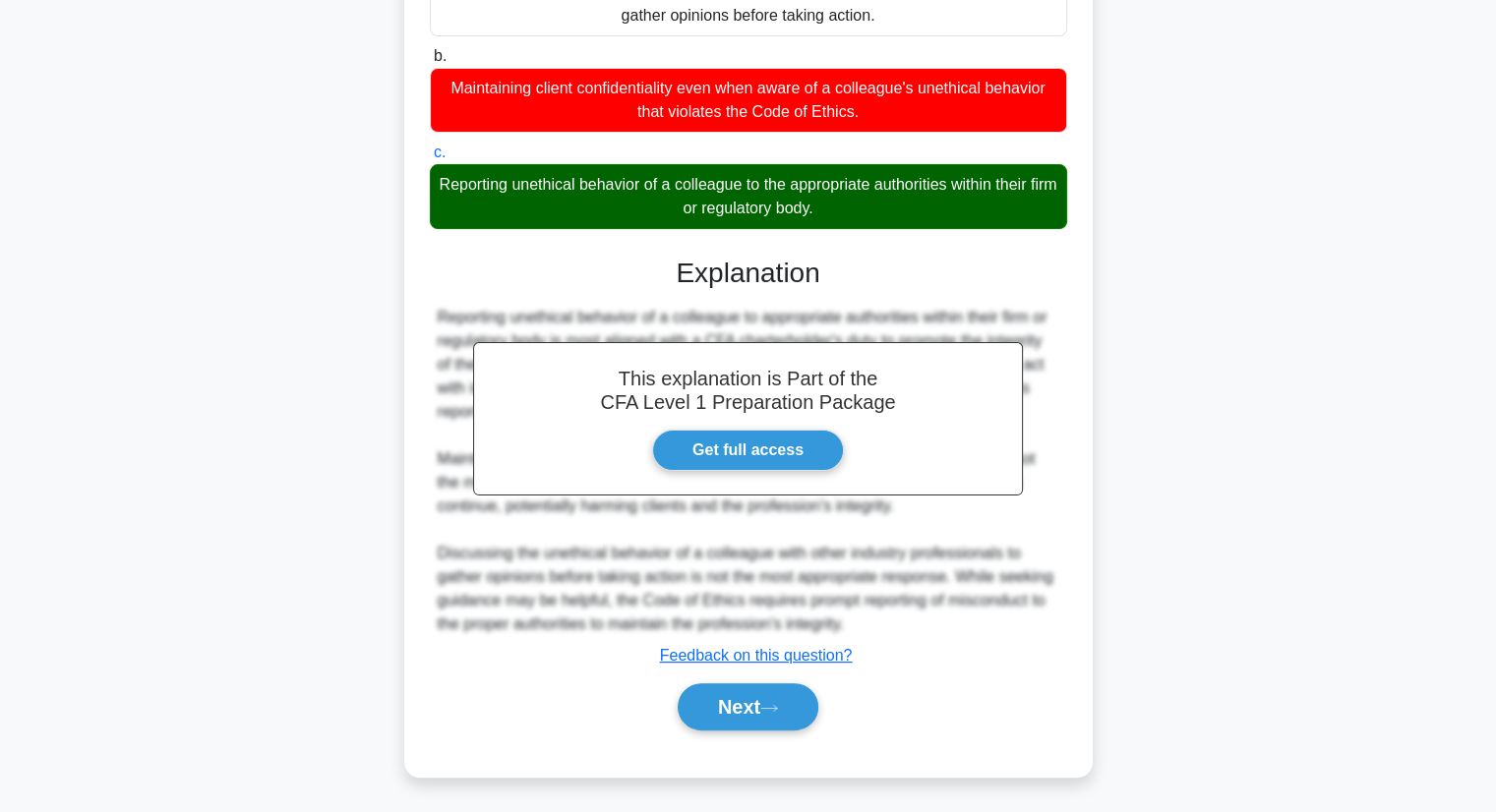
scroll to position [279, 0]
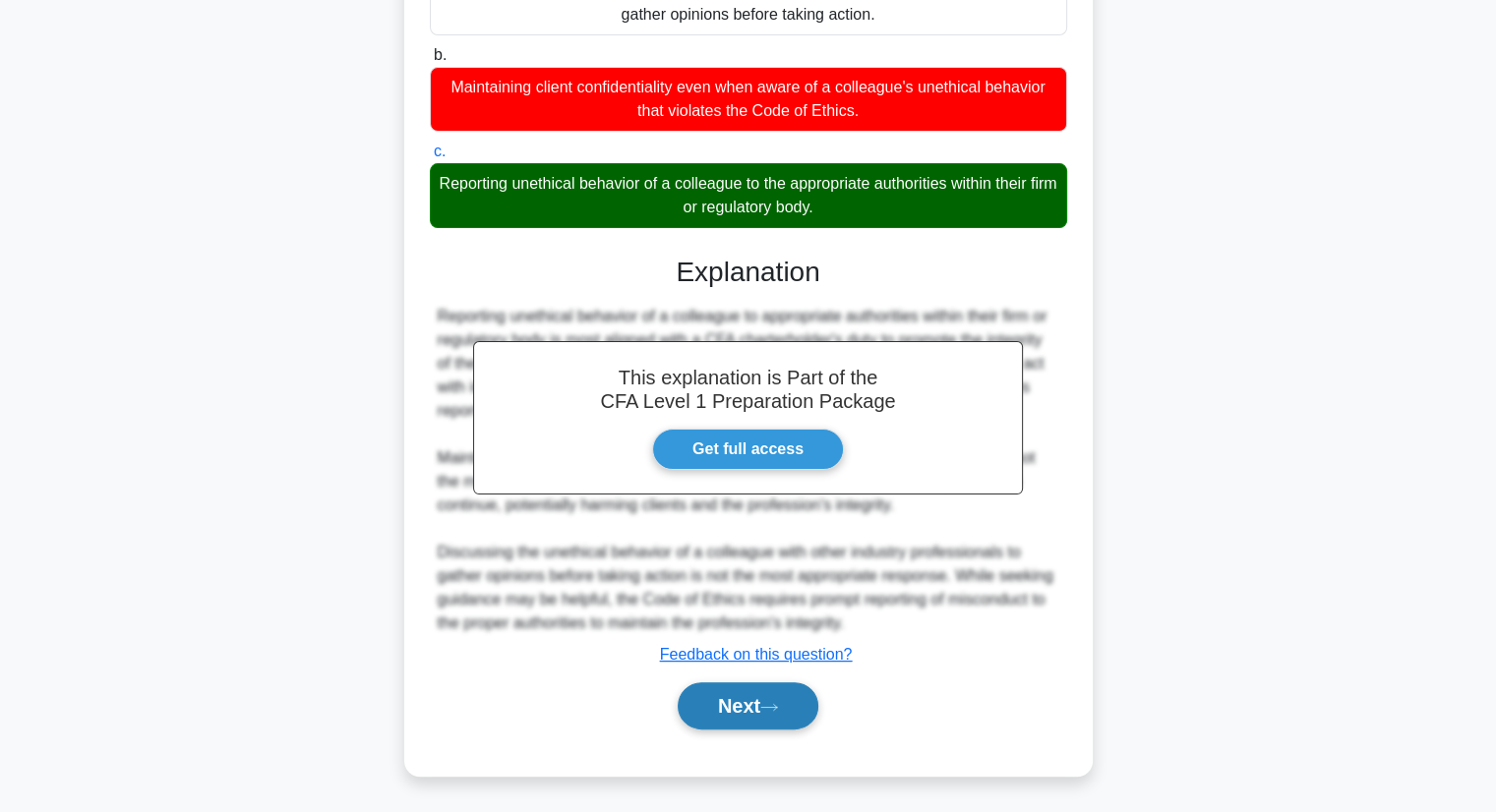
click at [778, 705] on icon at bounding box center [769, 707] width 18 height 11
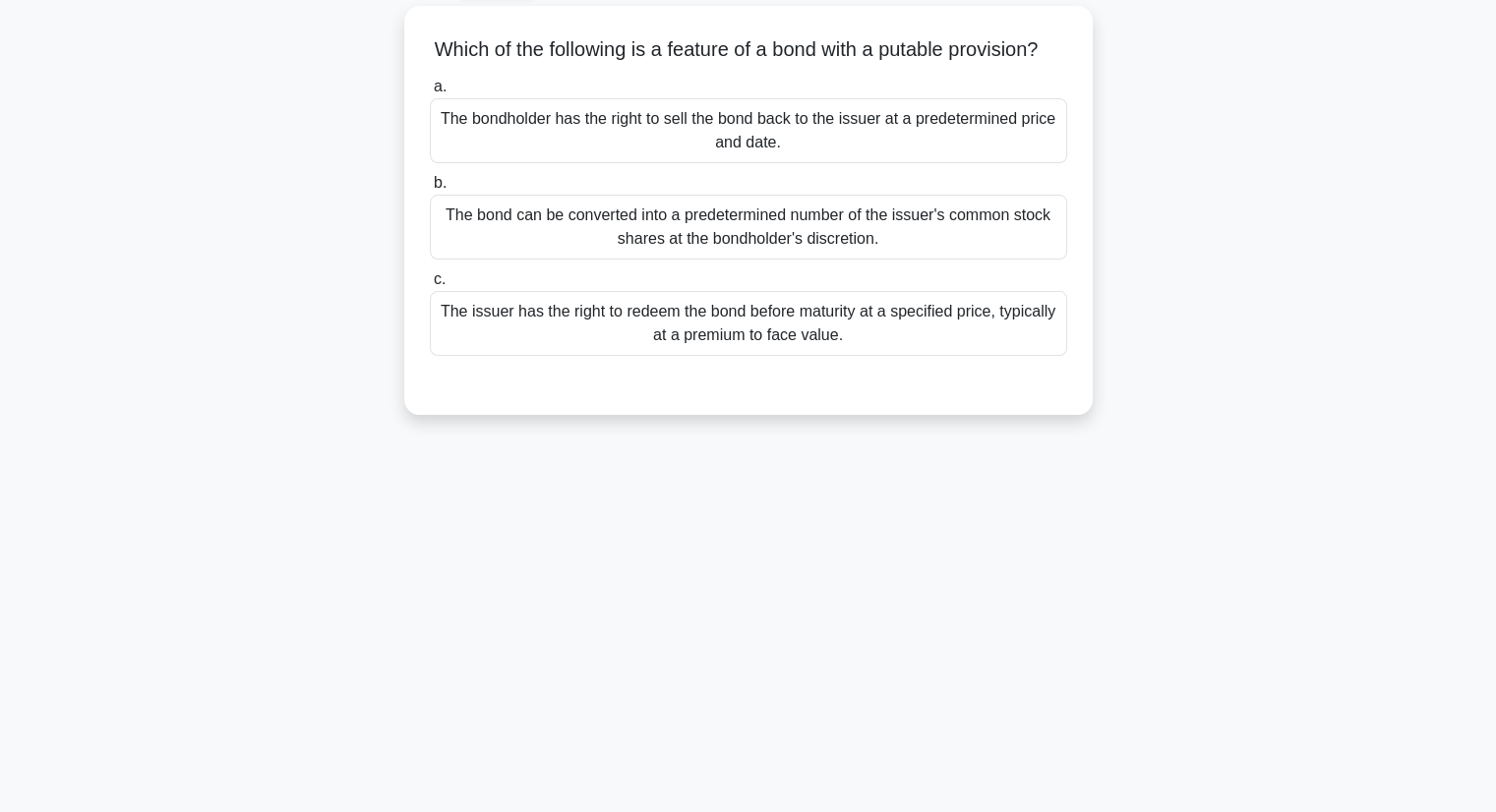
scroll to position [0, 0]
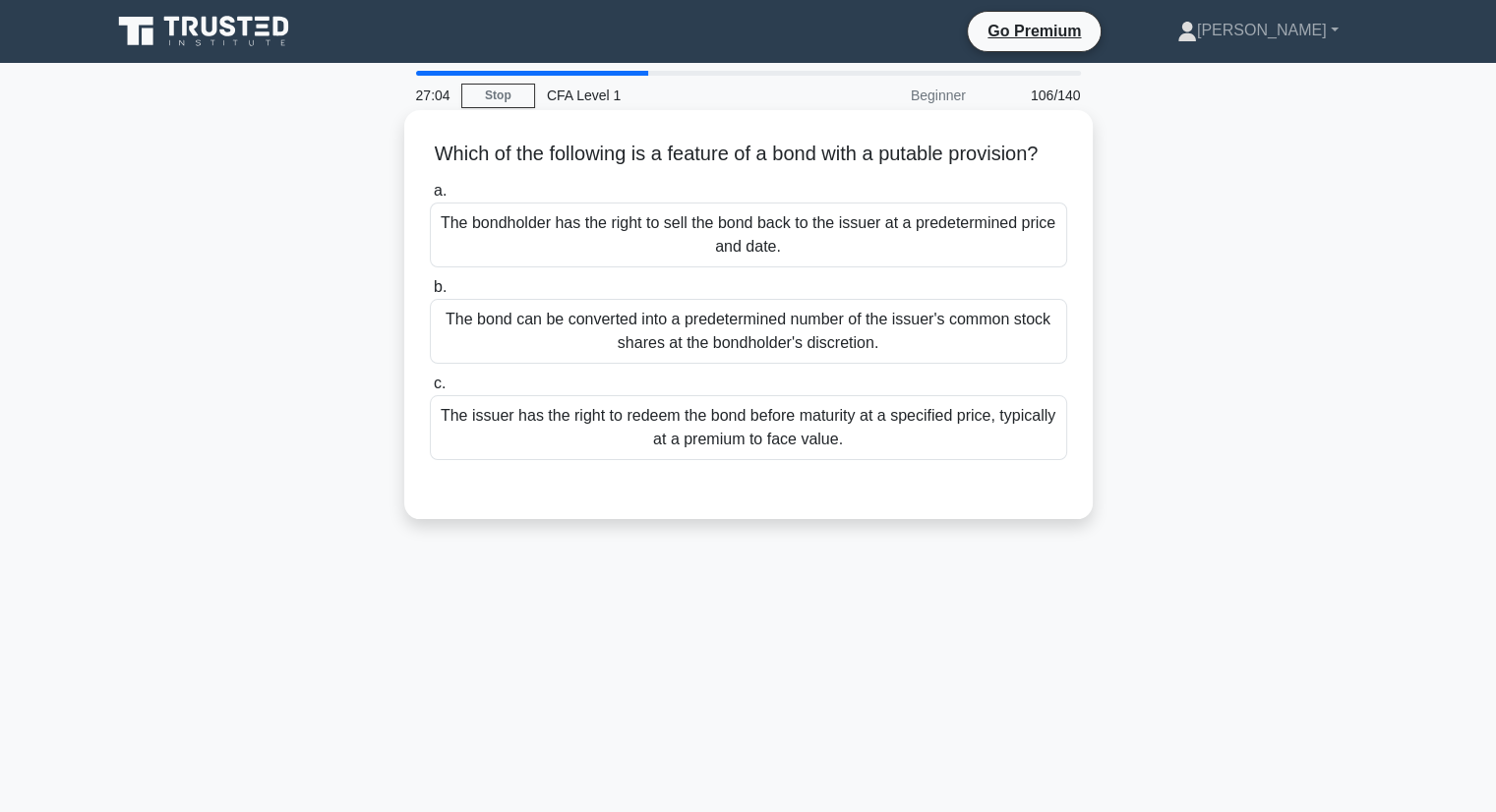
click at [902, 158] on h5 "Which of the following is a feature of a bond with a putable provision? .spinne…" at bounding box center [748, 155] width 641 height 26
click at [1005, 162] on h5 "Which of the following is a feature of a bond with a putable provision? .spinne…" at bounding box center [748, 155] width 641 height 26
copy h5 "putable provision"
drag, startPoint x: 905, startPoint y: 155, endPoint x: 1052, endPoint y: 160, distance: 147.1
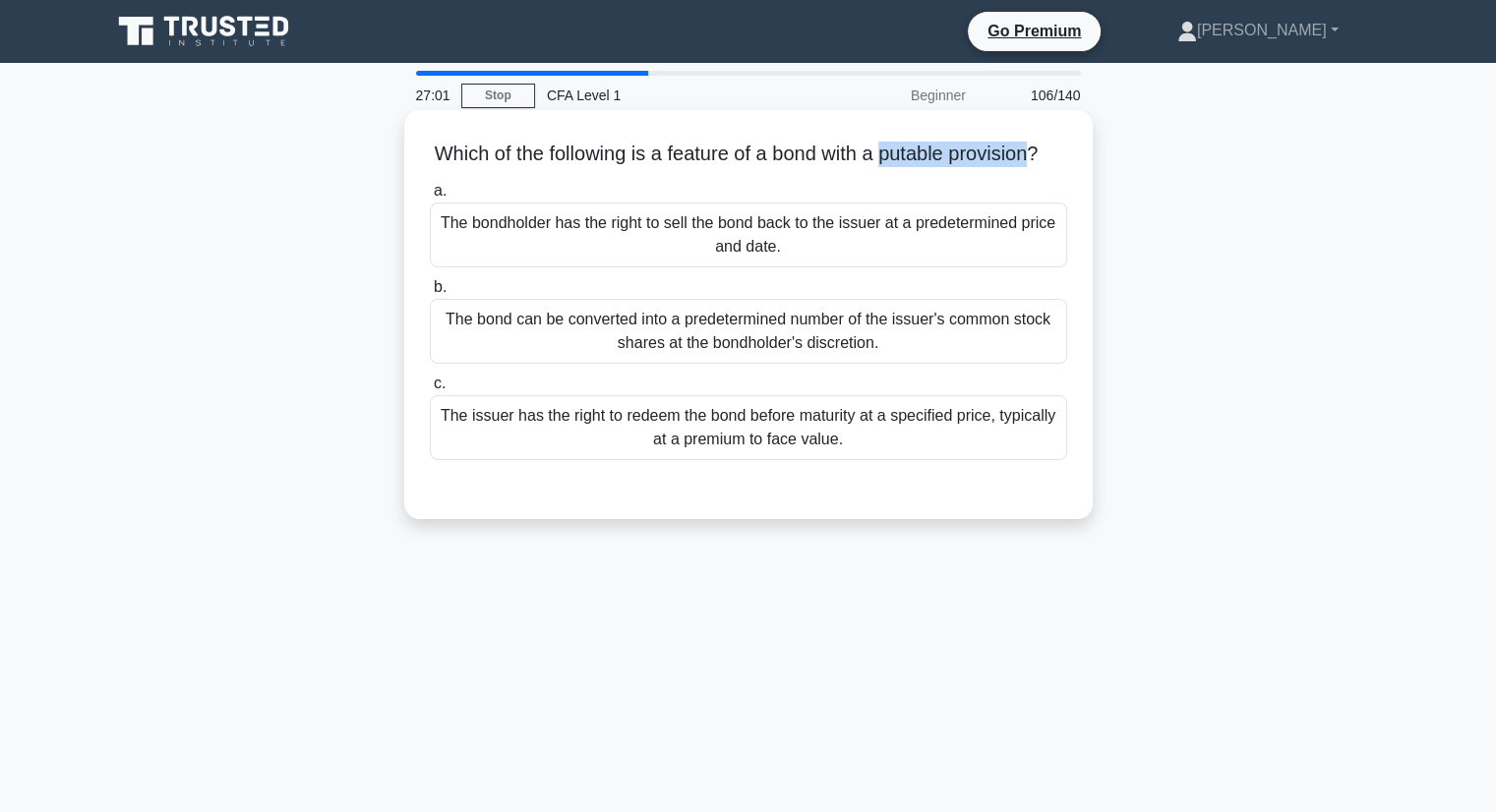
click at [1052, 160] on h5 "Which of the following is a feature of a bond with a putable provision? .spinne…" at bounding box center [748, 155] width 641 height 26
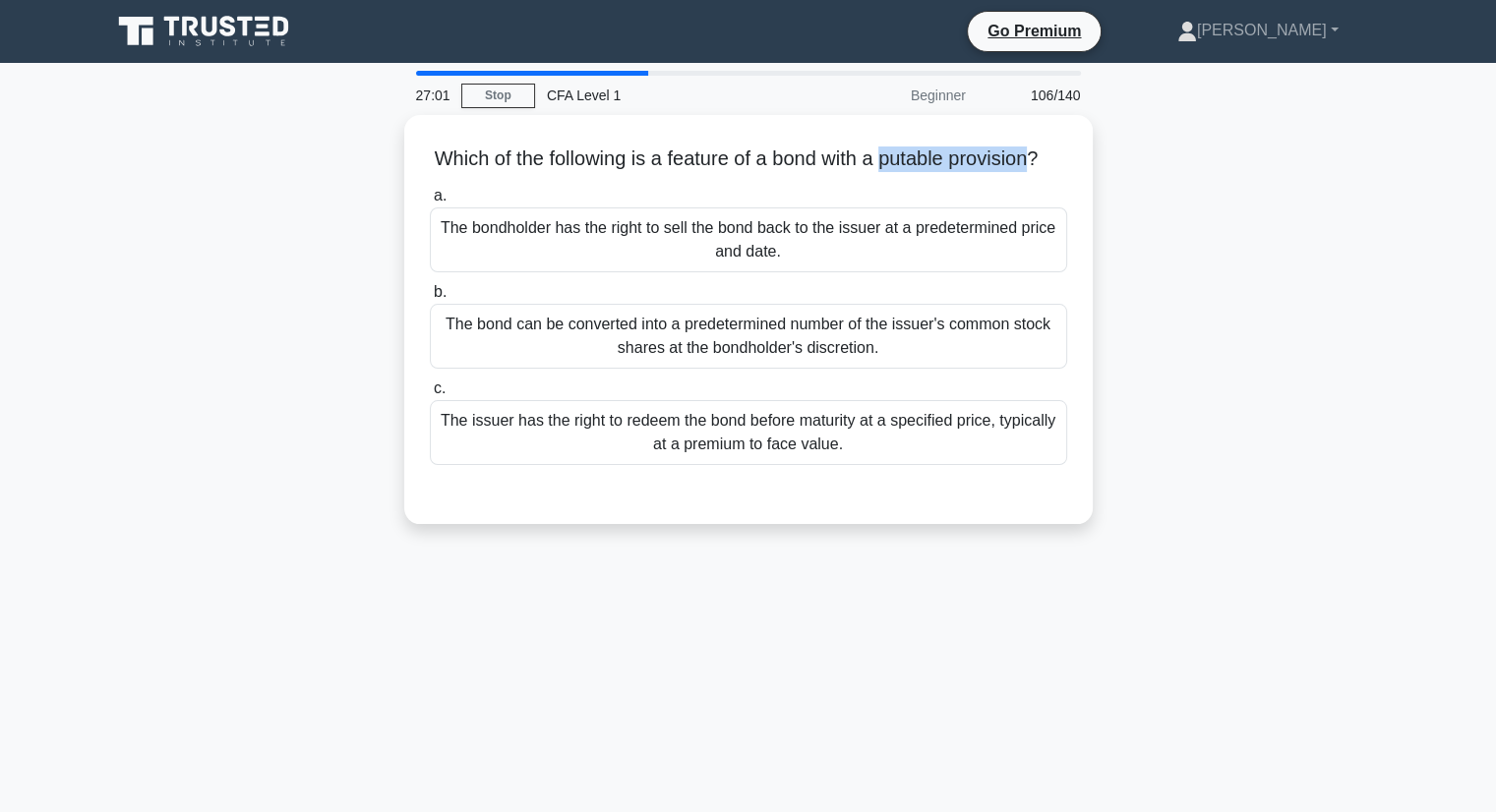
click at [1052, 160] on h5 "Which of the following is a feature of a bond with a putable provision? .spinne…" at bounding box center [748, 160] width 641 height 26
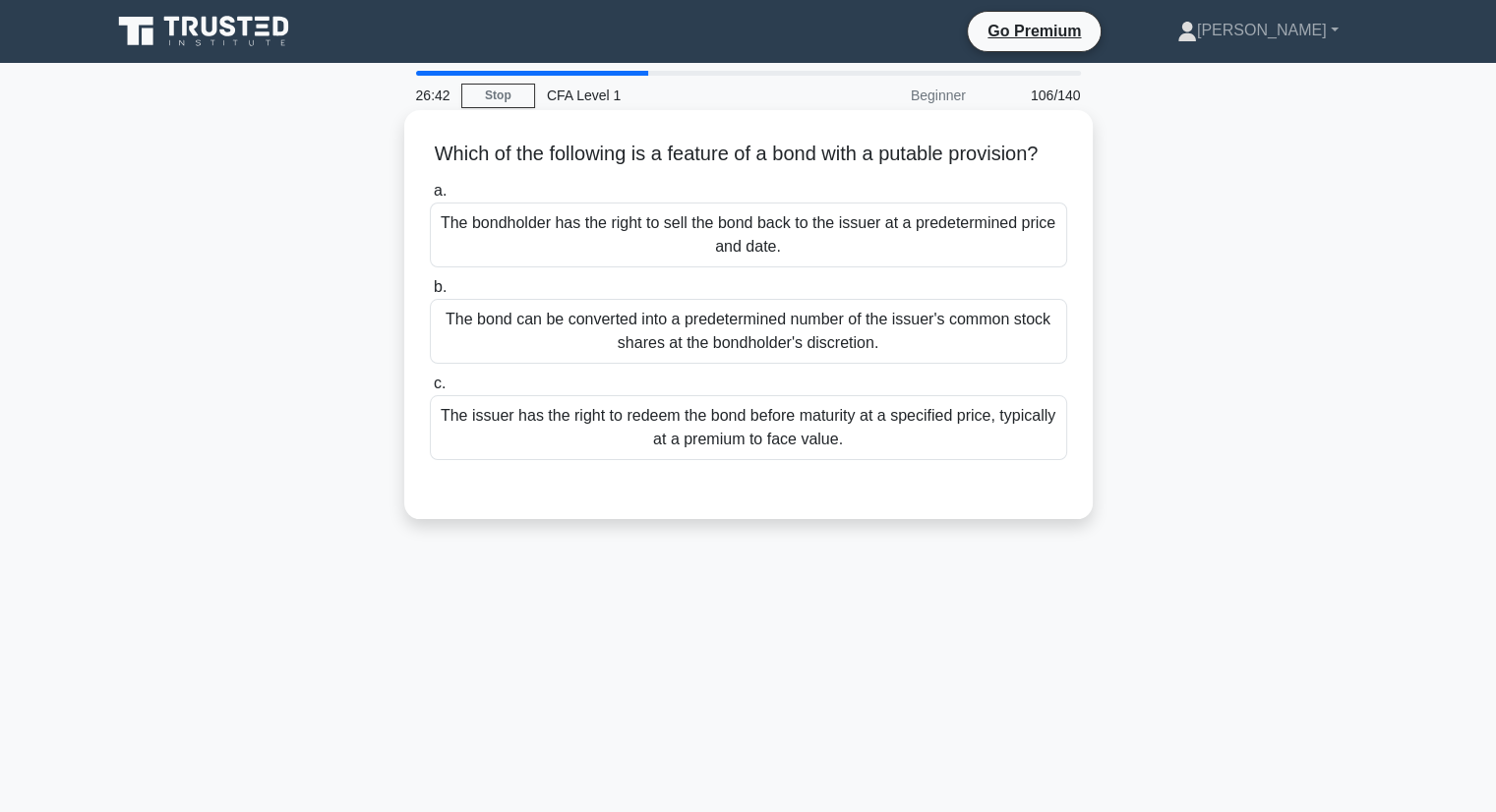
click at [936, 261] on div "The bondholder has the right to sell the bond back to the issuer at a predeterm…" at bounding box center [748, 234] width 637 height 65
click at [430, 198] on input "a. The bondholder has the right to sell the bond back to the issuer at a predet…" at bounding box center [430, 191] width 0 height 13
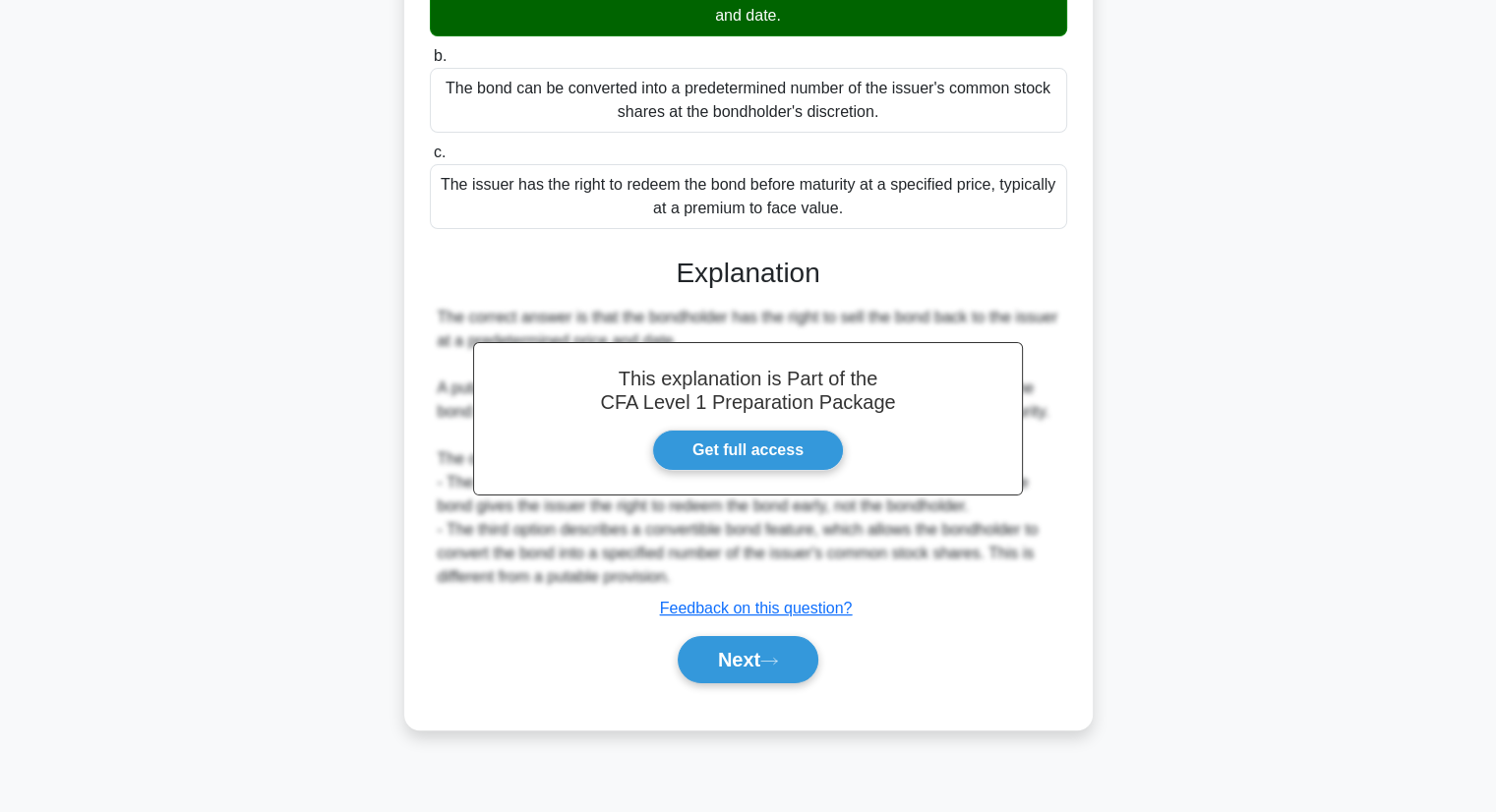
scroll to position [251, 0]
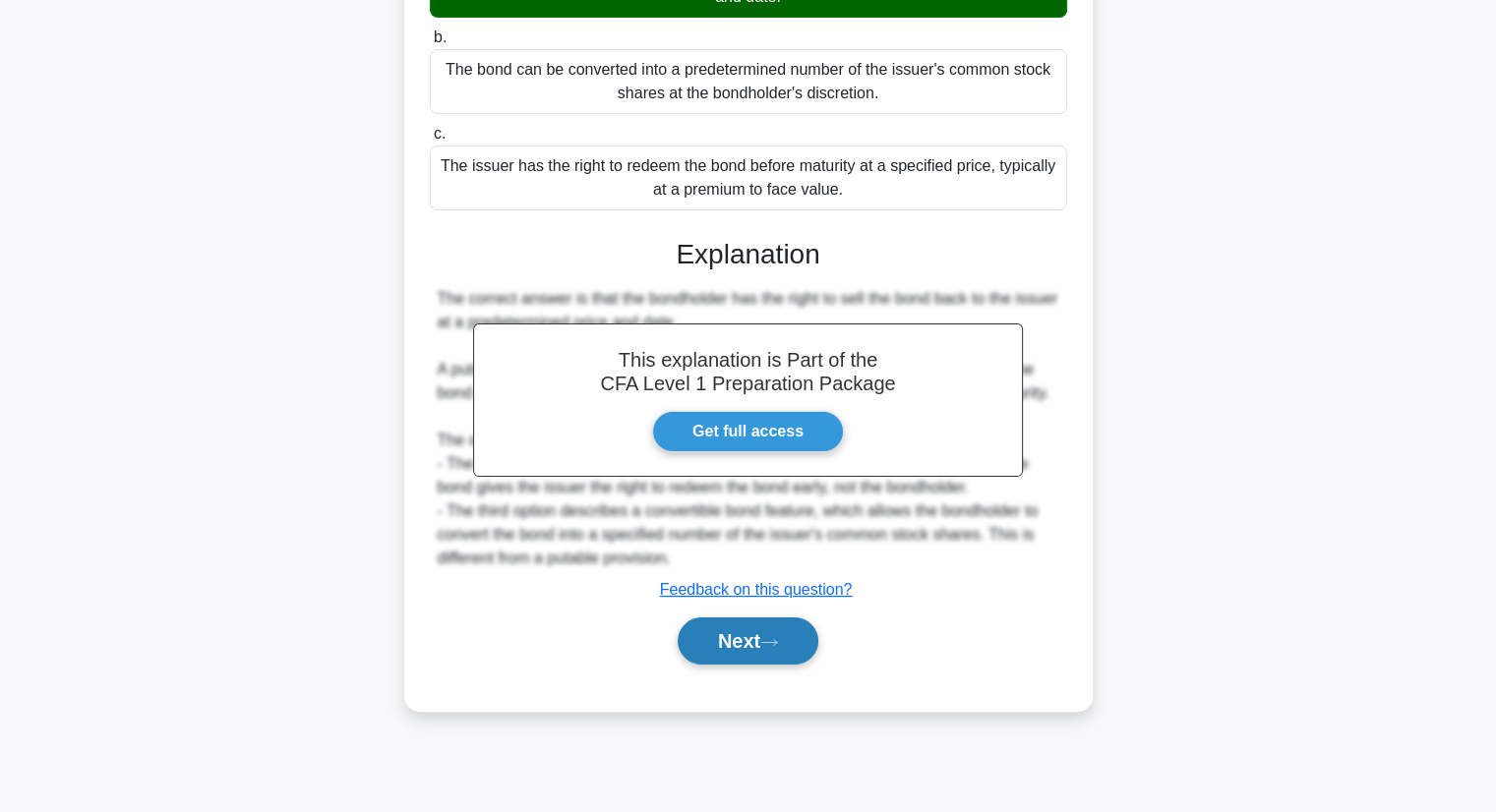
click at [760, 662] on button "Next" at bounding box center [748, 641] width 141 height 48
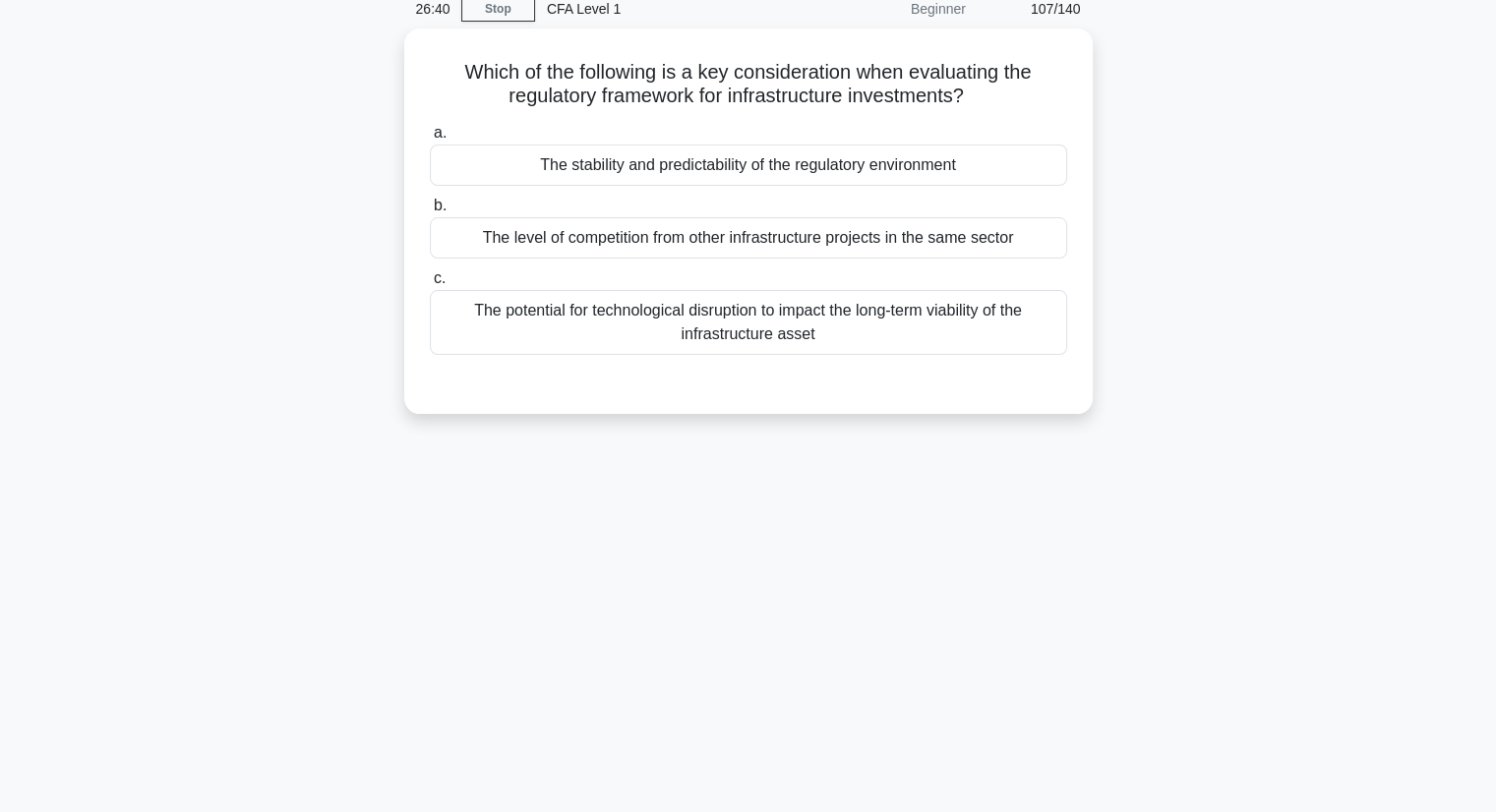
scroll to position [0, 0]
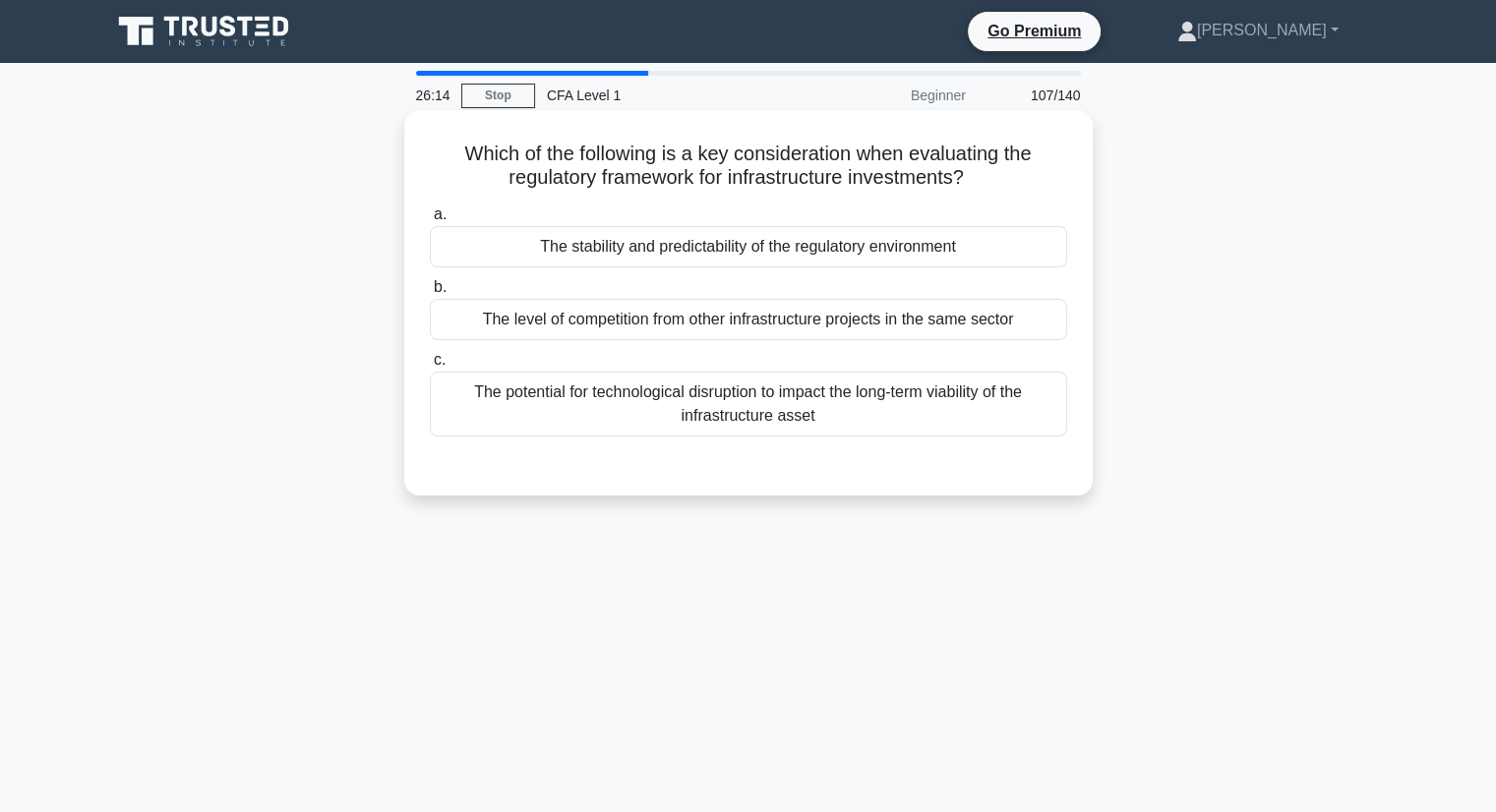
click at [975, 248] on div "The stability and predictability of the regulatory environment" at bounding box center [748, 247] width 637 height 42
click at [430, 221] on input "a. The stability and predictability of the regulatory environment" at bounding box center [430, 214] width 0 height 13
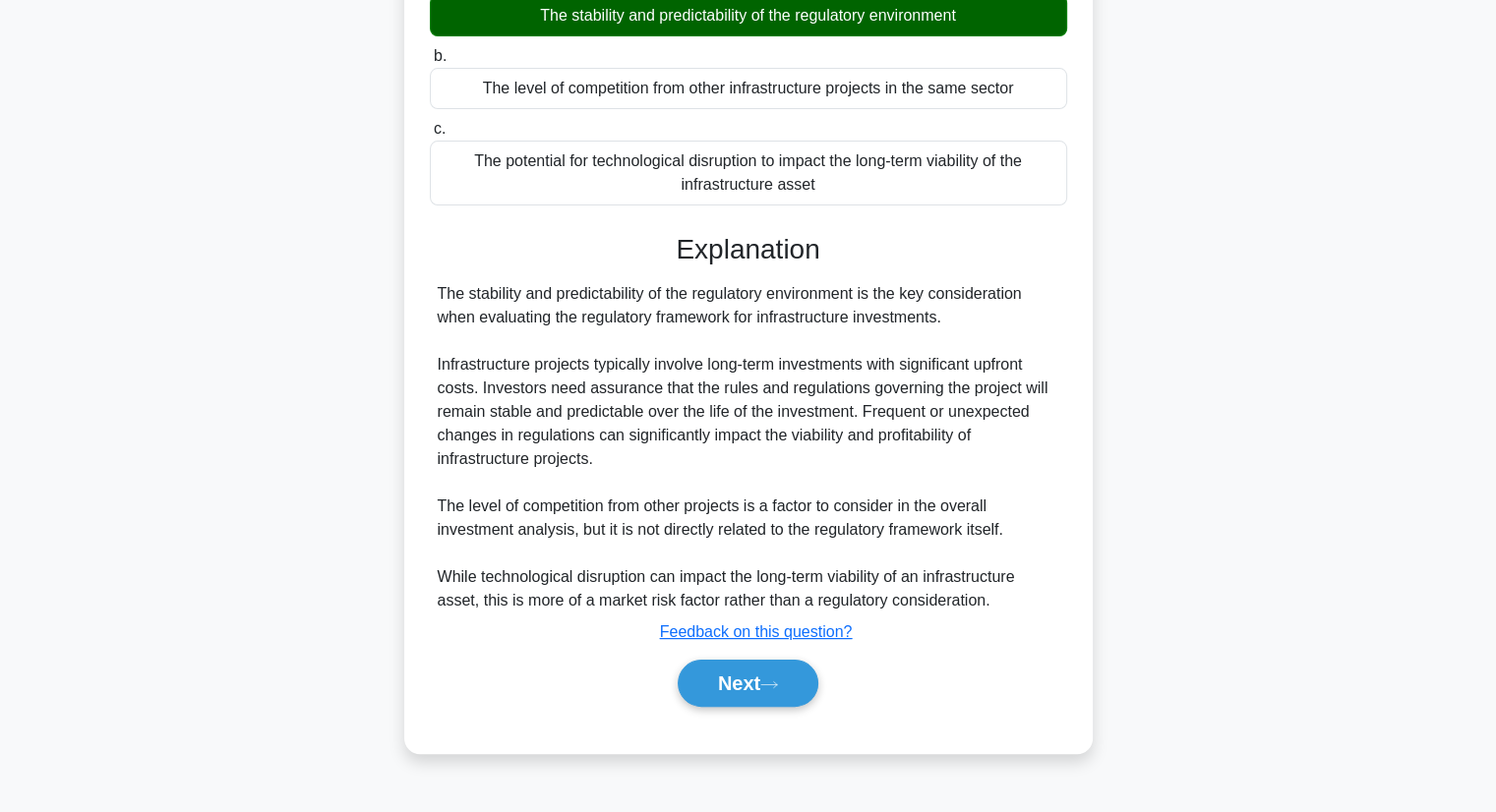
scroll to position [251, 0]
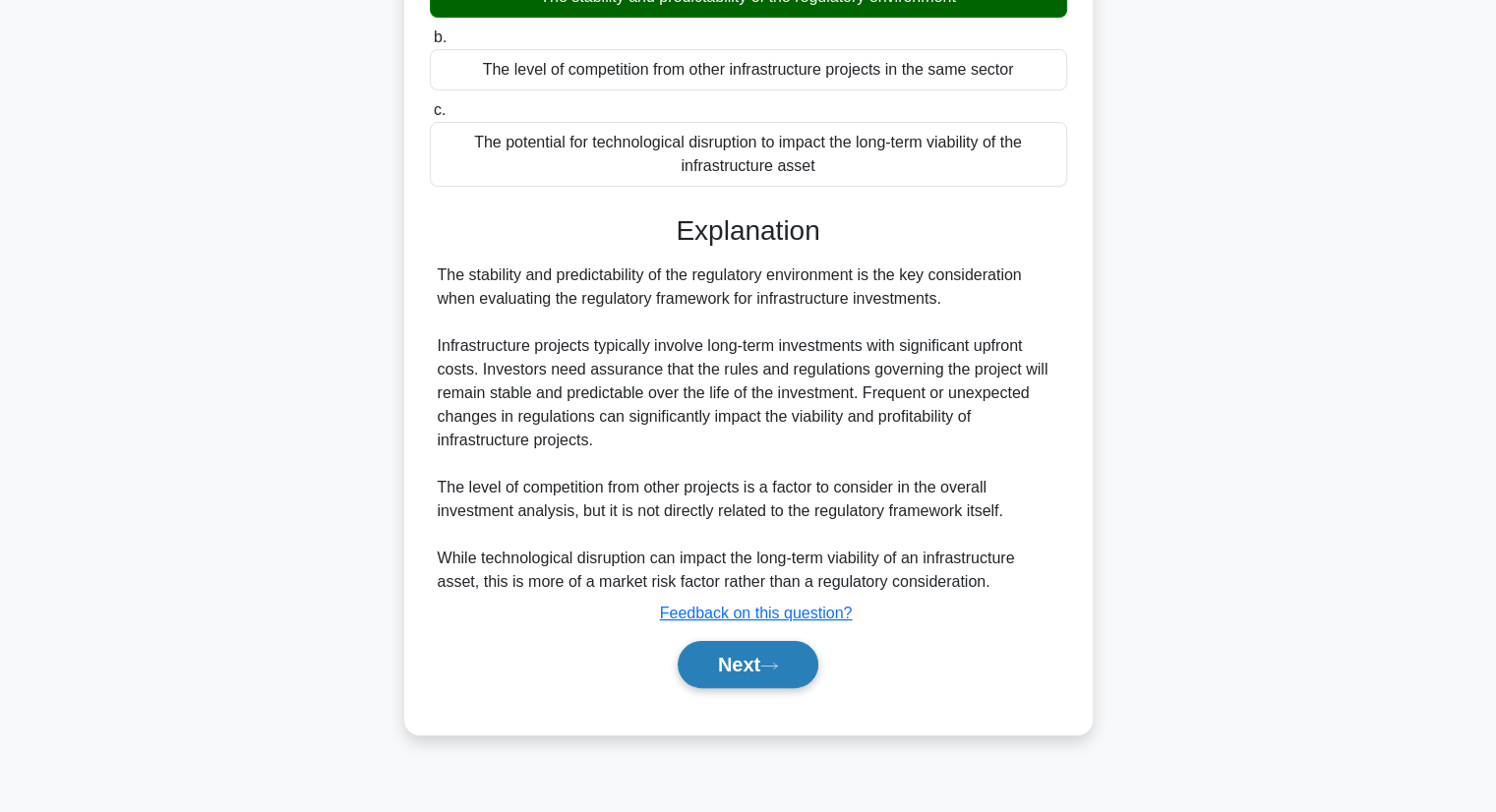
click at [758, 658] on button "Next" at bounding box center [748, 665] width 141 height 48
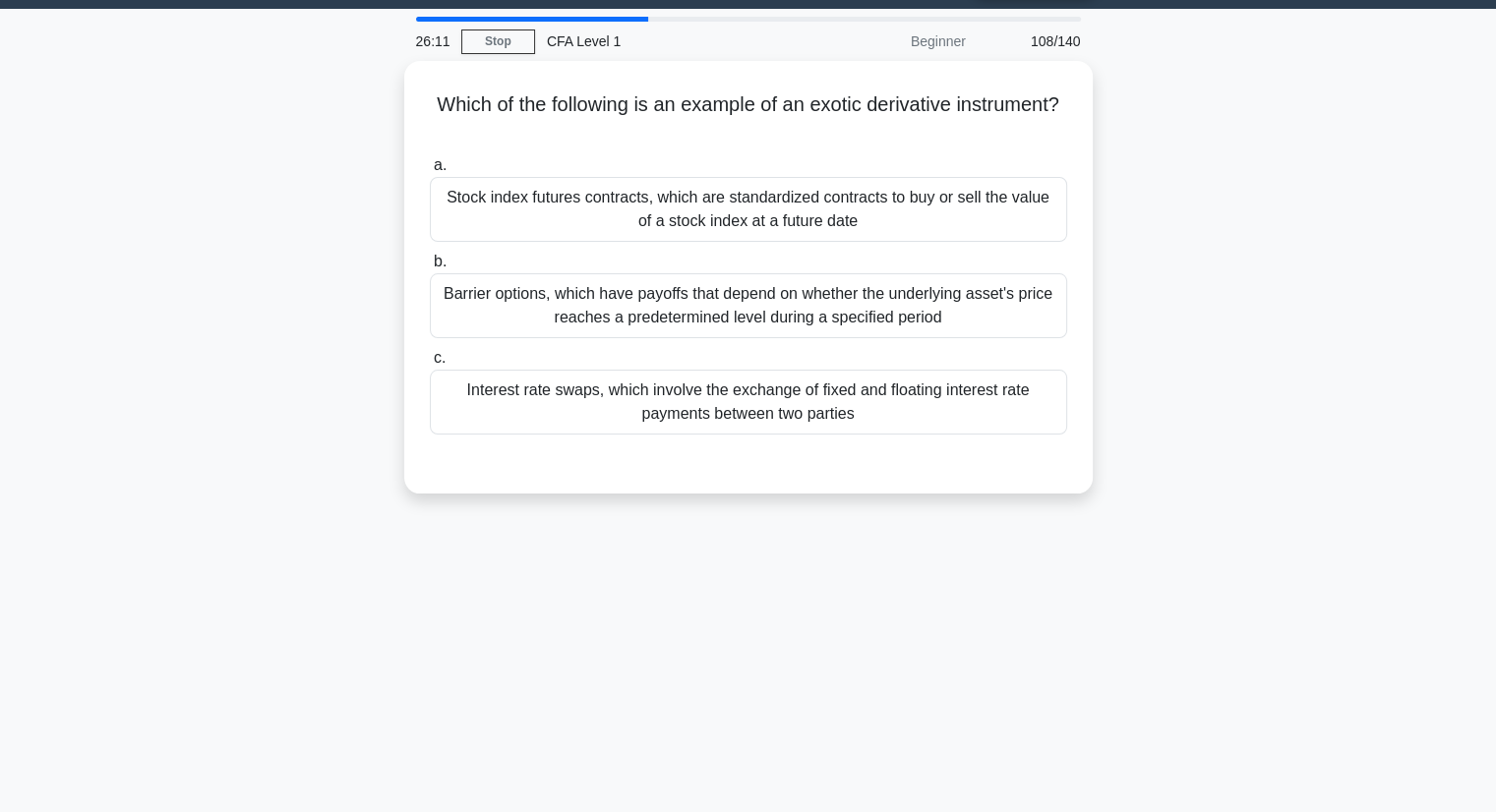
scroll to position [0, 0]
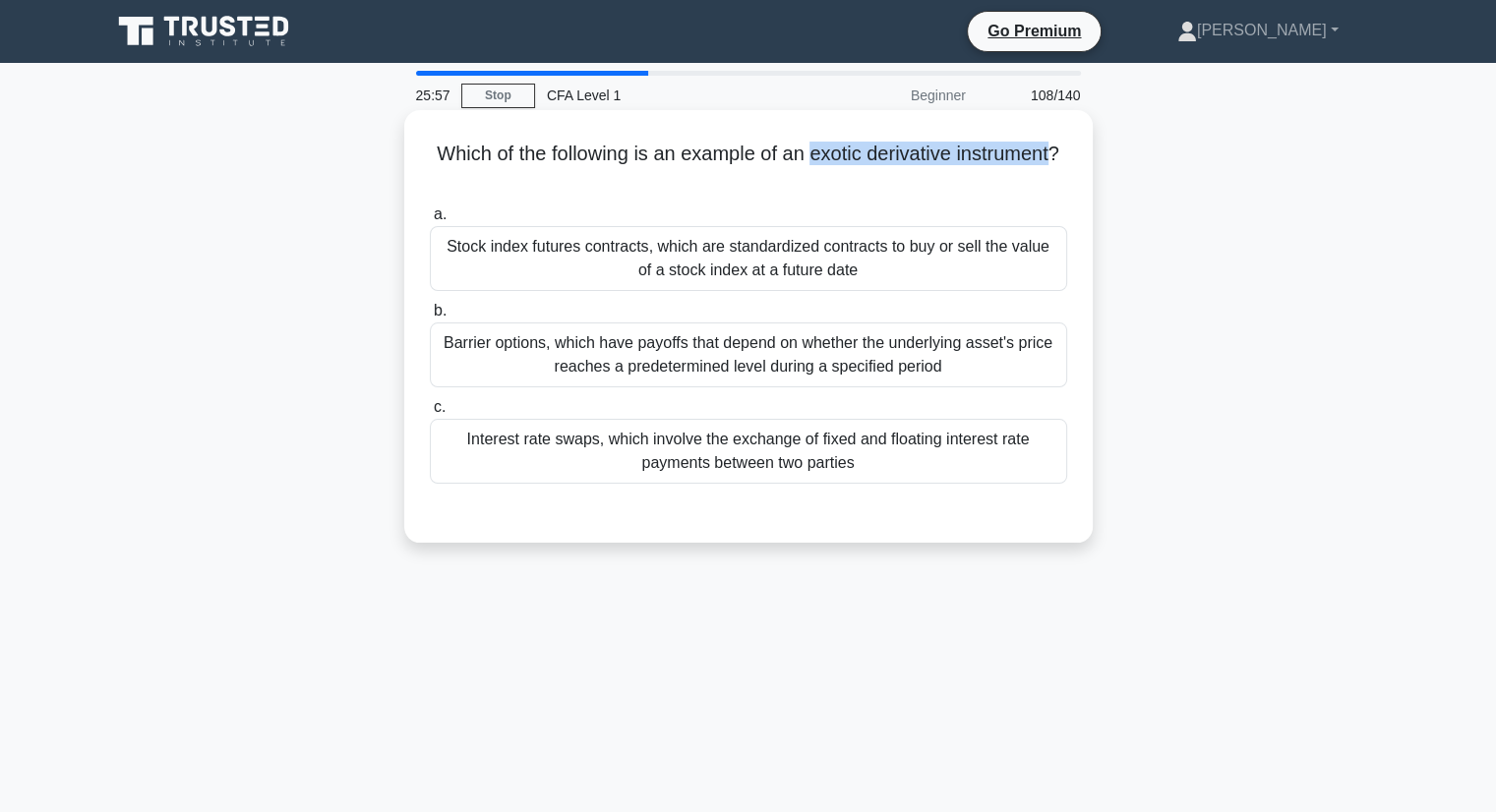
copy h5 "exotic derivative instrument"
drag, startPoint x: 872, startPoint y: 157, endPoint x: 776, endPoint y: 186, distance: 100.3
click at [776, 186] on h5 "Which of the following is an example of an exotic derivative instrument? .spinn…" at bounding box center [748, 167] width 641 height 50
click at [868, 477] on div "Interest rate swaps, which involve the exchange of fixed and floating interest …" at bounding box center [748, 451] width 637 height 65
click at [430, 414] on input "c. Interest rate swaps, which involve the exchange of fixed and floating intere…" at bounding box center [430, 407] width 0 height 13
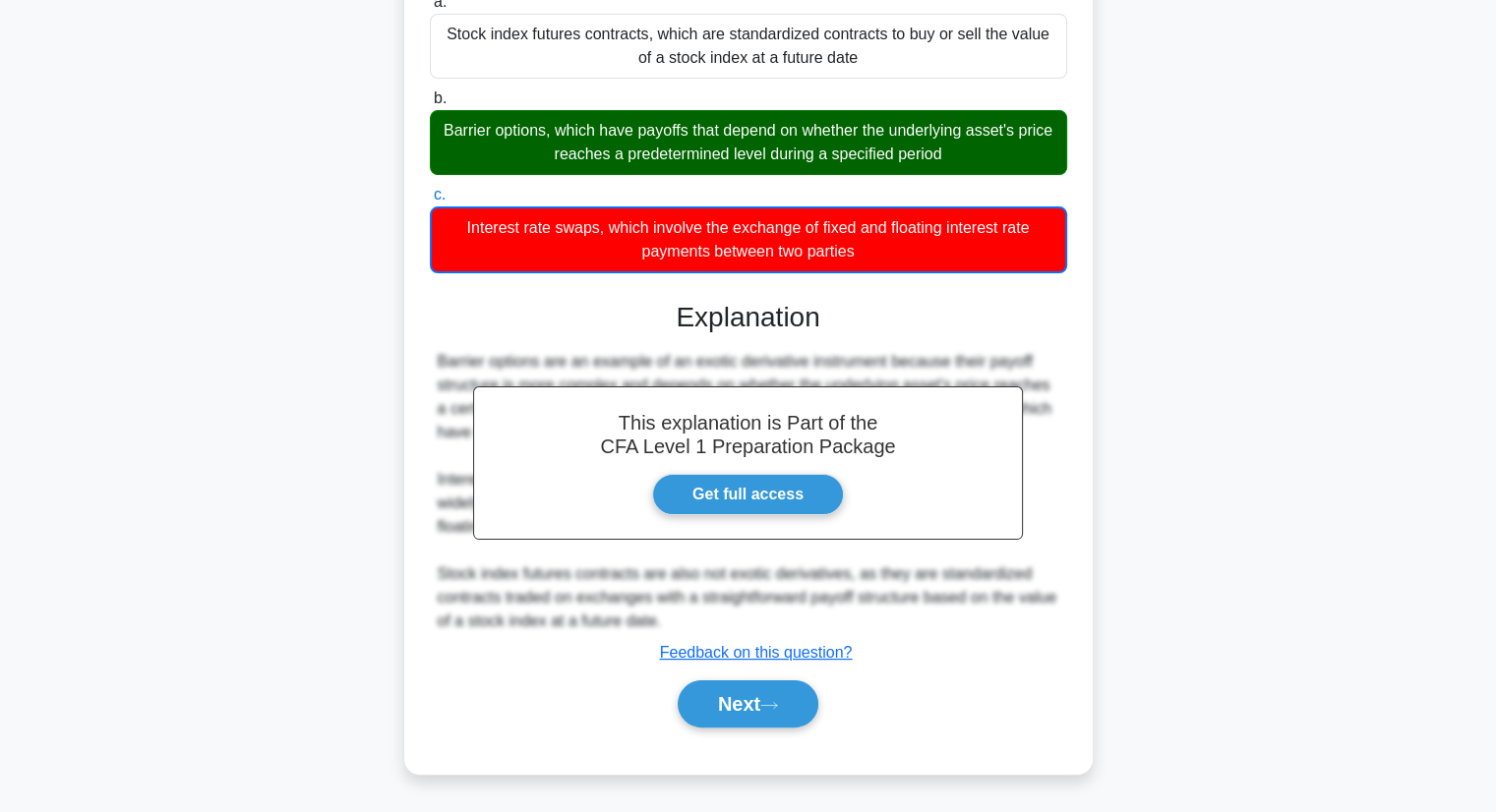
scroll to position [251, 0]
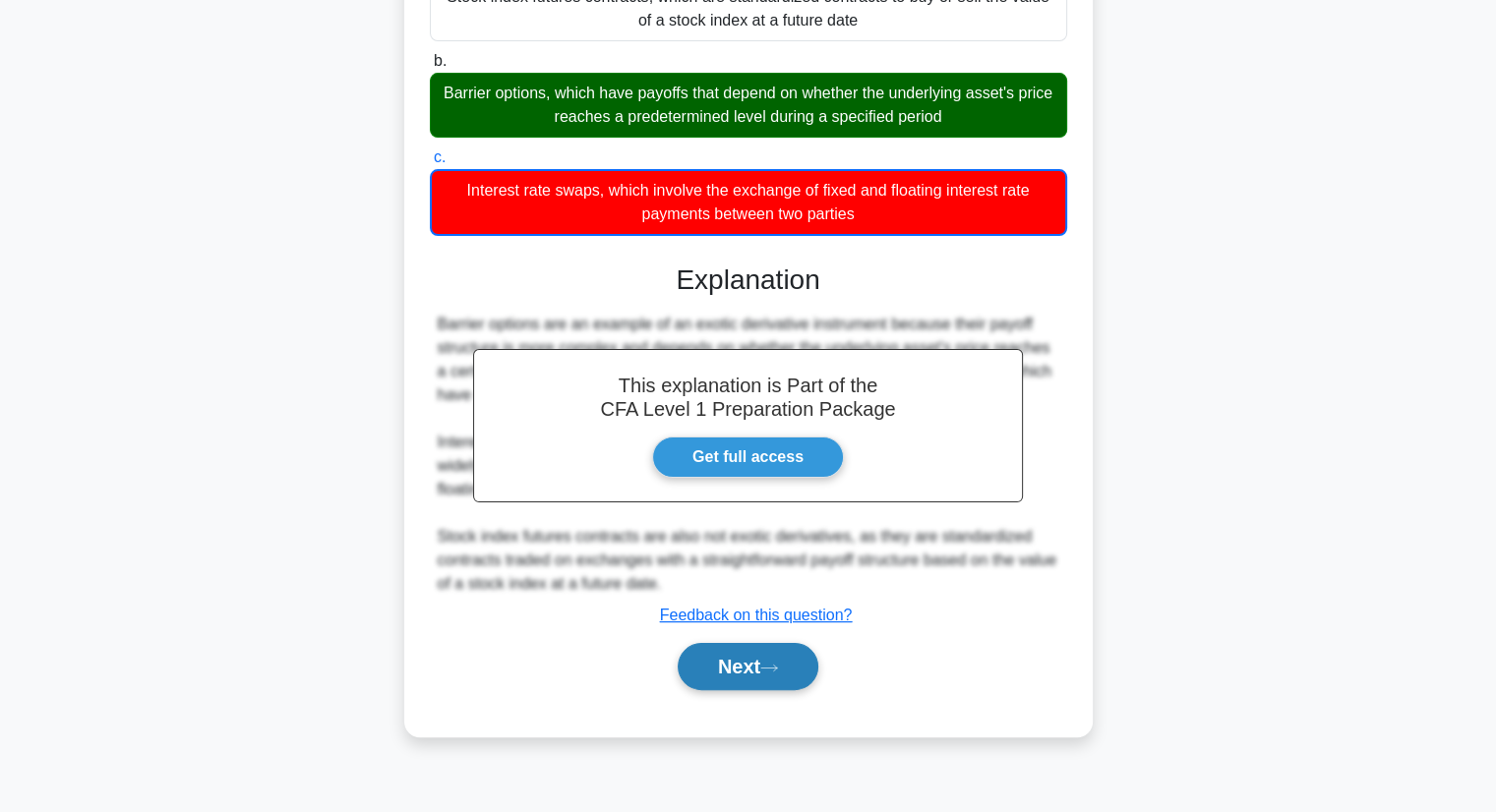
click at [734, 682] on button "Next" at bounding box center [748, 667] width 141 height 48
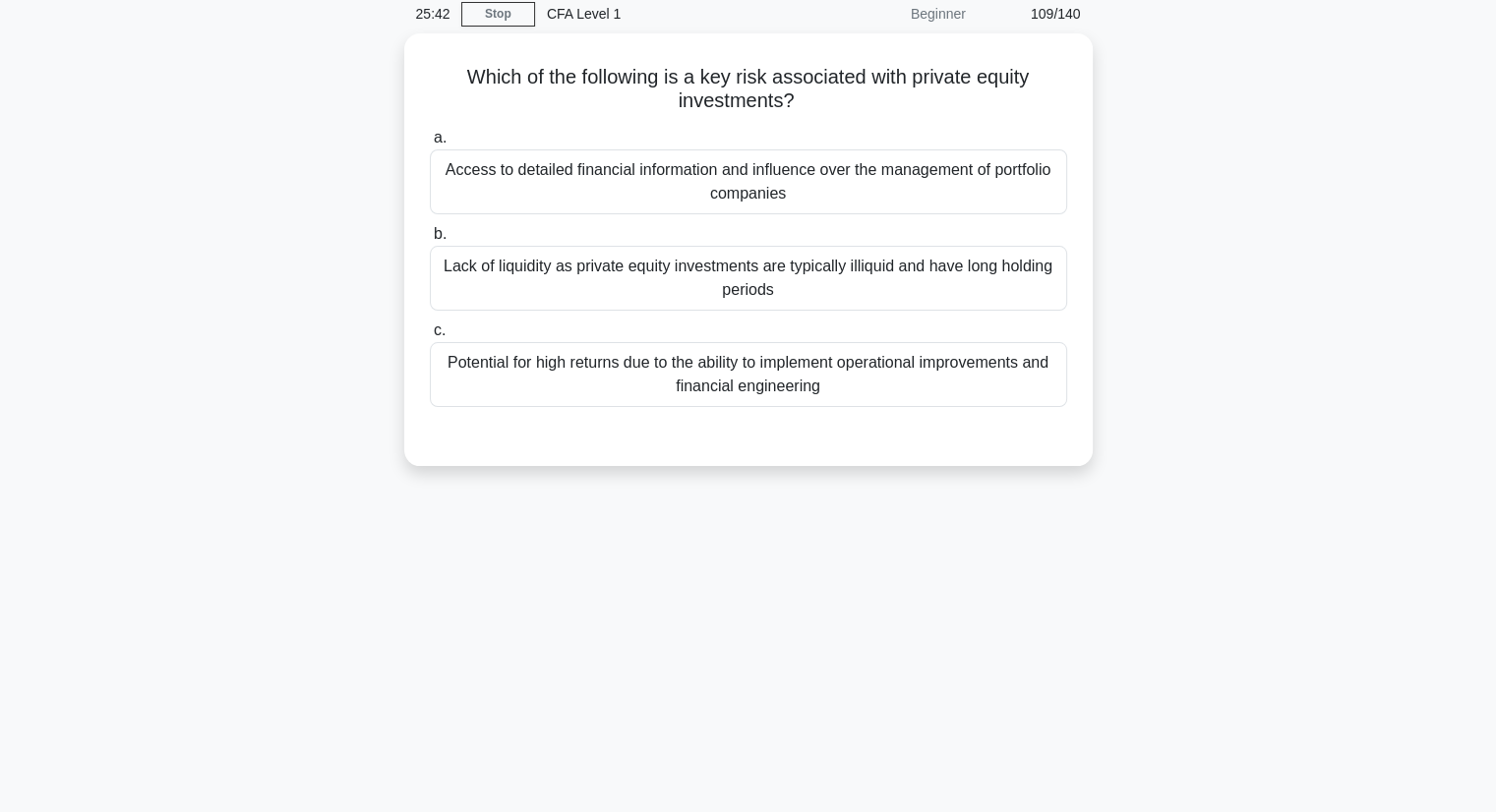
scroll to position [0, 0]
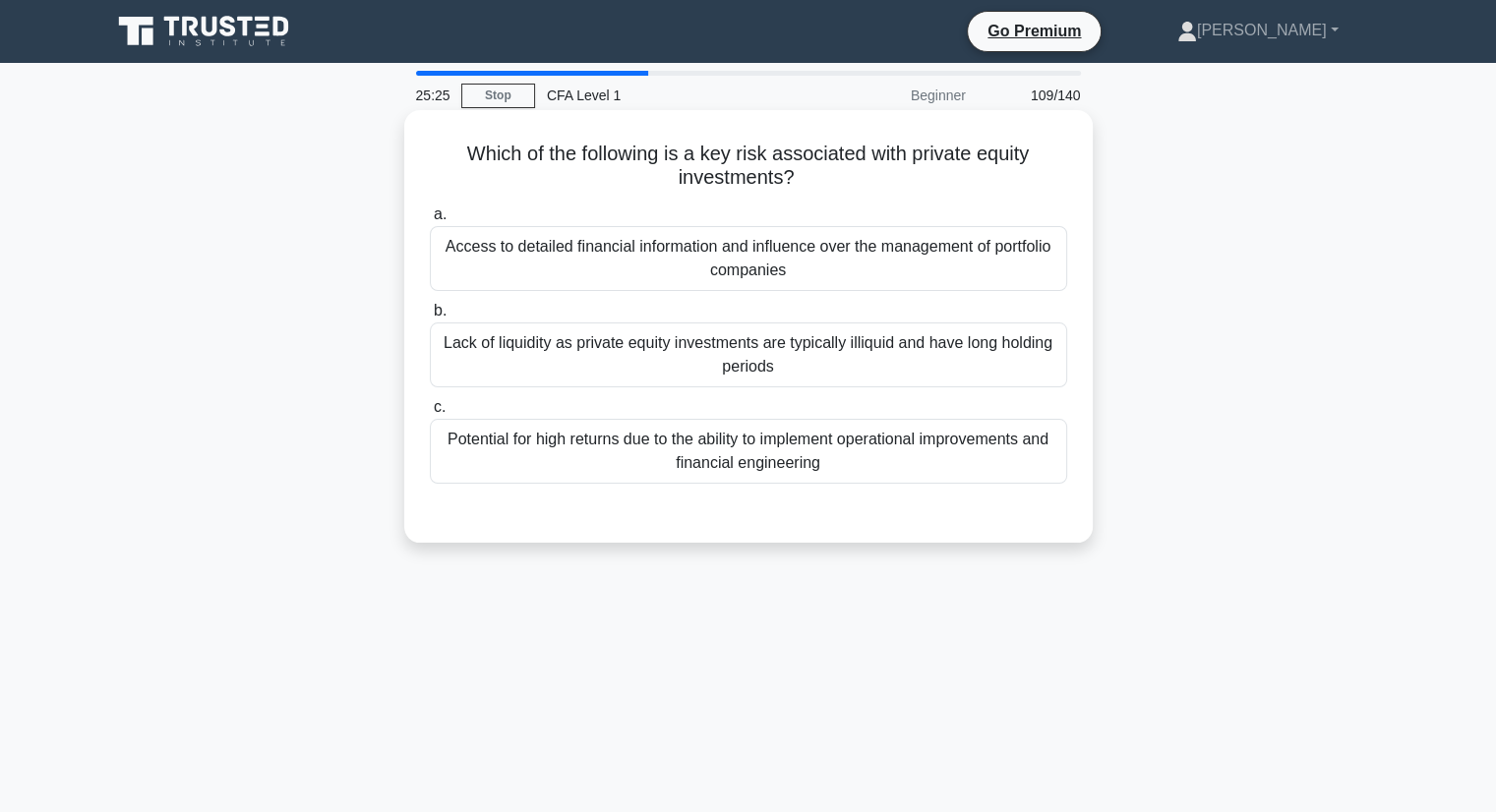
click at [848, 350] on div "Lack of liquidity as private equity investments are typically illiquid and have…" at bounding box center [748, 354] width 637 height 65
click at [430, 318] on input "b. Lack of liquidity as private equity investments are typically illiquid and h…" at bounding box center [430, 311] width 0 height 13
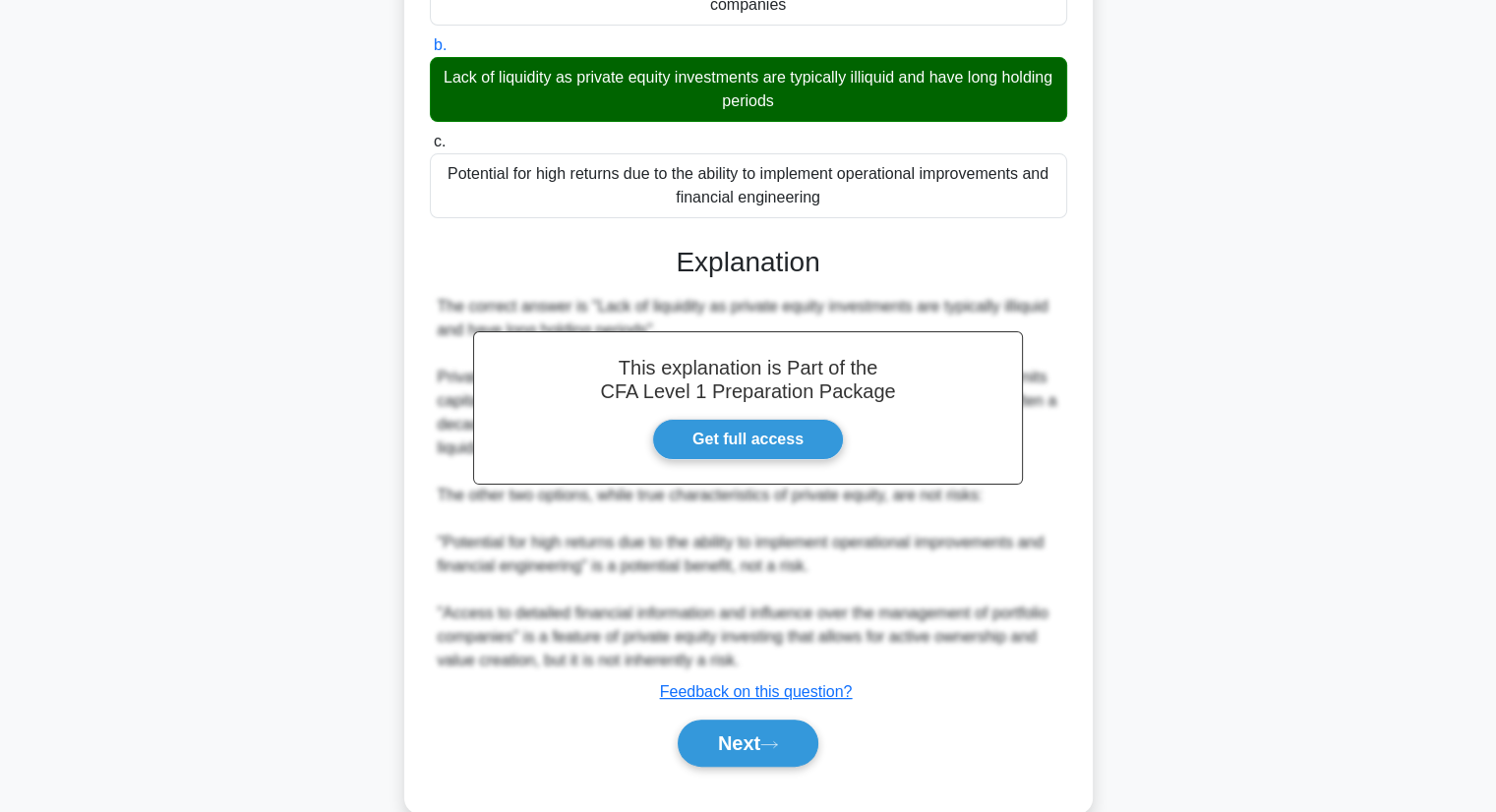
scroll to position [295, 0]
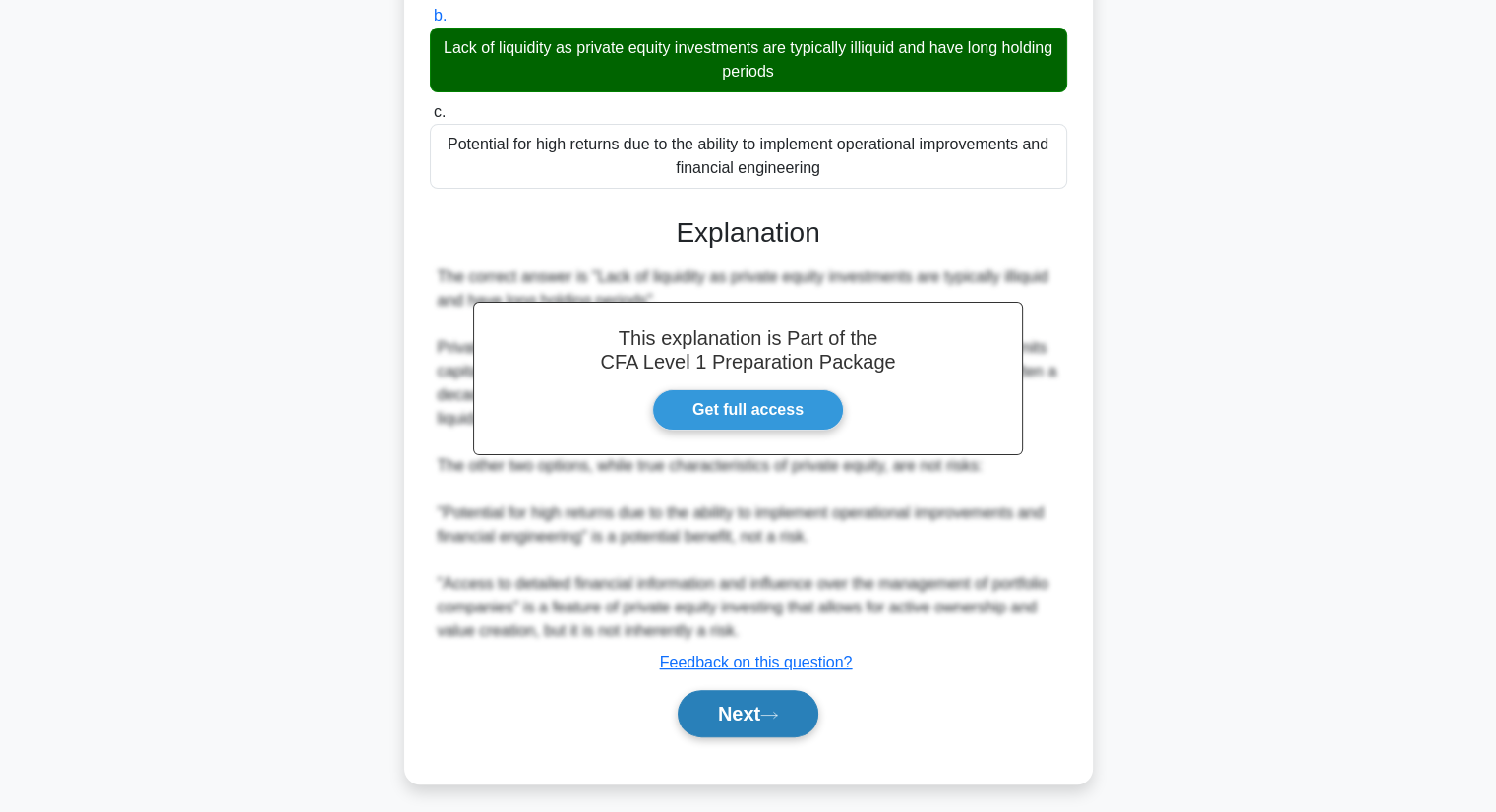
click at [724, 727] on button "Next" at bounding box center [748, 714] width 141 height 48
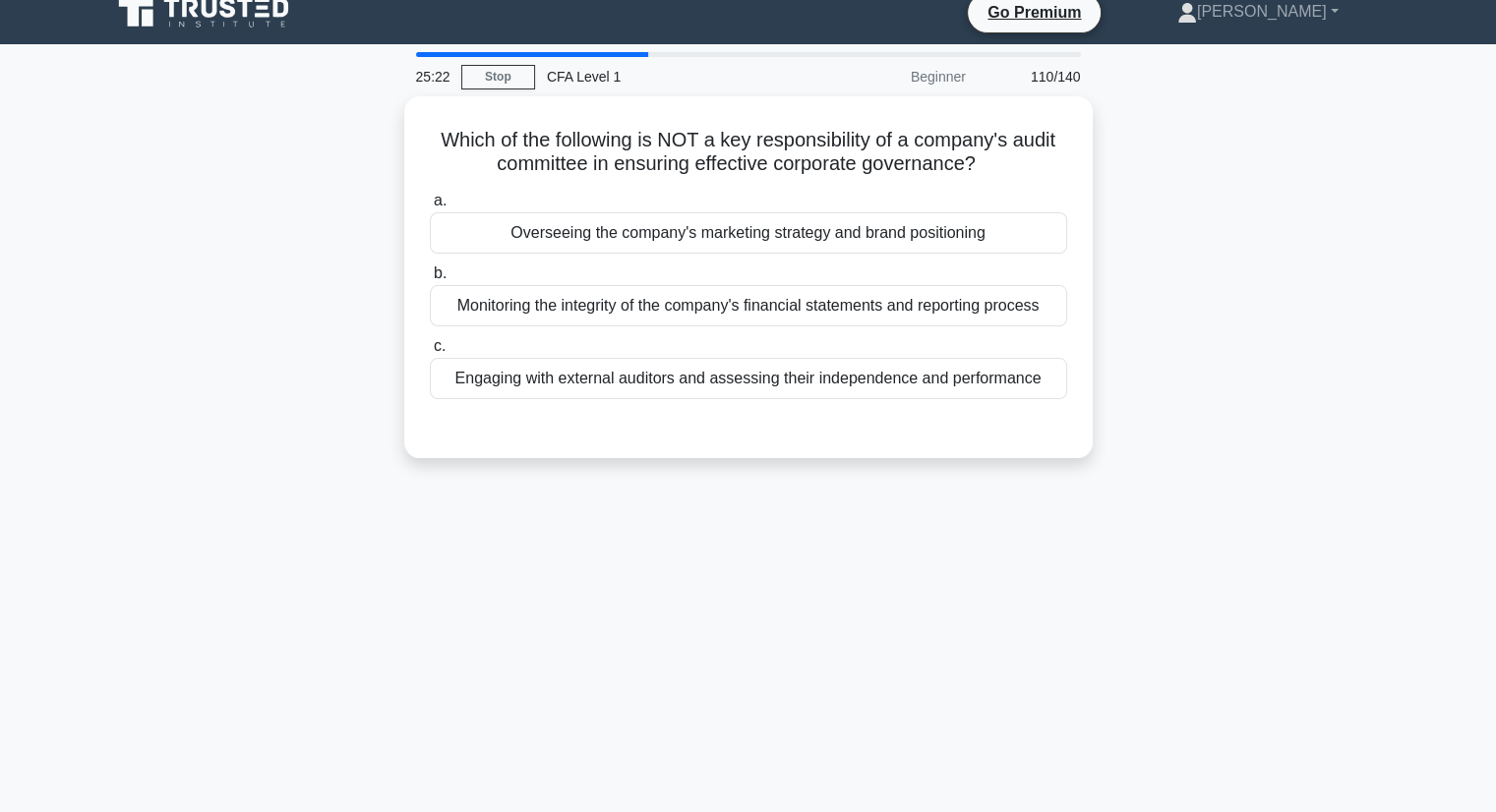
scroll to position [0, 0]
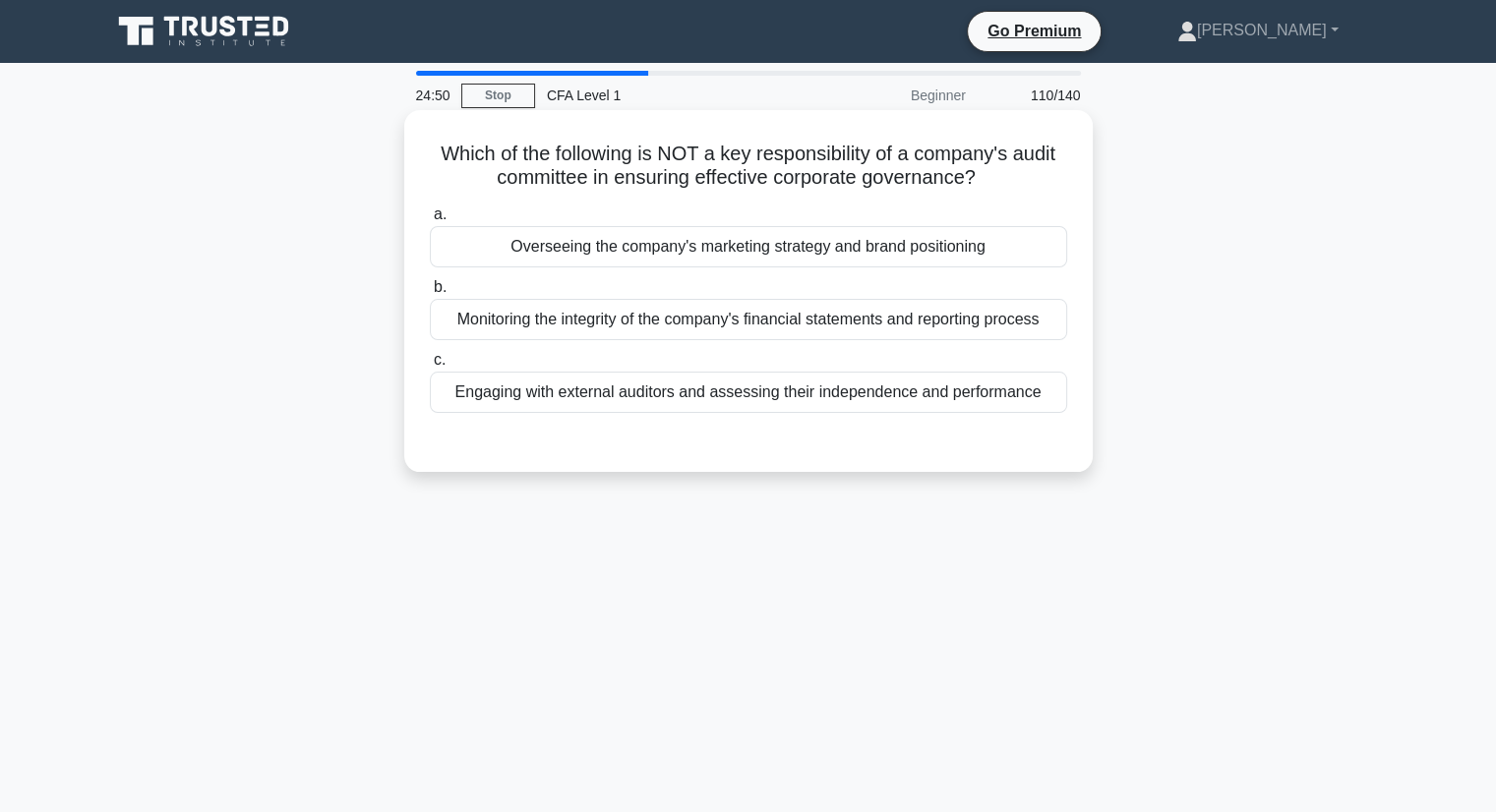
click at [518, 248] on div "Overseeing the company's marketing strategy and brand positioning" at bounding box center [748, 247] width 637 height 42
click at [430, 221] on input "a. Overseeing the company's marketing strategy and brand positioning" at bounding box center [430, 214] width 0 height 13
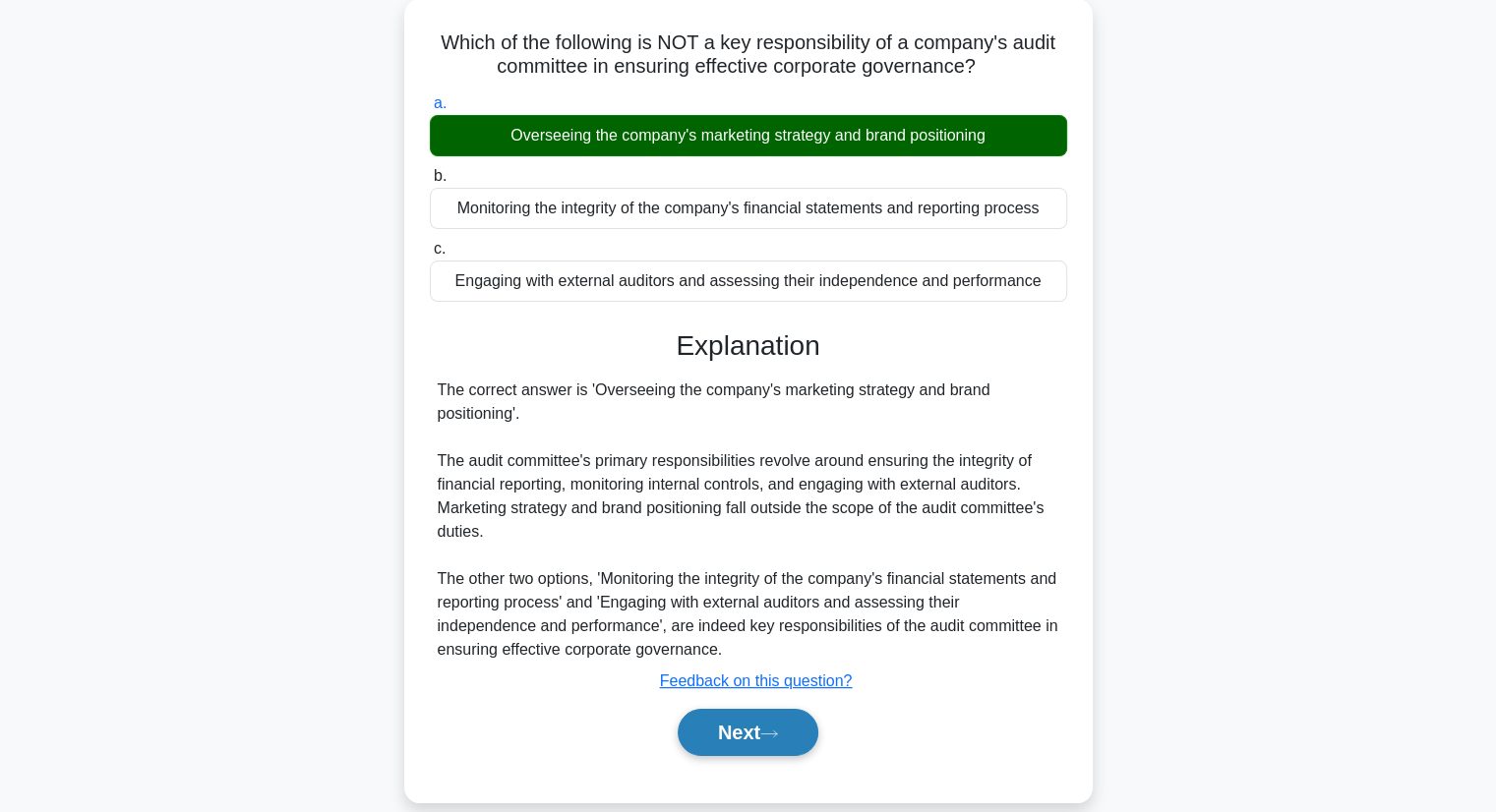
scroll to position [251, 0]
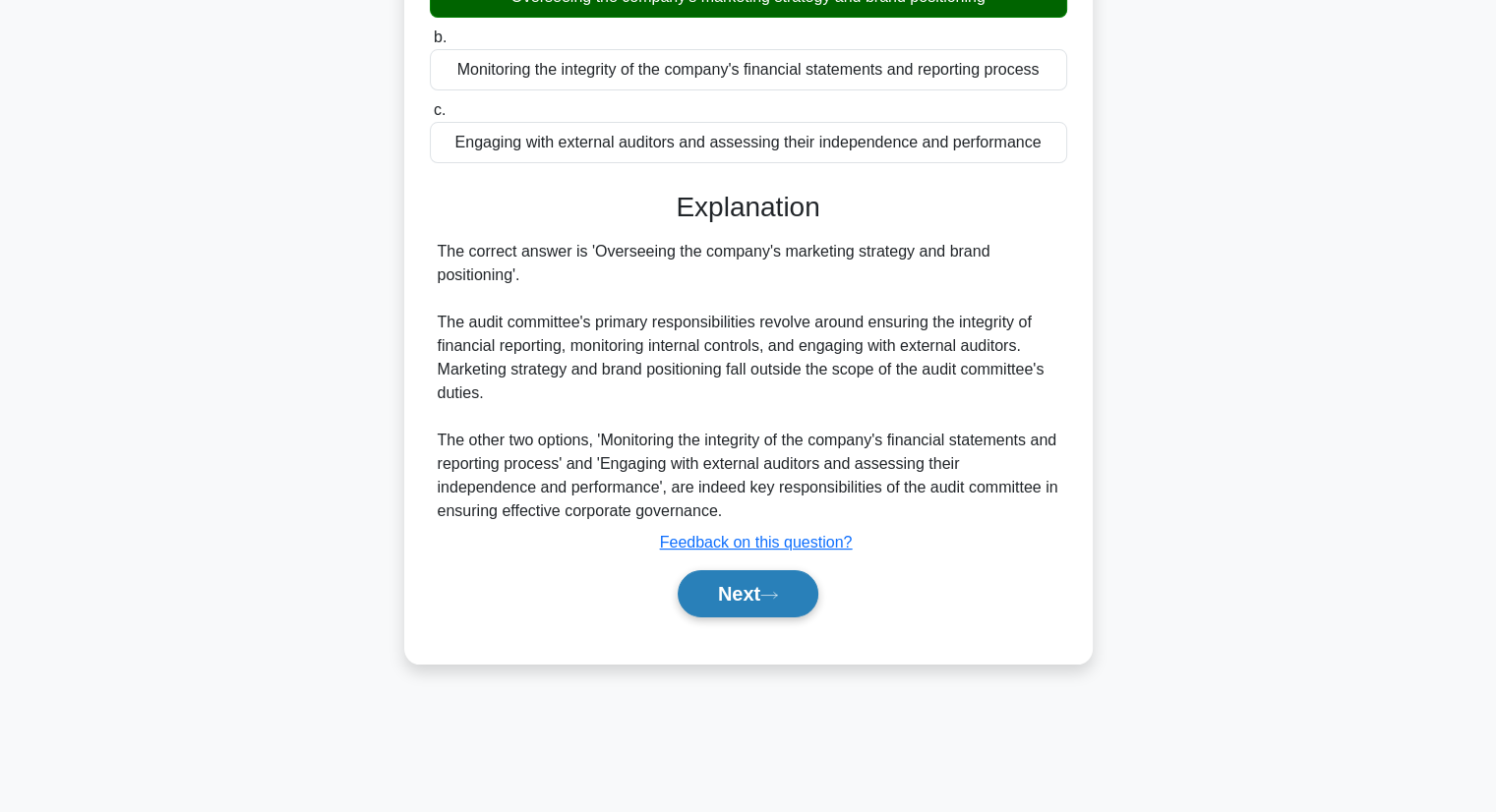
click at [739, 609] on button "Next" at bounding box center [748, 595] width 141 height 48
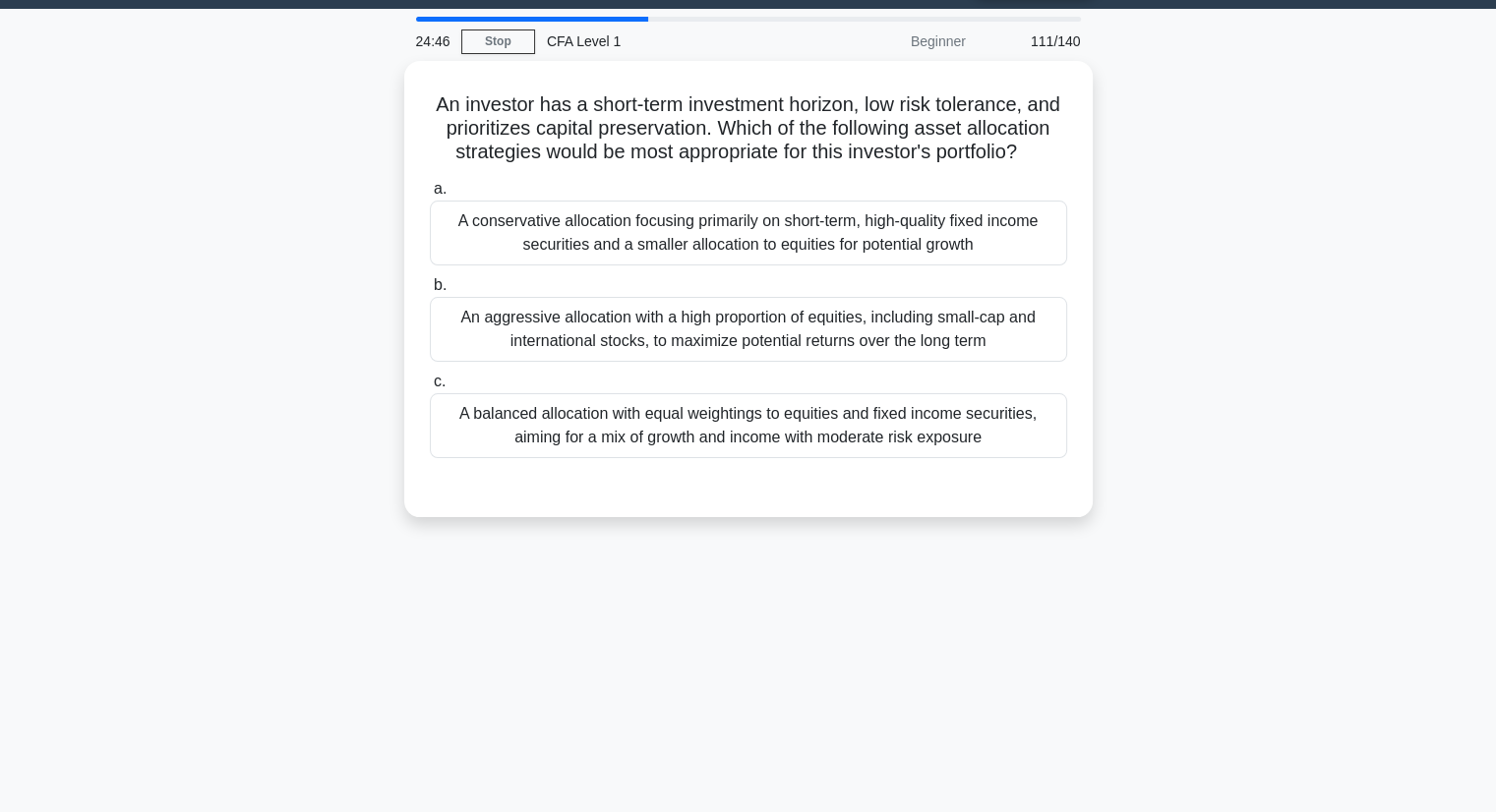
scroll to position [0, 0]
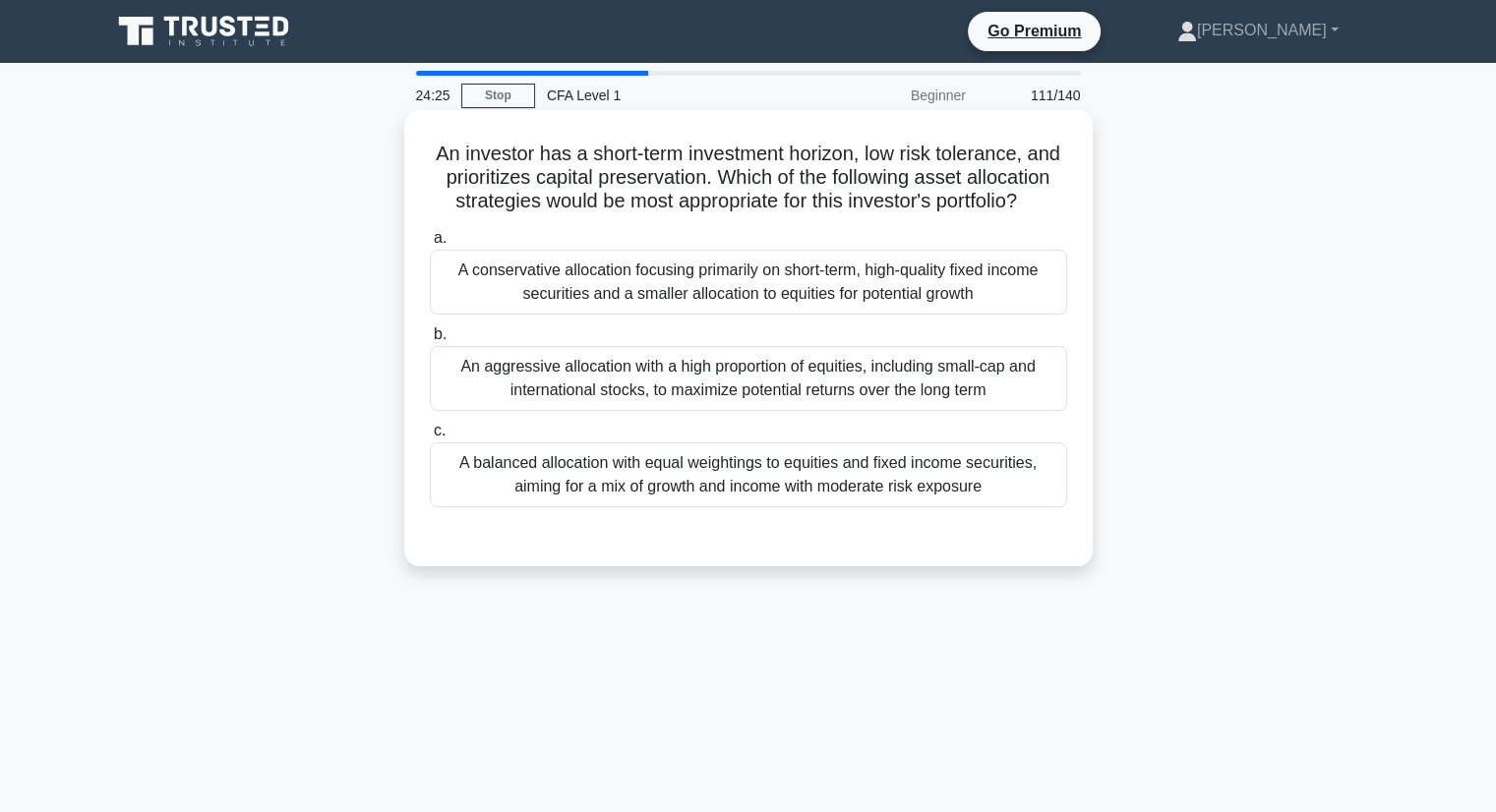
click at [858, 315] on div "A conservative allocation focusing primarily on short-term, high-quality fixed …" at bounding box center [748, 282] width 637 height 65
click at [430, 245] on input "a. A conservative allocation focusing primarily on short-term, high-quality fix…" at bounding box center [430, 238] width 0 height 13
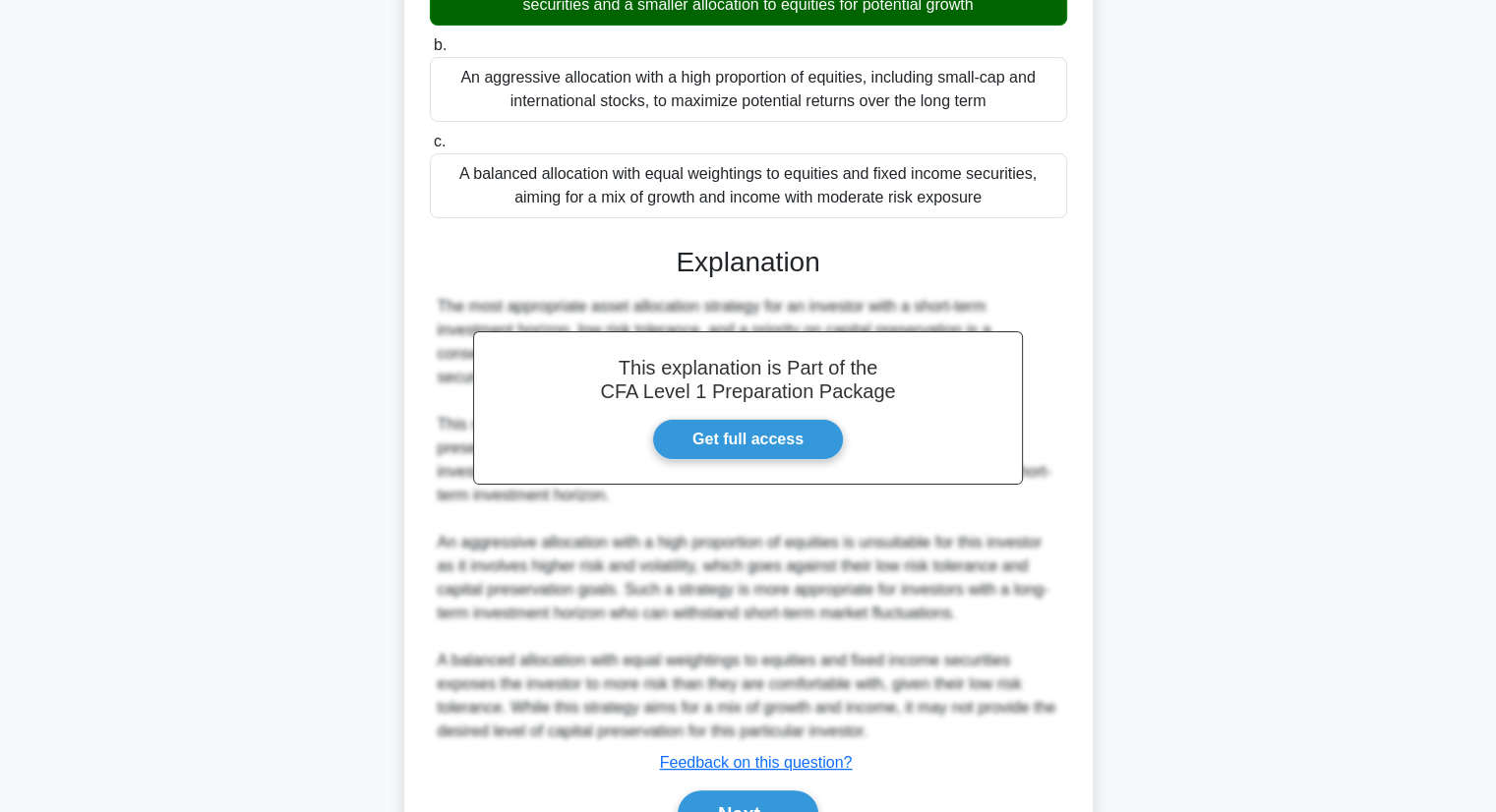
scroll to position [393, 0]
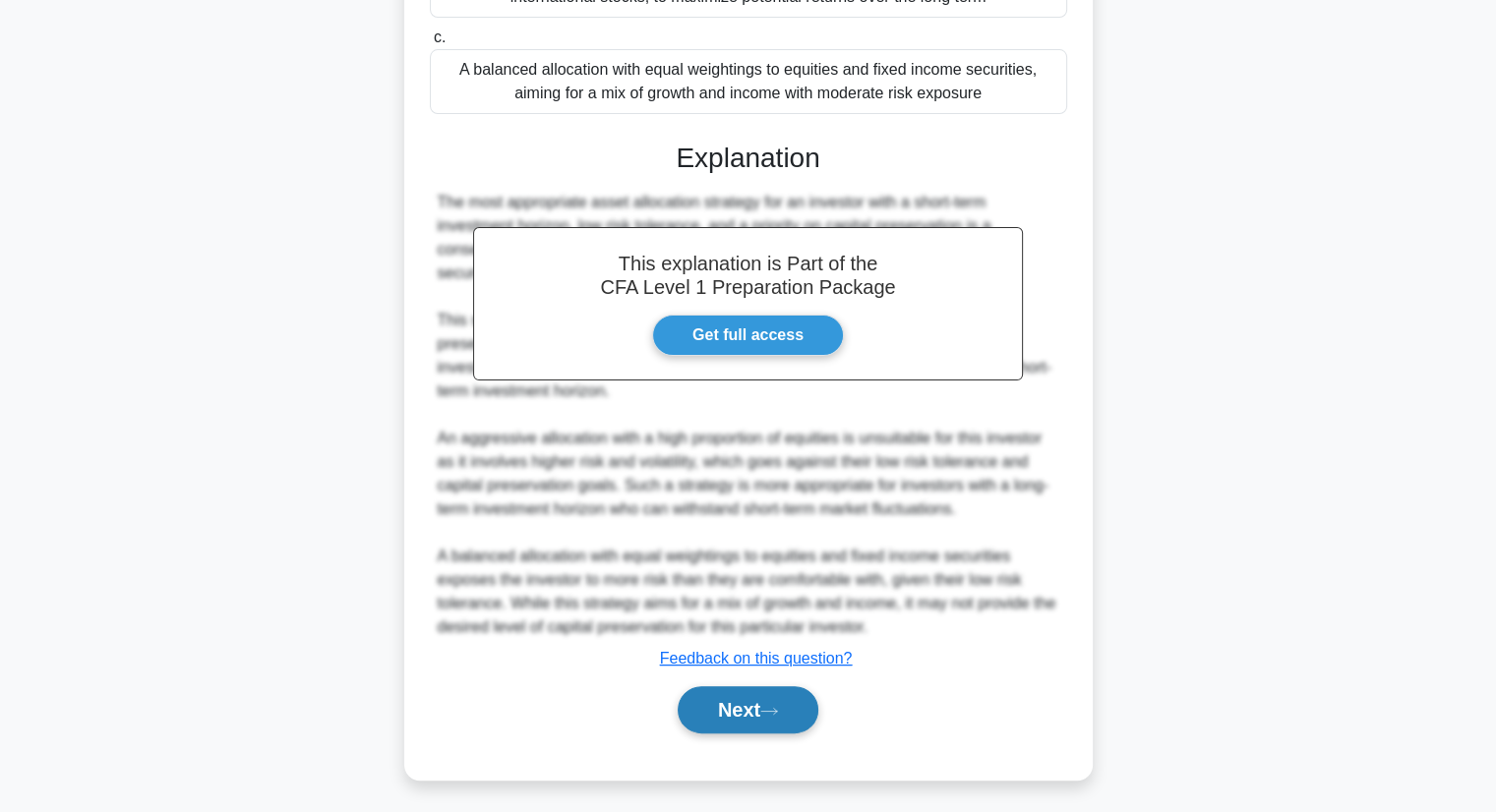
click at [749, 734] on button "Next" at bounding box center [748, 710] width 141 height 48
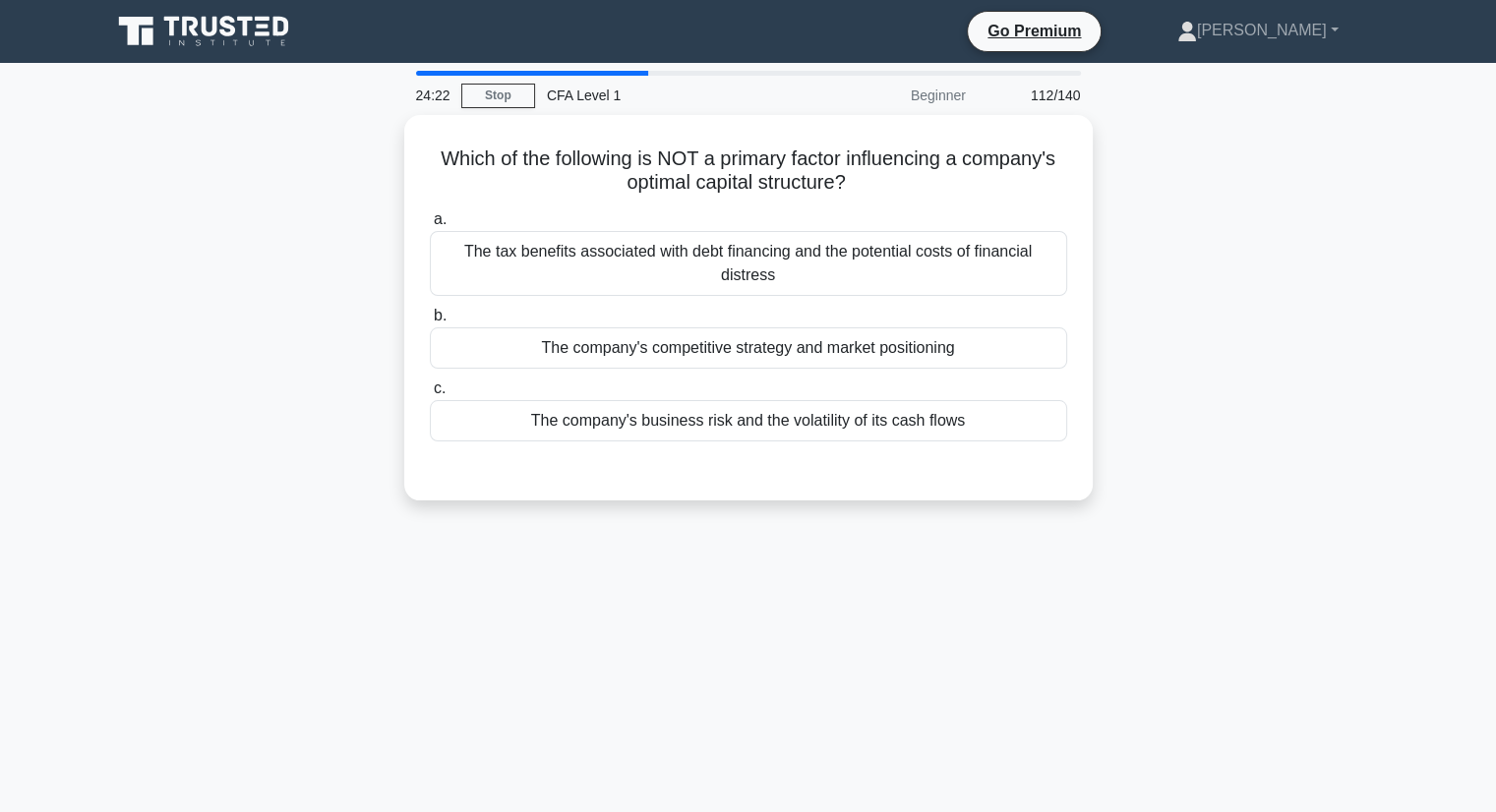
scroll to position [0, 0]
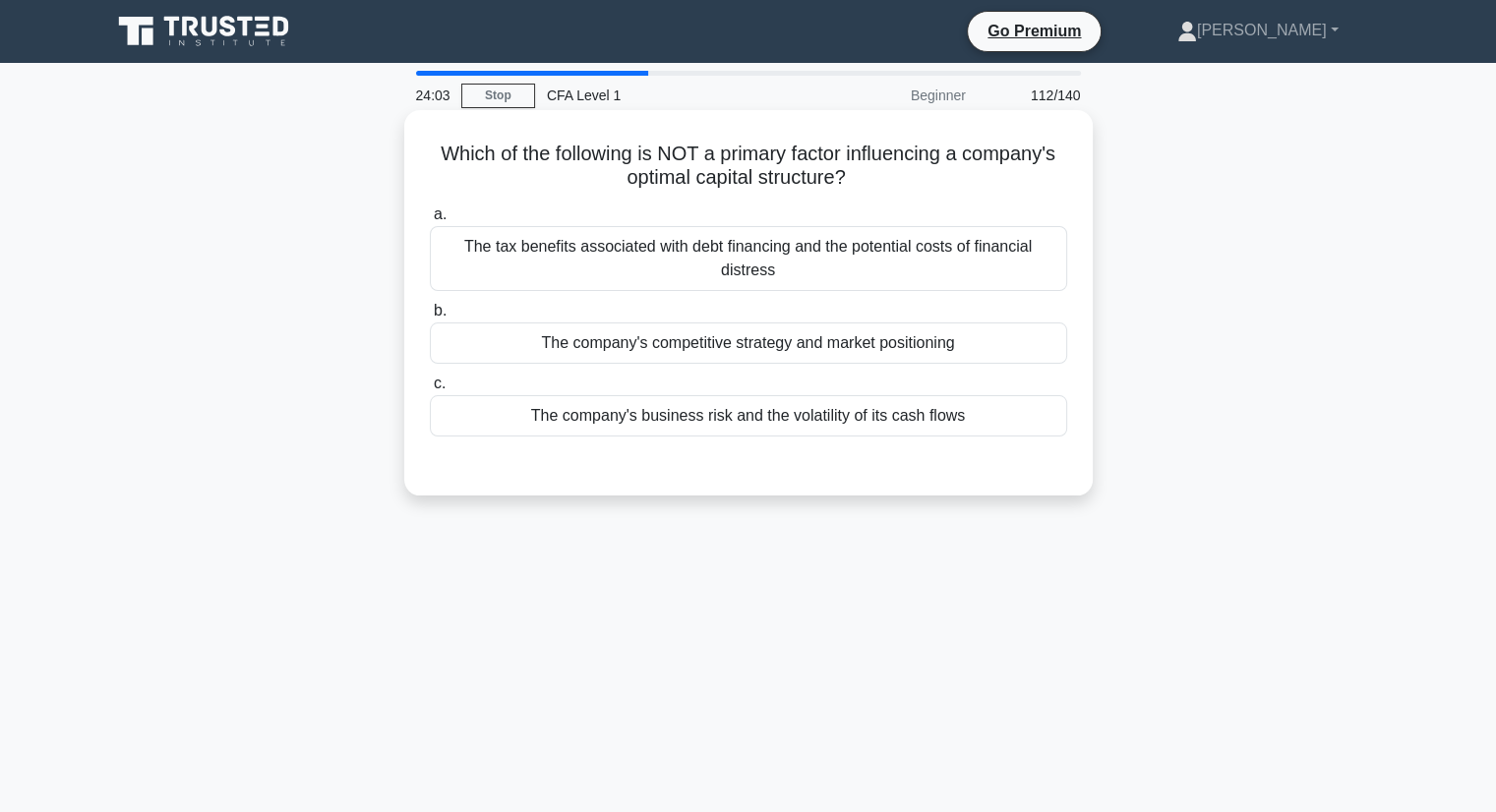
click at [996, 262] on div "The tax benefits associated with debt financing and the potential costs of fina…" at bounding box center [748, 258] width 637 height 65
click at [430, 221] on input "a. The tax benefits associated with debt financing and the potential costs of f…" at bounding box center [430, 214] width 0 height 13
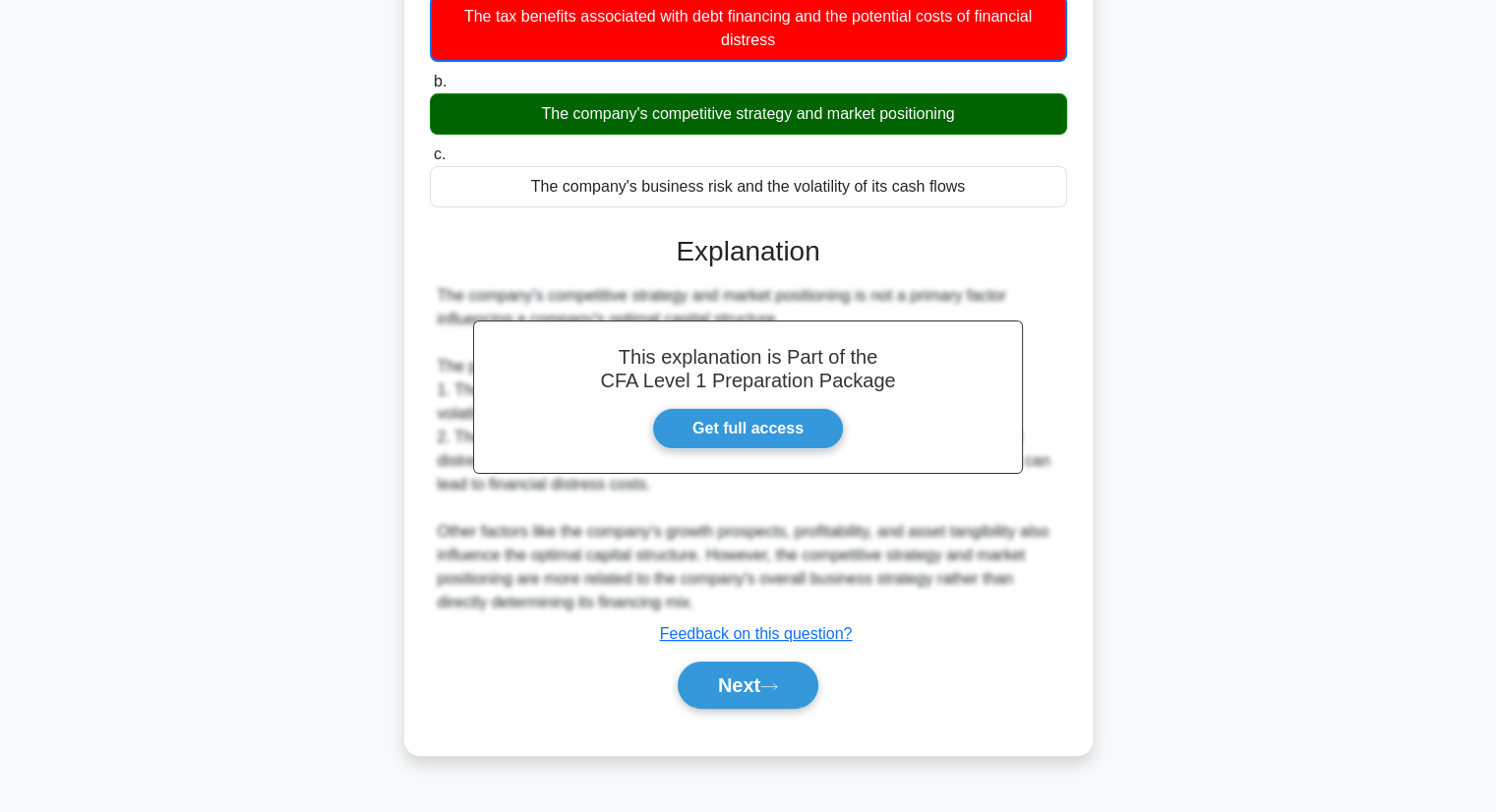
scroll to position [251, 0]
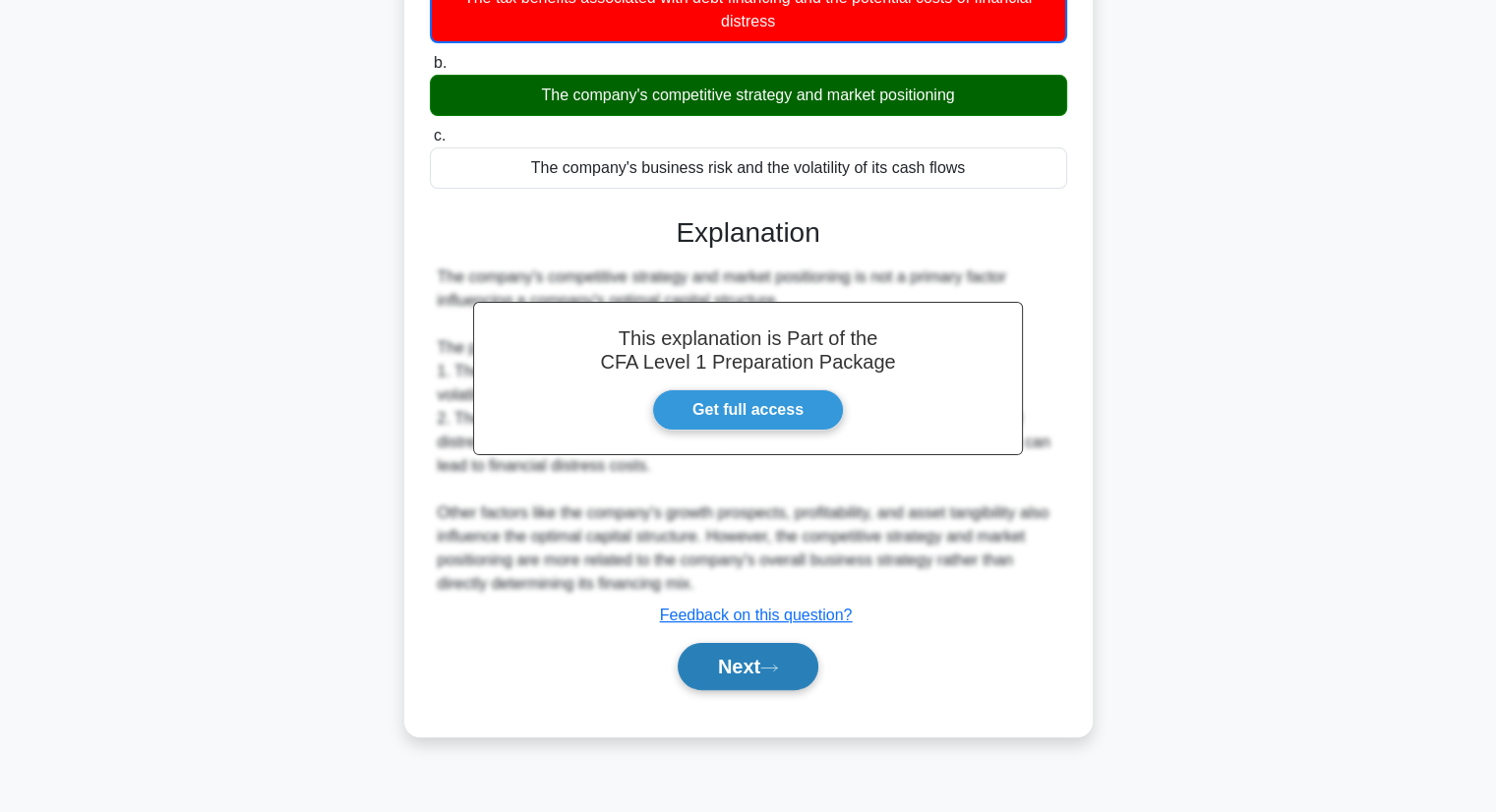
click at [722, 684] on button "Next" at bounding box center [748, 667] width 141 height 48
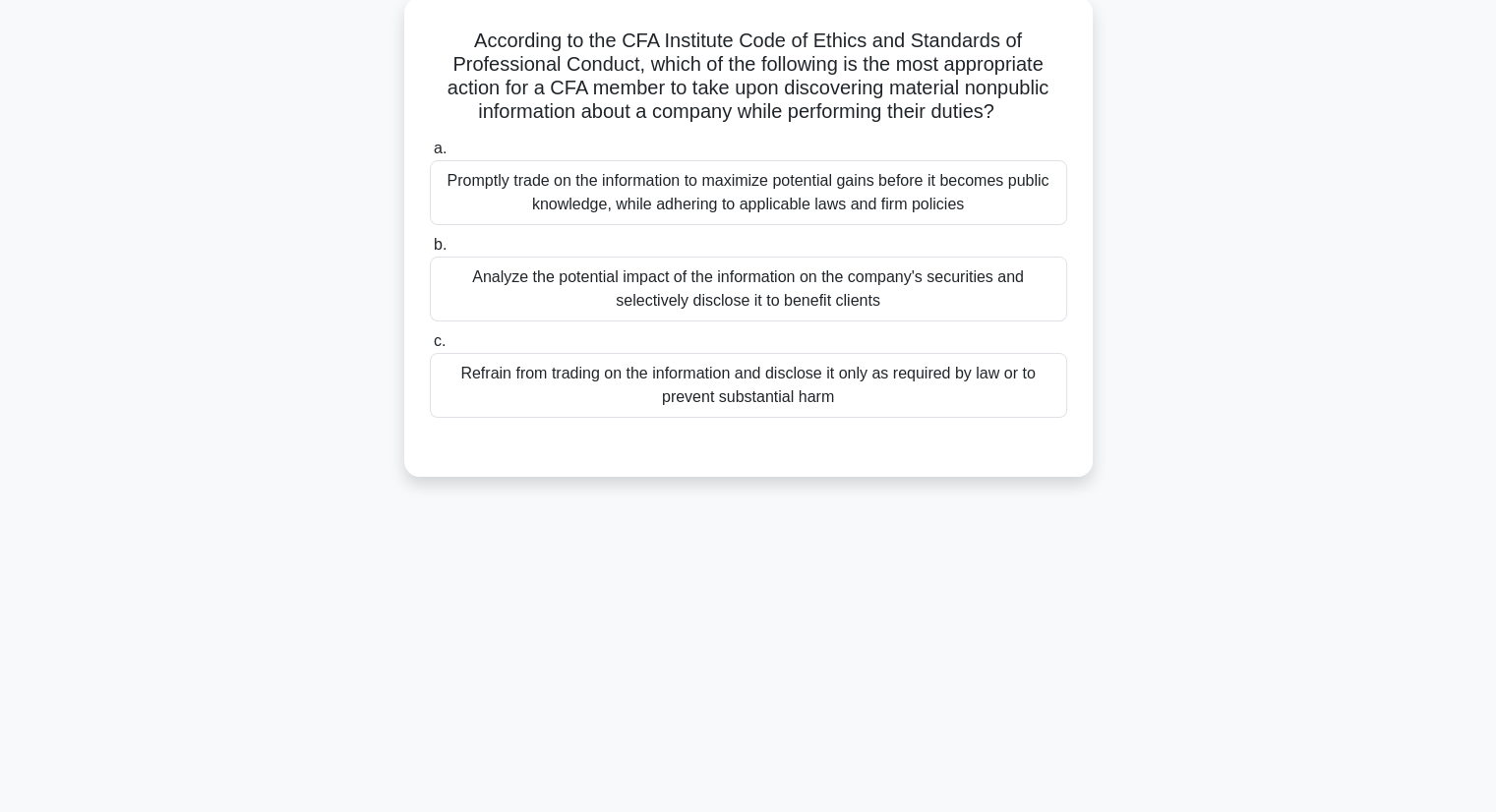
scroll to position [0, 0]
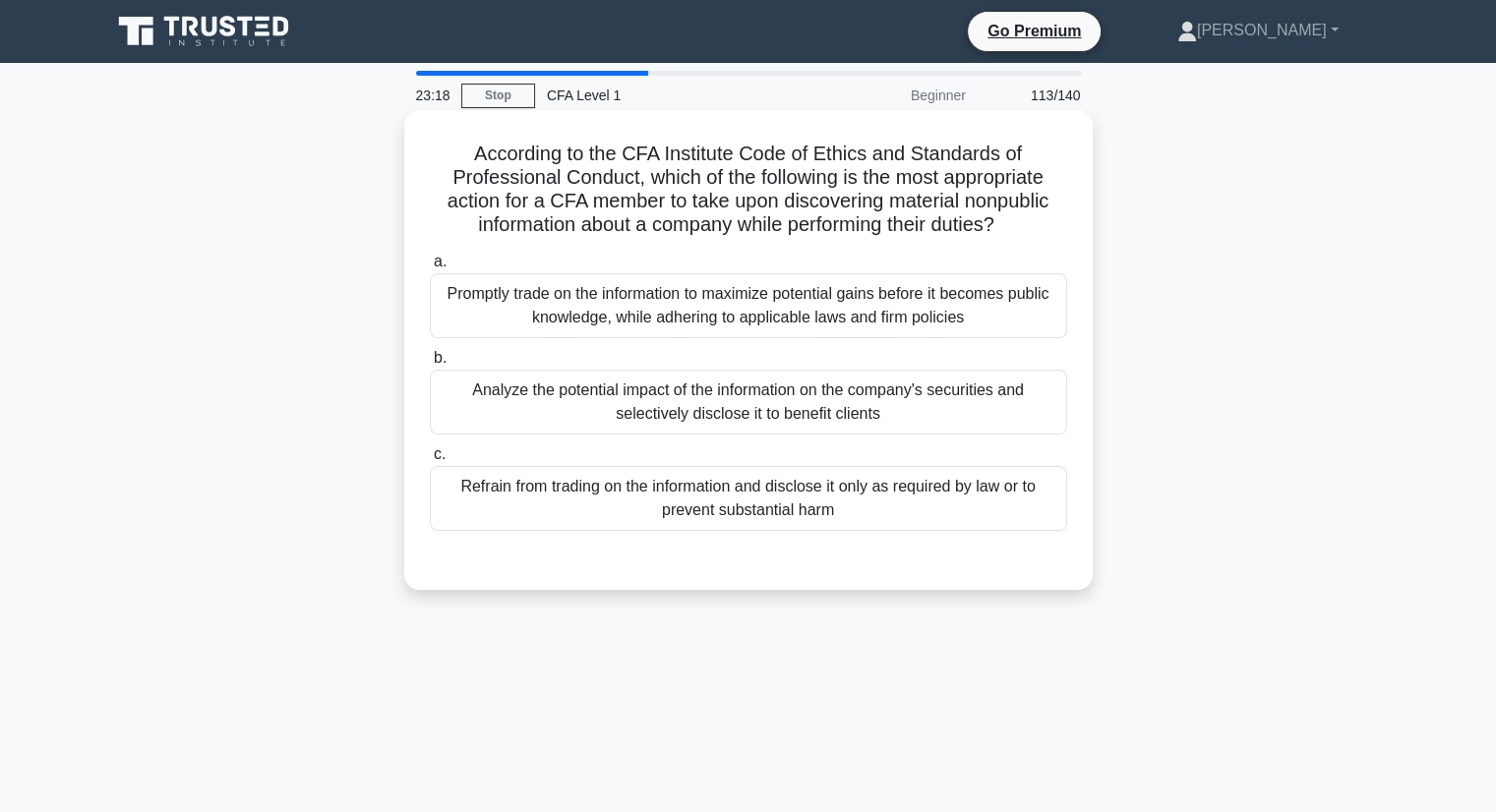
click at [793, 501] on div "Refrain from trading on the information and disclose it only as required by law…" at bounding box center [748, 498] width 637 height 65
click at [430, 462] on input "c. Refrain from trading on the information and disclose it only as required by …" at bounding box center [430, 455] width 0 height 13
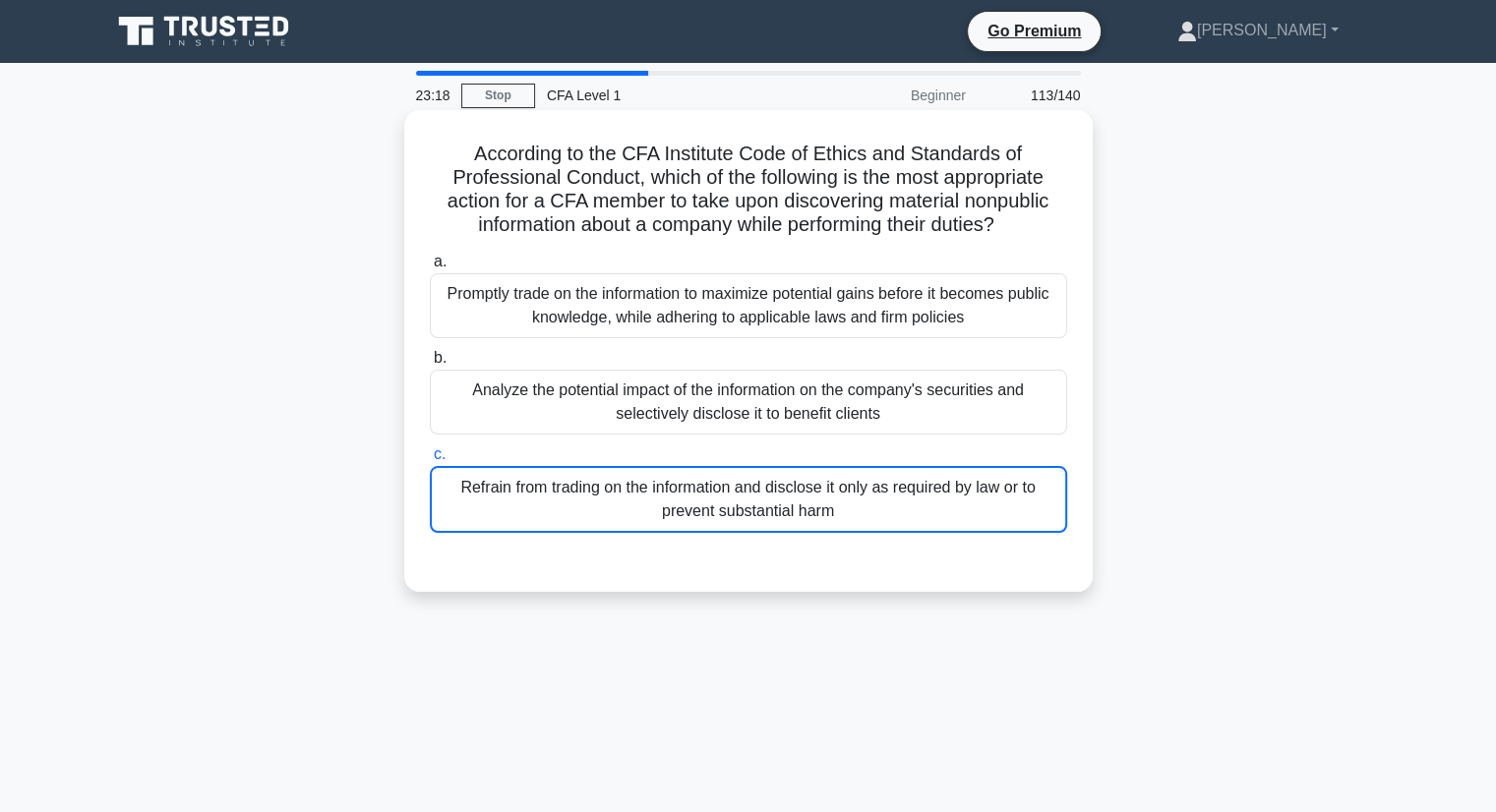
click at [794, 501] on div "Refrain from trading on the information and disclose it only as required by law…" at bounding box center [748, 499] width 637 height 67
click at [430, 462] on input "c. Refrain from trading on the information and disclose it only as required by …" at bounding box center [430, 455] width 0 height 13
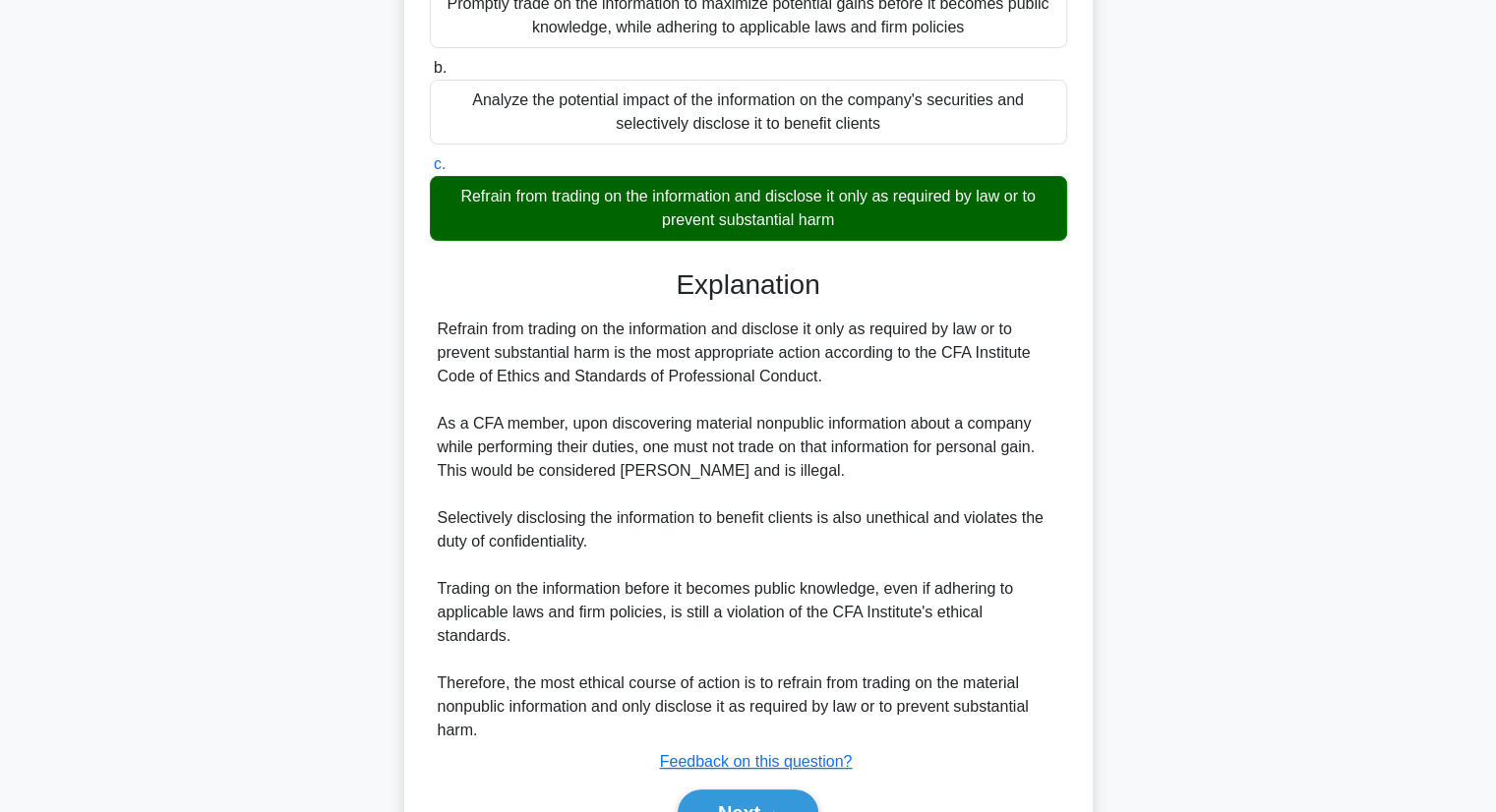
scroll to position [373, 0]
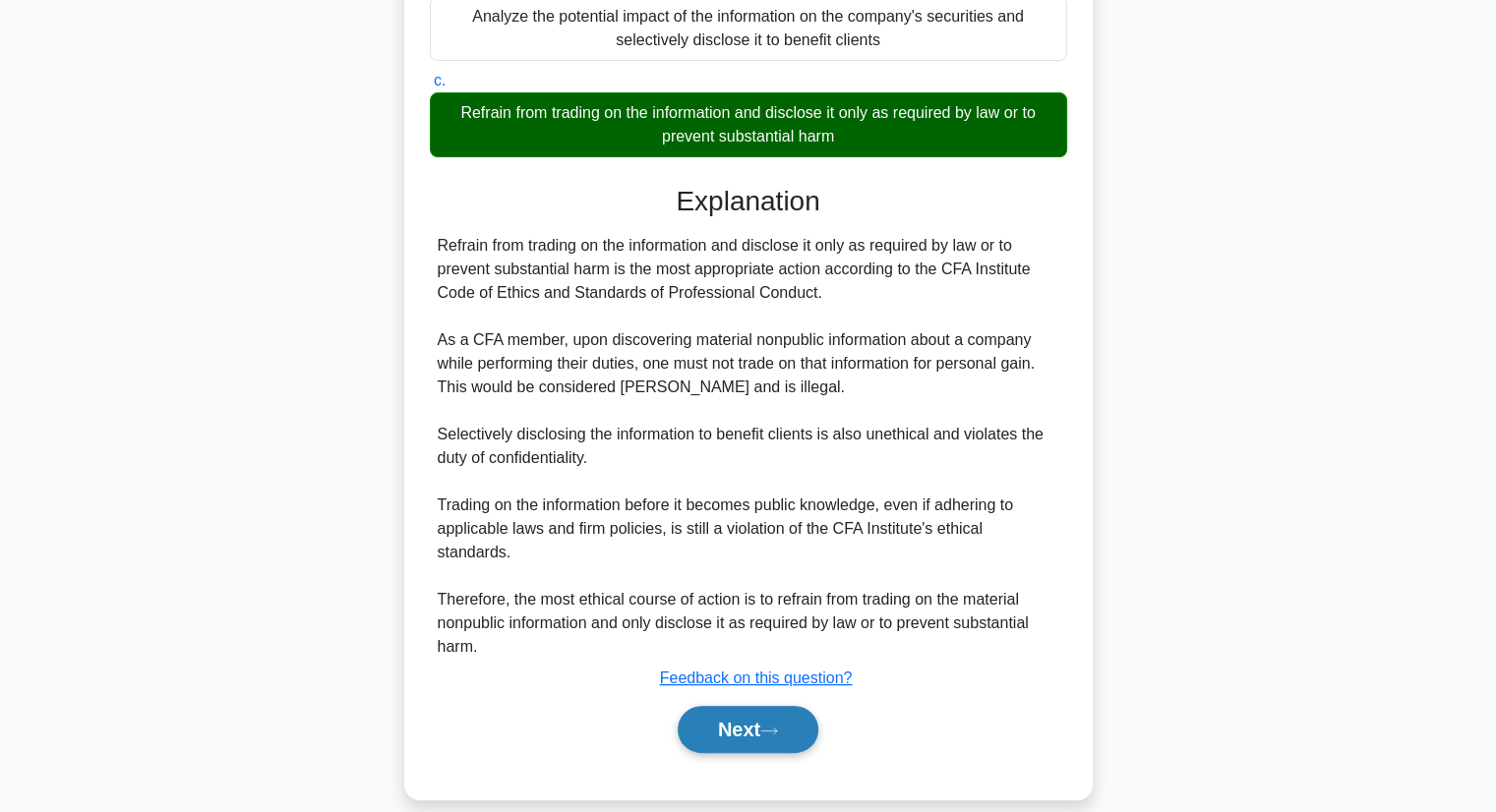
click at [778, 726] on icon at bounding box center [769, 731] width 18 height 11
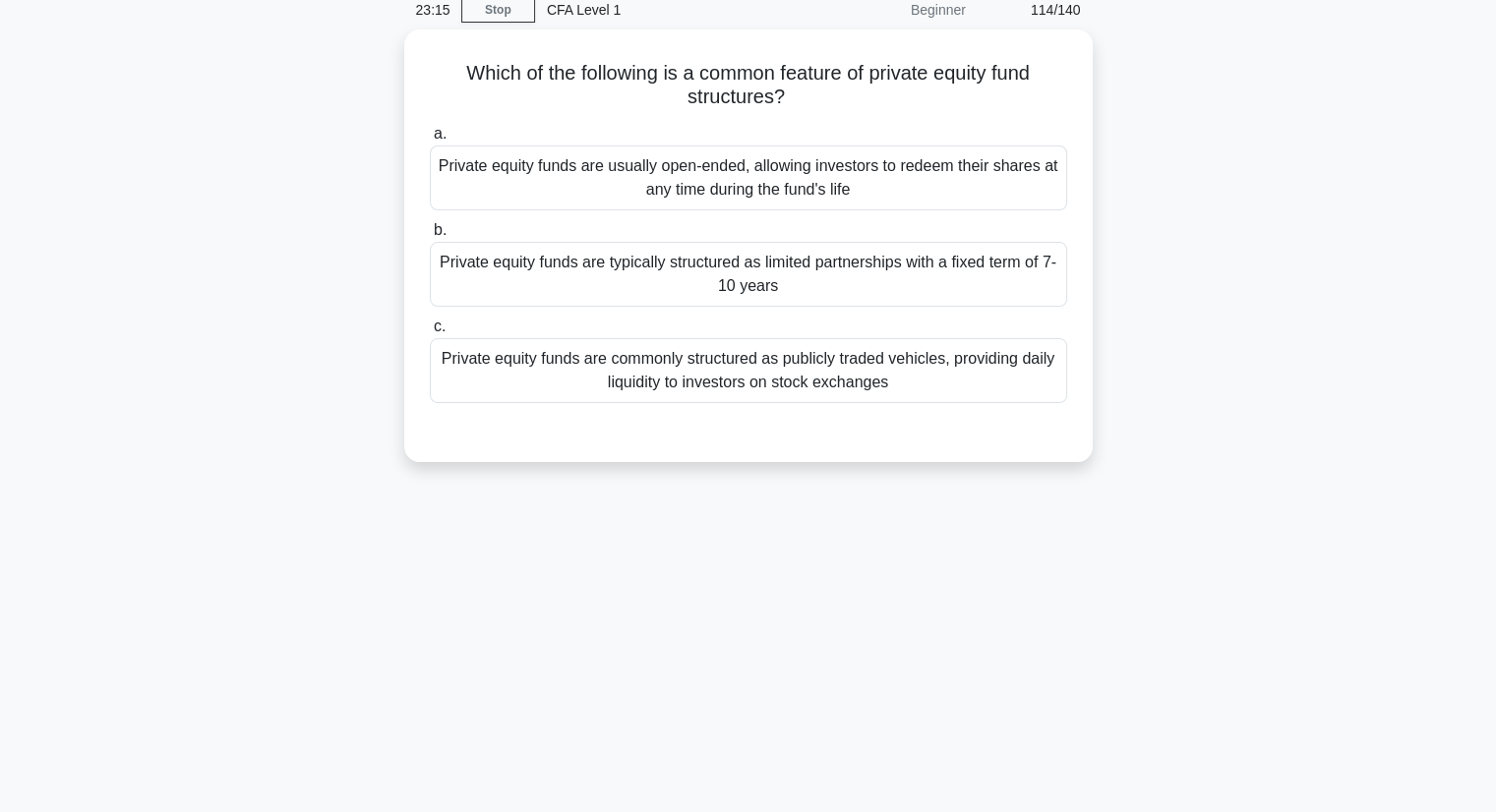
scroll to position [0, 0]
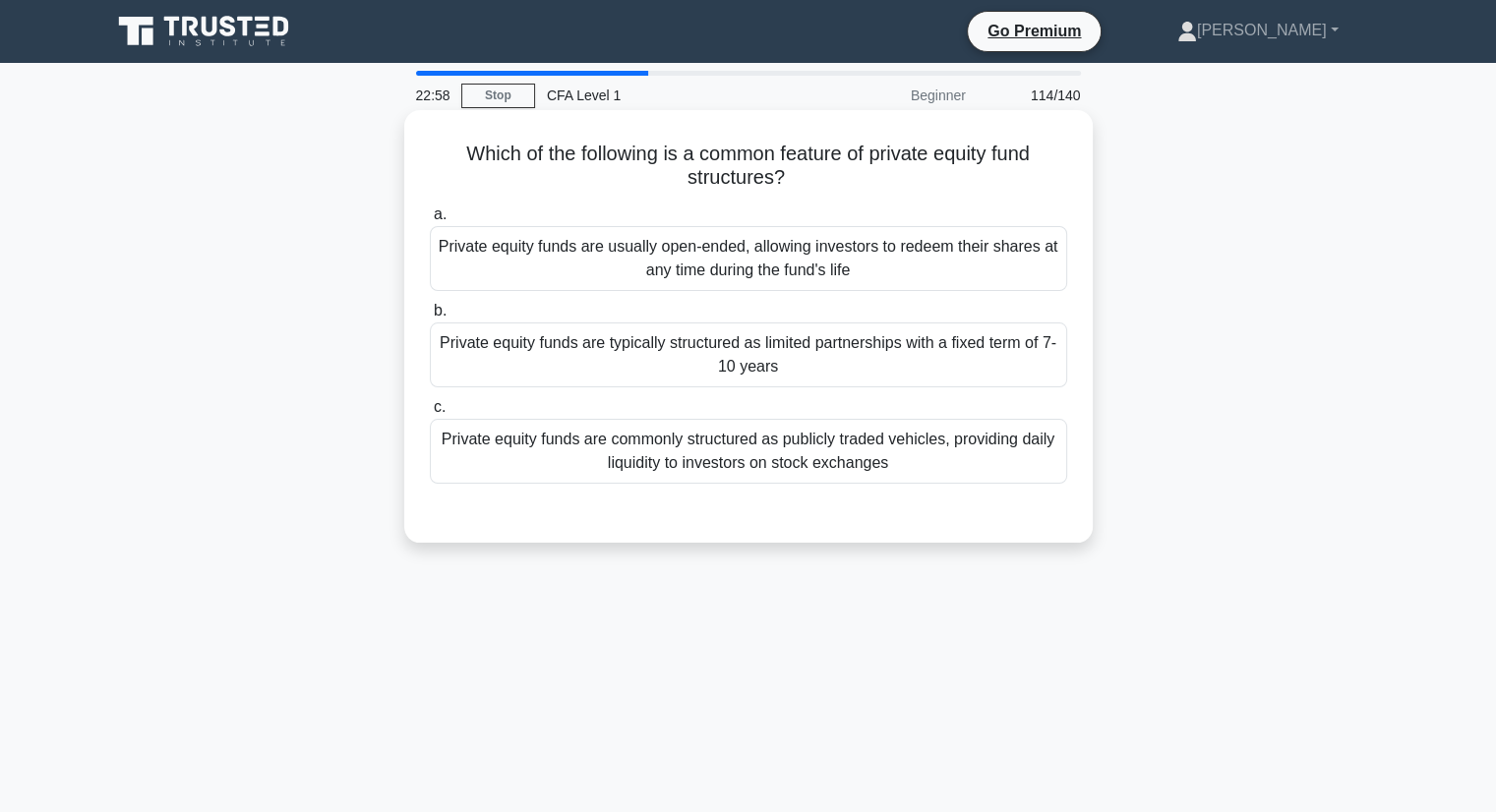
click at [943, 367] on div "Private equity funds are typically structured as limited partnerships with a fi…" at bounding box center [748, 354] width 637 height 65
click at [430, 318] on input "b. Private equity funds are typically structured as limited partnerships with a…" at bounding box center [430, 311] width 0 height 13
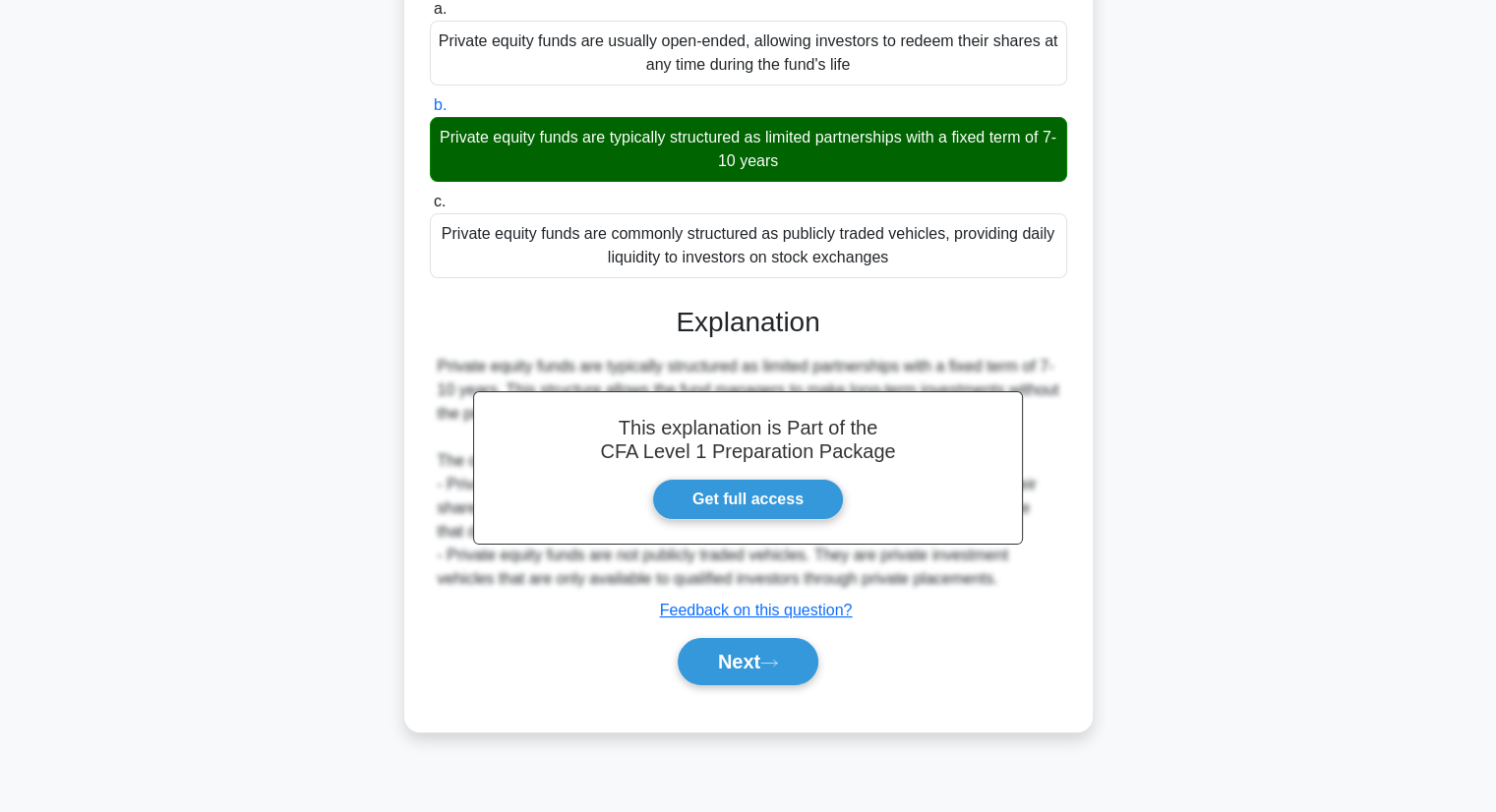
scroll to position [251, 0]
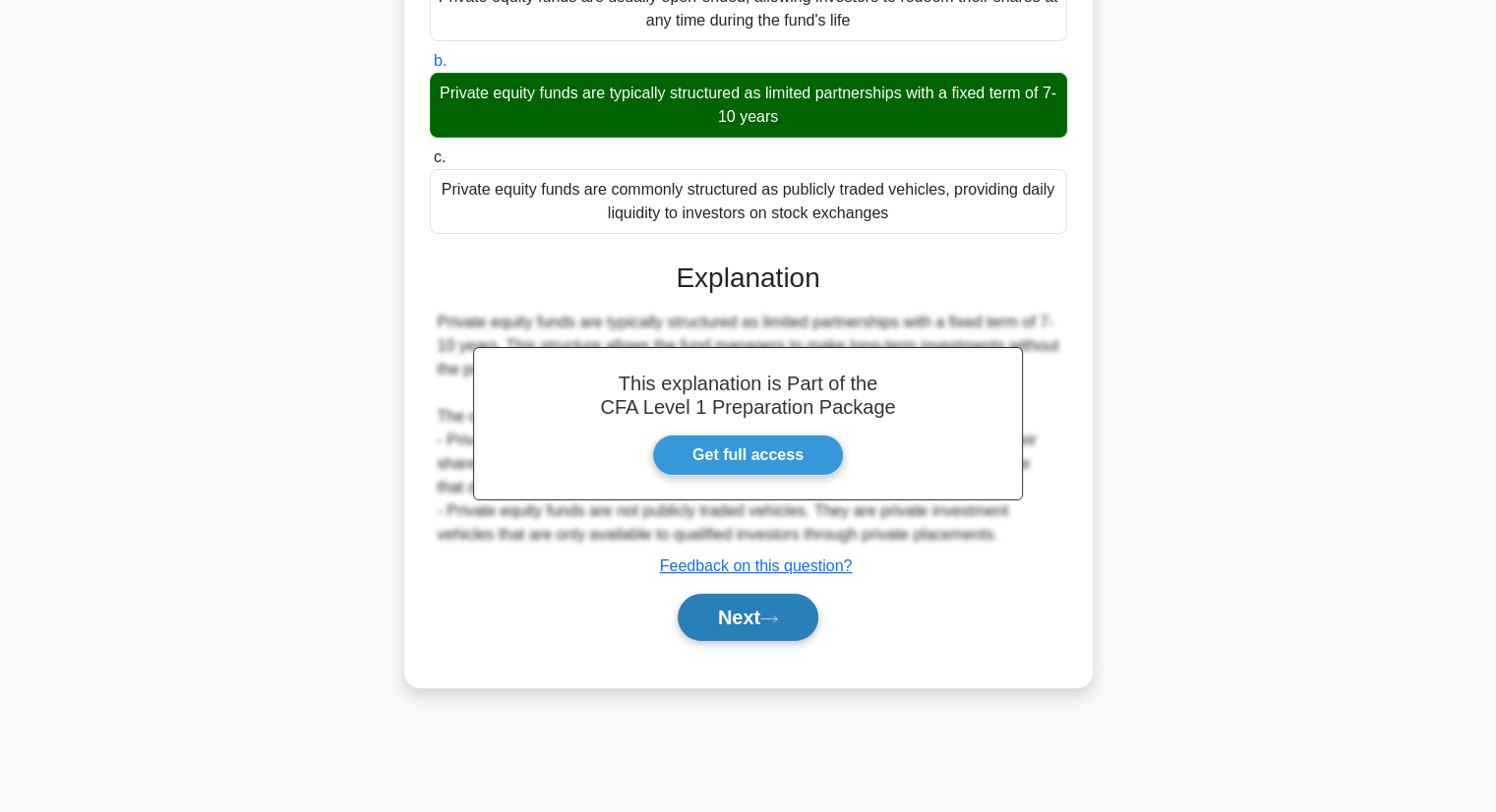
click at [789, 620] on button "Next" at bounding box center [748, 617] width 141 height 48
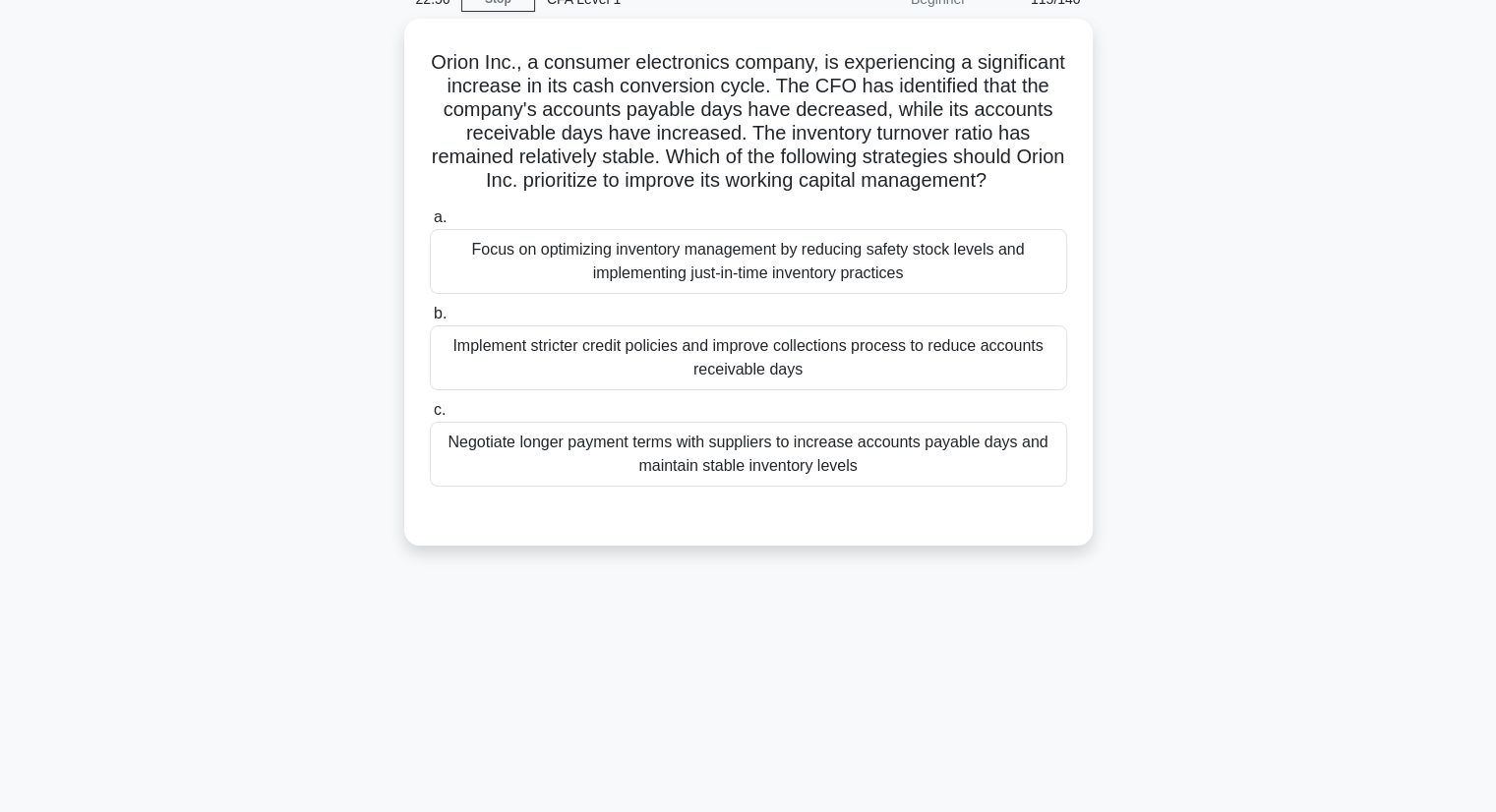
scroll to position [54, 0]
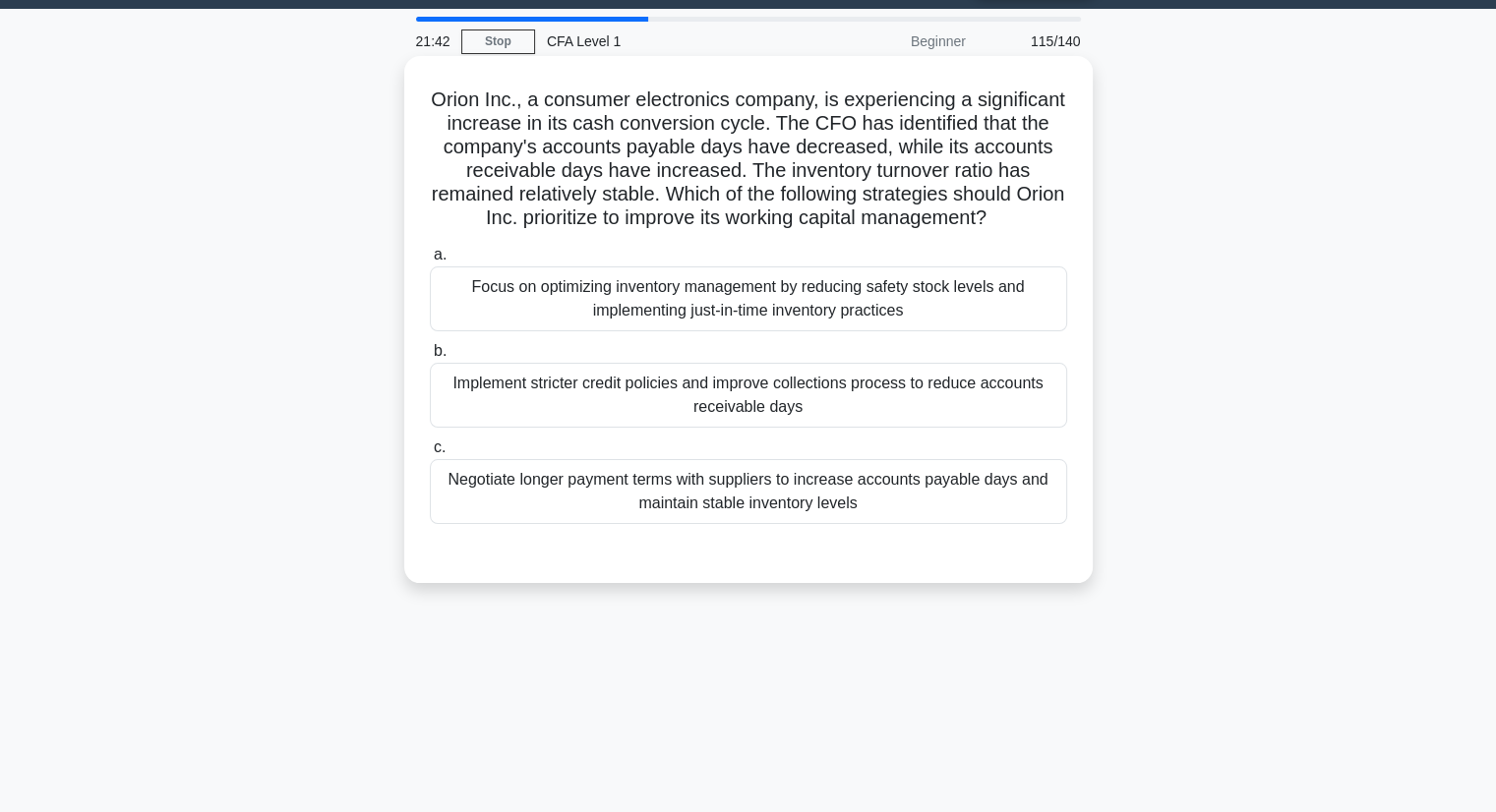
click at [640, 304] on div "Focus on optimizing inventory management by reducing safety stock levels and im…" at bounding box center [748, 298] width 637 height 65
click at [430, 261] on input "a. Focus on optimizing inventory management by reducing safety stock levels and…" at bounding box center [430, 255] width 0 height 13
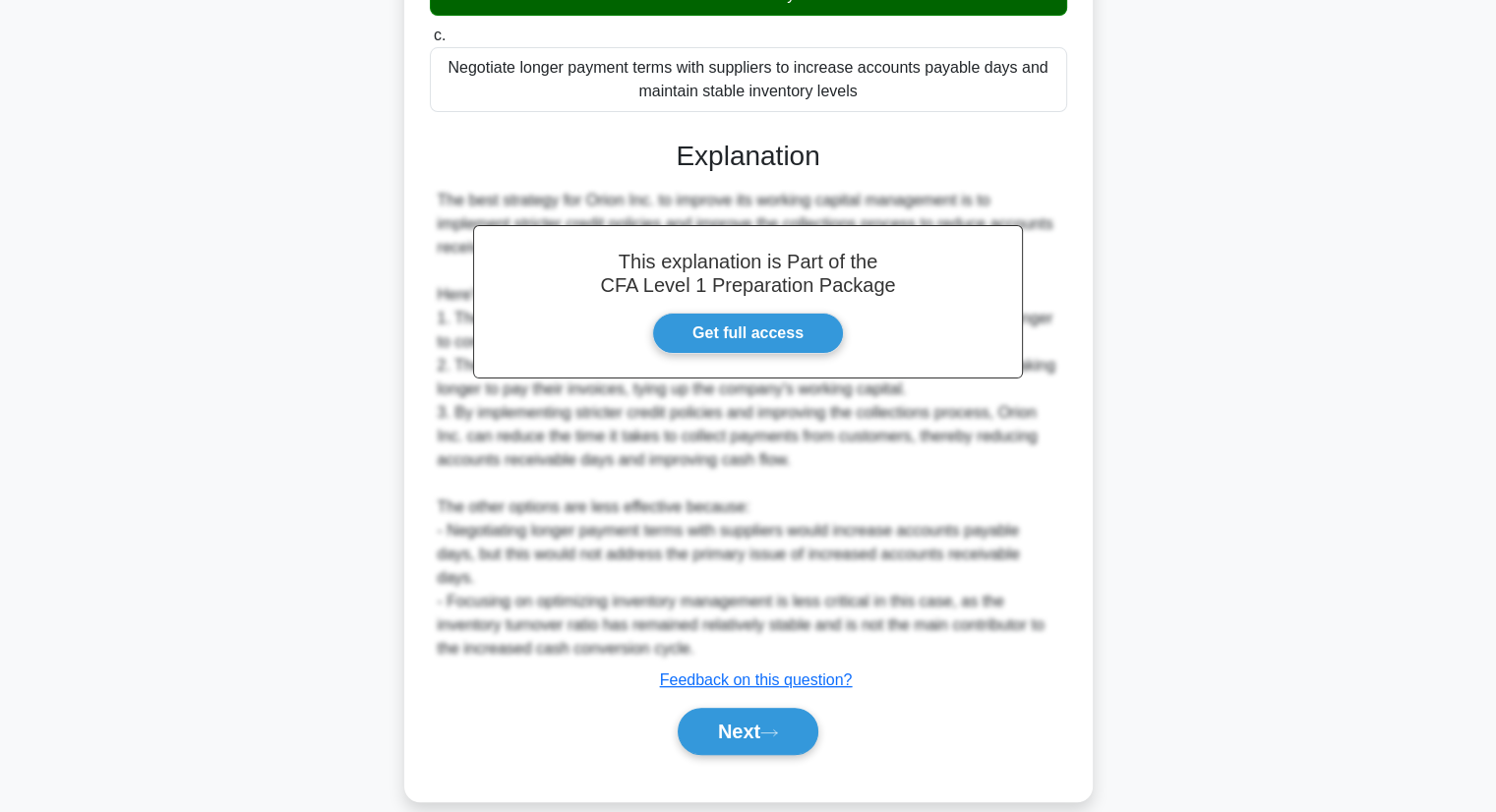
scroll to position [470, 0]
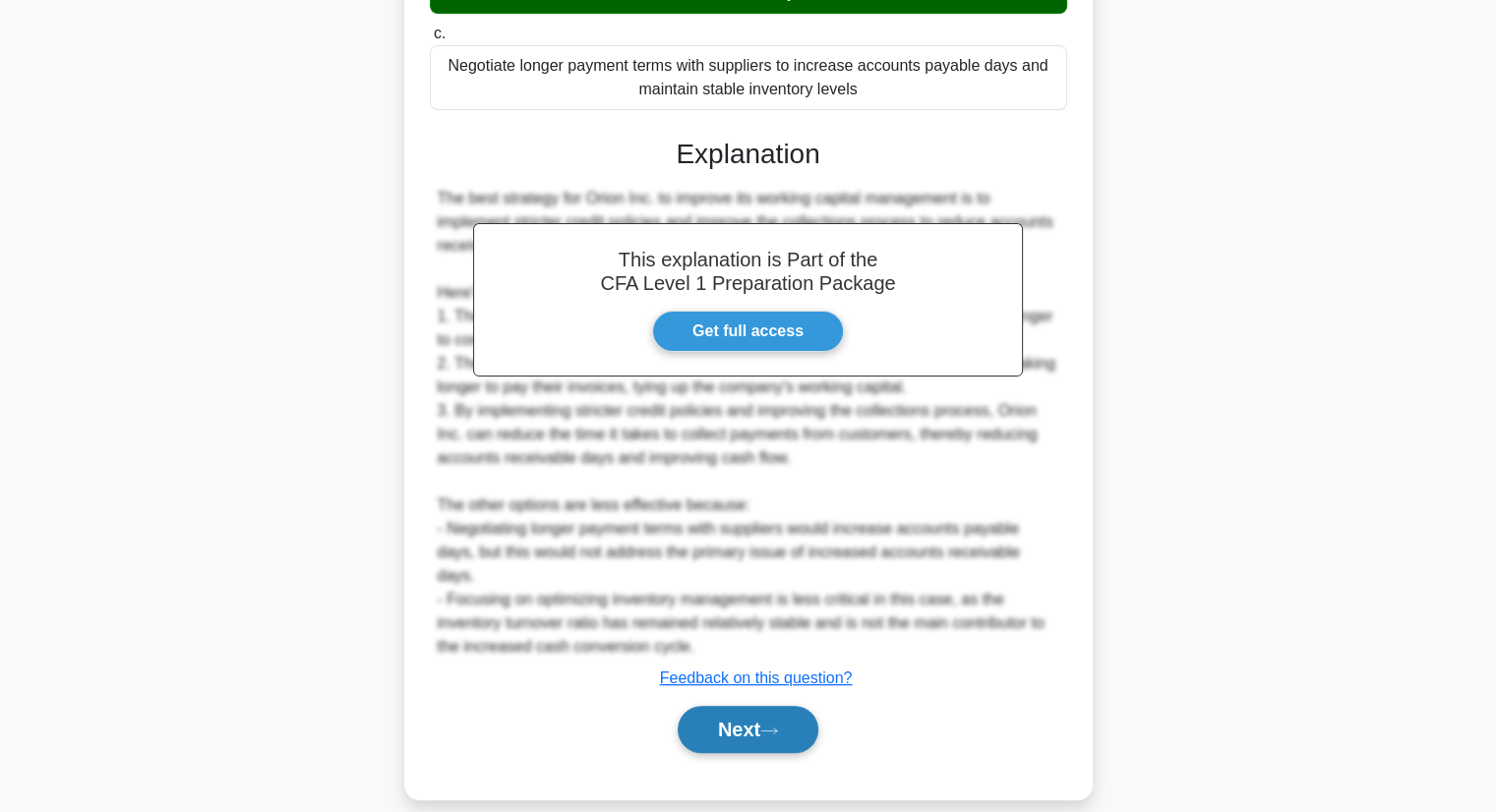
click at [744, 706] on button "Next" at bounding box center [748, 730] width 141 height 48
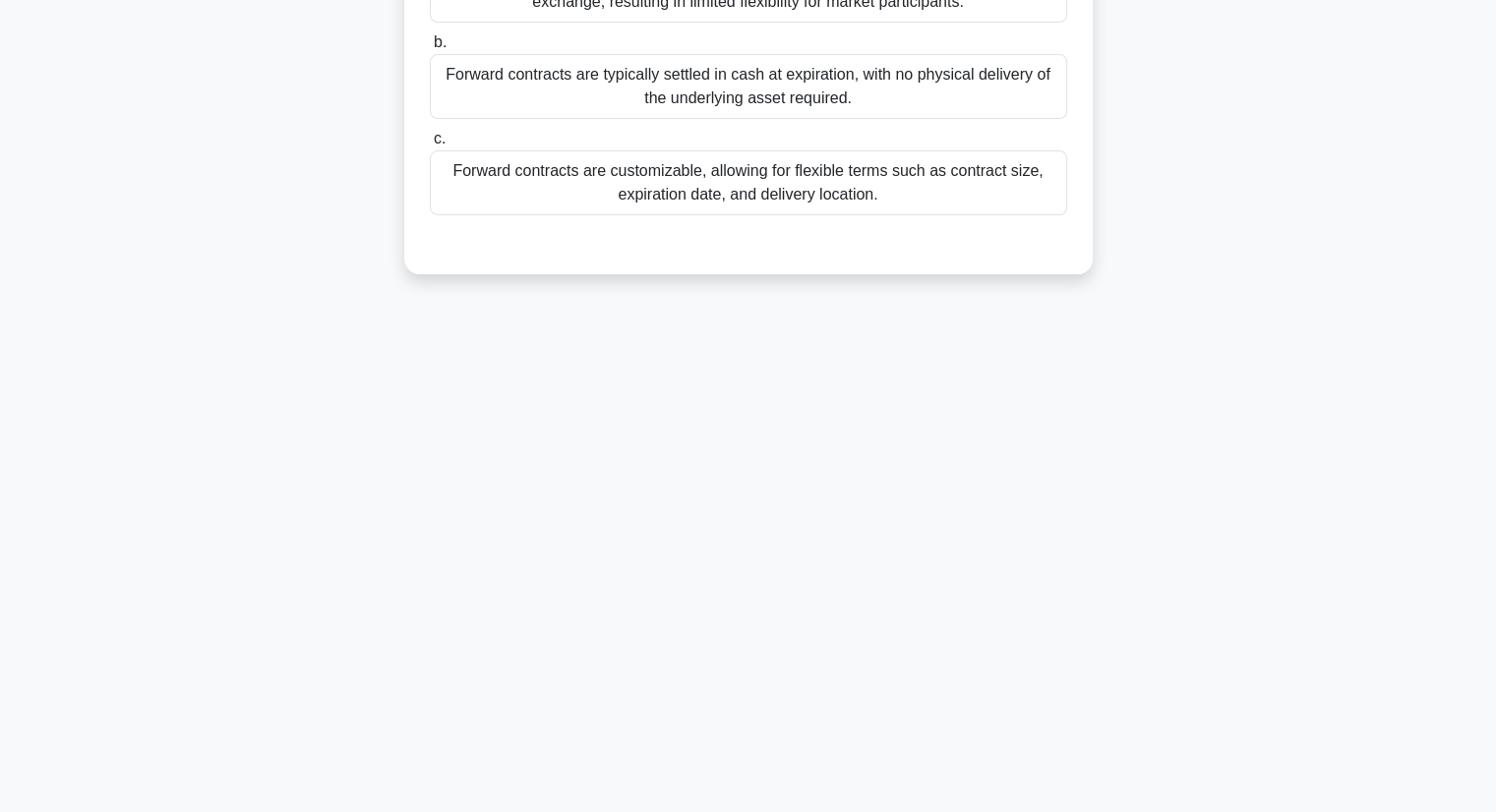
scroll to position [0, 0]
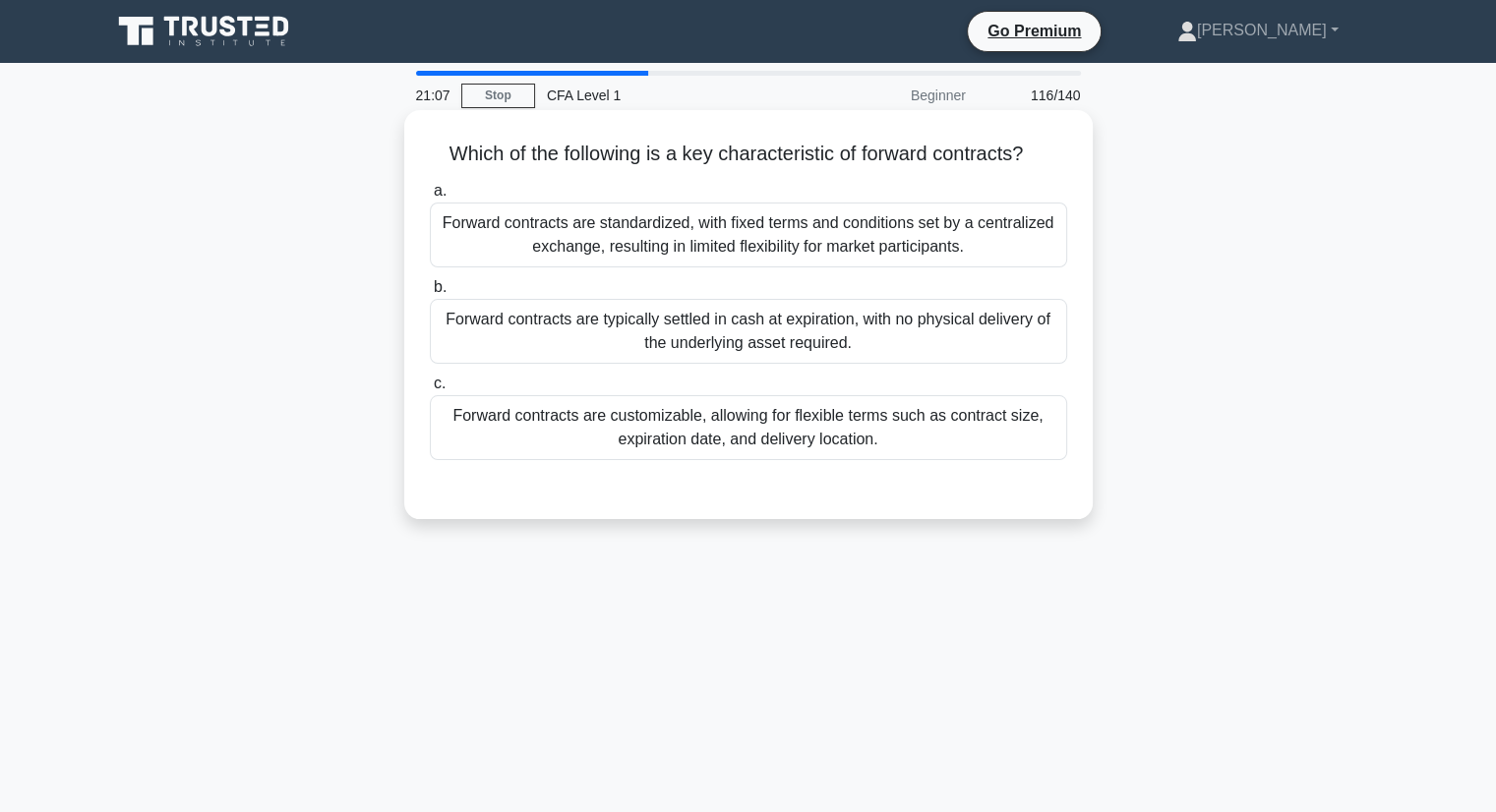
click at [725, 432] on div "Forward contracts are customizable, allowing for flexible terms such as contrac…" at bounding box center [748, 427] width 637 height 65
click at [430, 390] on input "c. Forward contracts are customizable, allowing for flexible terms such as cont…" at bounding box center [430, 383] width 0 height 13
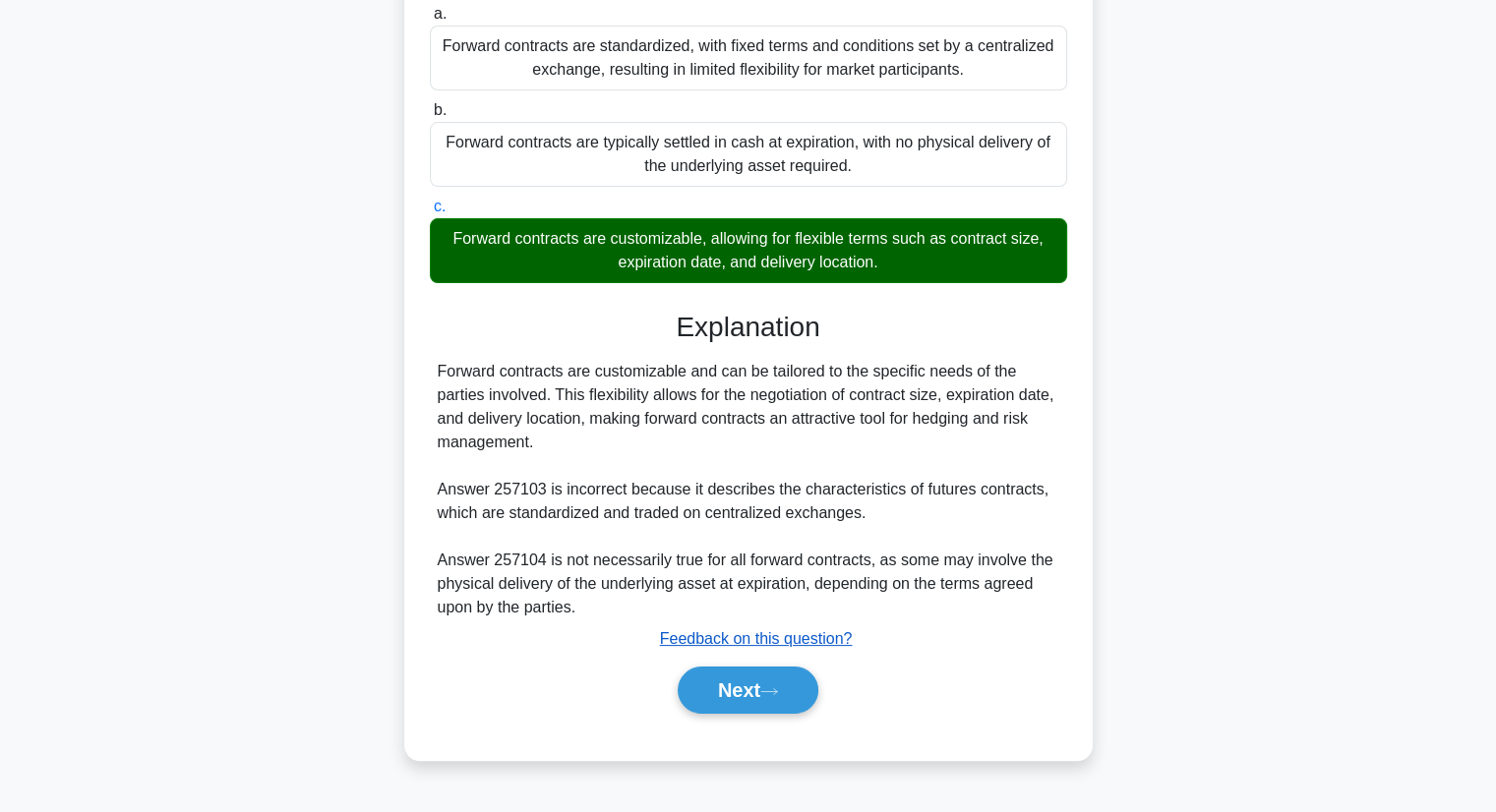
scroll to position [251, 0]
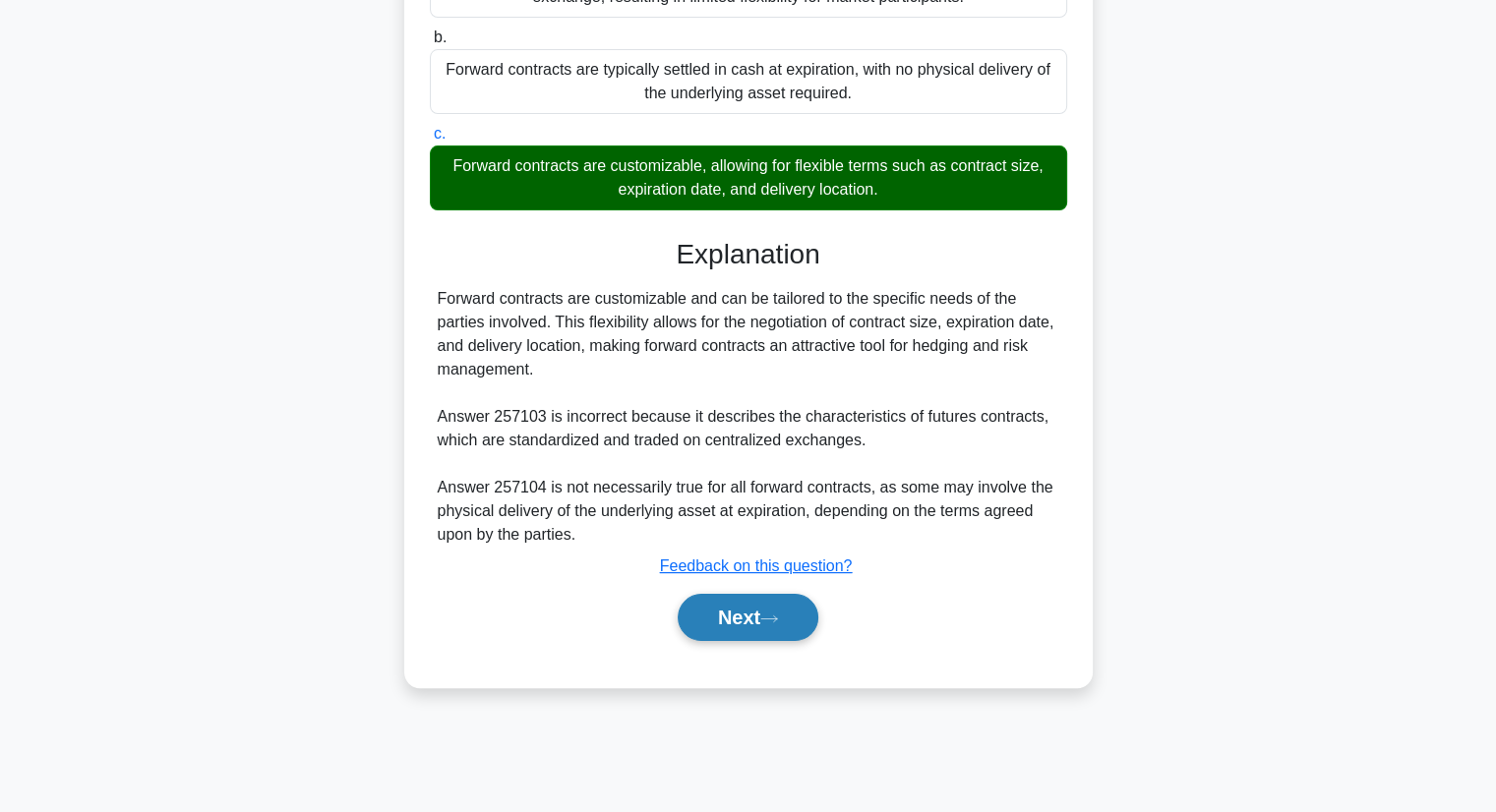
click at [707, 629] on button "Next" at bounding box center [748, 617] width 141 height 48
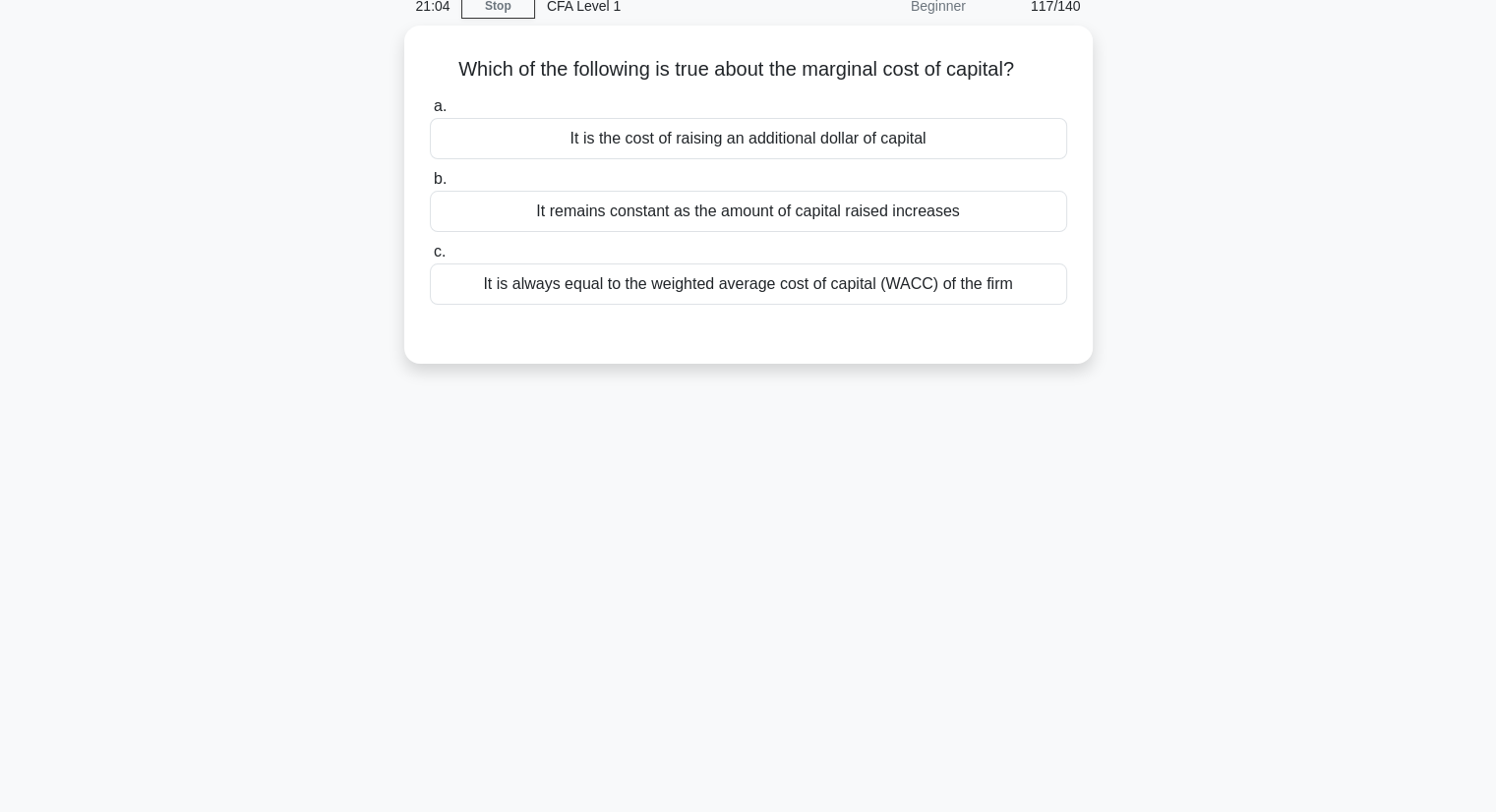
scroll to position [0, 0]
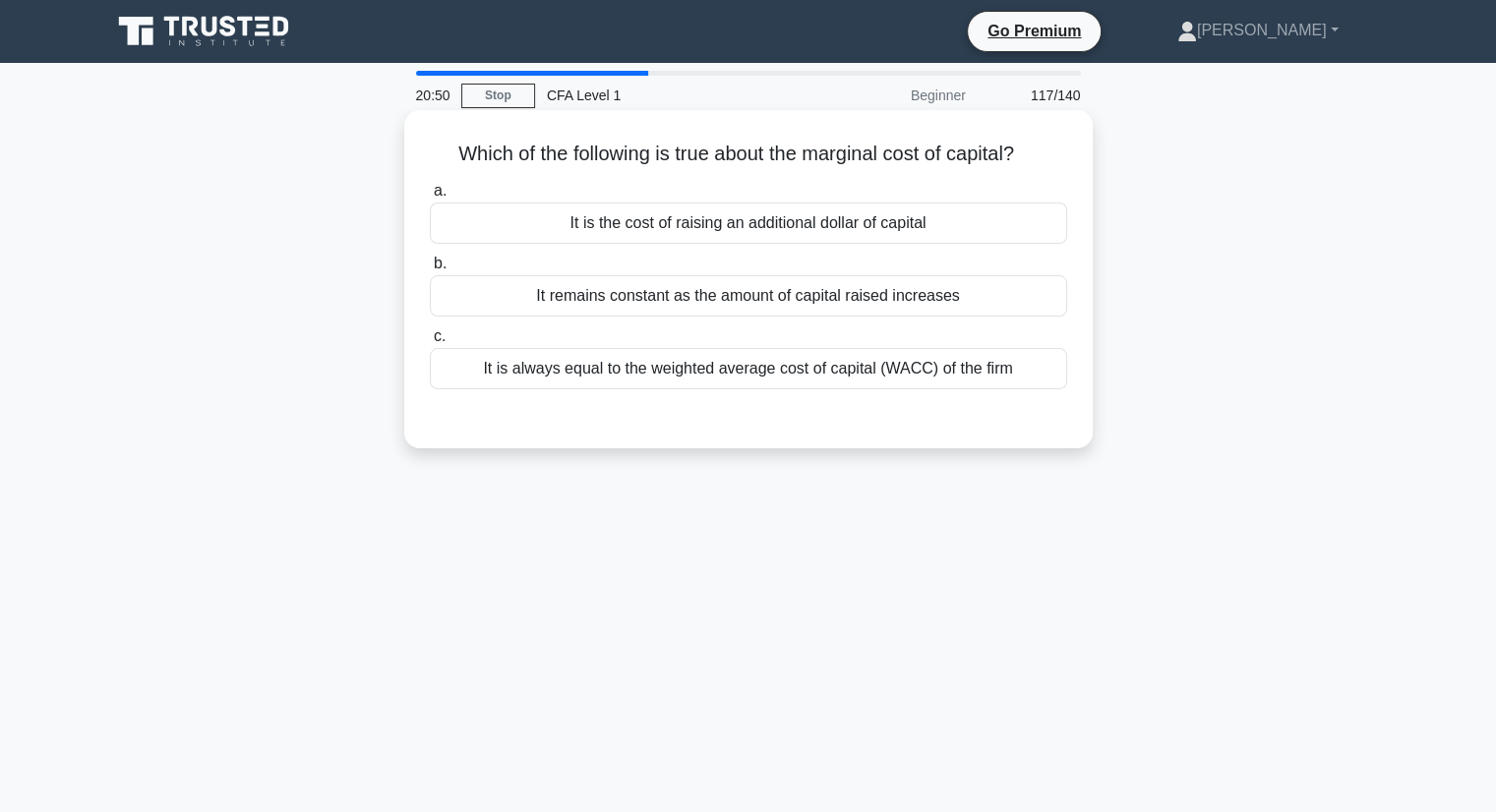
click at [908, 225] on div "It is the cost of raising an additional dollar of capital" at bounding box center [748, 223] width 637 height 42
click at [430, 198] on input "a. It is the cost of raising an additional dollar of capital" at bounding box center [430, 191] width 0 height 13
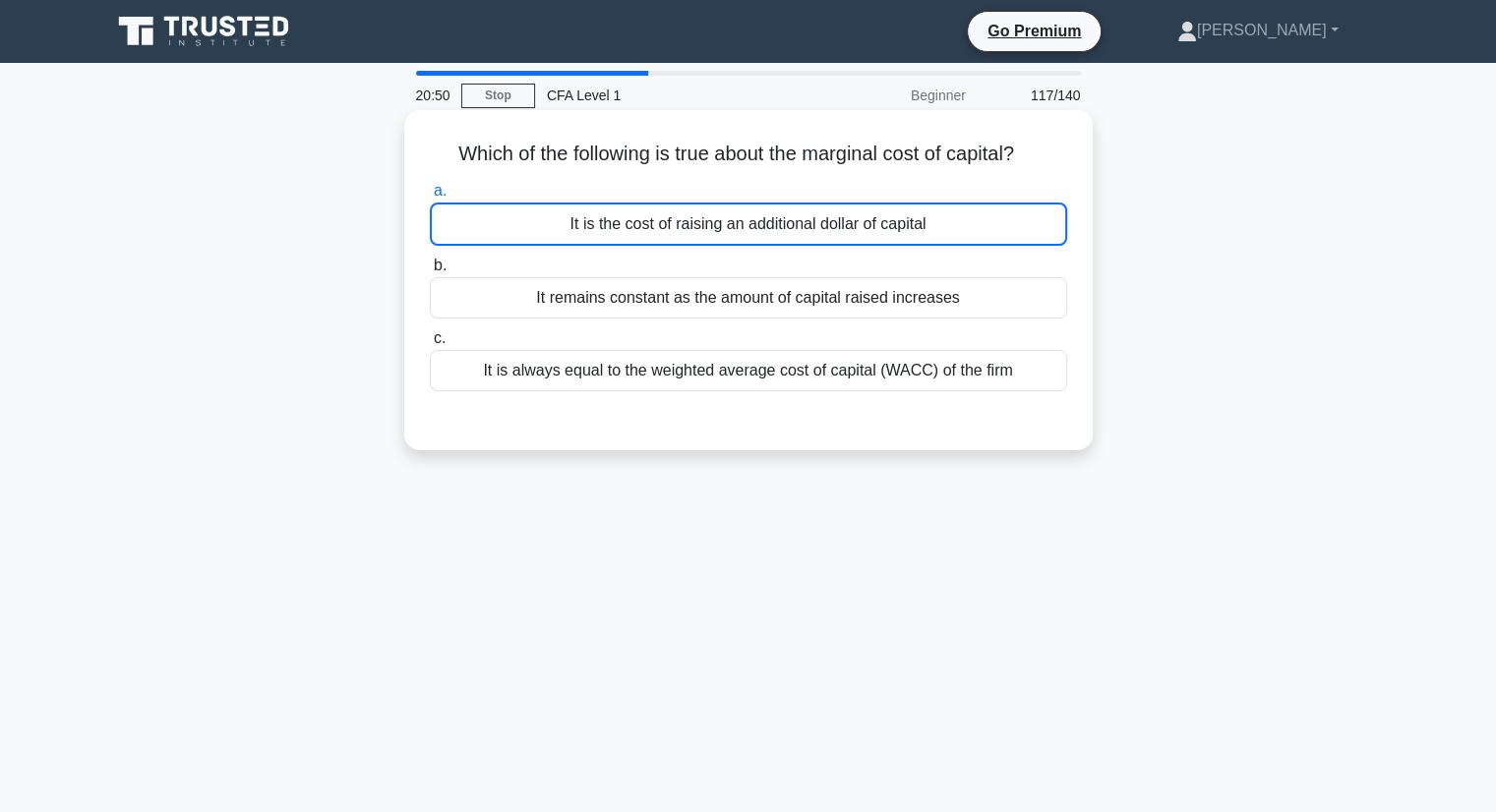
click at [908, 225] on div "It is the cost of raising an additional dollar of capital" at bounding box center [748, 224] width 637 height 44
click at [430, 198] on input "a. It is the cost of raising an additional dollar of capital" at bounding box center [430, 191] width 0 height 13
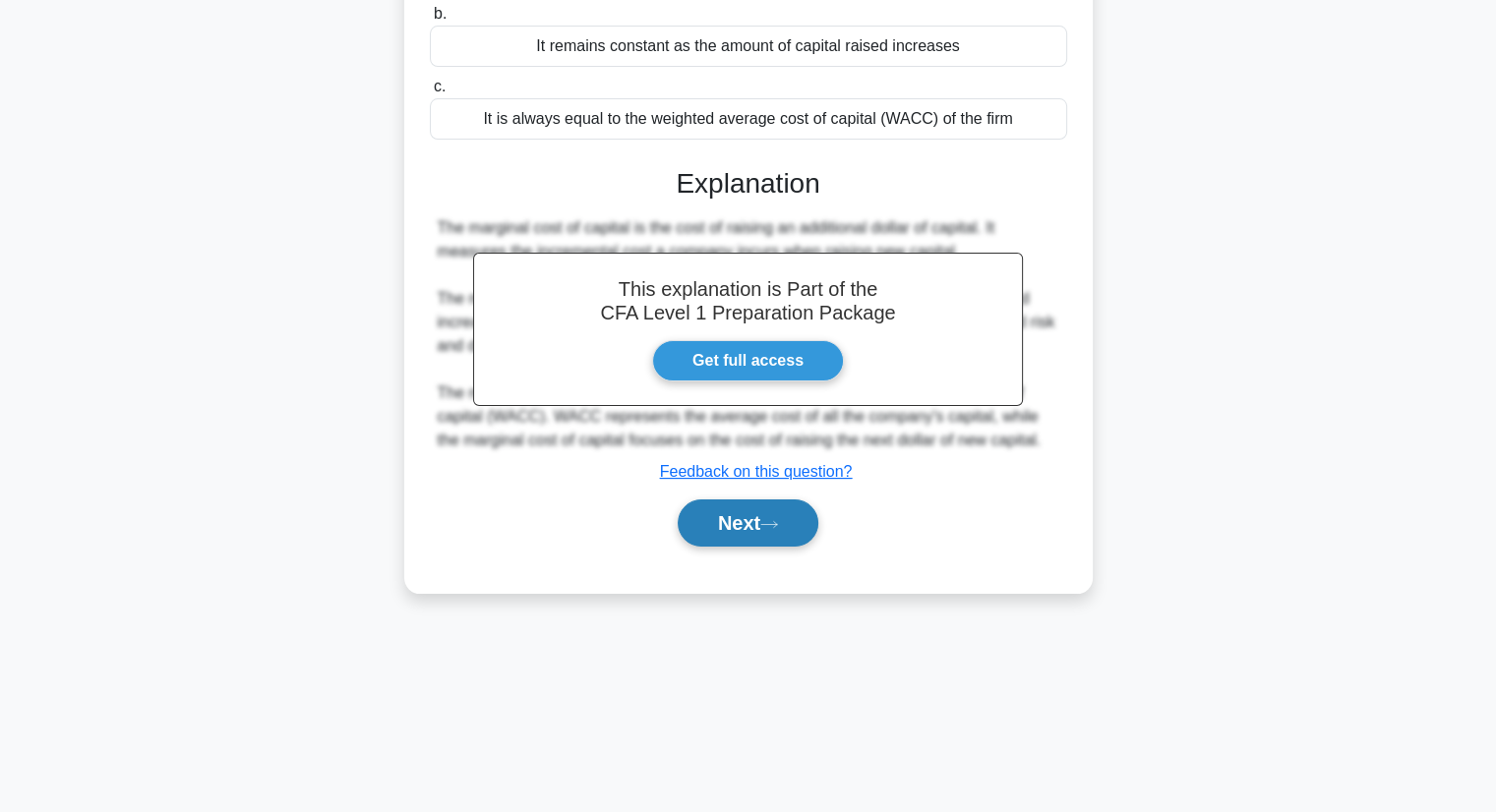
click at [771, 520] on icon at bounding box center [769, 524] width 18 height 11
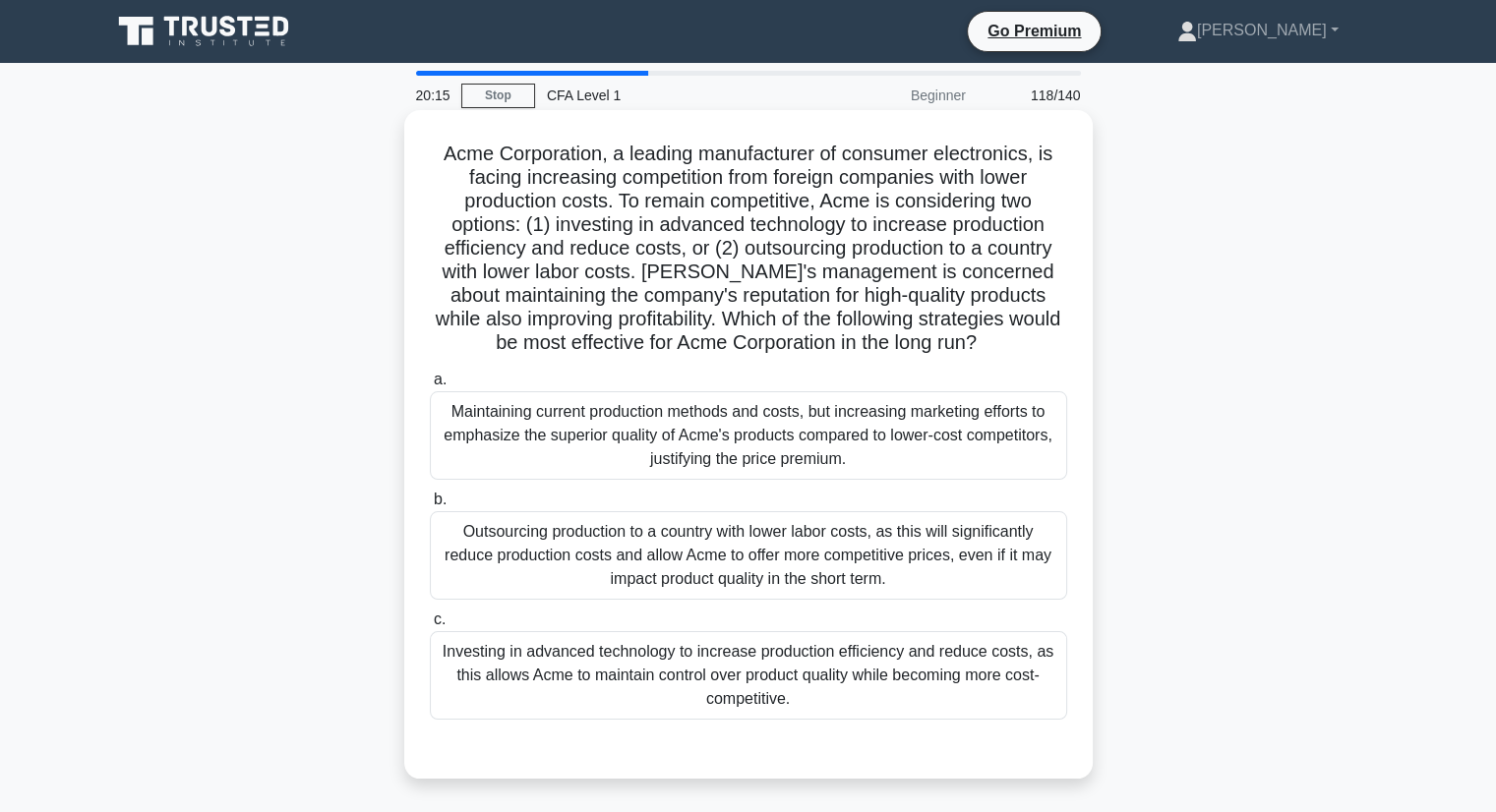
click at [801, 714] on div "Investing in advanced technology to increase production efficiency and reduce c…" at bounding box center [748, 675] width 637 height 88
click at [430, 626] on input "c. Investing in advanced technology to increase production efficiency and reduc…" at bounding box center [430, 619] width 0 height 13
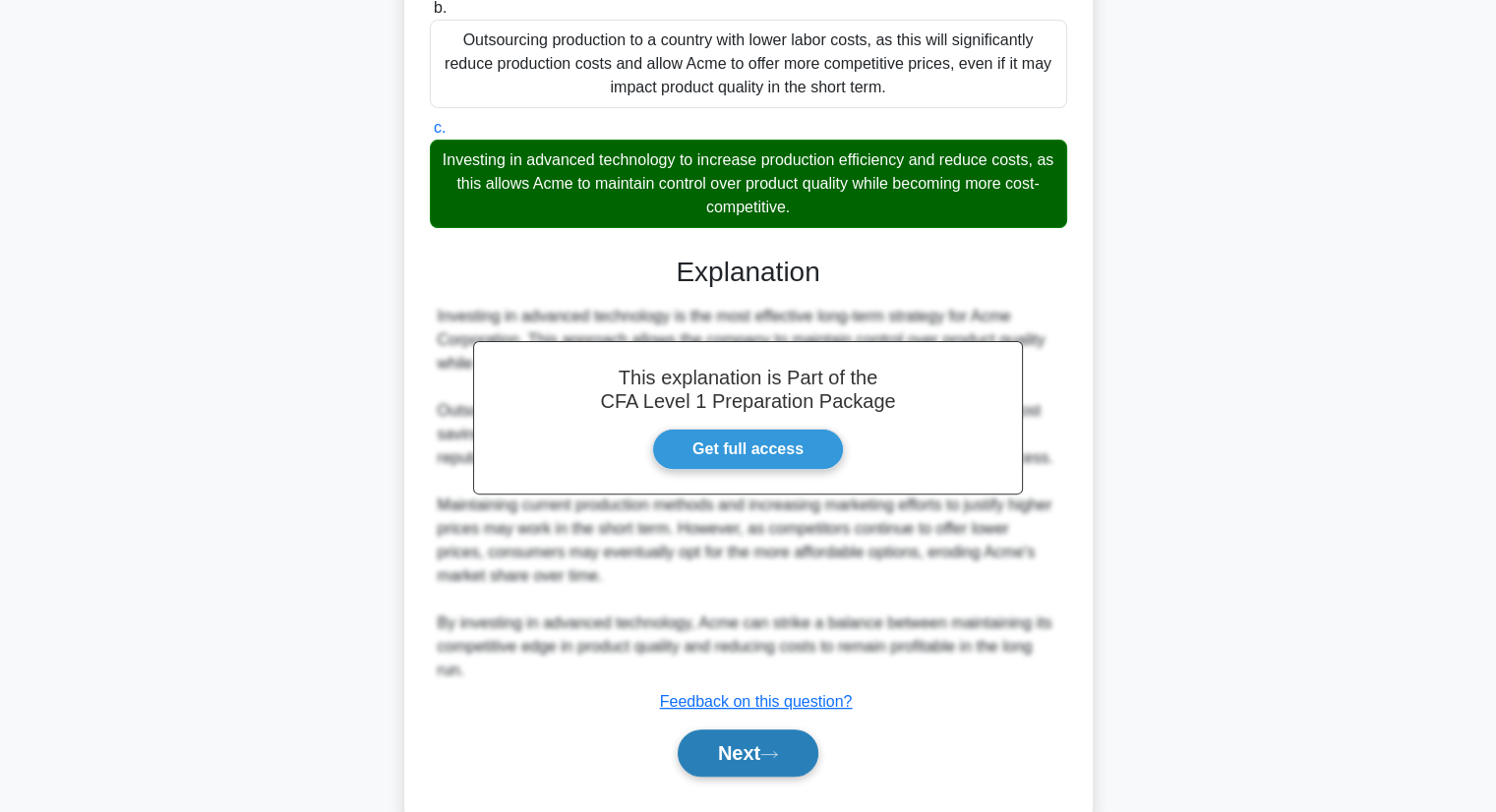
click at [727, 753] on button "Next" at bounding box center [748, 753] width 141 height 48
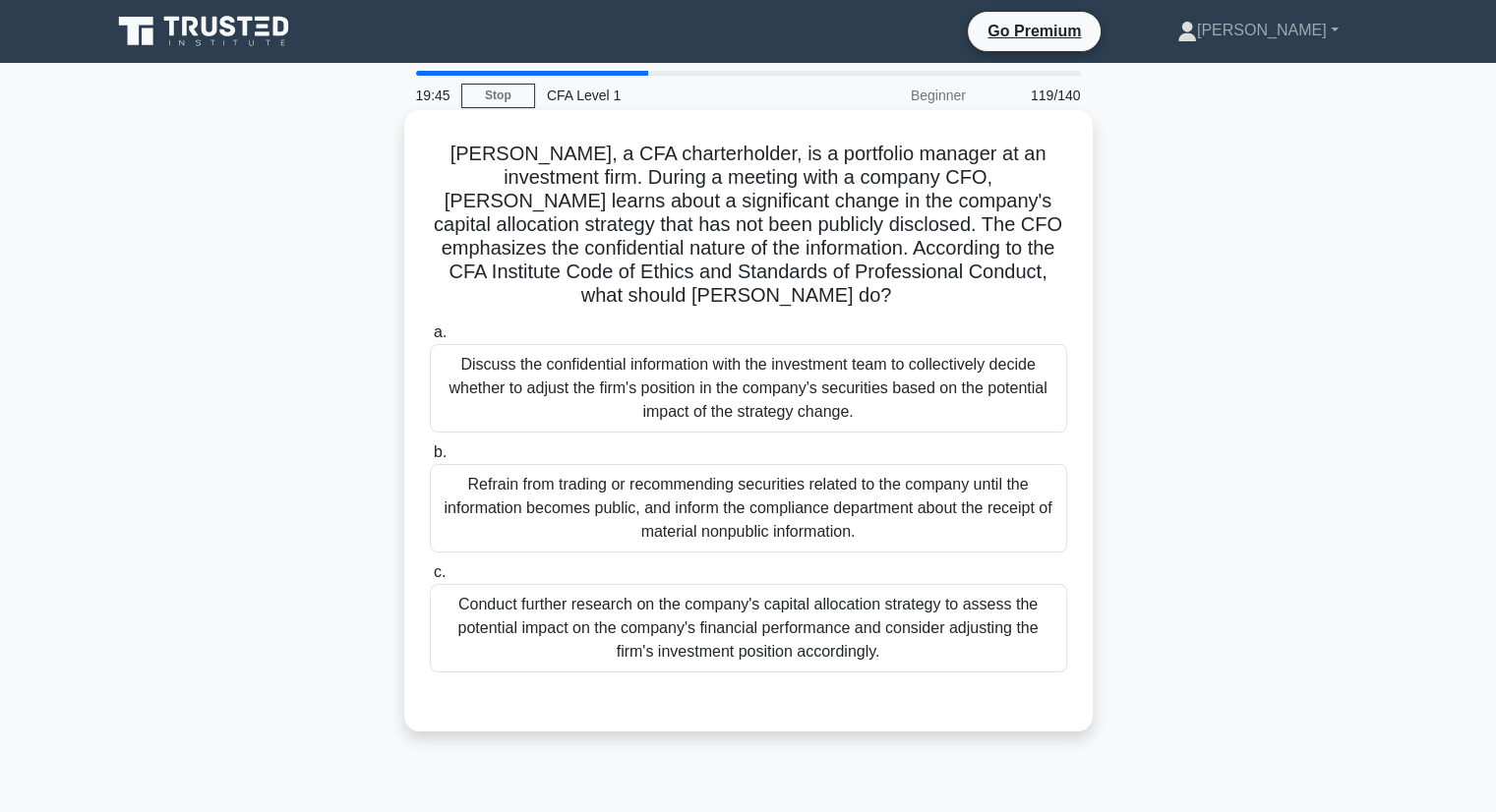
click at [974, 594] on div "Conduct further research on the company's capital allocation strategy to assess…" at bounding box center [748, 627] width 637 height 88
click at [430, 579] on input "c. Conduct further research on the company's capital allocation strategy to ass…" at bounding box center [430, 573] width 0 height 13
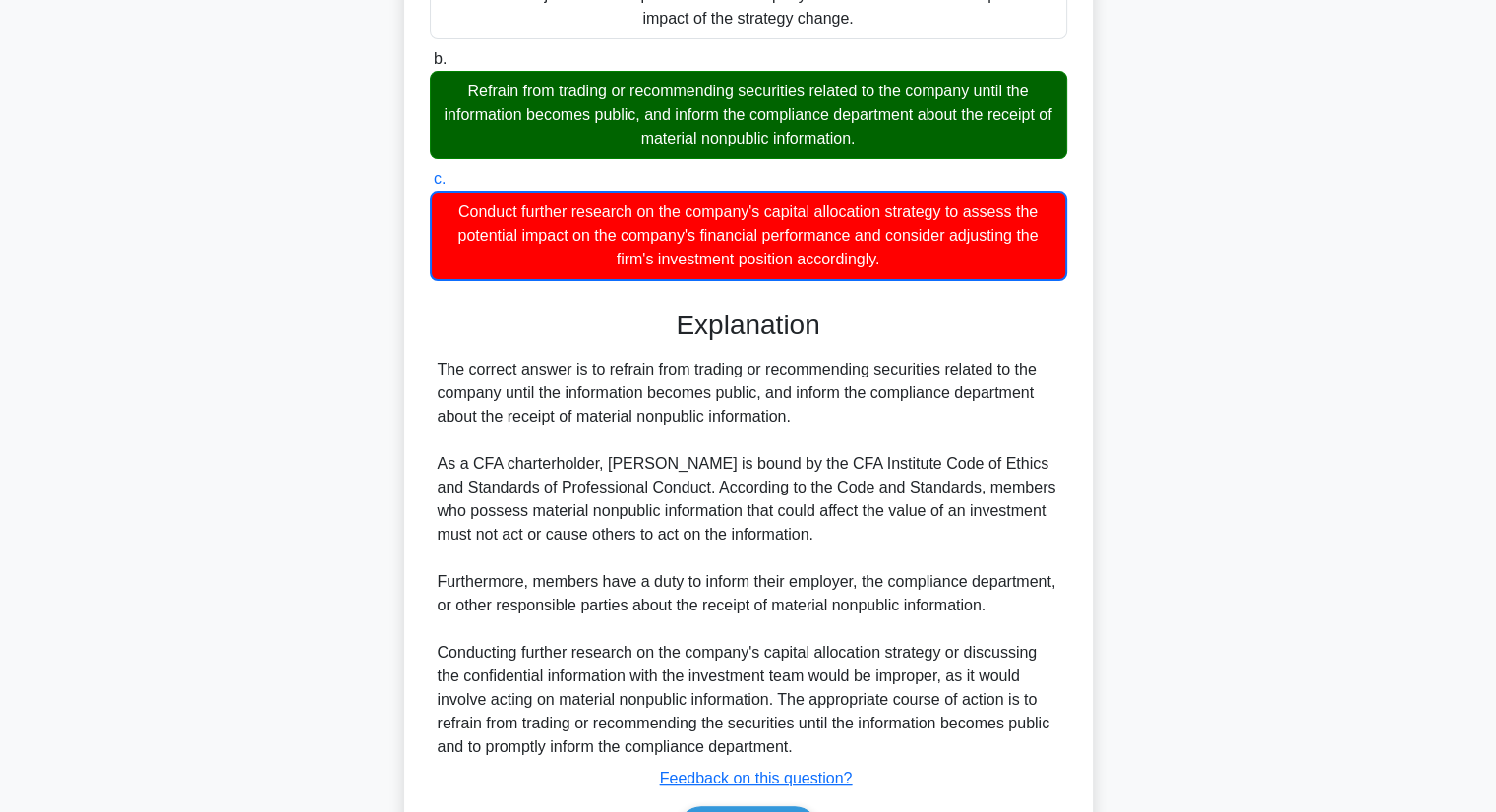
scroll to position [517, 0]
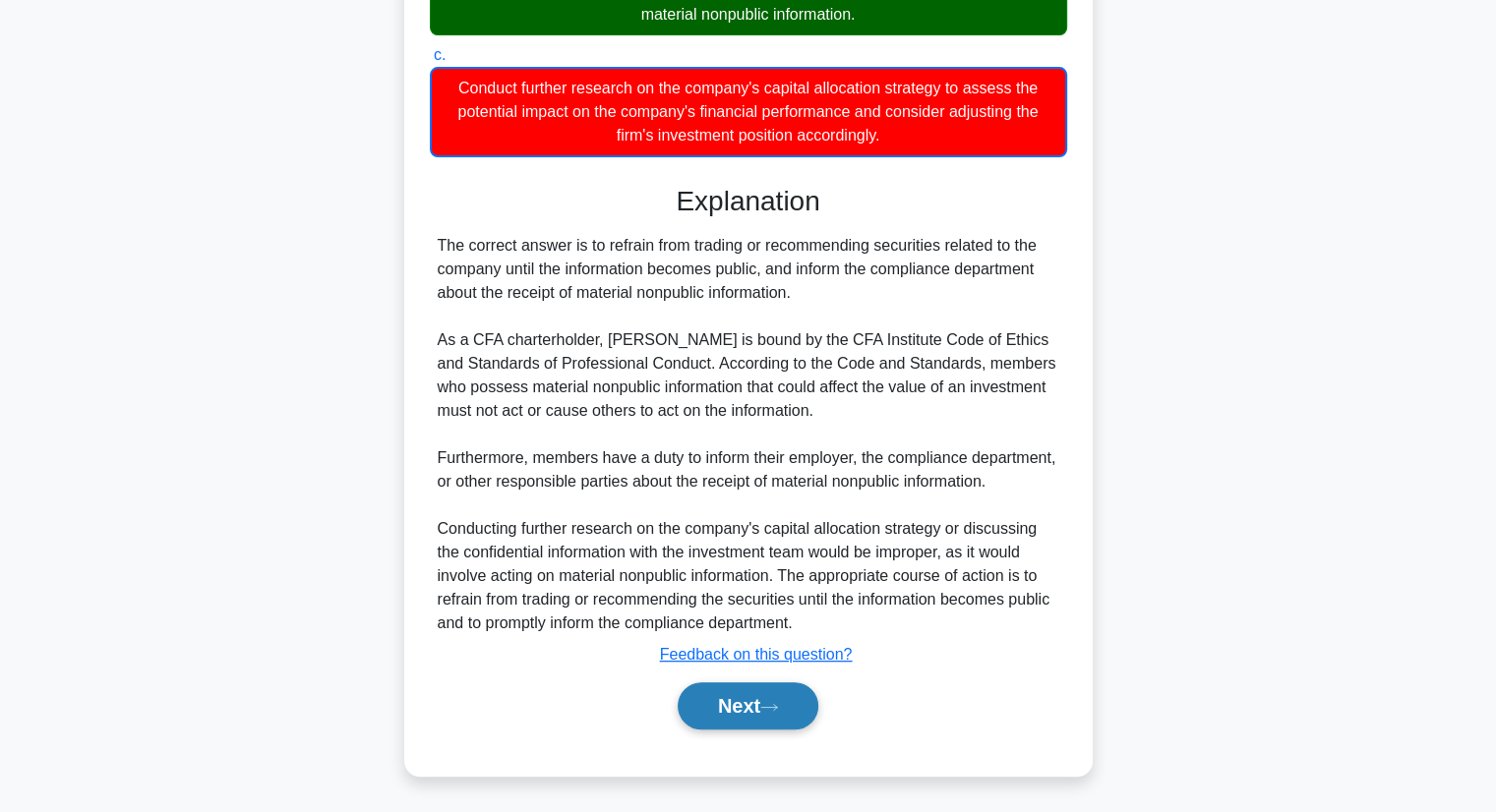
click at [778, 702] on icon at bounding box center [769, 707] width 18 height 11
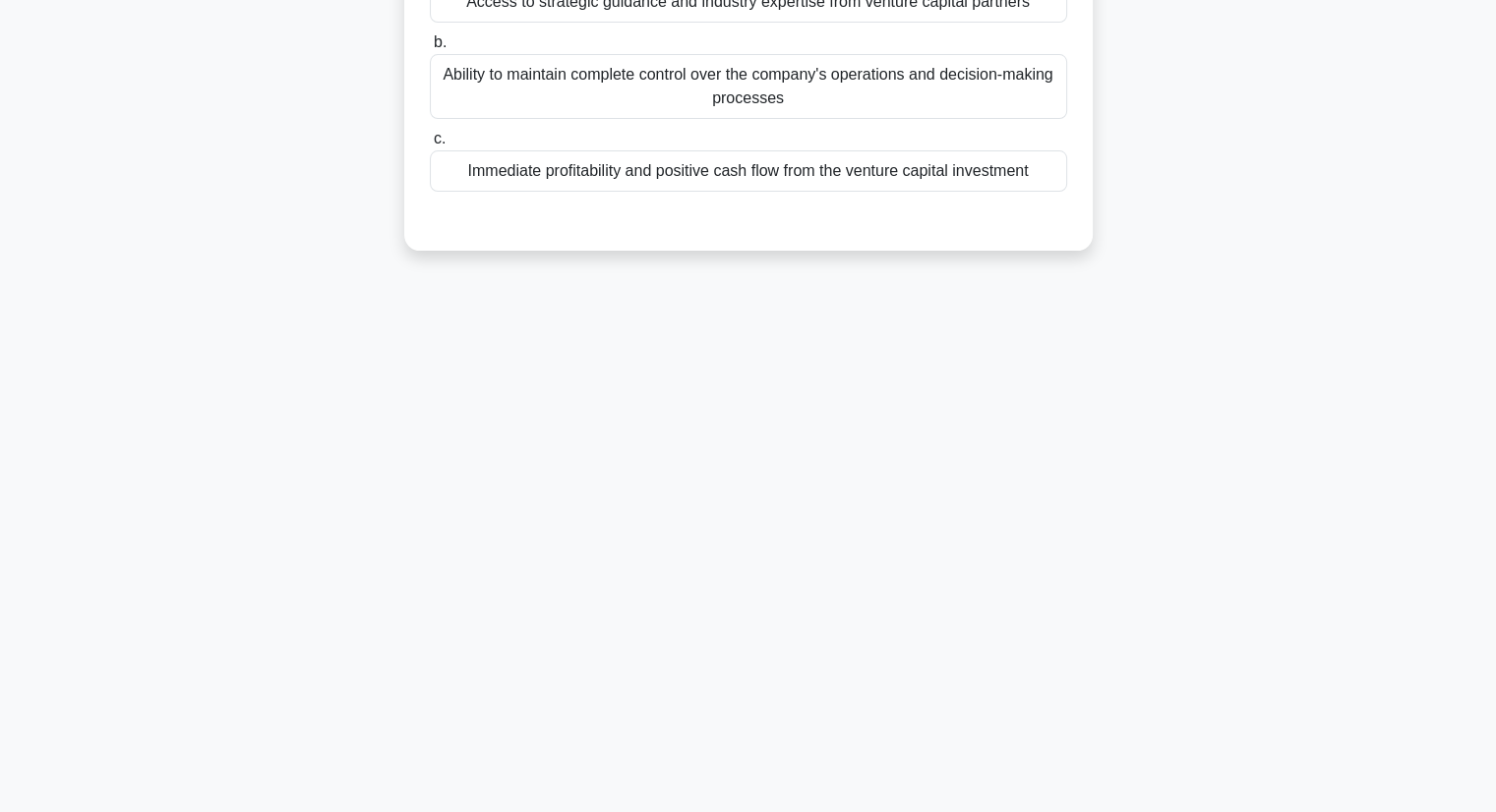
scroll to position [0, 0]
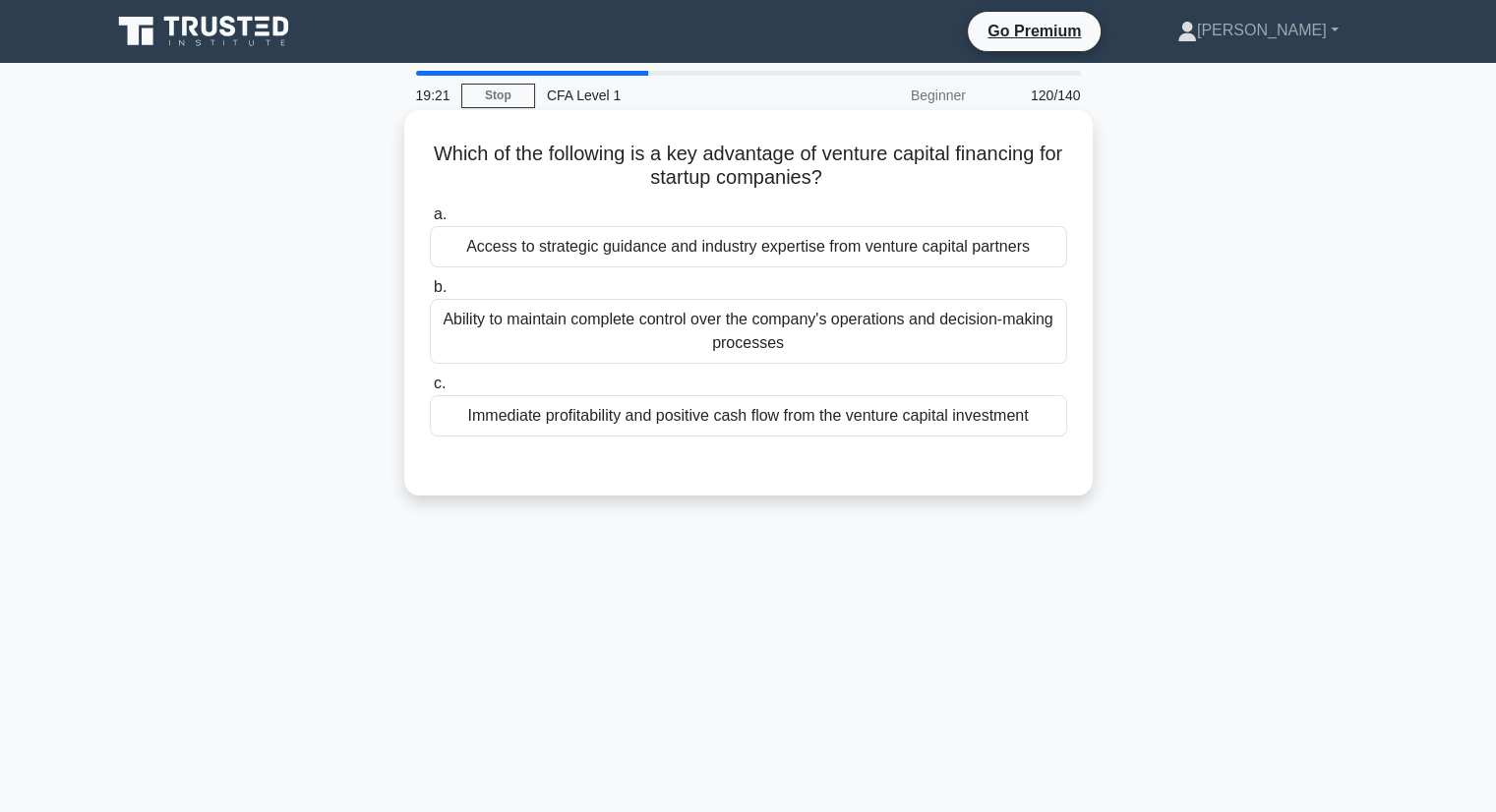
click at [842, 154] on h5 "Which of the following is a key advantage of venture capital financing for star…" at bounding box center [748, 167] width 641 height 50
copy h5 "venture capital financing"
drag, startPoint x: 842, startPoint y: 154, endPoint x: 1057, endPoint y: 157, distance: 215.0
click at [1057, 157] on h5 "Which of the following is a key advantage of venture capital financing for star…" at bounding box center [748, 167] width 641 height 50
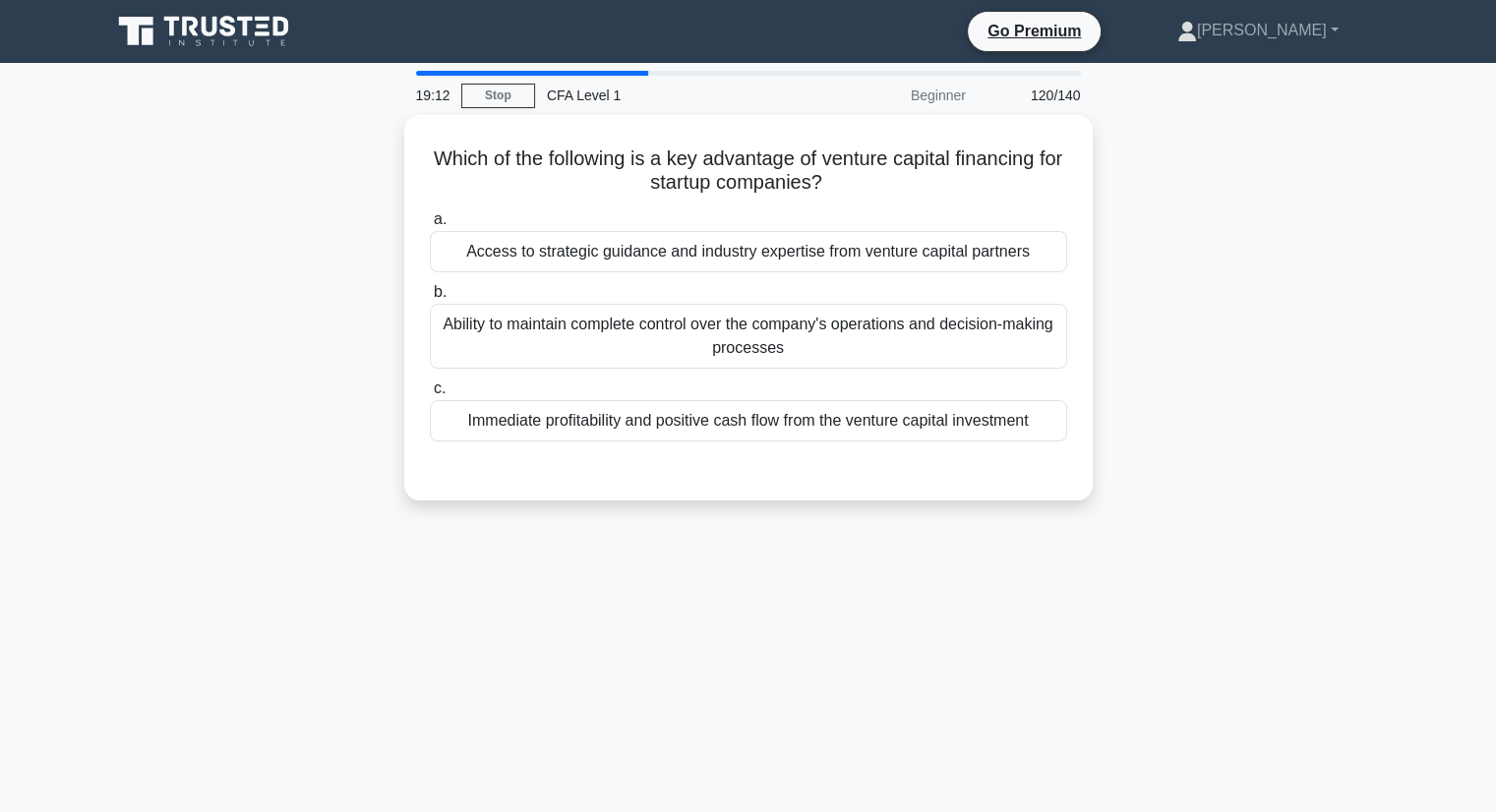
click at [340, 200] on div "Which of the following is a key advantage of venture capital financing for star…" at bounding box center [748, 320] width 1298 height 409
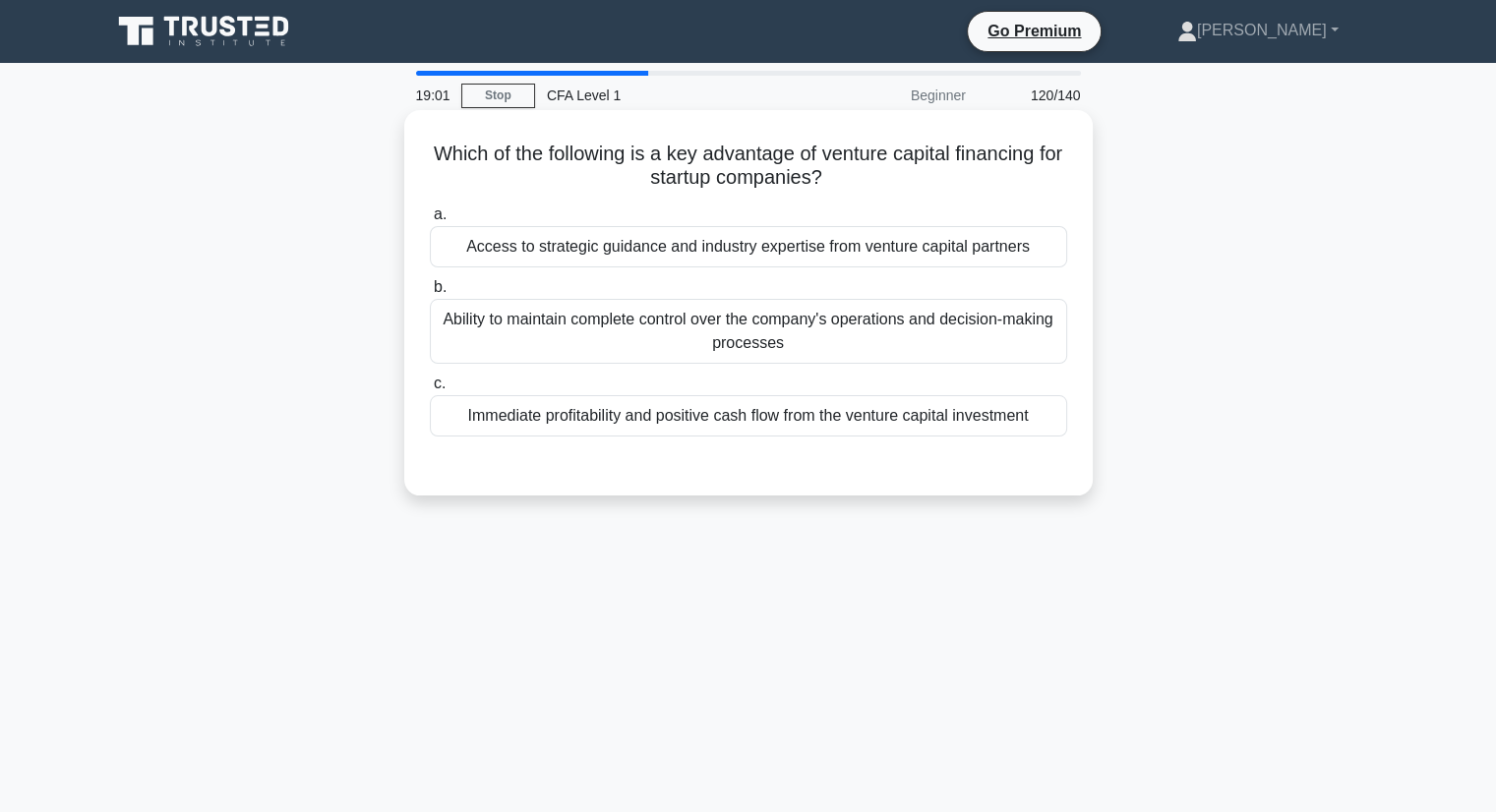
click at [703, 245] on div "Access to strategic guidance and industry expertise from venture capital partne…" at bounding box center [748, 247] width 637 height 42
click at [430, 221] on input "a. Access to strategic guidance and industry expertise from venture capital par…" at bounding box center [430, 214] width 0 height 13
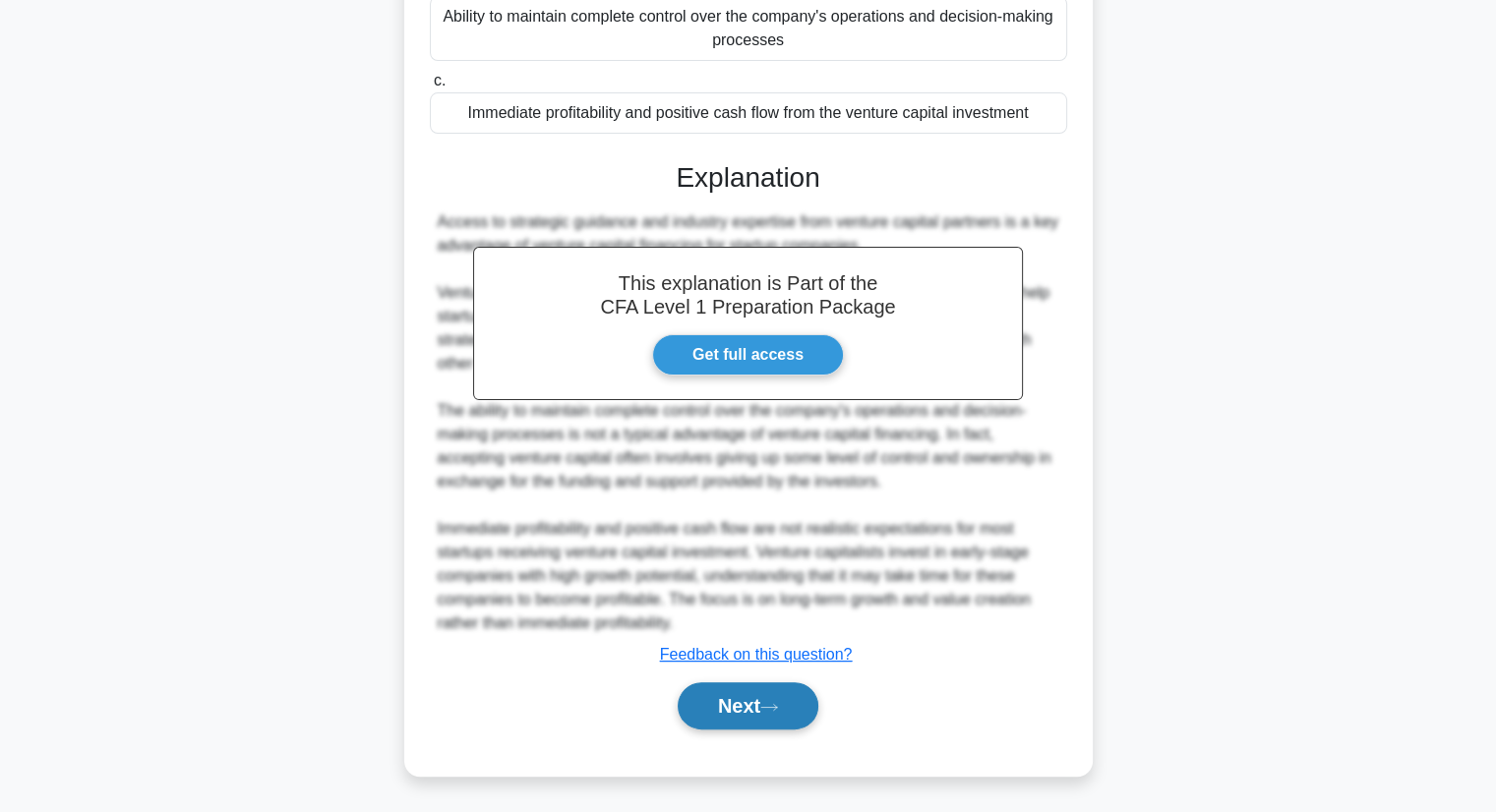
click at [758, 697] on button "Next" at bounding box center [748, 706] width 141 height 48
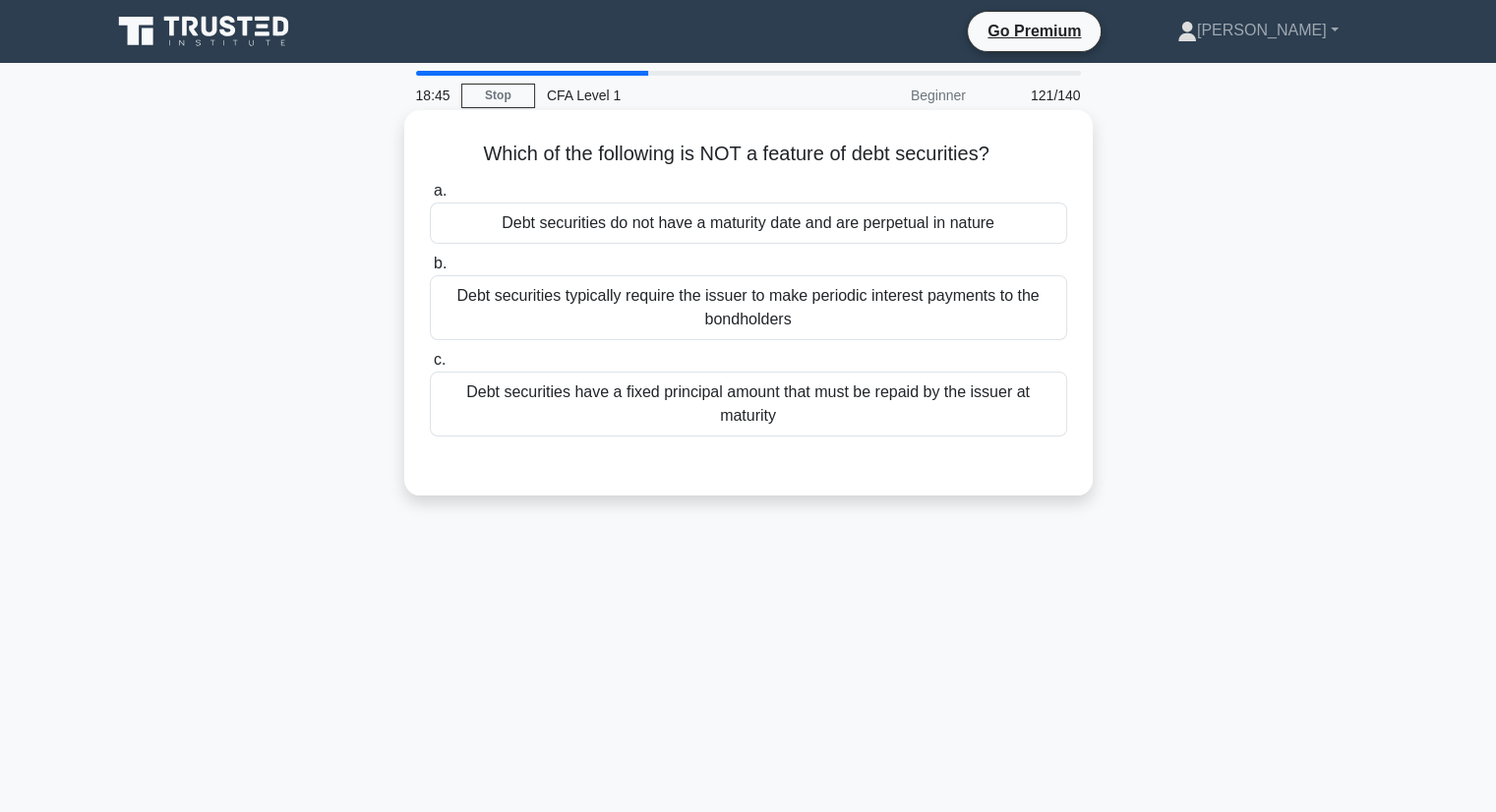
click at [769, 219] on div "Debt securities do not have a maturity date and are perpetual in nature" at bounding box center [748, 223] width 637 height 42
click at [430, 198] on input "a. Debt securities do not have a maturity date and are perpetual in nature" at bounding box center [430, 191] width 0 height 13
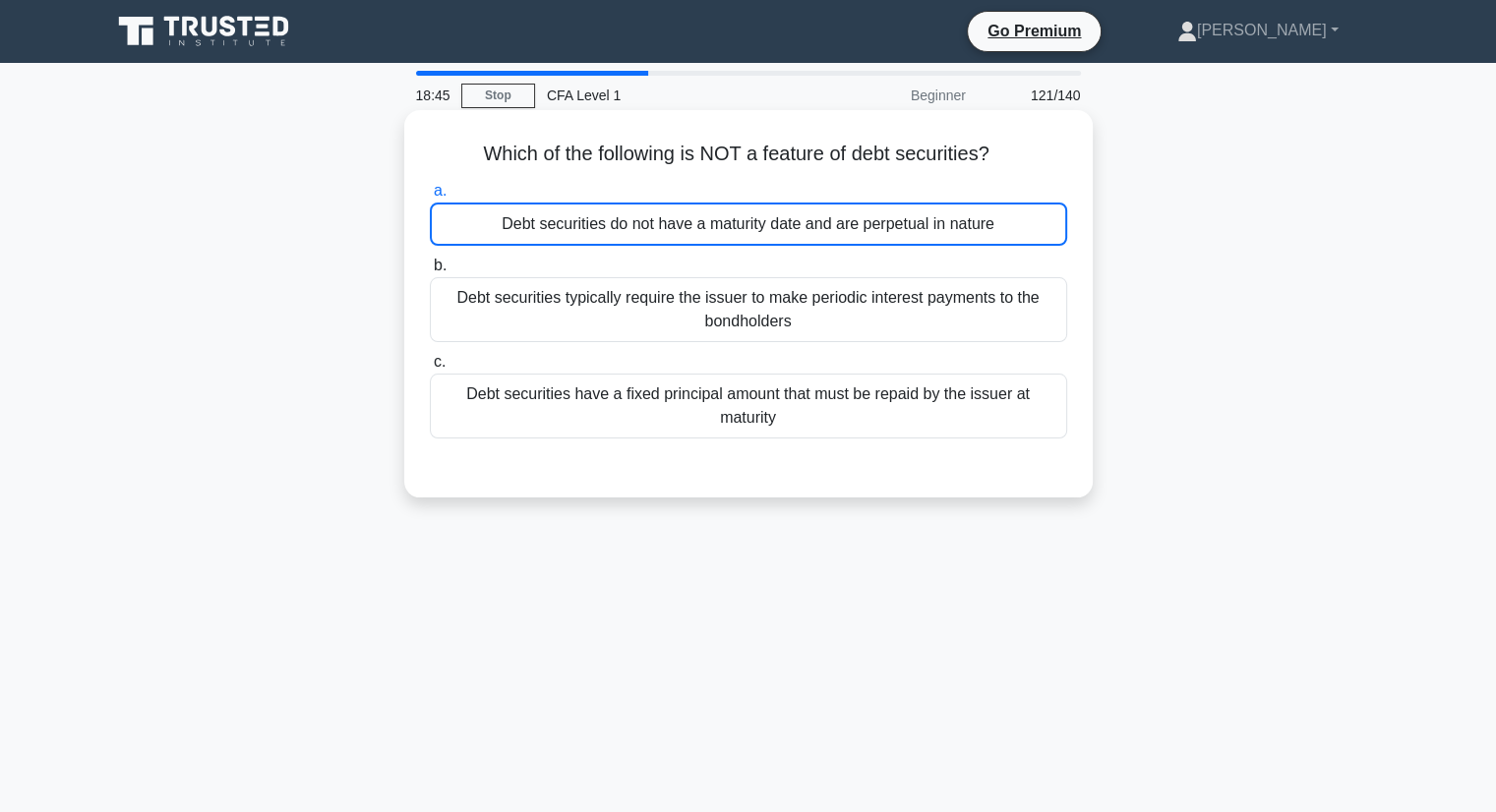
click at [769, 219] on div "Debt securities do not have a maturity date and are perpetual in nature" at bounding box center [748, 224] width 637 height 44
click at [430, 198] on input "a. Debt securities do not have a maturity date and are perpetual in nature" at bounding box center [430, 191] width 0 height 13
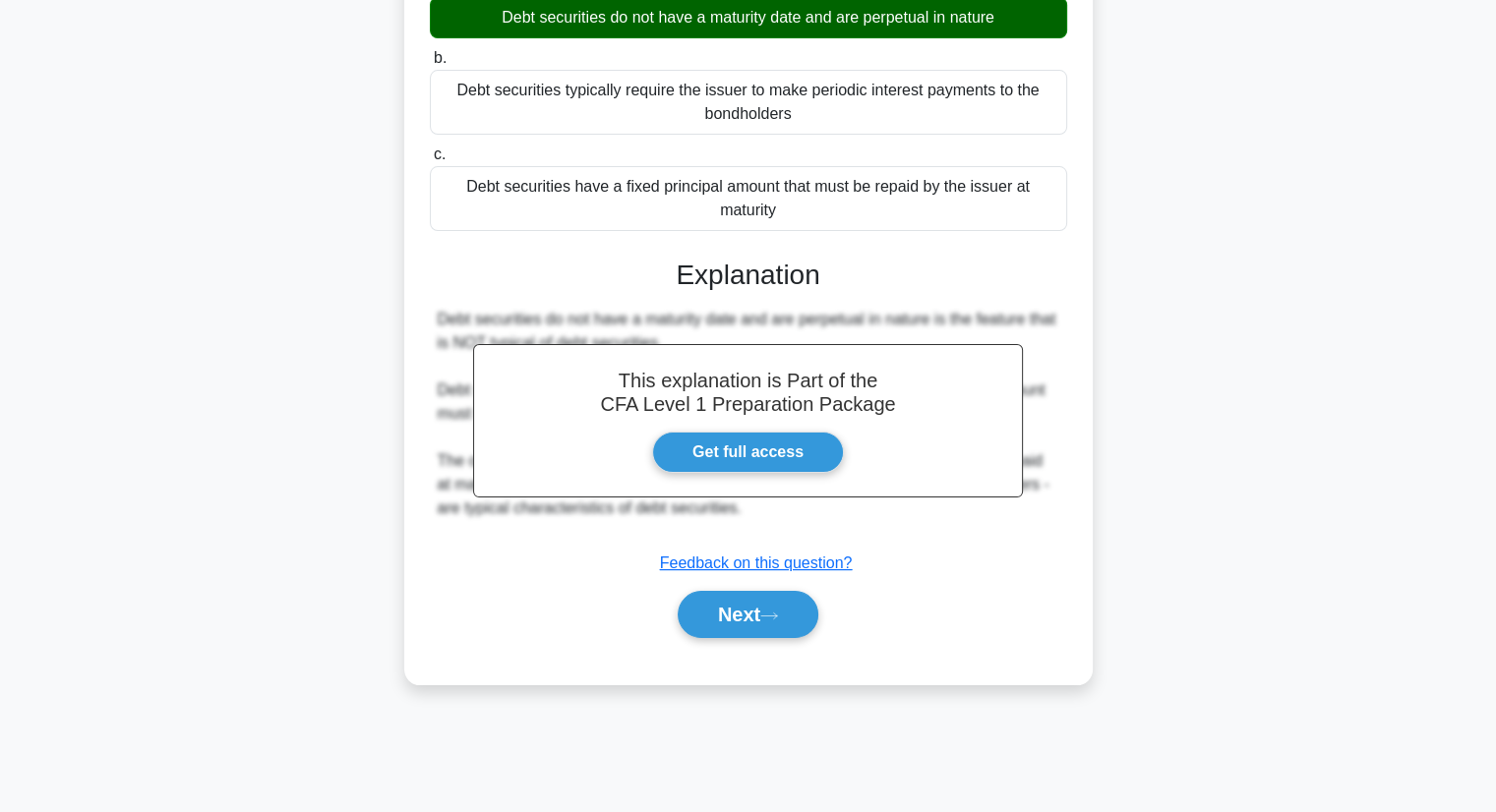
scroll to position [251, 0]
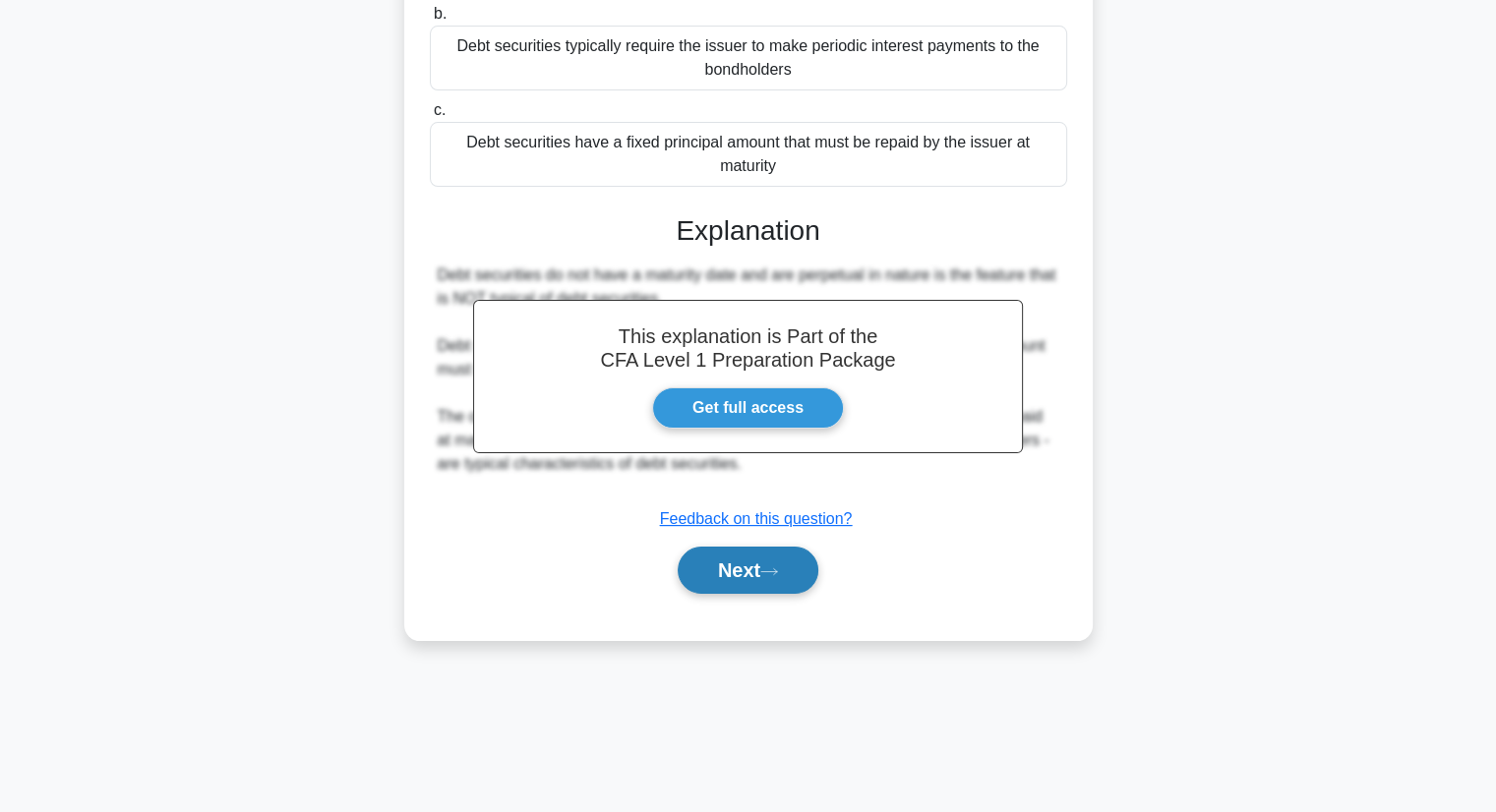
click at [746, 578] on button "Next" at bounding box center [748, 571] width 141 height 48
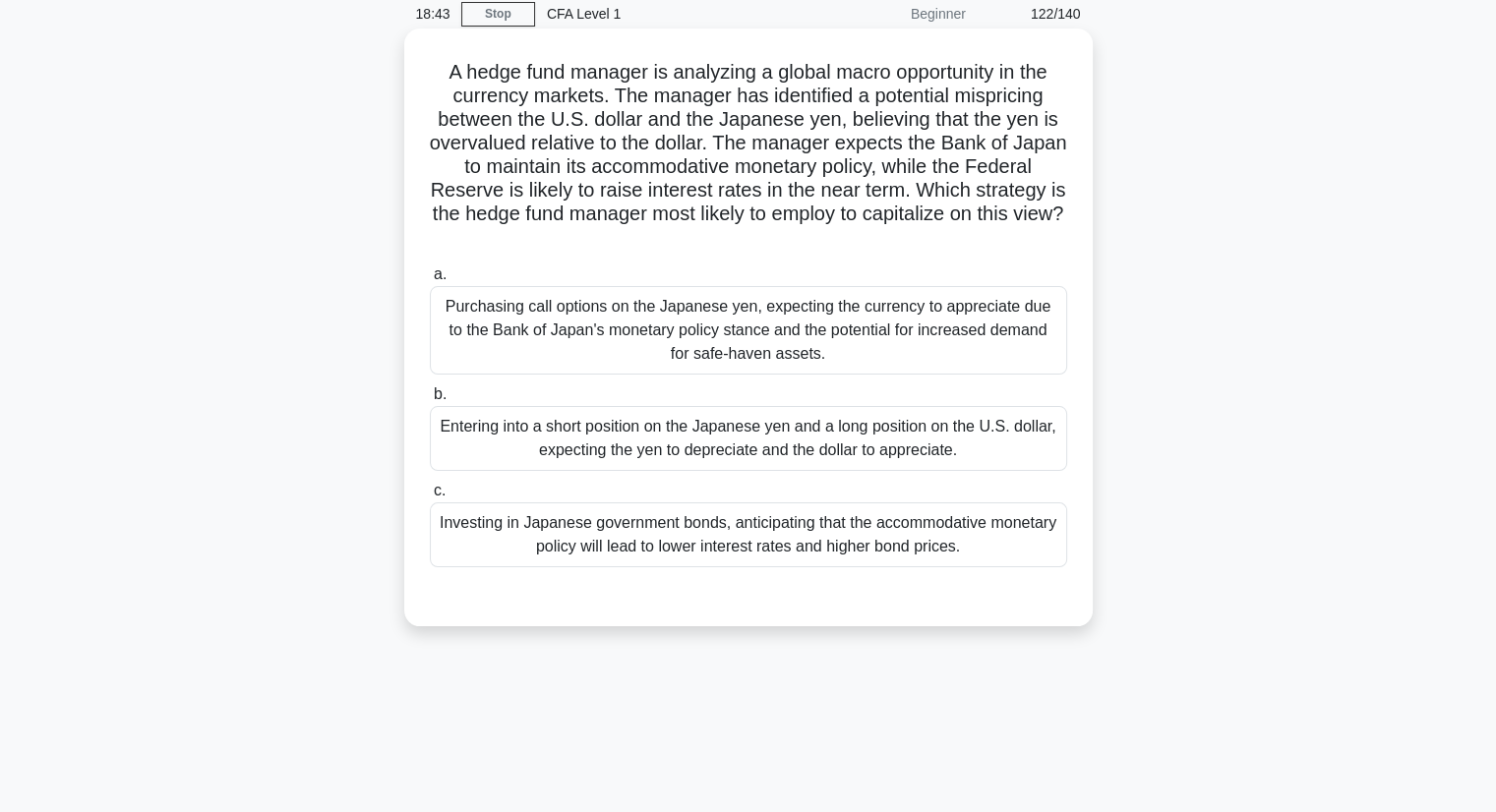
scroll to position [0, 0]
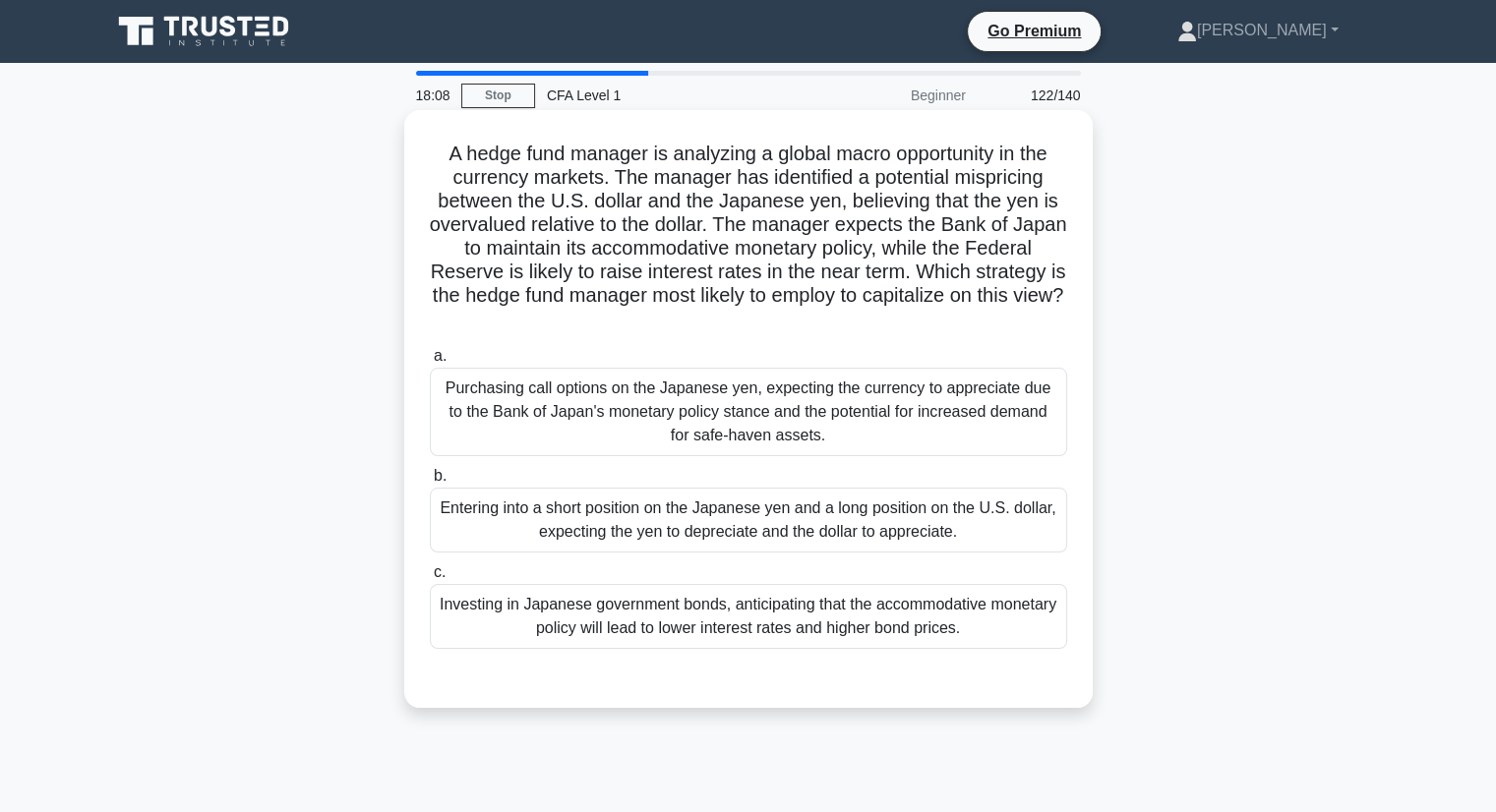
click at [1003, 524] on div "Entering into a short position on the Japanese yen and a long position on the U…" at bounding box center [748, 519] width 637 height 65
click at [430, 482] on input "b. Entering into a short position on the Japanese yen and a long position on th…" at bounding box center [430, 475] width 0 height 13
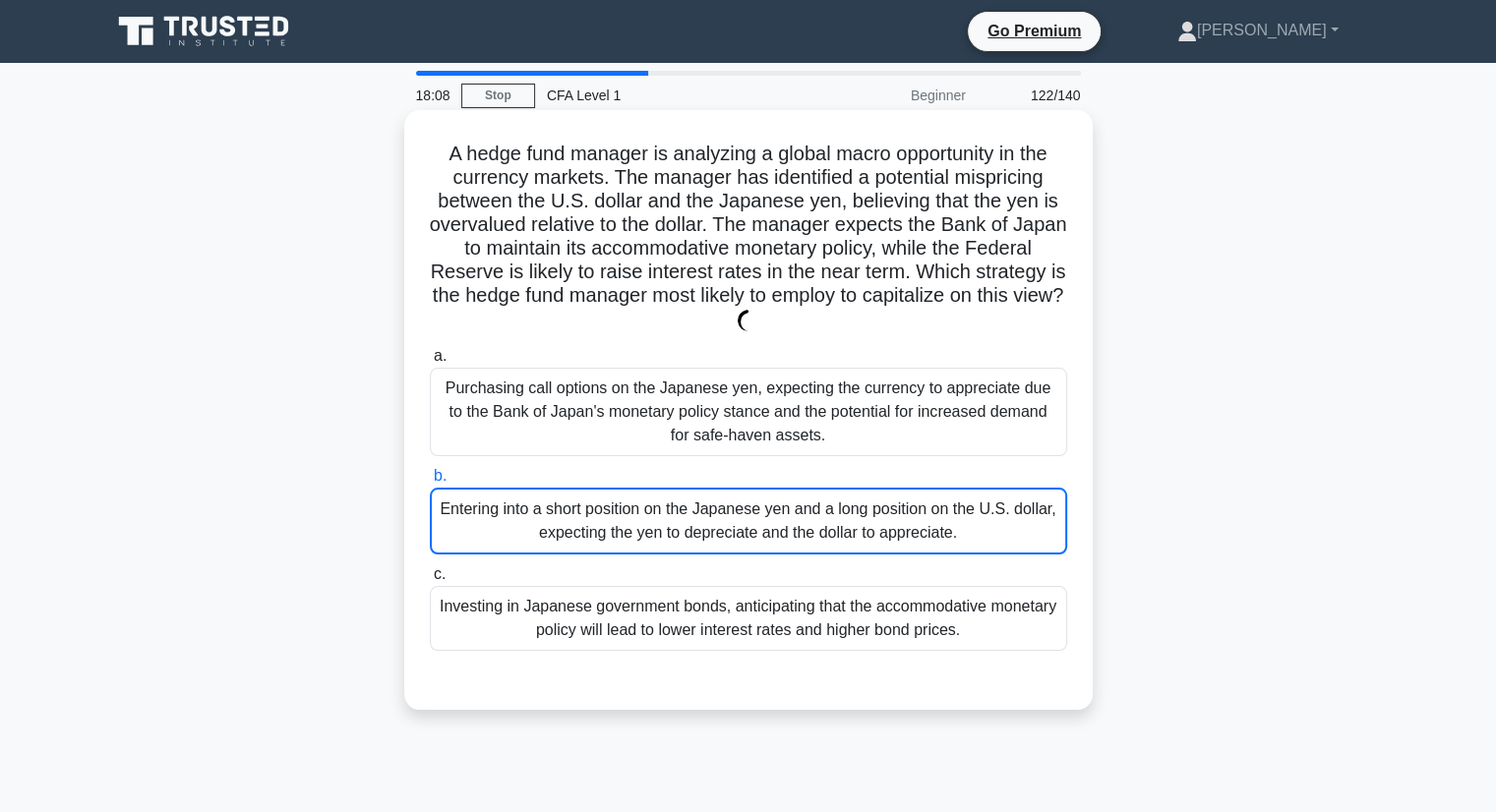
click at [1003, 524] on div "Entering into a short position on the Japanese yen and a long position on the U…" at bounding box center [748, 520] width 637 height 67
click at [430, 482] on input "b. Entering into a short position on the Japanese yen and a long position on th…" at bounding box center [430, 475] width 0 height 13
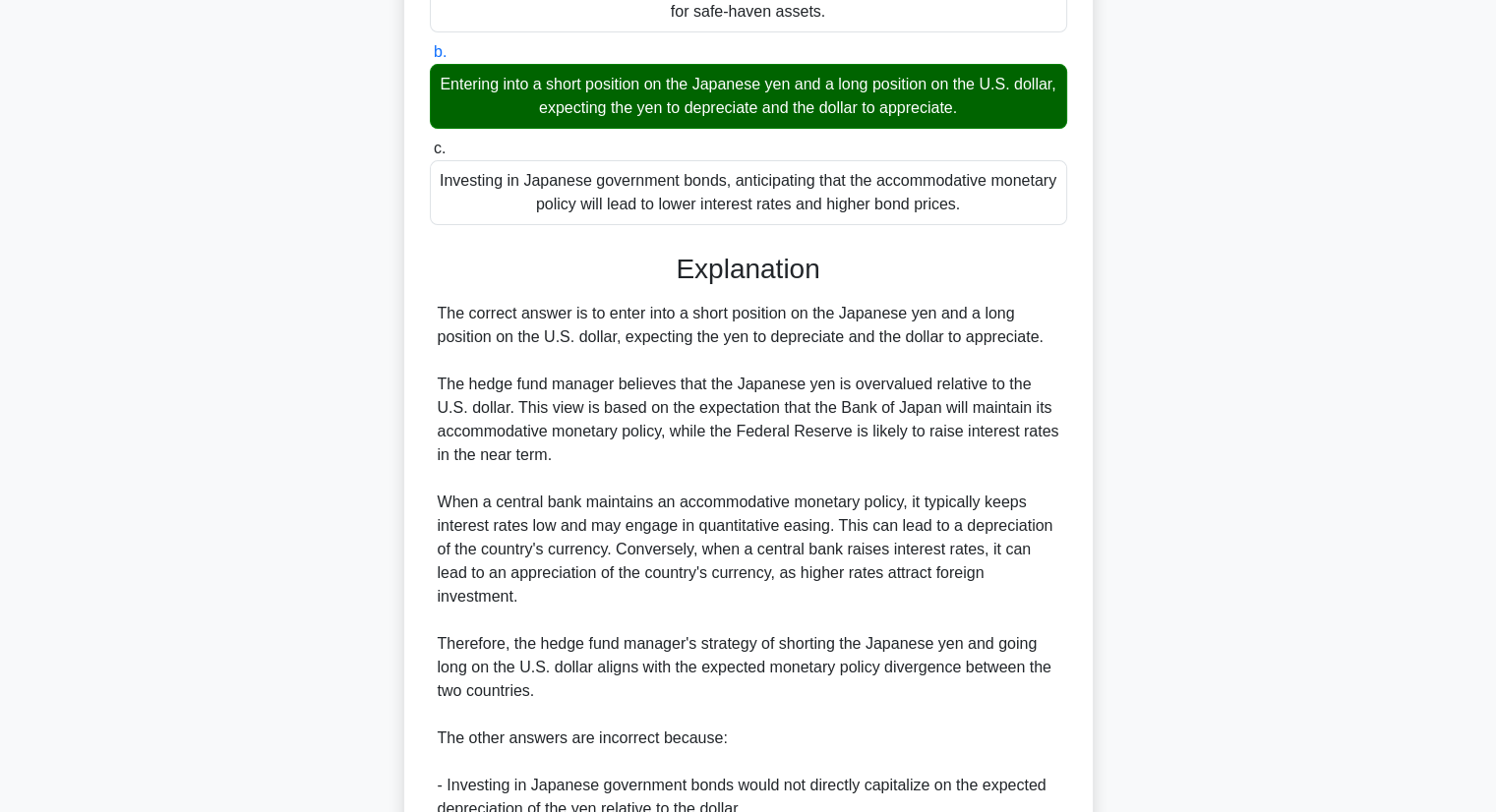
scroll to position [590, 0]
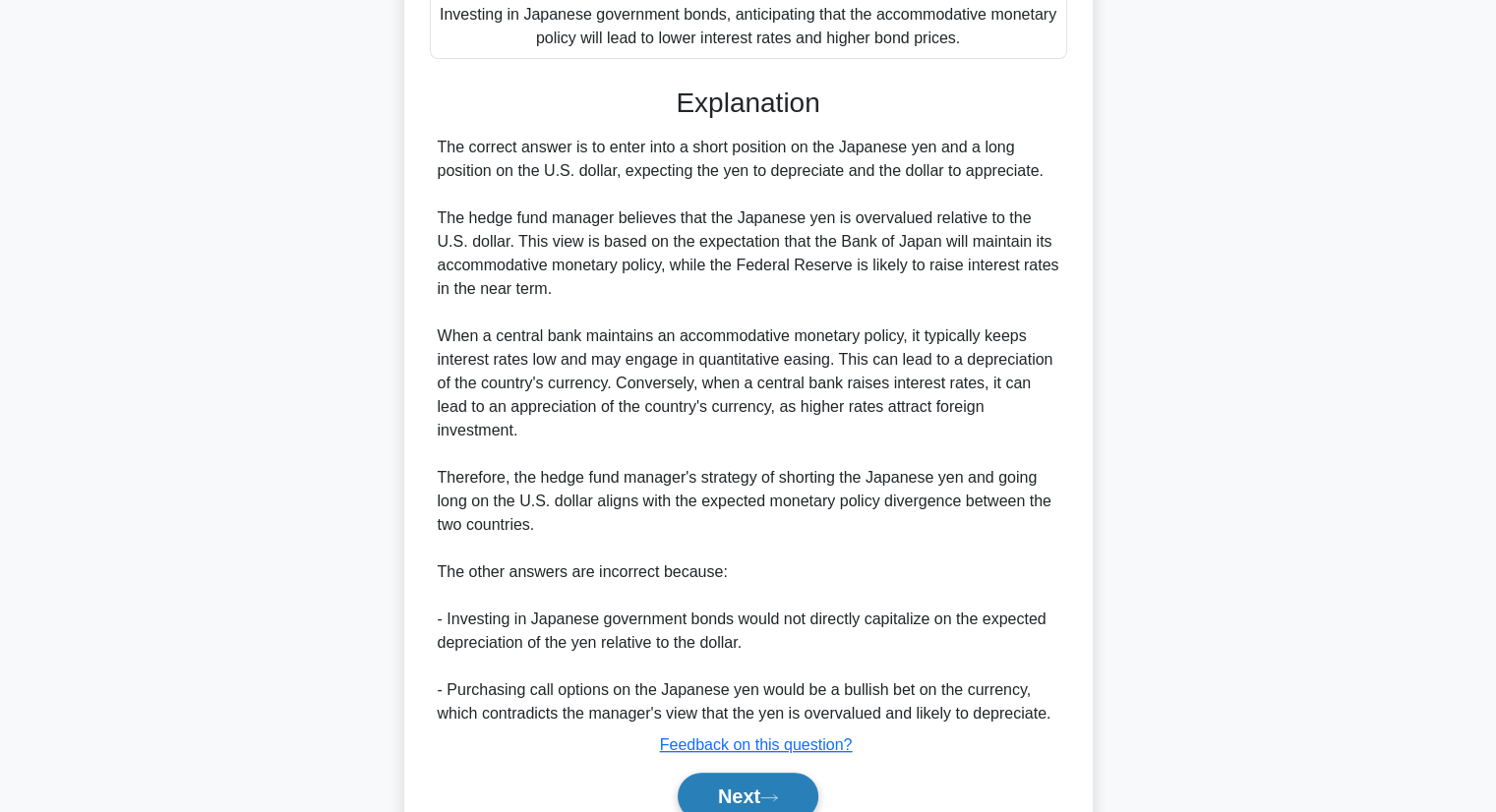
click at [751, 773] on button "Next" at bounding box center [748, 797] width 141 height 48
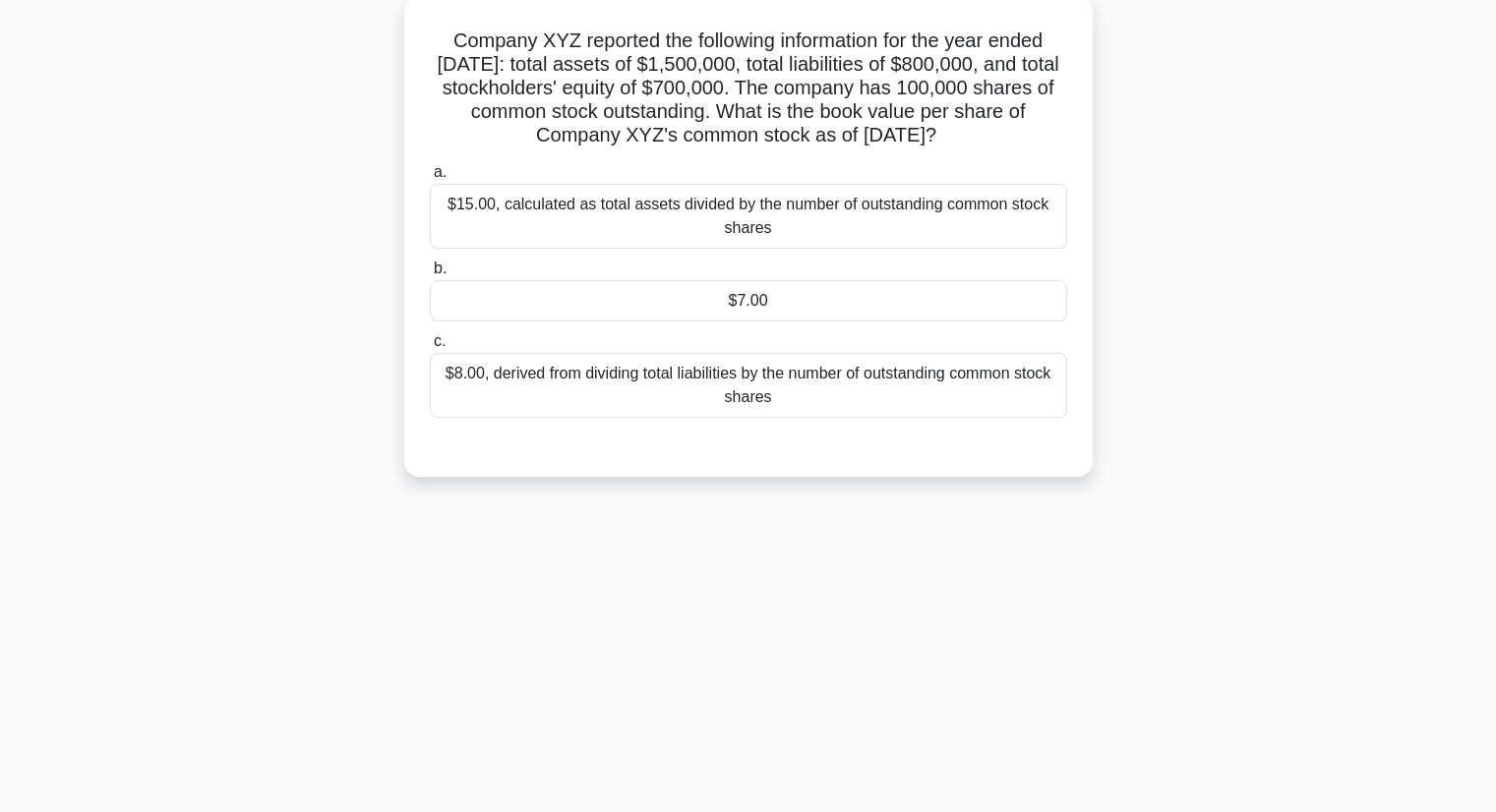
scroll to position [0, 0]
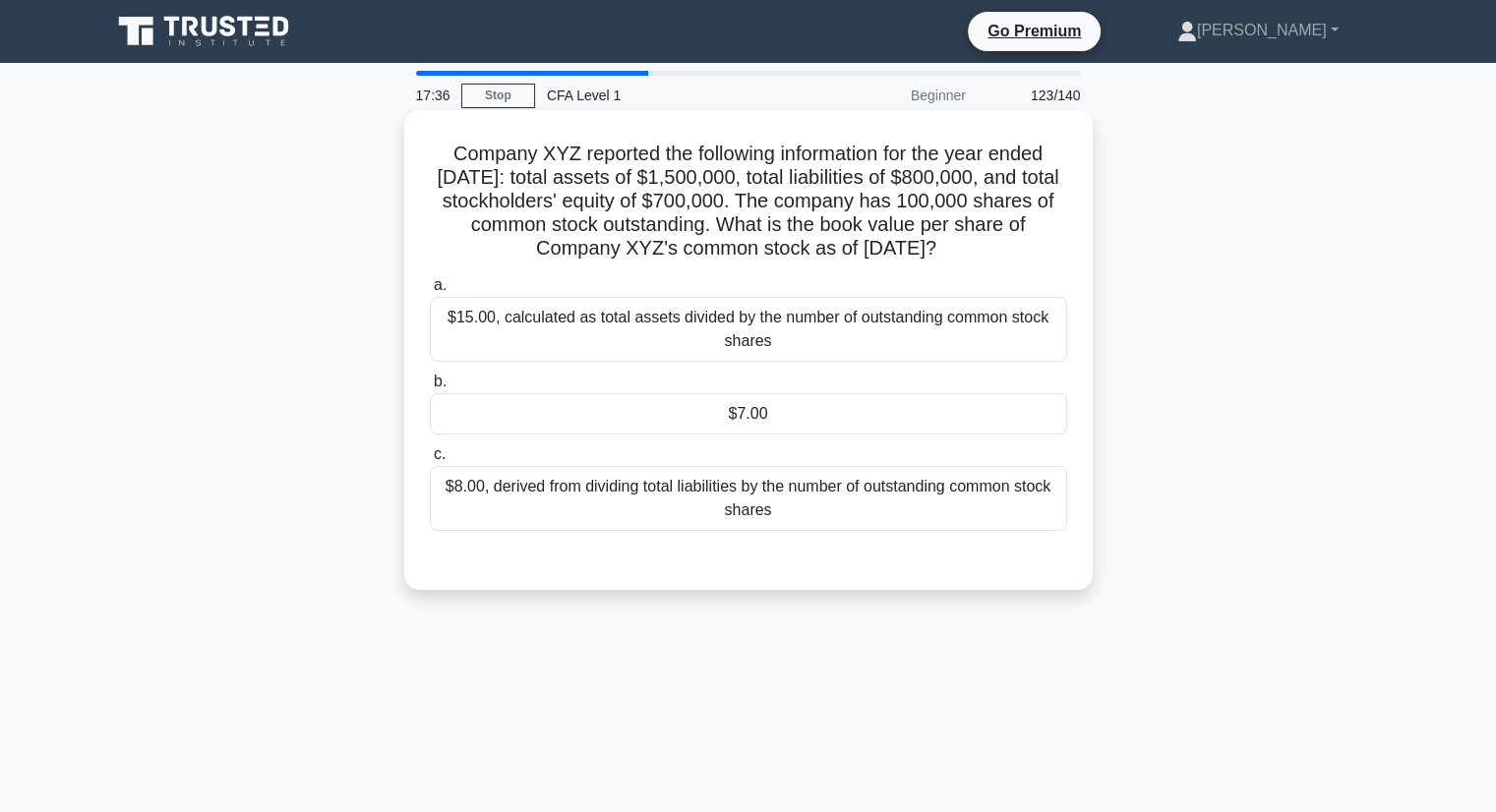
click at [976, 410] on label "b. $7.00" at bounding box center [748, 401] width 637 height 65
click at [430, 388] on input "b. $7.00" at bounding box center [430, 381] width 0 height 13
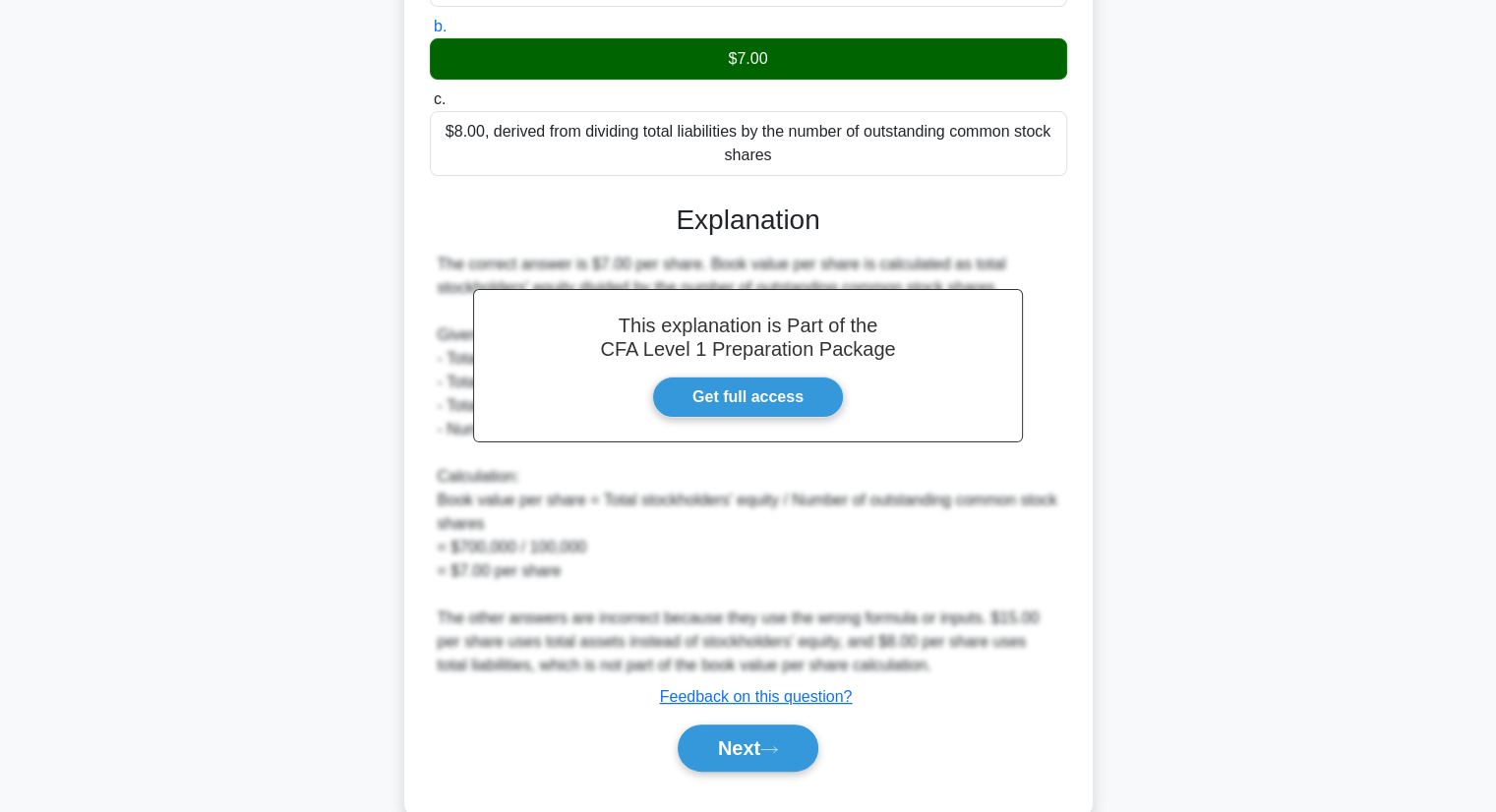
scroll to position [421, 0]
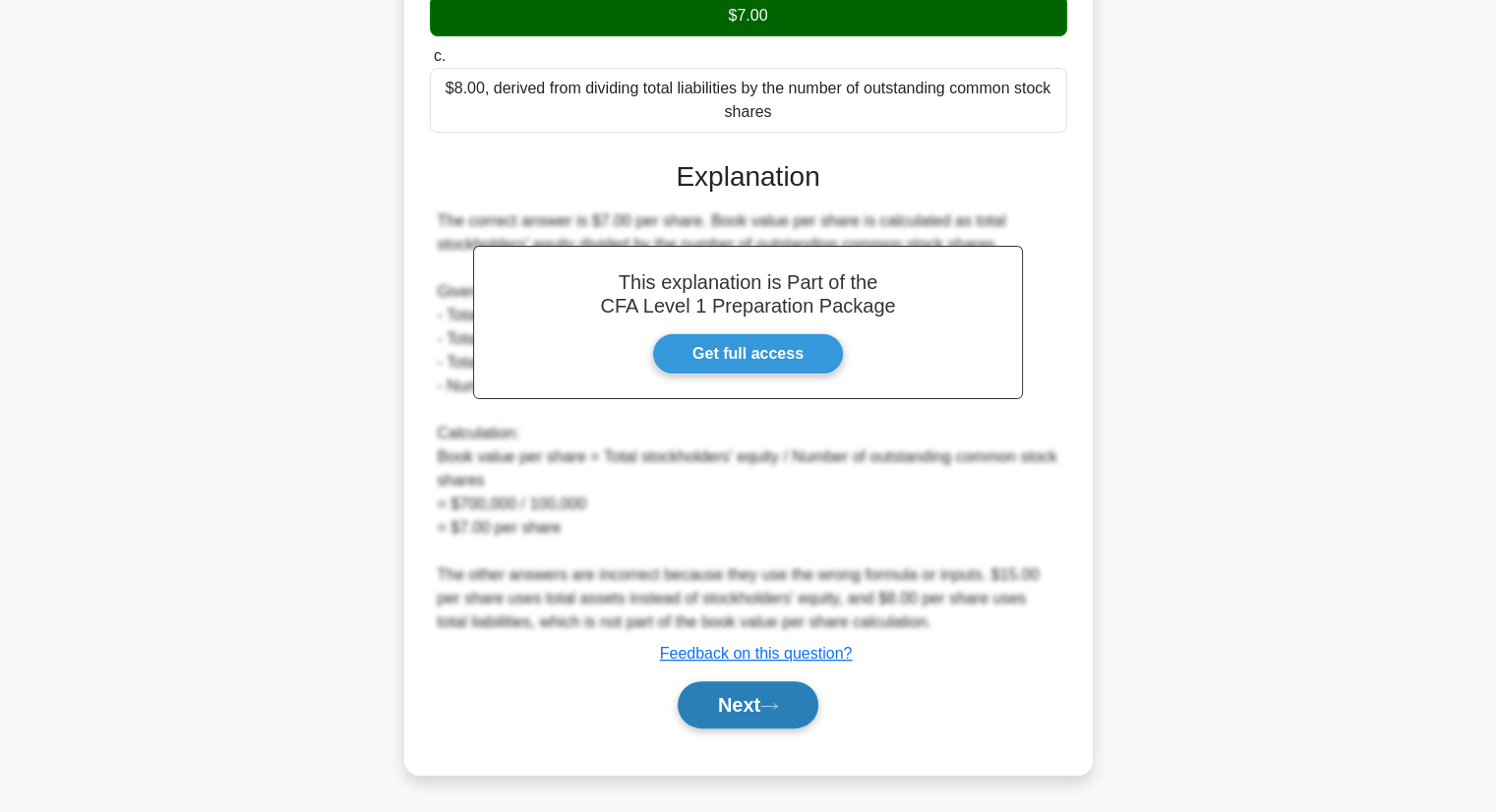
click at [783, 690] on button "Next" at bounding box center [748, 705] width 141 height 48
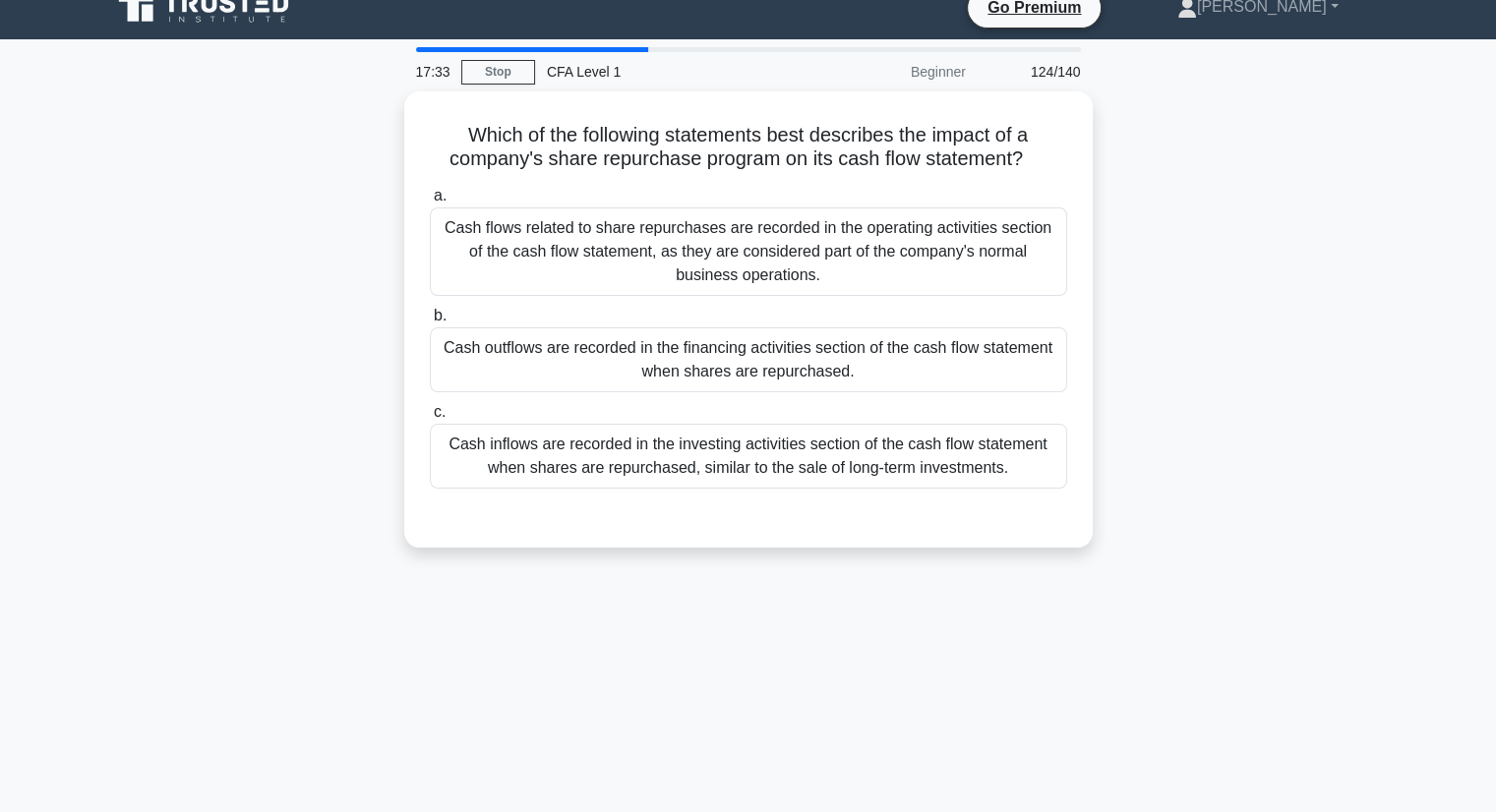
scroll to position [0, 0]
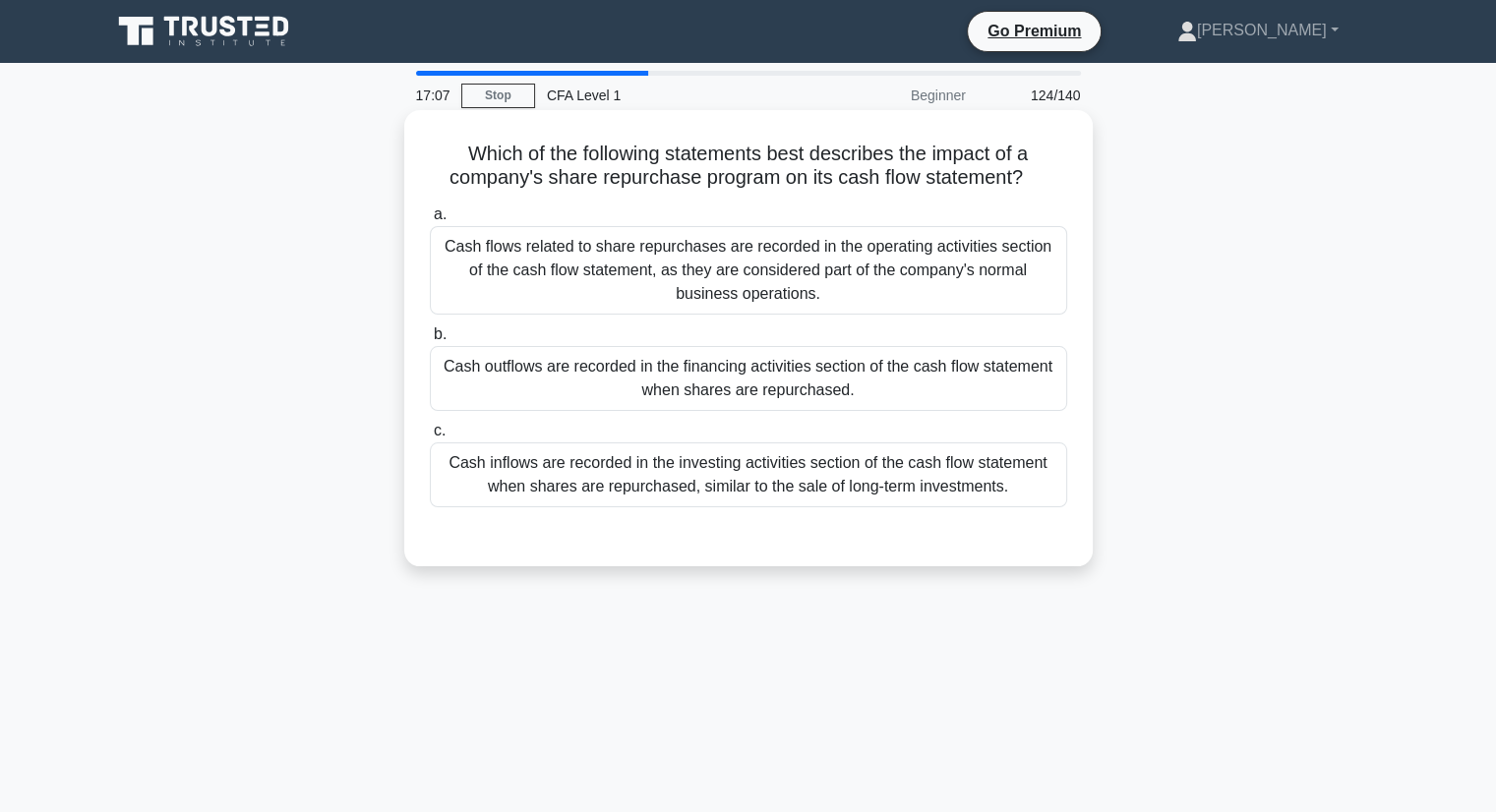
click at [605, 380] on div "Cash outflows are recorded in the financing activities section of the cash flow…" at bounding box center [748, 378] width 637 height 65
click at [430, 341] on input "b. Cash outflows are recorded in the financing activities section of the cash f…" at bounding box center [430, 335] width 0 height 13
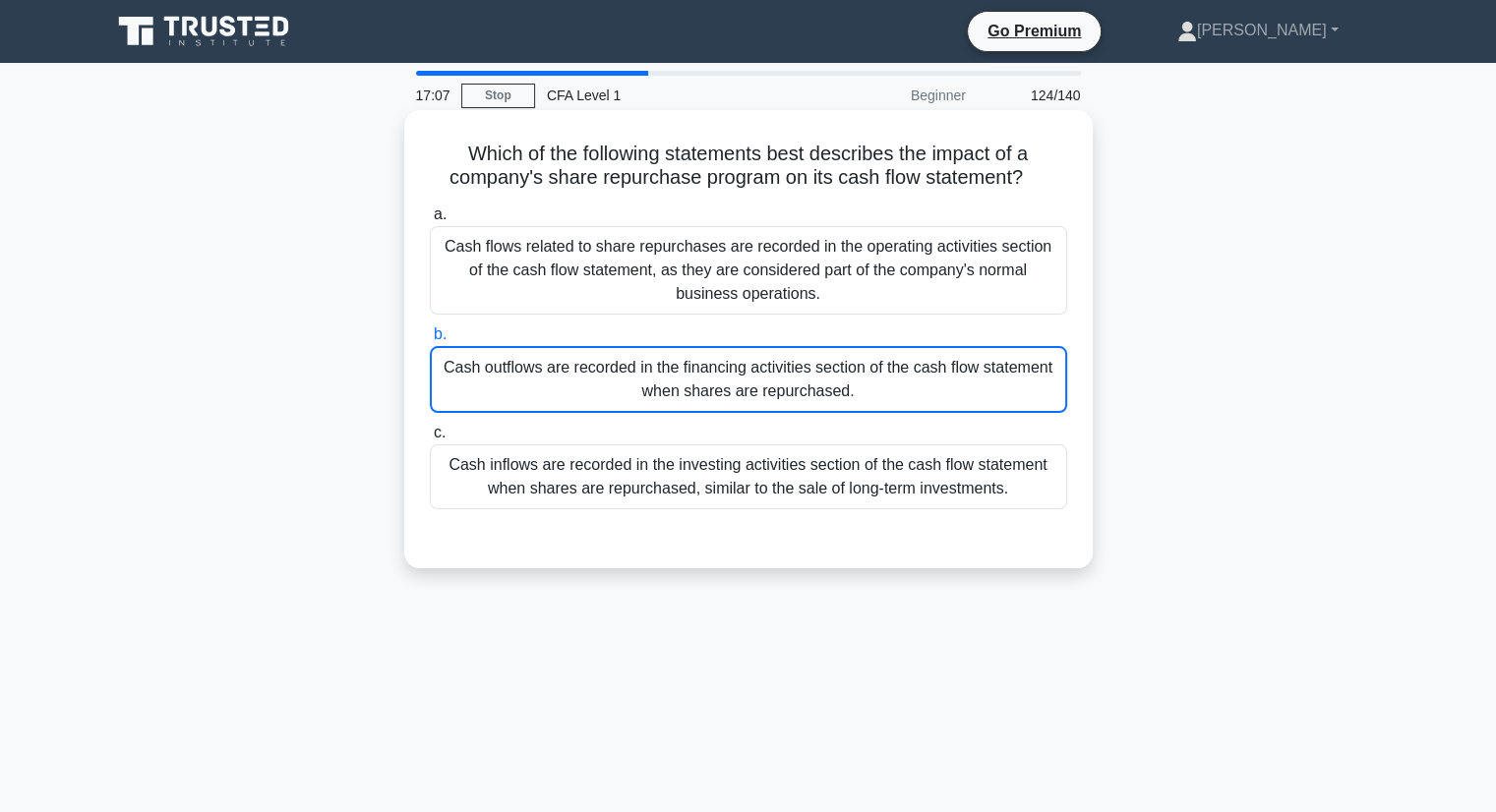
click at [605, 380] on div "Cash outflows are recorded in the financing activities section of the cash flow…" at bounding box center [748, 379] width 637 height 67
click at [430, 341] on input "b. Cash outflows are recorded in the financing activities section of the cash f…" at bounding box center [430, 335] width 0 height 13
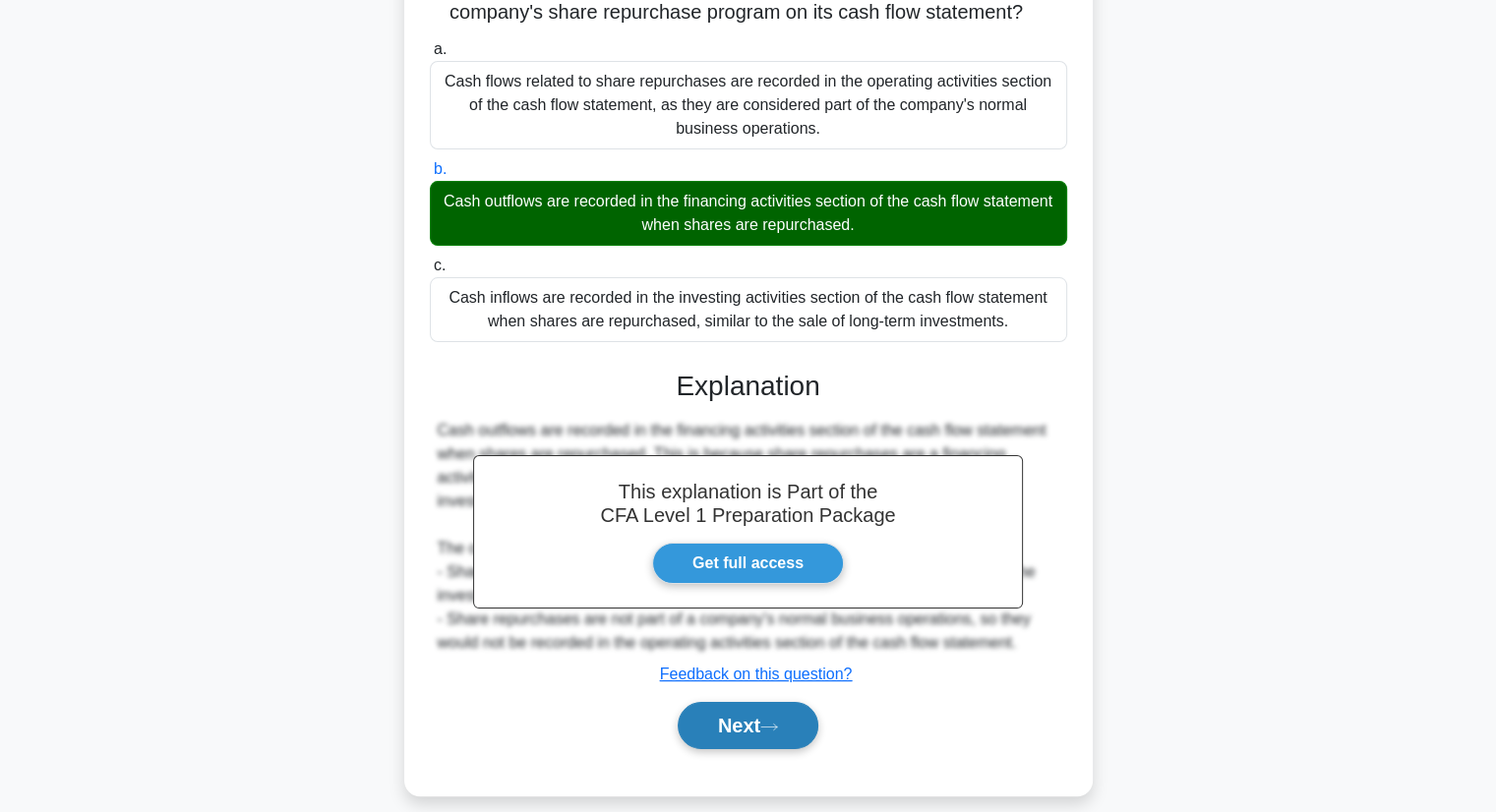
scroll to position [251, 0]
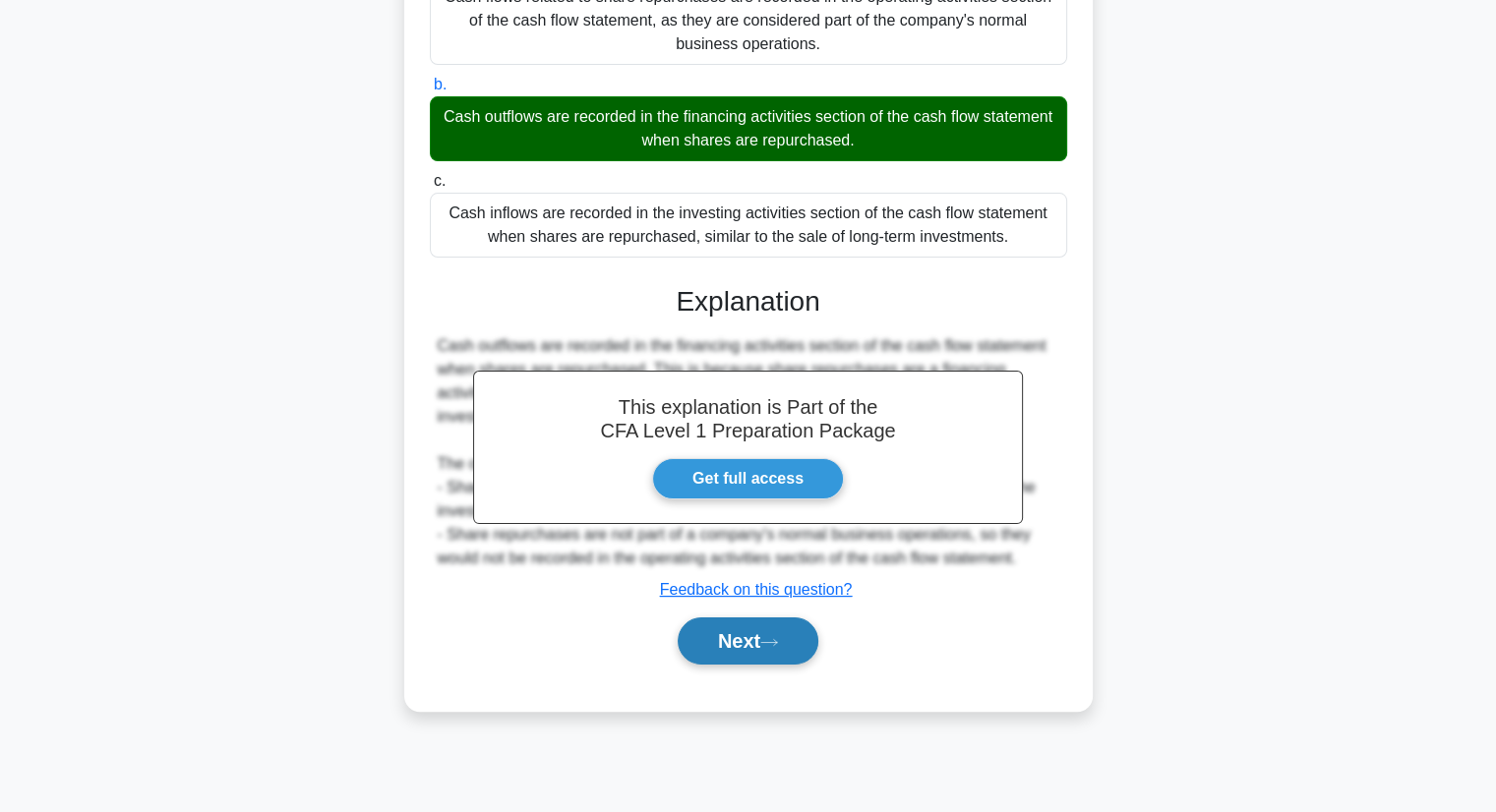
click at [721, 634] on button "Next" at bounding box center [748, 641] width 141 height 48
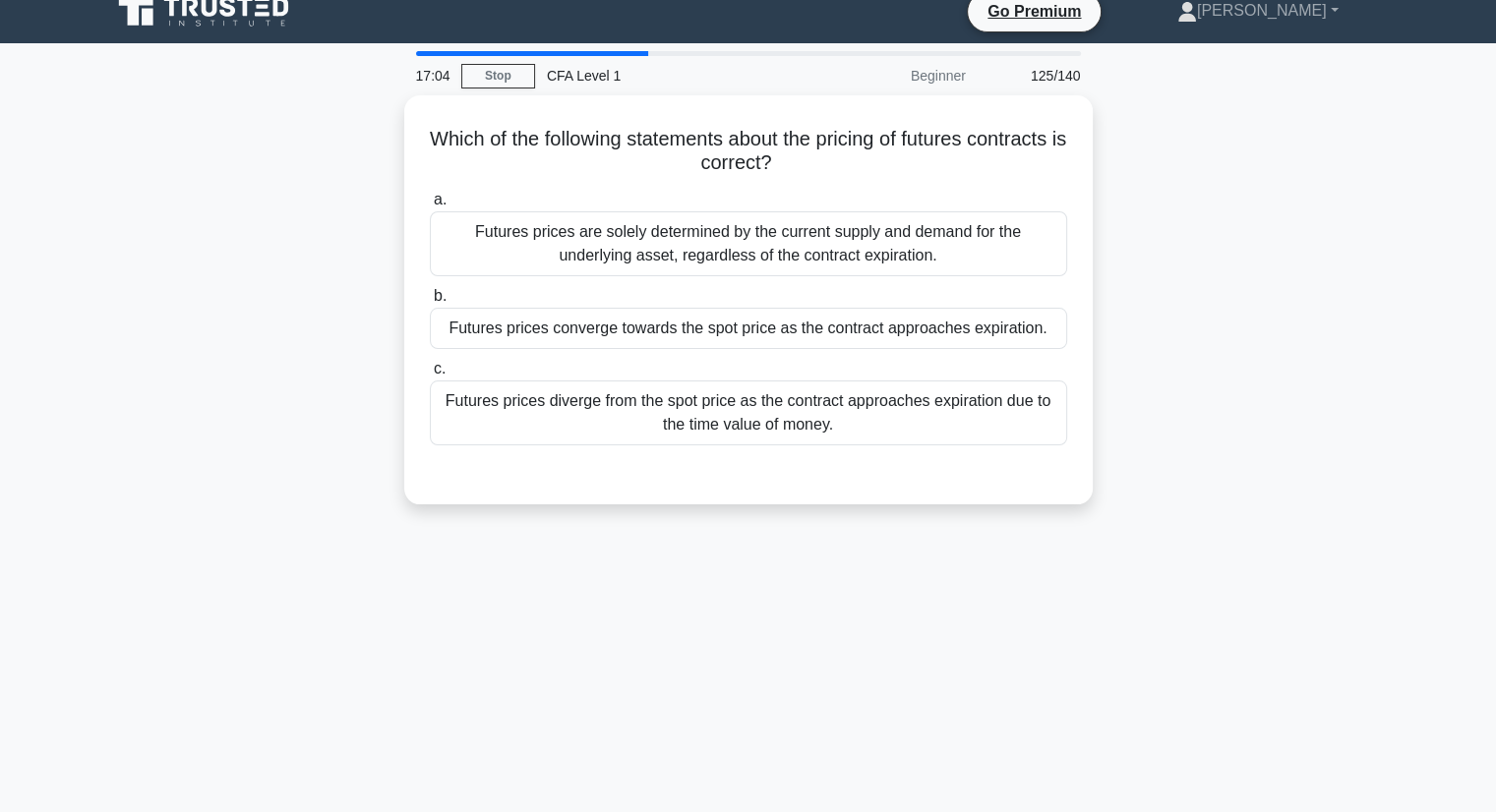
scroll to position [0, 0]
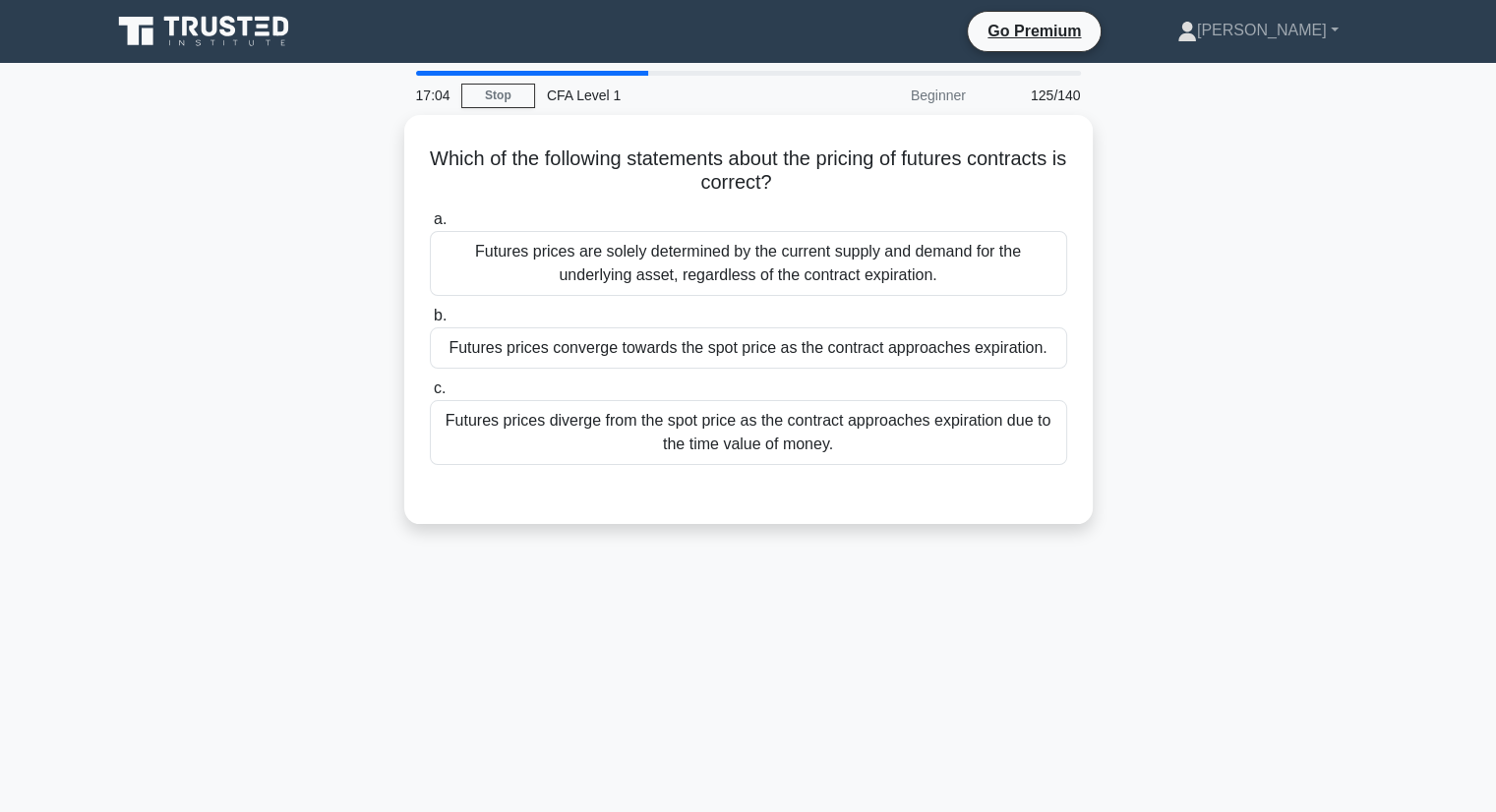
click at [1284, 564] on div "17:04 Stop CFA Level 1 Beginner 125/140 Which of the following statements about…" at bounding box center [748, 562] width 1298 height 984
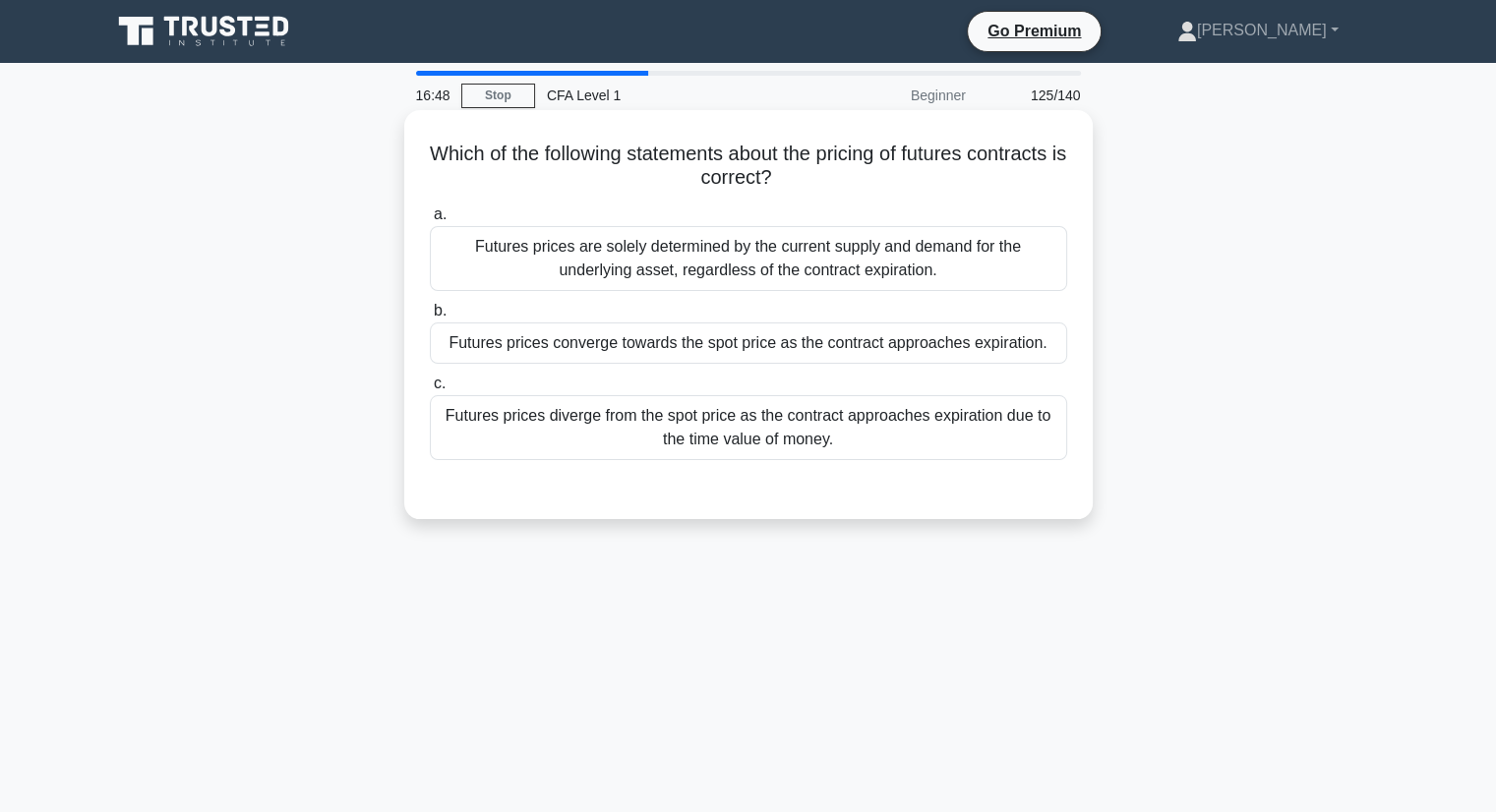
click at [630, 248] on div "Futures prices are solely determined by the current supply and demand for the u…" at bounding box center [748, 258] width 637 height 65
click at [430, 221] on input "a. Futures prices are solely determined by the current supply and demand for th…" at bounding box center [430, 214] width 0 height 13
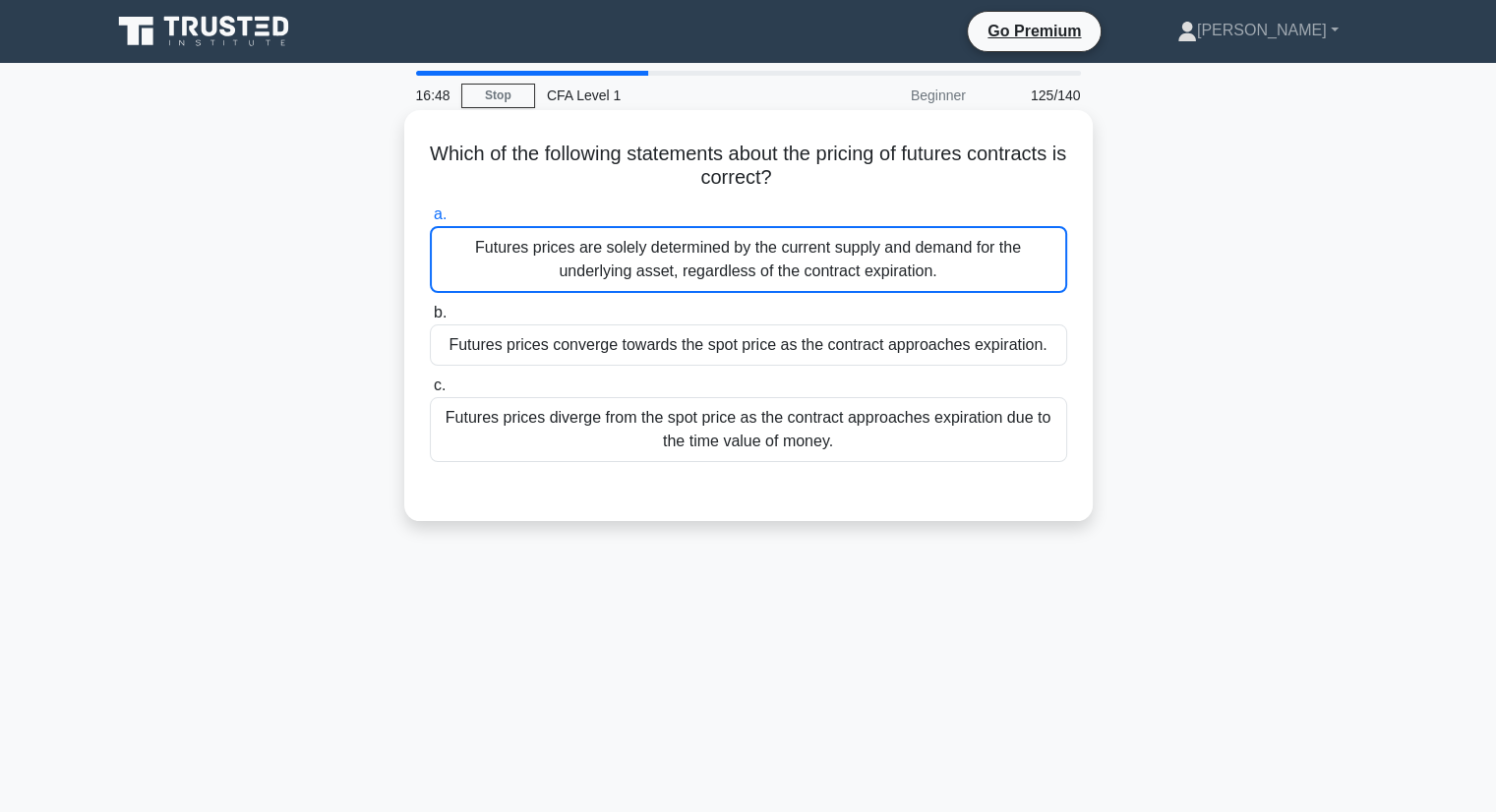
click at [630, 248] on div "Futures prices are solely determined by the current supply and demand for the u…" at bounding box center [748, 259] width 637 height 67
click at [430, 221] on input "a. Futures prices are solely determined by the current supply and demand for th…" at bounding box center [430, 214] width 0 height 13
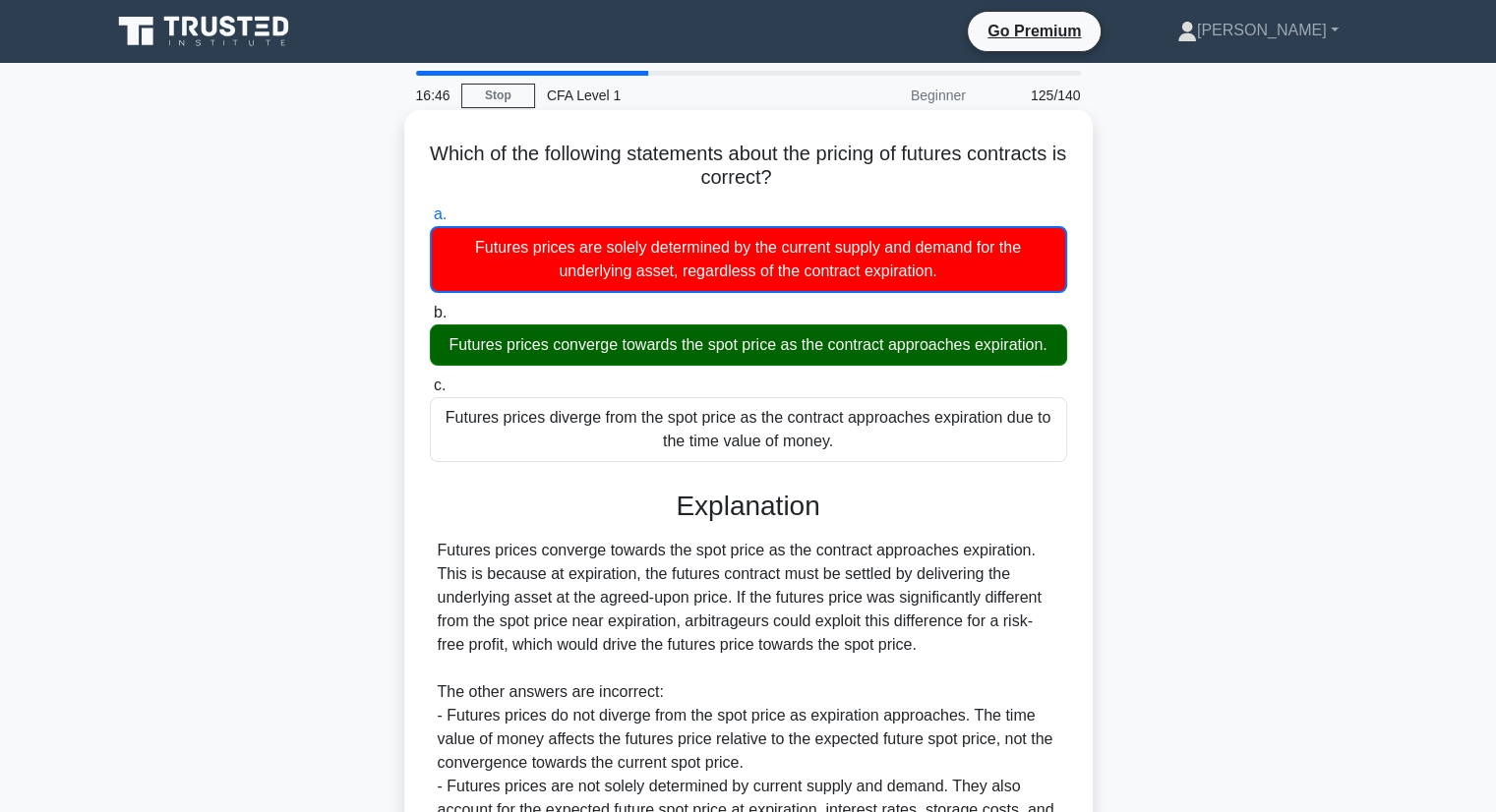
click at [637, 310] on label "b. Futures prices converge towards the spot price as the contract approaches ex…" at bounding box center [748, 333] width 637 height 65
click at [430, 310] on input "b. Futures prices converge towards the spot price as the contract approaches ex…" at bounding box center [430, 313] width 0 height 13
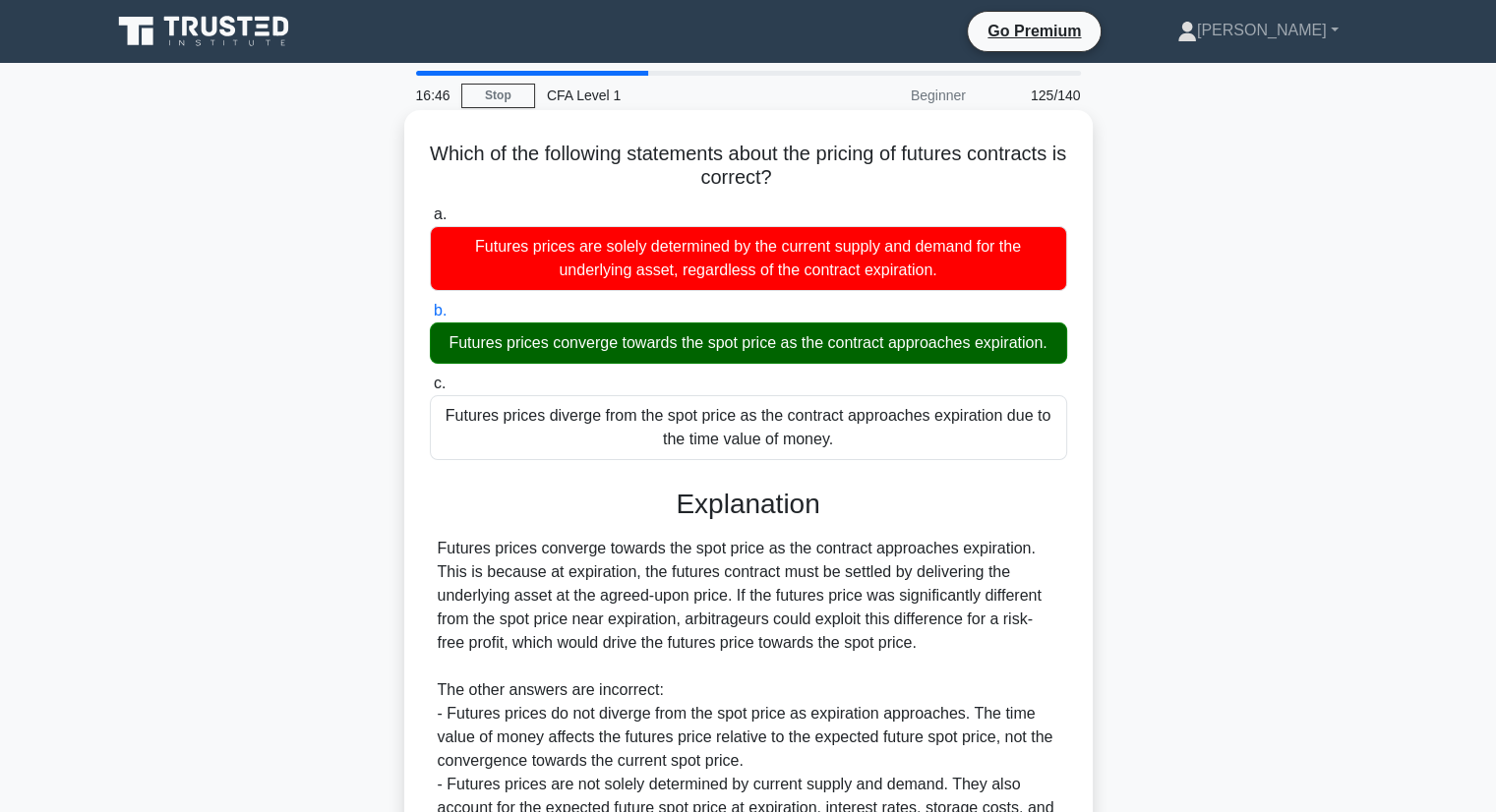
click at [637, 310] on label "b. Futures prices converge towards the spot price as the contract approaches ex…" at bounding box center [748, 331] width 637 height 65
click at [430, 310] on input "b. Futures prices converge towards the spot price as the contract approaches ex…" at bounding box center [430, 311] width 0 height 13
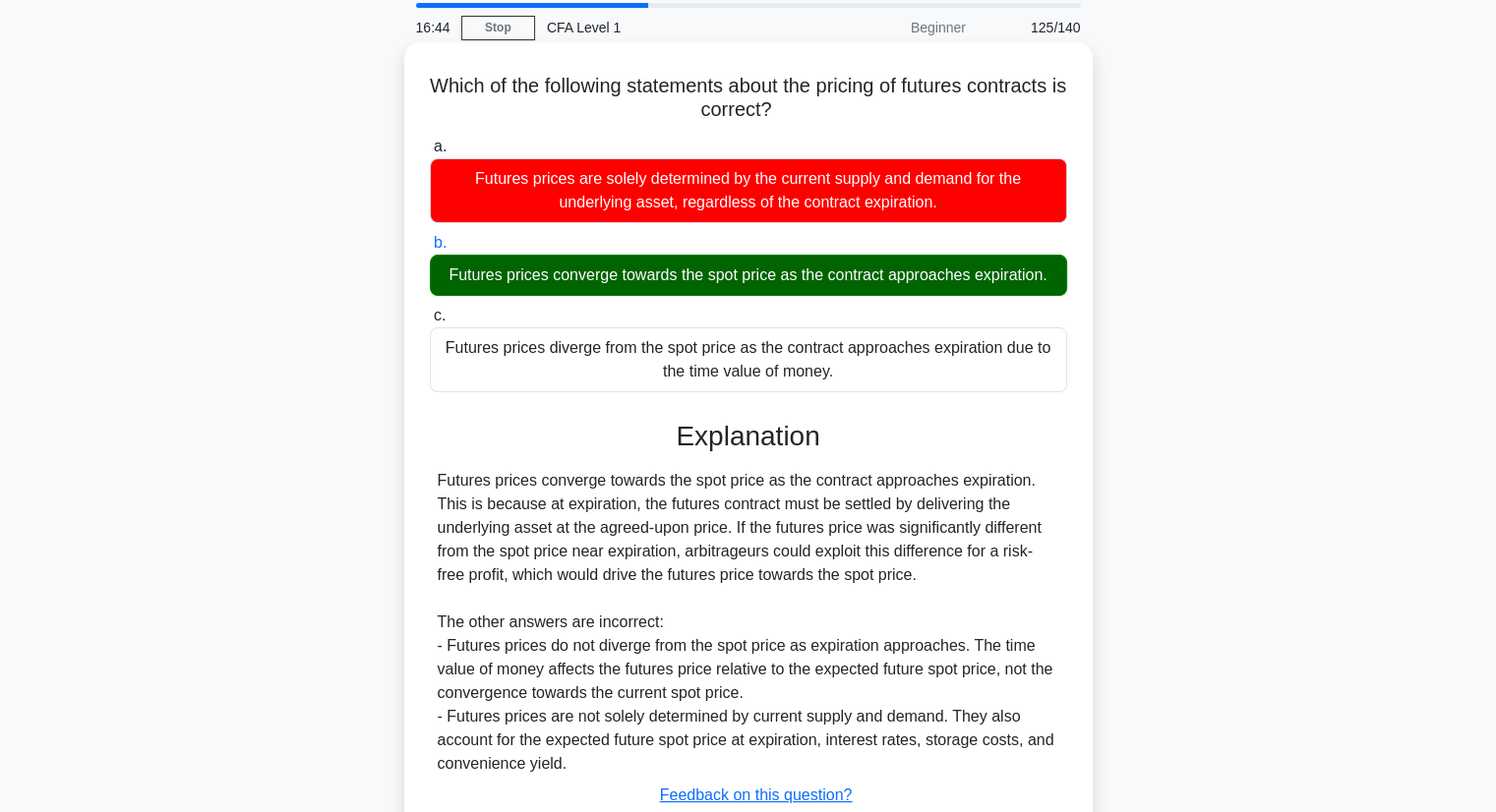
scroll to position [251, 0]
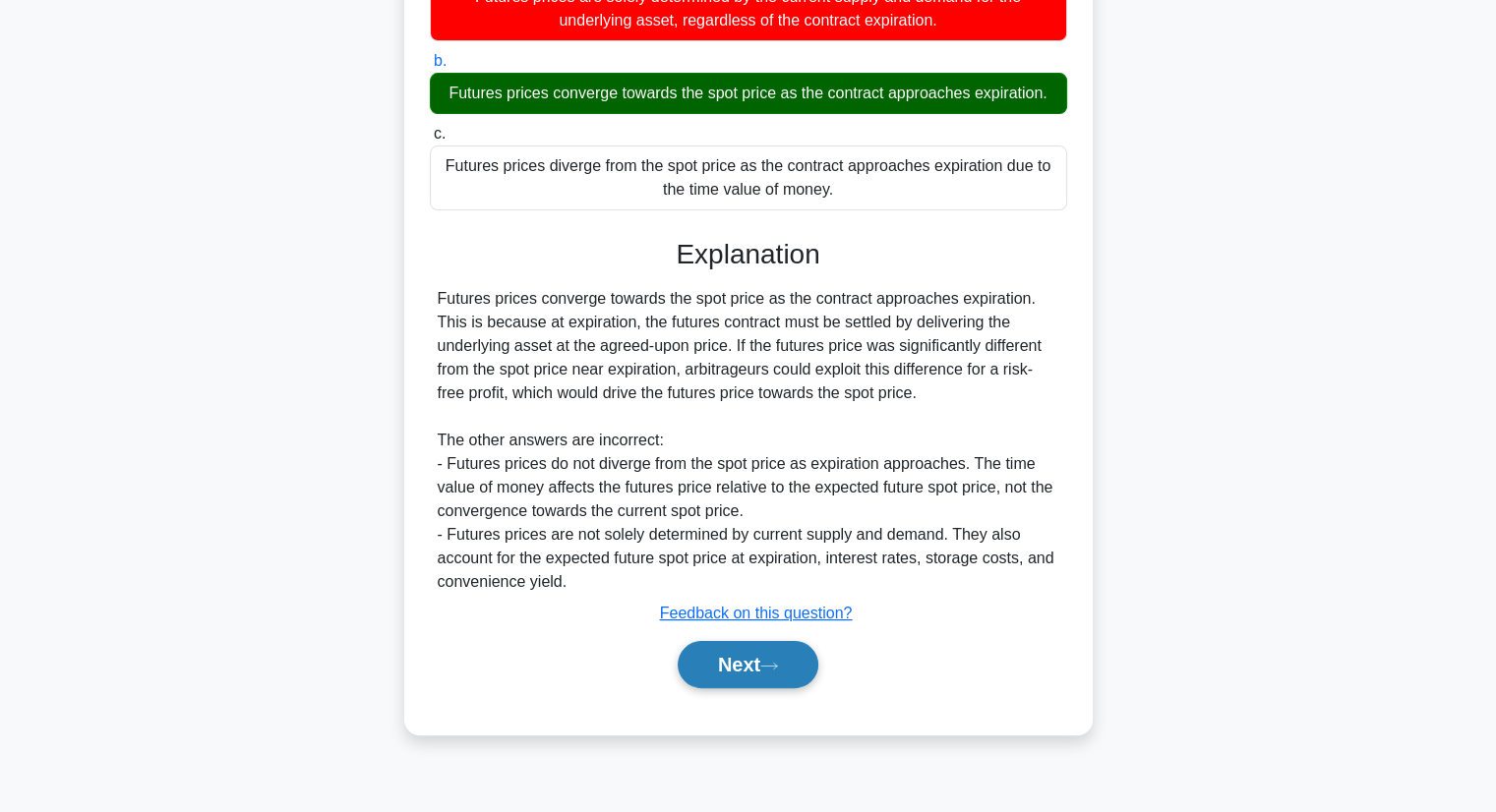
click at [775, 672] on button "Next" at bounding box center [748, 665] width 141 height 48
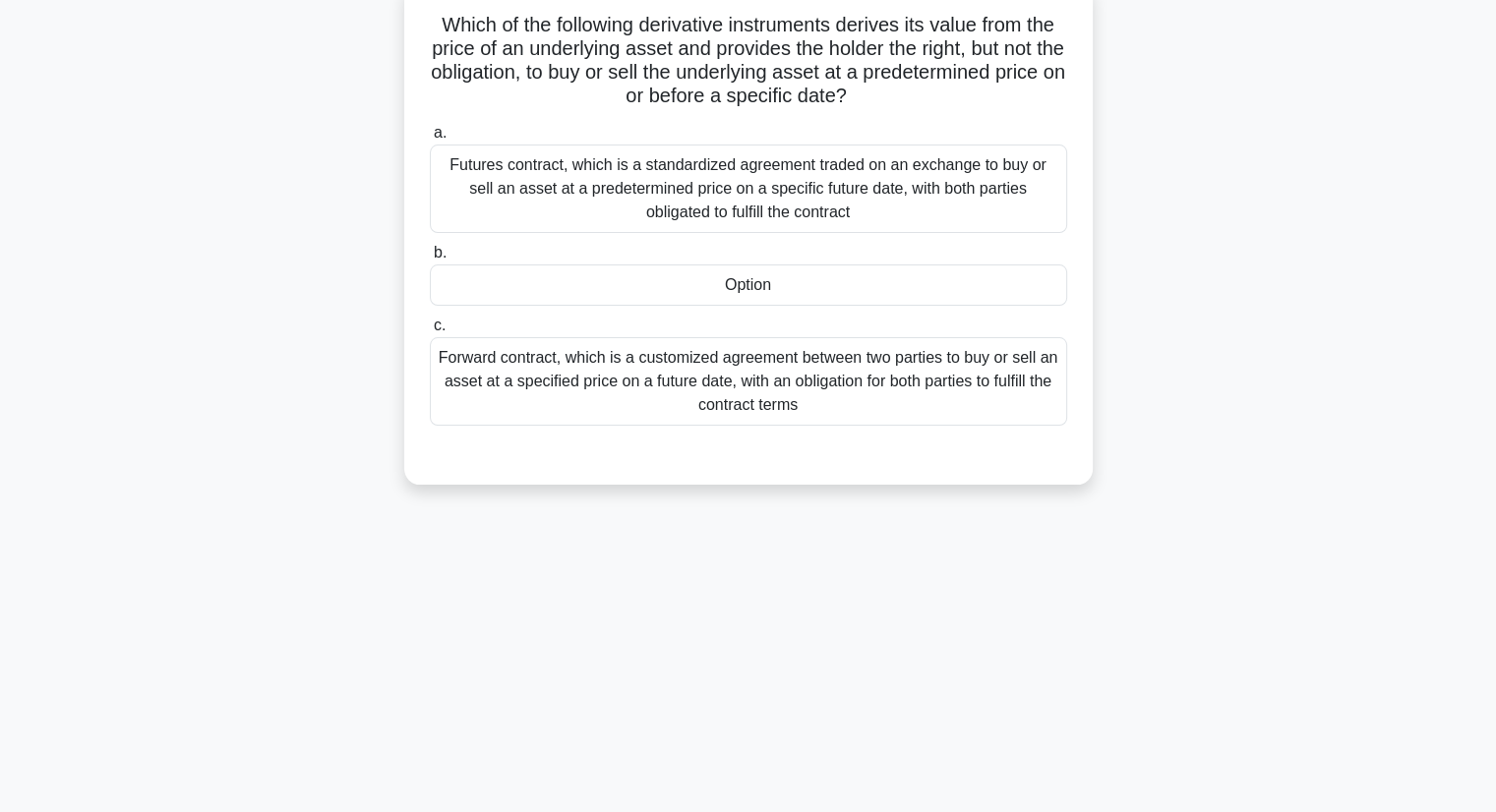
scroll to position [0, 0]
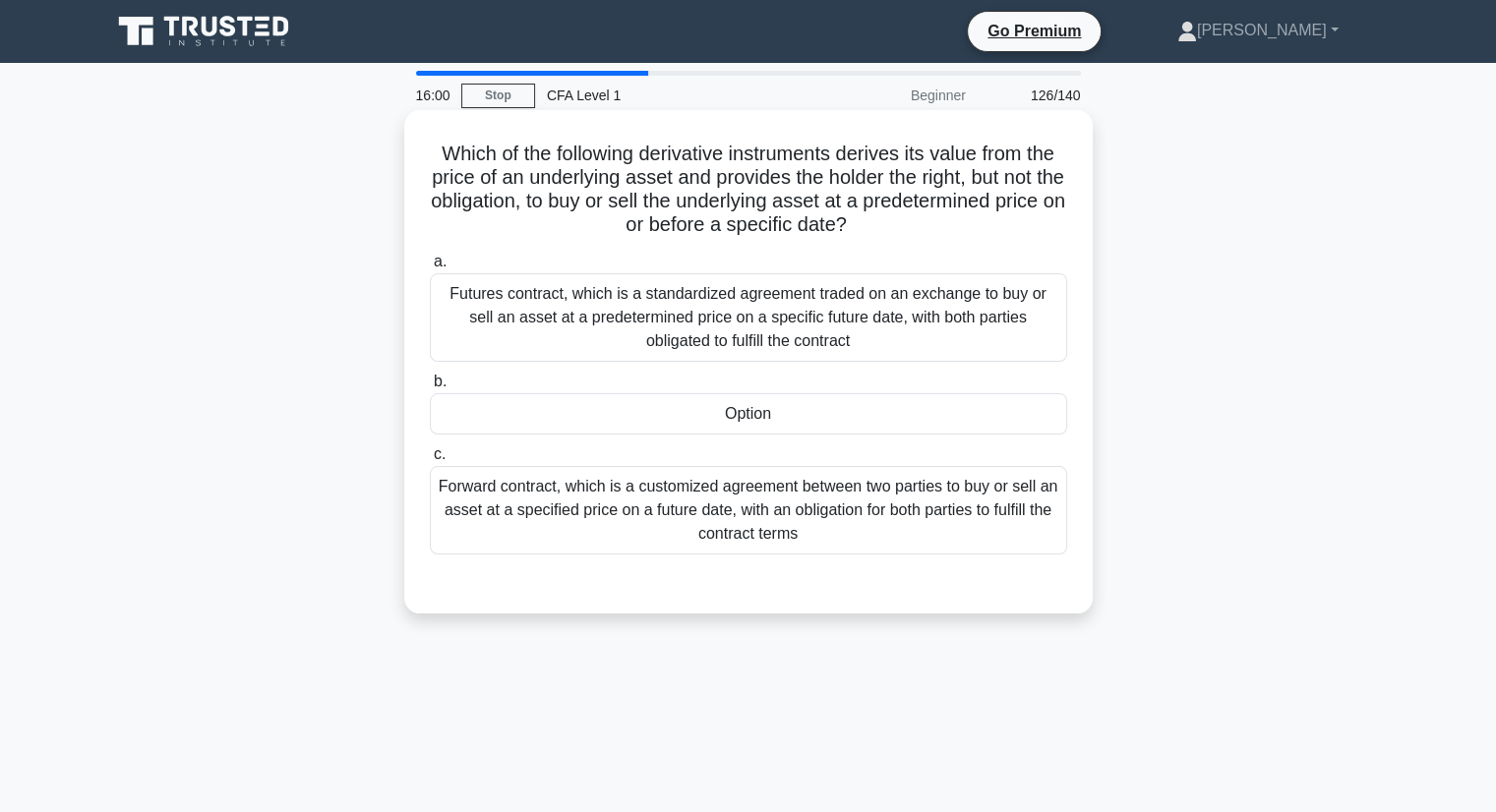
click at [691, 488] on div "Forward contract, which is a customized agreement between two parties to buy or…" at bounding box center [748, 510] width 637 height 88
click at [430, 462] on input "c. Forward contract, which is a customized agreement between two parties to buy…" at bounding box center [430, 455] width 0 height 13
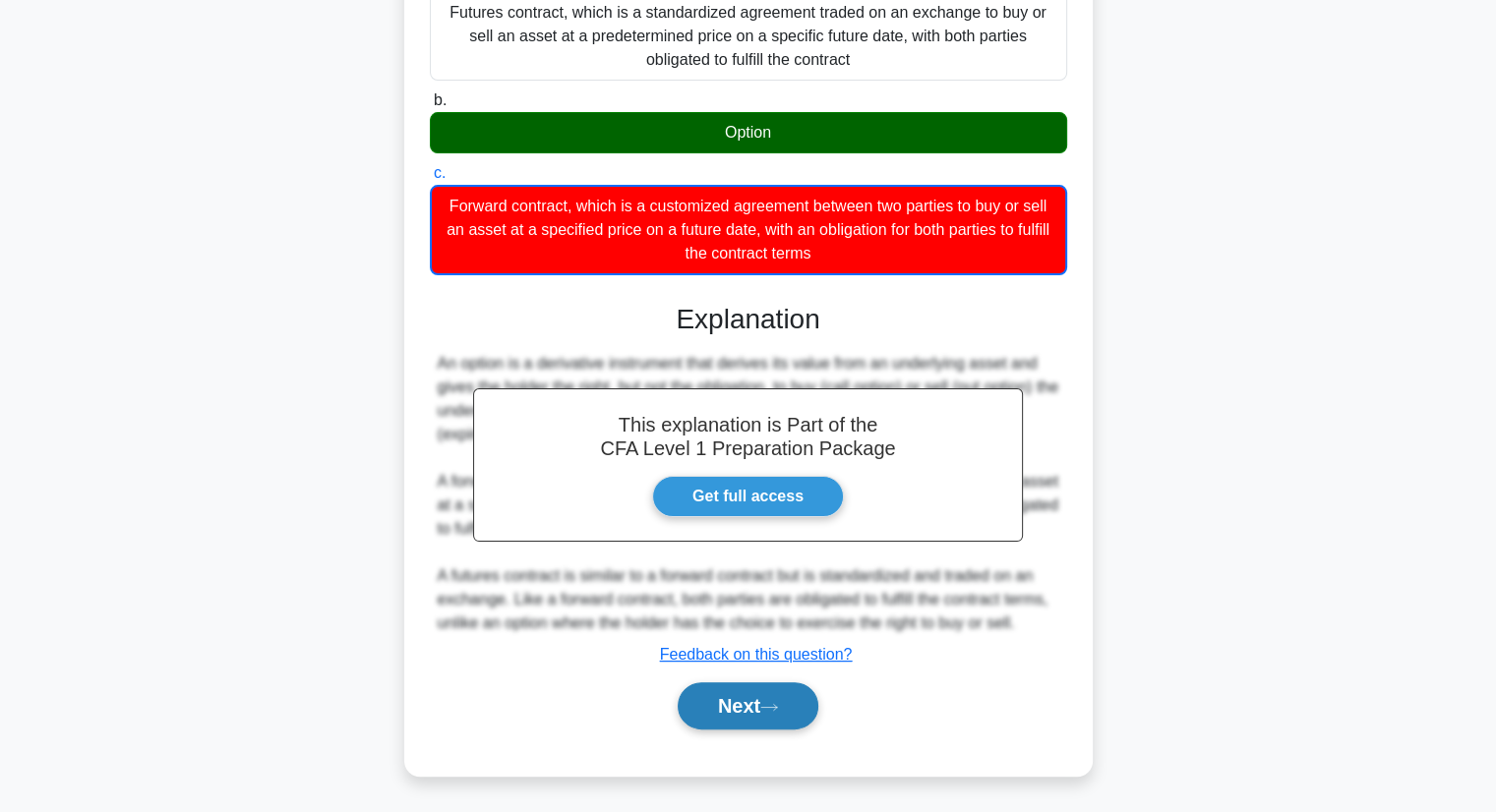
click at [758, 717] on button "Next" at bounding box center [748, 706] width 141 height 48
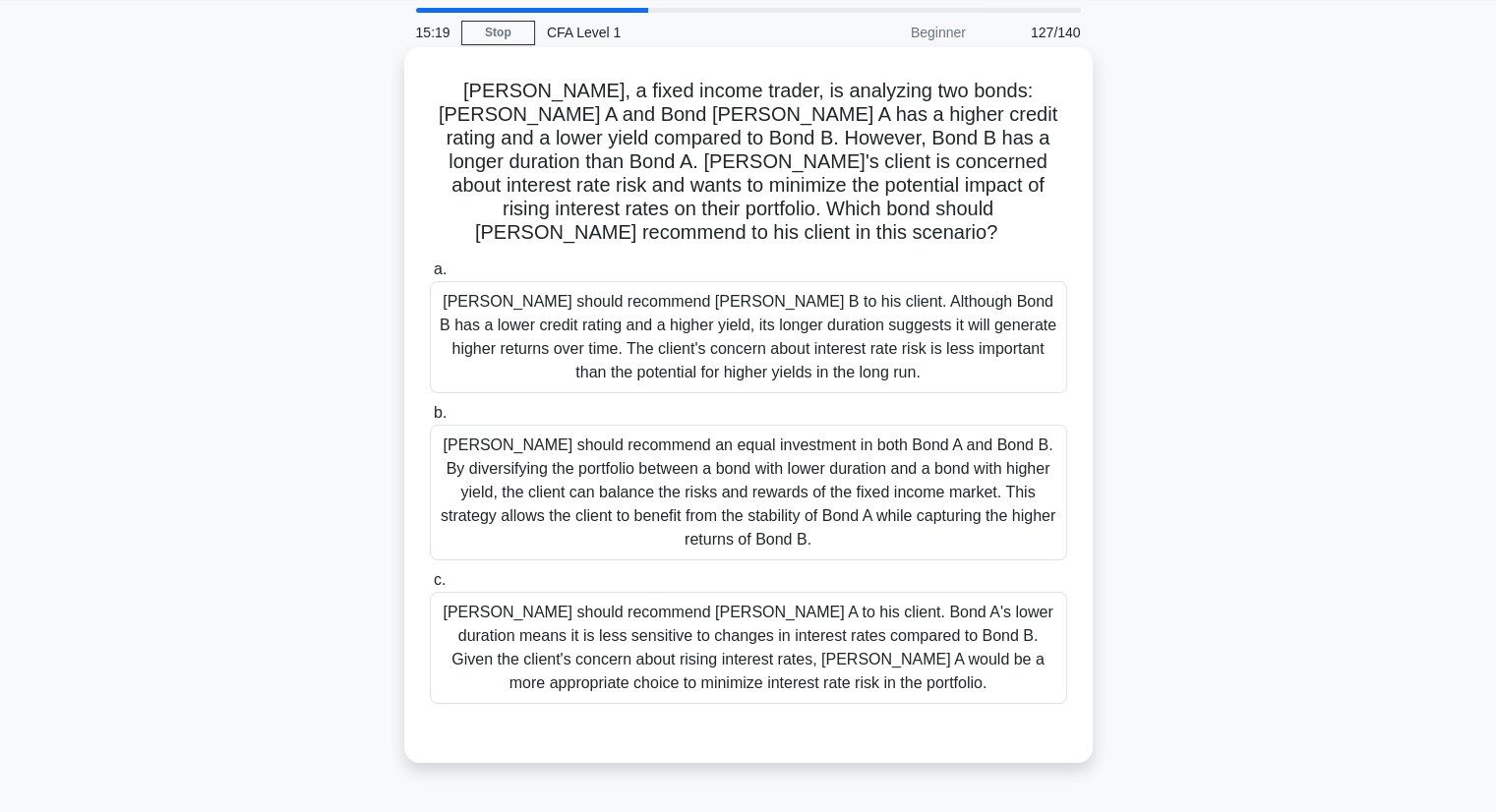
scroll to position [98, 0]
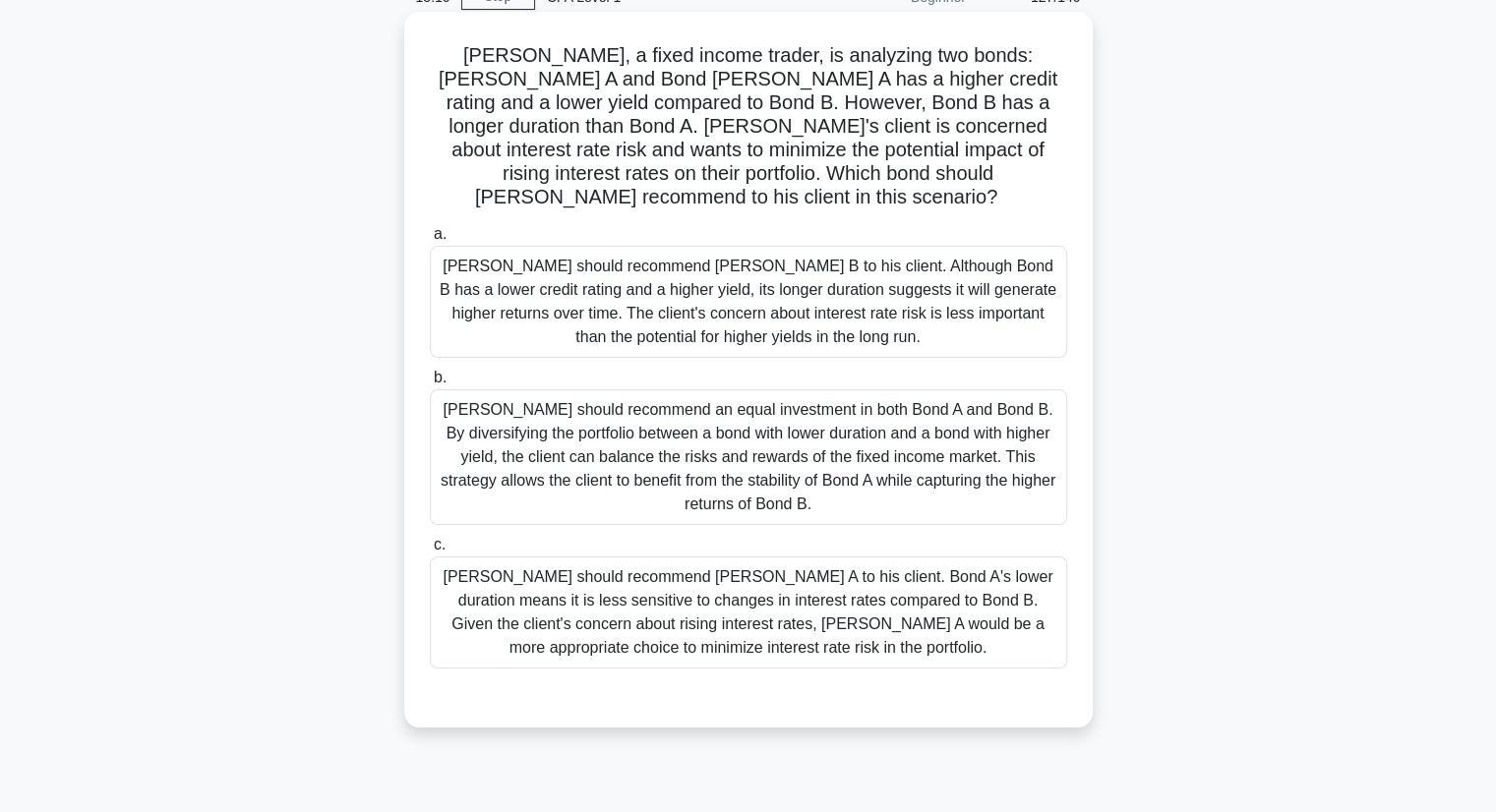
click at [982, 584] on div "Tom should recommend Bond A to his client. Bond A's lower duration means it is …" at bounding box center [748, 612] width 637 height 112
click at [430, 552] on input "c. Tom should recommend Bond A to his client. Bond A's lower duration means it …" at bounding box center [430, 545] width 0 height 13
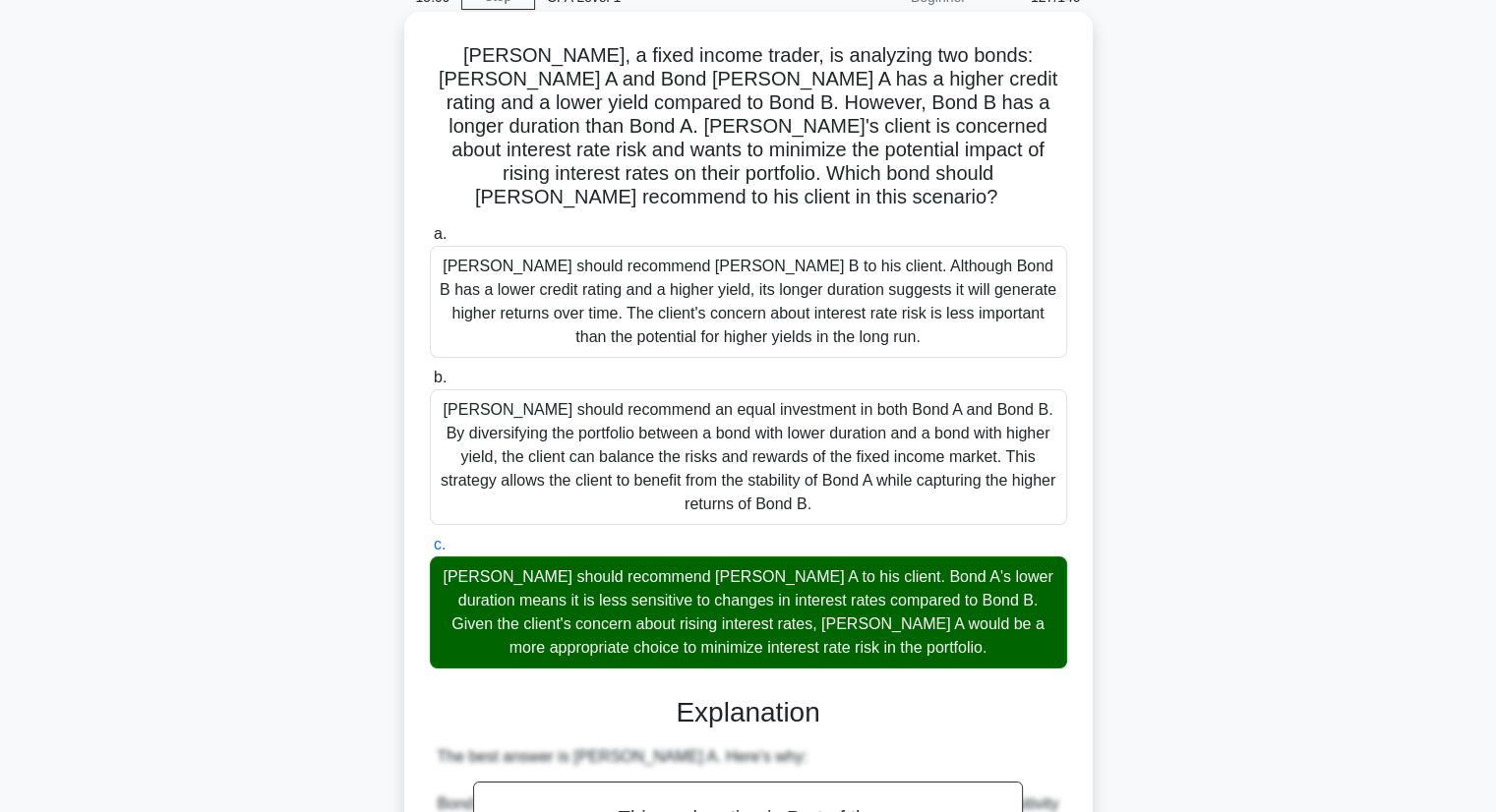
scroll to position [590, 0]
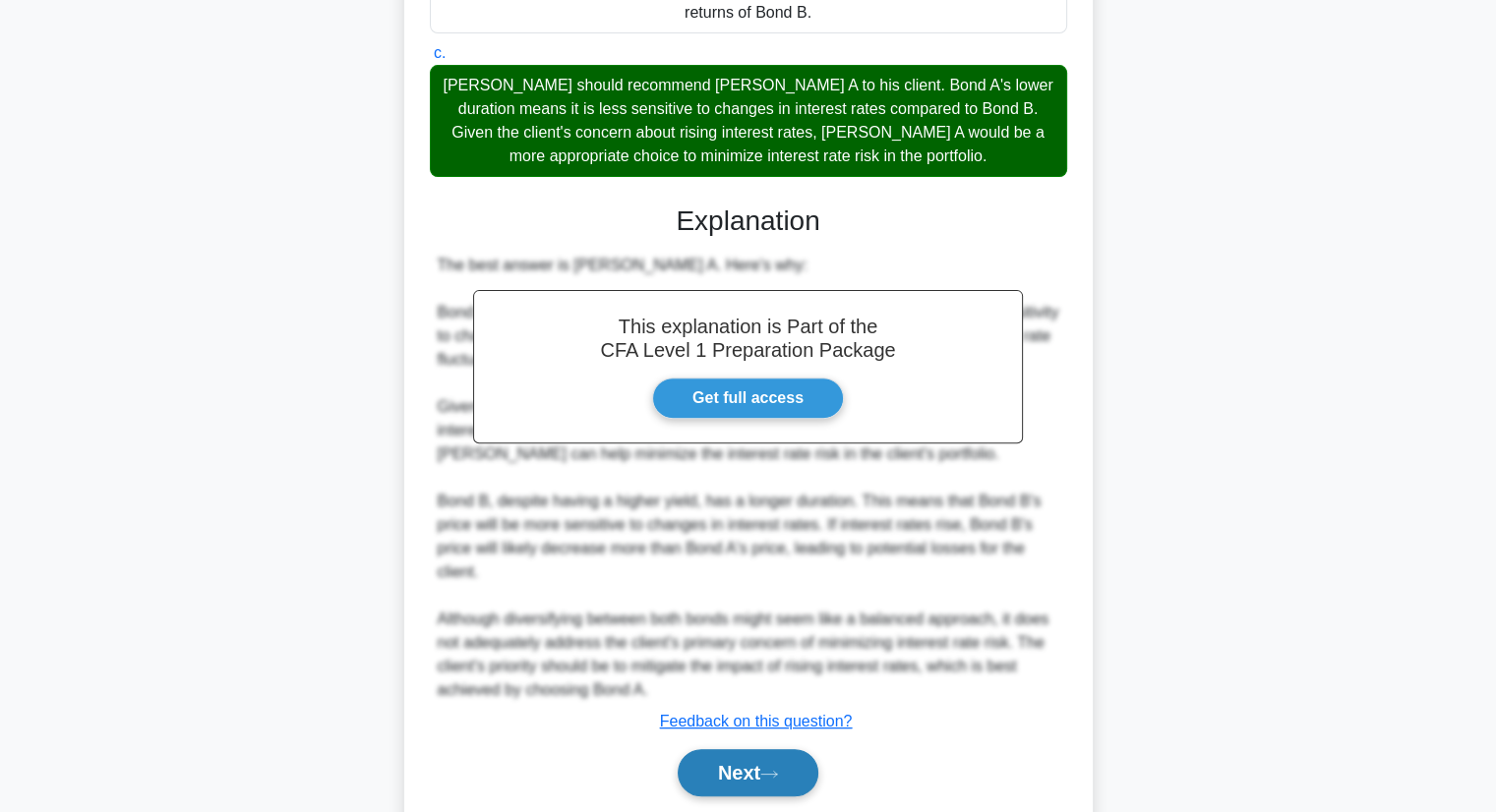
click at [800, 752] on button "Next" at bounding box center [748, 773] width 141 height 48
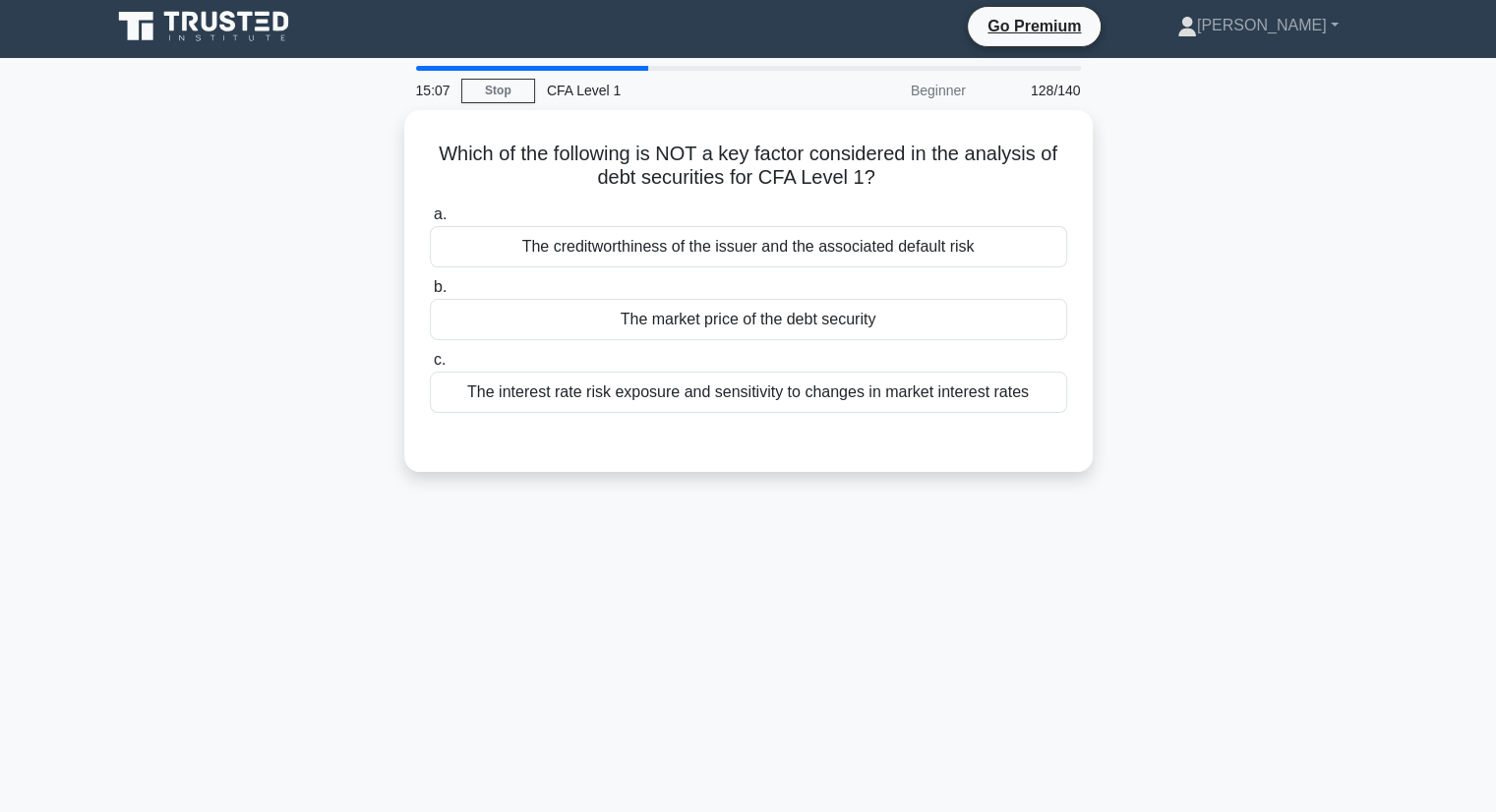
scroll to position [0, 0]
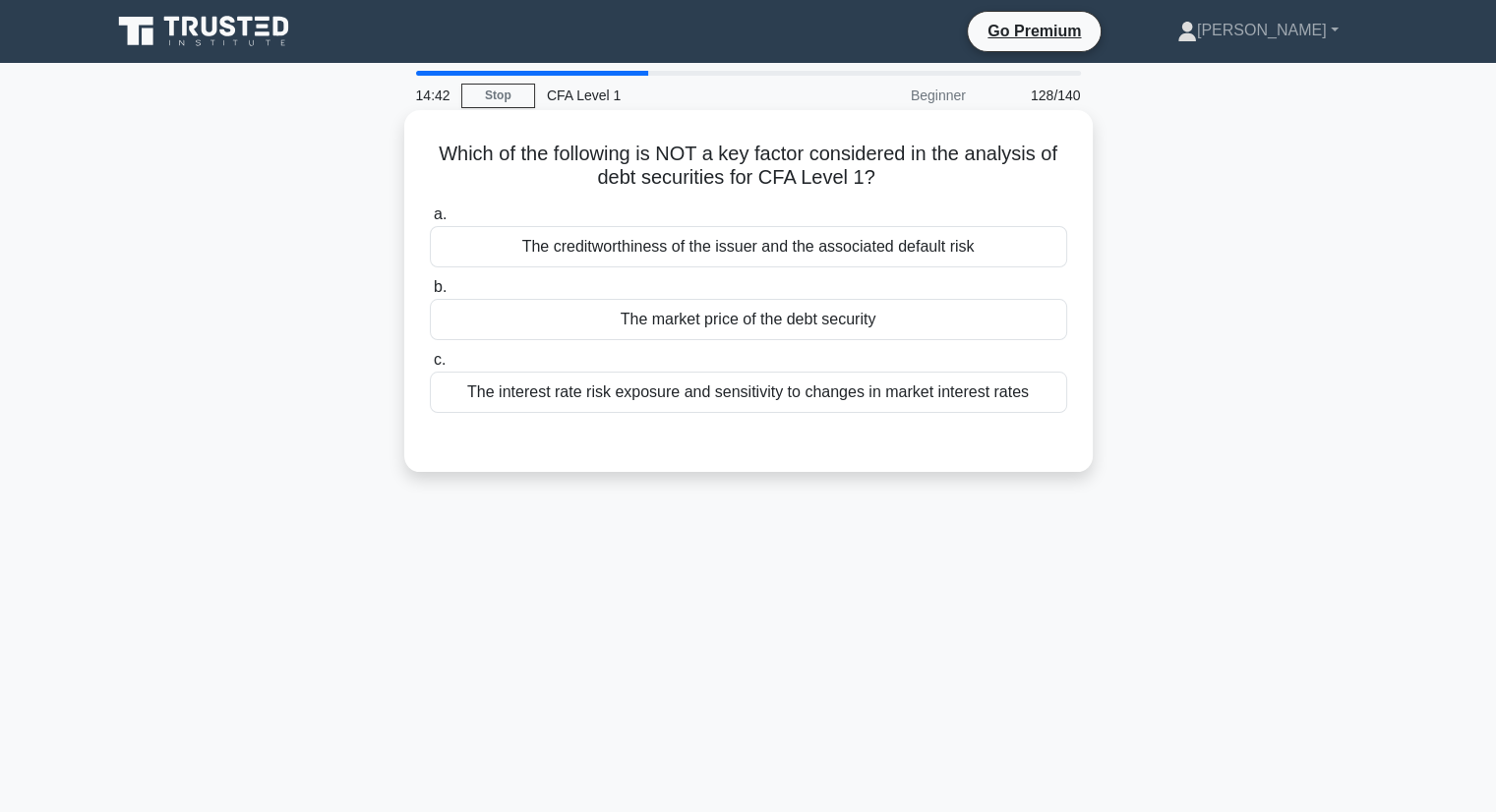
click at [747, 309] on div "The market price of the debt security" at bounding box center [748, 320] width 637 height 42
click at [430, 294] on input "b. The market price of the debt security" at bounding box center [430, 287] width 0 height 13
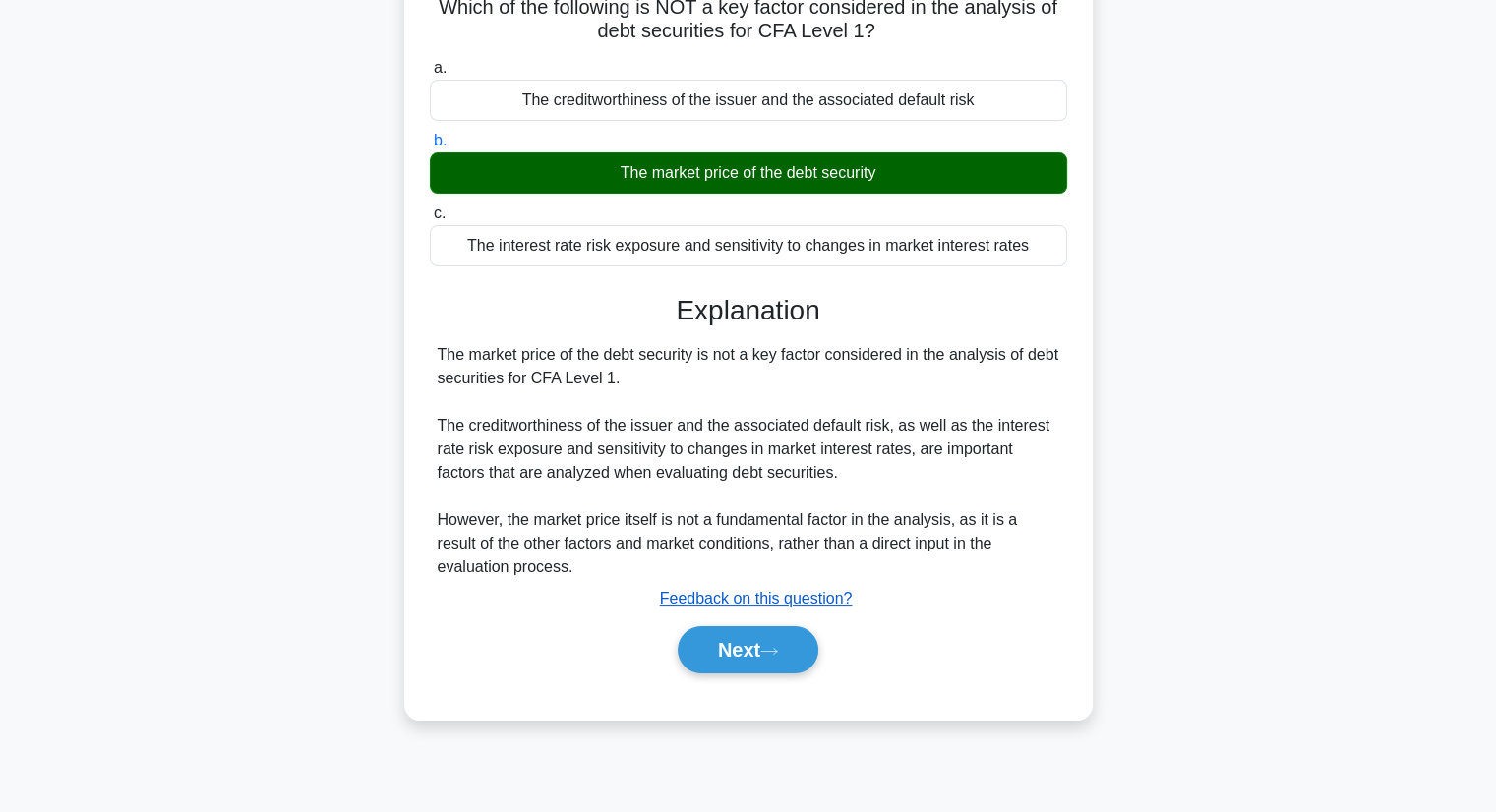
scroll to position [251, 0]
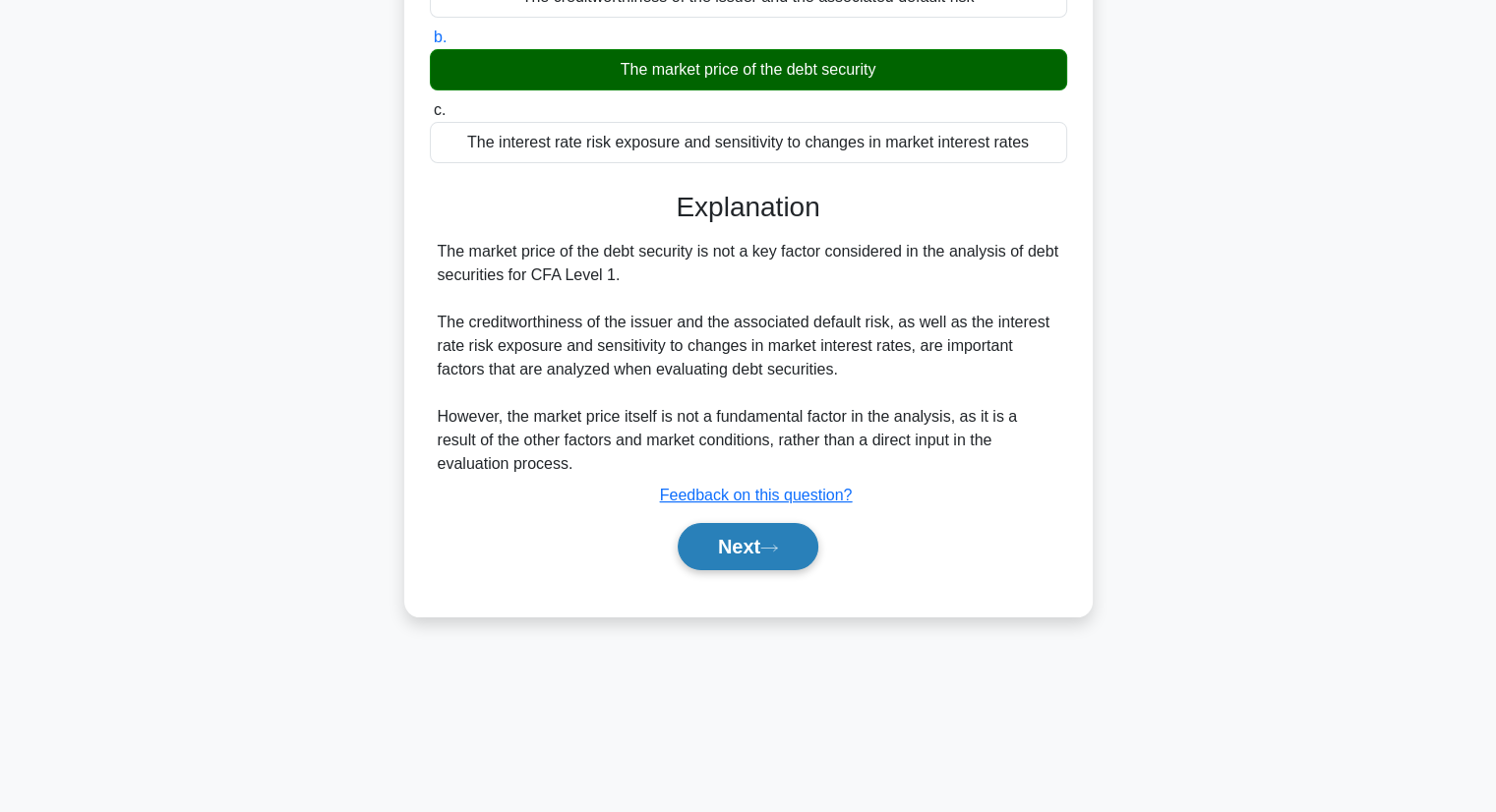
click at [782, 528] on button "Next" at bounding box center [748, 547] width 141 height 48
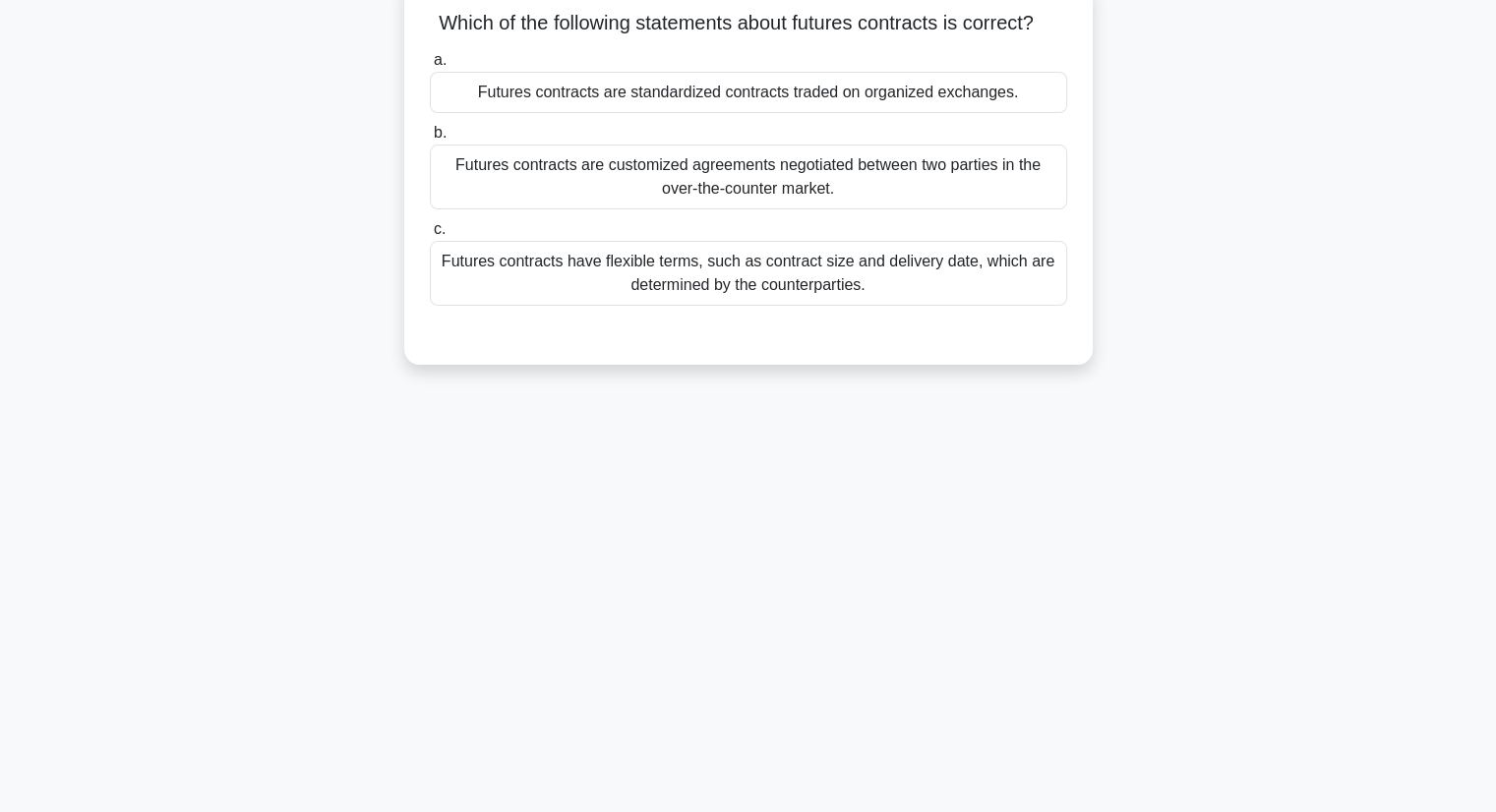
scroll to position [0, 0]
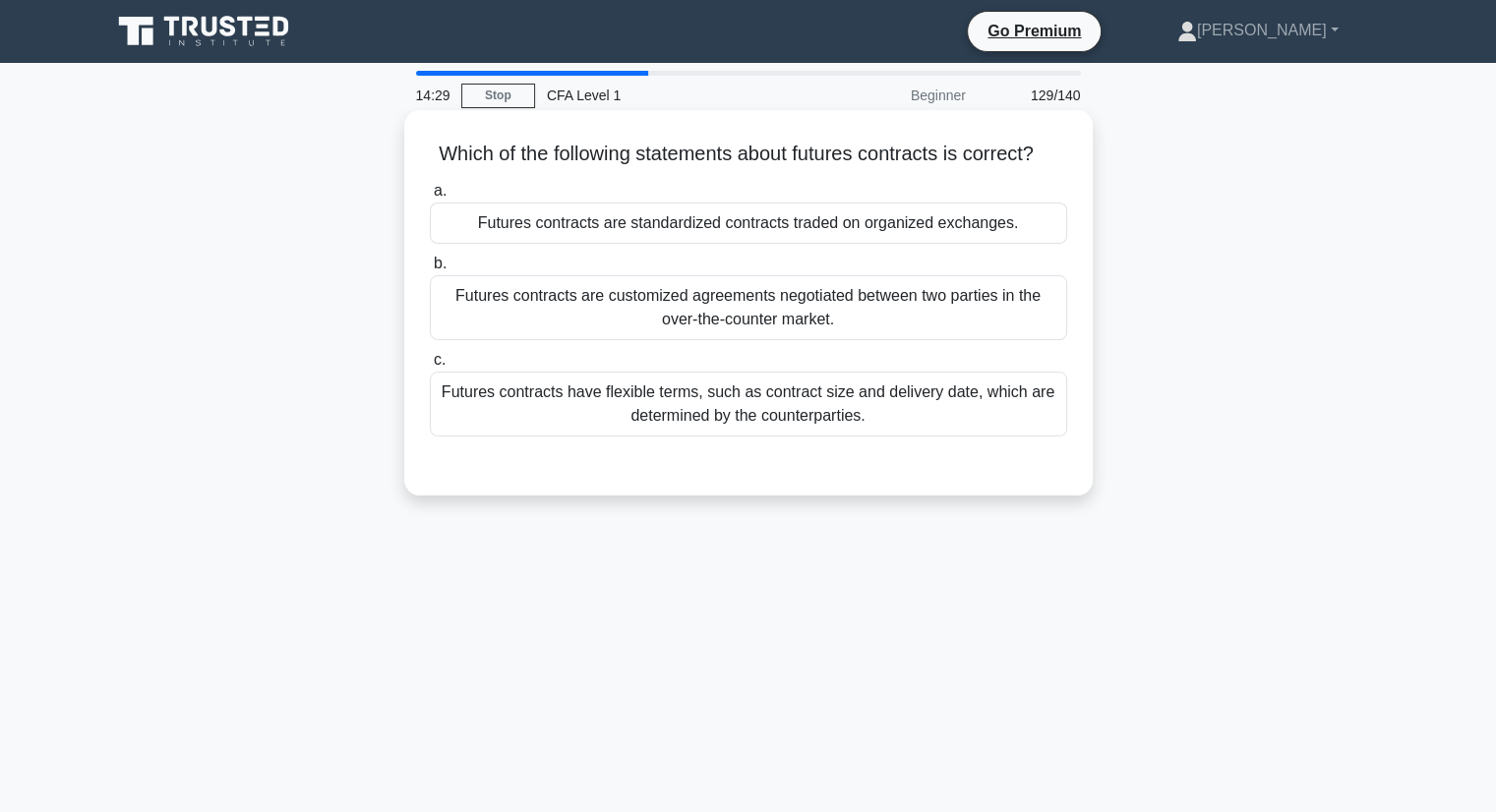
click at [920, 437] on div "Futures contracts have flexible terms, such as contract size and delivery date,…" at bounding box center [748, 403] width 637 height 65
click at [430, 366] on input "c. Futures contracts have flexible terms, such as contract size and delivery da…" at bounding box center [430, 360] width 0 height 13
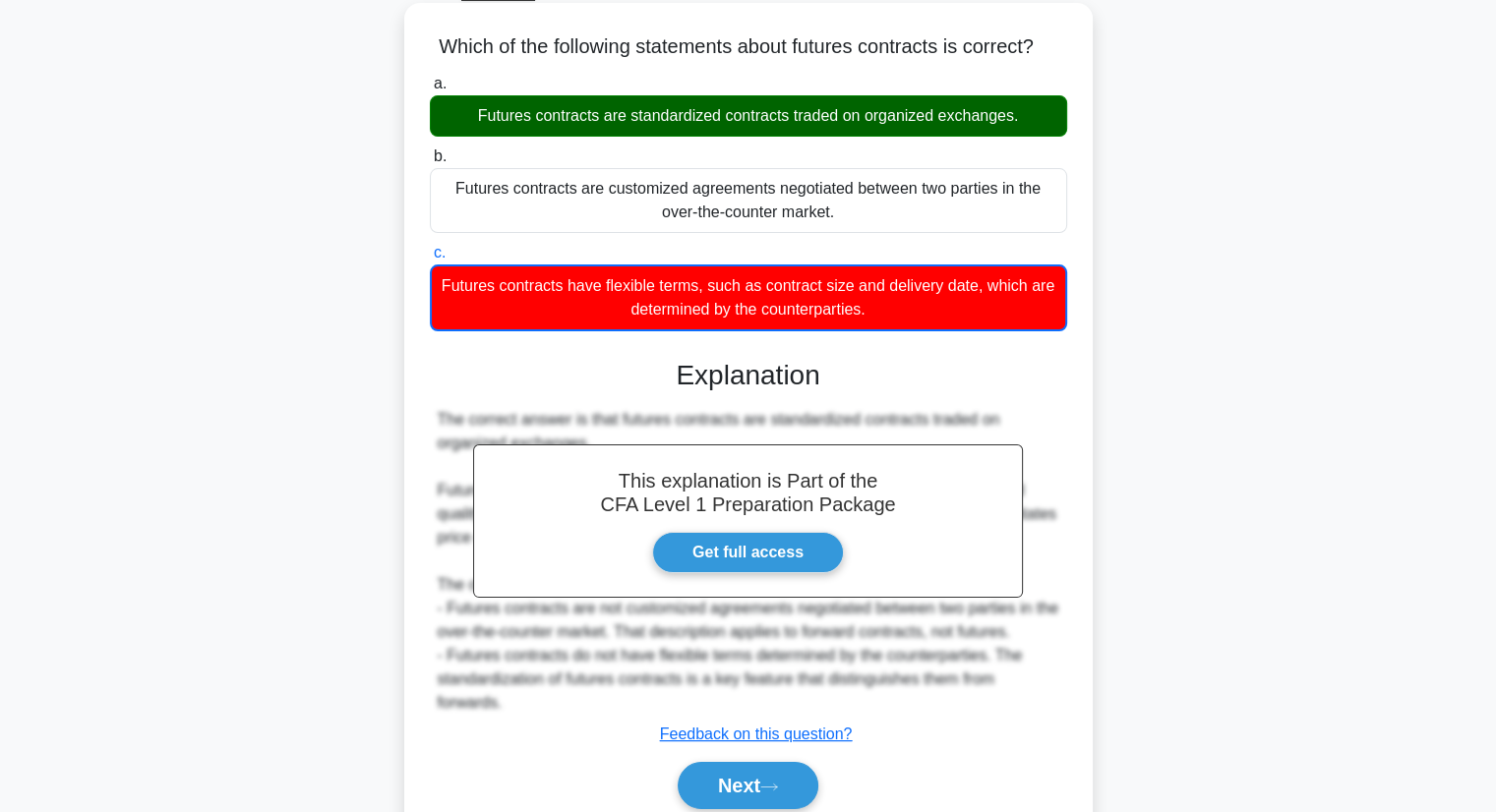
scroll to position [251, 0]
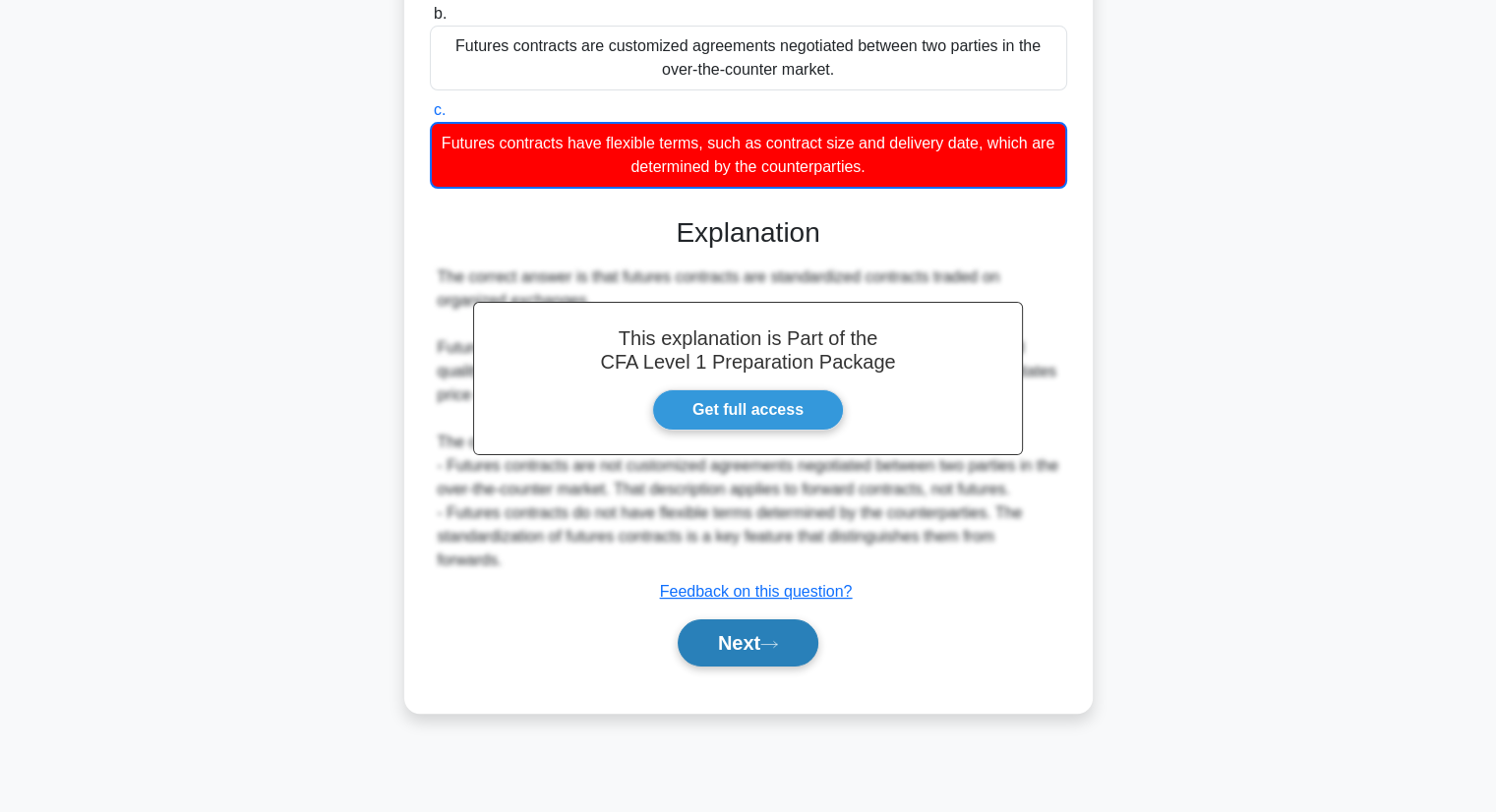
click at [748, 651] on button "Next" at bounding box center [748, 643] width 141 height 48
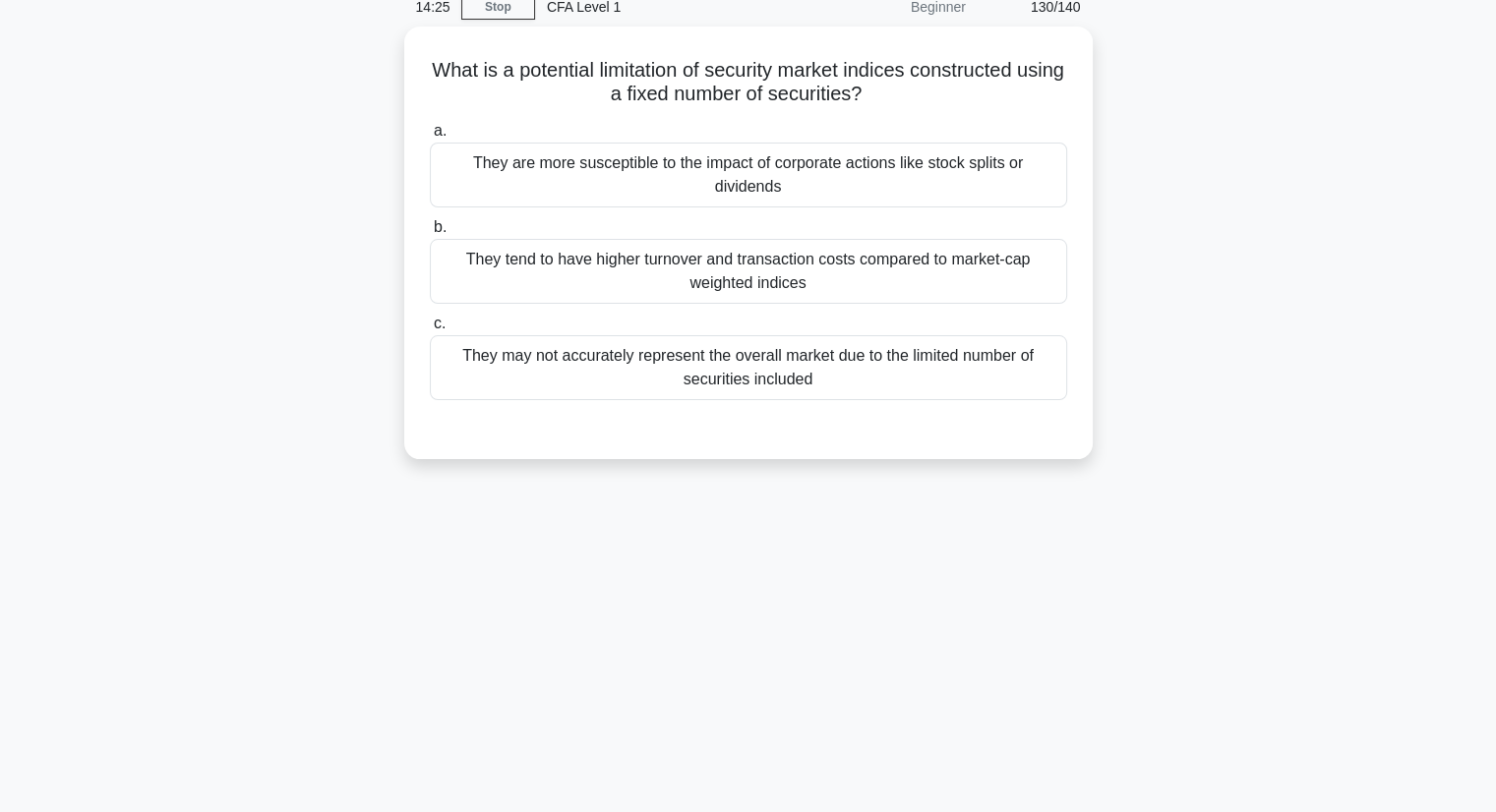
scroll to position [0, 0]
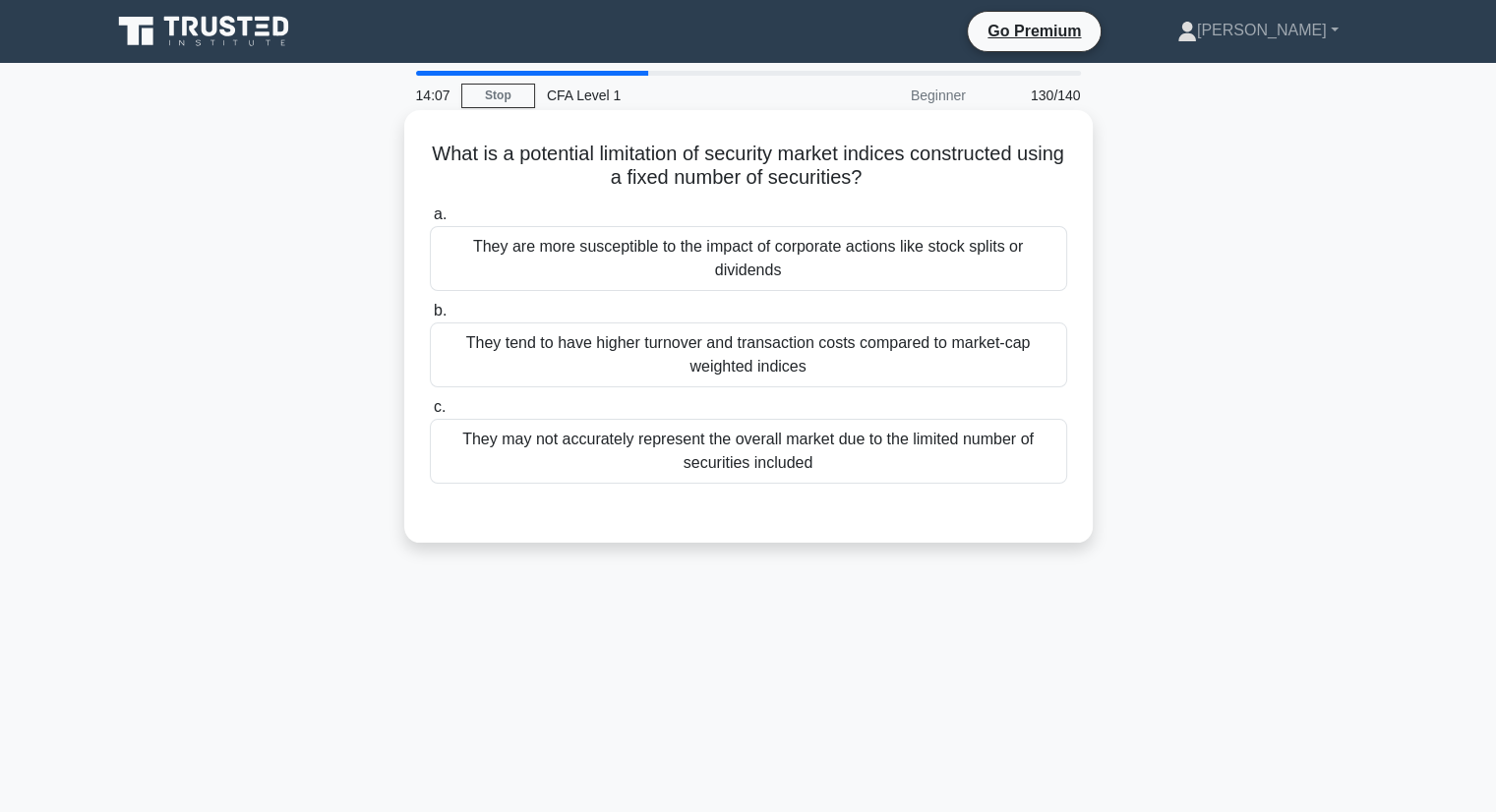
click at [914, 463] on div "They may not accurately represent the overall market due to the limited number …" at bounding box center [748, 451] width 637 height 65
click at [430, 414] on input "c. They may not accurately represent the overall market due to the limited numb…" at bounding box center [430, 407] width 0 height 13
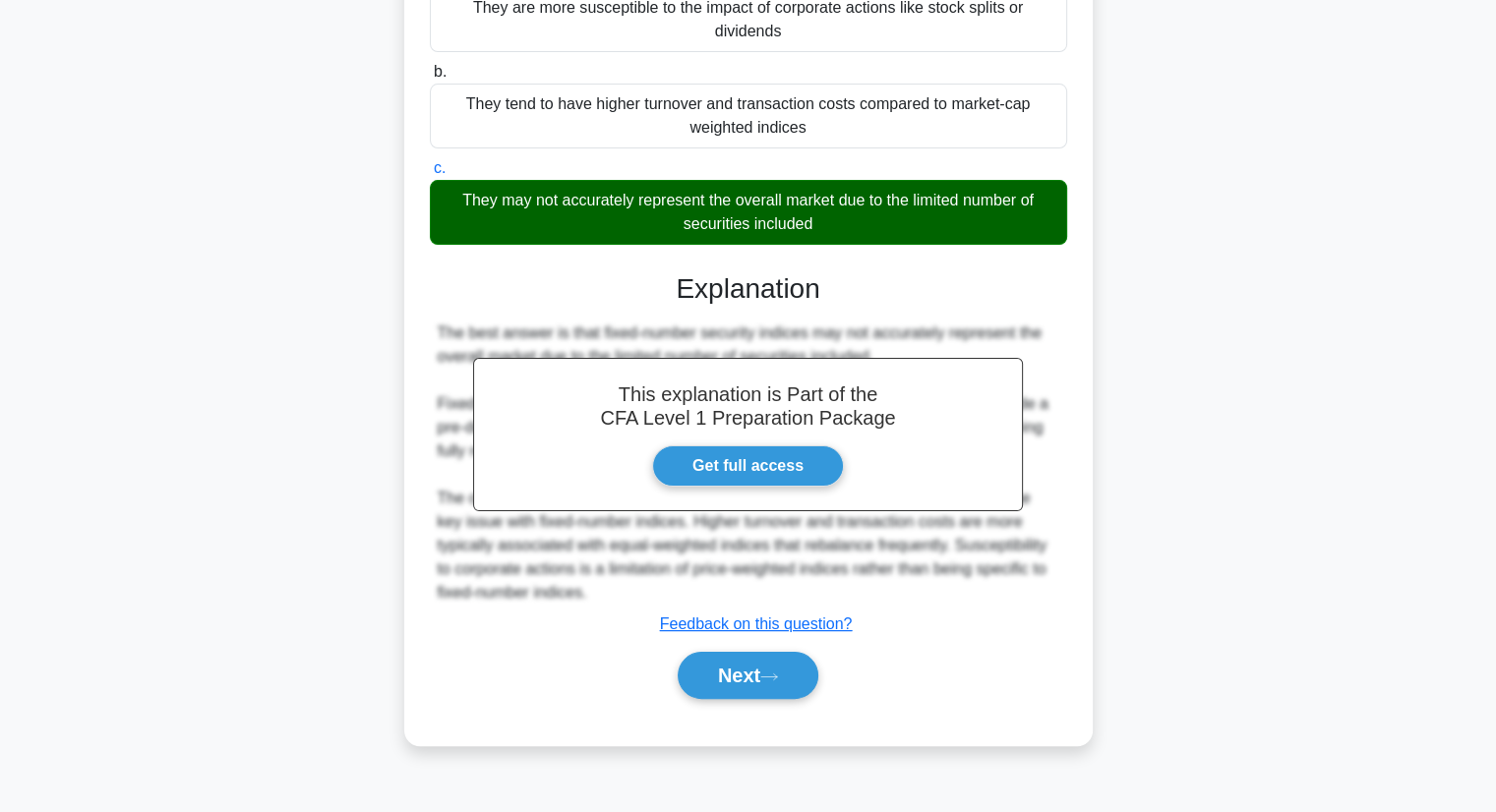
scroll to position [251, 0]
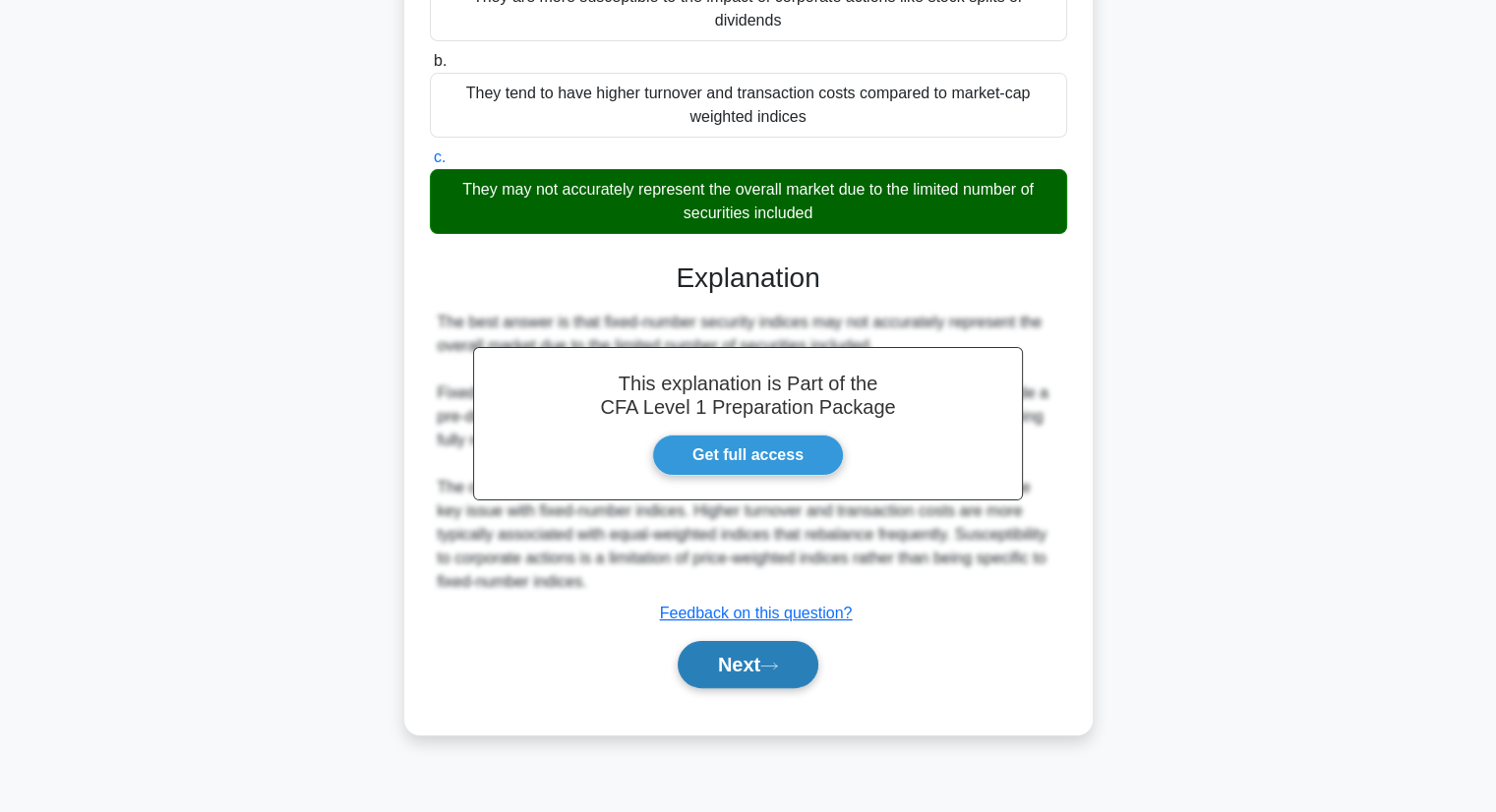
click at [736, 672] on button "Next" at bounding box center [748, 665] width 141 height 48
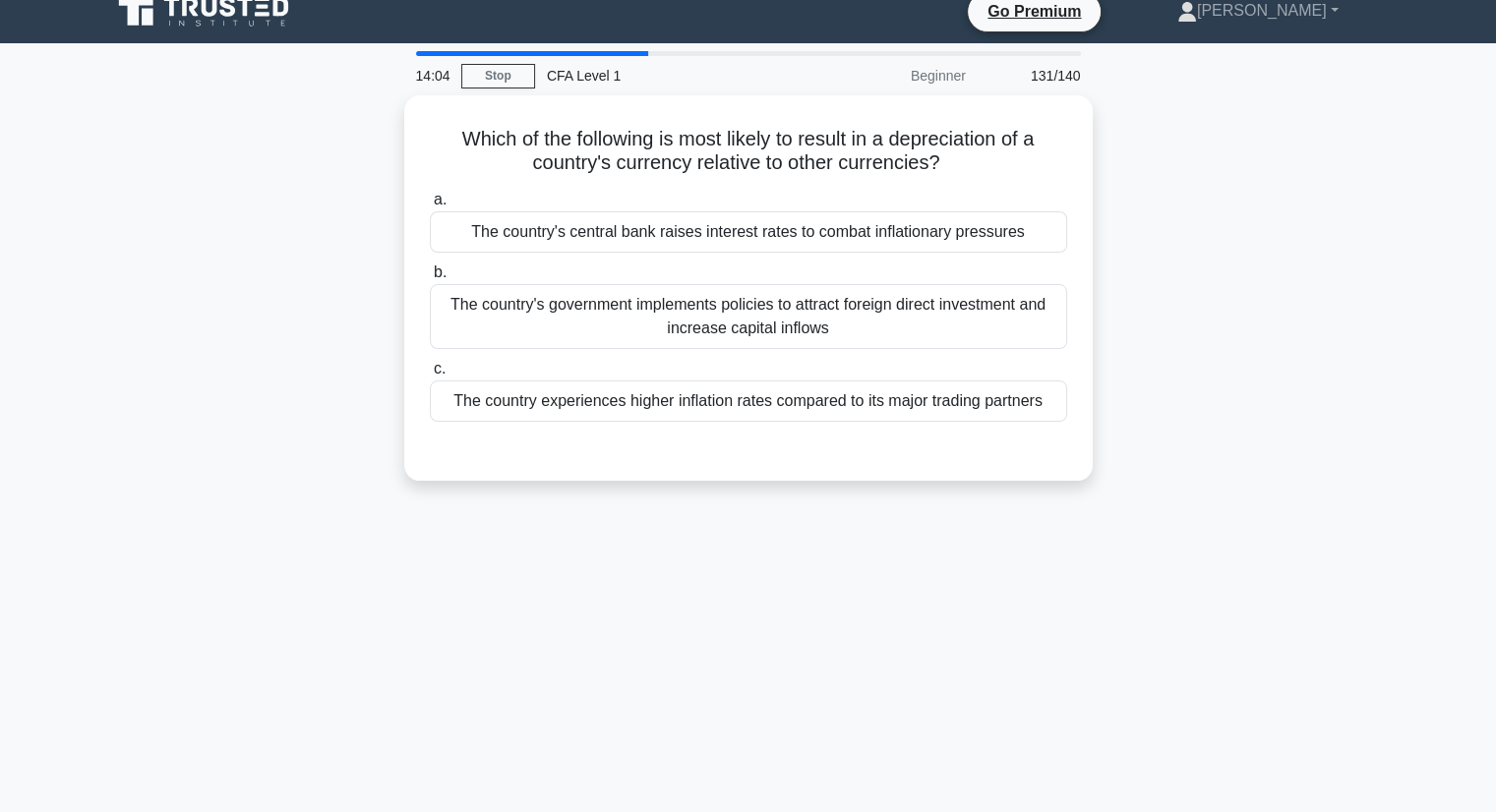
scroll to position [0, 0]
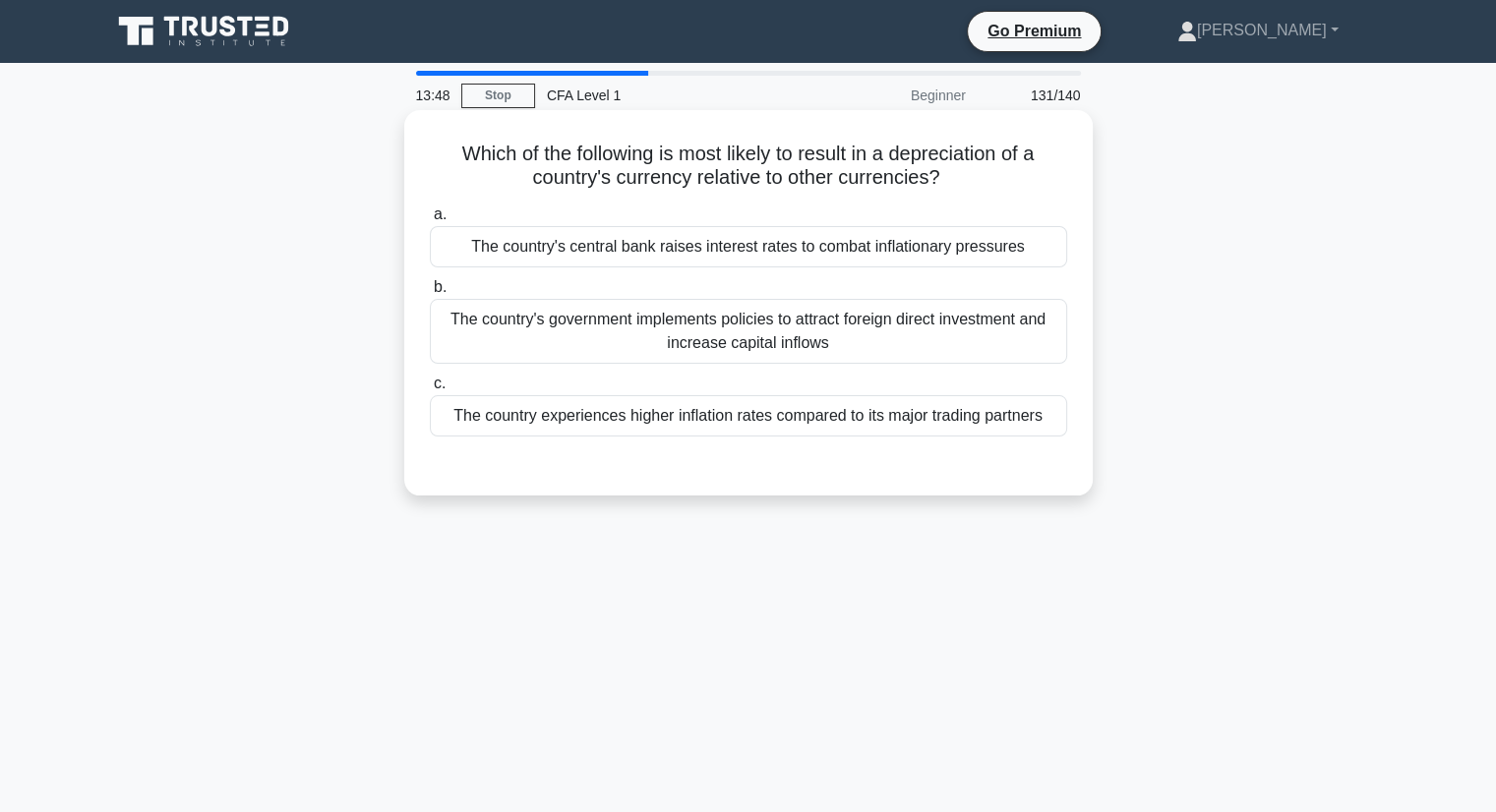
click at [699, 418] on div "The country experiences higher inflation rates compared to its major trading pa…" at bounding box center [748, 416] width 637 height 42
click at [430, 390] on input "c. The country experiences higher inflation rates compared to its major trading…" at bounding box center [430, 383] width 0 height 13
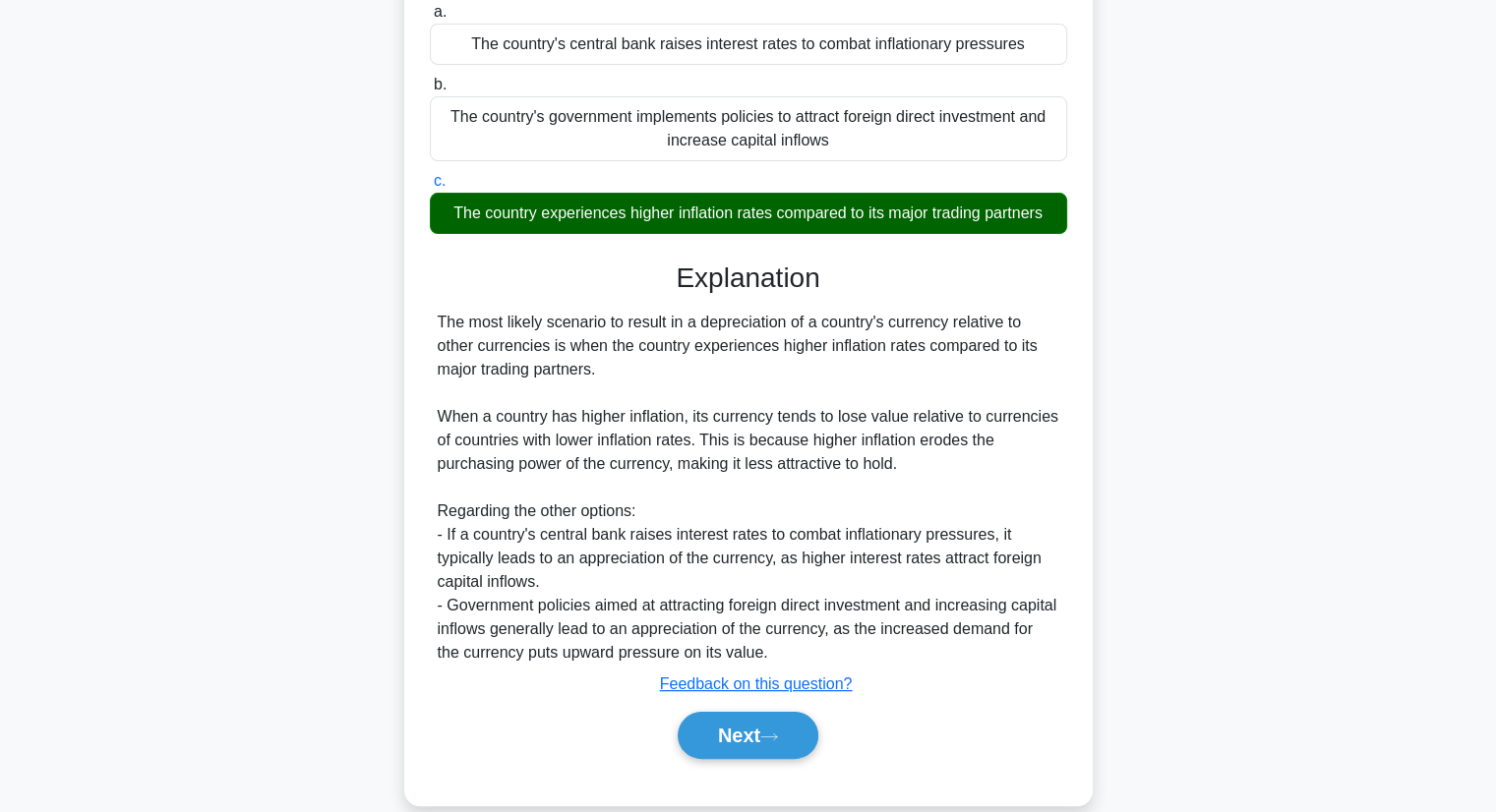
scroll to position [251, 0]
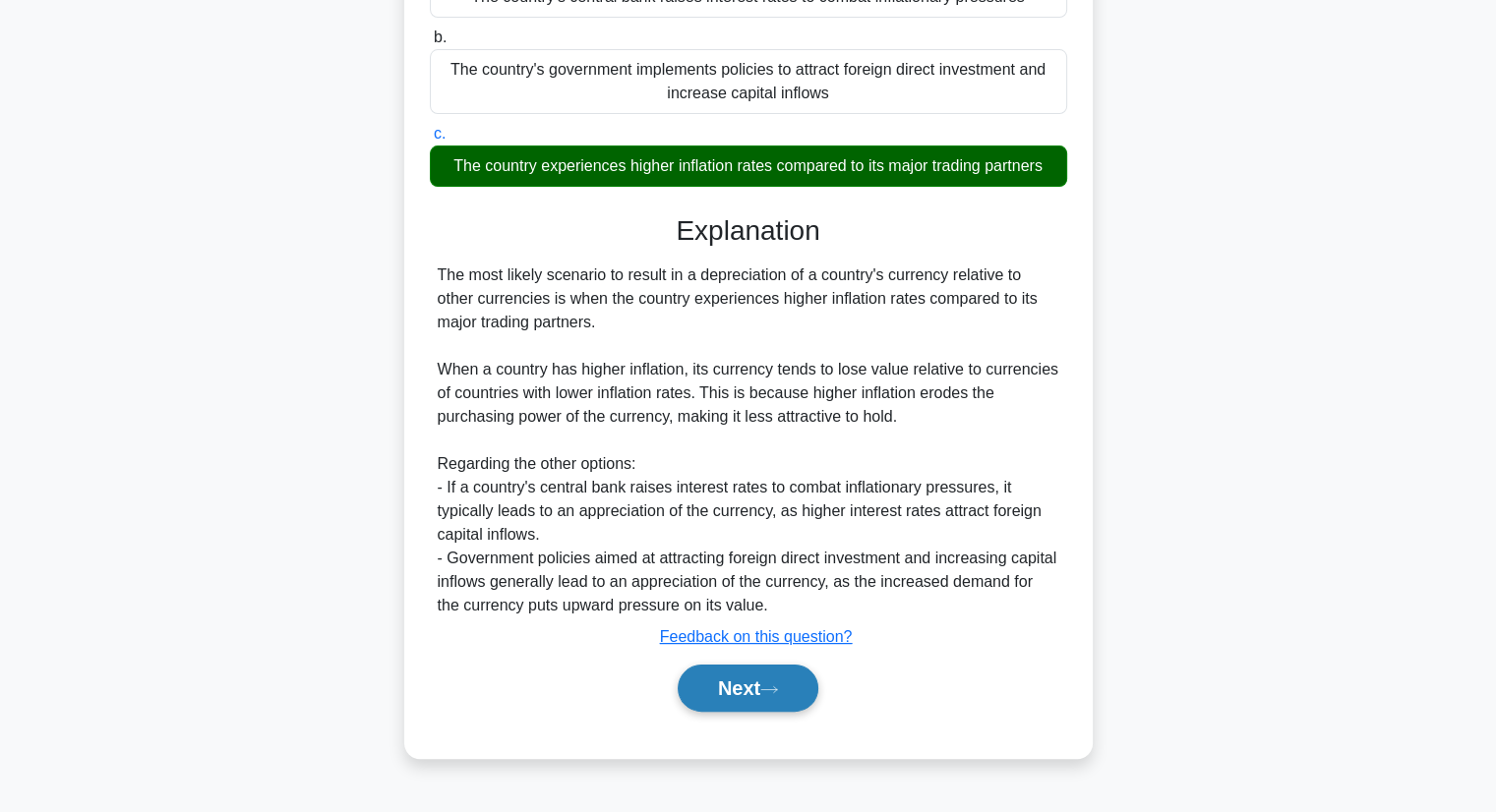
click at [792, 677] on button "Next" at bounding box center [748, 689] width 141 height 48
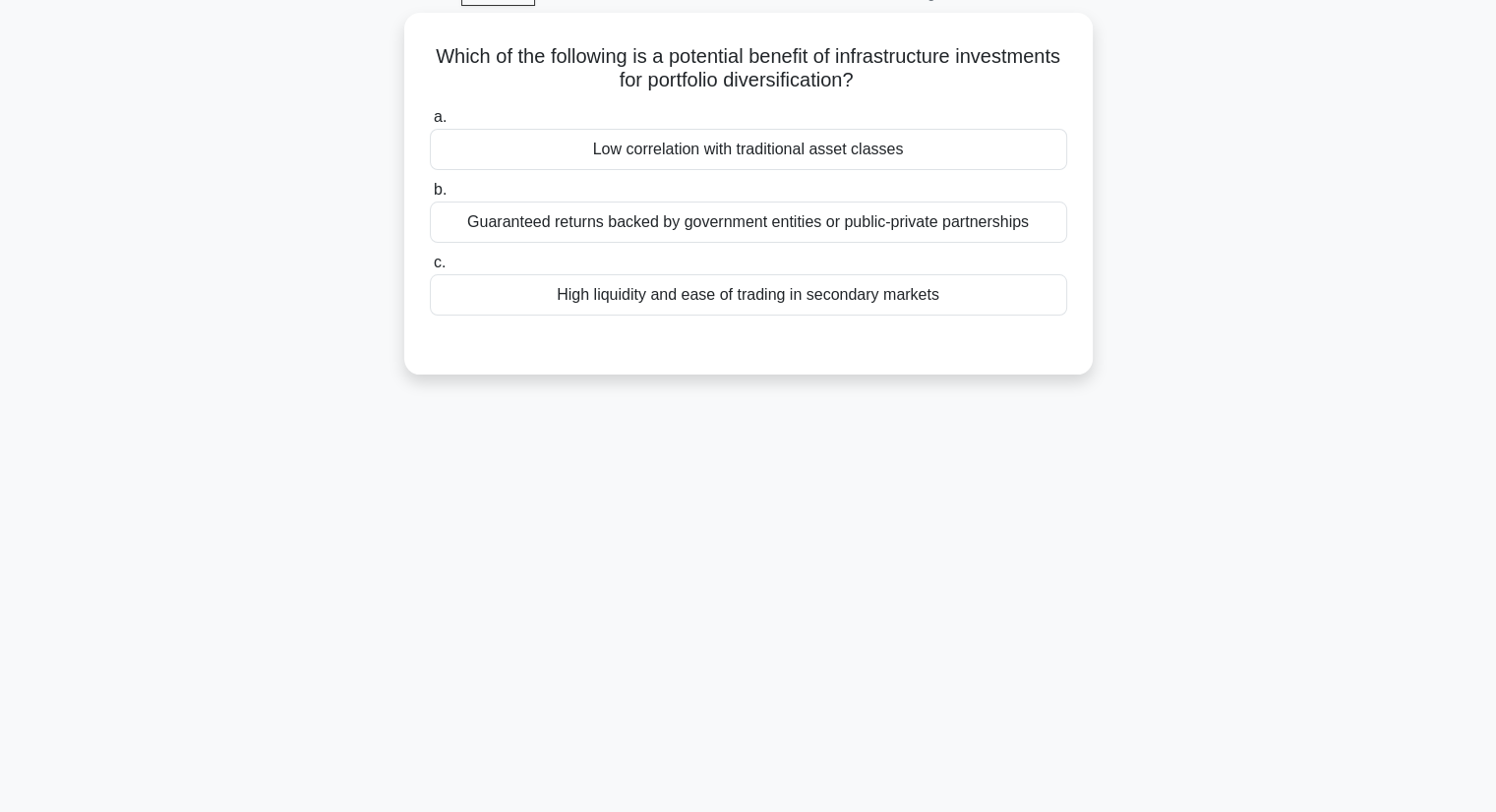
scroll to position [0, 0]
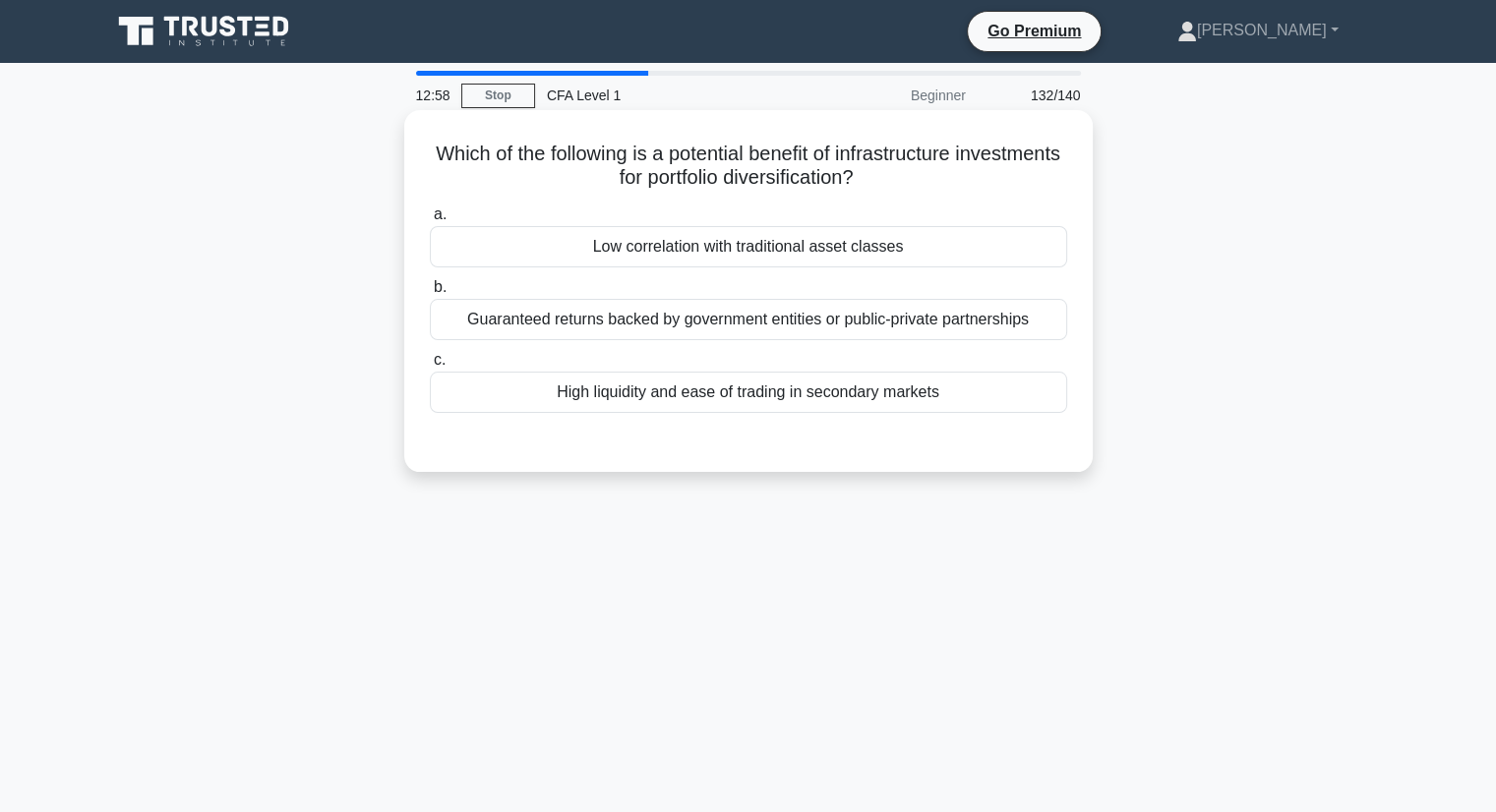
click at [591, 331] on div "Guaranteed returns backed by government entities or public-private partnerships" at bounding box center [748, 320] width 637 height 42
click at [430, 294] on input "b. Guaranteed returns backed by government entities or public-private partnersh…" at bounding box center [430, 287] width 0 height 13
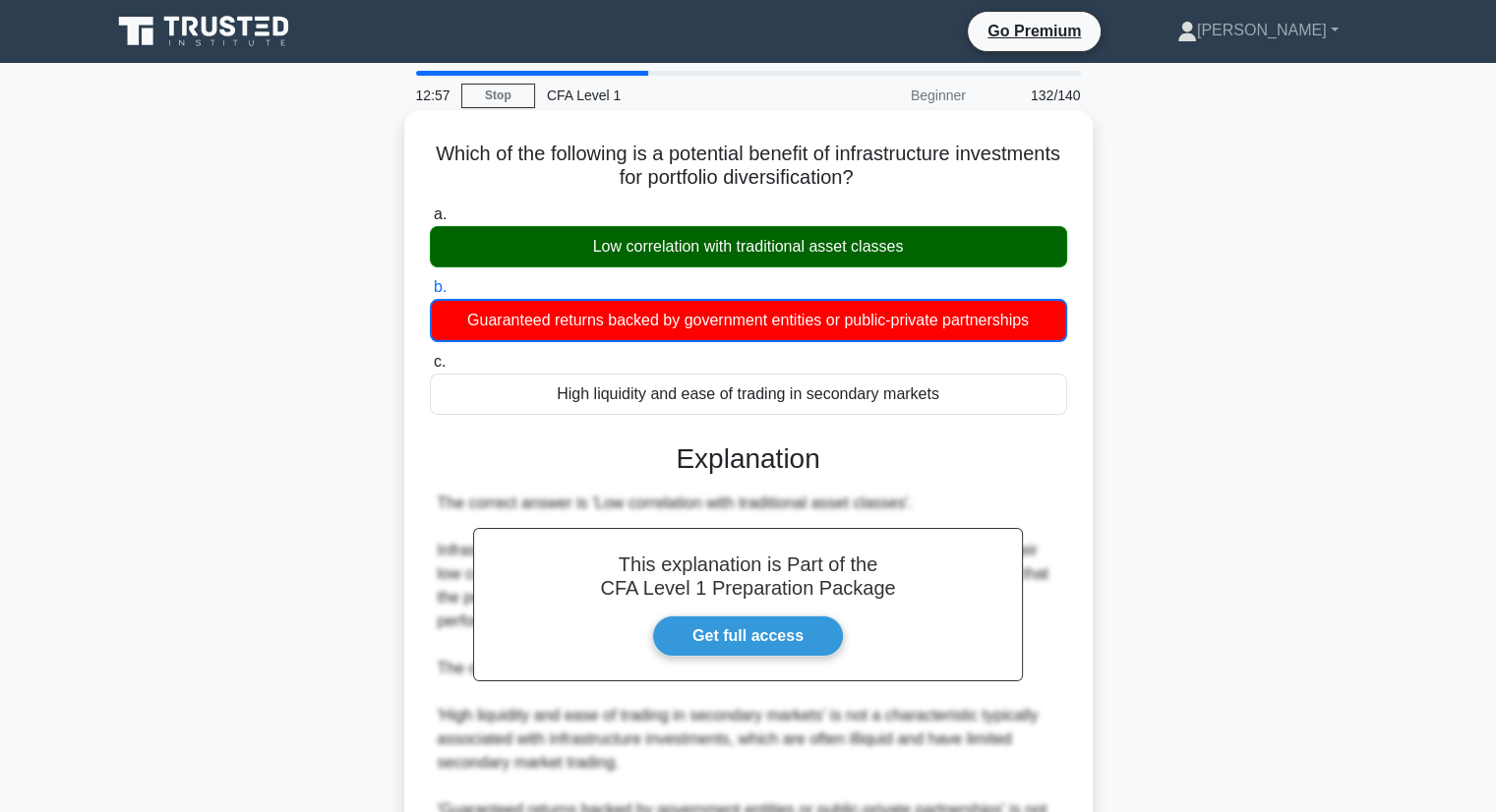
drag, startPoint x: 578, startPoint y: 489, endPoint x: 663, endPoint y: 472, distance: 86.7
drag, startPoint x: 663, startPoint y: 472, endPoint x: 448, endPoint y: 426, distance: 219.9
click at [448, 425] on div "This explanation is Part of the CFA Level 1 Preparation Package Get full access…" at bounding box center [748, 707] width 637 height 576
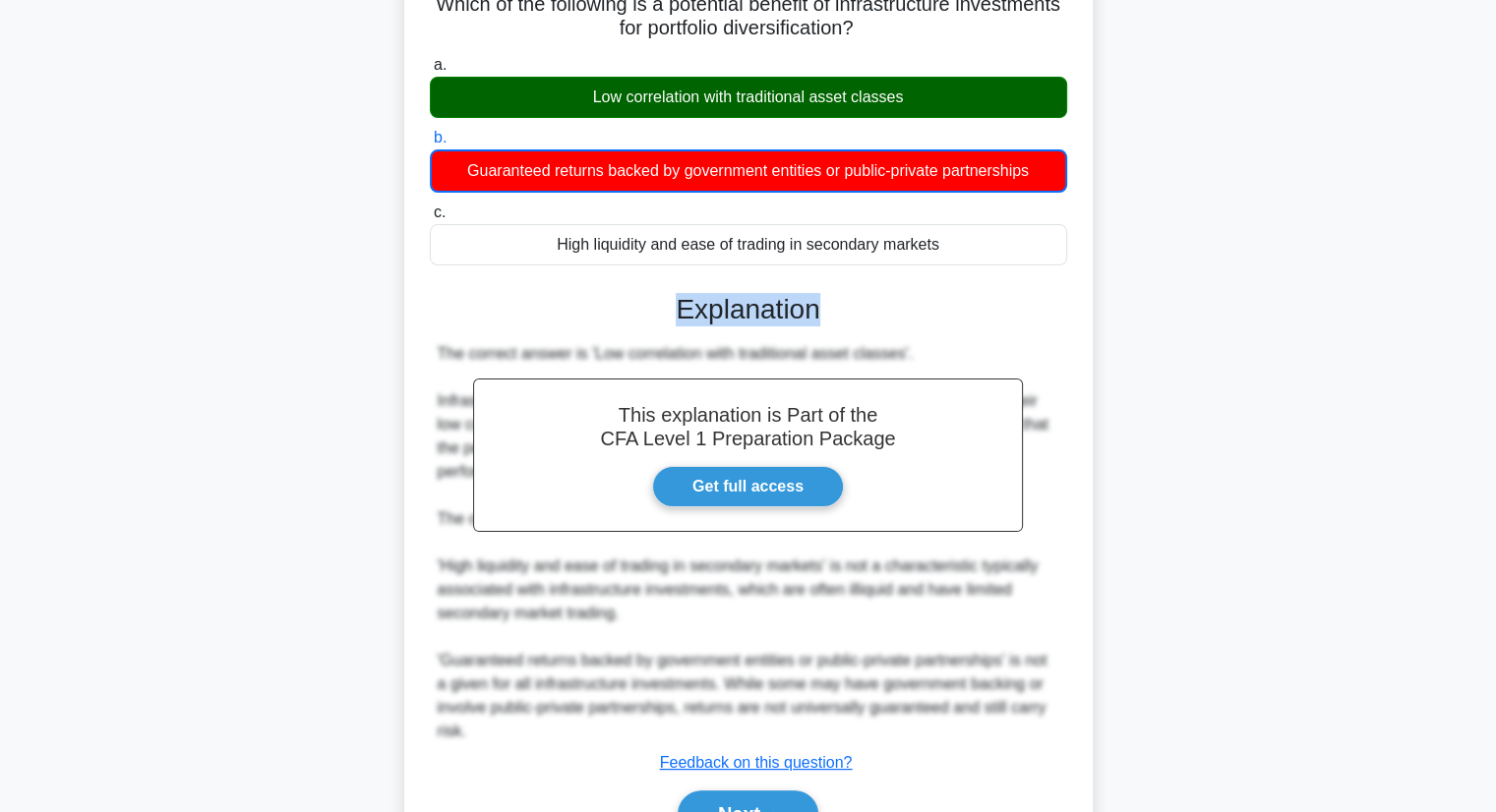
scroll to position [258, 0]
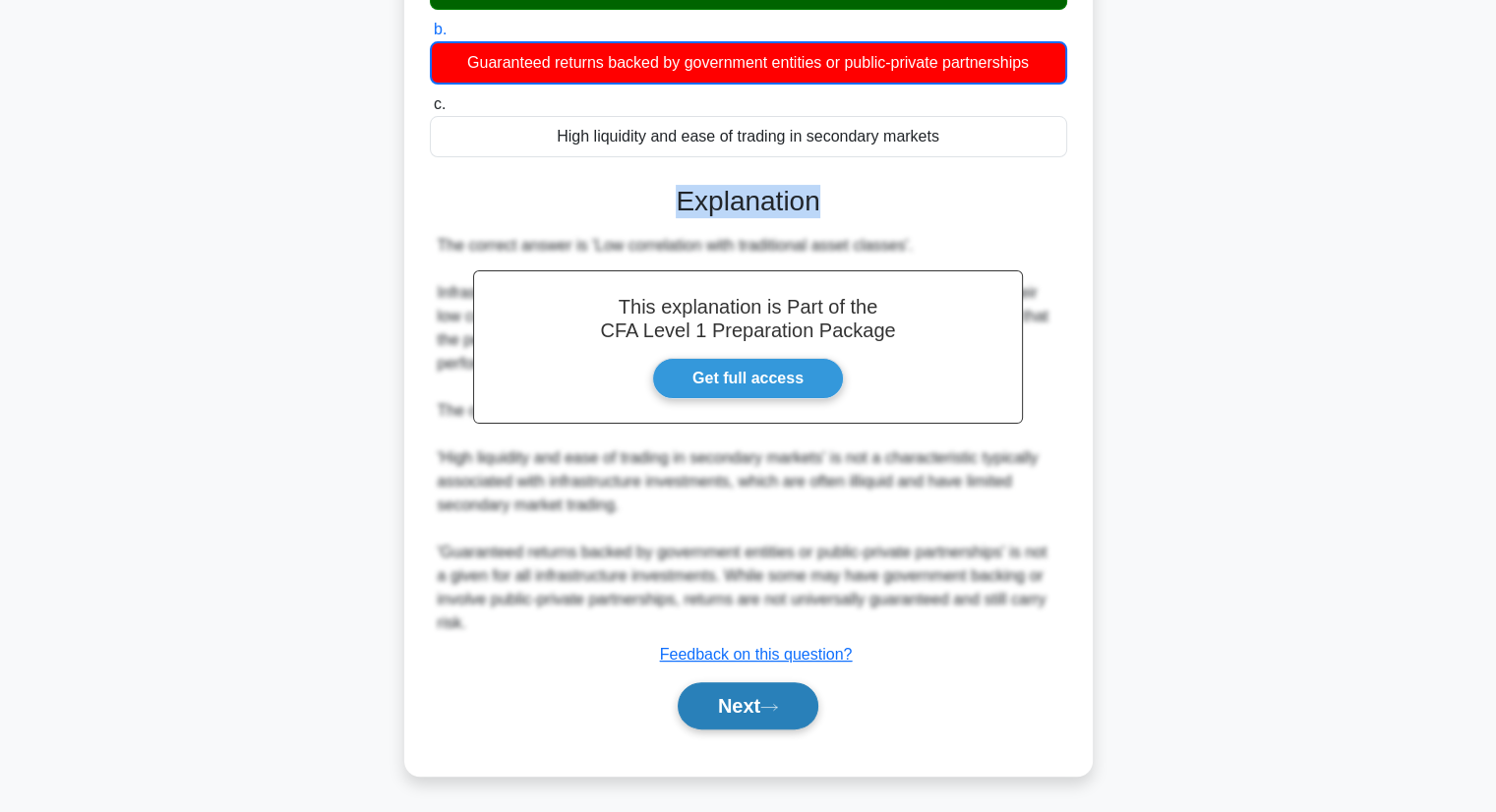
click at [716, 697] on button "Next" at bounding box center [748, 706] width 141 height 48
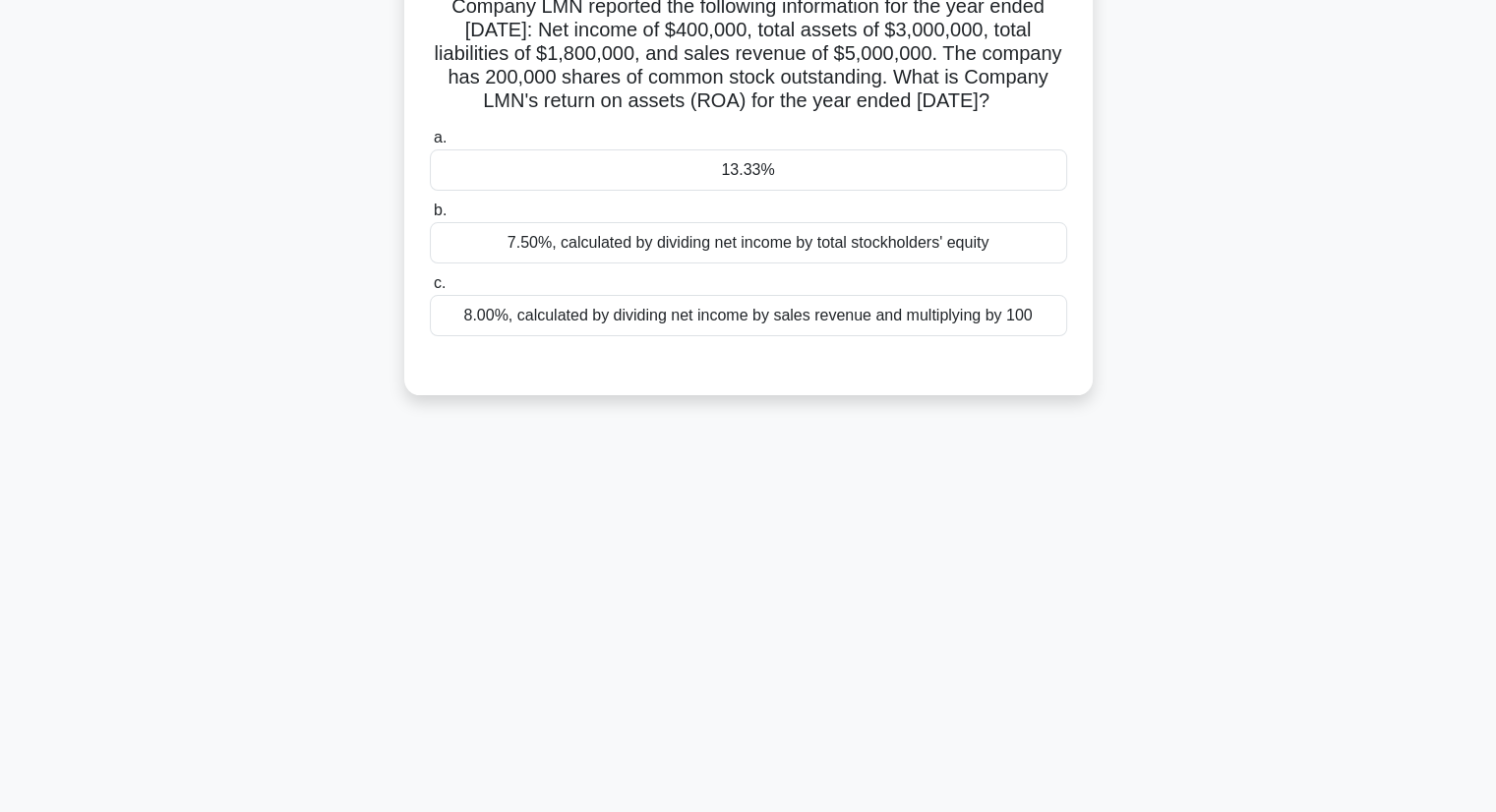
click at [1168, 598] on div "12:54 Stop CFA Level 1 Beginner 133/140 .spinner_0XTQ{transform-origin:center;a…" at bounding box center [748, 410] width 1298 height 984
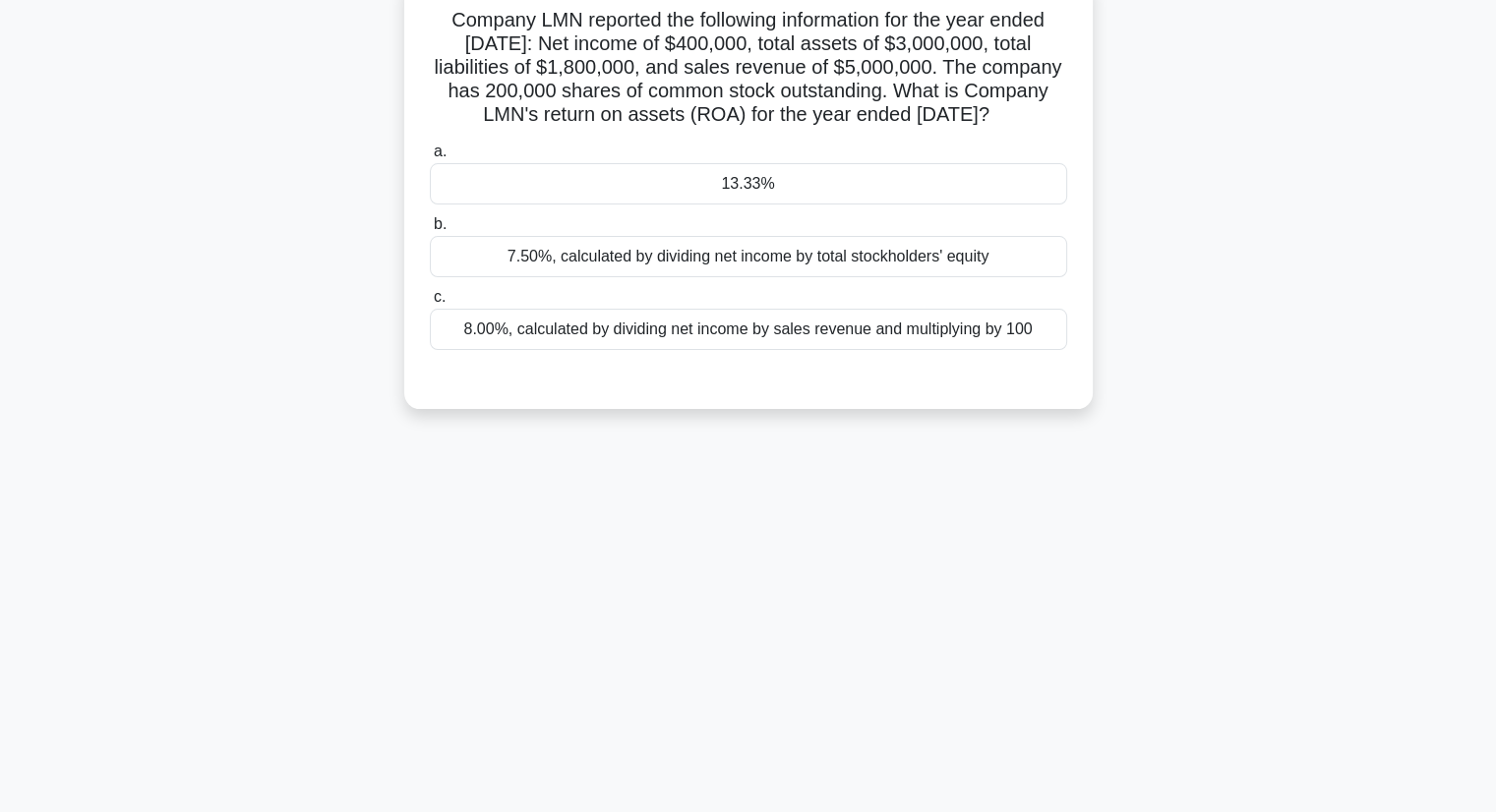
scroll to position [0, 0]
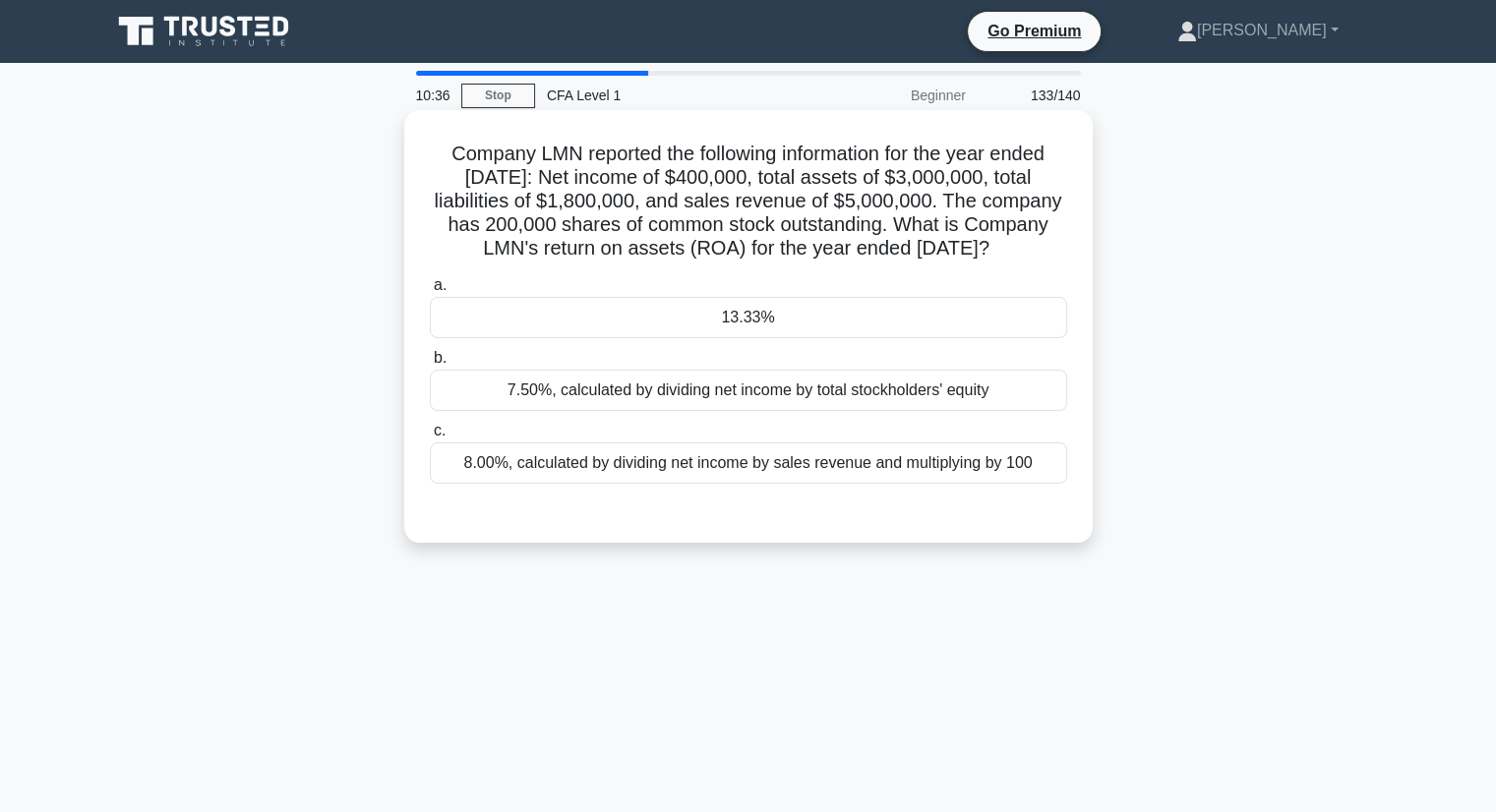
click at [849, 411] on div "7.50%, calculated by dividing net income by total stockholders' equity" at bounding box center [748, 390] width 637 height 42
click at [430, 365] on input "b. 7.50%, calculated by dividing net income by total stockholders' equity" at bounding box center [430, 358] width 0 height 13
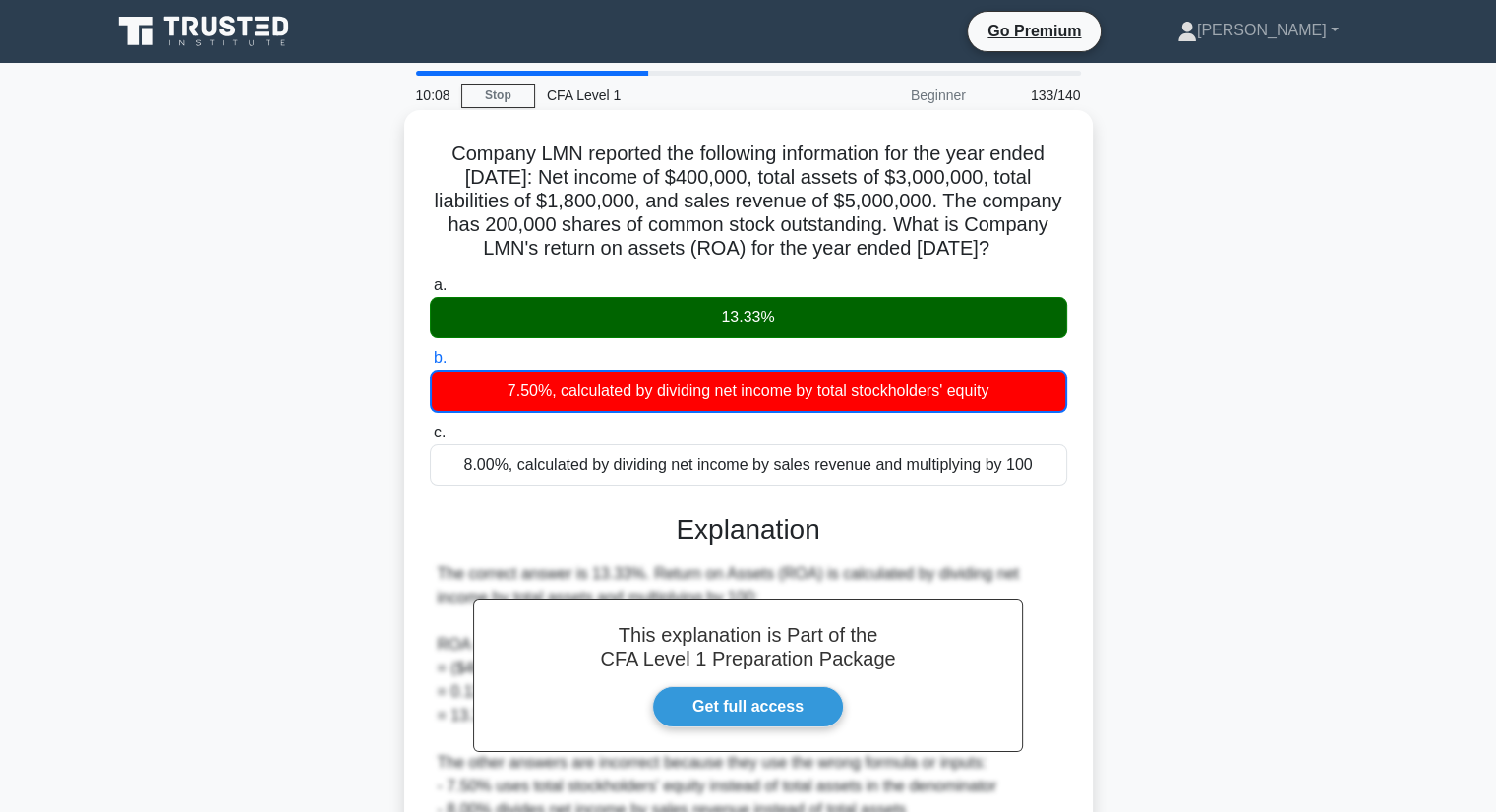
scroll to position [251, 0]
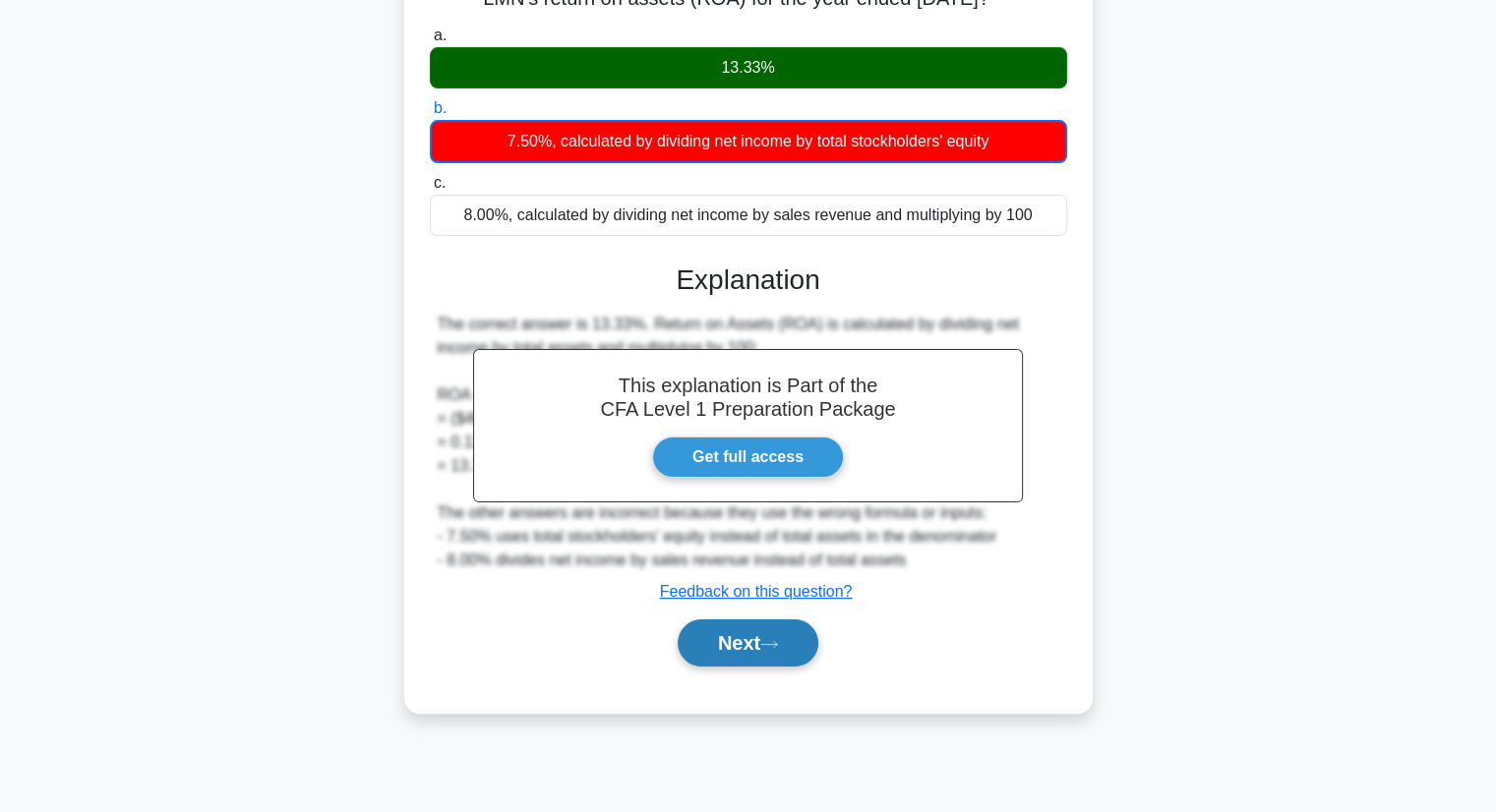
click at [759, 667] on button "Next" at bounding box center [748, 643] width 141 height 48
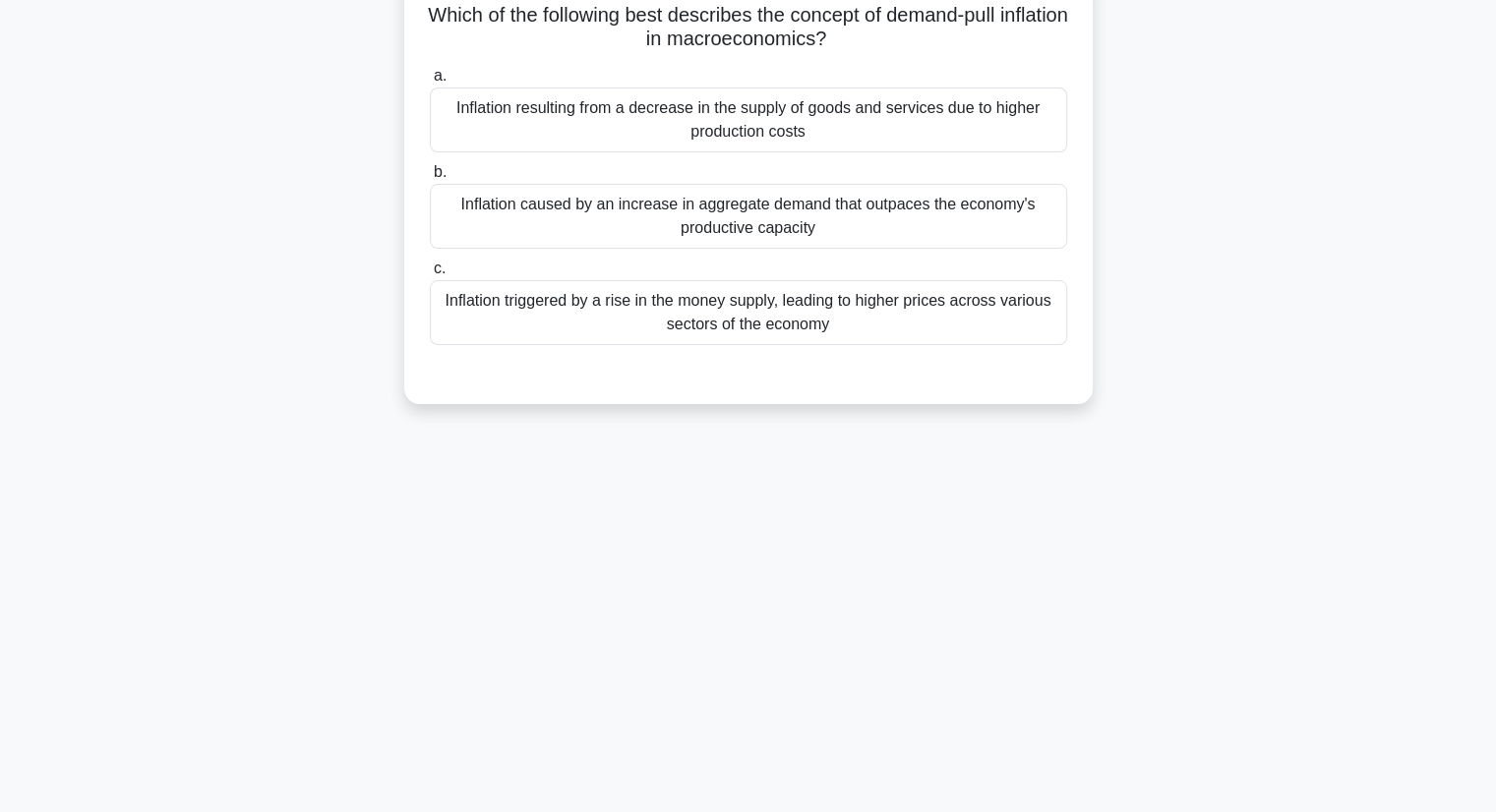
scroll to position [0, 0]
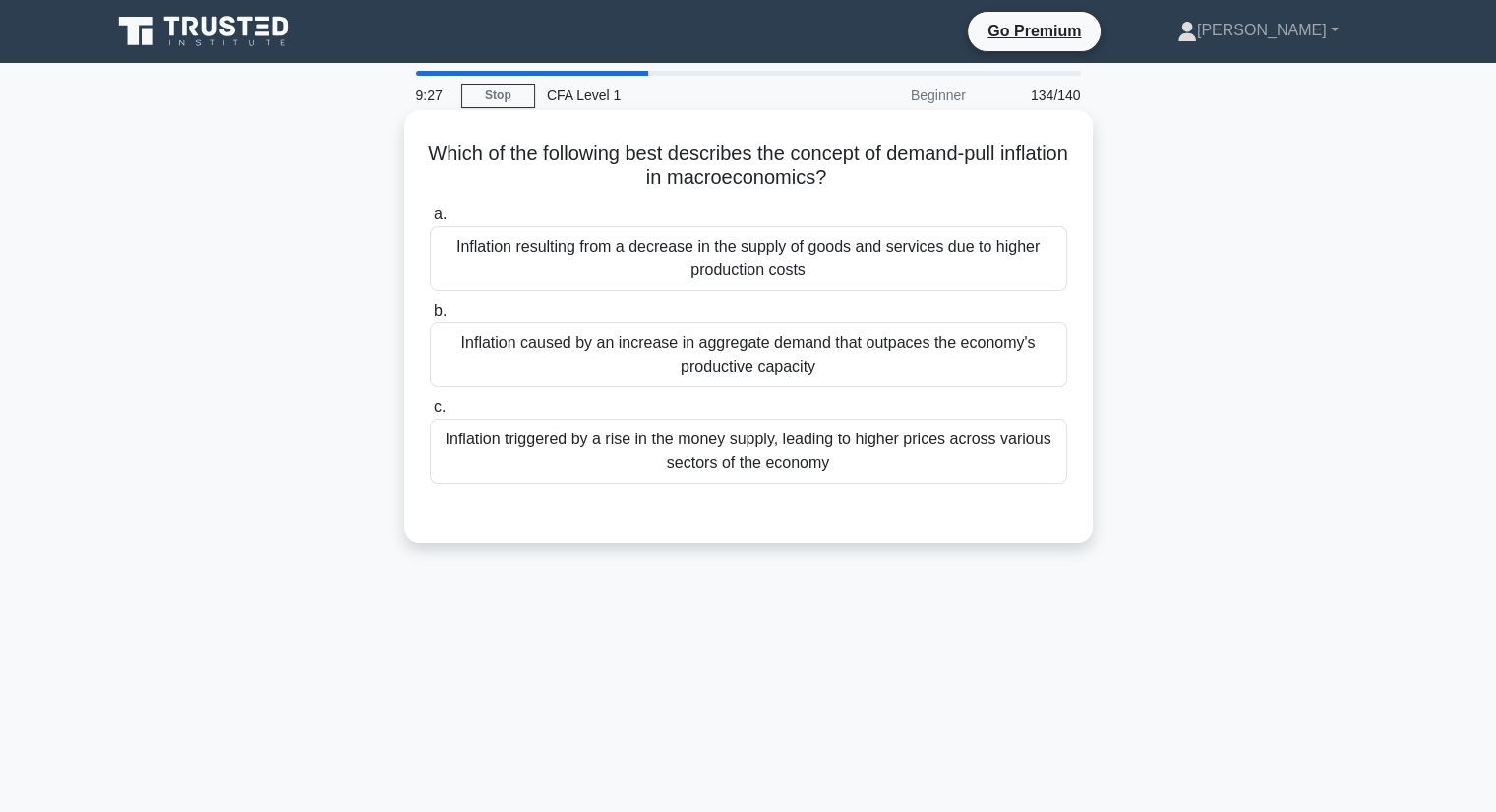
click at [909, 463] on div "Inflation triggered by a rise in the money supply, leading to higher prices acr…" at bounding box center [748, 451] width 637 height 65
click at [430, 414] on input "c. Inflation triggered by a rise in the money supply, leading to higher prices …" at bounding box center [430, 407] width 0 height 13
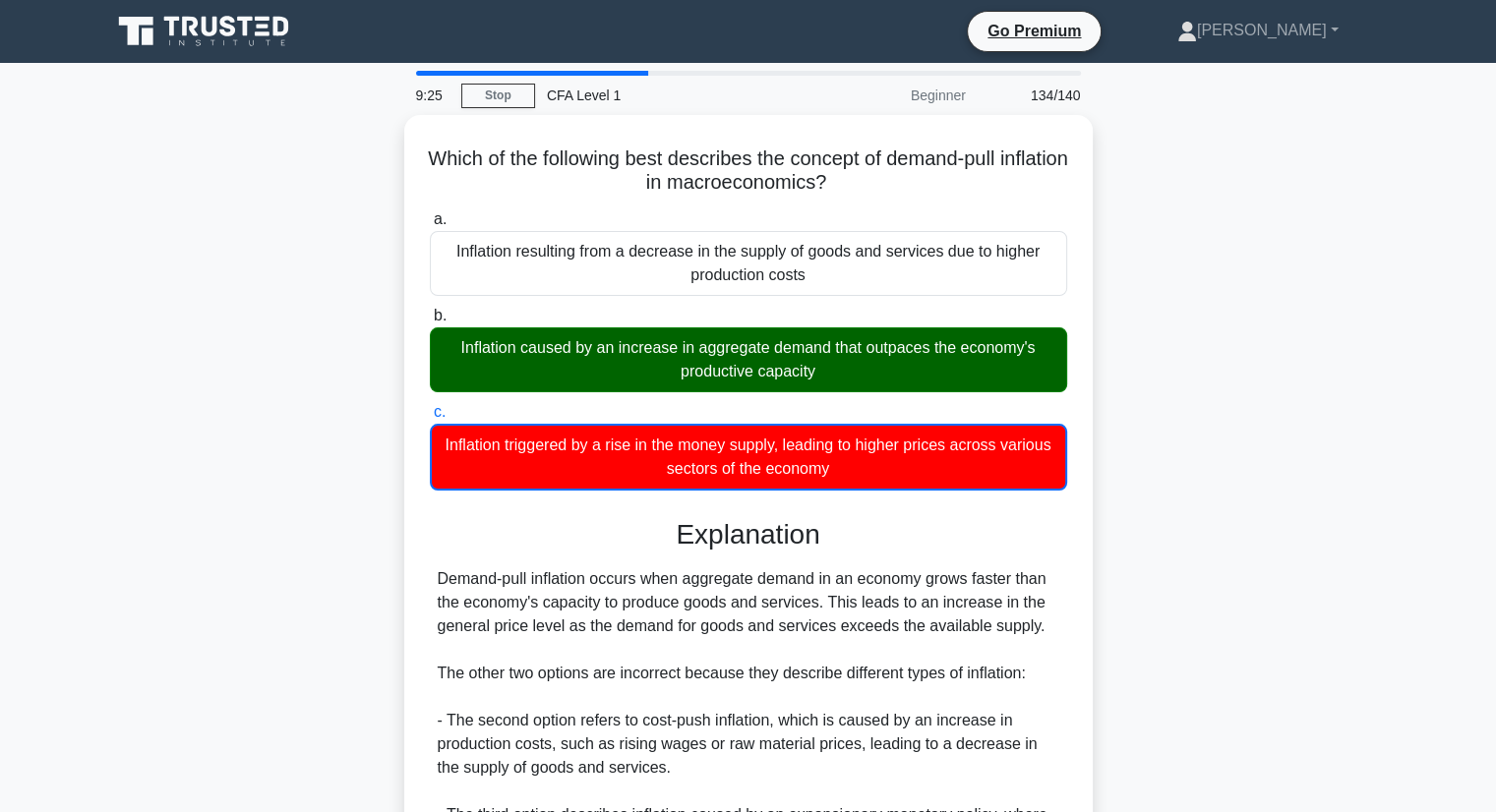
click at [1322, 437] on div "Which of the following best describes the concept of demand-pull inflation in m…" at bounding box center [748, 577] width 1298 height 923
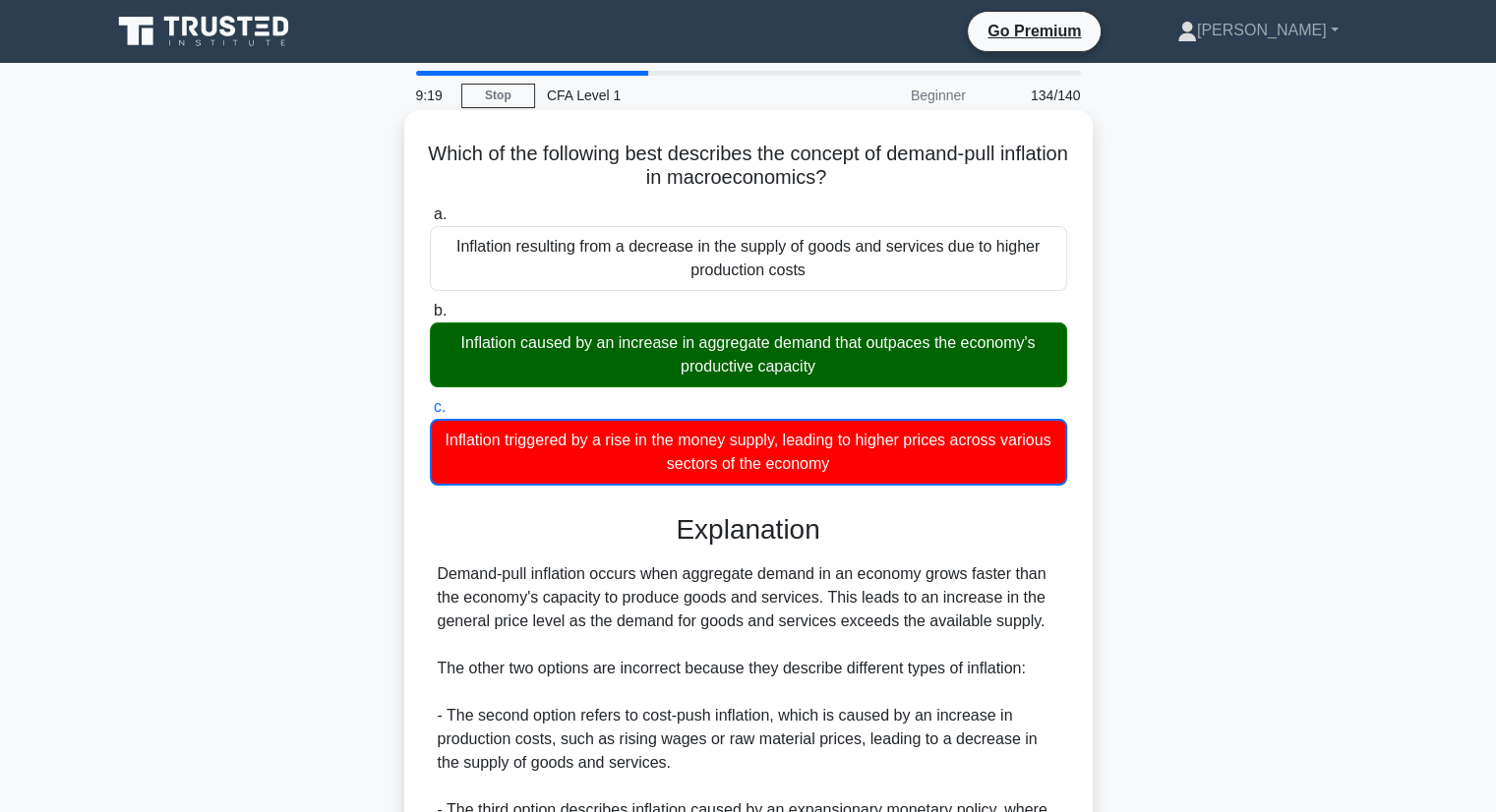
copy div "Inflation caused by an increase in aggregate demand that outpaces the economy's…"
drag, startPoint x: 853, startPoint y: 365, endPoint x: 445, endPoint y: 337, distance: 409.0
click at [445, 337] on div "Inflation caused by an increase in aggregate demand that outpaces the economy's…" at bounding box center [748, 354] width 637 height 65
click at [430, 318] on input "b. Inflation caused by an increase in aggregate demand that outpaces the econom…" at bounding box center [430, 311] width 0 height 13
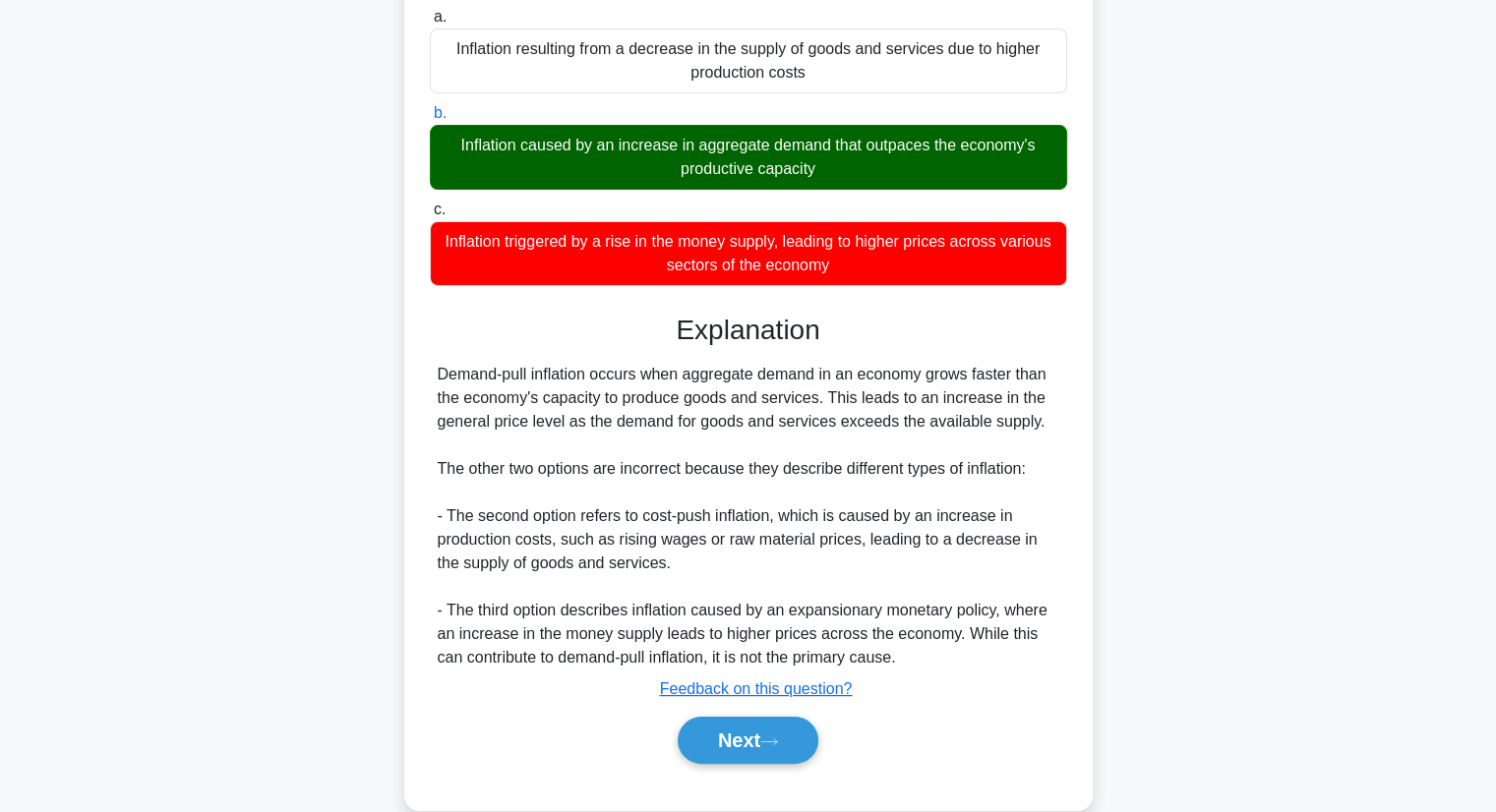
scroll to position [251, 0]
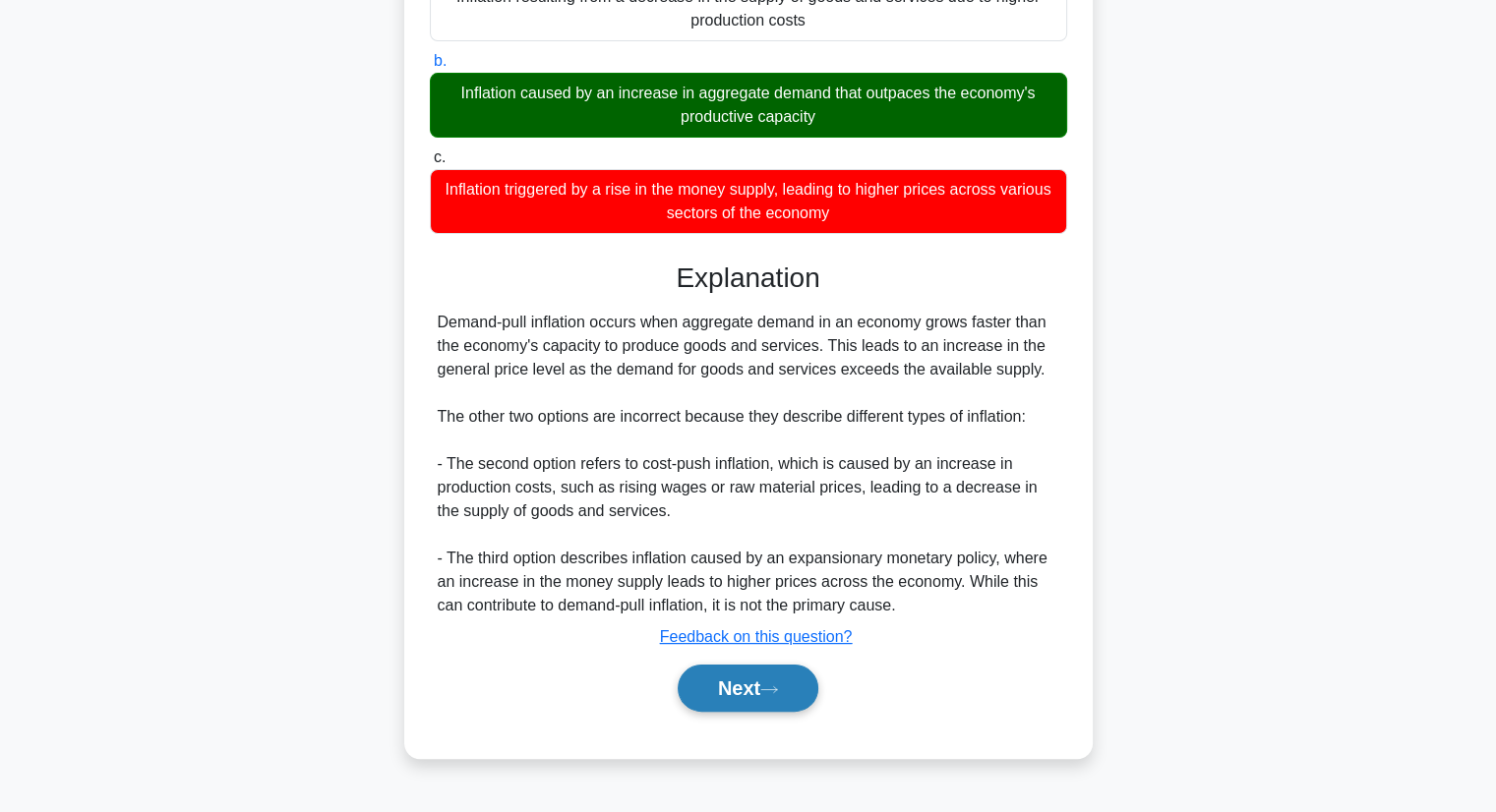
click at [747, 699] on button "Next" at bounding box center [748, 689] width 141 height 48
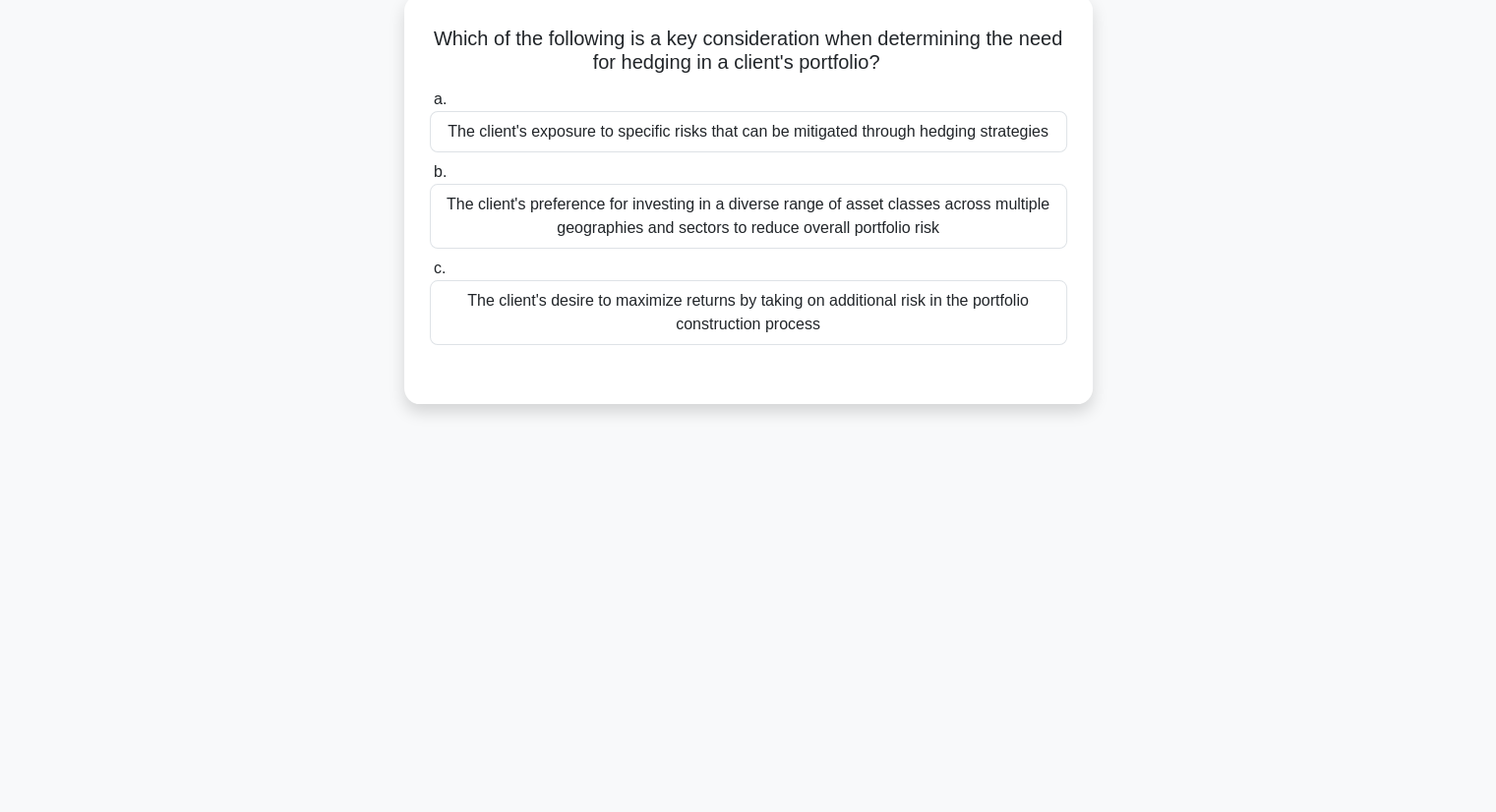
scroll to position [0, 0]
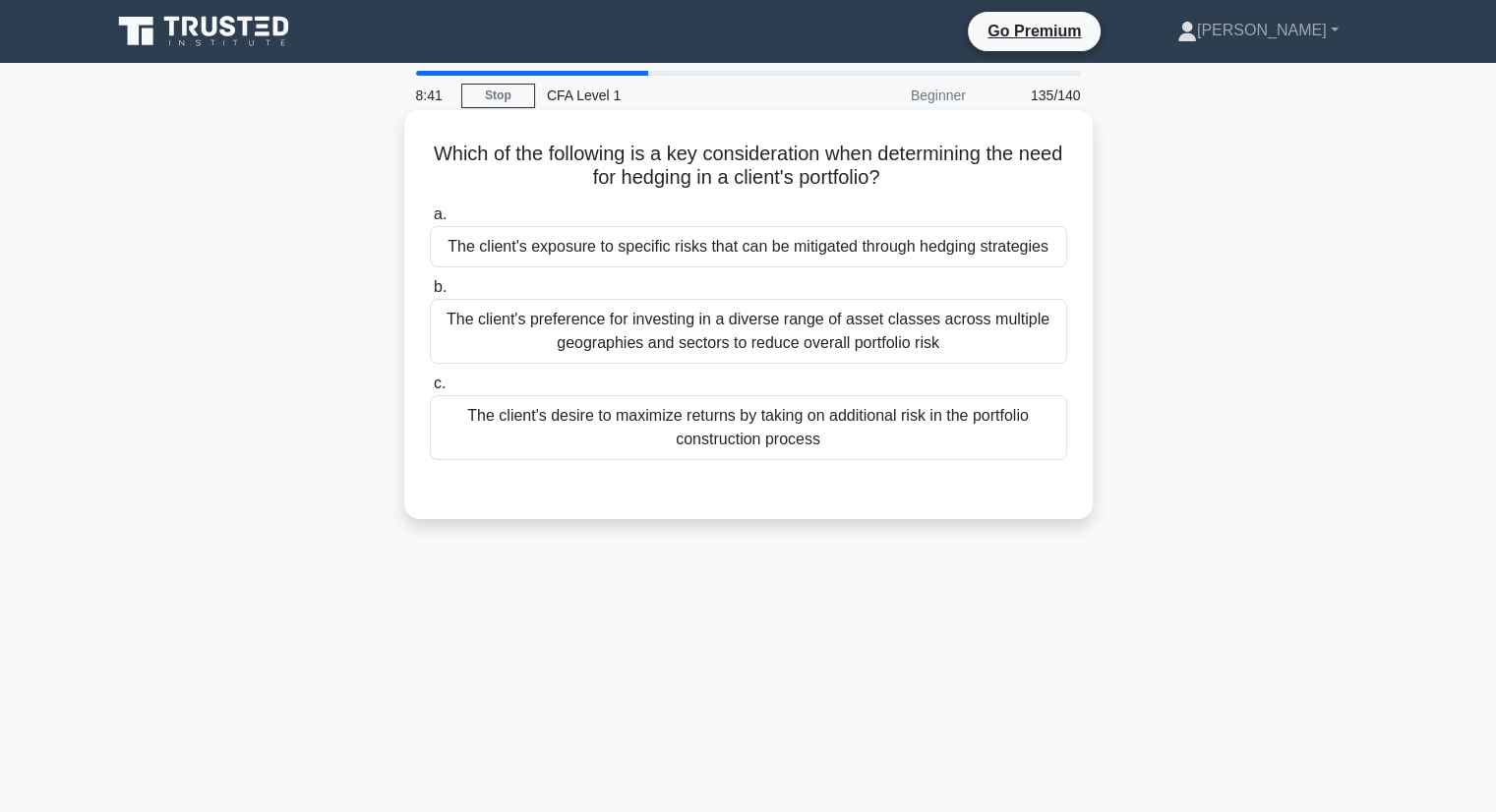
click at [606, 345] on div "The client's preference for investing in a diverse range of asset classes acros…" at bounding box center [748, 331] width 637 height 65
click at [430, 294] on input "b. The client's preference for investing in a diverse range of asset classes ac…" at bounding box center [430, 287] width 0 height 13
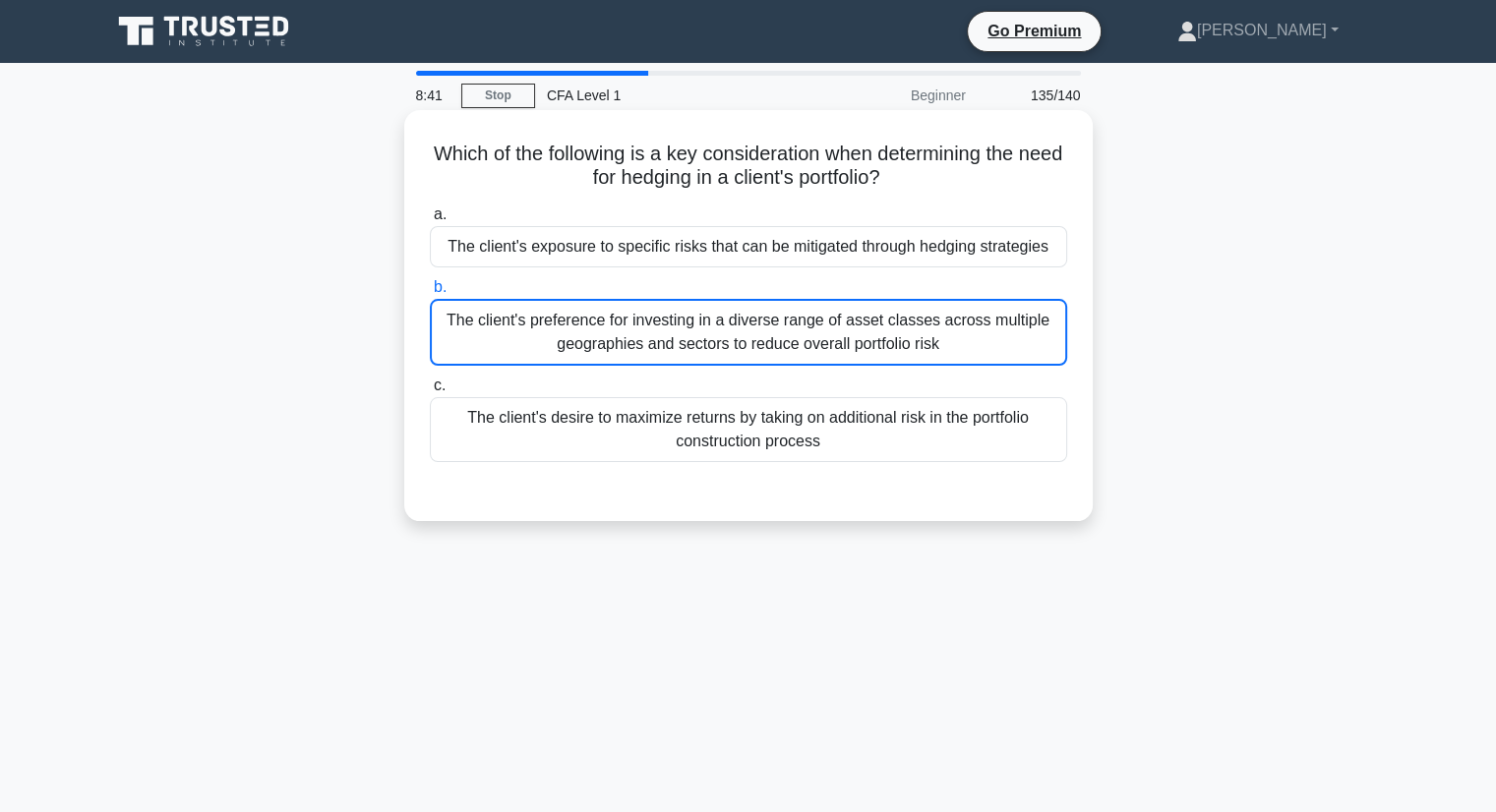
click at [606, 345] on div "The client's preference for investing in a diverse range of asset classes acros…" at bounding box center [748, 332] width 637 height 67
click at [430, 294] on input "b. The client's preference for investing in a diverse range of asset classes ac…" at bounding box center [430, 287] width 0 height 13
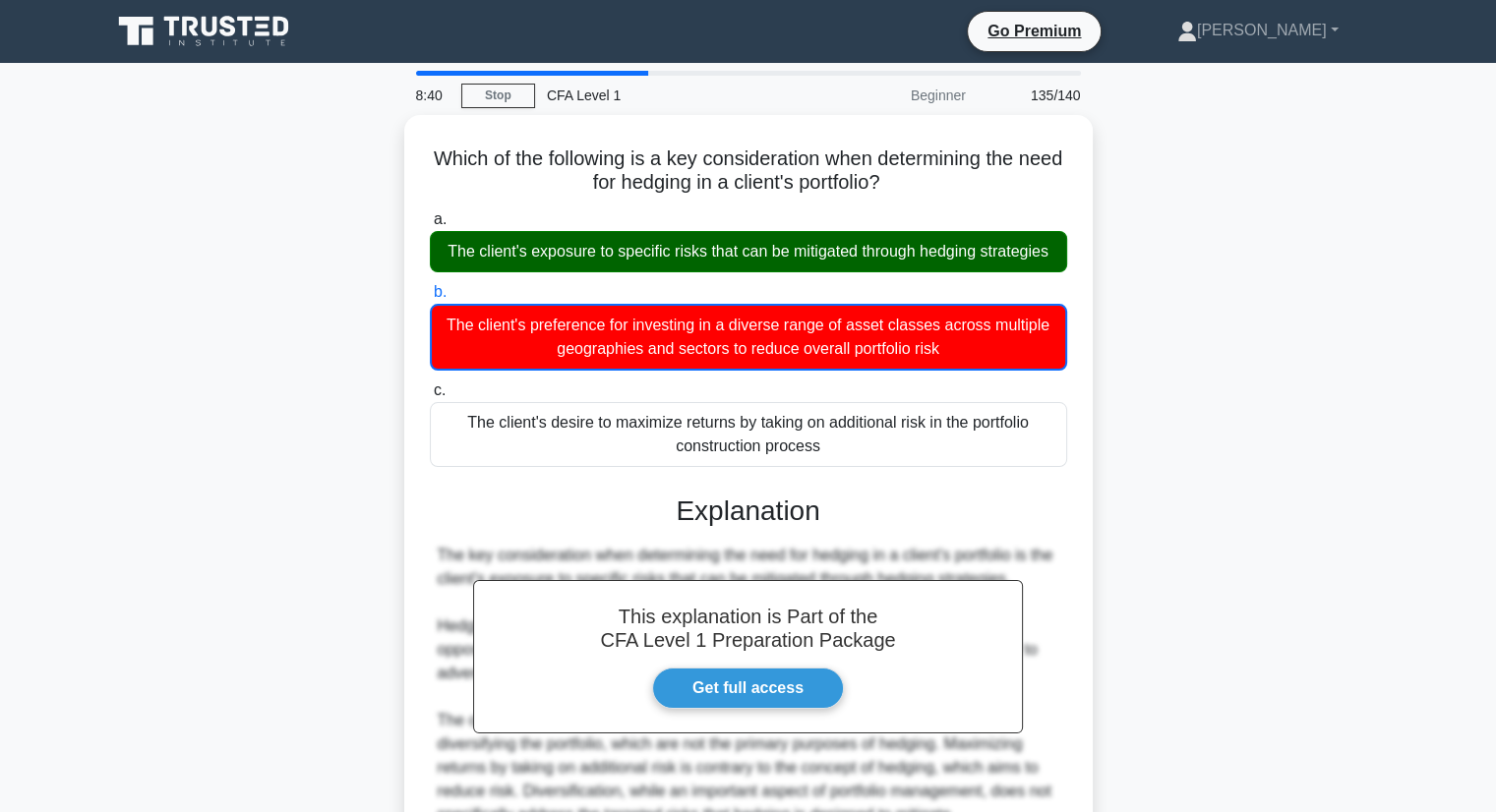
click at [1207, 433] on div "Which of the following is a key consideration when determining the need for hed…" at bounding box center [748, 553] width 1298 height 877
click at [1189, 485] on div "Which of the following is a key consideration when determining the need for hed…" at bounding box center [748, 553] width 1298 height 877
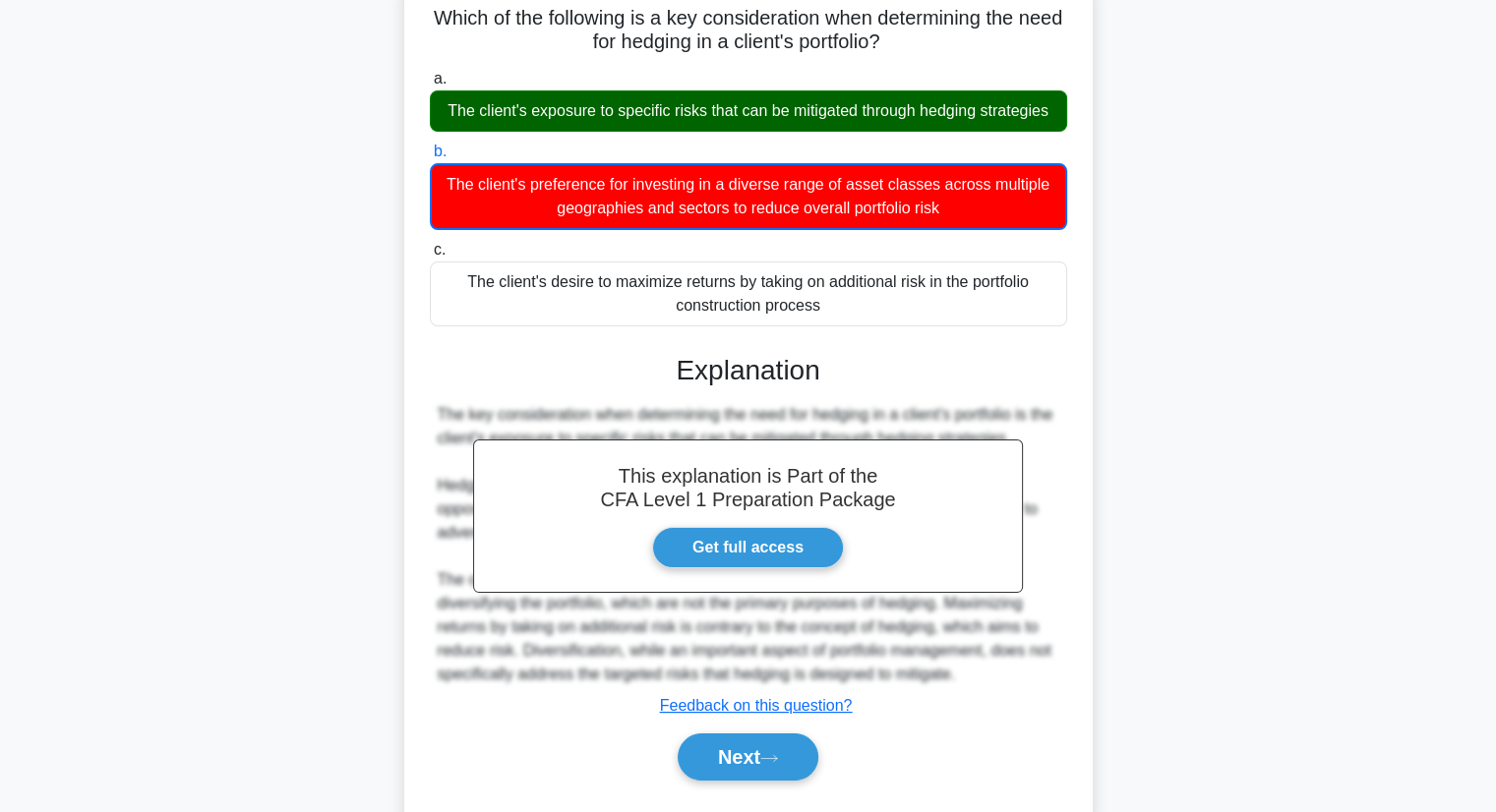
scroll to position [251, 0]
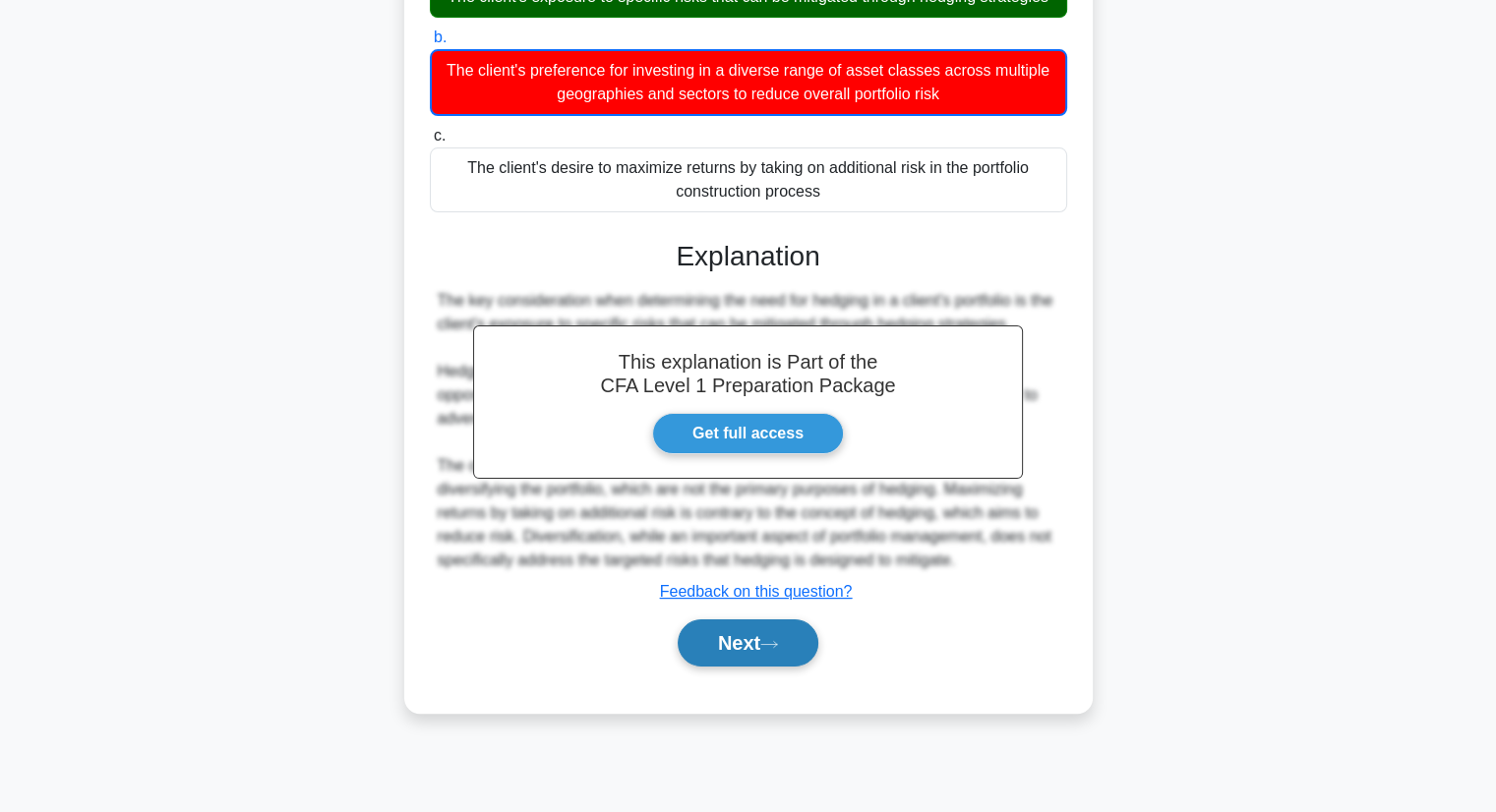
click at [777, 641] on icon at bounding box center [769, 644] width 16 height 6
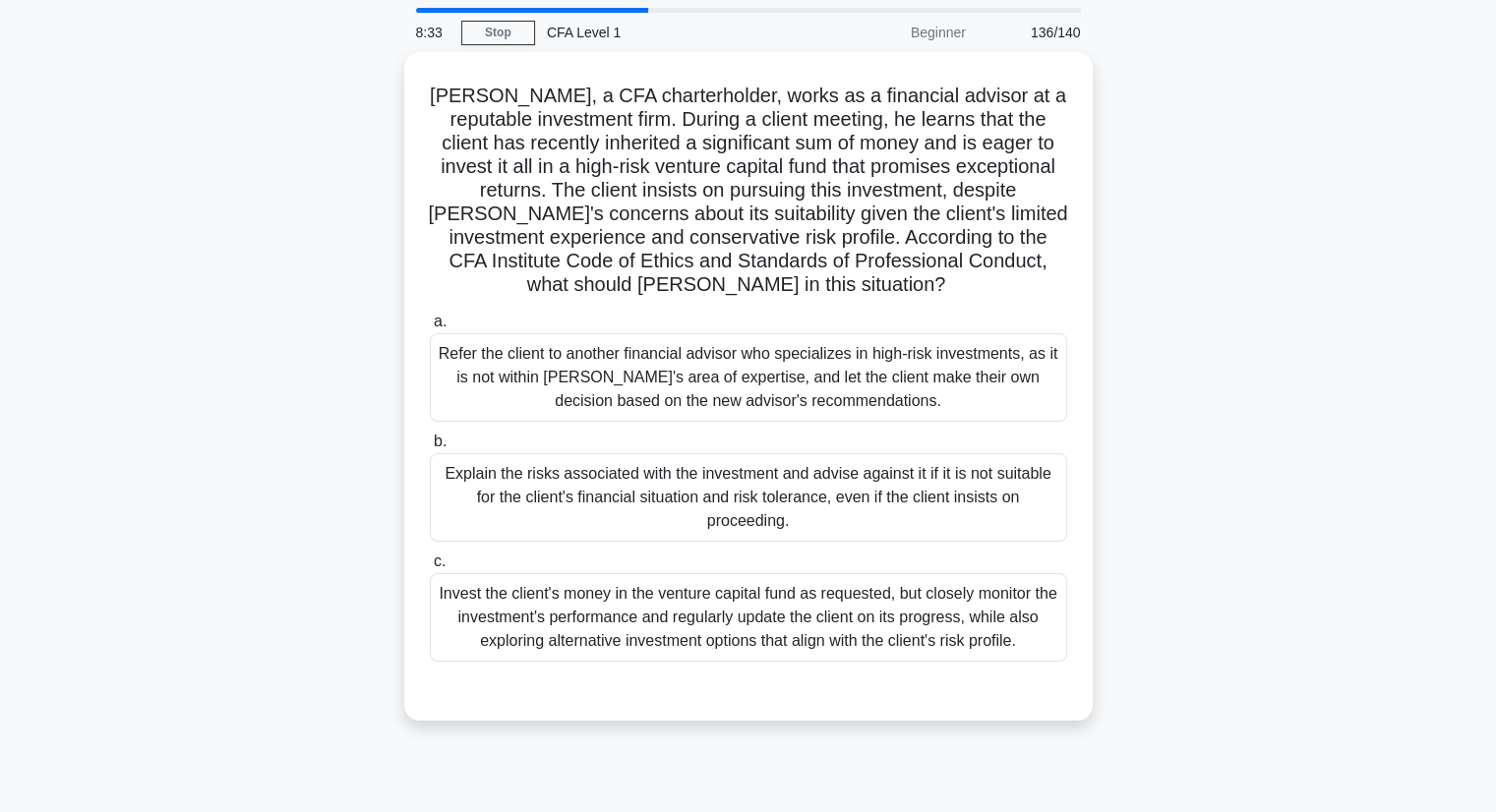
scroll to position [98, 0]
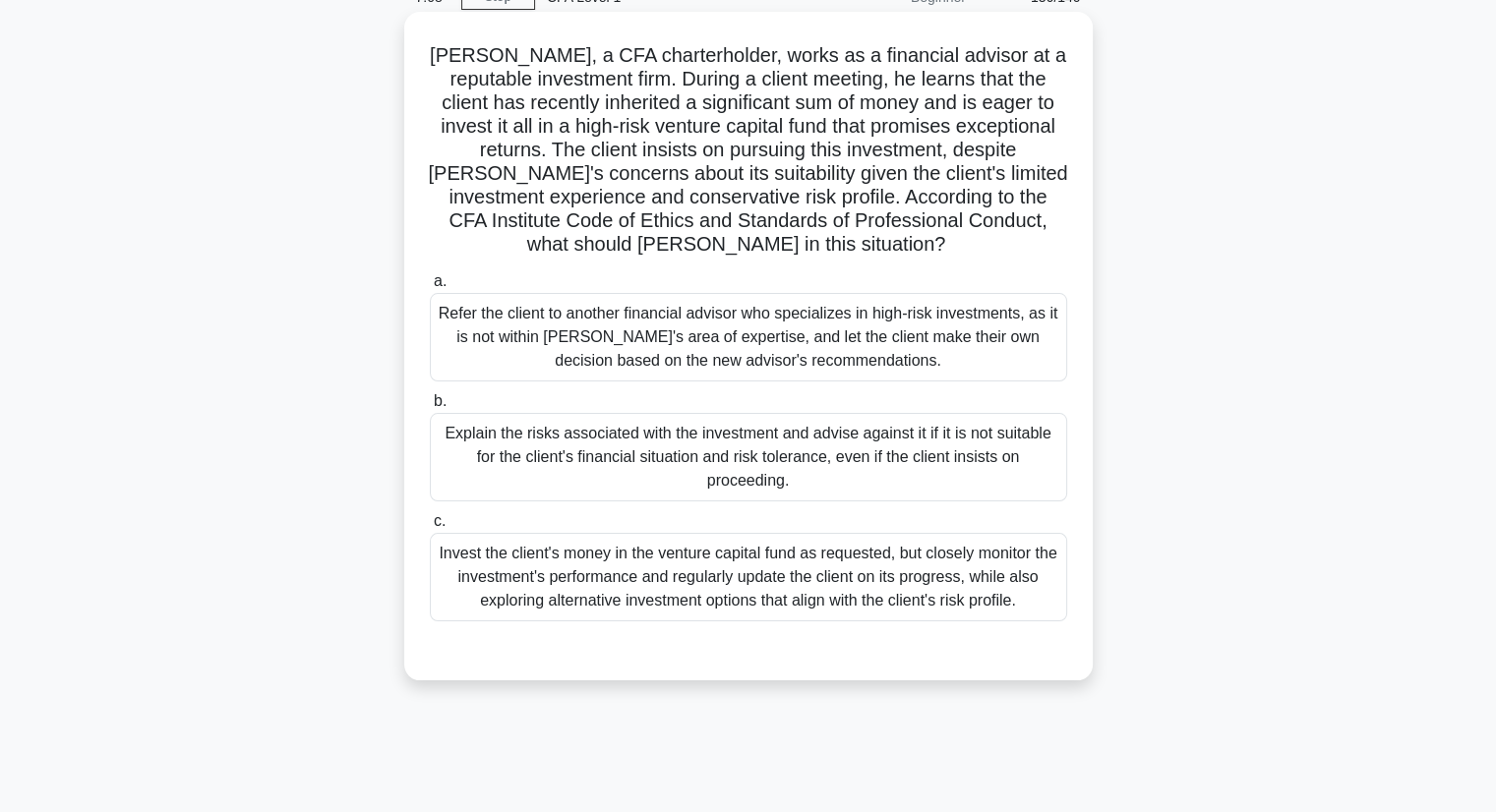
click at [817, 598] on div "Invest the client's money in the venture capital fund as requested, but closely…" at bounding box center [748, 577] width 637 height 88
click at [430, 528] on input "c. Invest the client's money in the venture capital fund as requested, but clos…" at bounding box center [430, 521] width 0 height 13
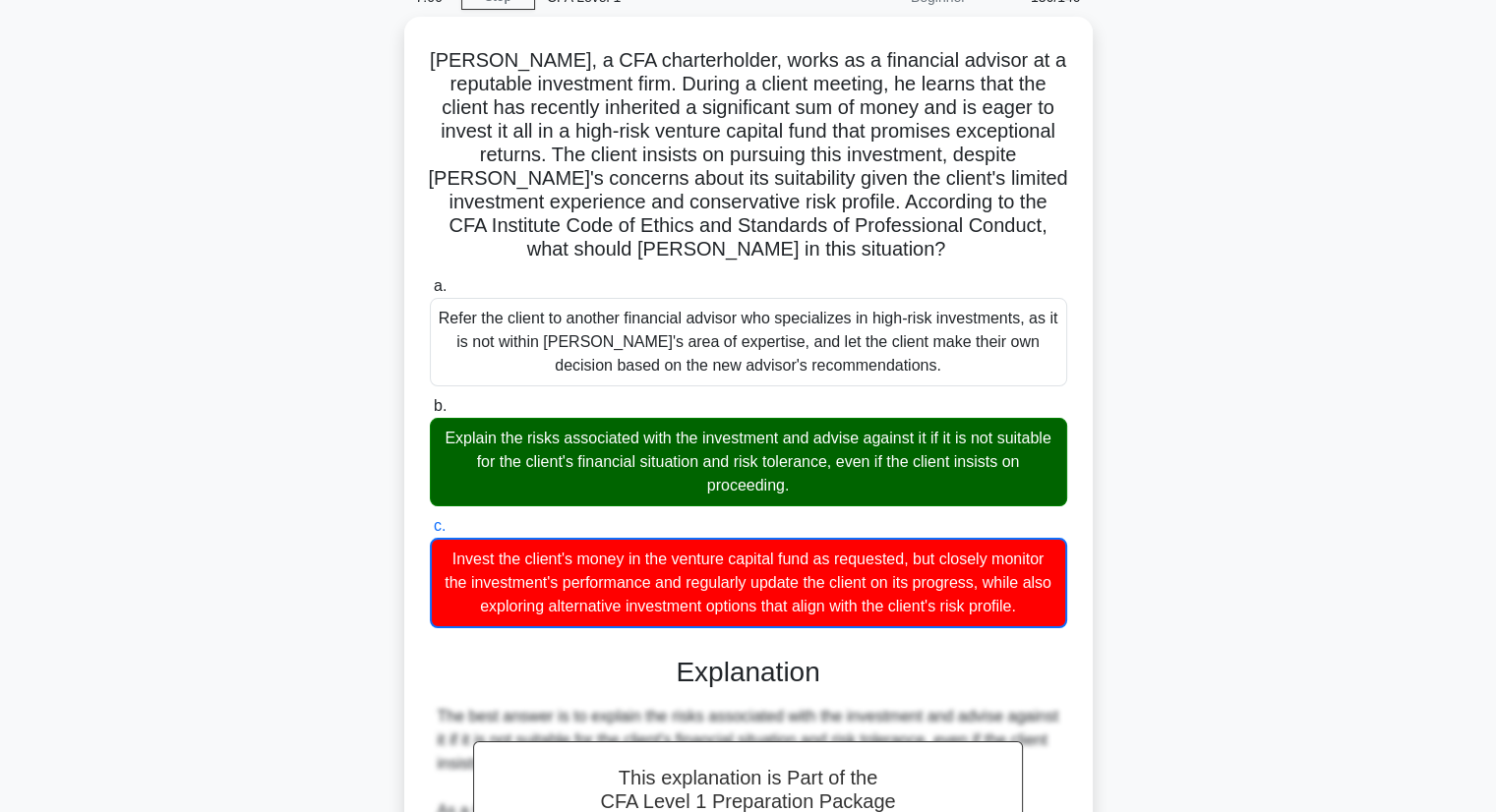
click at [1241, 538] on div "Michael, a CFA charterholder, works as a financial advisor at a reputable inves…" at bounding box center [748, 655] width 1298 height 1278
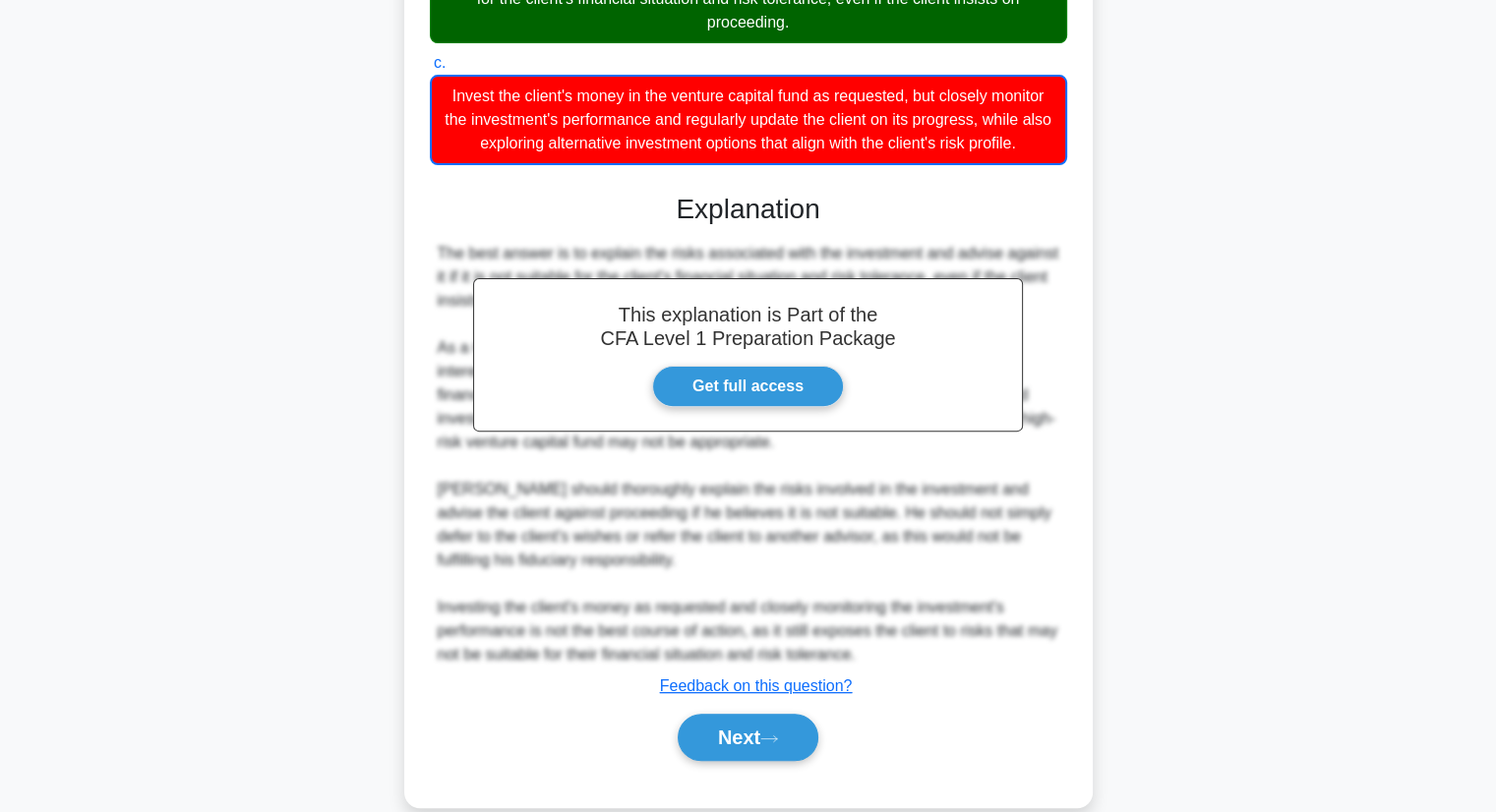
scroll to position [588, 0]
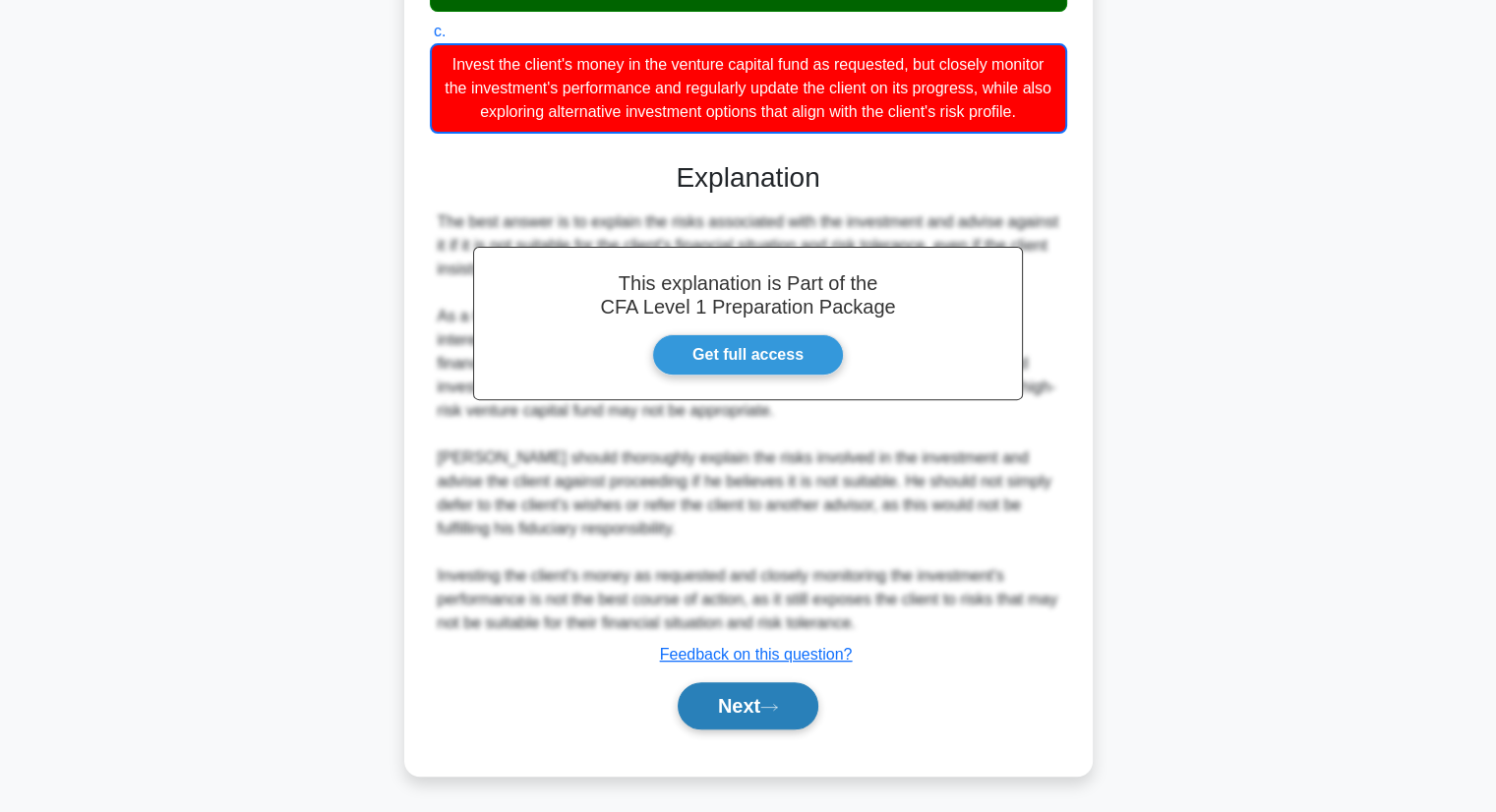
click at [792, 716] on button "Next" at bounding box center [748, 706] width 141 height 48
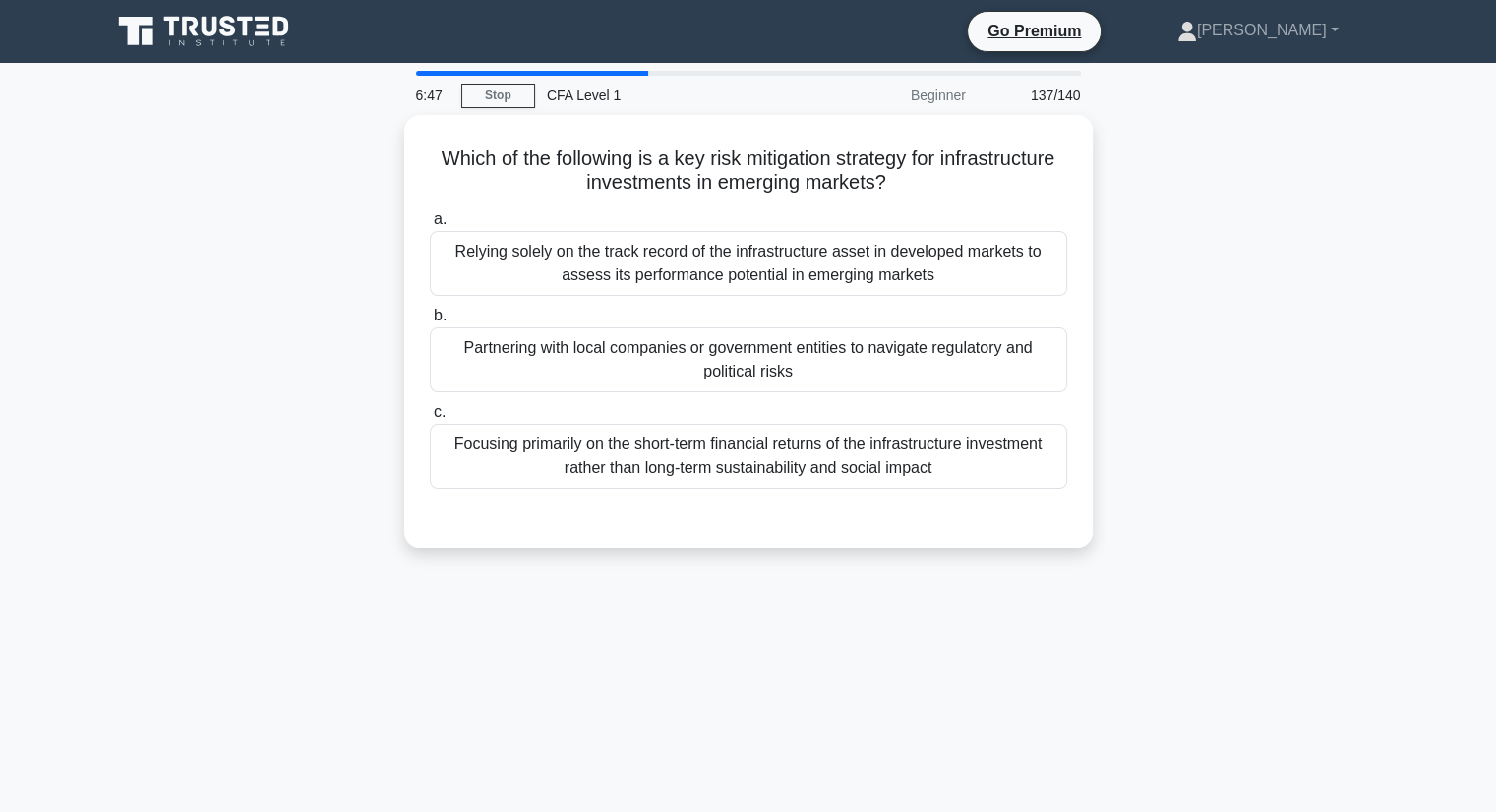
scroll to position [0, 0]
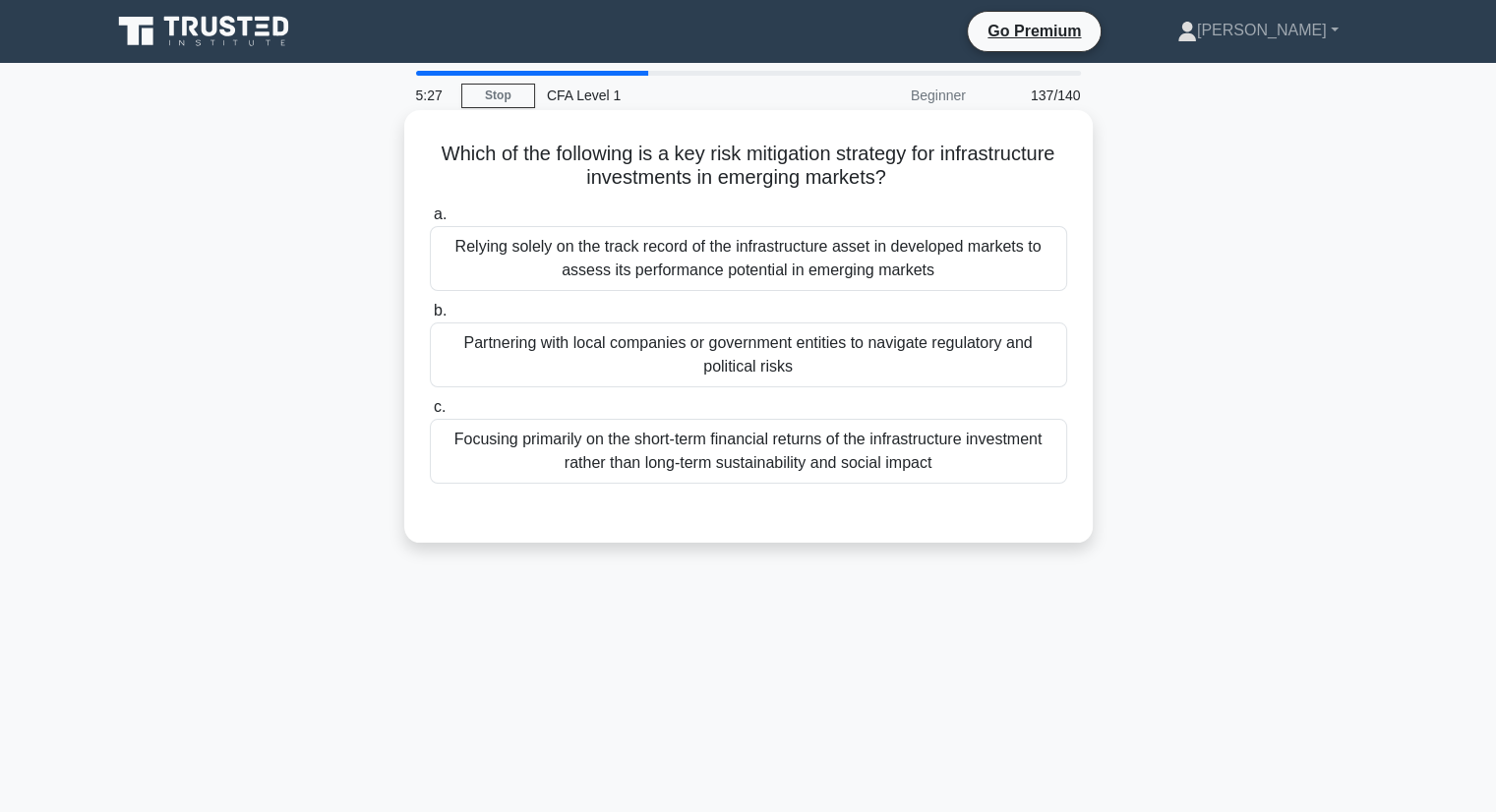
click at [909, 177] on icon ".spinner_0XTQ{transform-origin:center;animation:spinner_y6GP .75s linear infini…" at bounding box center [898, 179] width 24 height 24
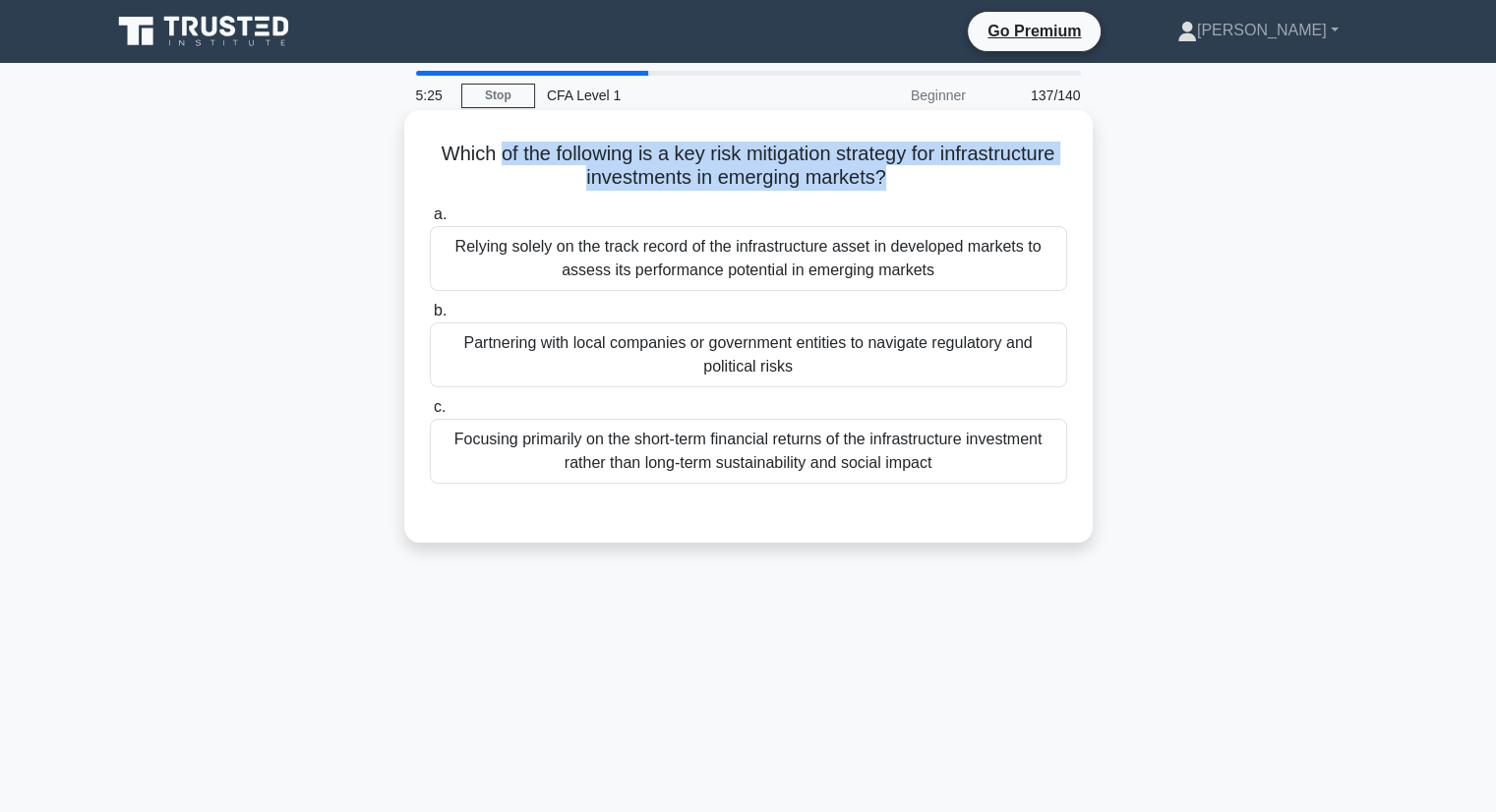
drag, startPoint x: 962, startPoint y: 177, endPoint x: 561, endPoint y: 163, distance: 401.2
click at [561, 163] on h5 "Which of the following is a key risk mitigation strategy for infrastructure inv…" at bounding box center [748, 167] width 641 height 50
click at [998, 157] on h5 "Which of the following is a key risk mitigation strategy for infrastructure inv…" at bounding box center [748, 167] width 641 height 50
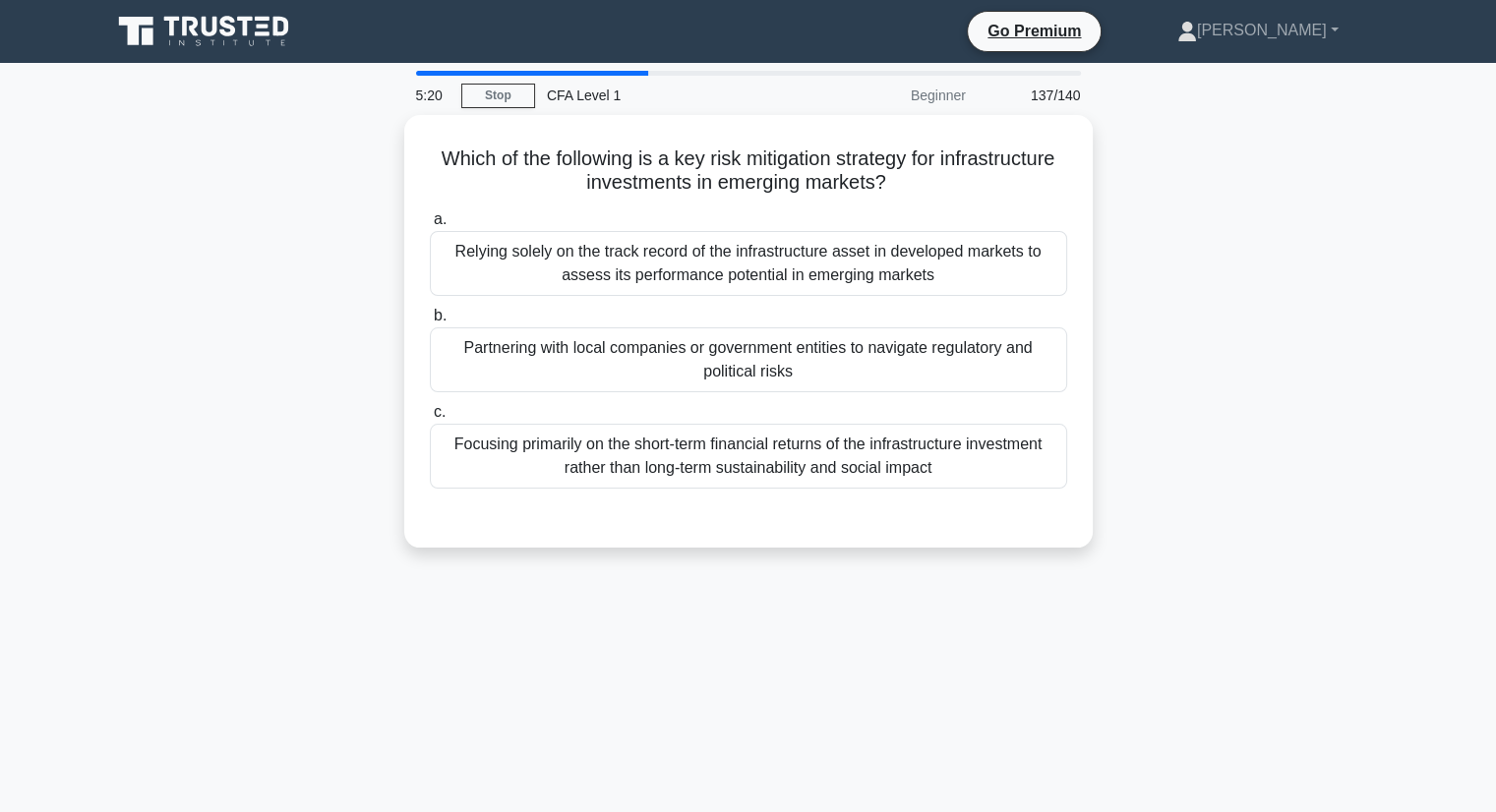
click at [1221, 160] on div "Which of the following is a key risk mitigation strategy for infrastructure inv…" at bounding box center [748, 343] width 1298 height 457
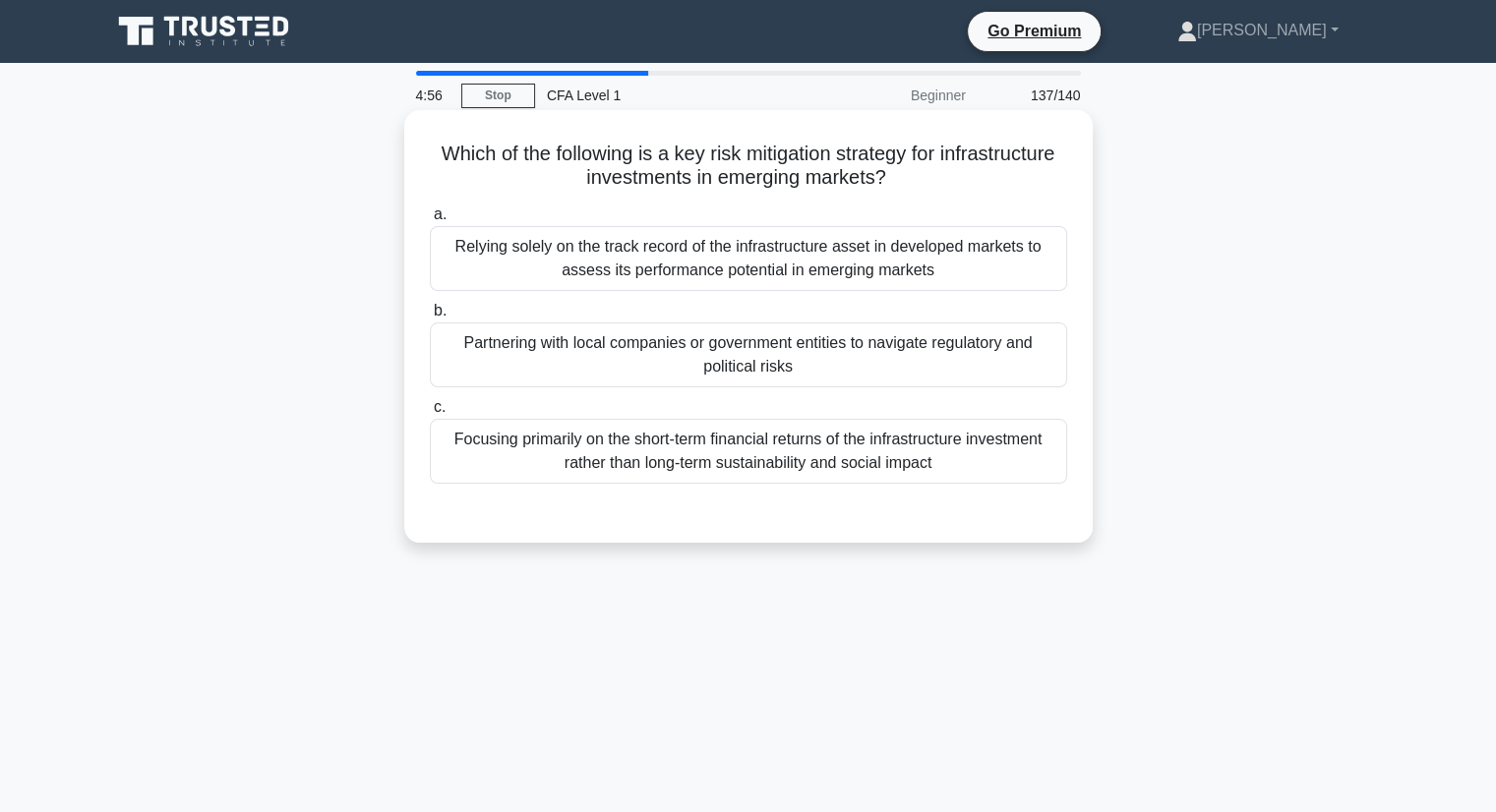
click at [790, 355] on div "Partnering with local companies or government entities to navigate regulatory a…" at bounding box center [748, 354] width 637 height 65
click at [430, 318] on input "b. Partnering with local companies or government entities to navigate regulator…" at bounding box center [430, 311] width 0 height 13
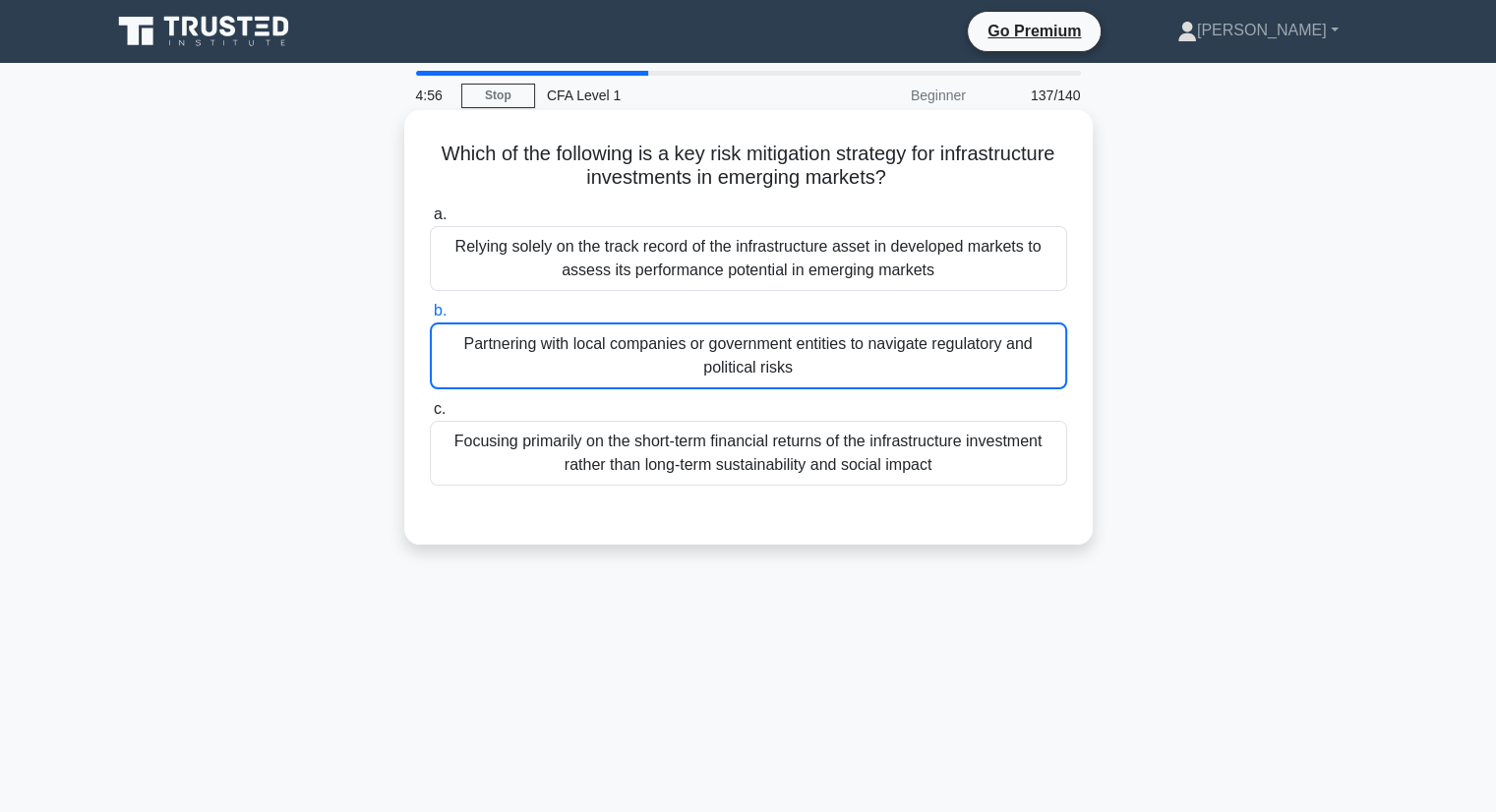
click at [790, 355] on div "Partnering with local companies or government entities to navigate regulatory a…" at bounding box center [748, 355] width 637 height 67
click at [430, 318] on input "b. Partnering with local companies or government entities to navigate regulator…" at bounding box center [430, 311] width 0 height 13
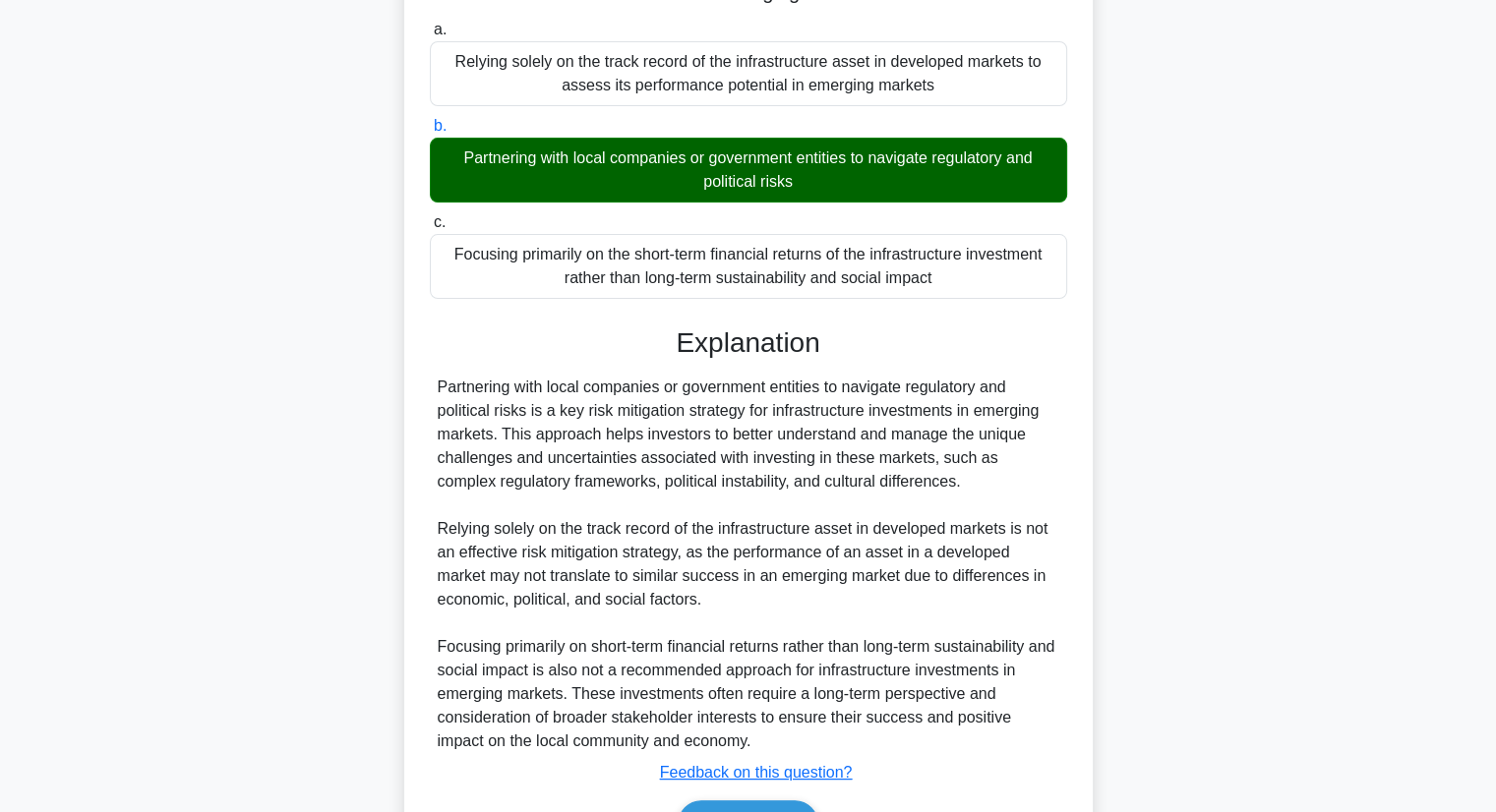
scroll to position [303, 0]
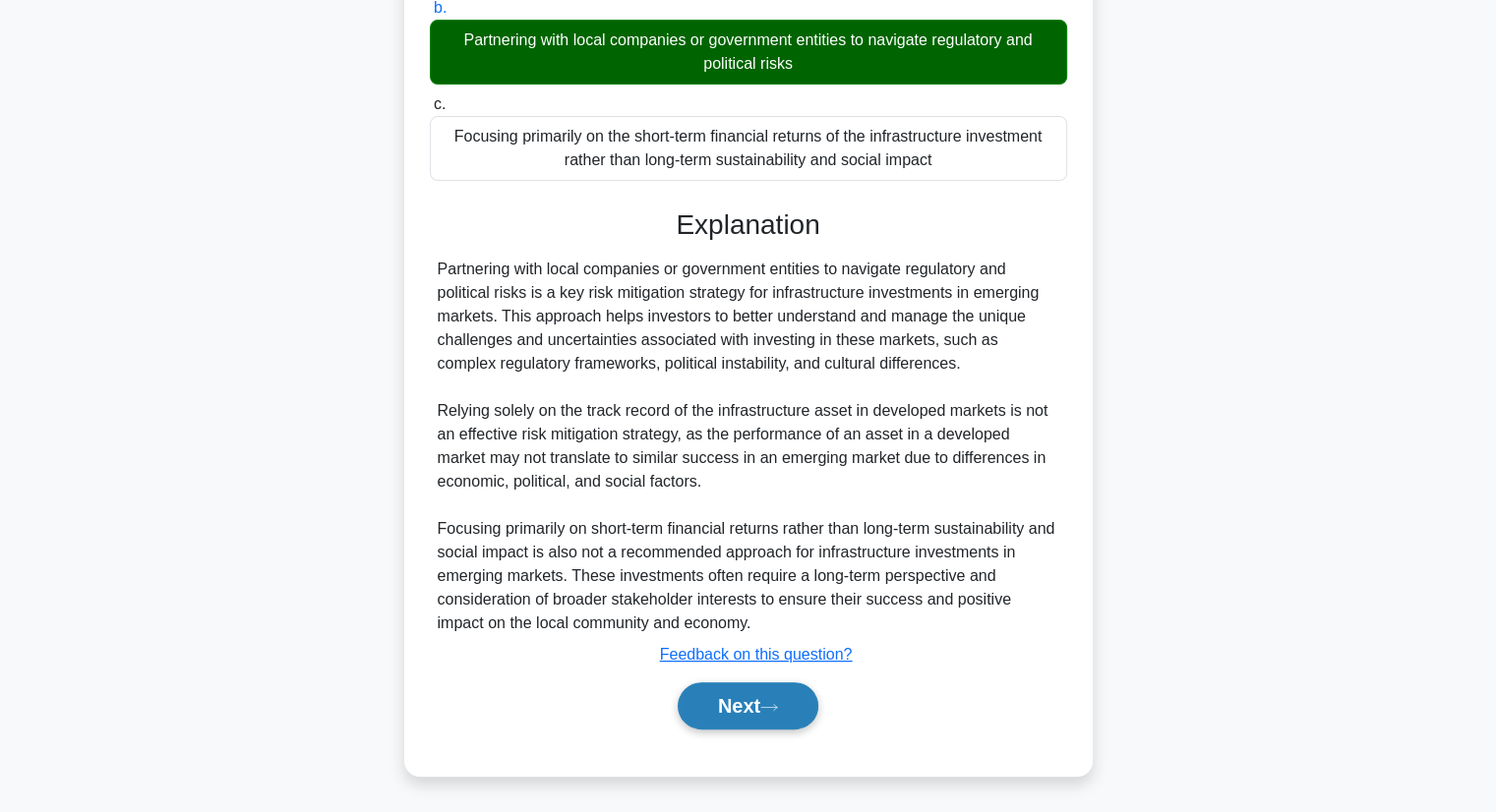
click at [763, 708] on button "Next" at bounding box center [748, 706] width 141 height 48
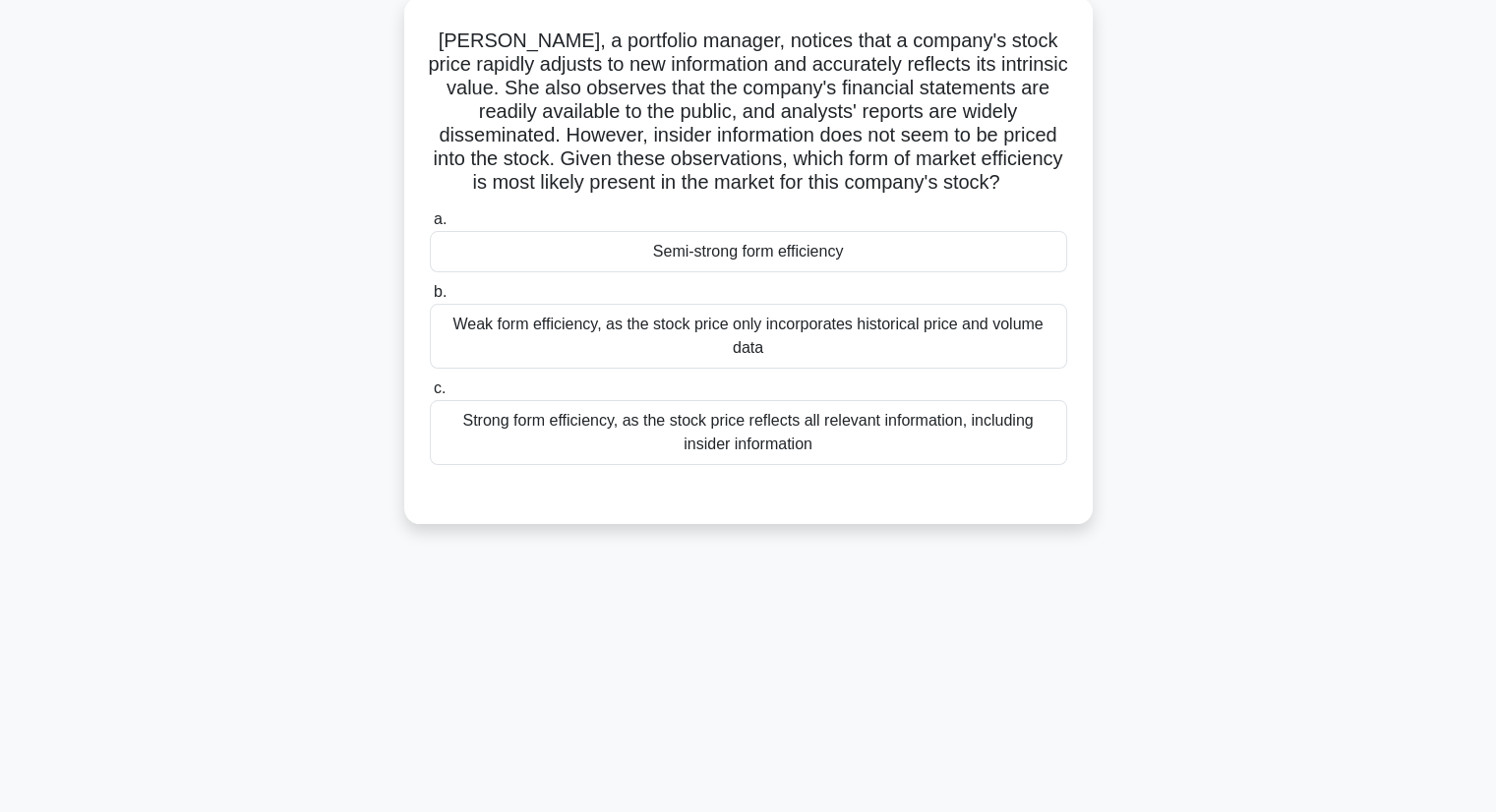
scroll to position [0, 0]
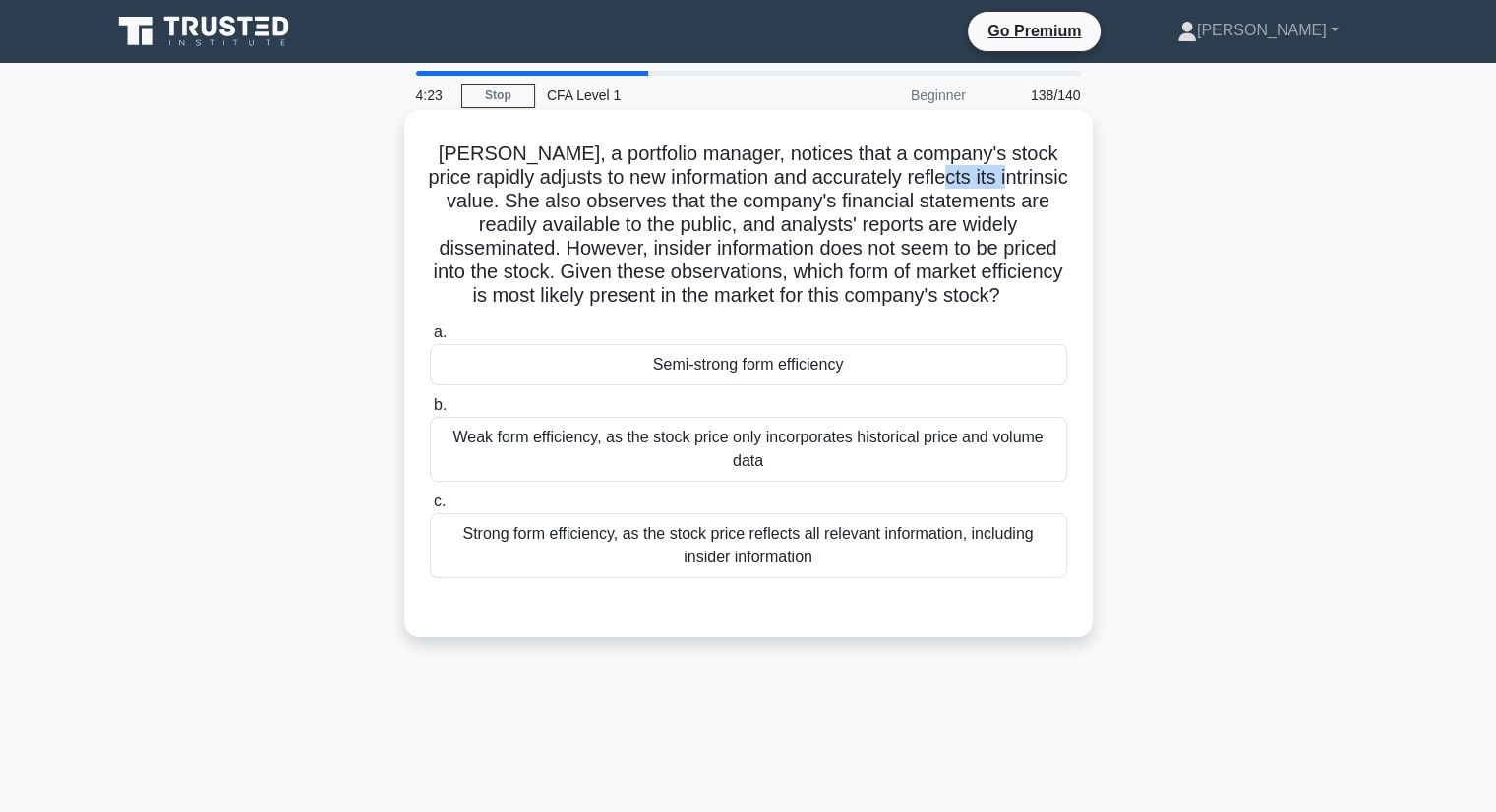
drag, startPoint x: 920, startPoint y: 182, endPoint x: 989, endPoint y: 185, distance: 69.1
click at [989, 185] on h5 "Laura, a portfolio manager, notices that a company's stock price rapidly adjust…" at bounding box center [748, 225] width 641 height 167
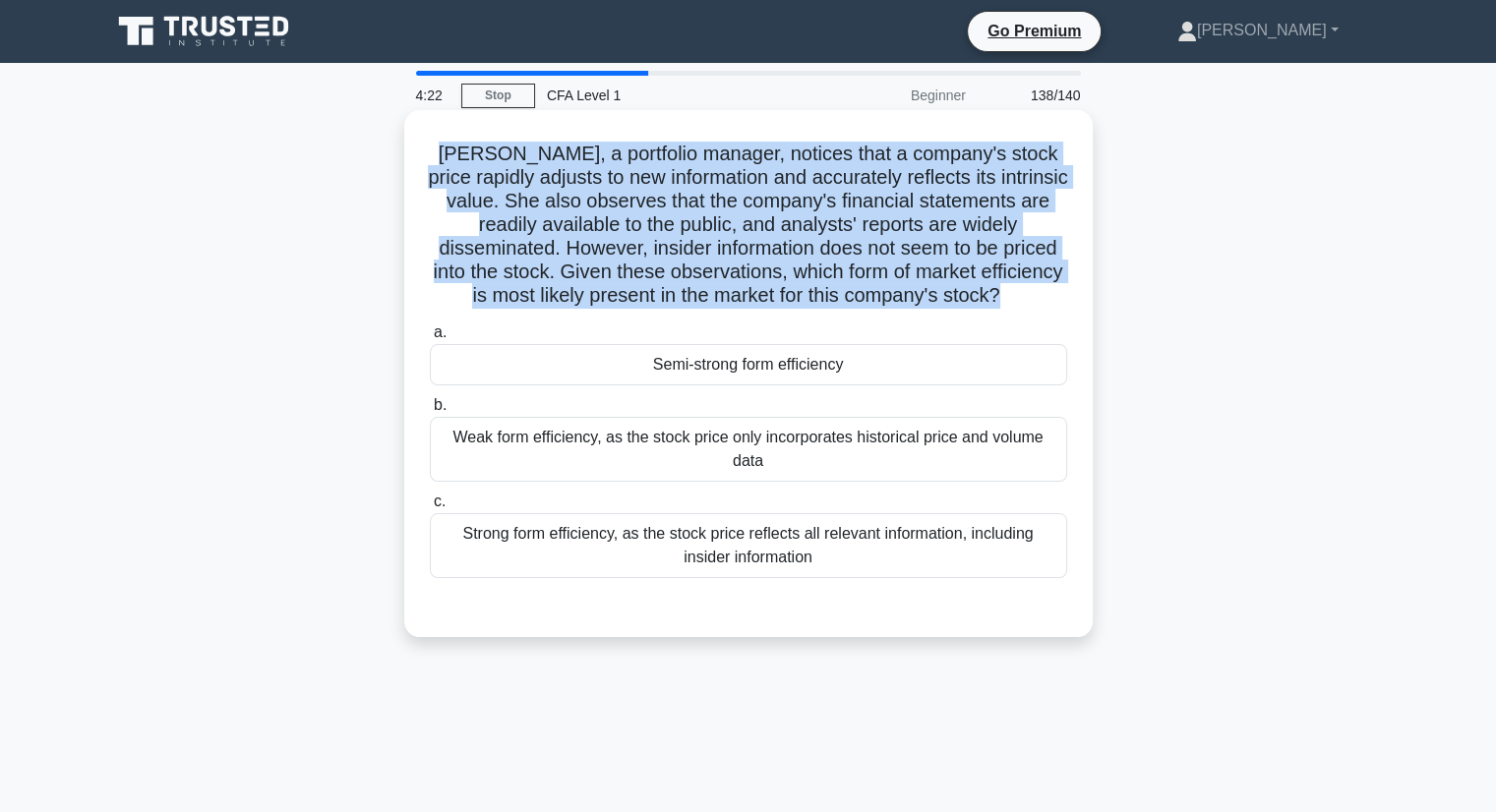
click at [989, 185] on h5 "Laura, a portfolio manager, notices that a company's stock price rapidly adjust…" at bounding box center [748, 225] width 641 height 167
click at [1009, 175] on h5 "Laura, a portfolio manager, notices that a company's stock price rapidly adjust…" at bounding box center [748, 225] width 641 height 167
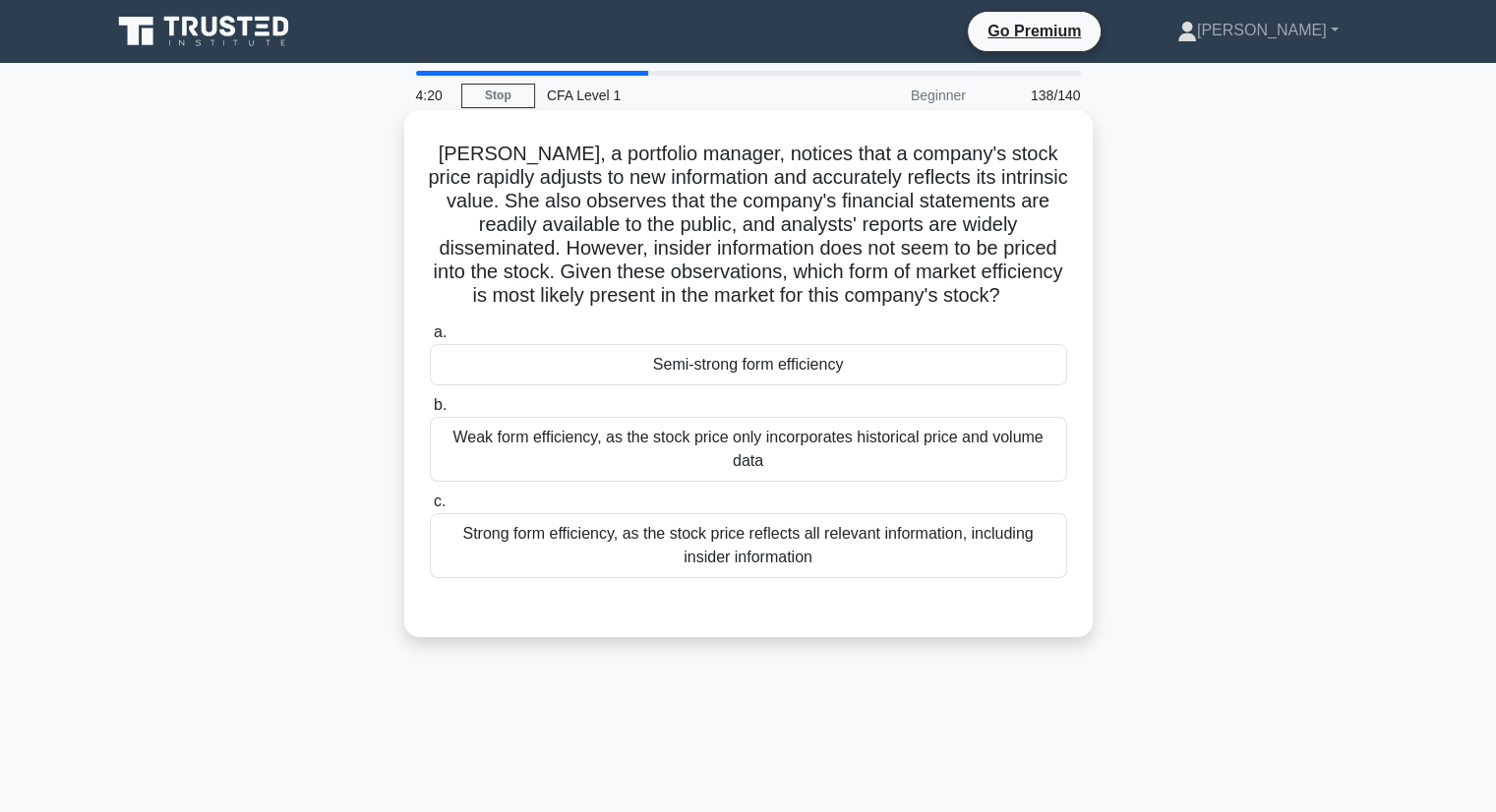
click at [921, 181] on h5 "Laura, a portfolio manager, notices that a company's stock price rapidly adjust…" at bounding box center [748, 225] width 641 height 167
drag, startPoint x: 953, startPoint y: 186, endPoint x: 975, endPoint y: 184, distance: 22.1
click at [975, 184] on h5 "Laura, a portfolio manager, notices that a company's stock price rapidly adjust…" at bounding box center [748, 225] width 641 height 167
click at [931, 179] on h5 "Laura, a portfolio manager, notices that a company's stock price rapidly adjust…" at bounding box center [748, 225] width 641 height 167
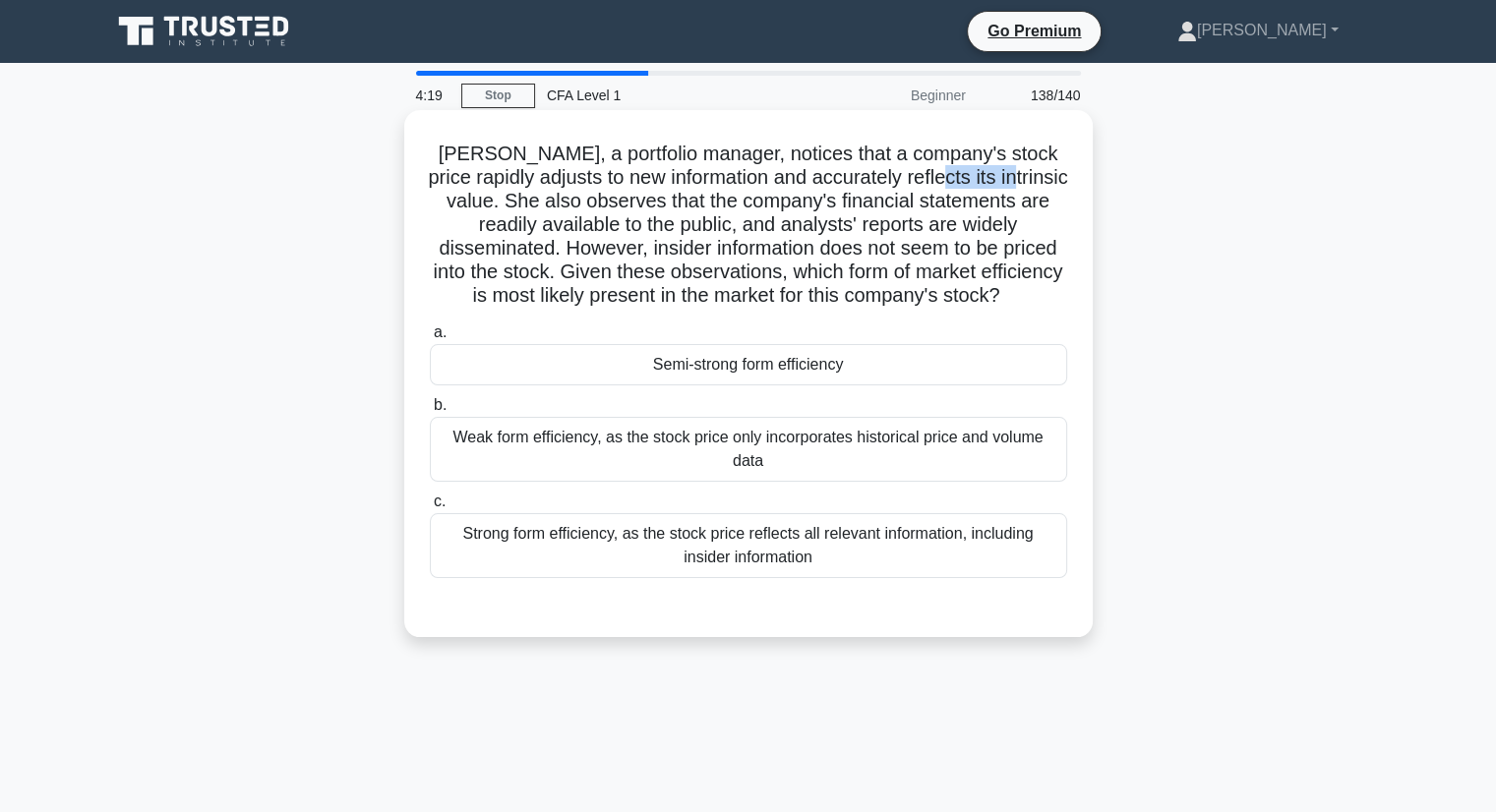
click at [931, 179] on h5 "Laura, a portfolio manager, notices that a company's stock price rapidly adjust…" at bounding box center [748, 225] width 641 height 167
click at [1089, 233] on div "Laura, a portfolio manager, notices that a company's stock price rapidly adjust…" at bounding box center [748, 373] width 688 height 527
click at [623, 371] on div "Semi-strong form efficiency" at bounding box center [748, 365] width 637 height 42
click at [430, 339] on input "a. Semi-strong form efficiency" at bounding box center [430, 333] width 0 height 13
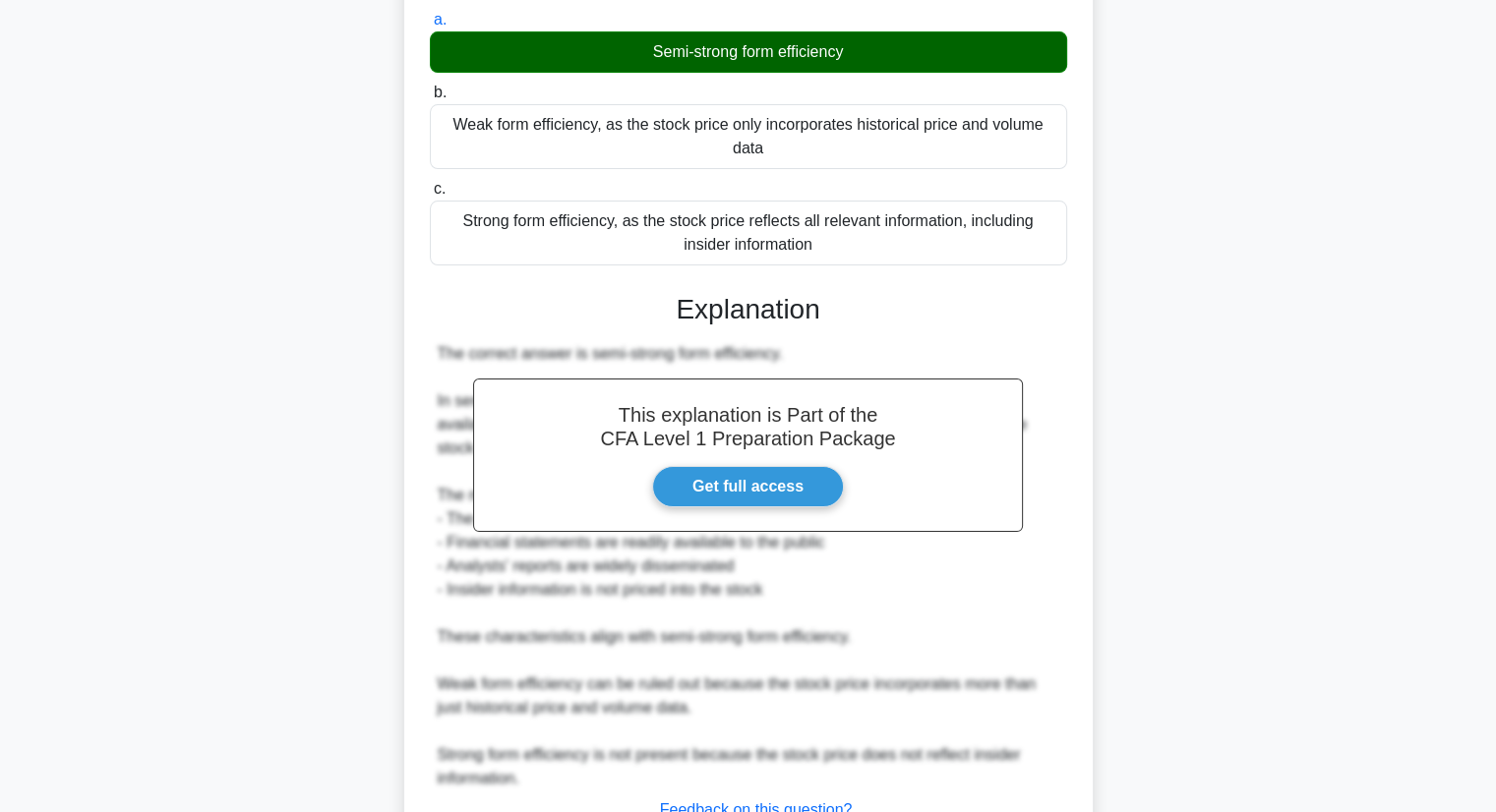
scroll to position [393, 0]
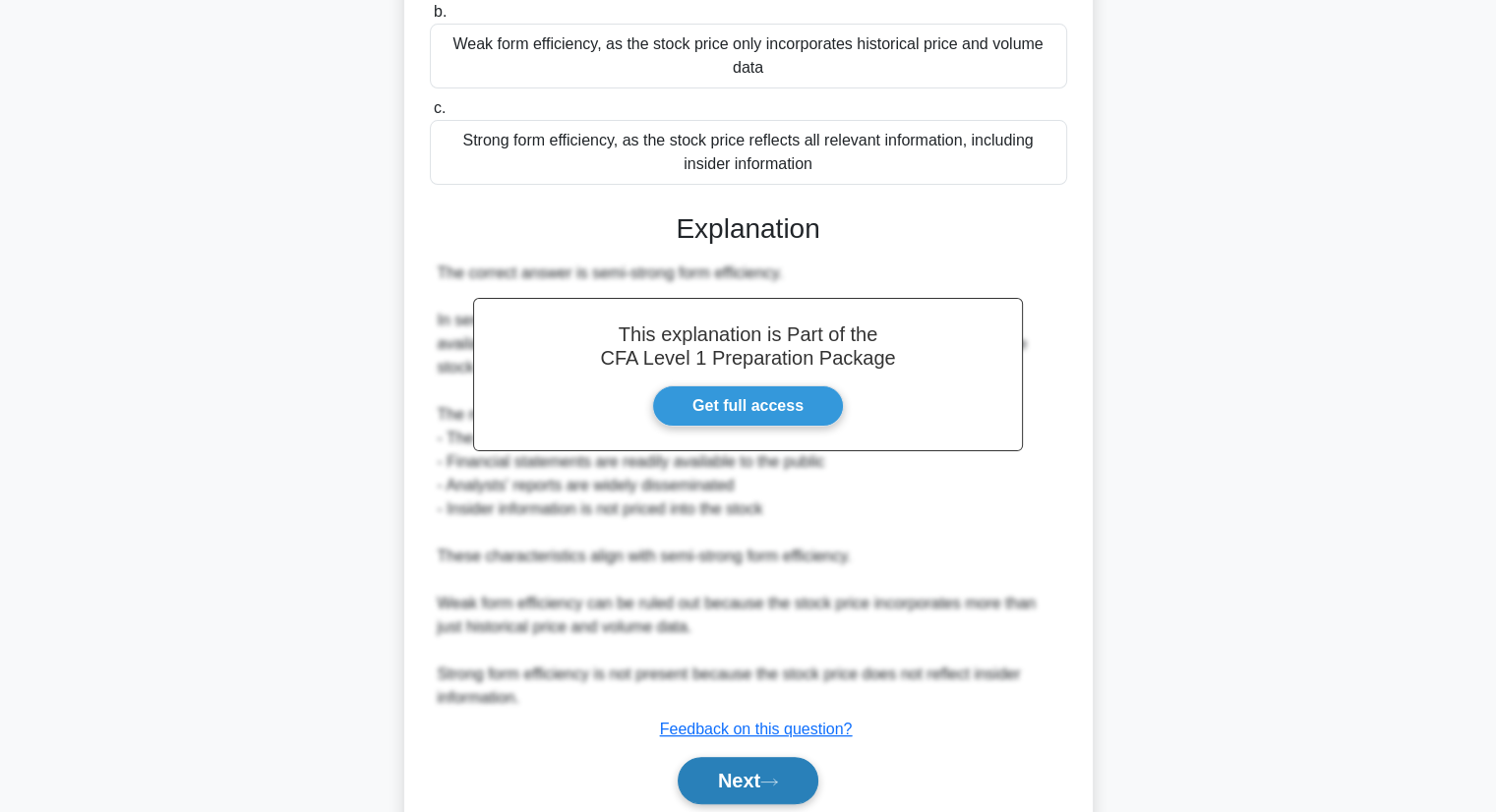
click at [739, 768] on button "Next" at bounding box center [748, 781] width 141 height 48
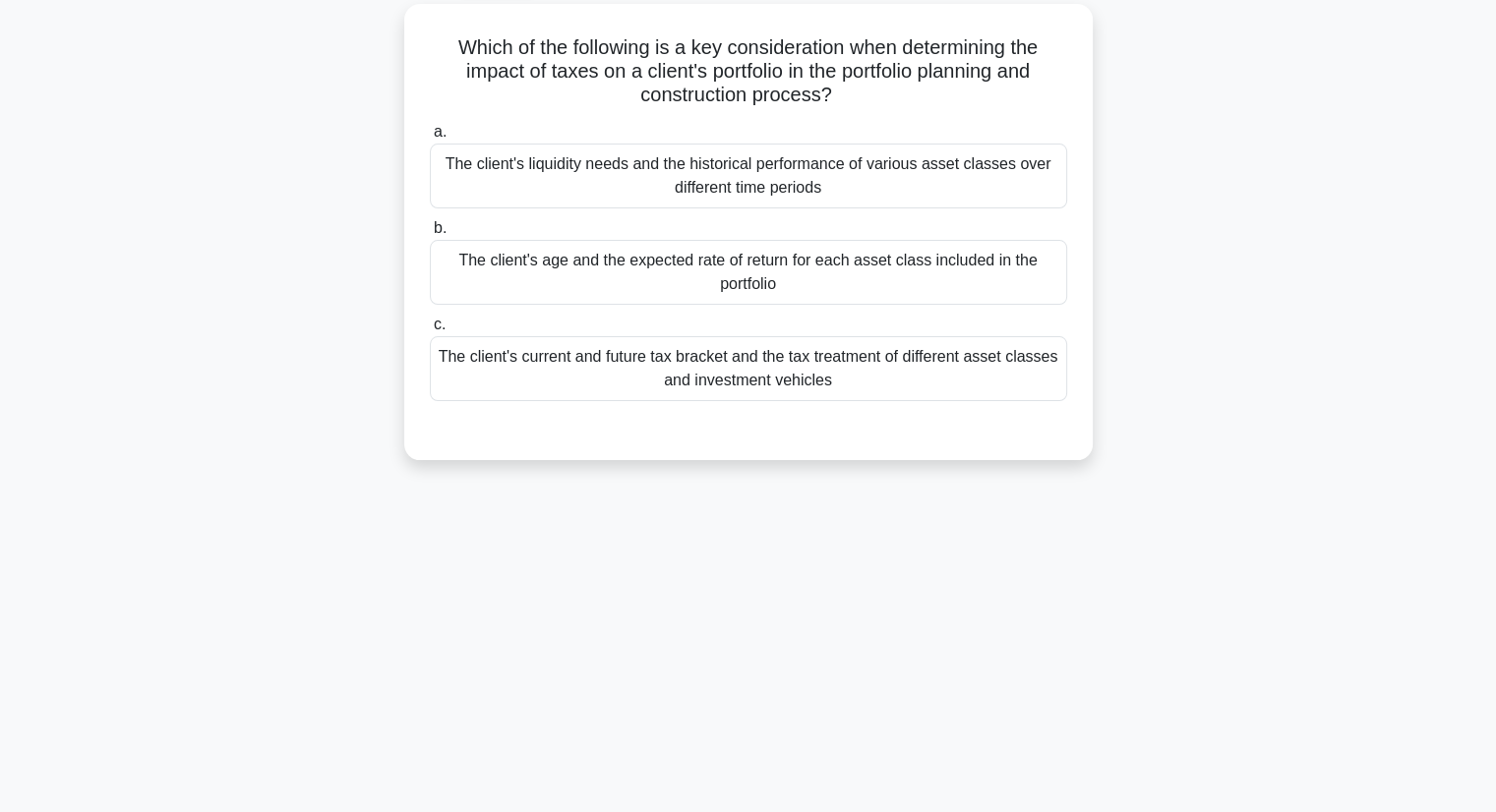
scroll to position [0, 0]
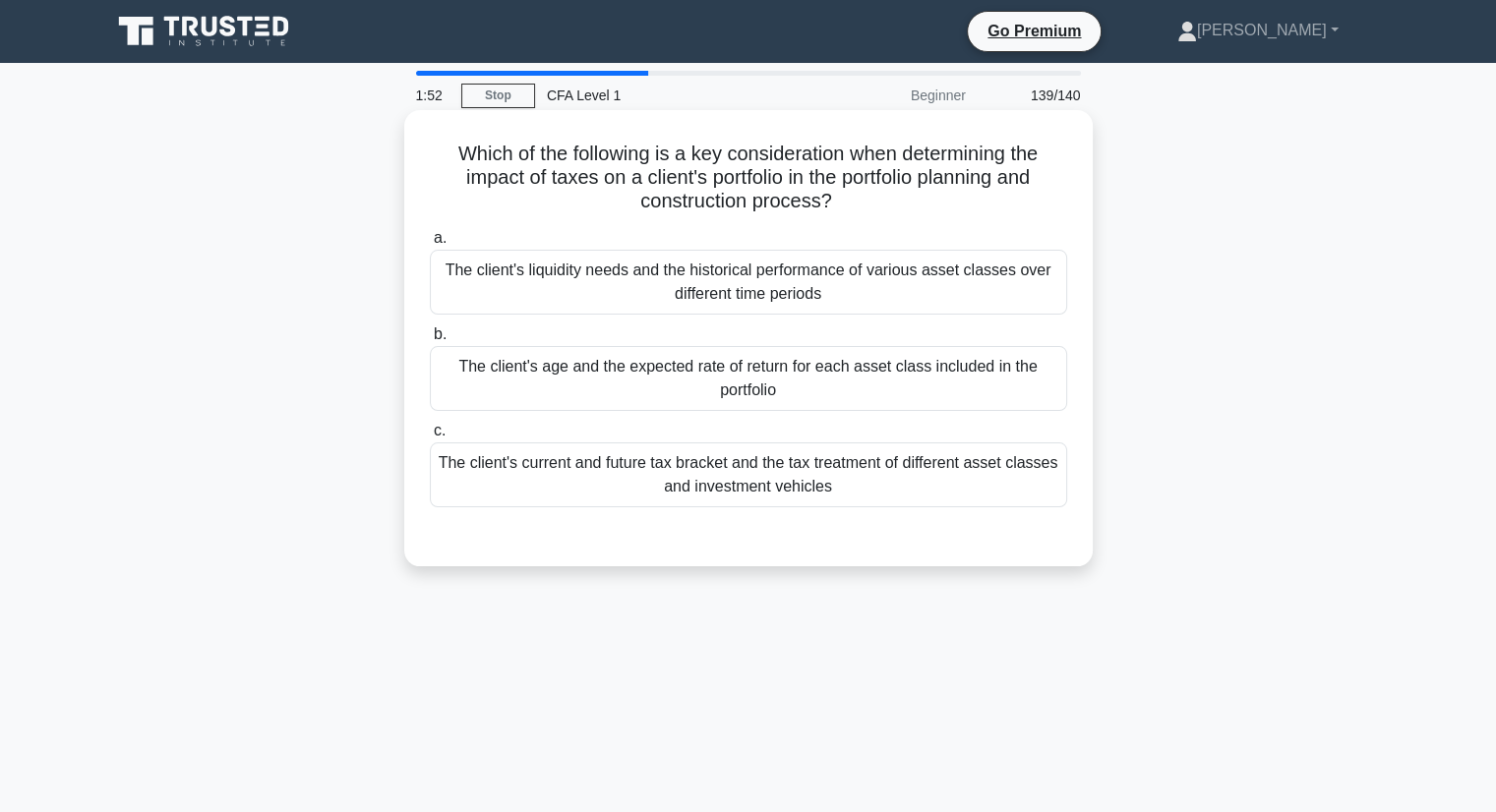
click at [744, 275] on div "The client's liquidity needs and the historical performance of various asset cl…" at bounding box center [748, 282] width 637 height 65
click at [430, 245] on input "a. The client's liquidity needs and the historical performance of various asset…" at bounding box center [430, 238] width 0 height 13
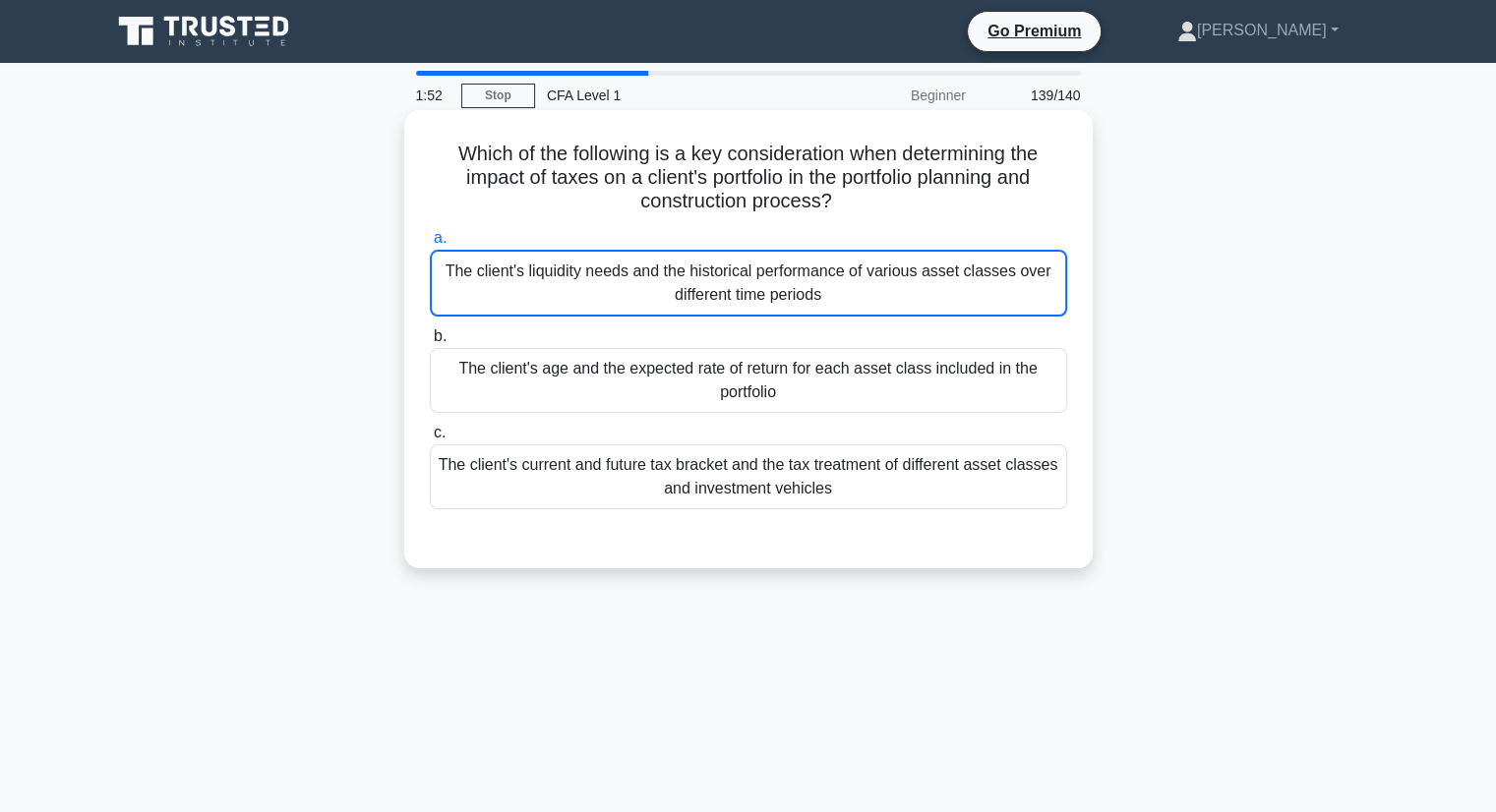
click at [744, 275] on div "The client's liquidity needs and the historical performance of various asset cl…" at bounding box center [748, 283] width 637 height 67
click at [430, 245] on input "a. The client's liquidity needs and the historical performance of various asset…" at bounding box center [430, 238] width 0 height 13
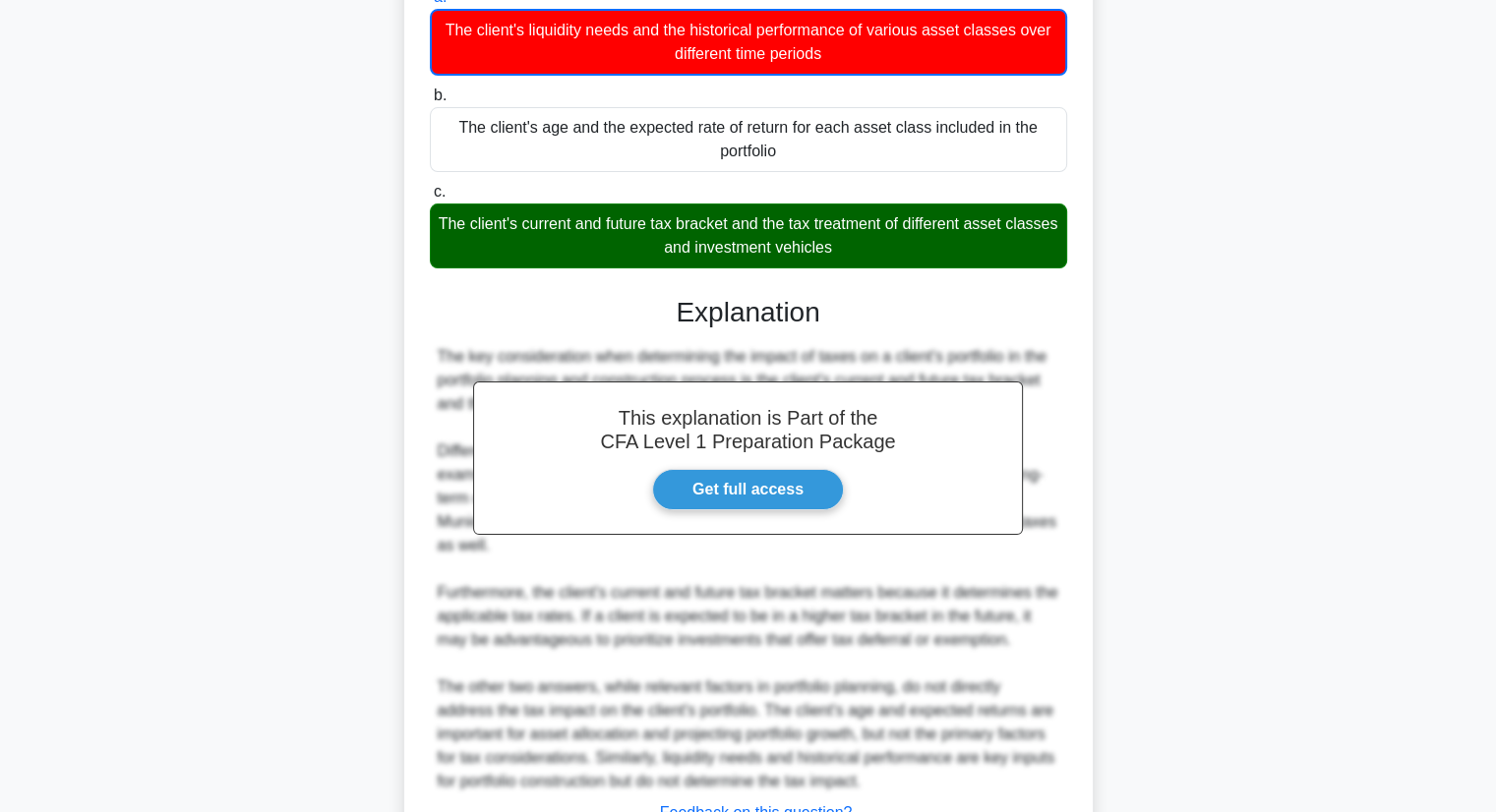
scroll to position [375, 0]
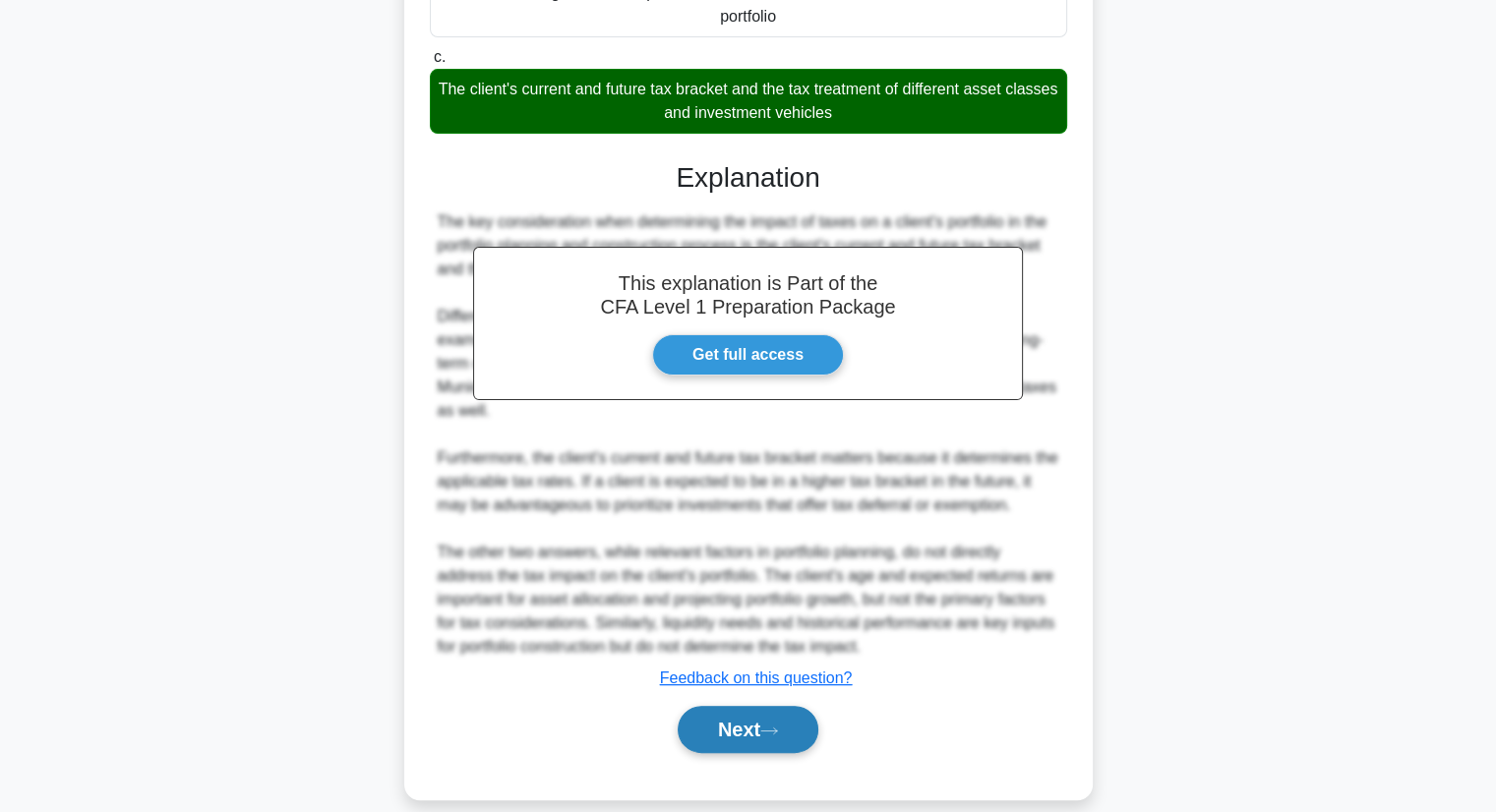
click at [790, 709] on button "Next" at bounding box center [748, 730] width 141 height 48
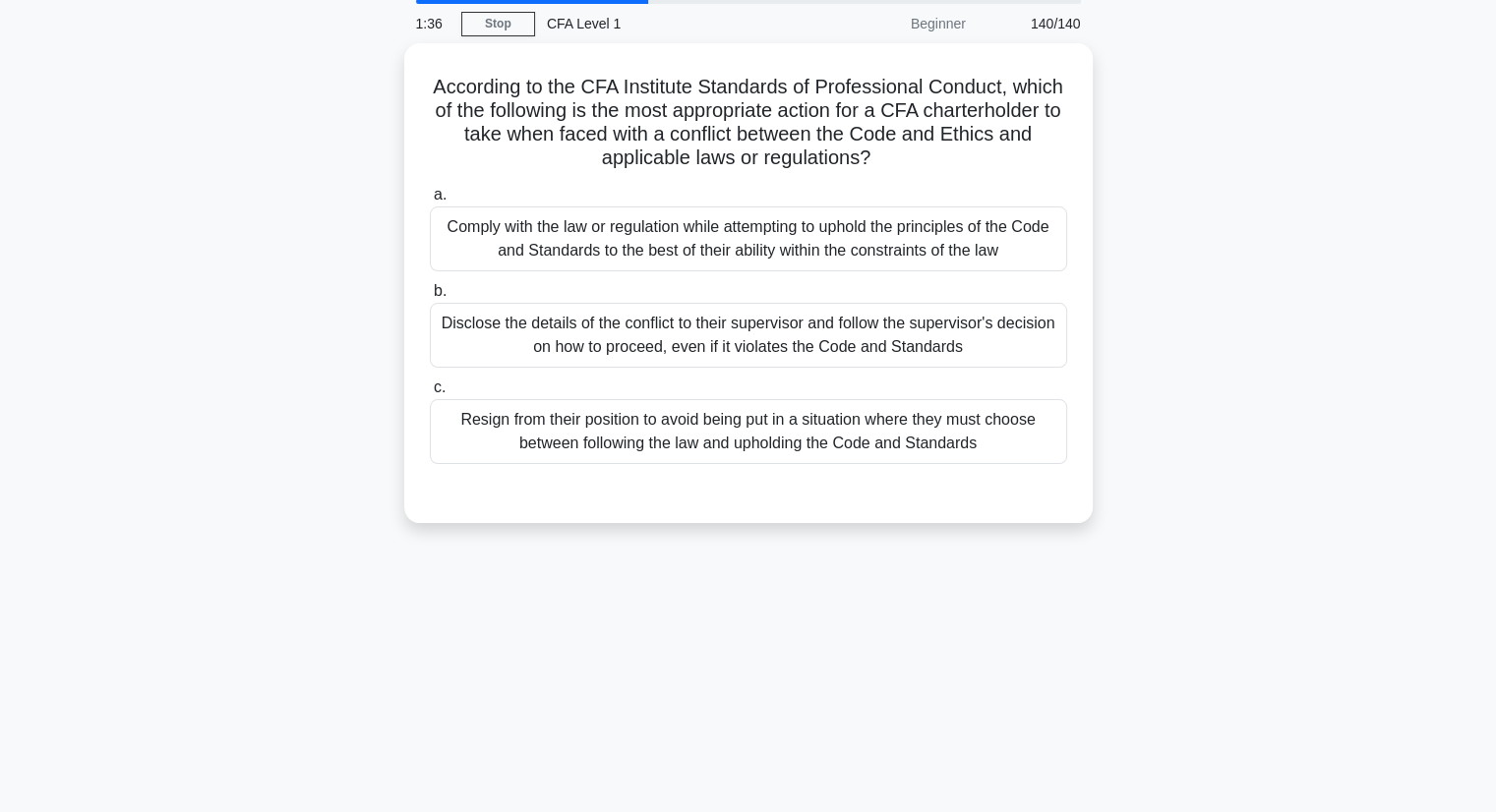
scroll to position [0, 0]
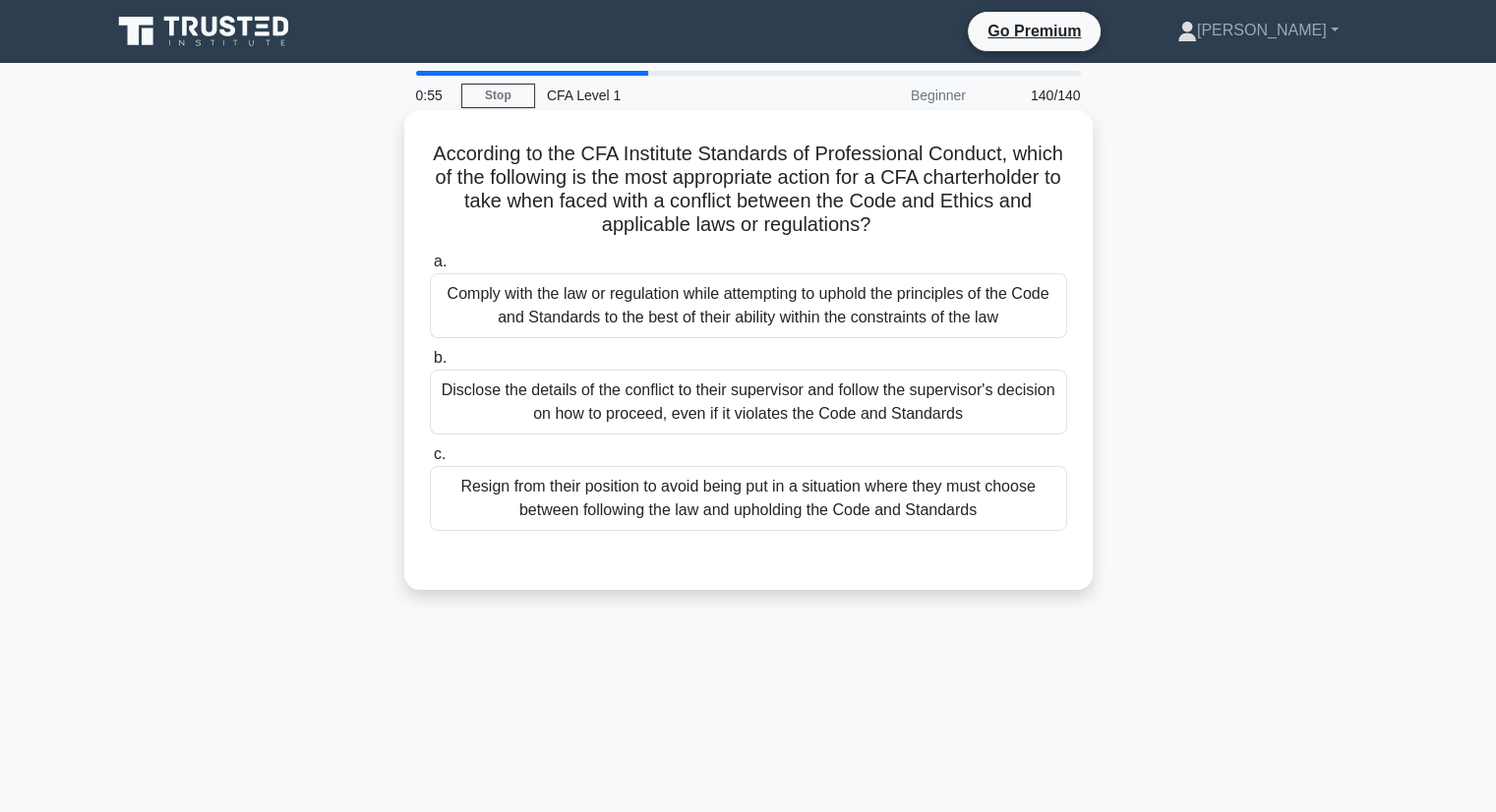
click at [945, 297] on div "Comply with the law or regulation while attempting to uphold the principles of …" at bounding box center [748, 305] width 637 height 65
click at [430, 268] on input "a. Comply with the law or regulation while attempting to uphold the principles …" at bounding box center [430, 262] width 0 height 13
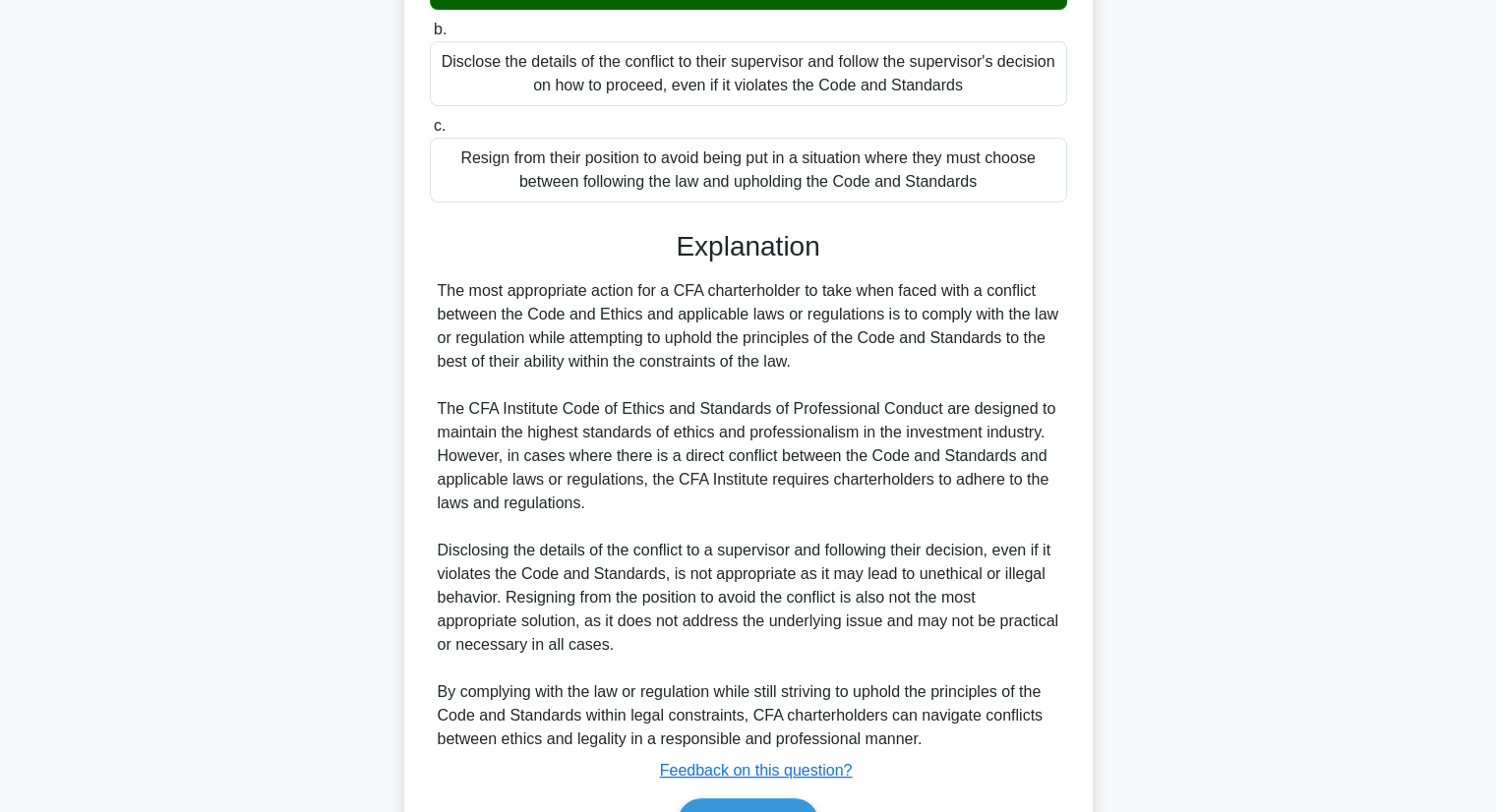
scroll to position [445, 0]
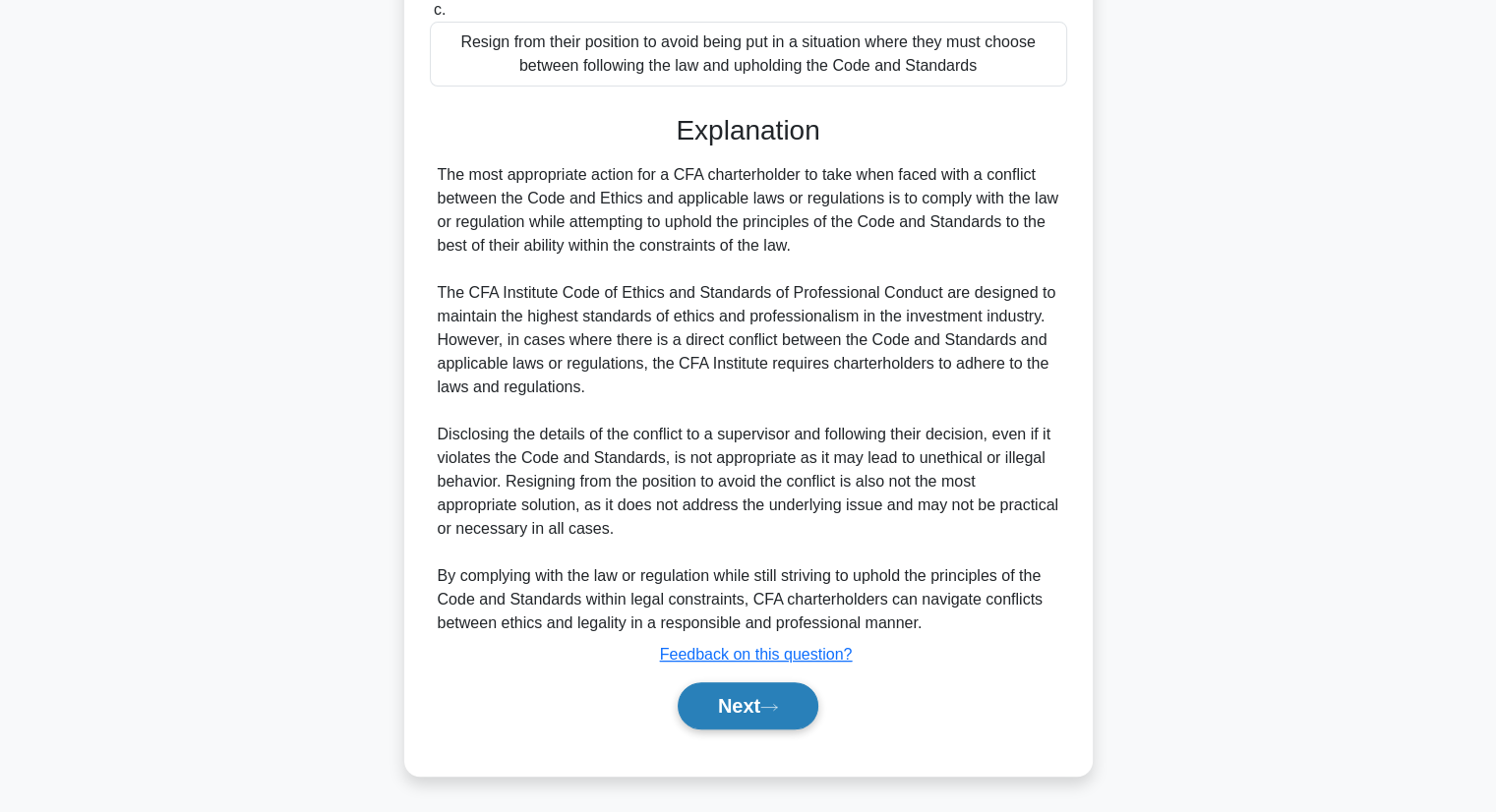
click at [771, 707] on icon at bounding box center [769, 707] width 18 height 11
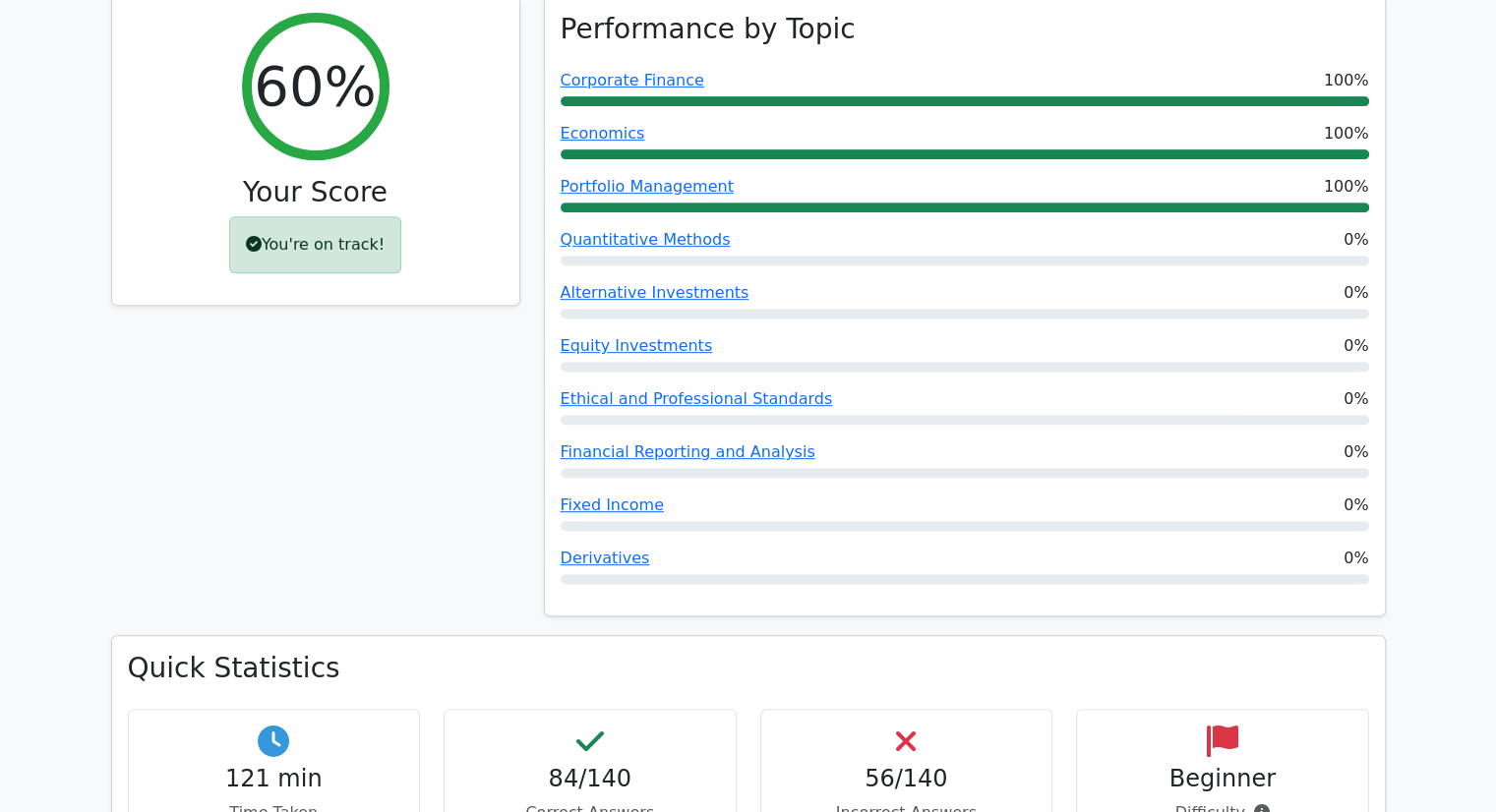
scroll to position [786, 0]
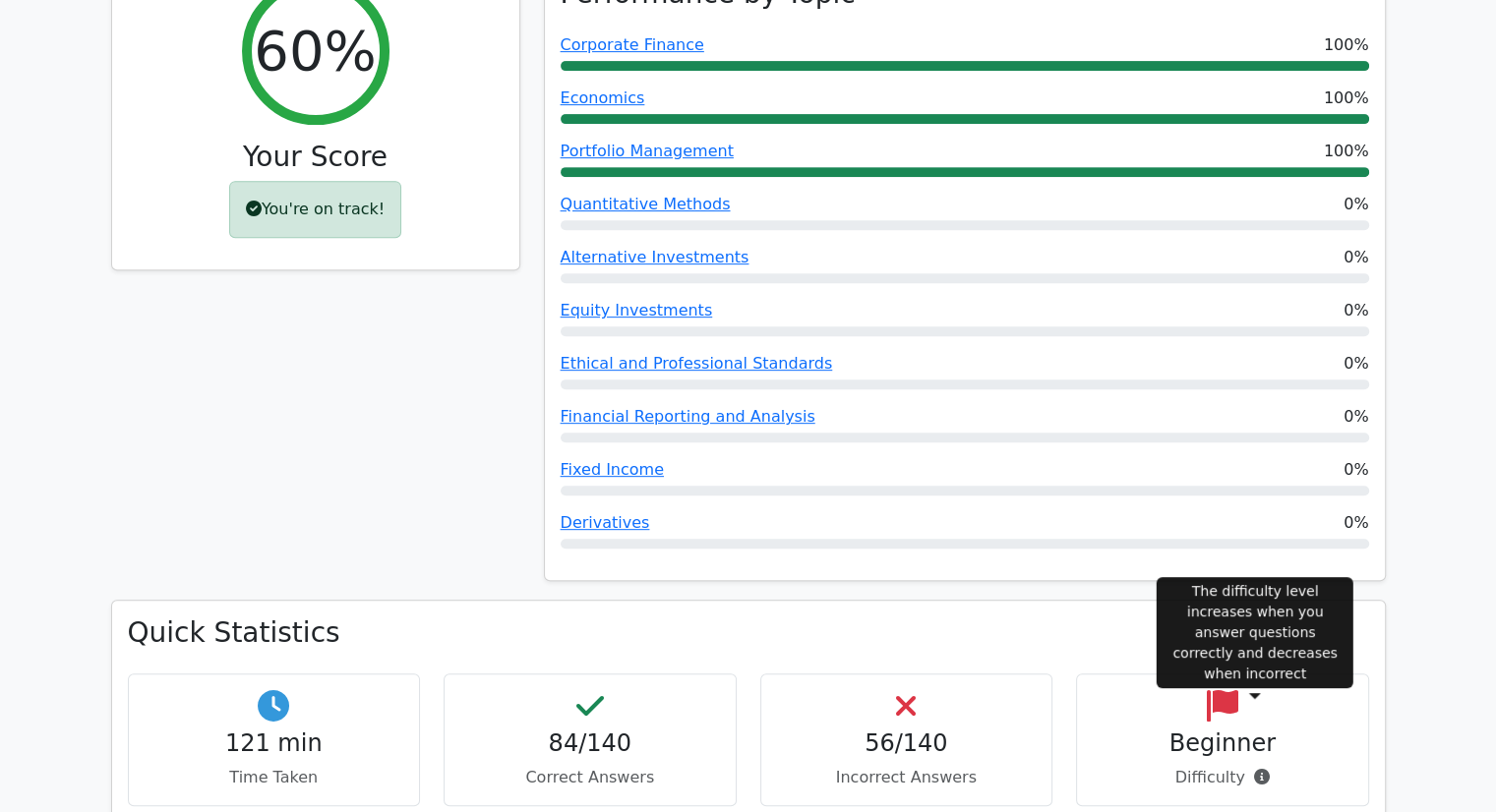
click at [1254, 769] on icon at bounding box center [1262, 777] width 16 height 16
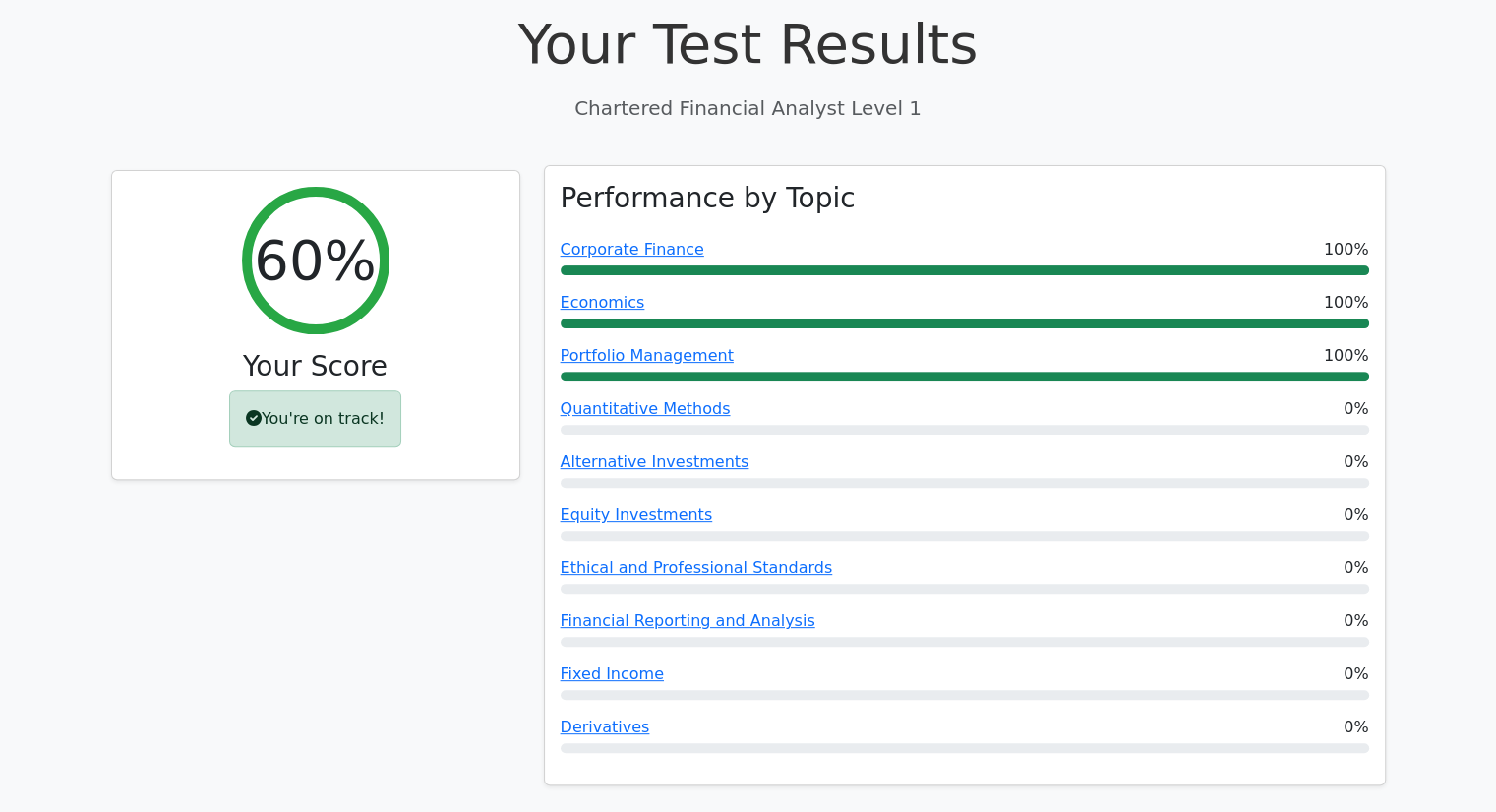
scroll to position [491, 0]
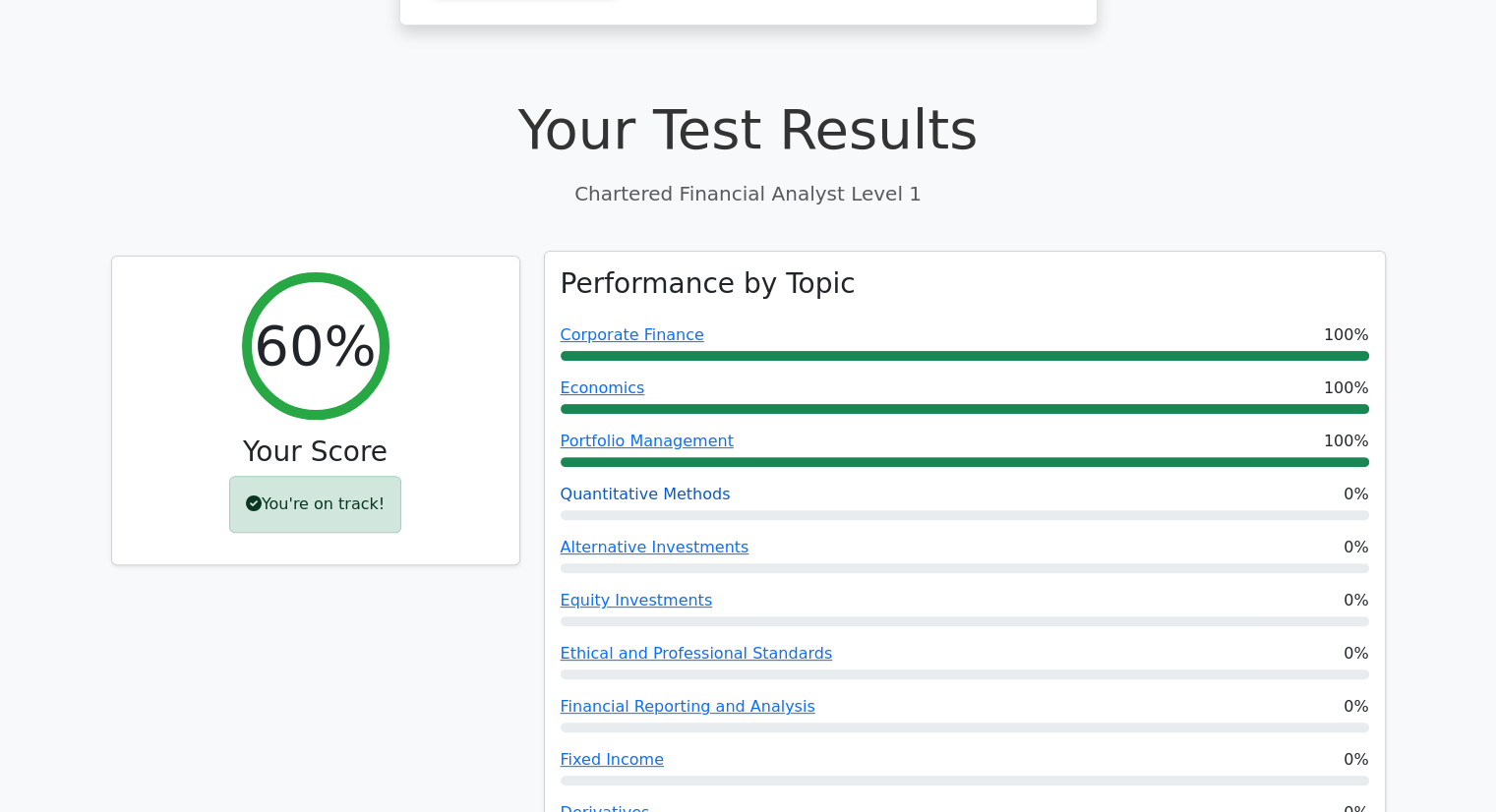
click at [652, 484] on link "Quantitative Methods" at bounding box center [645, 493] width 170 height 19
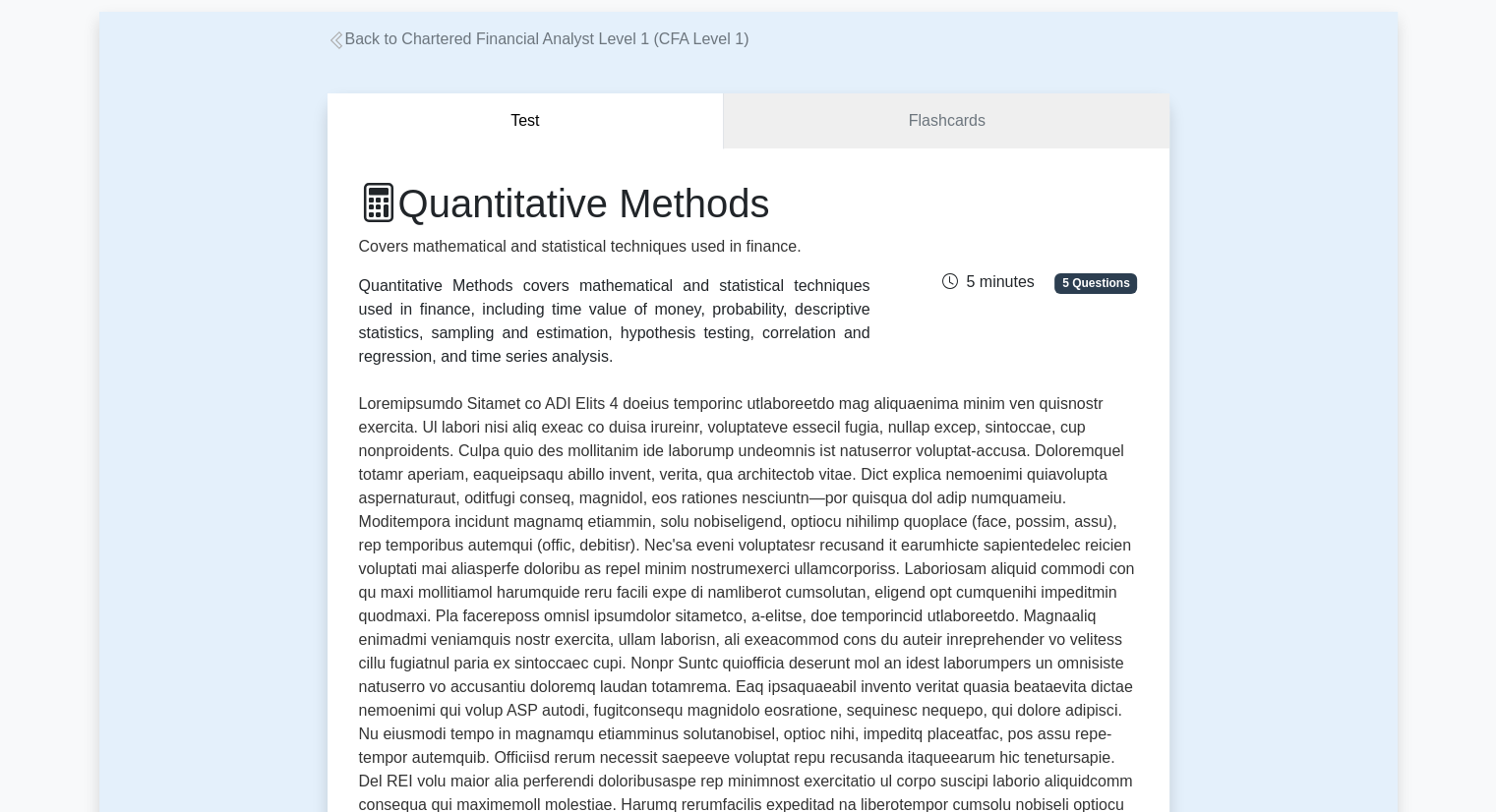
scroll to position [197, 0]
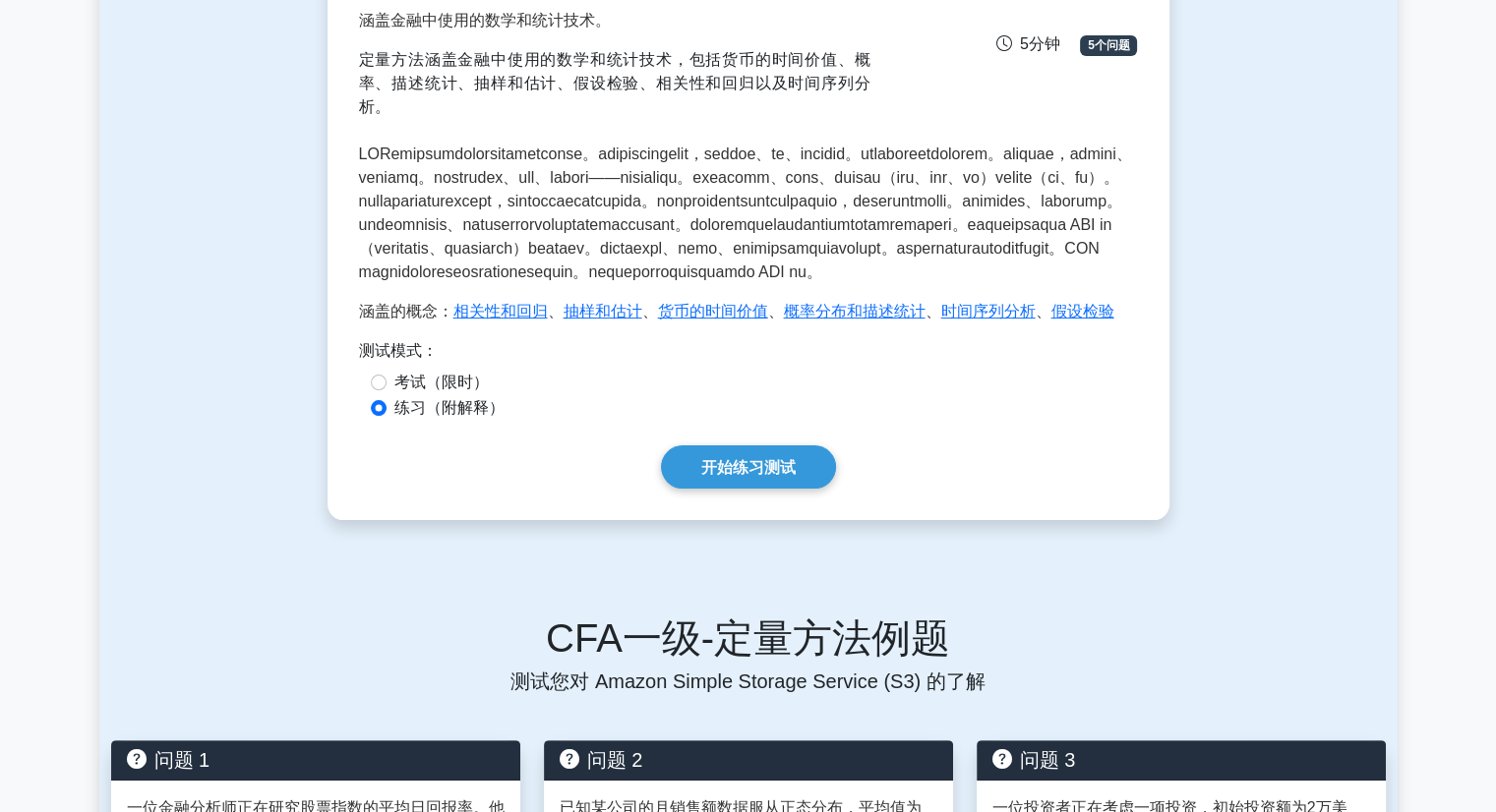
scroll to position [295, 0]
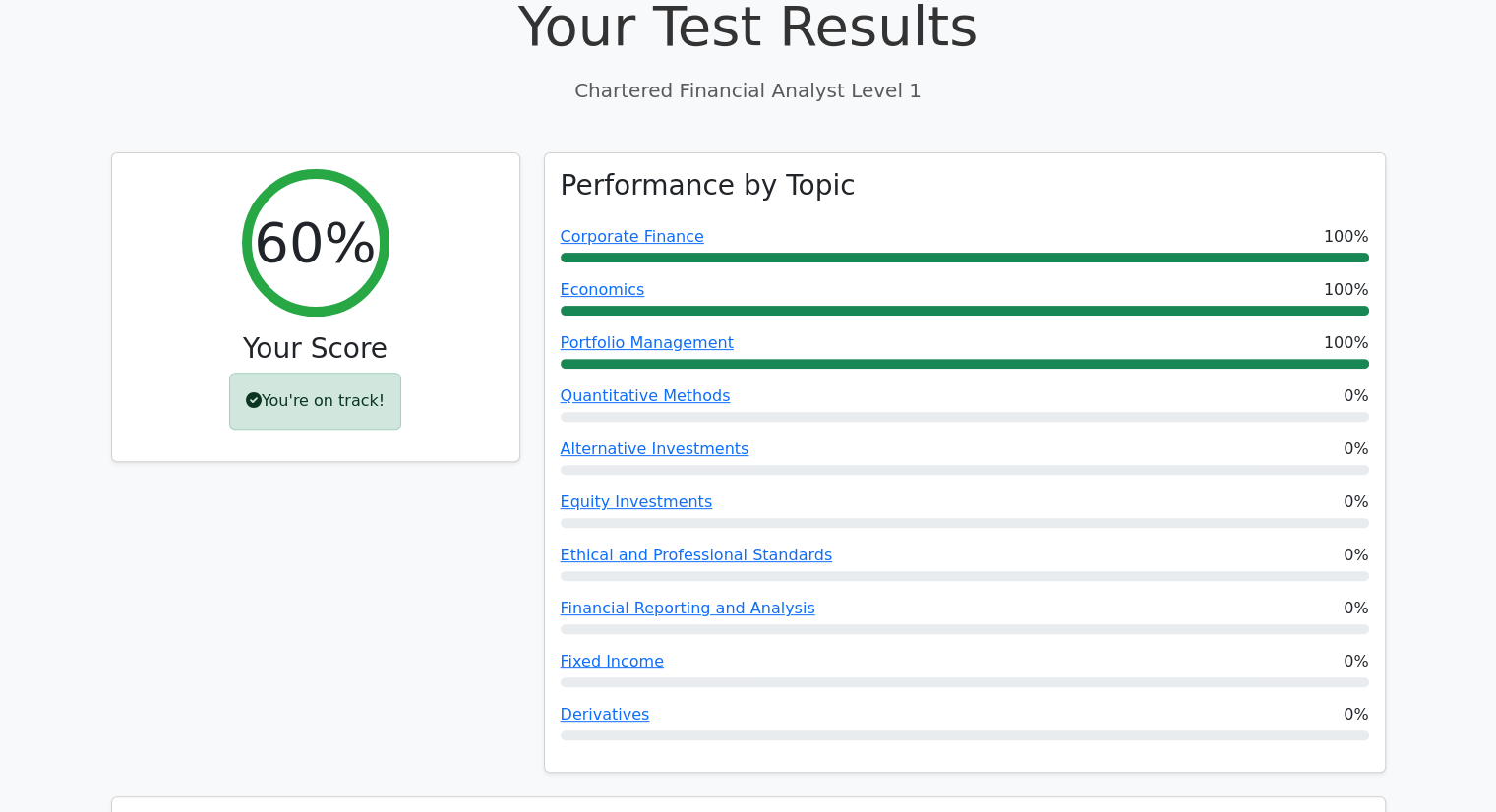
scroll to position [688, 0]
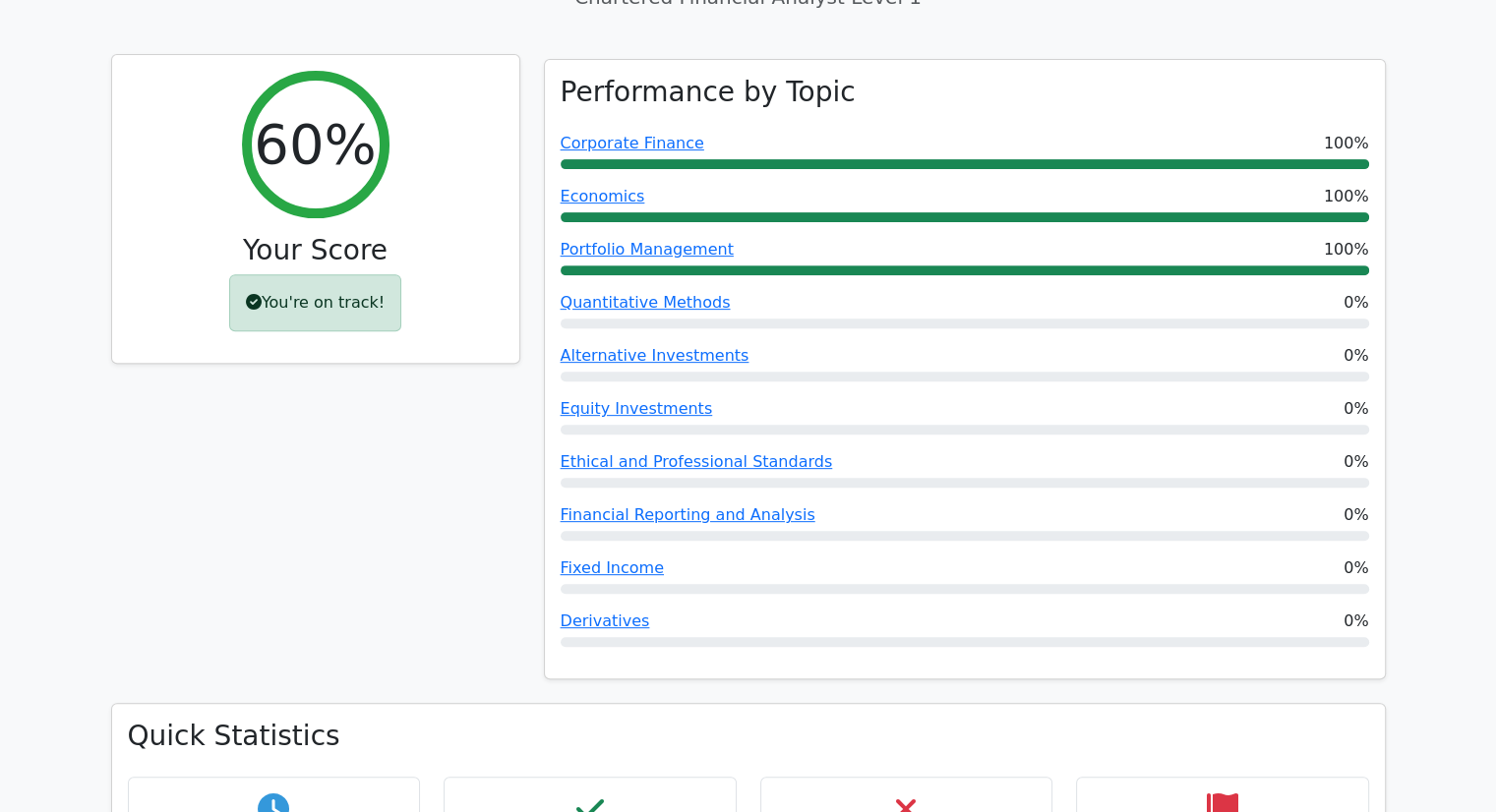
click at [336, 274] on div "You're on track!" at bounding box center [315, 302] width 172 height 57
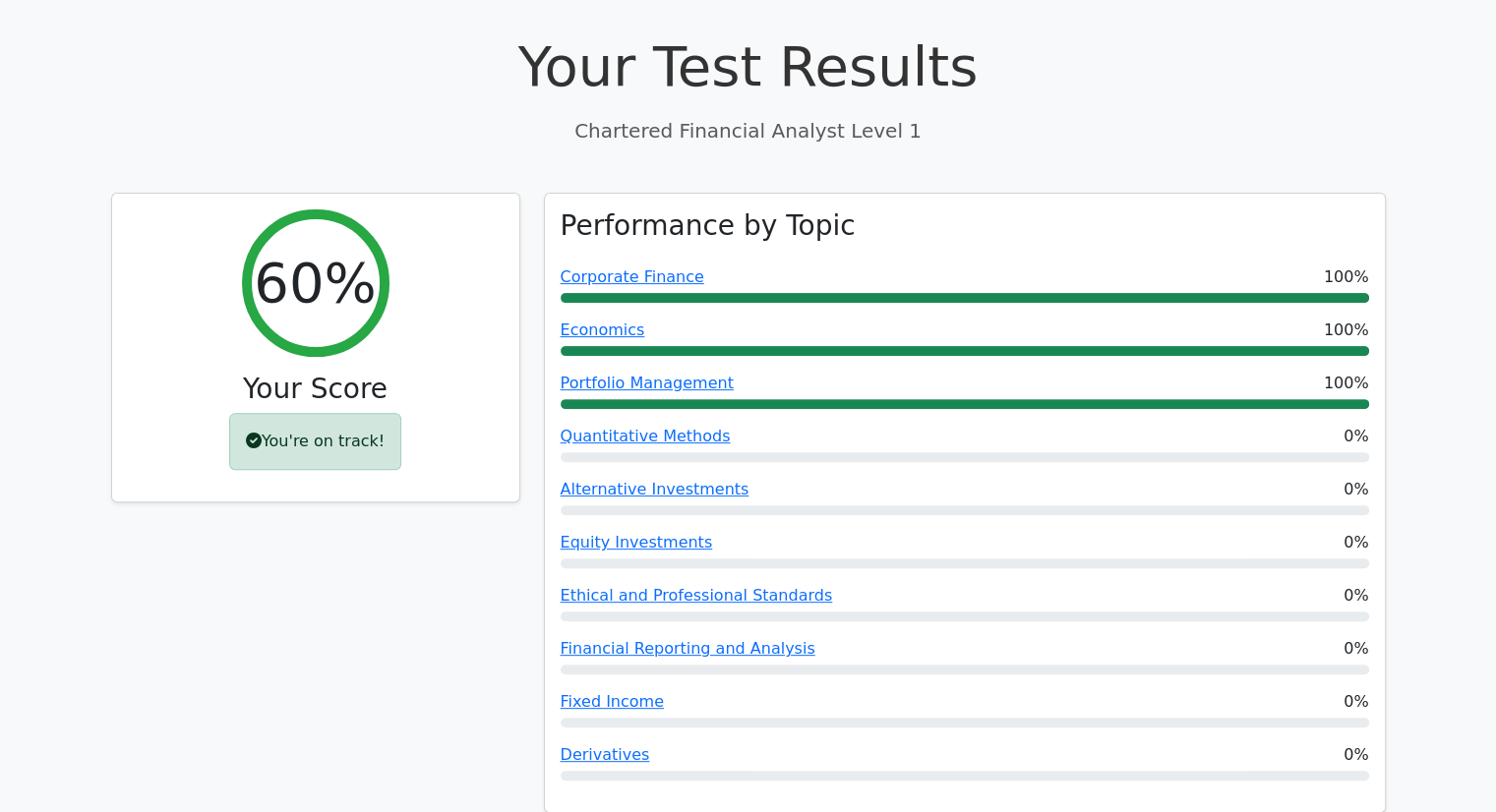
scroll to position [590, 0]
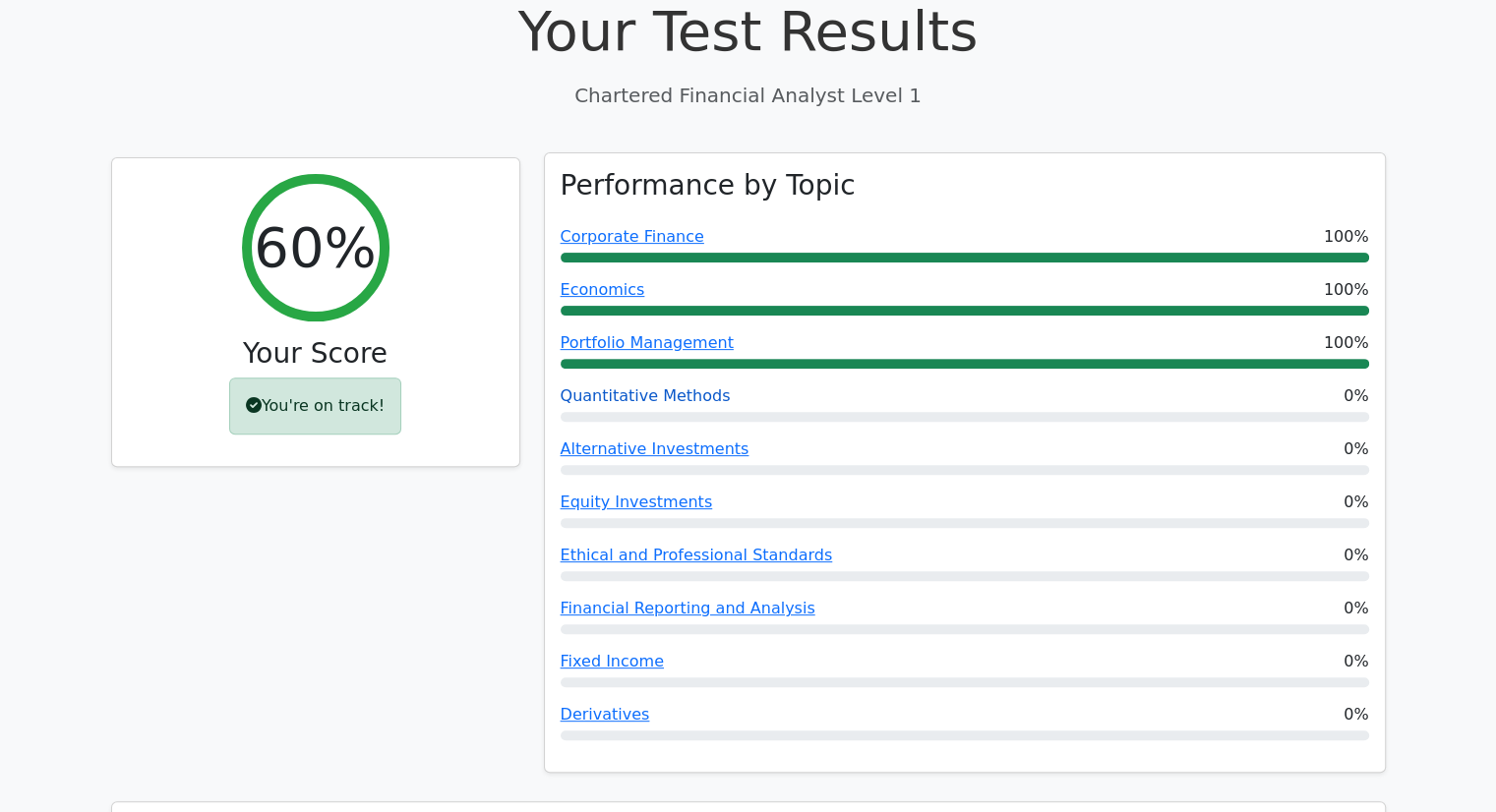
click at [629, 386] on link "Quantitative Methods" at bounding box center [645, 395] width 170 height 19
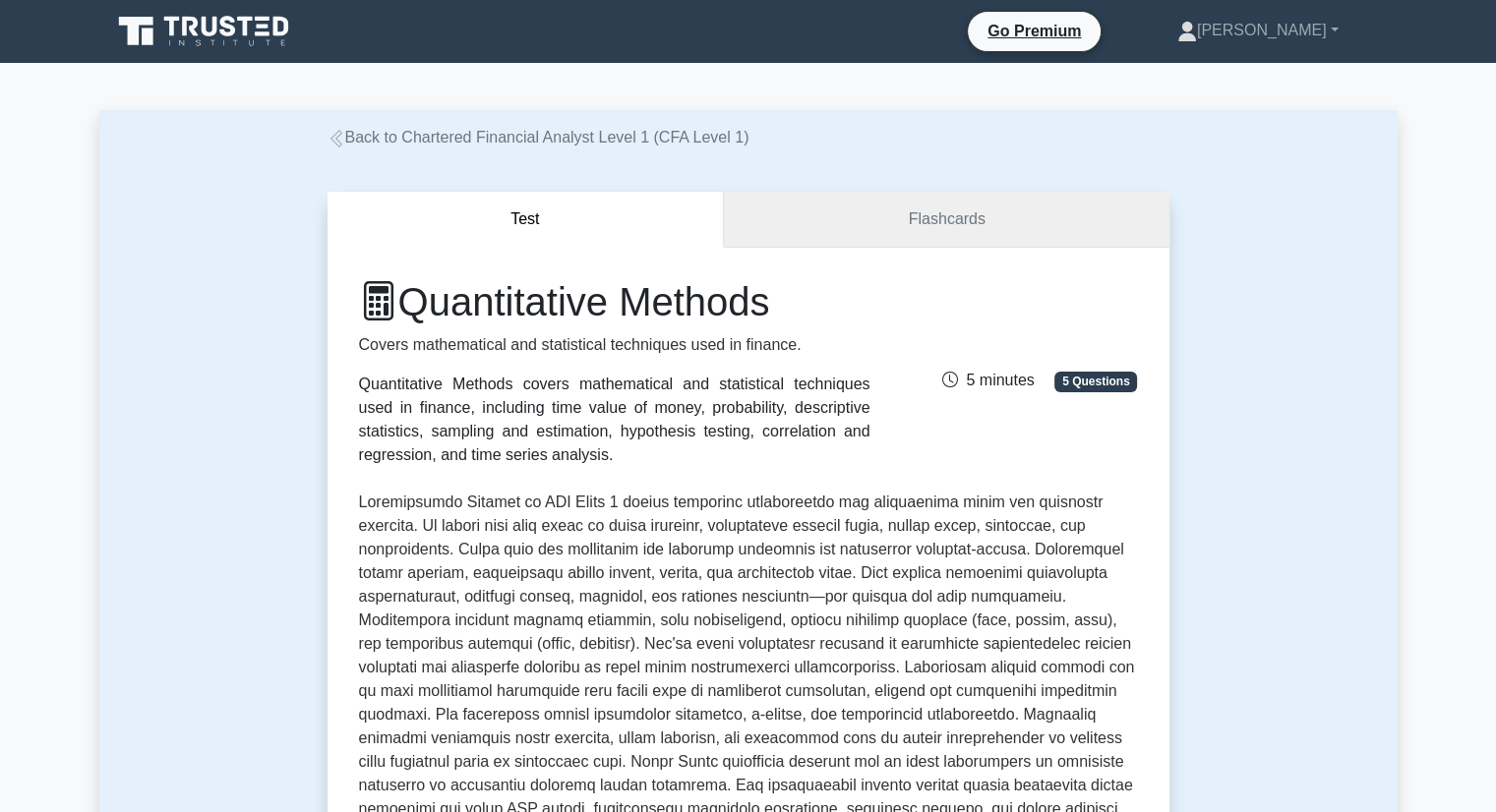
click at [1003, 226] on link "Flashcards" at bounding box center [946, 219] width 445 height 56
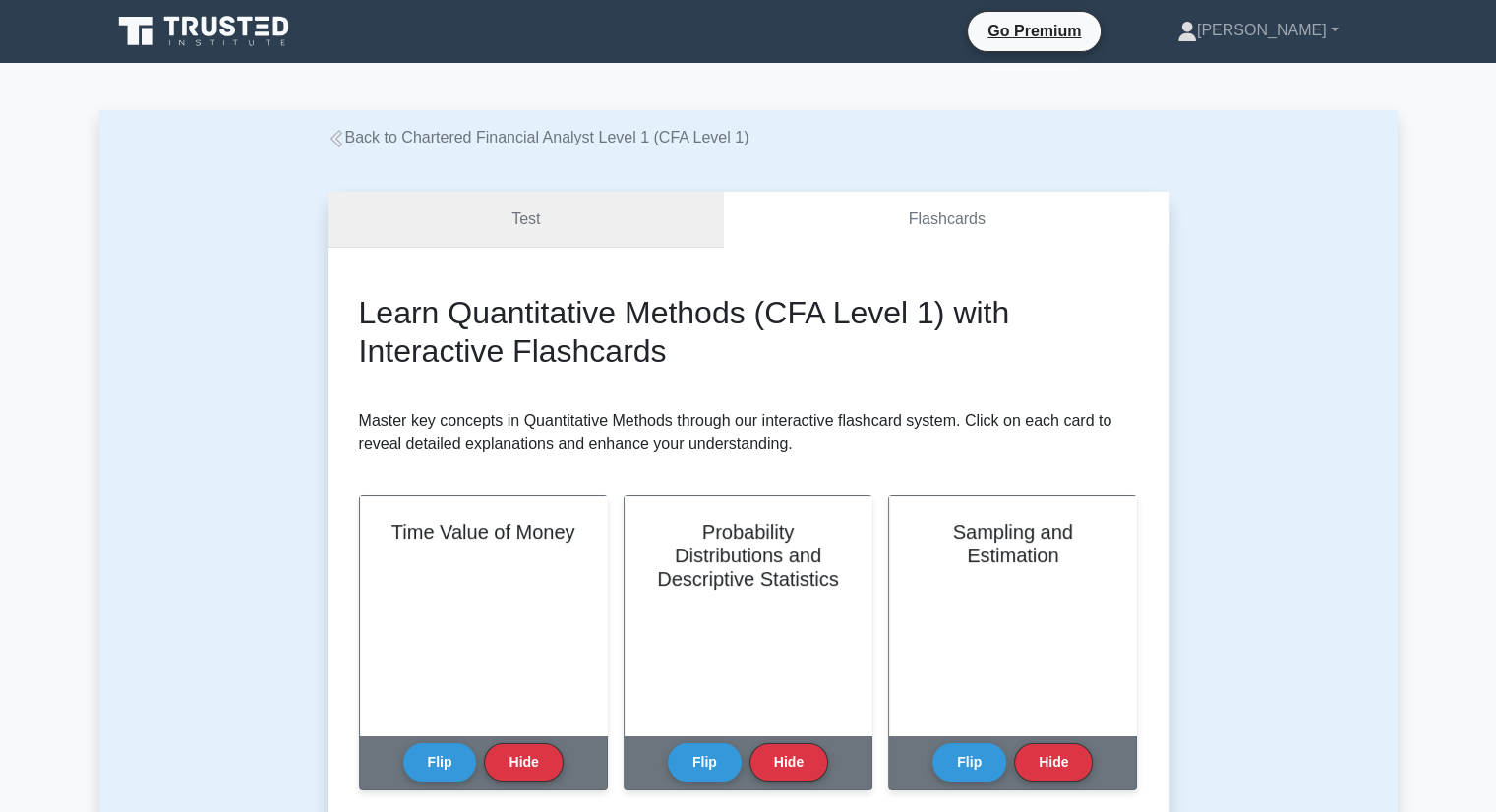
click at [625, 213] on link "Test" at bounding box center [526, 219] width 397 height 56
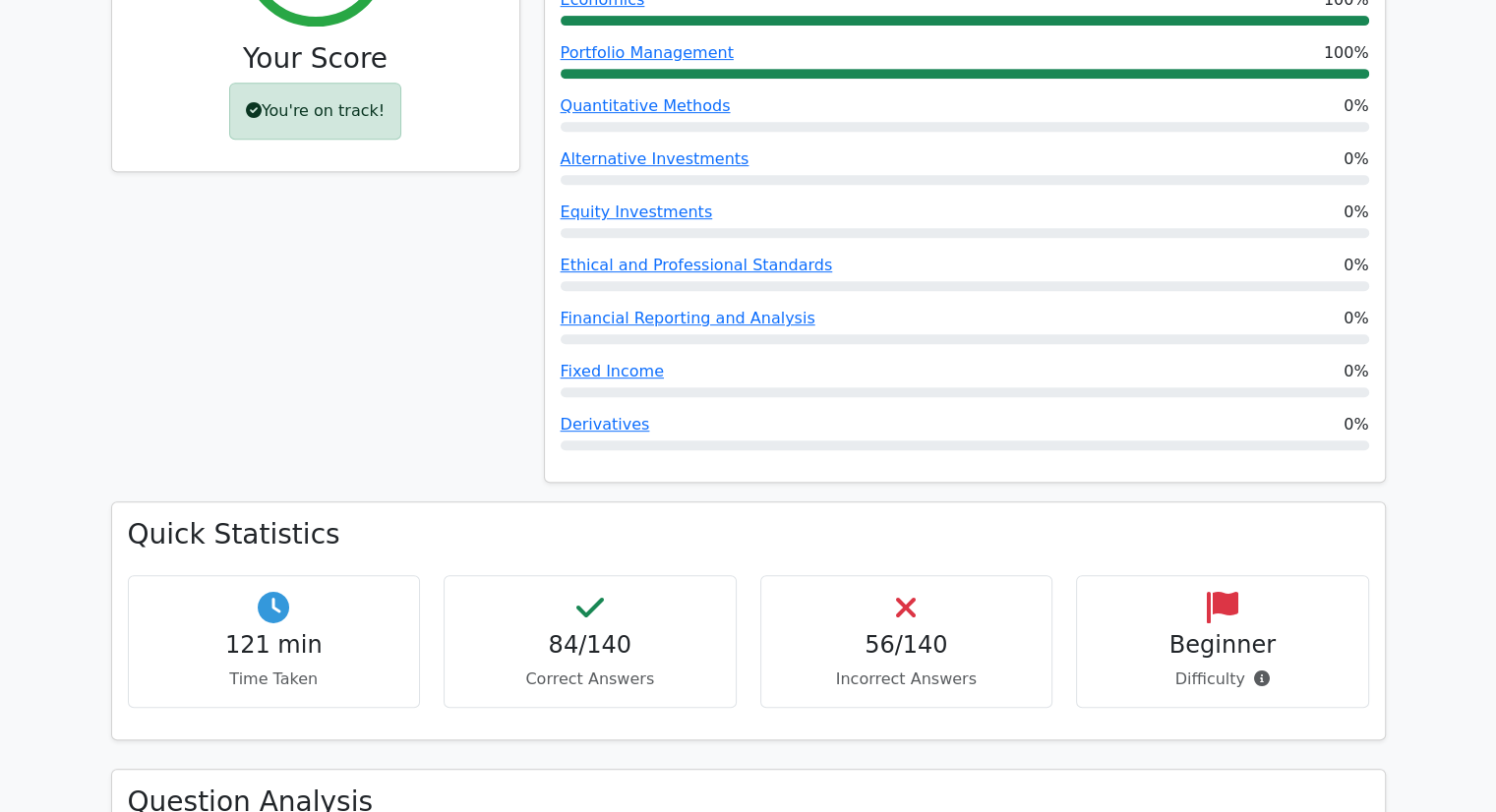
scroll to position [1082, 0]
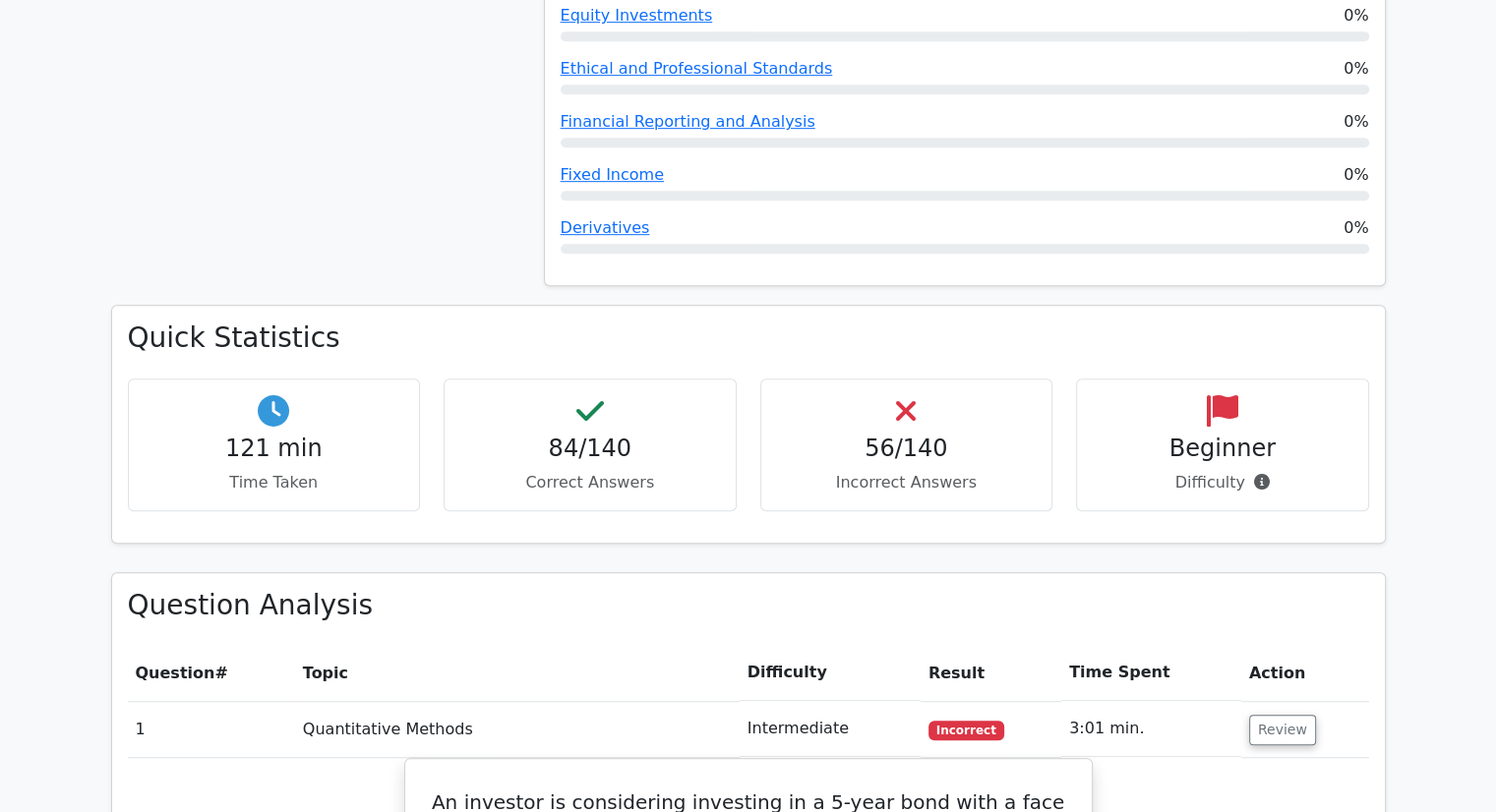
click at [586, 435] on h4 "84/140" at bounding box center [591, 449] width 260 height 29
click at [628, 466] on div "Quick Statistics 121 min Time Taken 84/140 Correct Answers 56/140 Incorrect Ans…" at bounding box center [748, 424] width 1273 height 236
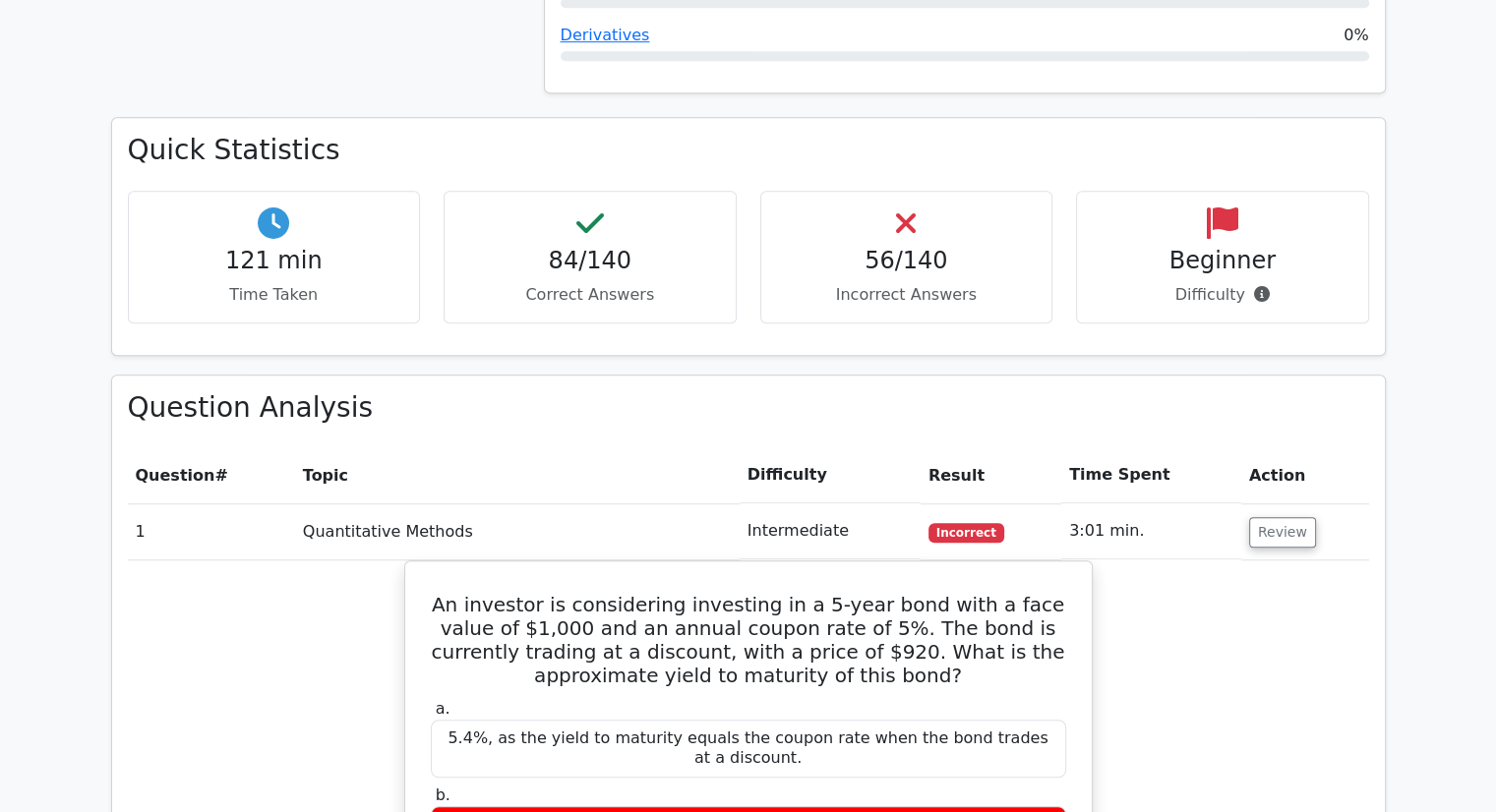
scroll to position [1279, 0]
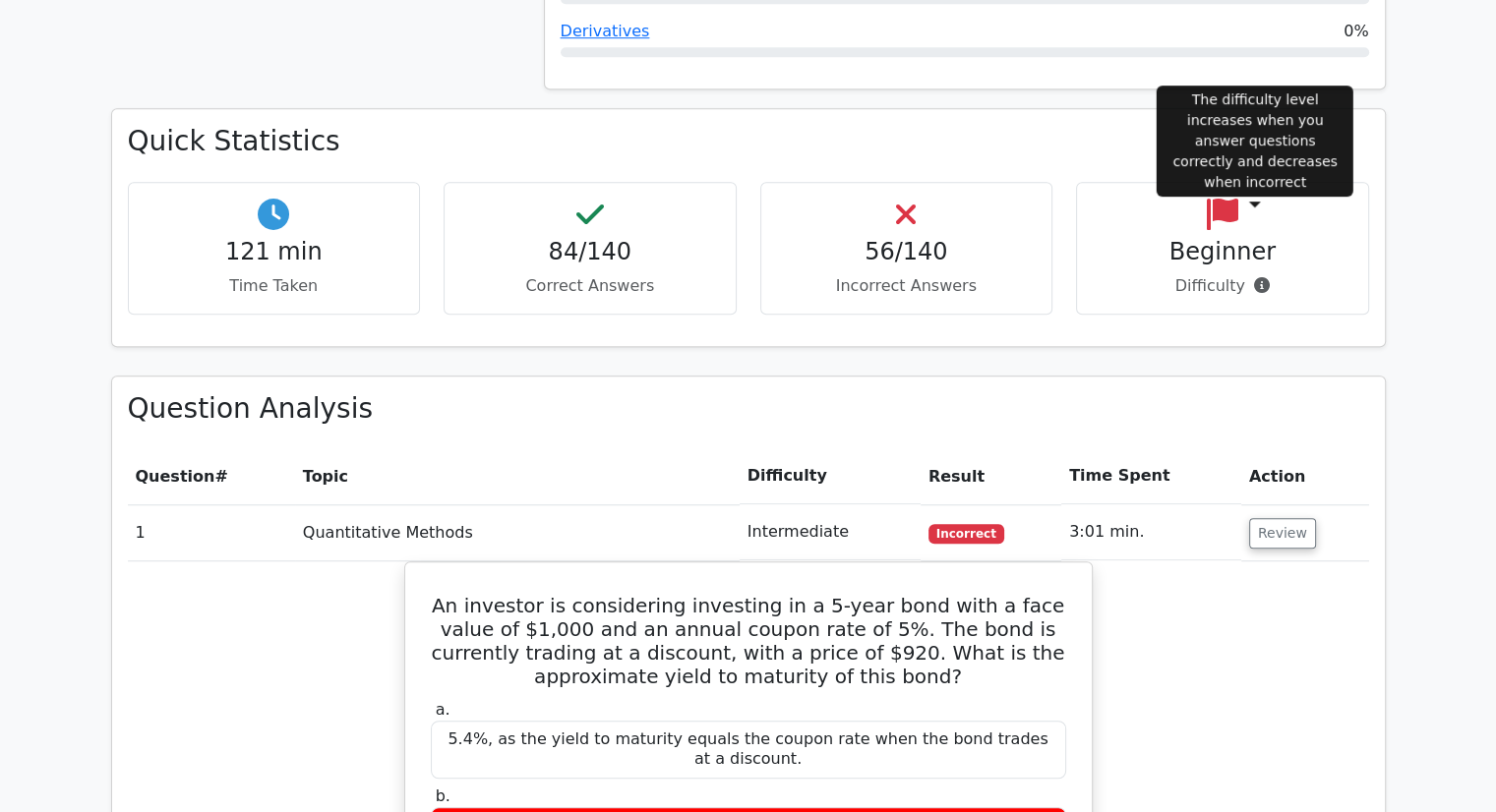
click at [1254, 277] on icon at bounding box center [1262, 285] width 16 height 16
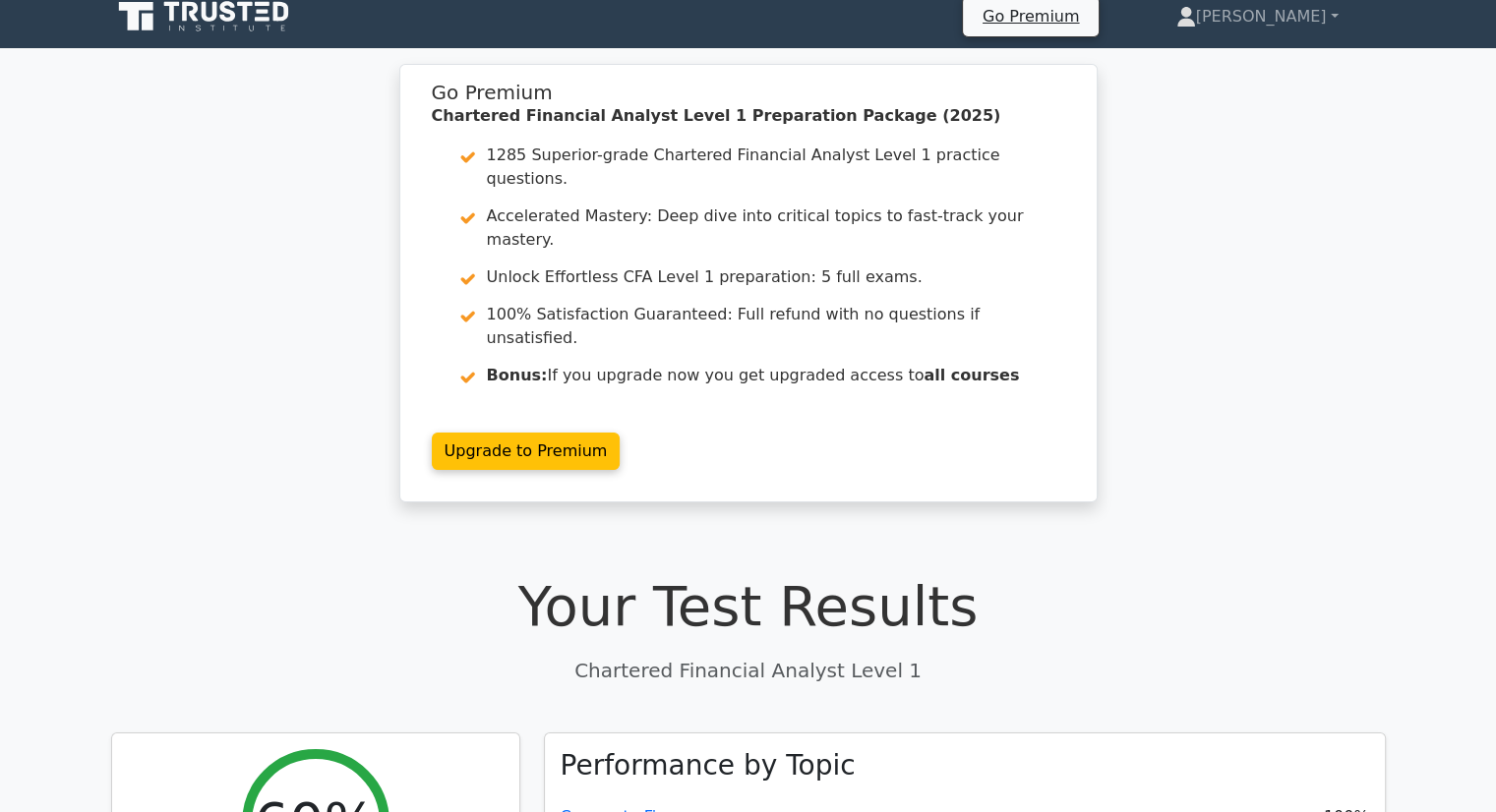
scroll to position [98, 0]
